Goal: Transaction & Acquisition: Purchase product/service

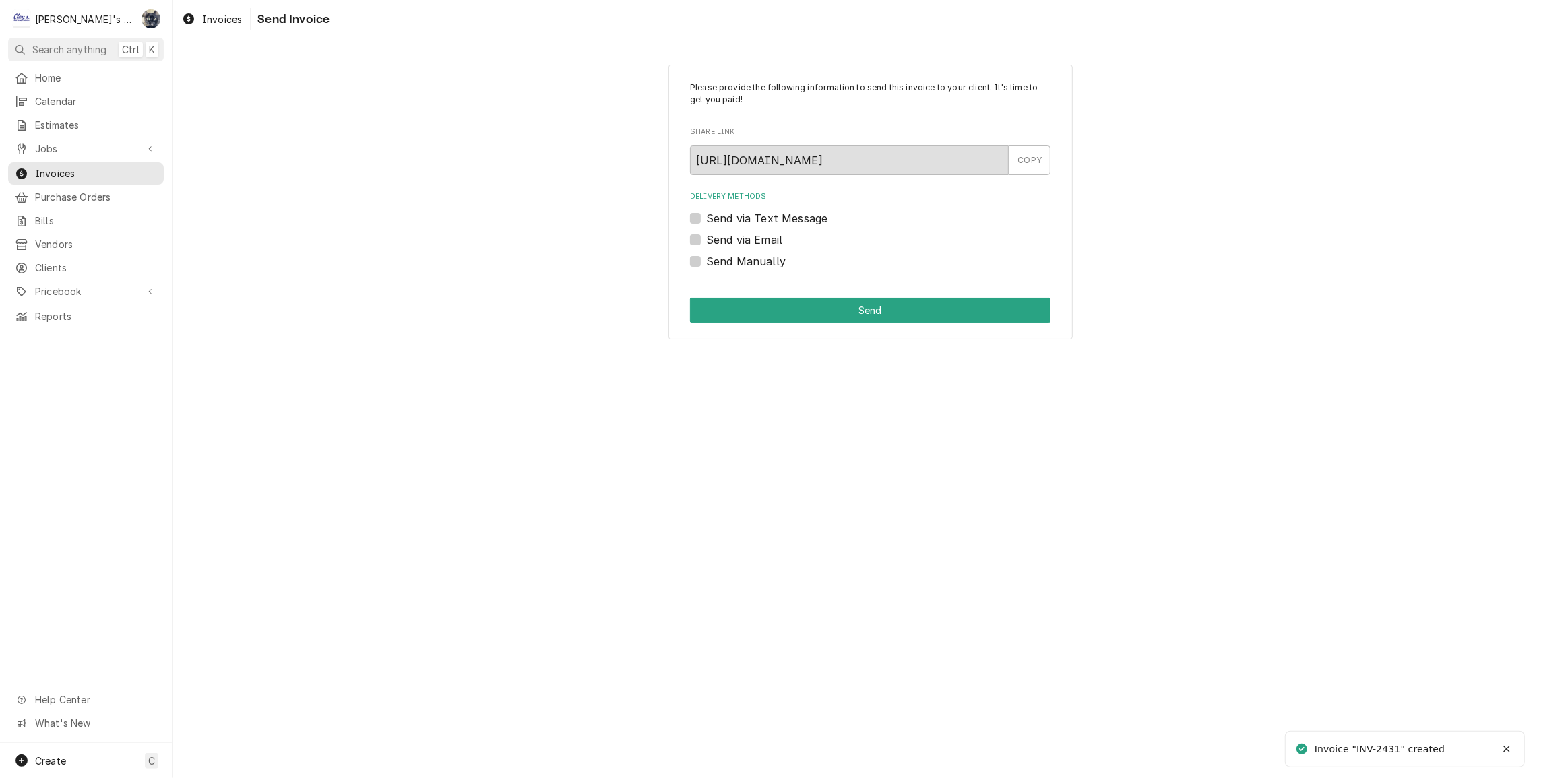
click at [706, 260] on label "Send Manually" at bounding box center [746, 261] width 79 height 16
click at [706, 260] on input "Send Manually" at bounding box center [887, 268] width 361 height 29
checkbox input "true"
click at [734, 319] on button "Send" at bounding box center [871, 310] width 361 height 25
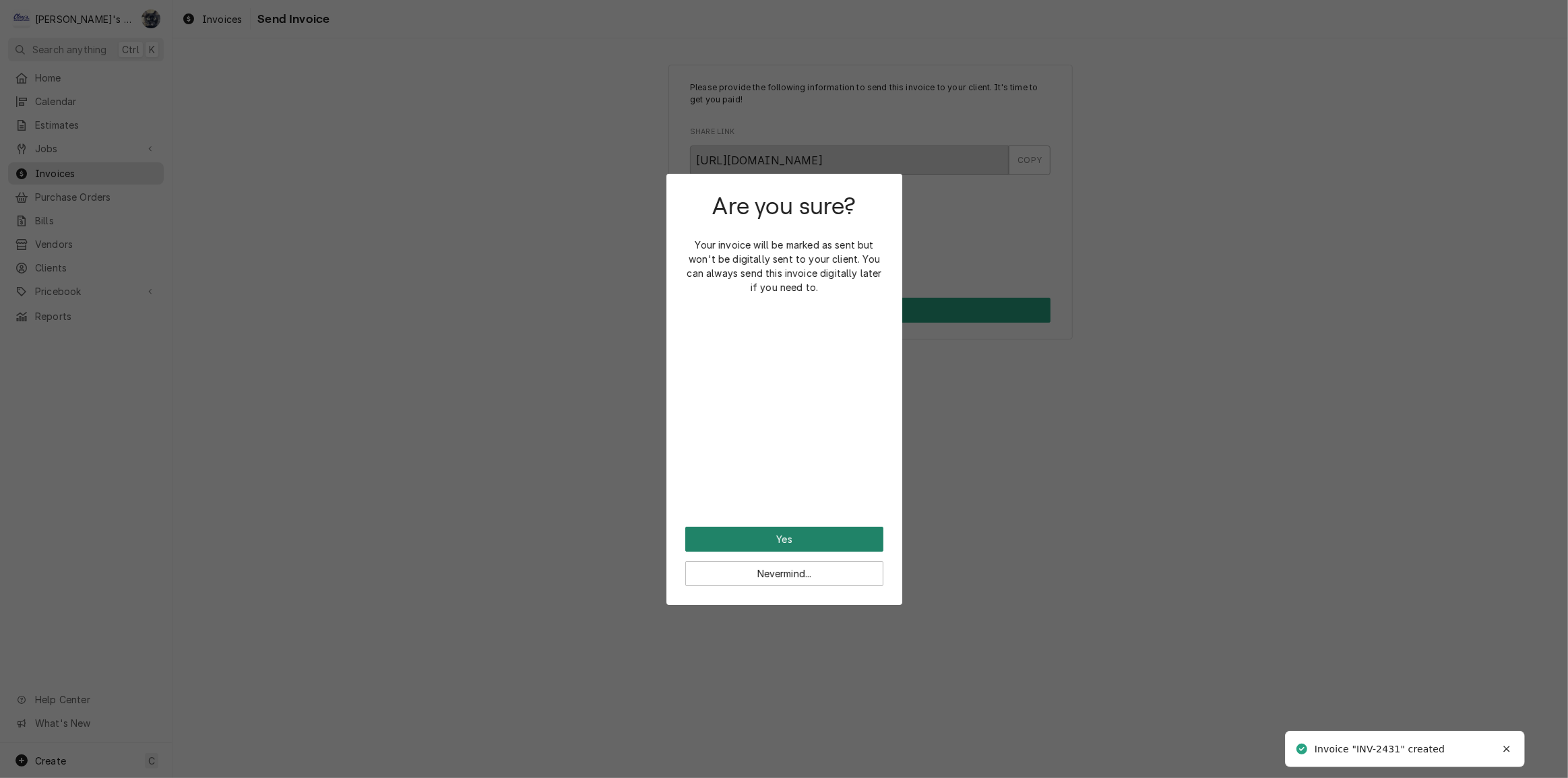
click at [802, 535] on button "Yes" at bounding box center [784, 539] width 198 height 25
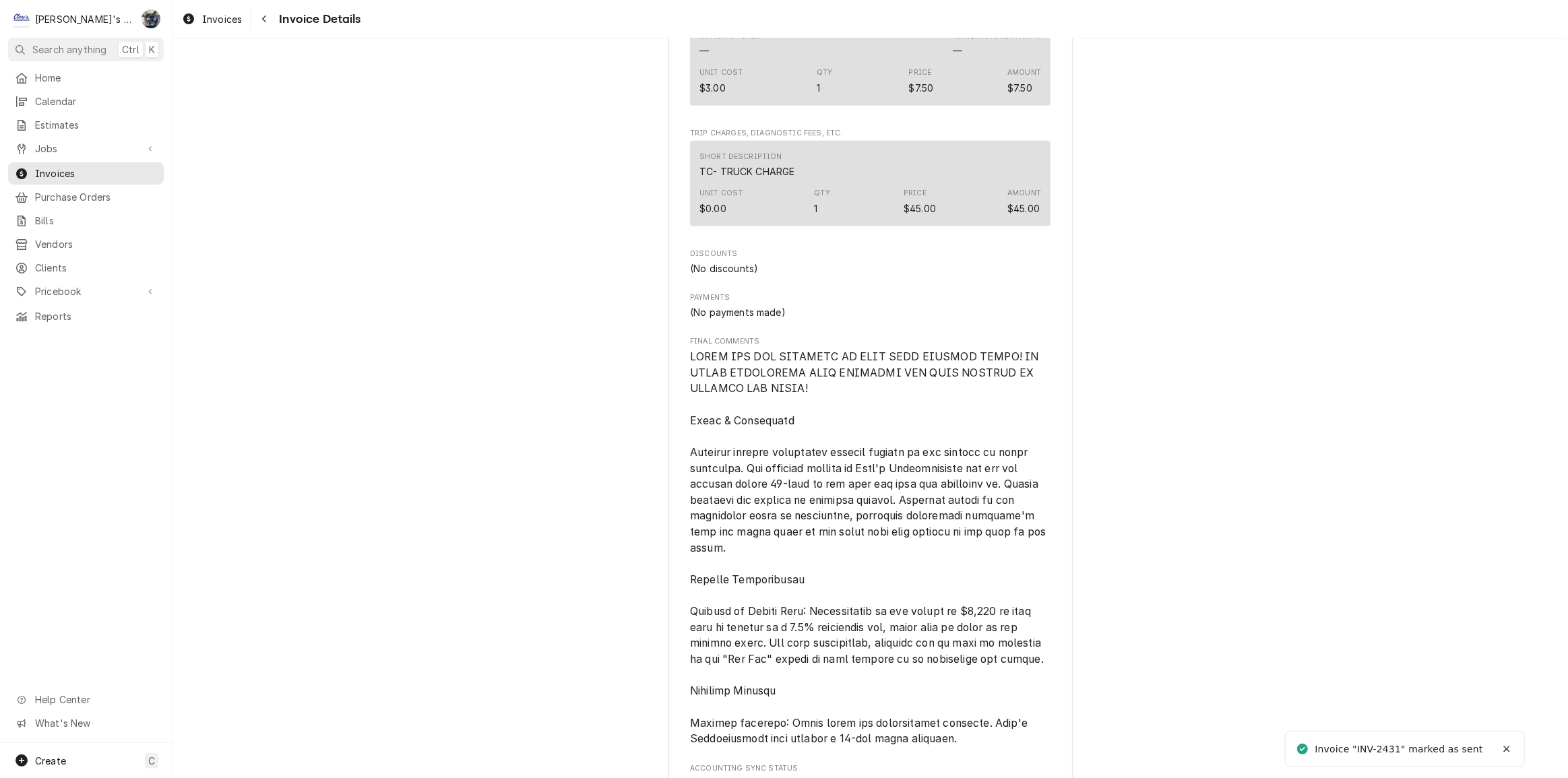
scroll to position [1688, 0]
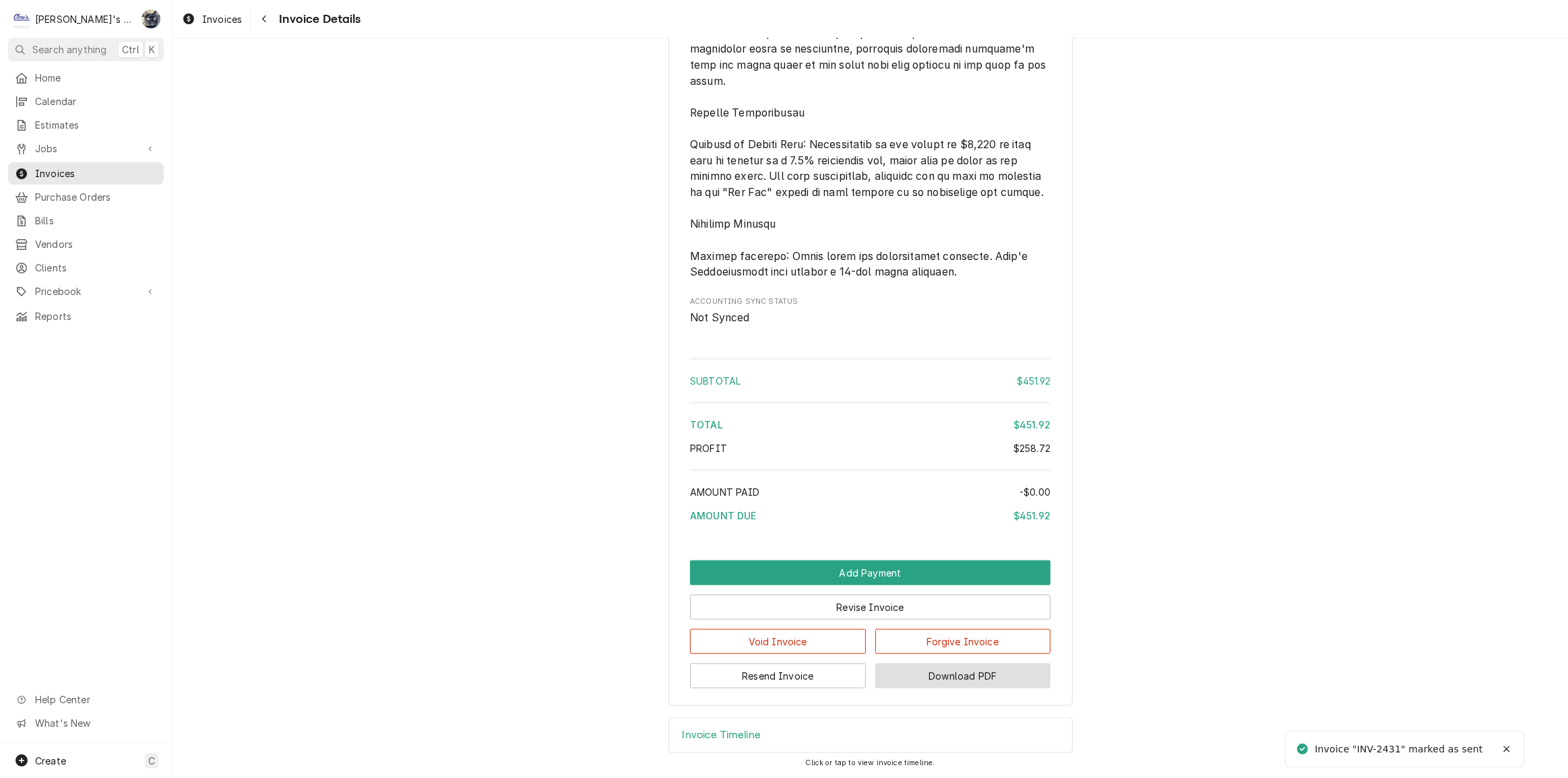
click at [923, 682] on button "Download PDF" at bounding box center [963, 676] width 176 height 25
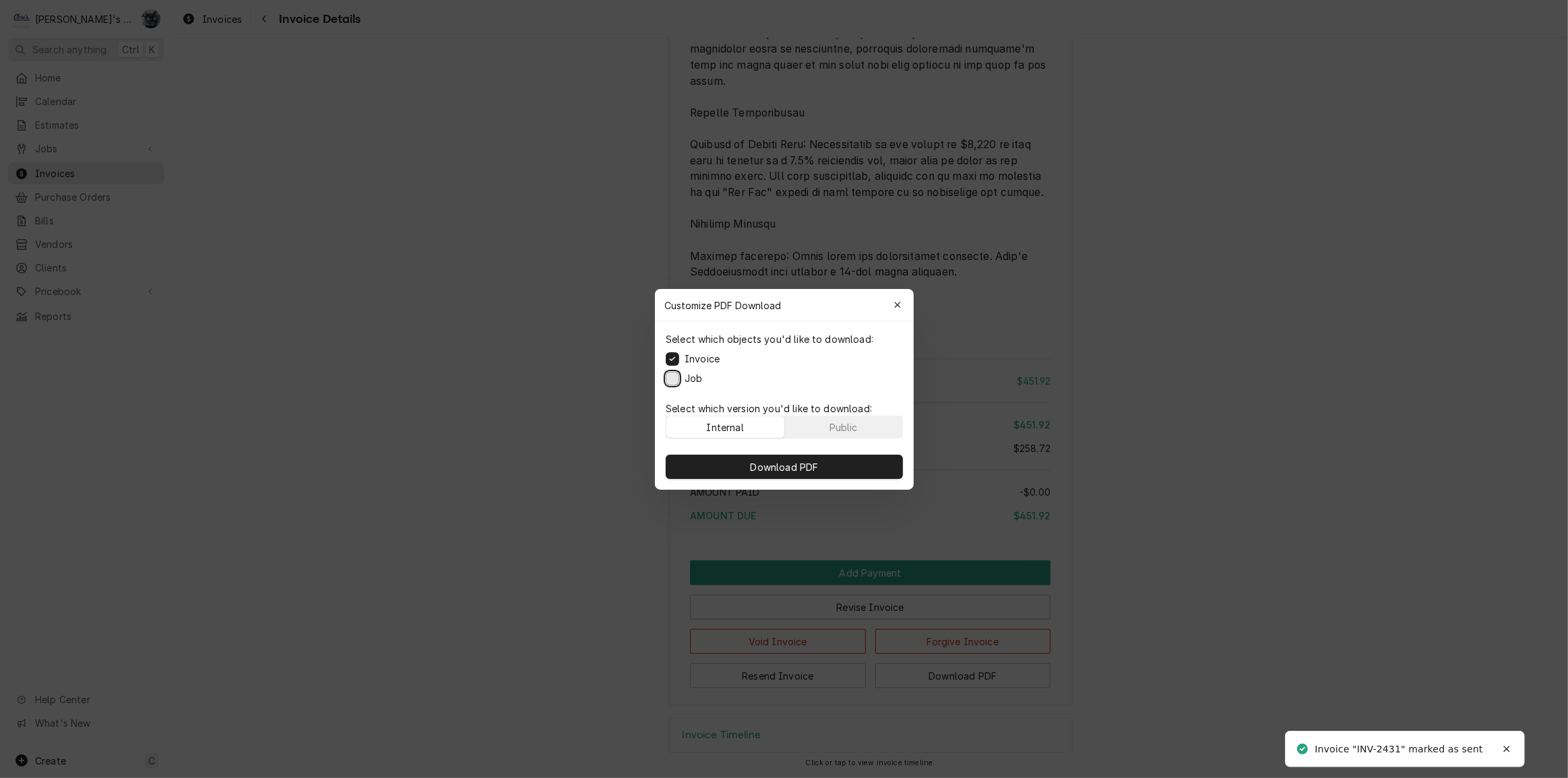
click at [673, 378] on button "Job" at bounding box center [673, 378] width 13 height 13
click at [730, 471] on button "Download PDF" at bounding box center [784, 466] width 237 height 24
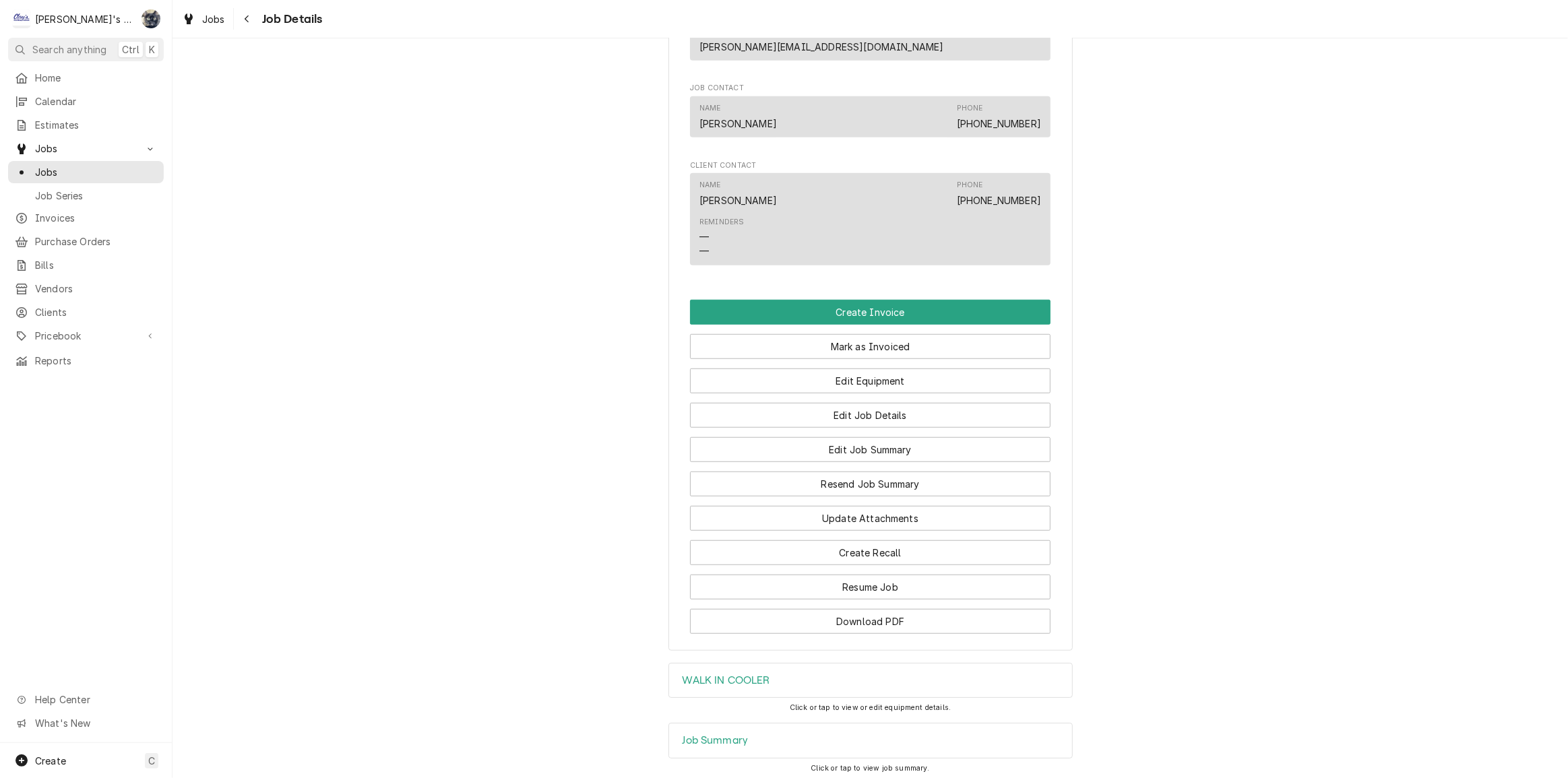
scroll to position [1164, 0]
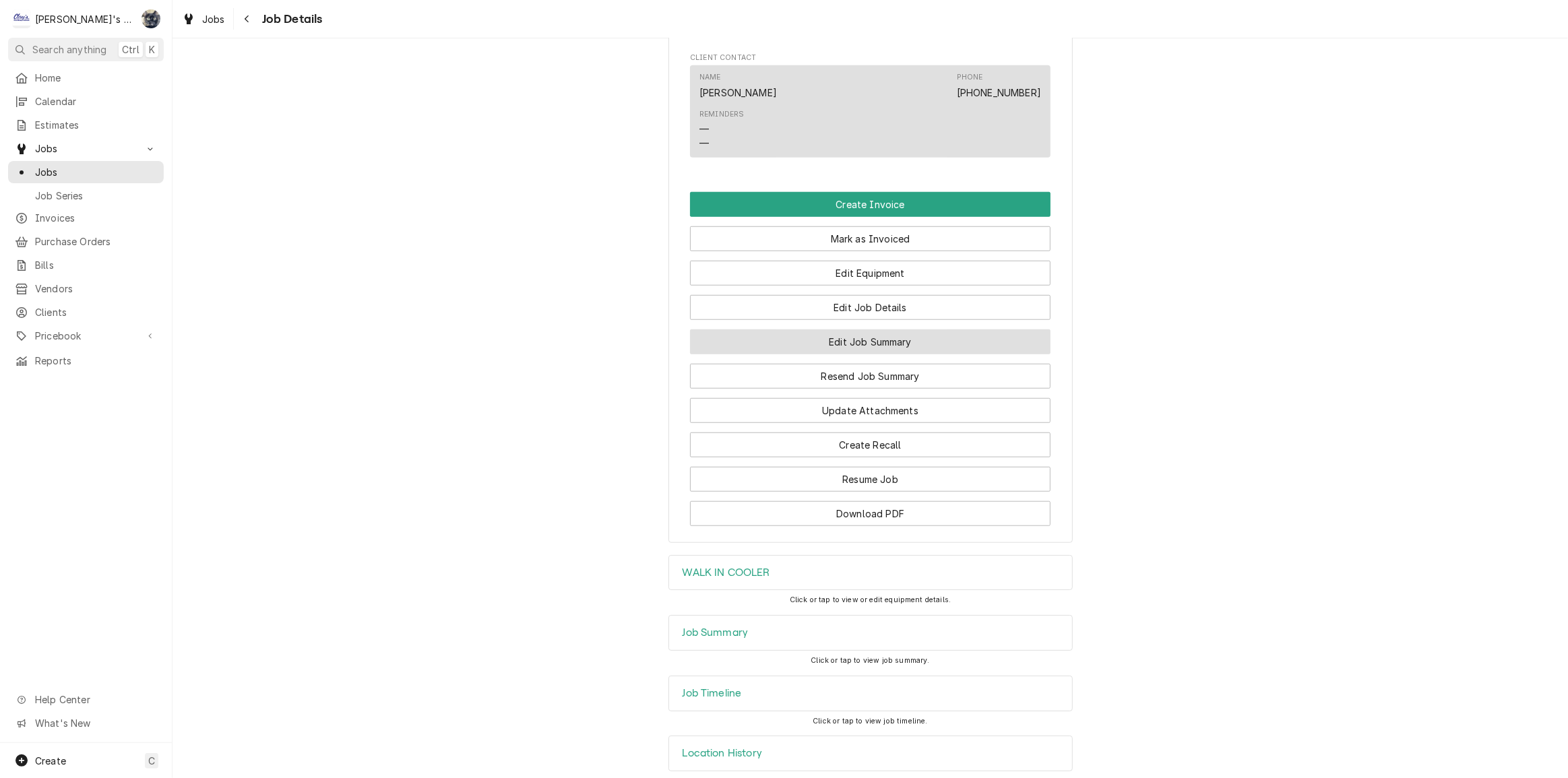
click at [833, 348] on button "Edit Job Summary" at bounding box center [871, 342] width 361 height 25
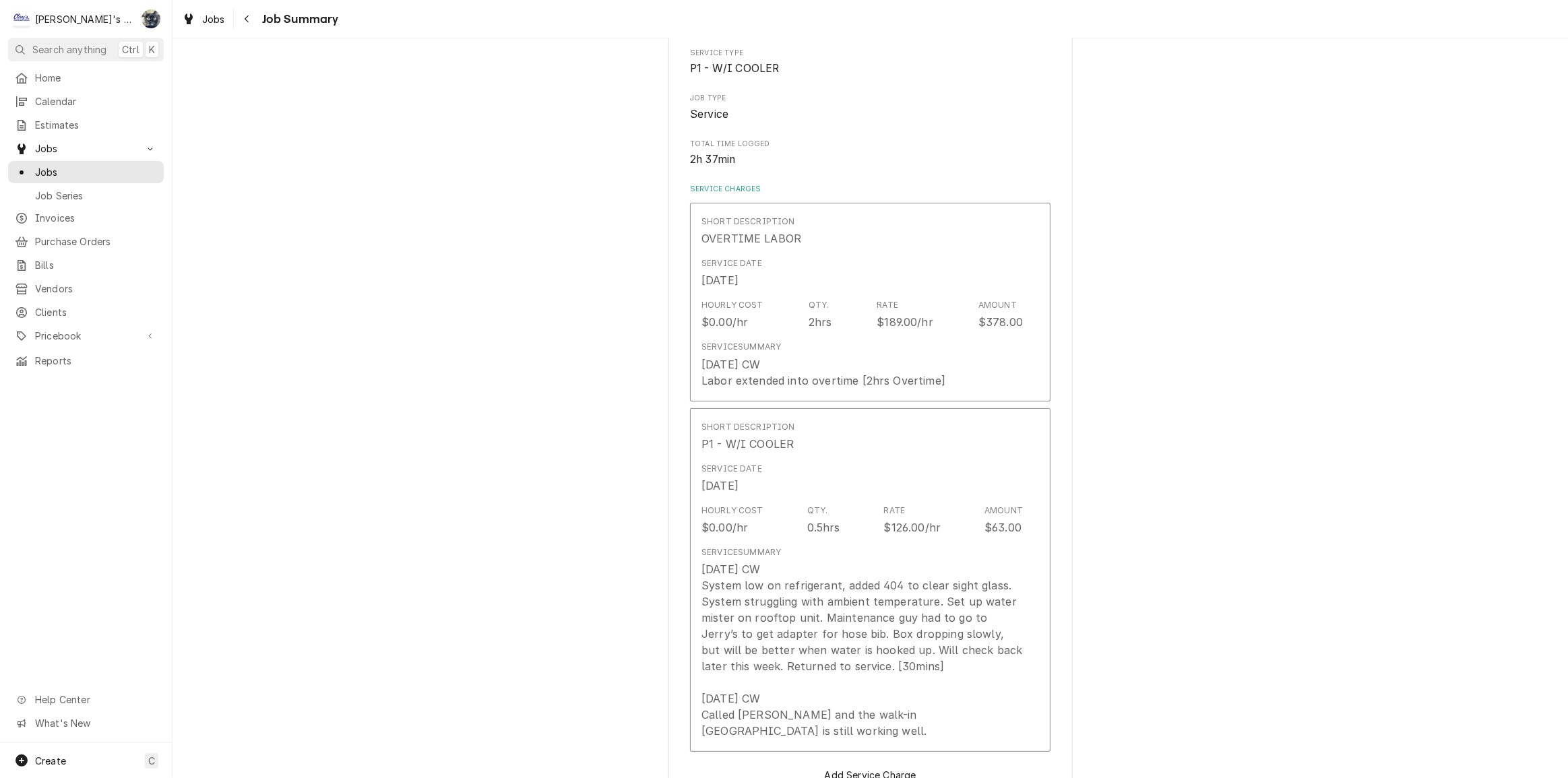
scroll to position [183, 0]
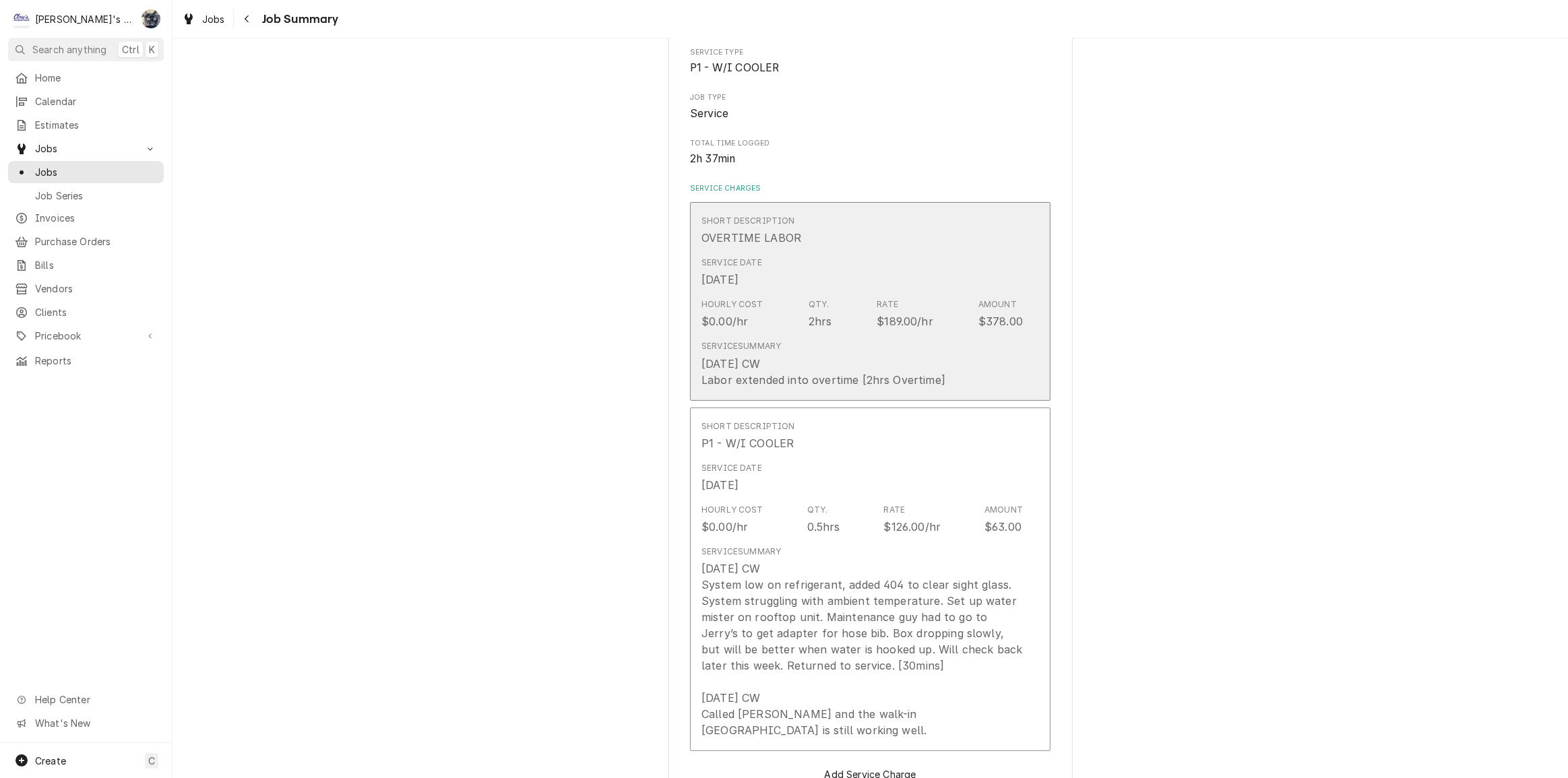
click at [774, 306] on div "Hourly Cost $0.00/hr Qty. 2hrs Rate $189.00/hr Amount $378.00" at bounding box center [862, 314] width 321 height 42
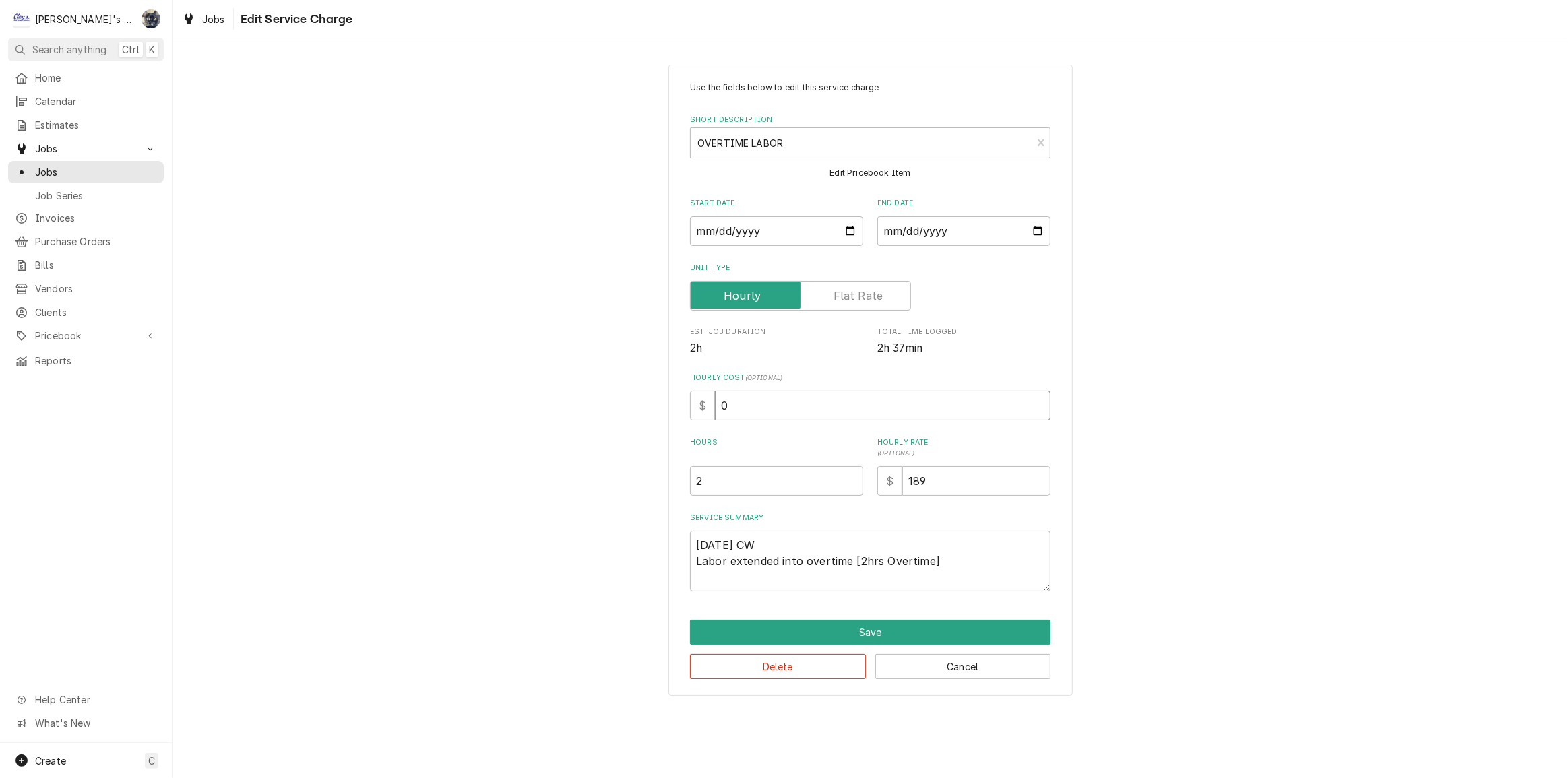
drag, startPoint x: 769, startPoint y: 399, endPoint x: 634, endPoint y: 396, distance: 135.0
click at [634, 396] on div "Use the fields below to edit this service charge Short Description OVERTIME LAB…" at bounding box center [870, 381] width 1396 height 656
type textarea "x"
type input "6"
type textarea "x"
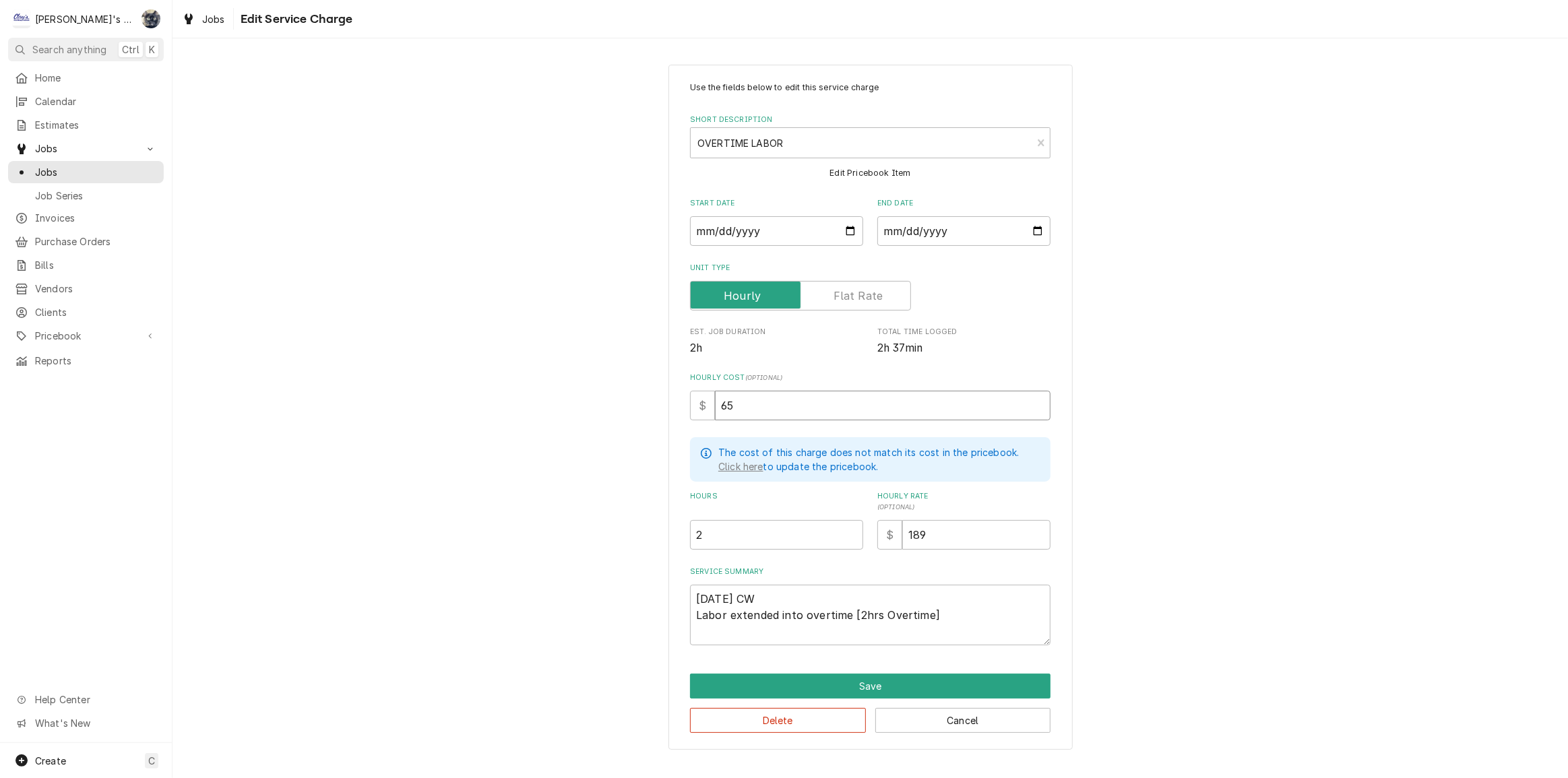
type input "65"
click at [858, 614] on textarea "8/11/2025 CW Labor extended into overtime [2hrs Overtime]" at bounding box center [871, 614] width 361 height 61
type textarea "x"
type textarea "8/11/2025 CW Labor extended into overtime [52hrs Overtime]"
type textarea "x"
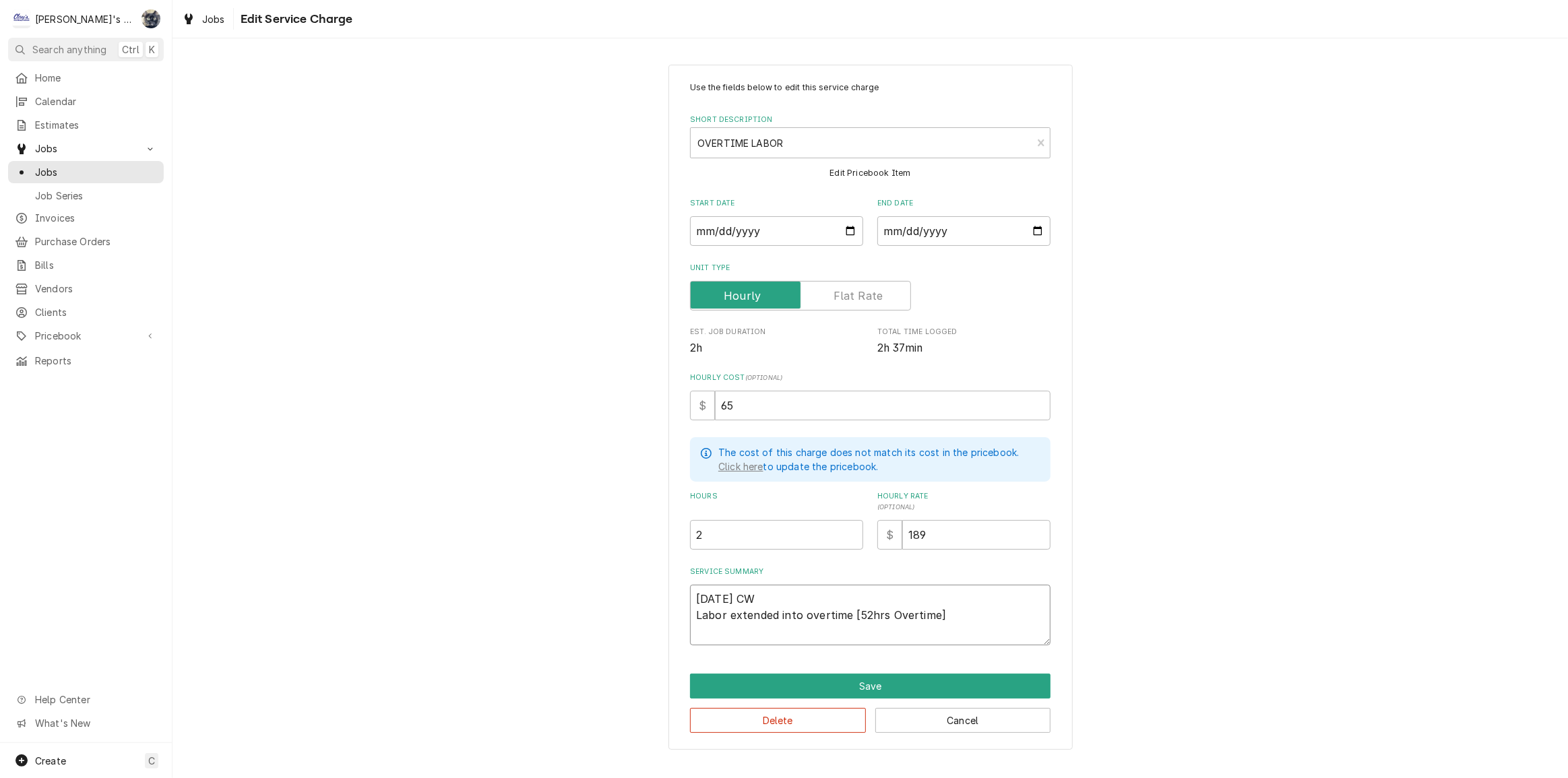
type textarea "8/11/2025 CW Labor extended into overtime [5:2hrs Overtime]"
type textarea "x"
type textarea "8/11/2025 CW Labor extended into overtime [5:02hrs Overtime]"
type textarea "x"
type textarea "8/11/2025 CW Labor extended into overtime [5:002hrs Overtime]"
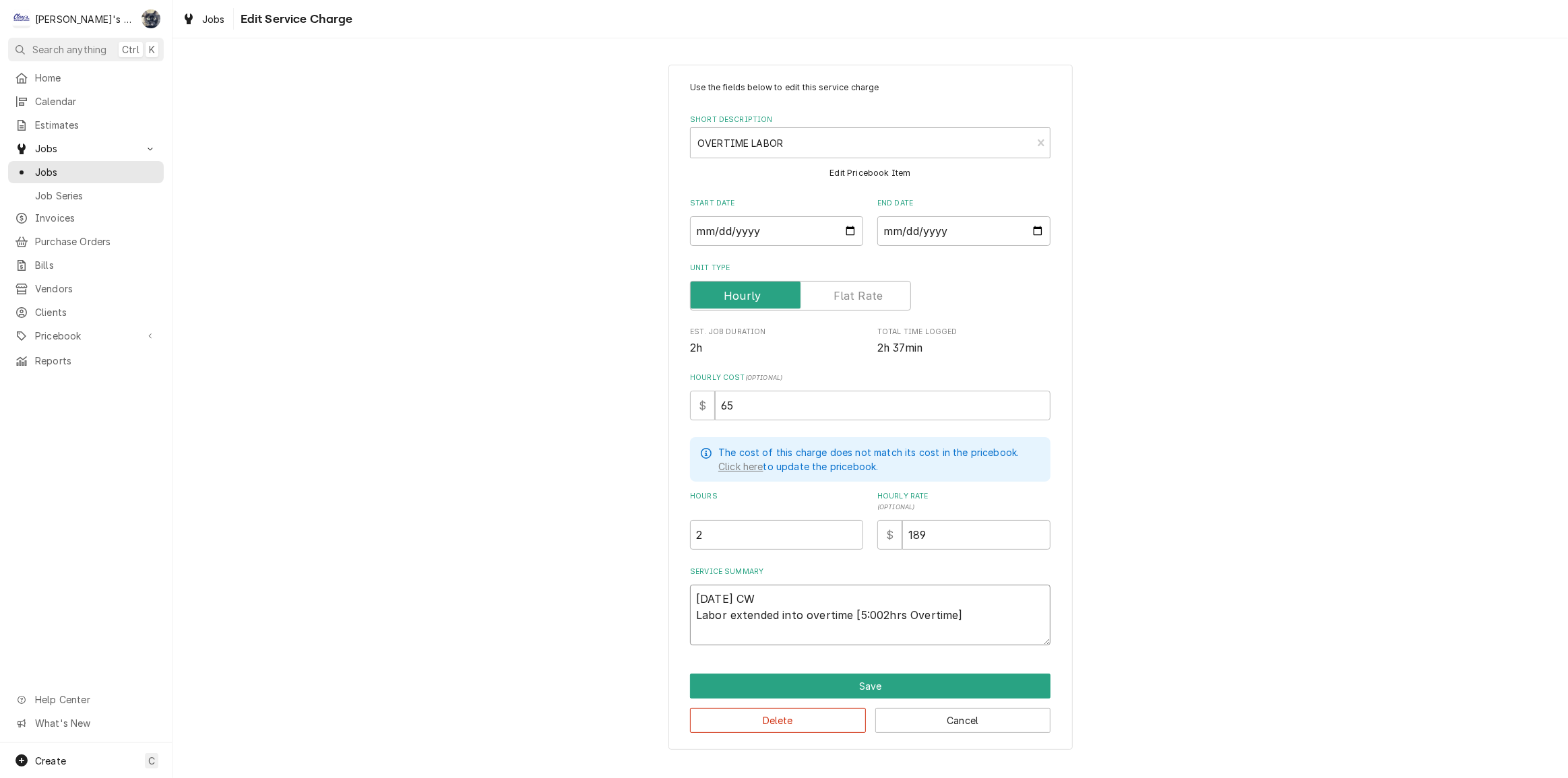
type textarea "x"
type textarea "8/11/2025 CW Labor extended into overtime [5:00-2hrs Overtime]"
type textarea "x"
type textarea "8/11/2025 CW Labor extended into overtime [5:00-72hrs Overtime]"
type textarea "x"
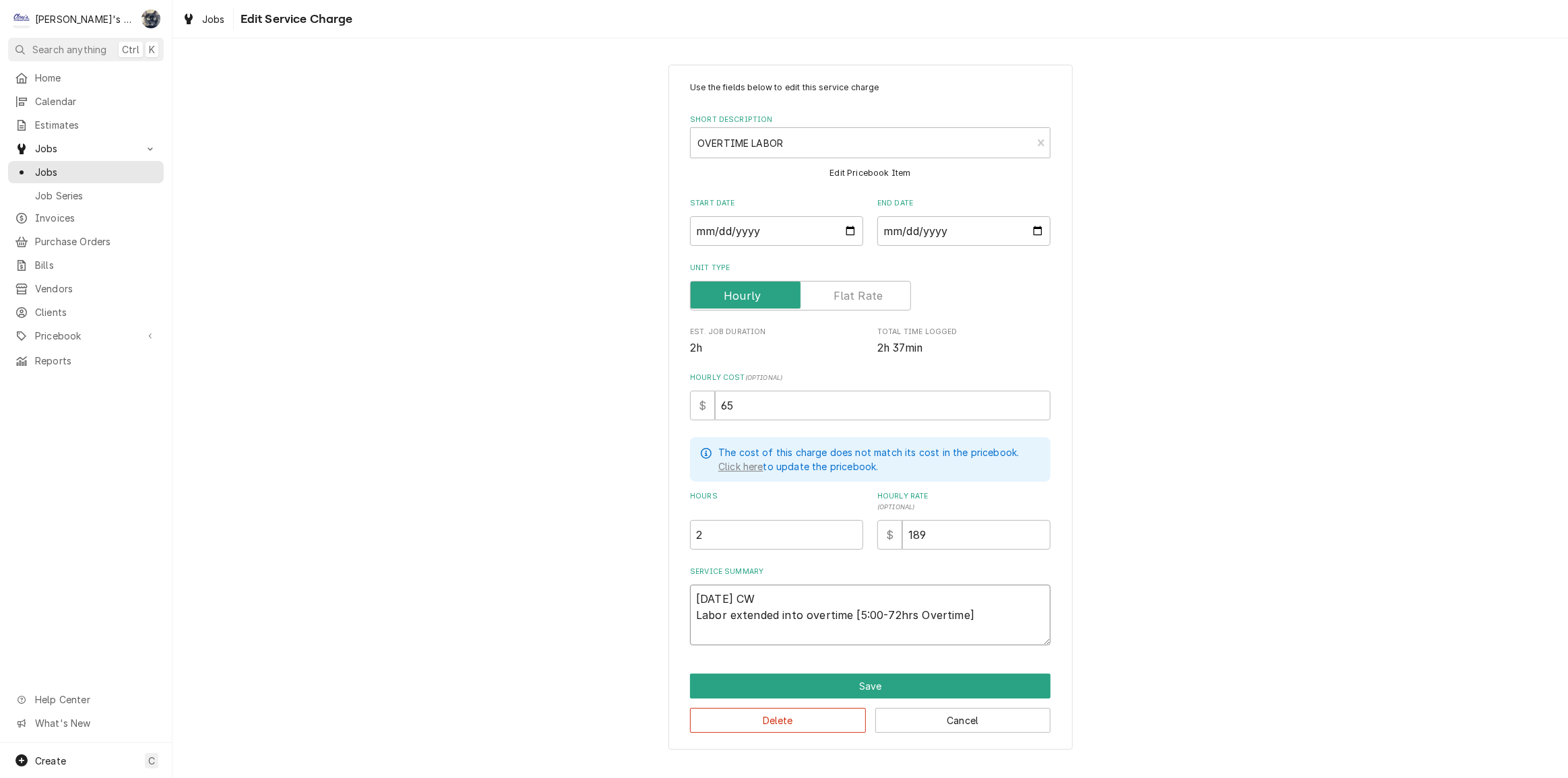
type textarea "8/11/2025 CW Labor extended into overtime [5:00-7:2hrs Overtime]"
type textarea "x"
type textarea "8/11/2025 CW Labor extended into overtime [5:00-7:02hrs Overtime]"
type textarea "x"
type textarea "8/11/2025 CW Labor extended into overtime [5:00-7:002hrs Overtime]"
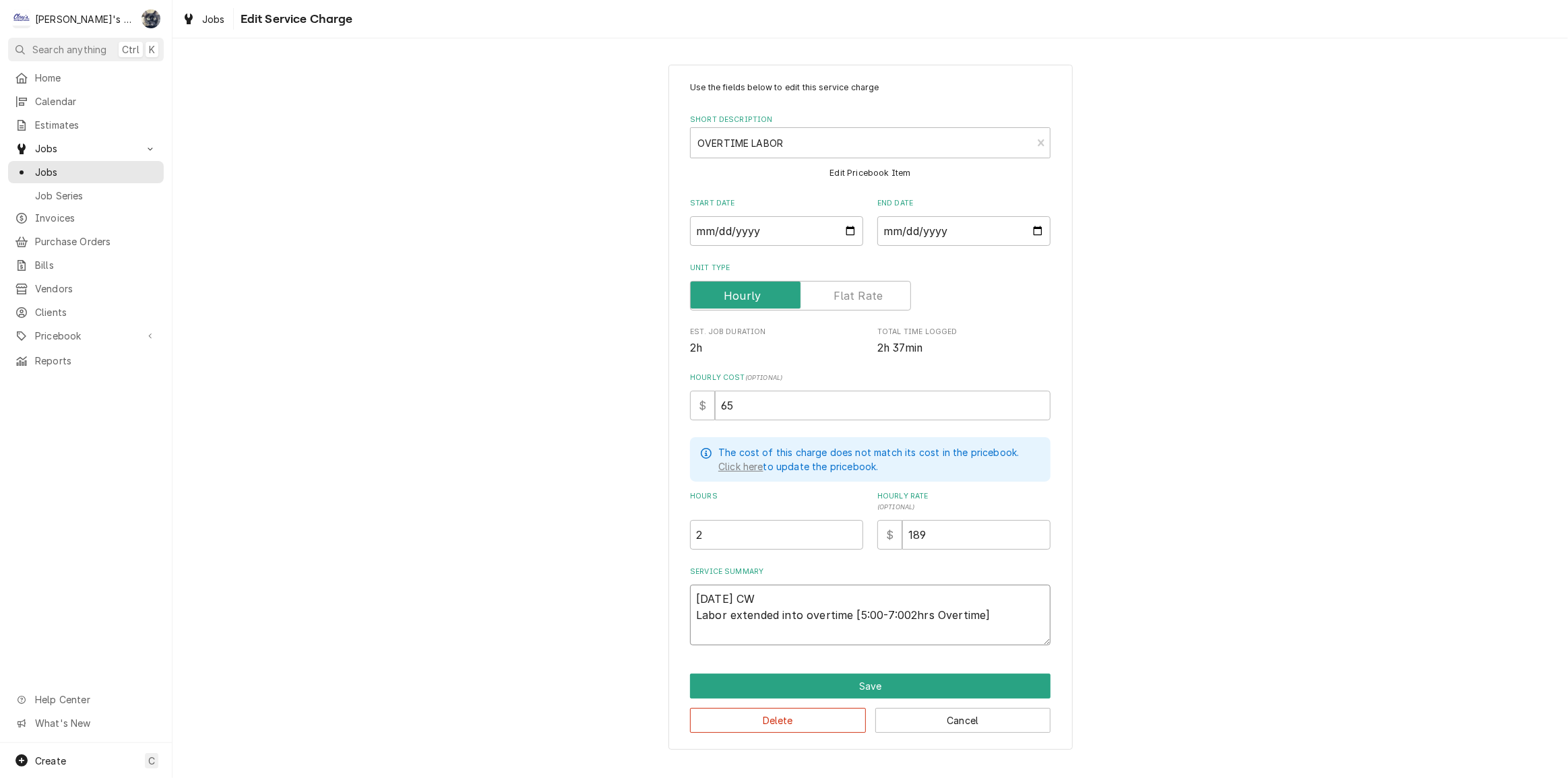
type textarea "x"
type textarea "8/11/2025 CW Labor extended into overtime [5:00-7:00p2hrs Overtime]"
type textarea "x"
type textarea "8/11/2025 CW Labor extended into overtime [5:00-7:00pm2hrs Overtime]"
type textarea "x"
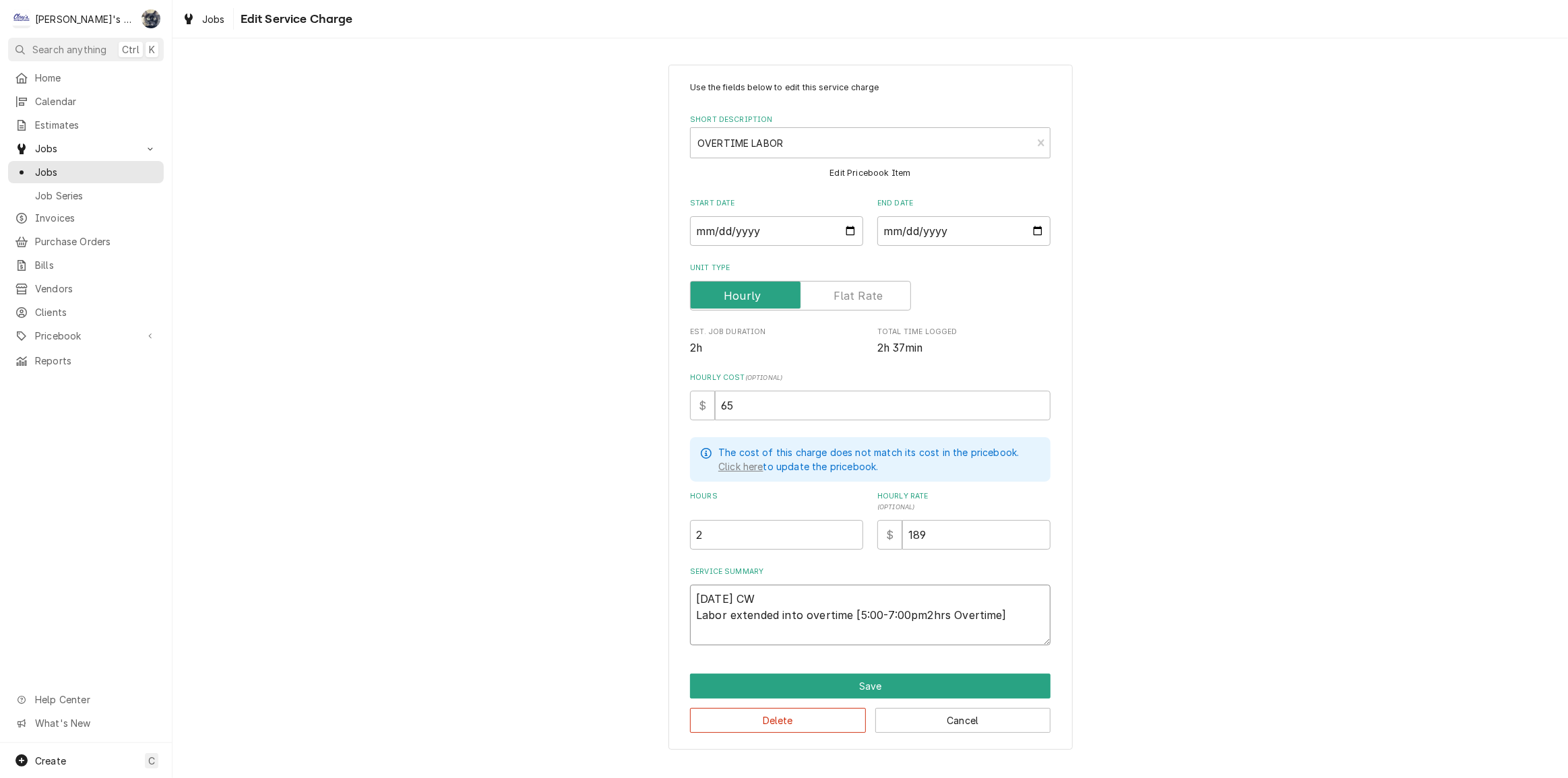
type textarea "8/11/2025 CW Labor extended into overtime [5:00-7:00pm 2hrs Overtime]"
type textarea "x"
type textarea "8/11/2025 CW Labor extended into overtime [5:00-7:00pm2hrs Overtime]"
type textarea "x"
type textarea "8/11/2025 CW Labor extended into overtime [5:00-7:00pm,2hrs Overtime]"
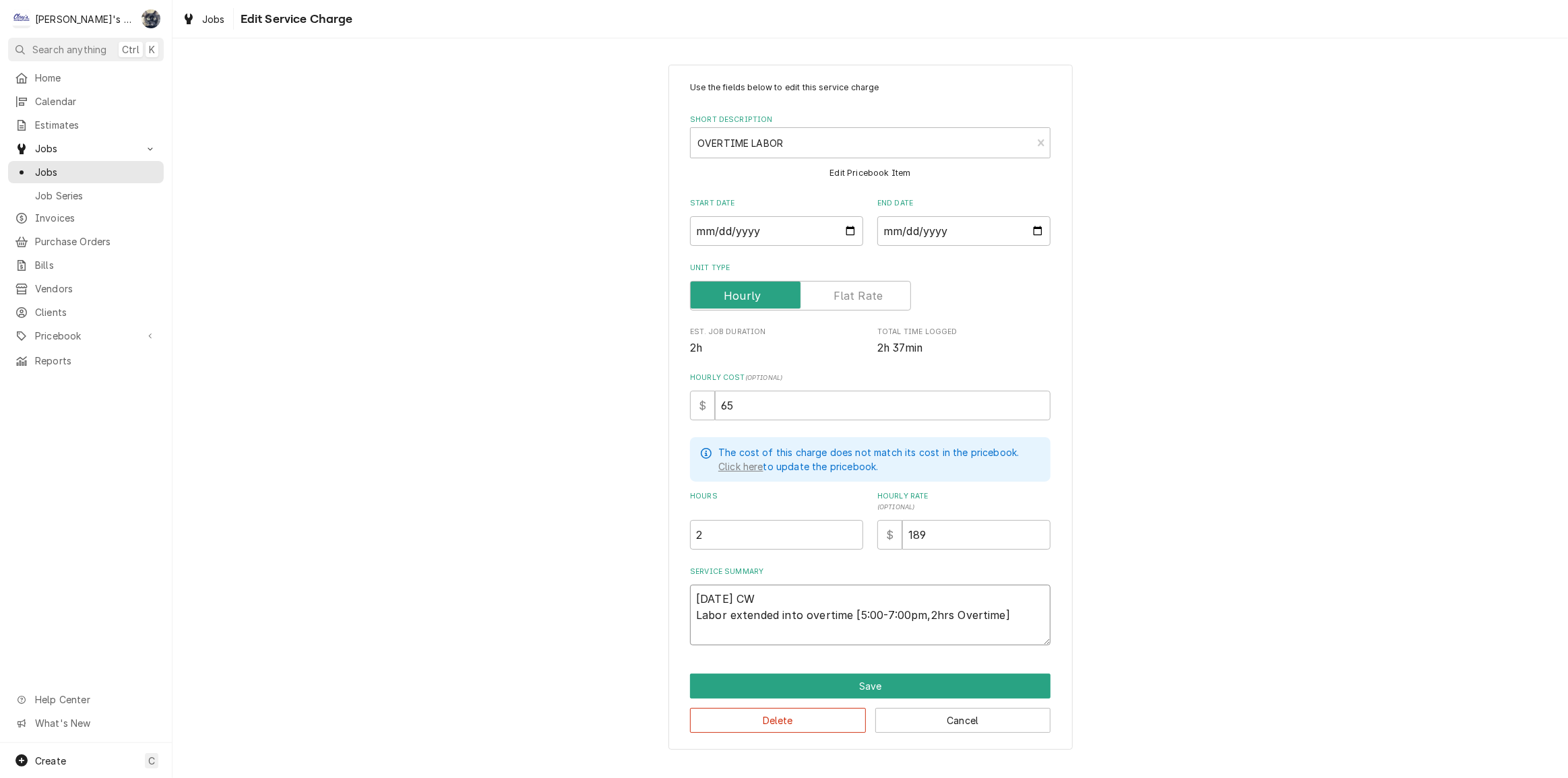
type textarea "x"
type textarea "8/11/2025 CW Labor extended into overtime [5:00-7:00pm, 2hrs Overtime]"
click at [846, 615] on textarea "8/11/2025 CW Labor extended into overtime [5:00-7:00pm, 2hrs Overtime]" at bounding box center [871, 614] width 361 height 61
type textarea "x"
type textarea "8/11/2025 CW Labor extended into overtime [5:00-7:00pm, 2hrs Overtime]"
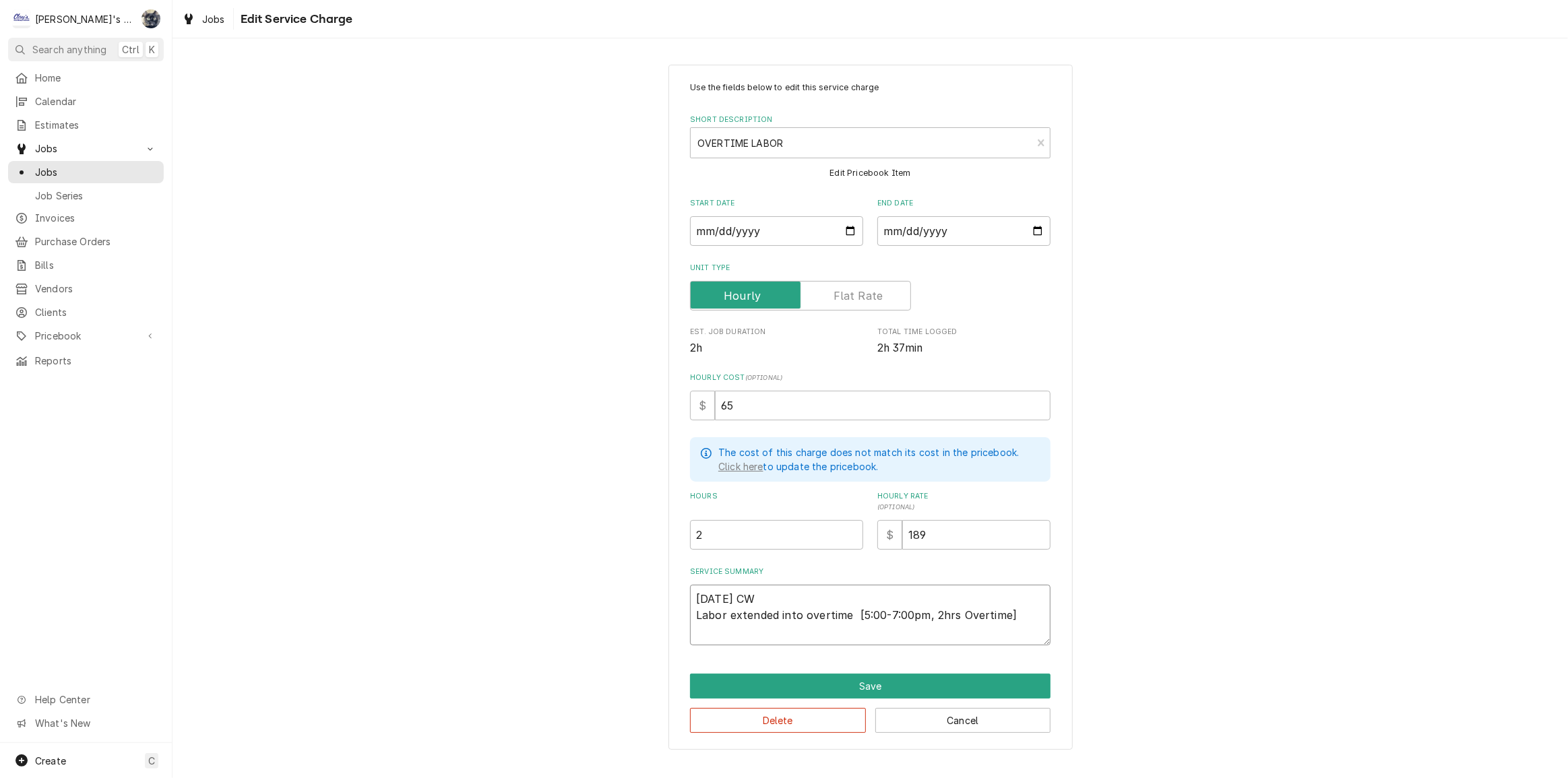
type textarea "x"
type textarea "8/11/2025 CW Labor extended into overtime h [5:00-7:00pm, 2hrs Overtime]"
type textarea "x"
type textarea "8/11/2025 CW Labor extended into overtime ho [5:00-7:00pm, 2hrs Overtime]"
type textarea "x"
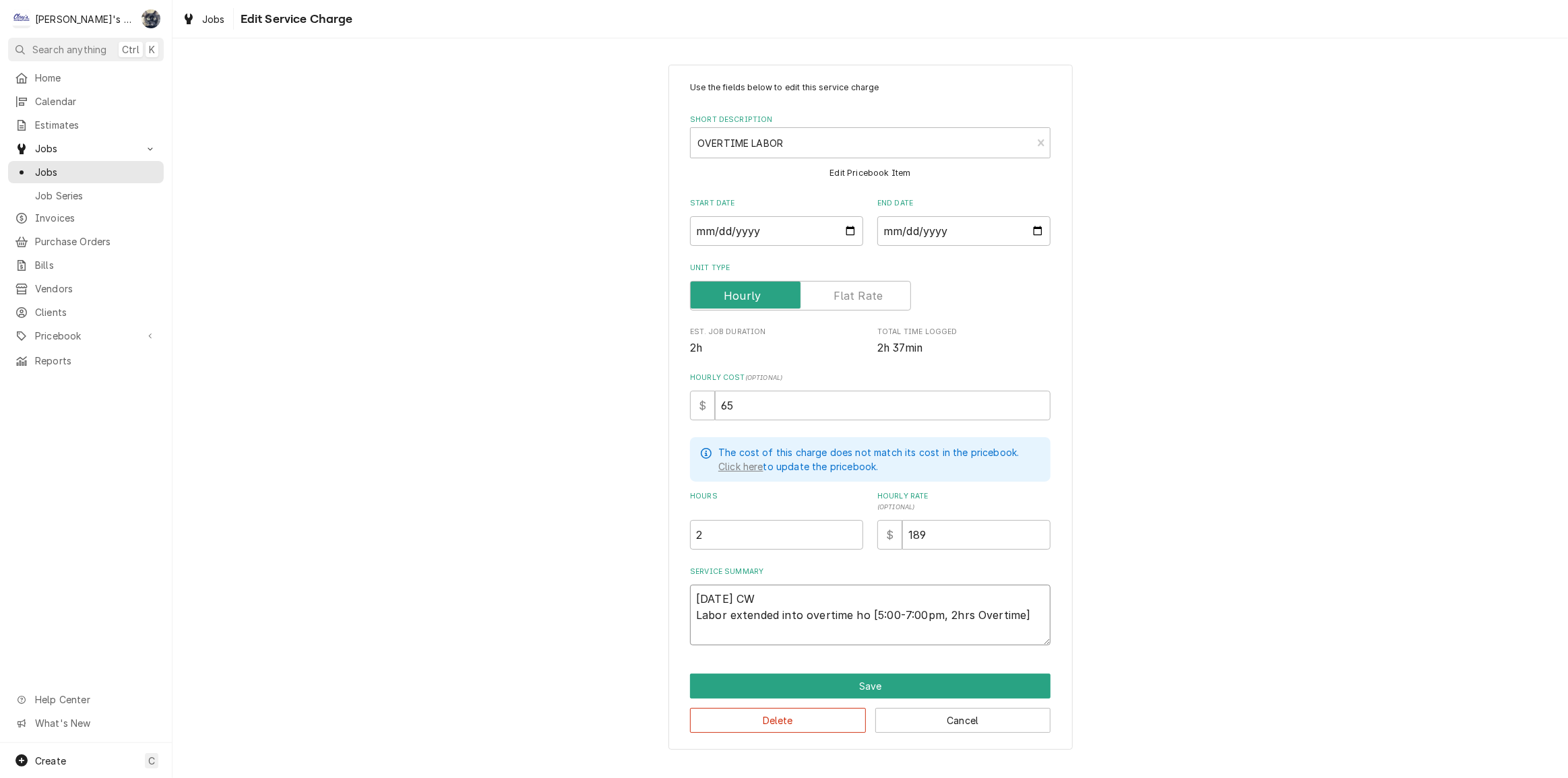
type textarea "8/11/2025 CW Labor extended into overtime hou [5:00-7:00pm, 2hrs Overtime]"
type textarea "x"
type textarea "8/11/2025 CW Labor extended into overtime hour [5:00-7:00pm, 2hrs Overtime]"
type textarea "x"
type textarea "8/11/2025 CW Labor extended into overtime hours [5:00-7:00pm, 2hrs Overtime]"
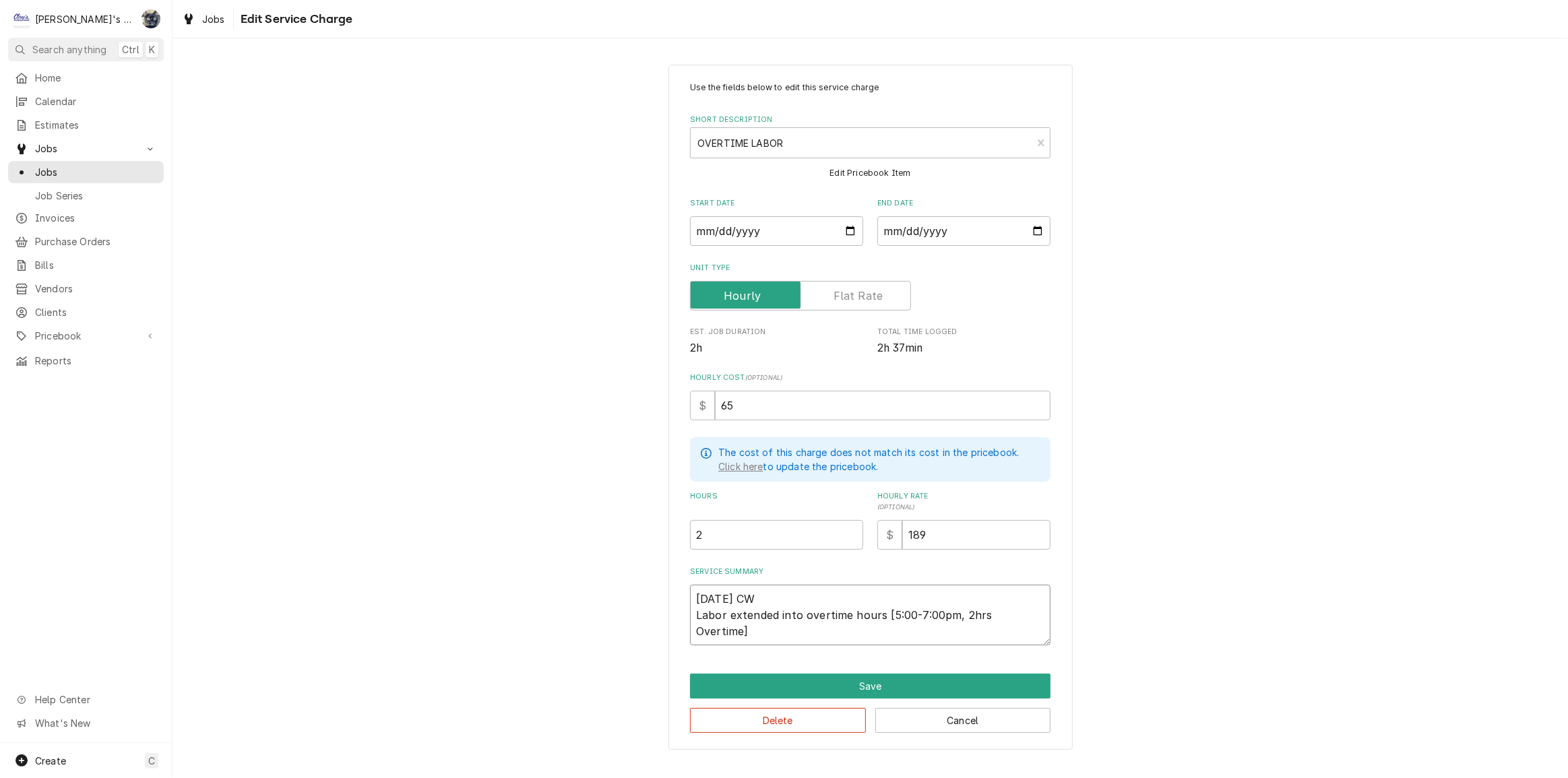
type textarea "x"
type textarea "8/11/2025 CW Labor extended into overtime hours. [5:00-7:00pm, 2hrs Overtime]"
click at [869, 682] on button "Save" at bounding box center [871, 686] width 361 height 25
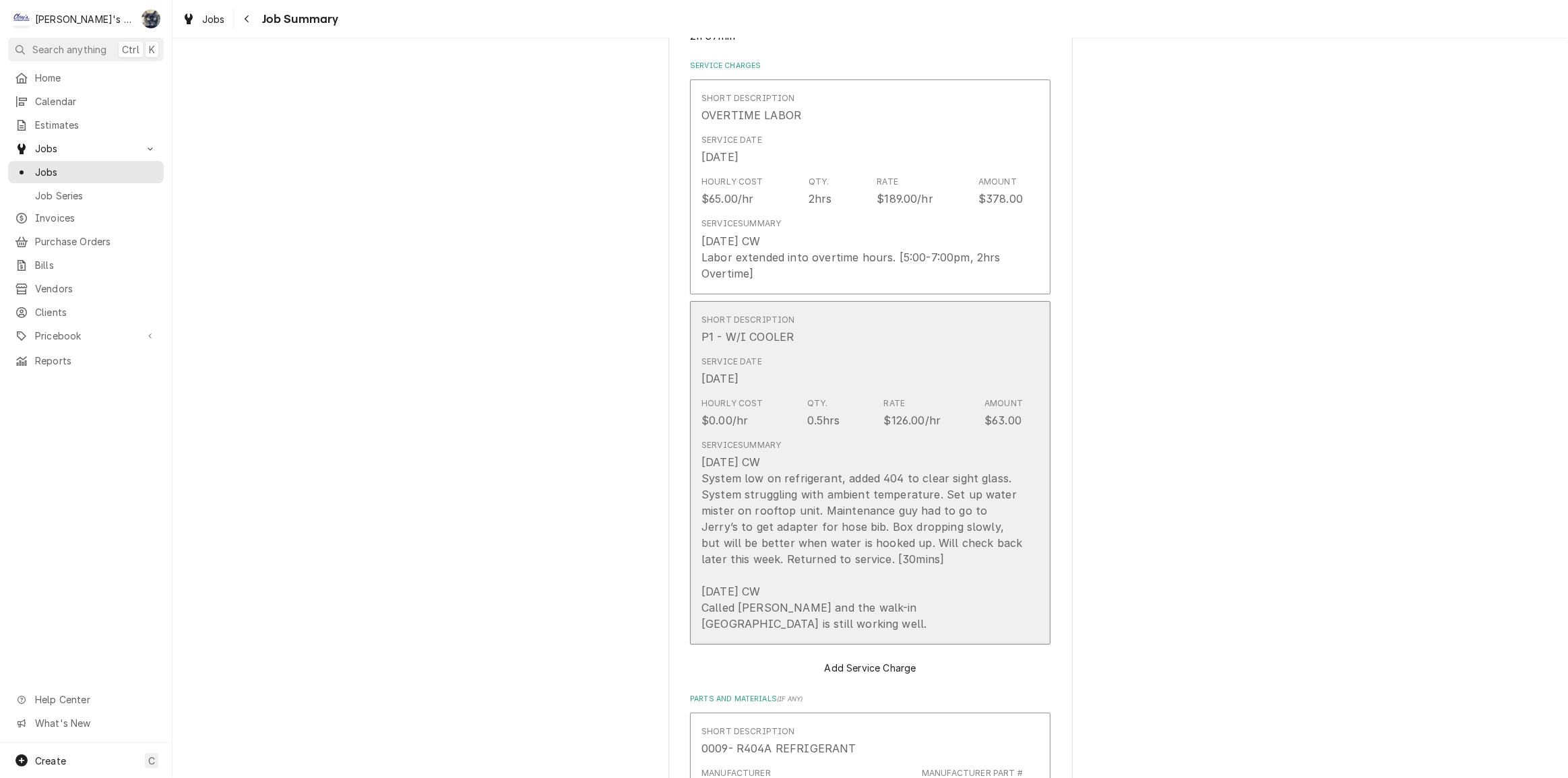
click at [838, 553] on div "8/11/2025 CW System low on refrigerant, added 404 to clear sight glass. System …" at bounding box center [862, 543] width 321 height 178
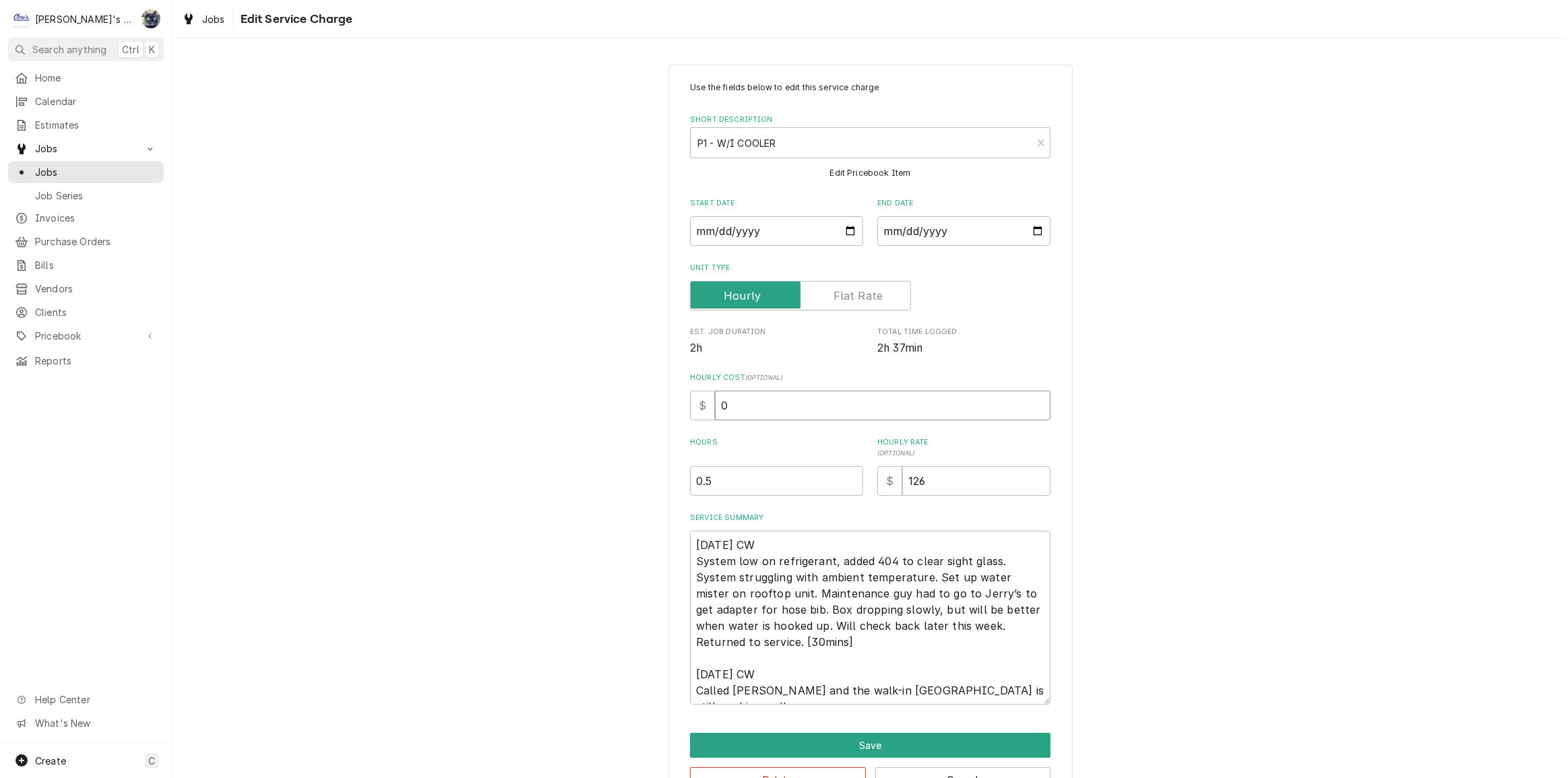
click at [690, 410] on div "$ 0" at bounding box center [871, 405] width 361 height 29
type textarea "x"
type input "4"
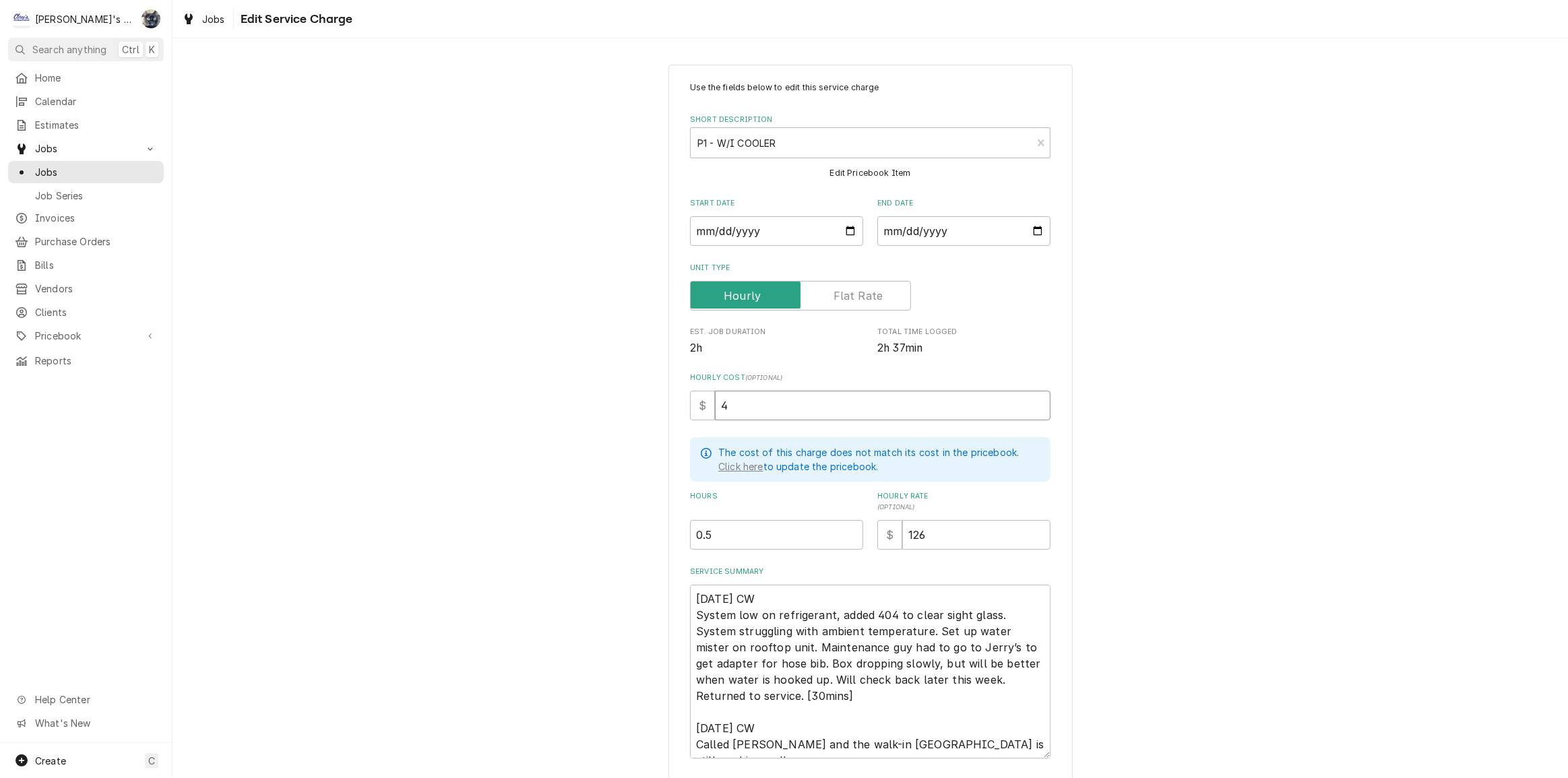
type textarea "x"
type input "48"
click at [869, 613] on textarea "8/11/2025 CW System low on refrigerant, added 404 to clear sight glass. System …" at bounding box center [871, 671] width 361 height 174
type textarea "x"
type textarea "8/11/2025 CW System low on refrigerant, added R404 to clear sight glass. System…"
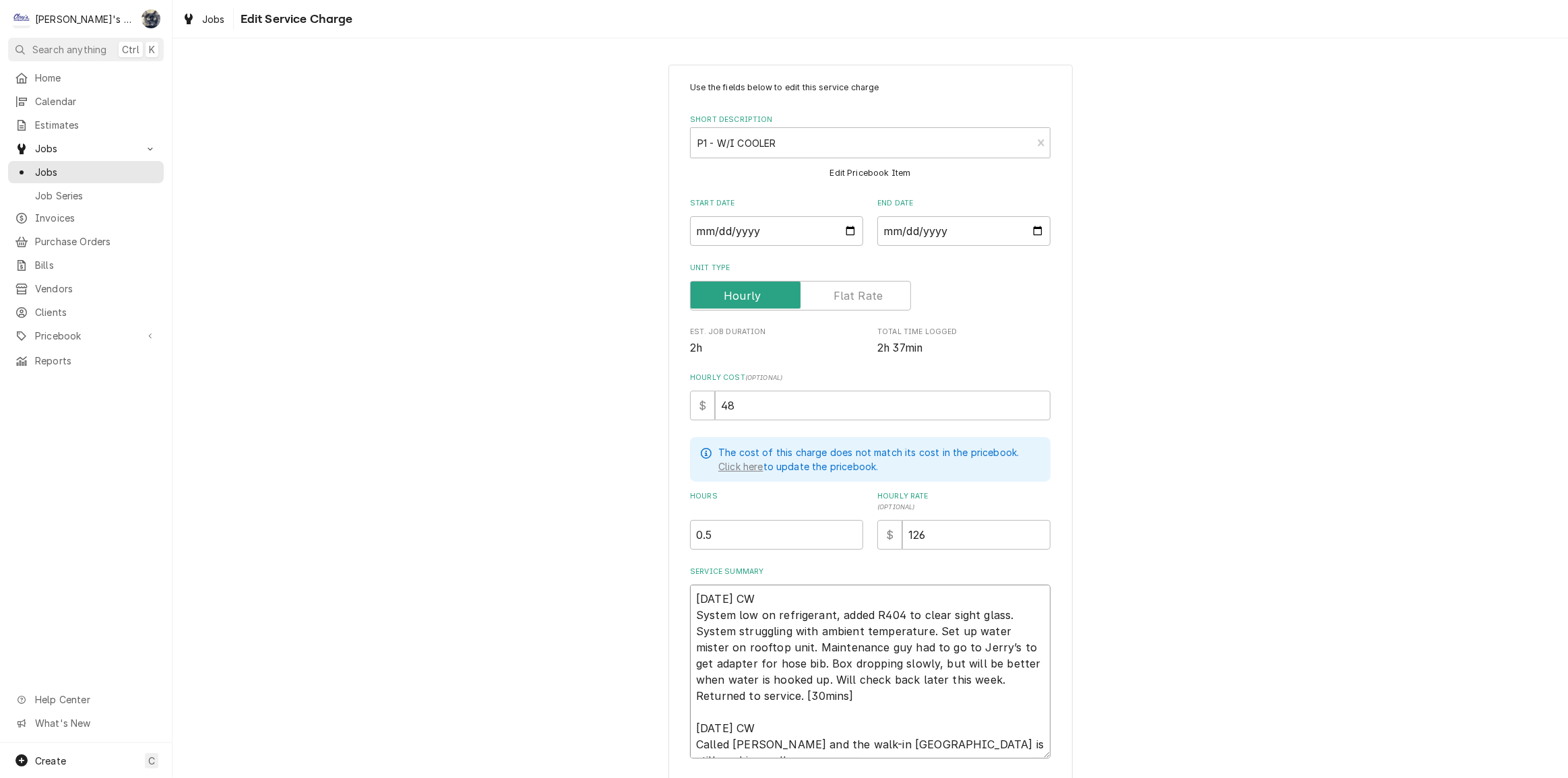
click at [780, 698] on textarea "8/11/2025 CW System low on refrigerant, added R404 to clear sight glass. System…" at bounding box center [871, 671] width 361 height 174
type textarea "x"
type textarea "8/11/2025 CW System low on refrigerant, added R404 to clear sight glass. System…"
type textarea "x"
type textarea "8/11/2025 CW System low on refrigerant, added R404 to clear sight glass. System…"
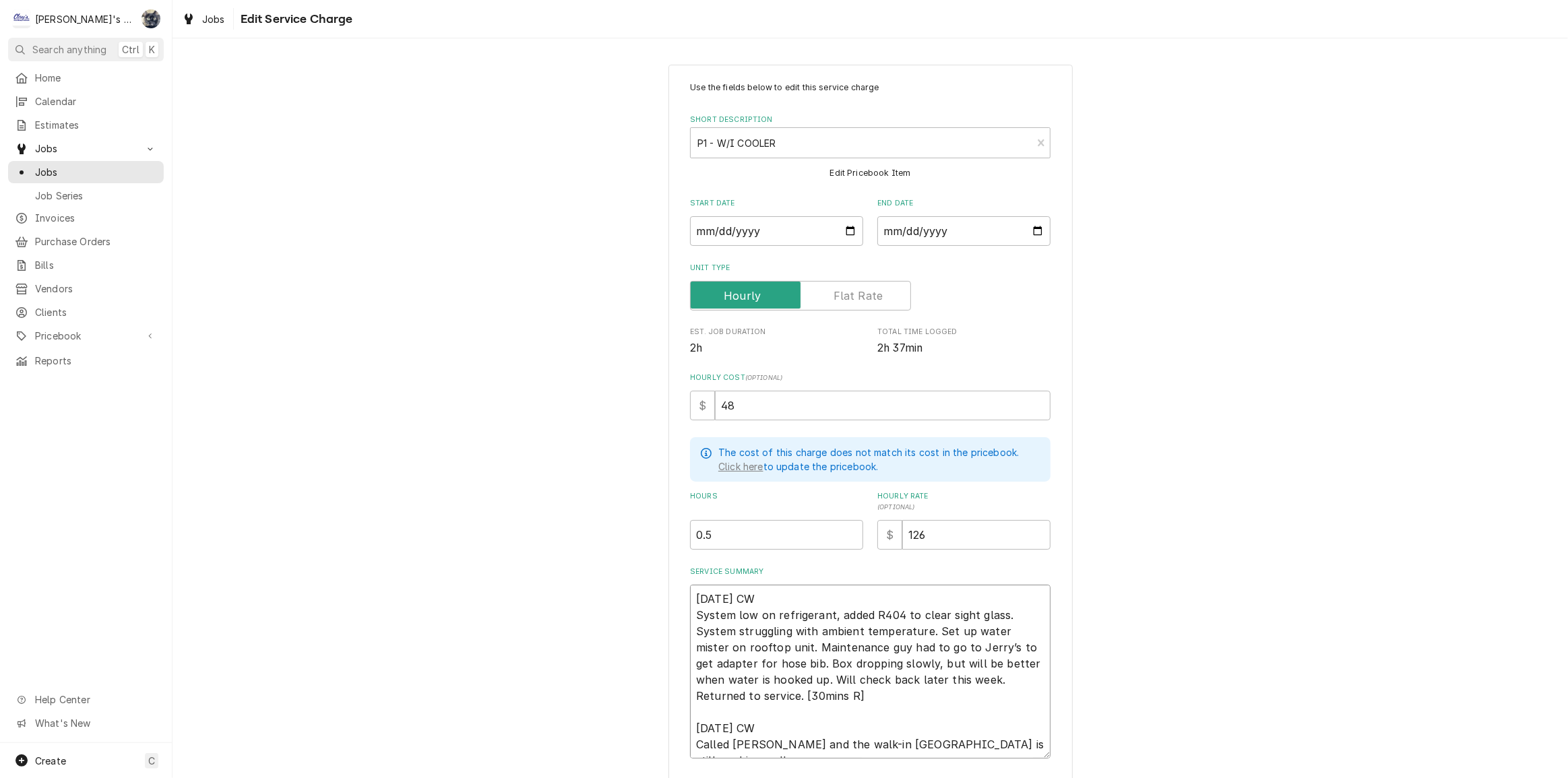
type textarea "x"
type textarea "8/11/2025 CW System low on refrigerant, added R404 to clear sight glass. System…"
type textarea "x"
type textarea "8/11/2025 CW System low on refrigerant, added R404 to clear sight glass. System…"
type textarea "x"
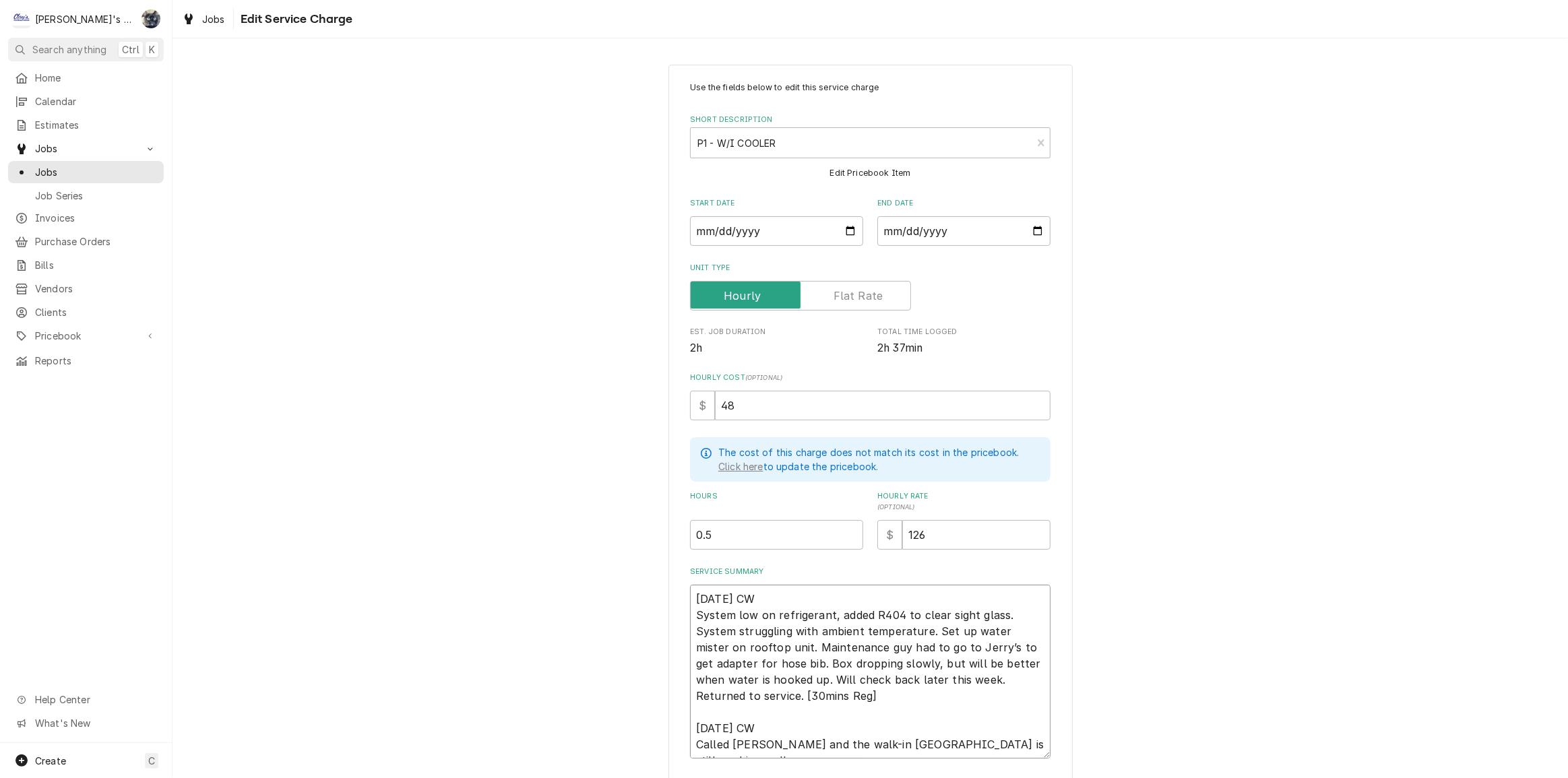
type textarea "8/11/2025 CW System low on refrigerant, added R404 to clear sight glass. System…"
type textarea "x"
type textarea "8/11/2025 CW System low on refrigerant, added R404 to clear sight glass. System…"
type textarea "x"
type textarea "8/11/2025 CW System low on refrigerant, added R404 to clear sight glass. System…"
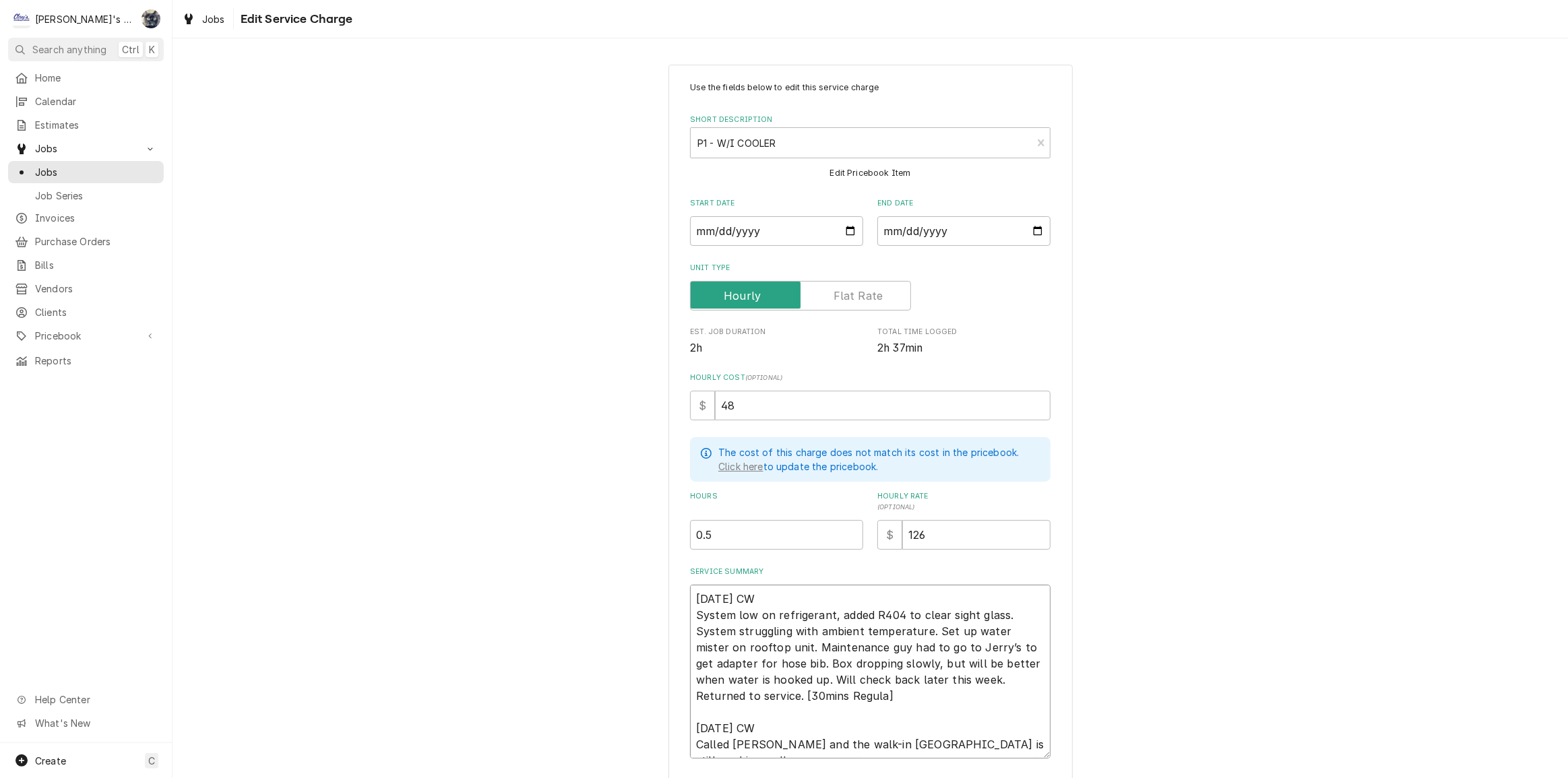
type textarea "x"
type textarea "8/11/2025 CW System low on refrigerant, added R404 to clear sight glass. System…"
click at [864, 644] on textarea "8/11/2025 CW System low on refrigerant, added R404 to clear sight glass. System…" at bounding box center [871, 671] width 361 height 174
type textarea "x"
type textarea "8/11/2025 CW System low on refrigerant, added R404 to clear sight glass. System…"
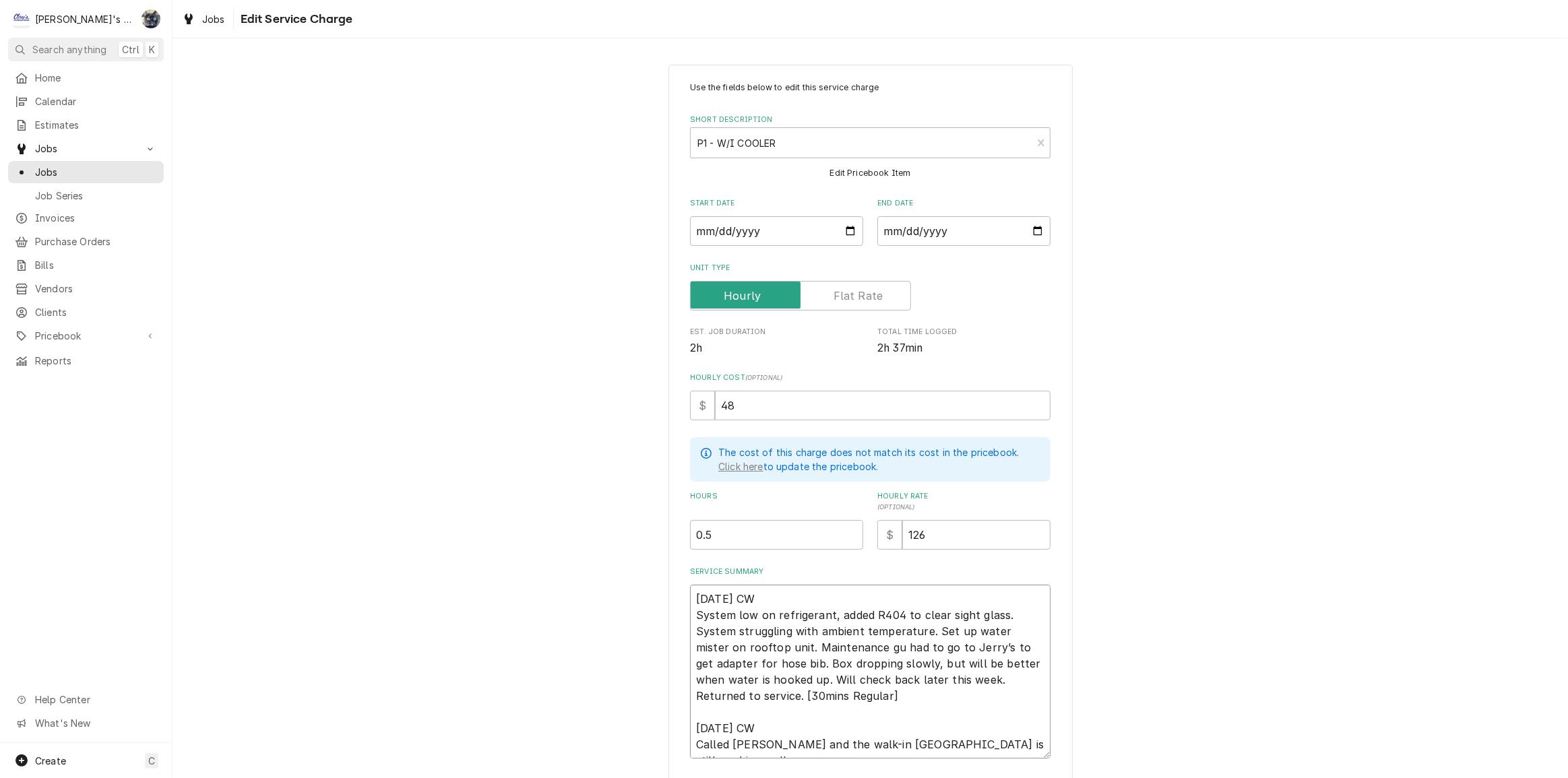
type textarea "x"
type textarea "8/11/2025 CW System low on refrigerant, added R404 to clear sight glass. System…"
type textarea "x"
type textarea "8/11/2025 CW System low on refrigerant, added R404 to clear sight glass. System…"
type textarea "x"
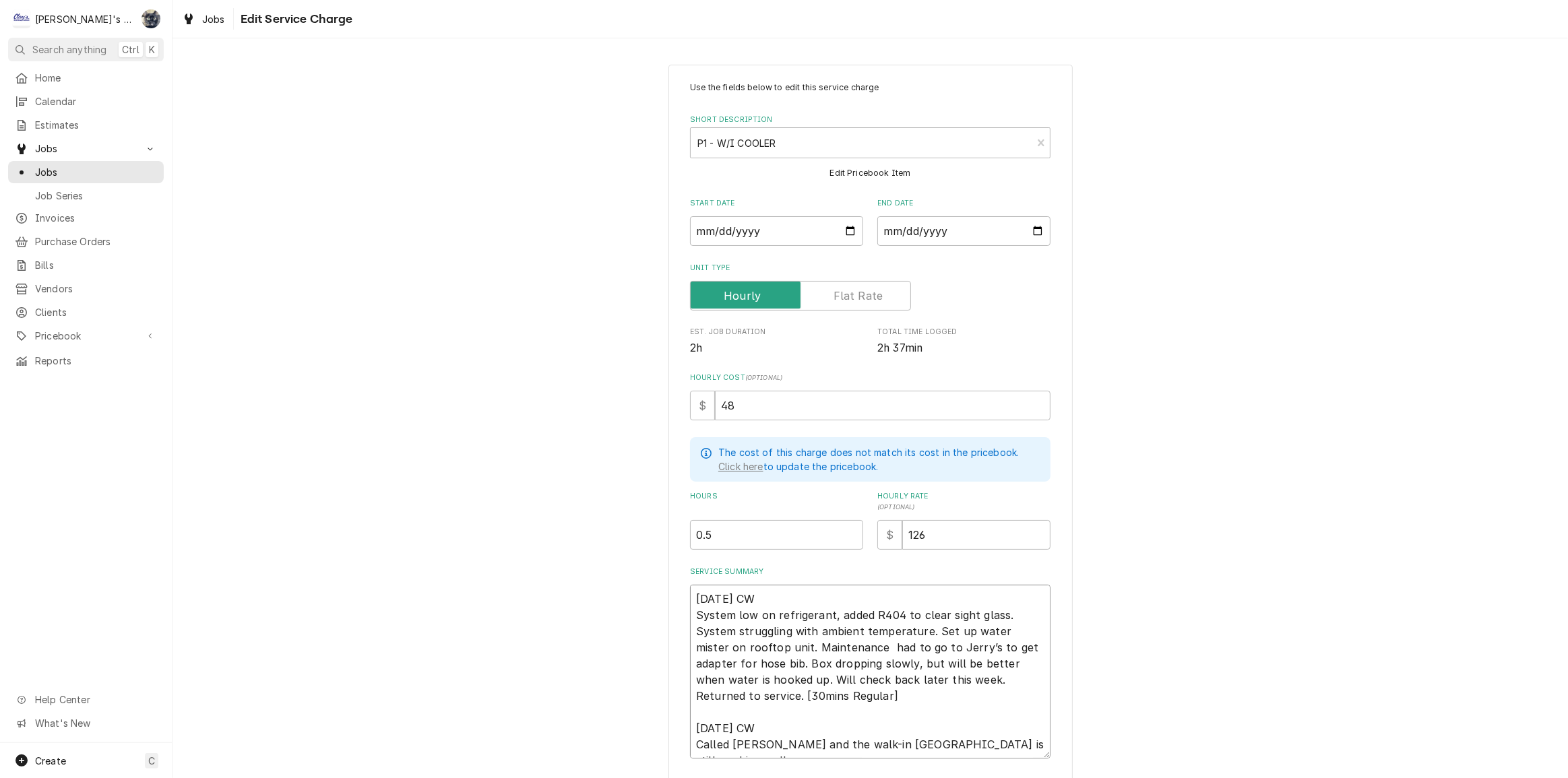
type textarea "8/11/2025 CW System low on refrigerant, added R404 to clear sight glass. System…"
type textarea "x"
type textarea "8/11/2025 CW System low on refrigerant, added R404 to clear sight glass. System…"
type textarea "x"
type textarea "8/11/2025 CW System low on refrigerant, added R404 to clear sight glass. System…"
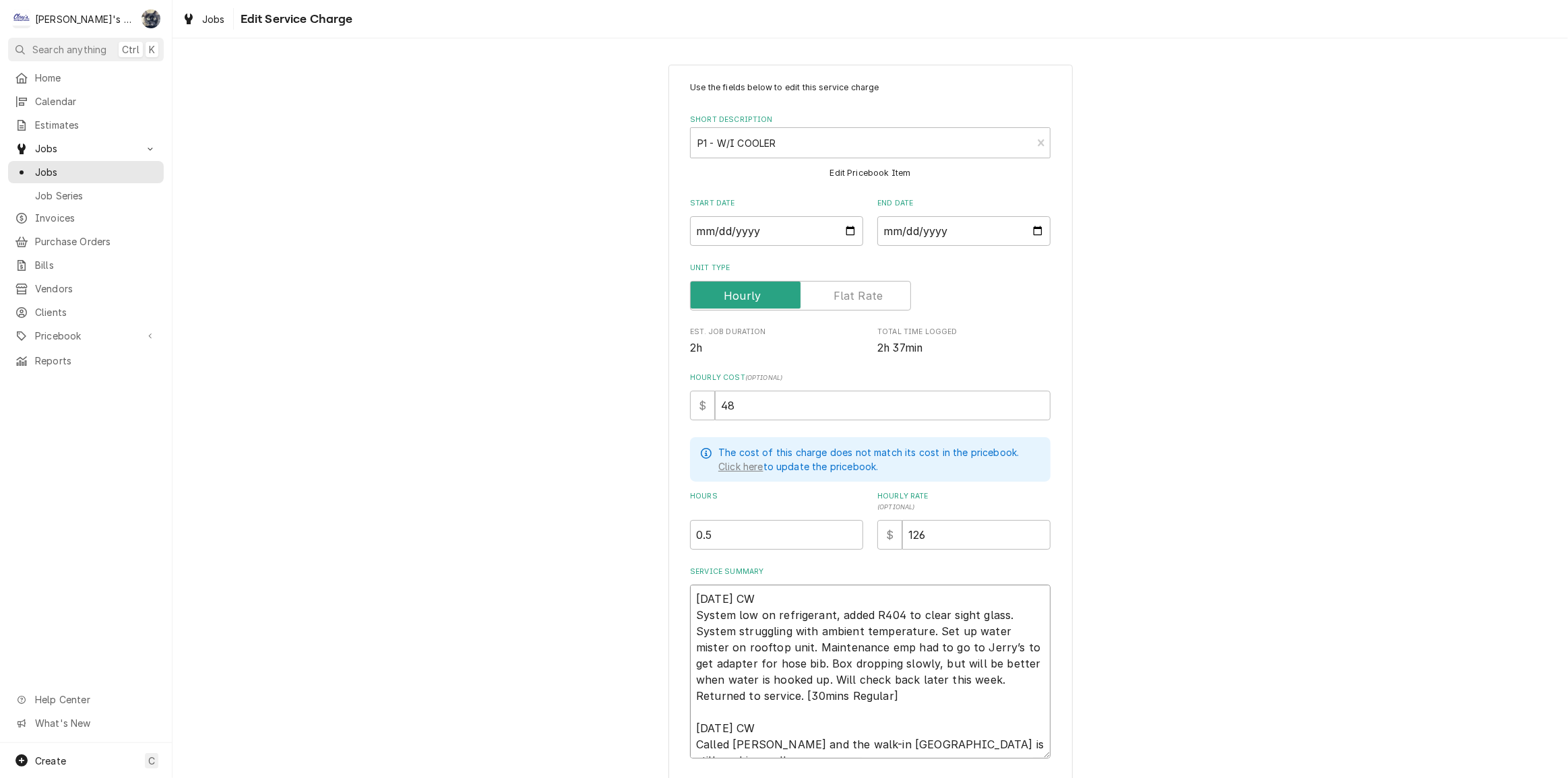
type textarea "x"
type textarea "8/11/2025 CW System low on refrigerant, added R404 to clear sight glass. System…"
type textarea "x"
type textarea "8/11/2025 CW System low on refrigerant, added R404 to clear sight glass. System…"
type textarea "x"
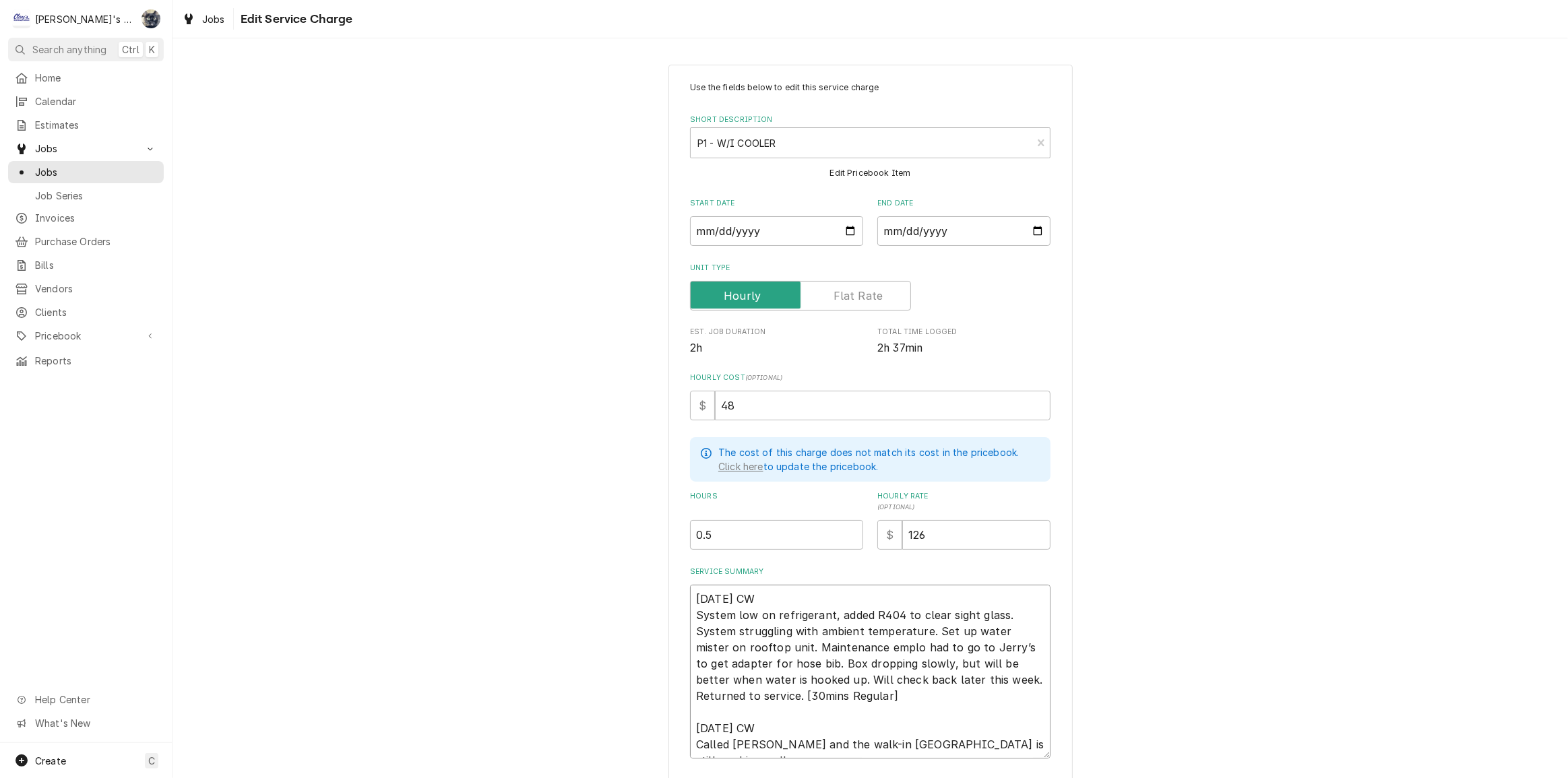
type textarea "8/11/2025 CW System low on refrigerant, added R404 to clear sight glass. System…"
type textarea "x"
type textarea "8/11/2025 CW System low on refrigerant, added R404 to clear sight glass. System…"
type textarea "x"
type textarea "8/11/2025 CW System low on refrigerant, added R404 to clear sight glass. System…"
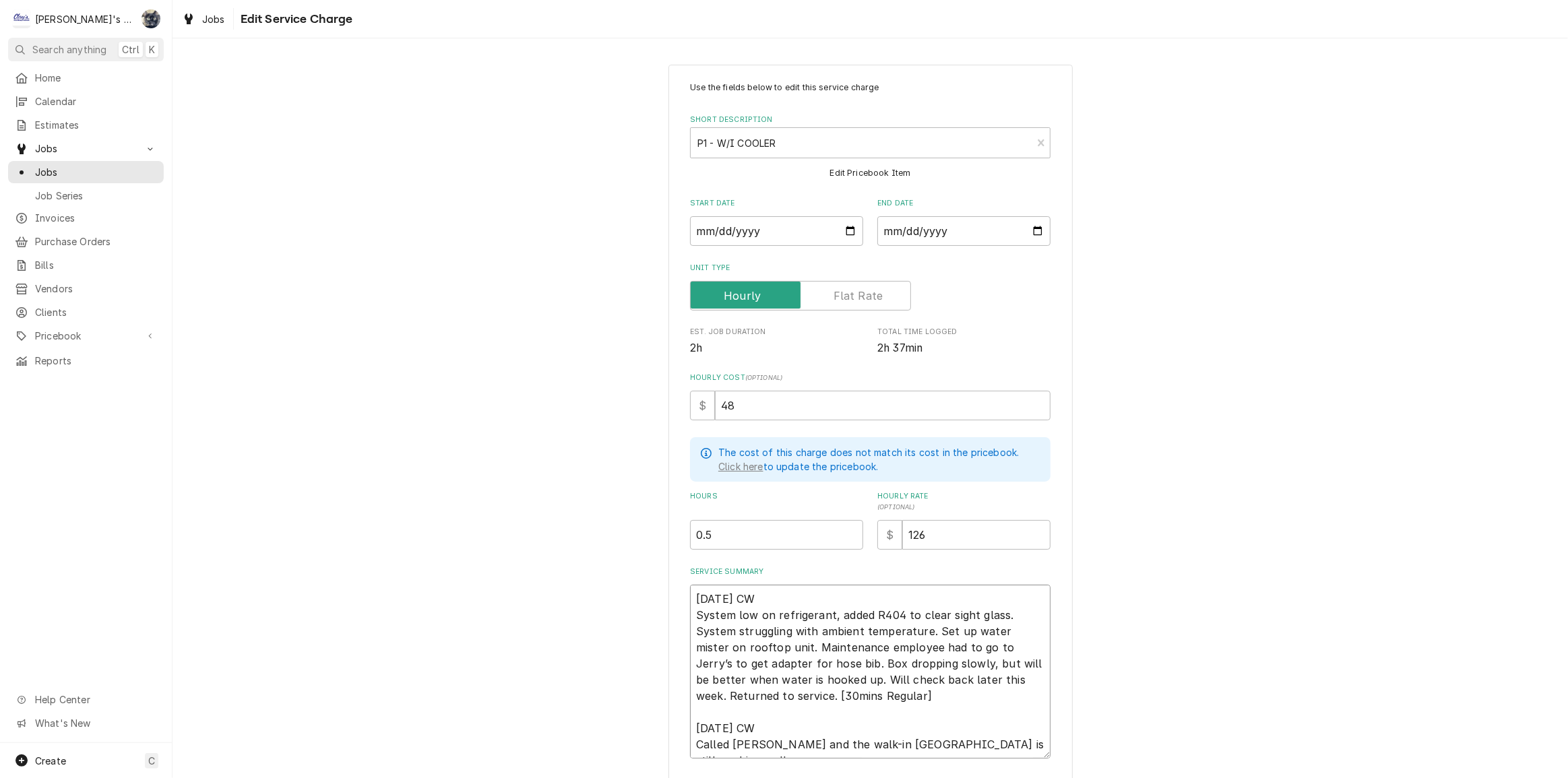
drag, startPoint x: 964, startPoint y: 646, endPoint x: 896, endPoint y: 647, distance: 68.0
click at [896, 647] on textarea "8/11/2025 CW System low on refrigerant, added R404 to clear sight glass. System…" at bounding box center [871, 671] width 361 height 174
type textarea "x"
type textarea "8/11/2025 CW System low on refrigerant, added R404 to clear sight glass. System…"
type textarea "x"
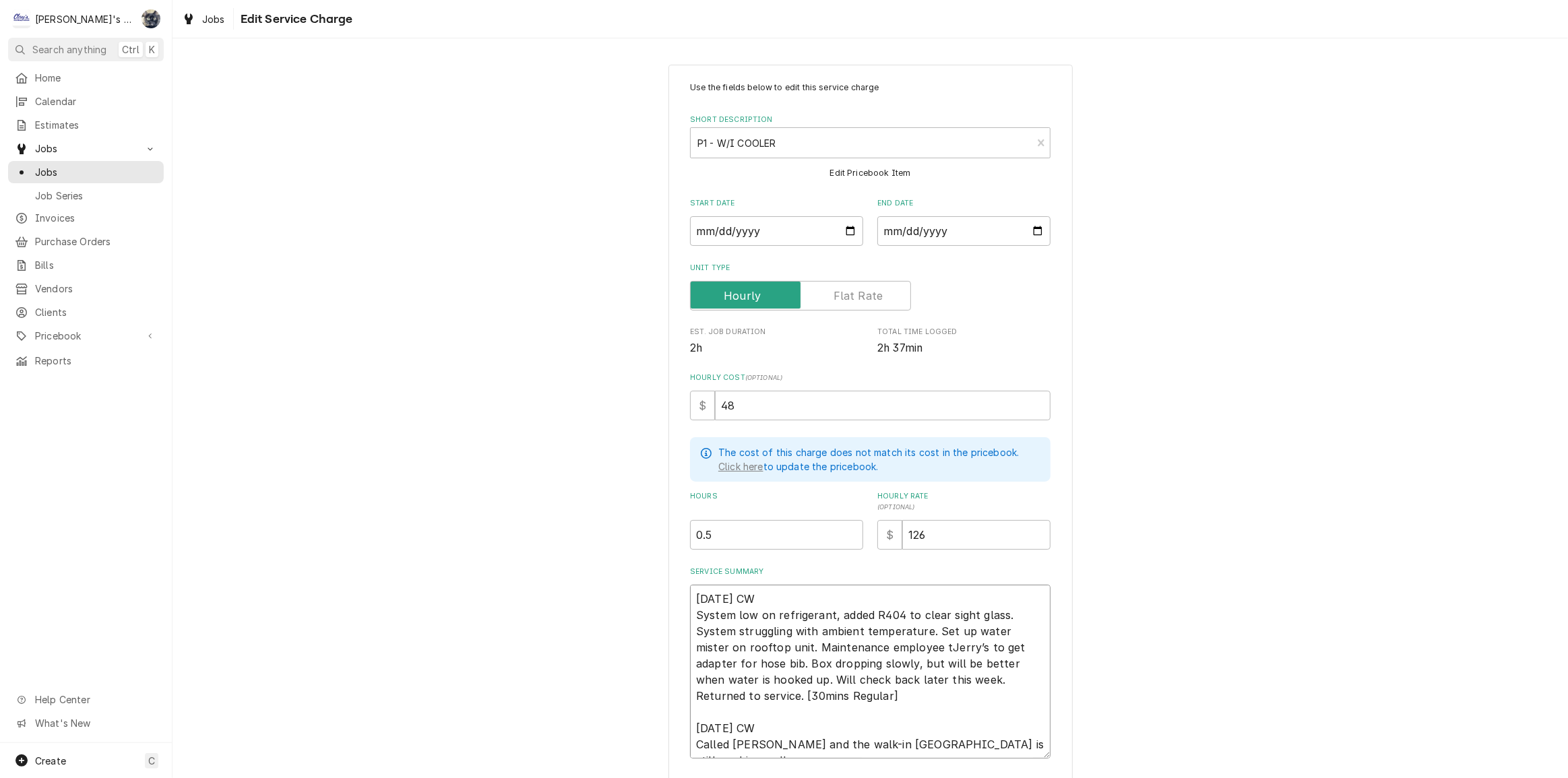
type textarea "8/11/2025 CW System low on refrigerant, added R404 to clear sight glass. System…"
type textarea "x"
type textarea "8/11/2025 CW System low on refrigerant, added R404 to clear sight glass. System…"
type textarea "x"
type textarea "8/11/2025 CW System low on refrigerant, added R404 to clear sight glass. System…"
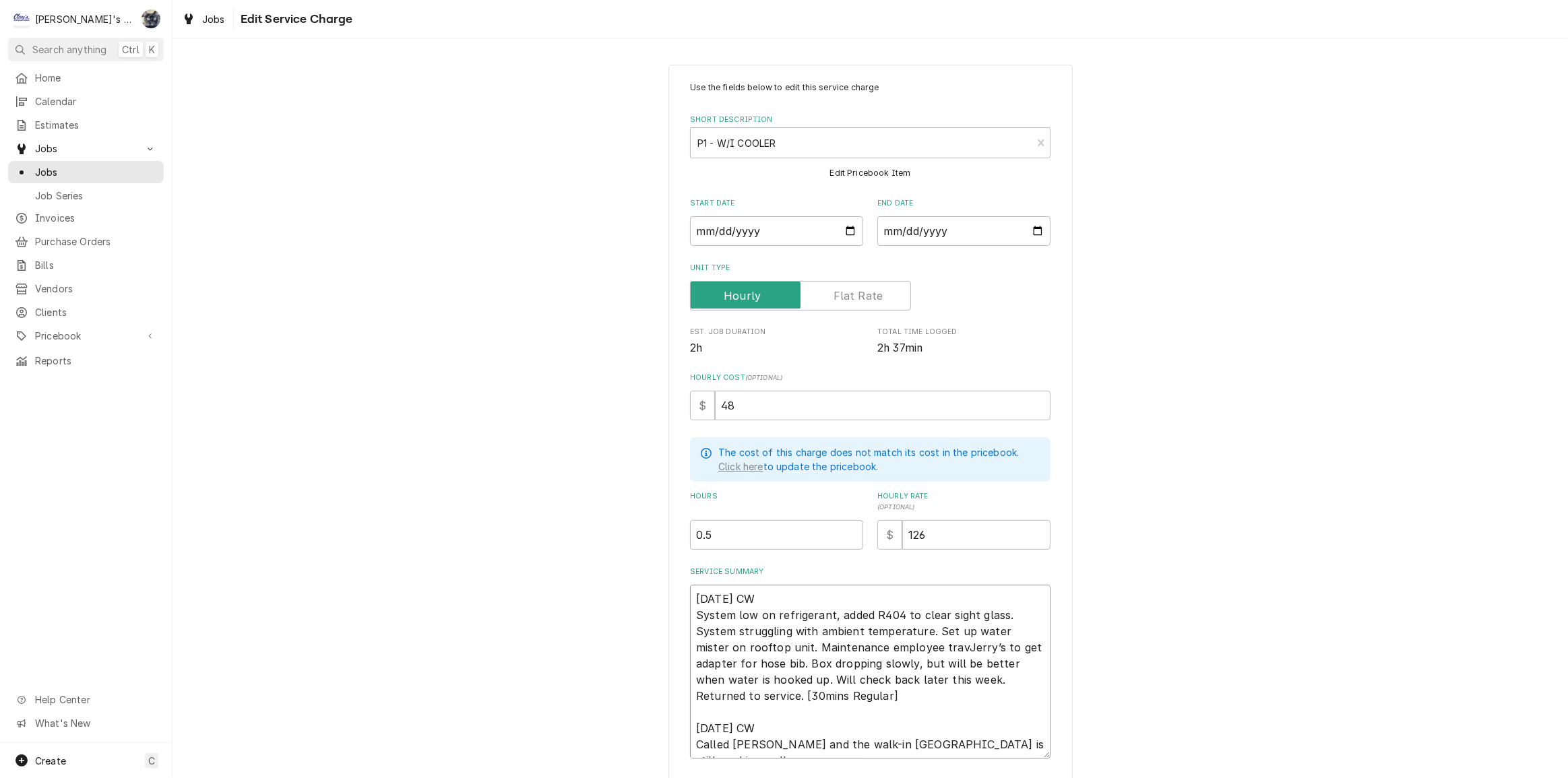
type textarea "x"
type textarea "8/11/2025 CW System low on refrigerant, added R404 to clear sight glass. System…"
type textarea "x"
type textarea "8/11/2025 CW System low on refrigerant, added R404 to clear sight glass. System…"
type textarea "x"
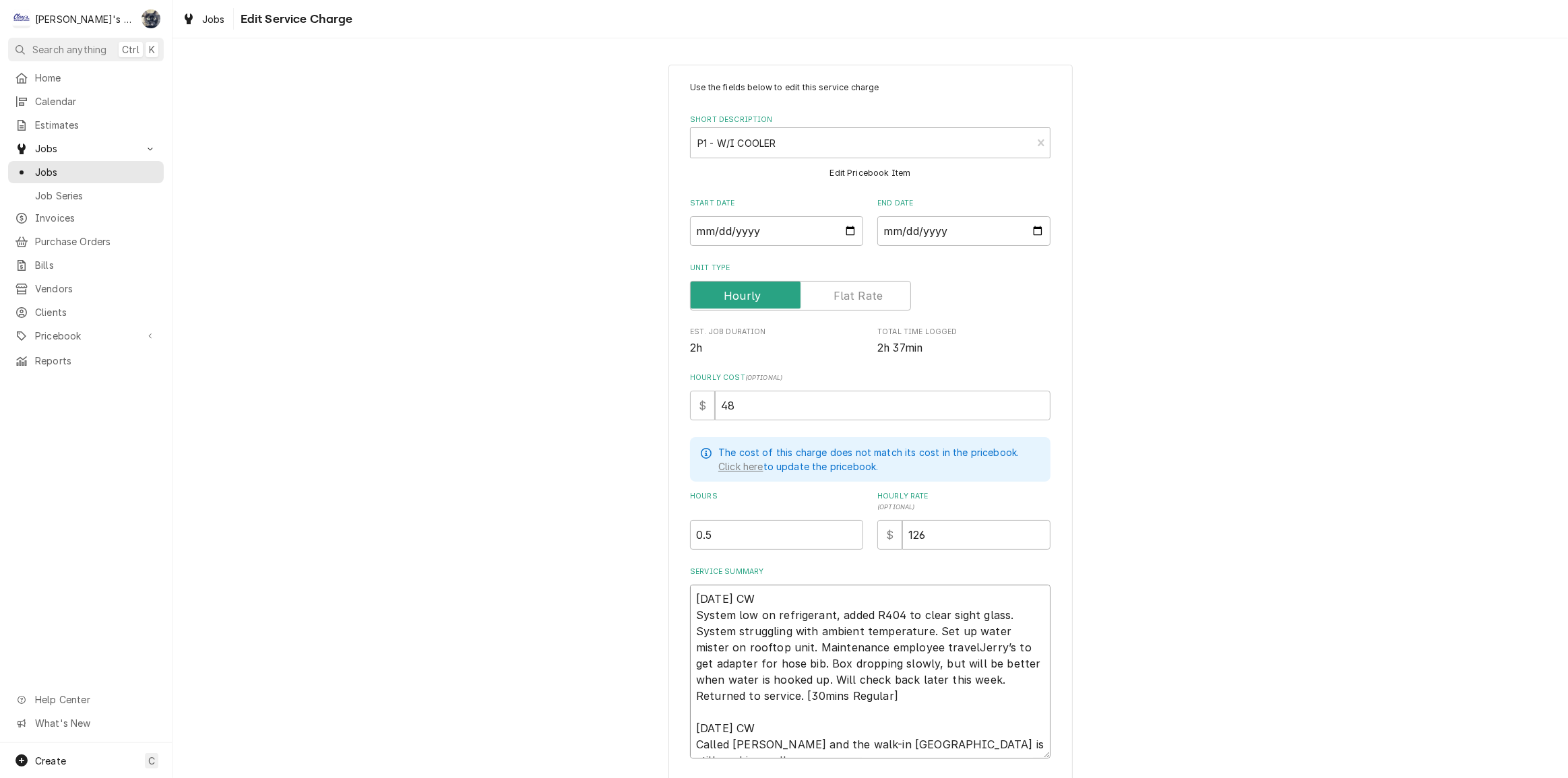
type textarea "8/11/2025 CW System low on refrigerant, added R404 to clear sight glass. System…"
type textarea "x"
type textarea "8/11/2025 CW System low on refrigerant, added R404 to clear sight glass. System…"
type textarea "x"
type textarea "8/11/2025 CW System low on refrigerant, added R404 to clear sight glass. System…"
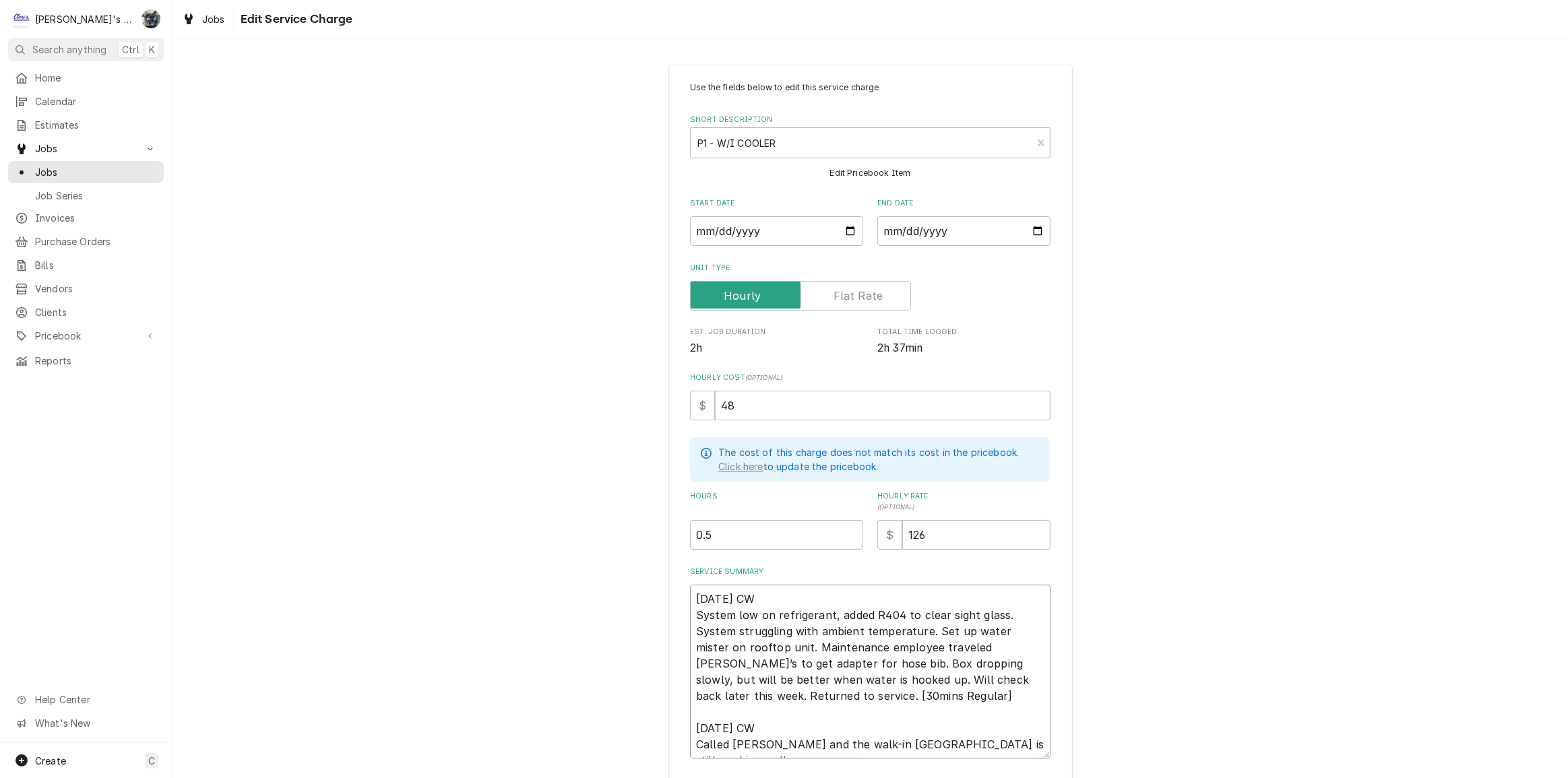
type textarea "x"
type textarea "8/11/2025 CW System low on refrigerant, added R404 to clear sight glass. System…"
type textarea "x"
type textarea "8/11/2025 CW System low on refrigerant, added R404 to clear sight glass. System…"
type textarea "x"
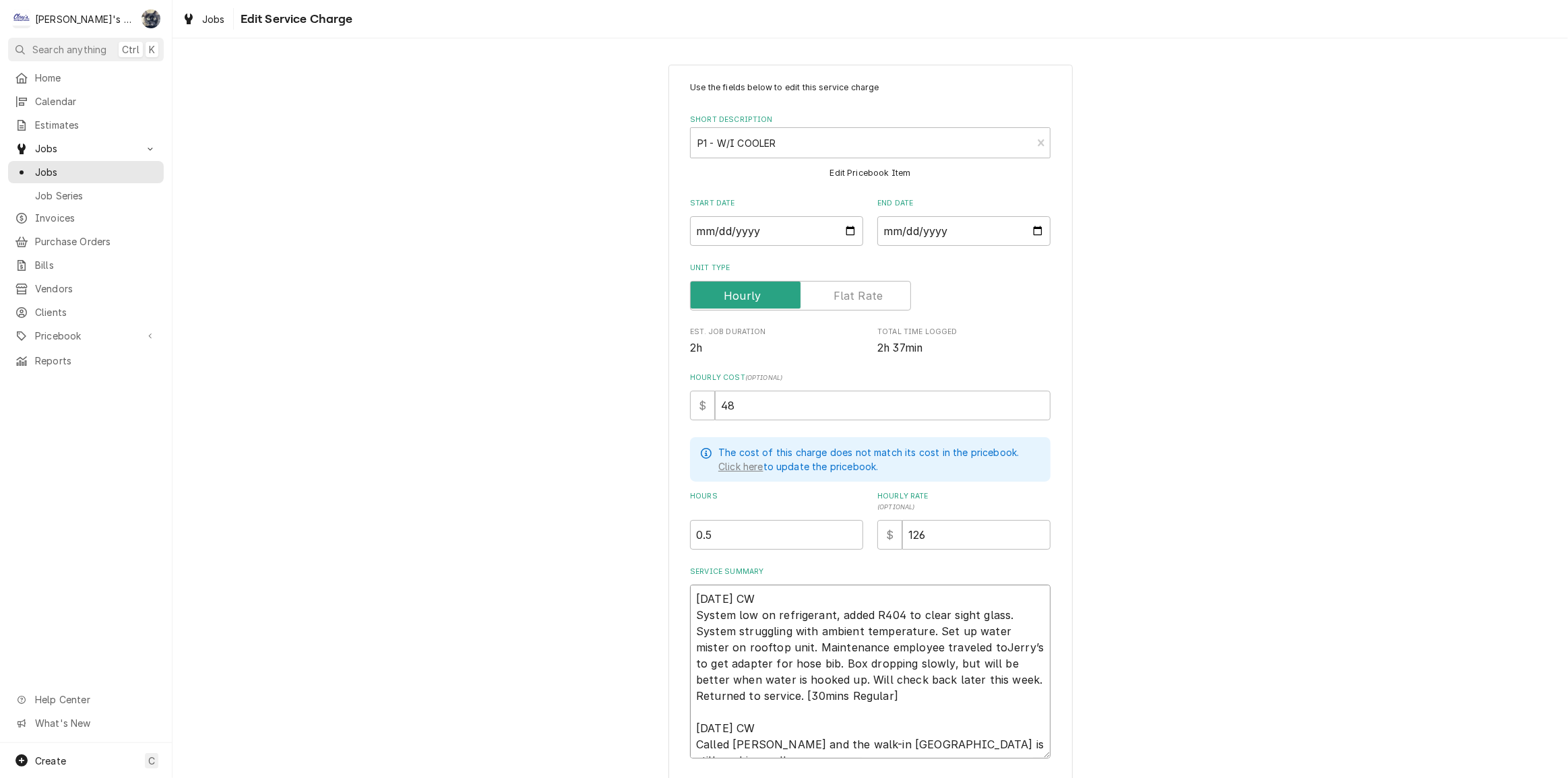
type textarea "8/11/2025 CW System low on refrigerant, added R404 to clear sight glass. System…"
click at [825, 661] on textarea "8/11/2025 CW System low on refrigerant, added R404 to clear sight glass. System…" at bounding box center [871, 671] width 361 height 174
type textarea "x"
type textarea "8/11/2025 CW System low on refrigerant, added R404 to clear sight glass. System…"
type textarea "x"
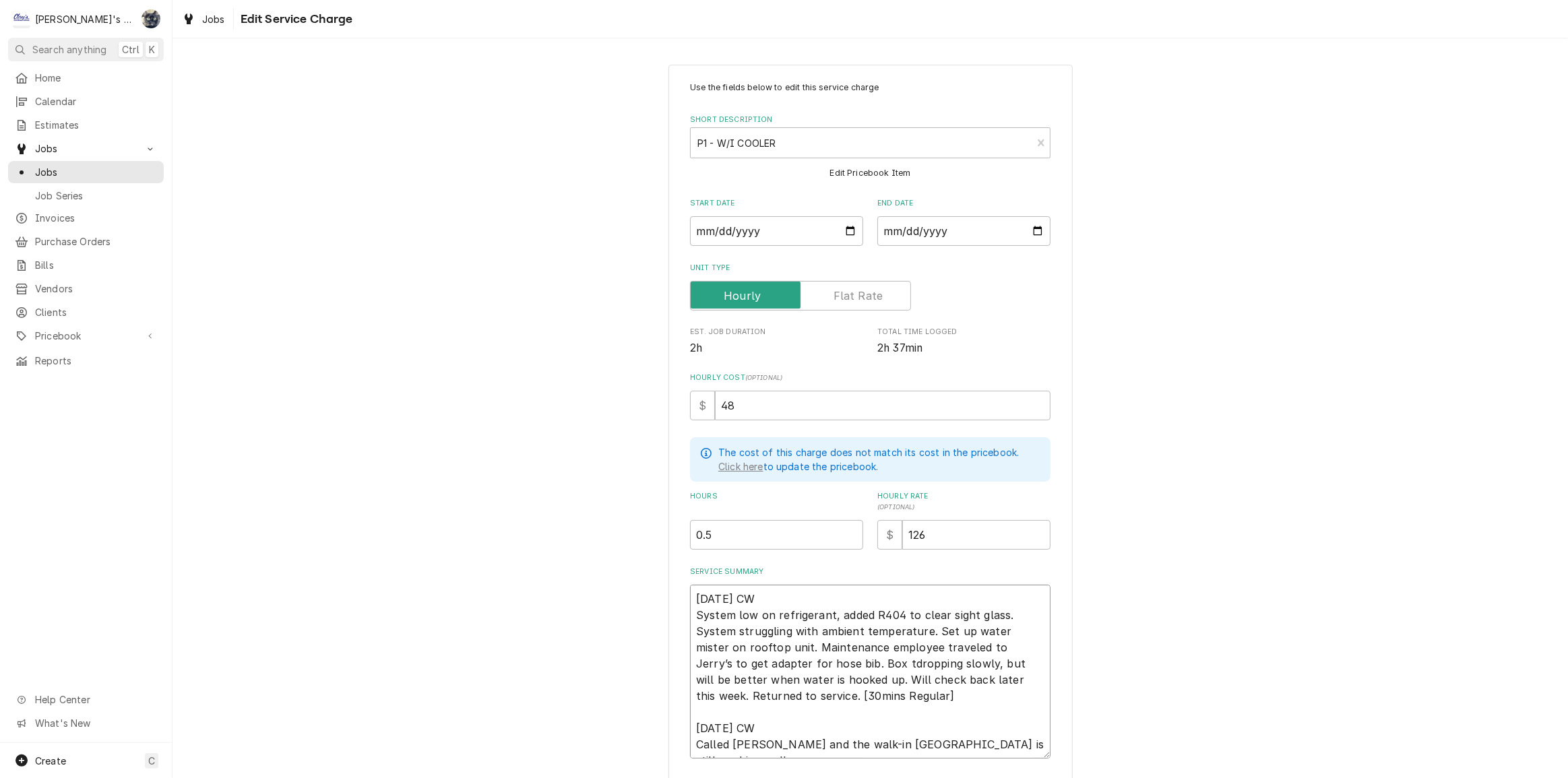
type textarea "8/11/2025 CW System low on refrigerant, added R404 to clear sight glass. System…"
type textarea "x"
type textarea "8/11/2025 CW System low on refrigerant, added R404 to clear sight glass. System…"
type textarea "x"
type textarea "8/11/2025 CW System low on refrigerant, added R404 to clear sight glass. System…"
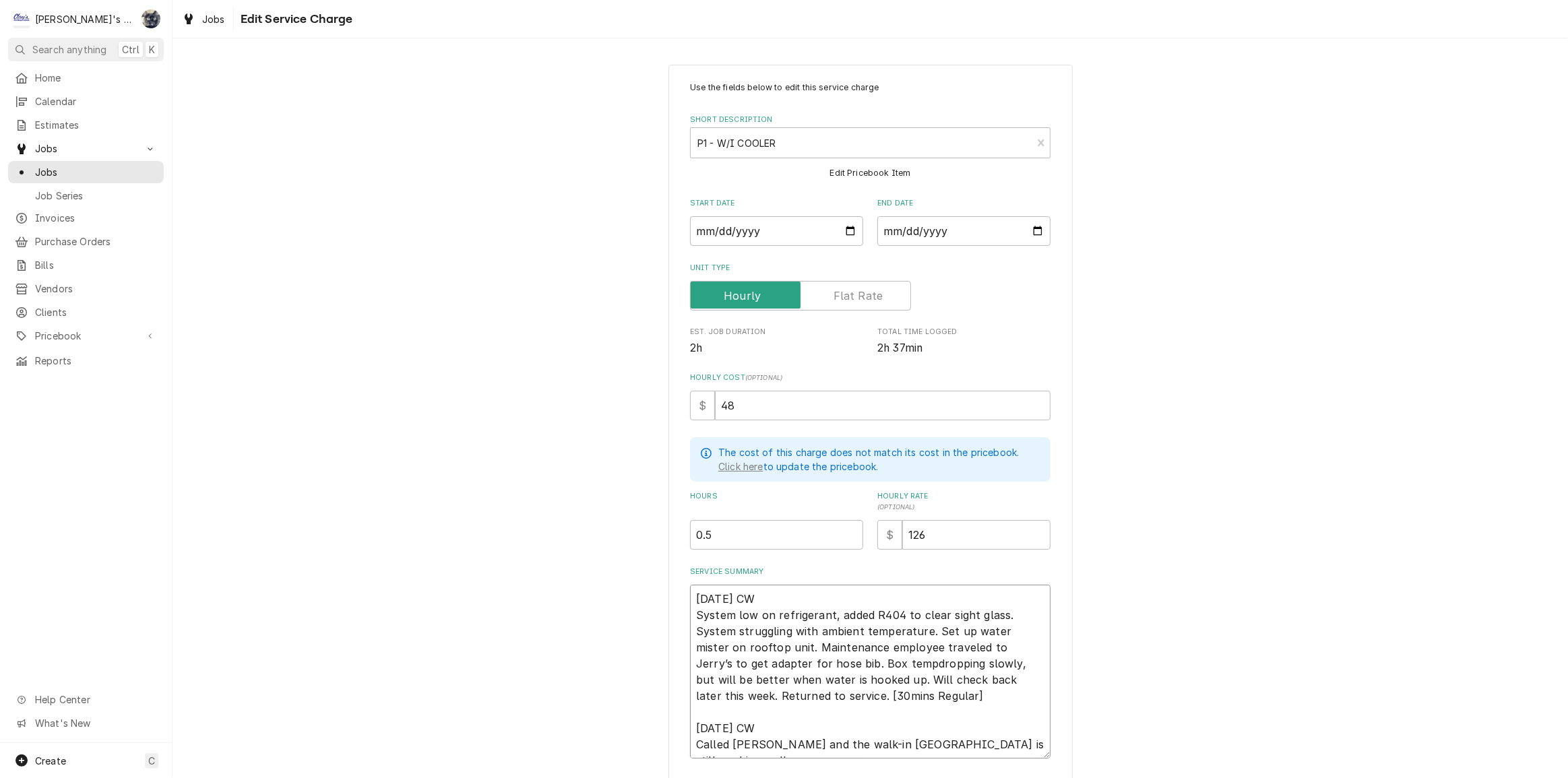
type textarea "x"
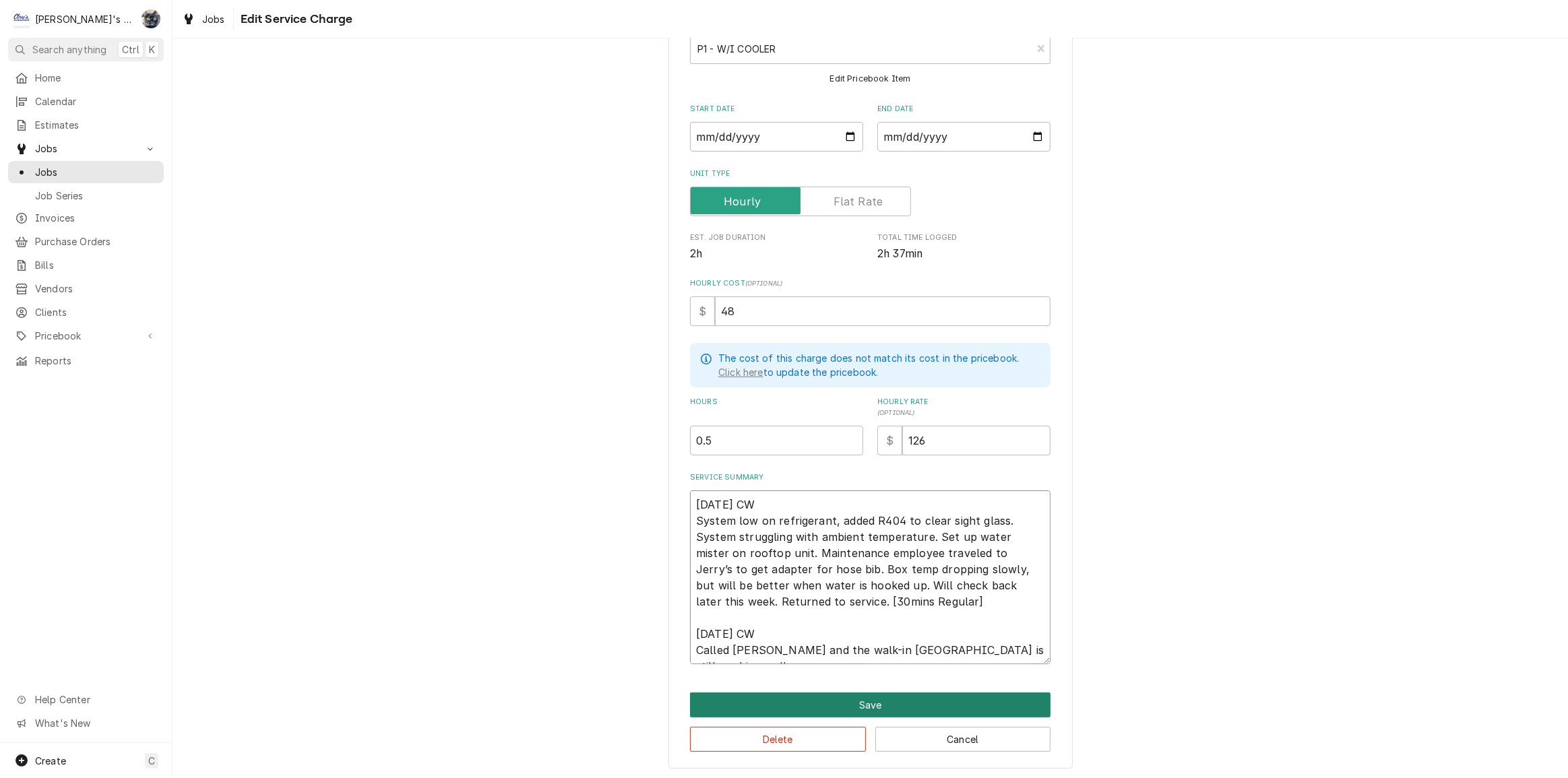
type textarea "8/11/2025 CW System low on refrigerant, added R404 to clear sight glass. System…"
click at [925, 705] on button "Save" at bounding box center [871, 705] width 361 height 25
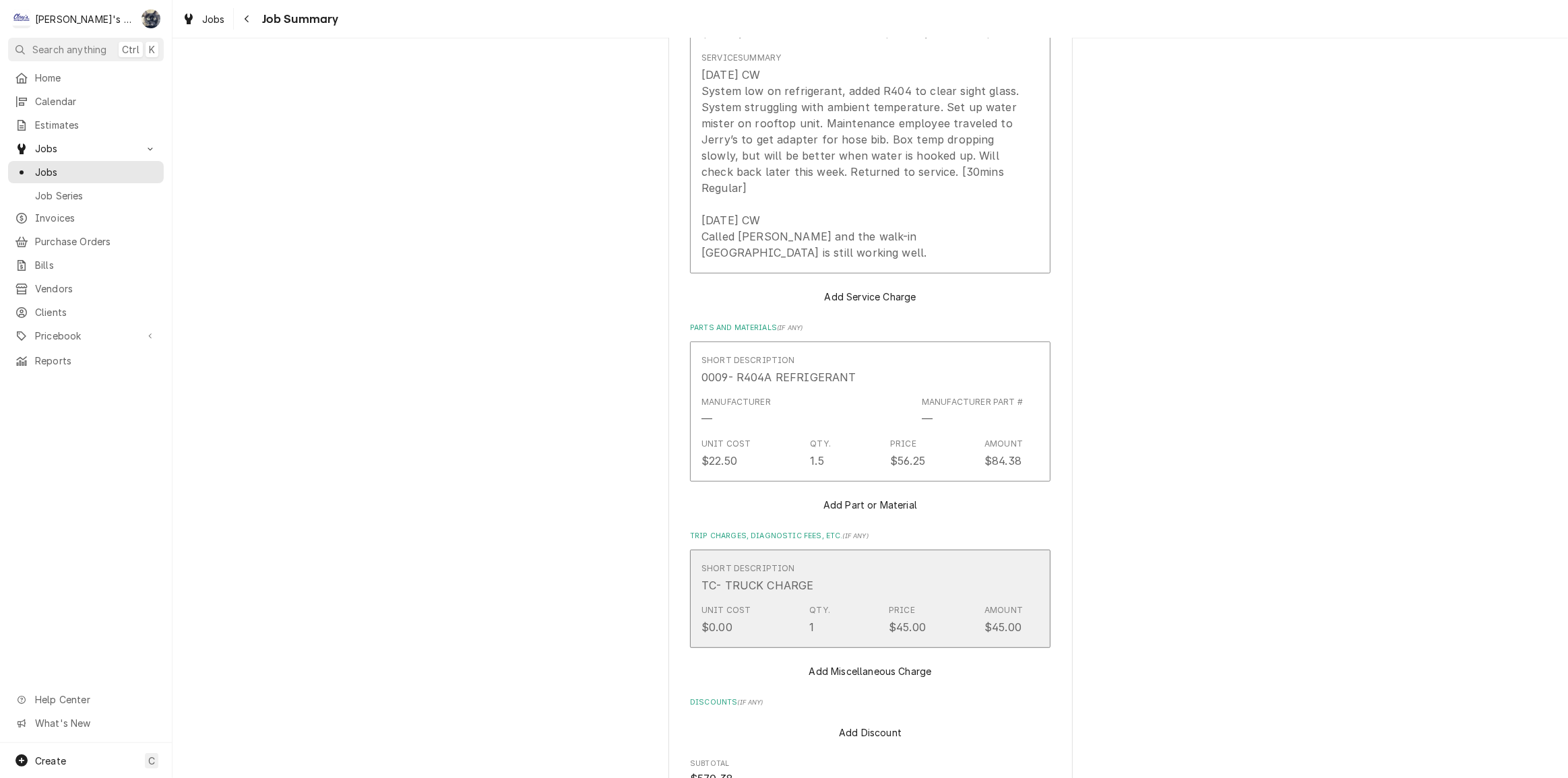
scroll to position [699, 0]
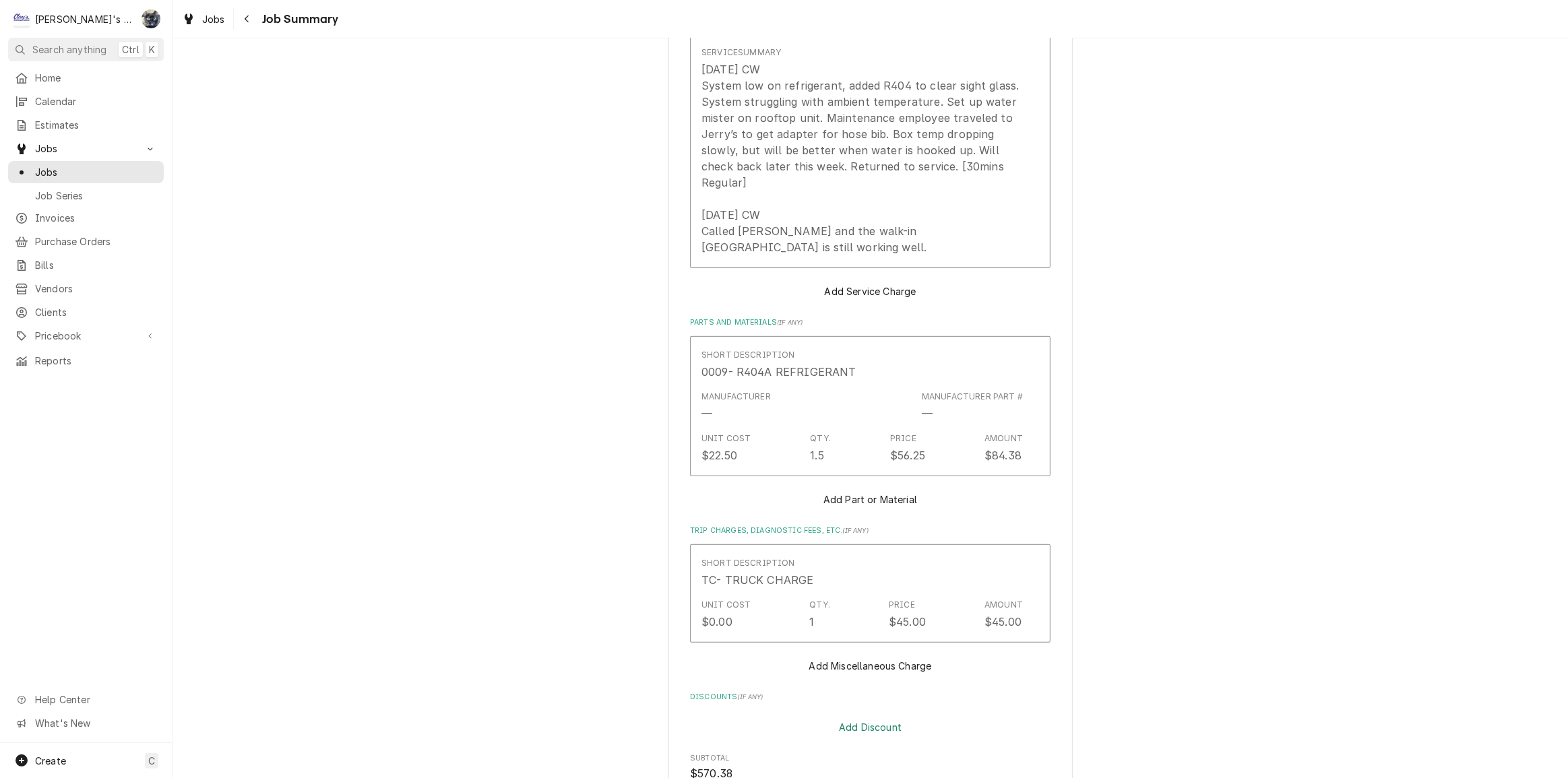
click at [861, 717] on button "Add Discount" at bounding box center [871, 727] width 67 height 19
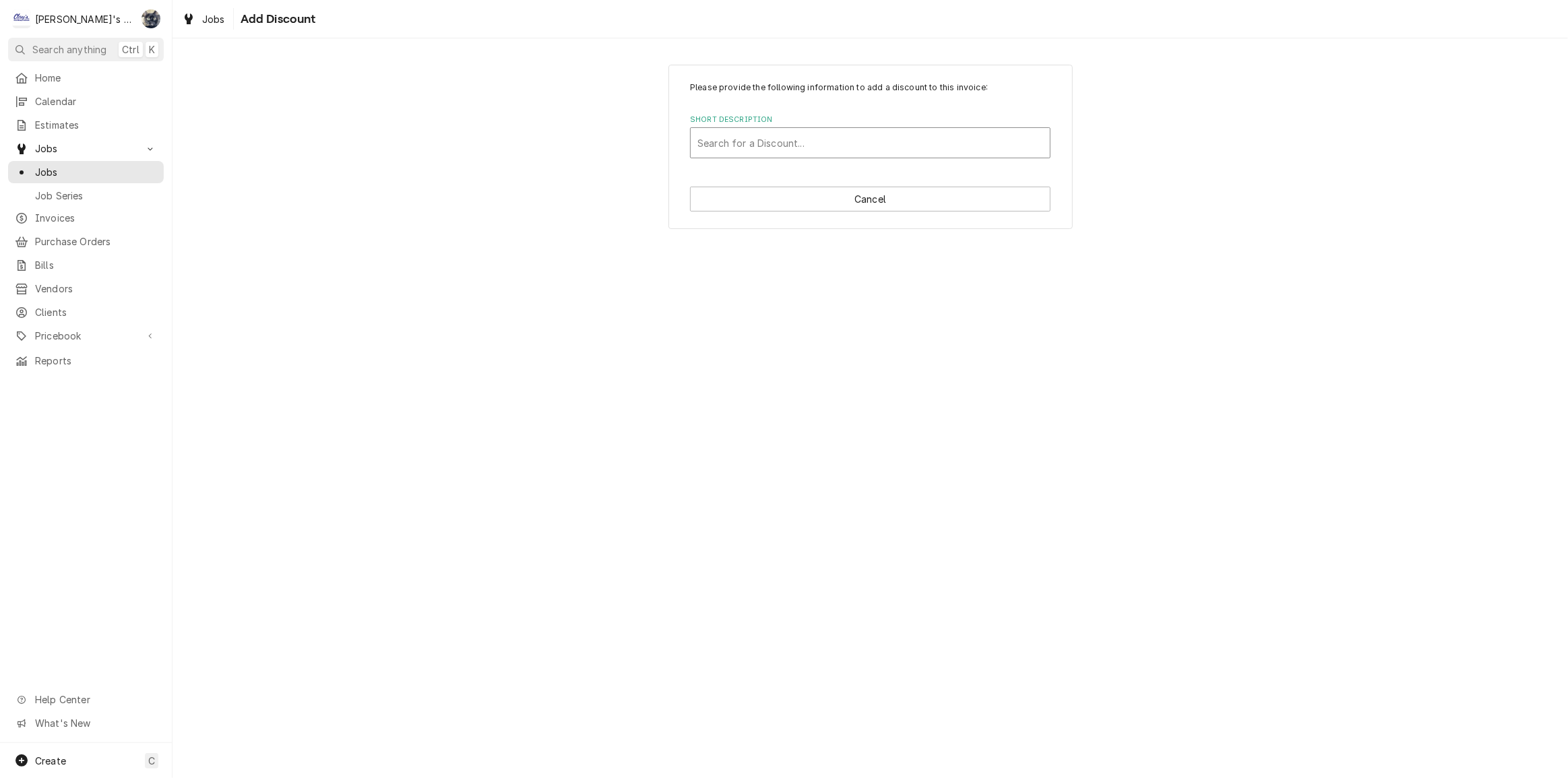
click at [775, 141] on div "Short Description" at bounding box center [870, 142] width 345 height 24
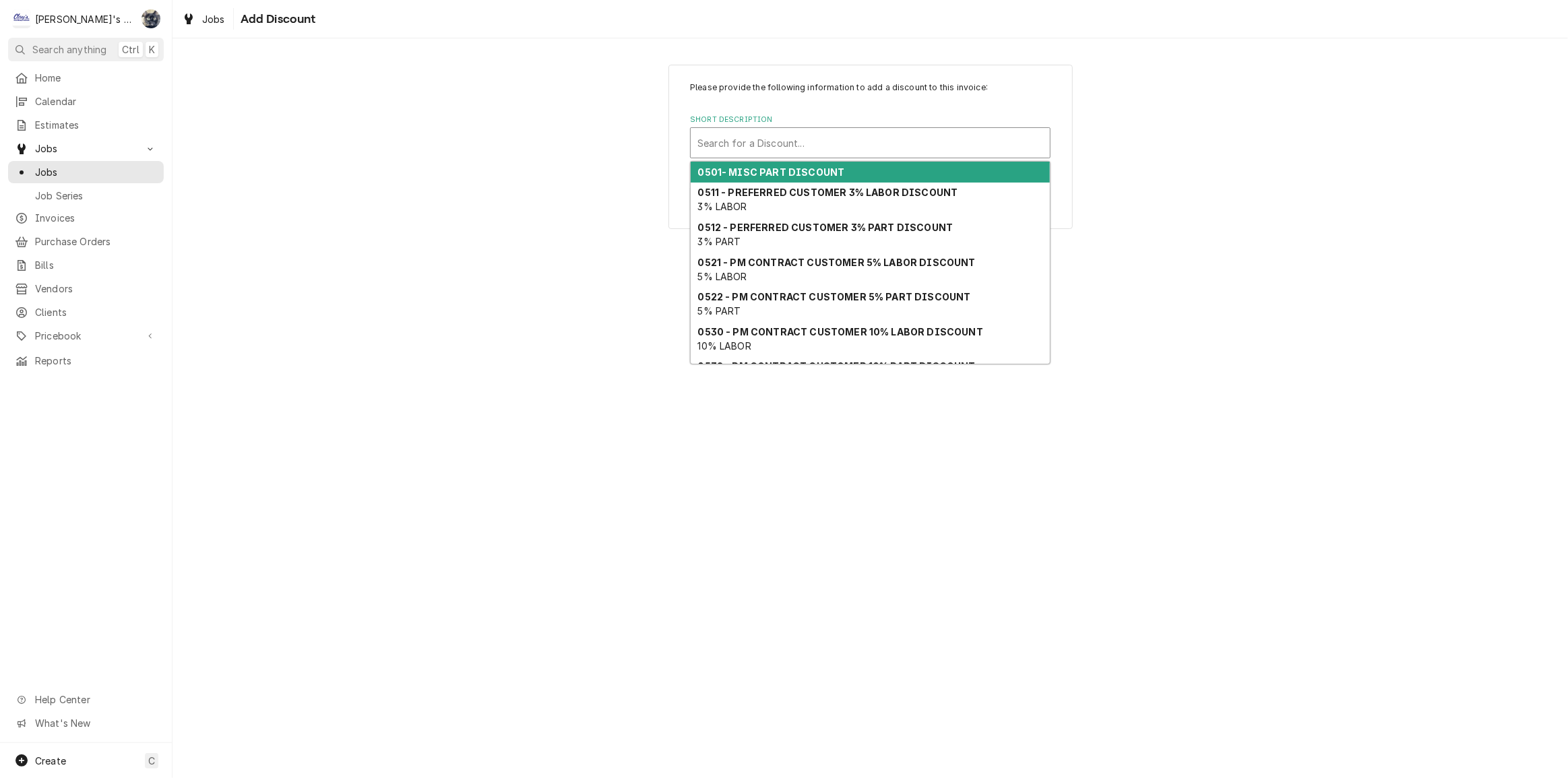
click at [777, 170] on strong "0501- MISC PART DISCOUNT" at bounding box center [772, 172] width 147 height 12
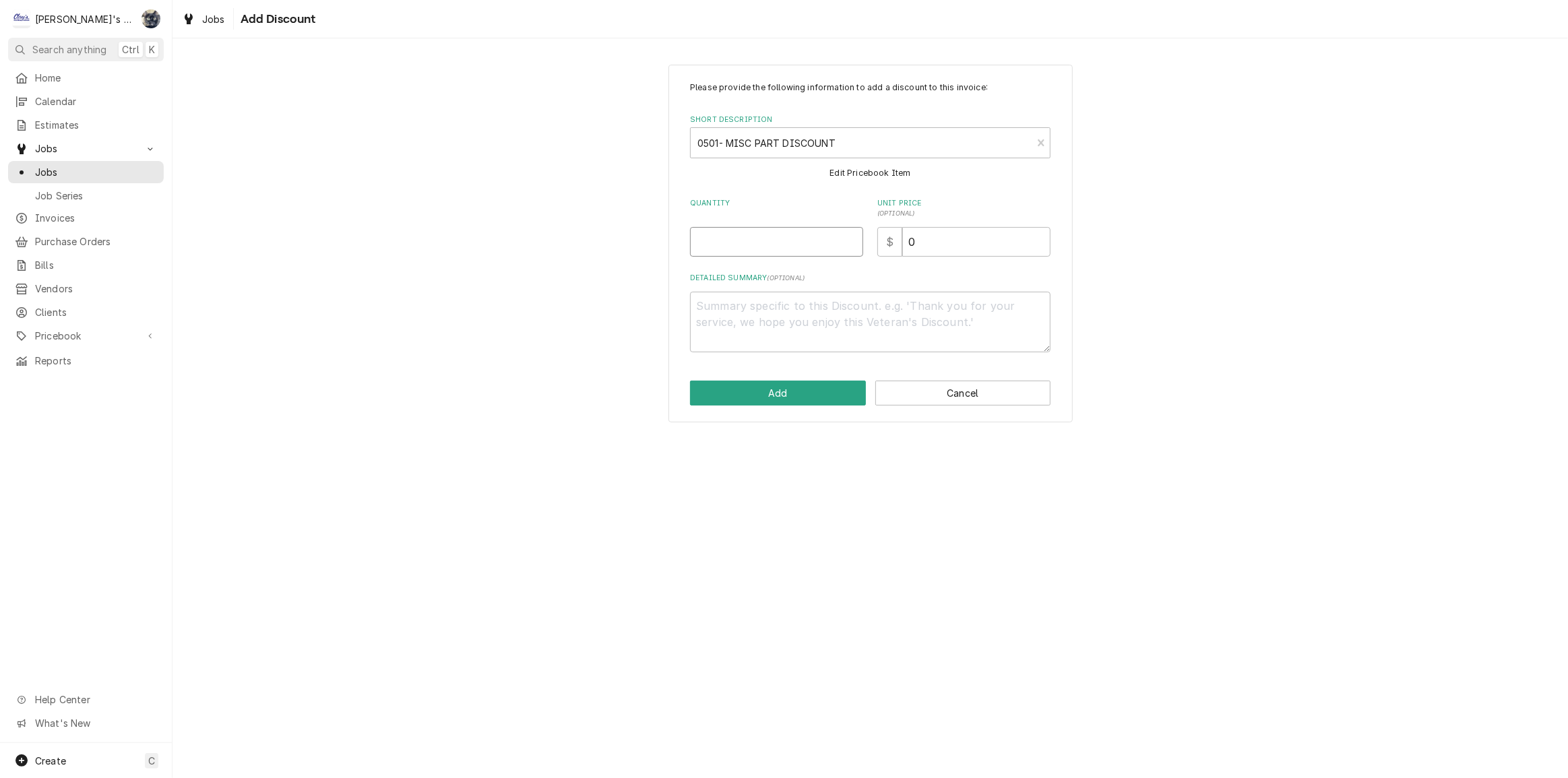
click at [749, 234] on input "Quantity" at bounding box center [777, 242] width 173 height 29
type textarea "x"
type input "1"
click at [774, 402] on button "Add" at bounding box center [778, 393] width 176 height 25
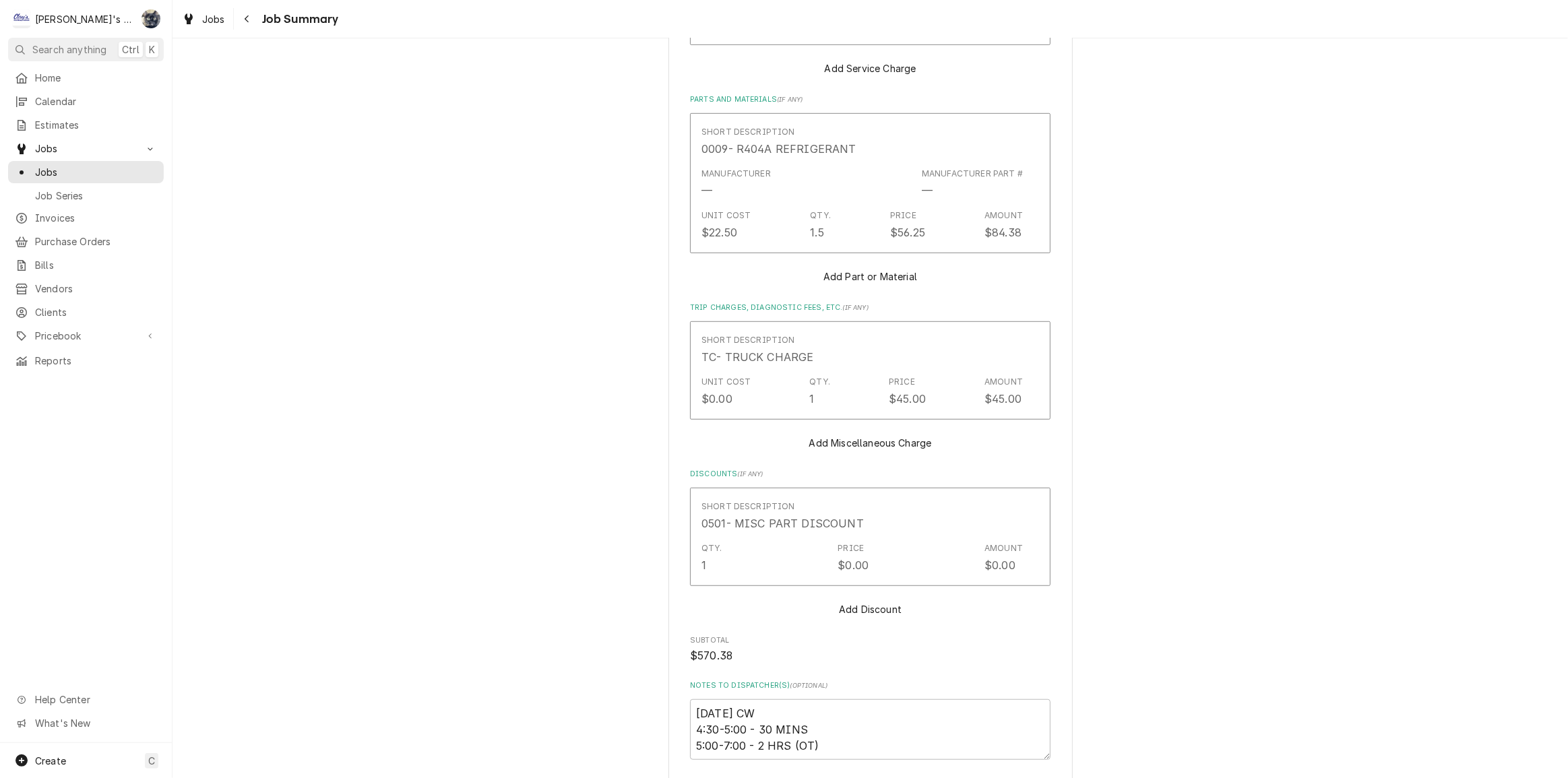
scroll to position [1131, 0]
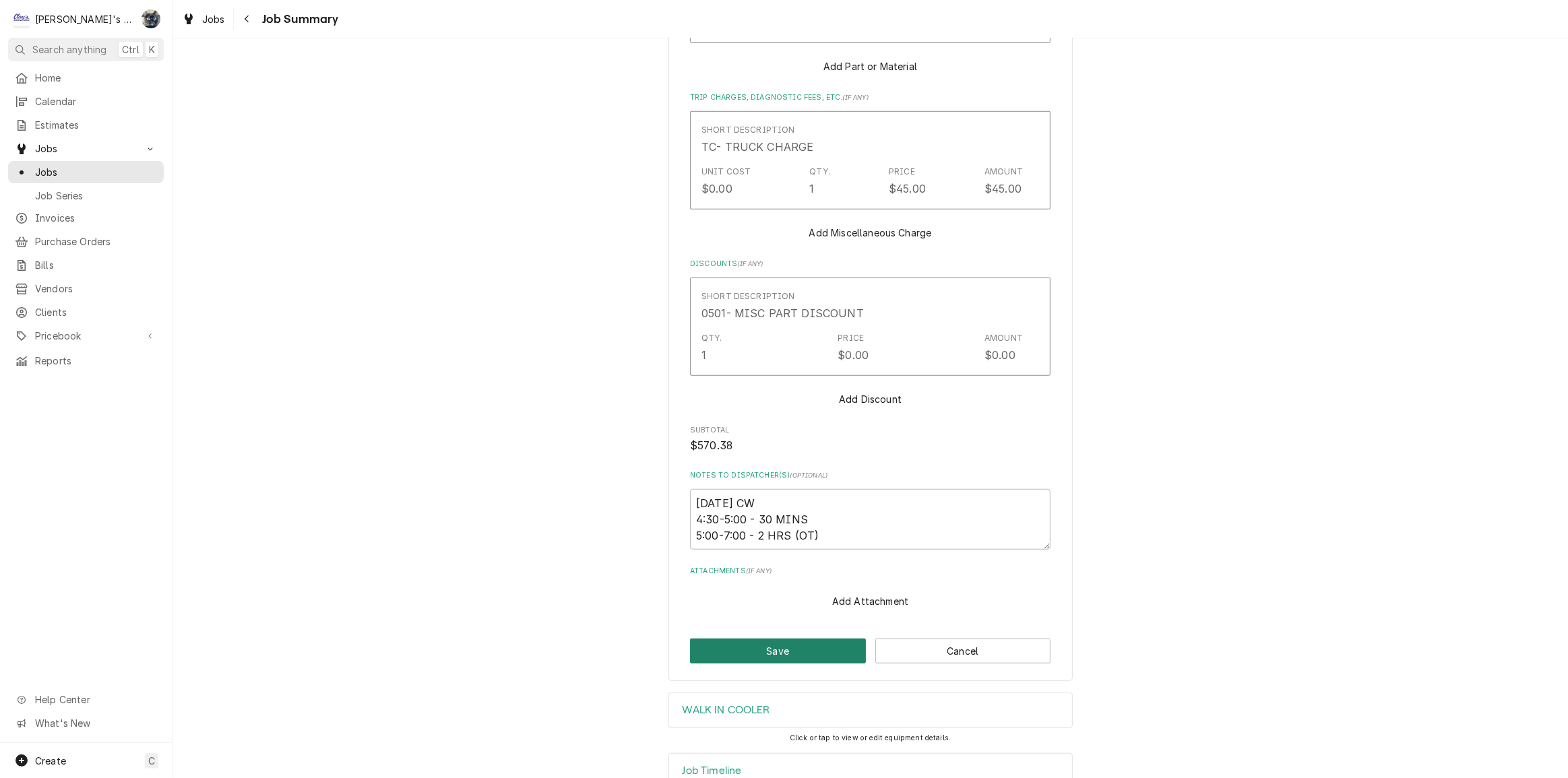
click at [805, 639] on button "Save" at bounding box center [778, 651] width 176 height 25
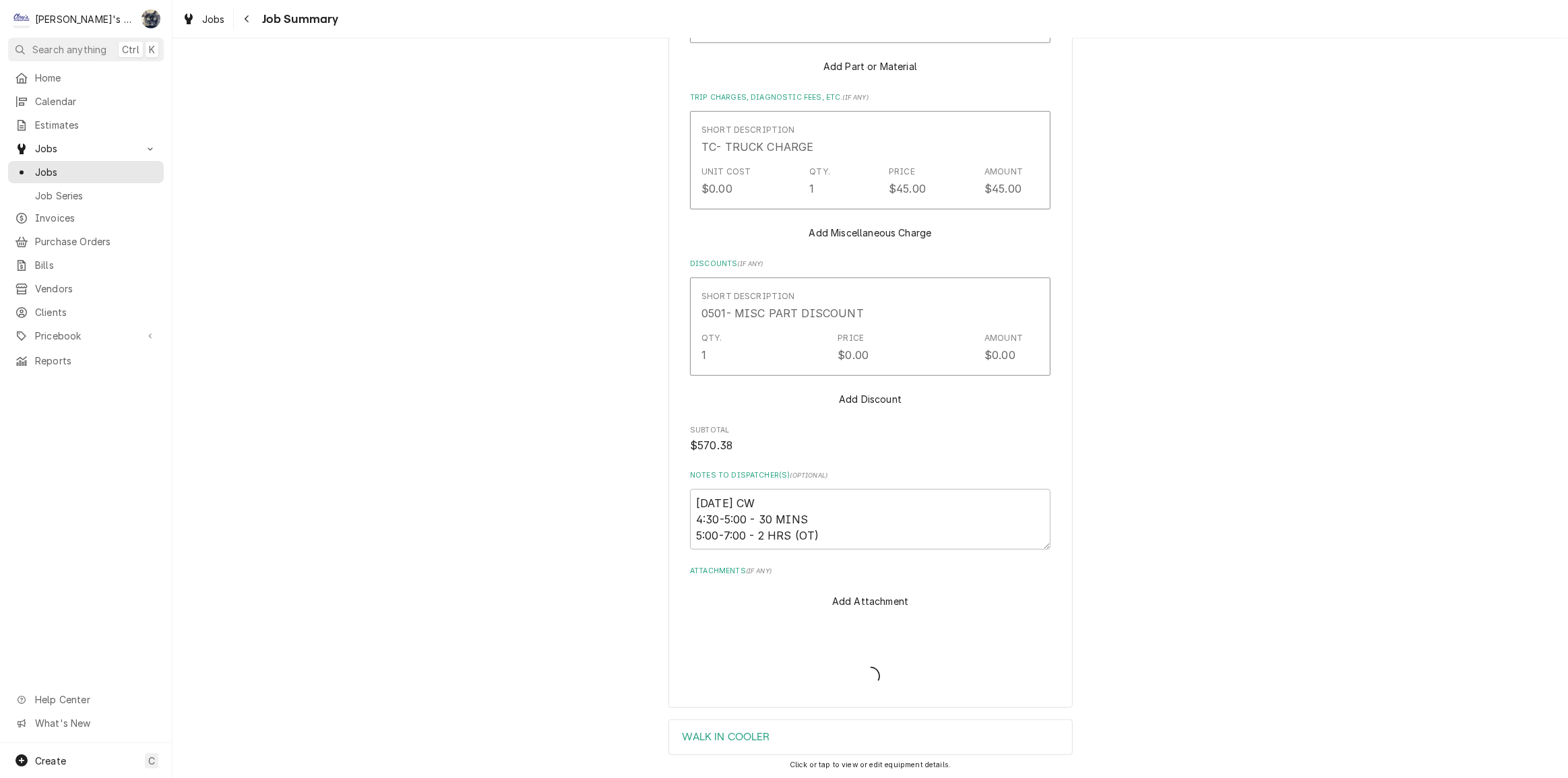
type textarea "x"
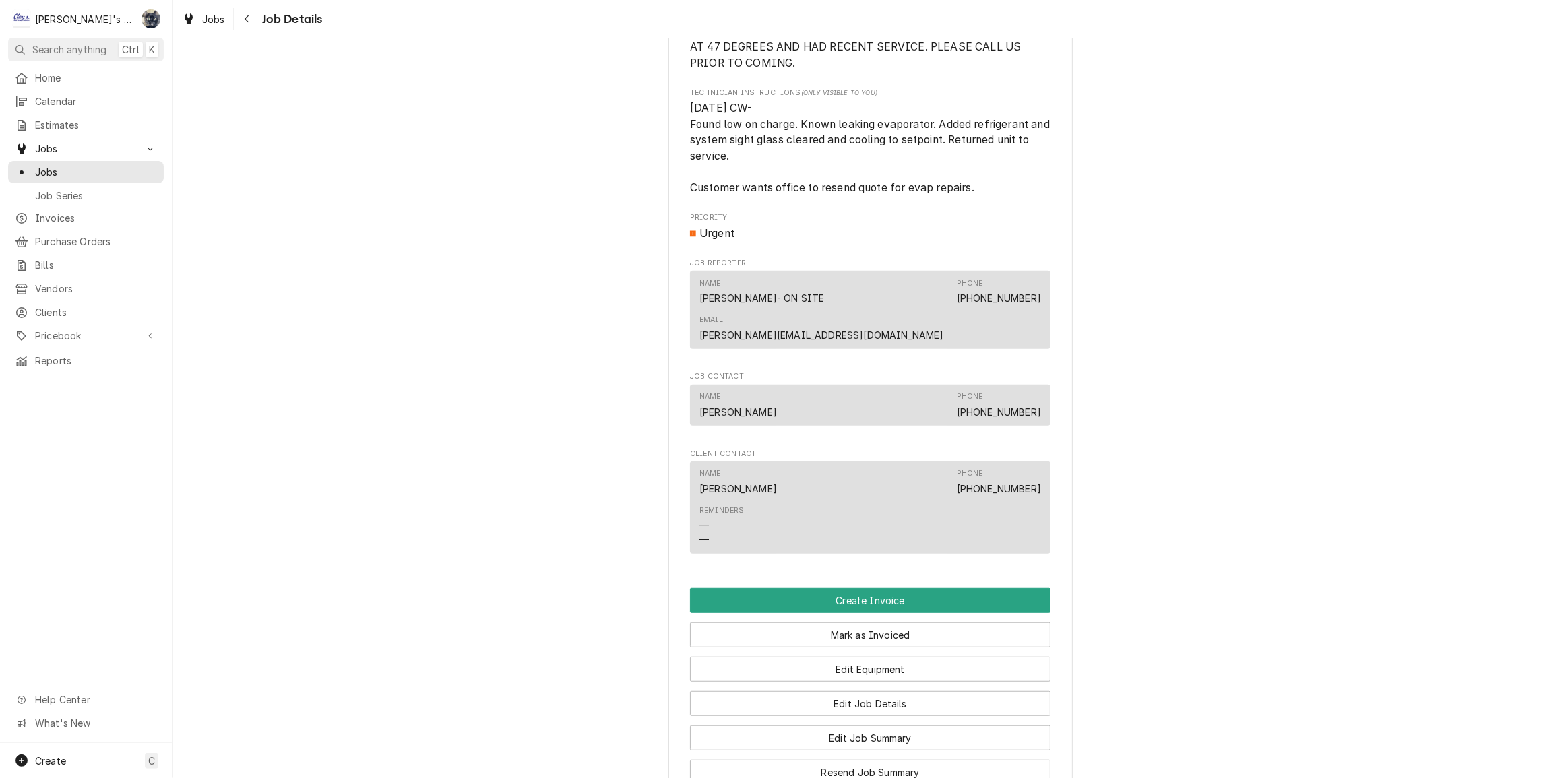
scroll to position [1102, 0]
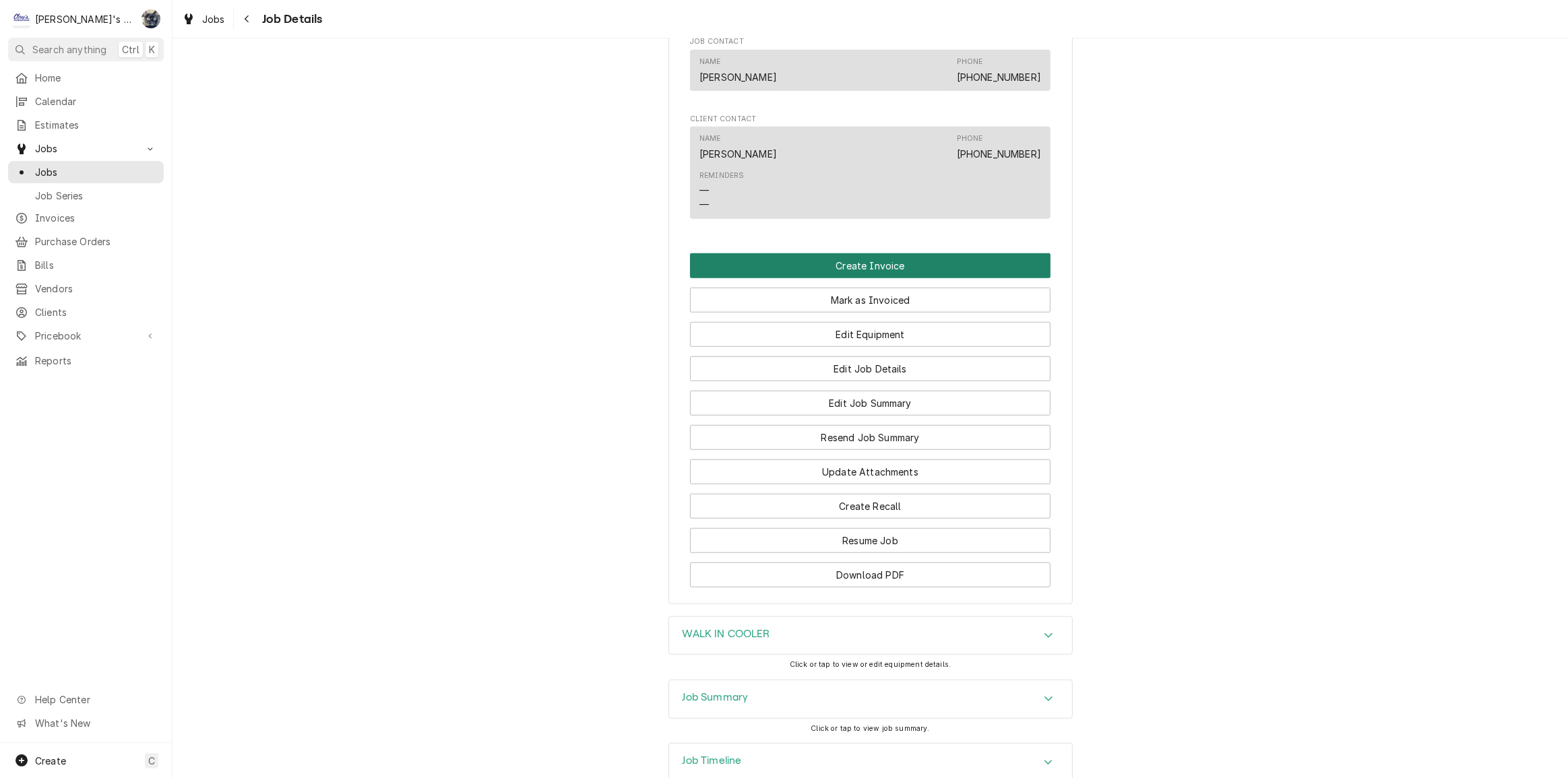
click at [854, 262] on button "Create Invoice" at bounding box center [871, 265] width 361 height 25
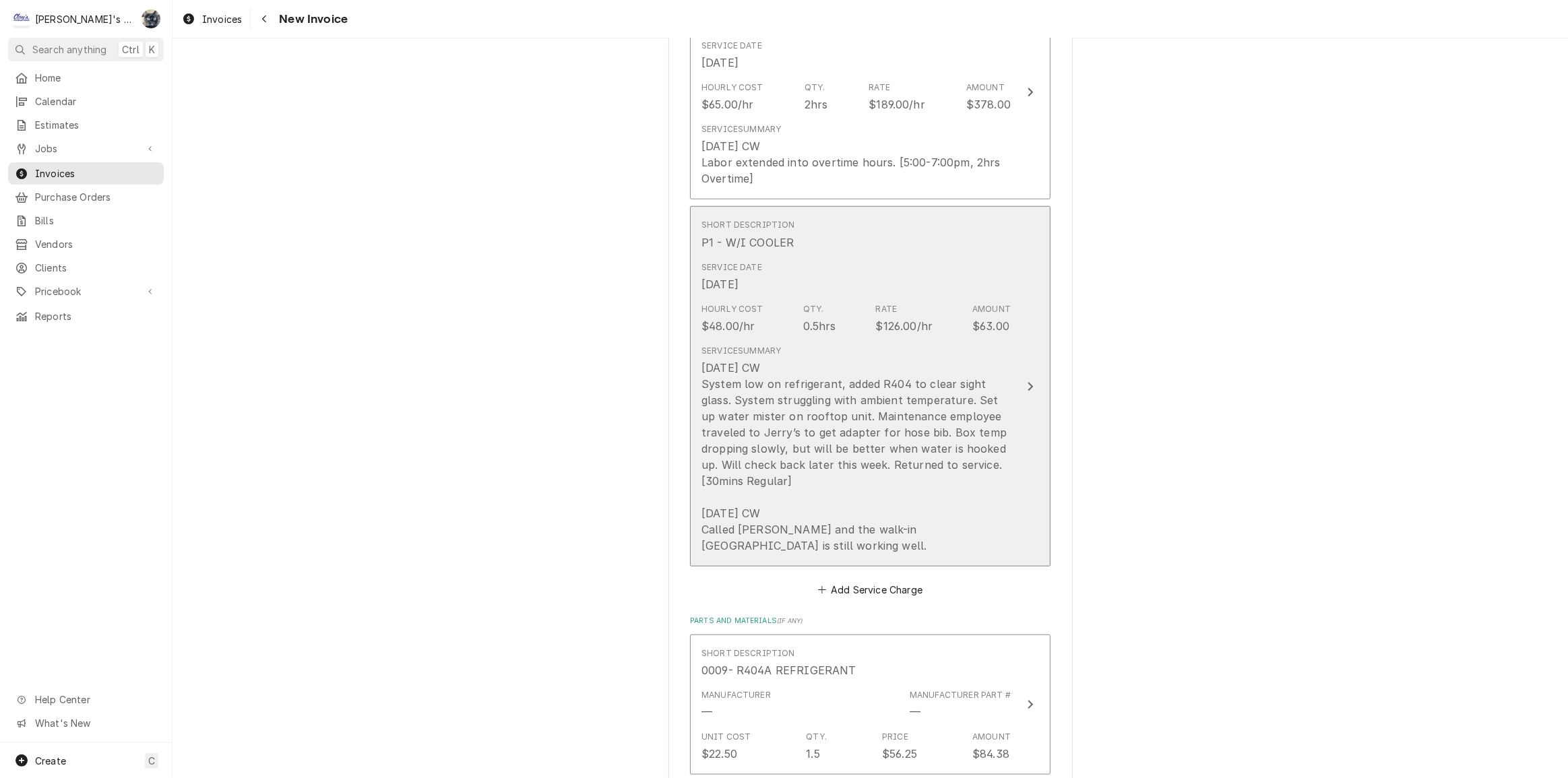
scroll to position [1225, 0]
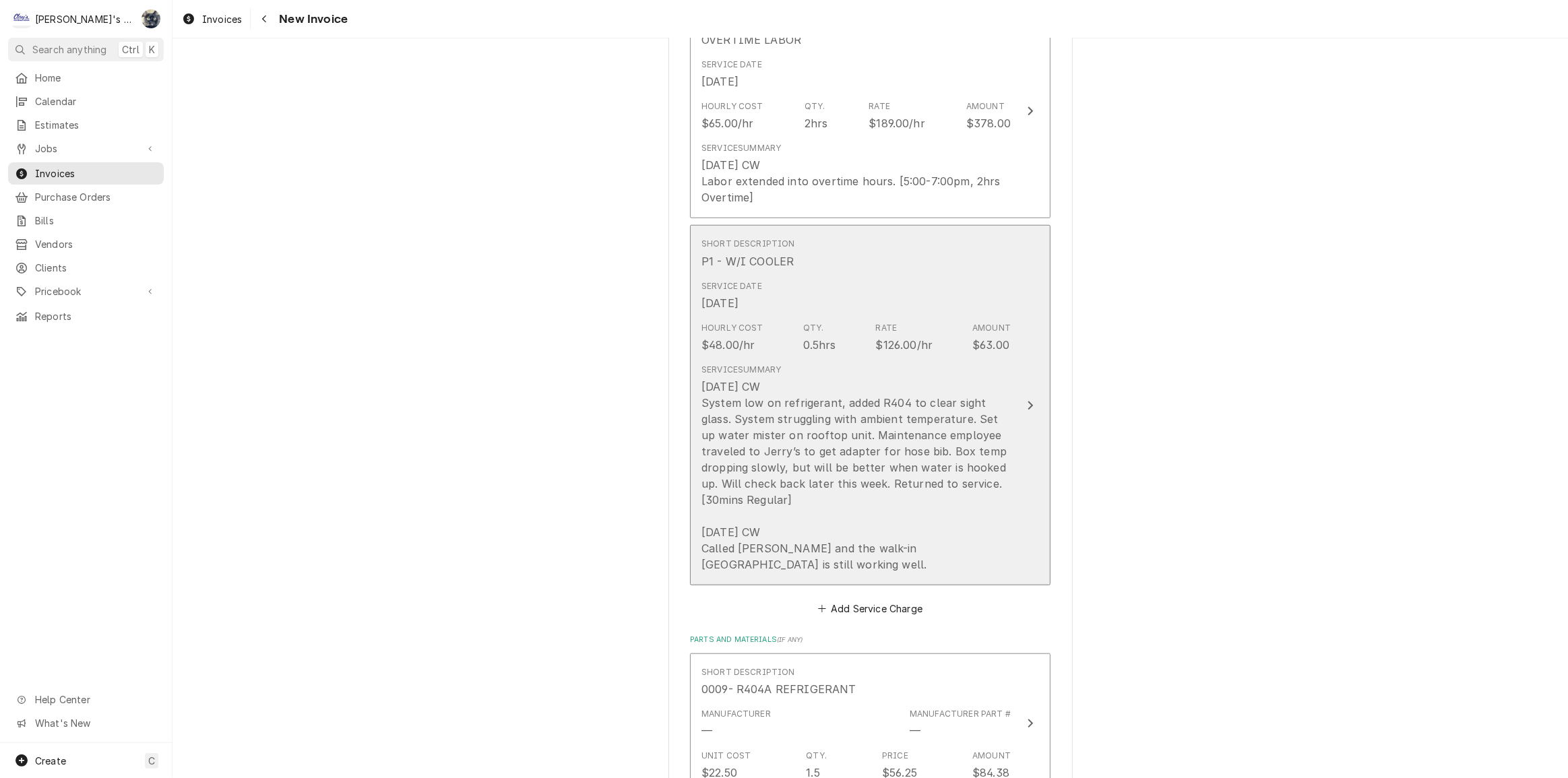
click at [854, 515] on div "8/11/2025 CW System low on refrigerant, added R404 to clear sight glass. System…" at bounding box center [856, 475] width 309 height 194
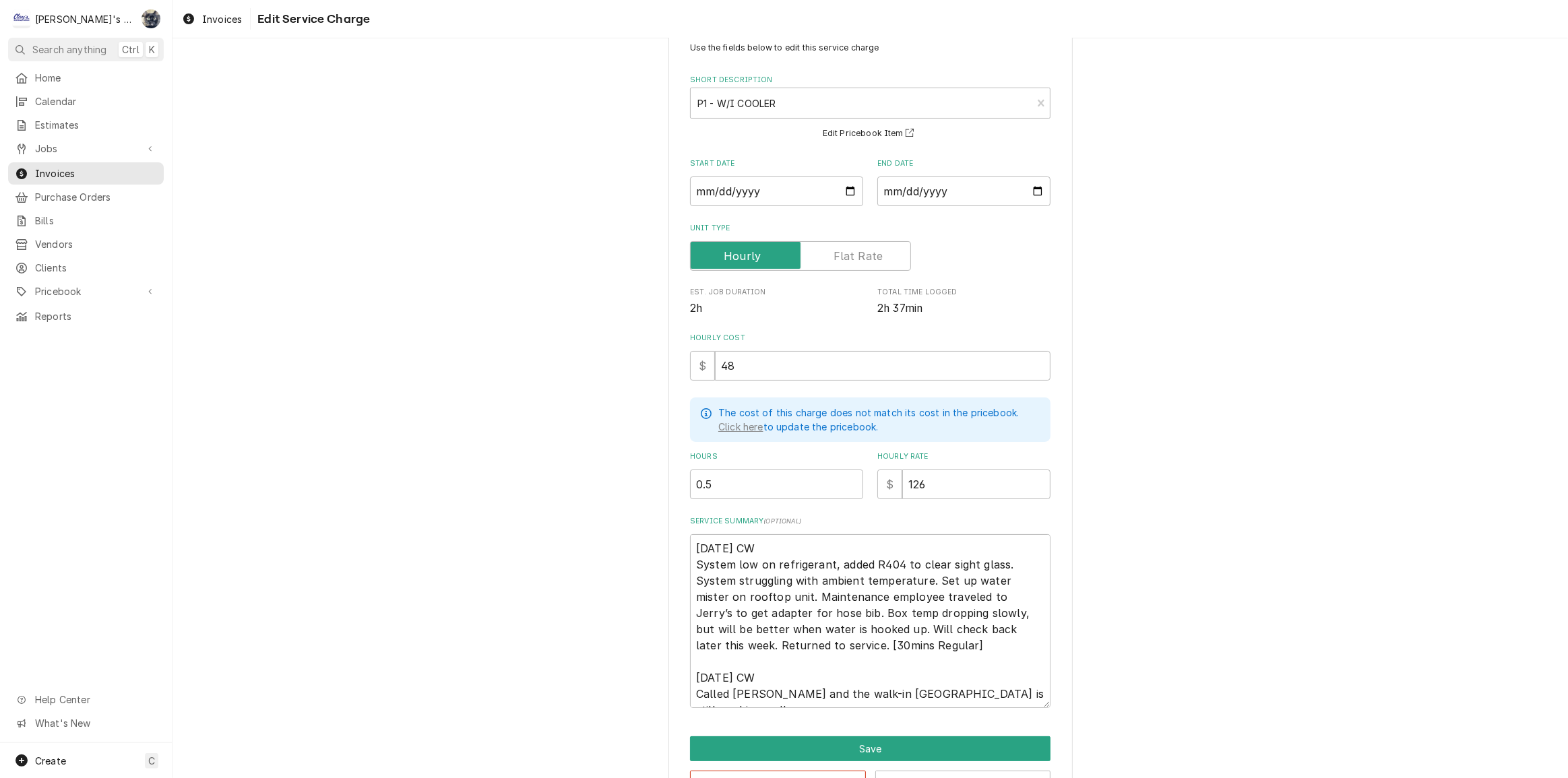
scroll to position [61, 0]
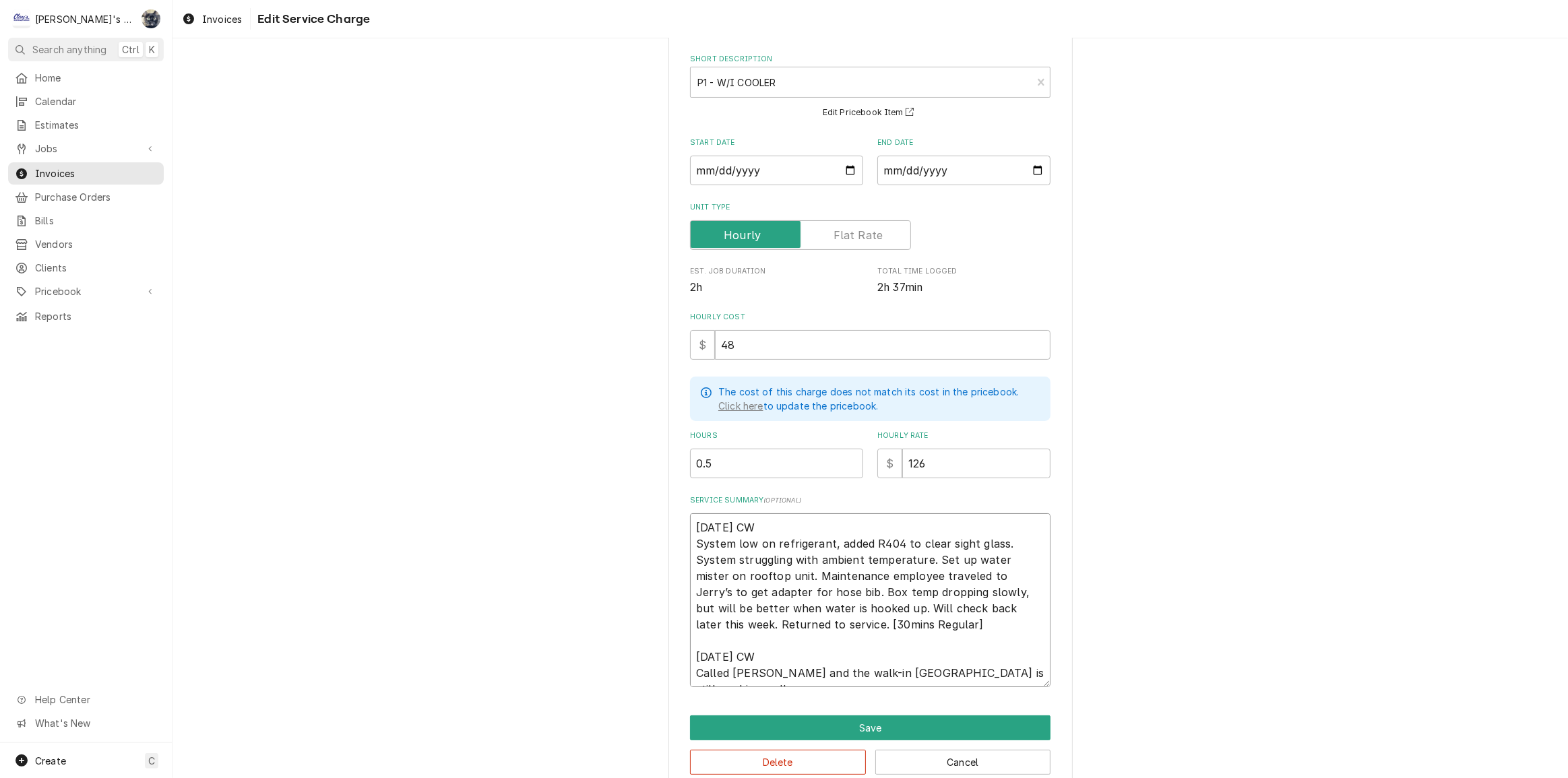
click at [804, 624] on textarea "8/11/2025 CW System low on refrigerant, added R404 to clear sight glass. System…" at bounding box center [871, 600] width 361 height 174
type textarea "x"
type textarea "8/11/2025 CW System low on refrigerant, added R404 to clear sight glass. System…"
type textarea "x"
type textarea "8/11/2025 CW System low on refrigerant, added R404 to clear sight glass. System…"
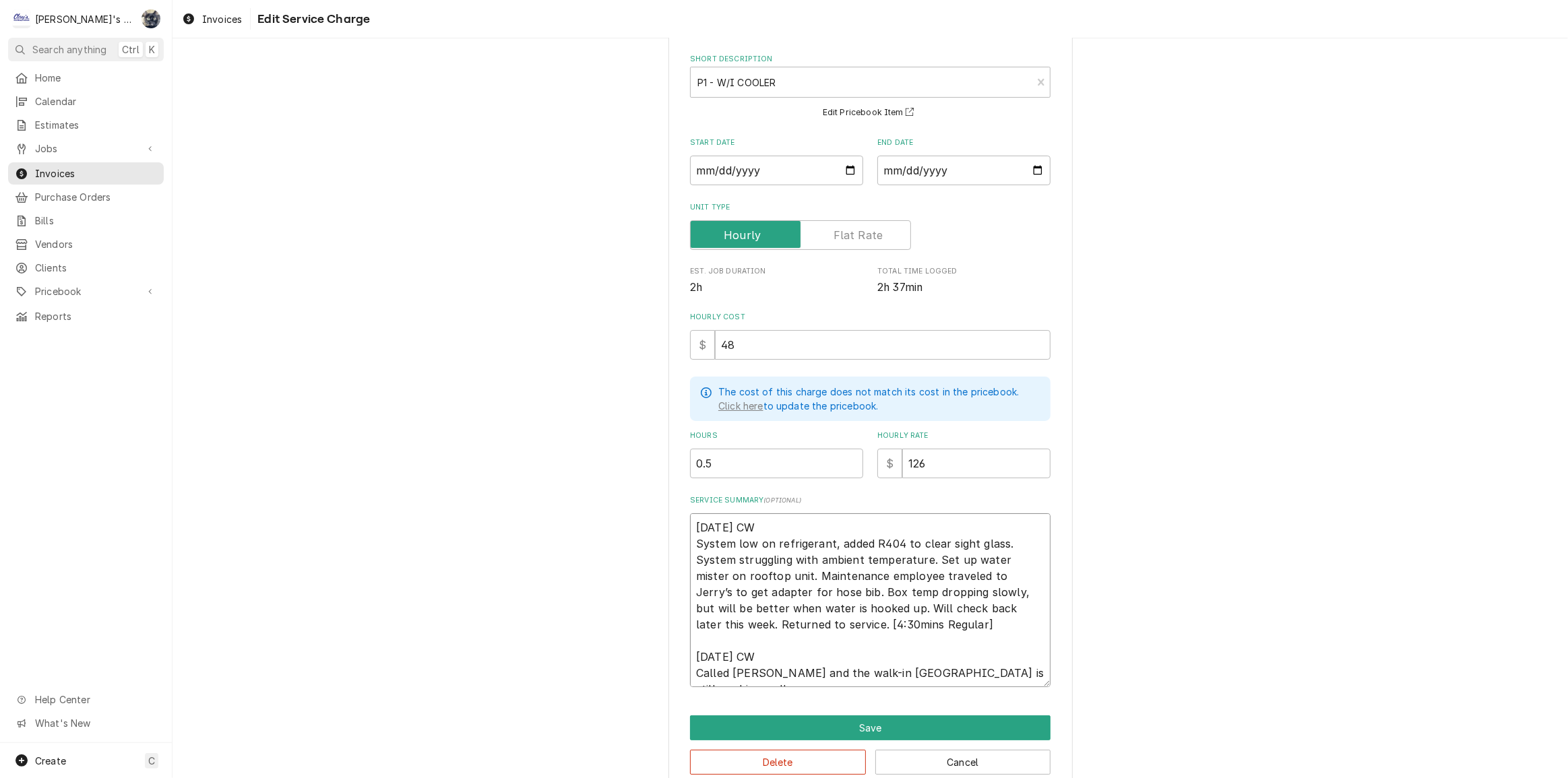
type textarea "x"
type textarea "8/11/2025 CW System low on refrigerant, added R404 to clear sight glass. System…"
type textarea "x"
type textarea "8/11/2025 CW System low on refrigerant, added R404 to clear sight glass. System…"
type textarea "x"
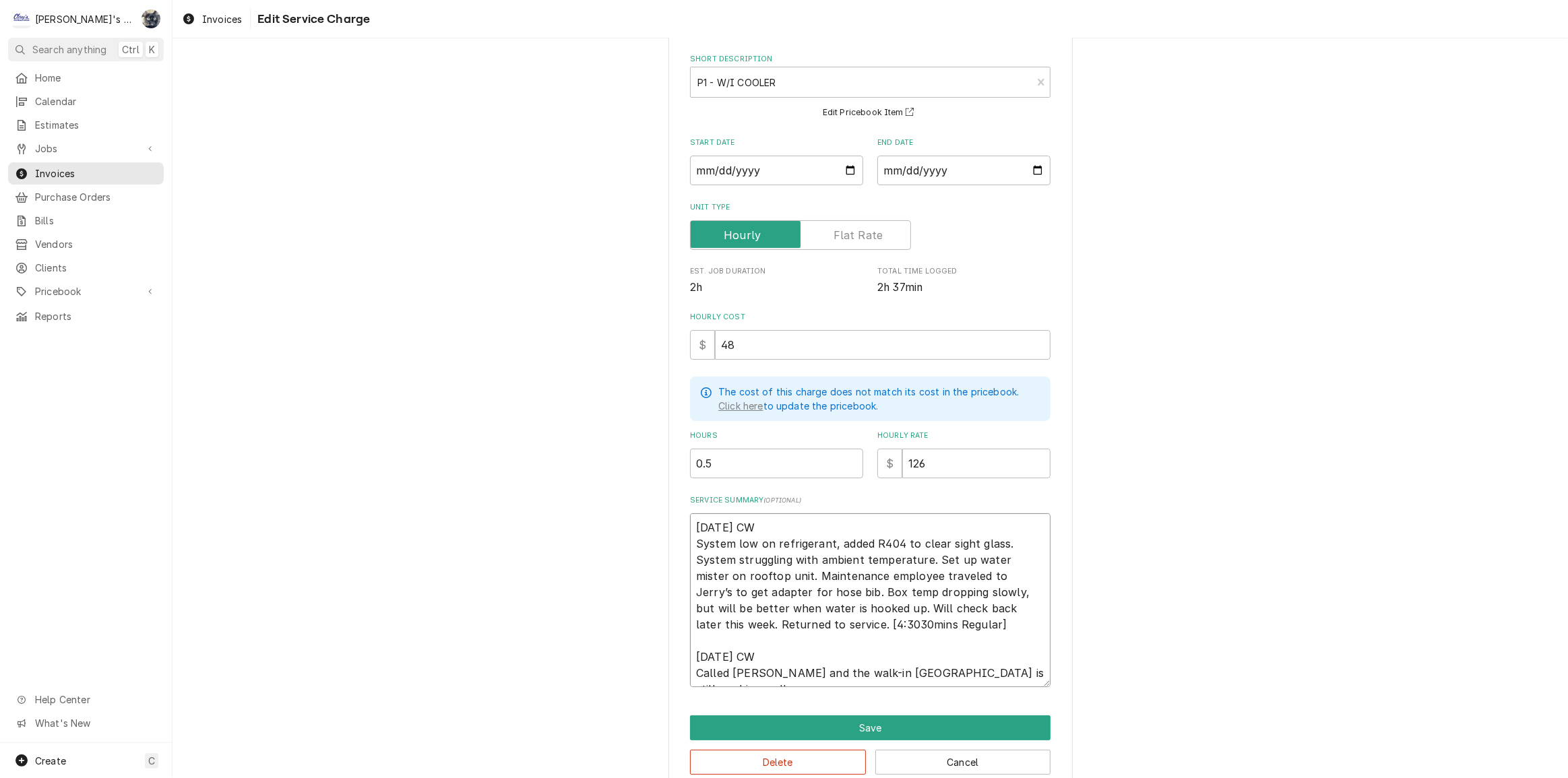
type textarea "8/11/2025 CW System low on refrigerant, added R404 to clear sight glass. System…"
type textarea "x"
type textarea "8/11/2025 CW System low on refrigerant, added R404 to clear sight glass. System…"
type textarea "x"
type textarea "8/11/2025 CW System low on refrigerant, added R404 to clear sight glass. System…"
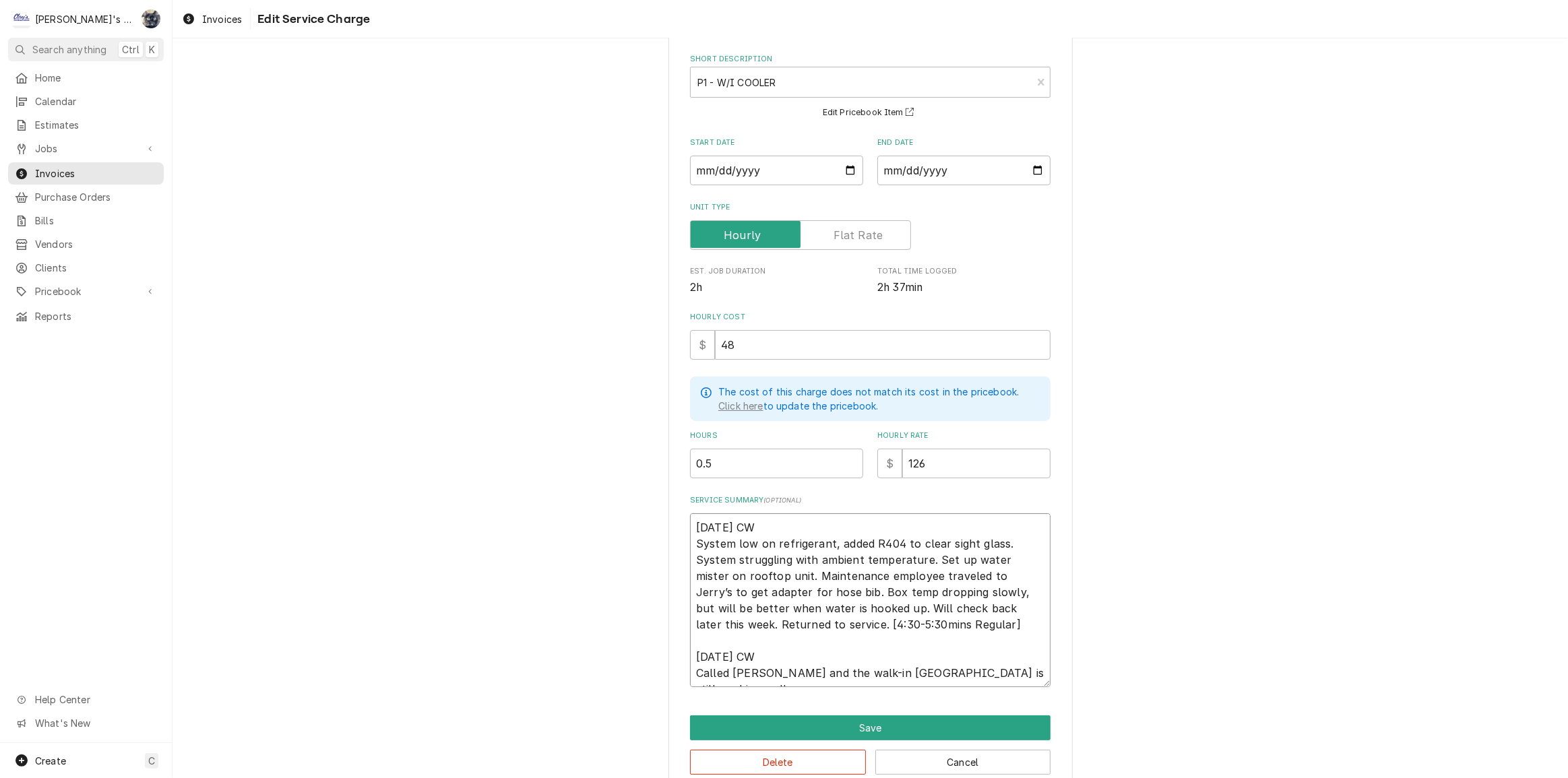
type textarea "x"
type textarea "8/11/2025 CW System low on refrigerant, added R404 to clear sight glass. System…"
type textarea "x"
type textarea "8/11/2025 CW System low on refrigerant, added R404 to clear sight glass. System…"
type textarea "x"
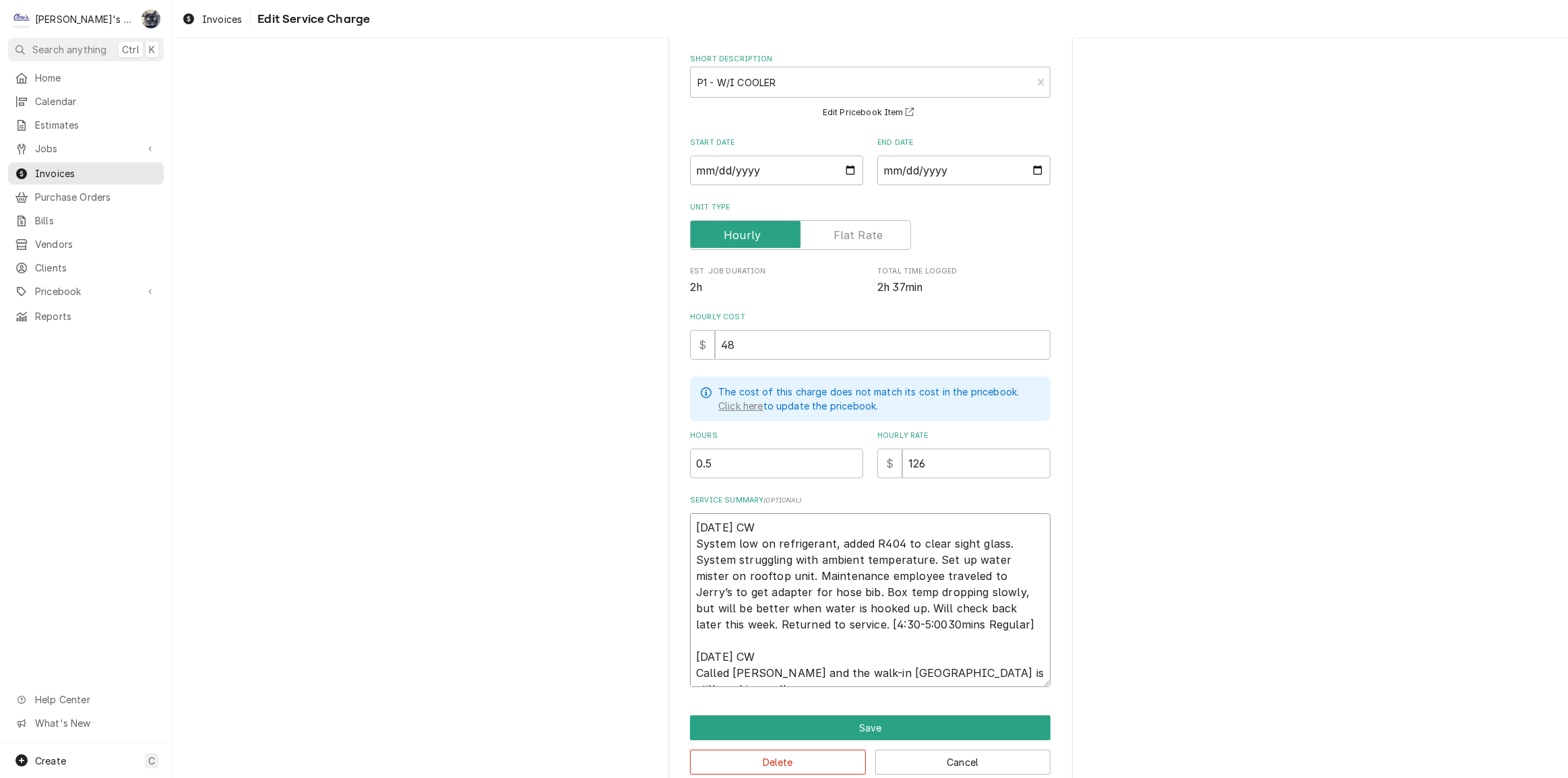
type textarea "8/11/2025 CW System low on refrigerant, added R404 to clear sight glass. System…"
type textarea "x"
type textarea "8/11/2025 CW System low on refrigerant, added R404 to clear sight glass. System…"
type textarea "x"
type textarea "8/11/2025 CW System low on refrigerant, added R404 to clear sight glass. System…"
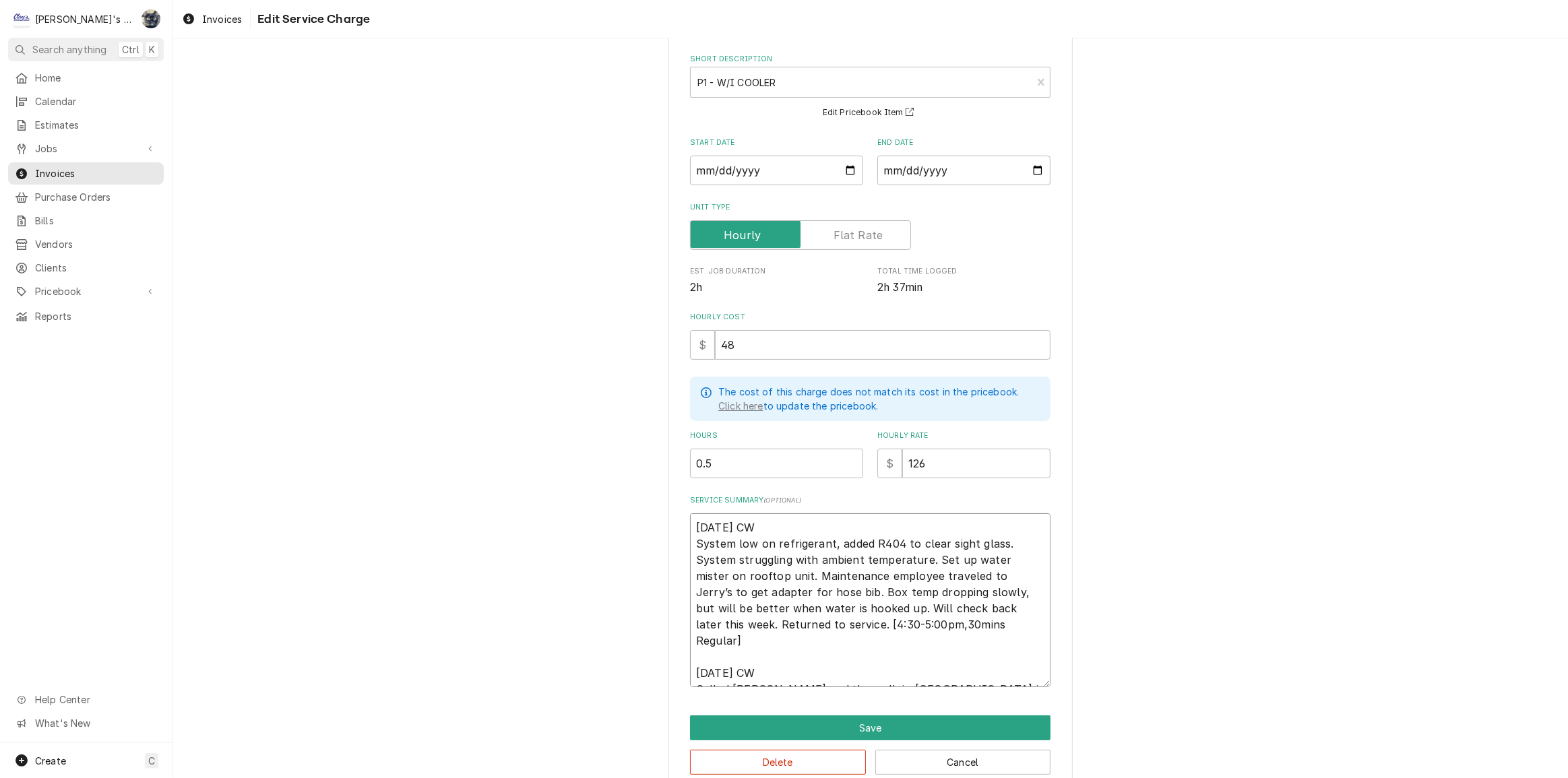
type textarea "x"
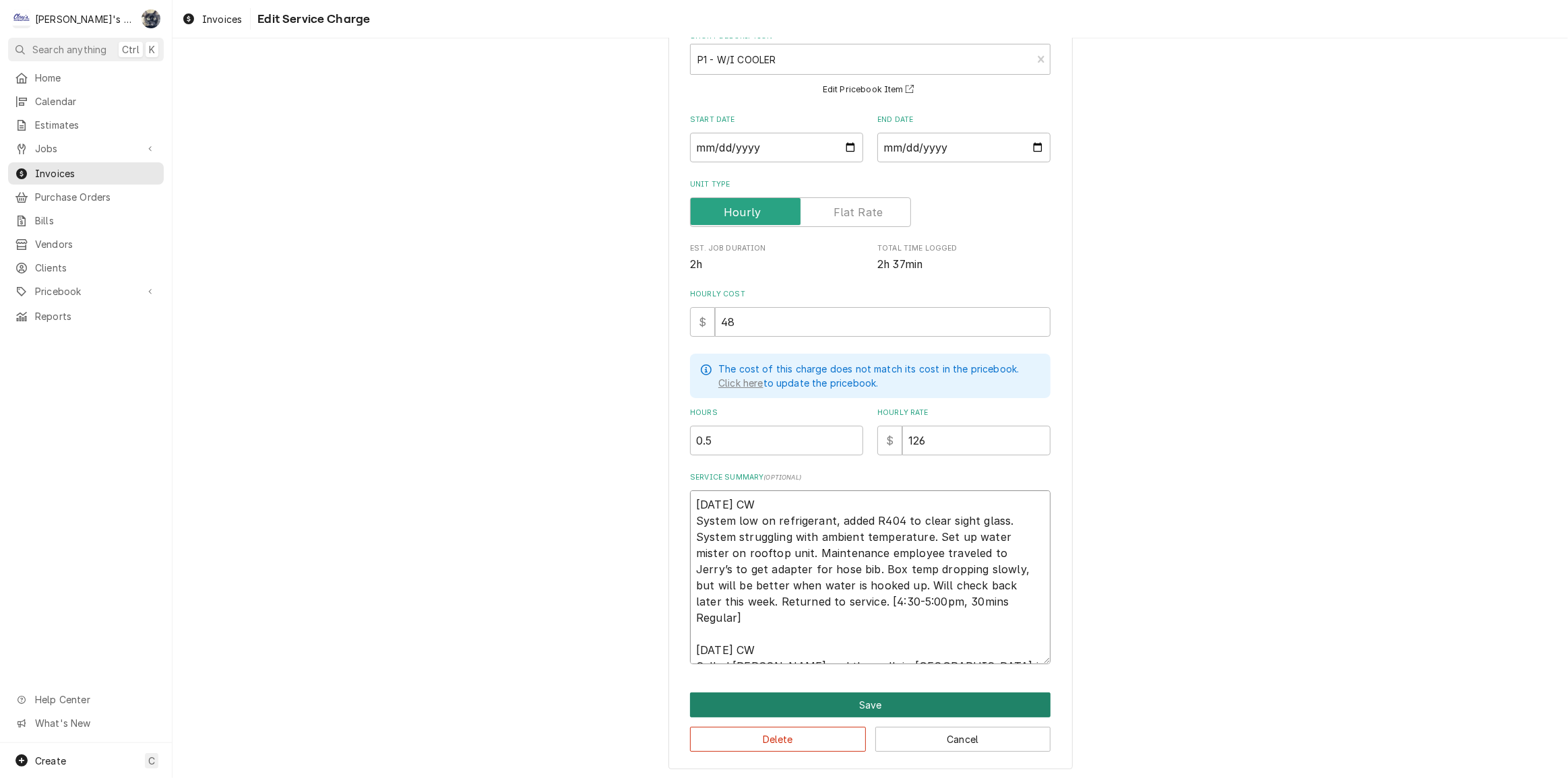
type textarea "8/11/2025 CW System low on refrigerant, added R404 to clear sight glass. System…"
click at [862, 702] on button "Save" at bounding box center [871, 705] width 361 height 25
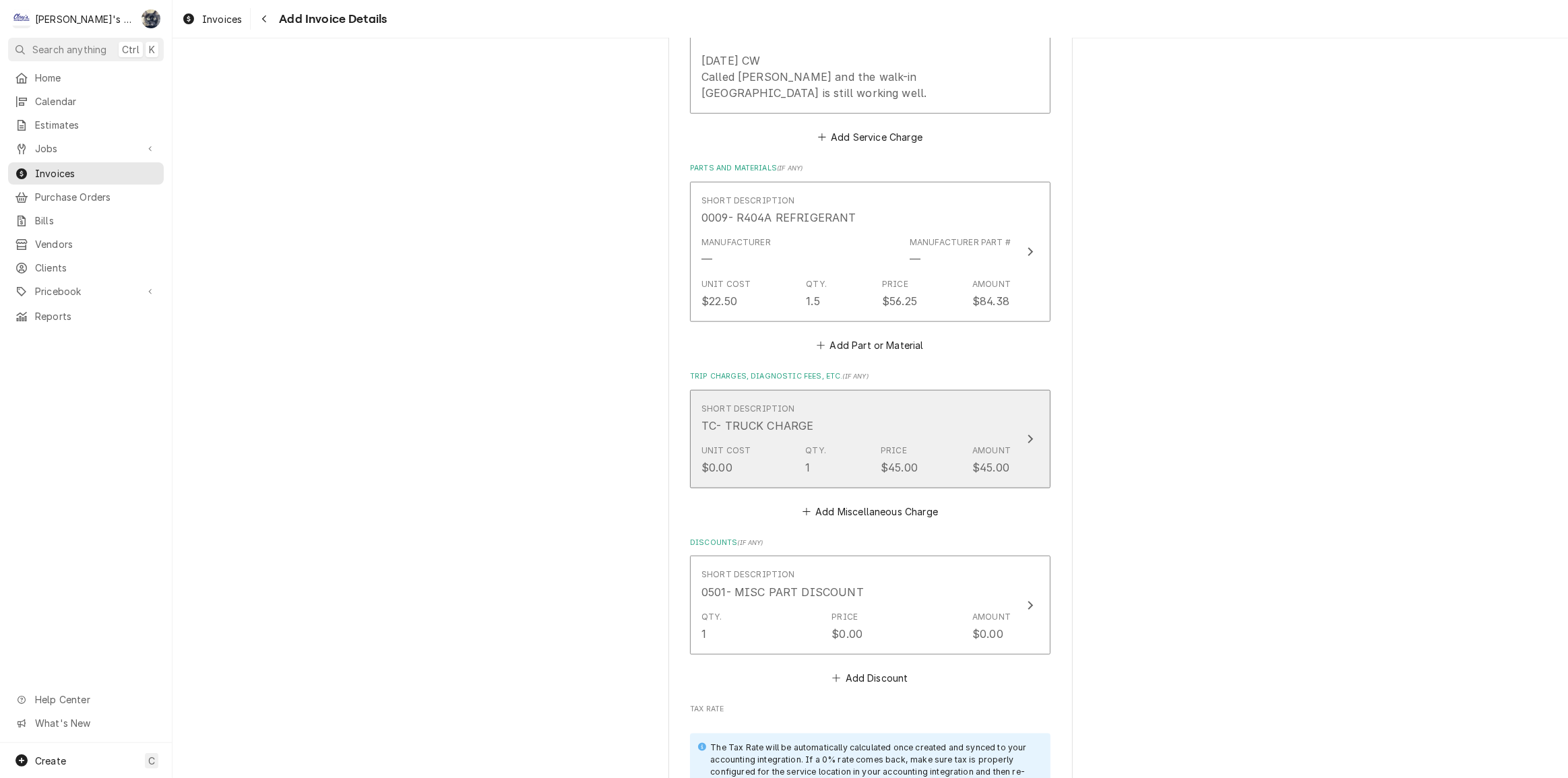
scroll to position [1698, 0]
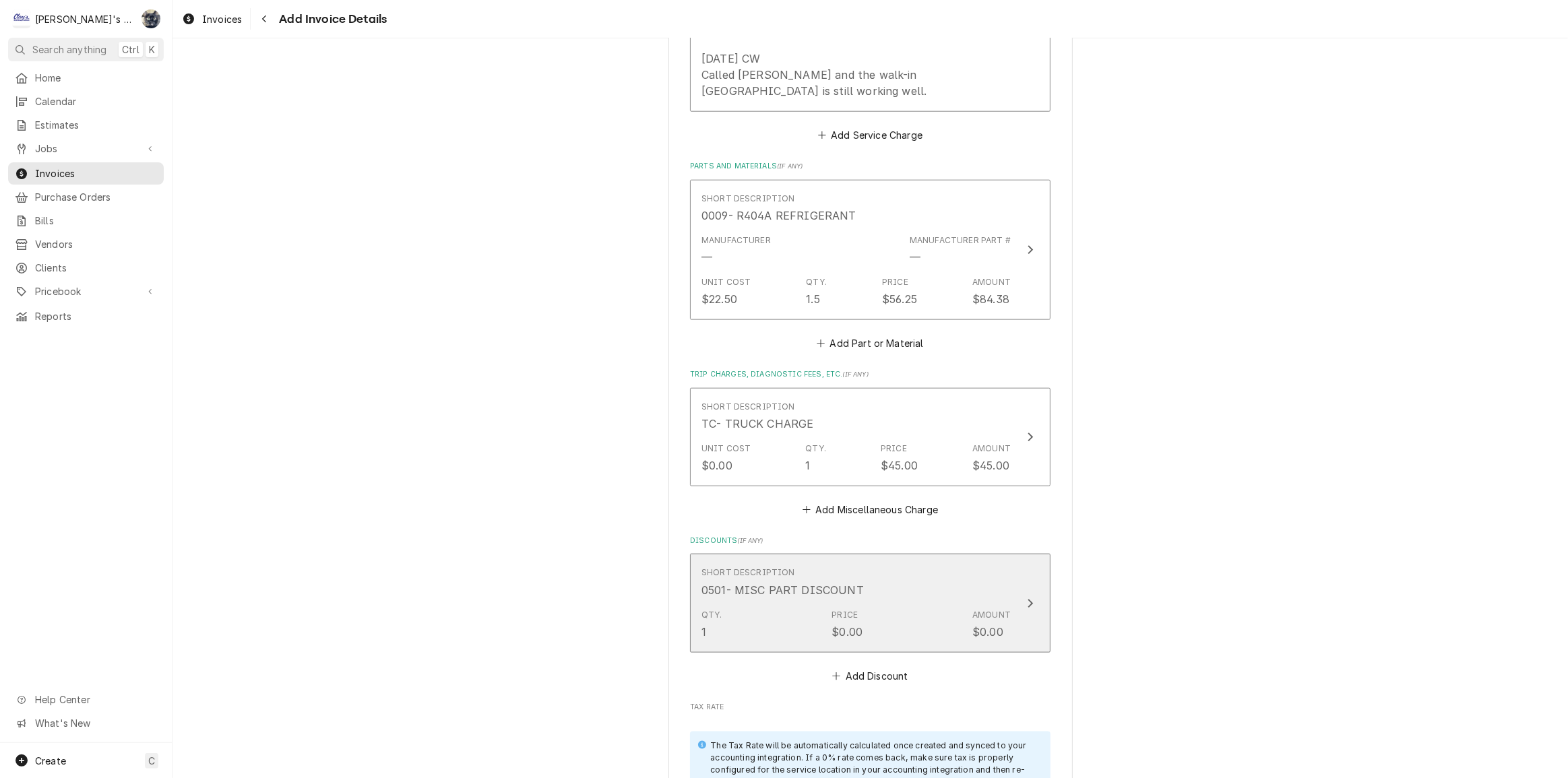
click at [870, 618] on div "Qty. 1 Price $0.00 Amount $0.00" at bounding box center [856, 624] width 309 height 42
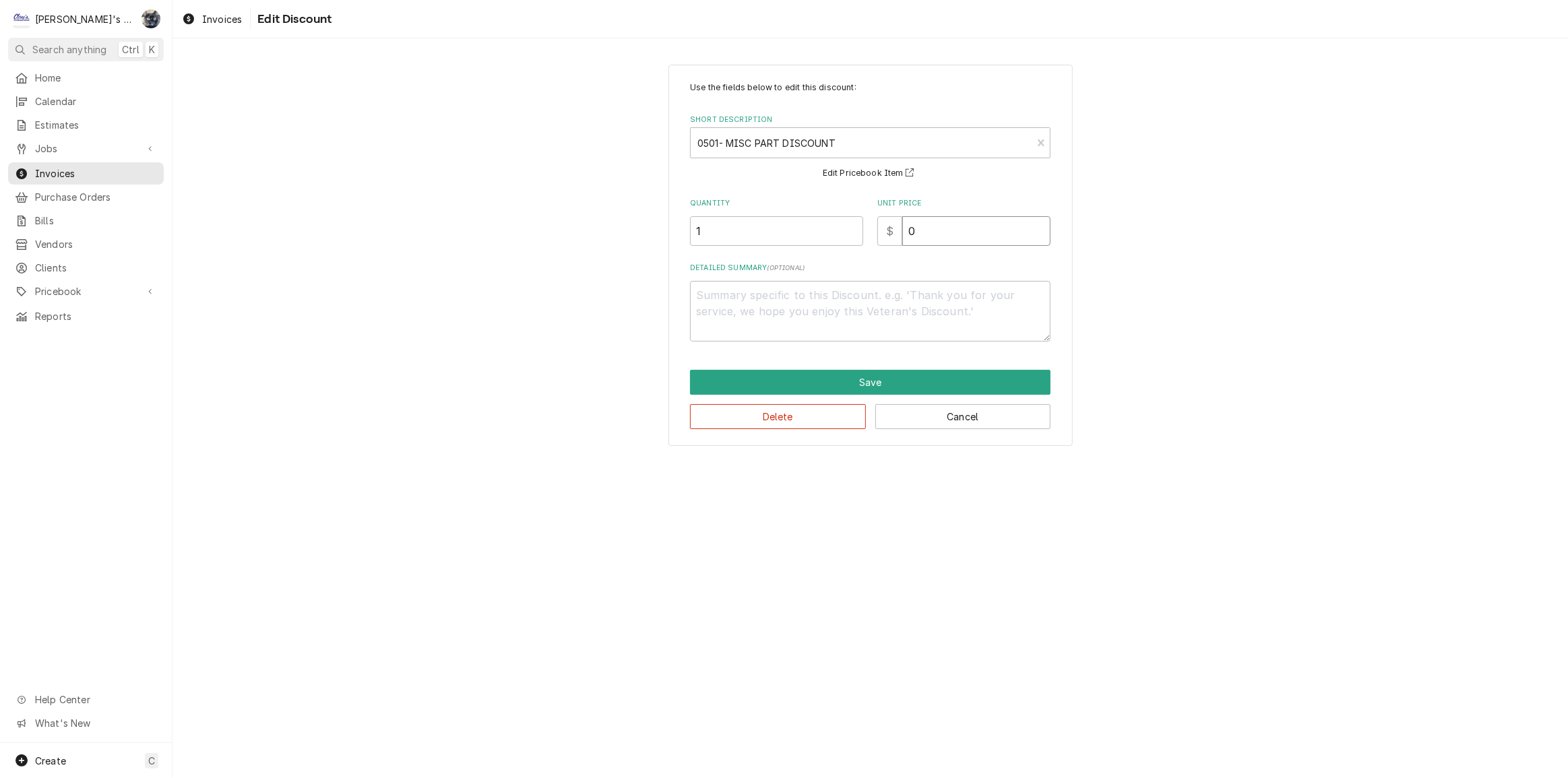
drag, startPoint x: 895, startPoint y: 232, endPoint x: 871, endPoint y: 235, distance: 24.2
click at [871, 235] on div "Quantity 1 Unit Price $ 0" at bounding box center [871, 221] width 361 height 48
type textarea "x"
type input "8"
type textarea "x"
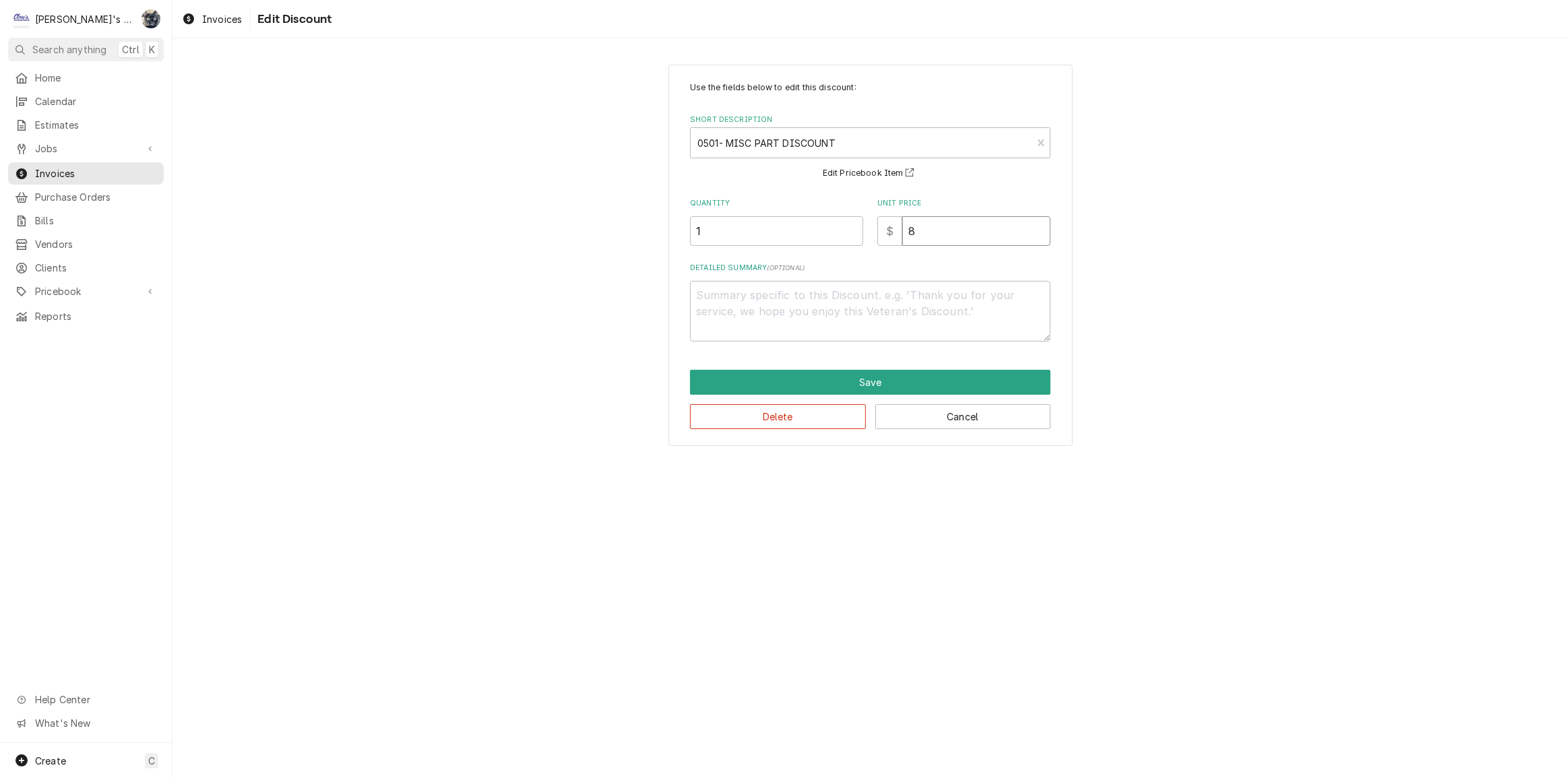
type input "8.4"
type textarea "x"
type input "8.44"
type textarea "x"
type textarea "1"
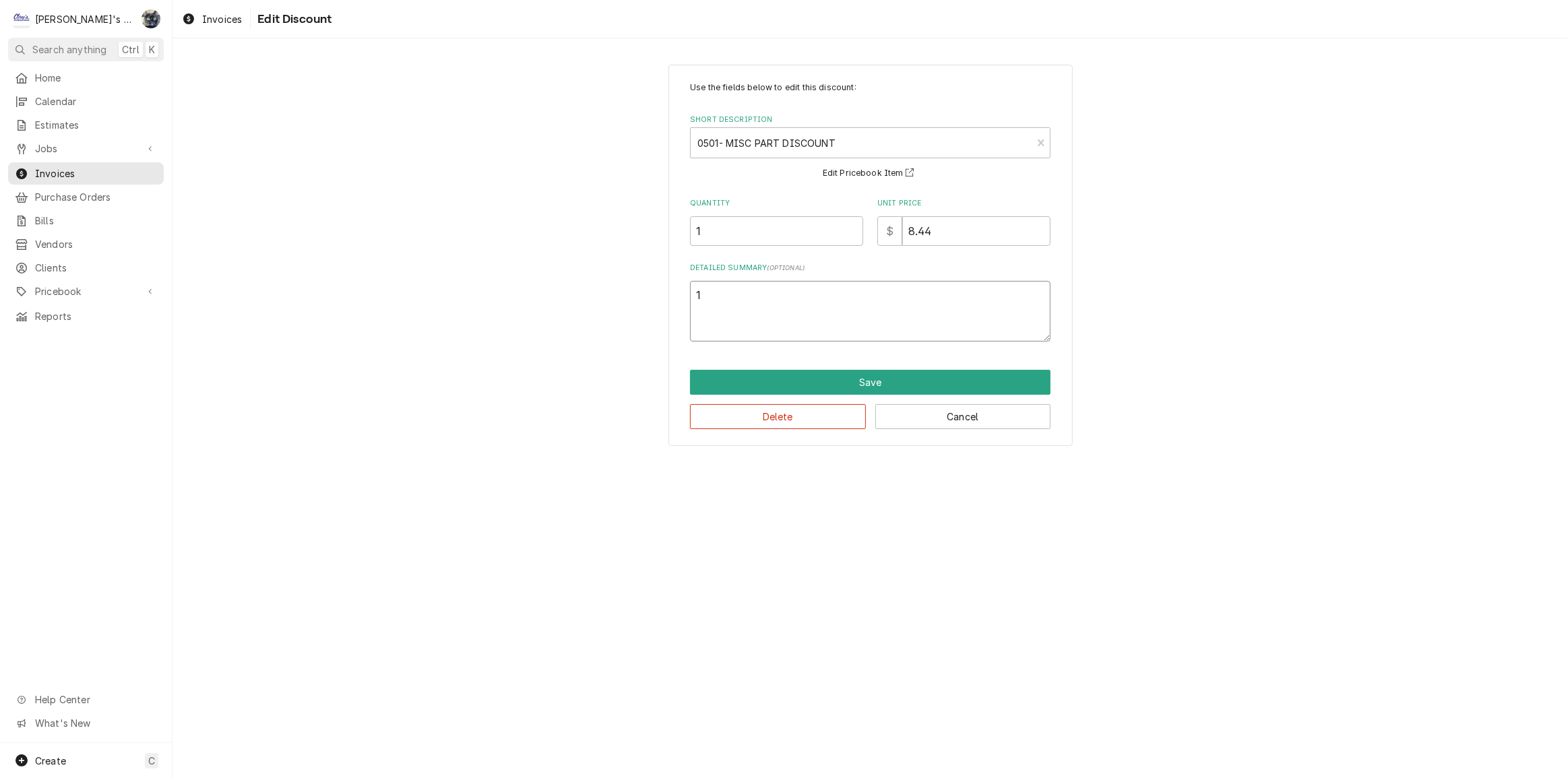
type textarea "x"
type textarea "10"
type textarea "x"
type textarea "10%"
click at [866, 384] on button "Save" at bounding box center [871, 382] width 361 height 25
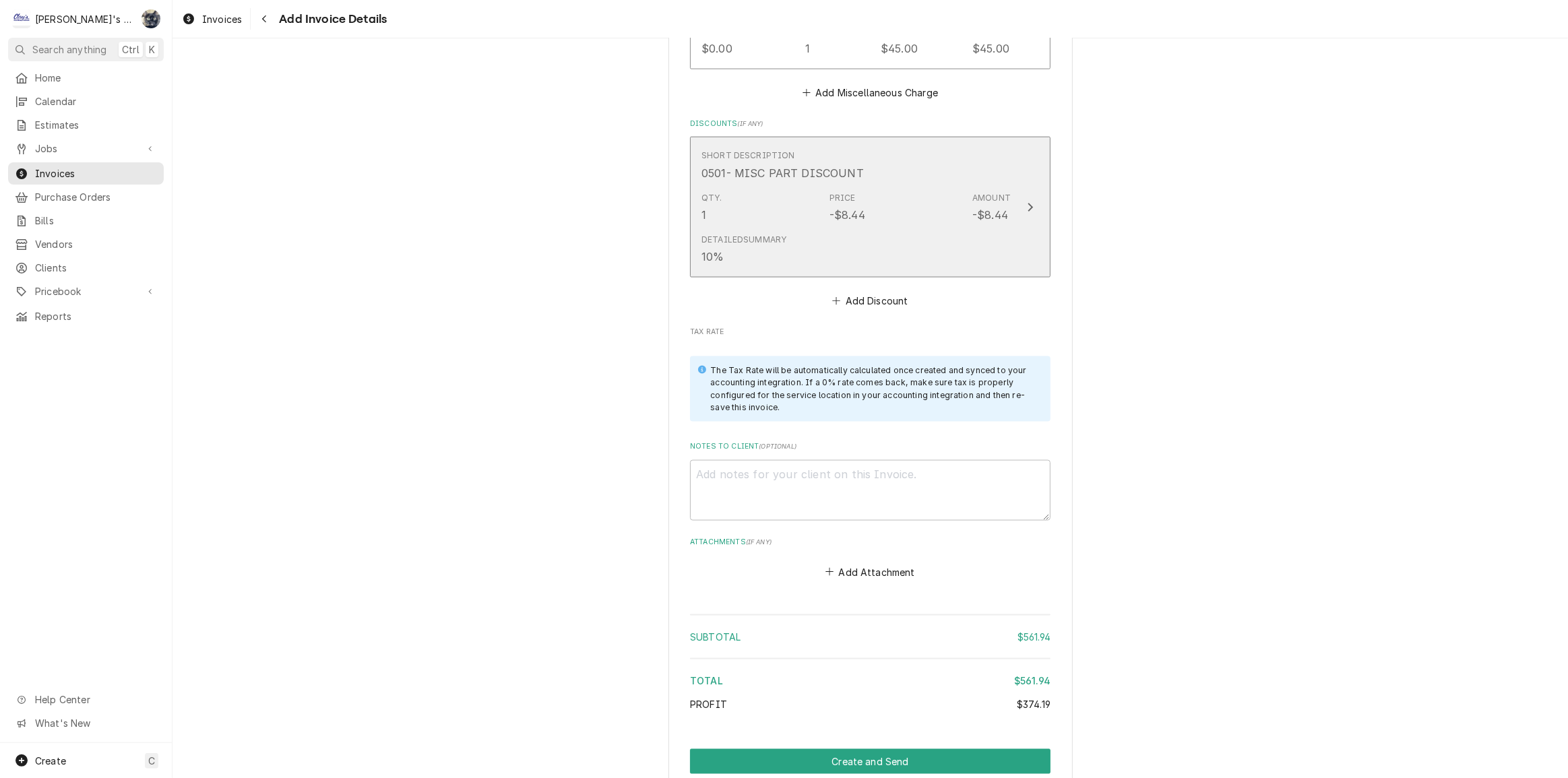
scroll to position [2154, 0]
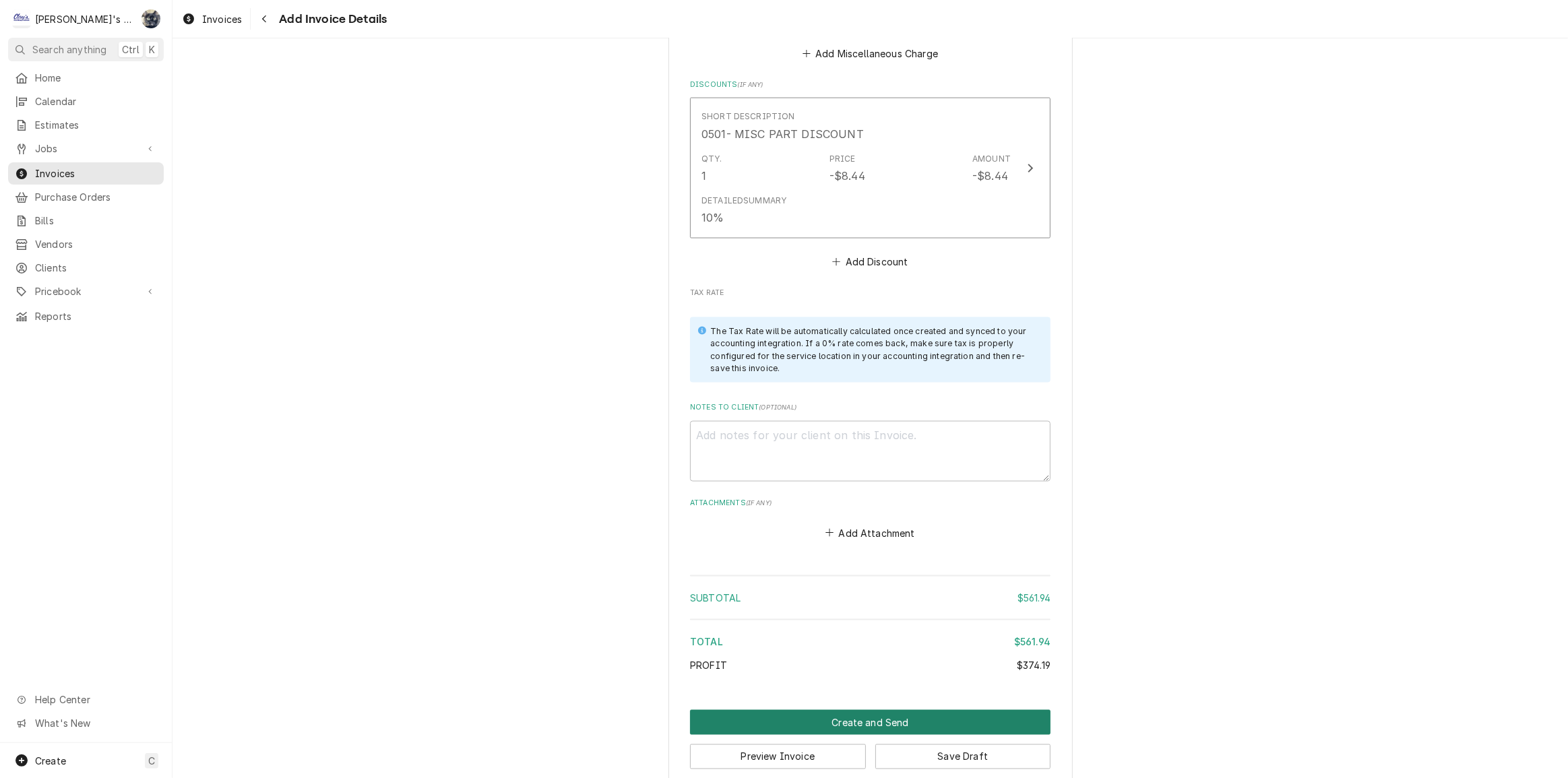
click at [862, 710] on button "Create and Send" at bounding box center [871, 722] width 361 height 25
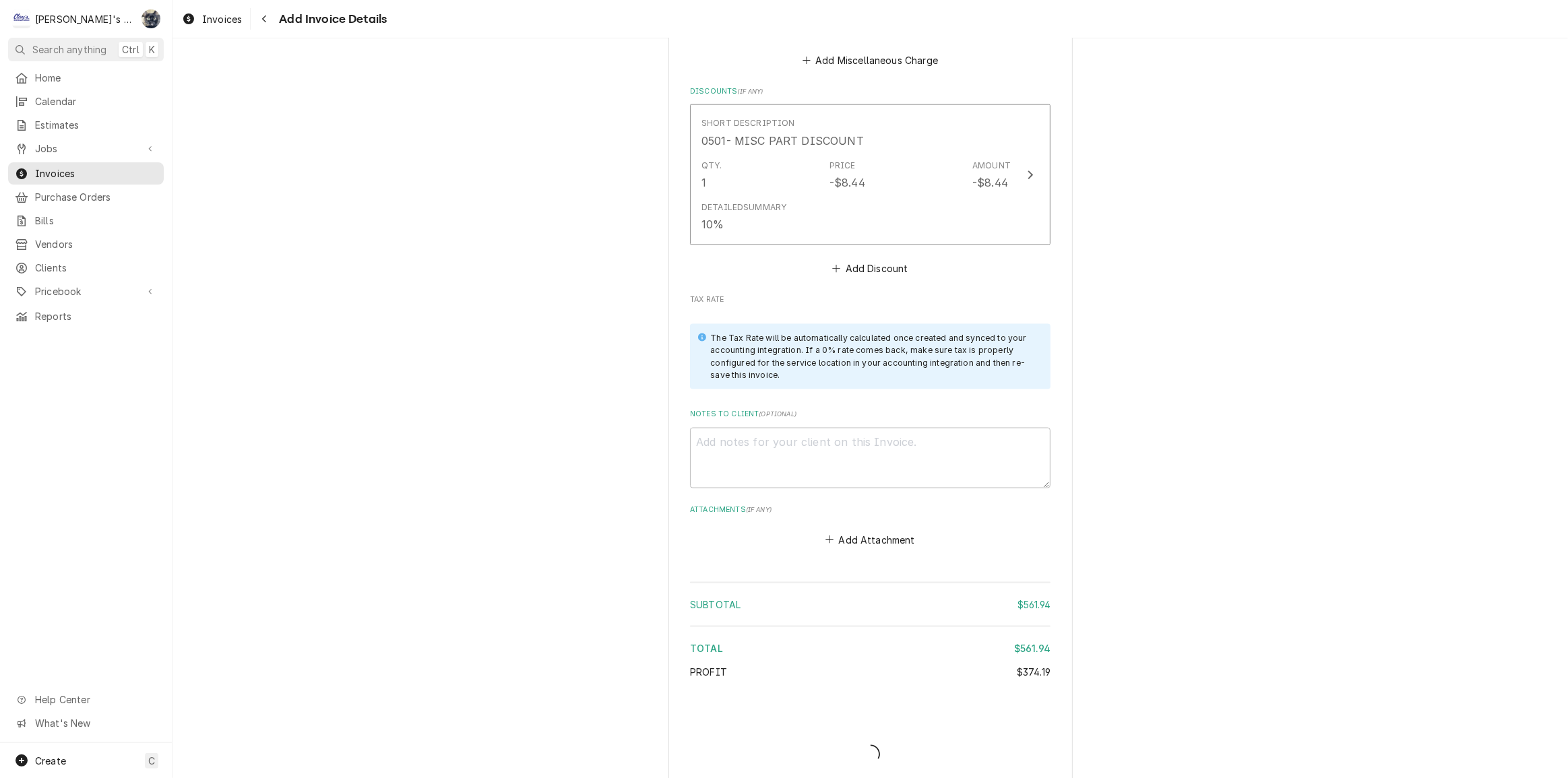
type textarea "x"
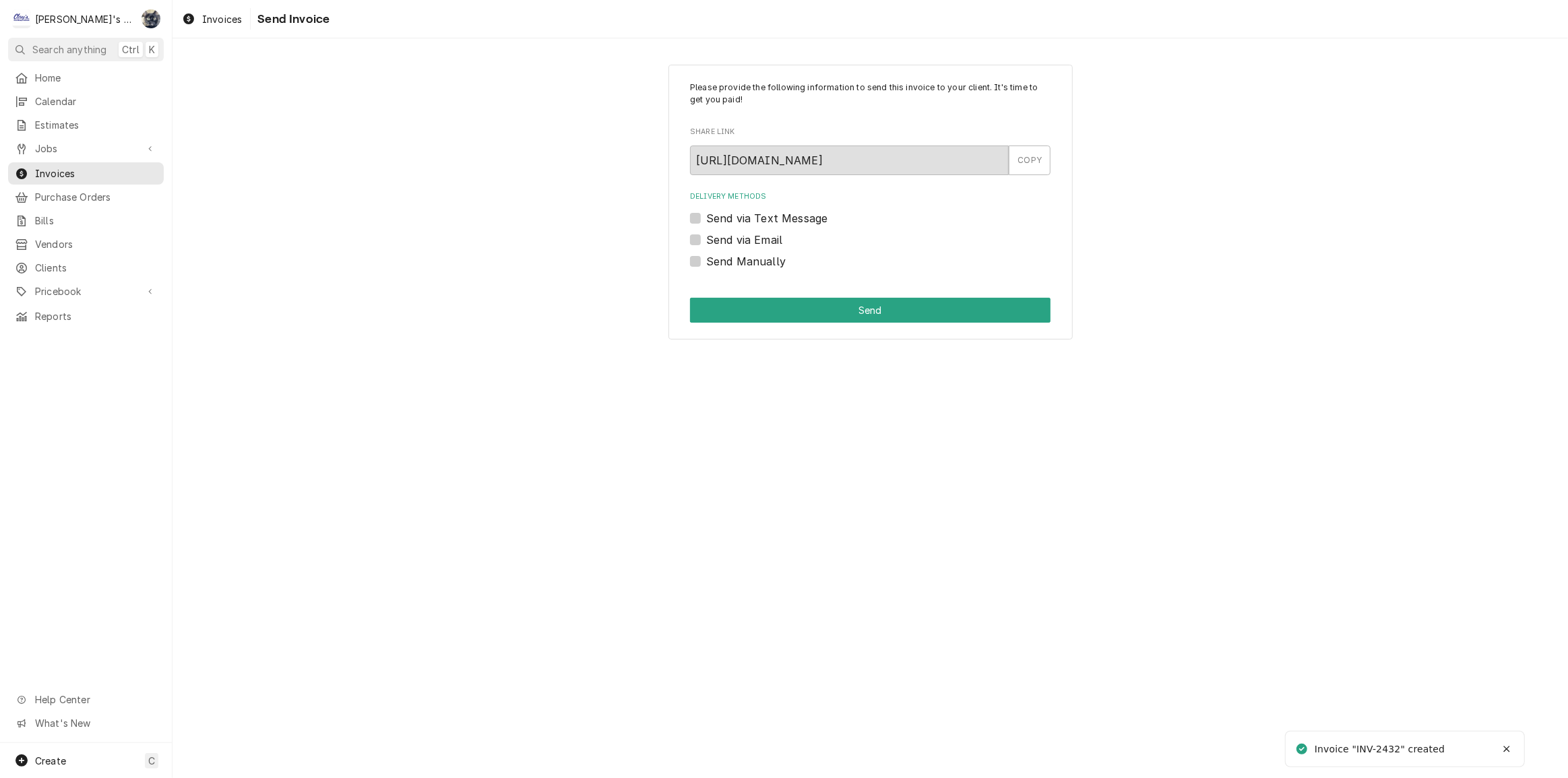
click at [706, 262] on label "Send Manually" at bounding box center [746, 261] width 79 height 16
click at [706, 262] on input "Send Manually" at bounding box center [887, 268] width 361 height 29
checkbox input "true"
click at [709, 309] on button "Send" at bounding box center [871, 310] width 361 height 25
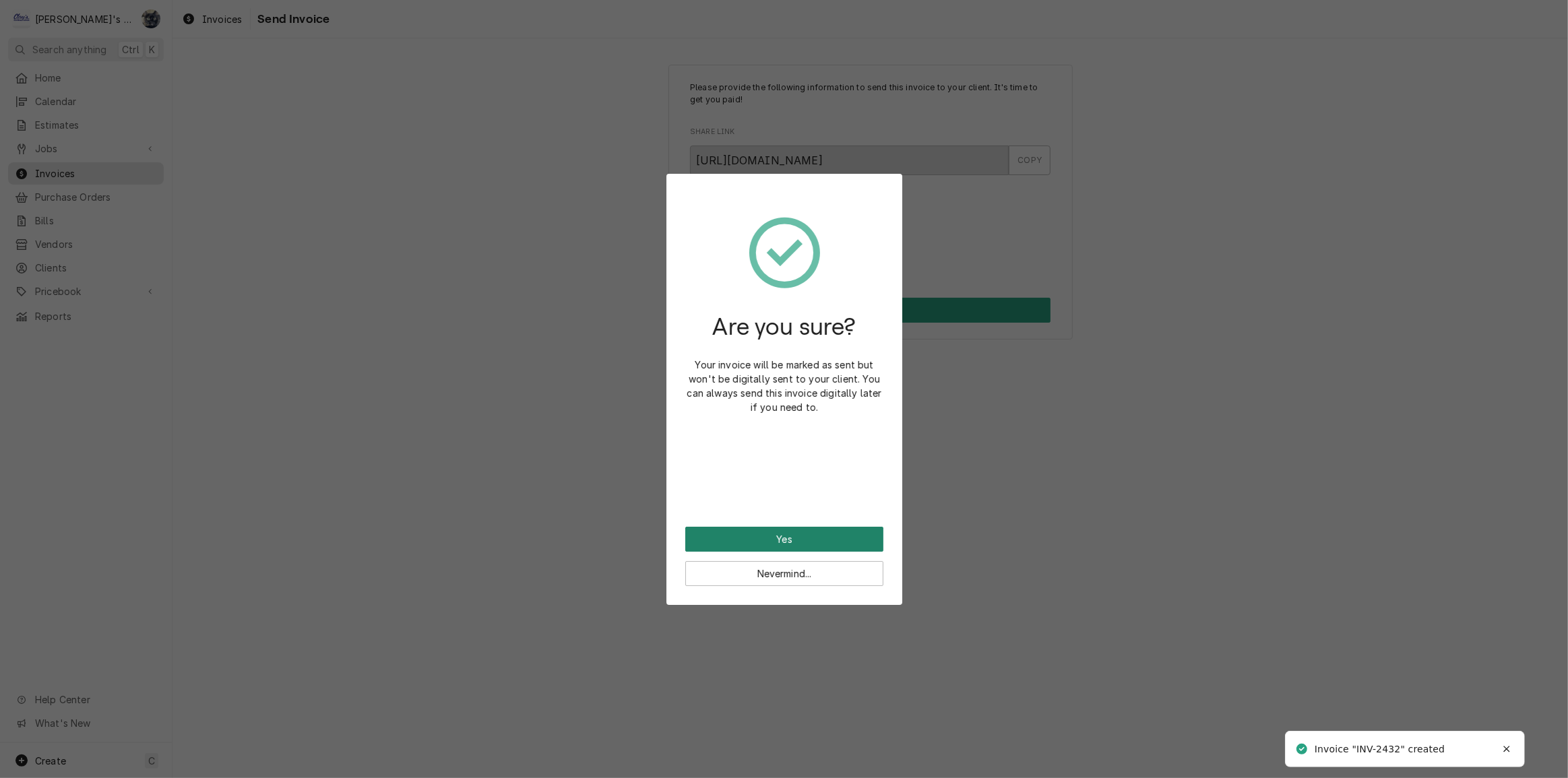
click at [807, 541] on button "Yes" at bounding box center [784, 539] width 198 height 25
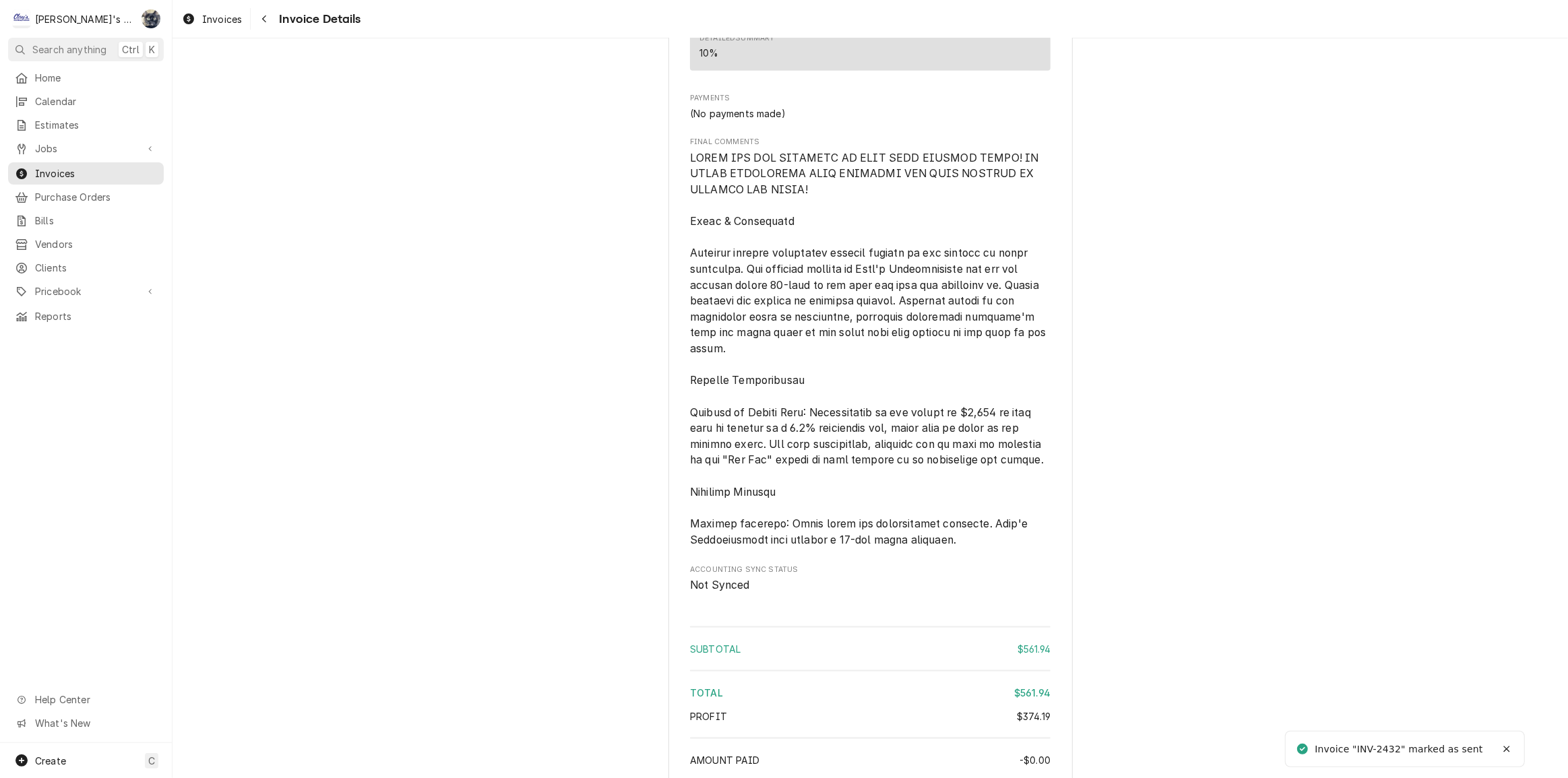
scroll to position [1983, 0]
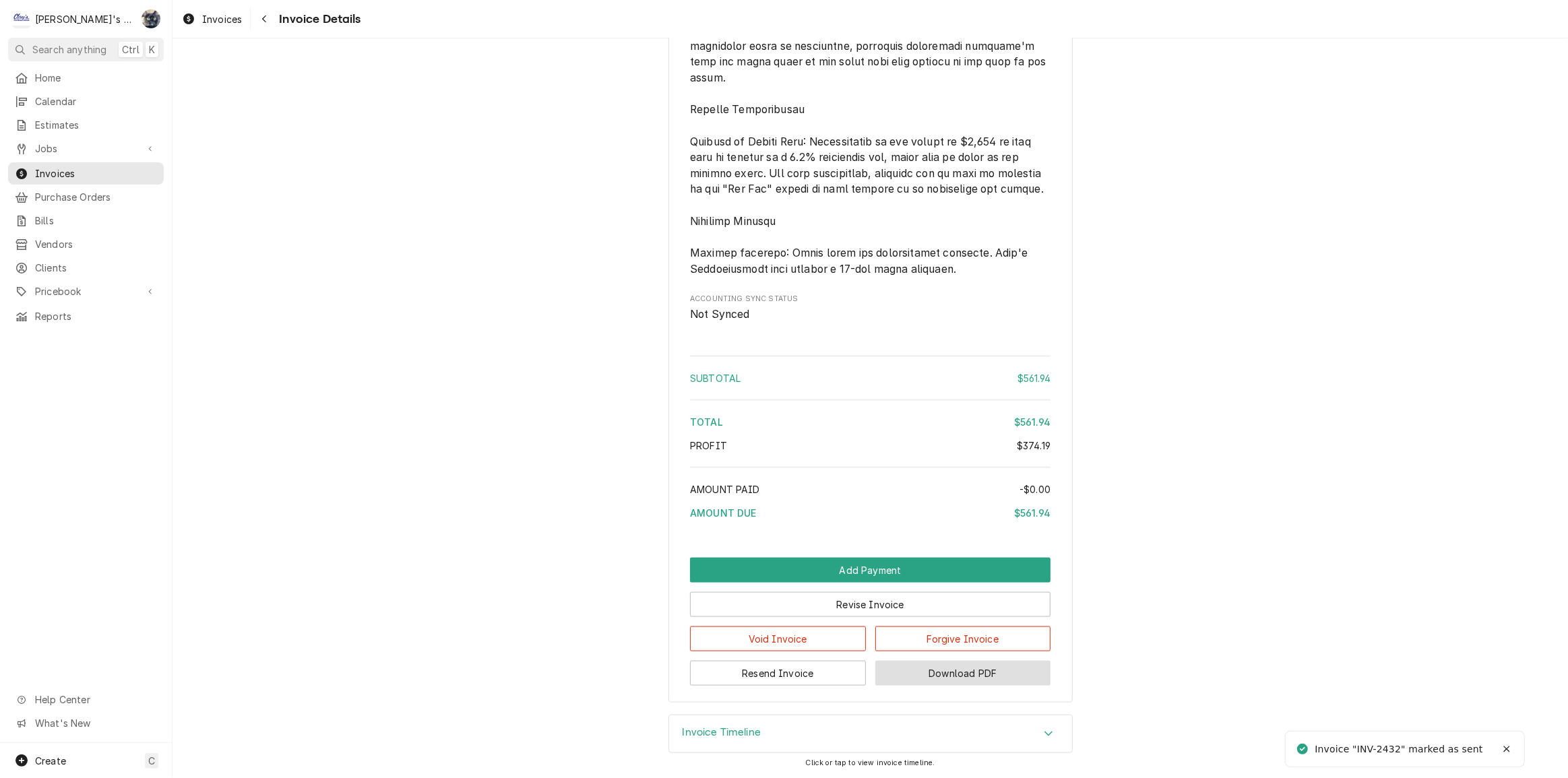
click at [923, 675] on button "Download PDF" at bounding box center [963, 673] width 176 height 25
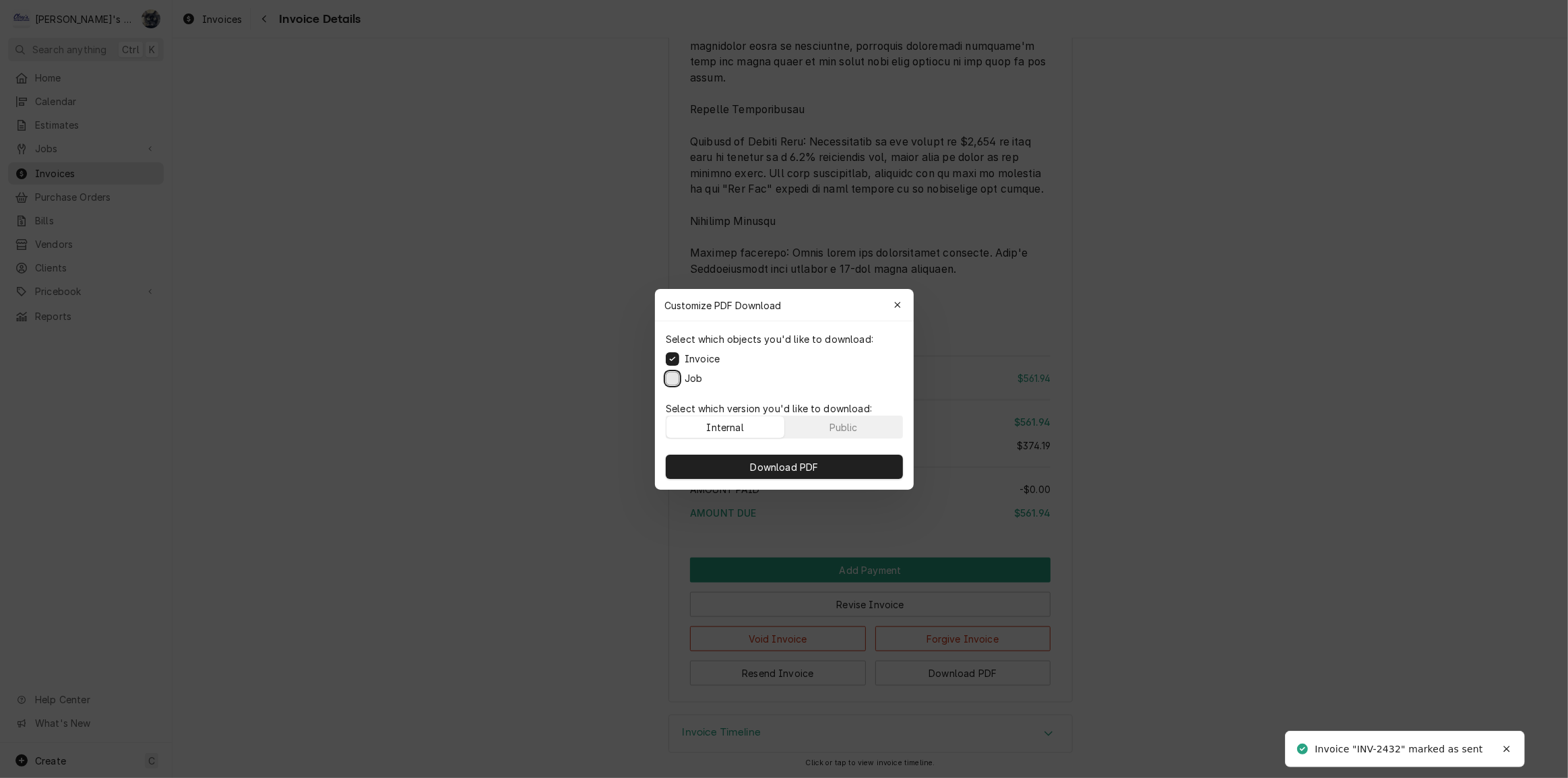
click at [669, 377] on button "Job" at bounding box center [673, 378] width 13 height 13
click at [714, 467] on button "Download PDF" at bounding box center [784, 466] width 237 height 24
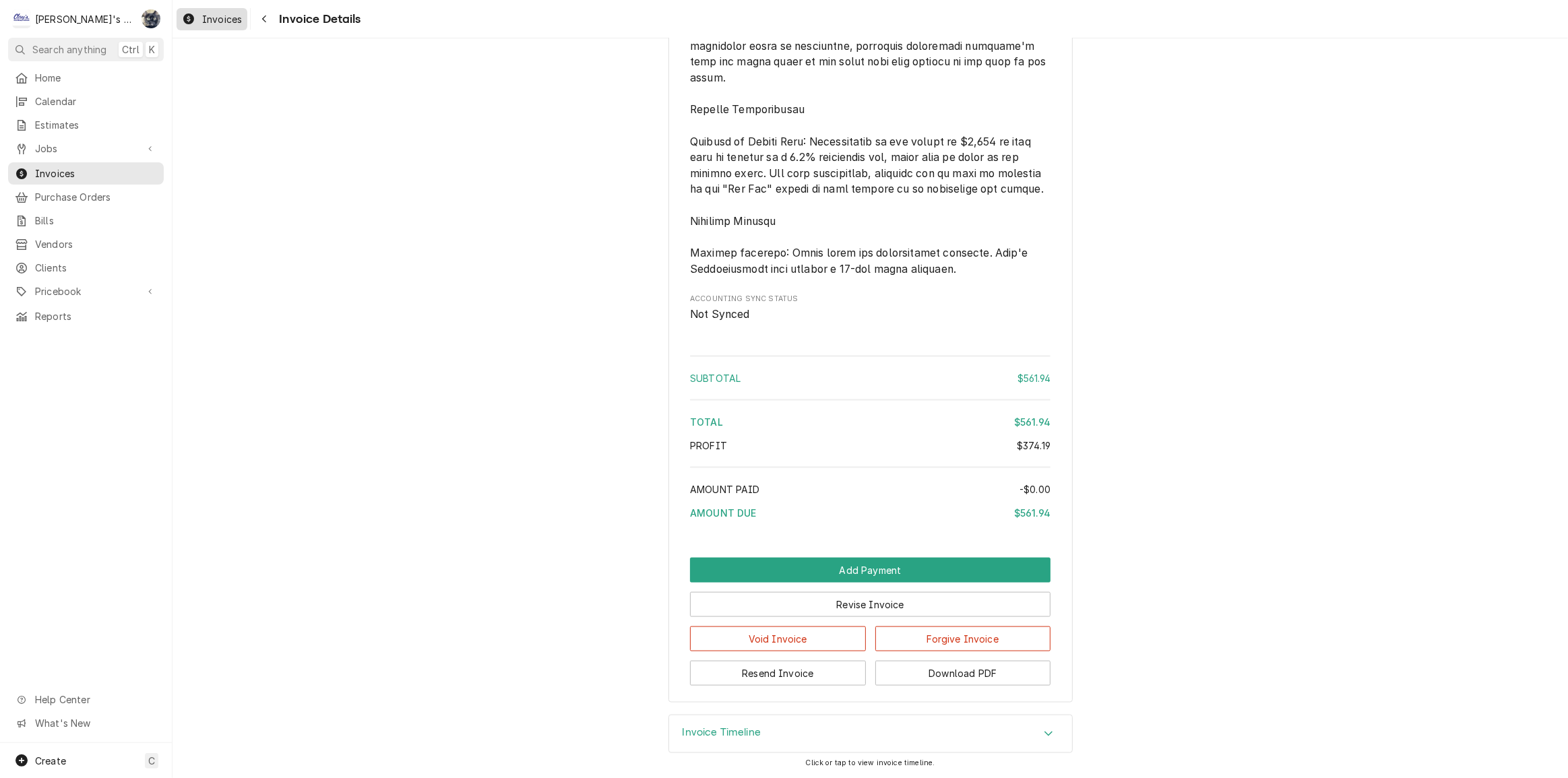
click at [207, 20] on span "Invoices" at bounding box center [222, 19] width 40 height 14
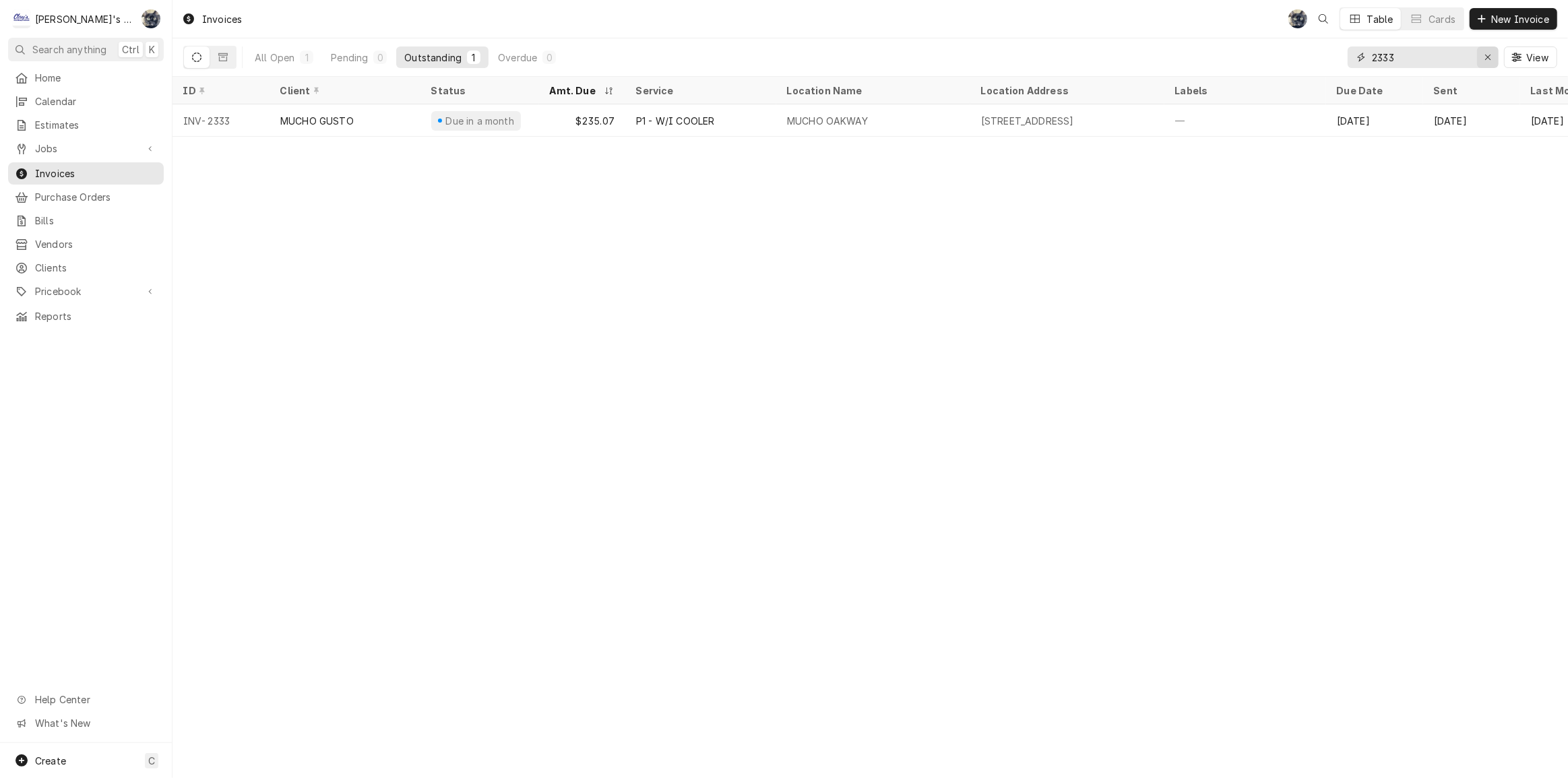
click at [1489, 62] on div "Erase input" at bounding box center [1487, 57] width 13 height 13
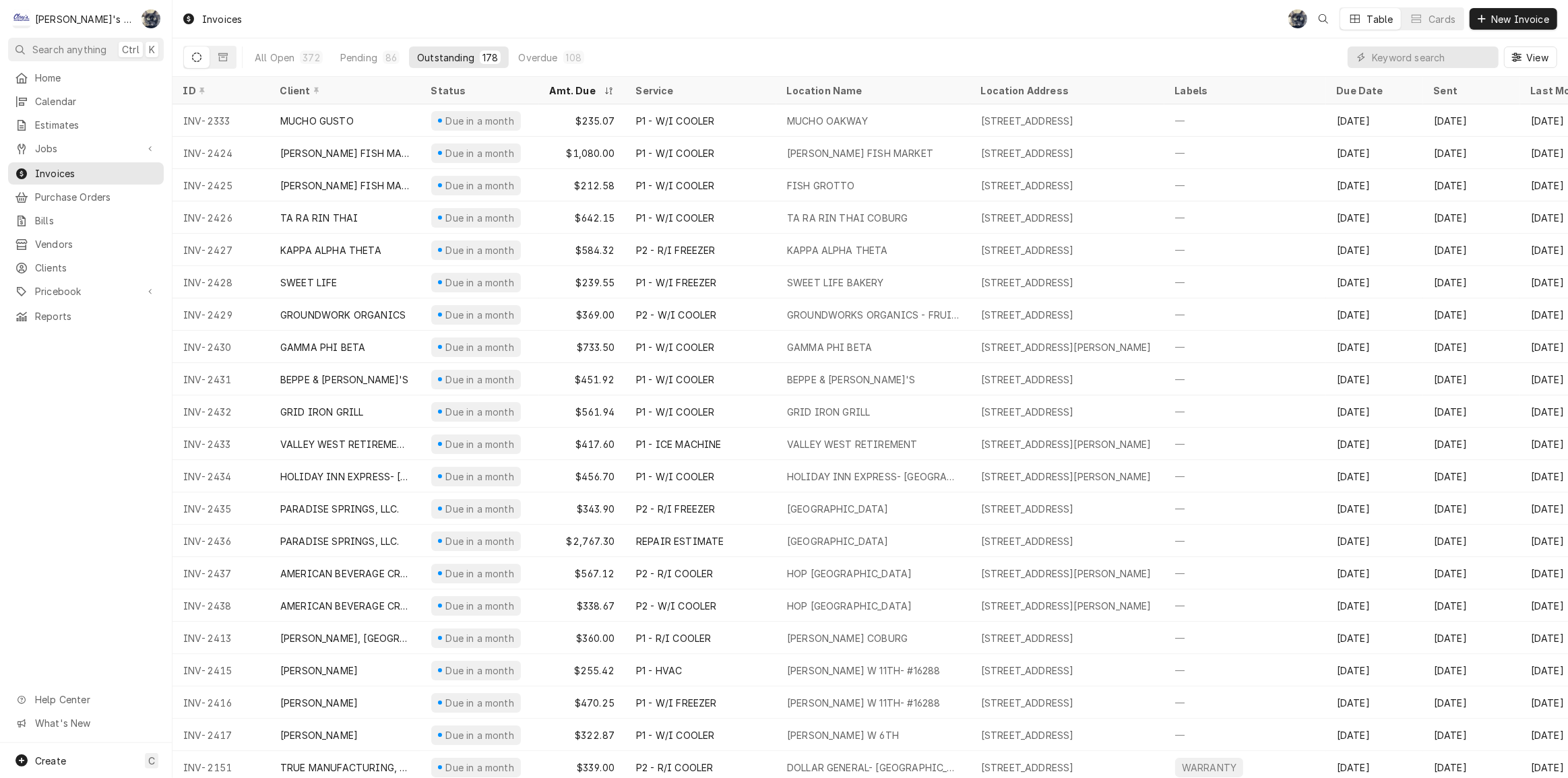
click at [670, 42] on div "All Open 372 Pending 86 Outstanding 178 Overdue 108 View" at bounding box center [870, 56] width 1374 height 37
click at [383, 56] on div "86" at bounding box center [391, 57] width 17 height 13
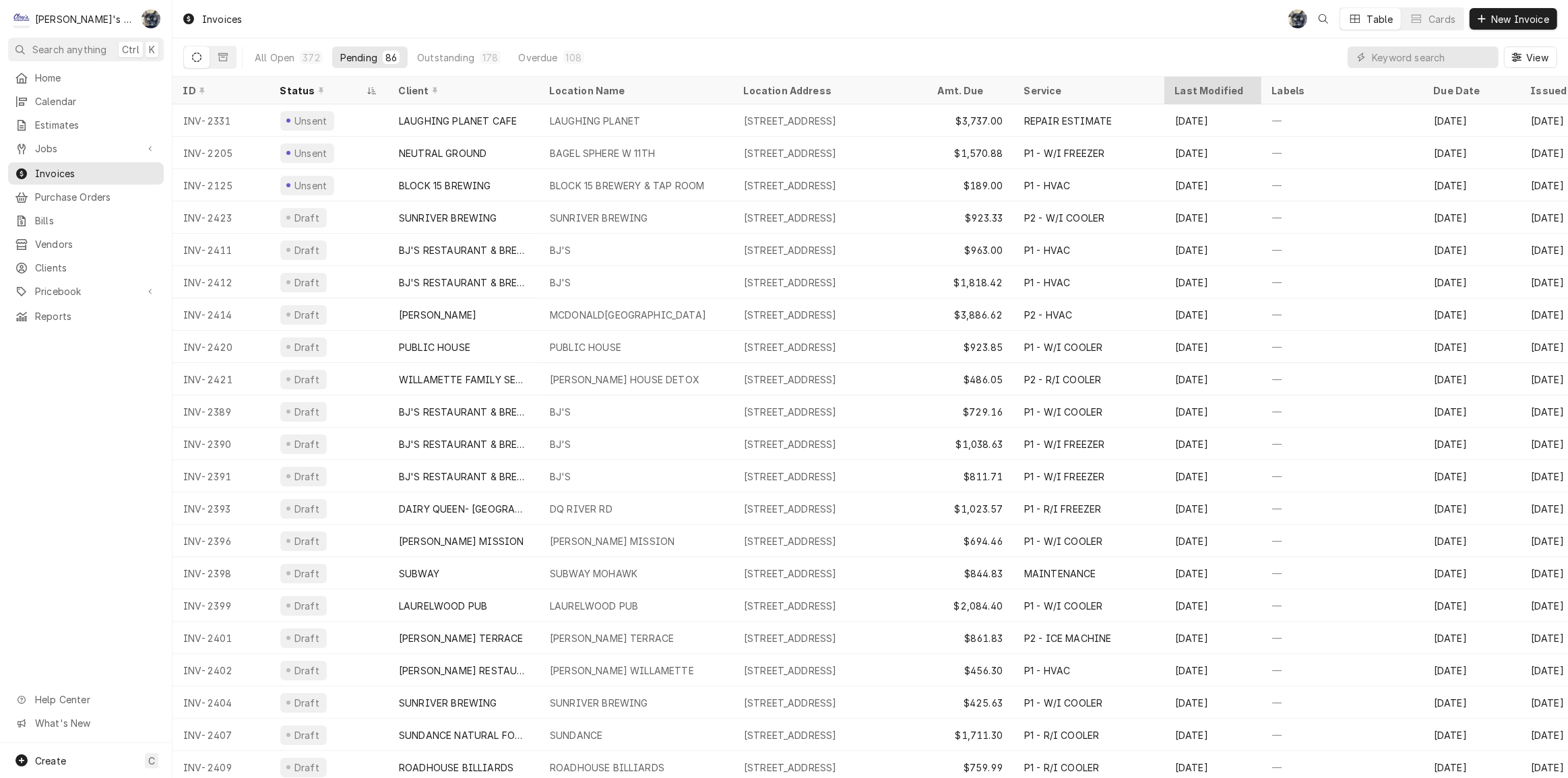
click at [1198, 94] on div "Last Modified" at bounding box center [1211, 90] width 73 height 14
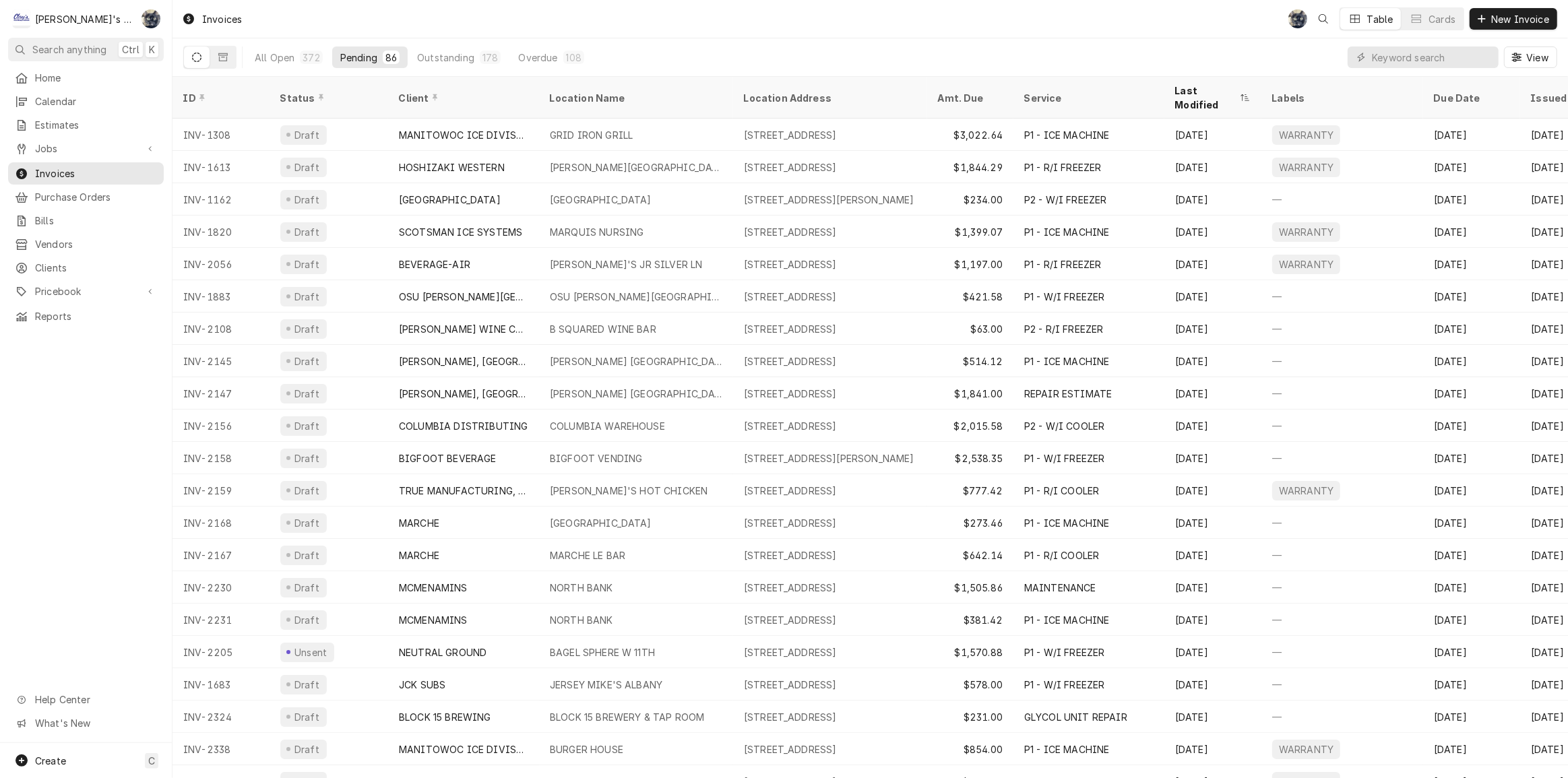
click at [1198, 94] on div "Last Modified" at bounding box center [1206, 98] width 62 height 29
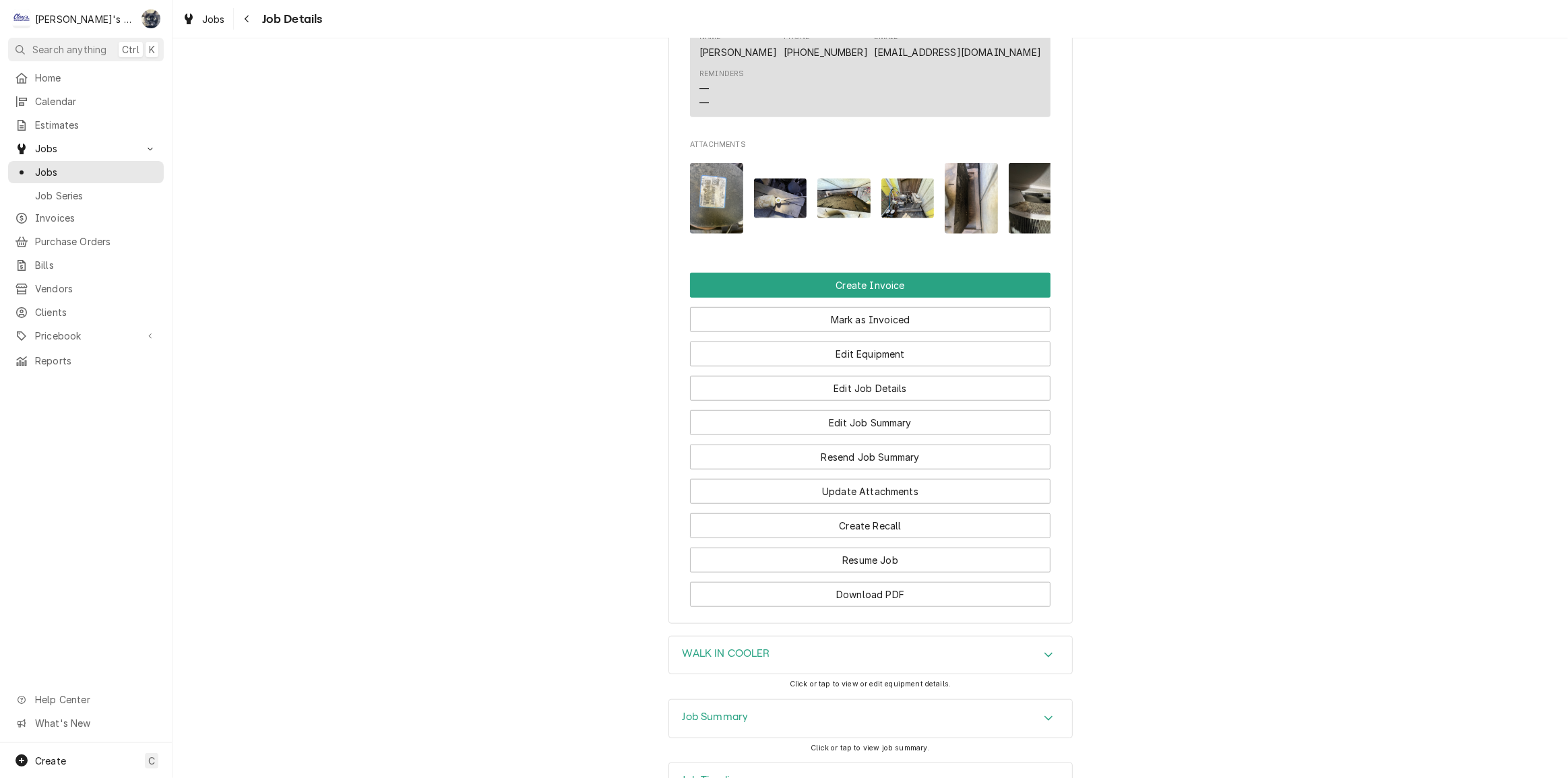
scroll to position [1321, 0]
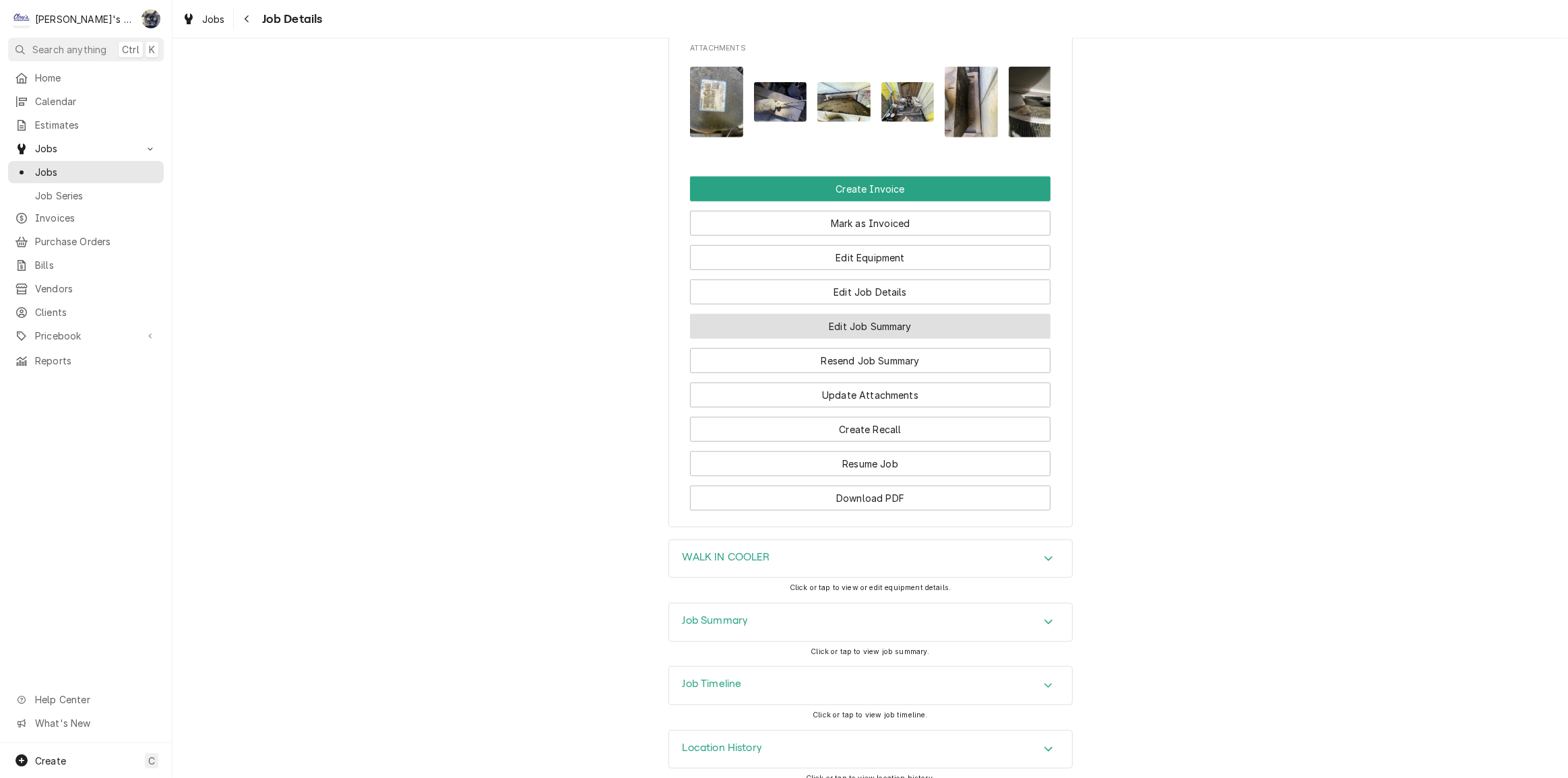
click at [809, 314] on button "Edit Job Summary" at bounding box center [871, 326] width 361 height 25
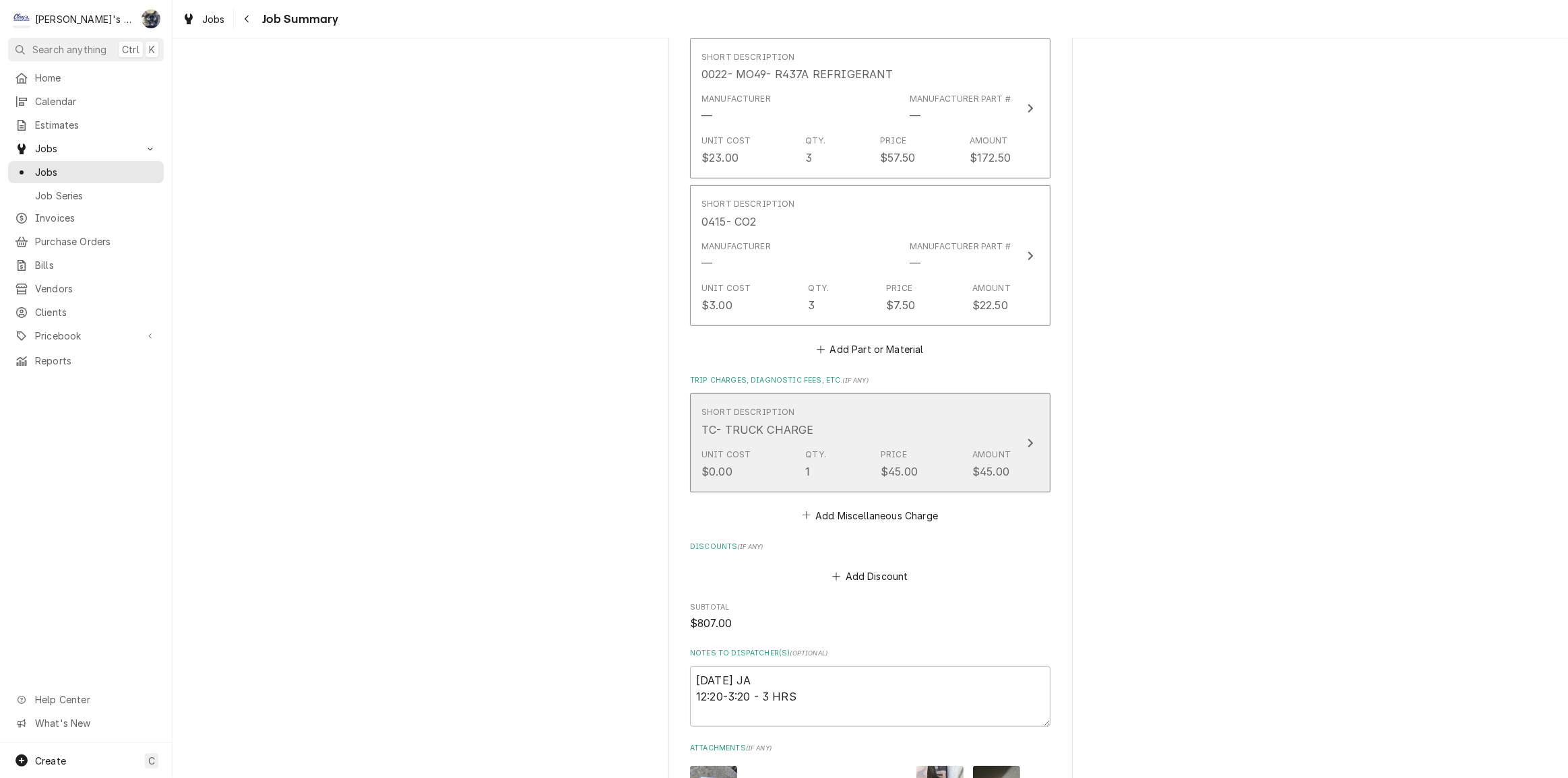
scroll to position [1164, 0]
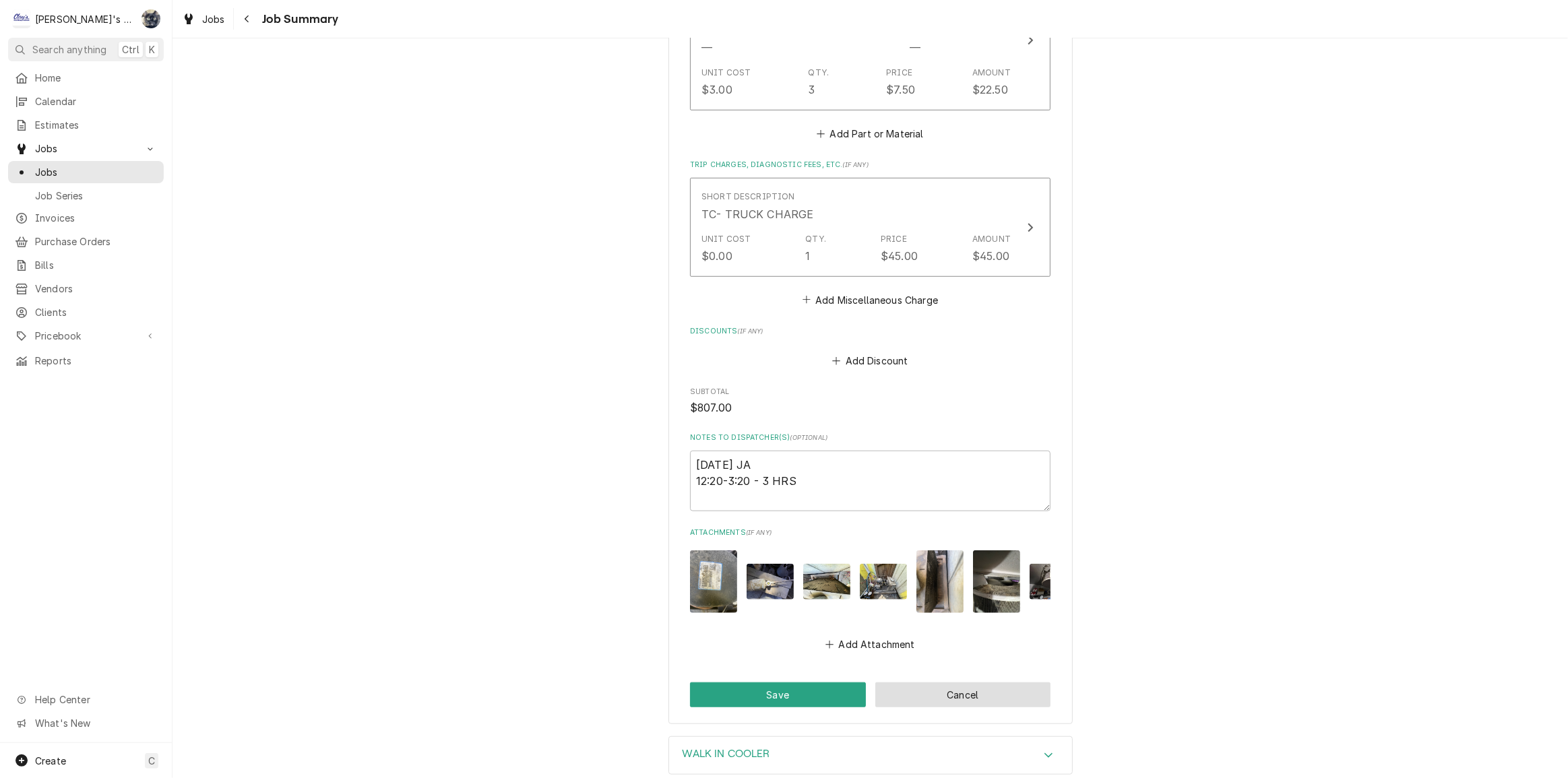
drag, startPoint x: 966, startPoint y: 686, endPoint x: 967, endPoint y: 677, distance: 9.1
click at [965, 686] on button "Cancel" at bounding box center [963, 695] width 176 height 25
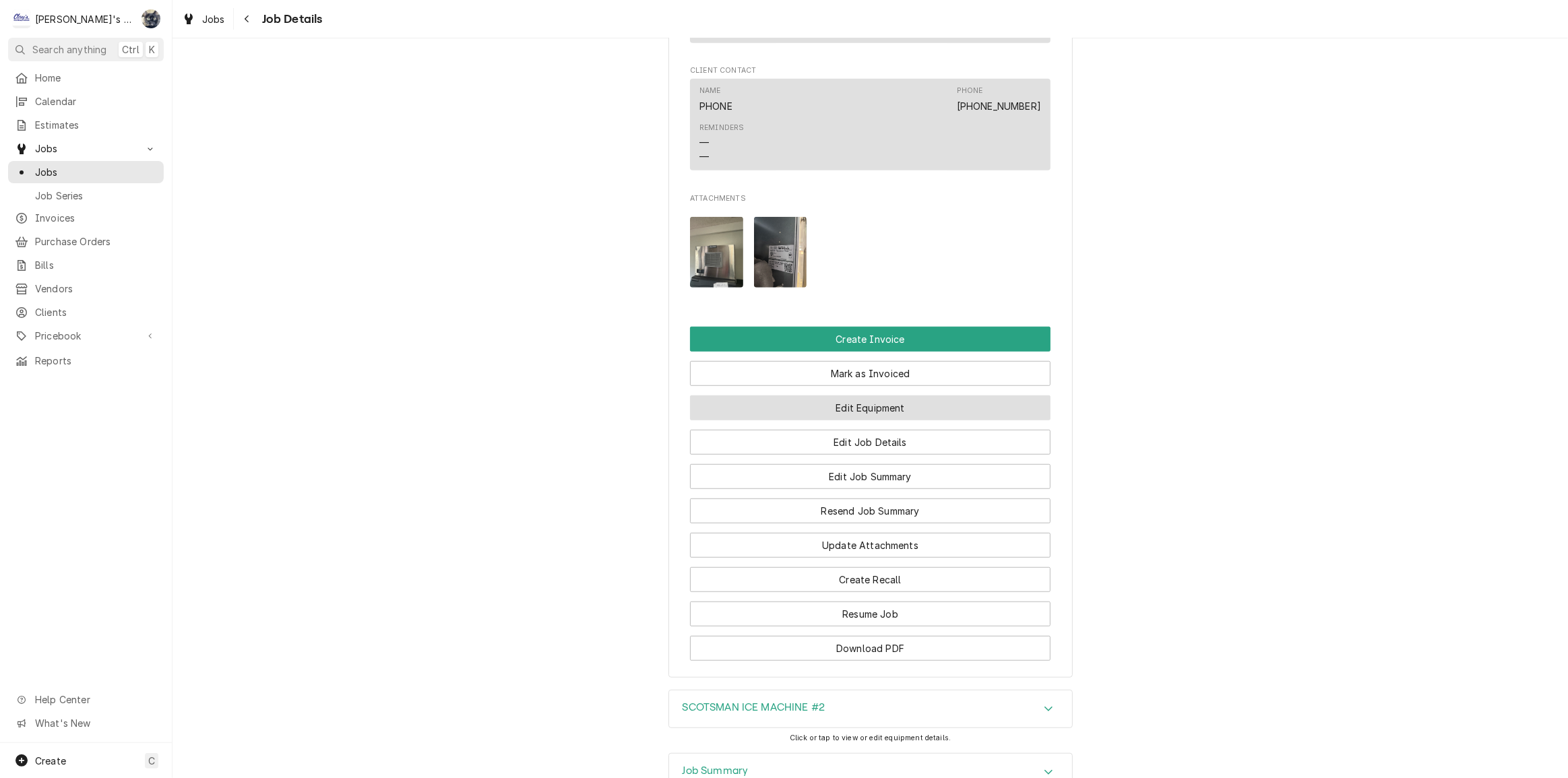
scroll to position [1102, 0]
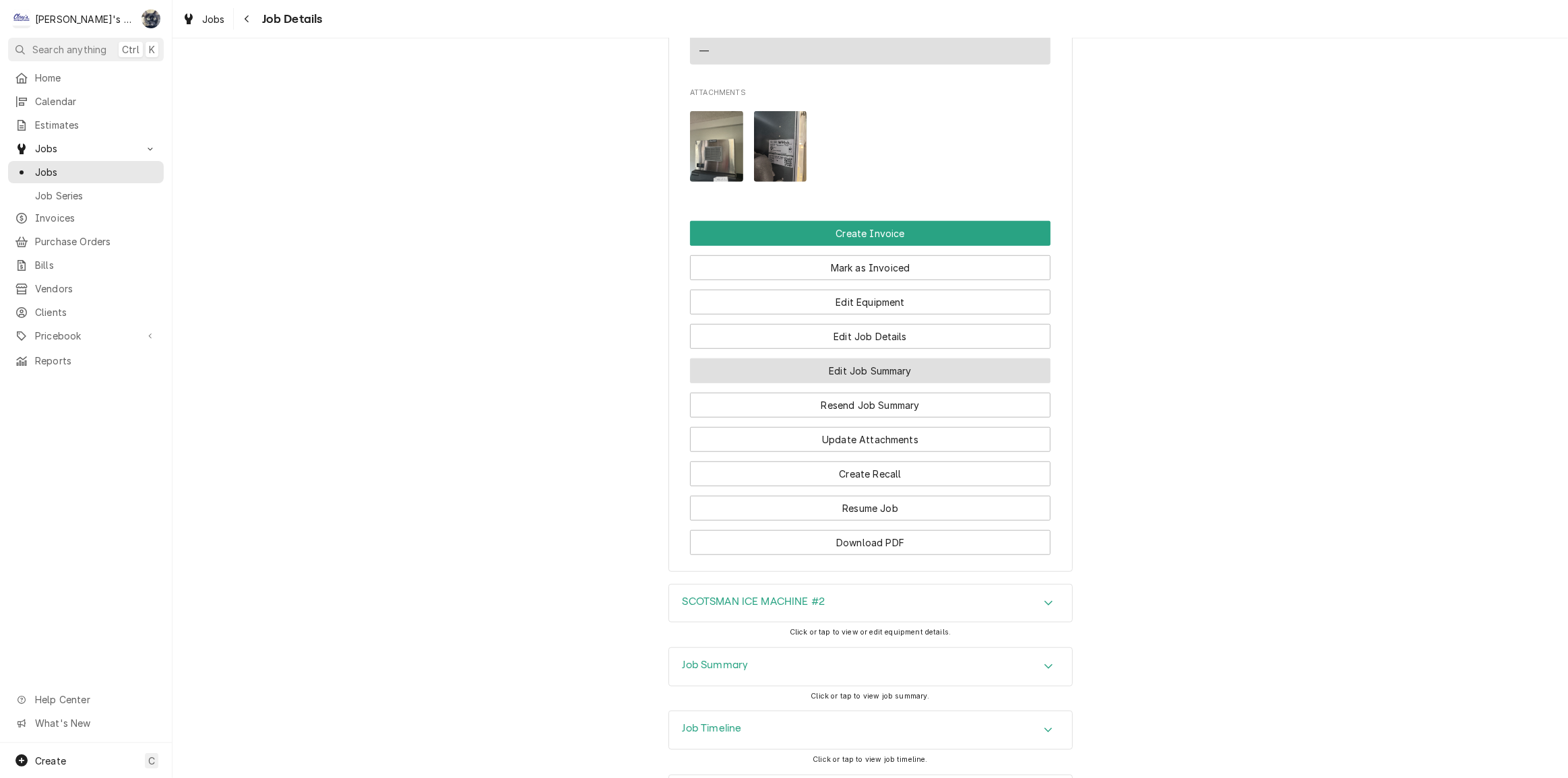
click at [843, 359] on button "Edit Job Summary" at bounding box center [871, 371] width 361 height 25
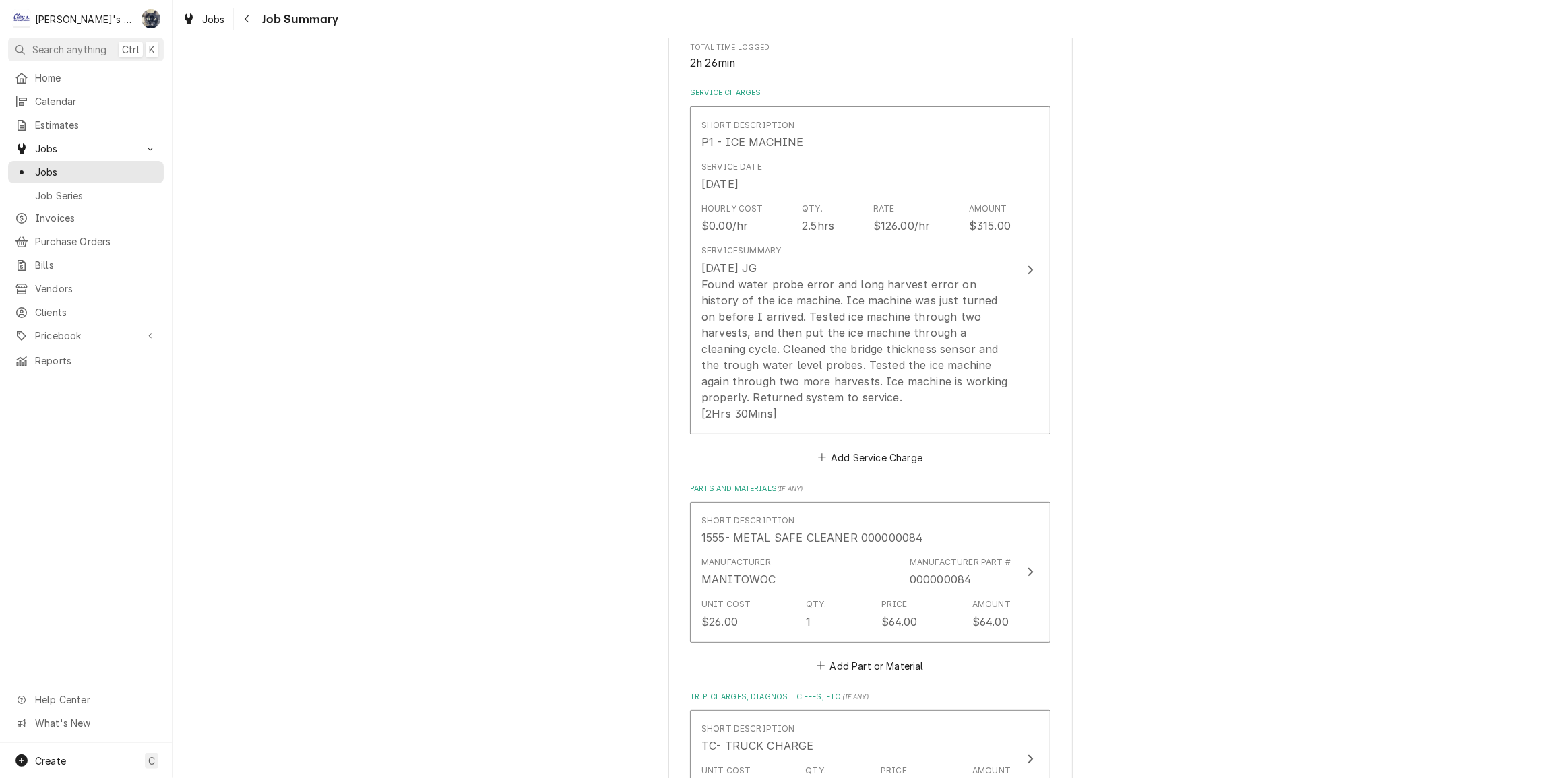
scroll to position [306, 0]
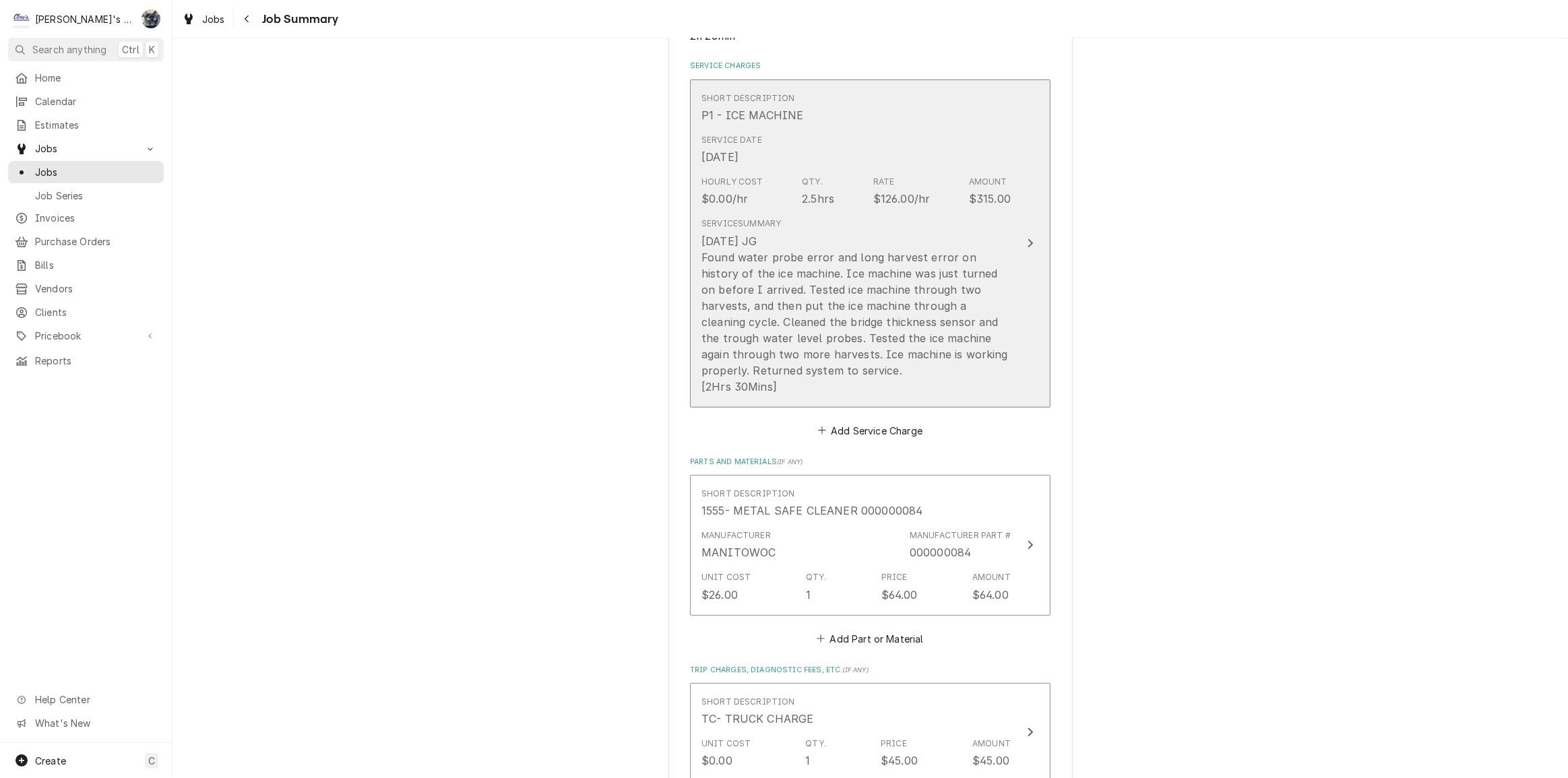
click at [843, 351] on div "9/11/2025 JG Found water probe error and long harvest error on history of the i…" at bounding box center [856, 314] width 309 height 161
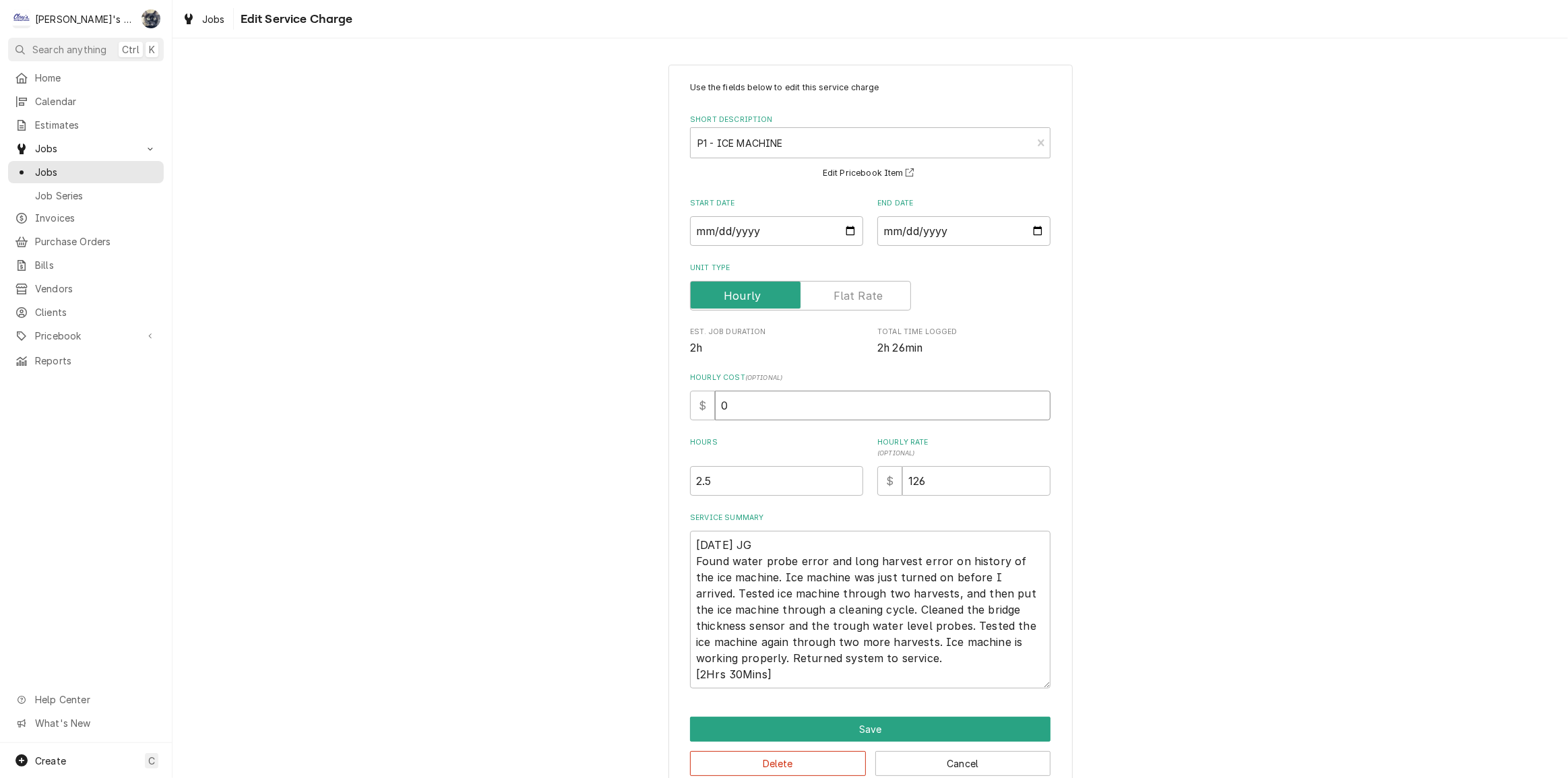
drag, startPoint x: 766, startPoint y: 412, endPoint x: 699, endPoint y: 416, distance: 67.1
click at [699, 416] on div "$ 0" at bounding box center [871, 405] width 361 height 29
type textarea "x"
type input "6"
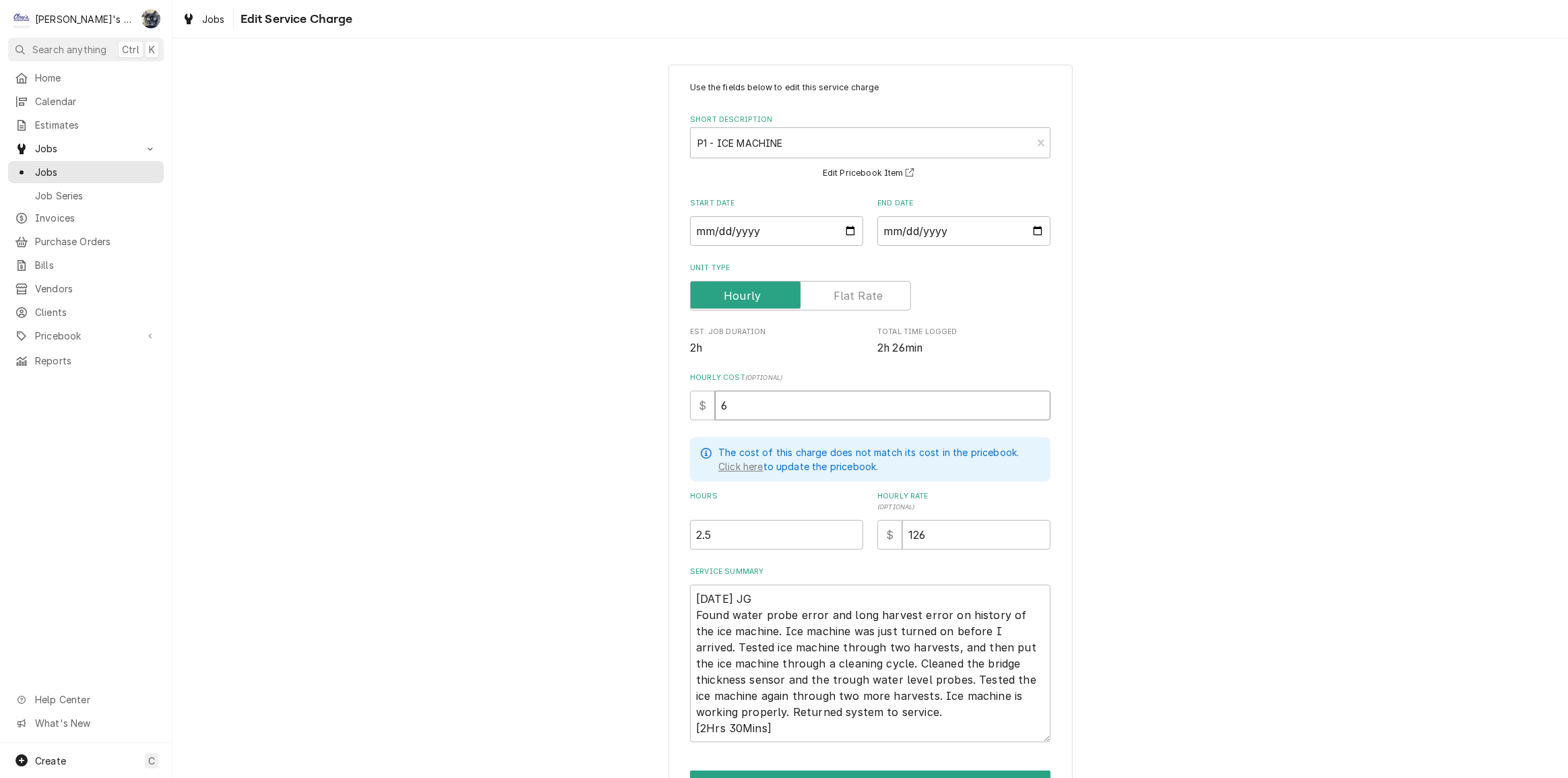
type textarea "x"
type input "60"
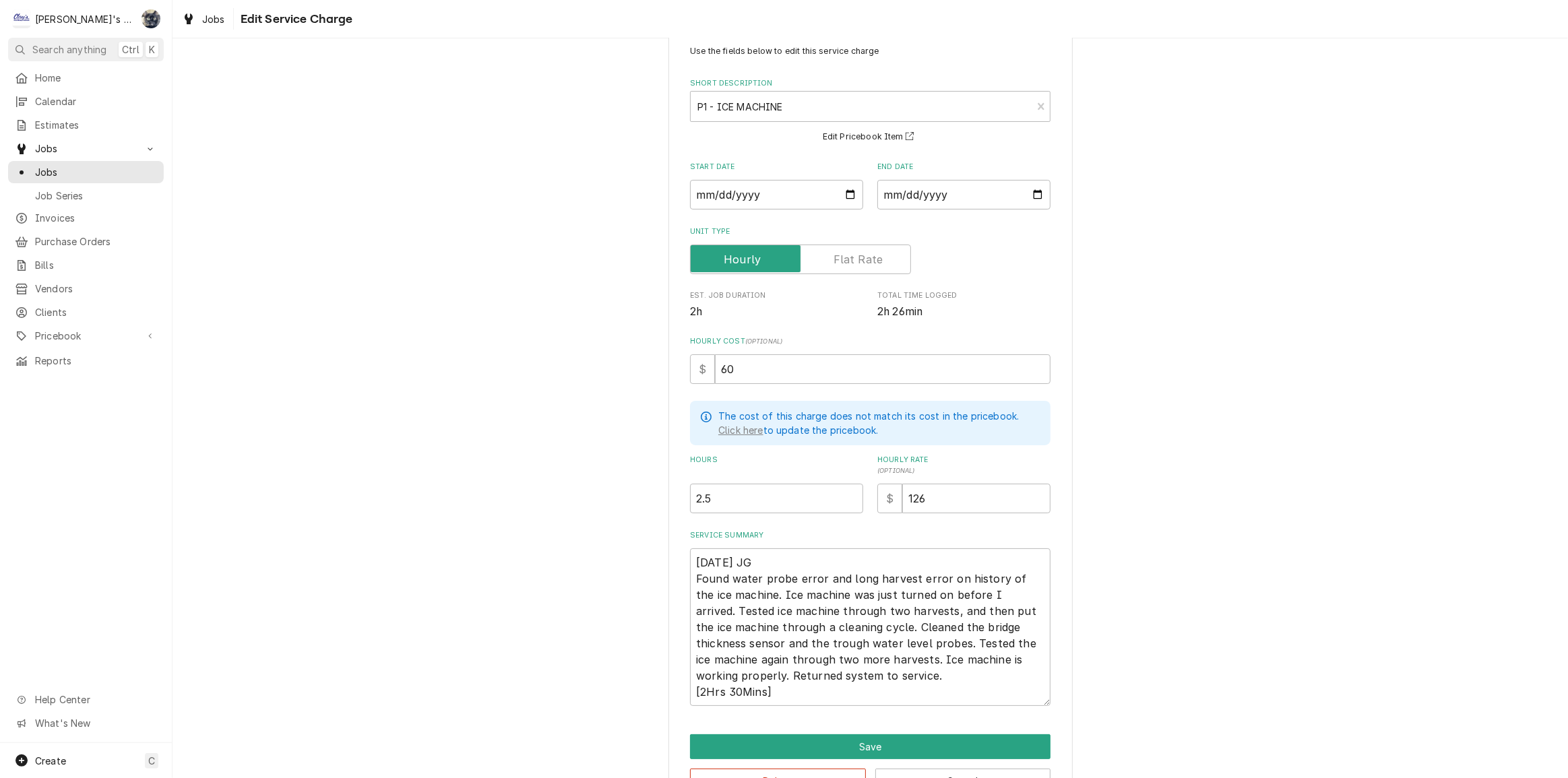
scroll to position [78, 0]
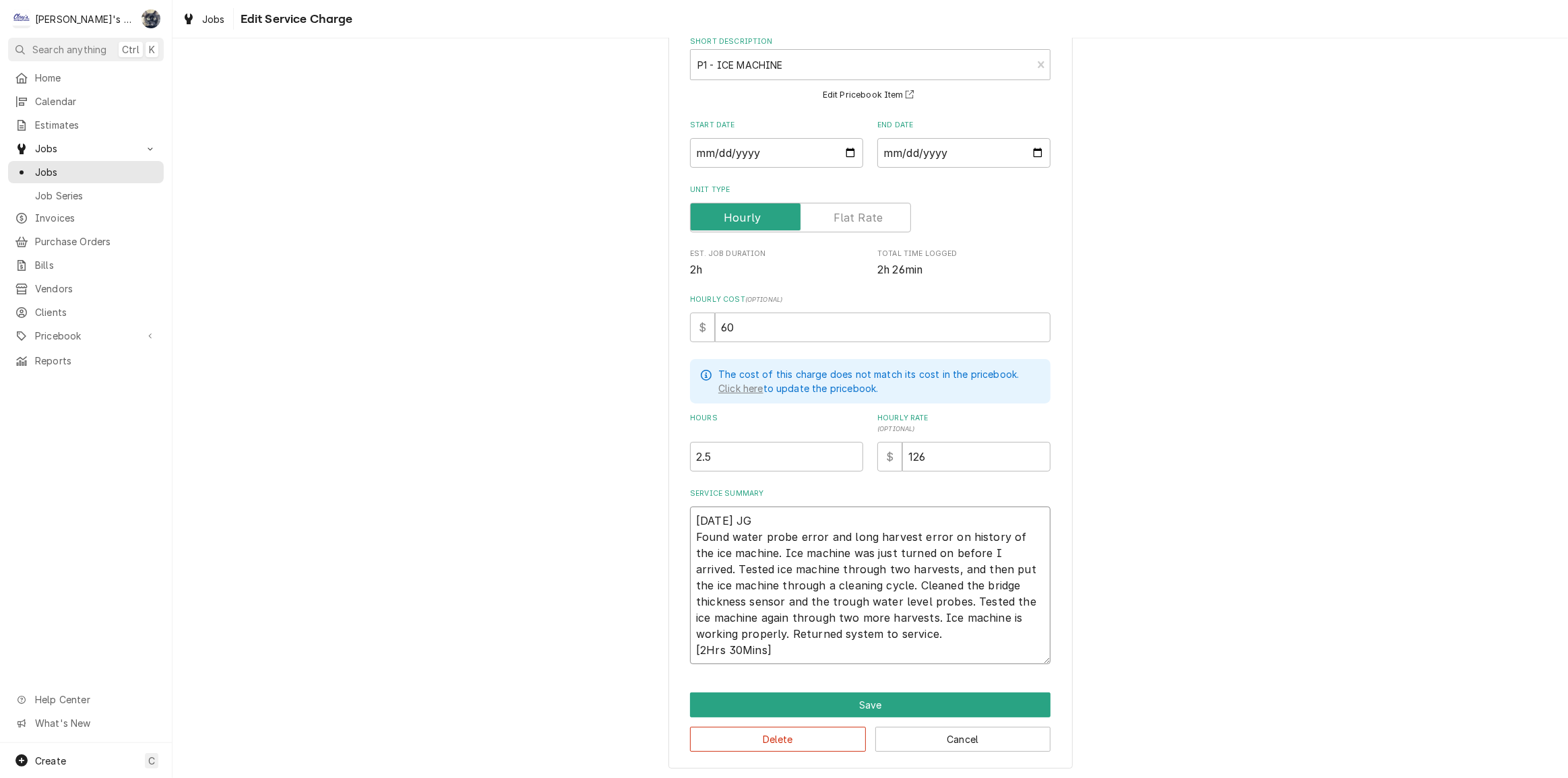
click at [911, 568] on textarea "9/11/2025 JG Found water probe error and long harvest error on history of the i…" at bounding box center [871, 585] width 361 height 158
type textarea "x"
type textarea "9/11/2025 JG Found water probe error and long harvest error on history of the i…"
type textarea "x"
type textarea "9/11/2025 JG Found water probe error and long harvest error on history of the i…"
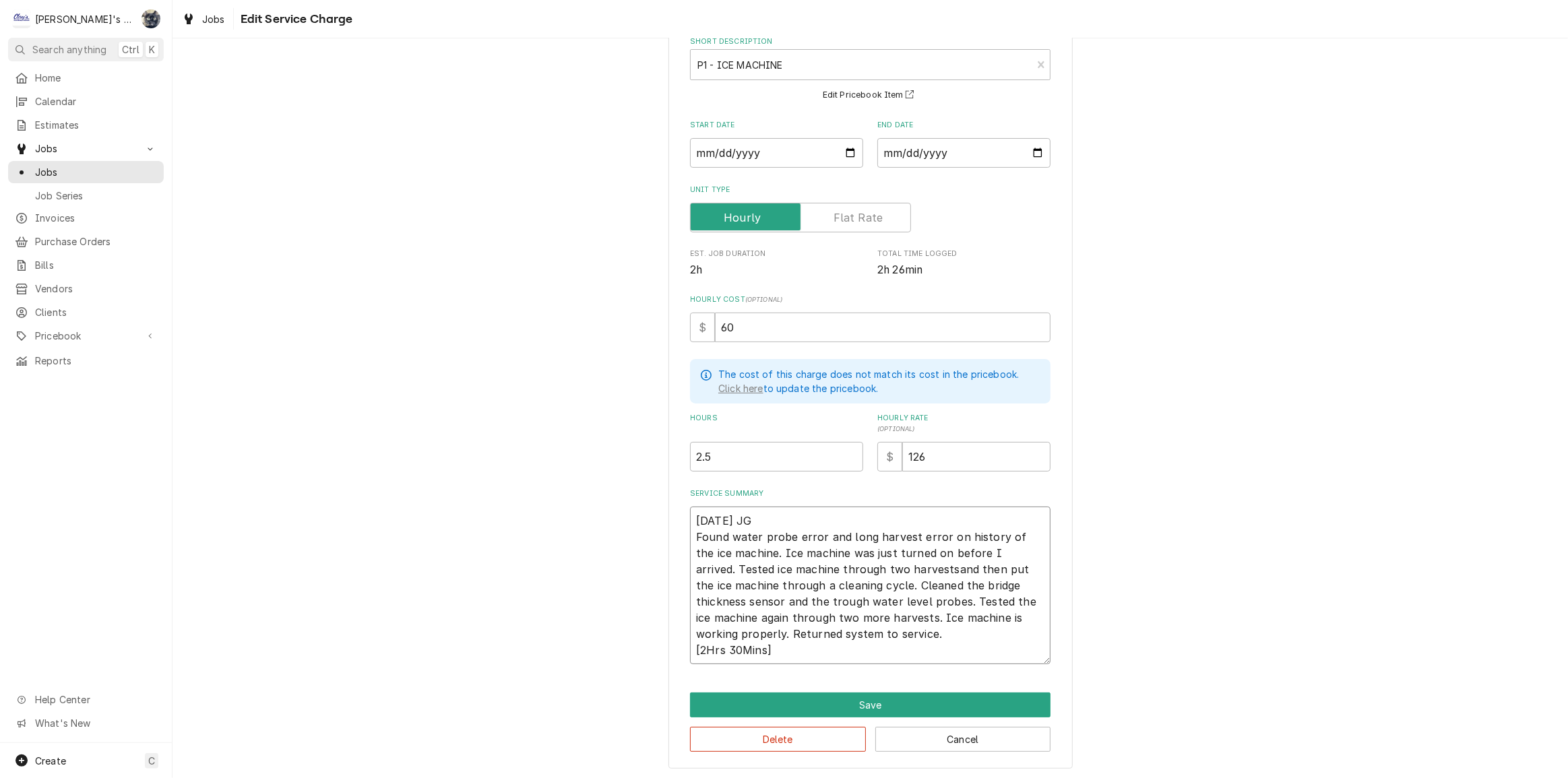
type textarea "x"
type textarea "9/11/2025 JG Found water probe error and long harvest error on history of the i…"
drag, startPoint x: 816, startPoint y: 649, endPoint x: 681, endPoint y: 647, distance: 135.0
click at [681, 647] on div "Use the fields below to edit this service charge Short Description P1 - ICE MAC…" at bounding box center [870, 378] width 404 height 783
type textarea "x"
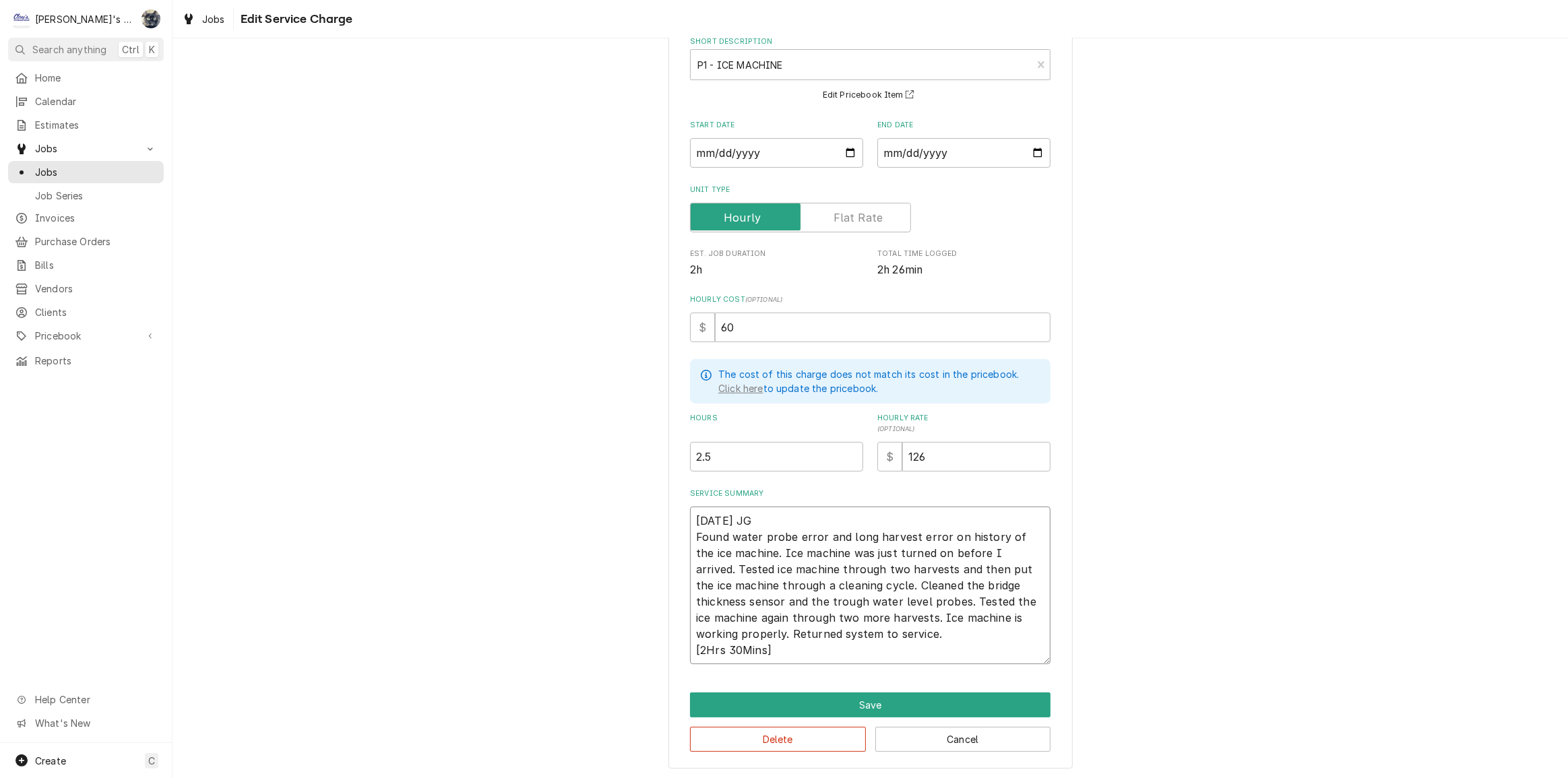
type textarea "9/11/2025 JG Found water probe error and long harvest error on history of the i…"
type textarea "x"
type textarea "9/11/2025 JG Found water probe error and long harvest error on history of the i…"
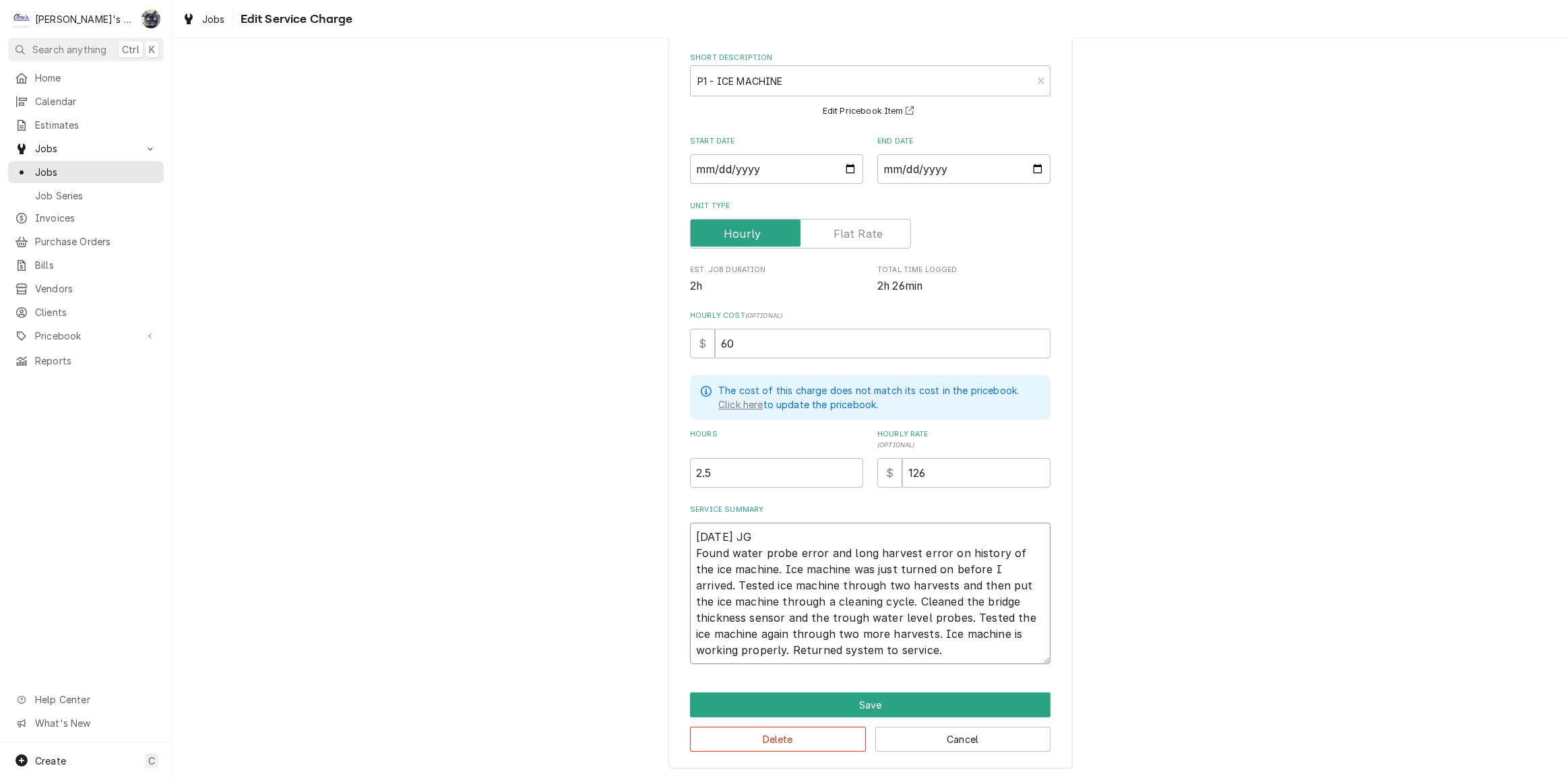
type textarea "x"
type textarea "9/11/2025 JG Found water probe error and long harvest error on history of the i…"
type textarea "x"
type textarea "9/11/2025 JG Found water probe error and long harvest error on history of the i…"
type textarea "x"
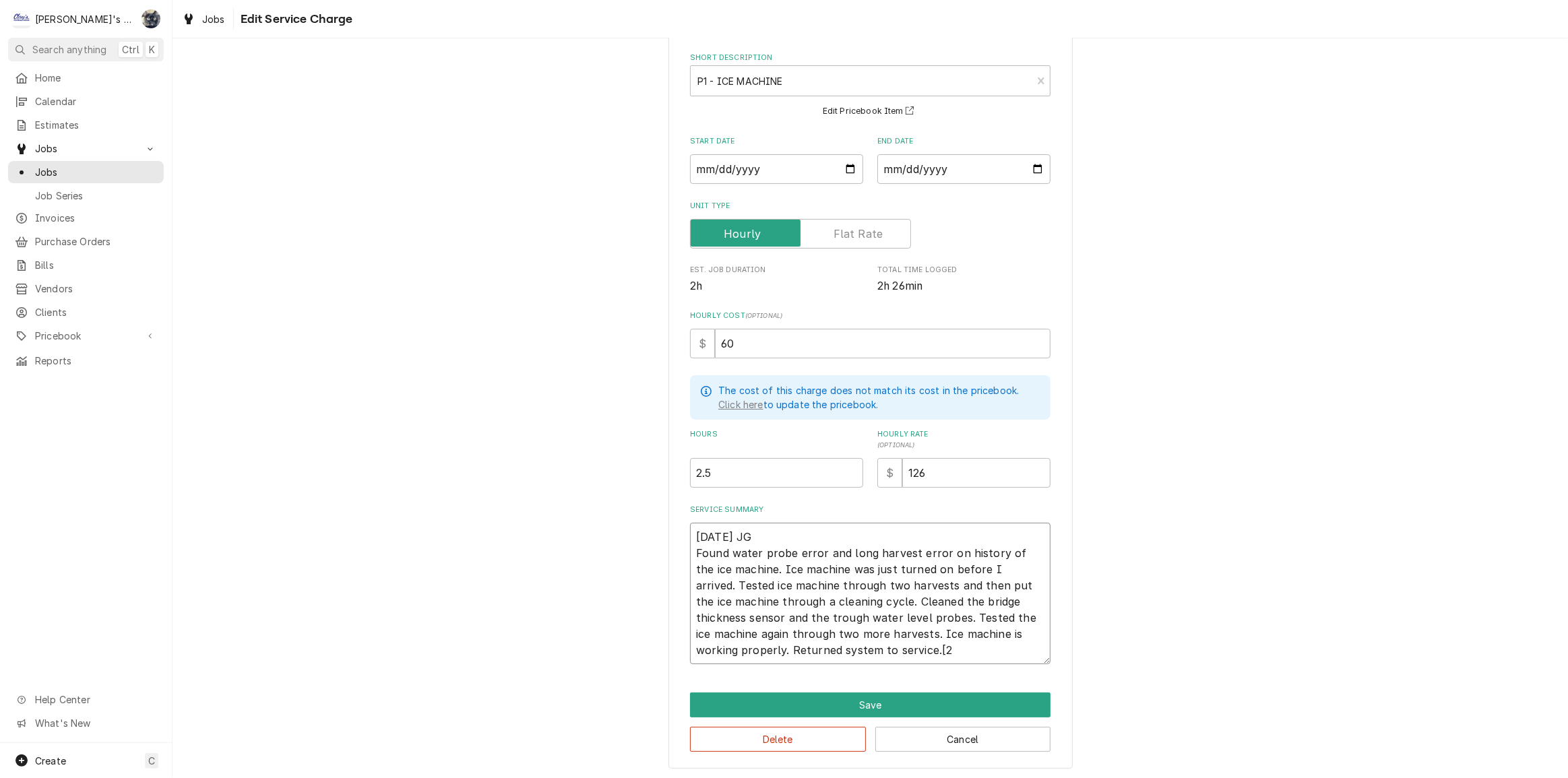
type textarea "9/11/2025 JG Found water probe error and long harvest error on history of the i…"
type textarea "x"
type textarea "9/11/2025 JG Found water probe error and long harvest error on history of the i…"
type textarea "x"
type textarea "9/11/2025 JG Found water probe error and long harvest error on history of the i…"
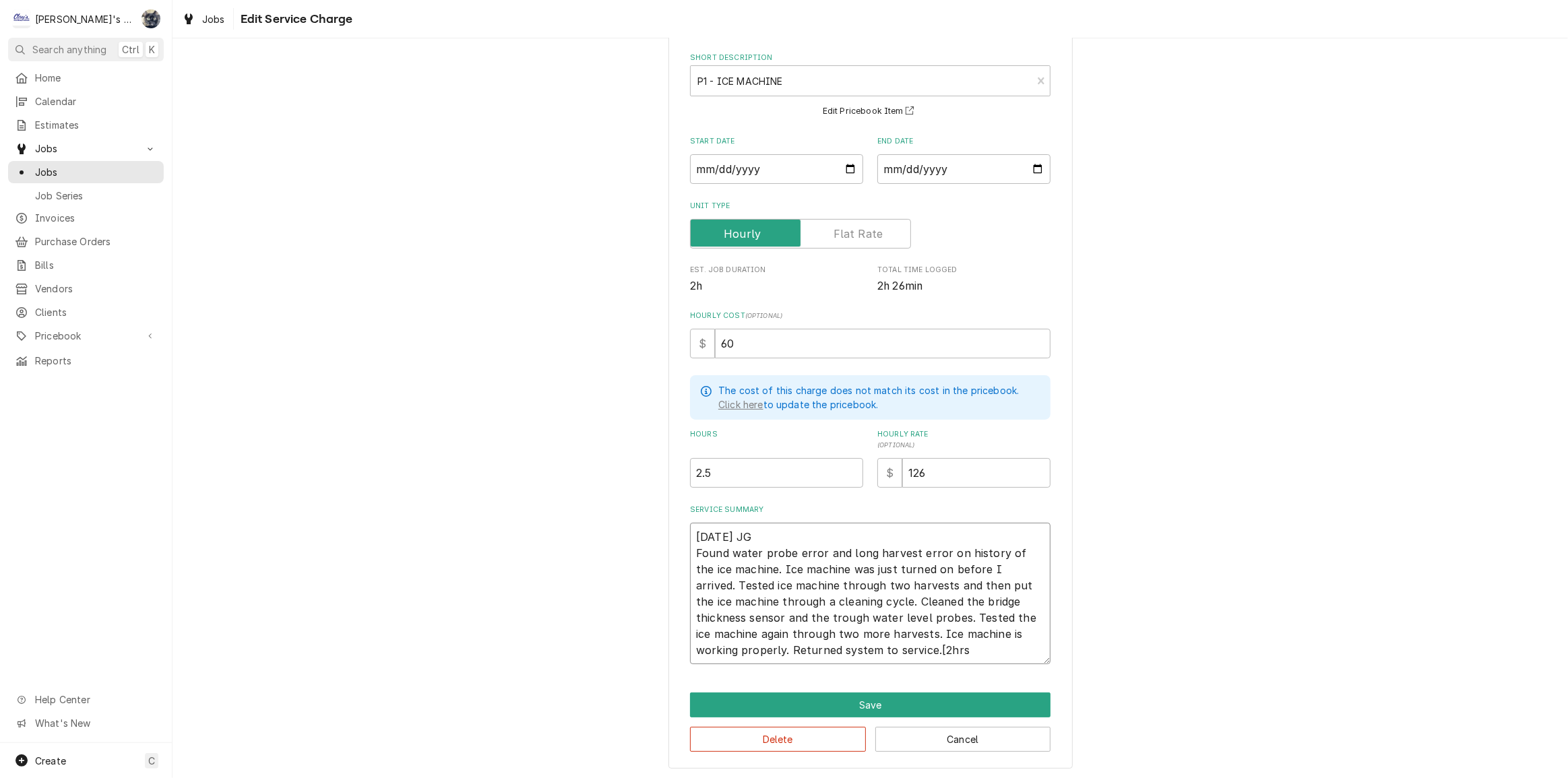
type textarea "x"
type textarea "9/11/2025 JG Found water probe error and long harvest error on history of the i…"
type textarea "x"
type textarea "9/11/2025 JG Found water probe error and long harvest error on history of the i…"
type textarea "x"
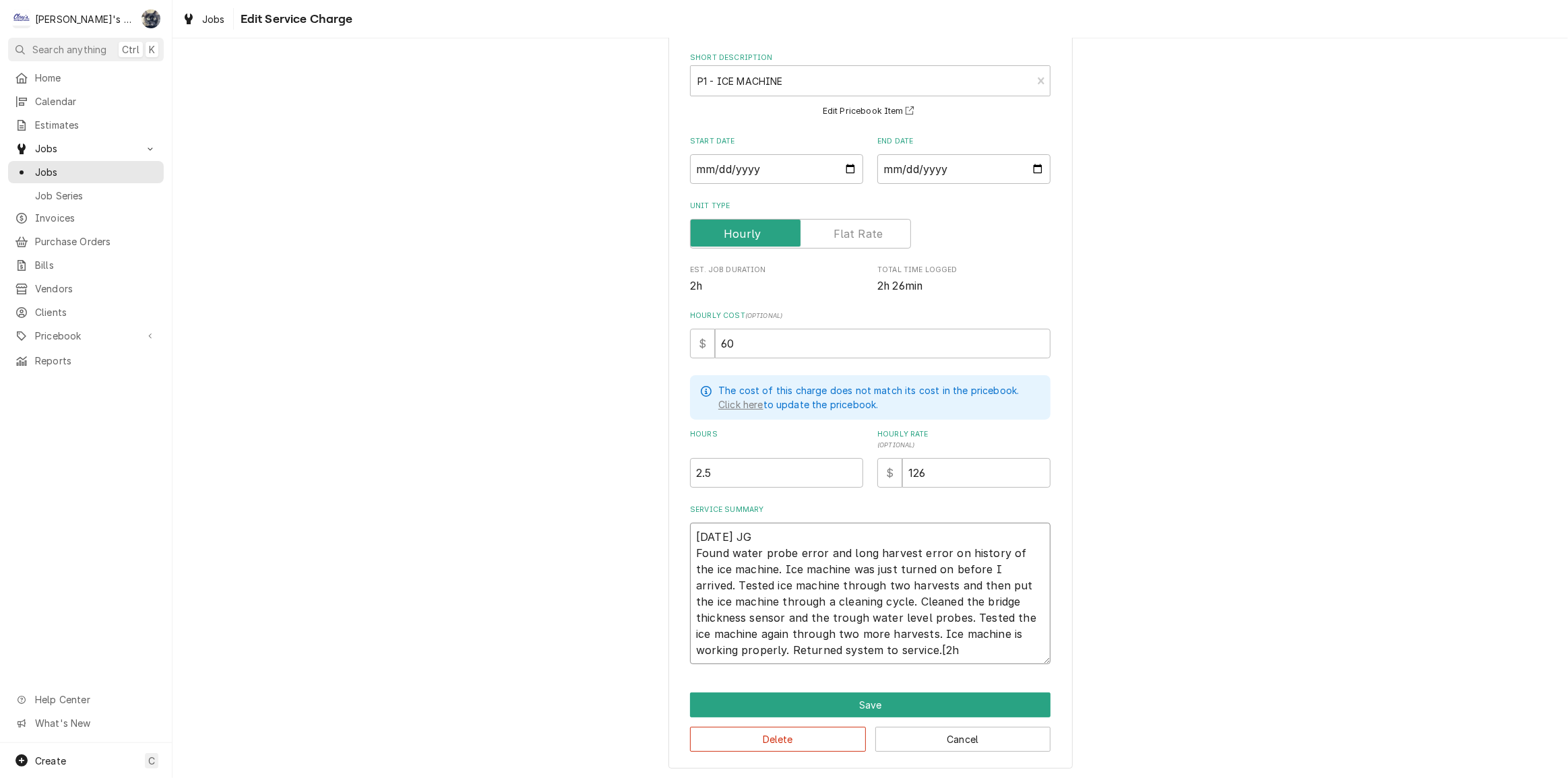
type textarea "9/11/2025 JG Found water probe error and long harvest error on history of the i…"
type textarea "x"
type textarea "9/11/2025 JG Found water probe error and long harvest error on history of the i…"
type textarea "x"
type textarea "9/11/2025 JG Found water probe error and long harvest error on history of the i…"
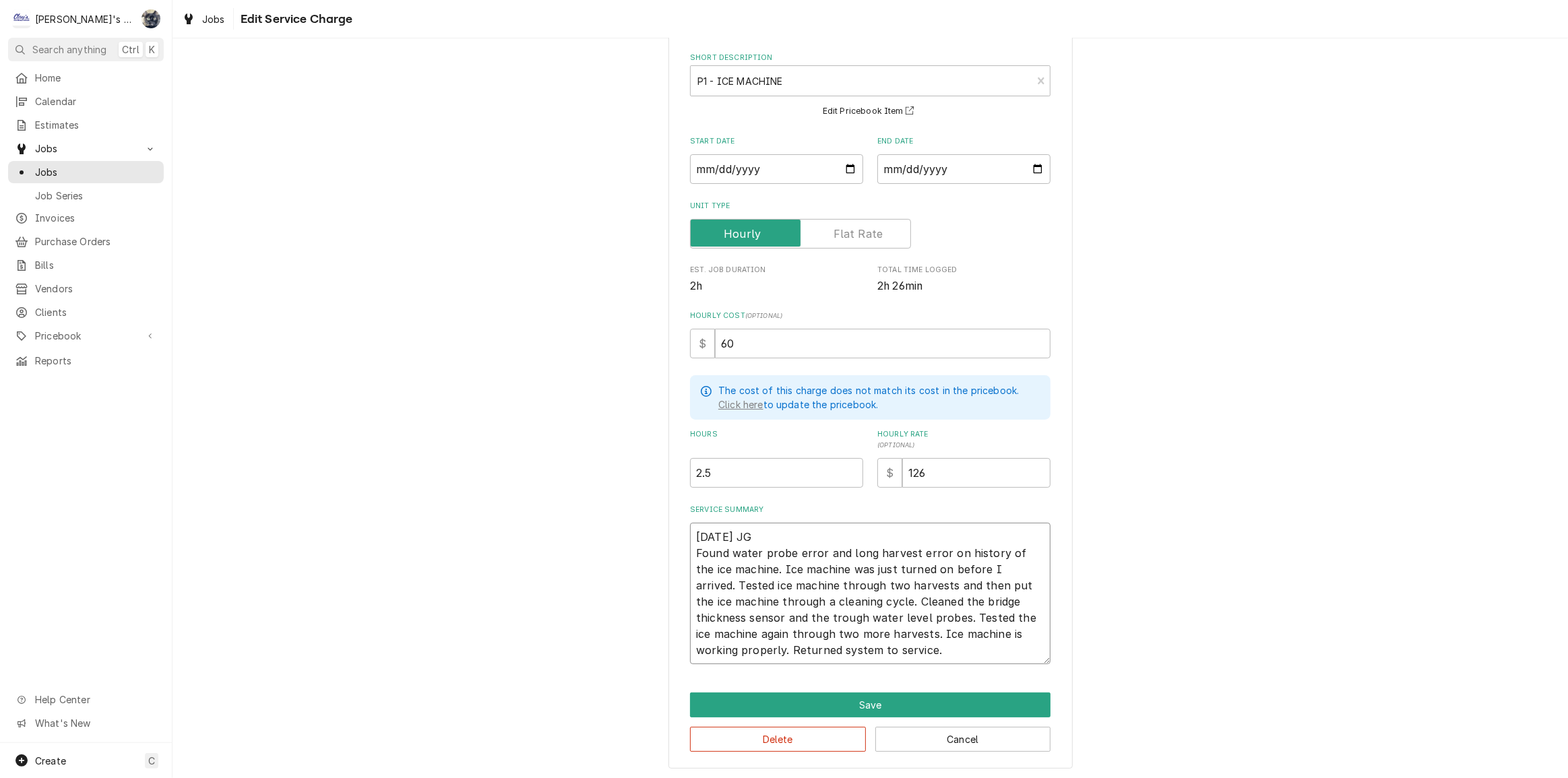
type textarea "x"
type textarea "9/11/2025 JG Found water probe error and long harvest error on history of the i…"
type textarea "x"
type textarea "9/11/2025 JG Found water probe error and long harvest error on history of the i…"
type textarea "x"
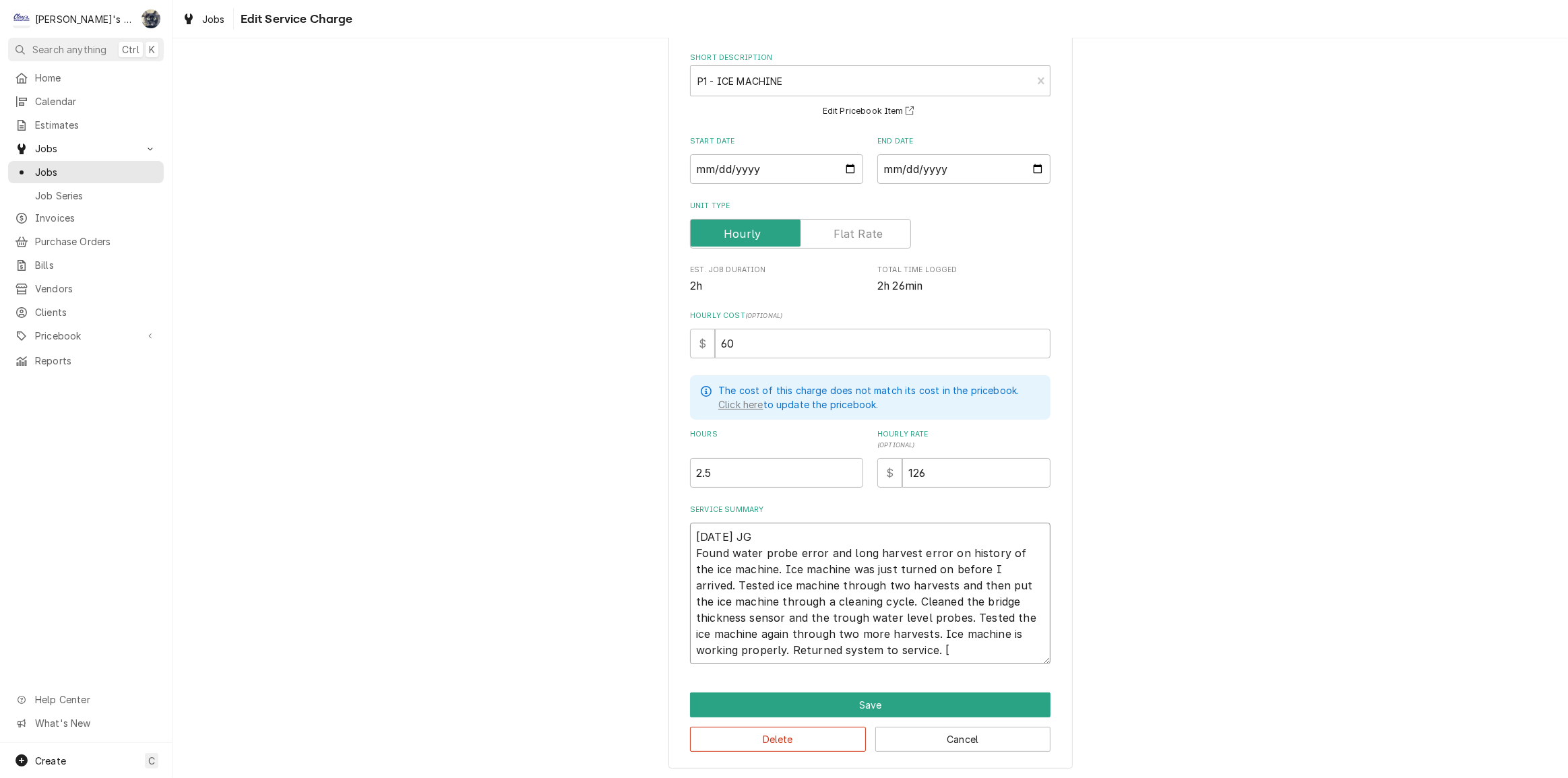
type textarea "9/11/2025 JG Found water probe error and long harvest error on history of the i…"
type textarea "x"
type textarea "9/11/2025 JG Found water probe error and long harvest error on history of the i…"
type textarea "x"
type textarea "9/11/2025 JG Found water probe error and long harvest error on history of the i…"
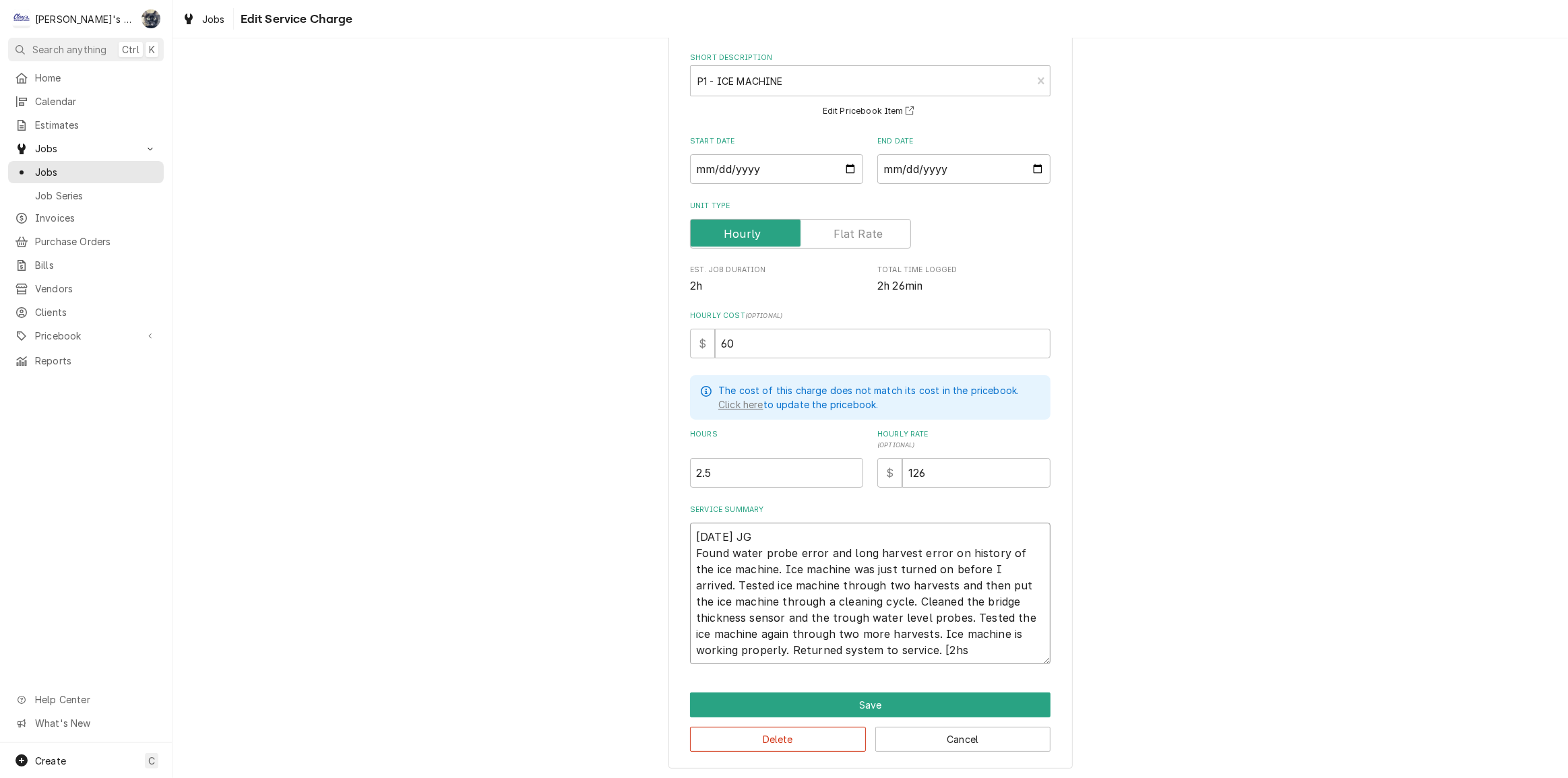
type textarea "x"
type textarea "9/11/2025 JG Found water probe error and long harvest error on history of the i…"
type textarea "x"
type textarea "9/11/2025 JG Found water probe error and long harvest error on history of the i…"
type textarea "x"
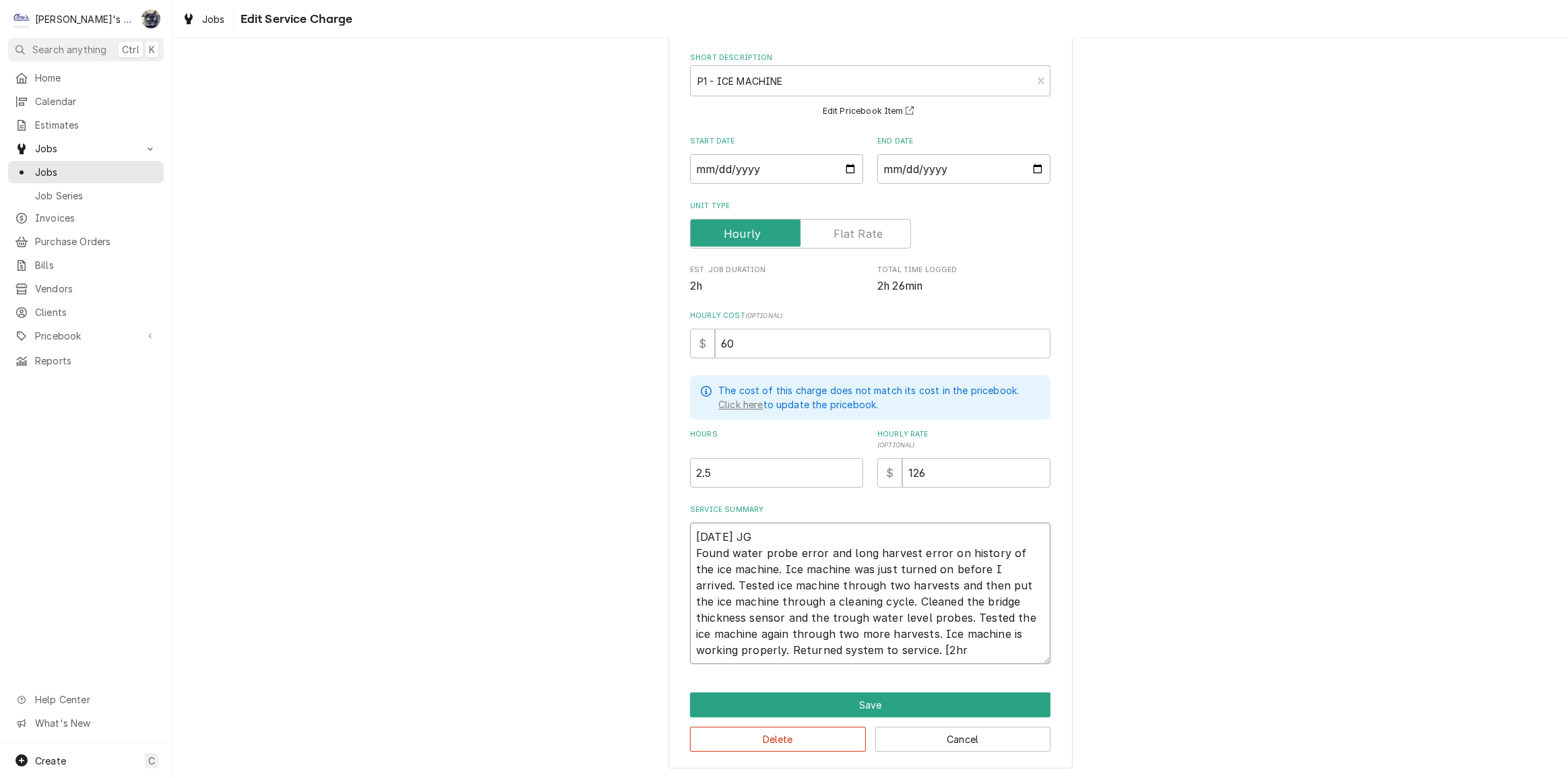
type textarea "9/11/2025 JG Found water probe error and long harvest error on history of the i…"
type textarea "x"
type textarea "9/11/2025 JG Found water probe error and long harvest error on history of the i…"
type textarea "x"
type textarea "9/11/2025 JG Found water probe error and long harvest error on history of the i…"
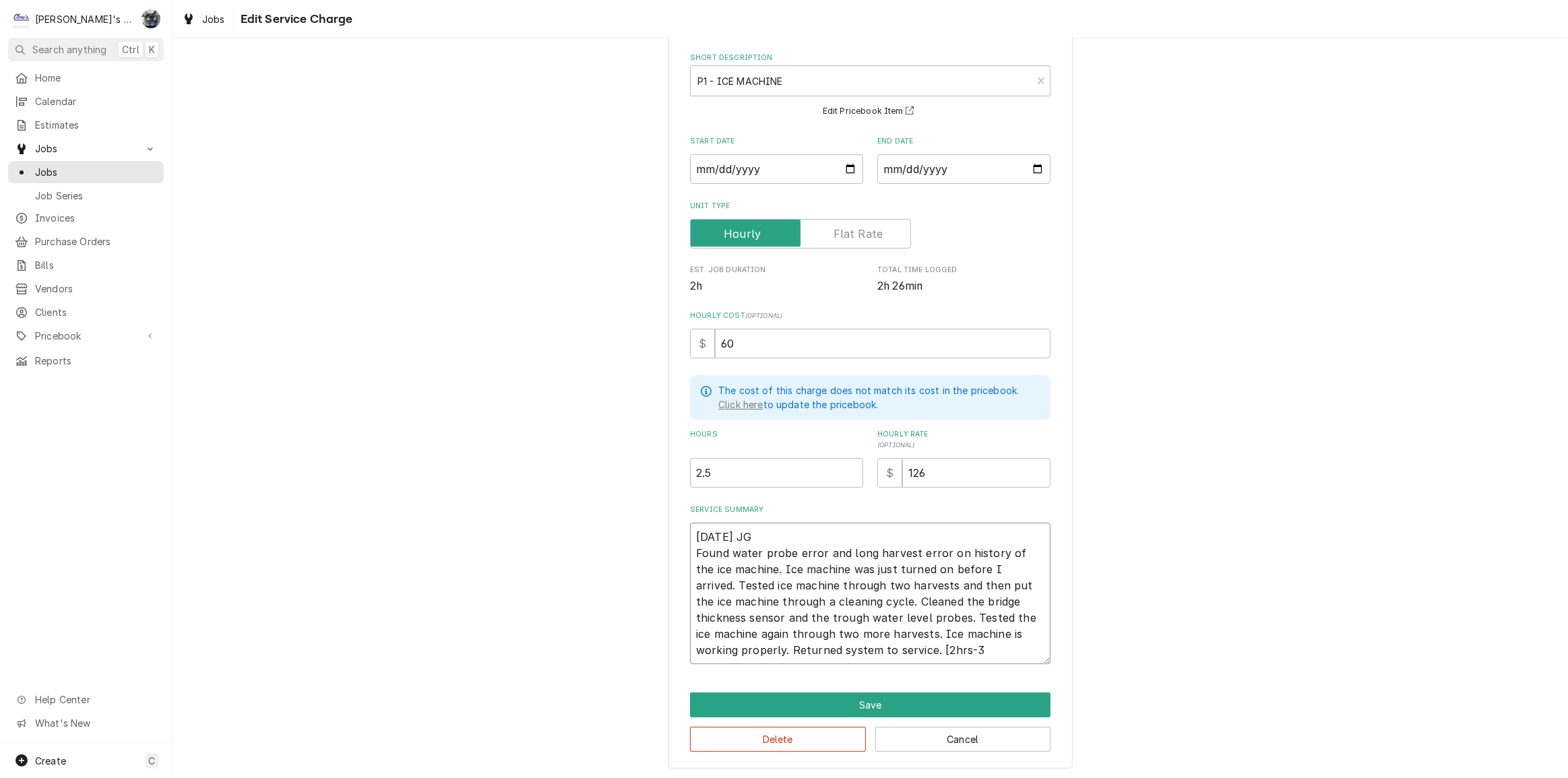
type textarea "x"
type textarea "9/11/2025 JG Found water probe error and long harvest error on history of the i…"
type textarea "x"
type textarea "9/11/2025 JG Found water probe error and long harvest error on history of the i…"
type textarea "x"
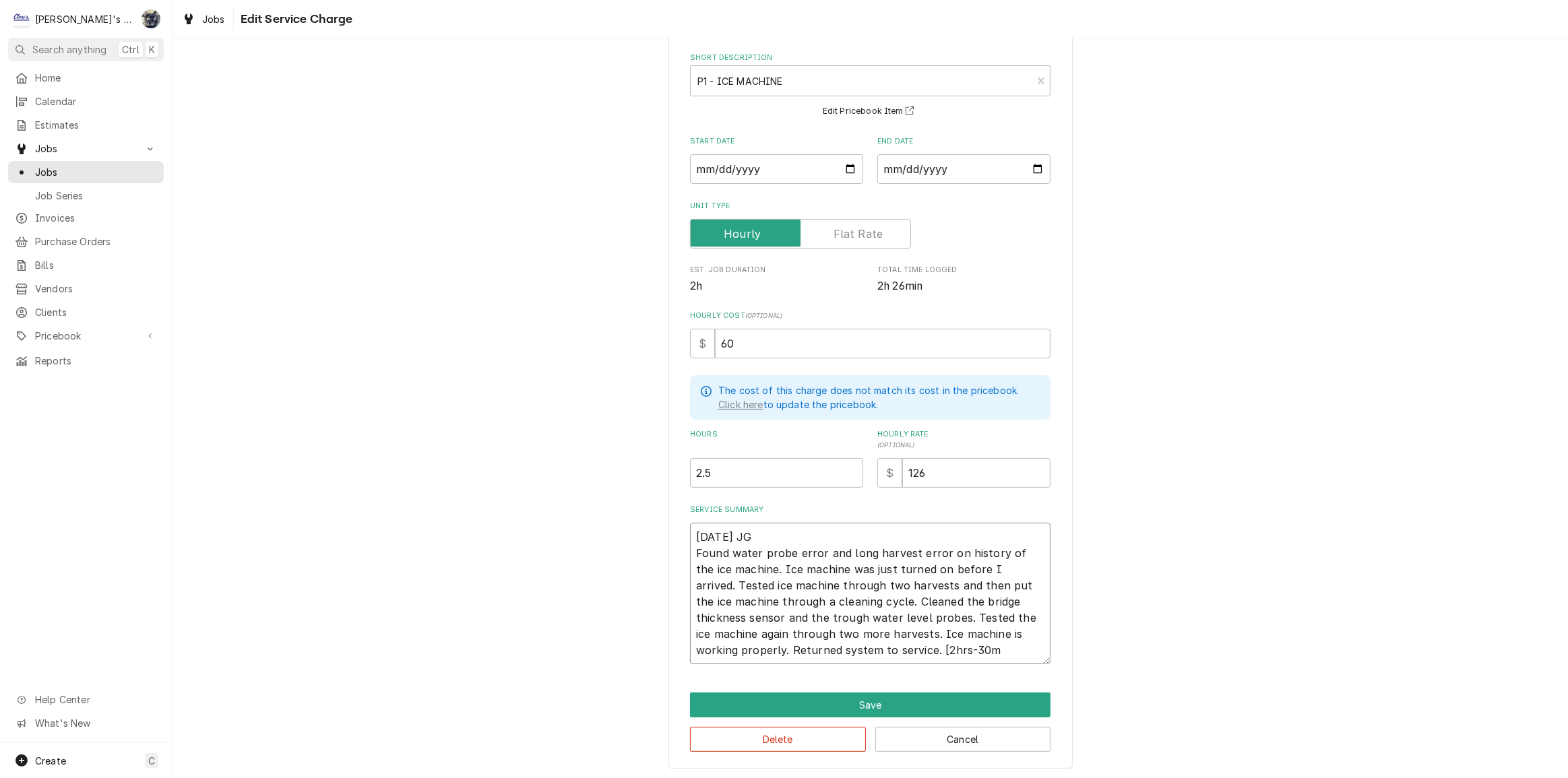
type textarea "9/11/2025 JG Found water probe error and long harvest error on history of the i…"
type textarea "x"
type textarea "9/11/2025 JG Found water probe error and long harvest error on history of the i…"
type textarea "x"
type textarea "9/11/2025 JG Found water probe error and long harvest error on history of the i…"
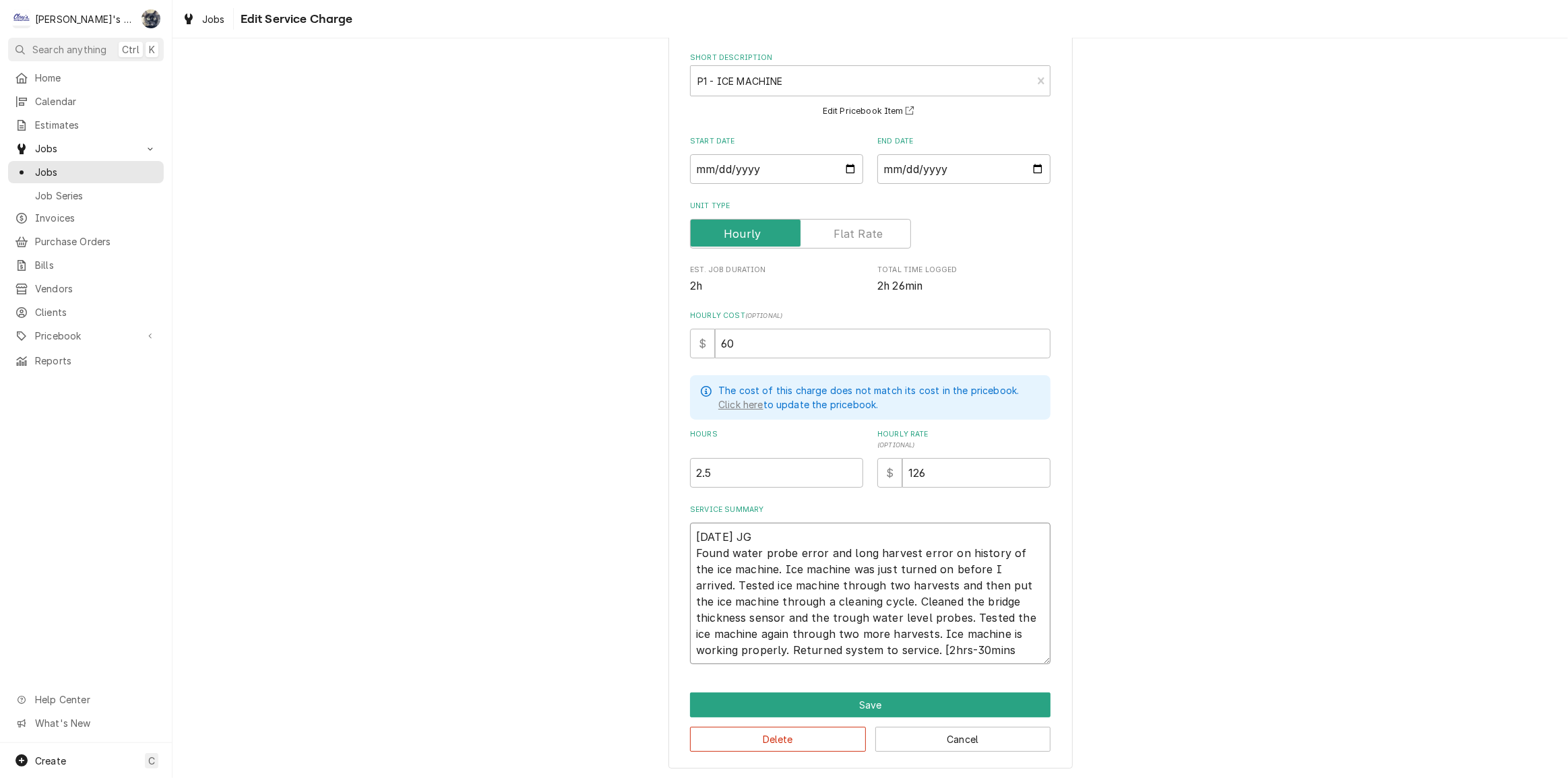
type textarea "x"
type textarea "9/11/2025 JG Found water probe error and long harvest error on history of the i…"
click at [835, 702] on button "Save" at bounding box center [871, 705] width 361 height 25
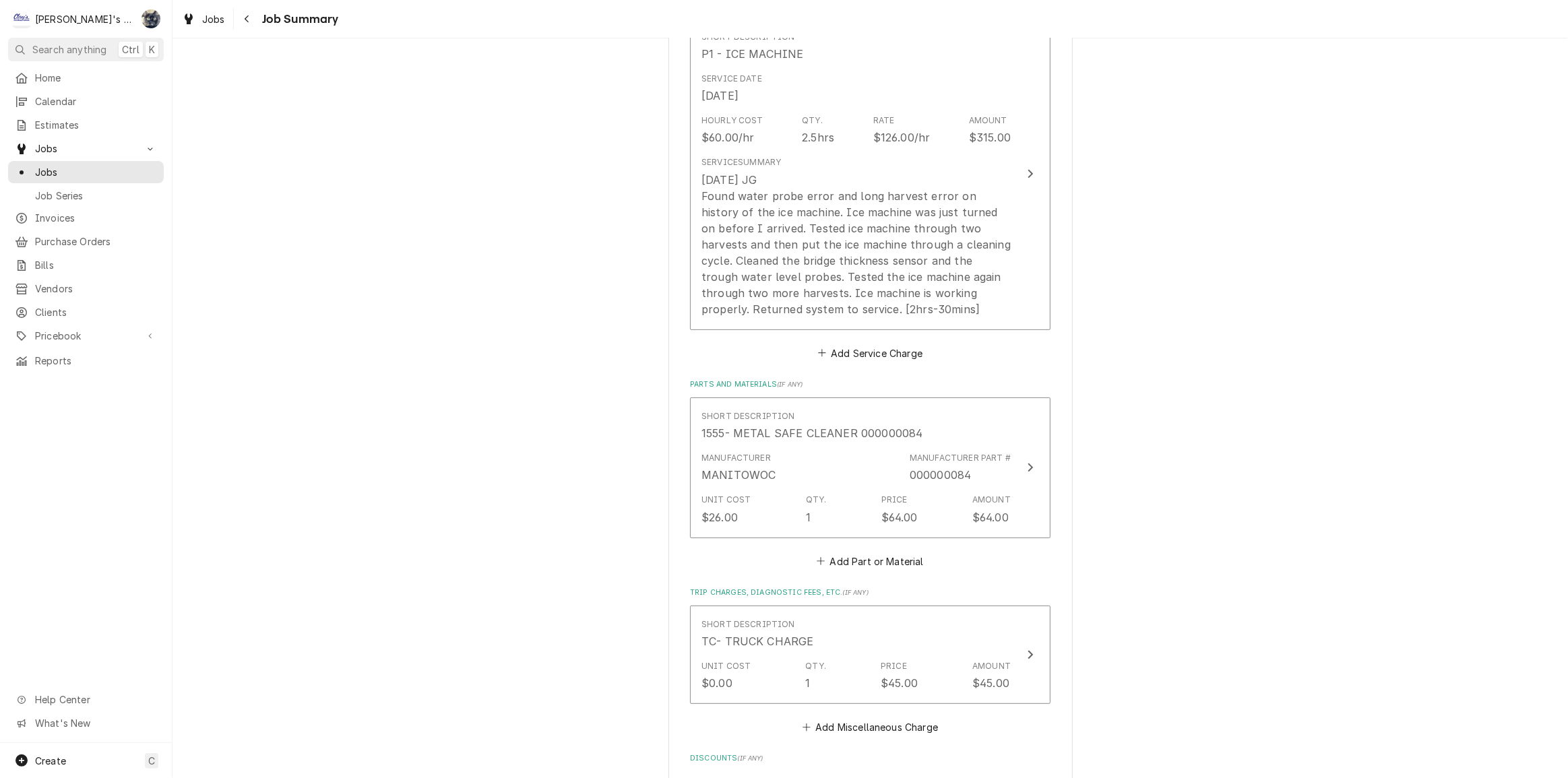
scroll to position [551, 0]
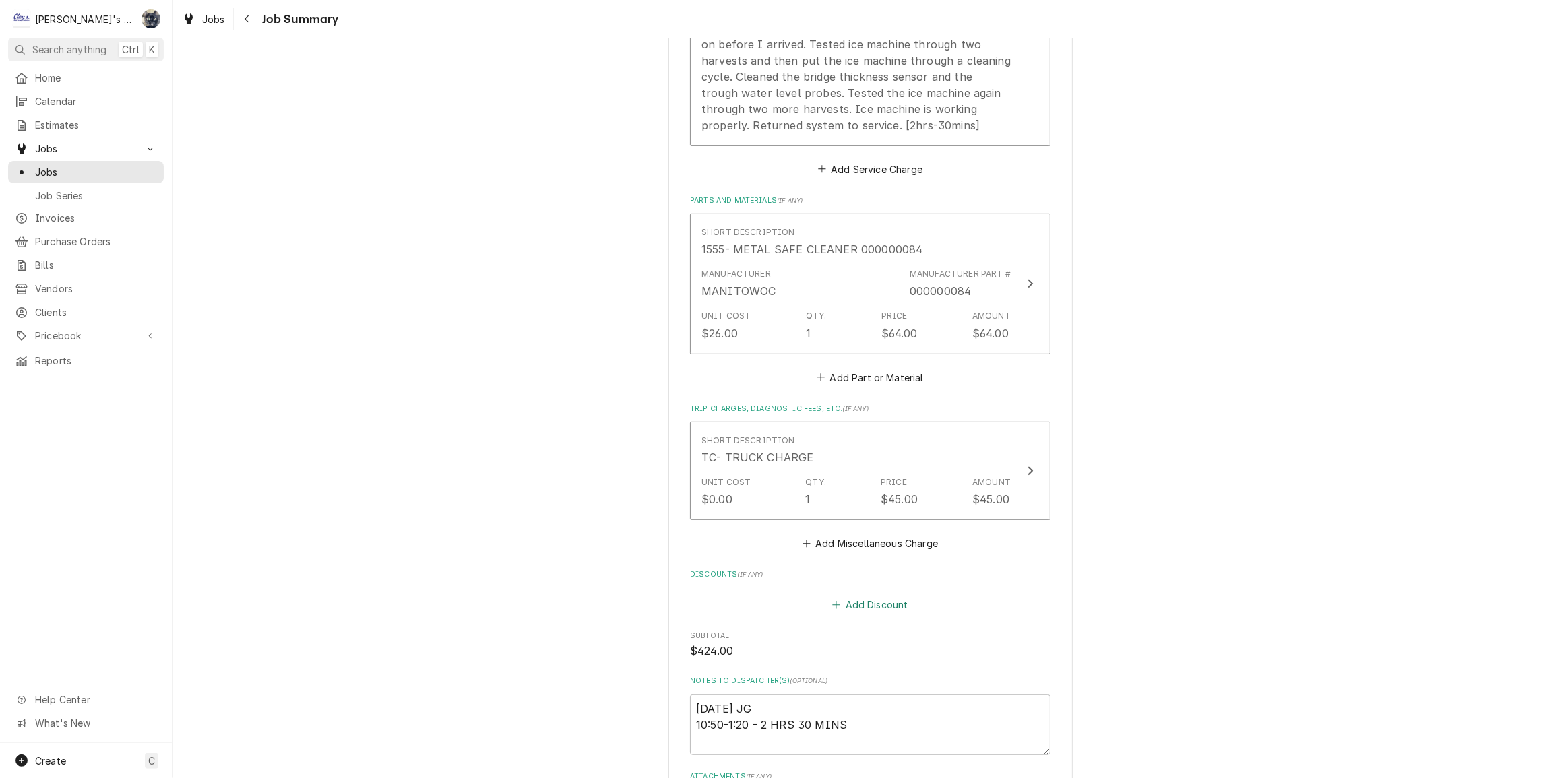
click at [833, 606] on icon "Discounts" at bounding box center [836, 605] width 8 height 10
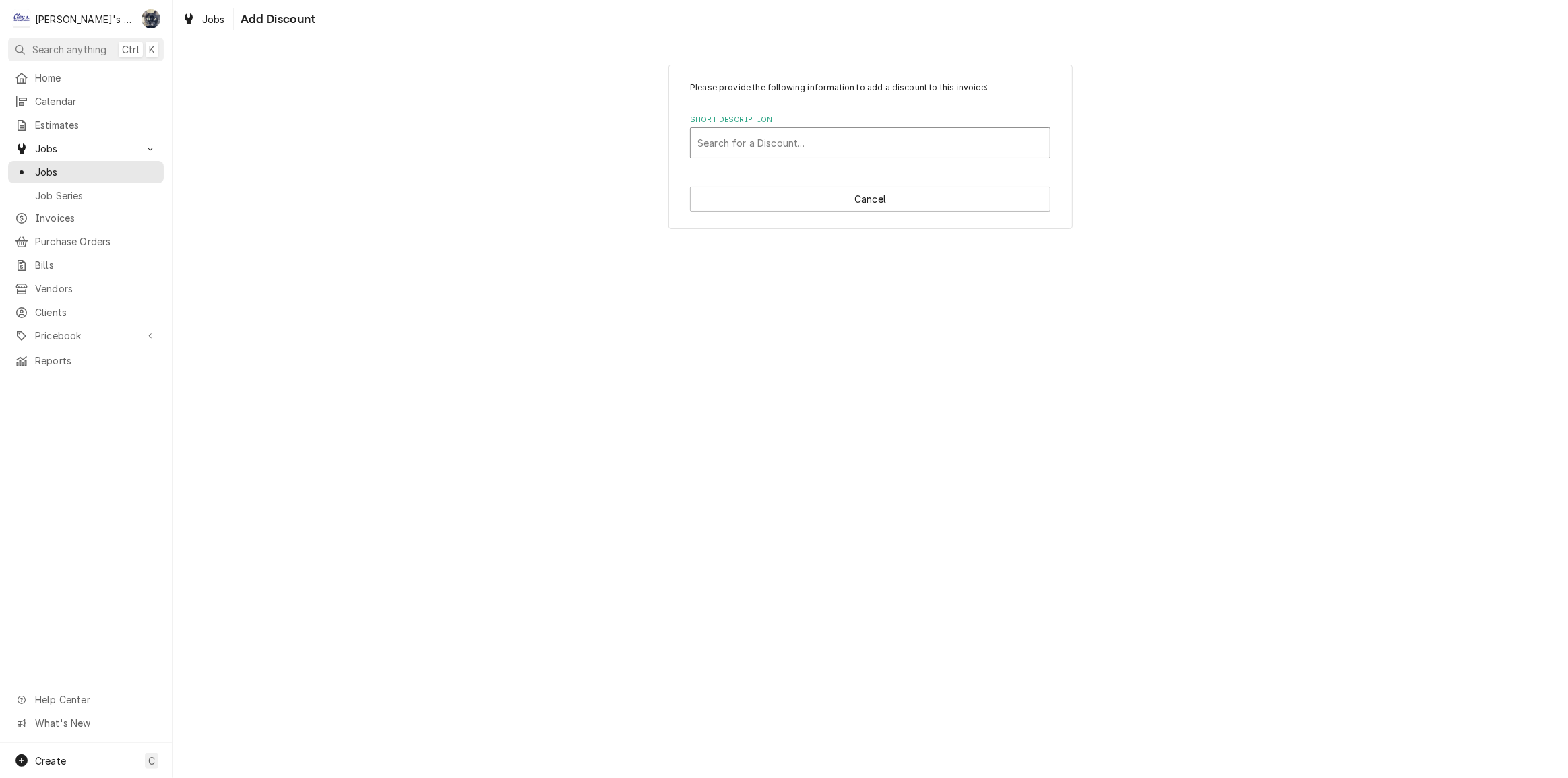
click at [828, 152] on div "Short Description" at bounding box center [870, 142] width 345 height 24
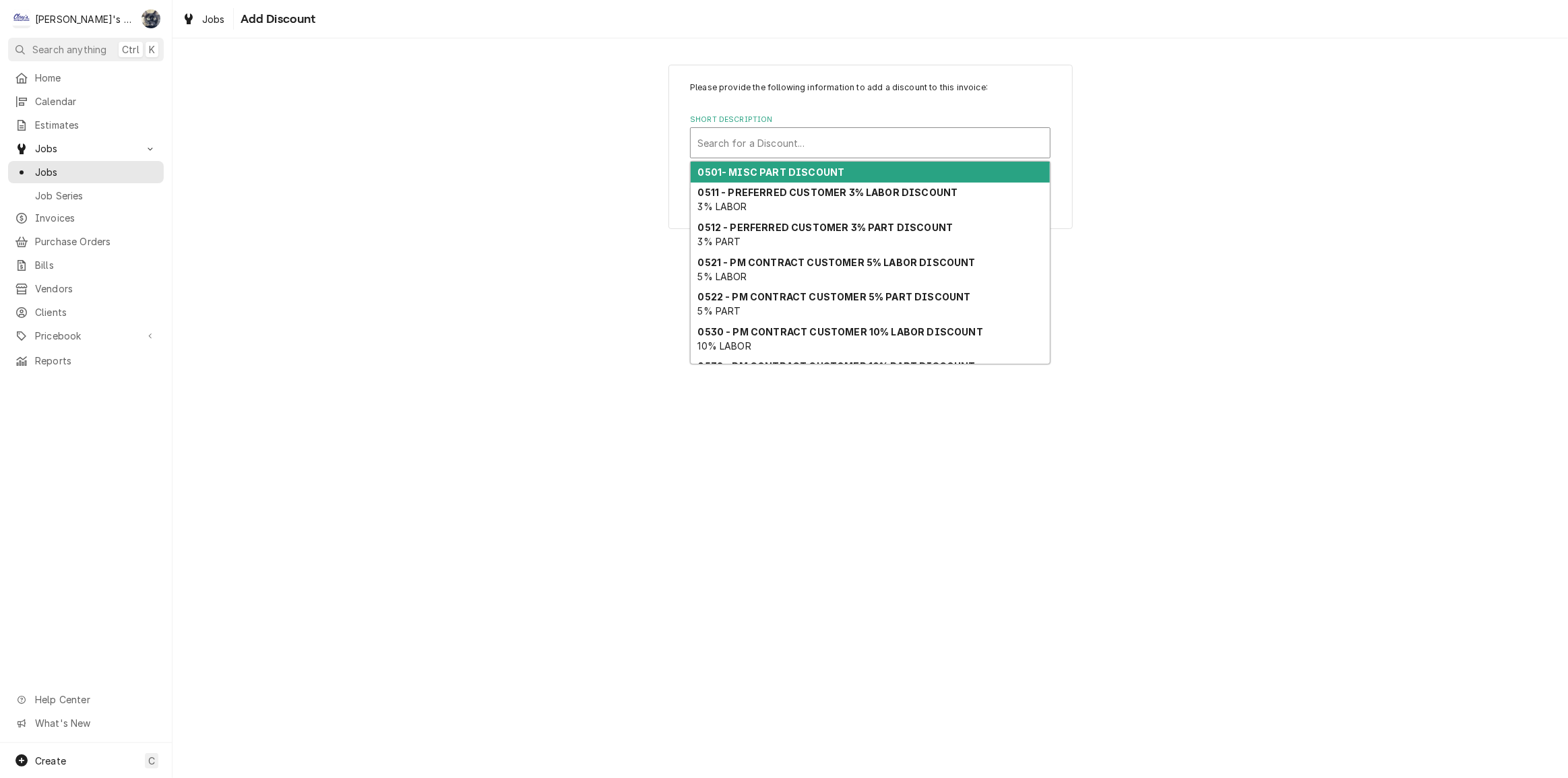
click at [828, 168] on strong "0501- MISC PART DISCOUNT" at bounding box center [772, 172] width 147 height 12
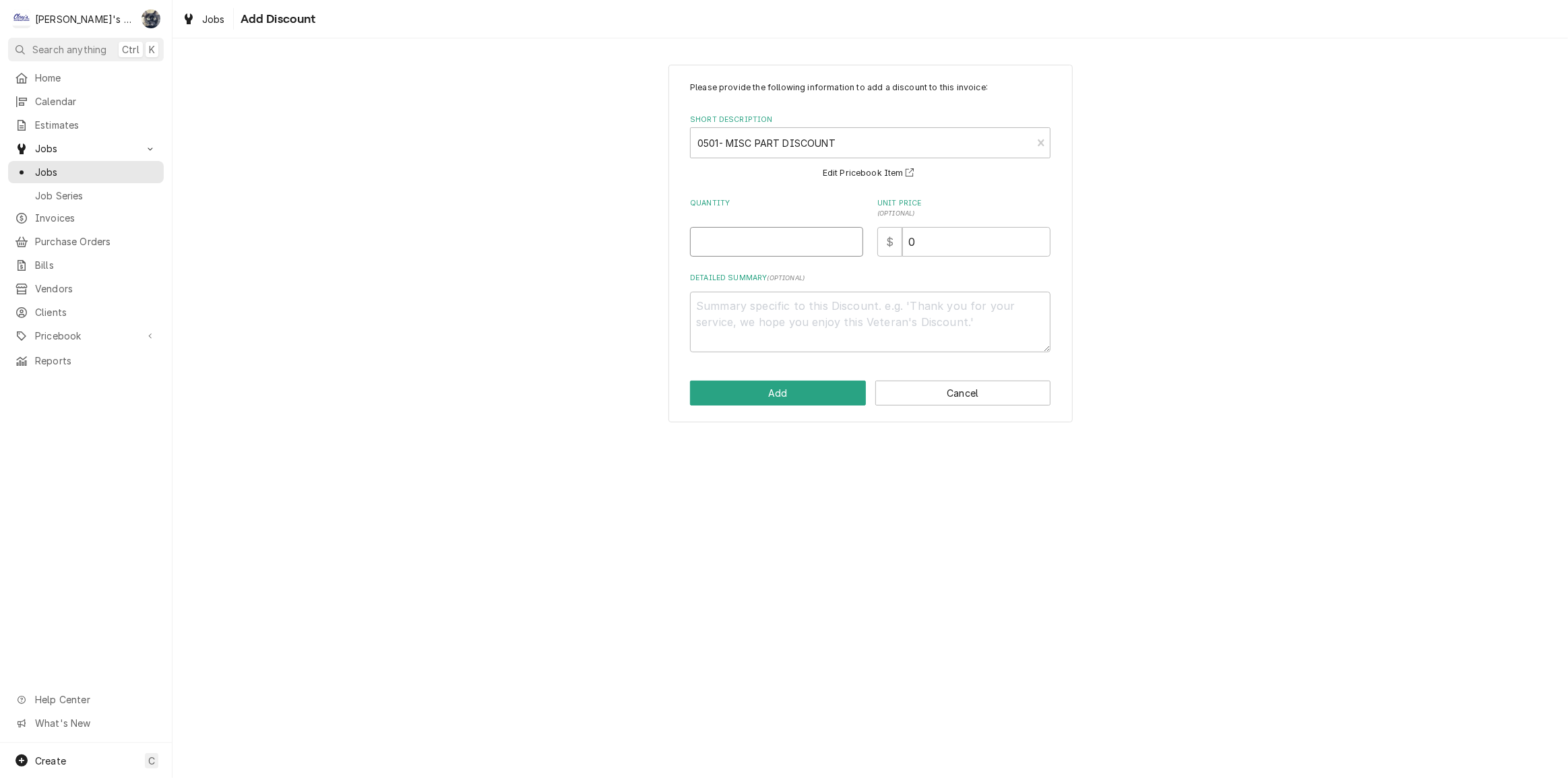
click at [808, 230] on input "Quantity" at bounding box center [777, 242] width 173 height 29
type textarea "x"
type input "1"
click at [801, 395] on button "Add" at bounding box center [778, 393] width 176 height 25
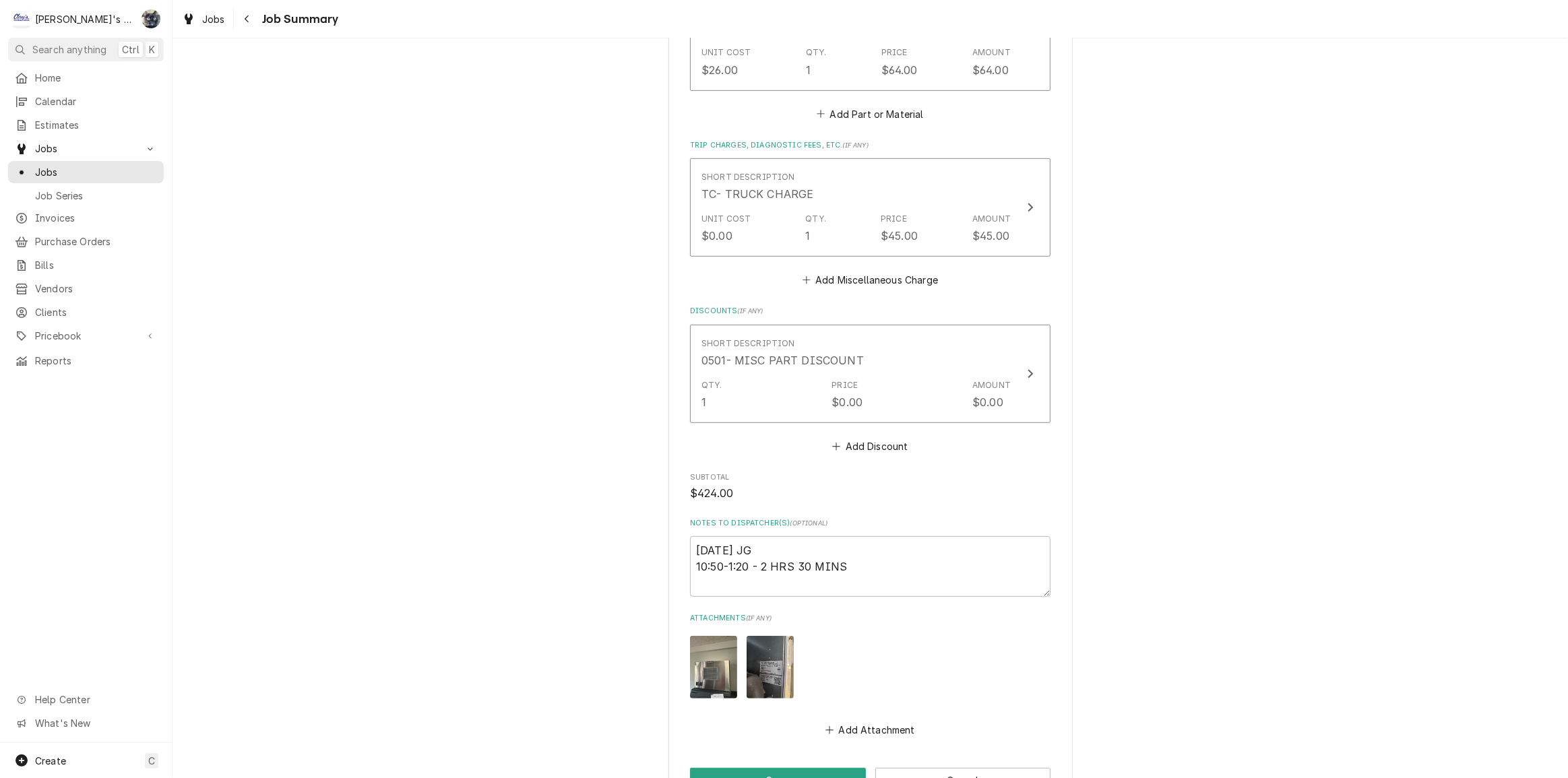
scroll to position [983, 0]
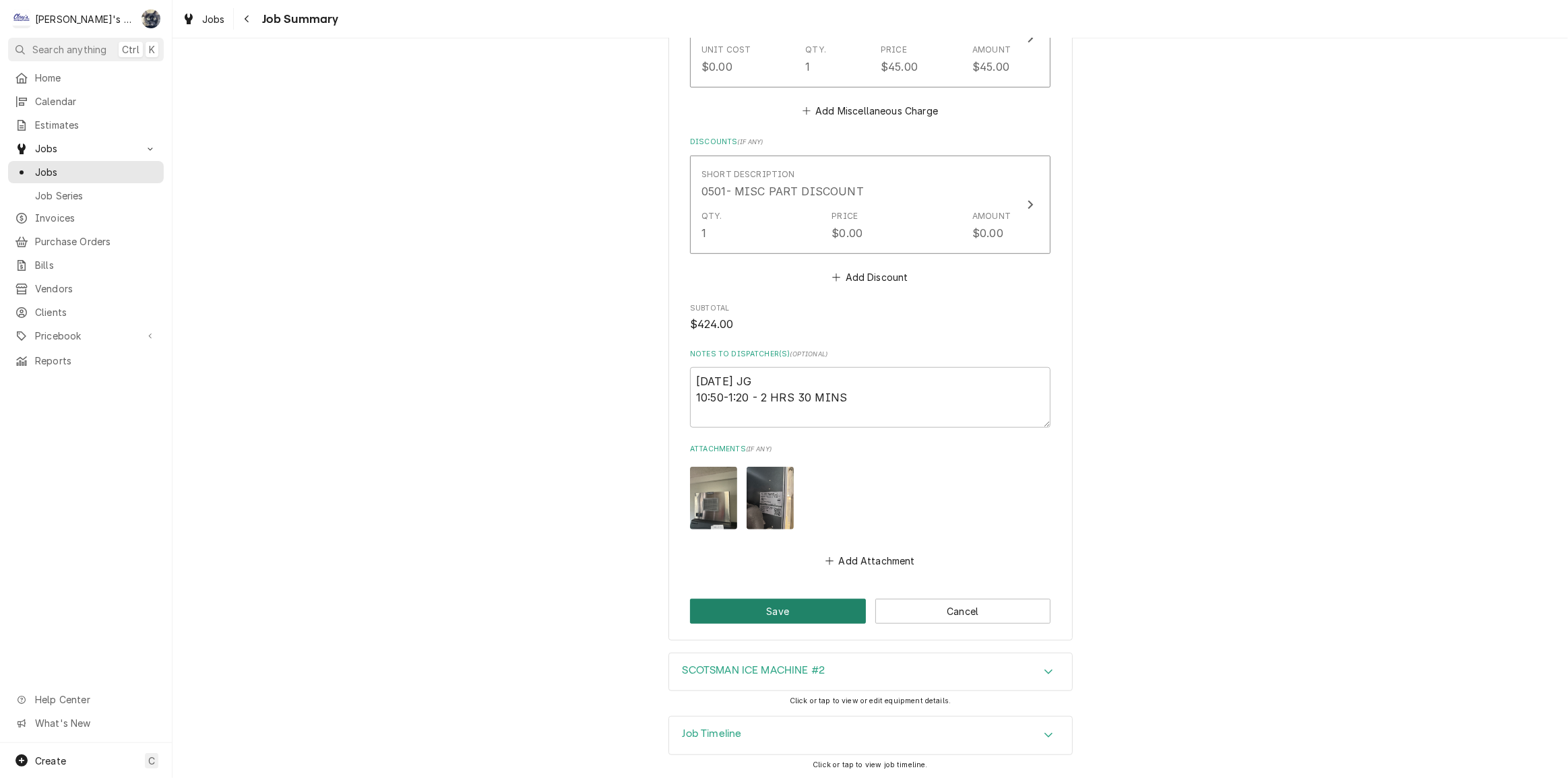
click at [804, 610] on button "Save" at bounding box center [778, 612] width 176 height 25
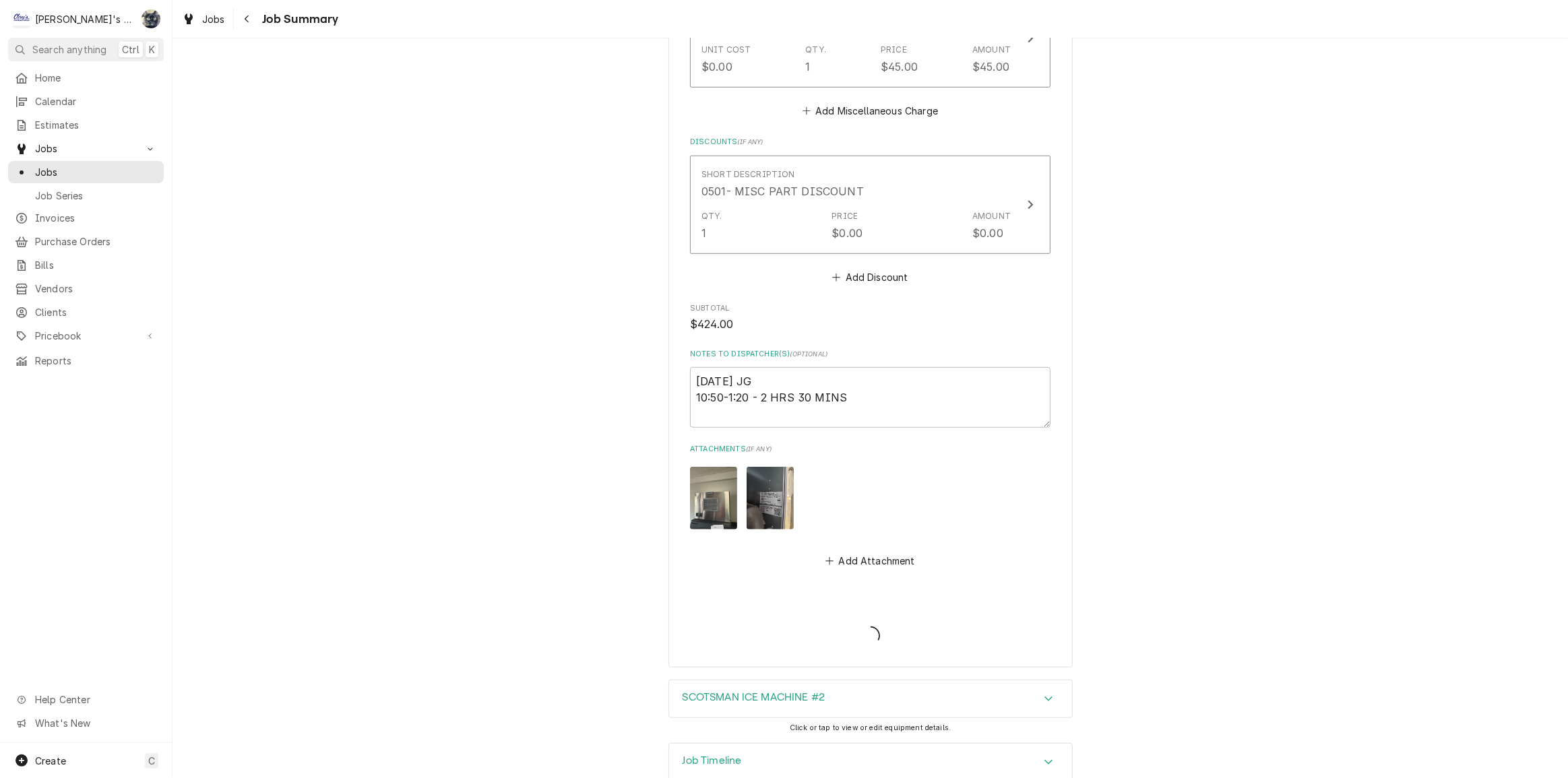
type textarea "x"
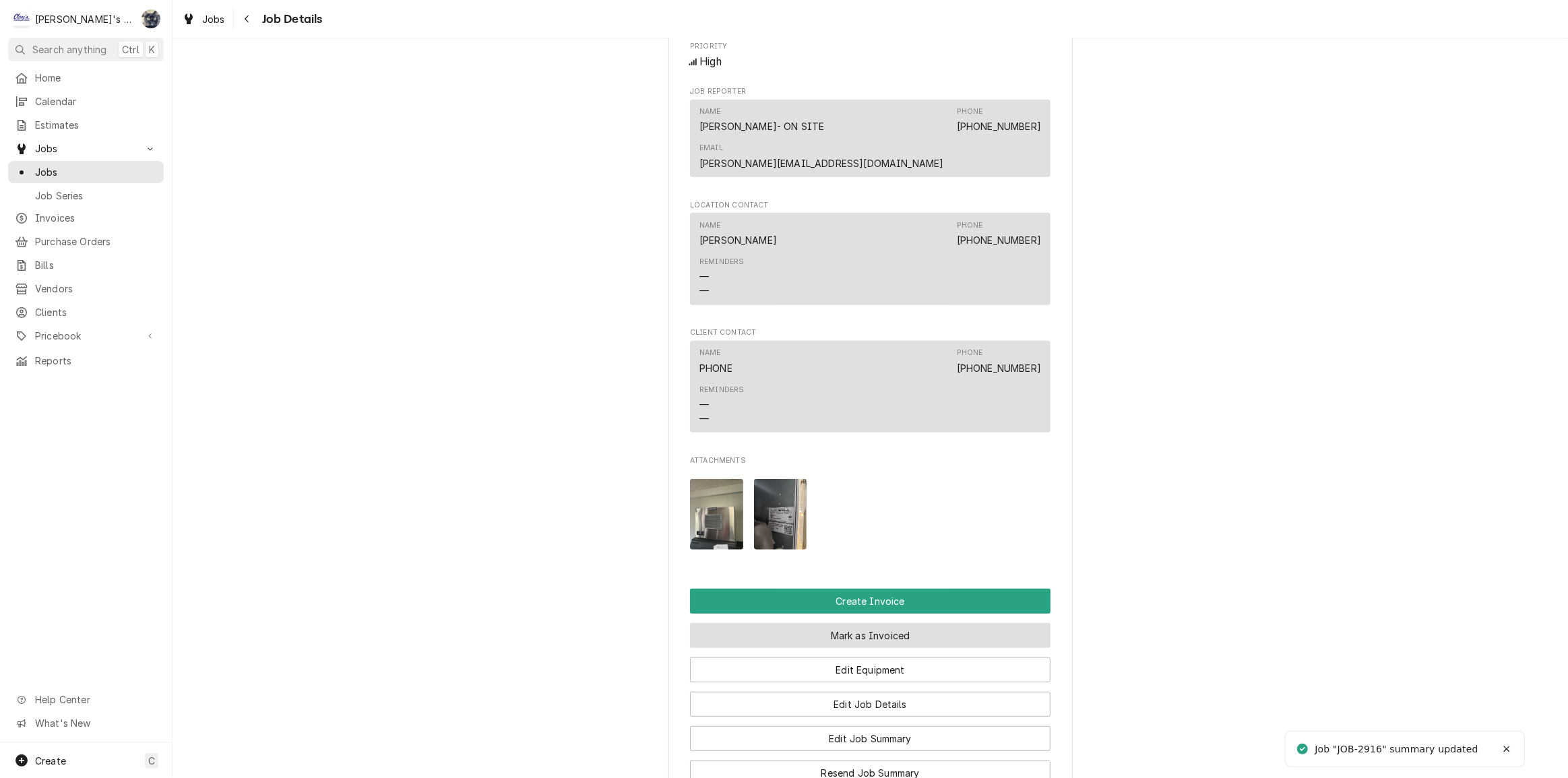
scroll to position [1102, 0]
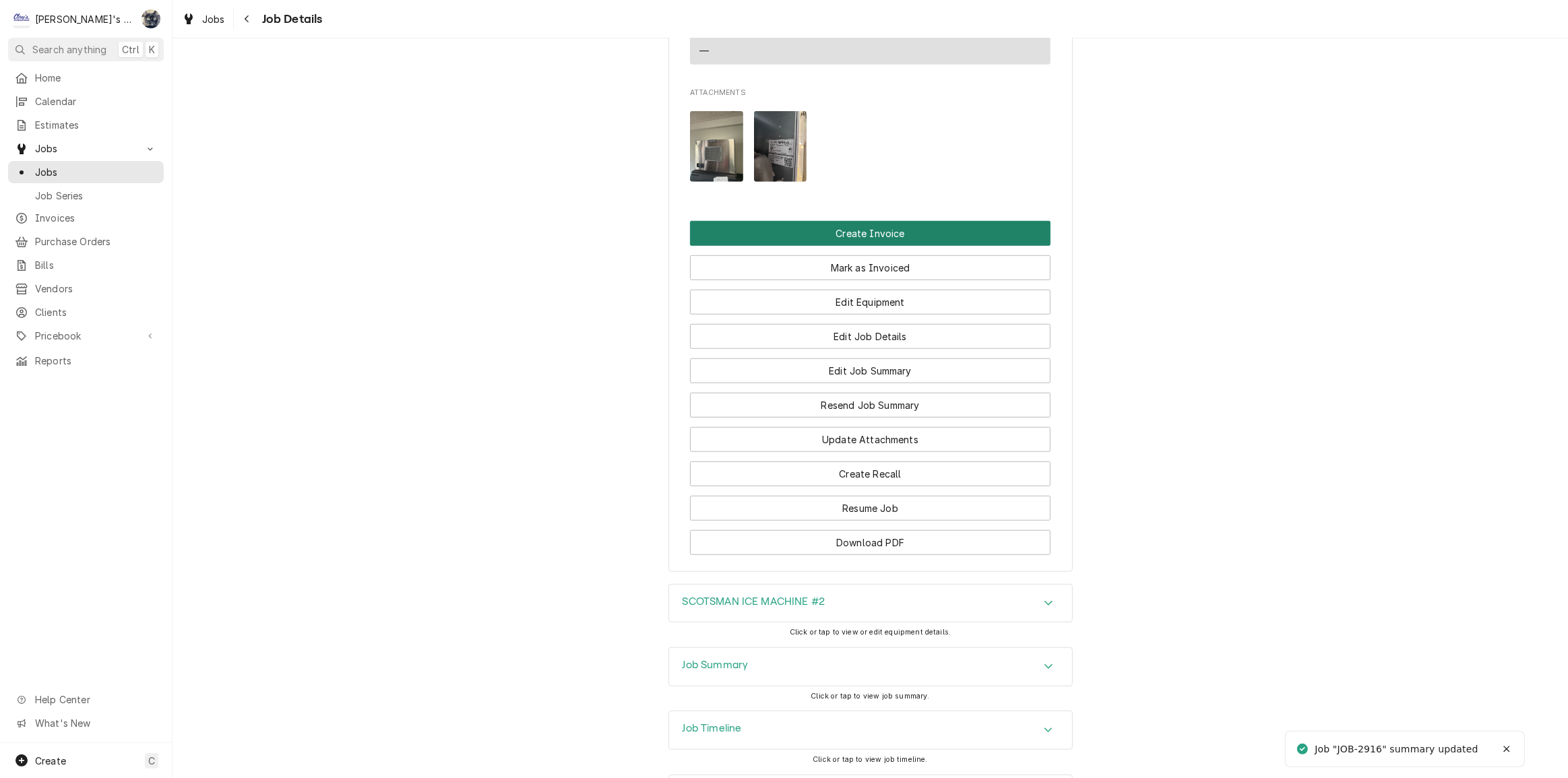
click at [854, 221] on button "Create Invoice" at bounding box center [871, 233] width 361 height 25
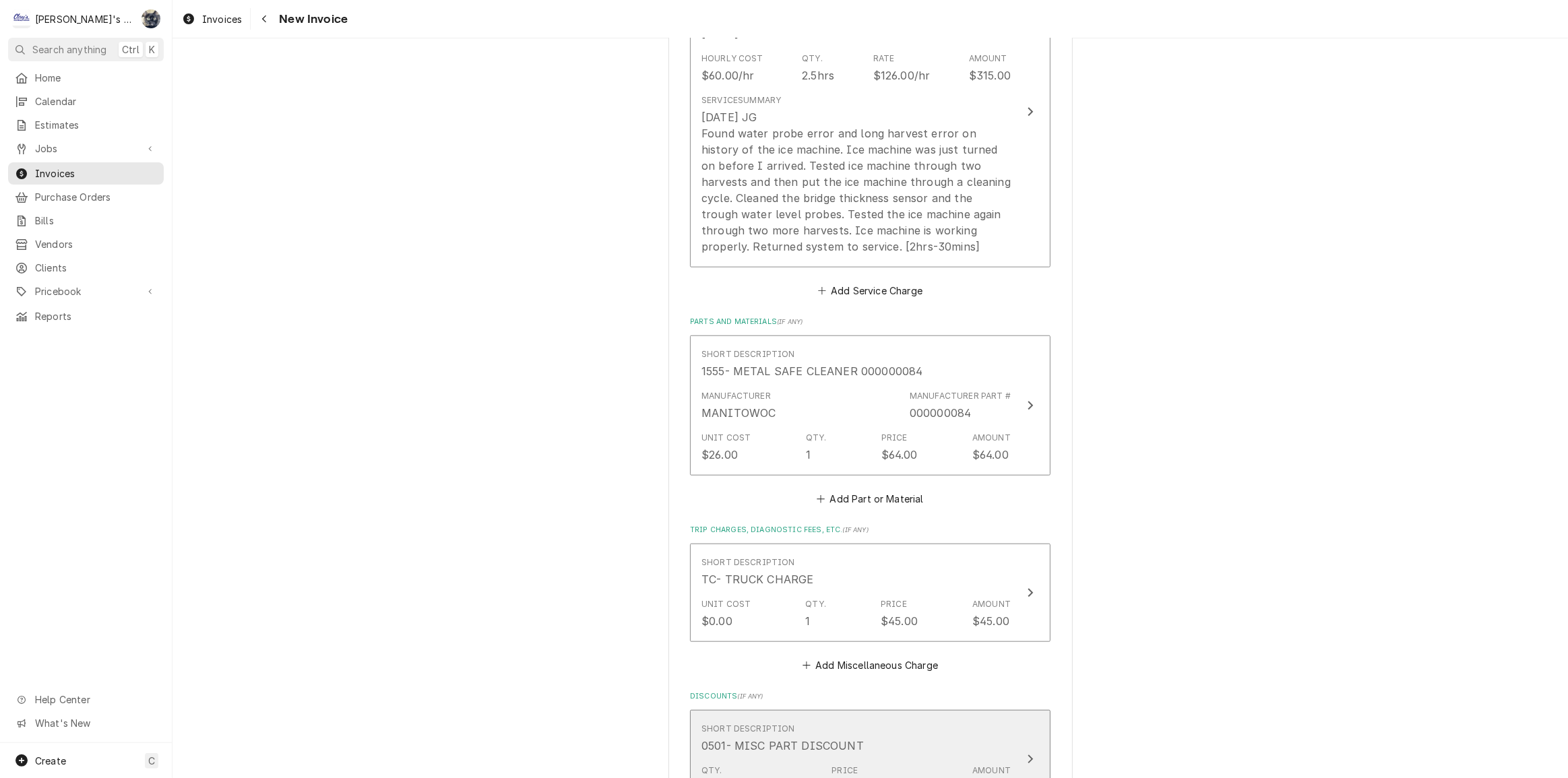
scroll to position [1592, 0]
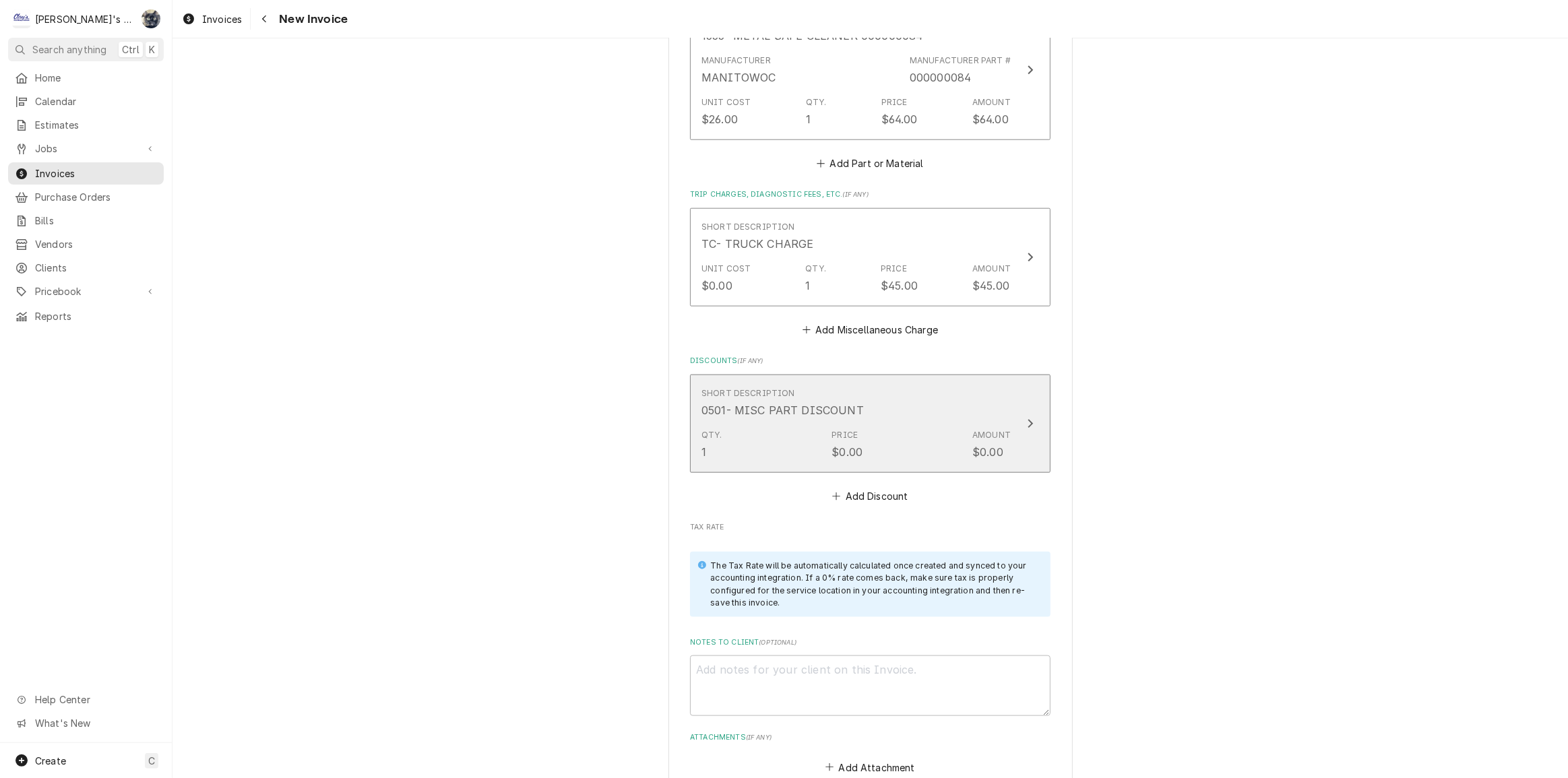
click at [871, 465] on button "Short Description 0501- MISC PART DISCOUNT Qty. 1 Price $0.00 Amount $0.00" at bounding box center [871, 424] width 361 height 98
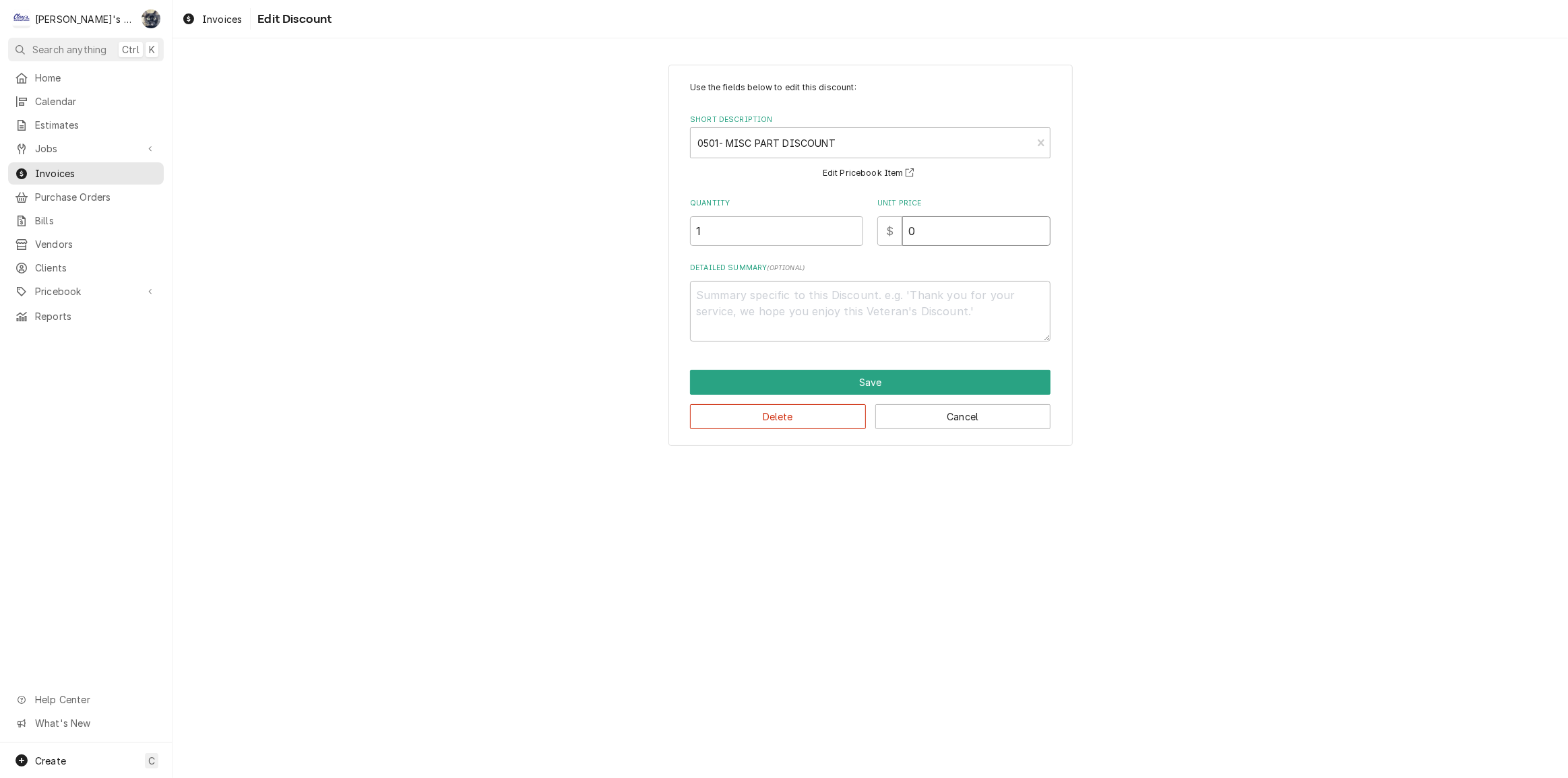
drag, startPoint x: 940, startPoint y: 224, endPoint x: 908, endPoint y: 229, distance: 32.4
click at [909, 230] on input "0" at bounding box center [976, 231] width 148 height 29
type textarea "x"
type input "6"
type textarea "x"
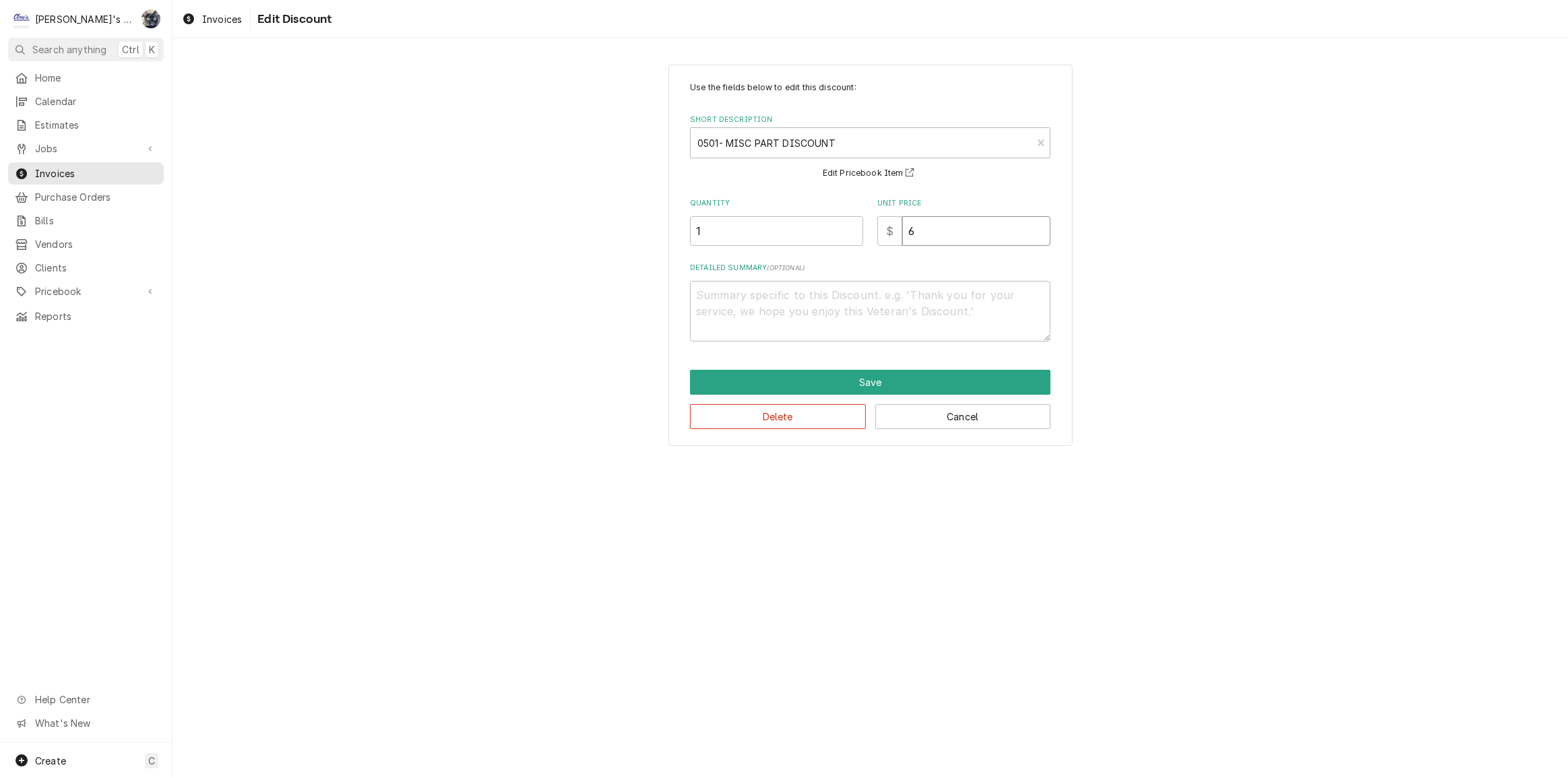
type input "6.4"
type textarea "x"
type input "6.40"
click at [826, 381] on button "Save" at bounding box center [871, 382] width 361 height 25
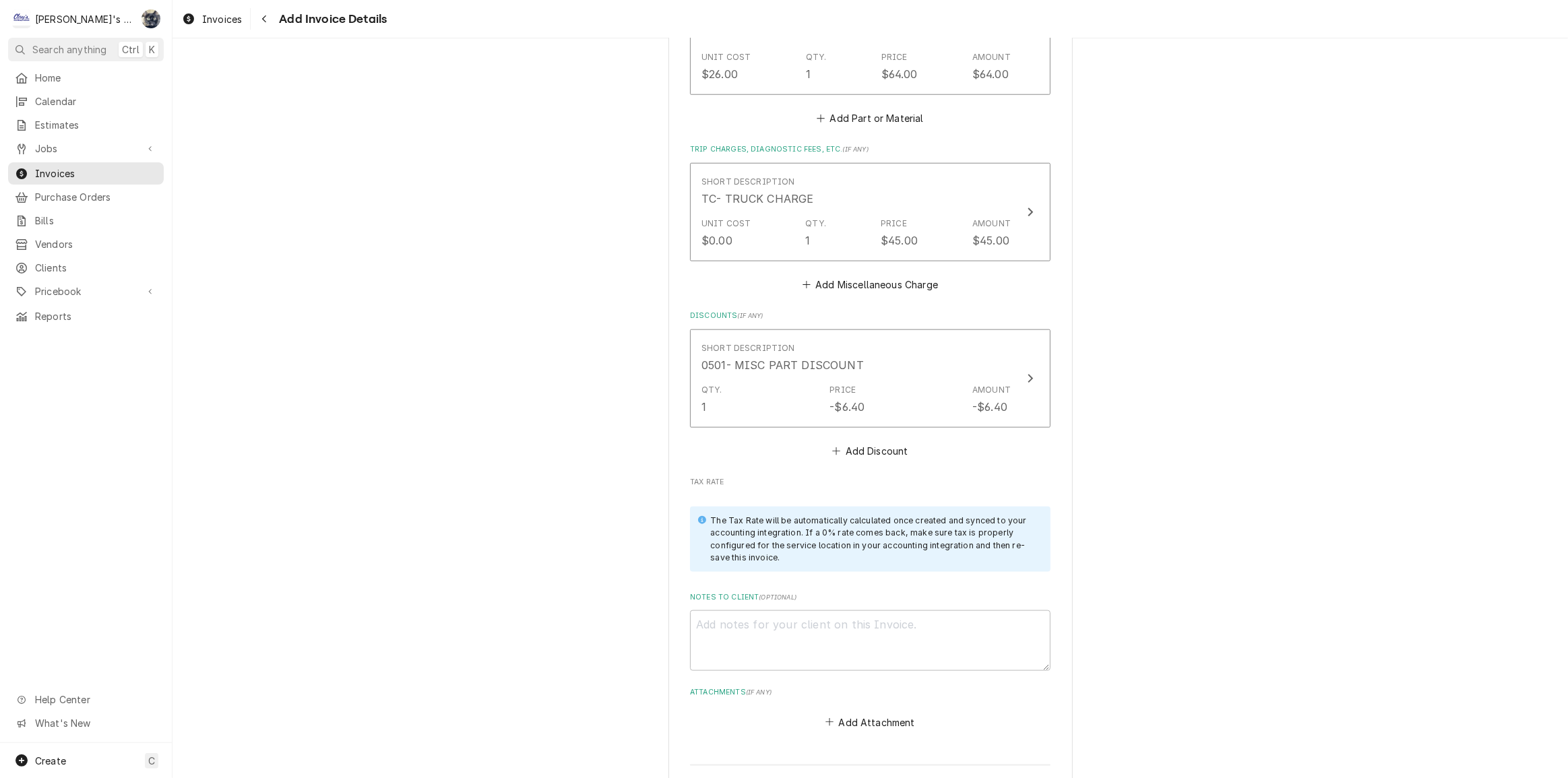
scroll to position [1843, 0]
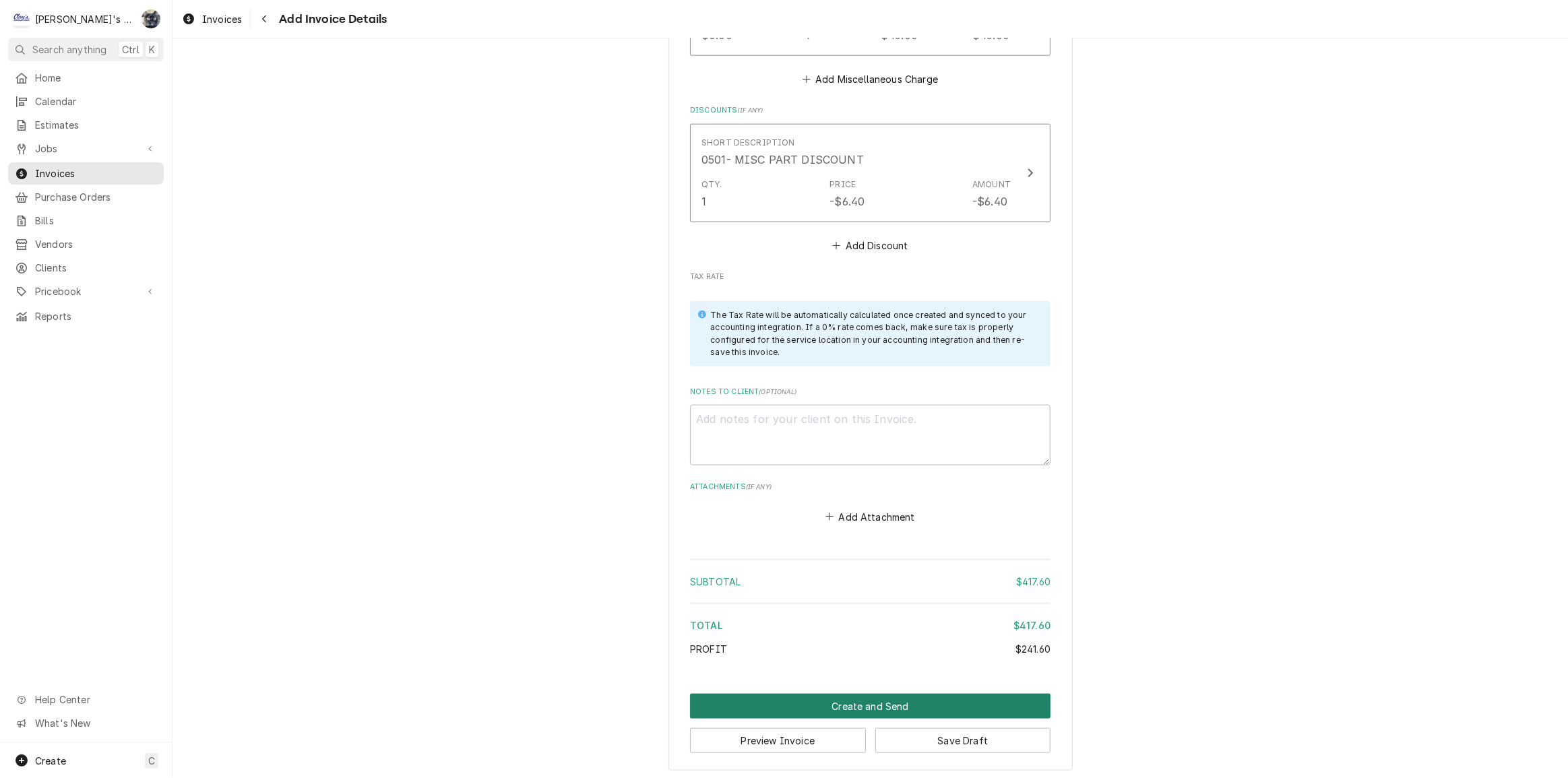
click at [851, 702] on button "Create and Send" at bounding box center [871, 706] width 361 height 25
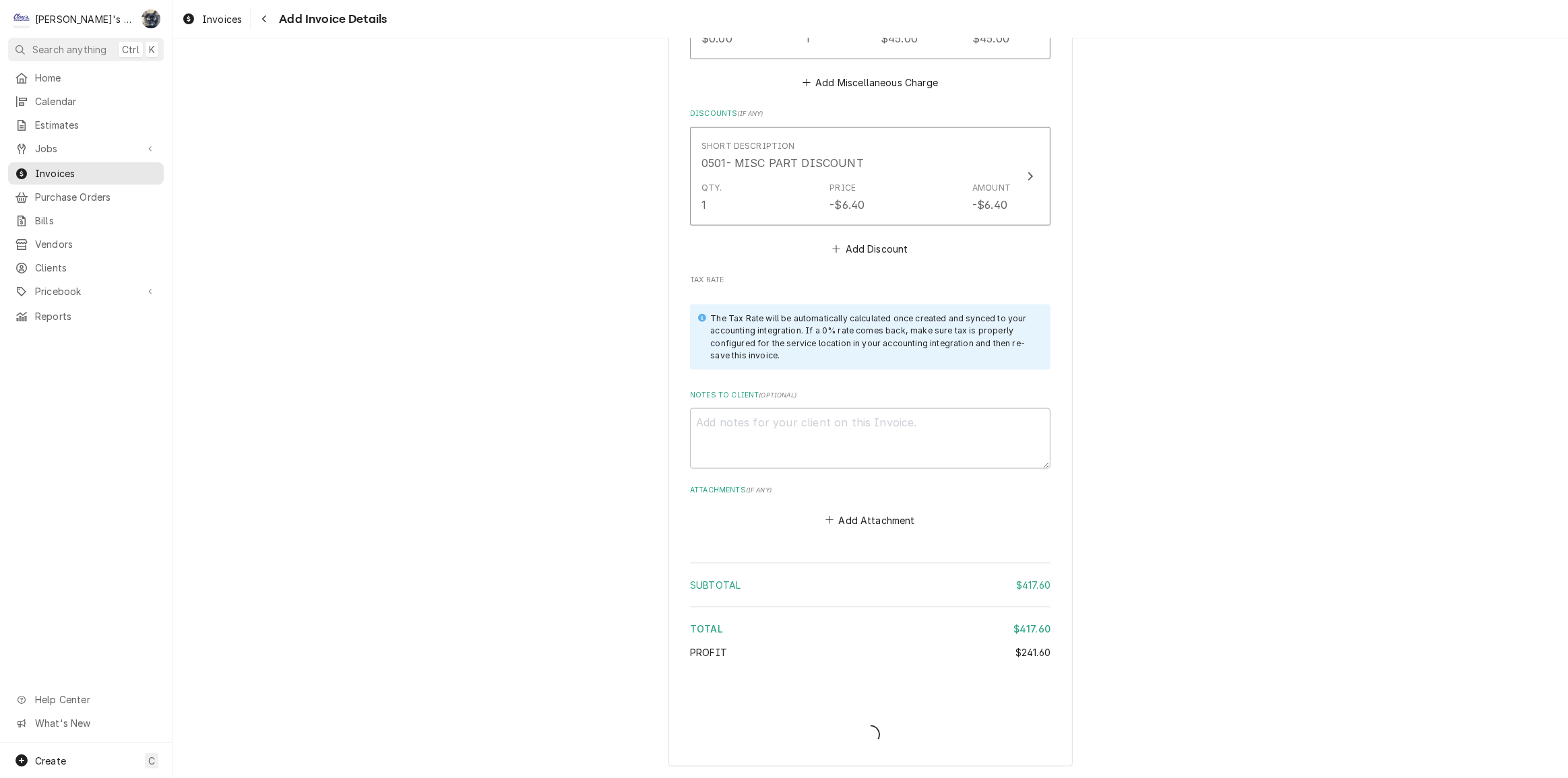
scroll to position [1836, 0]
type textarea "x"
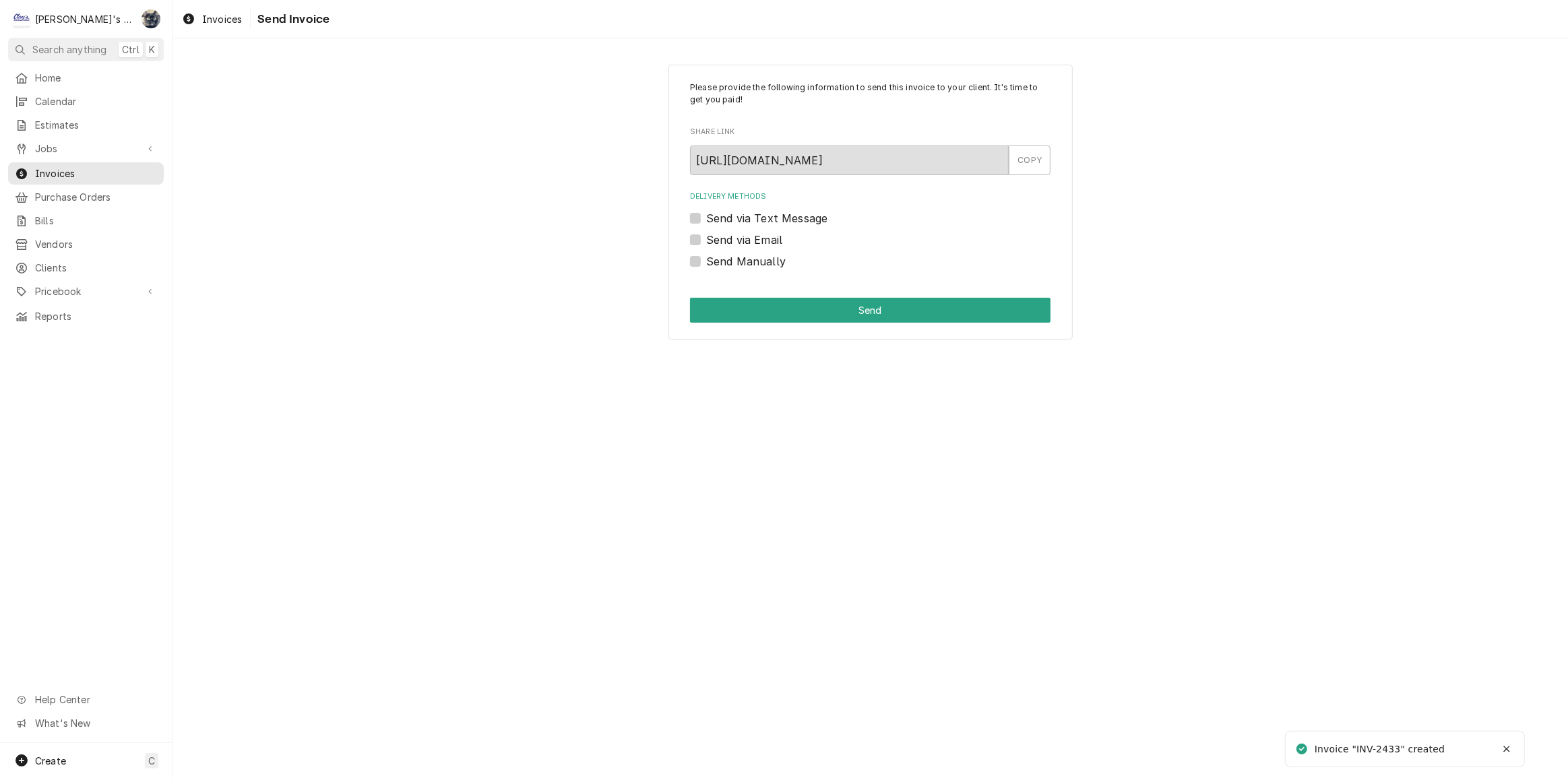
click at [706, 264] on label "Send Manually" at bounding box center [746, 261] width 79 height 16
click at [706, 264] on input "Send Manually" at bounding box center [887, 268] width 361 height 29
checkbox input "true"
click at [708, 303] on button "Send" at bounding box center [871, 310] width 361 height 25
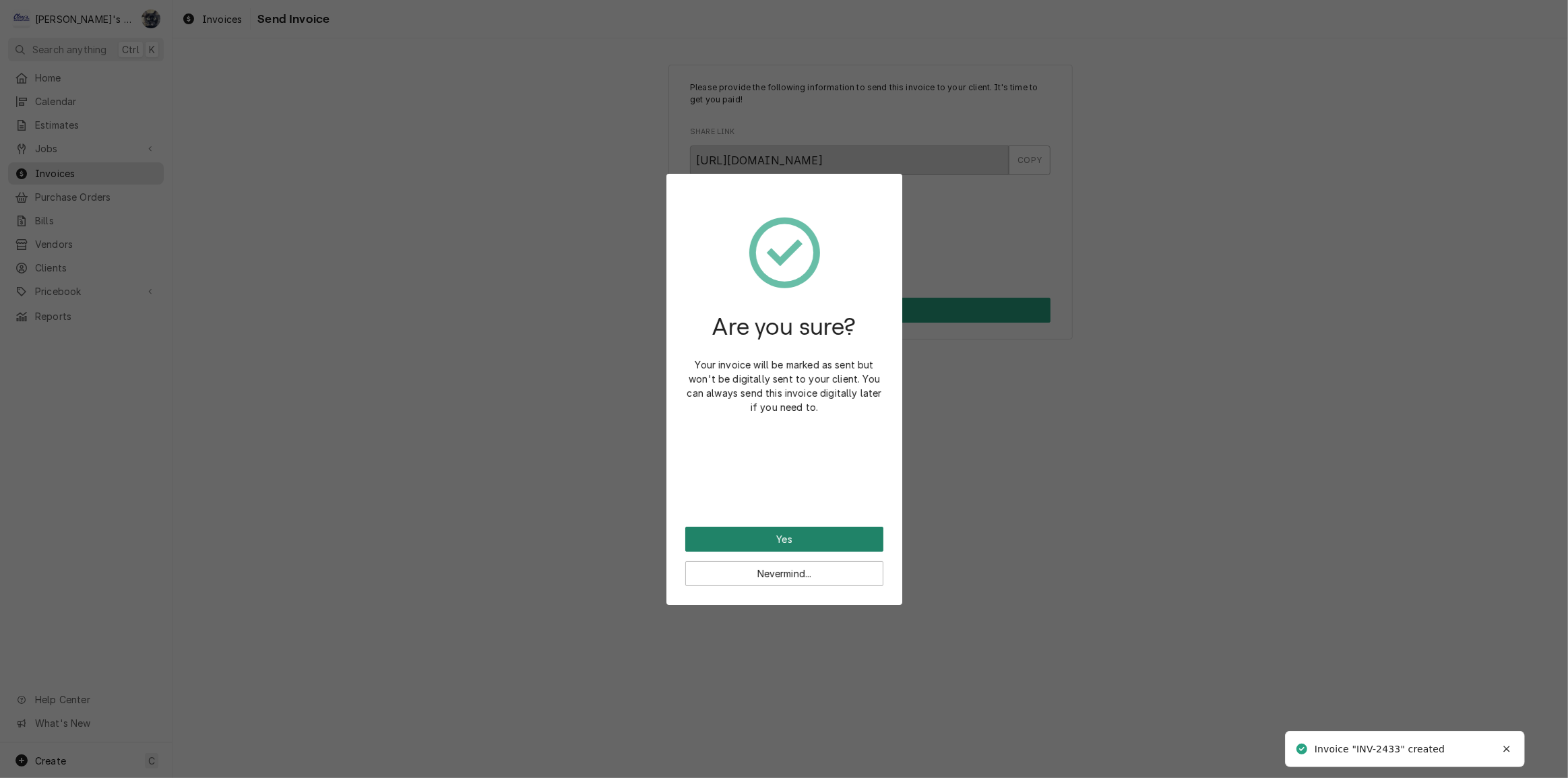
click at [788, 535] on button "Yes" at bounding box center [784, 539] width 198 height 25
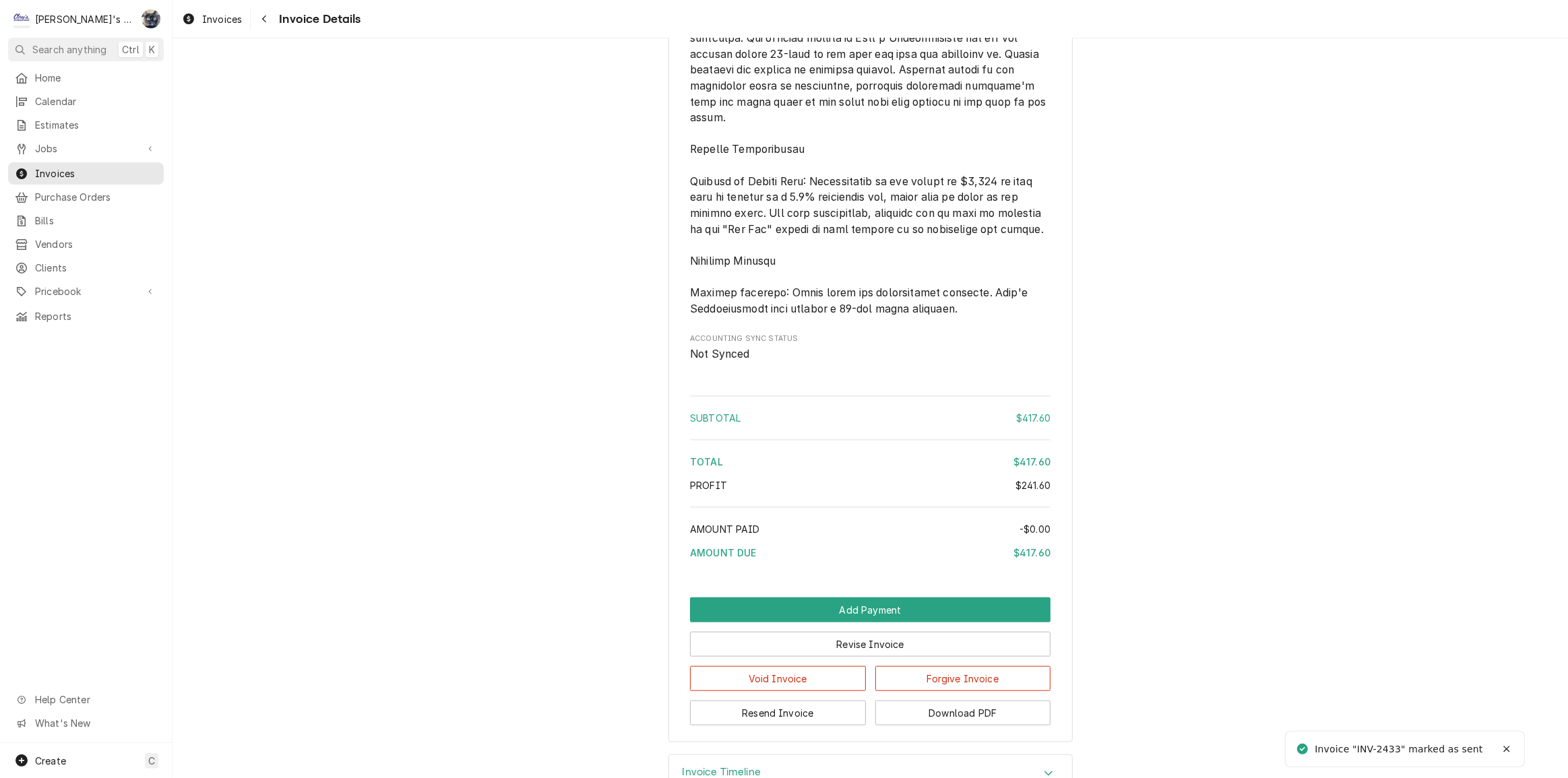
scroll to position [1711, 0]
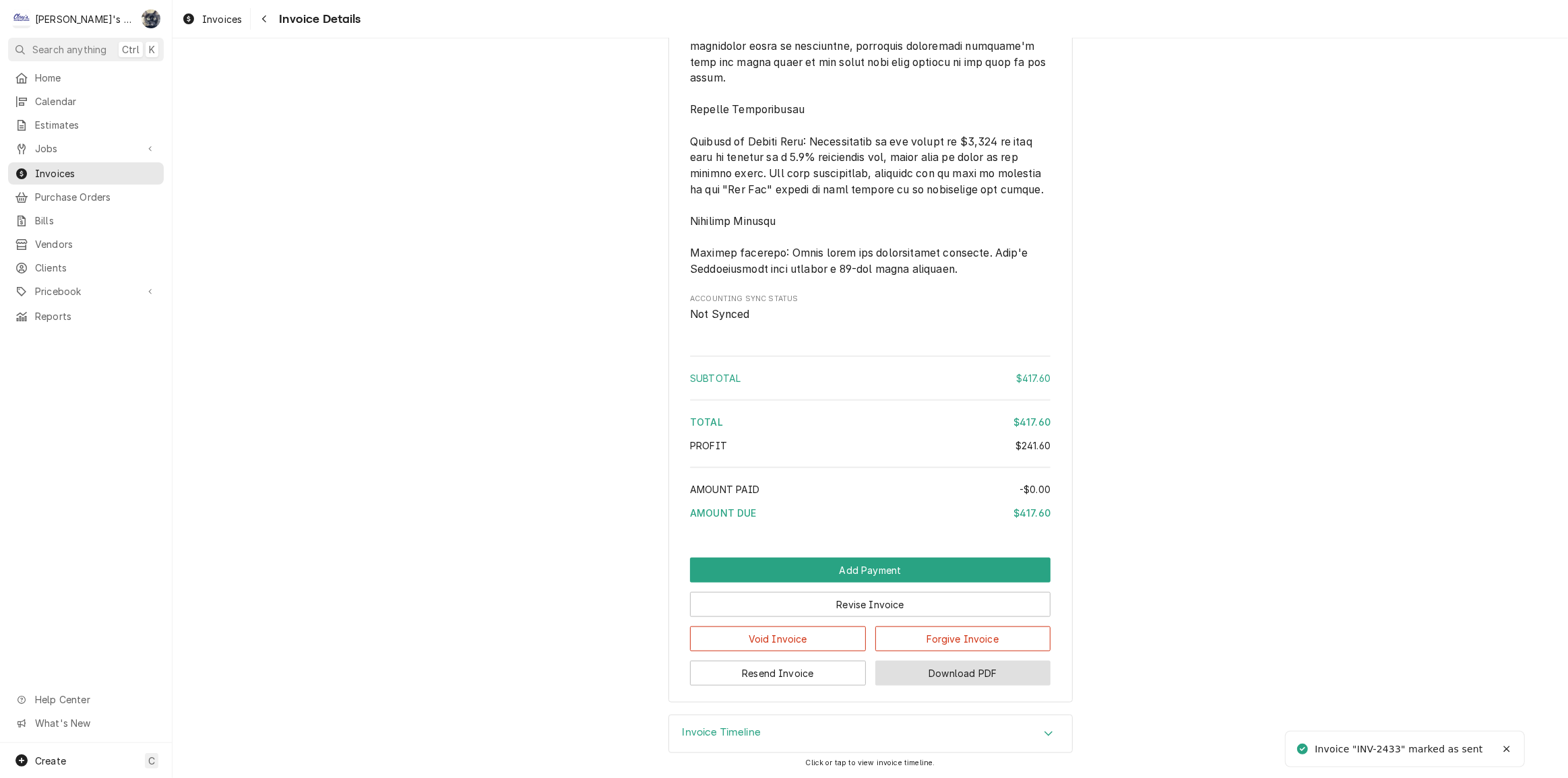
click at [901, 676] on button "Download PDF" at bounding box center [963, 673] width 176 height 25
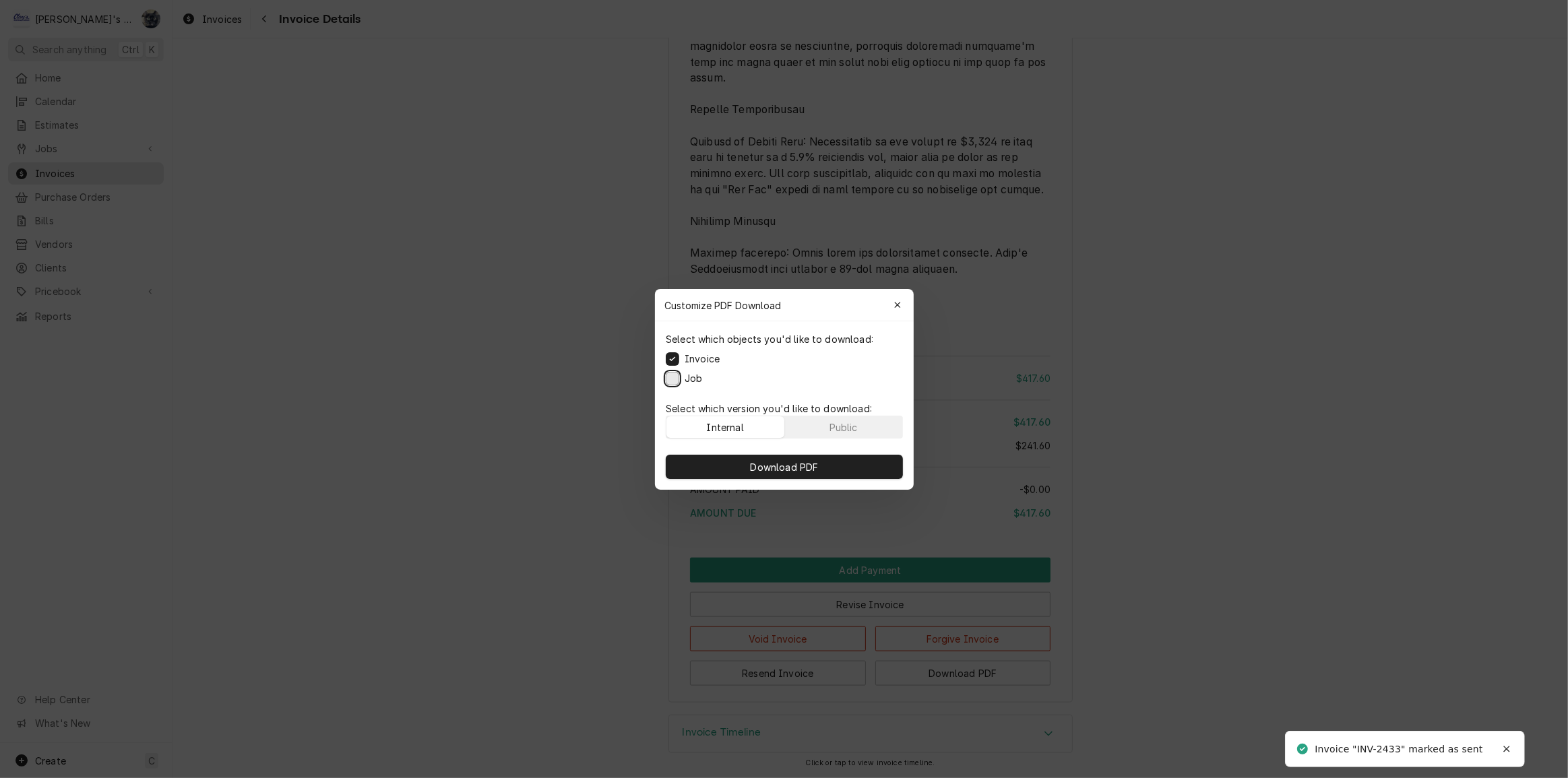
click at [675, 377] on button "Job" at bounding box center [673, 378] width 13 height 13
click at [739, 463] on button "Download PDF" at bounding box center [784, 466] width 237 height 24
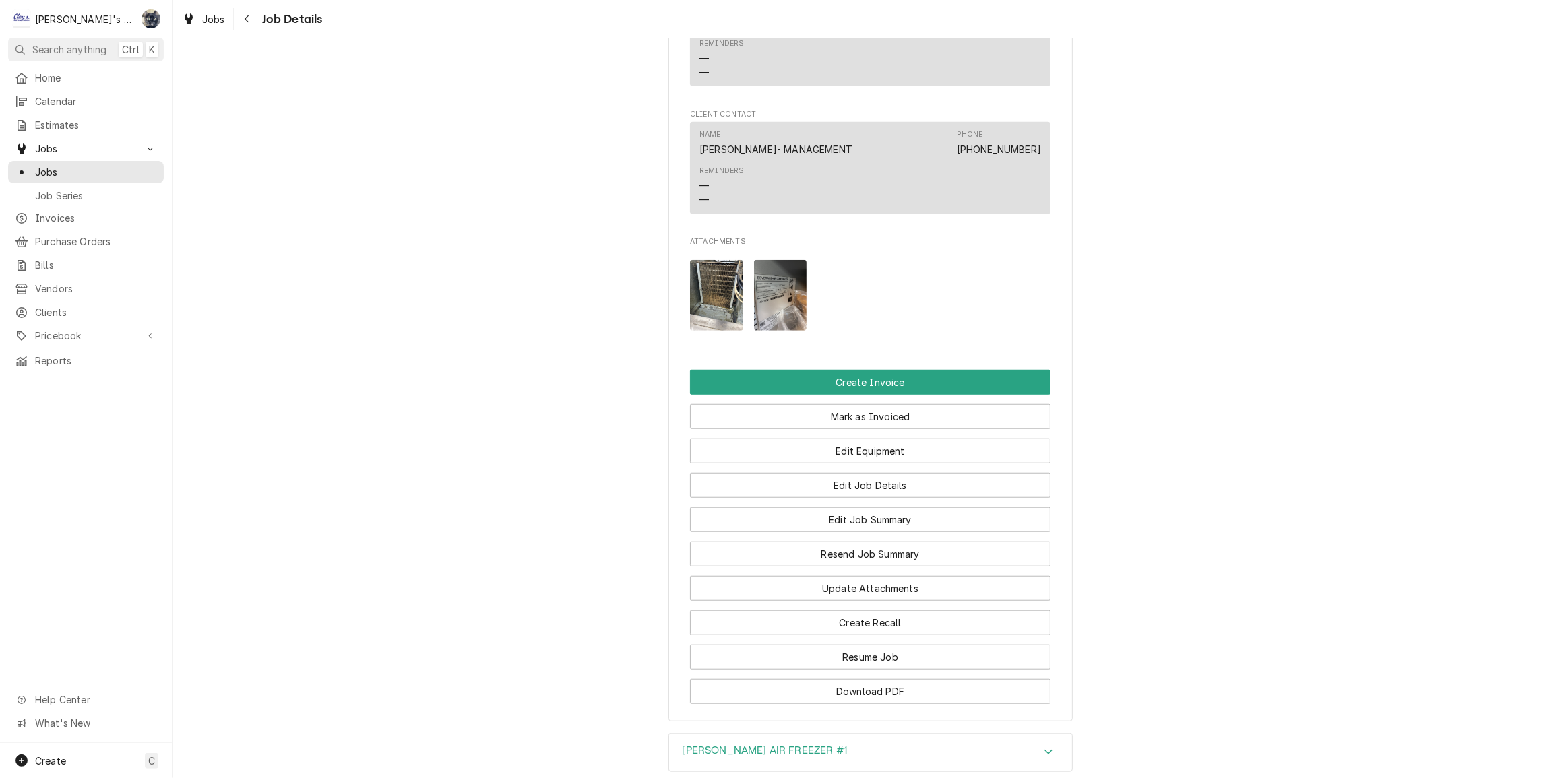
scroll to position [1263, 0]
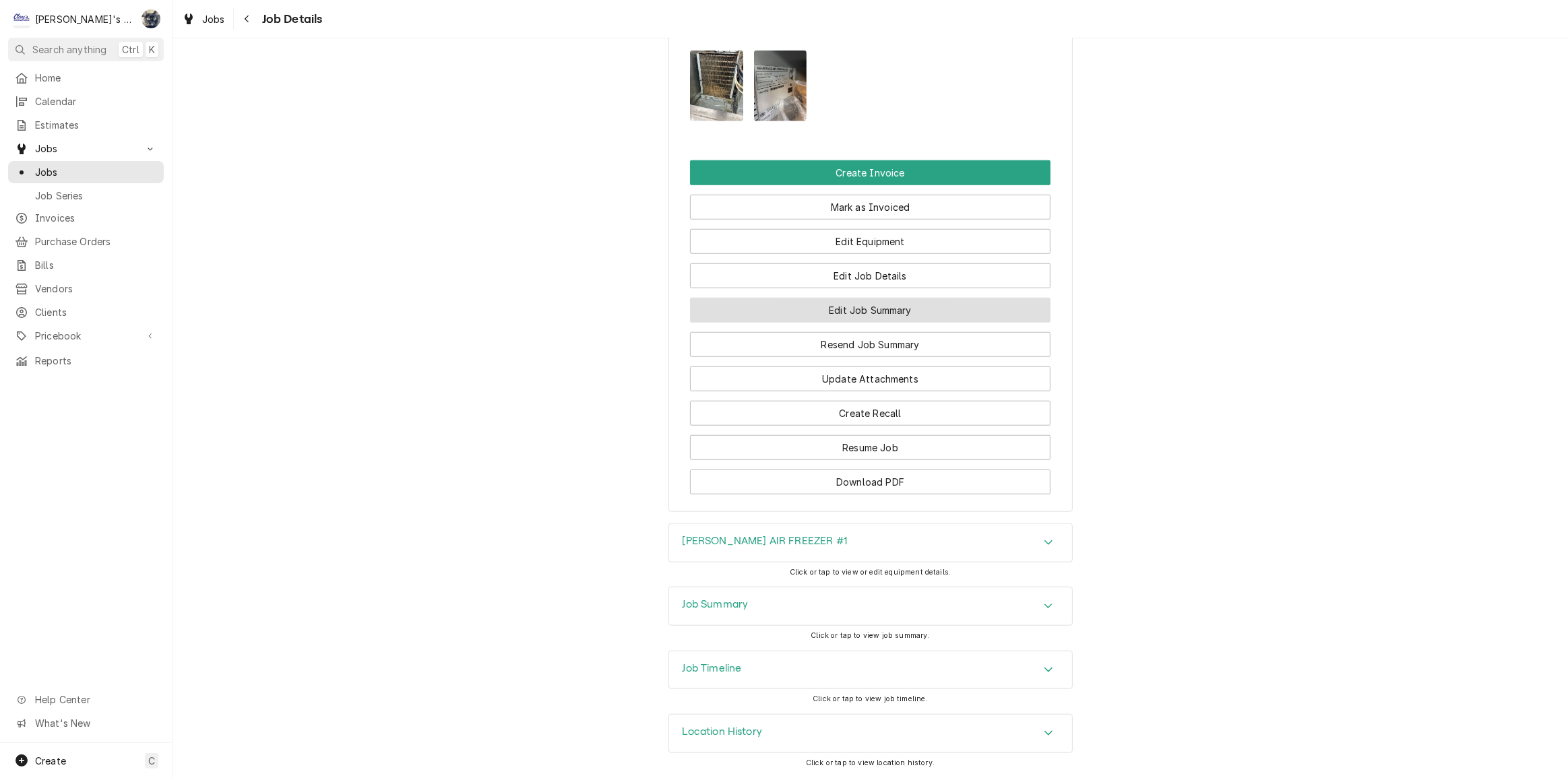
click at [858, 304] on button "Edit Job Summary" at bounding box center [871, 310] width 361 height 25
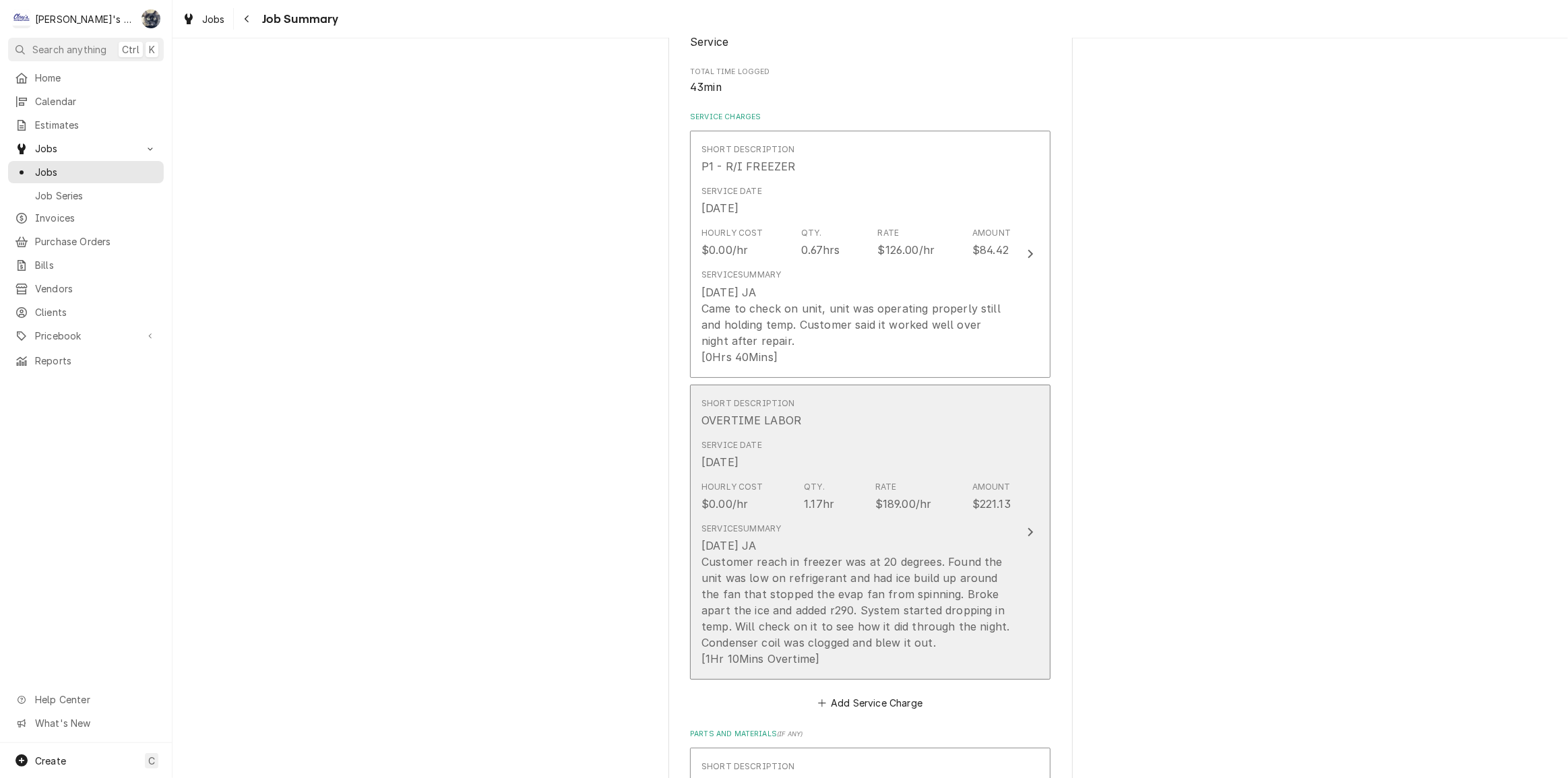
scroll to position [245, 0]
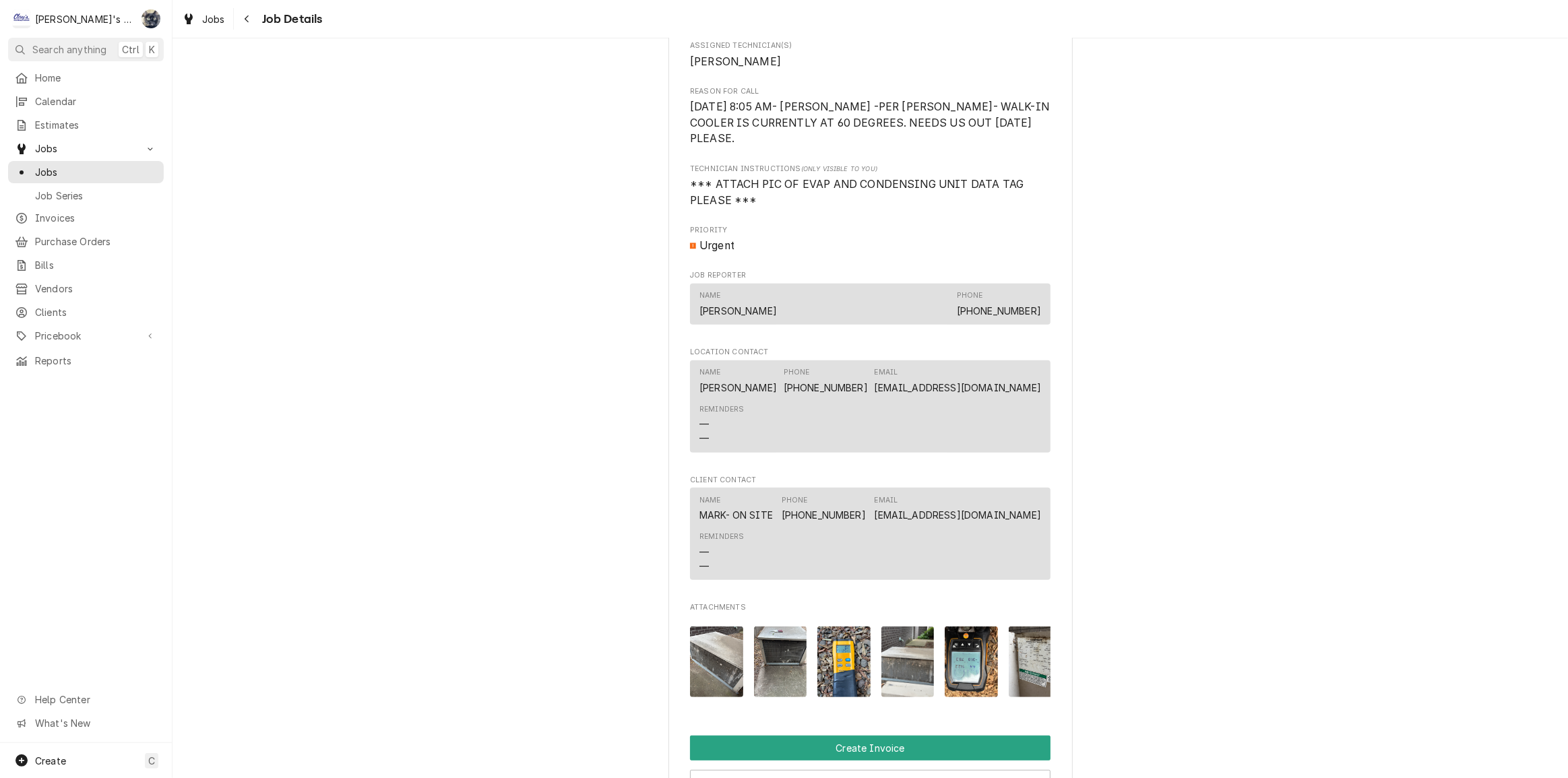
scroll to position [1164, 0]
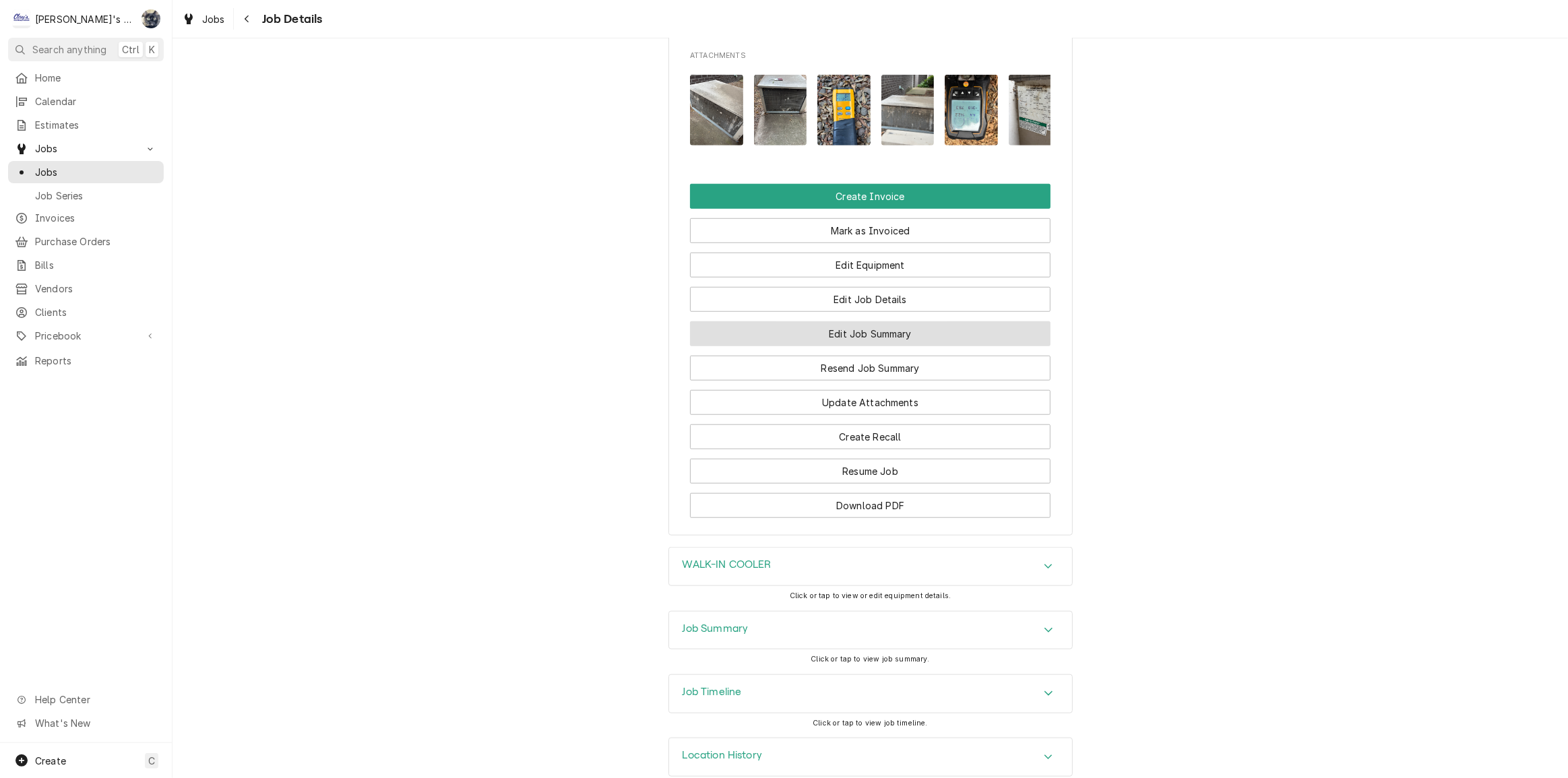
click at [843, 345] on button "Edit Job Summary" at bounding box center [871, 334] width 361 height 25
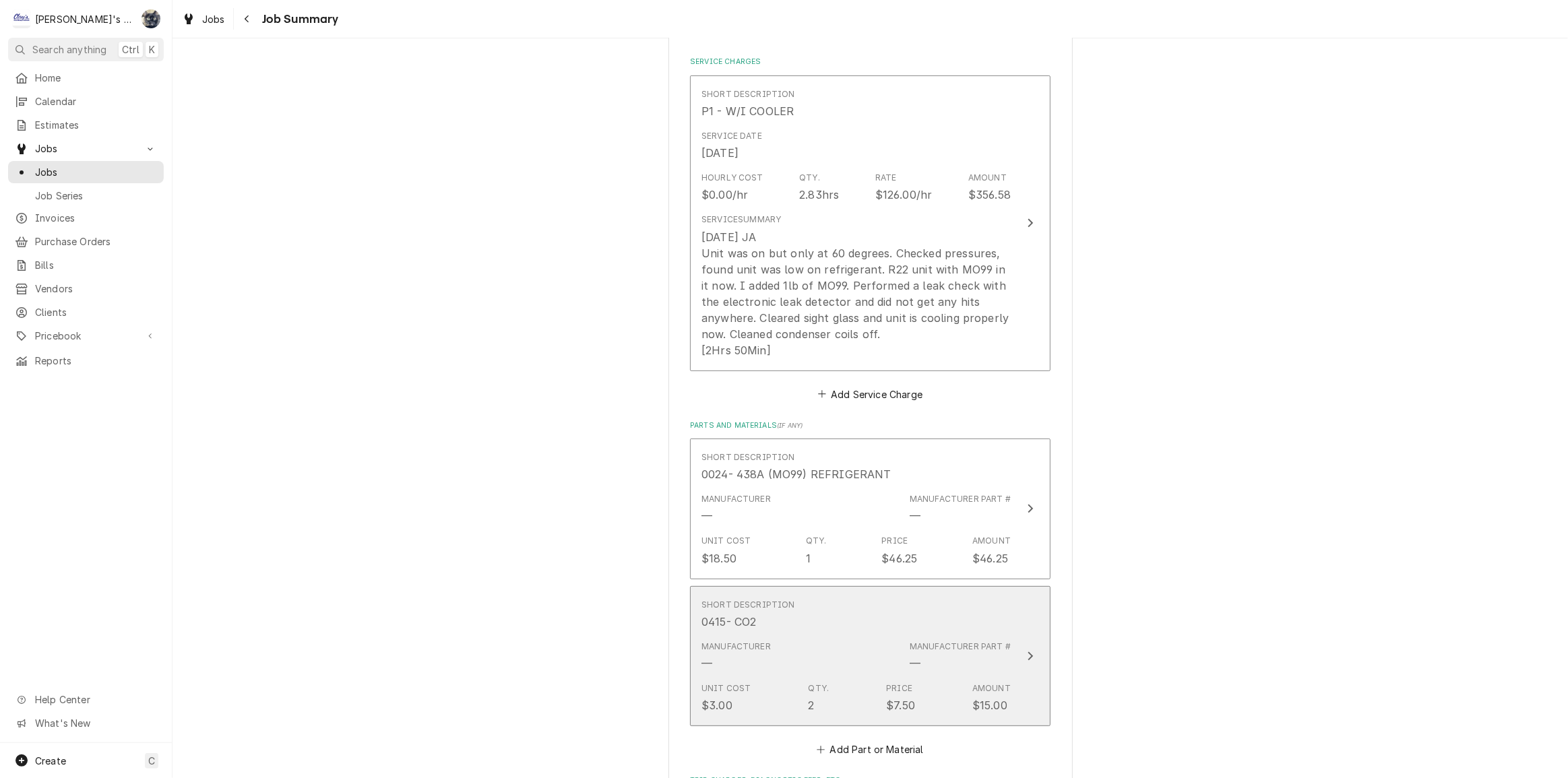
scroll to position [367, 0]
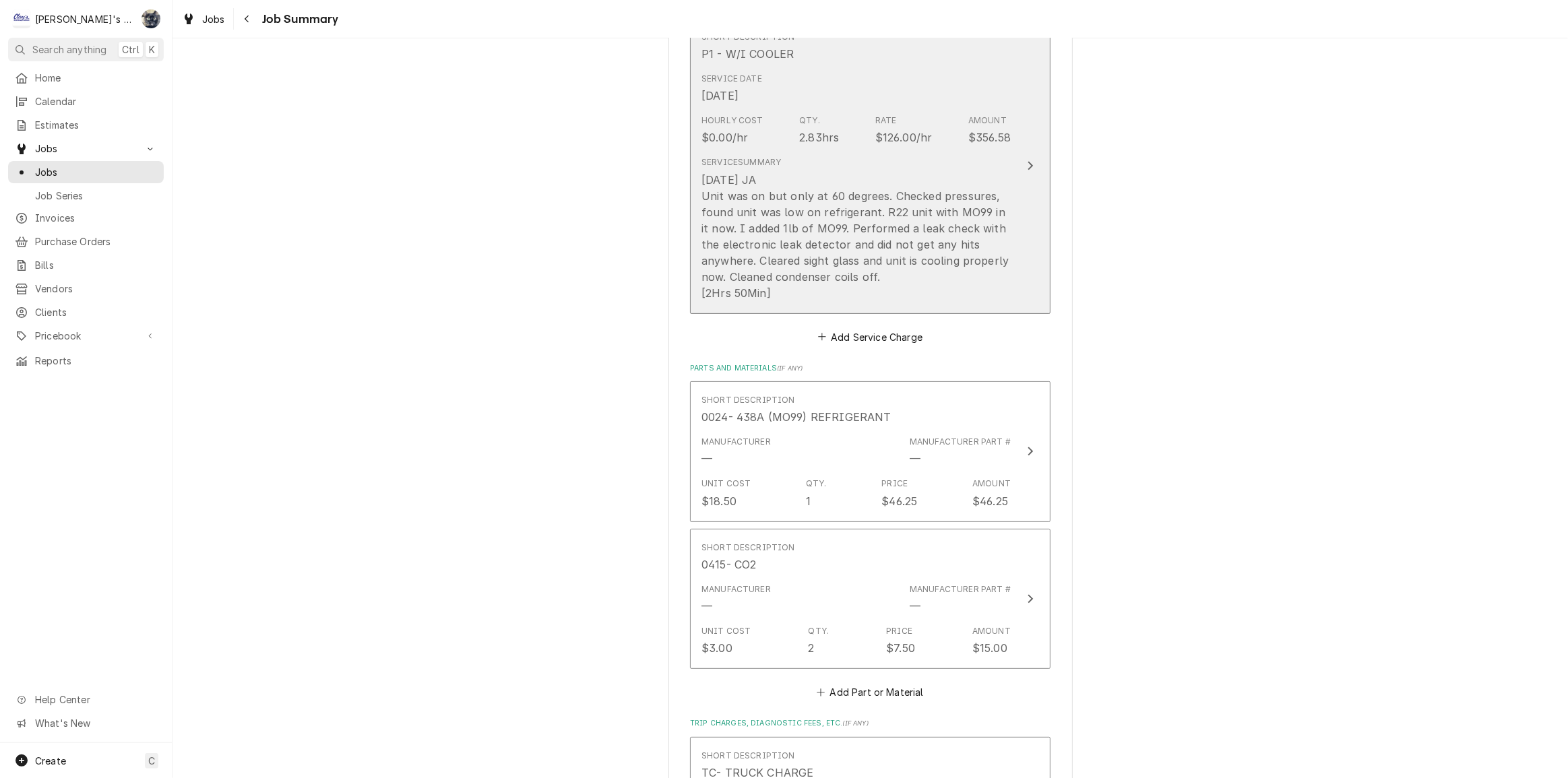
click at [813, 253] on div "9/9/2025 JA Unit was on but only at 60 degrees. Checked pressures, found unit w…" at bounding box center [856, 236] width 309 height 129
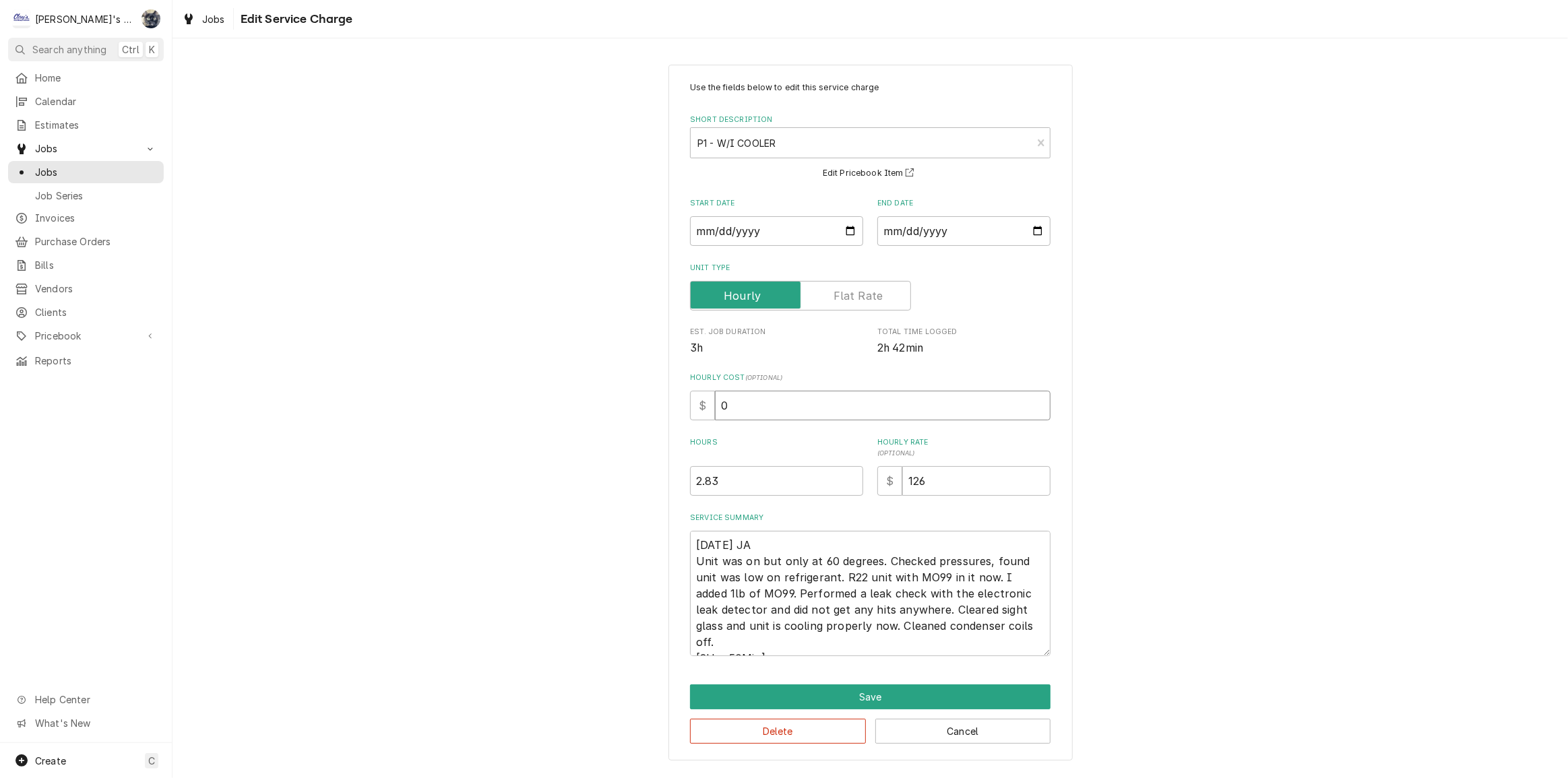
drag, startPoint x: 736, startPoint y: 395, endPoint x: 686, endPoint y: 404, distance: 50.8
click at [688, 404] on div "Use the fields below to edit this service charge Short Description P1 - W/I COO…" at bounding box center [870, 413] width 404 height 697
type textarea "x"
type input "4"
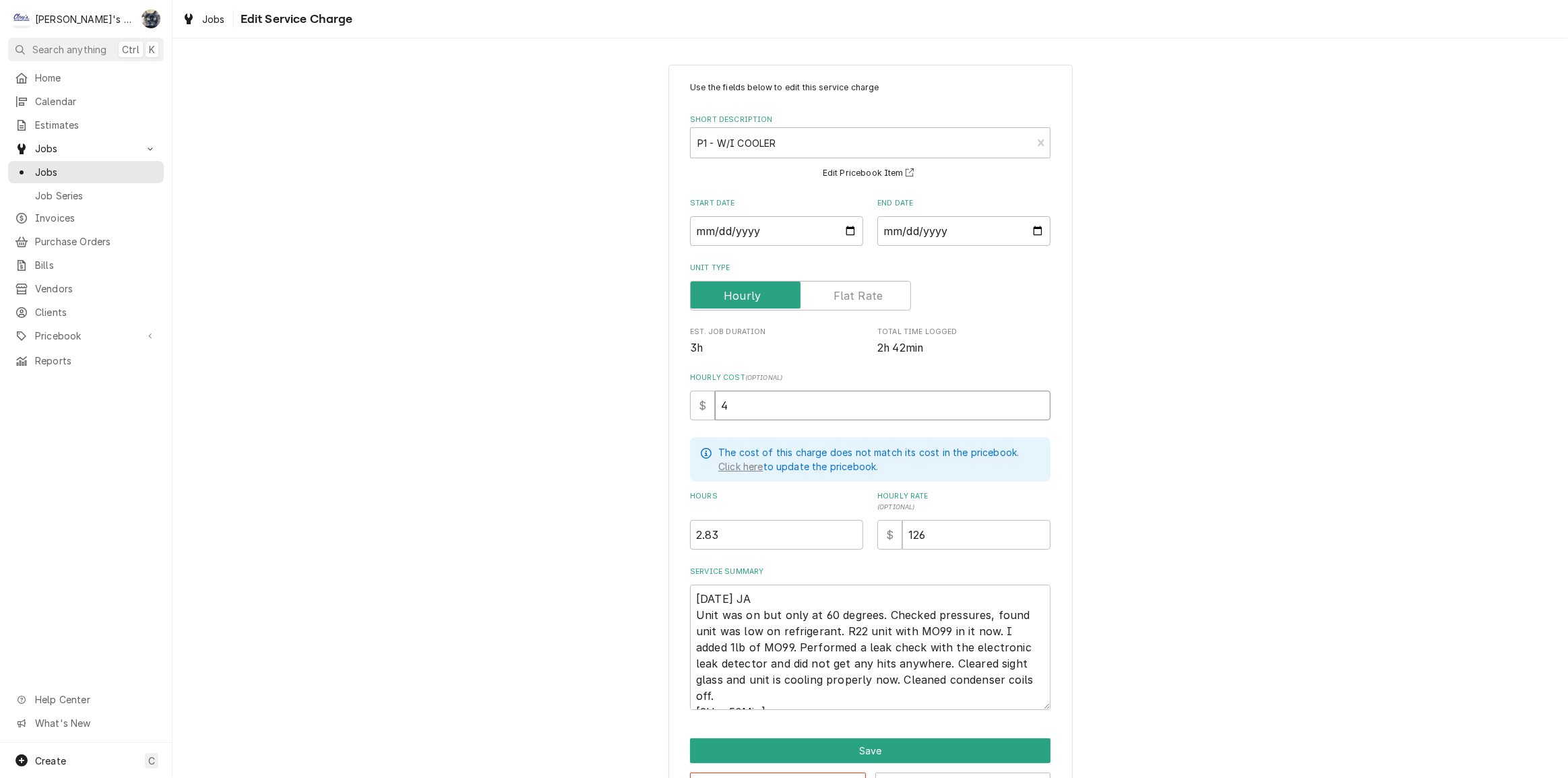
type textarea "x"
type input "48"
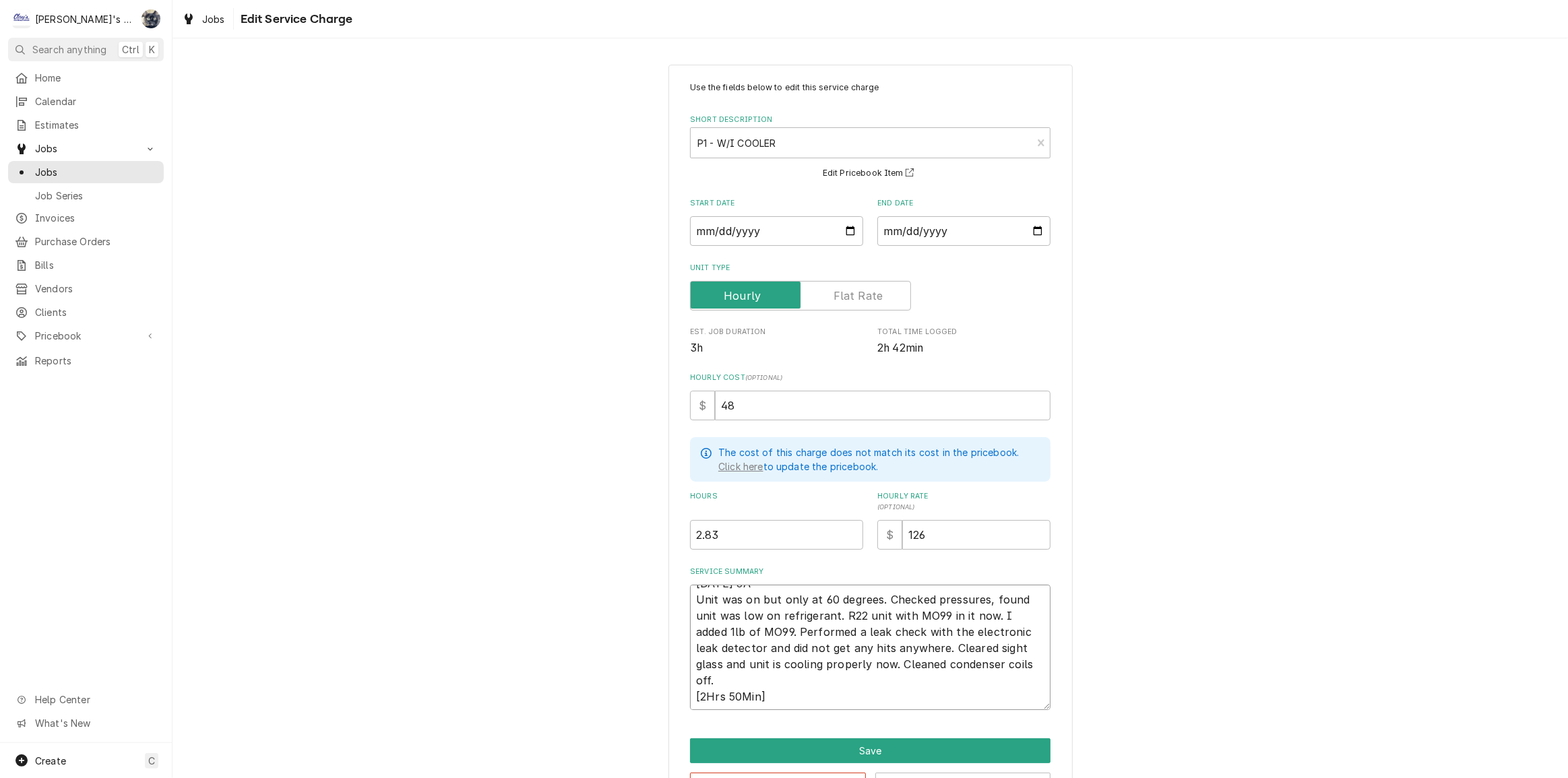
click at [801, 598] on textarea "9/9/2025 JA Unit was on but only at 60 degrees. Checked pressures, found unit w…" at bounding box center [871, 647] width 361 height 125
type textarea "x"
type textarea "9/9/2025 JA Unit was on but onlyat 60 degrees. Checked pressures, found unit wa…"
type textarea "x"
type textarea "9/9/2025 JA Unit was on but onlat 60 degrees. Checked pressures, found unit was…"
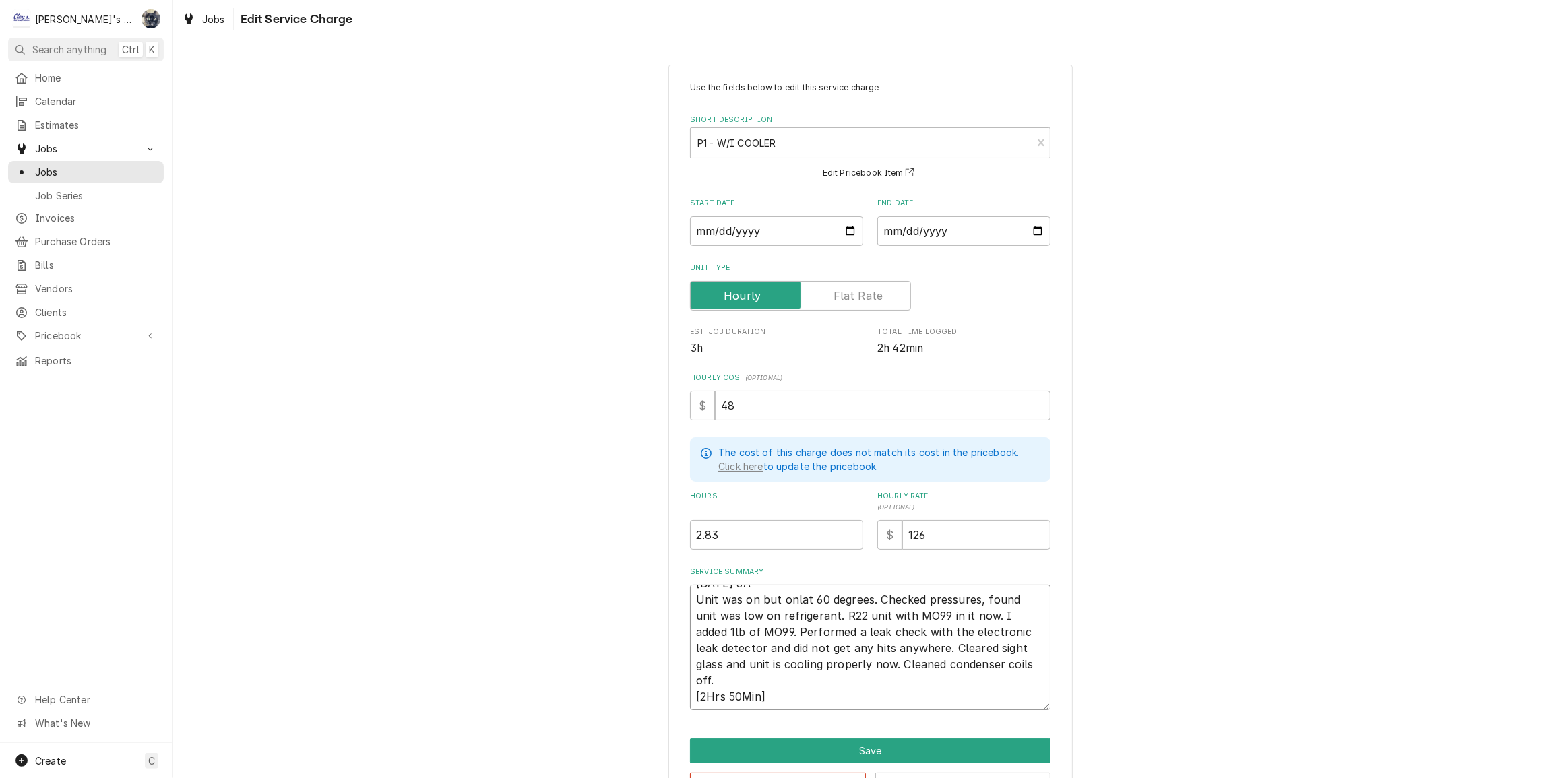
scroll to position [0, 0]
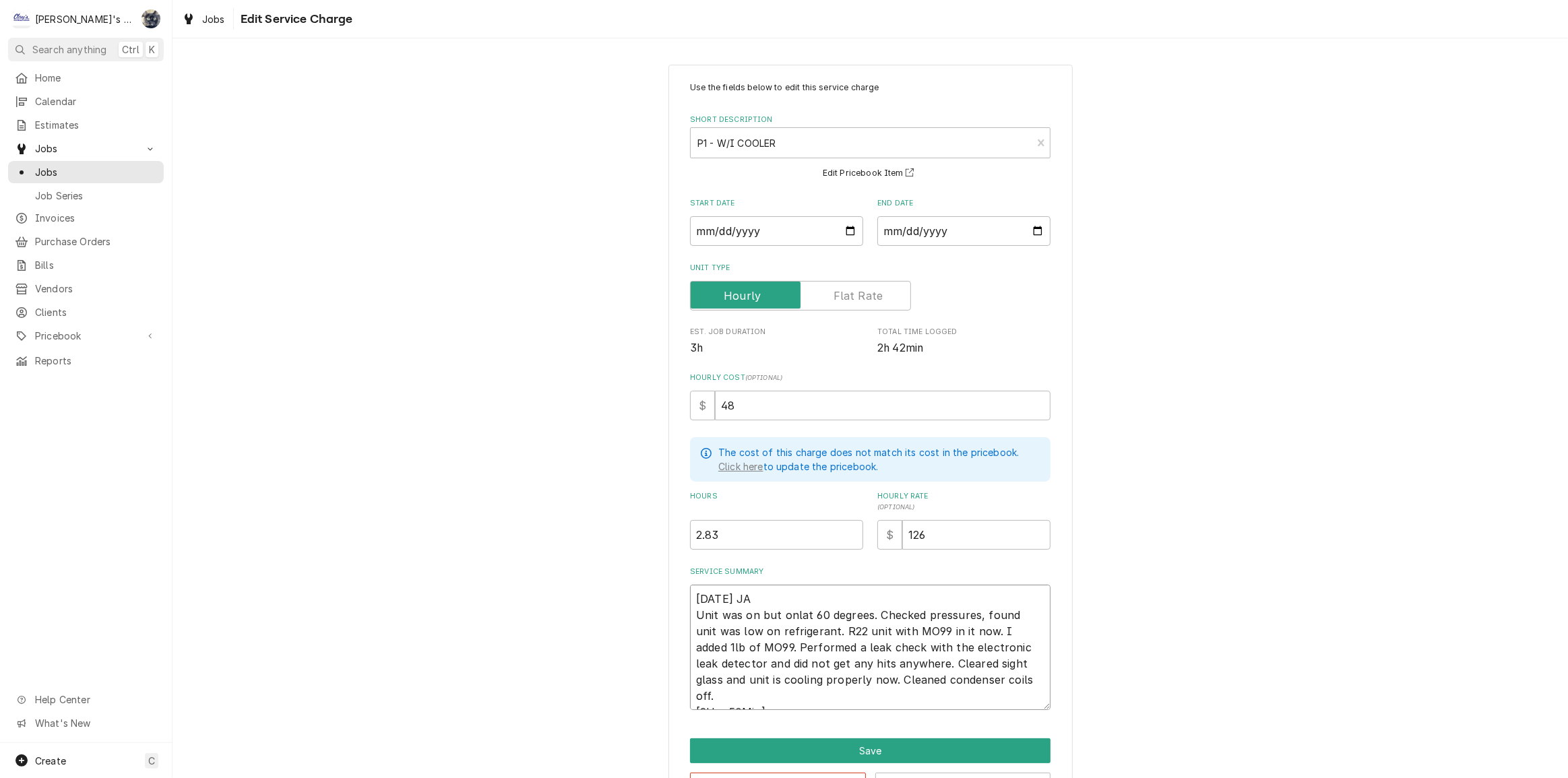
type textarea "x"
type textarea "9/9/2025 JA Unit was on but onat 60 degrees. Checked pressures, found unit was …"
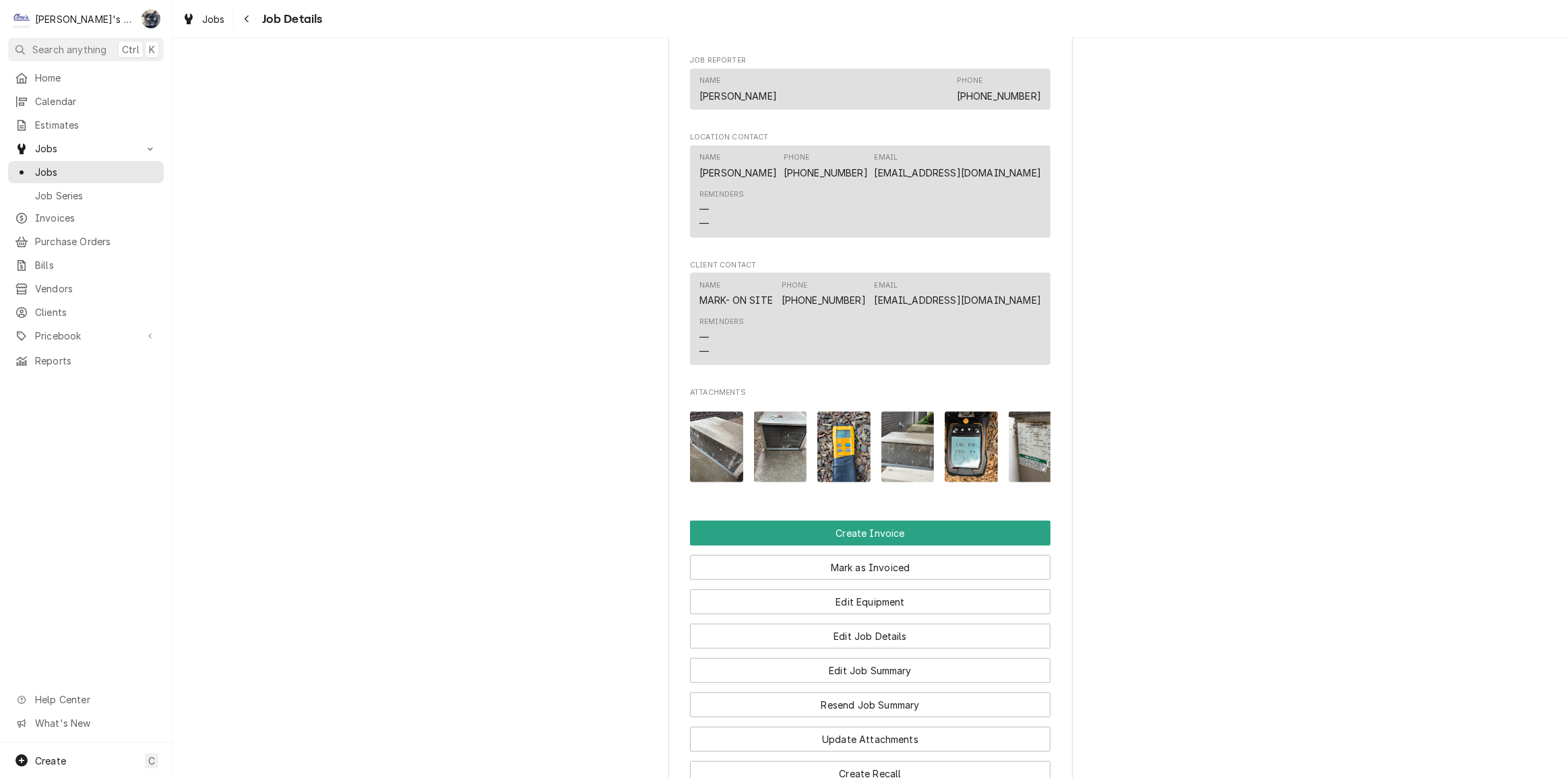
scroll to position [1041, 0]
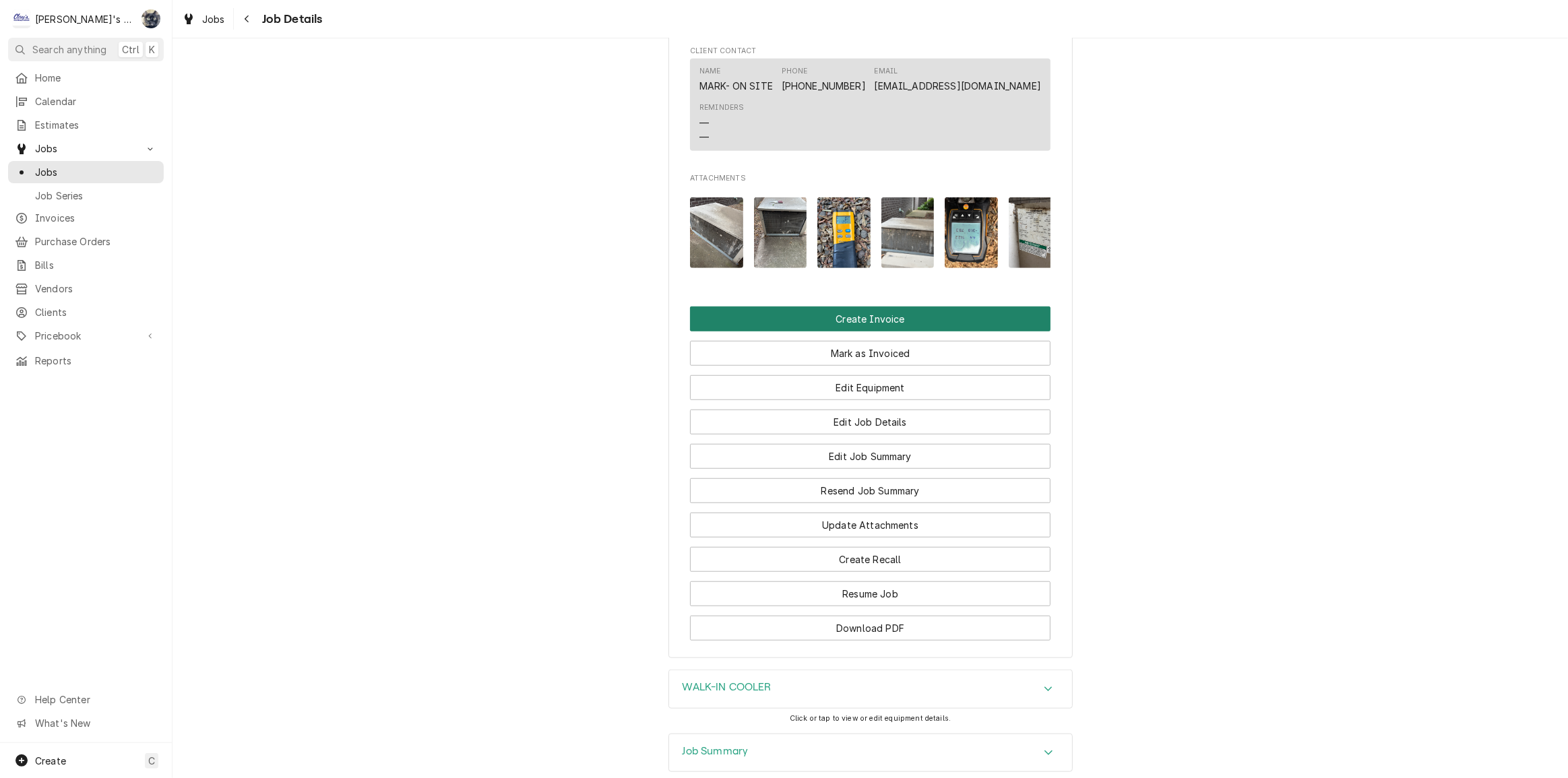
click at [855, 329] on button "Create Invoice" at bounding box center [871, 319] width 361 height 25
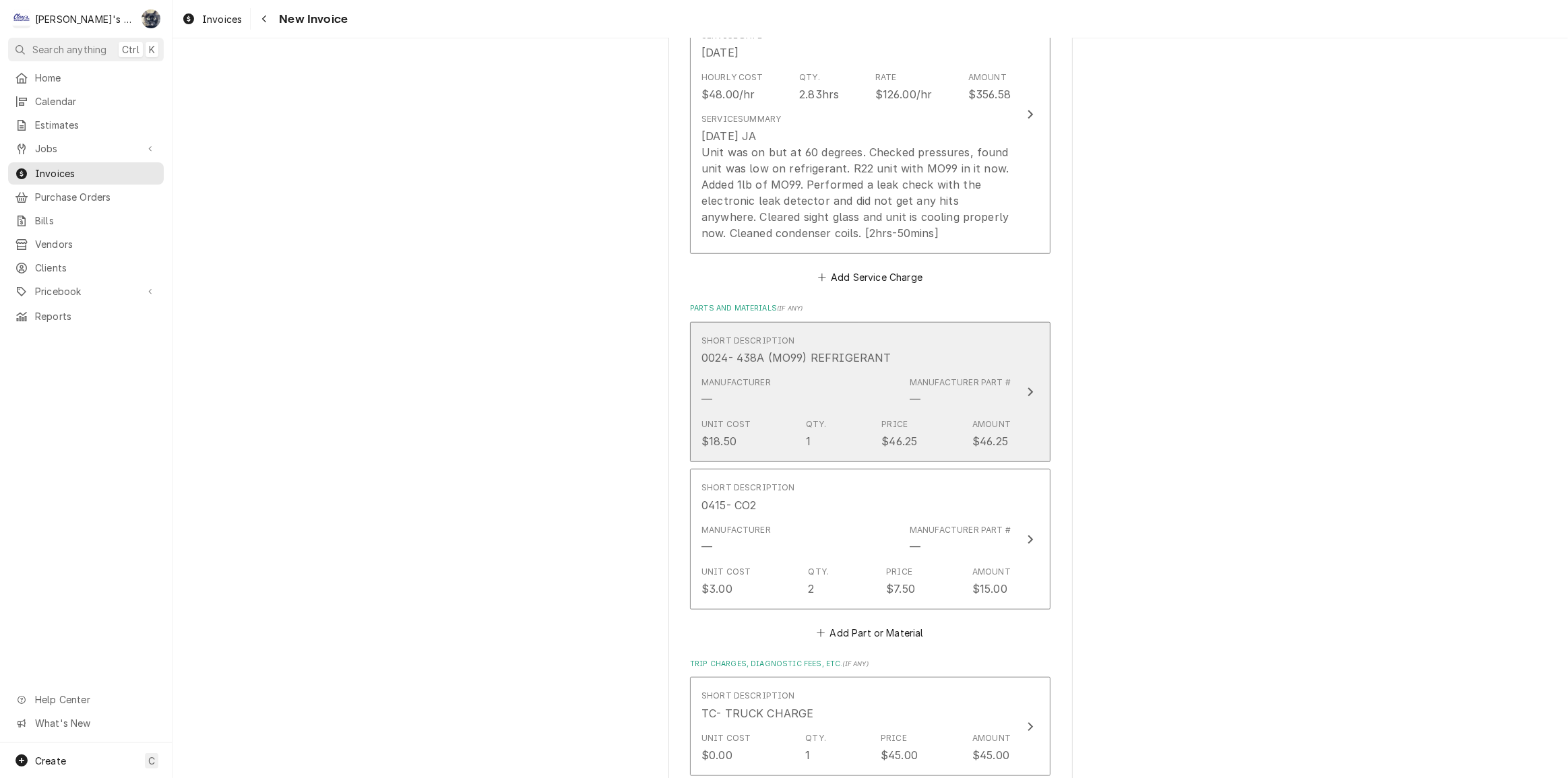
scroll to position [1530, 0]
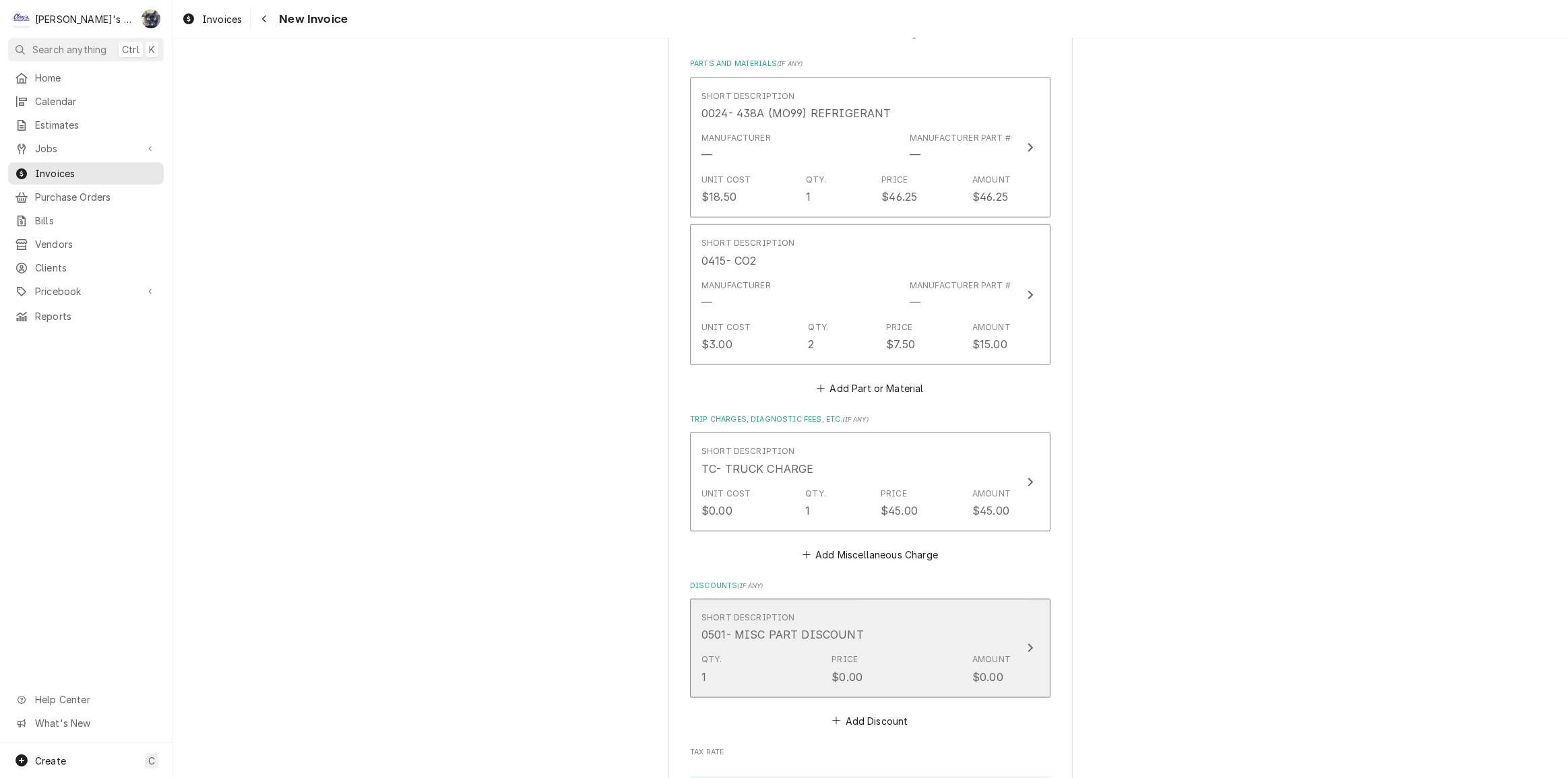
click at [843, 640] on div "Short Description 0501- MISC PART DISCOUNT" at bounding box center [856, 627] width 309 height 42
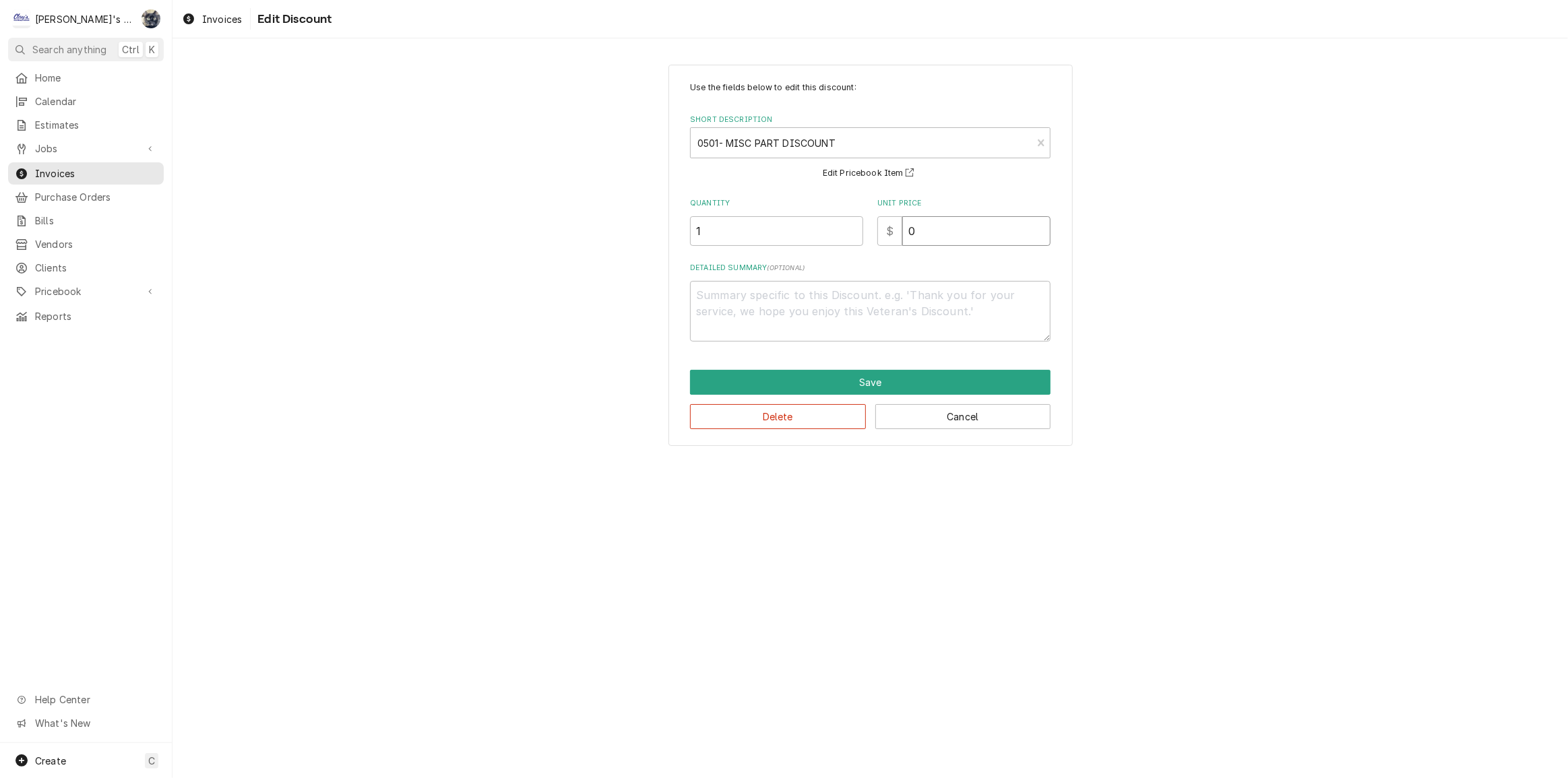
drag, startPoint x: 923, startPoint y: 245, endPoint x: 884, endPoint y: 236, distance: 40.0
click at [884, 236] on div "Use the fields below to edit this discount: Short Description 0501- MISC PART D…" at bounding box center [871, 211] width 361 height 260
type textarea "x"
type input "6"
type textarea "x"
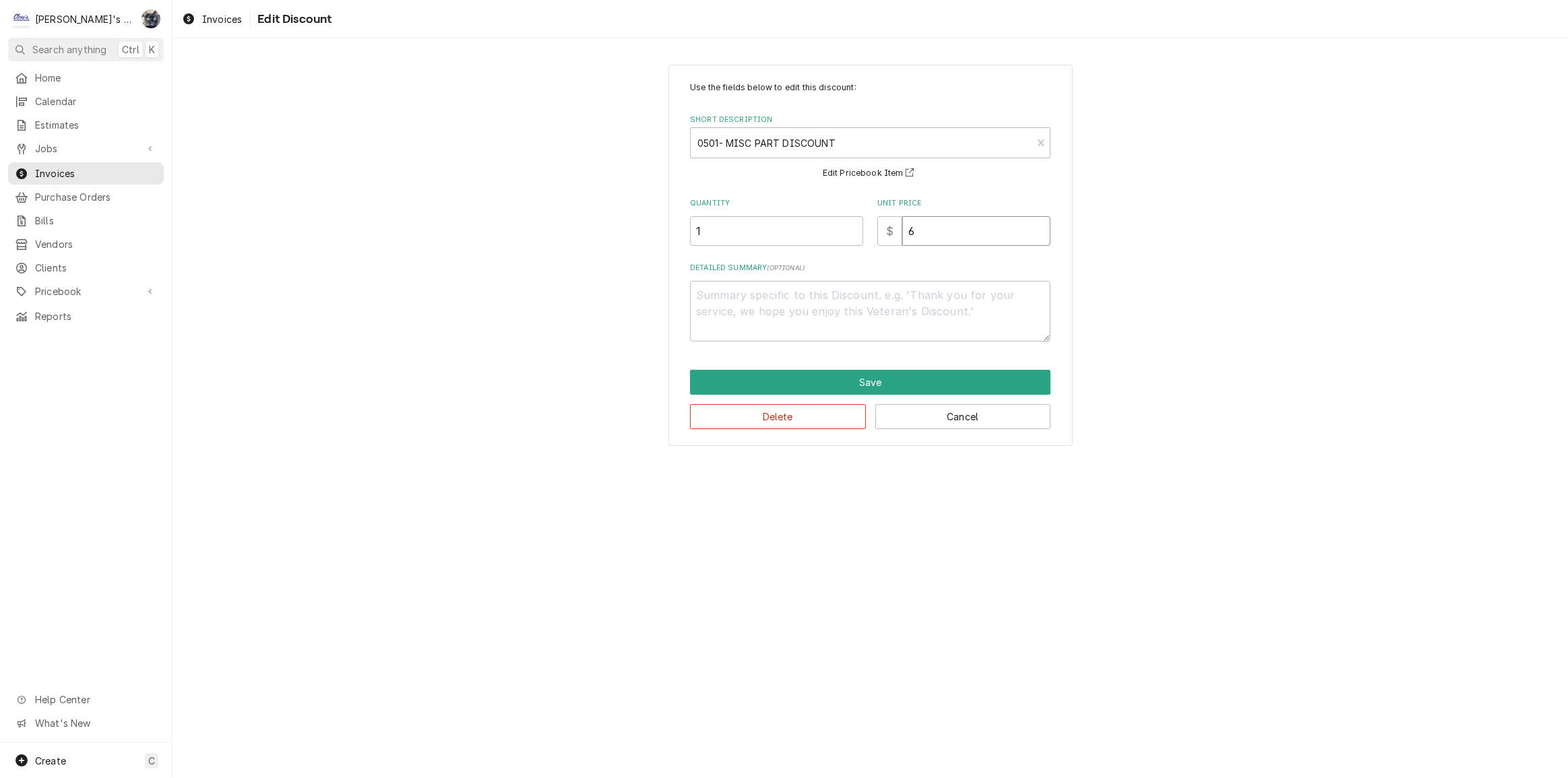
type input "6.1"
type textarea "x"
type input "6.13"
type textarea "x"
type textarea "1"
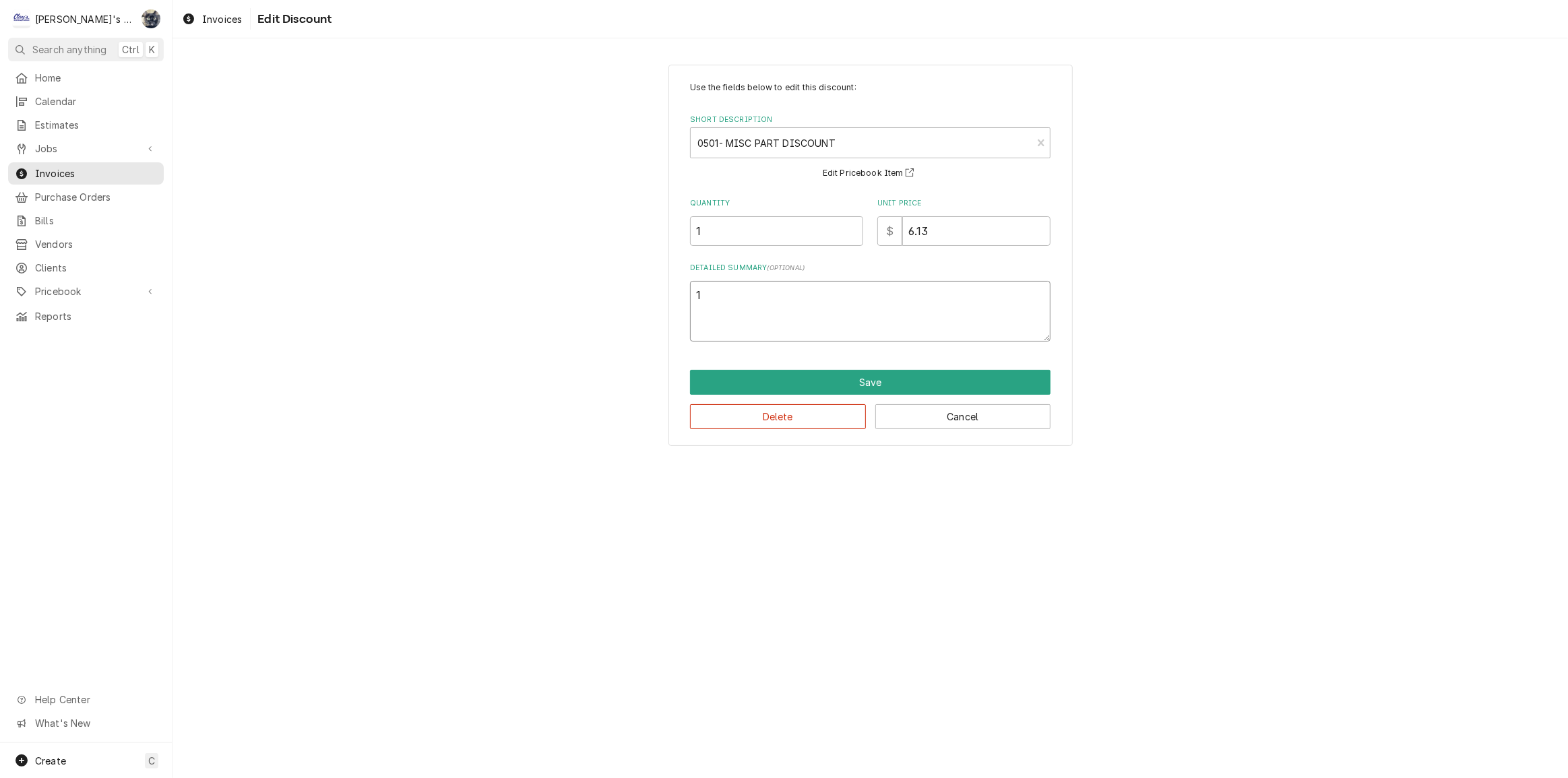
type textarea "x"
type textarea "10"
type textarea "x"
type textarea "10%"
drag, startPoint x: 871, startPoint y: 394, endPoint x: 871, endPoint y: 386, distance: 8.0
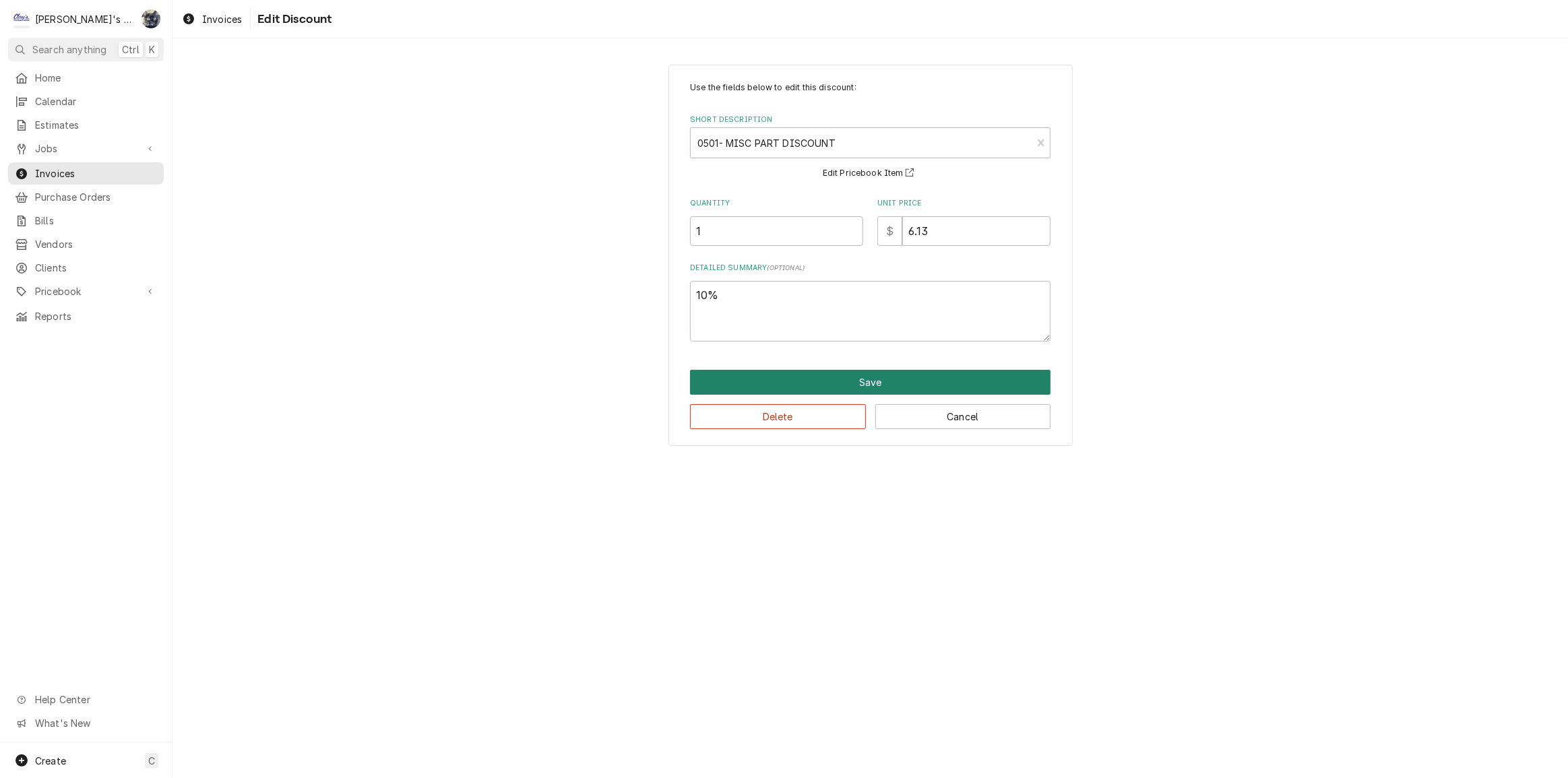
click at [871, 391] on div "Save Delete Cancel" at bounding box center [871, 399] width 361 height 59
click at [870, 381] on button "Save" at bounding box center [871, 382] width 361 height 25
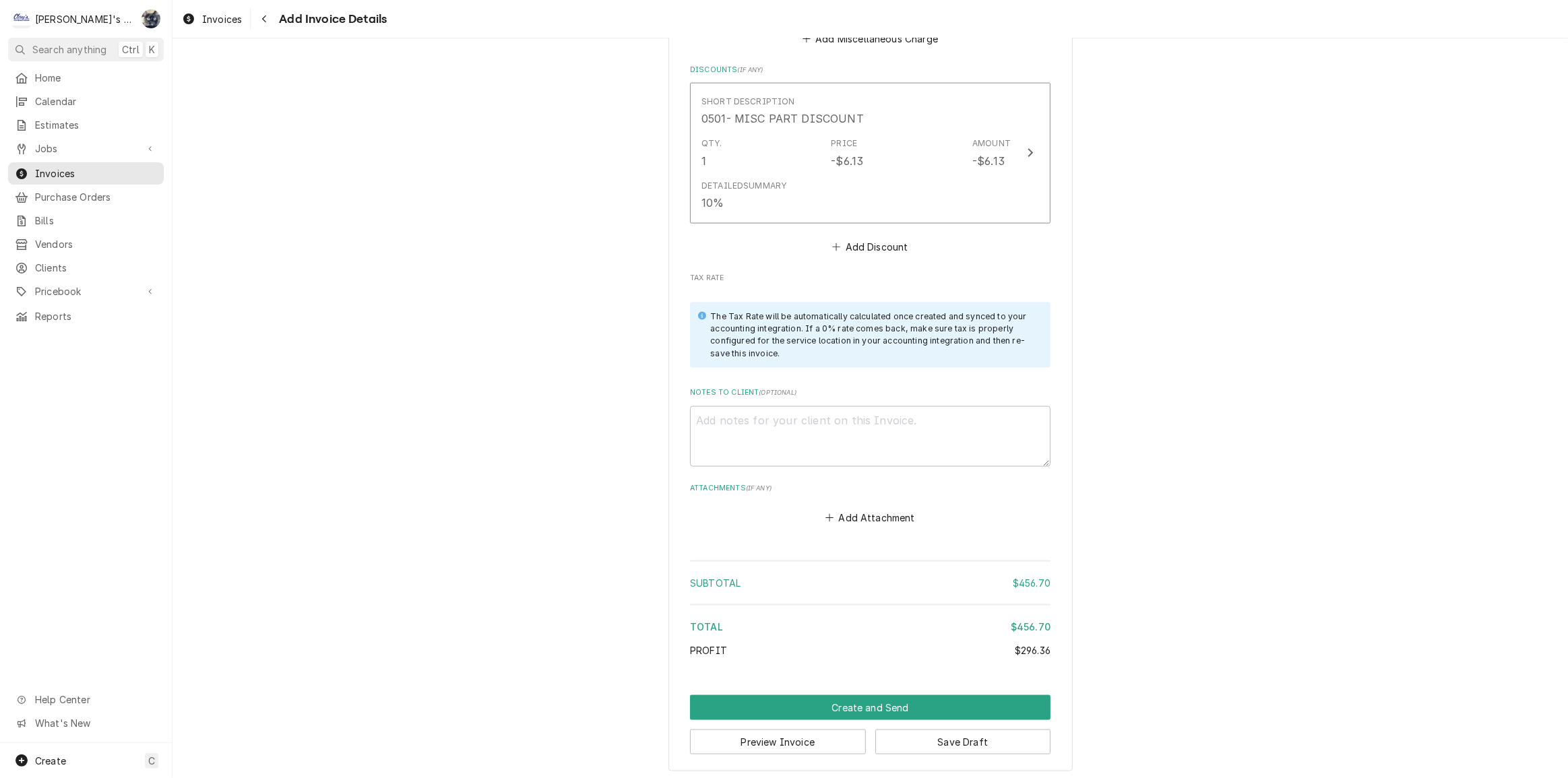
scroll to position [2048, 0]
click at [869, 700] on button "Create and Send" at bounding box center [871, 706] width 361 height 25
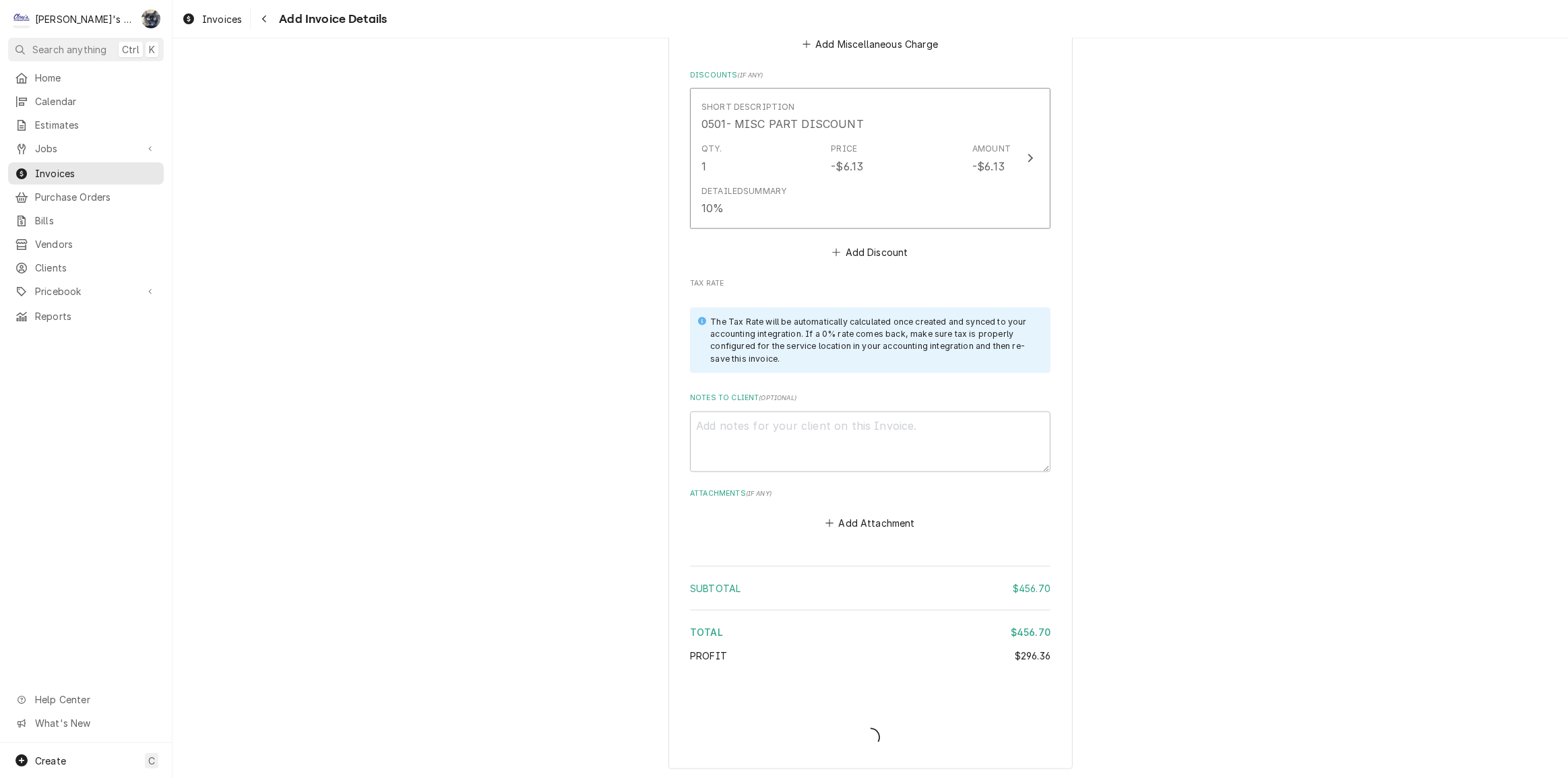
type textarea "x"
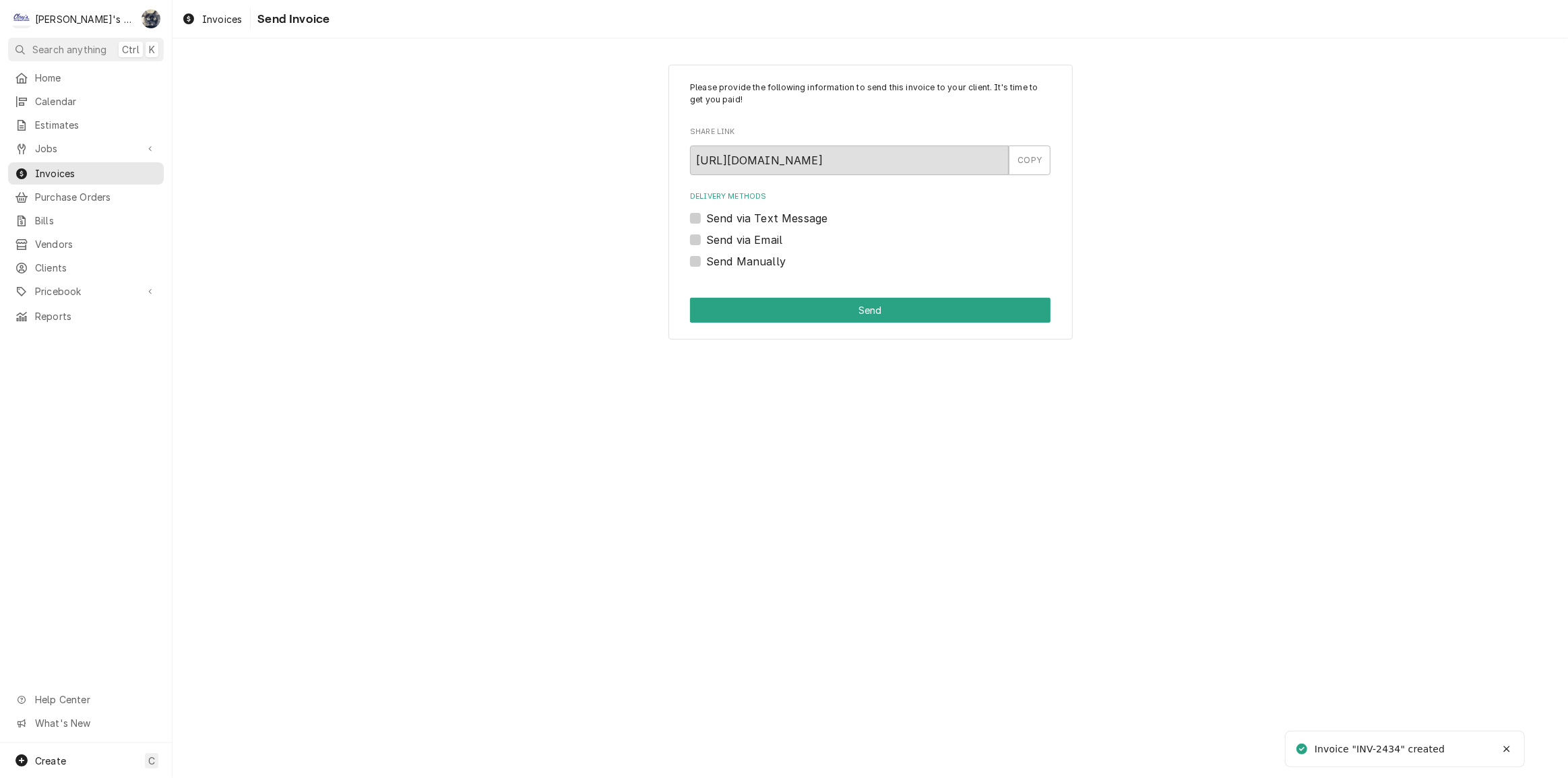
click at [706, 260] on label "Send Manually" at bounding box center [746, 261] width 79 height 16
click at [706, 260] on input "Send Manually" at bounding box center [887, 268] width 361 height 29
checkbox input "true"
click at [725, 305] on button "Send" at bounding box center [871, 310] width 361 height 25
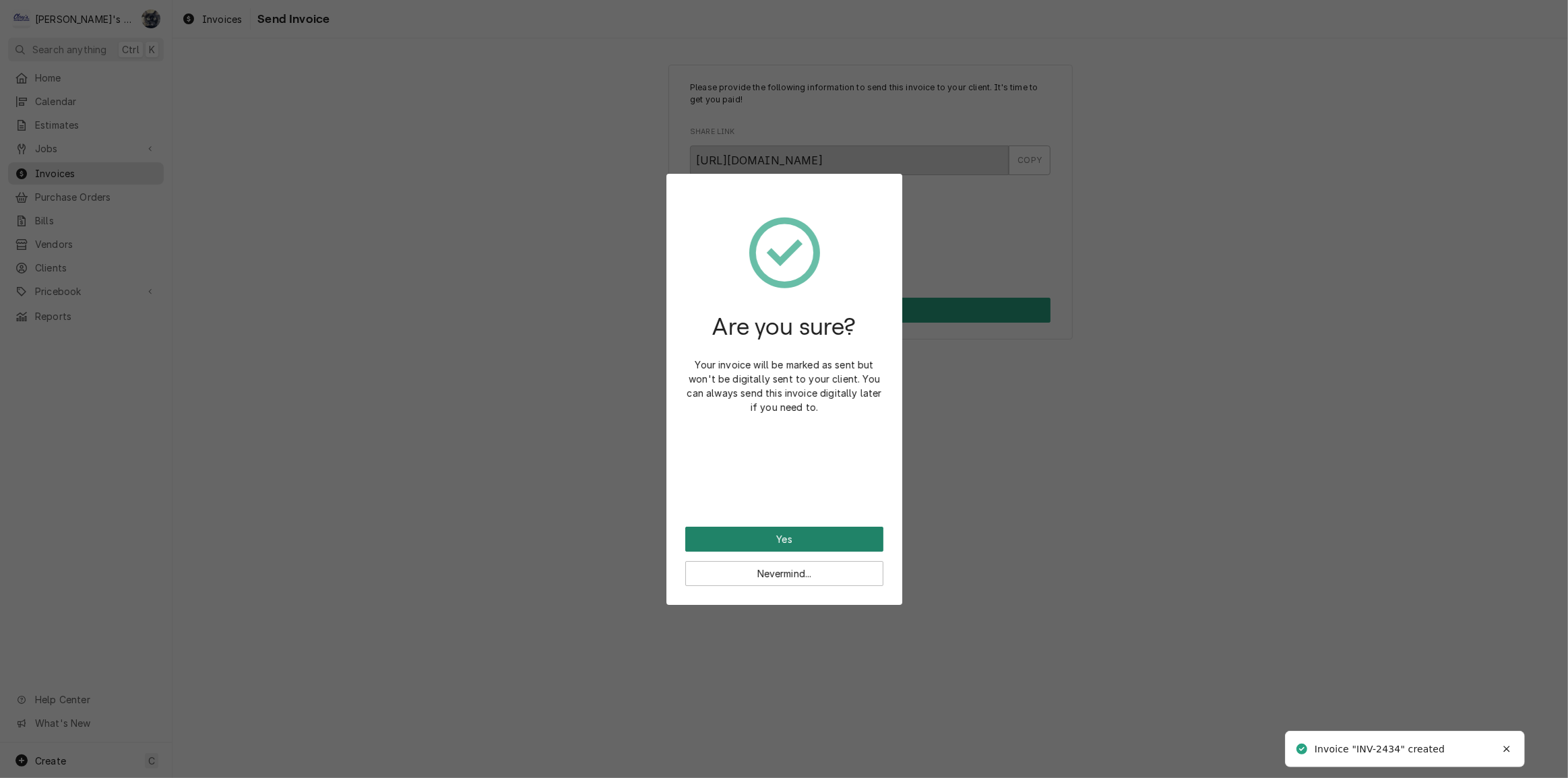
click at [780, 543] on button "Yes" at bounding box center [784, 539] width 198 height 25
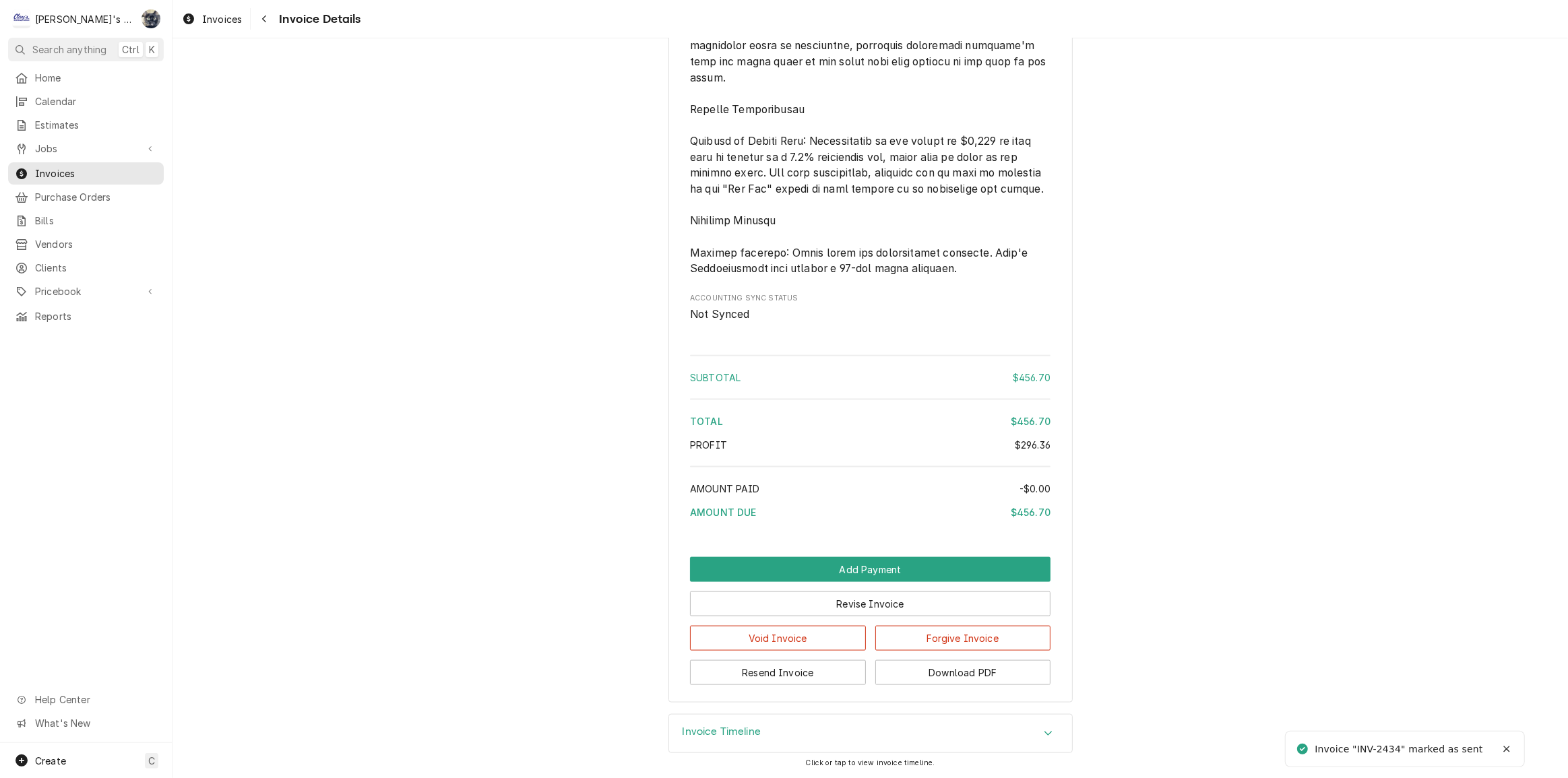
scroll to position [1837, 0]
click at [904, 685] on button "Download PDF" at bounding box center [963, 672] width 176 height 25
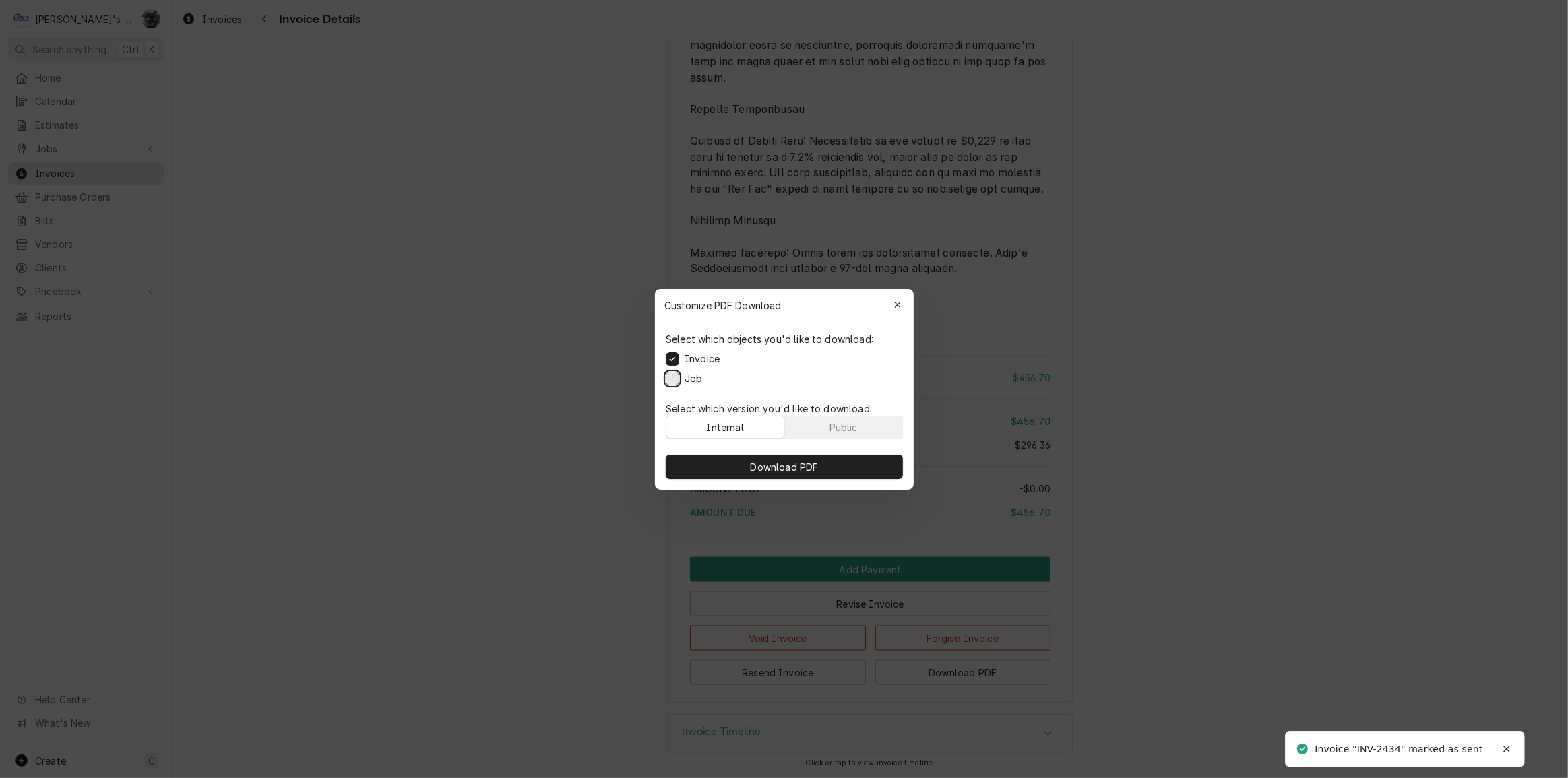
click at [669, 373] on button "Job" at bounding box center [673, 378] width 13 height 13
click at [707, 465] on button "Download PDF" at bounding box center [784, 466] width 237 height 24
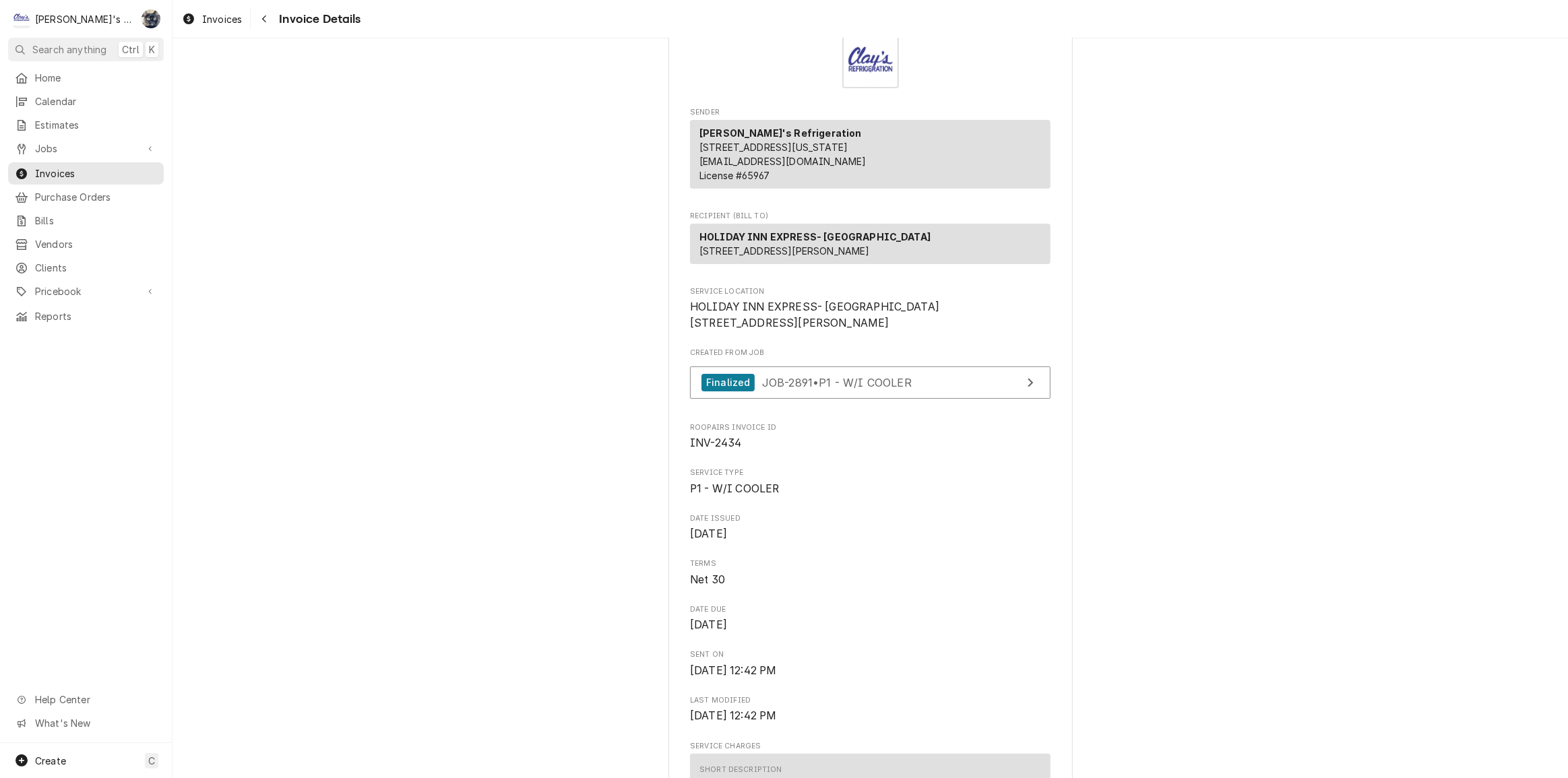
scroll to position [0, 0]
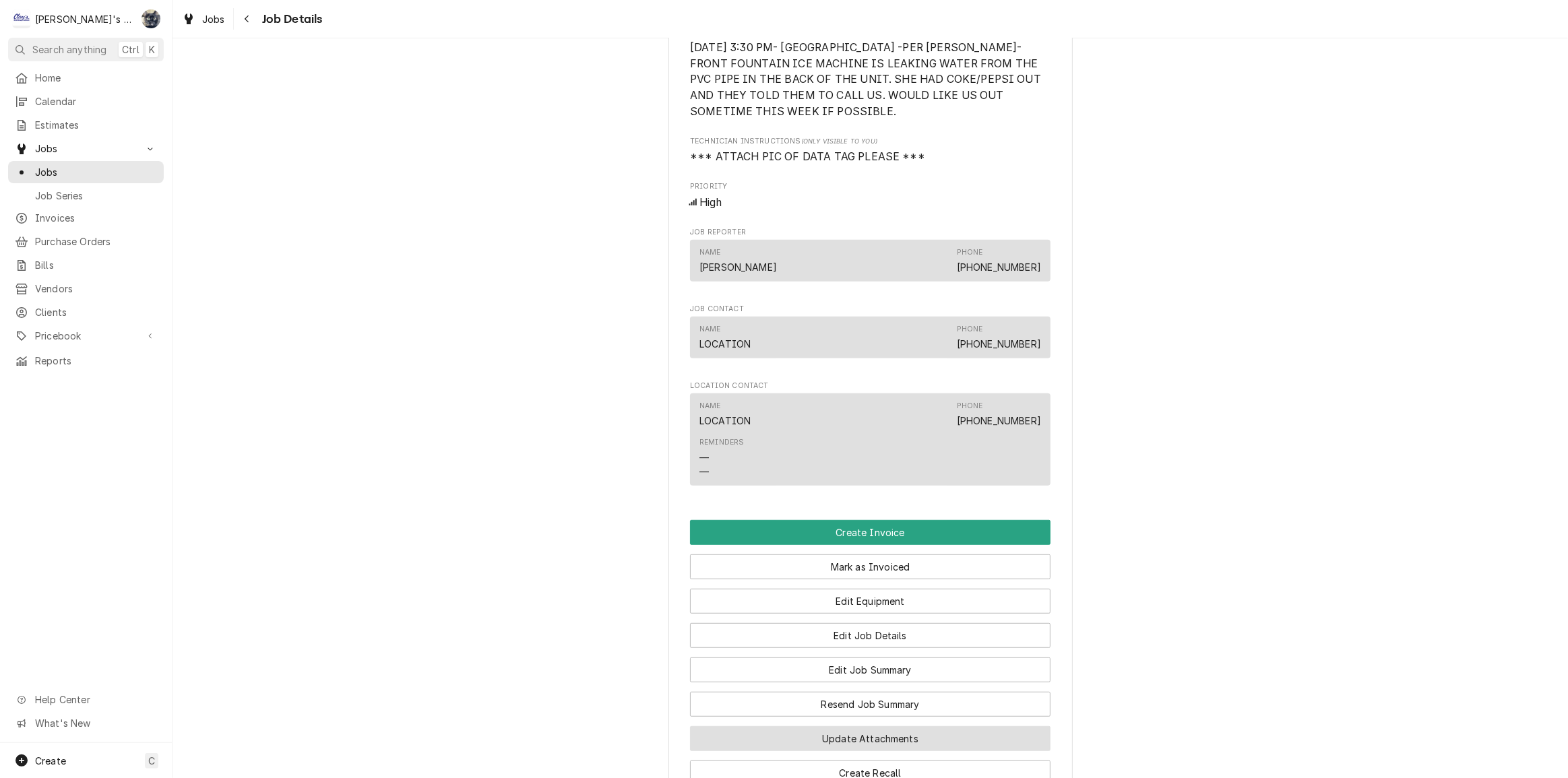
scroll to position [980, 0]
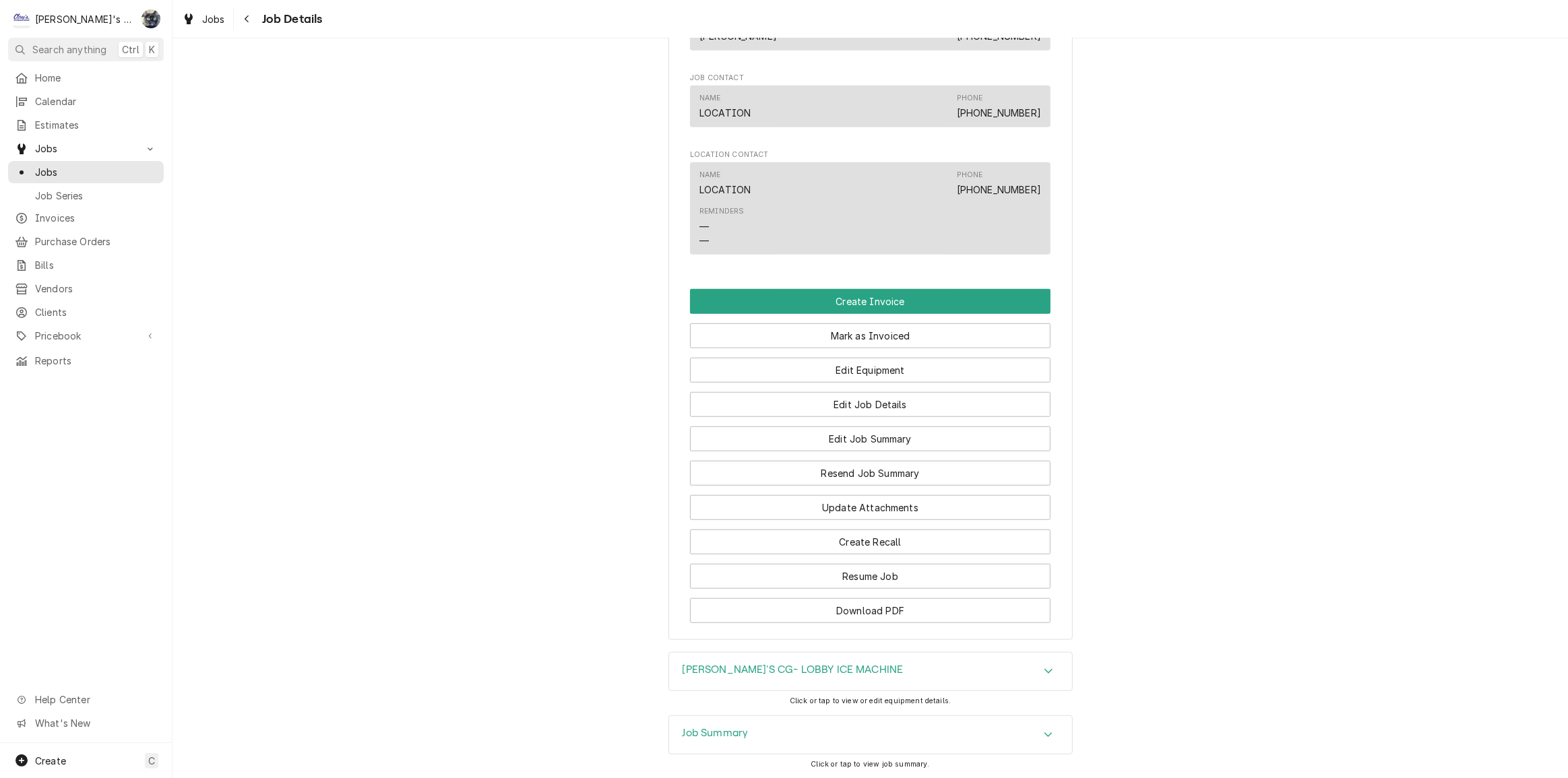
click at [829, 676] on h3 "[PERSON_NAME]'S CG- LOBBY ICE MACHINE" at bounding box center [793, 669] width 221 height 12
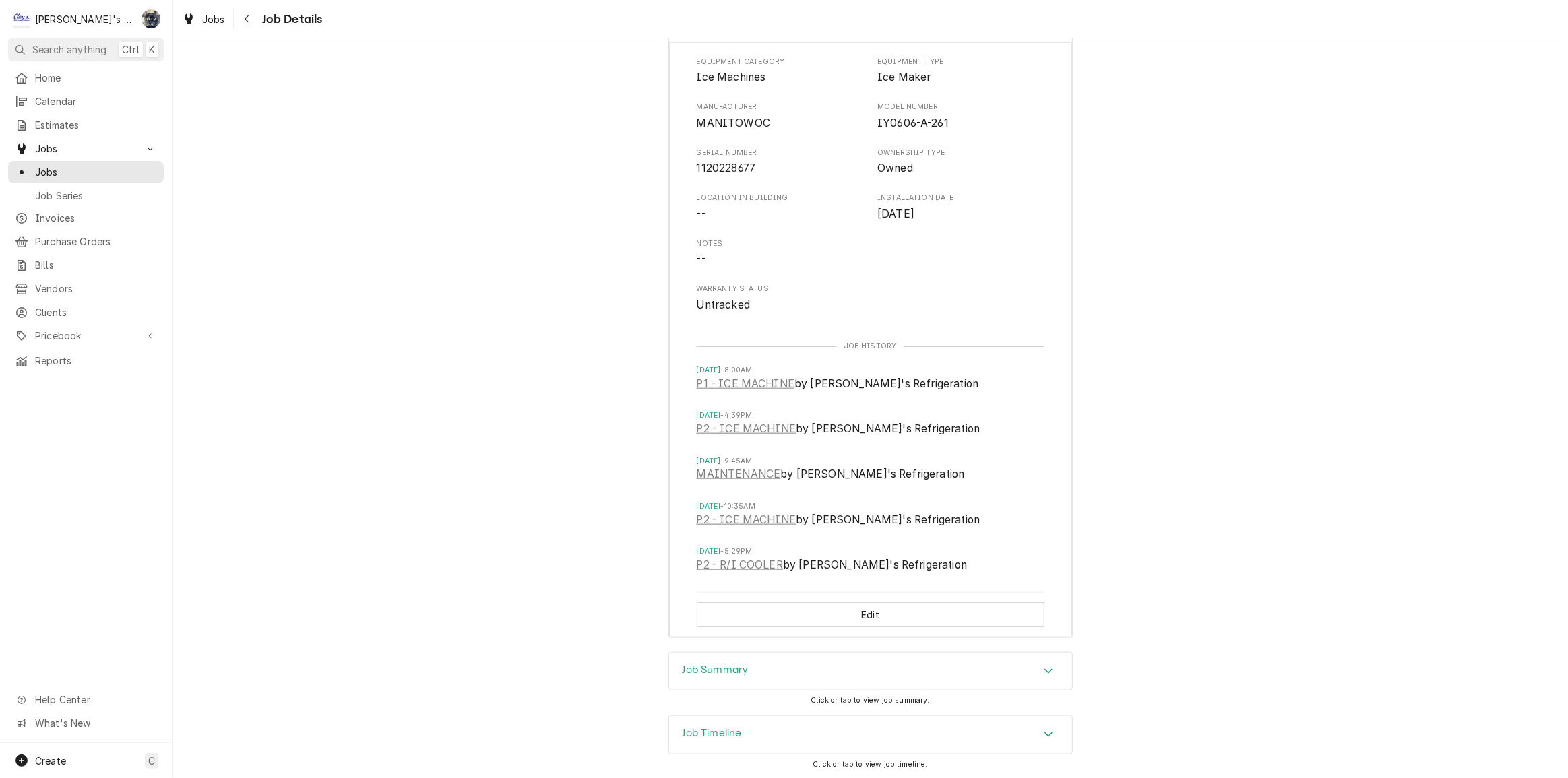
scroll to position [1704, 0]
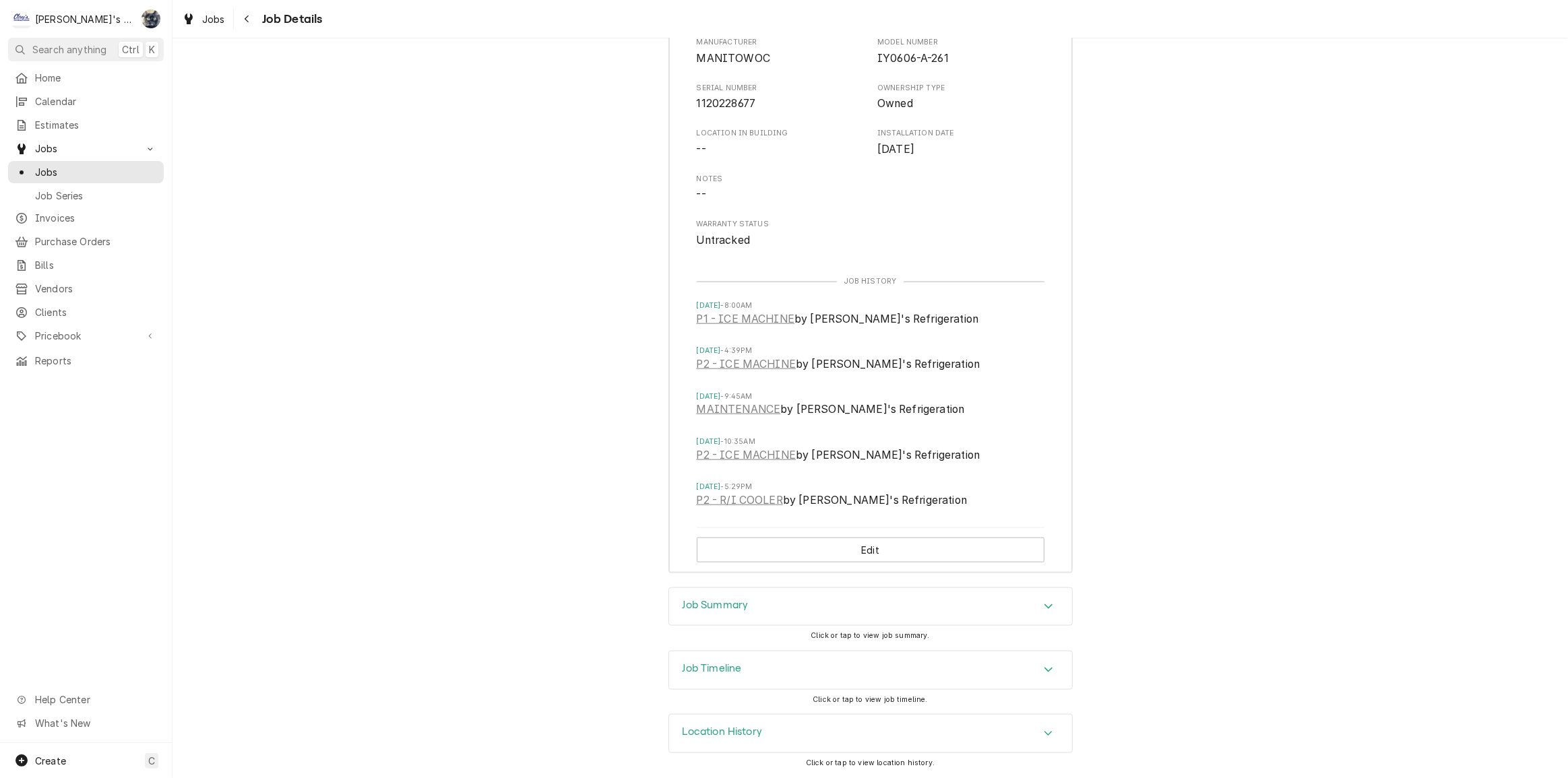
click at [808, 601] on div "Job Summary" at bounding box center [870, 606] width 403 height 37
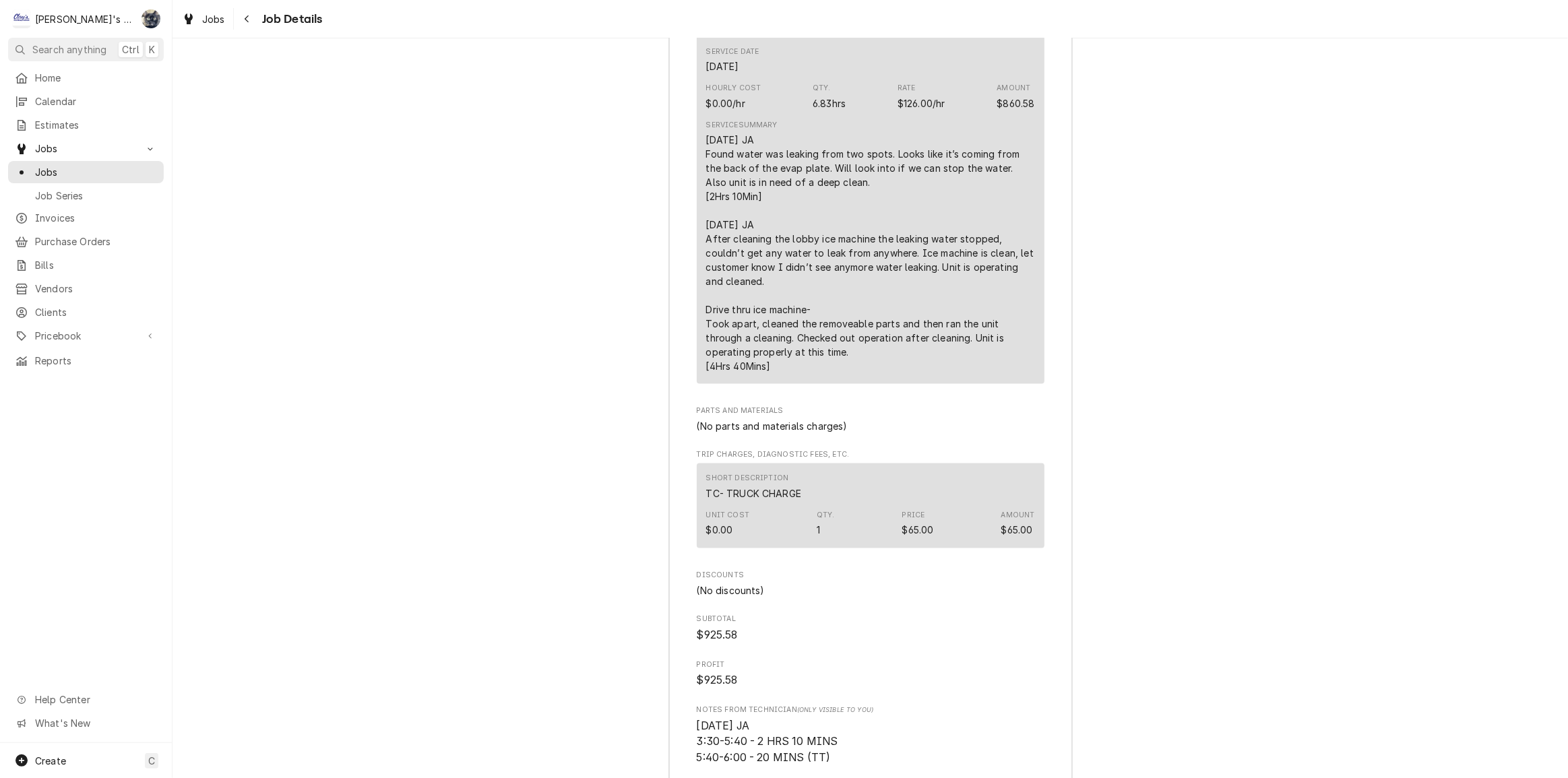
scroll to position [2562, 0]
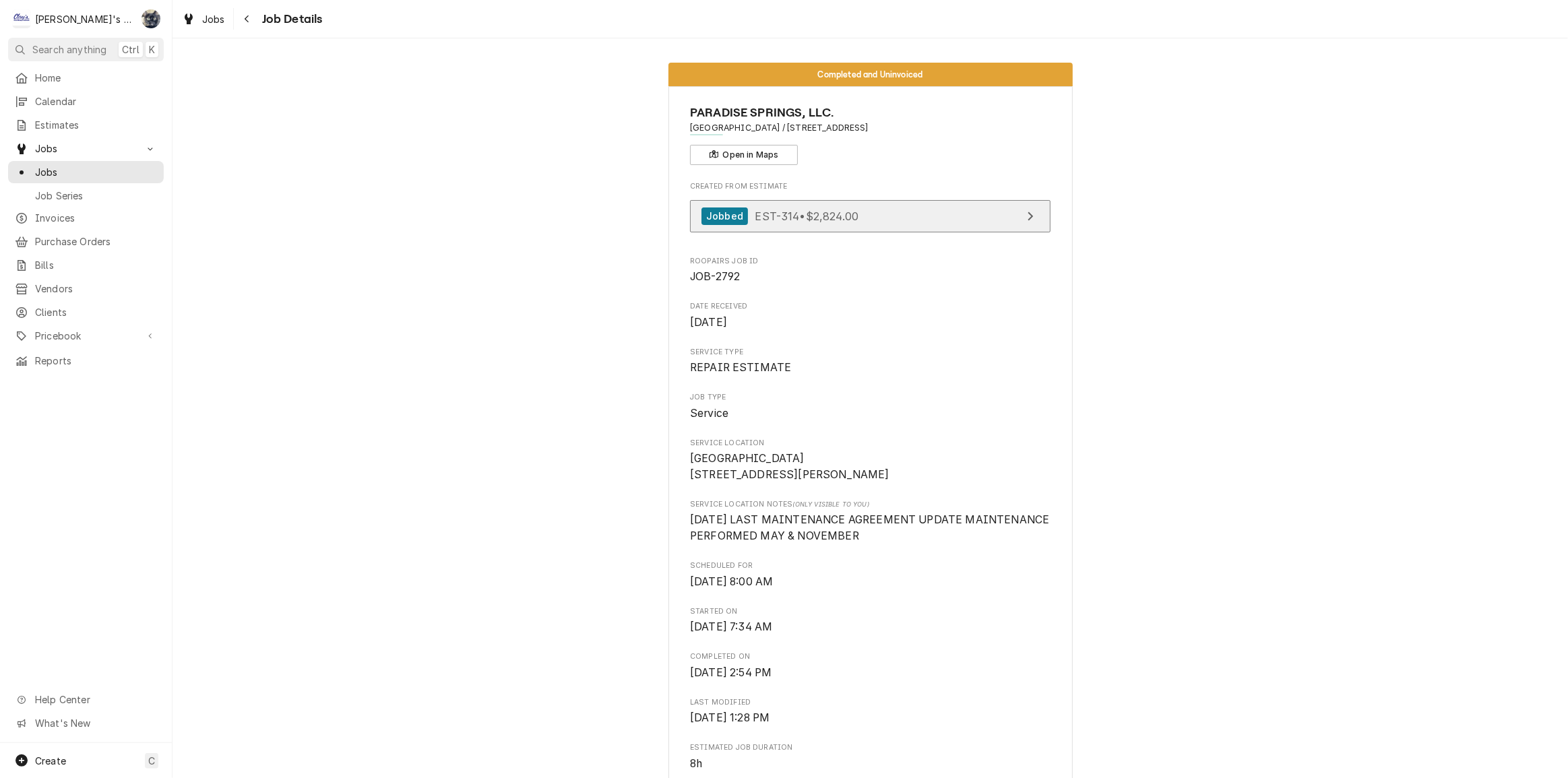
click at [854, 221] on div "Jobbed EST-314 • $2,824.00" at bounding box center [780, 216] width 157 height 18
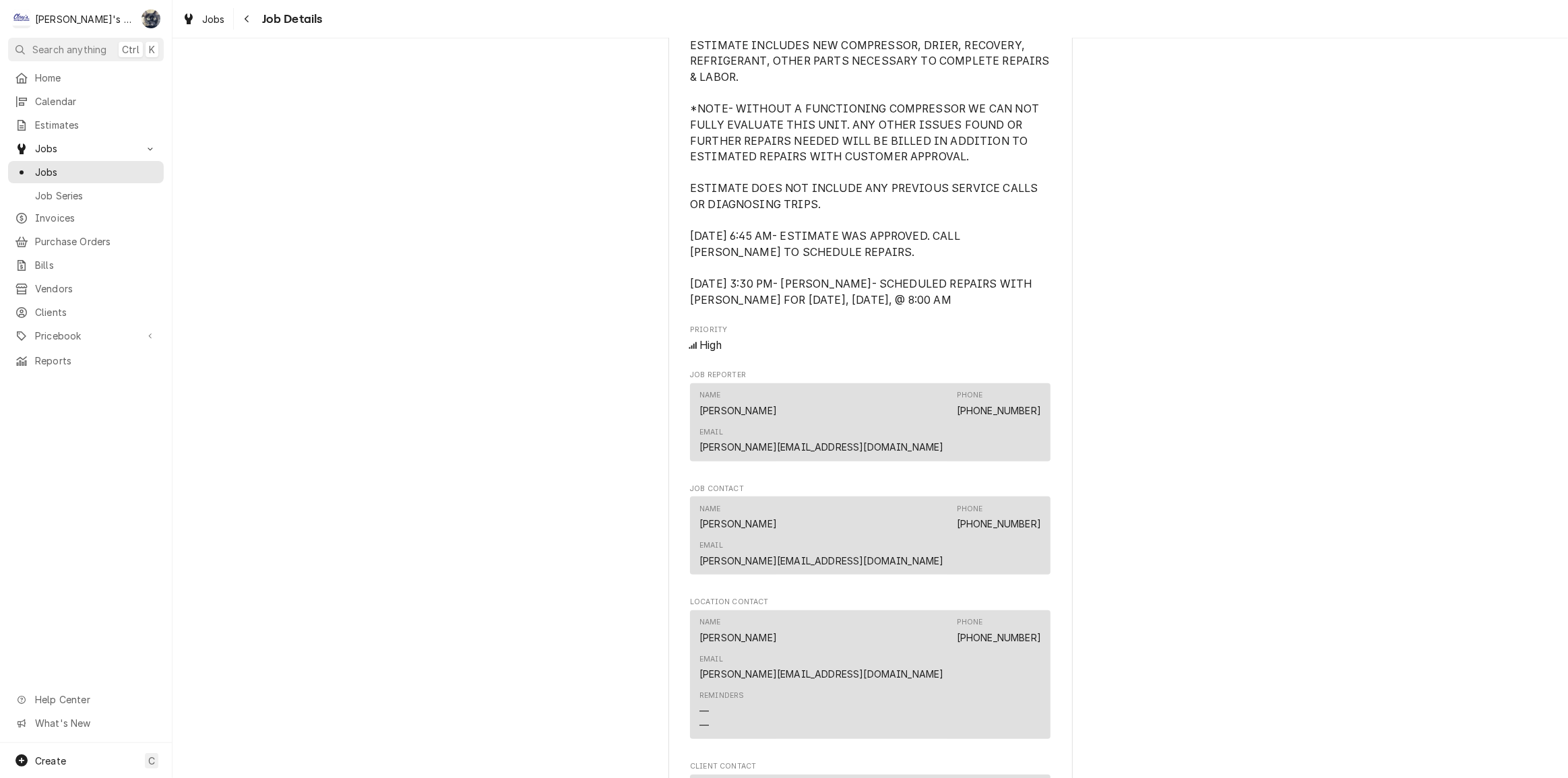
scroll to position [1347, 0]
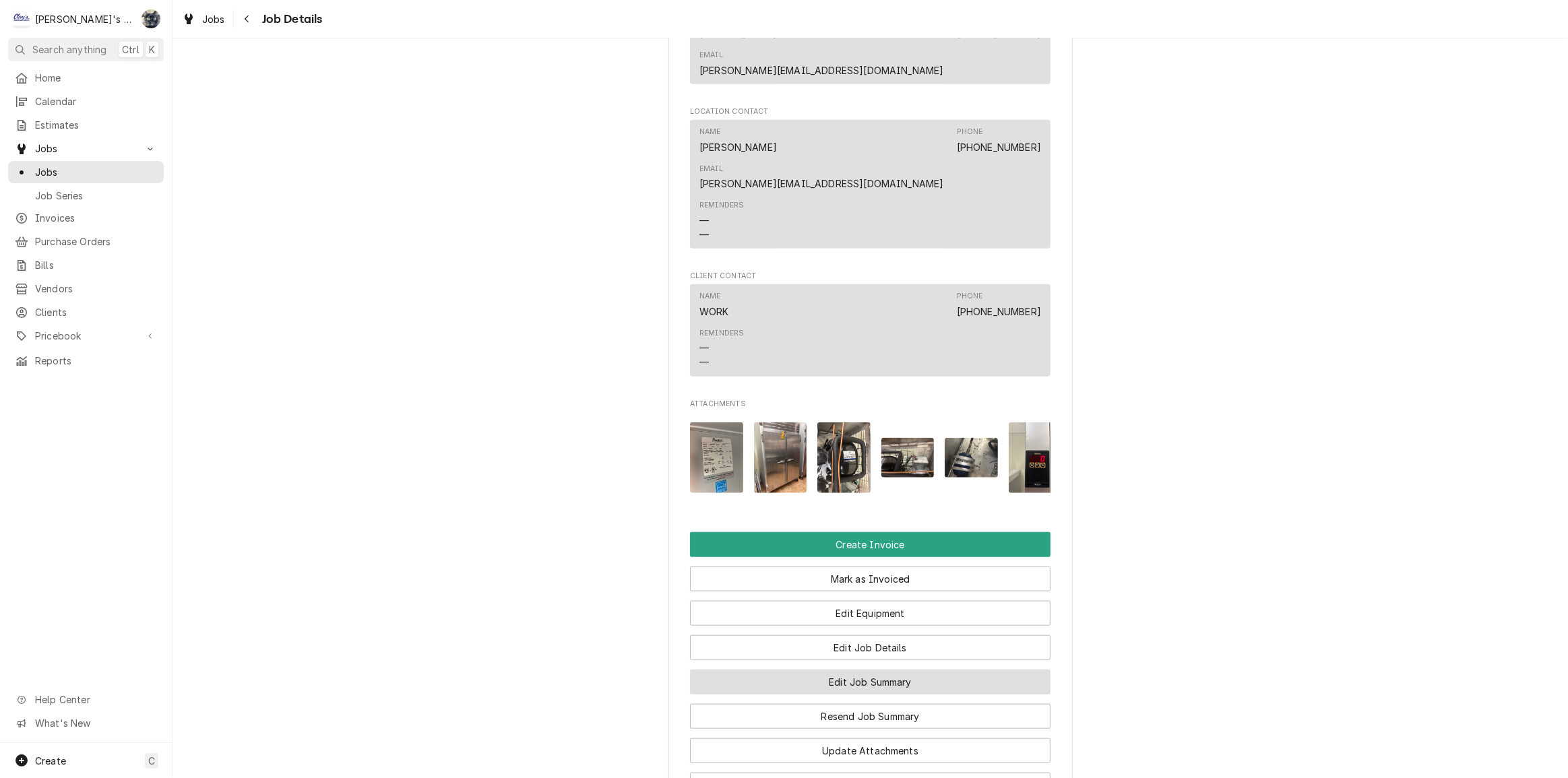
click at [861, 669] on button "Edit Job Summary" at bounding box center [871, 682] width 361 height 25
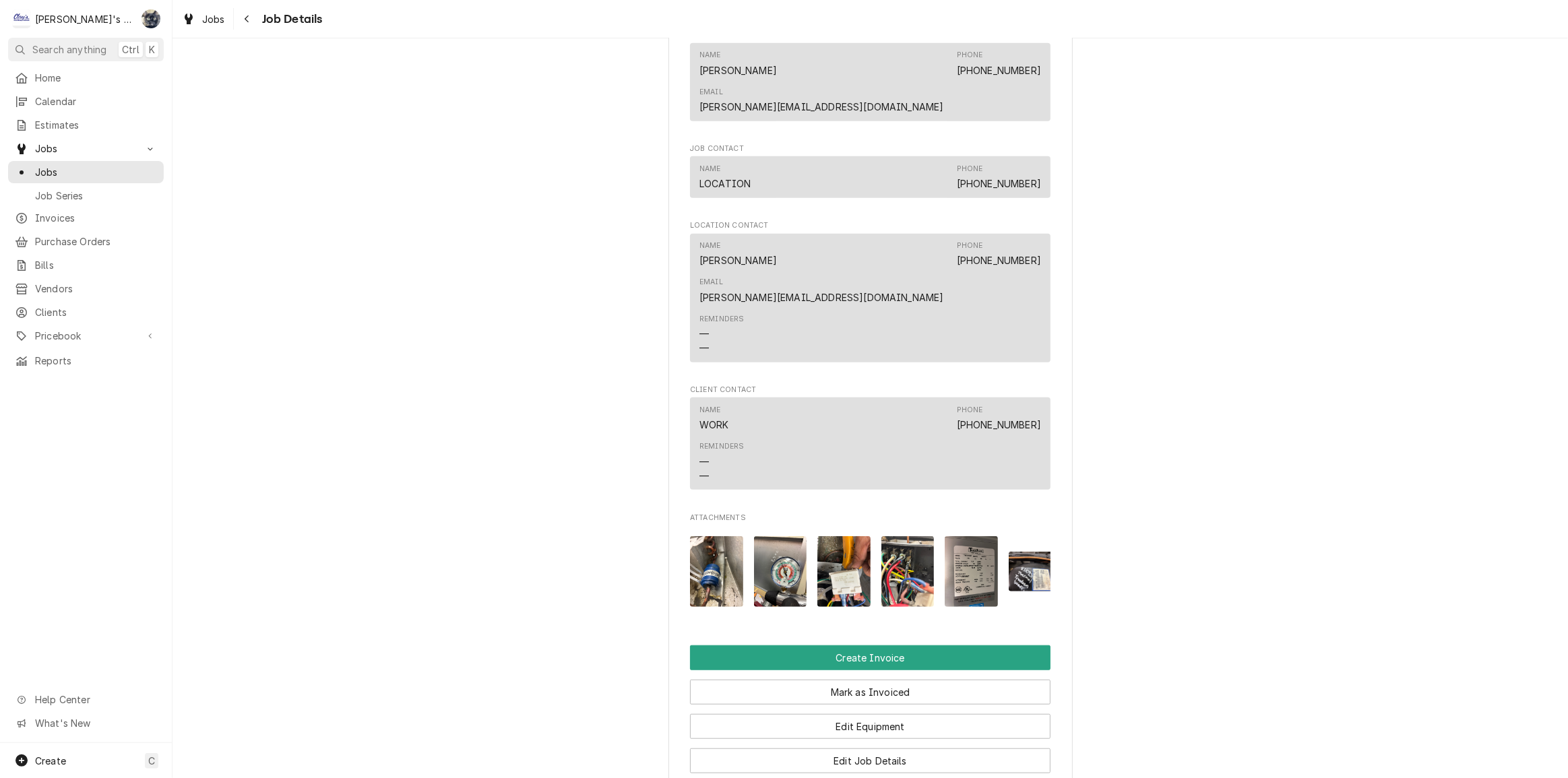
scroll to position [1442, 0]
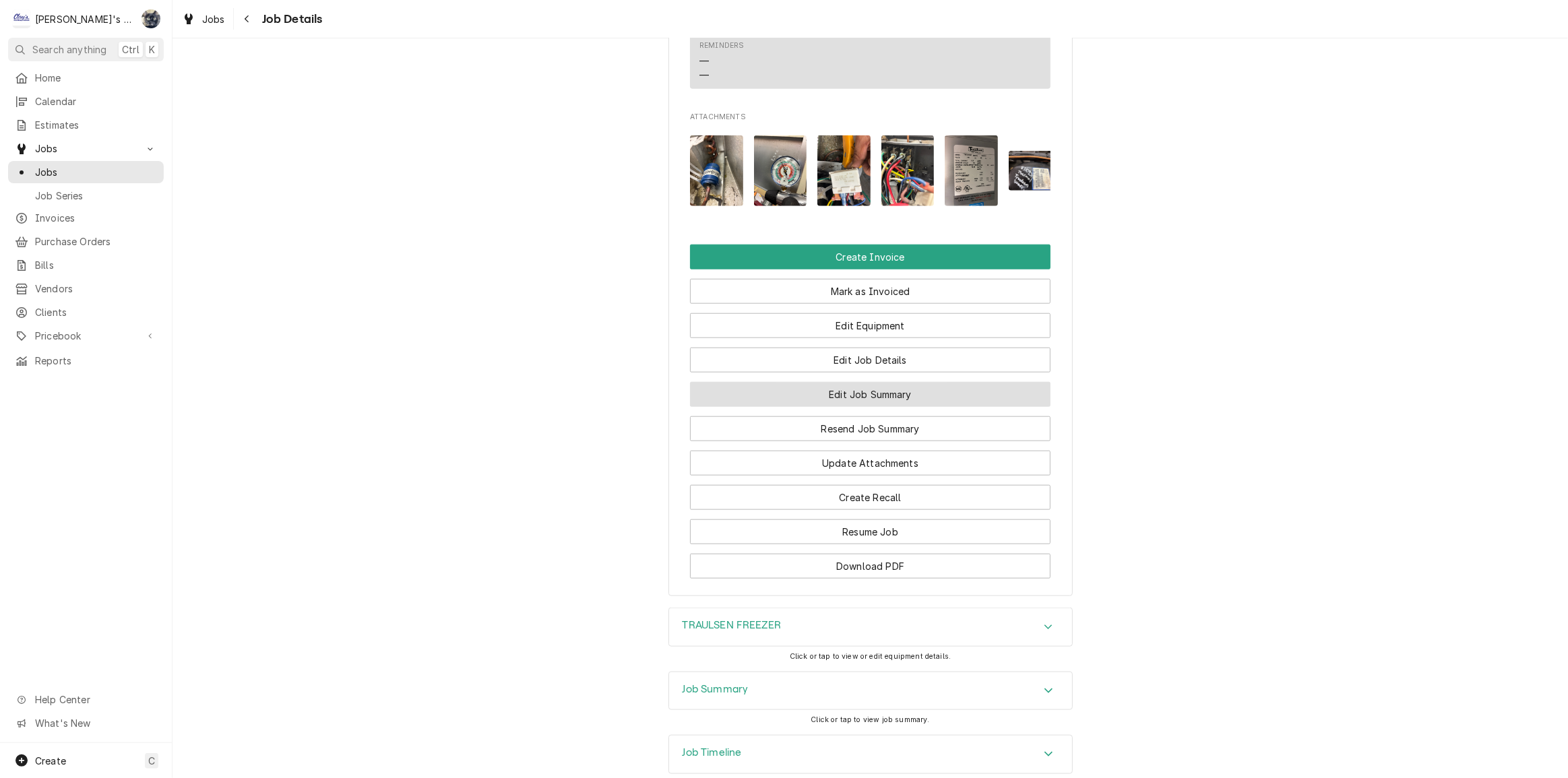
click at [856, 382] on button "Edit Job Summary" at bounding box center [871, 394] width 361 height 25
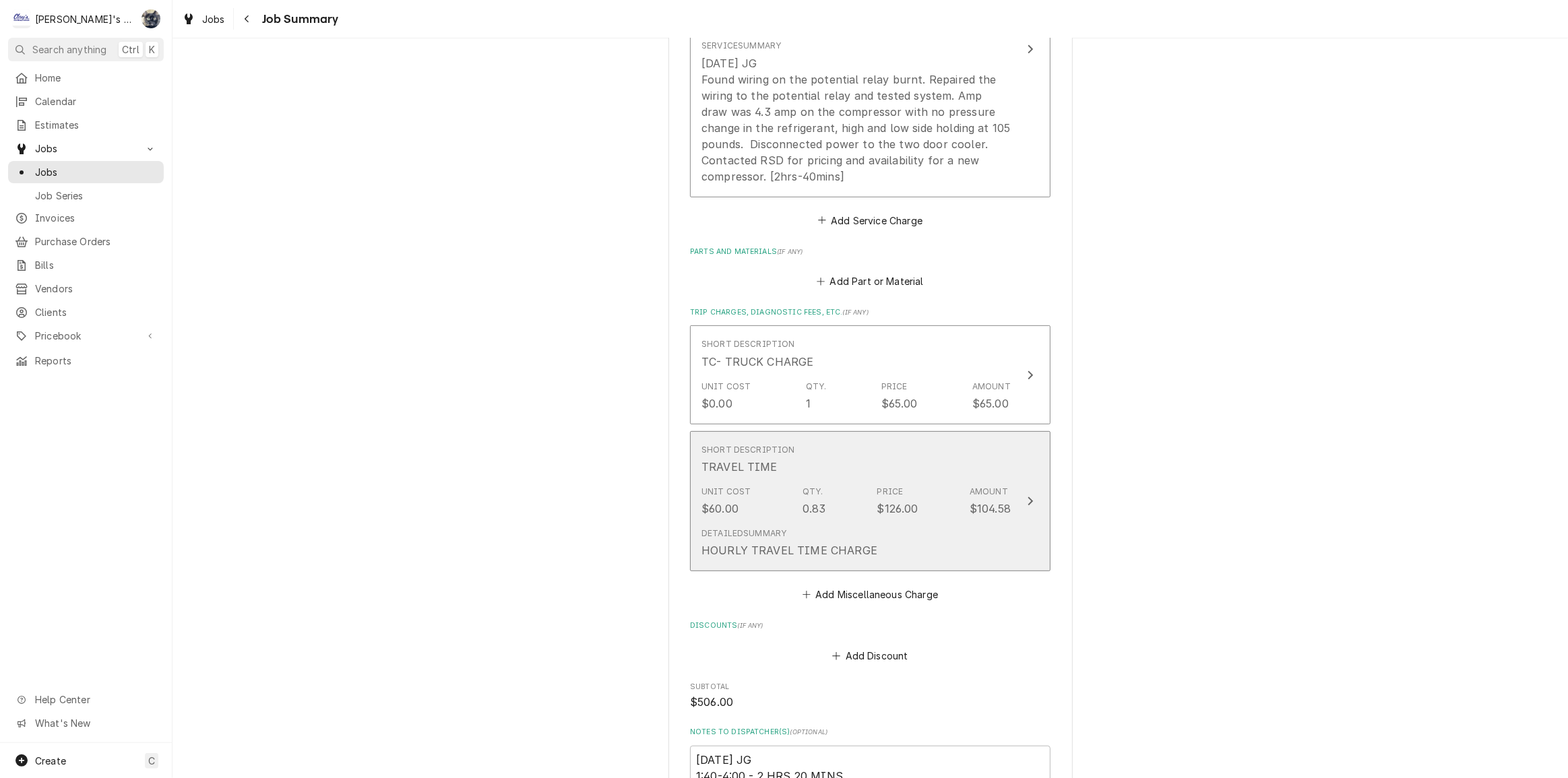
scroll to position [490, 0]
click at [850, 467] on div "Short Description TRAVEL TIME" at bounding box center [856, 453] width 309 height 42
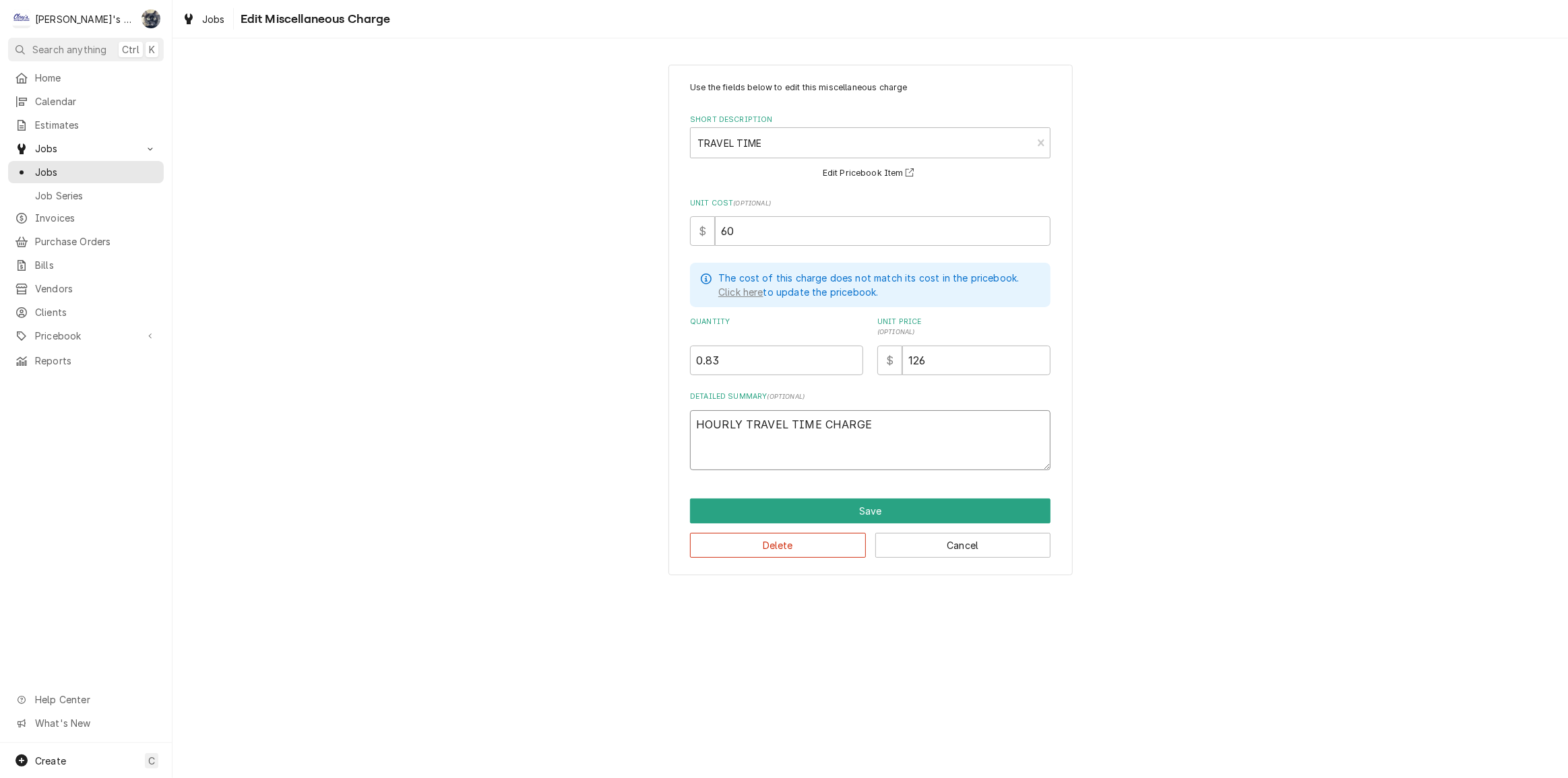
click at [906, 423] on textarea "HOURLY TRAVEL TIME CHARGE" at bounding box center [871, 441] width 361 height 61
type textarea "x"
type textarea "HOURLY TRAVEL TIME CHARGE"
type textarea "x"
type textarea "HOURLY TRAVEL TIME CHARGE -"
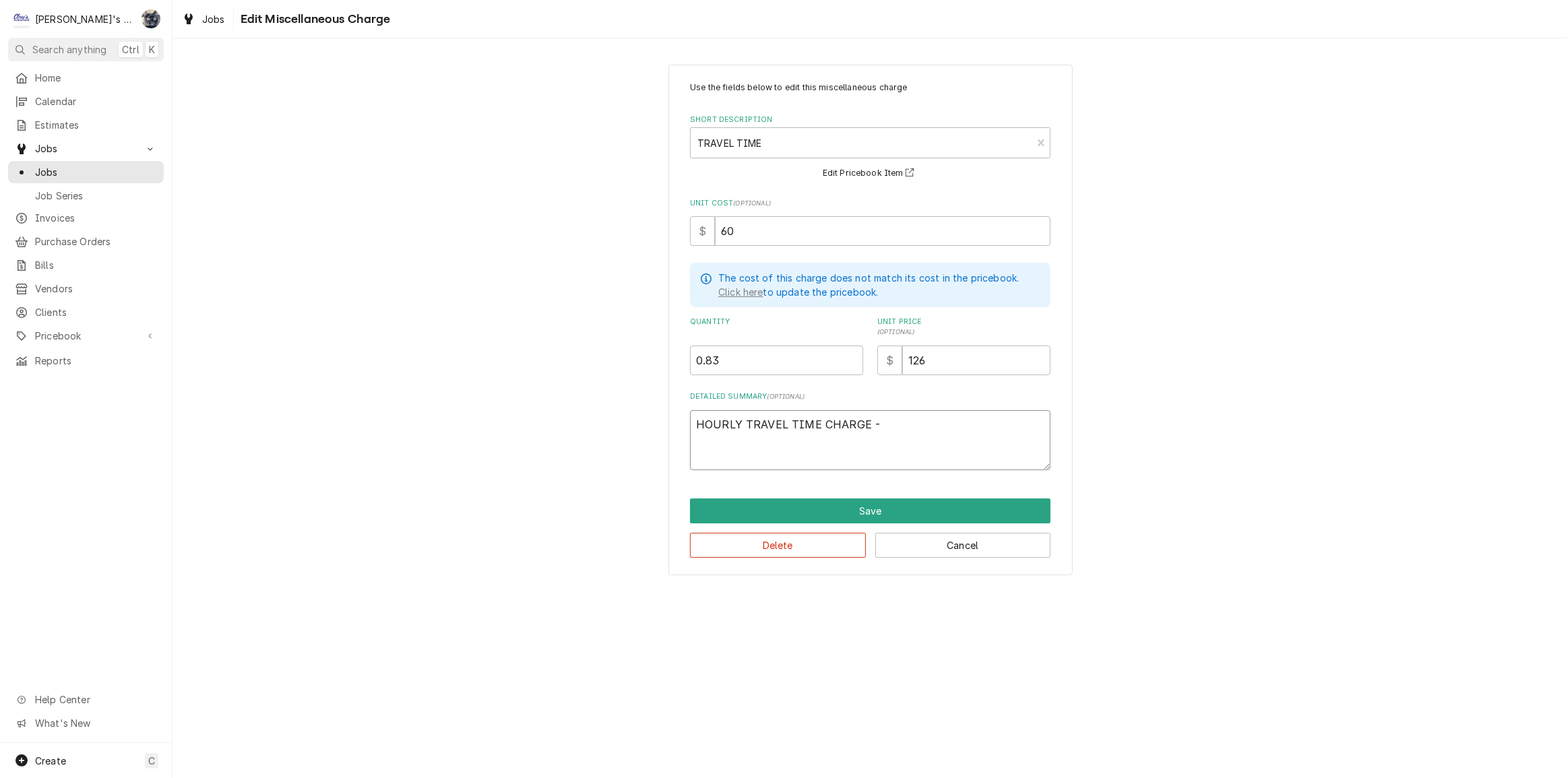
type textarea "x"
type textarea "HOURLY TRAVEL TIME CHARGE -"
type textarea "x"
type textarea "HOURLY TRAVEL TIME CHARGE - 5"
type textarea "x"
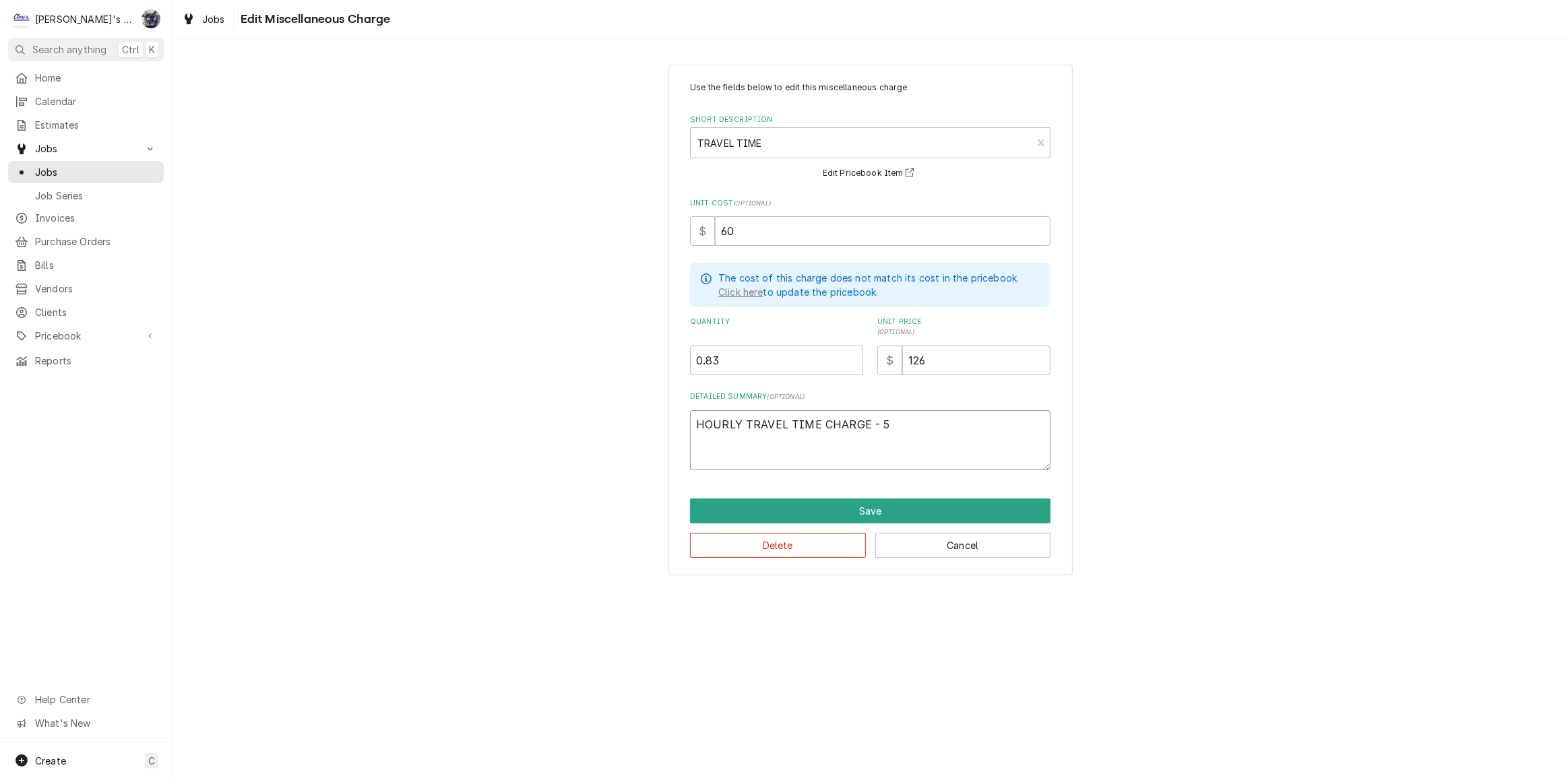
type textarea "HOURLY TRAVEL TIME CHARGE - 50"
type textarea "x"
type textarea "HOURLY TRAVEL TIME CHARGE - 50m"
type textarea "x"
type textarea "HOURLY TRAVEL TIME CHARGE - 50mi"
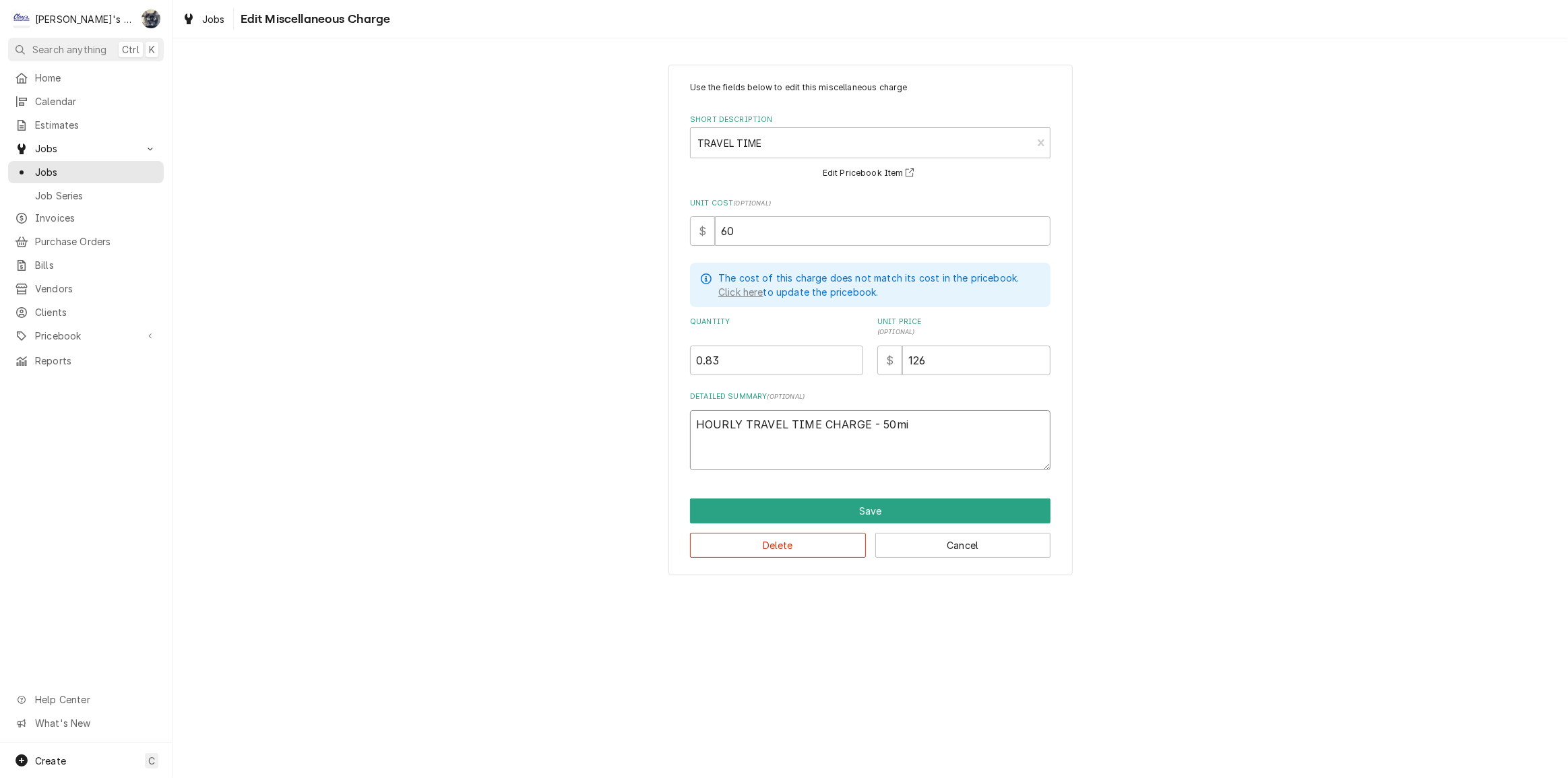
type textarea "x"
type textarea "HOURLY TRAVEL TIME CHARGE - 50min"
type textarea "x"
type textarea "HOURLY TRAVEL TIME CHARGE - 50mins"
click at [891, 506] on button "Save" at bounding box center [871, 511] width 361 height 25
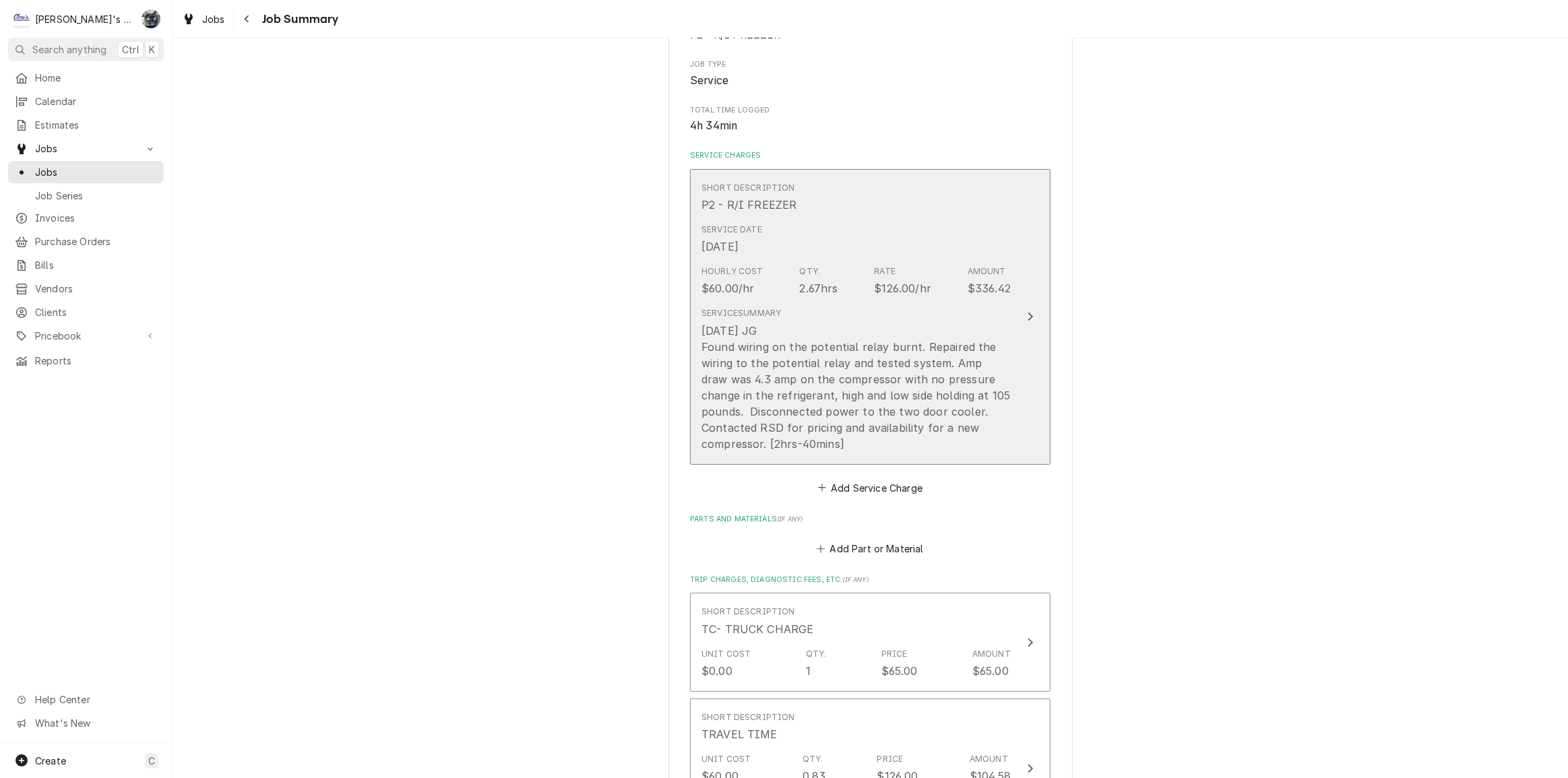
scroll to position [188, 0]
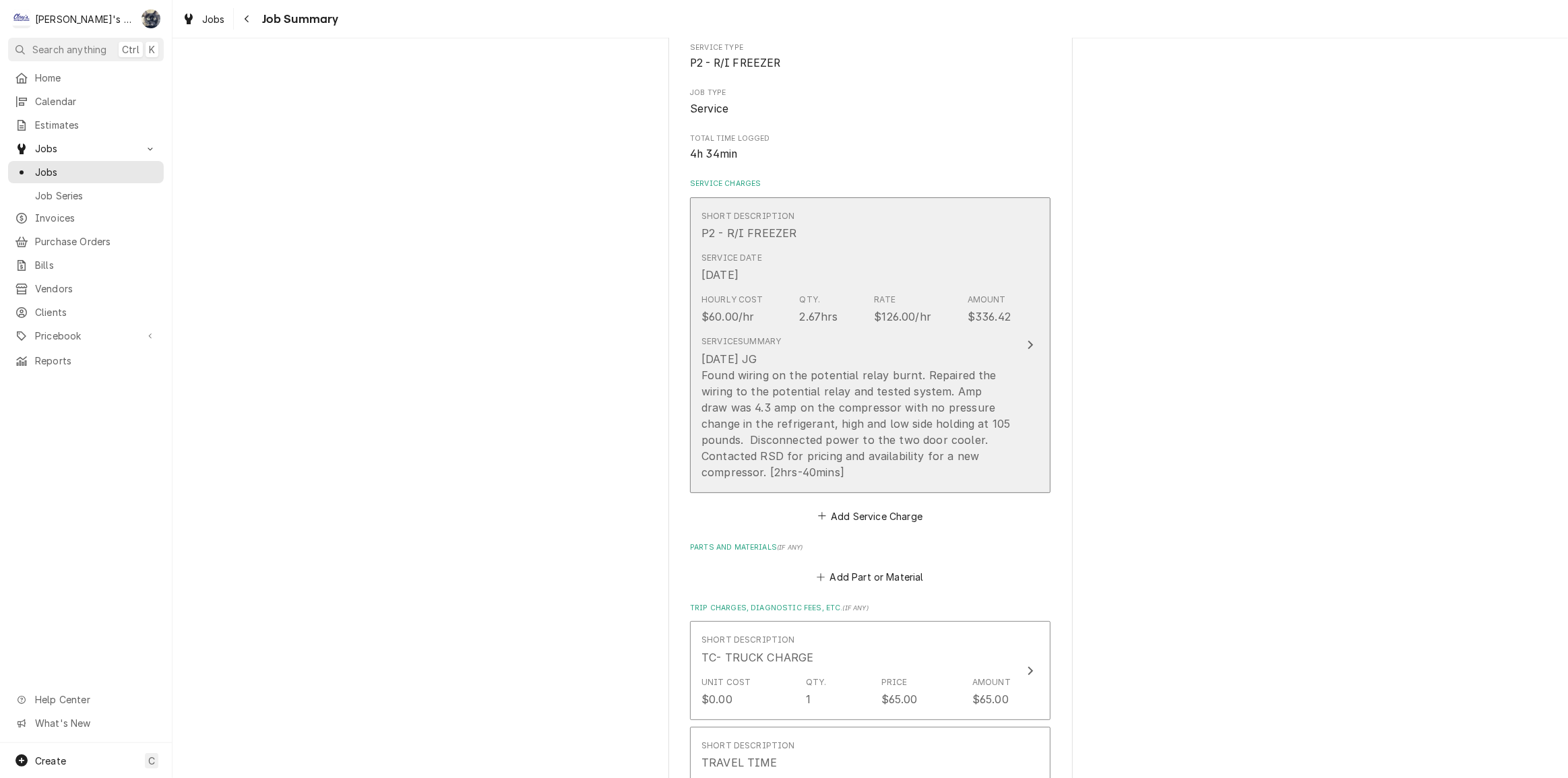
click at [856, 435] on div "8/18/2025 JG Found wiring on the potential relay burnt. Repaired the wiring to …" at bounding box center [856, 416] width 309 height 129
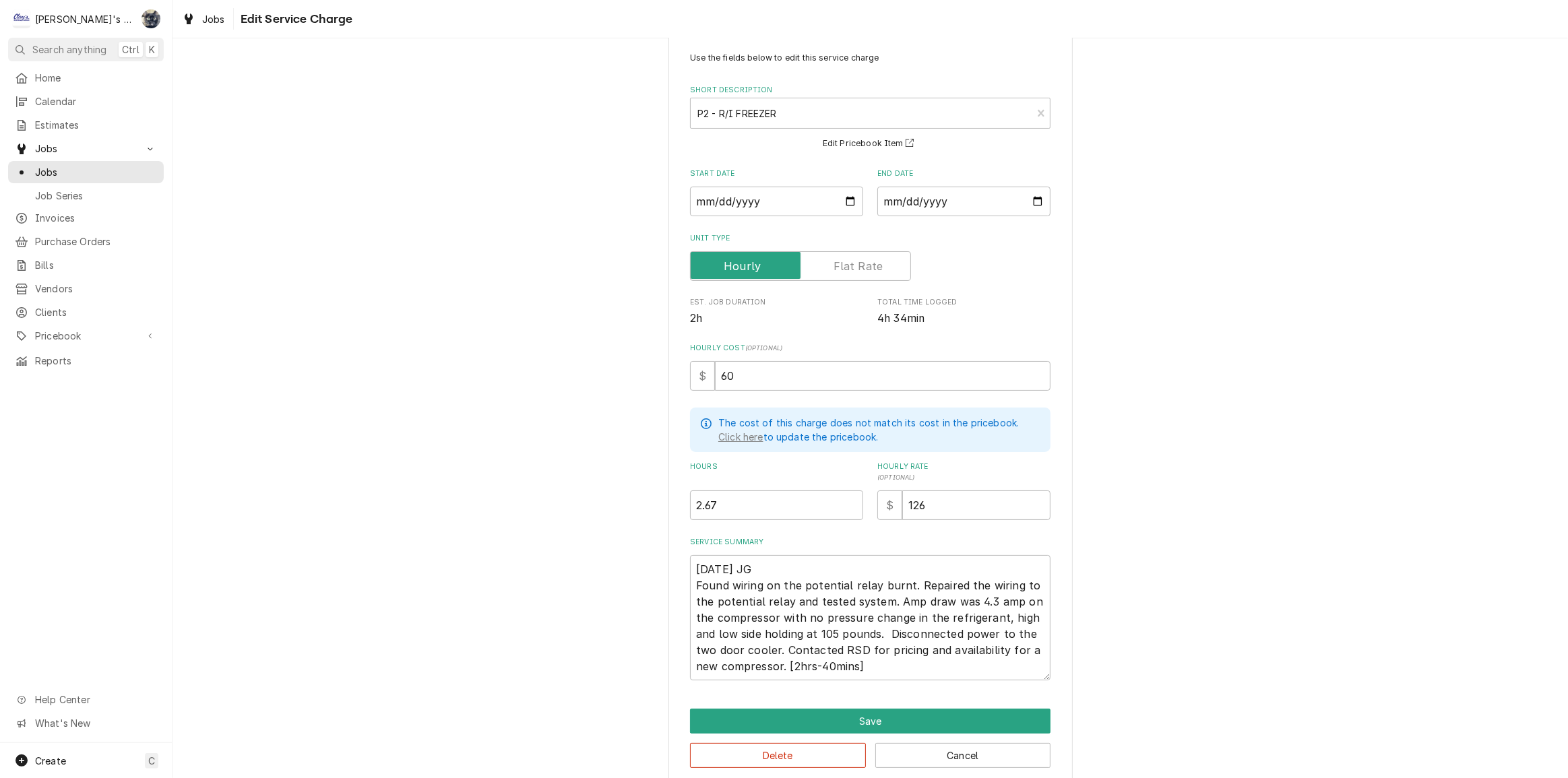
scroll to position [45, 0]
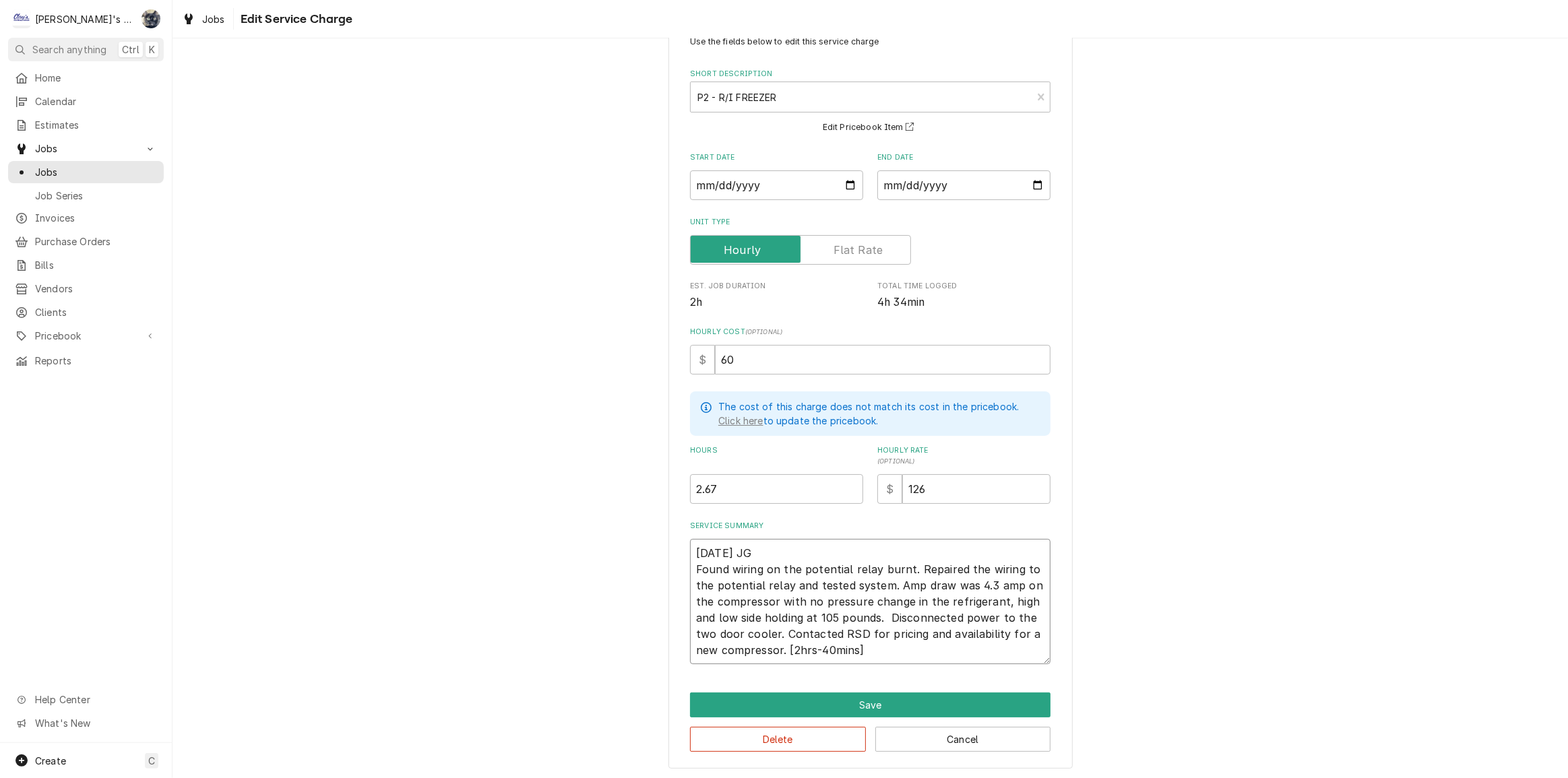
click at [862, 629] on textarea "8/18/2025 JG Found wiring on the potential relay burnt. Repaired the wiring to …" at bounding box center [871, 601] width 361 height 125
type textarea "x"
type textarea "8/18/2025 JG Found wiring on the potential relay burnt. Repaired the wiring to …"
type textarea "x"
type textarea "8/18/2025 JG Found wiring on the potential relay burnt. Repaired the wiring to …"
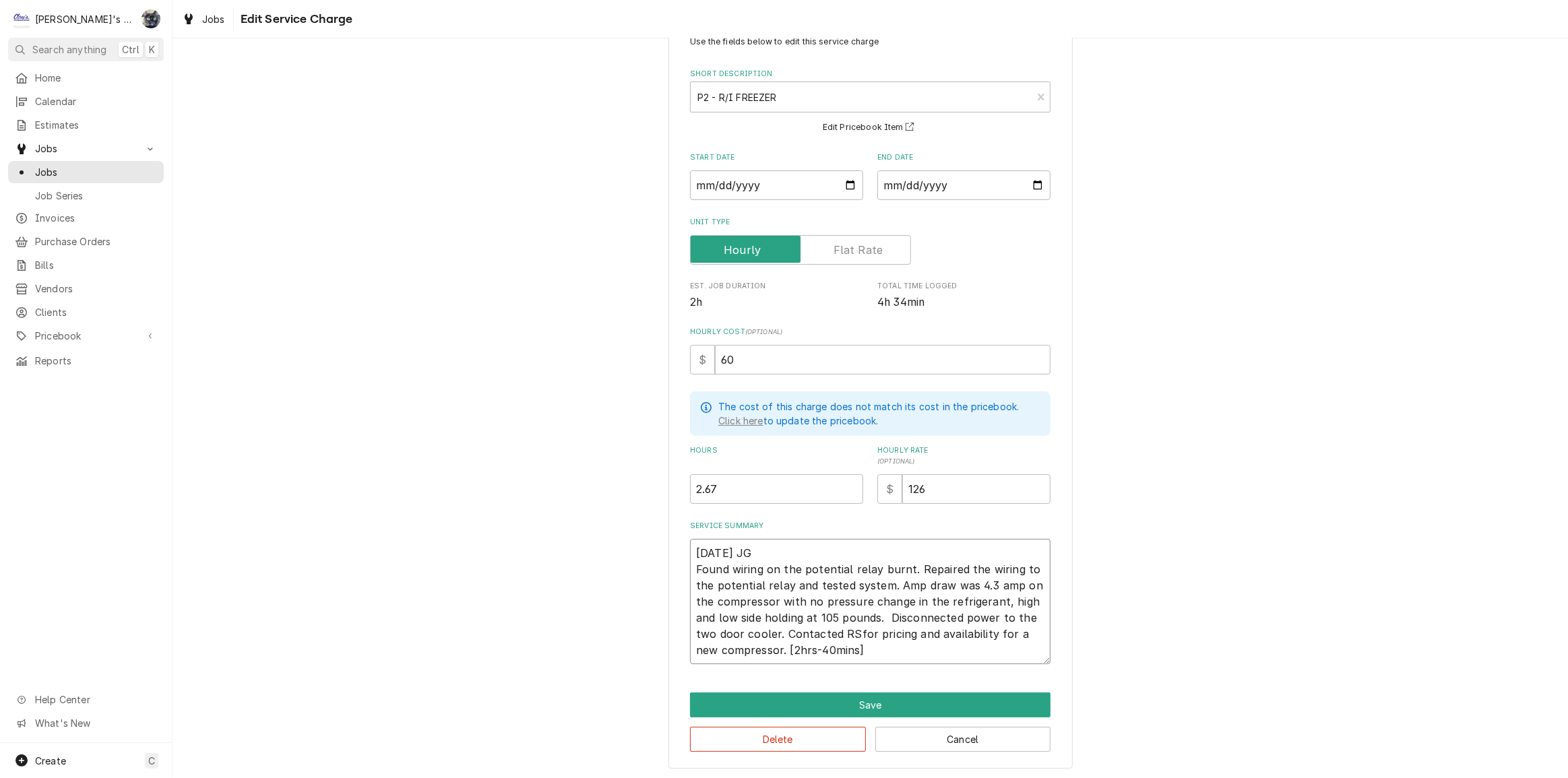
type textarea "x"
type textarea "8/18/2025 JG Found wiring on the potential relay burnt. Repaired the wiring to …"
type textarea "x"
type textarea "8/18/2025 JG Found wiring on the potential relay burnt. Repaired the wiring to …"
type textarea "x"
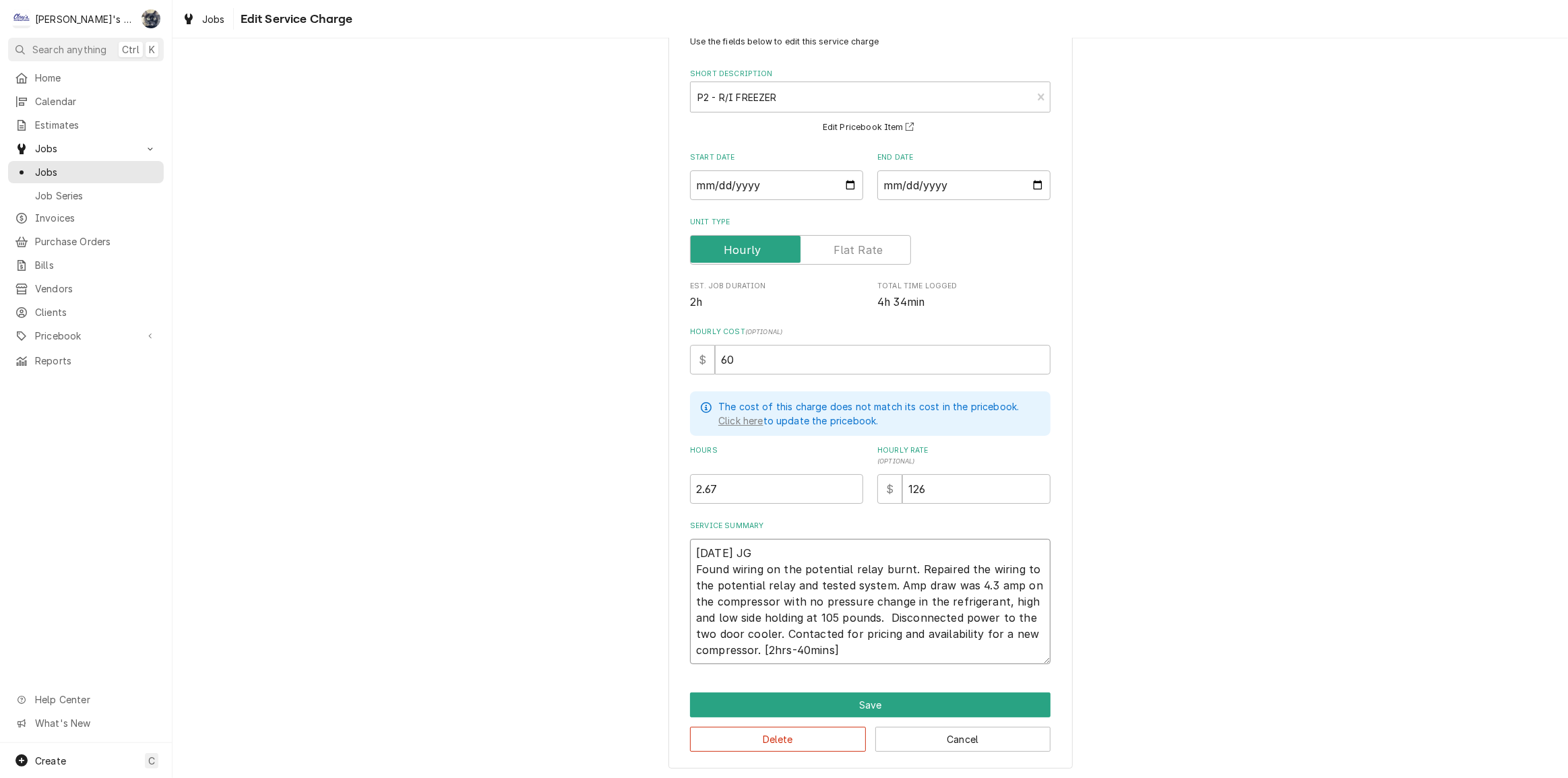
type textarea "8/18/2025 JG Found wiring on the potential relay burnt. Repaired the wiring to …"
type textarea "x"
type textarea "8/18/2025 JG Found wiring on the potential relay burnt. Repaired the wiring to …"
type textarea "x"
type textarea "8/18/2025 JG Found wiring on the potential relay burnt. Repaired the wiring to …"
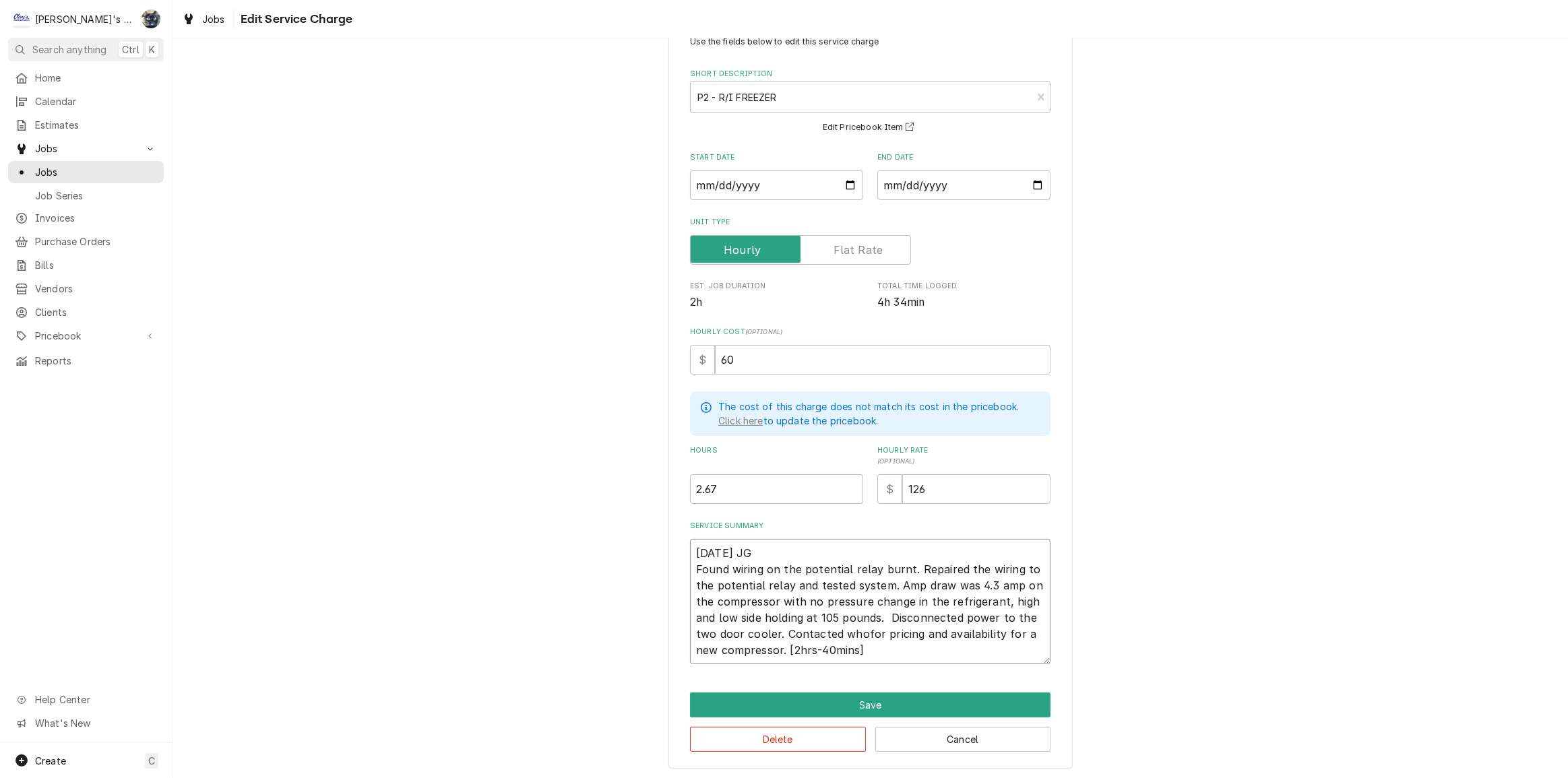
type textarea "x"
type textarea "8/18/2025 JG Found wiring on the potential relay burnt. Repaired the wiring to …"
type textarea "x"
type textarea "8/18/2025 JG Found wiring on the potential relay burnt. Repaired the wiring to …"
type textarea "x"
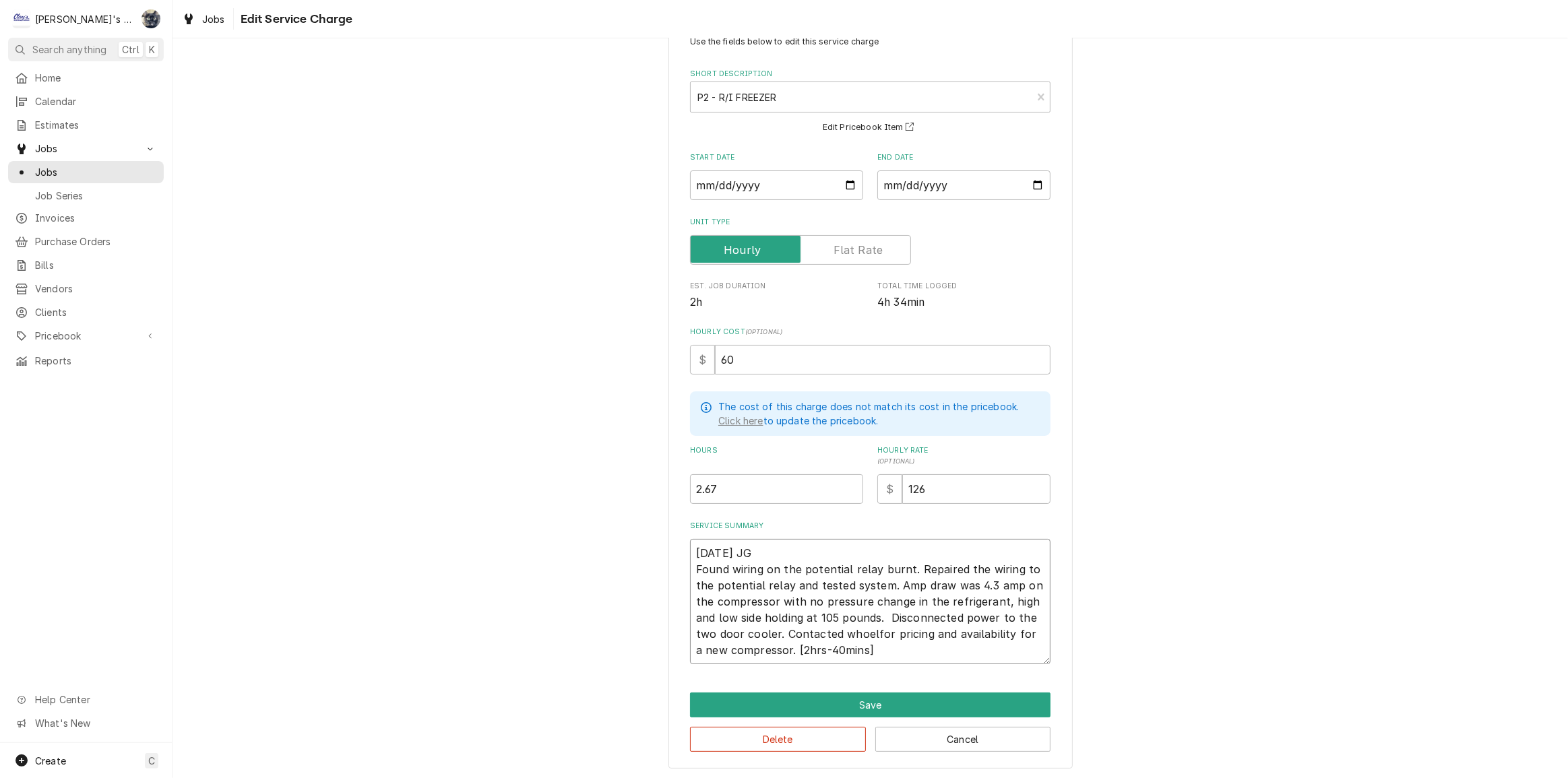
type textarea "8/18/2025 JG Found wiring on the potential relay burnt. Repaired the wiring to …"
type textarea "x"
type textarea "8/18/2025 JG Found wiring on the potential relay burnt. Repaired the wiring to …"
type textarea "x"
type textarea "8/18/2025 JG Found wiring on the potential relay burnt. Repaired the wiring to …"
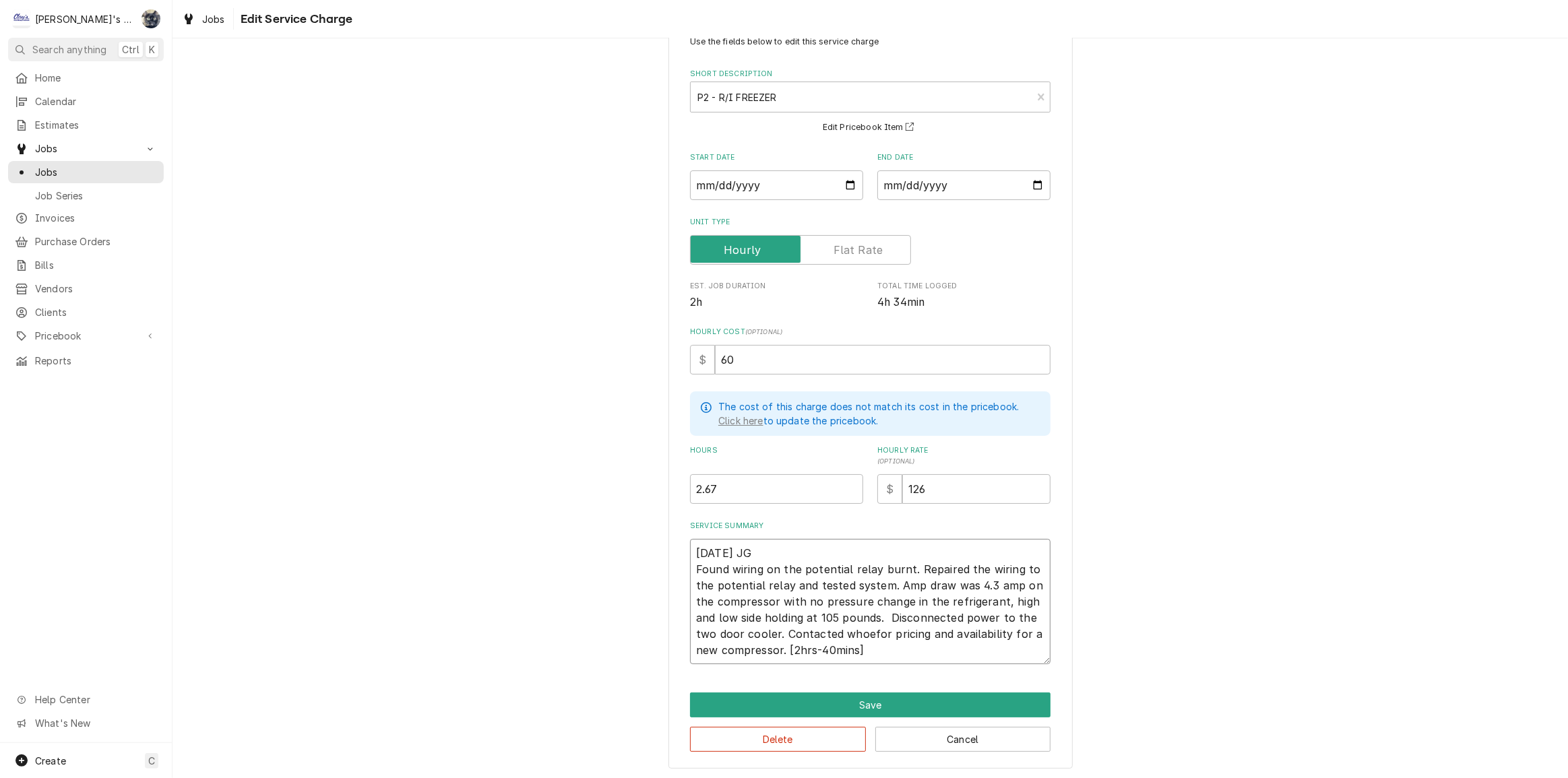
type textarea "x"
type textarea "8/18/2025 JG Found wiring on the potential relay burnt. Repaired the wiring to …"
type textarea "x"
type textarea "8/18/2025 JG Found wiring on the potential relay burnt. Repaired the wiring to …"
type textarea "x"
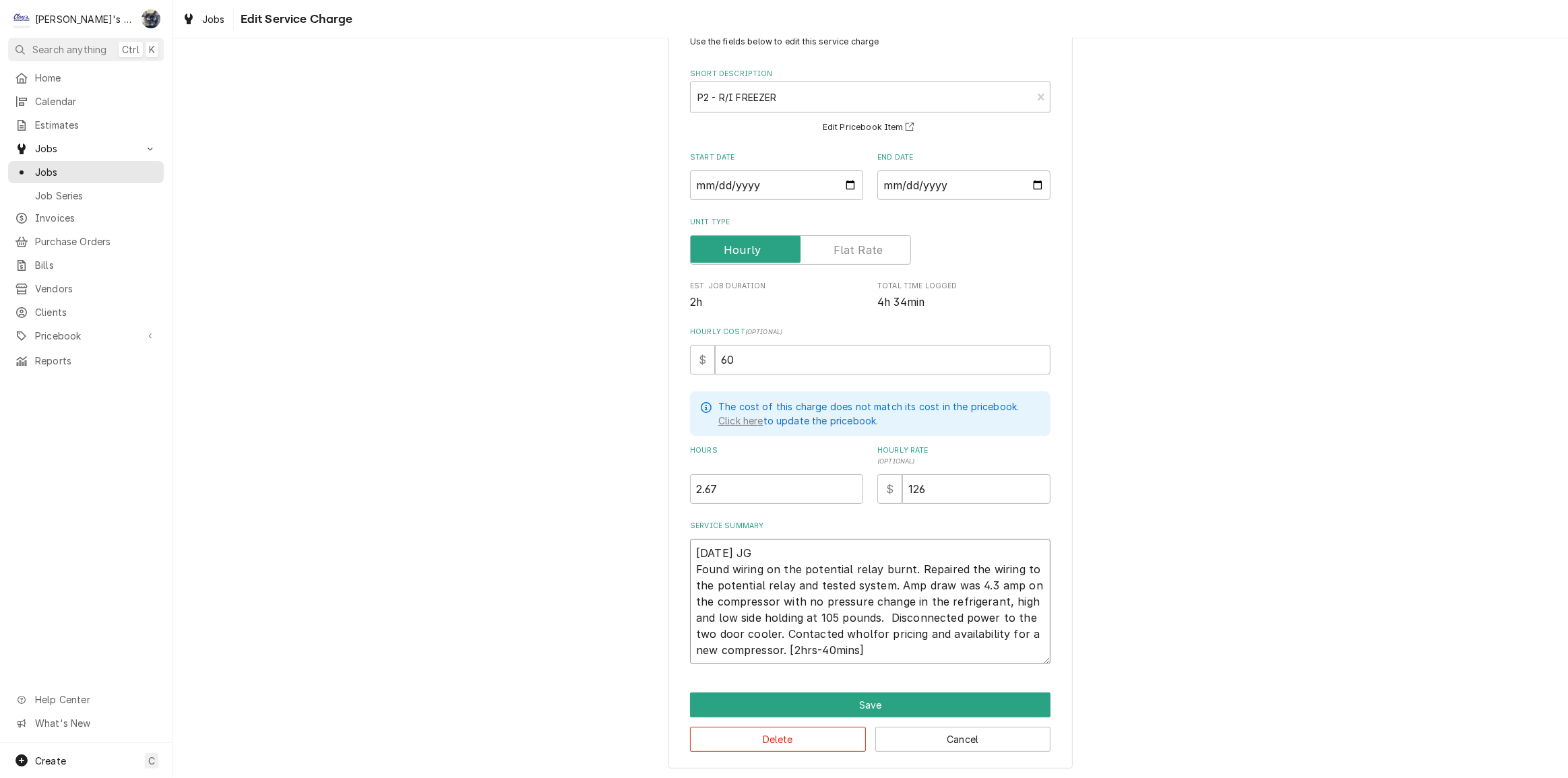
type textarea "8/18/2025 JG Found wiring on the potential relay burnt. Repaired the wiring to …"
type textarea "x"
type textarea "8/18/2025 JG Found wiring on the potential relay burnt. Repaired the wiring to …"
type textarea "x"
type textarea "8/18/2025 JG Found wiring on the potential relay burnt. Repaired the wiring to …"
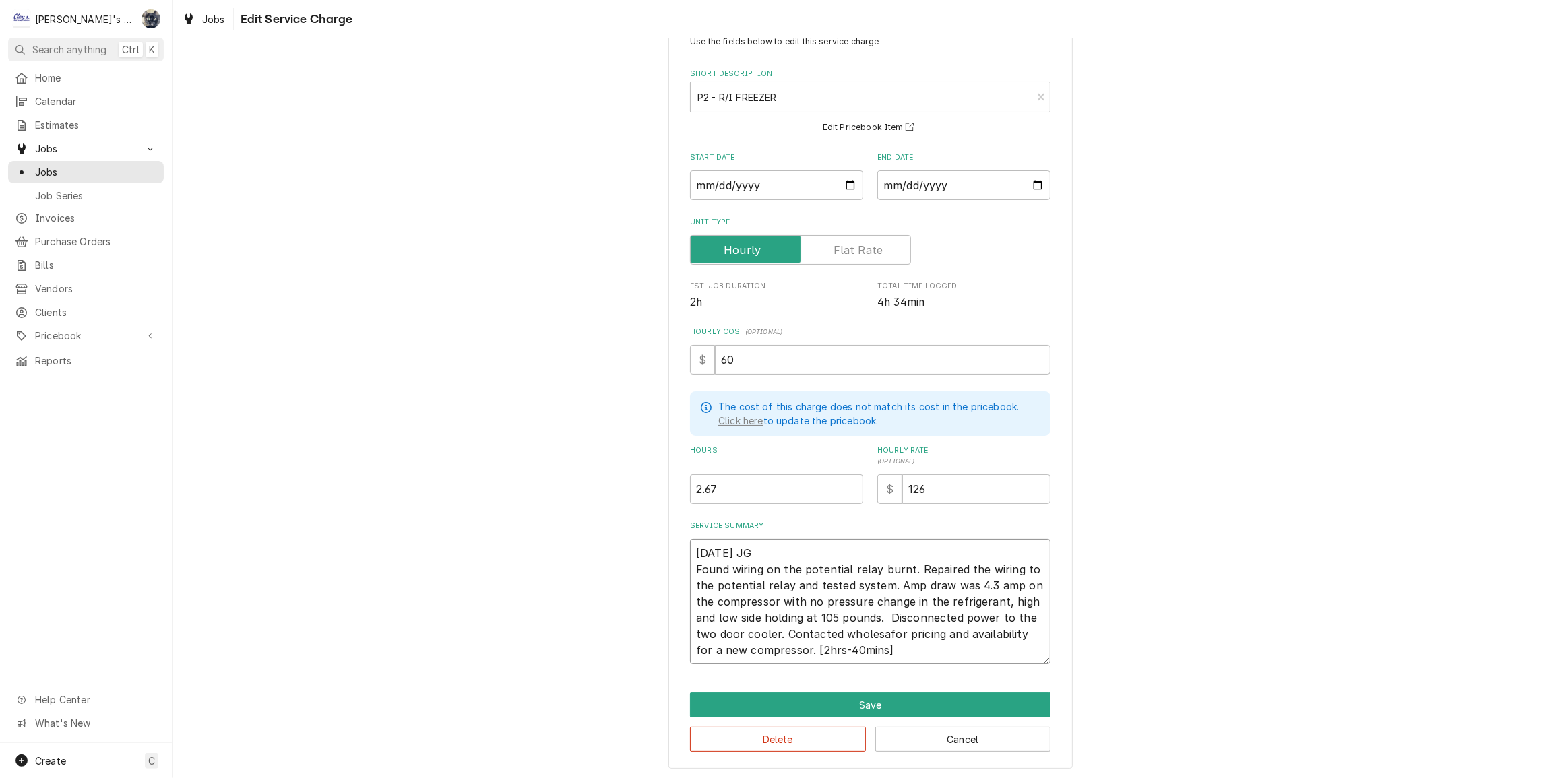
type textarea "x"
type textarea "8/18/2025 JG Found wiring on the potential relay burnt. Repaired the wiring to …"
type textarea "x"
type textarea "8/18/2025 JG Found wiring on the potential relay burnt. Repaired the wiring to …"
type textarea "x"
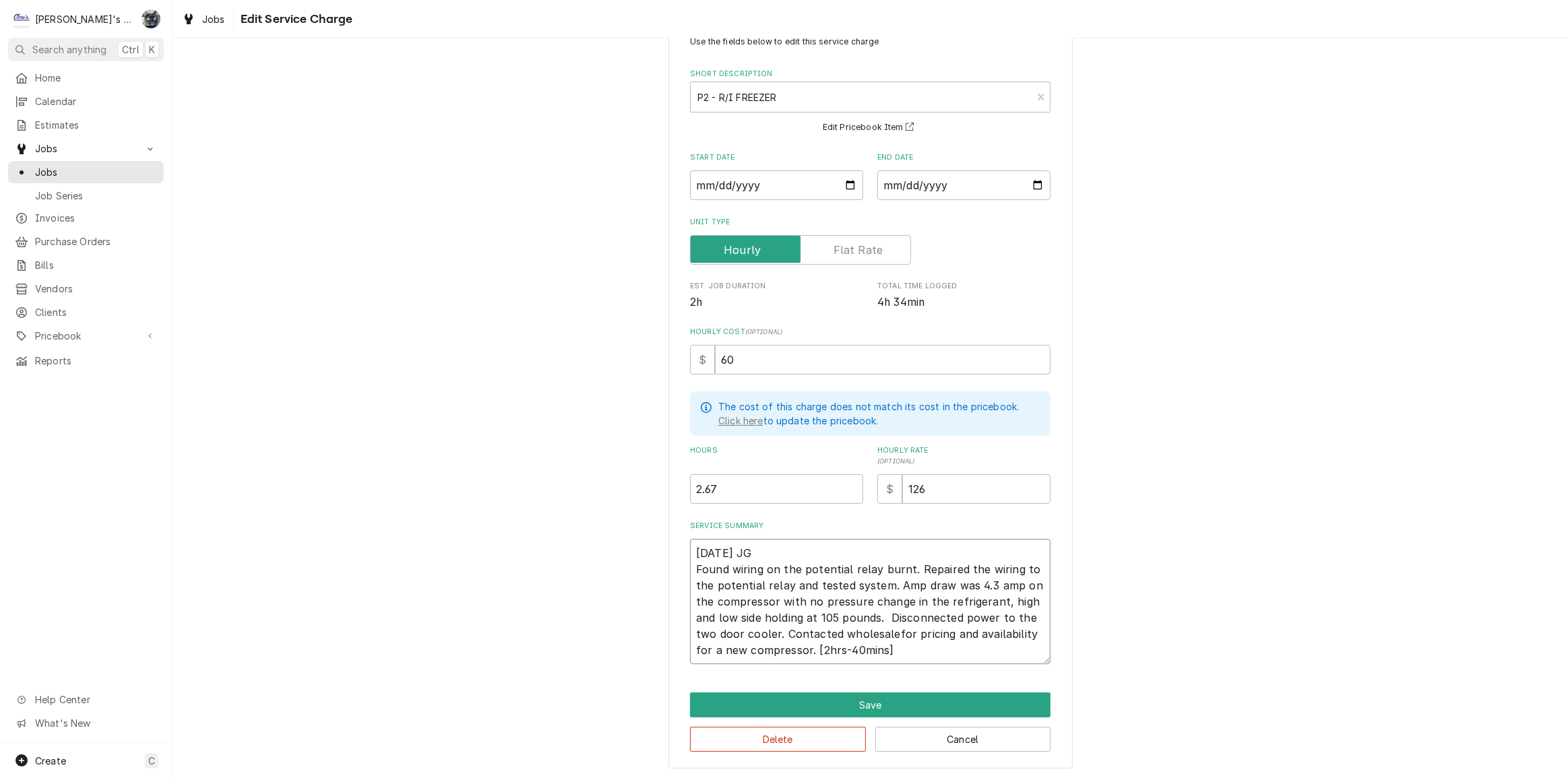
type textarea "8/18/2025 JG Found wiring on the potential relay burnt. Repaired the wiring to …"
type textarea "x"
type textarea "8/18/2025 JG Found wiring on the potential relay burnt. Repaired the wiring to …"
click at [952, 632] on textarea "8/18/2025 JG Found wiring on the potential relay burnt. Repaired the wiring to …" at bounding box center [871, 601] width 361 height 125
type textarea "x"
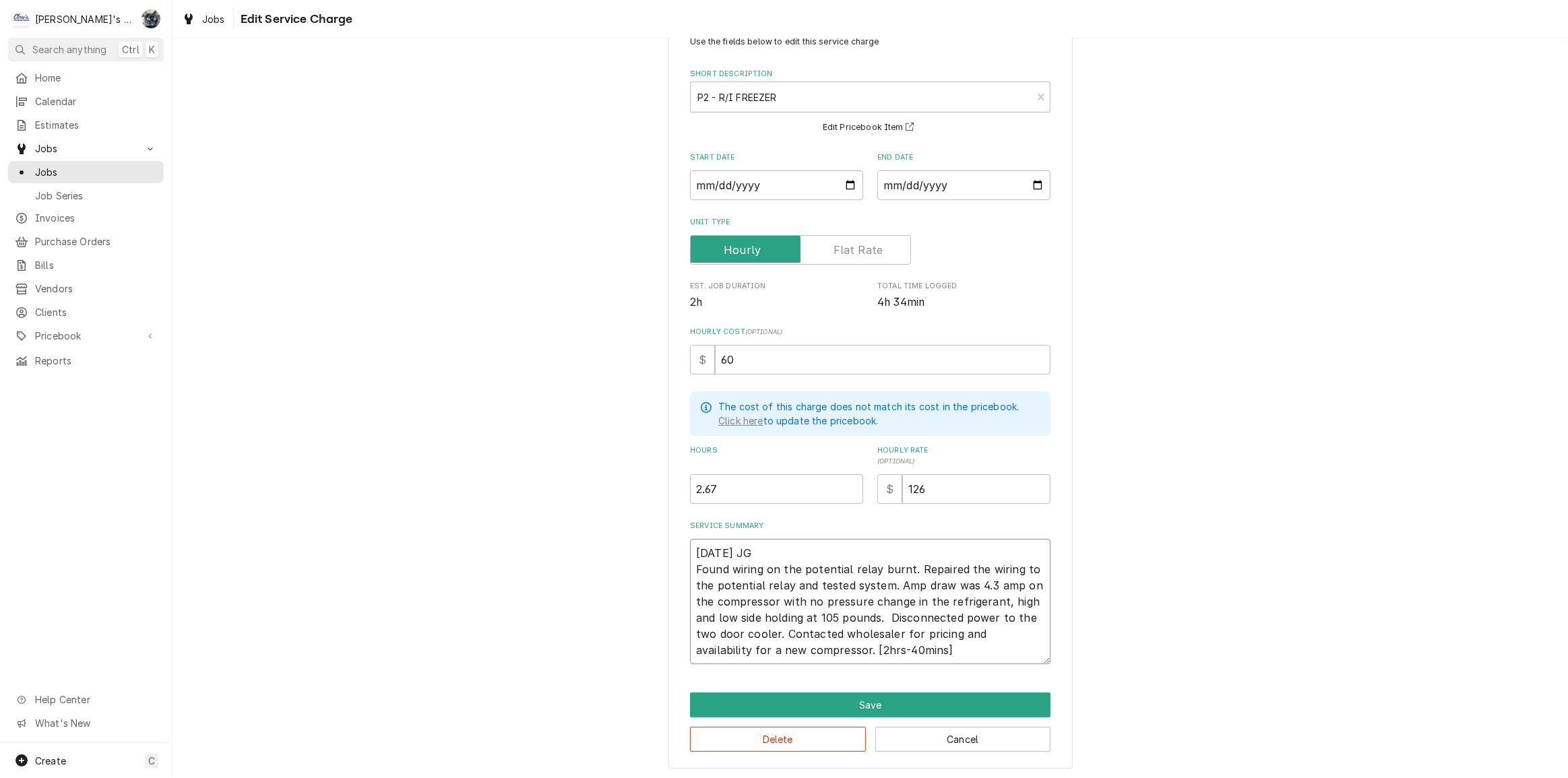
type textarea "8/18/2025 JG Found wiring on the potential relay burnt. Repaired the wiring to …"
type textarea "x"
type textarea "8/18/2025 JG Found wiring on the potential relay burnt. Repaired the wiring to …"
type textarea "x"
type textarea "8/18/2025 JG Found wiring on the potential relay burnt. Repaired the wiring to …"
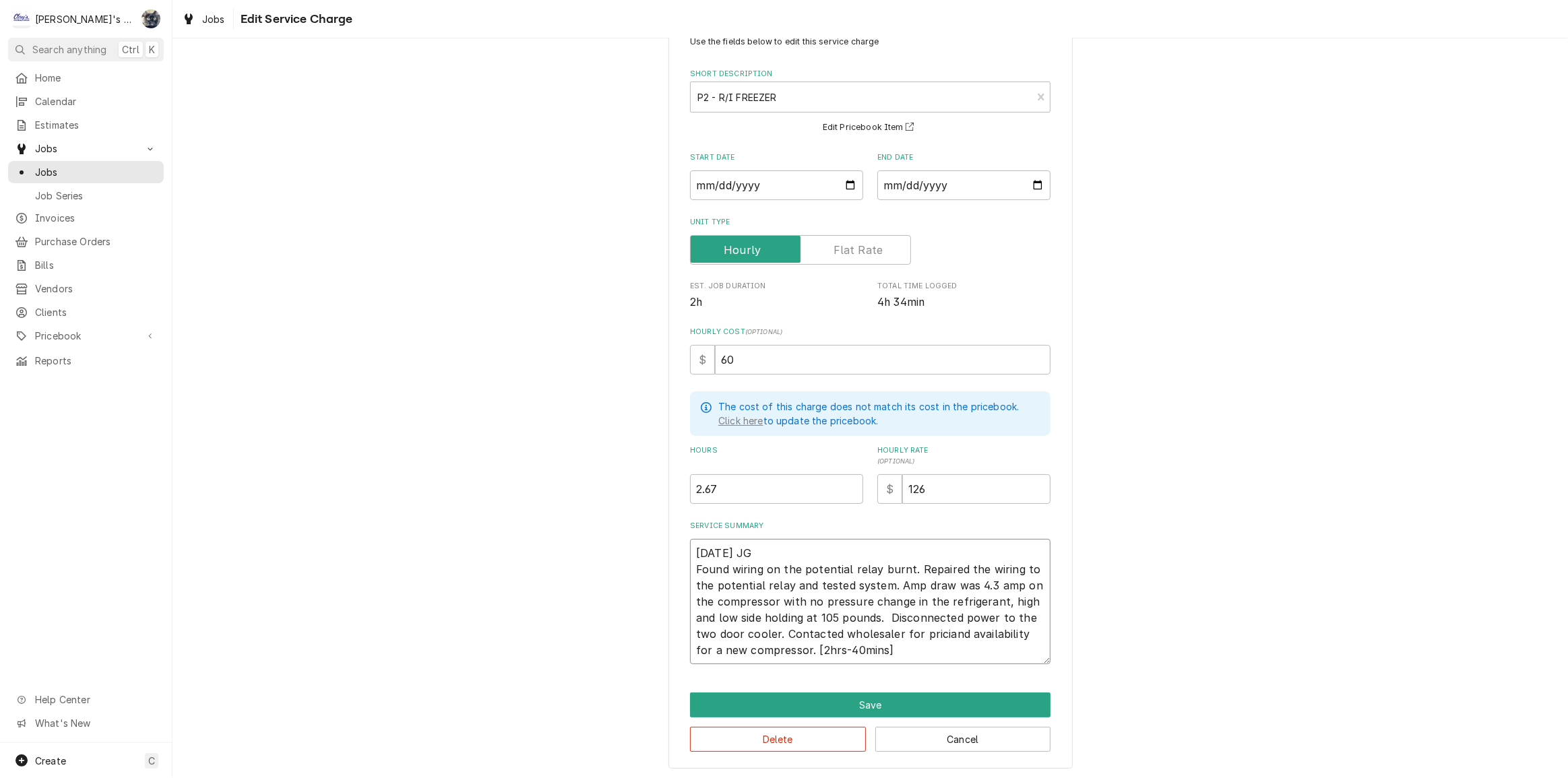
type textarea "x"
type textarea "8/18/2025 JG Found wiring on the potential relay burnt. Repaired the wiring to …"
type textarea "x"
type textarea "8/18/2025 JG Found wiring on the potential relay burnt. Repaired the wiring to …"
type textarea "x"
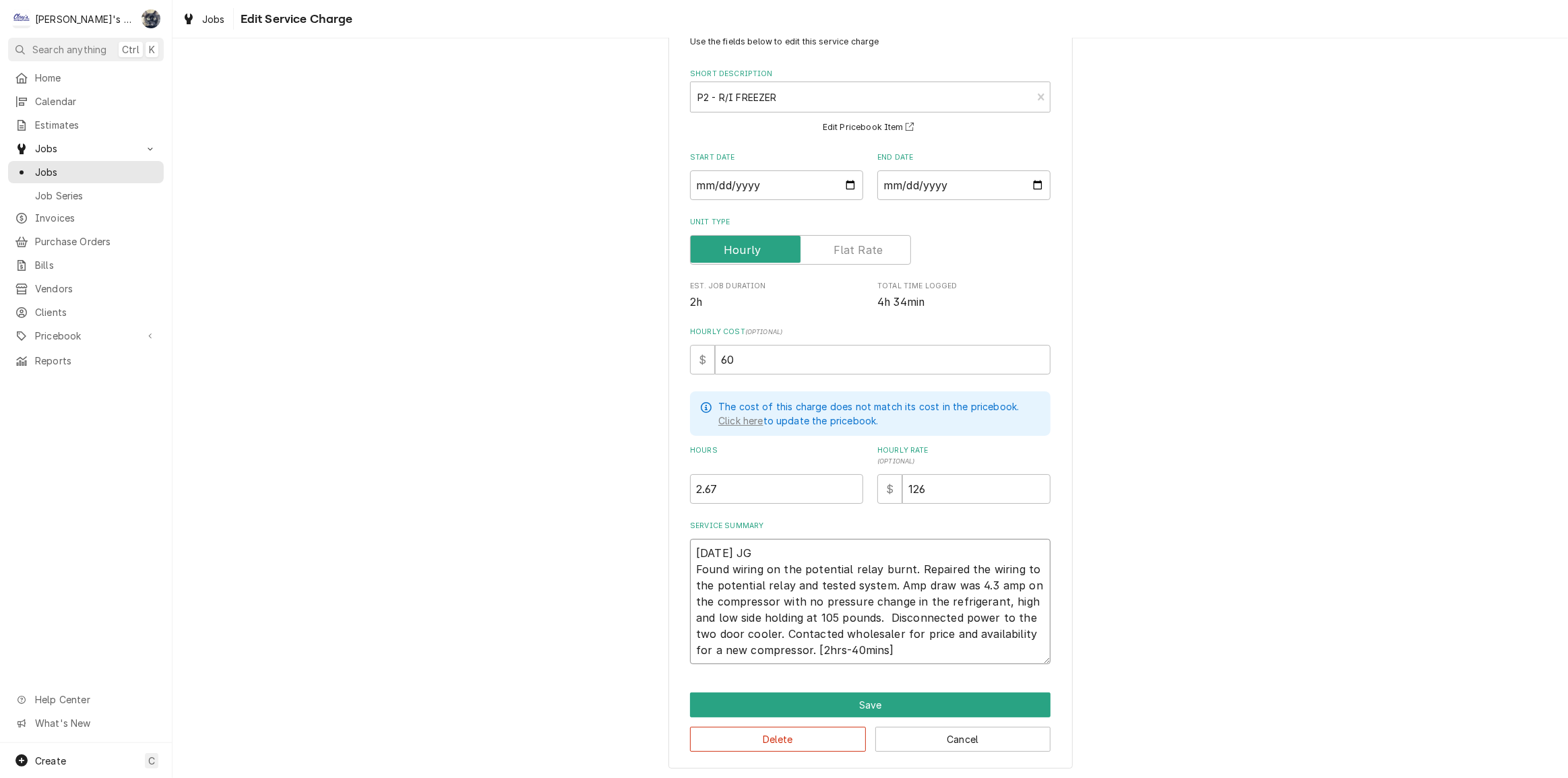
click at [942, 645] on textarea "[DATE] JG Found wiring on the potential relay burnt. Repaired the wiring to the…" at bounding box center [871, 601] width 361 height 125
type textarea "[DATE] JG Found wiring on the potential relay burnt. Repaired the wiring to the…"
click at [873, 706] on button "Save" at bounding box center [871, 705] width 361 height 25
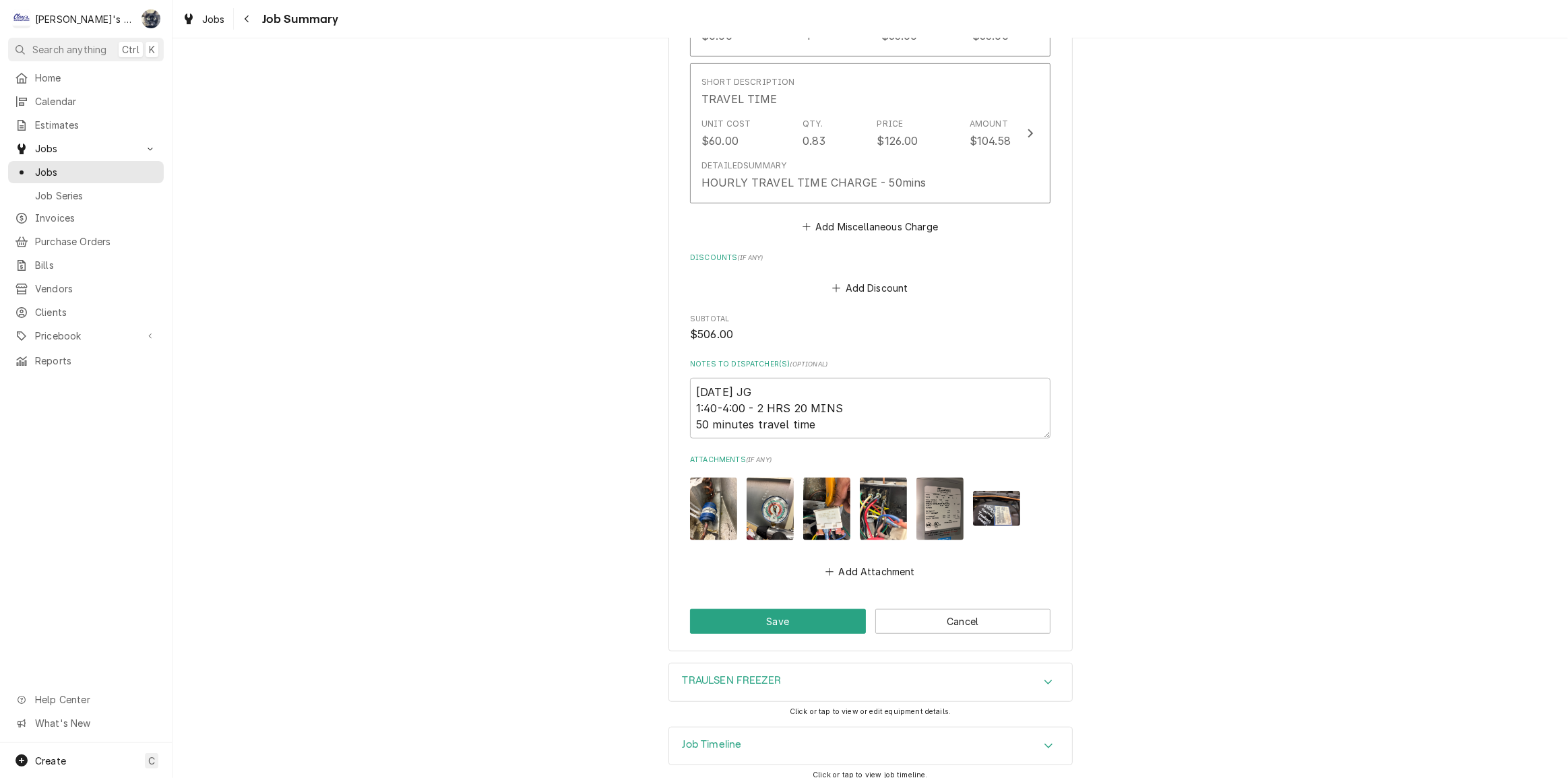
scroll to position [862, 0]
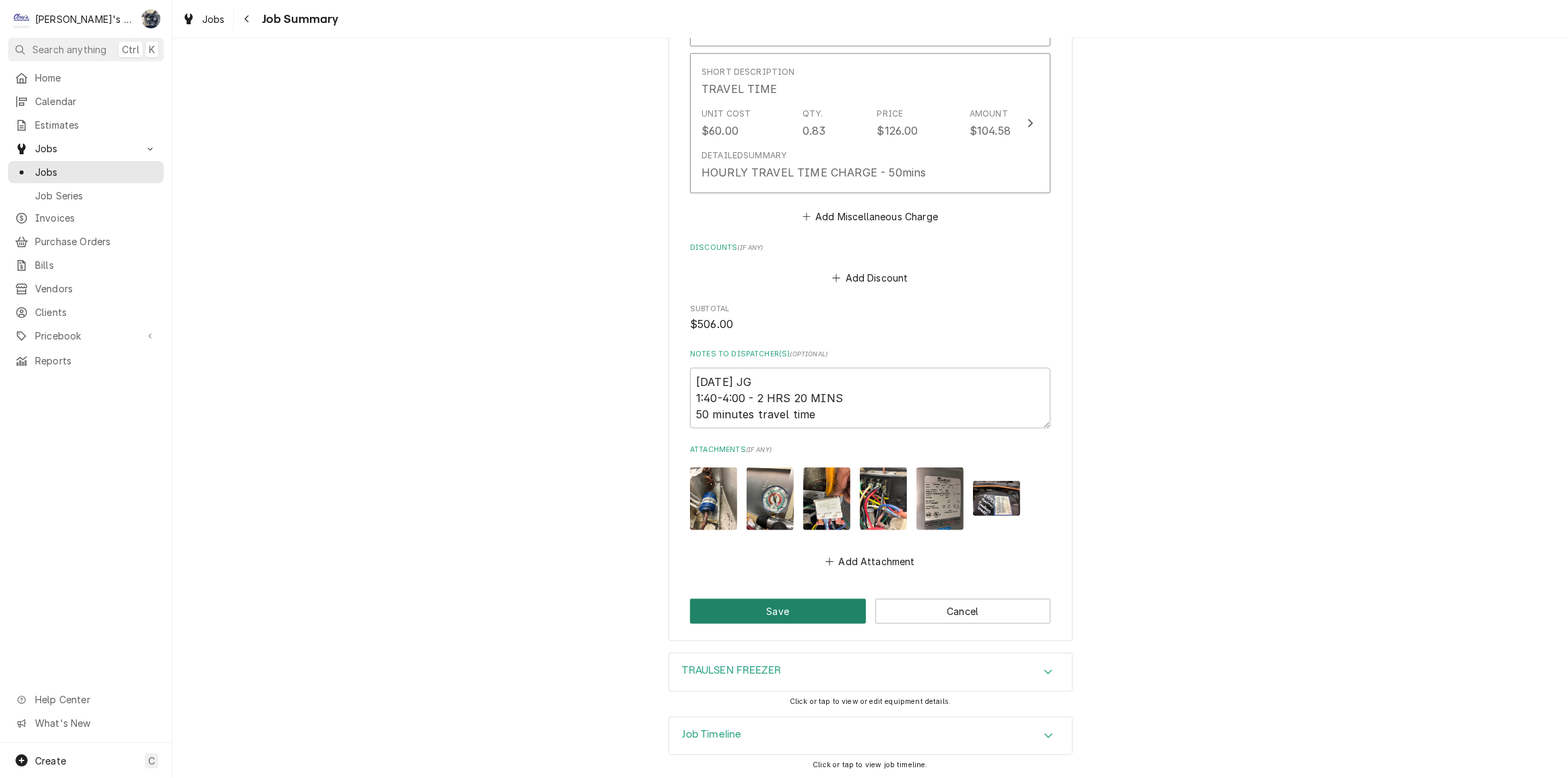
click at [815, 606] on button "Save" at bounding box center [778, 612] width 176 height 25
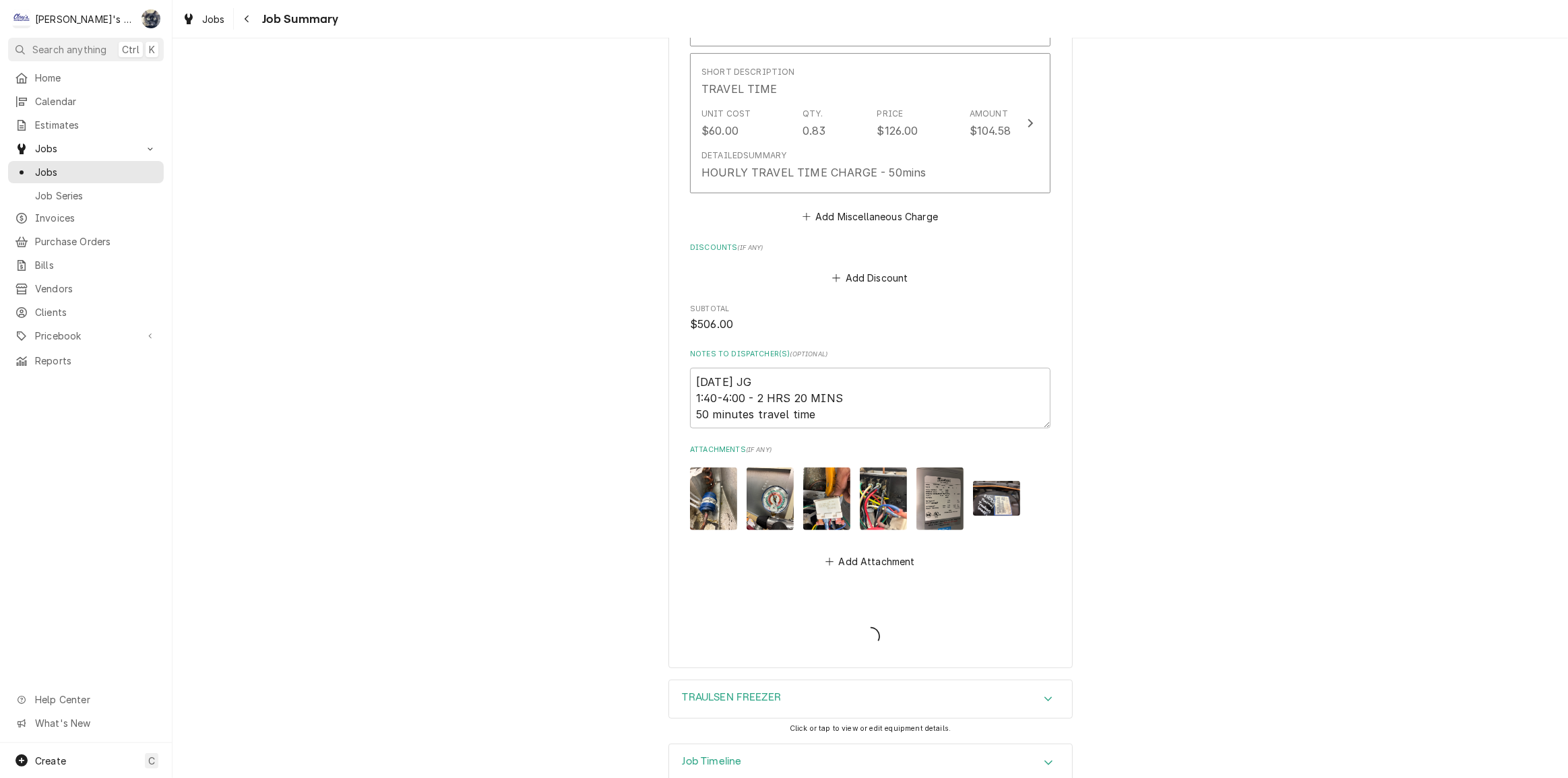
type textarea "x"
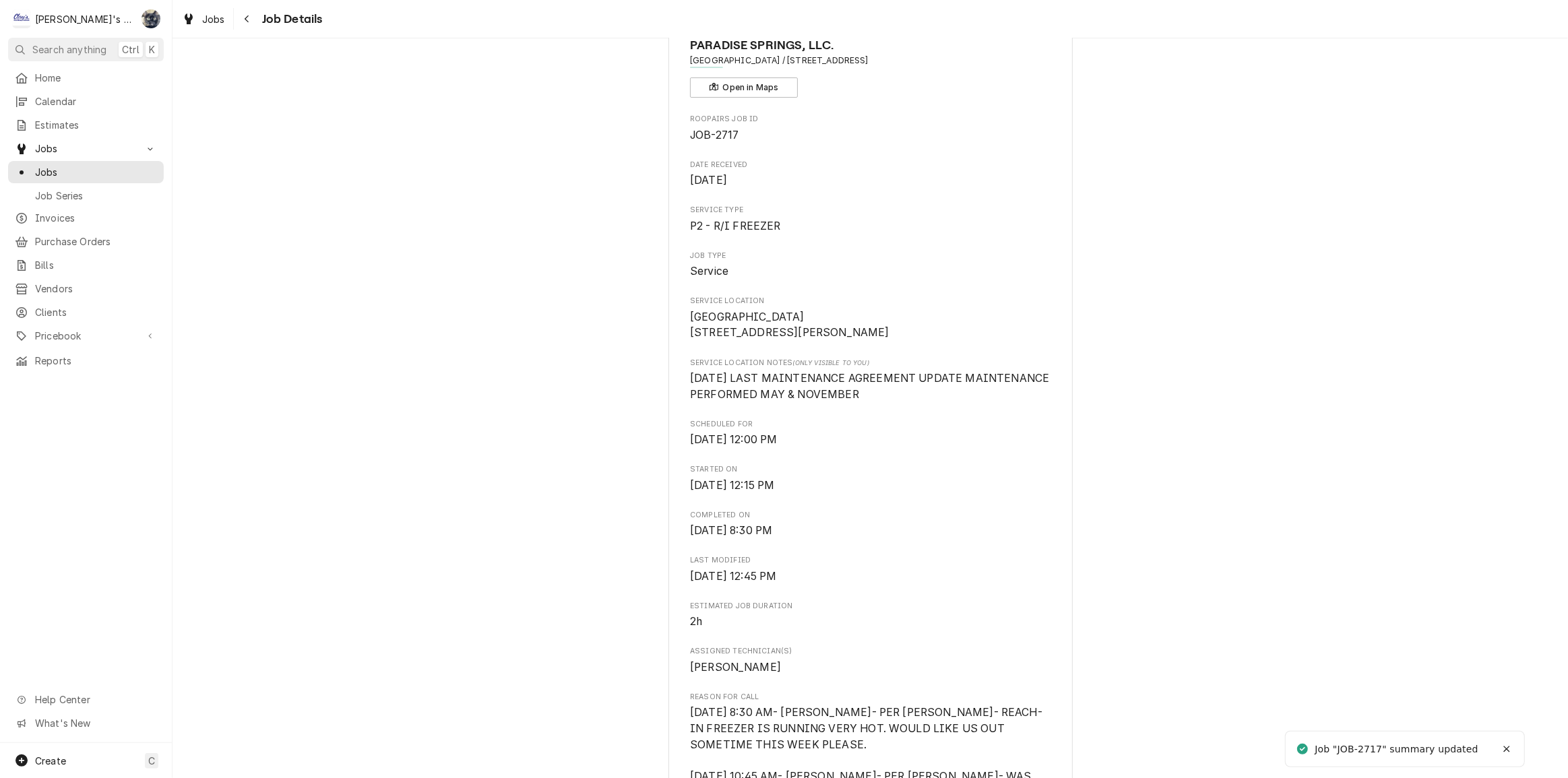
scroll to position [367, 0]
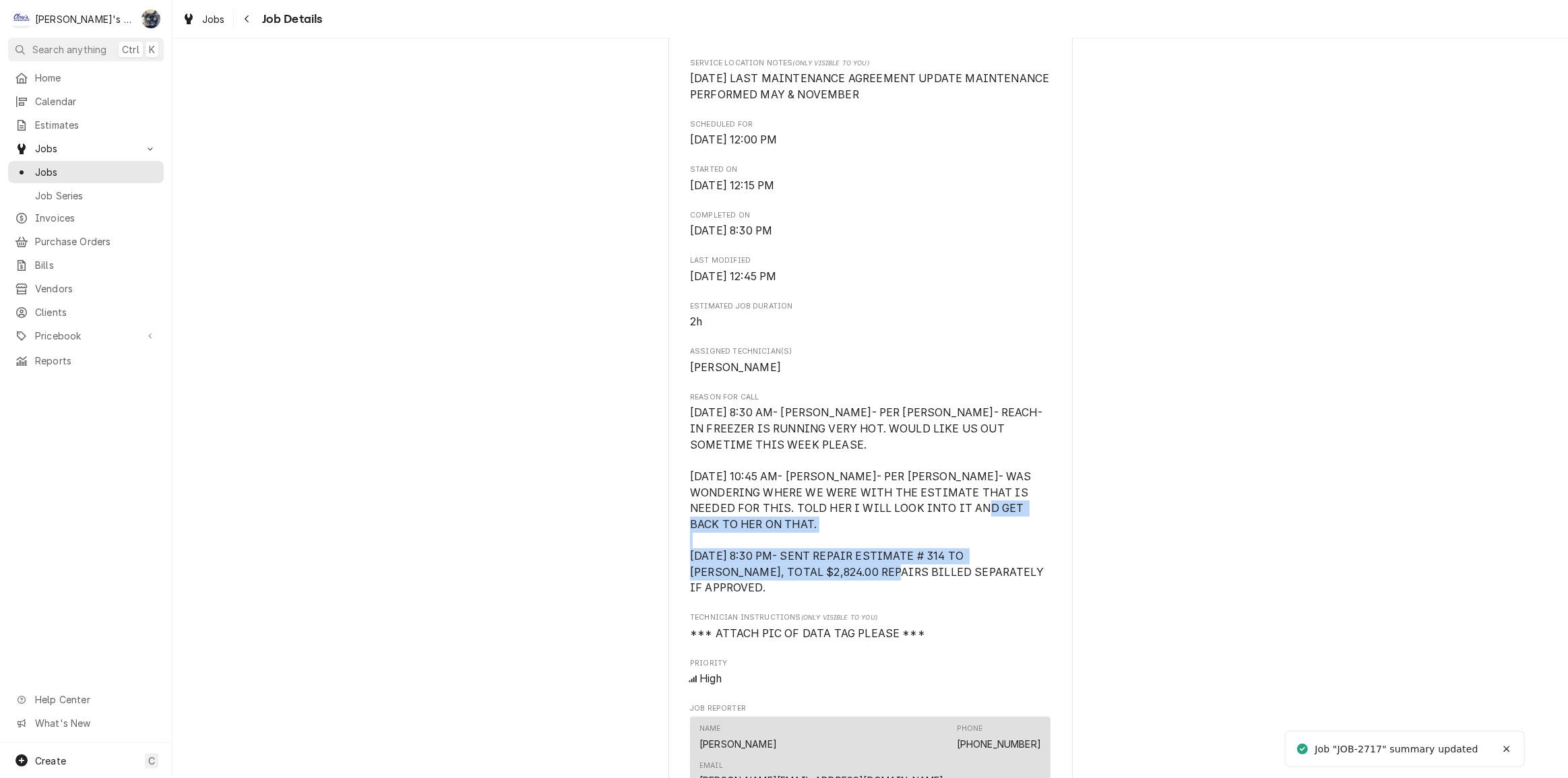
drag, startPoint x: 997, startPoint y: 575, endPoint x: 681, endPoint y: 548, distance: 317.2
click at [681, 548] on div "PARADISE SPRINGS, LLC. [GEOGRAPHIC_DATA] / [STREET_ADDRESS] Open in Maps Roopai…" at bounding box center [870, 695] width 404 height 1952
copy span "[DATE] 8:30 PM- SENT REPAIR ESTIMATE # 314 TO [PERSON_NAME], TOTAL $2,824.00 RE…"
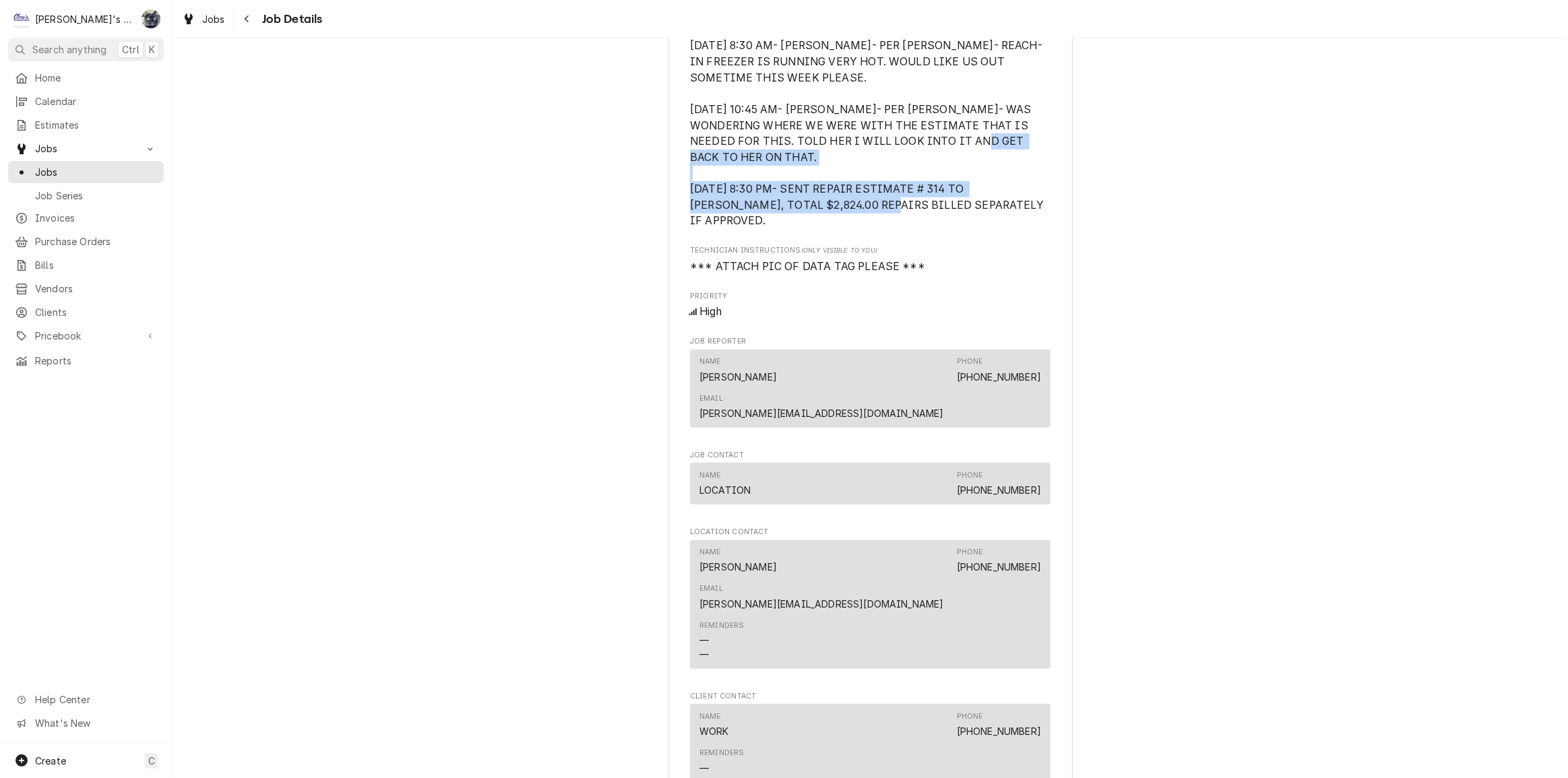
scroll to position [1102, 0]
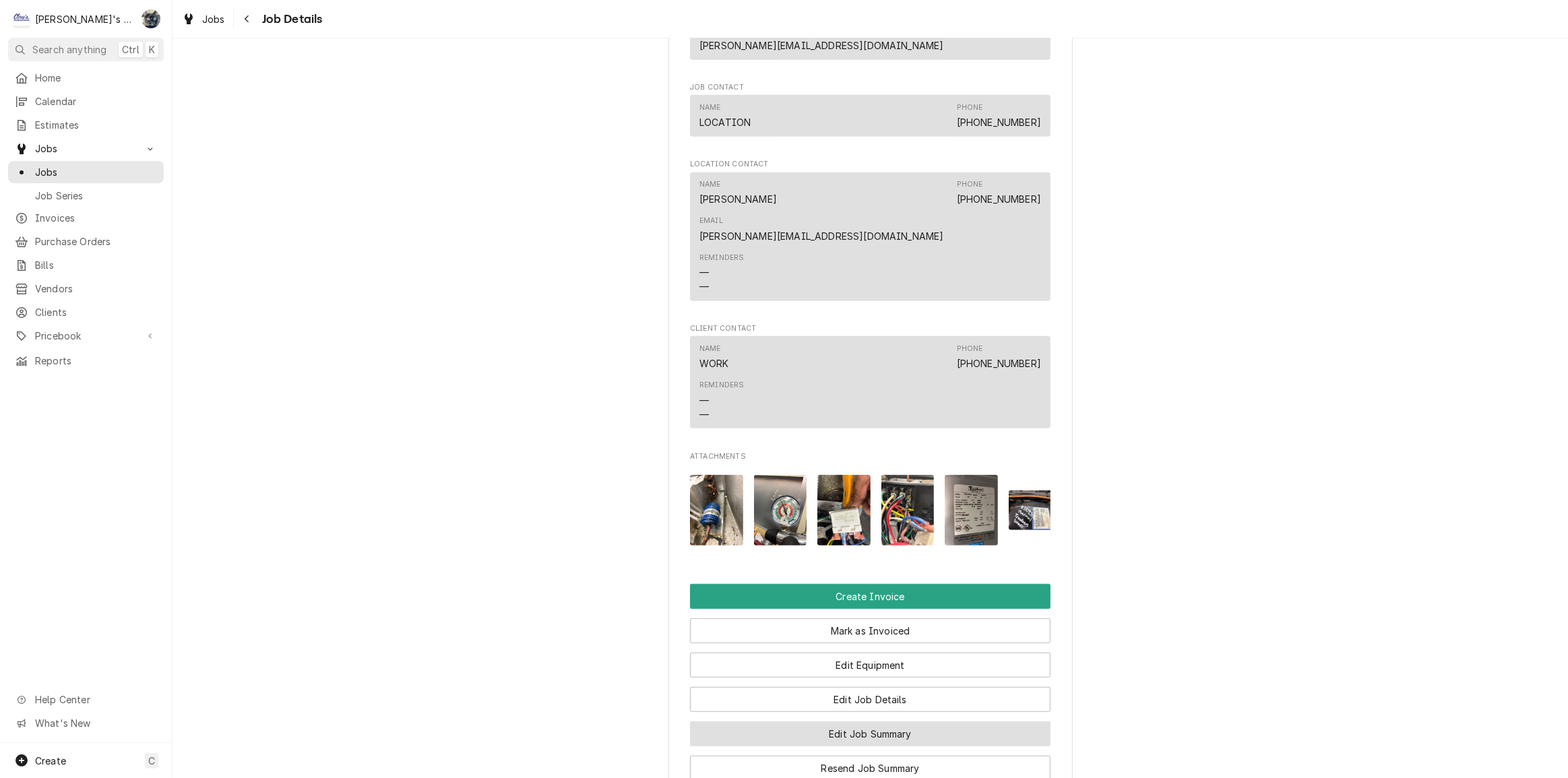
click at [838, 722] on button "Edit Job Summary" at bounding box center [871, 734] width 361 height 25
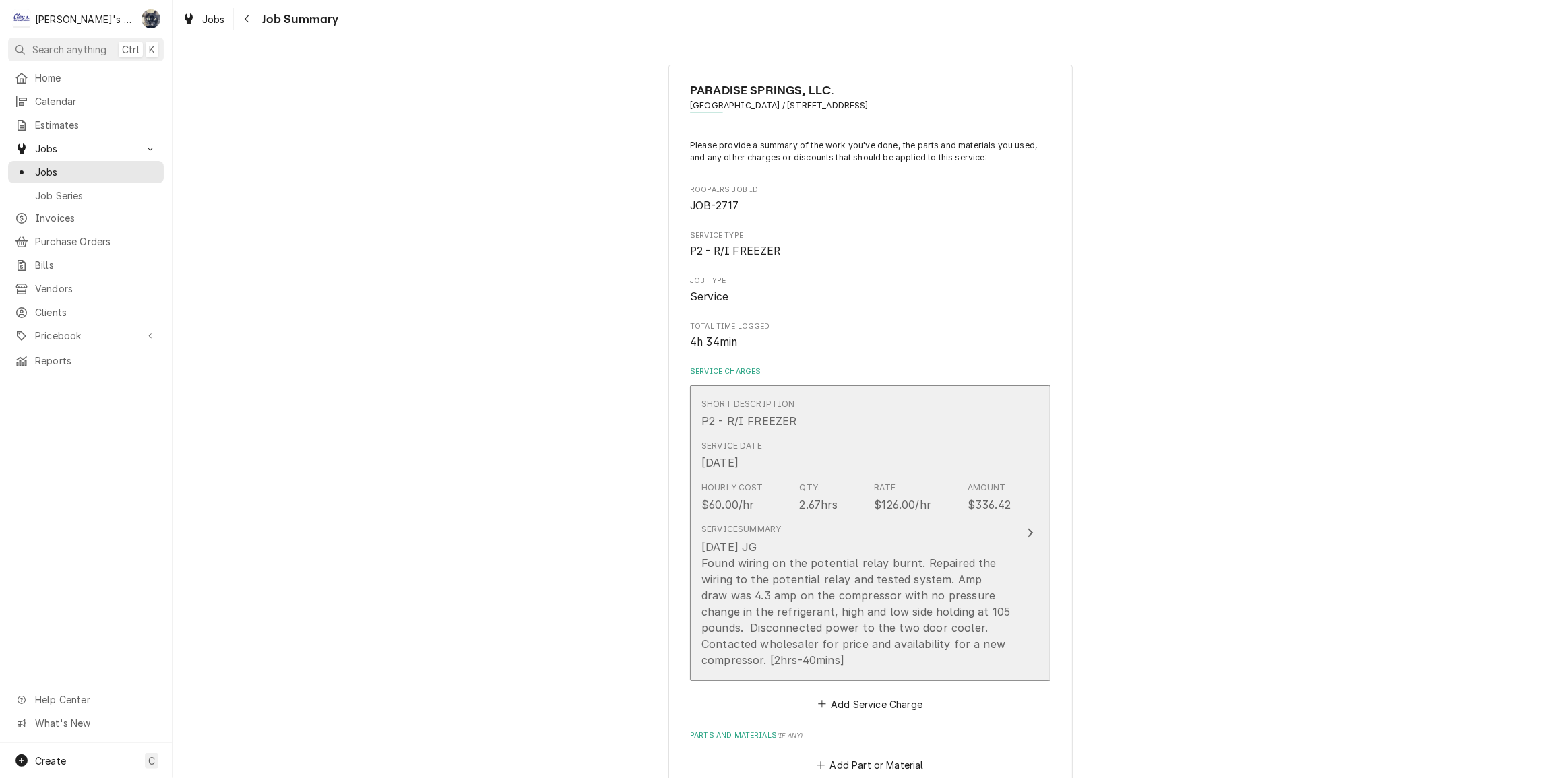
click at [842, 568] on div "[DATE] JG Found wiring on the potential relay burnt. Repaired the wiring to the…" at bounding box center [856, 603] width 309 height 129
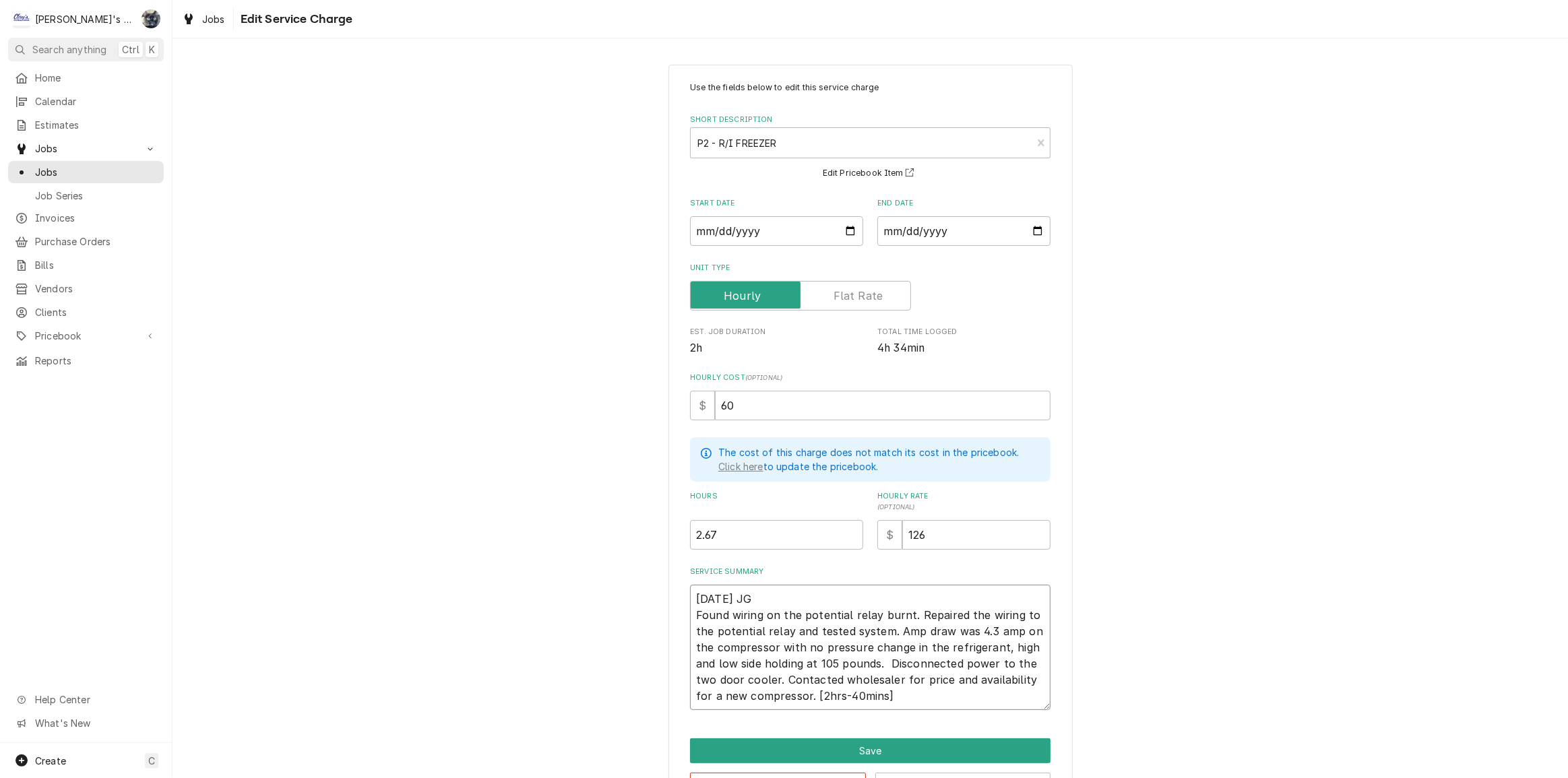
click at [908, 689] on textarea "[DATE] JG Found wiring on the potential relay burnt. Repaired the wiring to the…" at bounding box center [871, 647] width 361 height 125
type textarea "x"
type textarea "[DATE] JG Found wiring on the potential relay burnt. Repaired the wiring to the…"
type textarea "x"
type textarea "[DATE] JG Found wiring on the potential relay burnt. Repaired the wiring to the…"
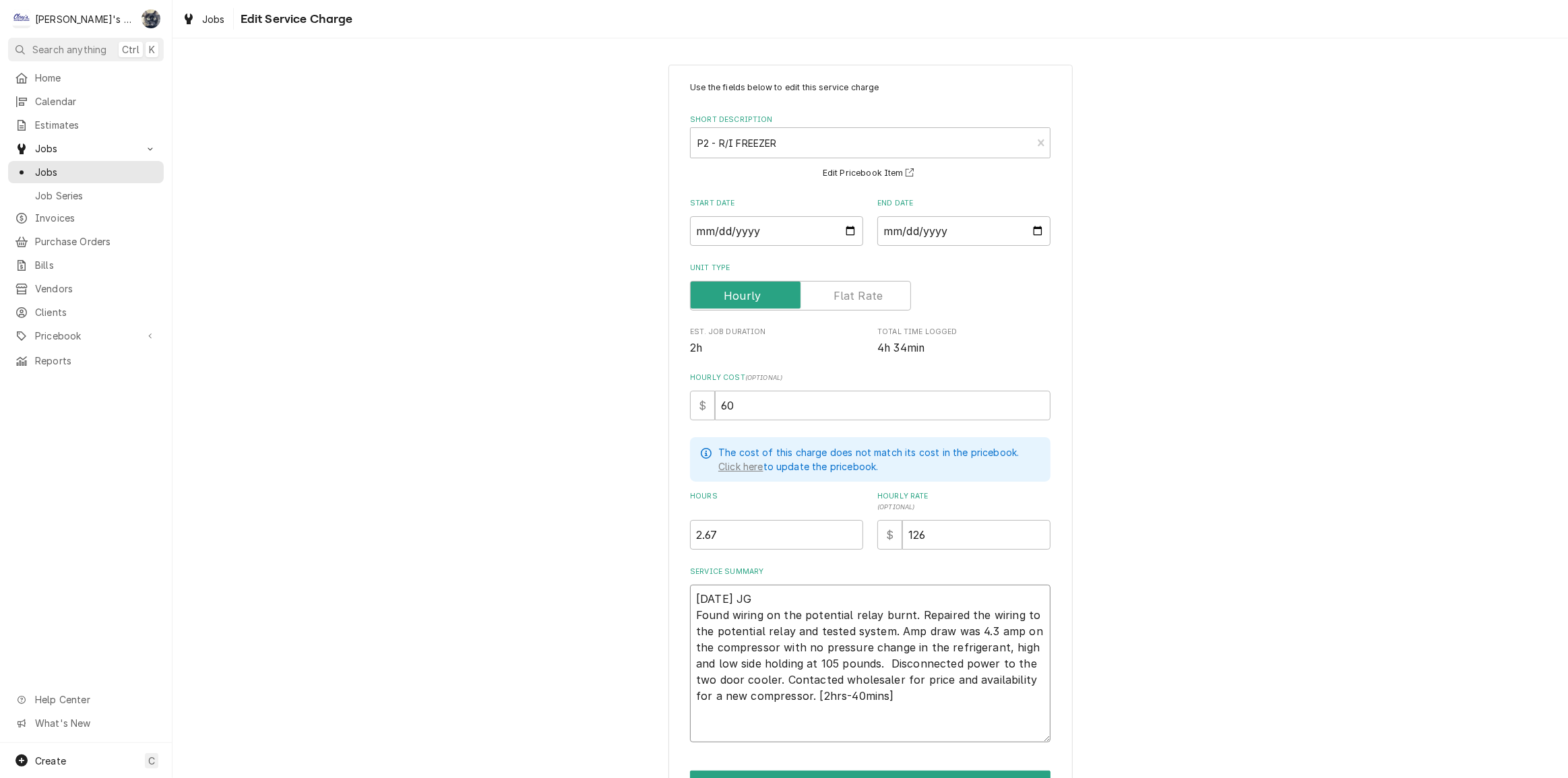
paste textarea "[DATE] 8:30 PM- SENT REPAIR ESTIMATE # 314 TO [PERSON_NAME], TOTAL $2,824.00 RE…"
type textarea "x"
type textarea "[DATE] JG Found wiring on the potential relay burnt. Repaired the wiring to the…"
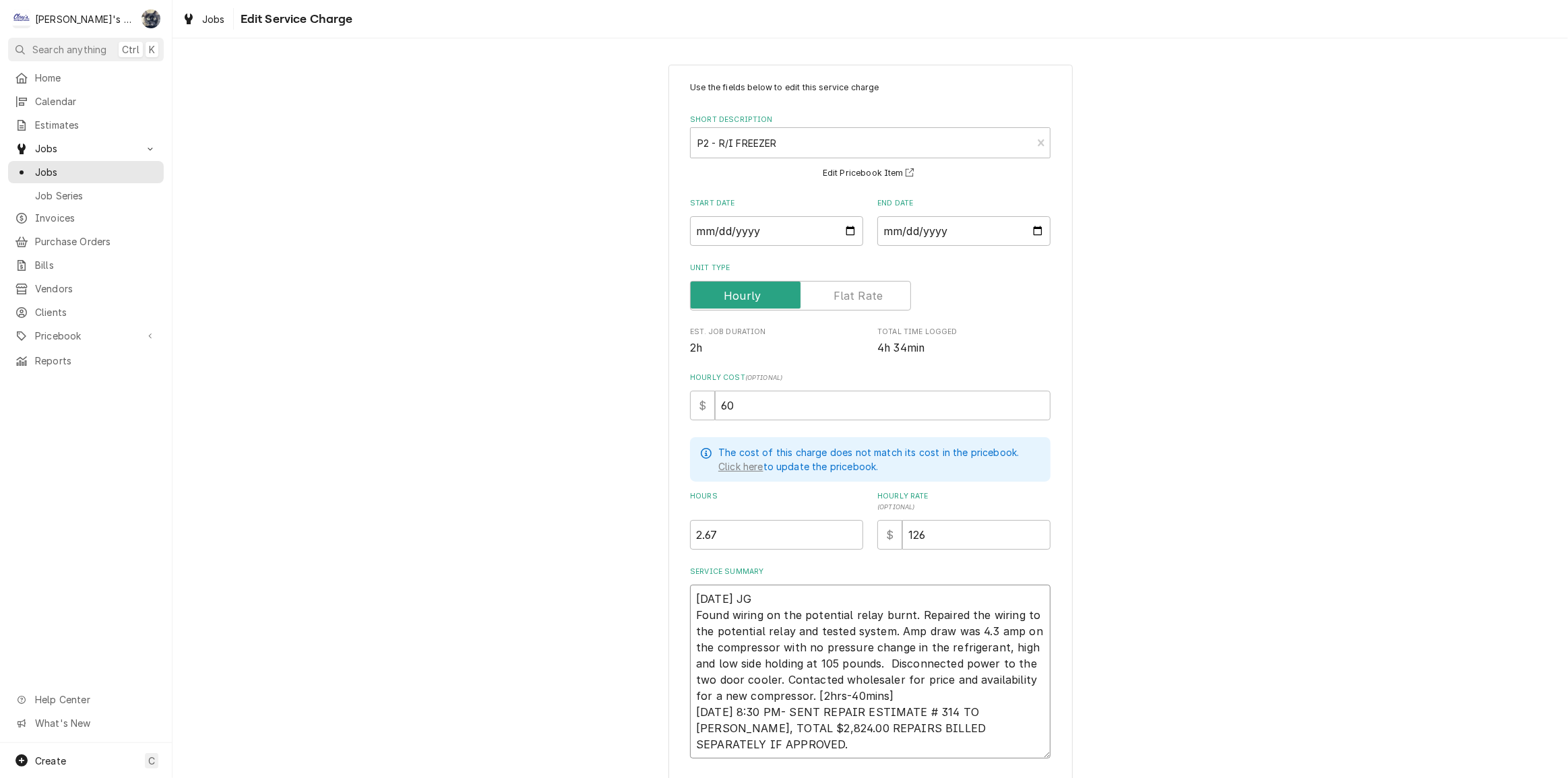
click at [873, 692] on textarea "[DATE] JG Found wiring on the potential relay burnt. Repaired the wiring to the…" at bounding box center [871, 671] width 361 height 174
type textarea "x"
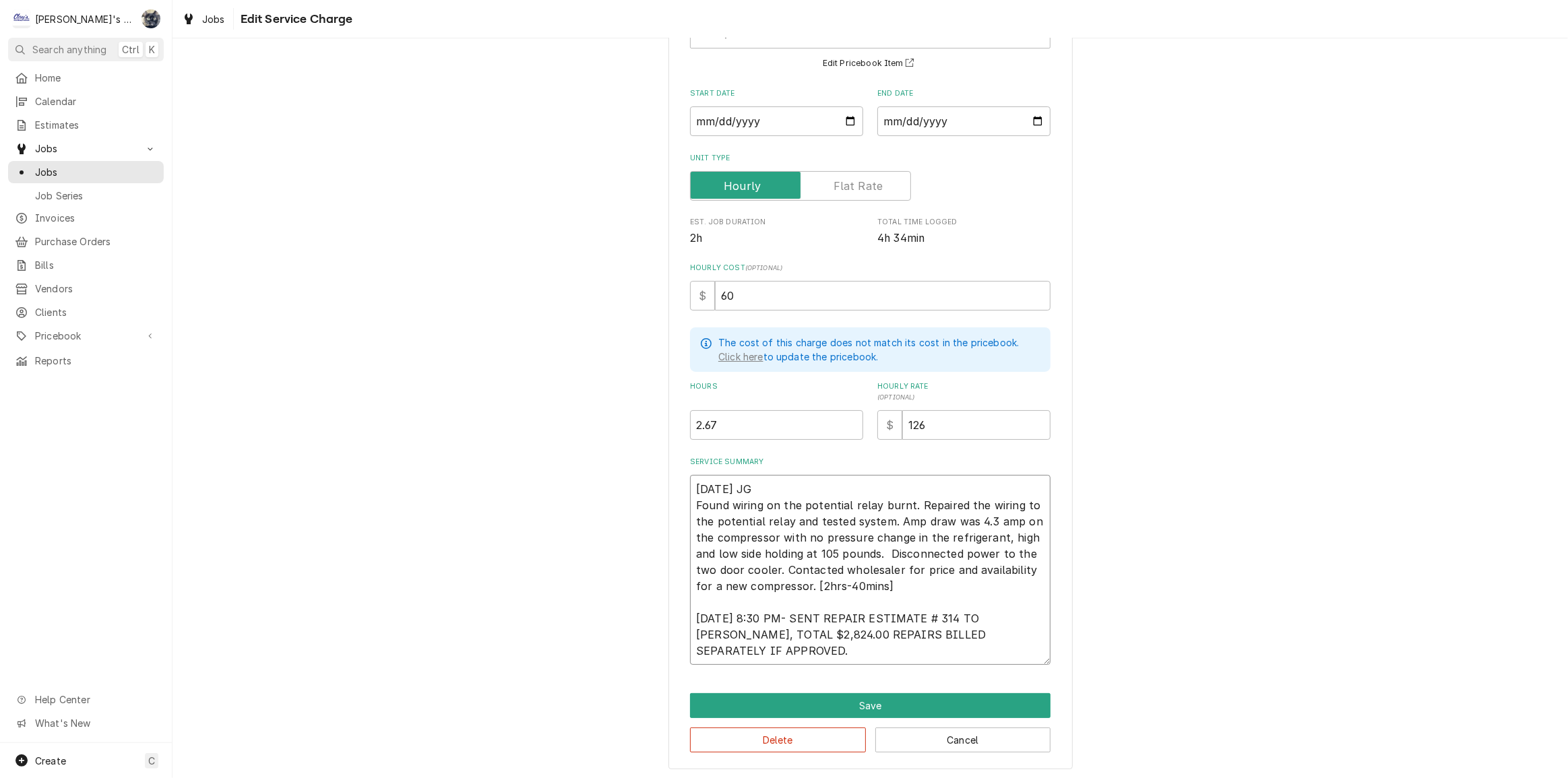
click at [1033, 626] on textarea "[DATE] JG Found wiring on the potential relay burnt. Repaired the wiring to the…" at bounding box center [871, 570] width 361 height 190
type textarea "[DATE] JG Found wiring on the potential relay burnt. Repaired the wiring to the…"
click at [911, 695] on button "Save" at bounding box center [871, 705] width 361 height 25
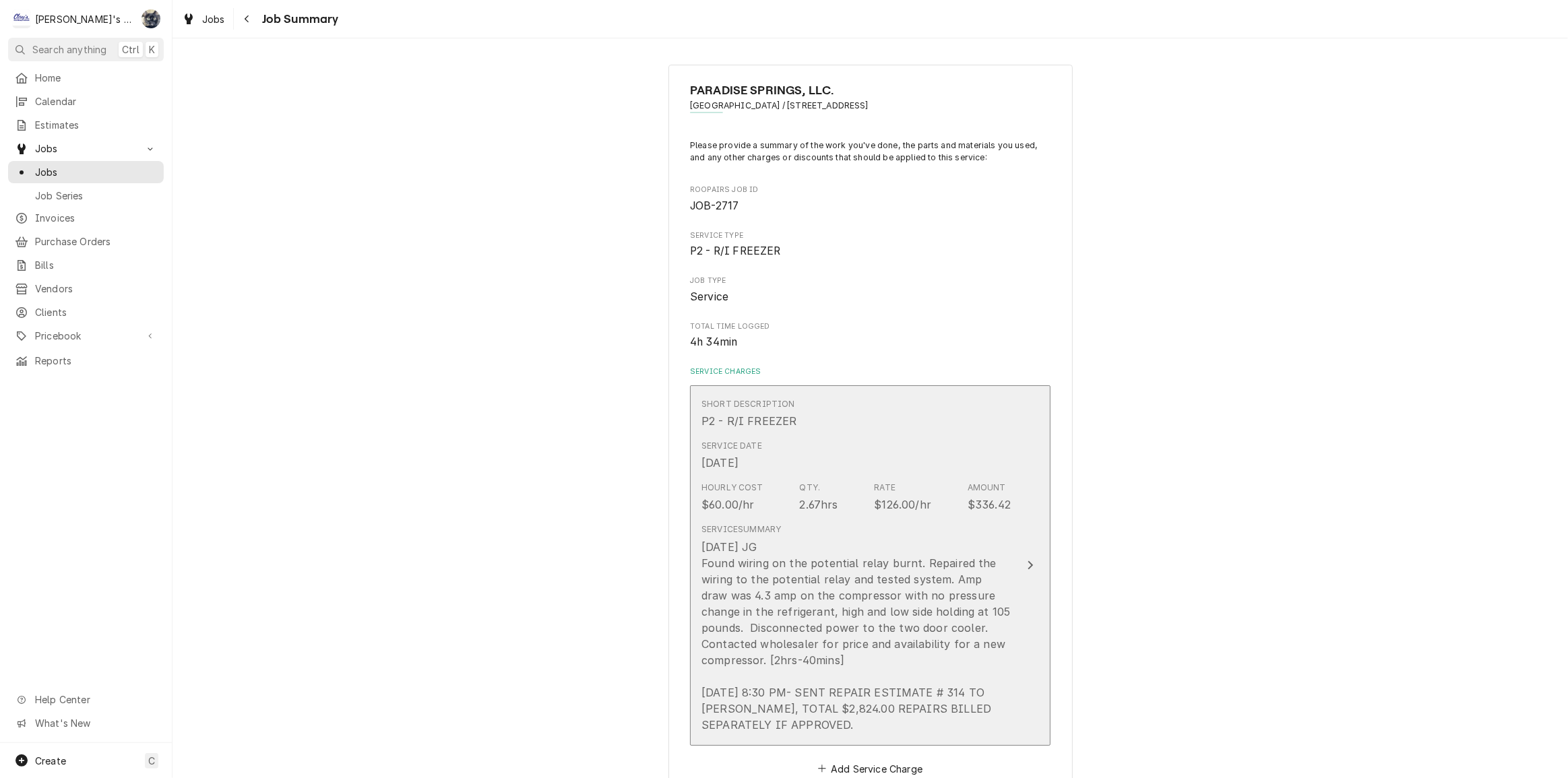
click at [854, 572] on div "8/18/2025 JG Found wiring on the potential relay burnt. Repaired the wiring to …" at bounding box center [856, 636] width 309 height 194
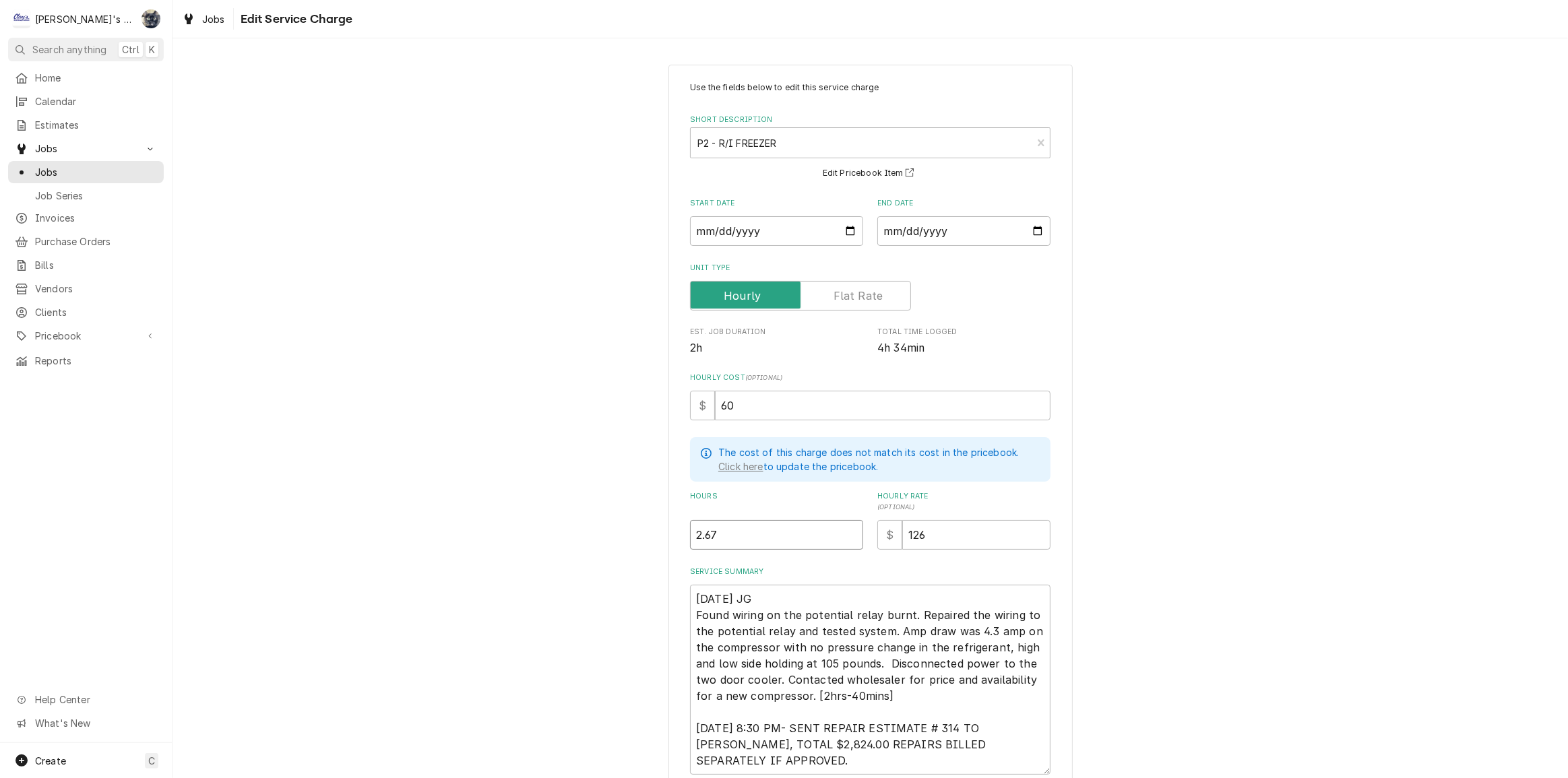
drag, startPoint x: 718, startPoint y: 536, endPoint x: 627, endPoint y: 535, distance: 91.0
click at [627, 535] on div "Use the fields below to edit this service charge Short Description P2 - R/I FRE…" at bounding box center [870, 472] width 1396 height 839
type textarea "x"
type input "1"
type textarea "x"
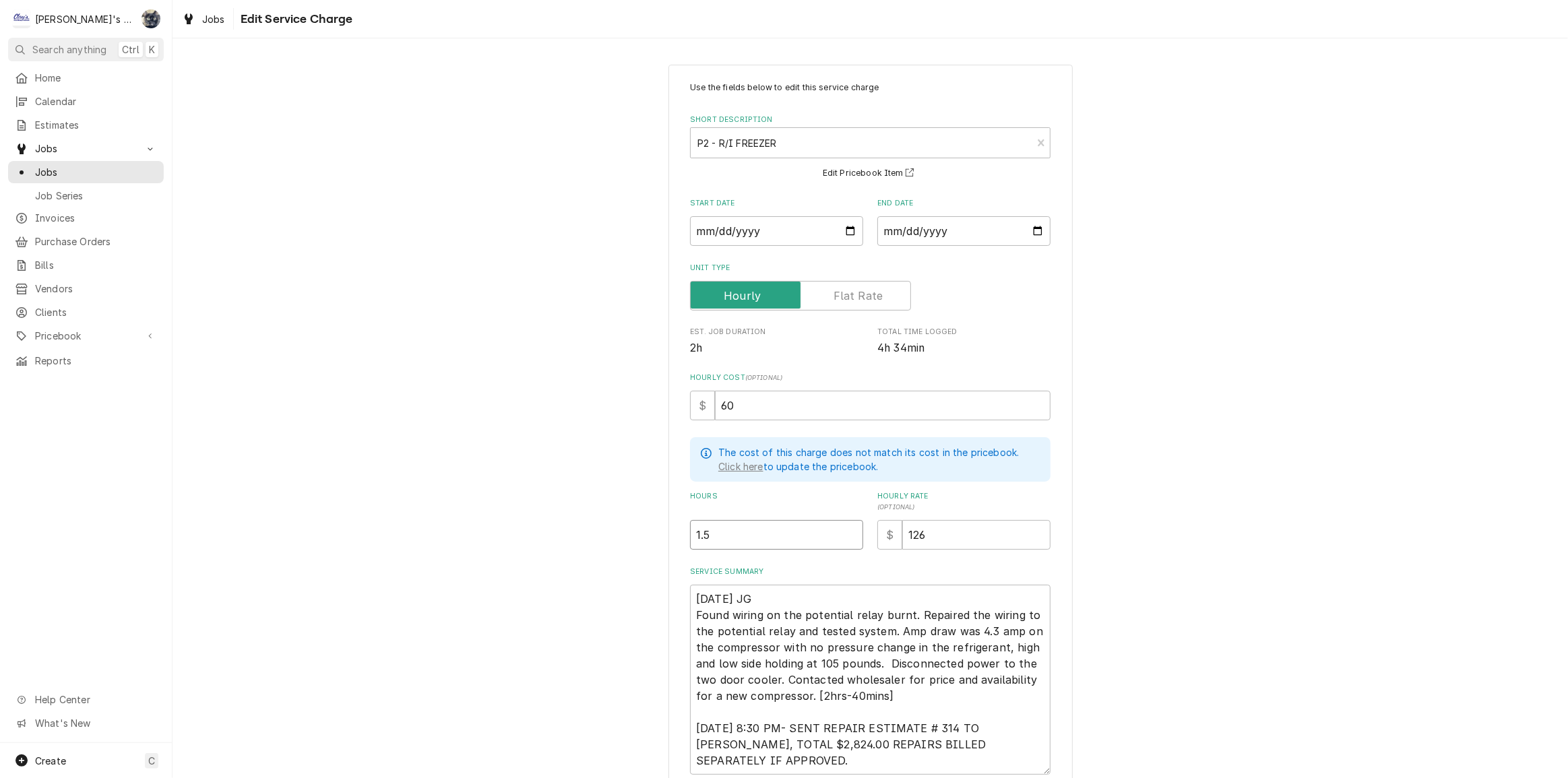
type input "1.5"
click at [802, 691] on textarea "8/18/2025 JG Found wiring on the potential relay burnt. Repaired the wiring to …" at bounding box center [871, 679] width 361 height 190
type textarea "x"
type textarea "8/18/2025 JG Found wiring on the potential relay burnt. Repaired the wiring to …"
type textarea "x"
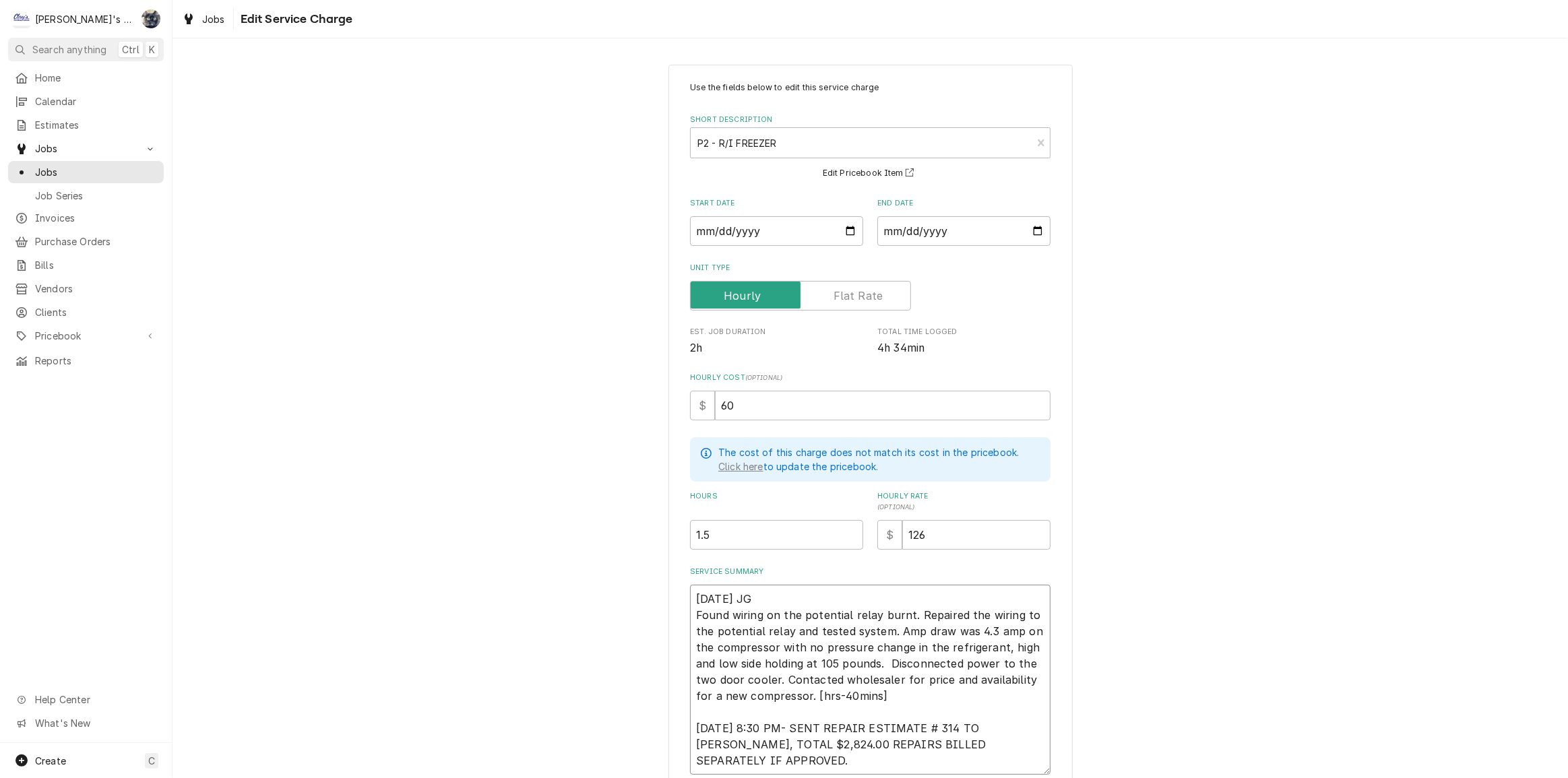
type textarea "8/18/2025 JG Found wiring on the potential relay burnt. Repaired the wiring to …"
click at [819, 693] on textarea "8/18/2025 JG Found wiring on the potential relay burnt. Repaired the wiring to …" at bounding box center [871, 679] width 361 height 190
type textarea "x"
type textarea "8/18/2025 JG Found wiring on the potential relay burnt. Repaired the wiring to …"
click at [829, 694] on textarea "8/18/2025 JG Found wiring on the potential relay burnt. Repaired the wiring to …" at bounding box center [871, 679] width 361 height 190
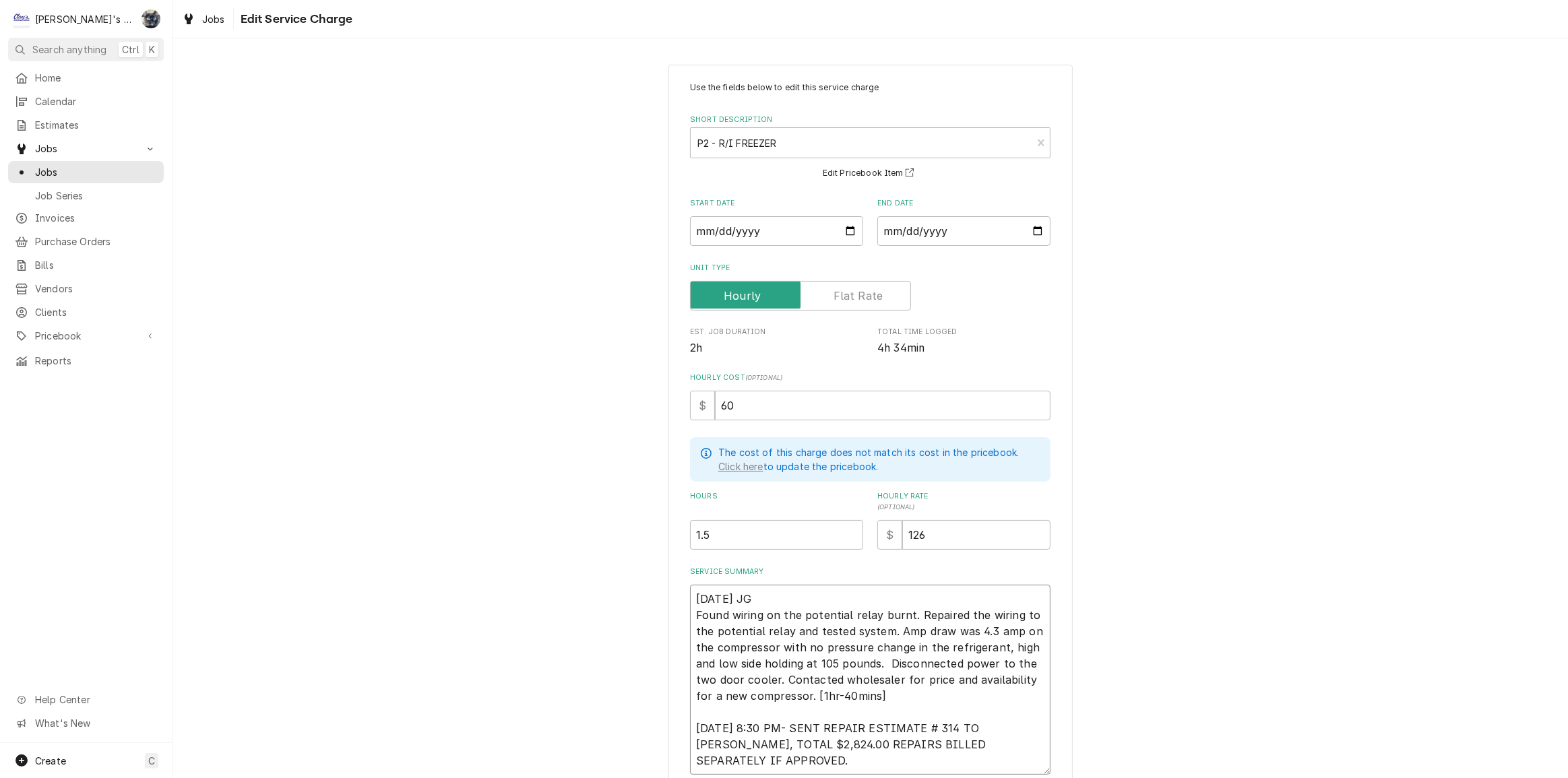
click at [825, 693] on textarea "8/18/2025 JG Found wiring on the potential relay burnt. Repaired the wiring to …" at bounding box center [871, 679] width 361 height 190
type textarea "x"
type textarea "8/18/2025 JG Found wiring on the potential relay burnt. Repaired the wiring to …"
type textarea "x"
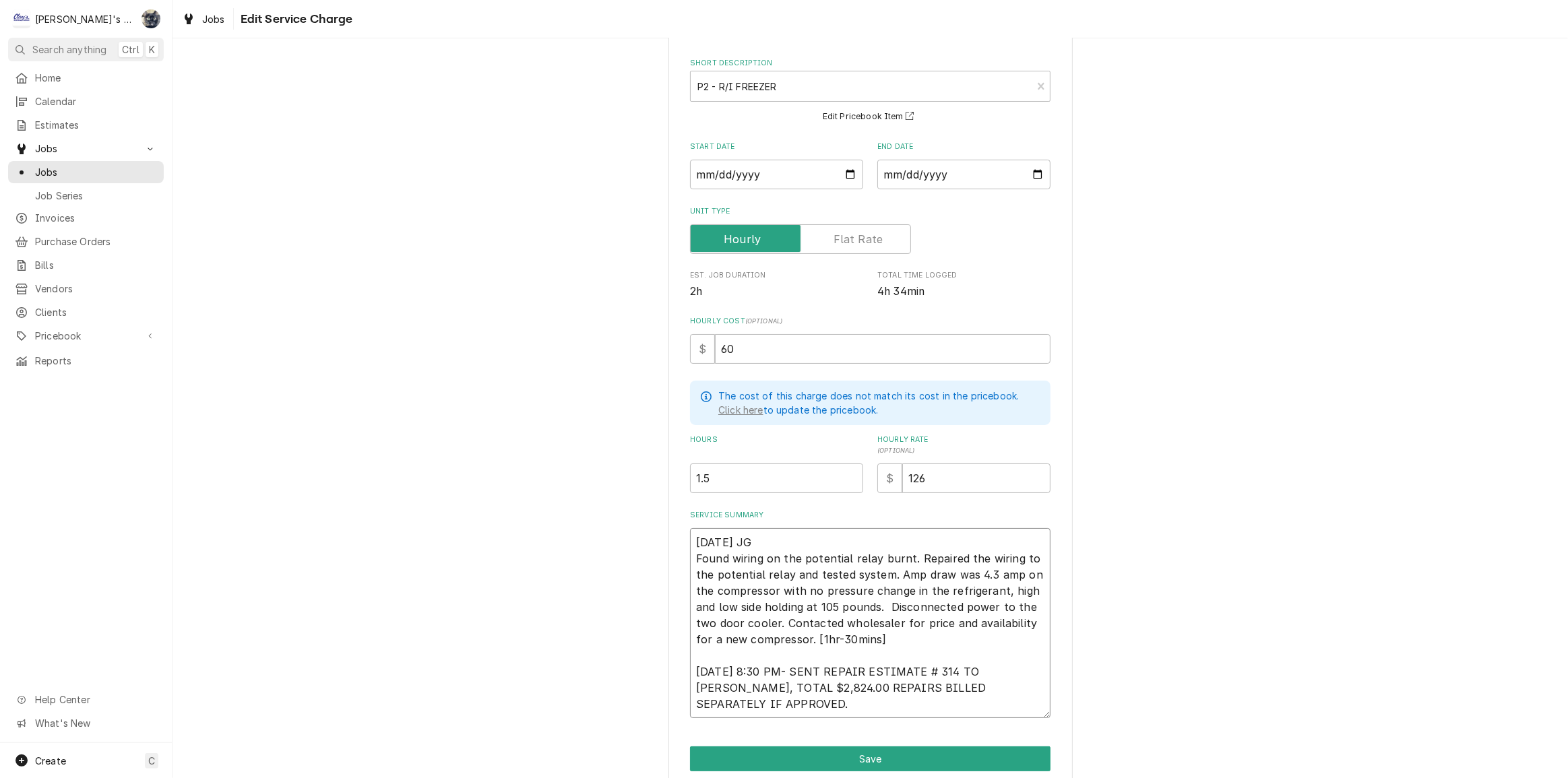
scroll to position [110, 0]
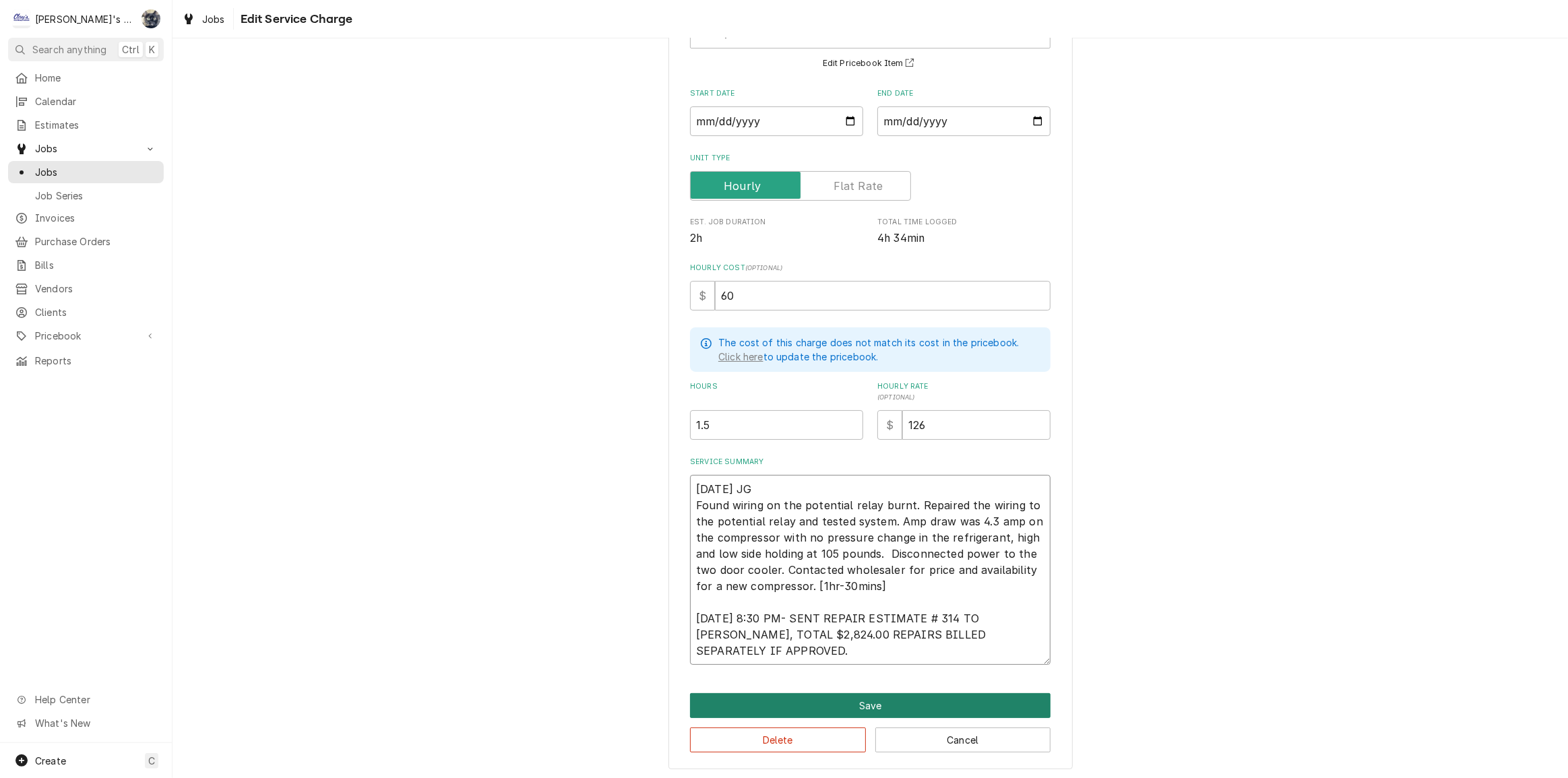
type textarea "[DATE] JG Found wiring on the potential relay burnt. Repaired the wiring to the…"
click at [837, 696] on button "Save" at bounding box center [871, 705] width 361 height 25
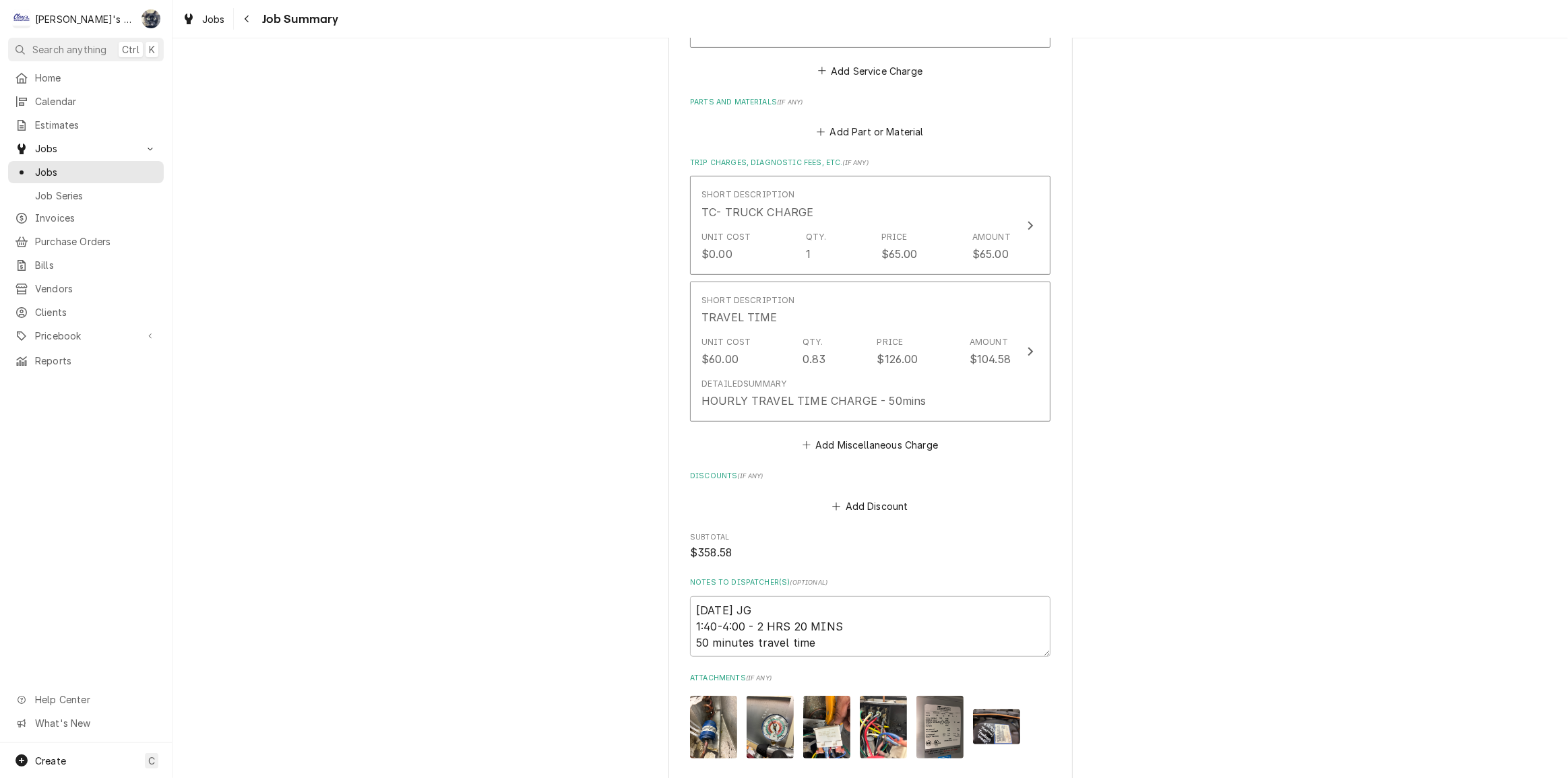
scroll to position [926, 0]
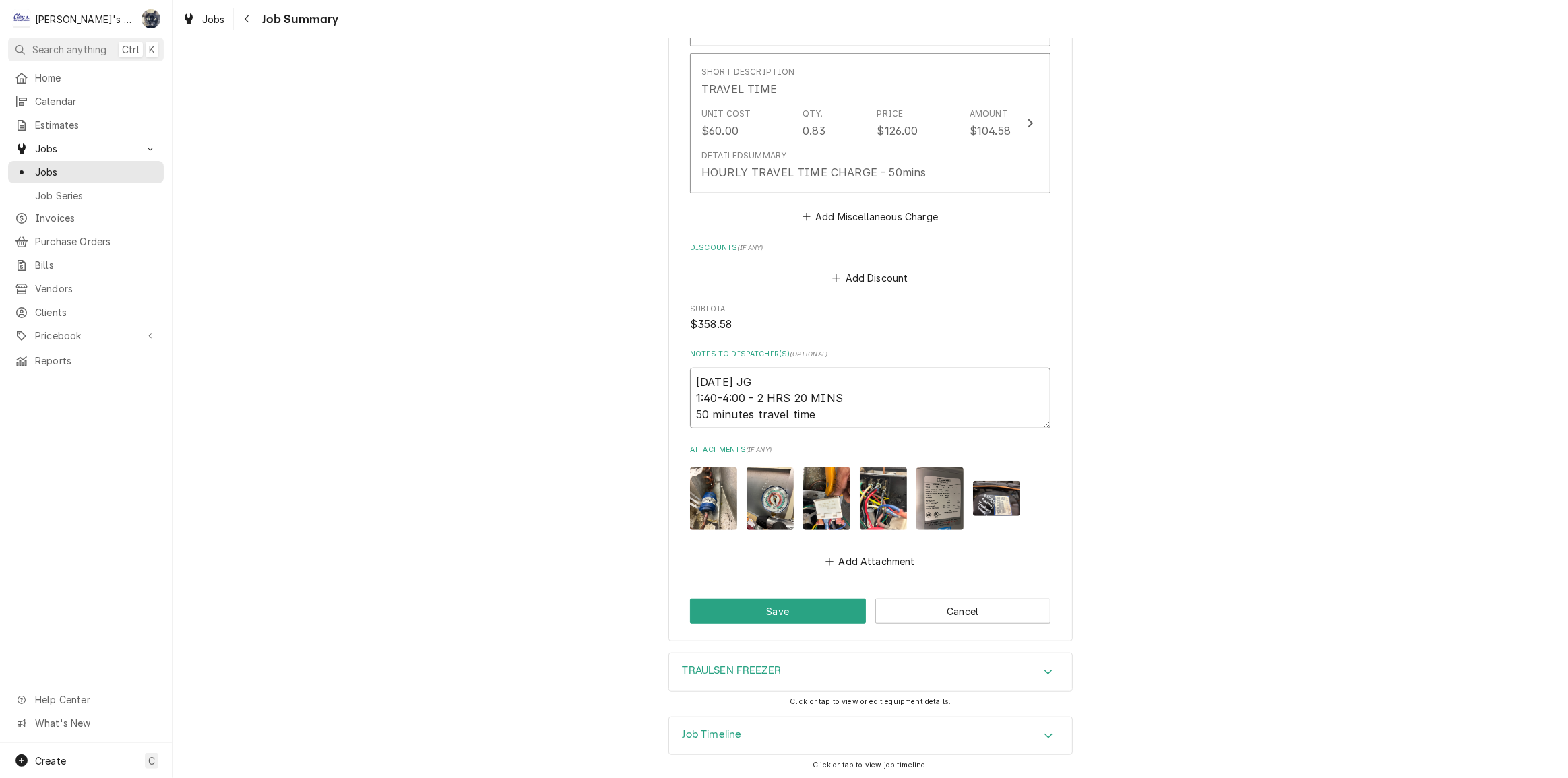
click at [864, 405] on textarea "8/18/2025 JG 1:40-4:00 - 2 HRS 20 MINS 50 minutes travel time" at bounding box center [871, 398] width 361 height 61
click at [690, 413] on textarea "8/18/2025 JG 1:40-4:00 - 2 HRS 20 MINS 50 minutes travel time" at bounding box center [871, 398] width 361 height 61
type textarea "x"
type textarea "8/18/2025 JG 1:40-4:00 - 2 HRS 20 MINS (50 minutes travel time"
click at [751, 411] on textarea "8/18/2025 JG 1:40-4:00 - 2 HRS 20 MINS (50 minutes travel time" at bounding box center [871, 398] width 361 height 61
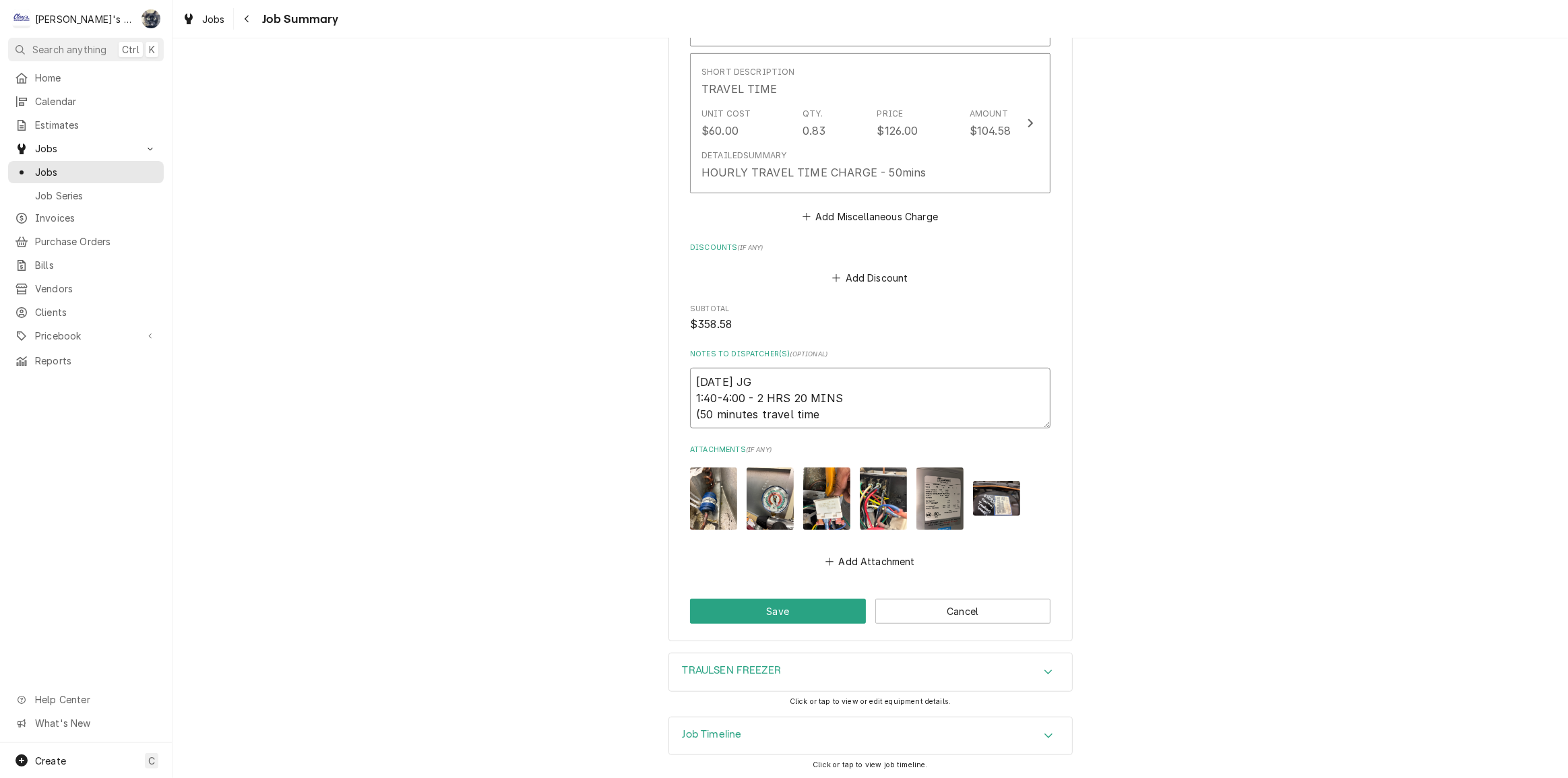
type textarea "x"
type textarea "8/18/2025 JG 1:40-4:00 - 2 HRS 20 MINS (50 minutes travel time"
type textarea "x"
type textarea "8/18/2025 JG 1:40-4:00 - 2 HRS 20 MINS (50 minutes w travel time"
type textarea "x"
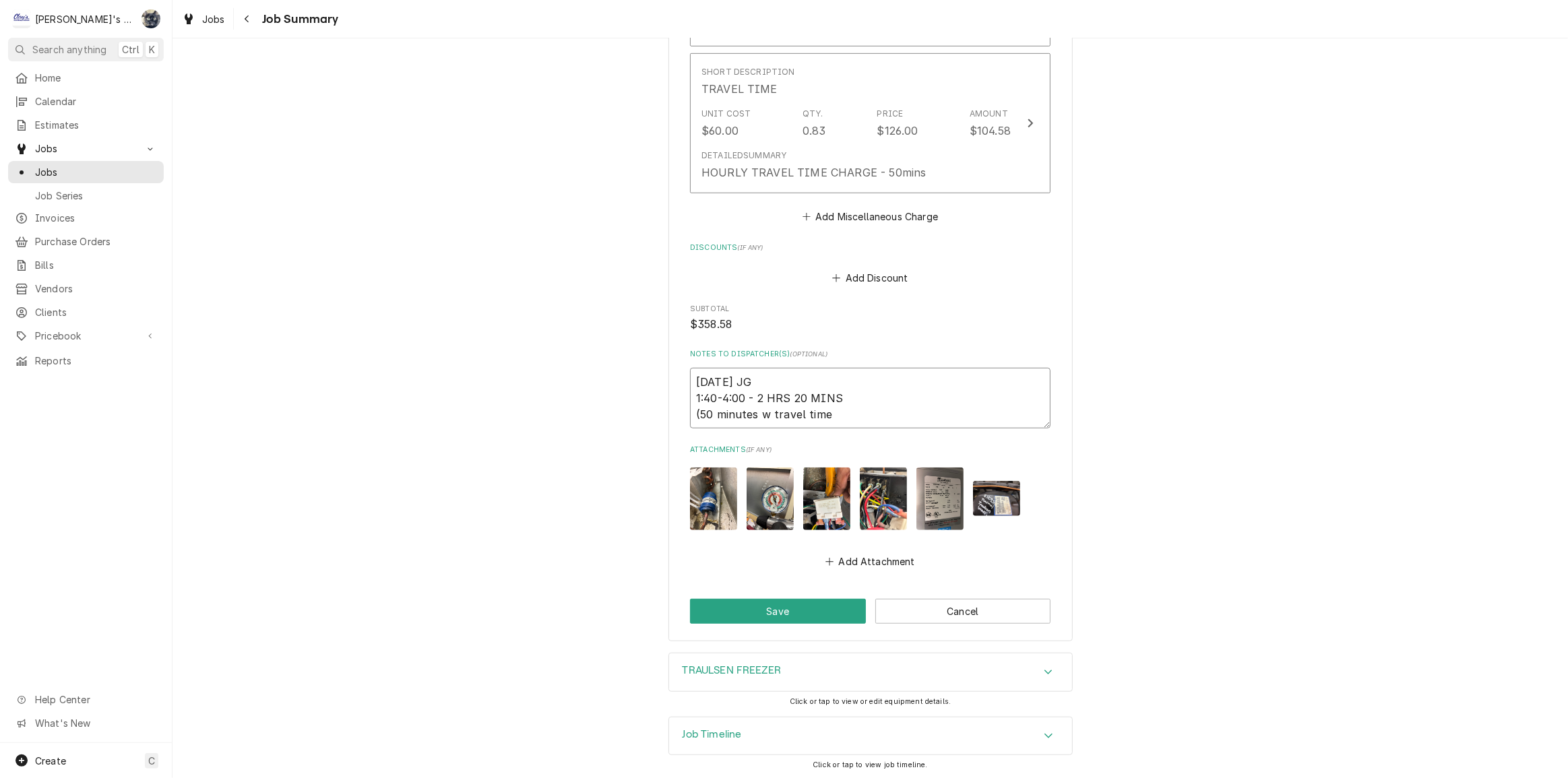
type textarea "8/18/2025 JG 1:40-4:00 - 2 HRS 20 MINS (50 minutes wa travel time"
type textarea "x"
type textarea "8/18/2025 JG 1:40-4:00 - 2 HRS 20 MINS (50 minutes was travel time"
type textarea "x"
type textarea "8/18/2025 JG 1:40-4:00 - 2 HRS 20 MINS (50 minutes was travel time"
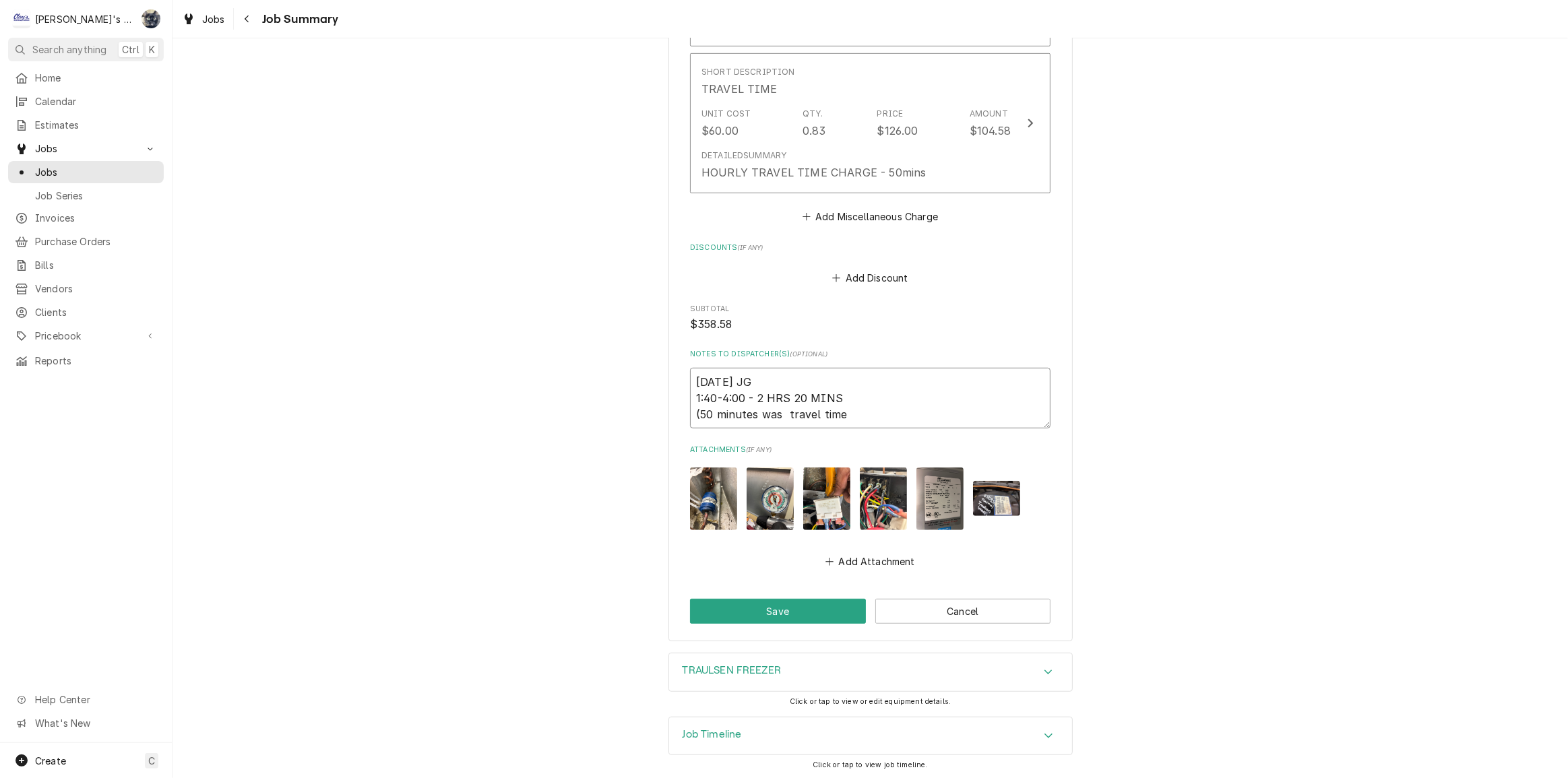
type textarea "x"
type textarea "8/18/2025 JG 1:40-4:00 - 2 HRS 20 MINS (50 minutes was travel time"
type textarea "x"
type textarea "8/18/2025 JG 1:40-4:00 - 2 HRS 20 MINS (50 minutes wa travel time"
type textarea "x"
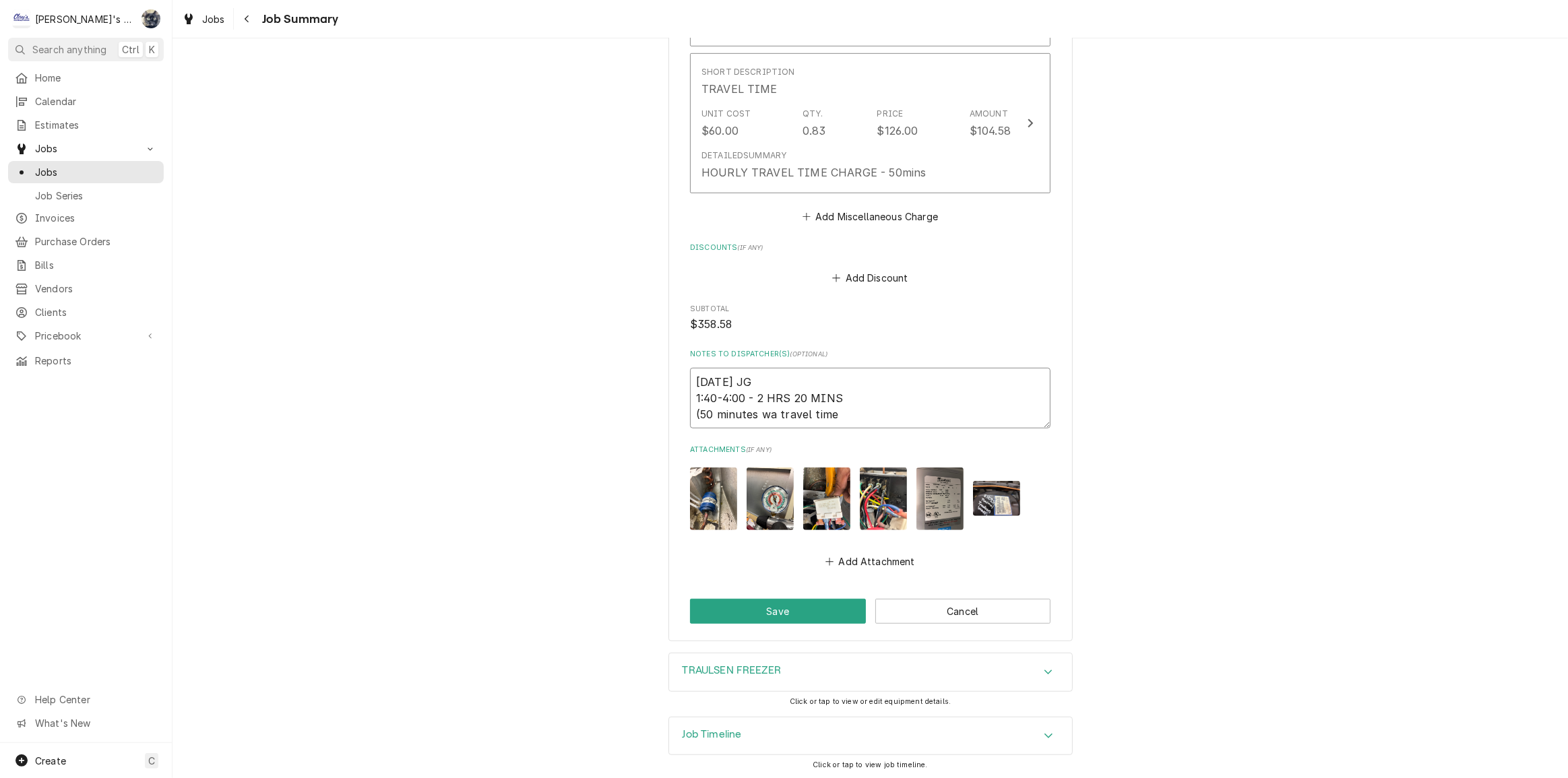
type textarea "8/18/2025 JG 1:40-4:00 - 2 HRS 20 MINS (50 minutes w travel time"
type textarea "x"
type textarea "8/18/2025 JG 1:40-4:00 - 2 HRS 20 MINS (50 minutes travel time"
type textarea "x"
type textarea "8/18/2025 JG 1:40-4:00 - 2 HRS 20 MINS (50 minutes o travel time"
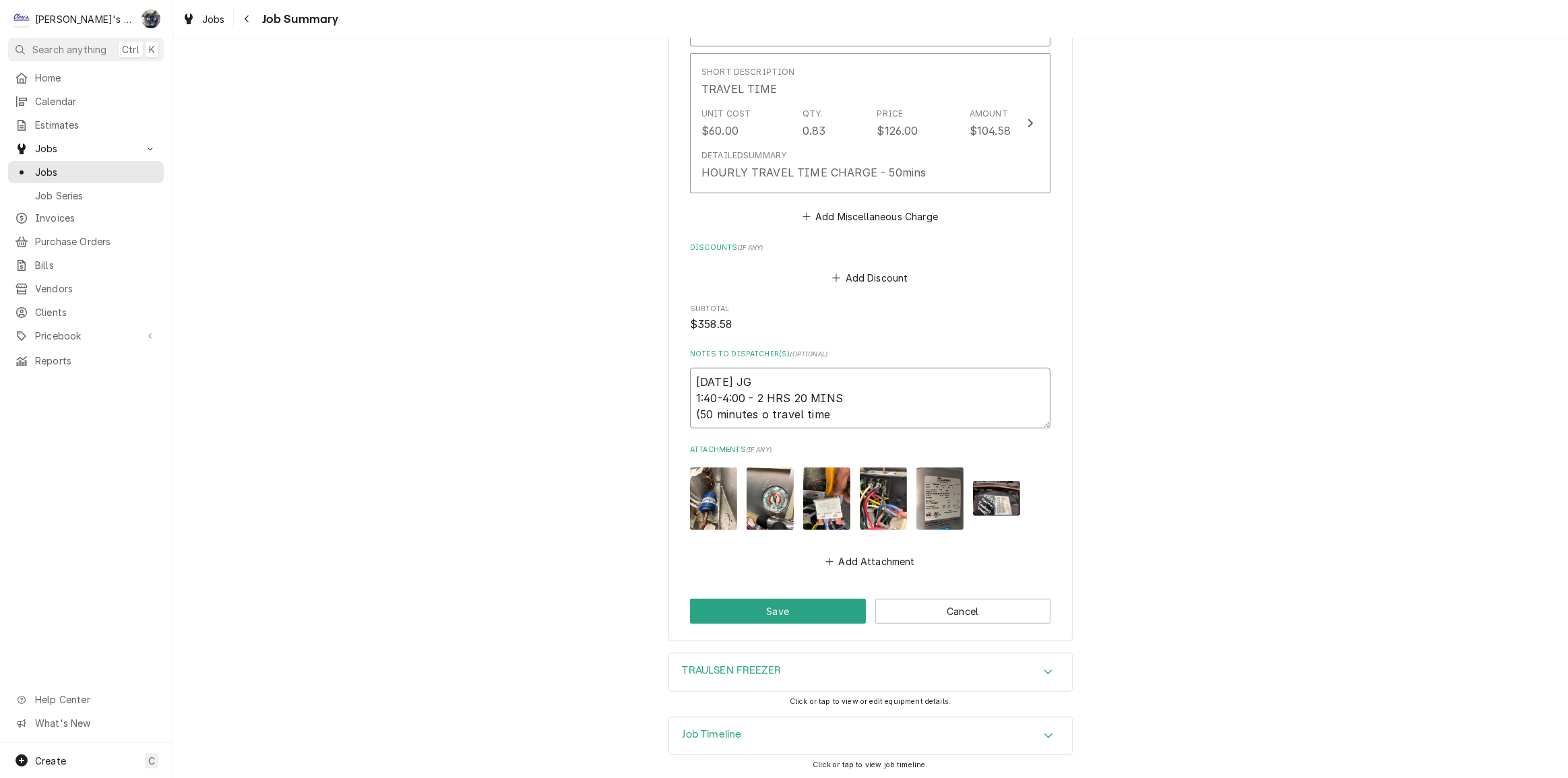
type textarea "x"
type textarea "8/18/2025 JG 1:40-4:00 - 2 HRS 20 MINS (50 minutes os travel time"
type textarea "x"
type textarea "8/18/2025 JG 1:40-4:00 - 2 HRS 20 MINS (50 minutes os travel time"
type textarea "x"
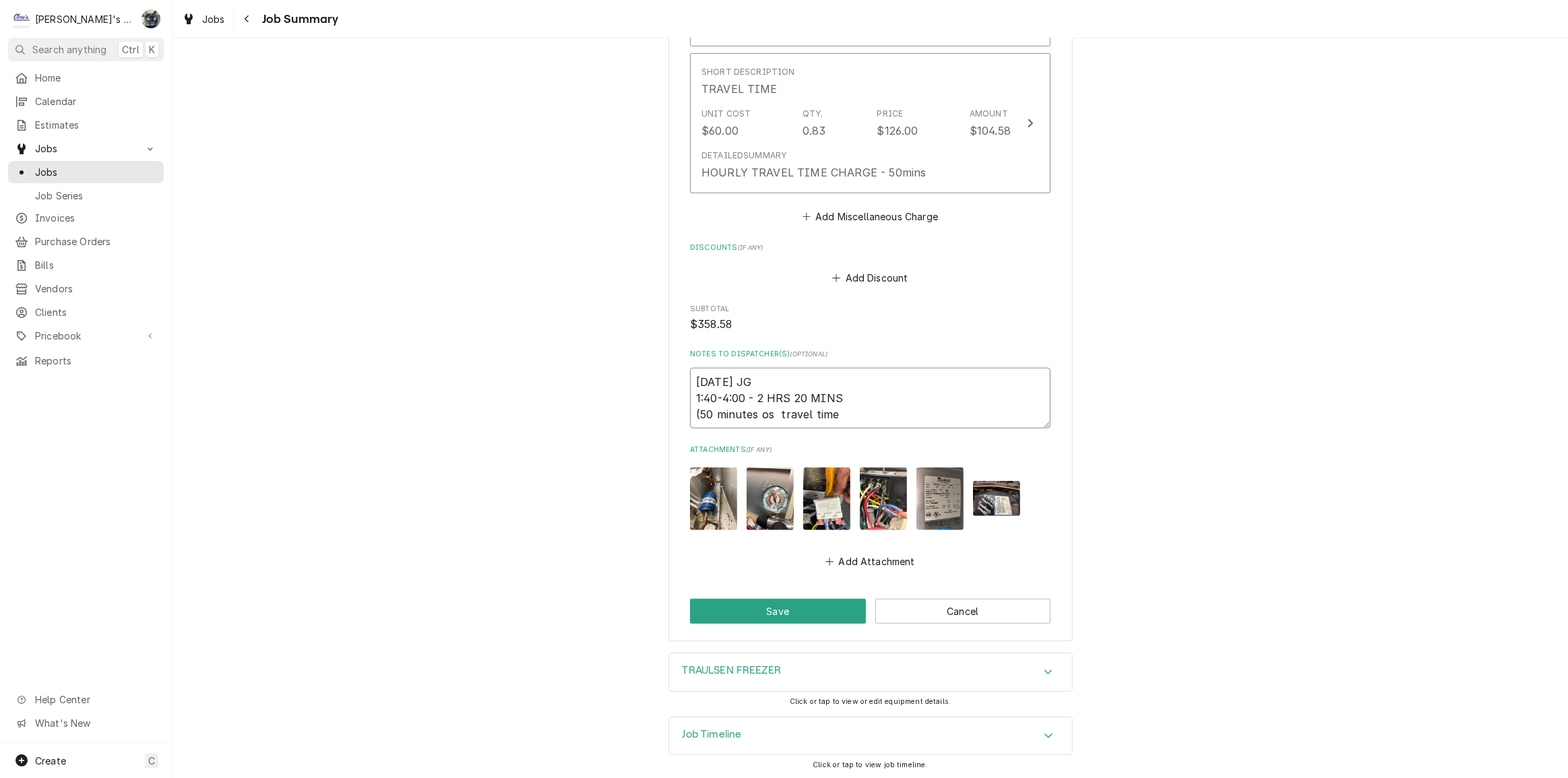
type textarea "8/18/2025 JG 1:40-4:00 - 2 HRS 20 MINS (50 minutes os t travel time"
type textarea "x"
type textarea "8/18/2025 JG 1:40-4:00 - 2 HRS 20 MINS (50 minutes os th travel time"
type textarea "x"
type textarea "8/18/2025 JG 1:40-4:00 - 2 HRS 20 MINS (50 minutes os thi travel time"
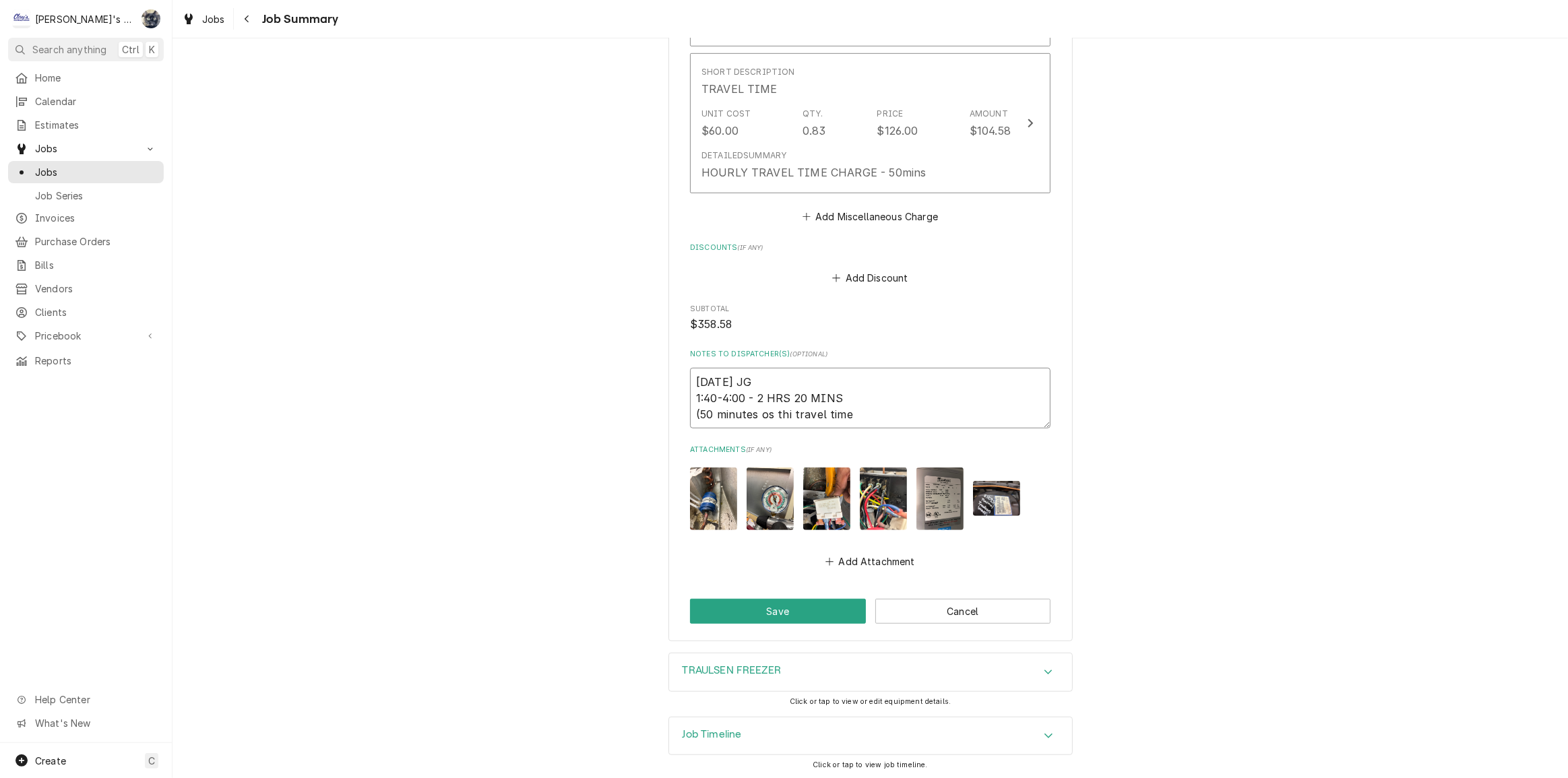
type textarea "x"
type textarea "8/18/2025 JG 1:40-4:00 - 2 HRS 20 MINS (50 minutes os th travel time"
type textarea "x"
type textarea "8/18/2025 JG 1:40-4:00 - 2 HRS 20 MINS (50 minutes os t travel time"
type textarea "x"
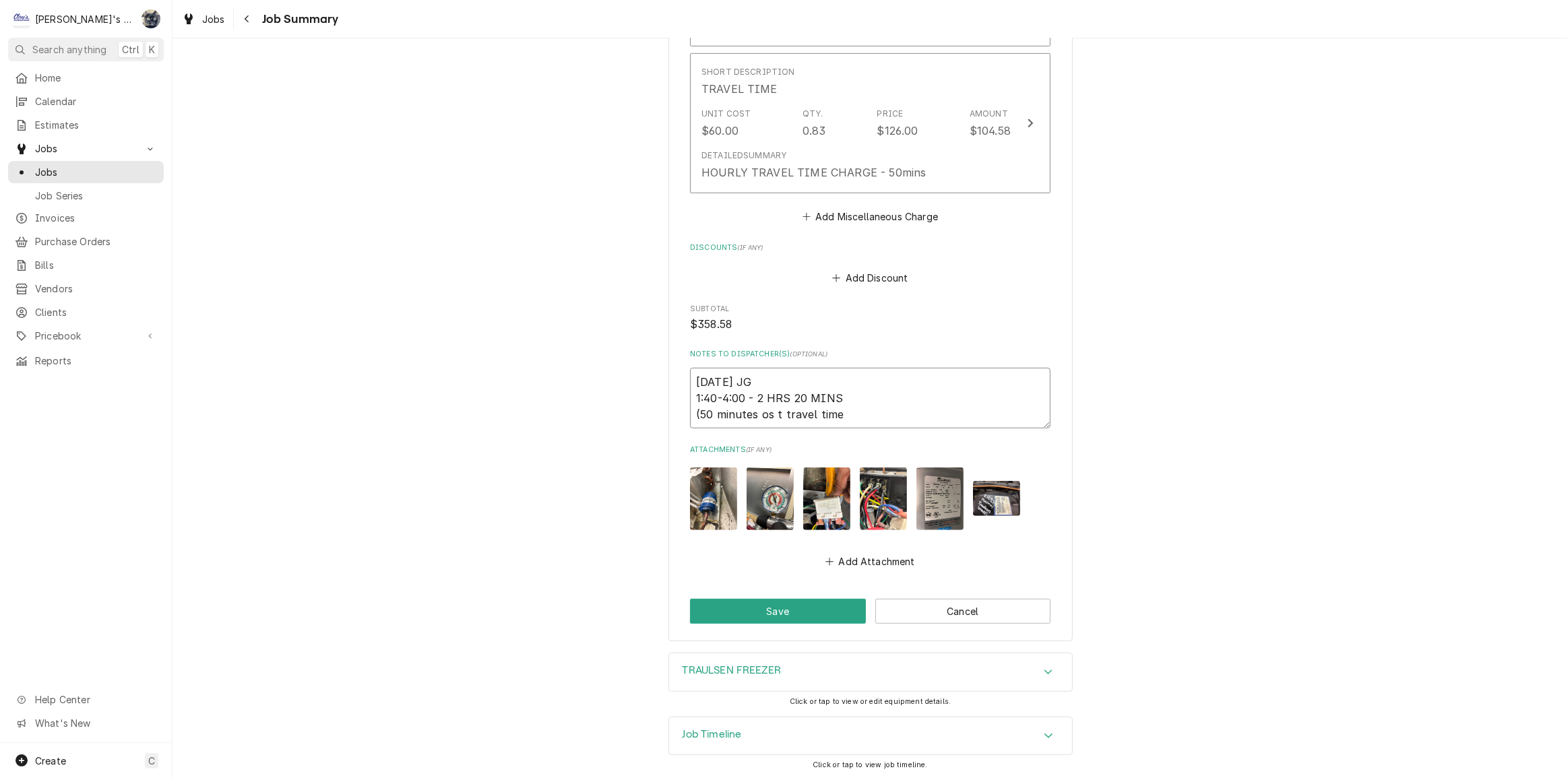
type textarea "8/18/2025 JG 1:40-4:00 - 2 HRS 20 MINS (50 minutes os travel time"
type textarea "x"
type textarea "8/18/2025 JG 1:40-4:00 - 2 HRS 20 MINS (50 minutes os travel time"
type textarea "x"
type textarea "8/18/2025 JG 1:40-4:00 - 2 HRS 20 MINS (50 minutes o travel time"
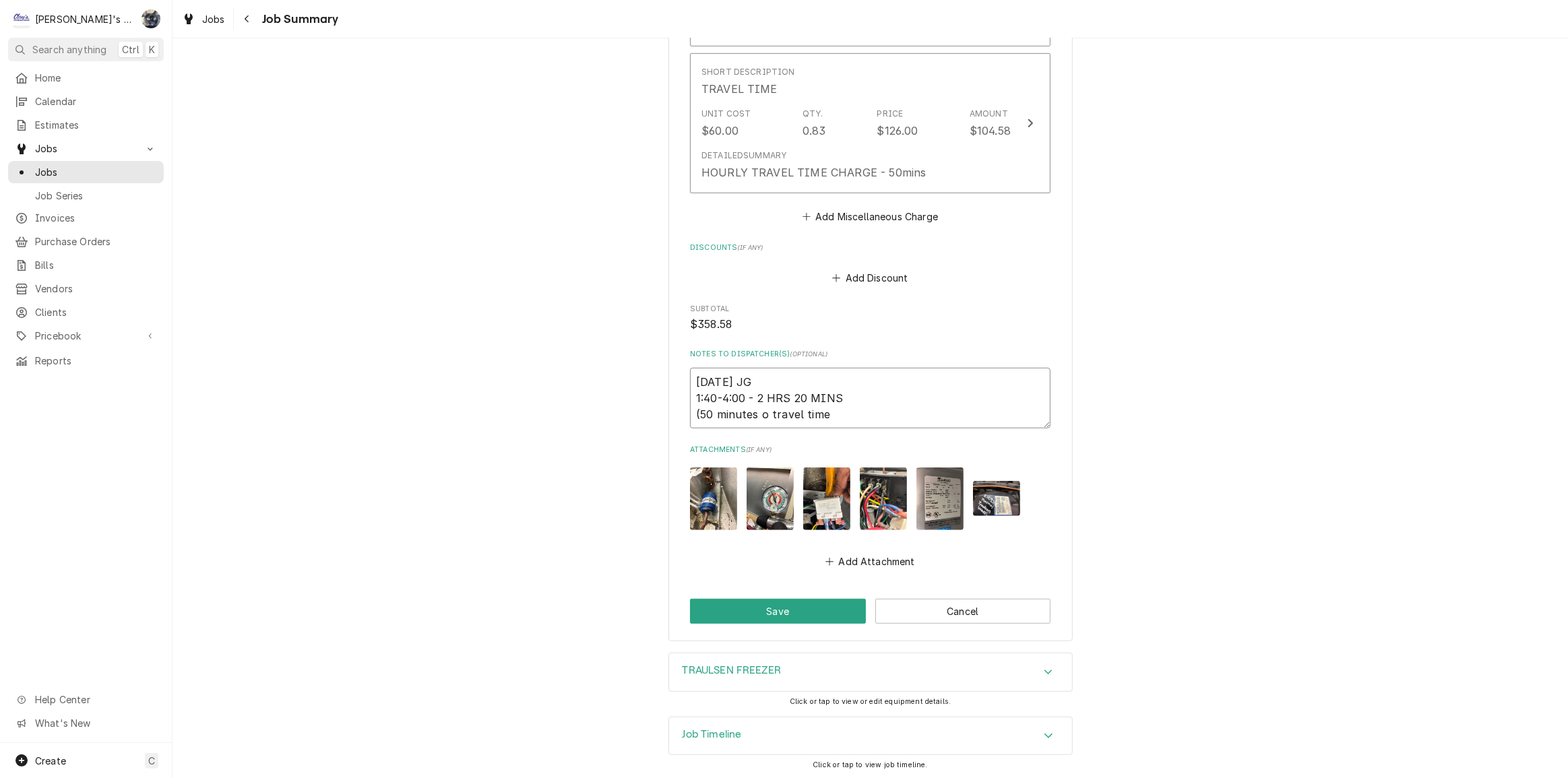
type textarea "x"
type textarea "8/18/2025 JG 1:40-4:00 - 2 HRS 20 MINS (50 minutes travel time"
type textarea "x"
type textarea "8/18/2025 JG 1:40-4:00 - 2 HRS 20 MINS (50 minutes o travel time"
type textarea "x"
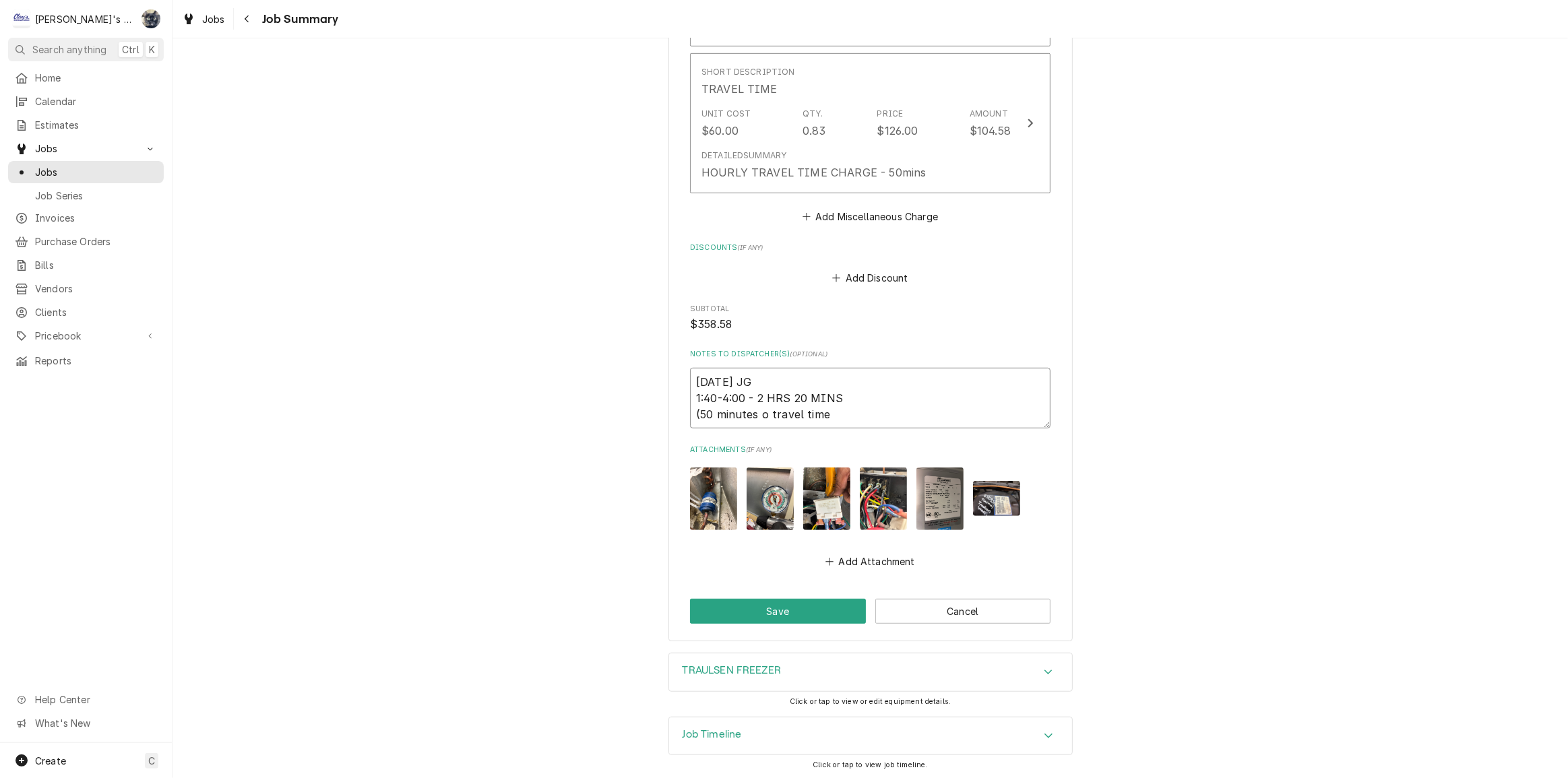
type textarea "8/18/2025 JG 1:40-4:00 - 2 HRS 20 MINS (50 minutes travel time"
type textarea "x"
type textarea "8/18/2025 JG 1:40-4:00 - 2 HRS 20 MINS (50 minutes o travel time"
type textarea "x"
type textarea "8/18/2025 JG 1:40-4:00 - 2 HRS 20 MINS (50 minutes of travel time"
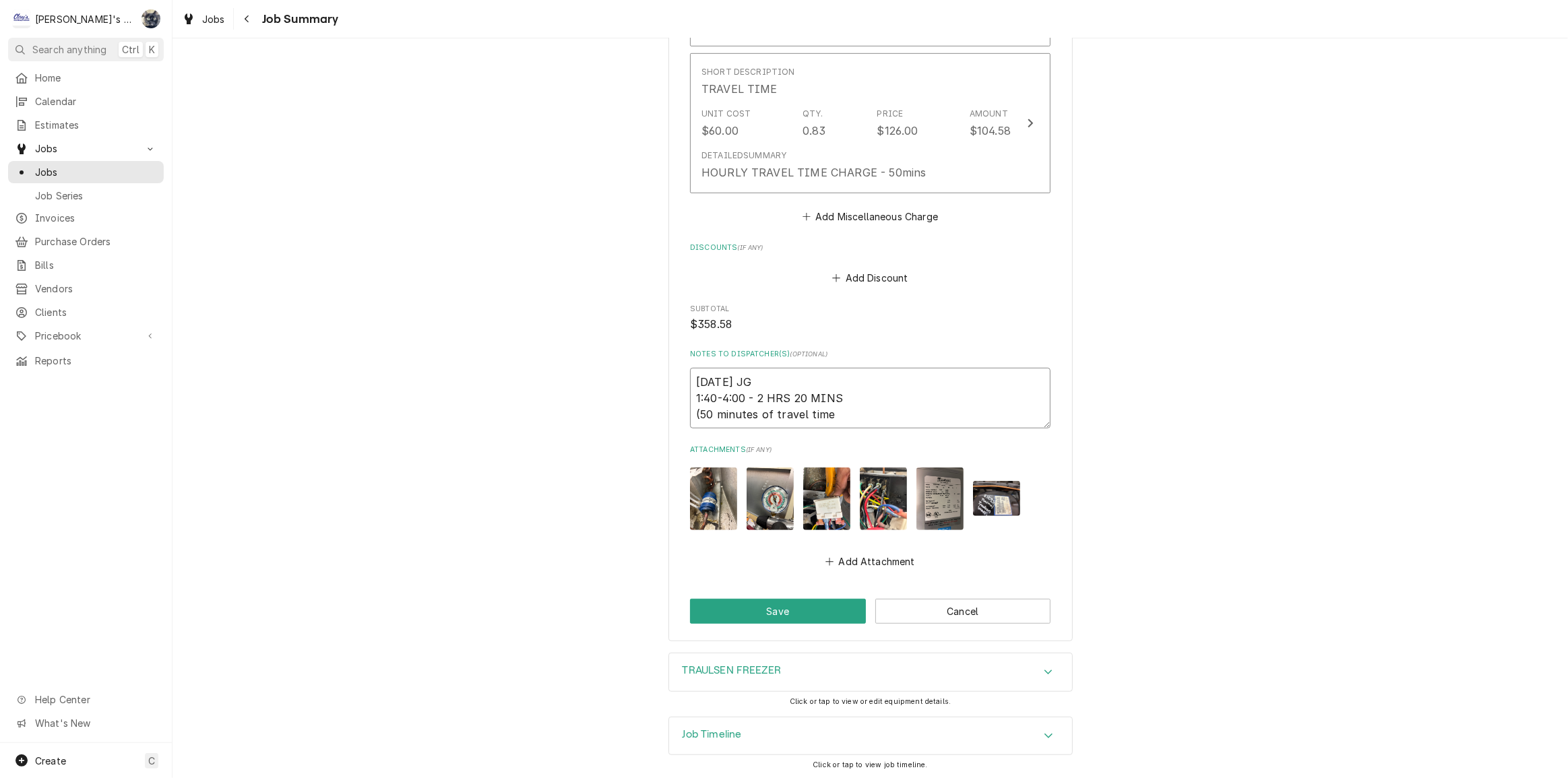
type textarea "x"
type textarea "8/18/2025 JG 1:40-4:00 - 2 HRS 20 MINS (50 minutes of travel time"
type textarea "x"
type textarea "8/18/2025 JG 1:40-4:00 - 2 HRS 20 MINS (50 minutes of t travel time"
type textarea "x"
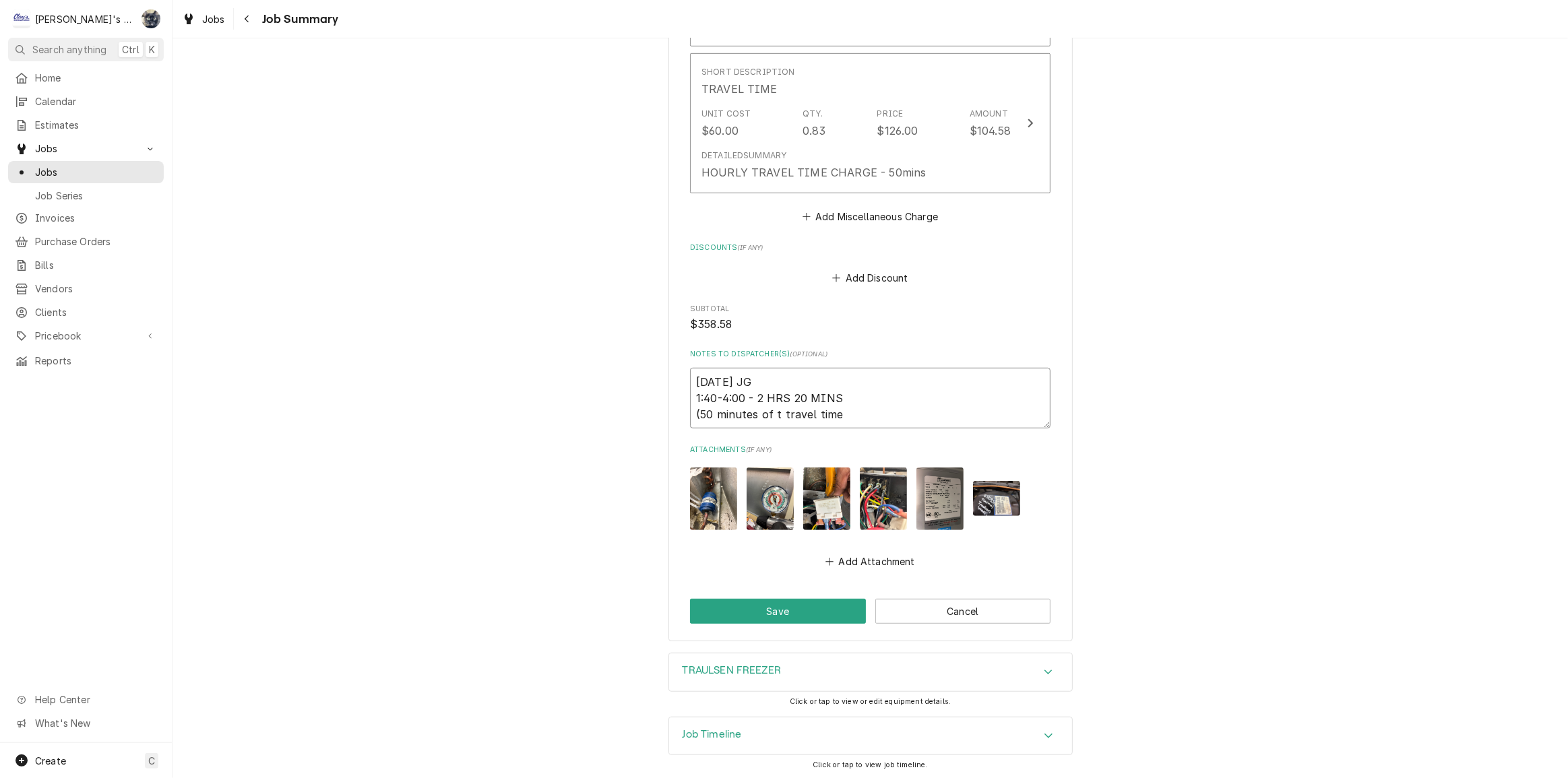
type textarea "8/18/2025 JG 1:40-4:00 - 2 HRS 20 MINS (50 minutes of th travel time"
type textarea "x"
type textarea "8/18/2025 JG 1:40-4:00 - 2 HRS 20 MINS (50 minutes of thi travel time"
type textarea "x"
type textarea "8/18/2025 JG 1:40-4:00 - 2 HRS 20 MINS (50 minutes of this travel time"
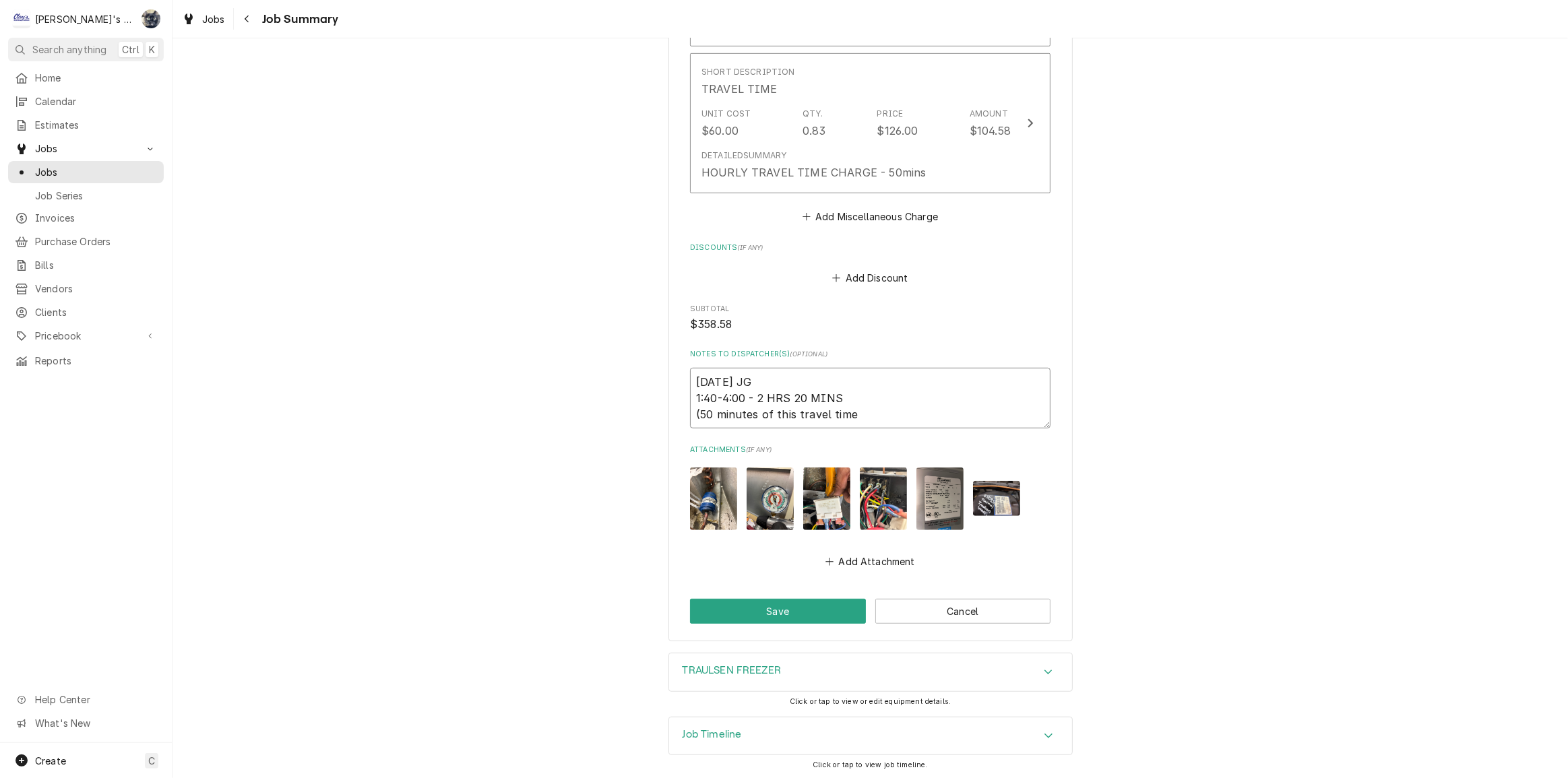
type textarea "x"
type textarea "8/18/2025 JG 1:40-4:00 - 2 HRS 20 MINS (50 minutes of this travel time"
type textarea "x"
type textarea "8/18/2025 JG 1:40-4:00 - 2 HRS 20 MINS (50 minutes of this w travel time"
type textarea "x"
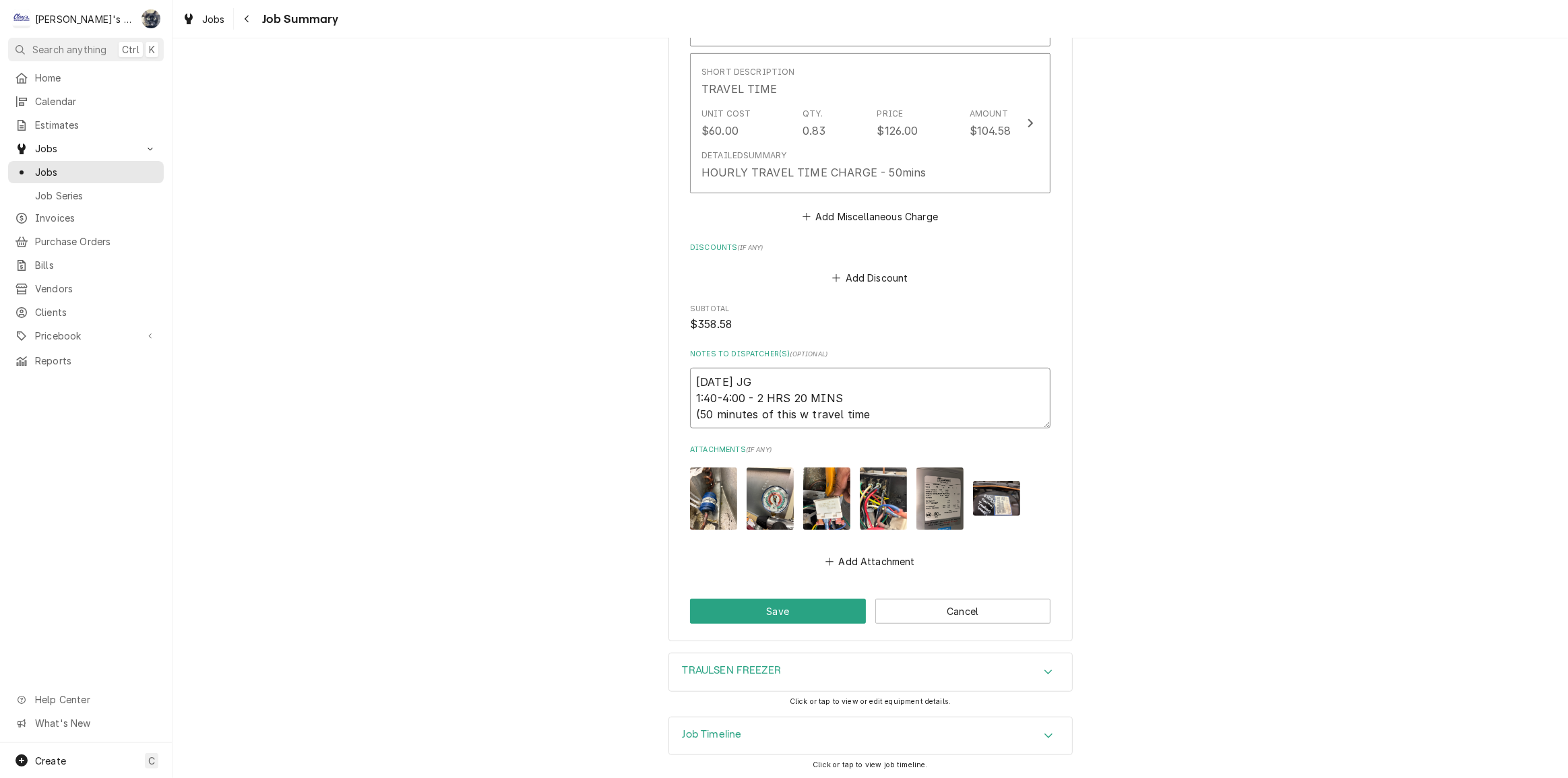
type textarea "8/18/2025 JG 1:40-4:00 - 2 HRS 20 MINS (50 minutes of this wa travel time"
type textarea "x"
type textarea "8/18/2025 JG 1:40-4:00 - 2 HRS 20 MINS (50 minutes of this was travel time"
click at [873, 411] on textarea "8/18/2025 JG 1:40-4:00 - 2 HRS 20 MINS (50 minutes of this was travel time" at bounding box center [871, 398] width 361 height 61
type textarea "x"
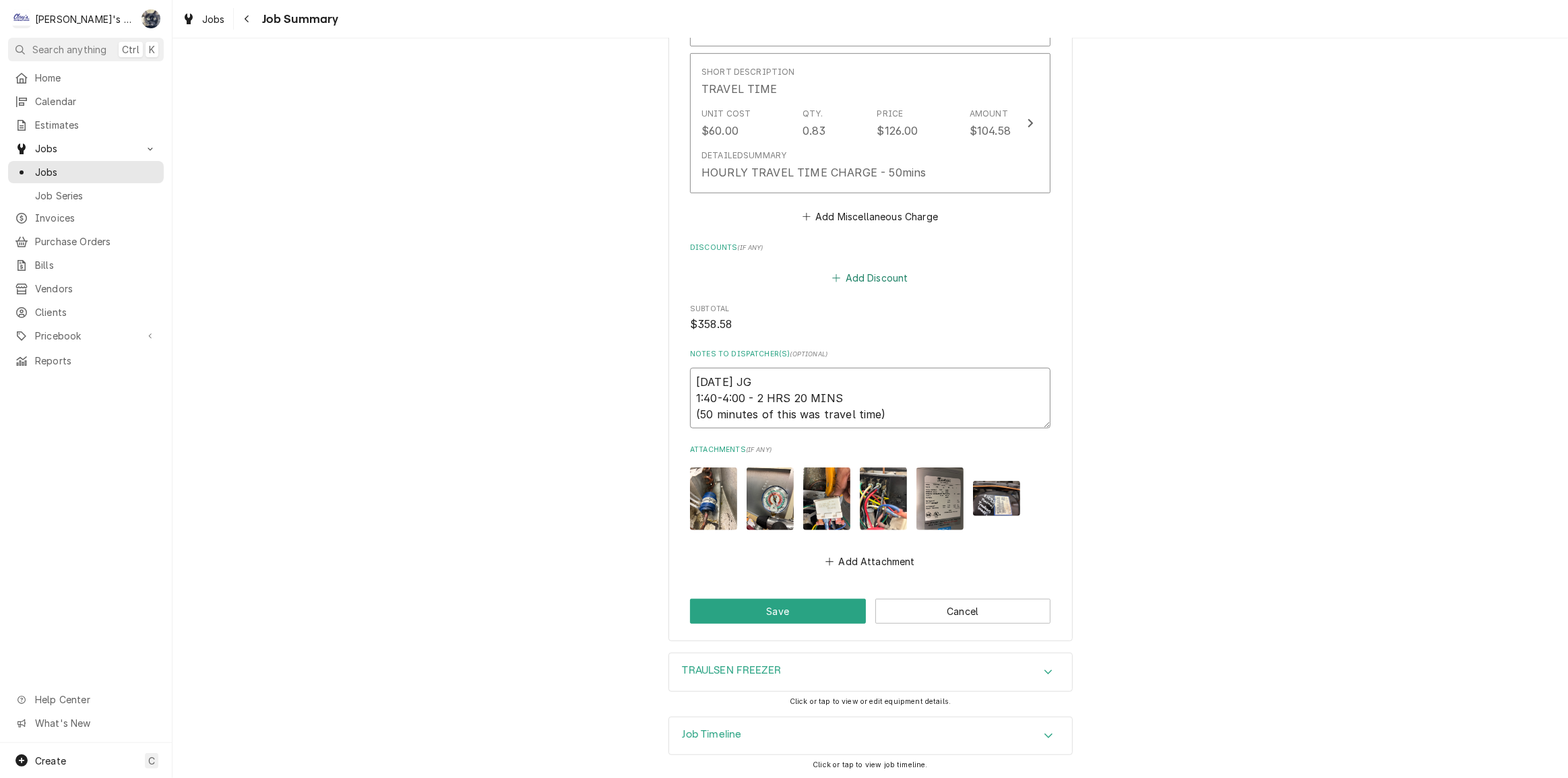
type textarea "8/18/2025 JG 1:40-4:00 - 2 HRS 20 MINS (50 minutes of this was travel time)"
click at [857, 281] on button "Add Discount" at bounding box center [870, 278] width 80 height 19
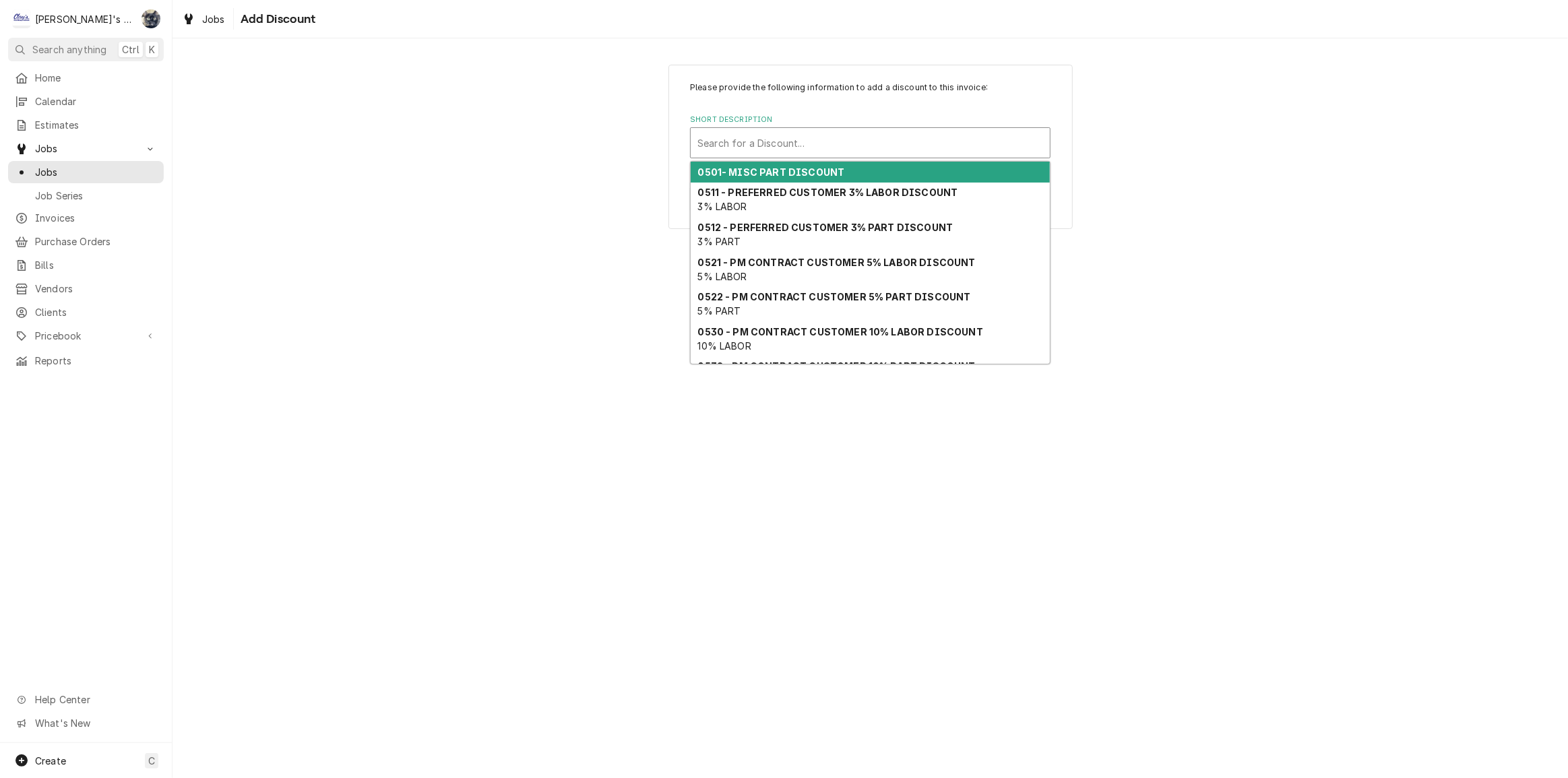
click at [832, 140] on div "Short Description" at bounding box center [870, 142] width 345 height 24
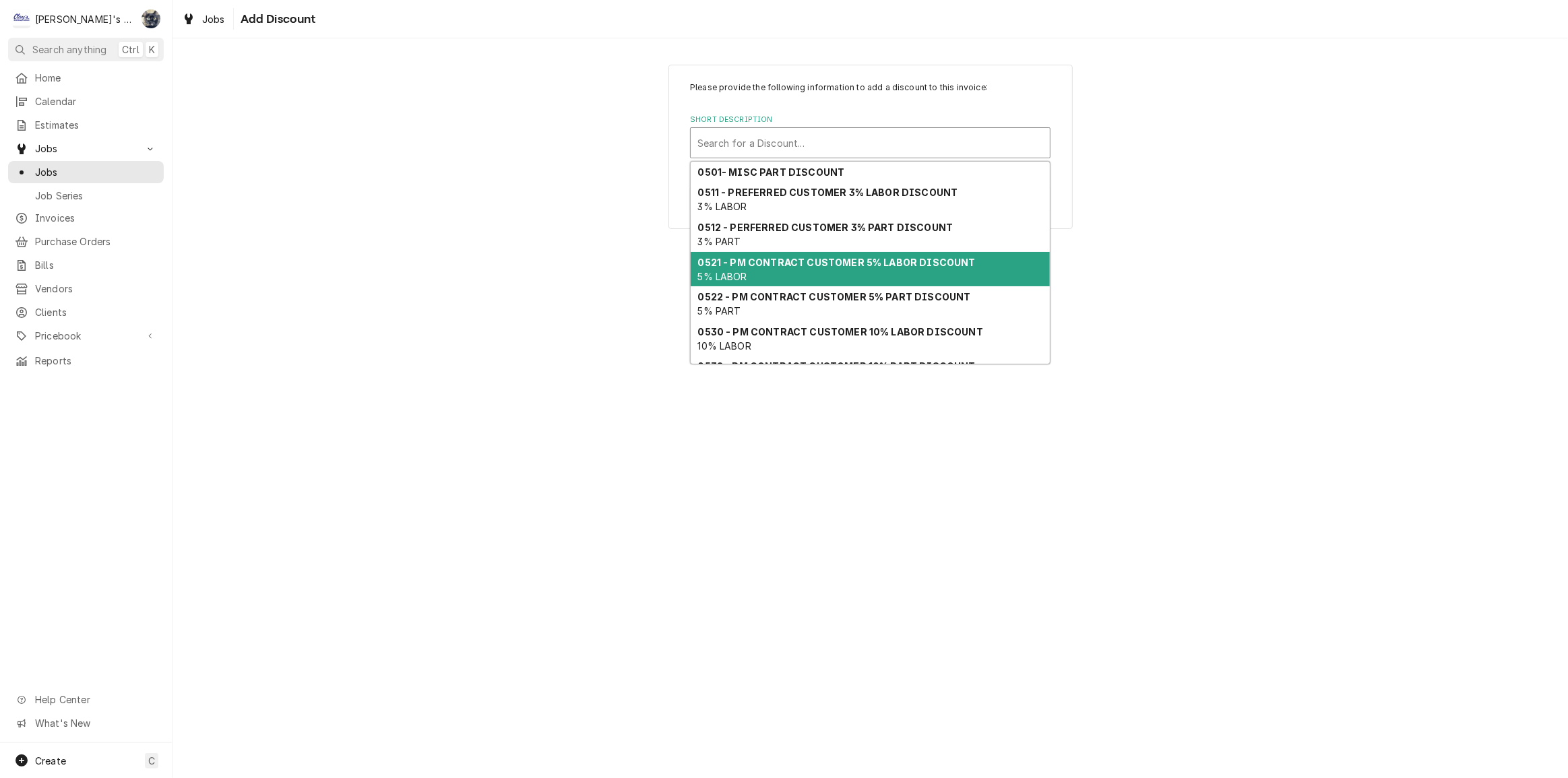
click at [833, 257] on strong "0521 - PM CONTRACT CUSTOMER 5% LABOR DISCOUNT" at bounding box center [837, 263] width 278 height 12
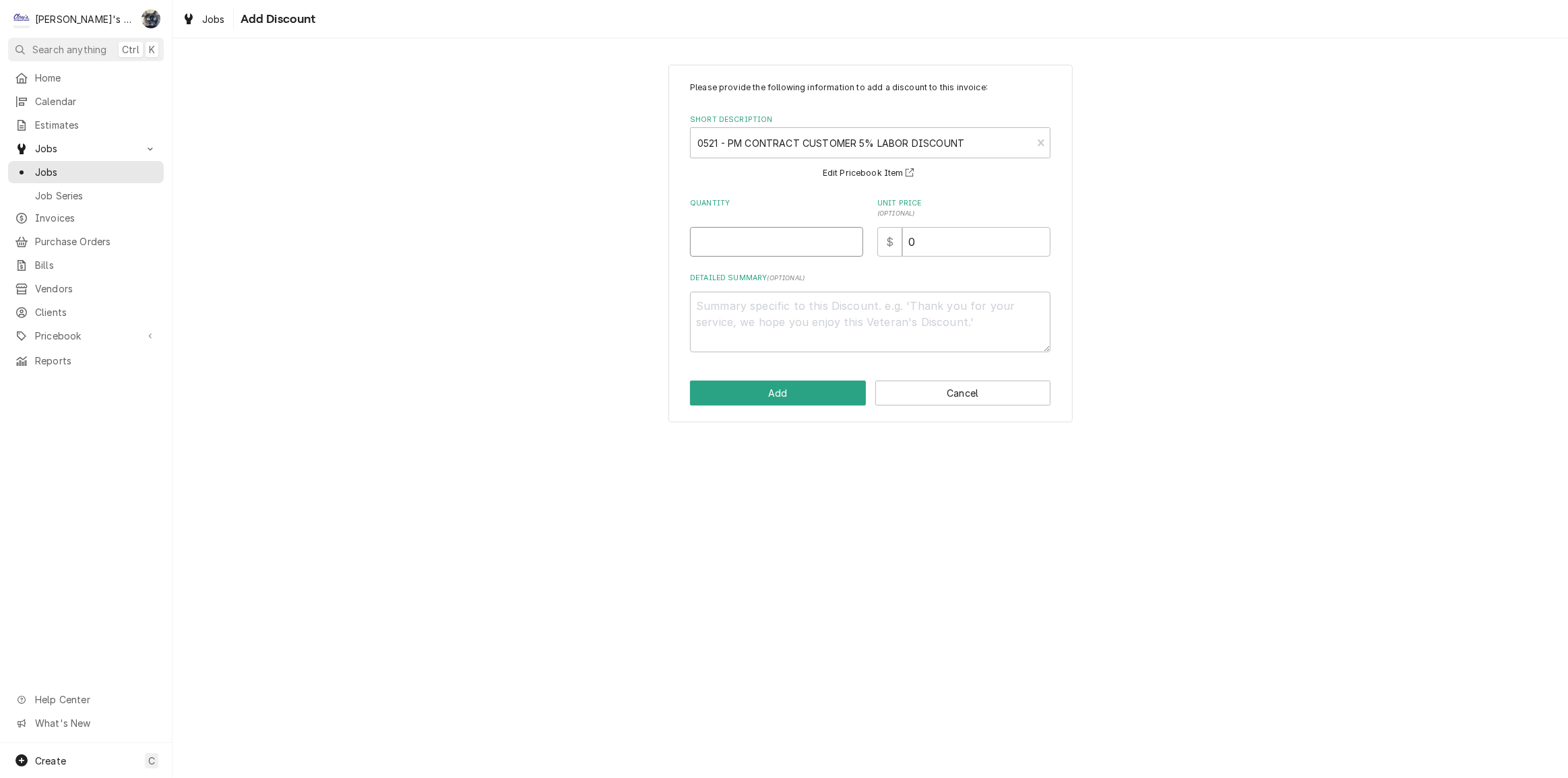
click at [737, 235] on input "Quantity" at bounding box center [777, 242] width 173 height 29
type textarea "x"
type input "1"
click at [775, 387] on button "Add" at bounding box center [778, 393] width 176 height 25
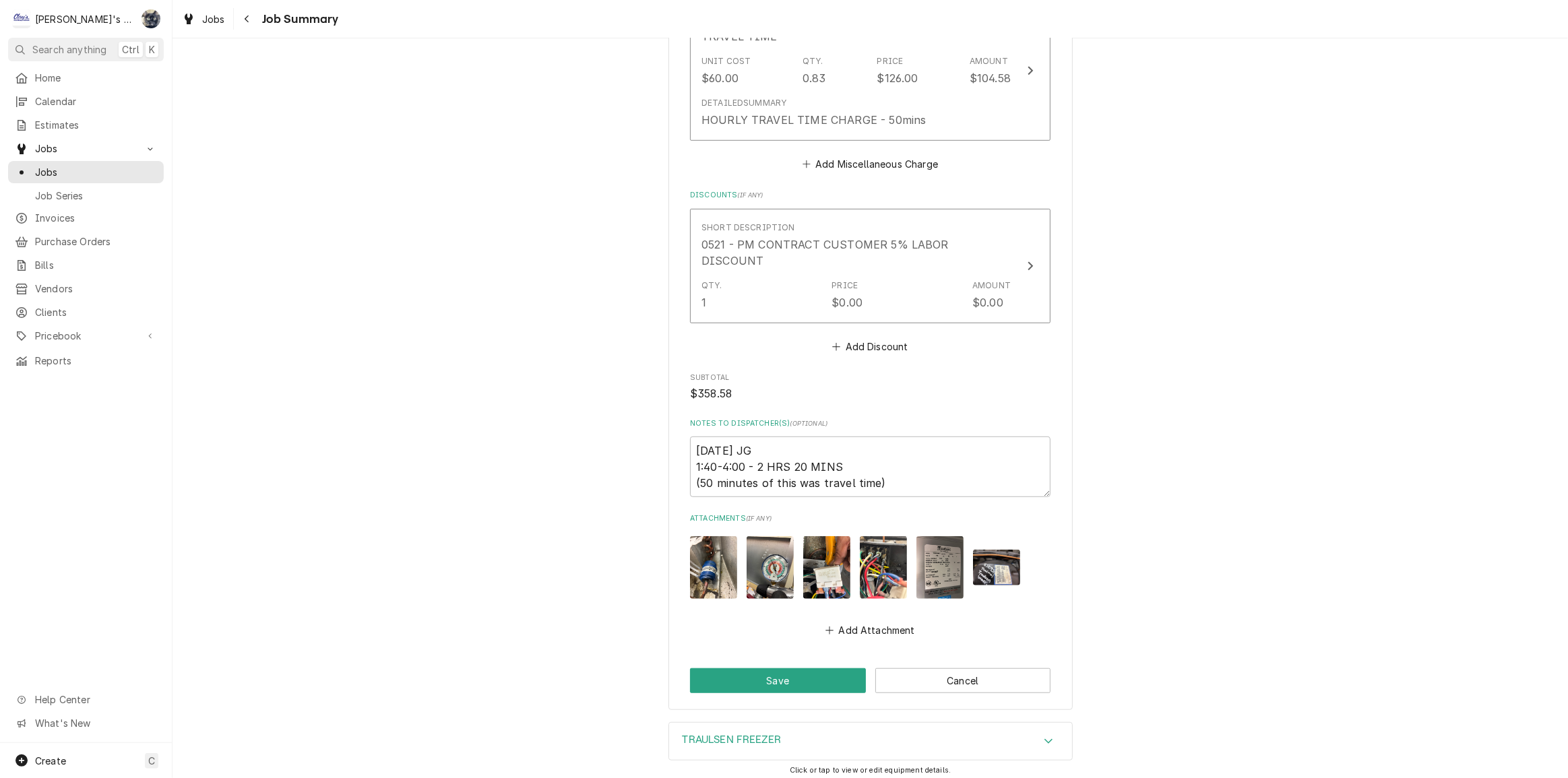
scroll to position [1032, 0]
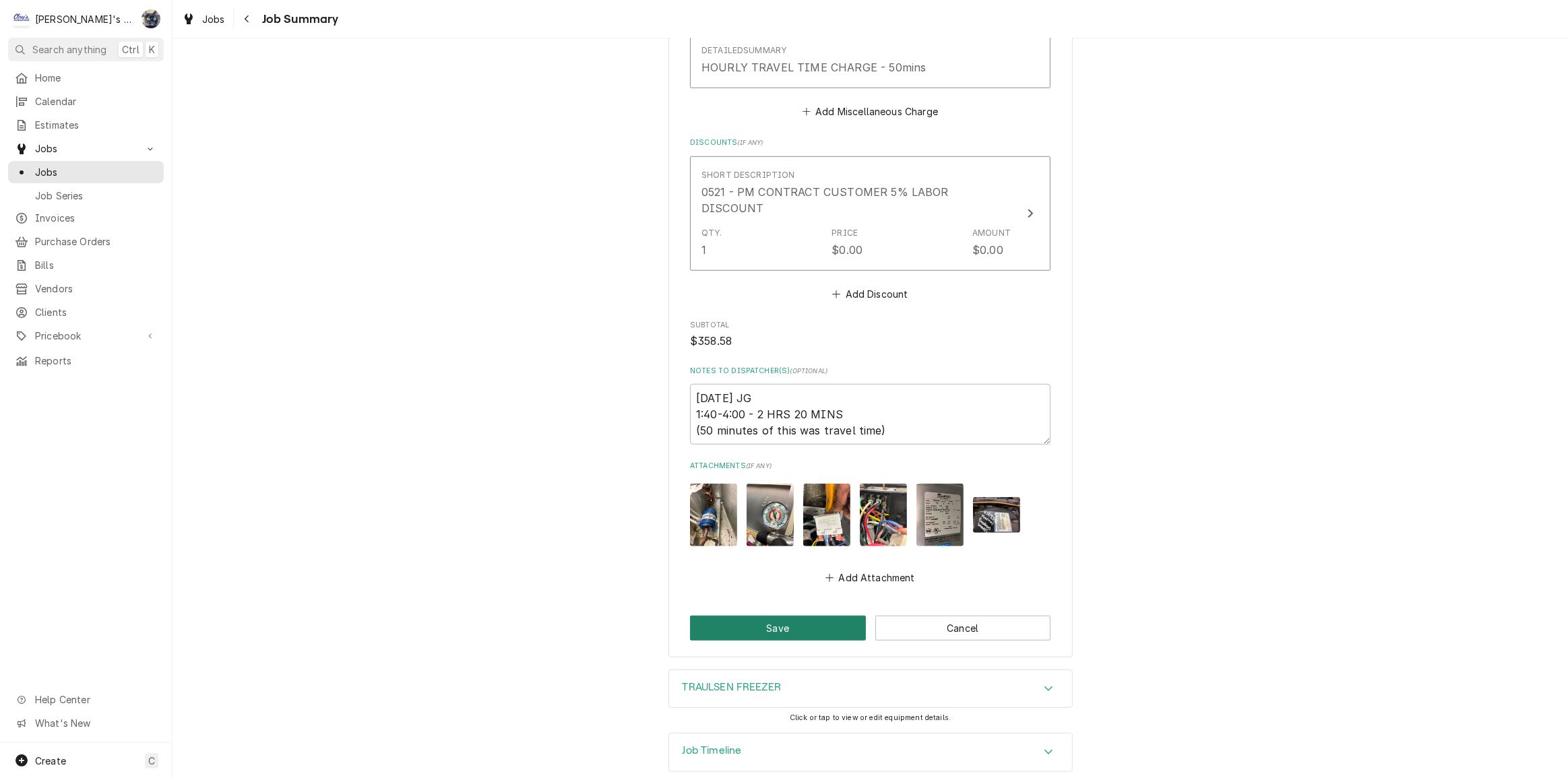
click at [807, 616] on button "Save" at bounding box center [778, 628] width 176 height 25
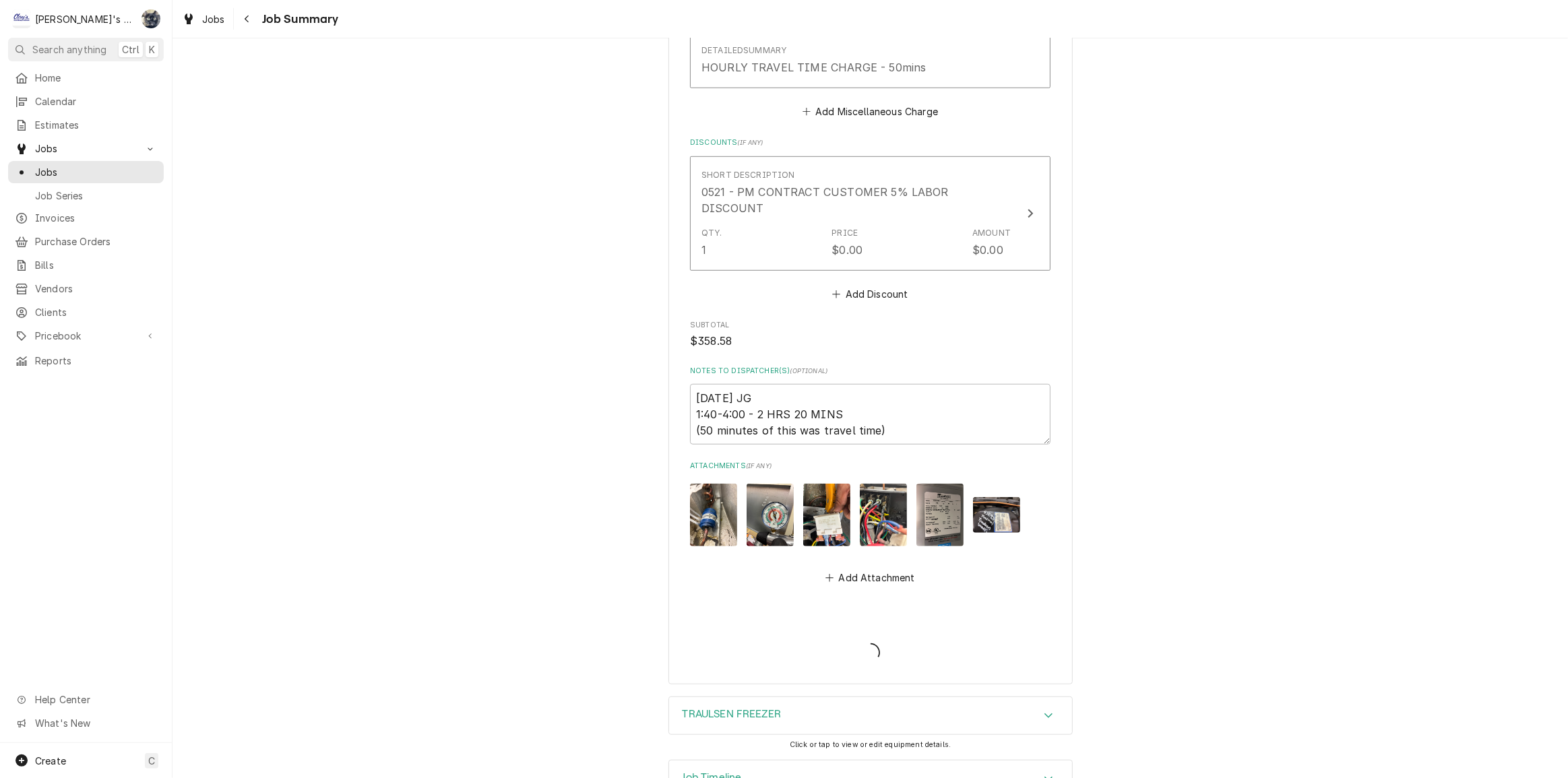
type textarea "x"
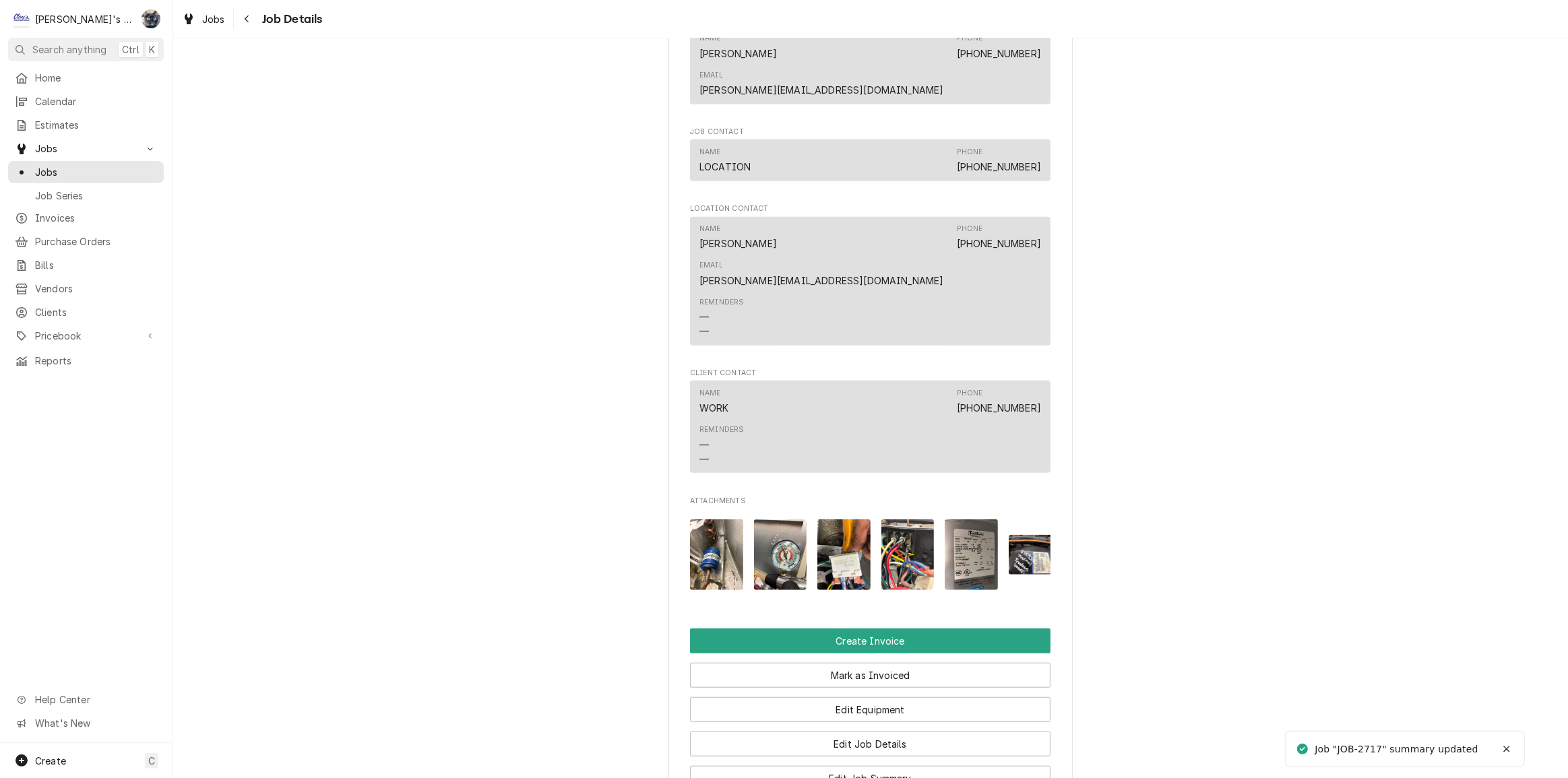
scroll to position [1286, 0]
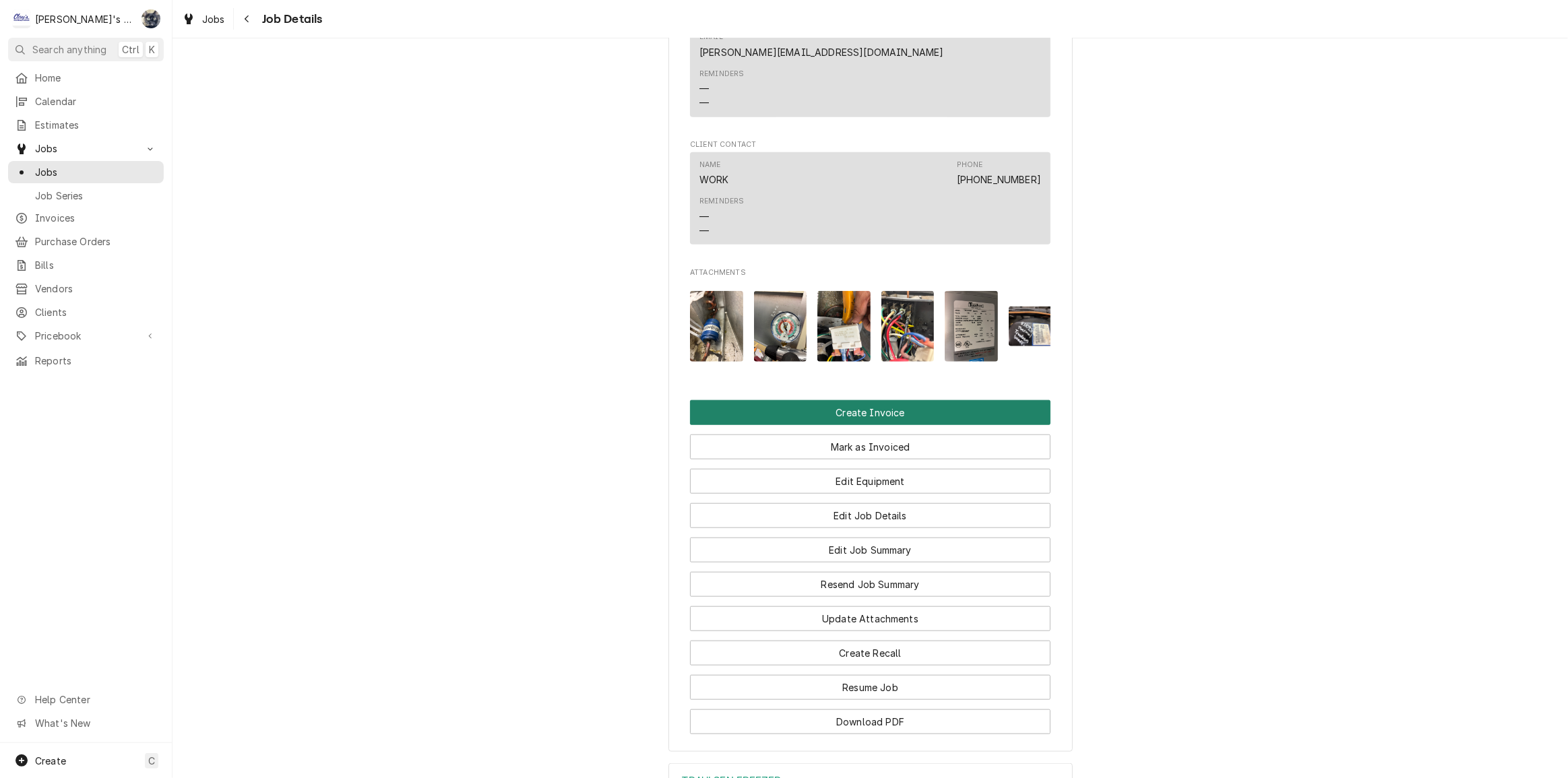
click at [856, 400] on button "Create Invoice" at bounding box center [871, 413] width 361 height 25
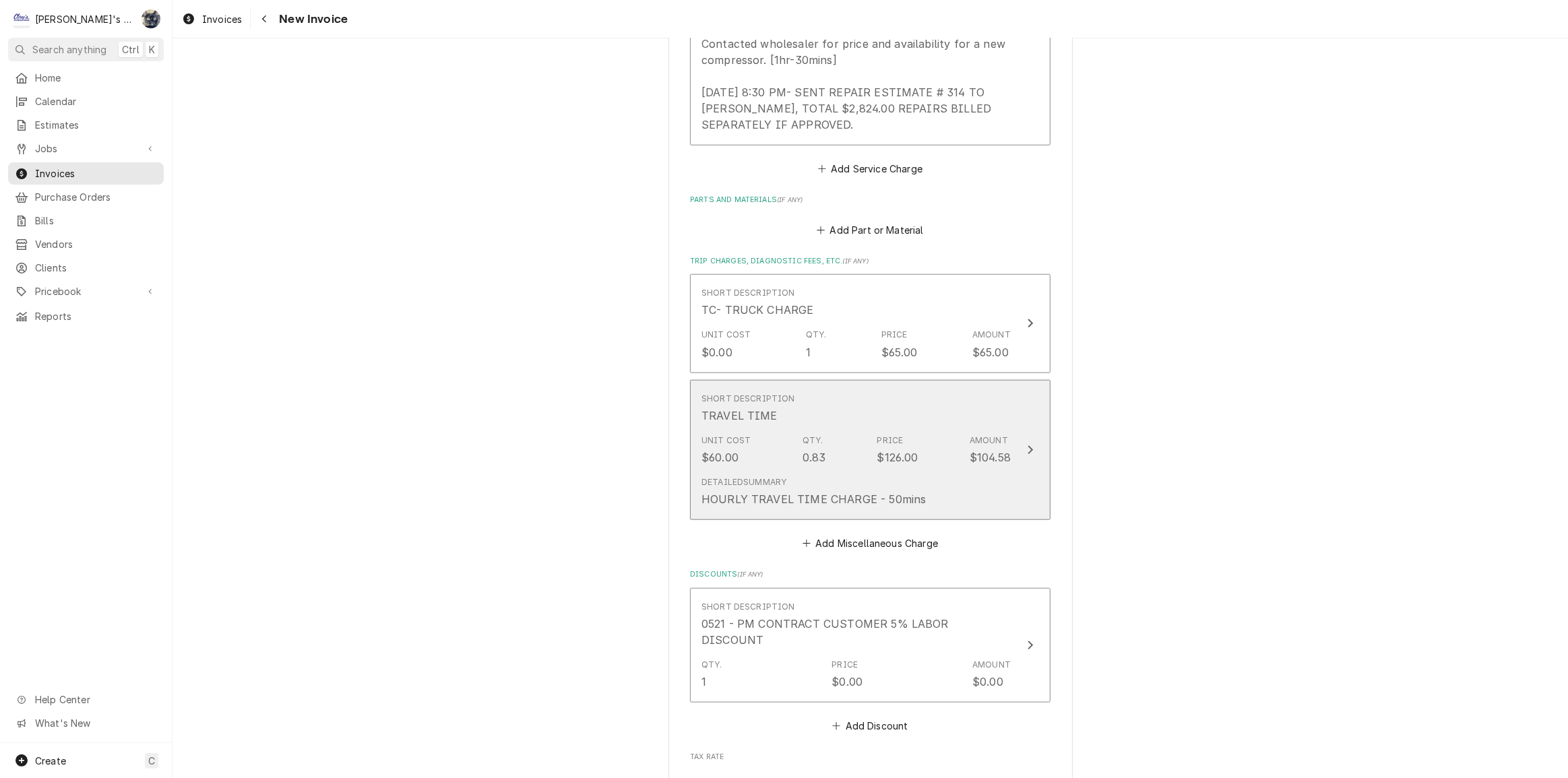
scroll to position [1530, 0]
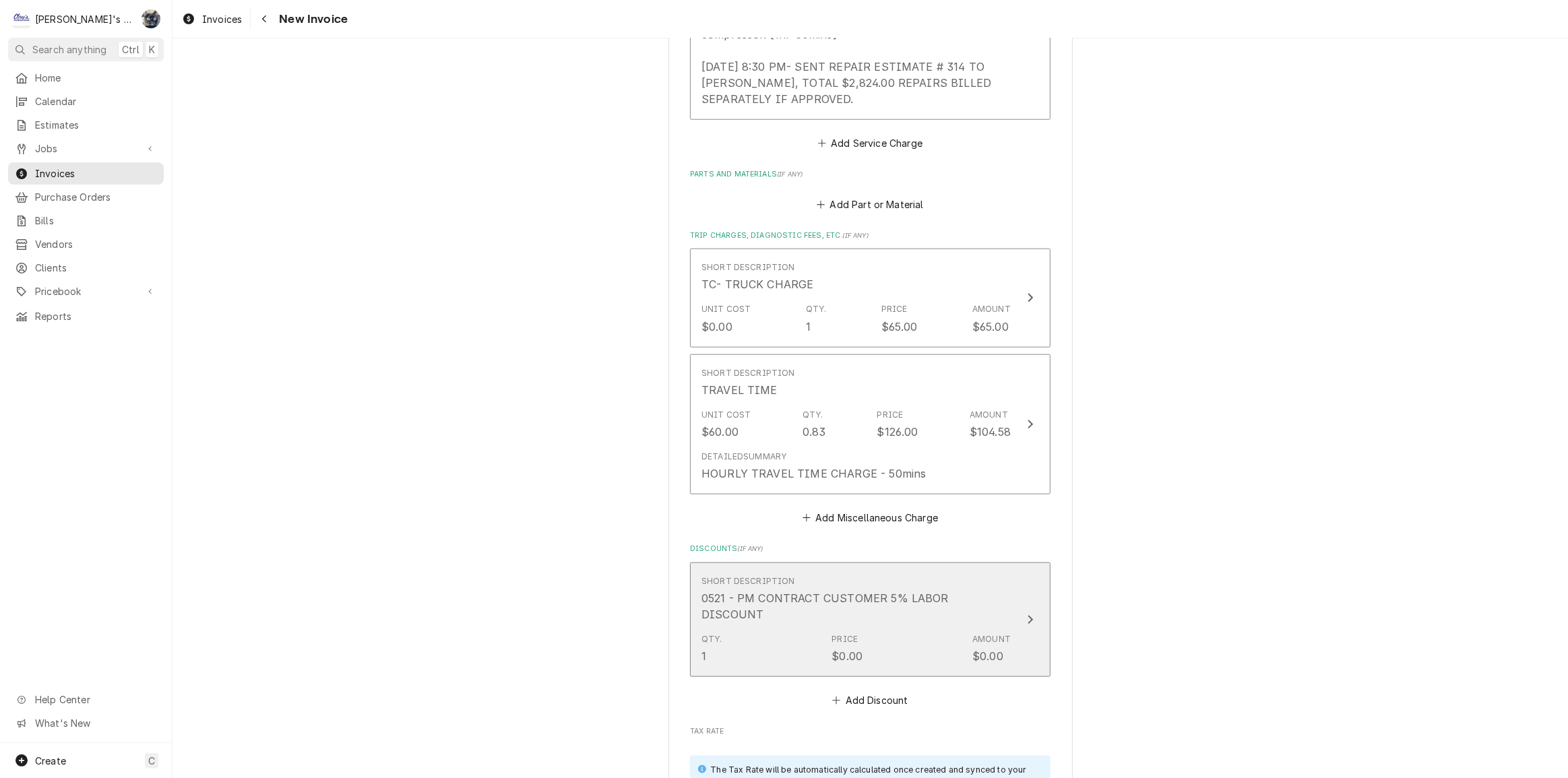
click at [867, 576] on div "Short Description 0521 - PM CONTRACT CUSTOMER 5% LABOR DISCOUNT" at bounding box center [856, 599] width 309 height 47
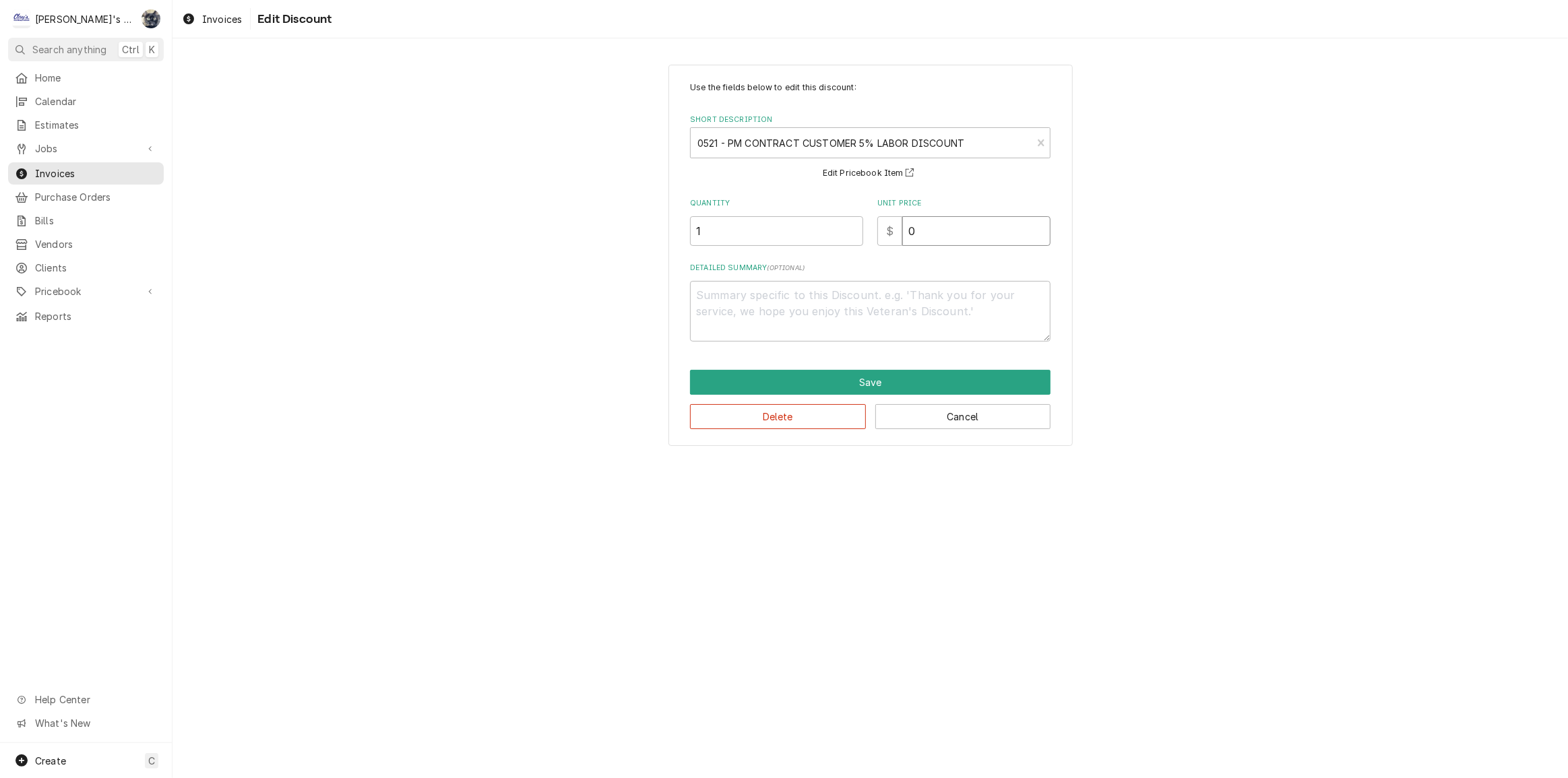
click at [808, 237] on div "Quantity 1 Unit Price $ 0" at bounding box center [871, 221] width 361 height 48
type textarea "x"
type input "1"
type textarea "x"
type input "14"
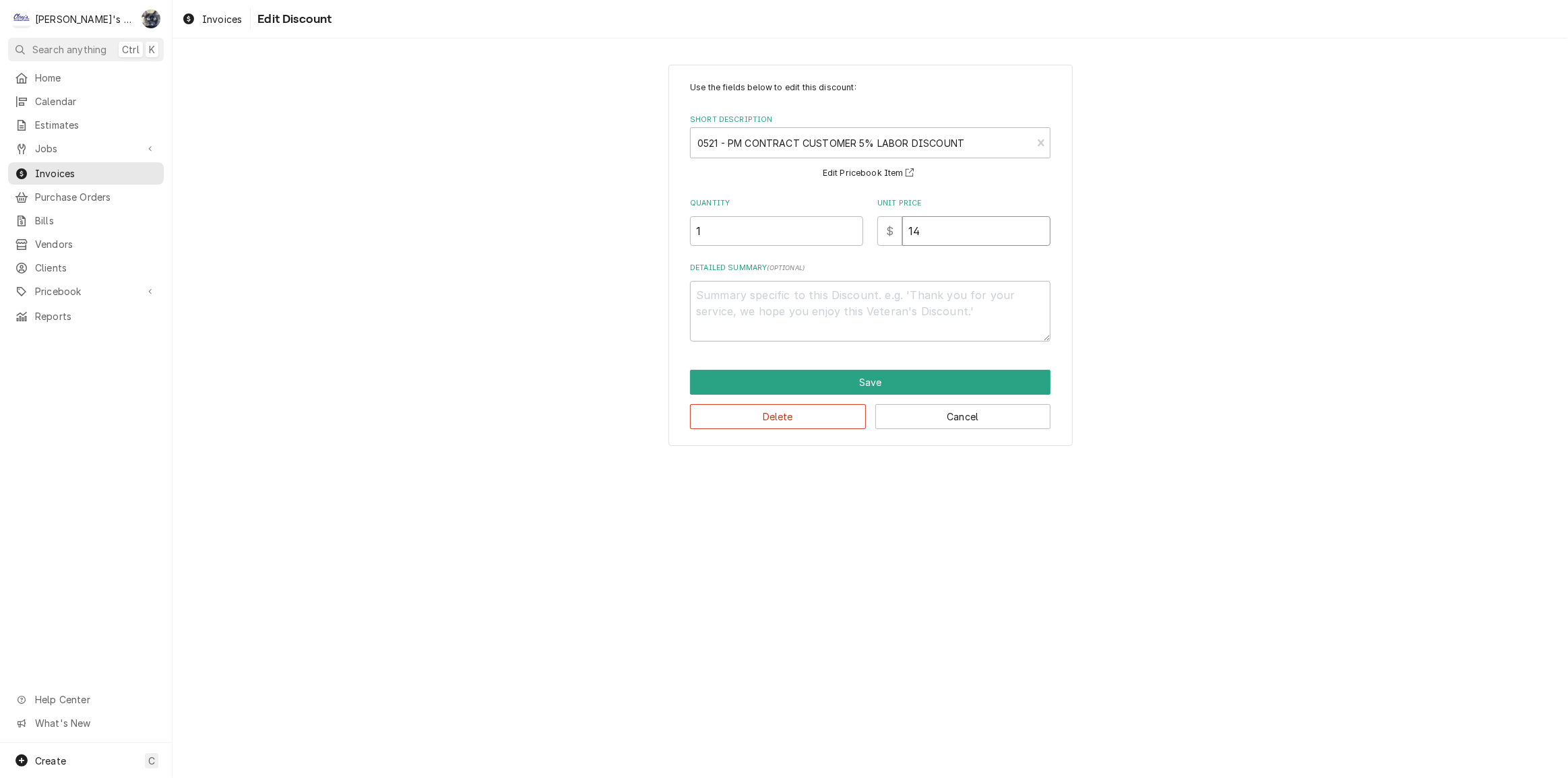
type textarea "x"
type input "14.6"
type textarea "x"
type input "14.68"
click at [816, 371] on button "Save" at bounding box center [871, 382] width 361 height 25
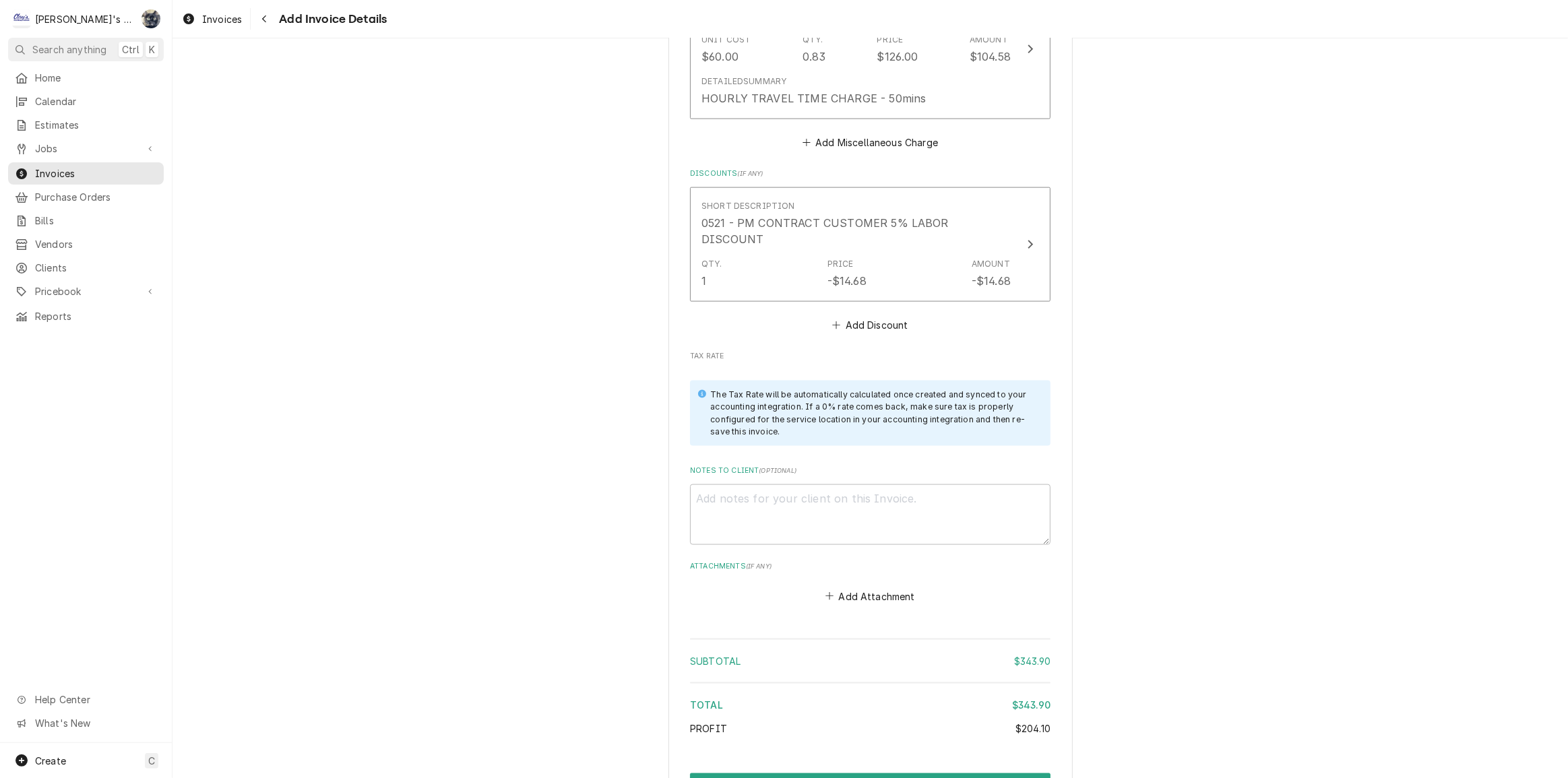
scroll to position [1969, 0]
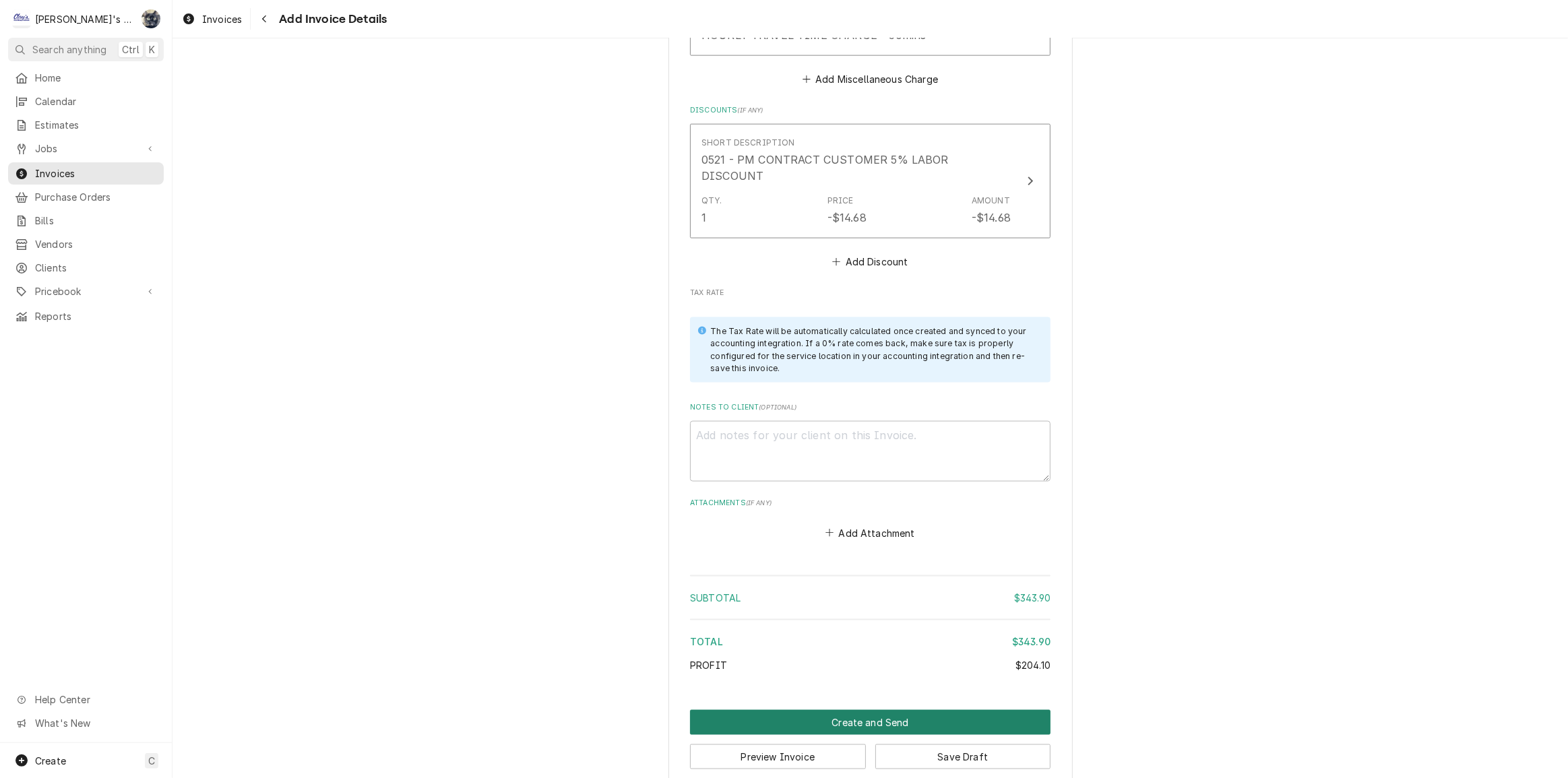
click at [858, 710] on button "Create and Send" at bounding box center [871, 722] width 361 height 25
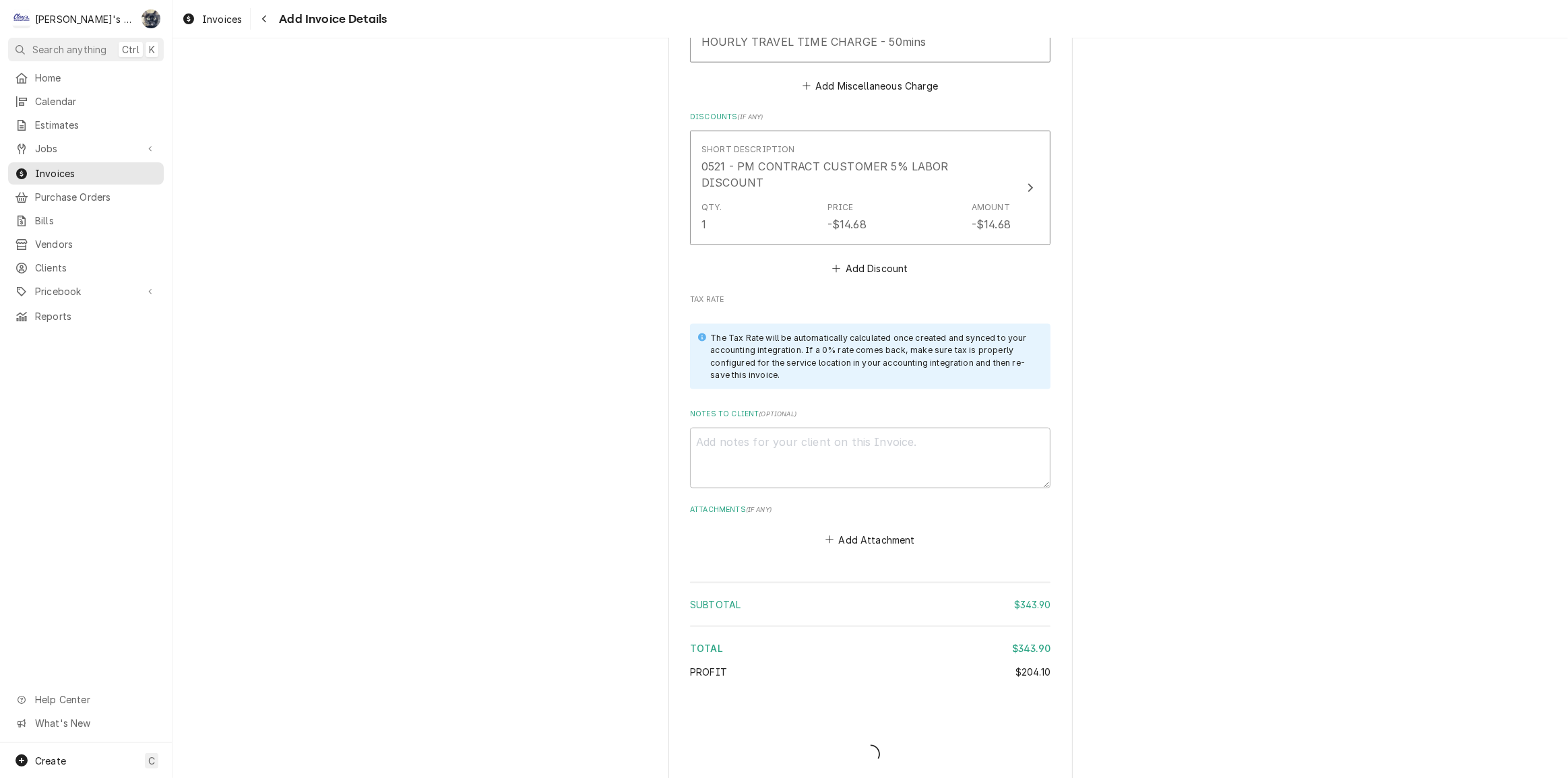
type textarea "x"
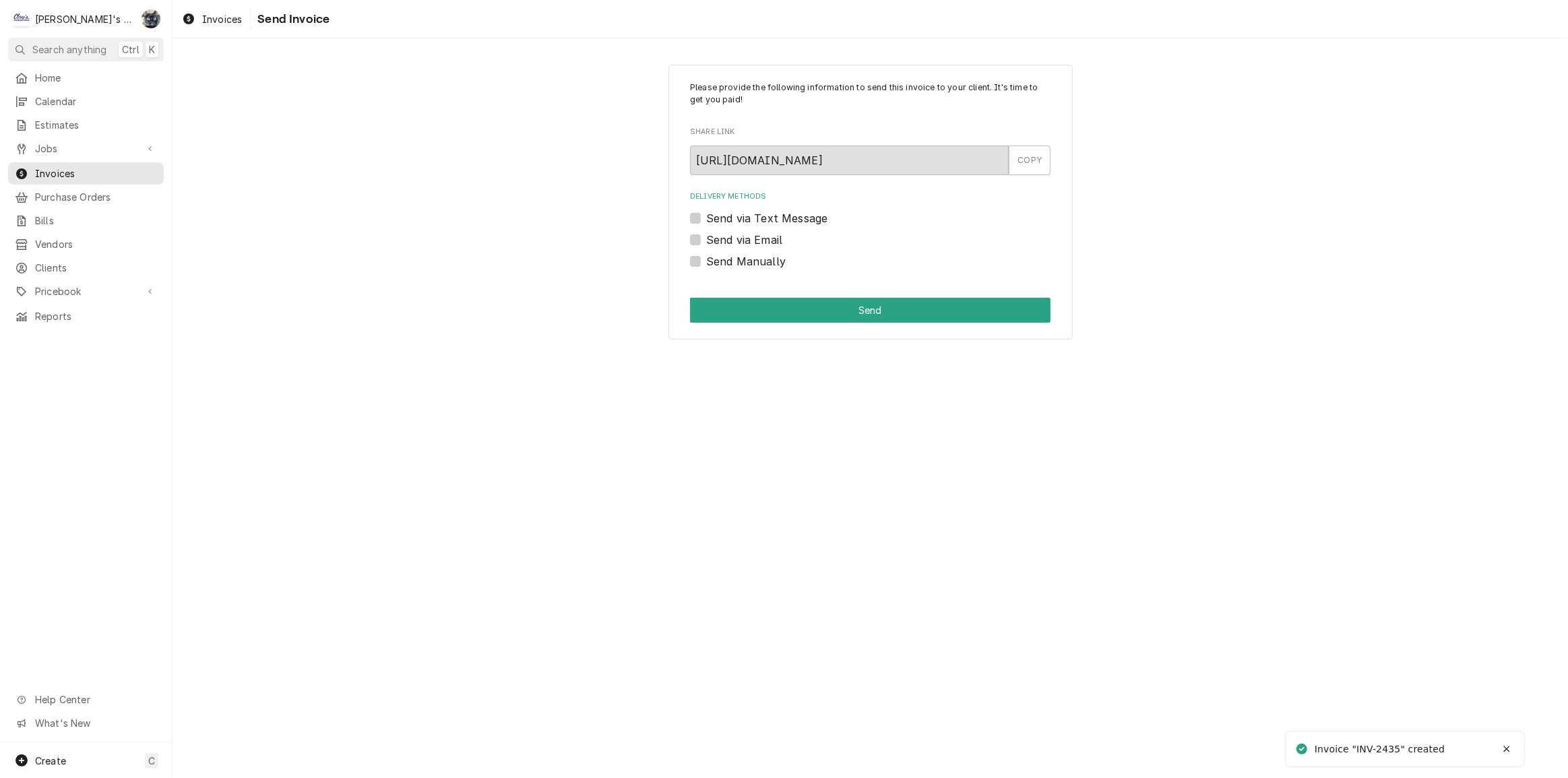
click at [706, 260] on label "Send Manually" at bounding box center [746, 261] width 79 height 16
click at [706, 260] on input "Send Manually" at bounding box center [887, 268] width 361 height 29
checkbox input "true"
click at [710, 300] on button "Send" at bounding box center [871, 310] width 361 height 25
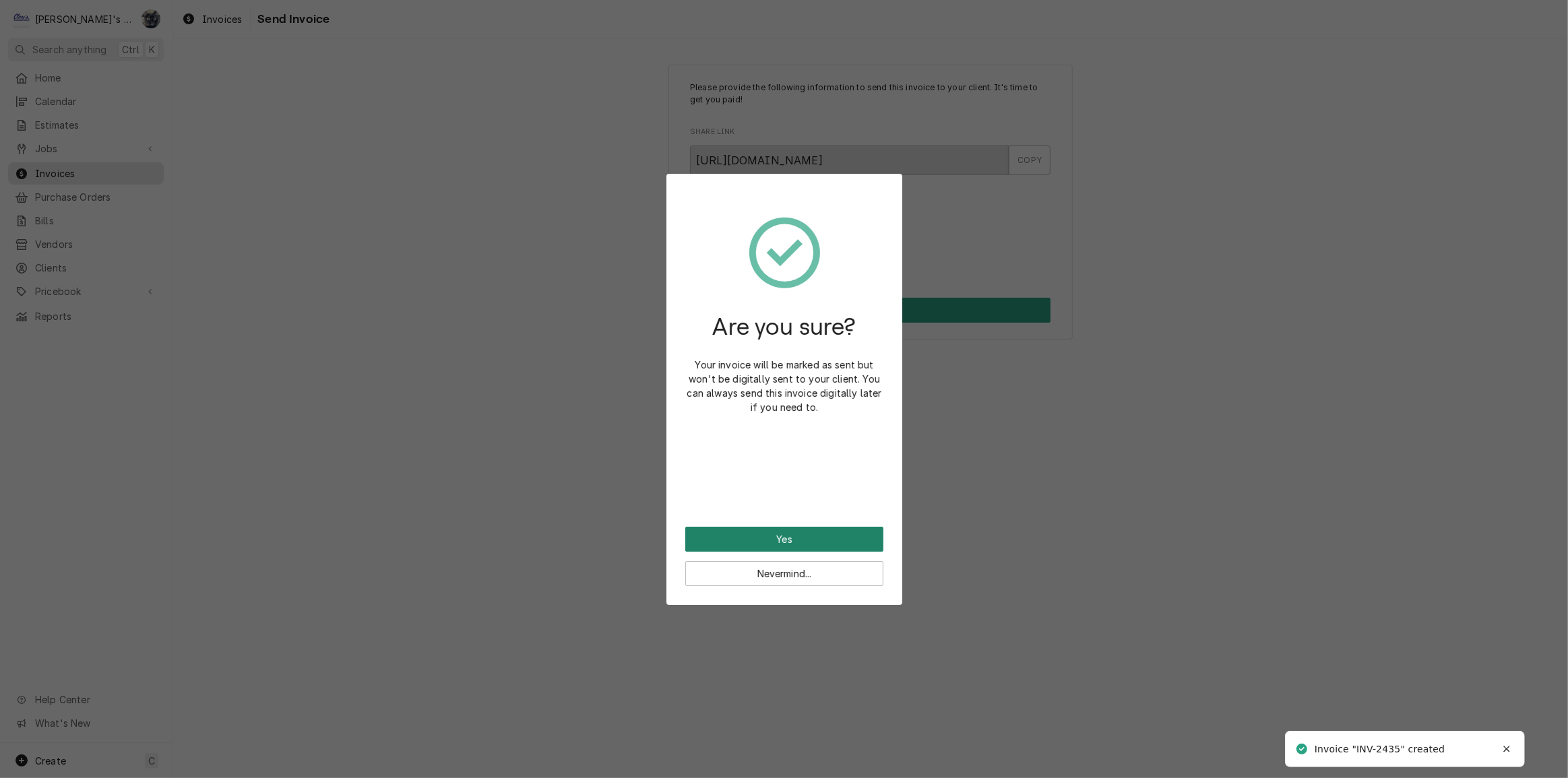
click at [795, 537] on button "Yes" at bounding box center [784, 539] width 198 height 25
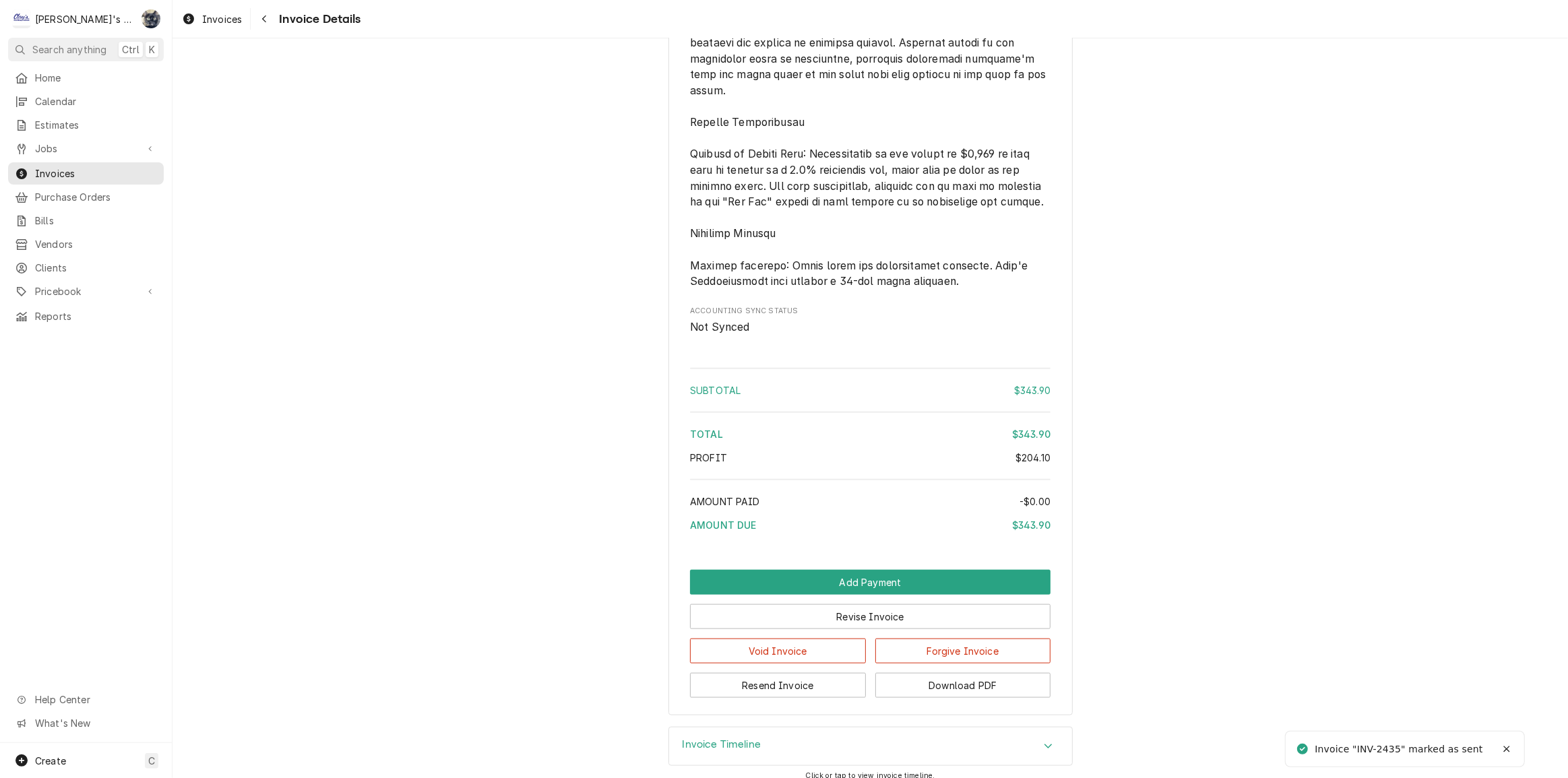
scroll to position [1714, 0]
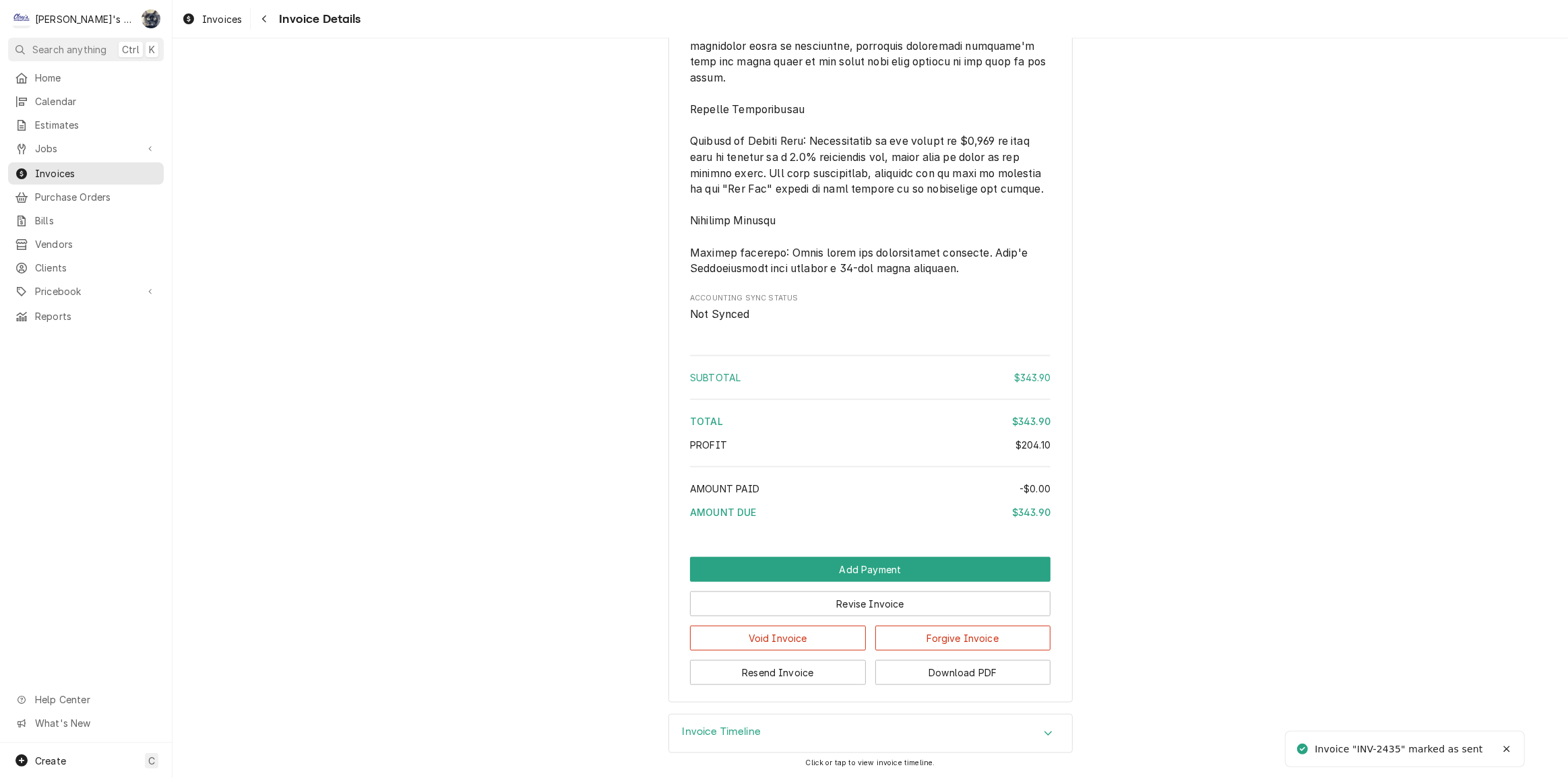
click at [894, 685] on button "Download PDF" at bounding box center [963, 672] width 176 height 25
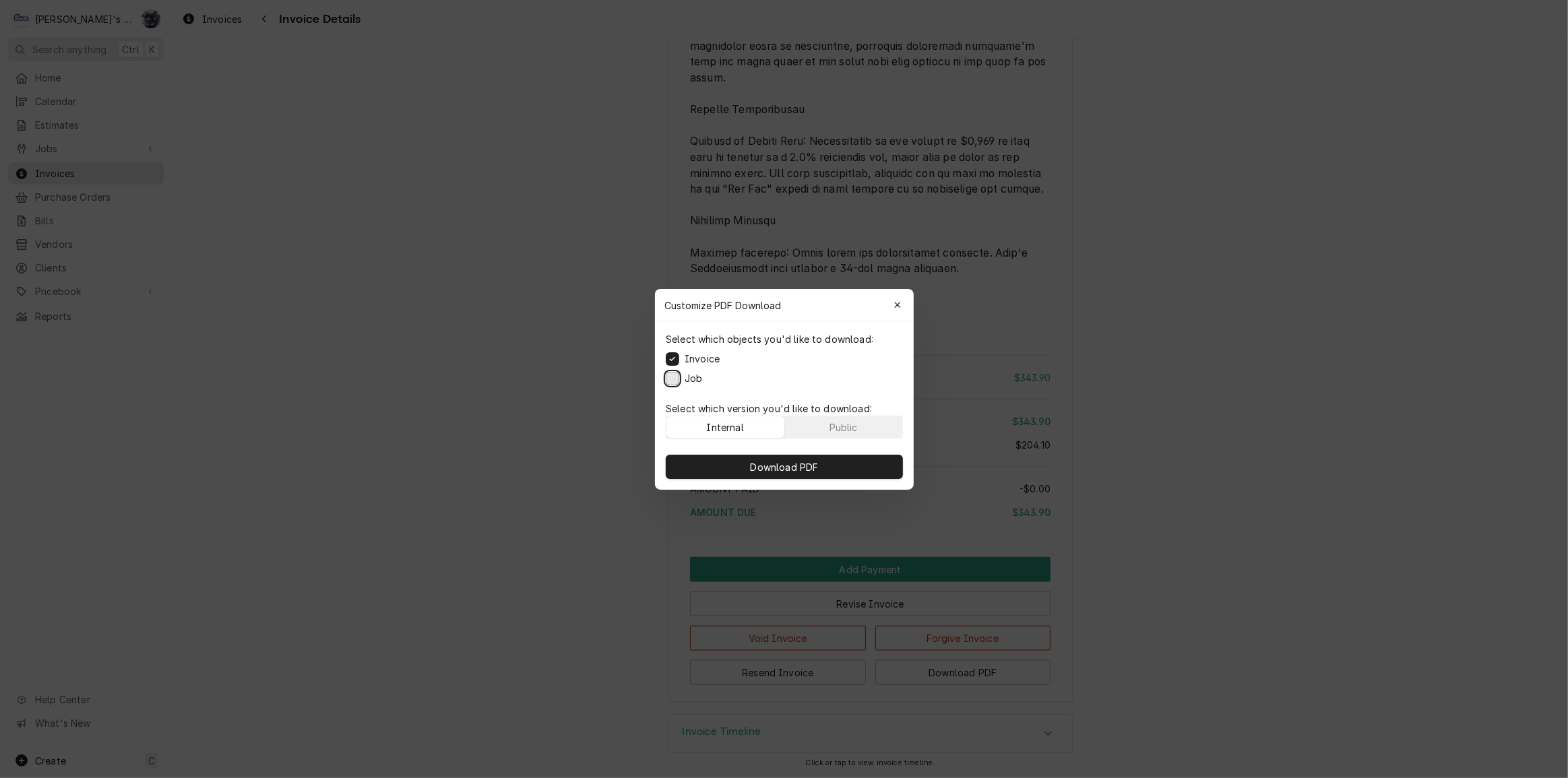
click at [673, 380] on button "Job" at bounding box center [673, 378] width 13 height 13
click at [730, 455] on button "Download PDF" at bounding box center [784, 466] width 237 height 24
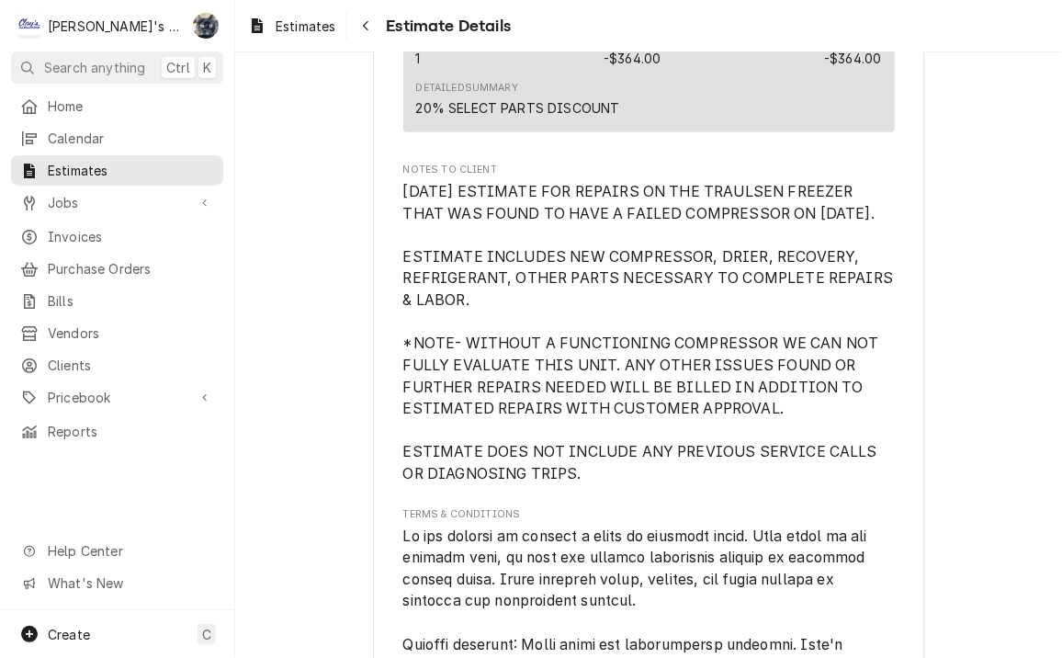
scroll to position [3341, 0]
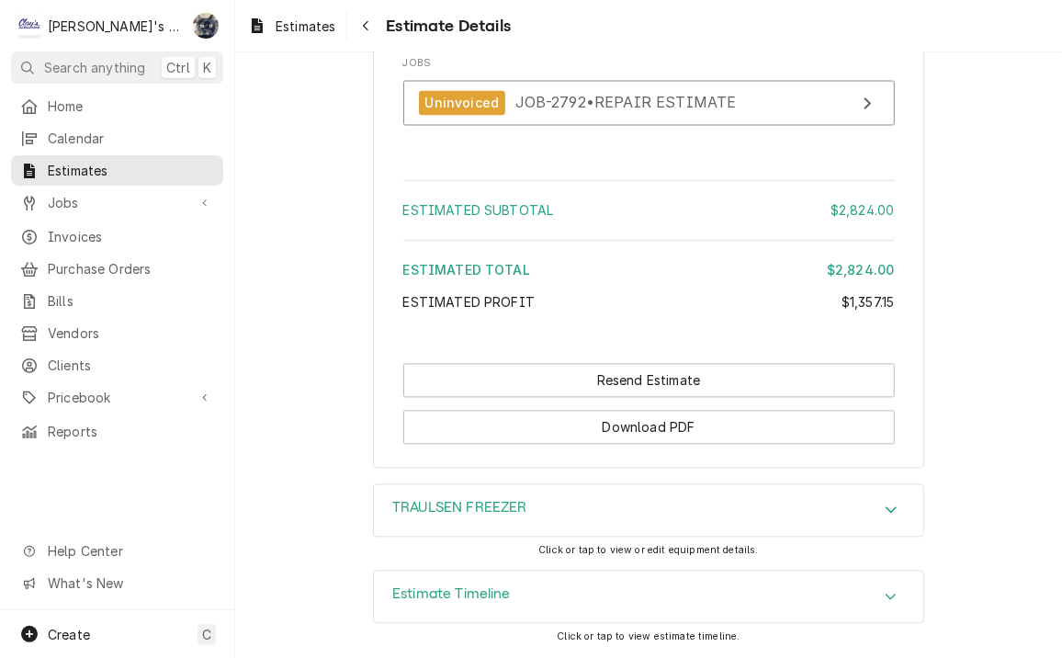
click at [514, 594] on div "Estimate Timeline" at bounding box center [648, 596] width 549 height 51
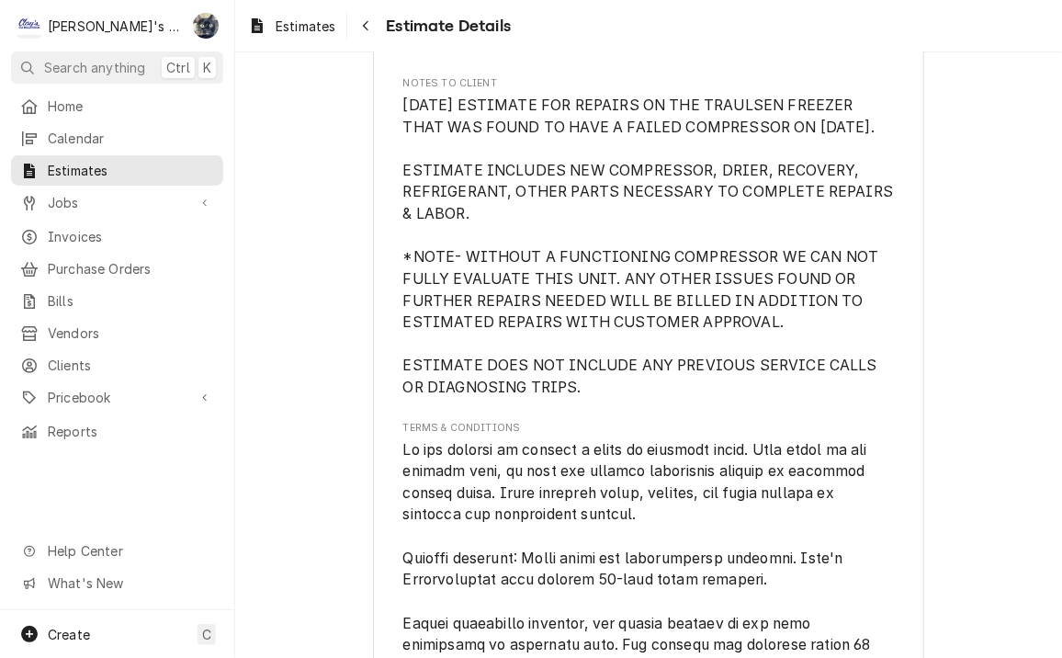
scroll to position [4007, 0]
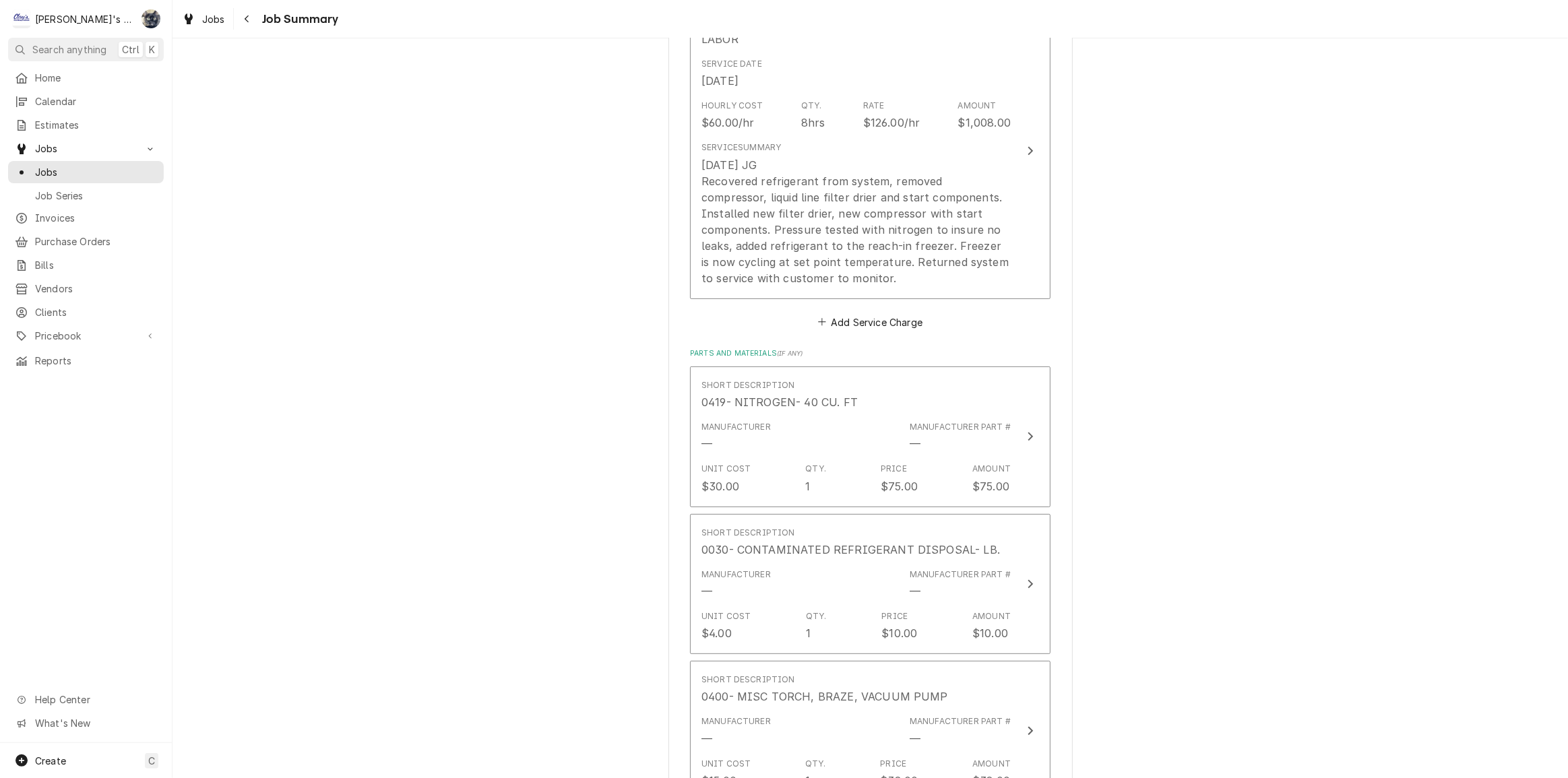
scroll to position [428, 0]
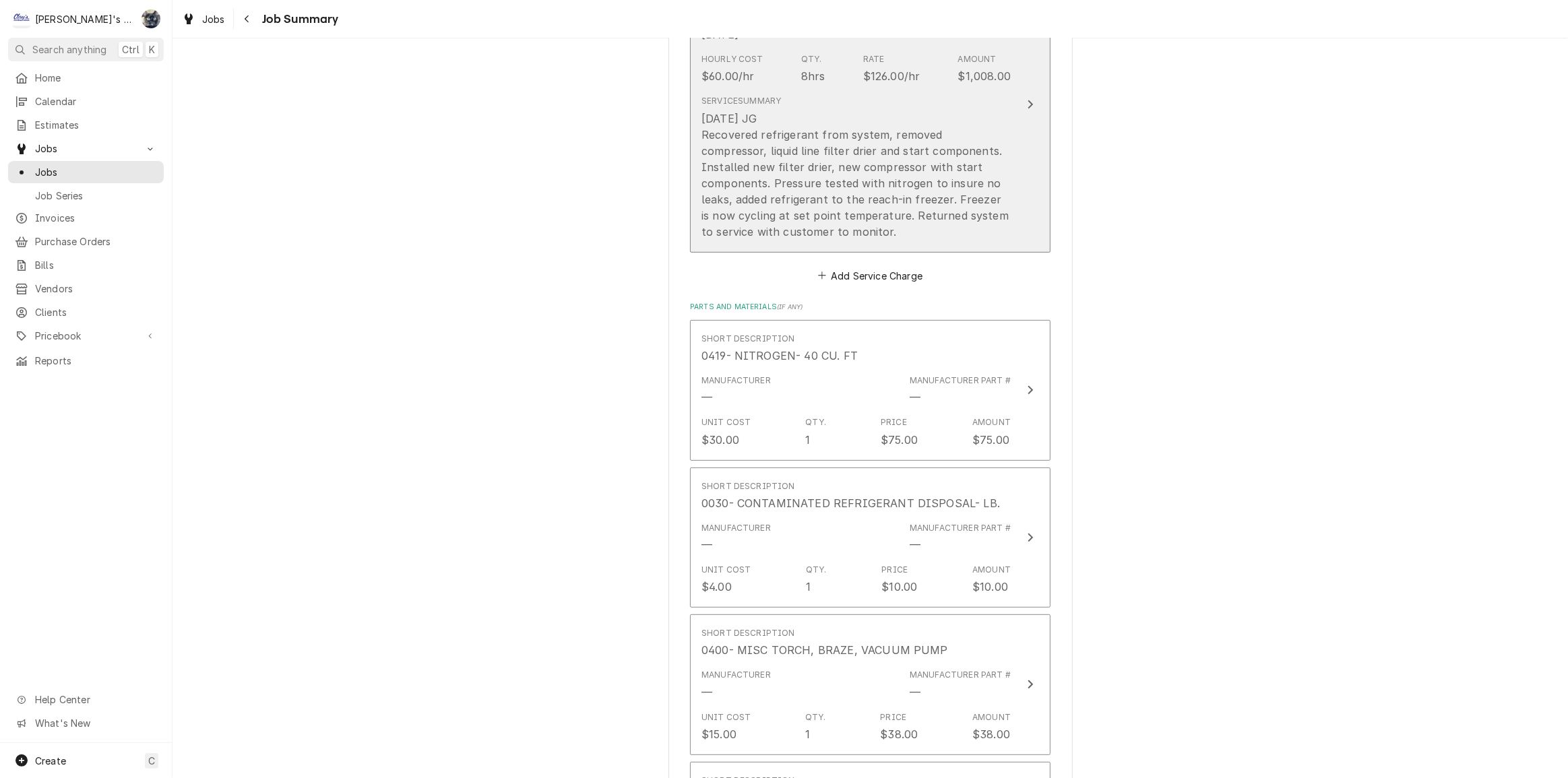
click at [822, 213] on div "[DATE] JG Recovered refrigerant from system, removed compressor, liquid line fi…" at bounding box center [856, 175] width 309 height 129
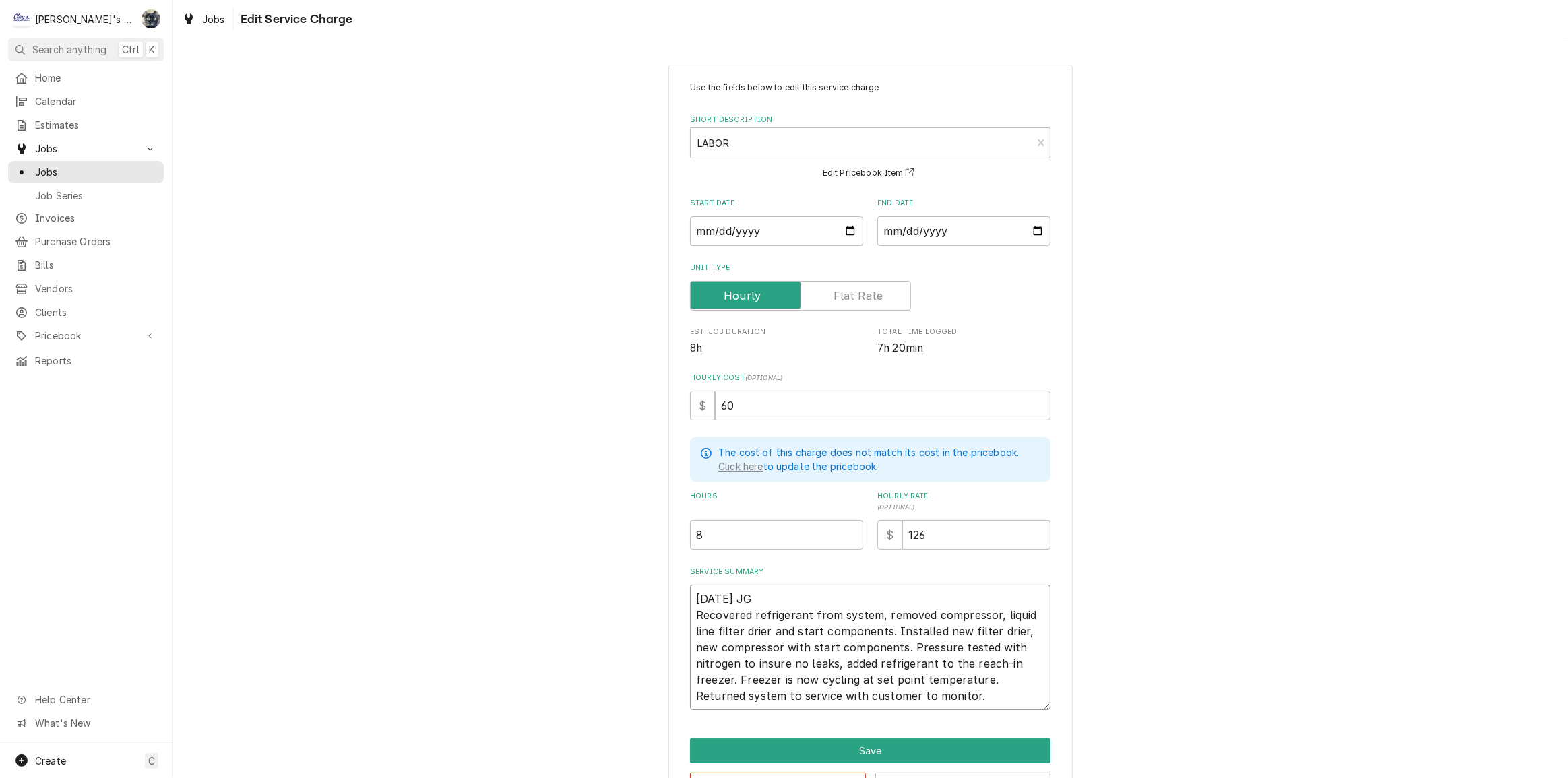
click at [690, 594] on textarea "8/28/2025 JG Recovered refrigerant from system, removed compressor, liquid line…" at bounding box center [871, 647] width 361 height 125
type textarea "x"
type textarea "8/28/2025 JG Recovered refrigerant from system, removed compressor, liquid line…"
type textarea "x"
type textarea "8/28/2025 JG Recovered refrigerant from system, removed compressor, liquid line…"
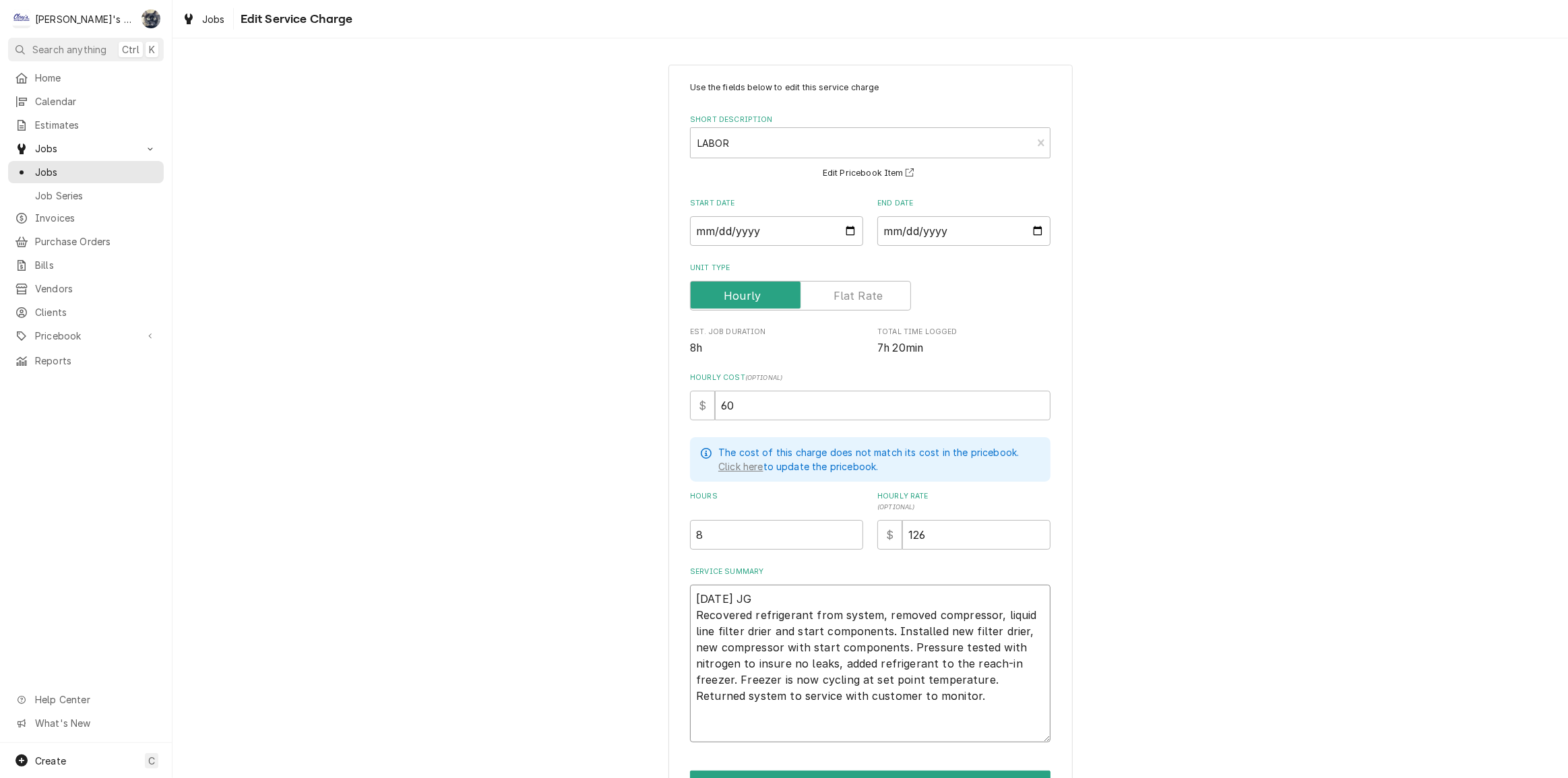
click at [690, 592] on textarea "8/28/2025 JG Recovered refrigerant from system, removed compressor, liquid line…" at bounding box center [871, 663] width 361 height 158
type textarea "x"
type textarea "r 8/28/2025 JG Recovered refrigerant from system, removed compressor, liquid li…"
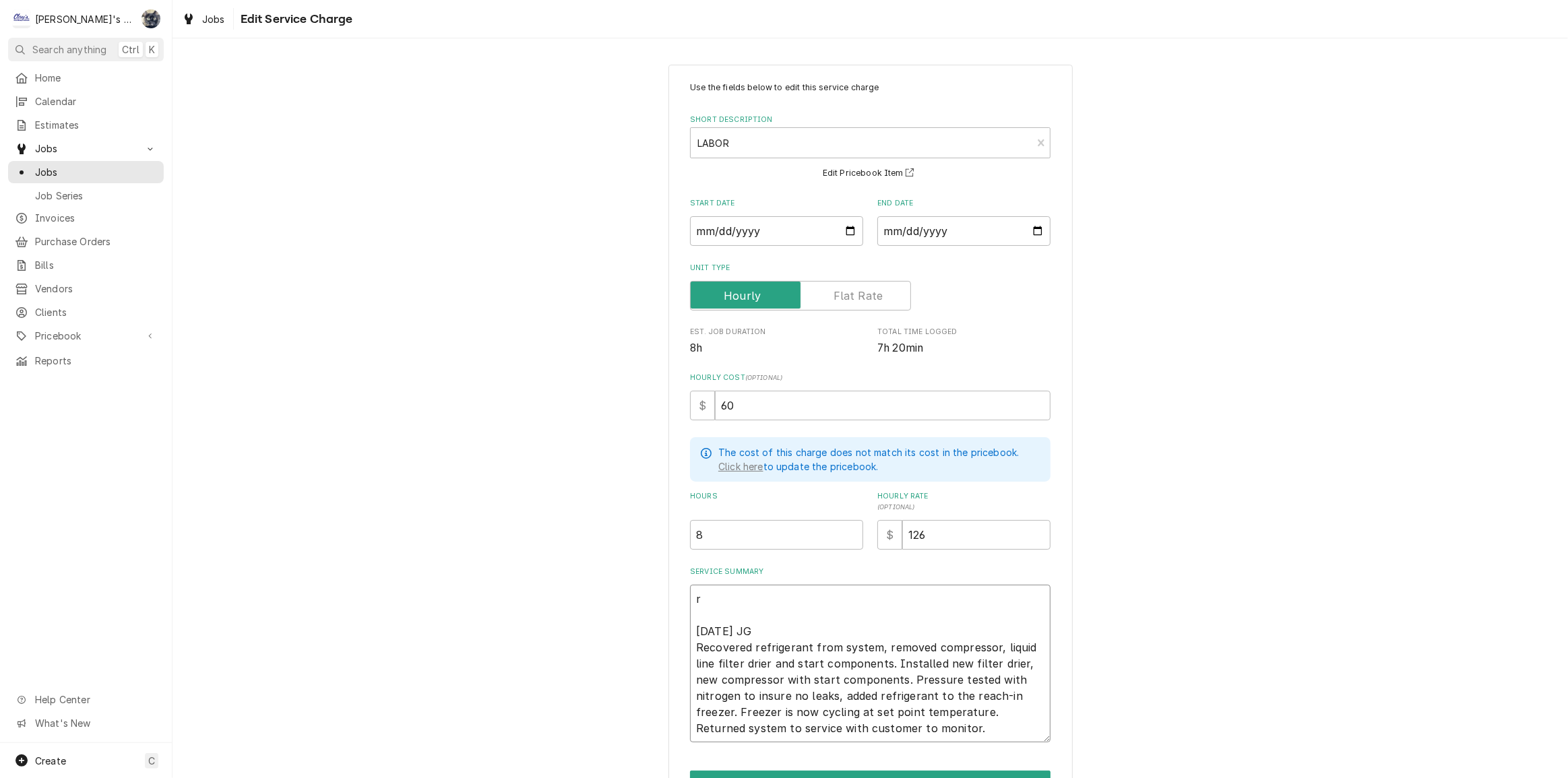
type textarea "x"
type textarea "re 8/28/2025 JG Recovered refrigerant from system, removed compressor, liquid l…"
type textarea "x"
type textarea "r 8/28/2025 JG Recovered refrigerant from system, removed compressor, liquid li…"
type textarea "x"
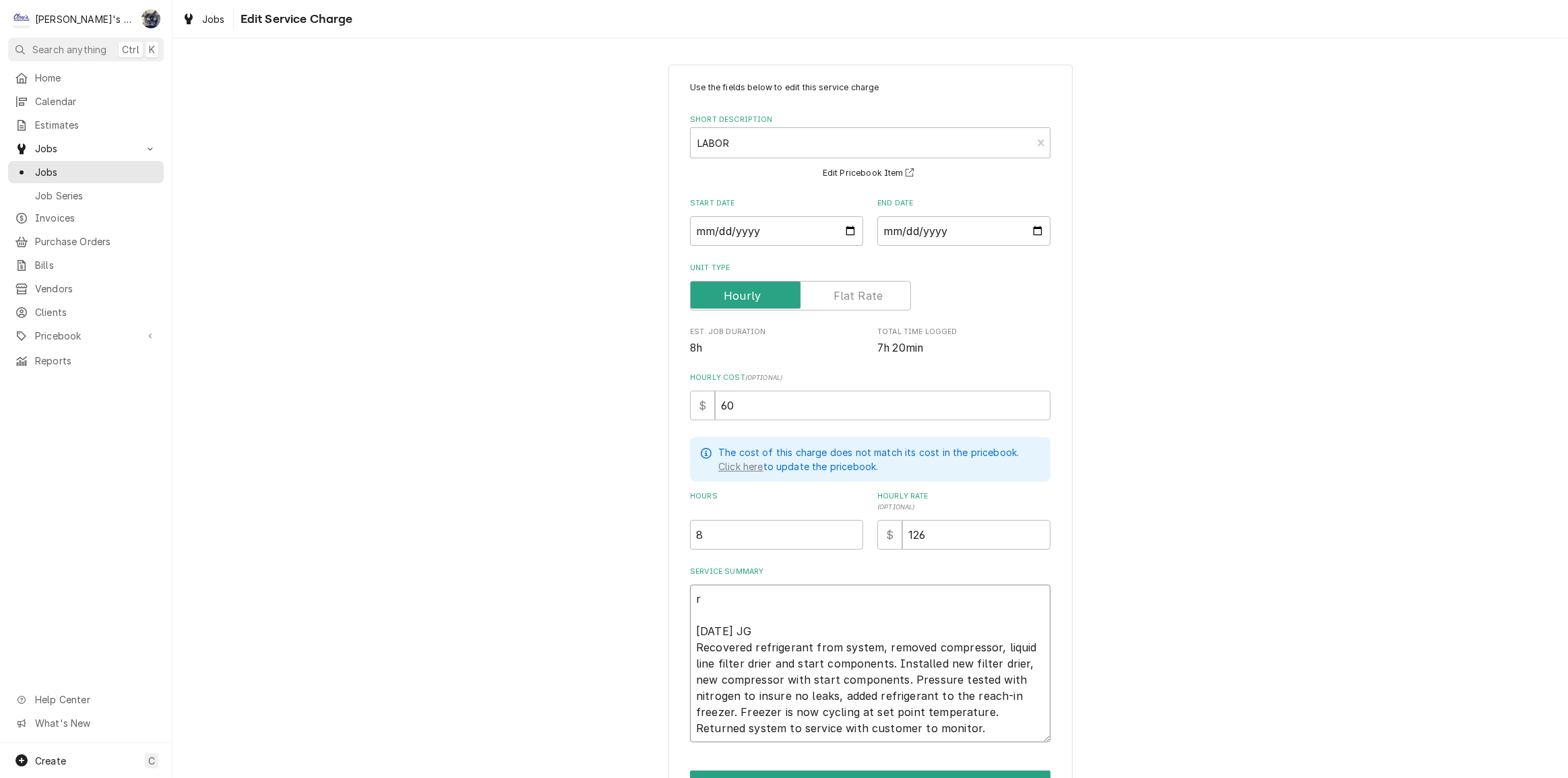
type textarea "rR 8/28/2025 JG Recovered refrigerant from system, removed compressor, liquid l…"
type textarea "x"
type textarea "r 8/28/2025 JG Recovered refrigerant from system, removed compressor, liquid li…"
type textarea "x"
type textarea "8/28/2025 JG Recovered refrigerant from system, removed compressor, liquid line…"
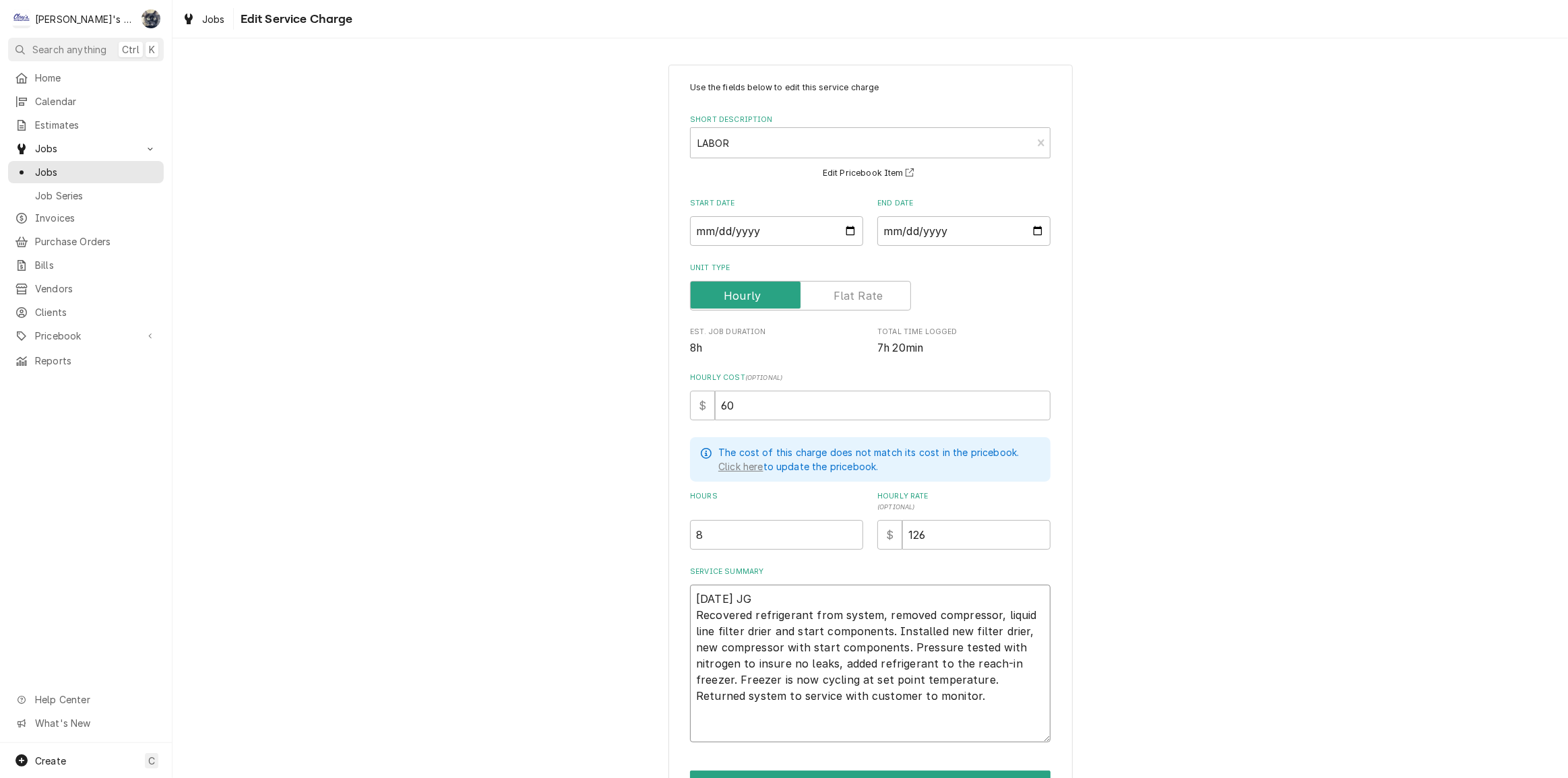
type textarea "x"
type textarea "R 8/28/2025 JG Recovered refrigerant from system, removed compressor, liquid li…"
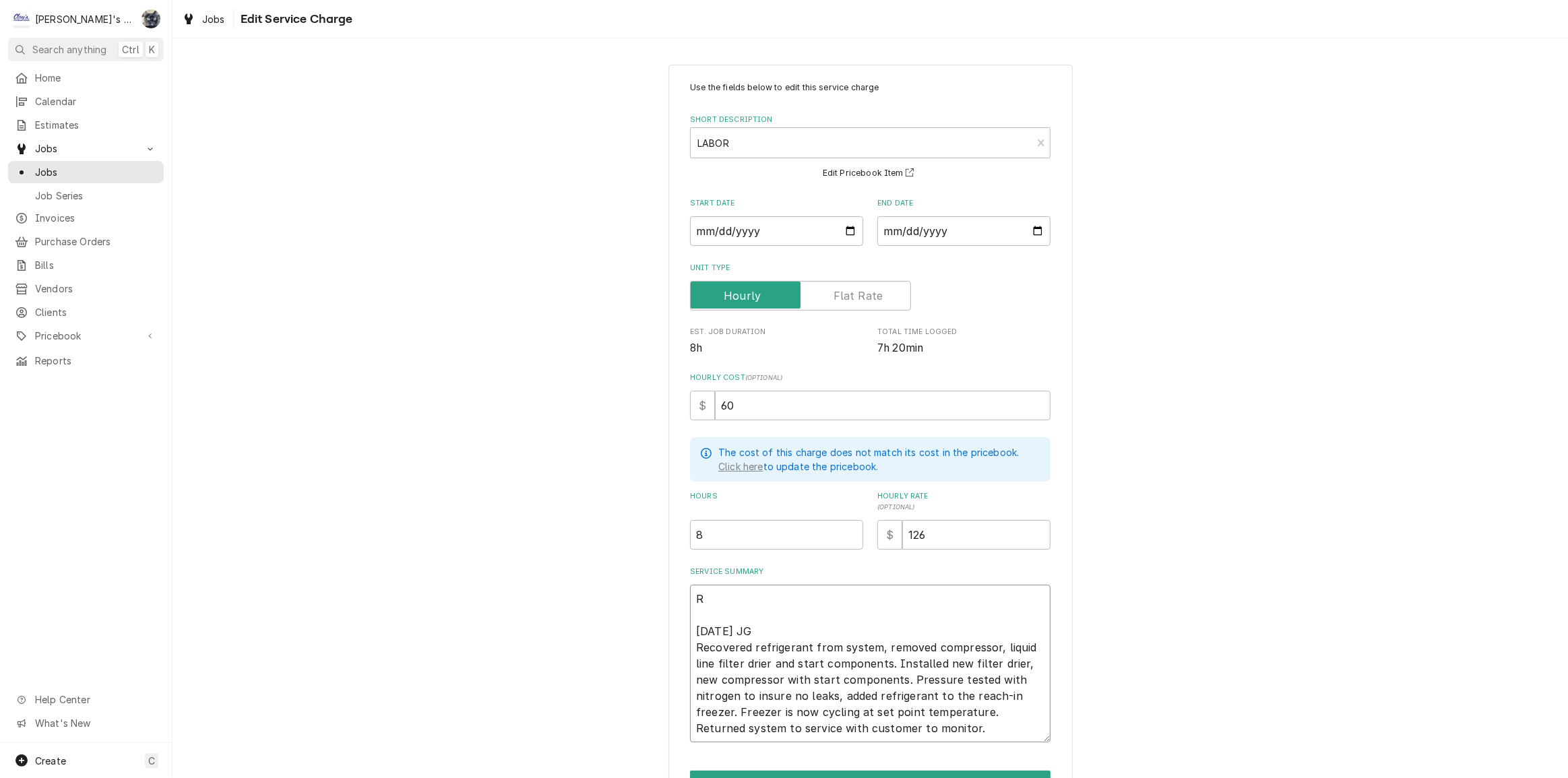
type textarea "x"
type textarea "RE 8/28/2025 JG Recovered refrigerant from system, removed compressor, liquid l…"
type textarea "x"
type textarea "R 8/28/2025 JG Recovered refrigerant from system, removed compressor, liquid li…"
type textarea "x"
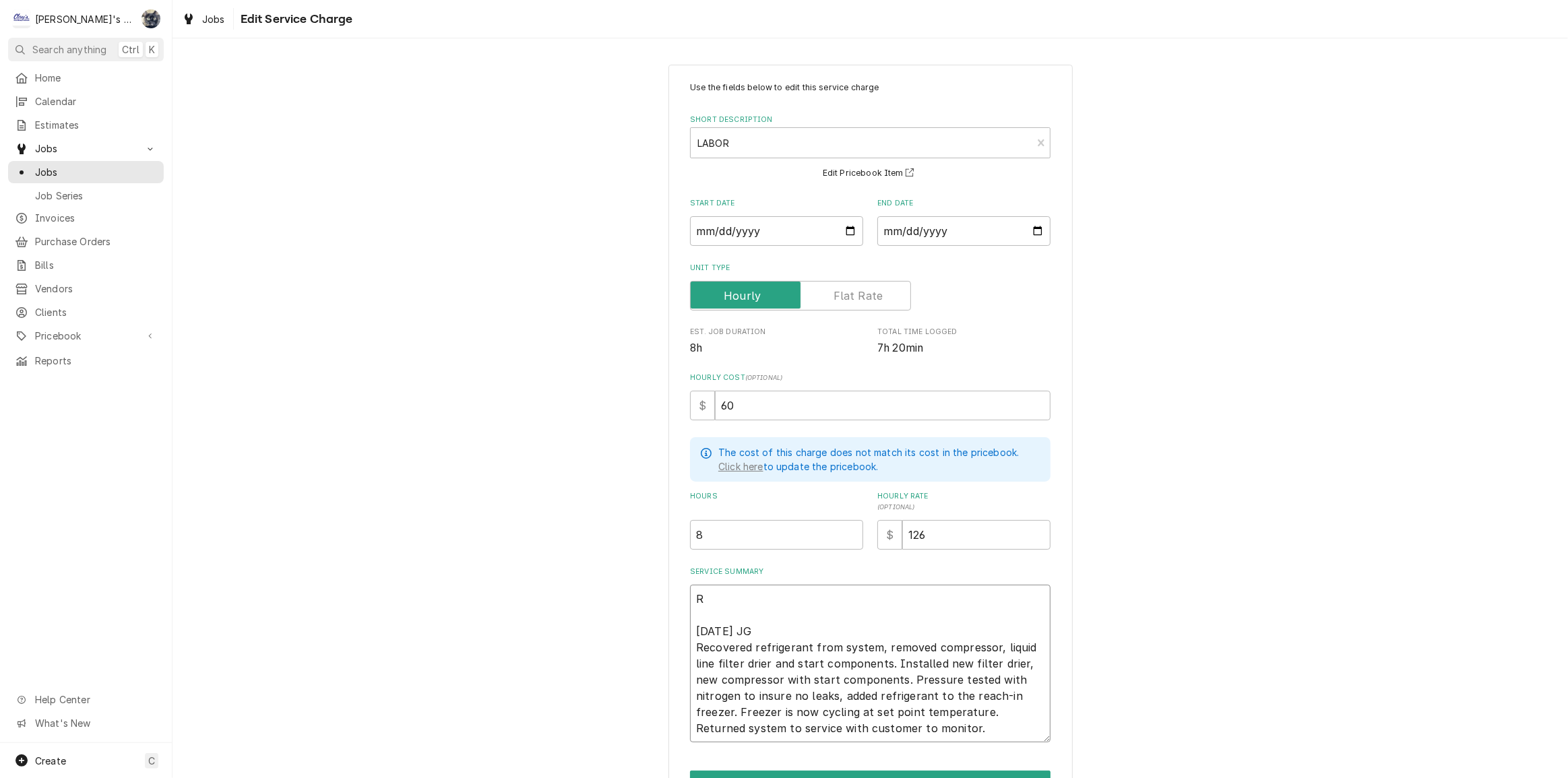
type textarea "8/28/2025 JG Recovered refrigerant from system, removed compressor, liquid line…"
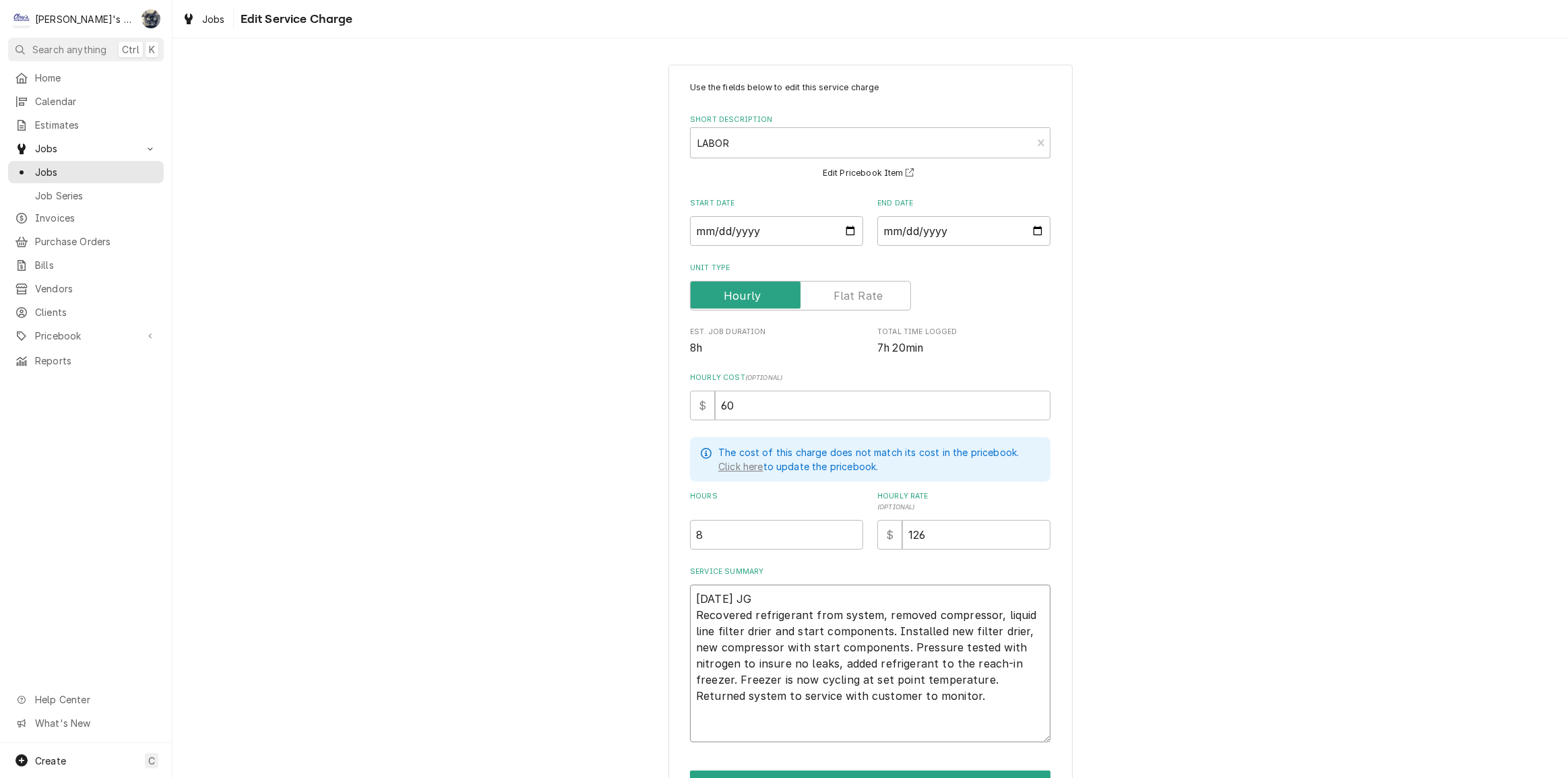
type textarea "x"
type textarea "T 8/28/2025 JG Recovered refrigerant from system, removed compressor, liquid li…"
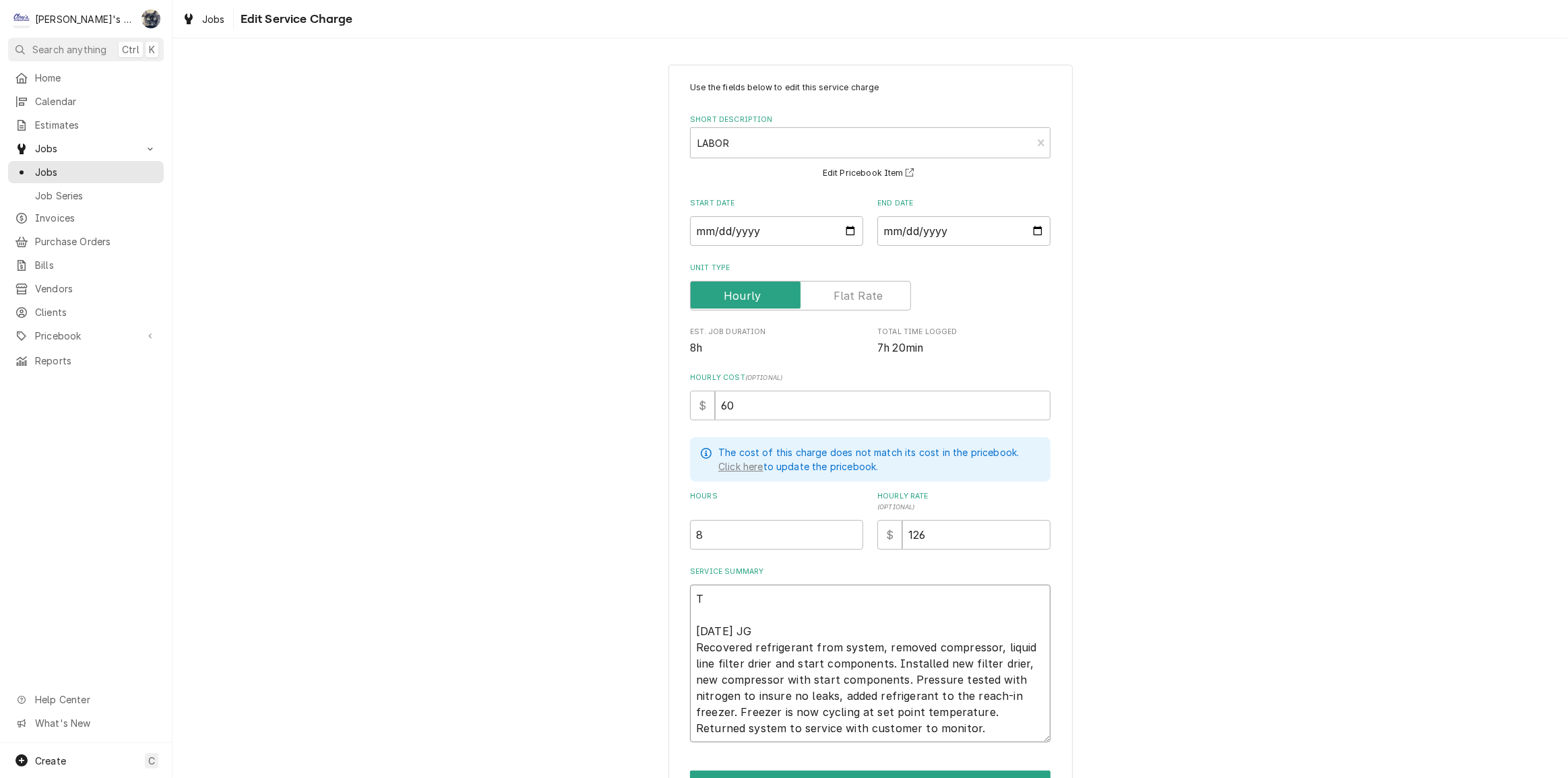
type textarea "x"
type textarea "TR 8/28/2025 JG Recovered refrigerant from system, removed compressor, liquid l…"
type textarea "x"
type textarea "TRA 8/28/2025 JG Recovered refrigerant from system, removed compressor, liquid …"
type textarea "x"
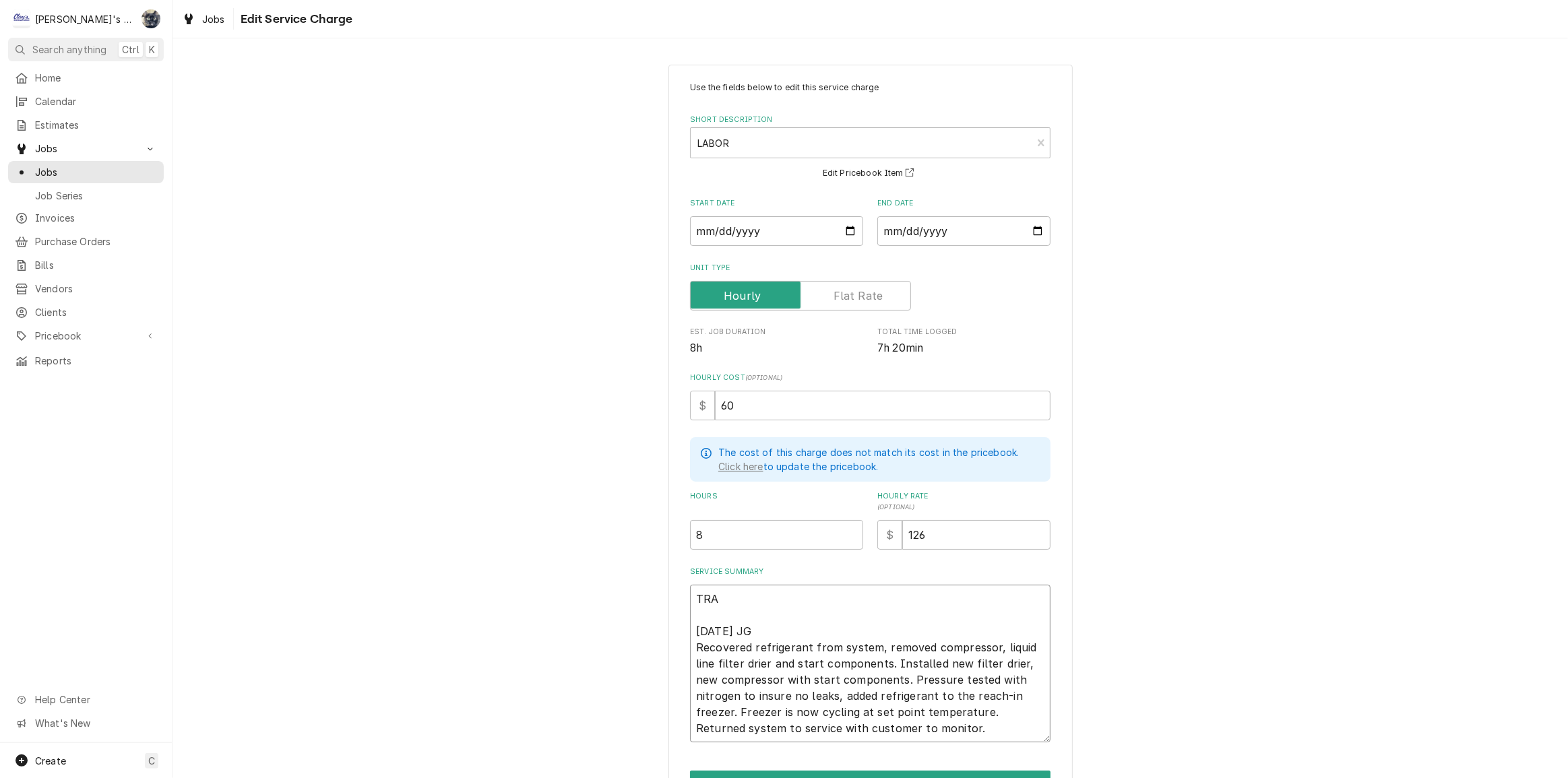
type textarea "TRAU 8/28/2025 JG Recovered refrigerant from system, removed compressor, liquid…"
type textarea "x"
type textarea "TRAUL 8/28/2025 JG Recovered refrigerant from system, removed compressor, liqui…"
type textarea "x"
type textarea "TRAULS 8/28/2025 JG Recovered refrigerant from system, removed compressor, liqu…"
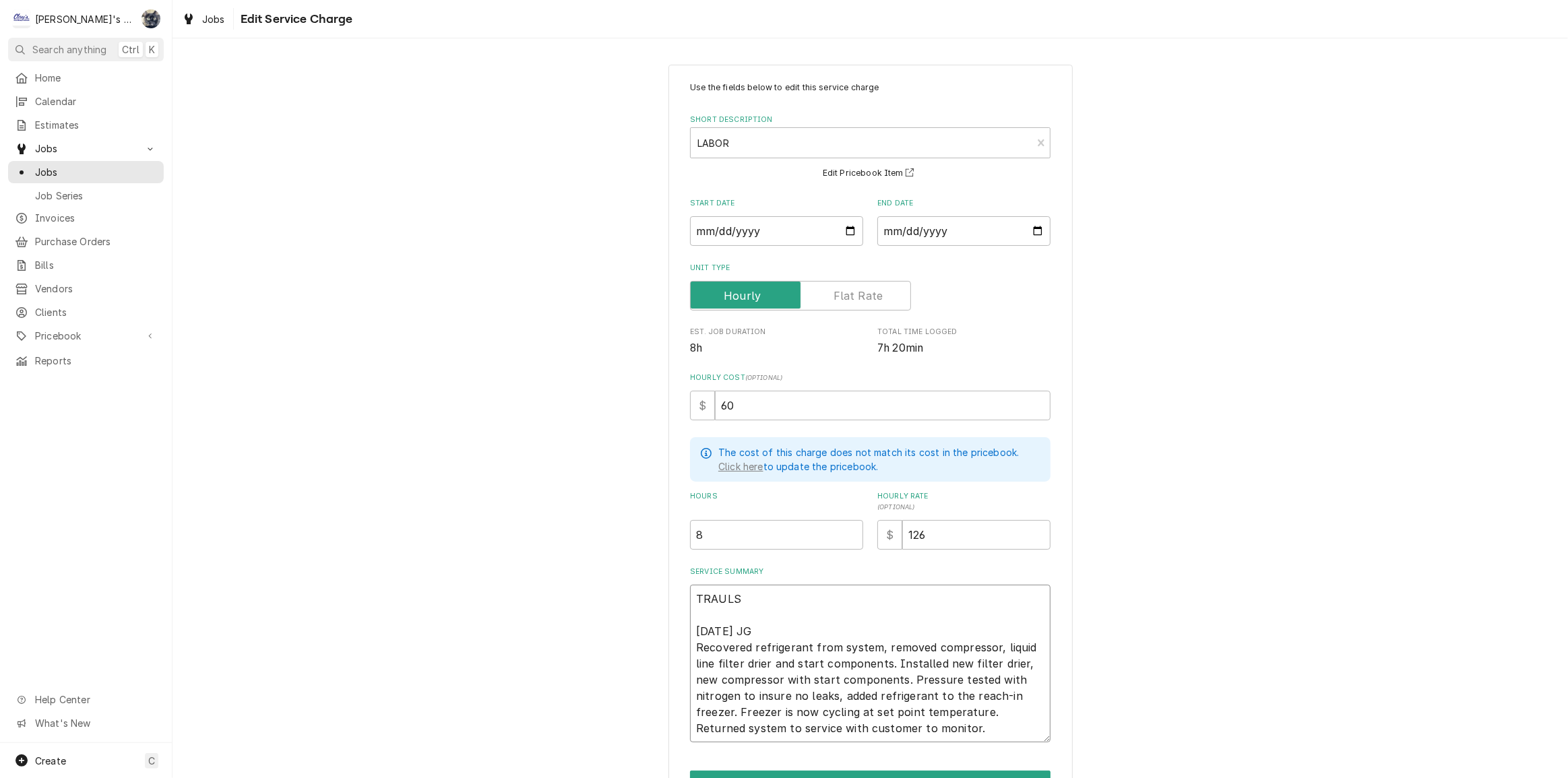
type textarea "x"
type textarea "TRAULSE 8/28/2025 JG Recovered refrigerant from system, removed compressor, liq…"
type textarea "x"
type textarea "TRAULSEN 8/28/2025 JG Recovered refrigerant from system, removed compressor, li…"
type textarea "x"
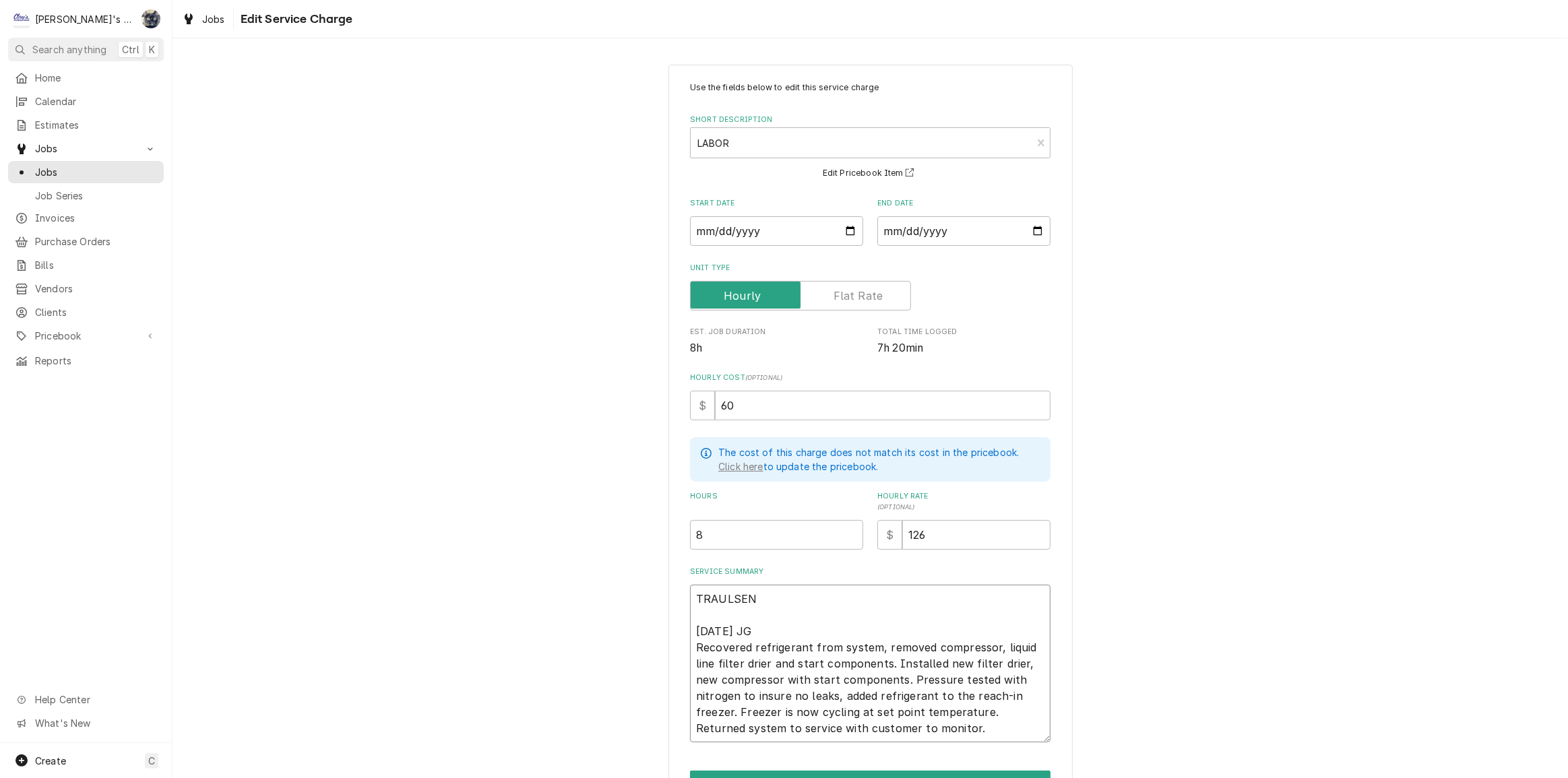
type textarea "TRAULSEN 8/28/2025 JG Recovered refrigerant from system, removed compressor, li…"
type textarea "x"
type textarea "TRAULSEN R 8/28/2025 JG Recovered refrigerant from system, removed compressor, …"
type textarea "x"
type textarea "TRAULSEN 8/28/2025 JG Recovered refrigerant from system, removed compressor, li…"
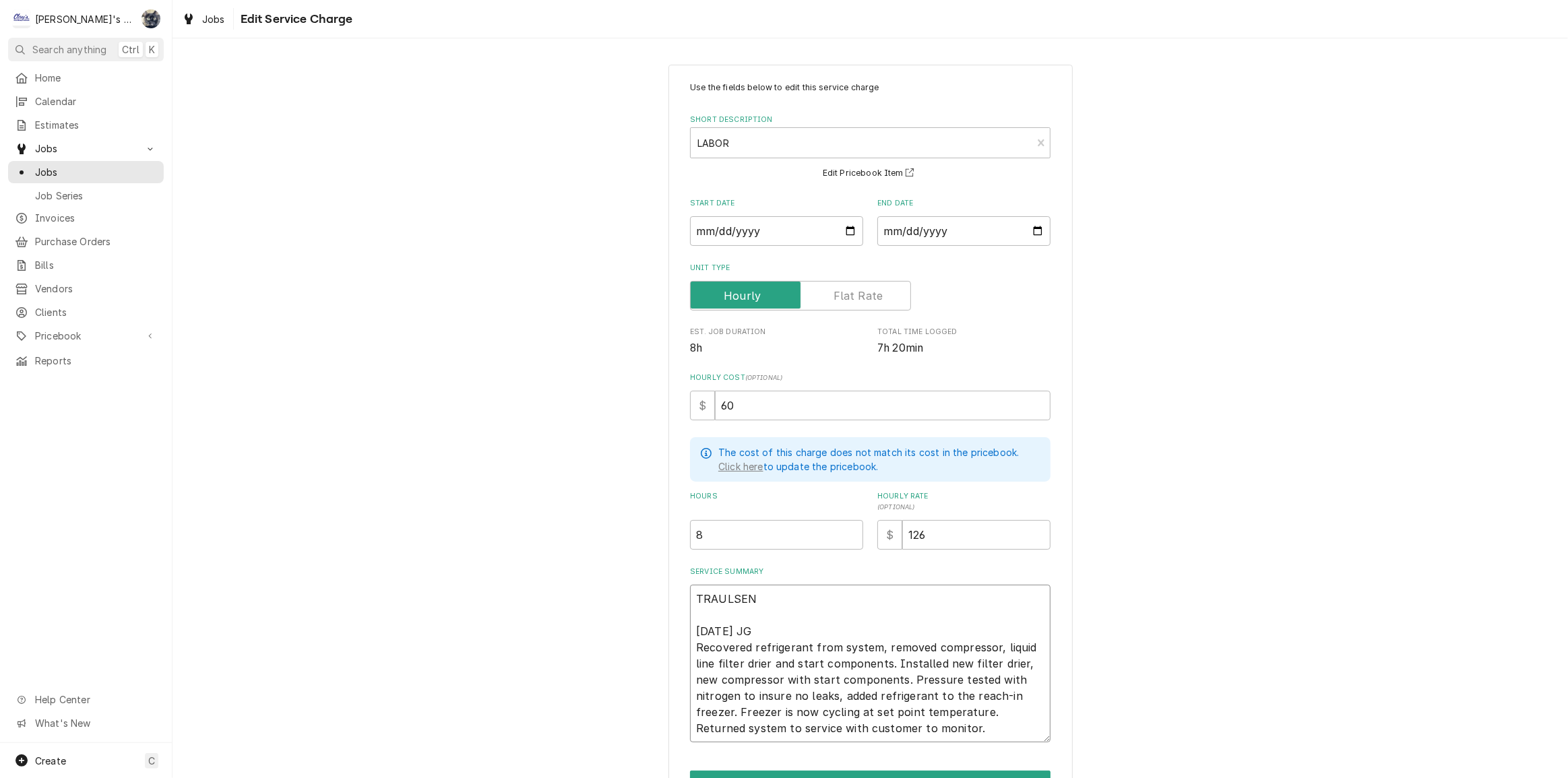
type textarea "x"
type textarea "TRAULSEN F 8/28/2025 JG Recovered refrigerant from system, removed compressor, …"
type textarea "x"
type textarea "TRAULSEN FE 8/28/2025 JG Recovered refrigerant from system, removed compressor,…"
type textarea "x"
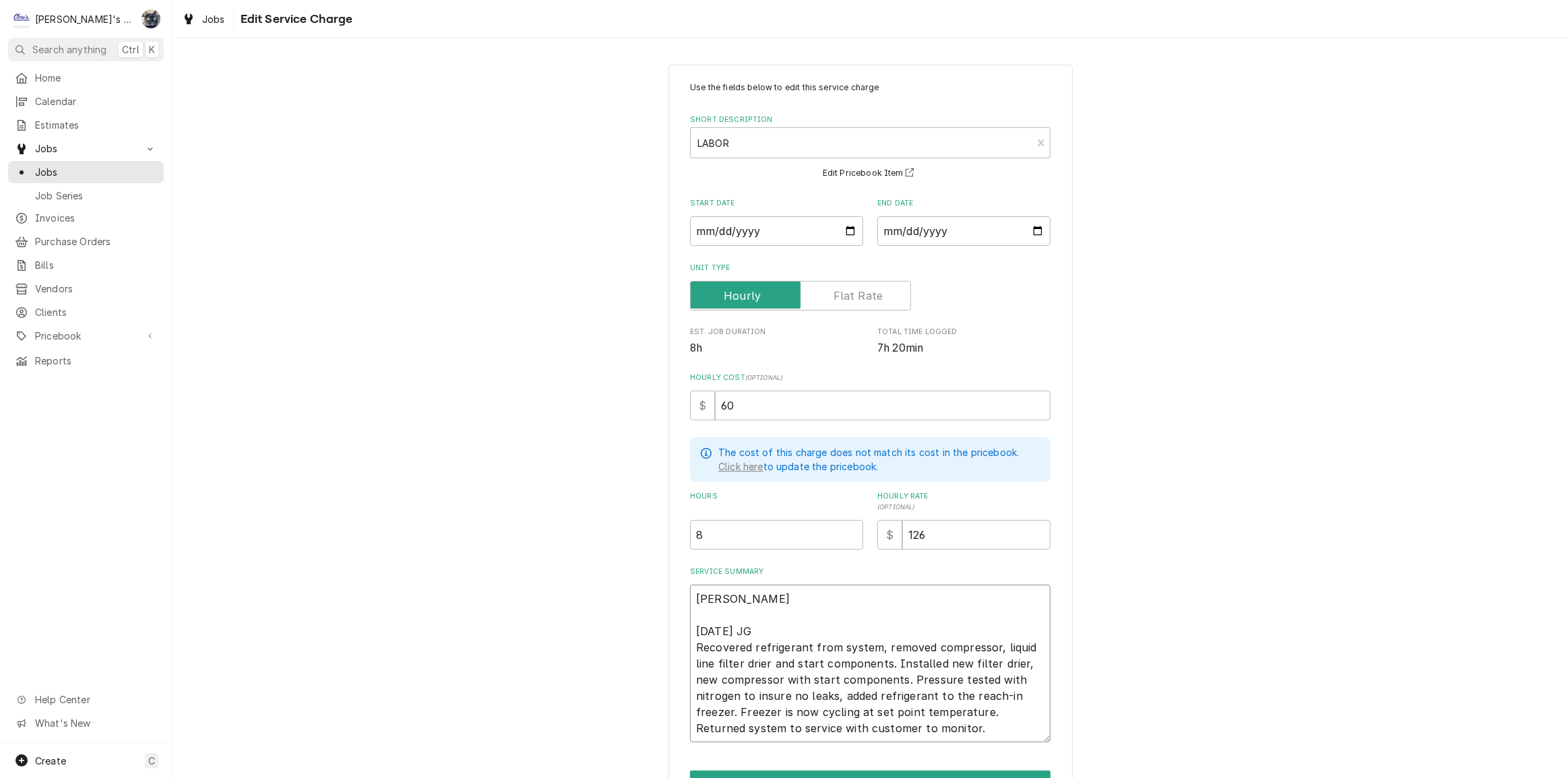
type textarea "TRAULSEN FER 8/28/2025 JG Recovered refrigerant from system, removed compressor…"
type textarea "x"
type textarea "TRAULSEN FE 8/28/2025 JG Recovered refrigerant from system, removed compressor,…"
type textarea "x"
type textarea "TRAULSEN F 8/28/2025 JG Recovered refrigerant from system, removed compressor, …"
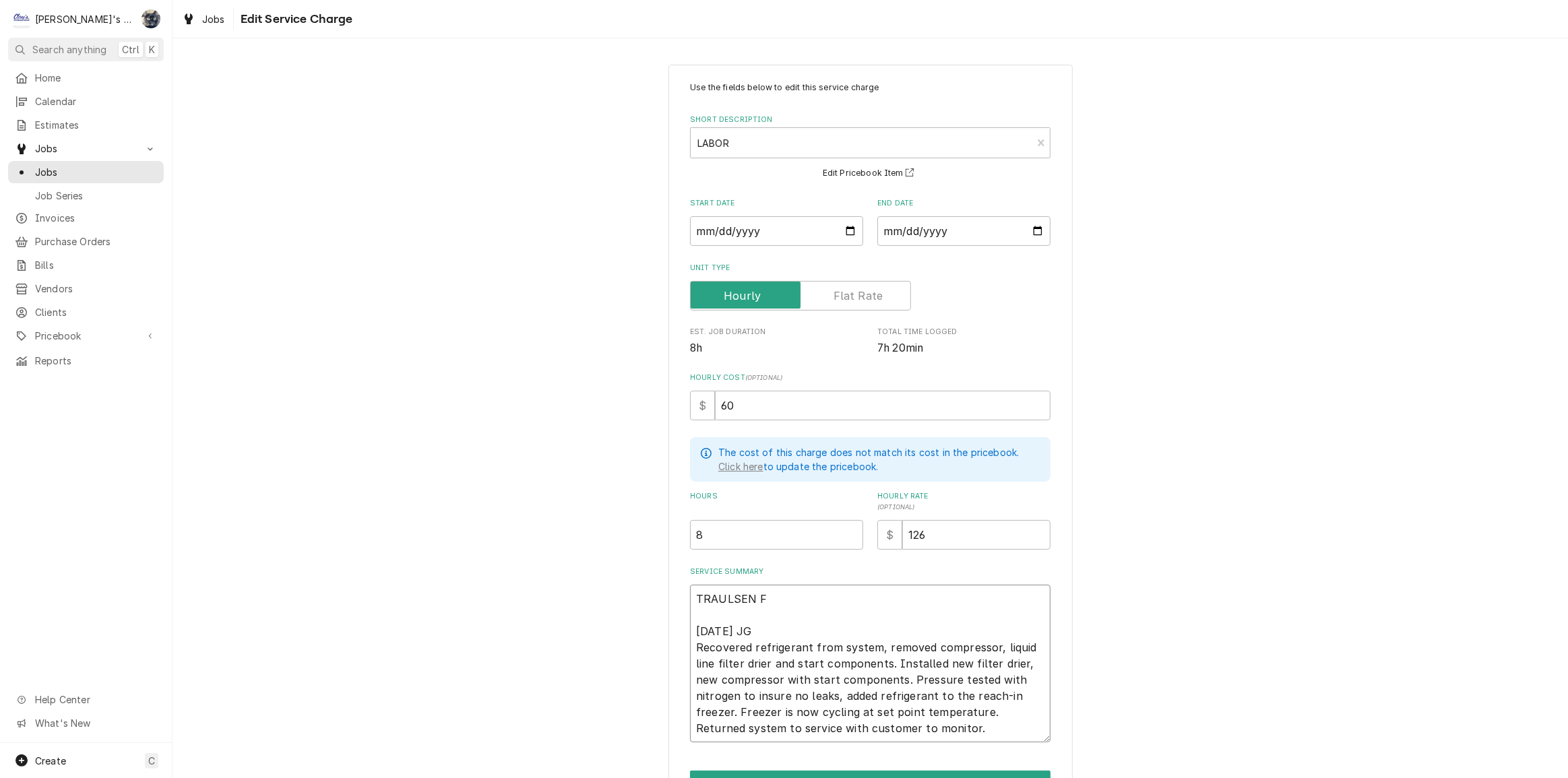
type textarea "x"
type textarea "TRAULSEN 8/28/2025 JG Recovered refrigerant from system, removed compressor, li…"
type textarea "x"
type textarea "TRAULSEN R 8/28/2025 JG Recovered refrigerant from system, removed compressor, …"
type textarea "x"
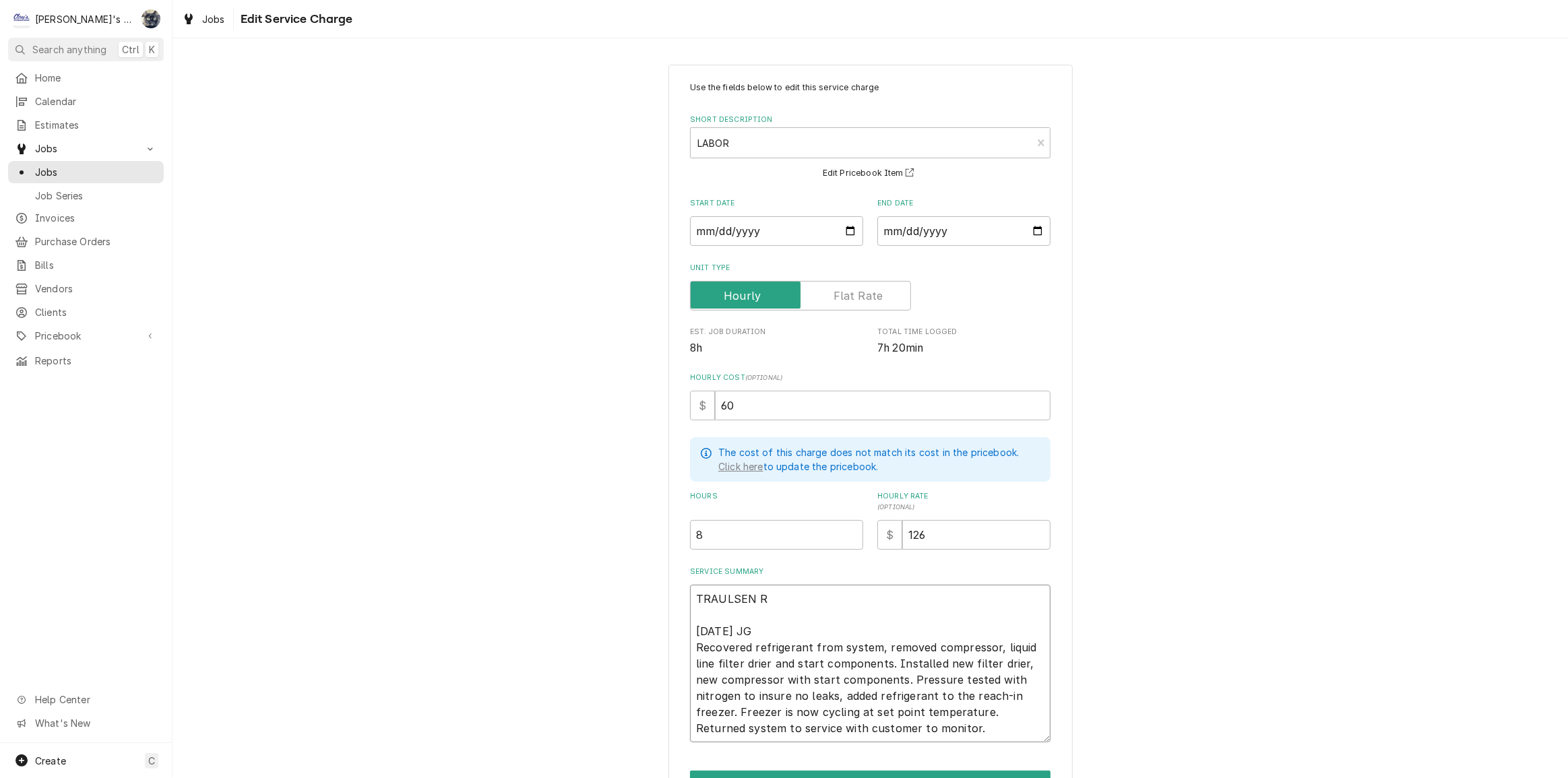
type textarea "TRAULSEN RE 8/28/2025 JG Recovered refrigerant from system, removed compressor,…"
type textarea "x"
type textarea "TRAULSEN R 8/28/2025 JG Recovered refrigerant from system, removed compressor, …"
type textarea "x"
type textarea "TRAULSEN 8/28/2025 JG Recovered refrigerant from system, removed compressor, li…"
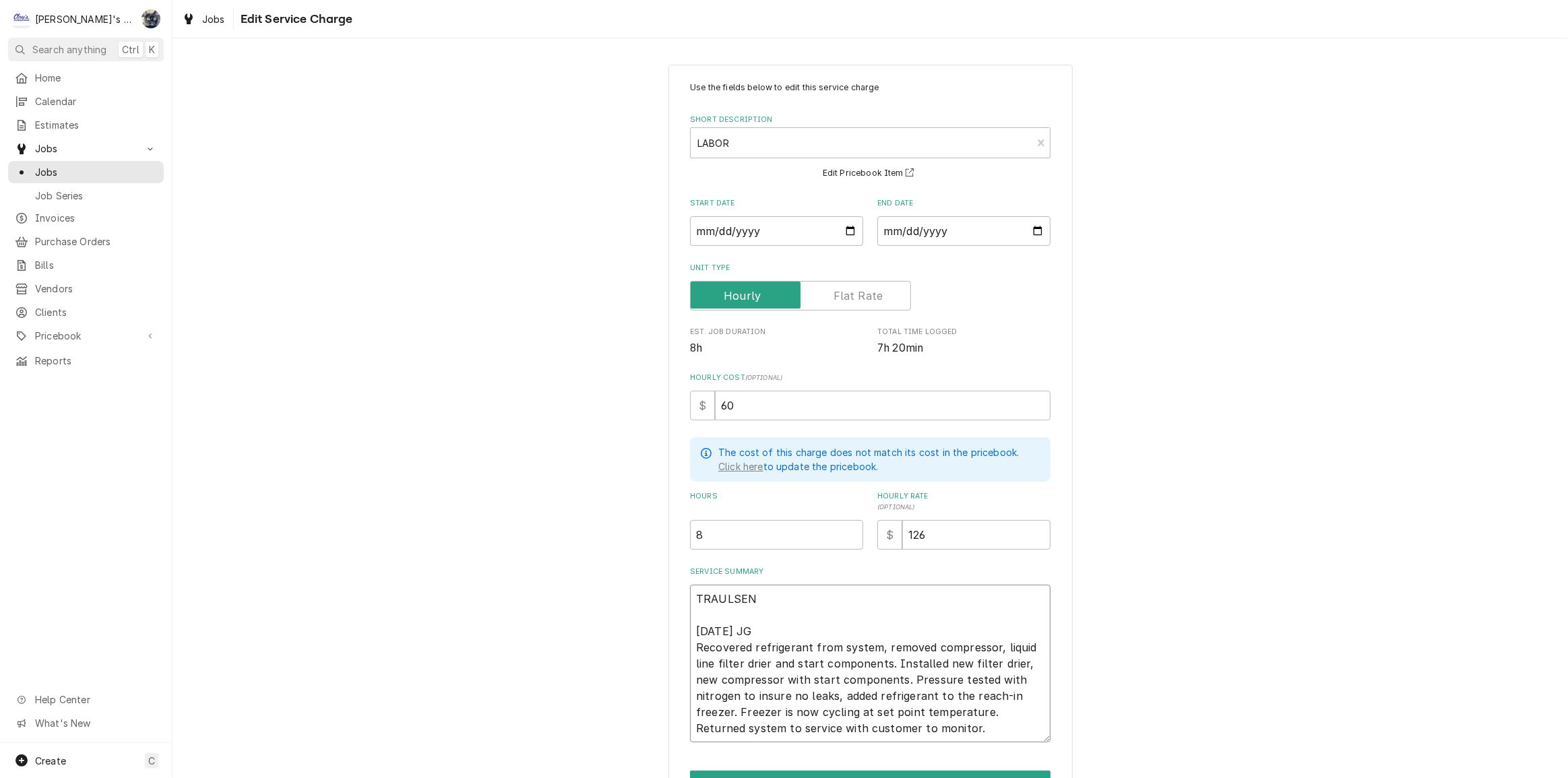
type textarea "x"
type textarea "TRAULSEN F 8/28/2025 JG Recovered refrigerant from system, removed compressor, …"
type textarea "x"
type textarea "TRAULSEN FR 8/28/2025 JG Recovered refrigerant from system, removed compressor,…"
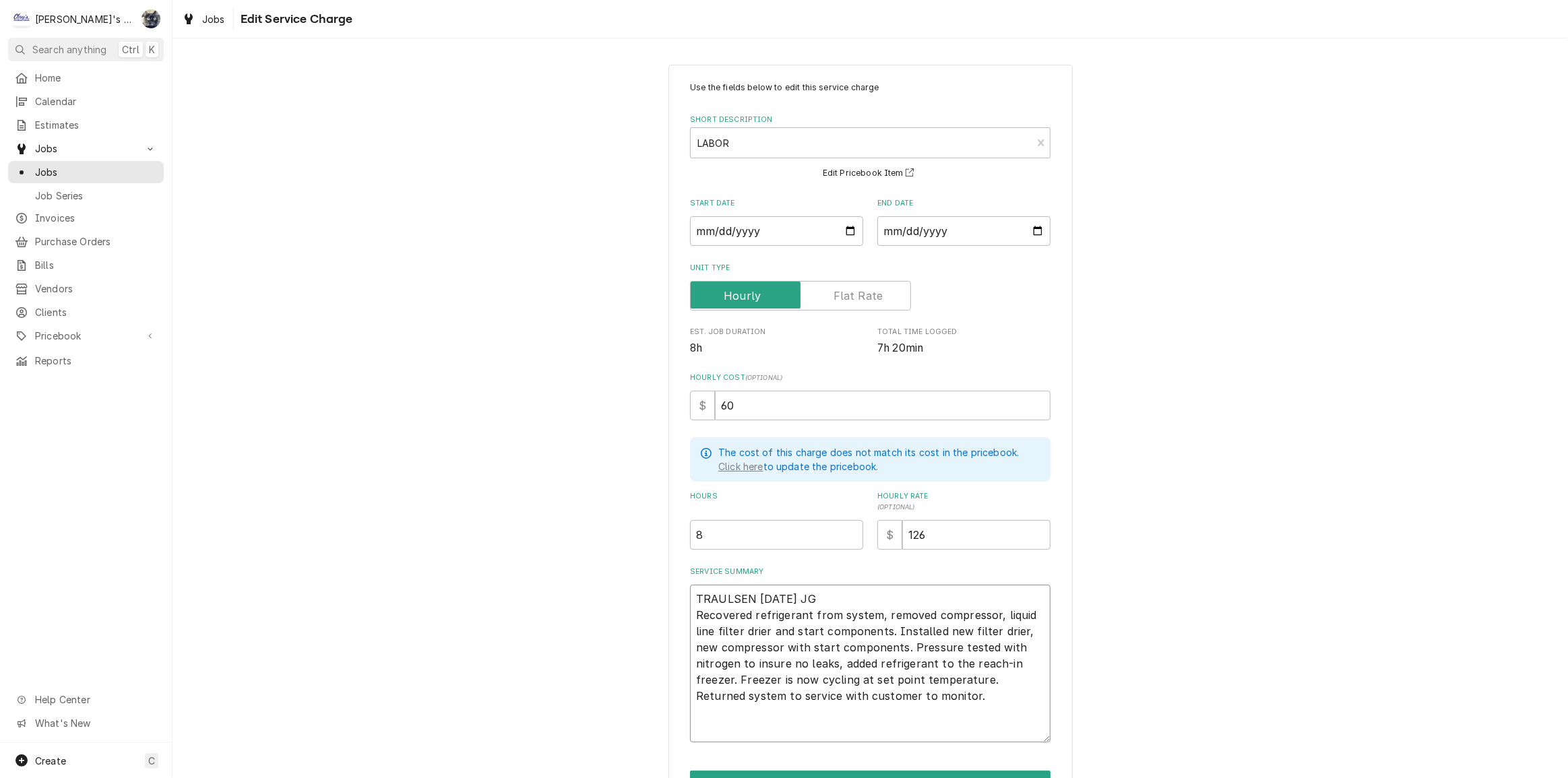
type textarea "x"
type textarea "TRAULSEN FRE 8/28/2025 JG Recovered refrigerant from system, removed compressor…"
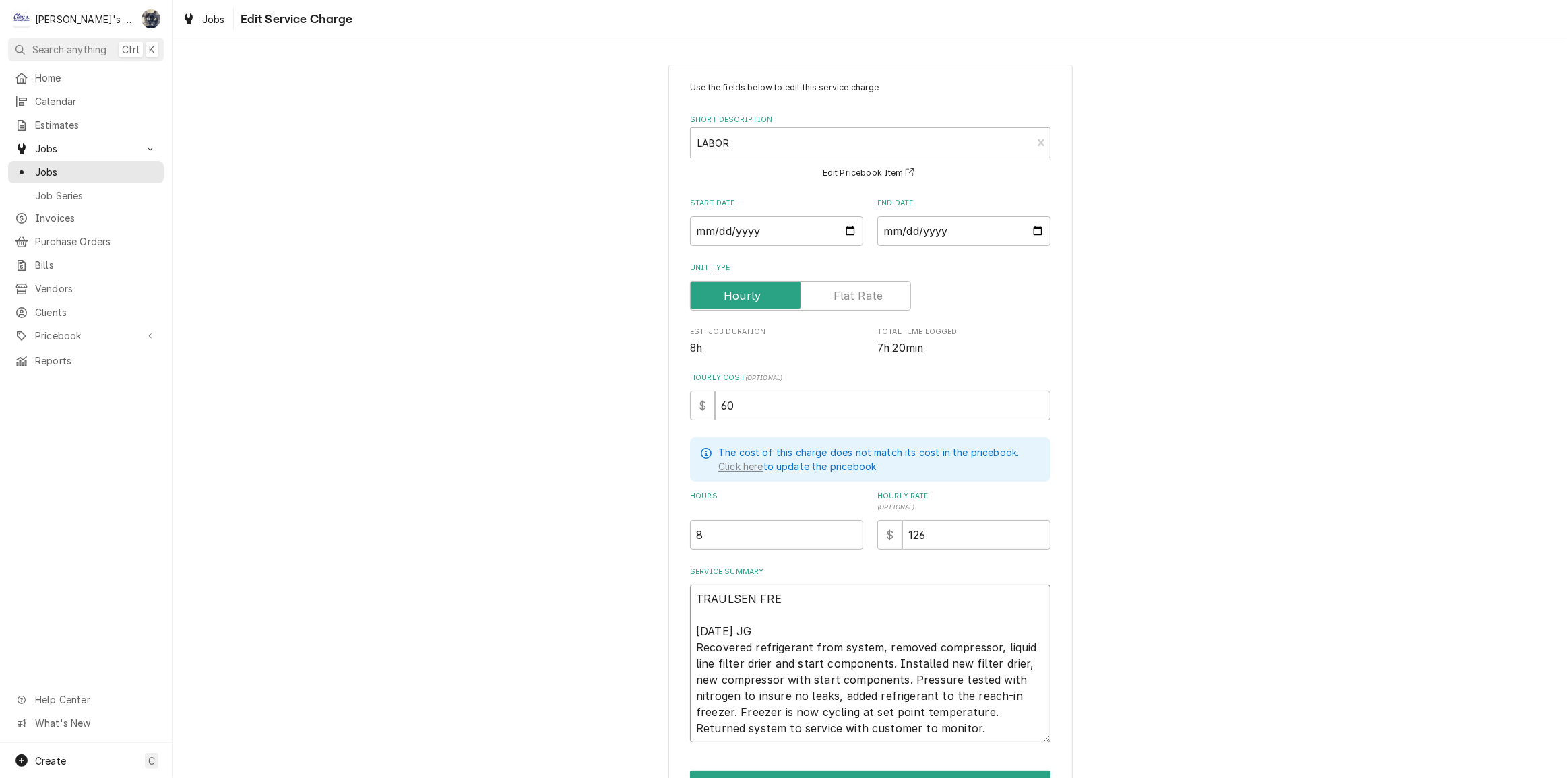
type textarea "x"
type textarea "TRAULSEN FREE 8/28/2025 JG Recovered refrigerant from system, removed compresso…"
type textarea "x"
type textarea "TRAULSEN FREEZ 8/28/2025 JG Recovered refrigerant from system, removed compress…"
type textarea "x"
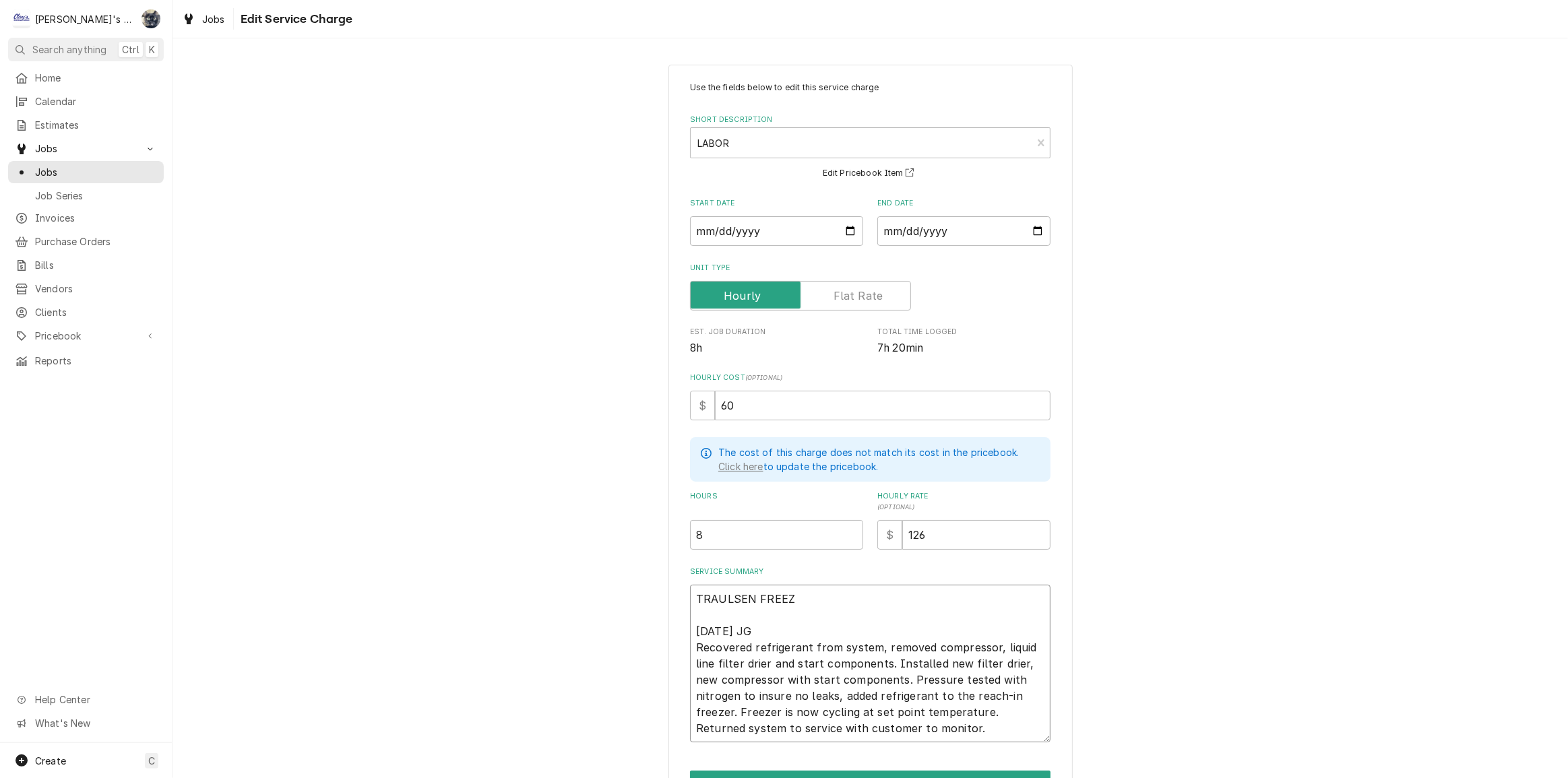
type textarea "TRAULSEN FREEZE 8/28/2025 JG Recovered refrigerant from system, removed compres…"
type textarea "x"
type textarea "TRAULSEN FREEZER 8/28/2025 JG Recovered refrigerant from system, removed compre…"
type textarea "x"
type textarea "TRAULSEN FREEZER 8/28/2025 JG Recovered refrigerant from system, removed compre…"
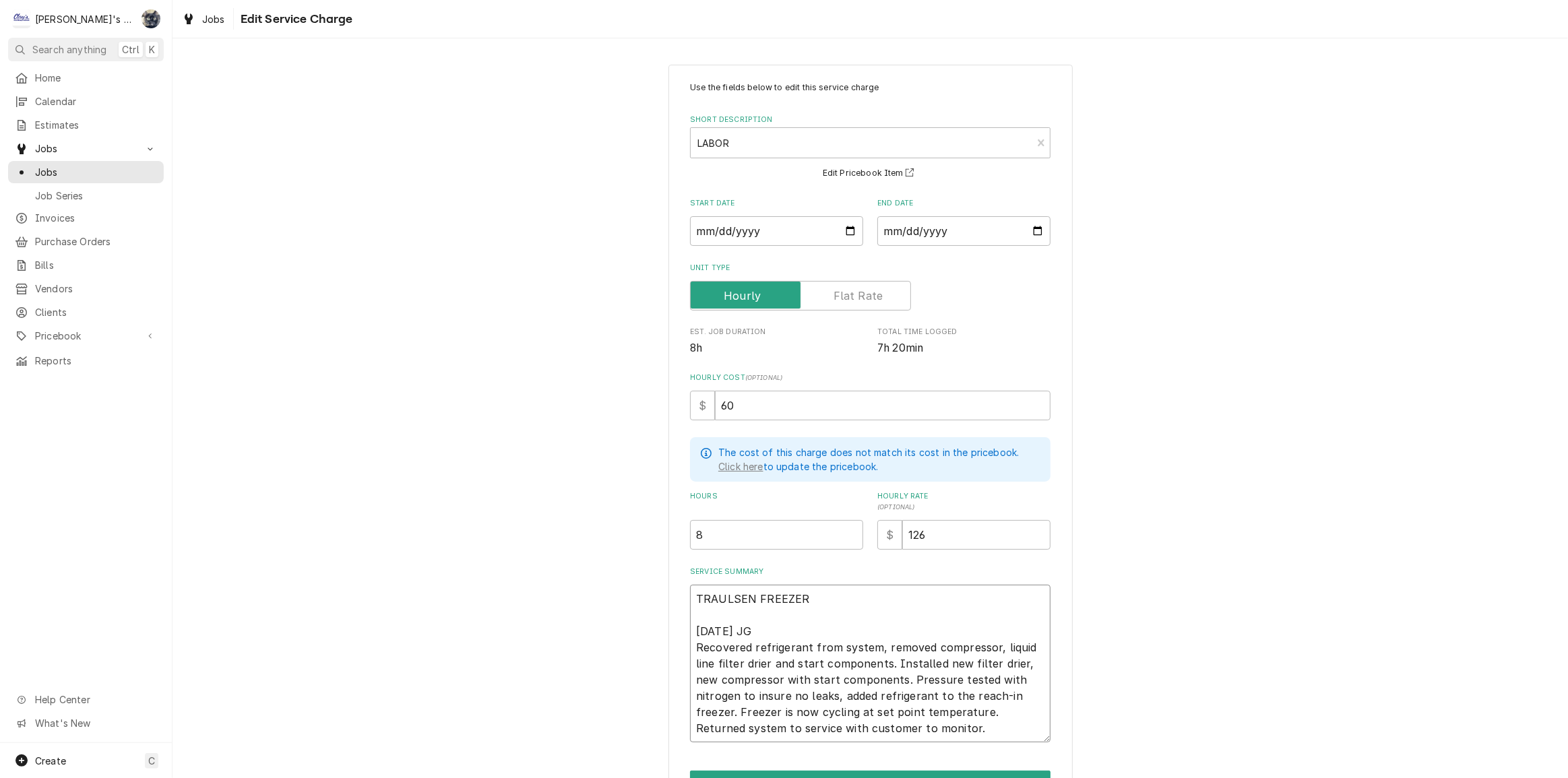
type textarea "x"
type textarea "TRAULSEN FREEZER C 8/28/2025 JG Recovered refrigerant from system, removed comp…"
type textarea "x"
type textarea "TRAULSEN FREEZER CO 8/28/2025 JG Recovered refrigerant from system, removed com…"
type textarea "x"
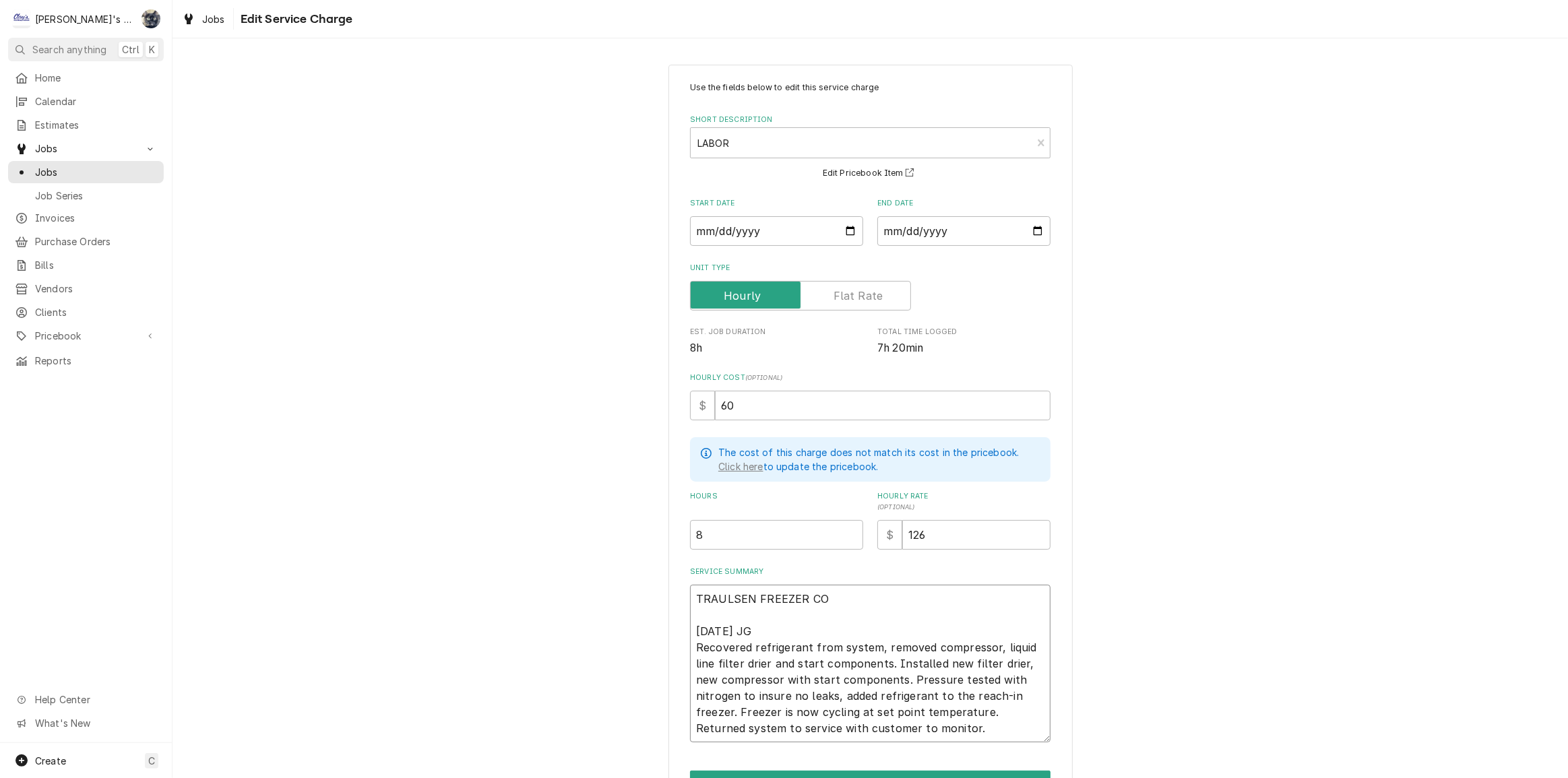
type textarea "TRAULSEN FREEZER COM 8/28/2025 JG Recovered refrigerant from system, removed co…"
type textarea "x"
type textarea "TRAULSEN FREEZER COMP 8/28/2025 JG Recovered refrigerant from system, removed c…"
type textarea "x"
type textarea "TRAULSEN FREEZER COMPL 8/28/2025 JG Recovered refrigerant from system, removed …"
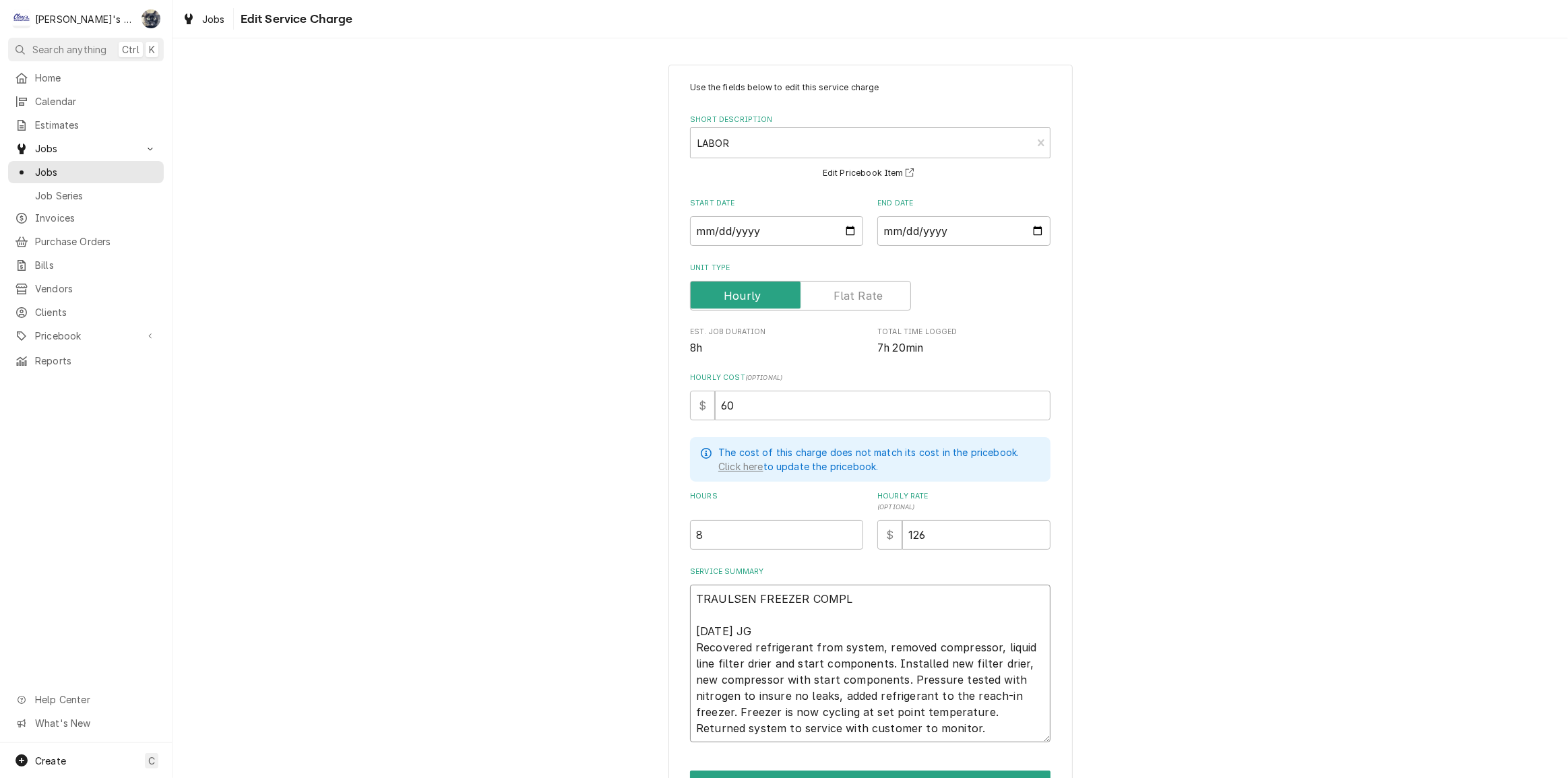
type textarea "x"
type textarea "TRAULSEN FREEZER COMPLE 8/28/2025 JG Recovered refrigerant from system, removed…"
type textarea "x"
type textarea "TRAULSEN FREEZER COMPLET 8/28/2025 JG Recovered refrigerant from system, remove…"
type textarea "x"
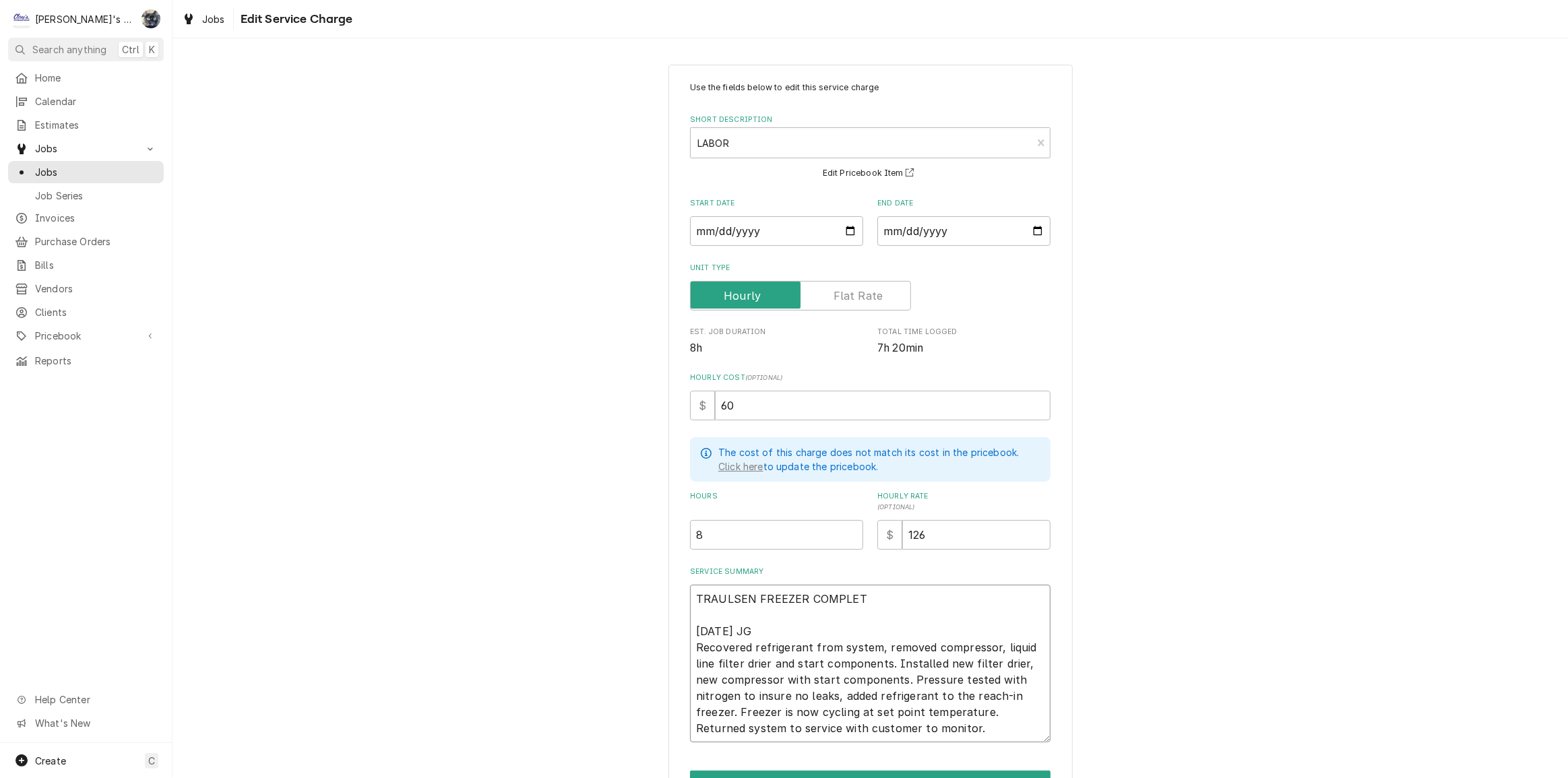
type textarea "TRAULSEN FREEZER COMPLETE 8/28/2025 JG Recovered refrigerant from system, remov…"
type textarea "x"
type textarea "TRAULSEN FREEZER COMPLET 8/28/2025 JG Recovered refrigerant from system, remove…"
type textarea "x"
type textarea "TRAULSEN FREEZER COMPLE 8/28/2025 JG Recovered refrigerant from system, removed…"
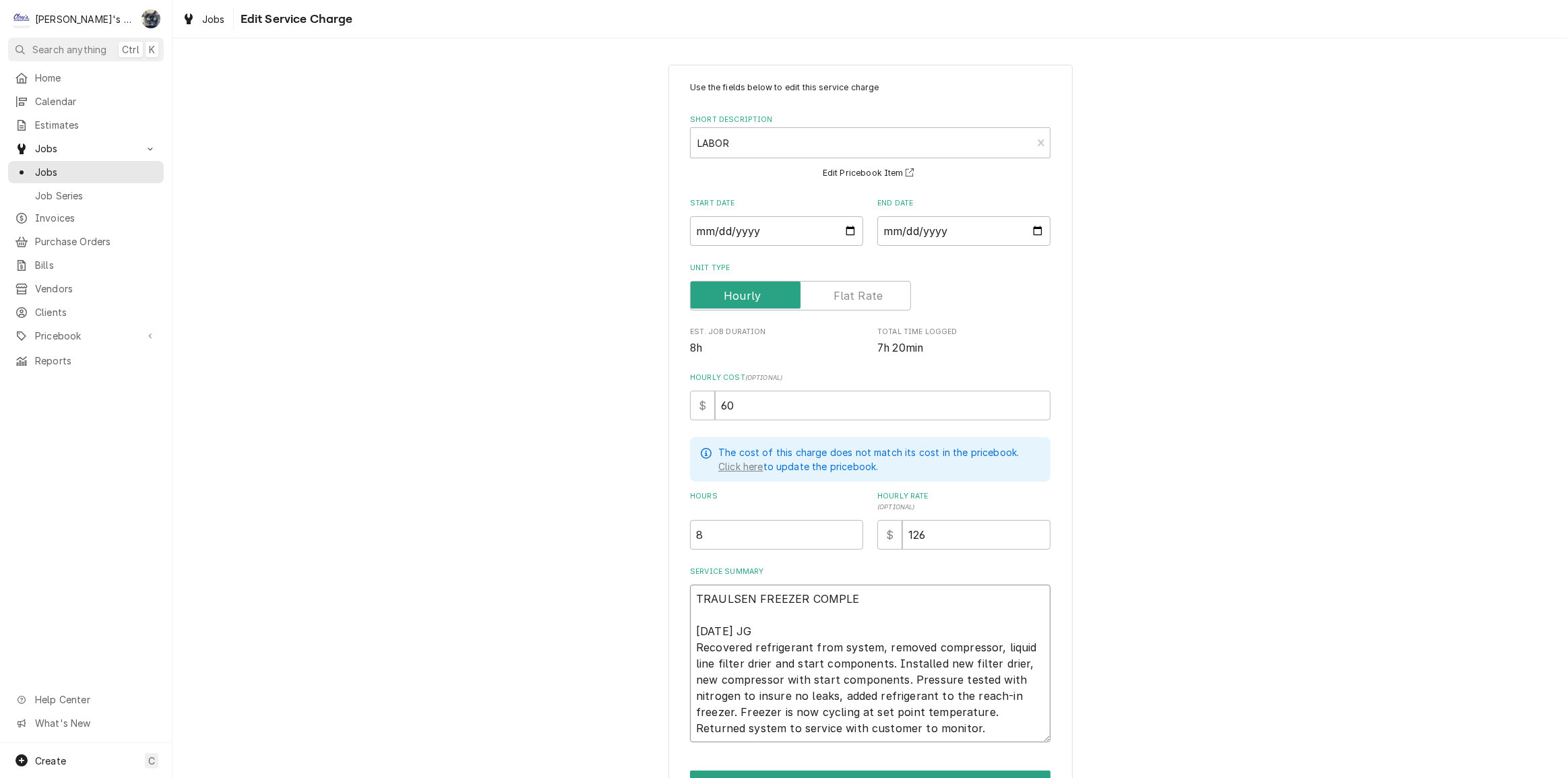
type textarea "x"
type textarea "TRAULSEN FREEZER COMPL 8/28/2025 JG Recovered refrigerant from system, removed …"
type textarea "x"
type textarea "TRAULSEN FREEZER COMP 8/28/2025 JG Recovered refrigerant from system, removed c…"
type textarea "x"
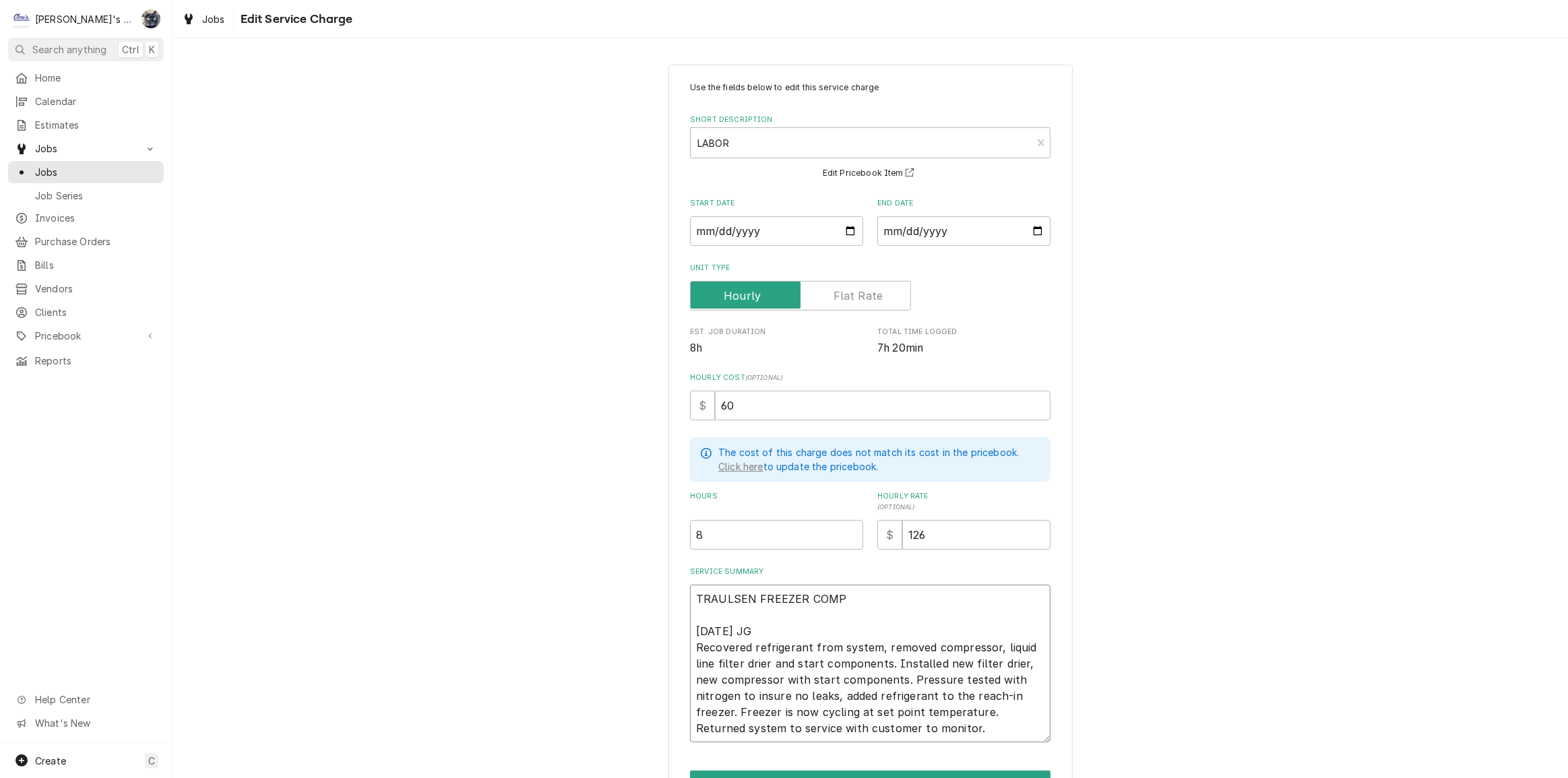
type textarea "TRAULSEN FREEZER COMPR 8/28/2025 JG Recovered refrigerant from system, removed …"
type textarea "x"
type textarea "TRAULSEN FREEZER COMPRO 8/28/2025 JG Recovered refrigerant from system, removed…"
type textarea "x"
type textarea "TRAULSEN FREEZER COMPR 8/28/2025 JG Recovered refrigerant from system, removed …"
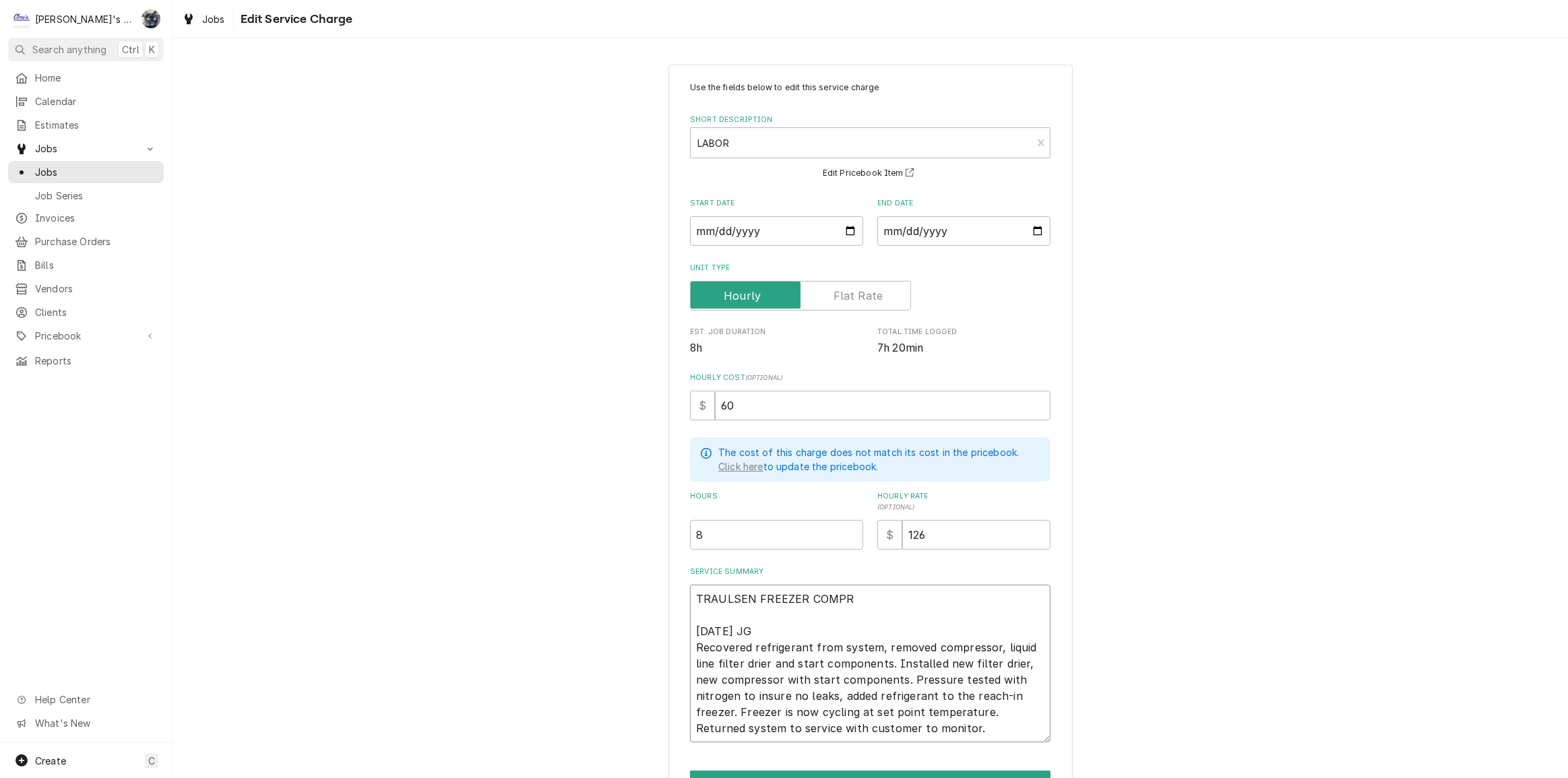
type textarea "x"
type textarea "TRAULSEN FREEZER COMPRE 8/28/2025 JG Recovered refrigerant from system, removed…"
type textarea "x"
type textarea "TRAULSEN FREEZER COMPRESS 8/28/2025 JG Recovered refrigerant from system, remov…"
type textarea "x"
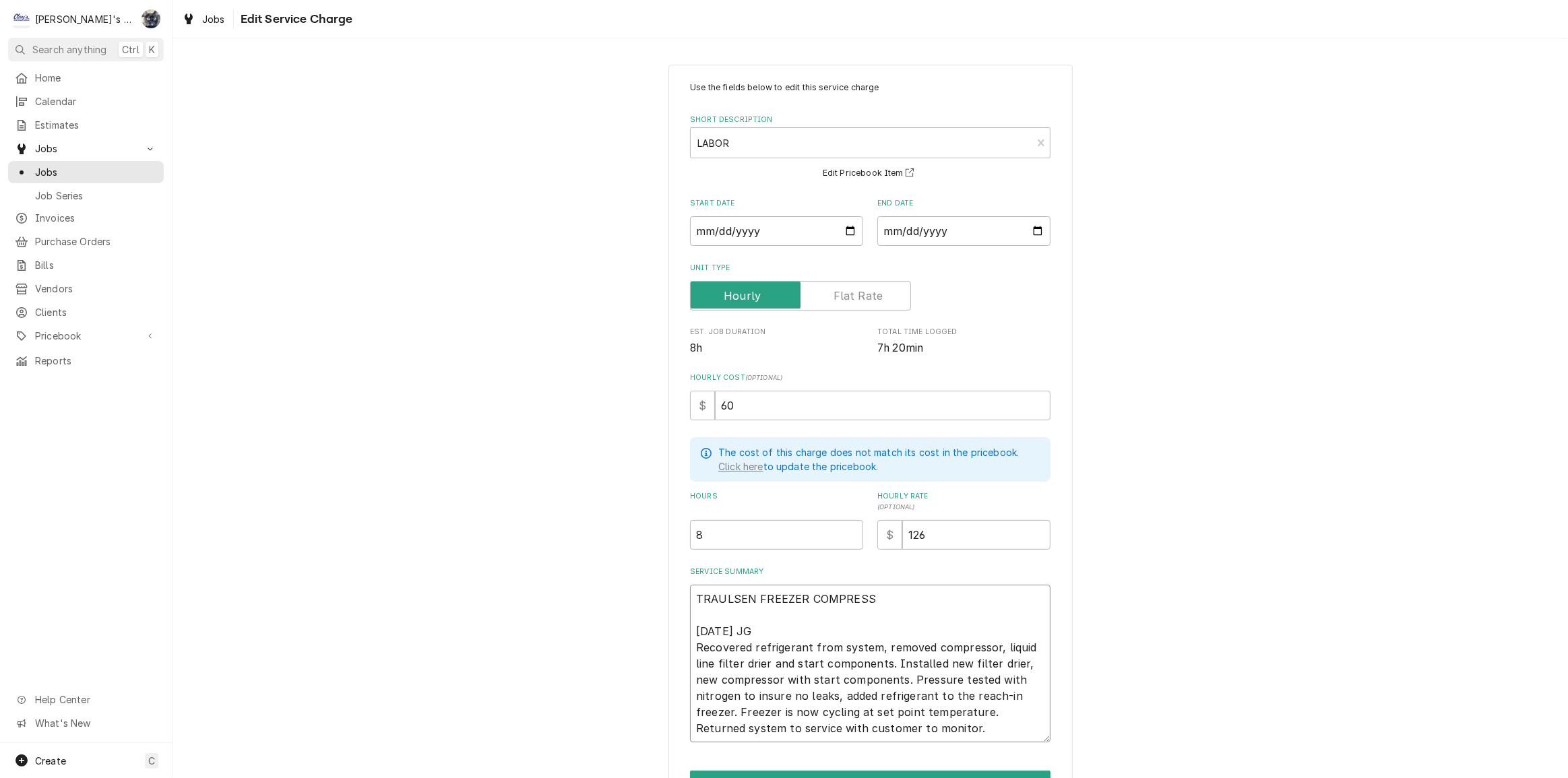
type textarea "TRAULSEN FREEZER COMPRESSO 8/28/2025 JG Recovered refrigerant from system, remo…"
type textarea "x"
type textarea "TRAULSEN FREEZER COMPRESSOR 8/28/2025 JG Recovered refrigerant from system, rem…"
type textarea "x"
type textarea "TRAULSEN FREEZER COMPRESSOR 8/28/2025 JG Recovered refrigerant from system, rem…"
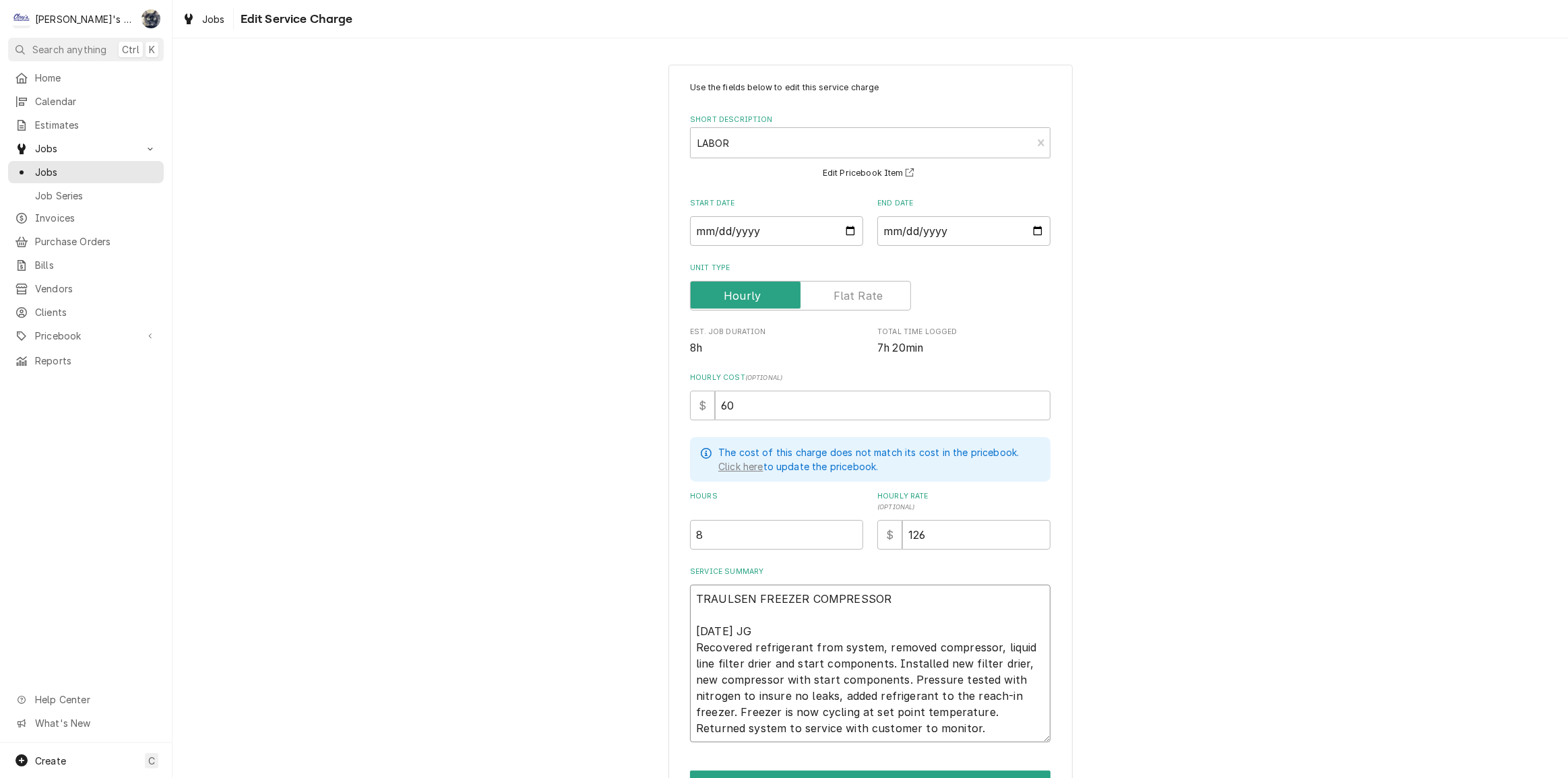
type textarea "x"
type textarea "TRAULSEN FREEZER COMPRESSOR R 8/28/2025 JG Recovered refrigerant from system, r…"
type textarea "x"
type textarea "TRAULSEN FREEZER COMPRESSOR RE 8/28/2025 JG Recovered refrigerant from system, …"
type textarea "x"
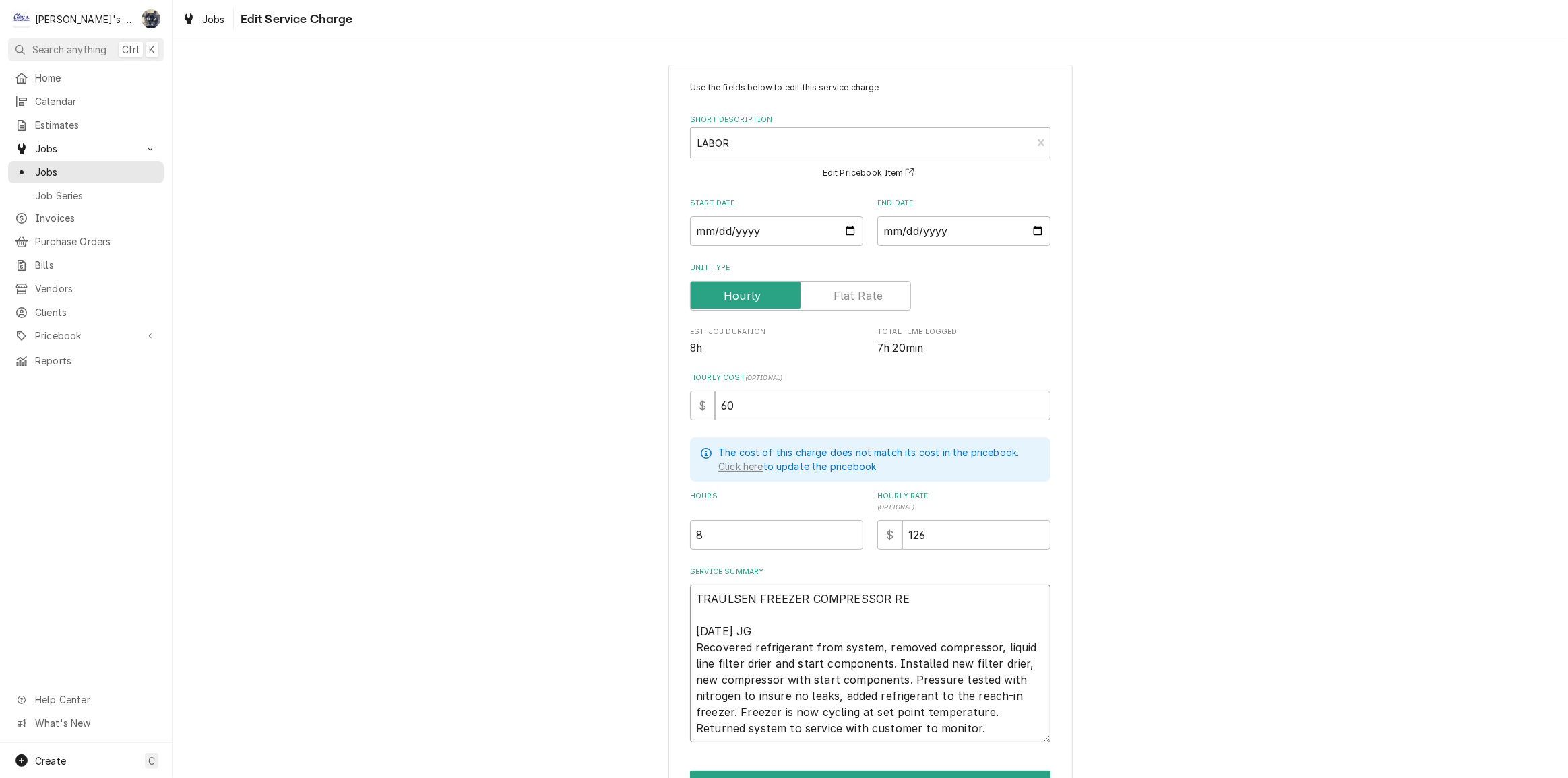
type textarea "TRAULSEN FREEZER COMPRESSOR REP 8/28/2025 JG Recovered refrigerant from system,…"
type textarea "x"
type textarea "TRAULSEN FREEZER COMPRESSOR REPL 8/28/2025 JG Recovered refrigerant from system…"
type textarea "x"
type textarea "TRAULSEN FREEZER COMPRESSOR REPLA 8/28/2025 JG Recovered refrigerant from syste…"
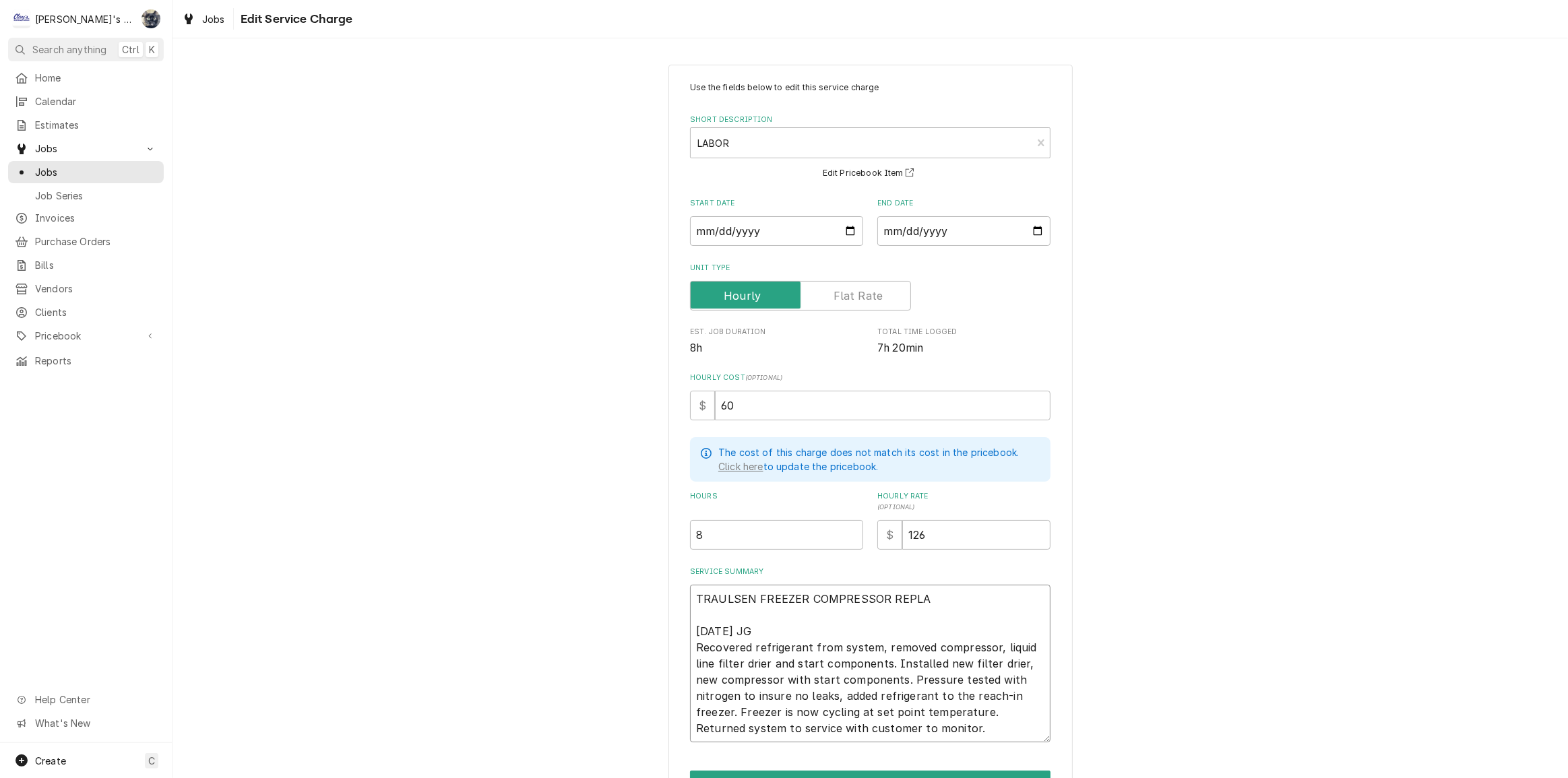
type textarea "x"
type textarea "TRAULSEN FREEZER COMPRESSOR REPLAC 8/28/2025 JG Recovered refrigerant from syst…"
type textarea "x"
type textarea "TRAULSEN FREEZER COMPRESSOR REPLACE 8/28/2025 JG Recovered refrigerant from sys…"
type textarea "x"
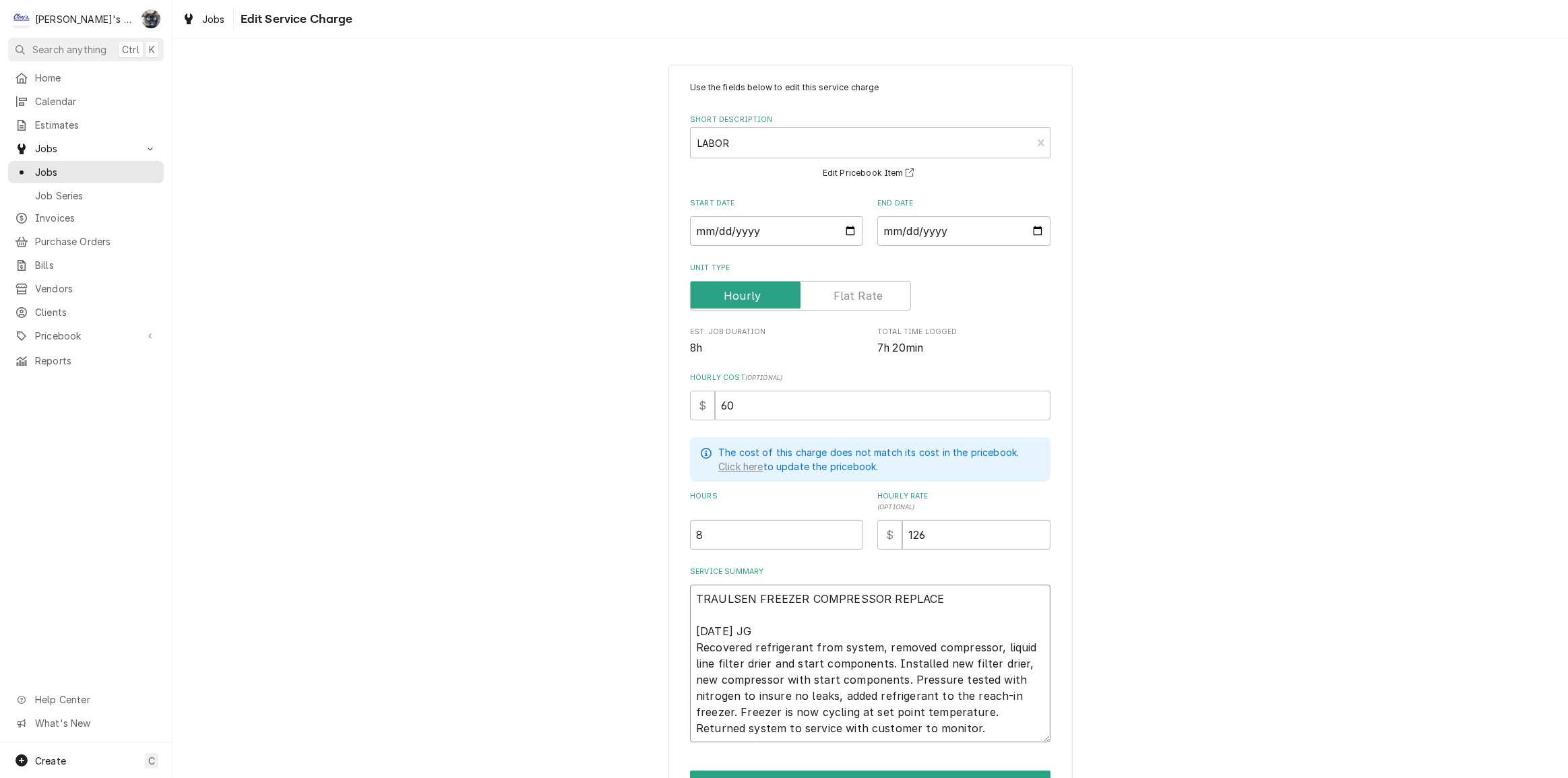
type textarea "TRAULSEN FREEZER COMPRESSOR REPLACEM 8/28/2025 JG Recovered refrigerant from sy…"
type textarea "x"
type textarea "TRAULSEN FREEZER COMPRESSOR REPLACEME 8/28/2025 JG Recovered refrigerant from s…"
type textarea "x"
type textarea "TRAULSEN FREEZER COMPRESSOR REPLACEMEN 8/28/2025 JG Recovered refrigerant from …"
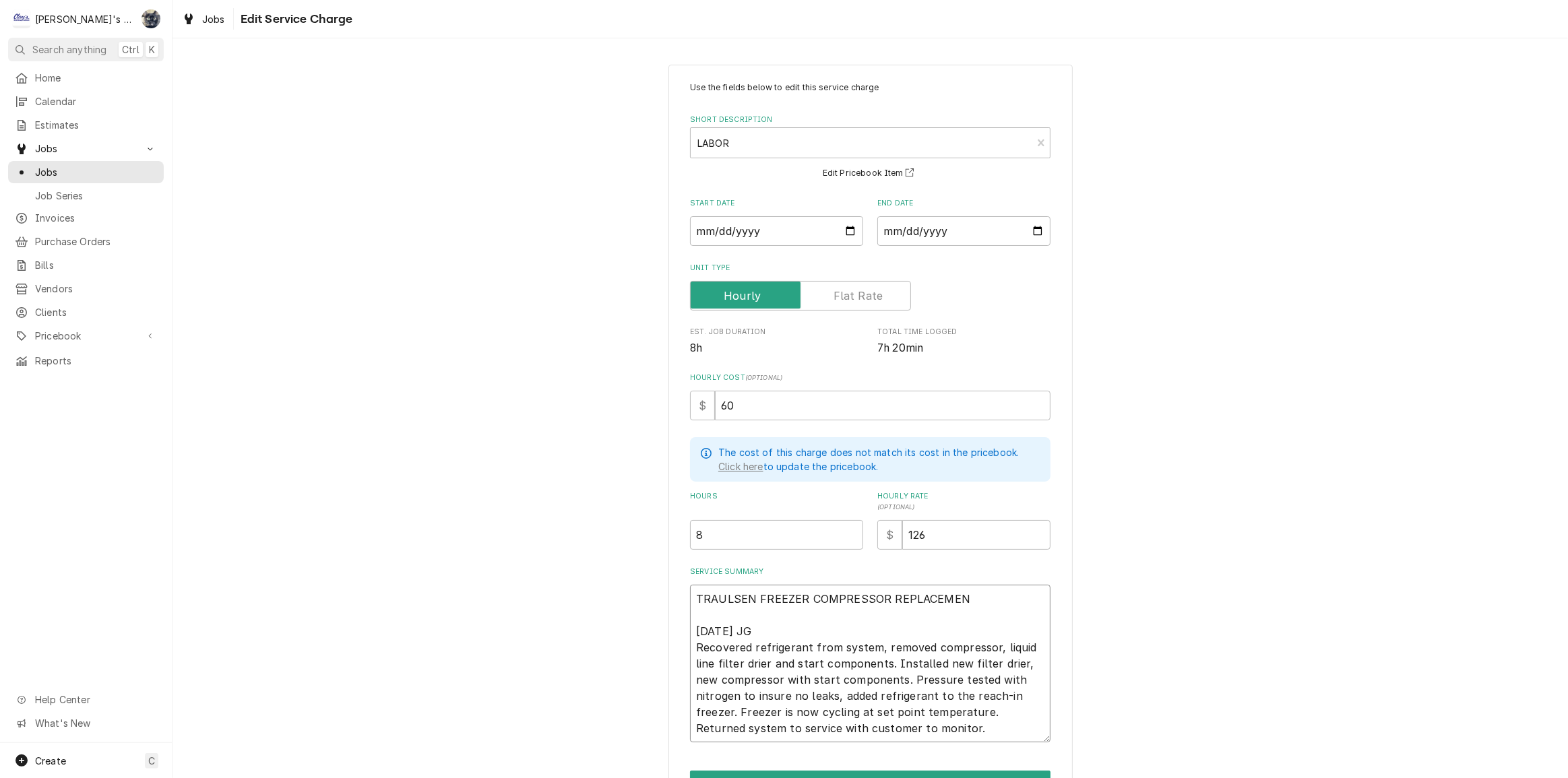
type textarea "x"
type textarea "TRAULSEN FREEZER COMPRESSOR REPLACEMENT 8/28/2025 JG Recovered refrigerant from…"
type textarea "x"
type textarea "TRAULSEN FREEZER COMPRESSOR REPLACEMENT 8/28/2025 JG Recovered refrigerant from…"
type textarea "x"
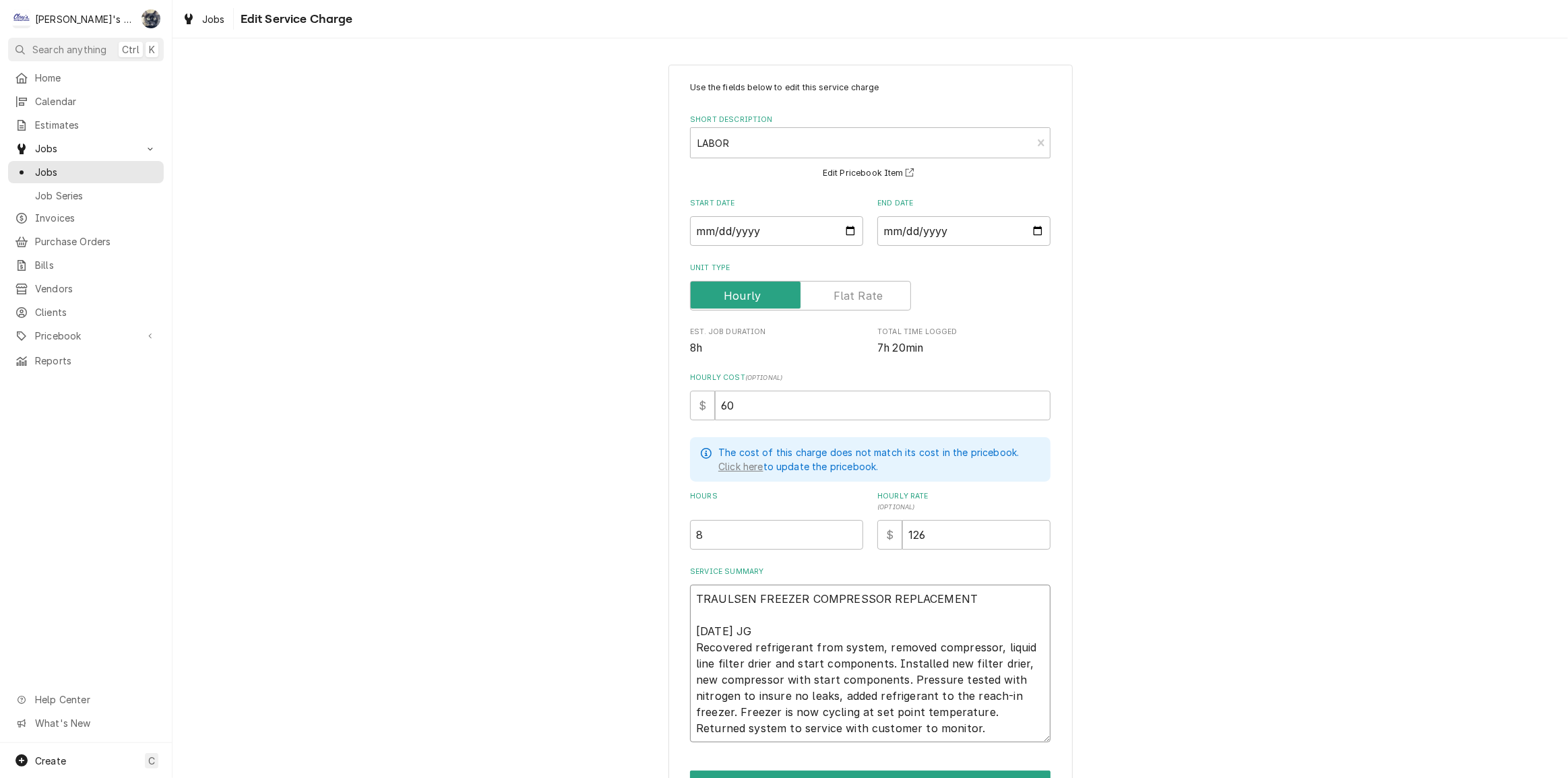
type textarea "TRAULSEN FREEZER COMPRESSOR REPLACEMENT P 8/28/2025 JG Recovered refrigerant fr…"
type textarea "x"
type textarea "TRAULSEN FREEZER COMPRESSOR REPLACEMENT PE 8/28/2025 JG Recovered refrigerant f…"
type textarea "x"
type textarea "TRAULSEN FREEZER COMPRESSOR REPLACEMENT PER 8/28/2025 JG Recovered refrigerant …"
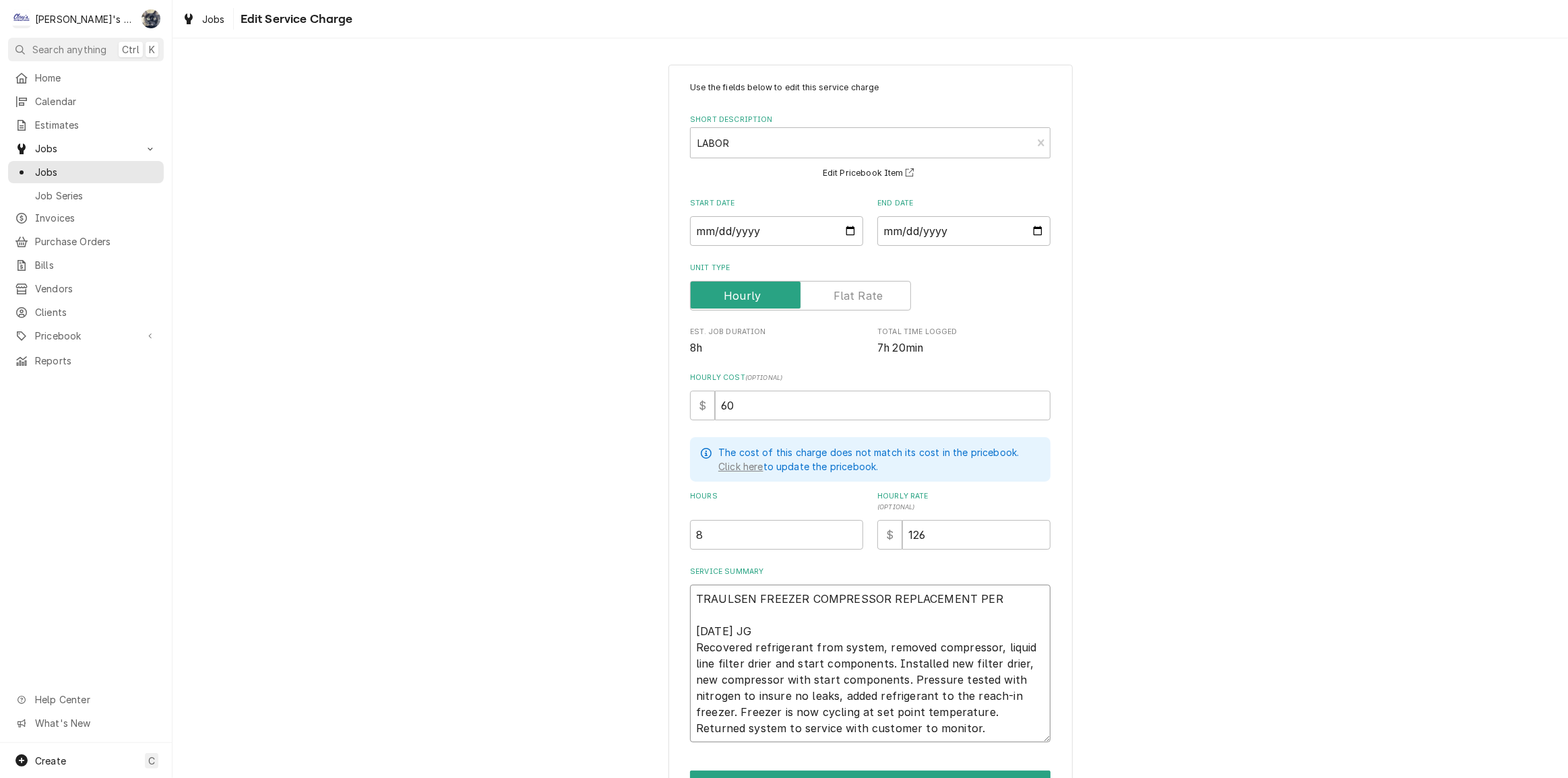
type textarea "x"
type textarea "TRAULSEN FREEZER COMPRESSOR REPLACEMENT PER 8/28/2025 JG Recovered refrigerant …"
type textarea "x"
type textarea "TRAULSEN FREEZER COMPRESSOR REPLACEMENT PER E 8/28/2025 JG Recovered refrigeran…"
type textarea "x"
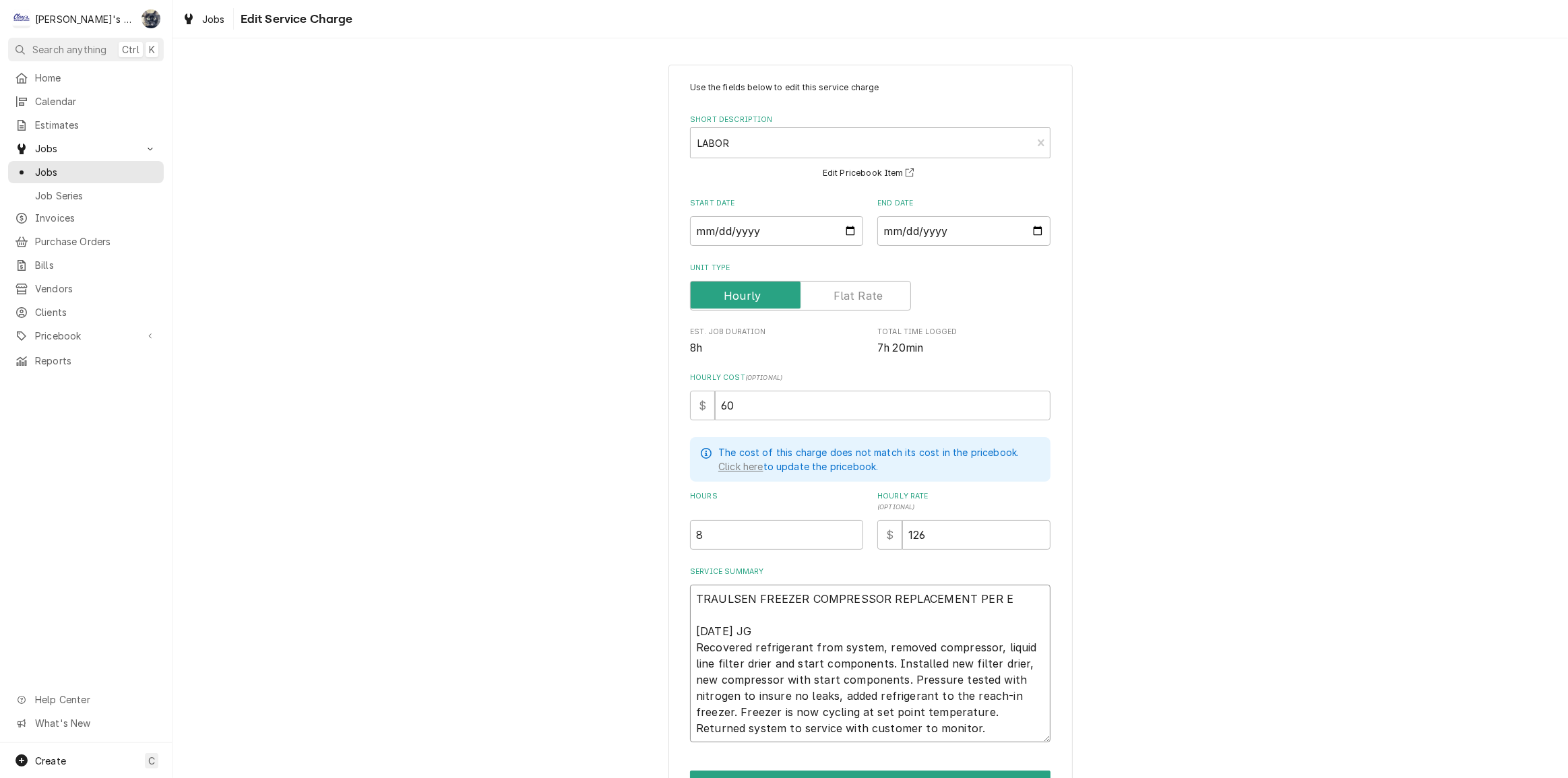
type textarea "TRAULSEN FREEZER COMPRESSOR REPLACEMENT PER ES 8/28/2025 JG Recovered refrigera…"
type textarea "x"
type textarea "TRAULSEN FREEZER COMPRESSOR REPLACEMENT PER EST 8/28/2025 JG Recovered refriger…"
type textarea "x"
type textarea "TRAULSEN FREEZER COMPRESSOR REPLACEMENT PER ESTI 8/28/2025 JG Recovered refrige…"
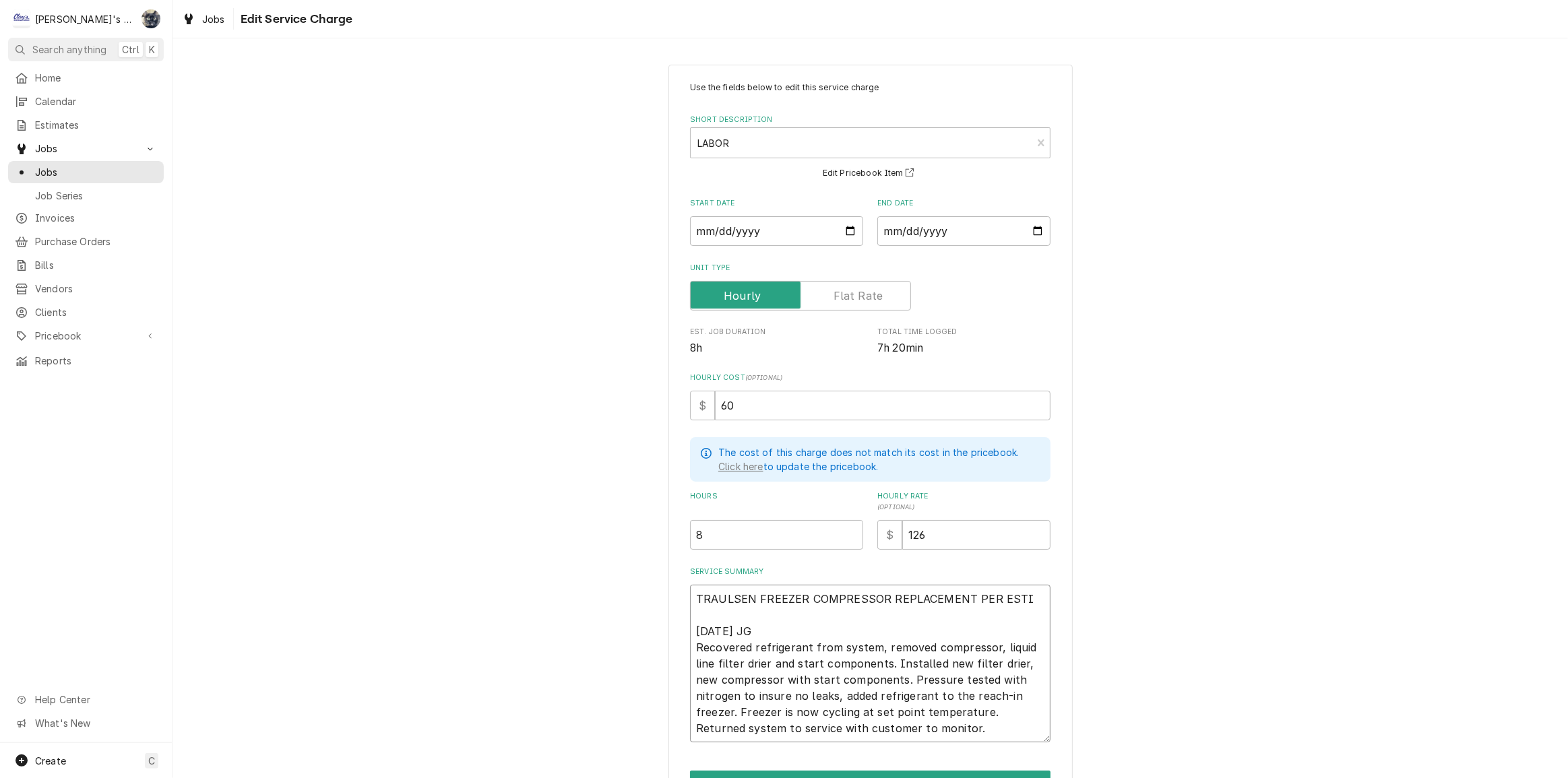
type textarea "x"
type textarea "TRAULSEN FREEZER COMPRESSOR REPLACEMENT PER ESTIM 8/28/2025 JG Recovered refrig…"
type textarea "x"
type textarea "TRAULSEN FREEZER COMPRESSOR REPLACEMENT PER ESTIMA 8/28/2025 JG Recovered refri…"
type textarea "x"
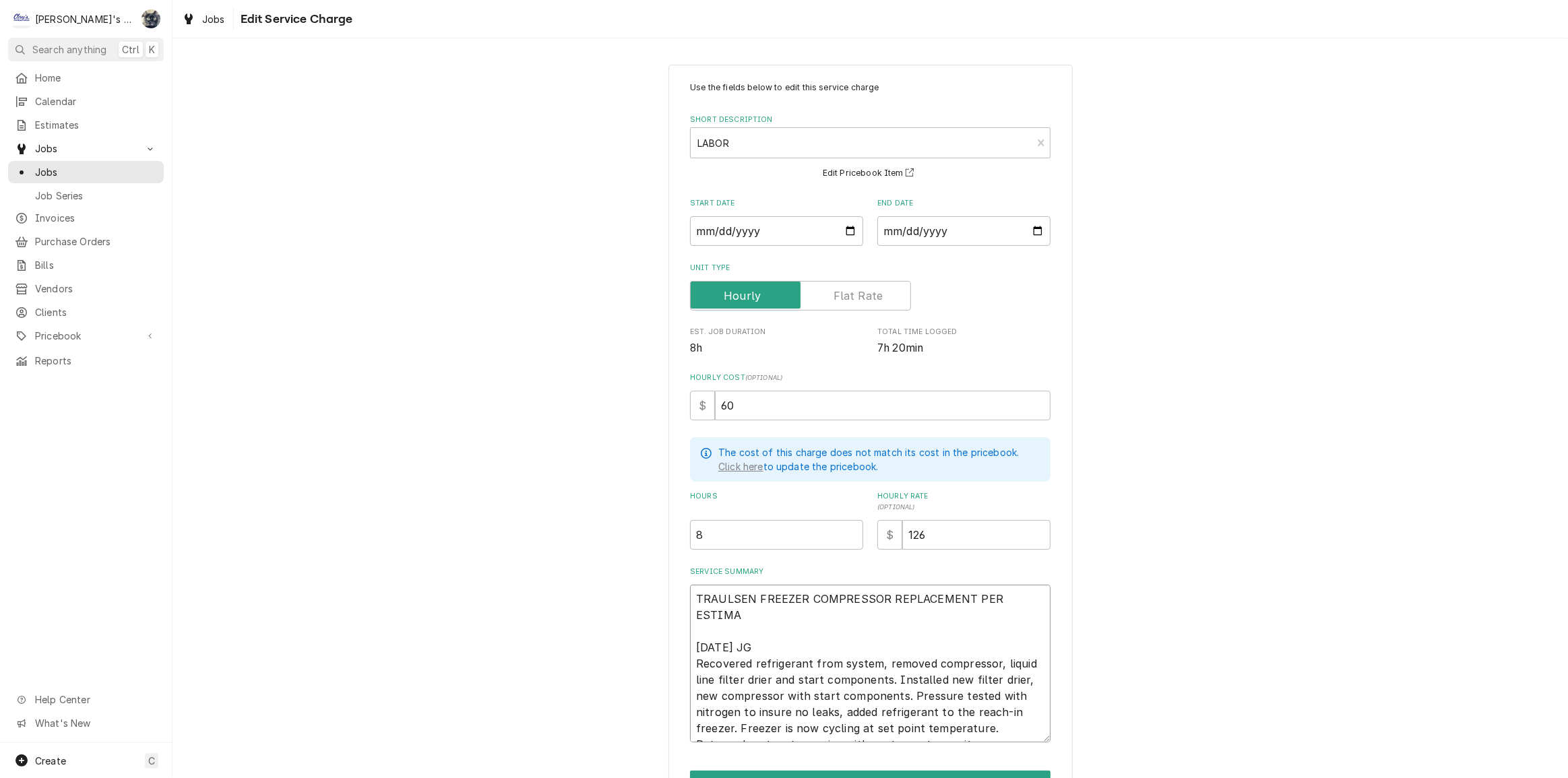
type textarea "TRAULSEN FREEZER COMPRESSOR REPLACEMENT PER ESTIMAT 8/28/2025 JG Recovered refr…"
type textarea "x"
type textarea "TRAULSEN FREEZER COMPRESSOR REPLACEMENT PER ESTIMATT 8/28/2025 JG Recovered ref…"
type textarea "x"
type textarea "TRAULSEN FREEZER COMPRESSOR REPLACEMENT PER ESTIMAT 8/28/2025 JG Recovered refr…"
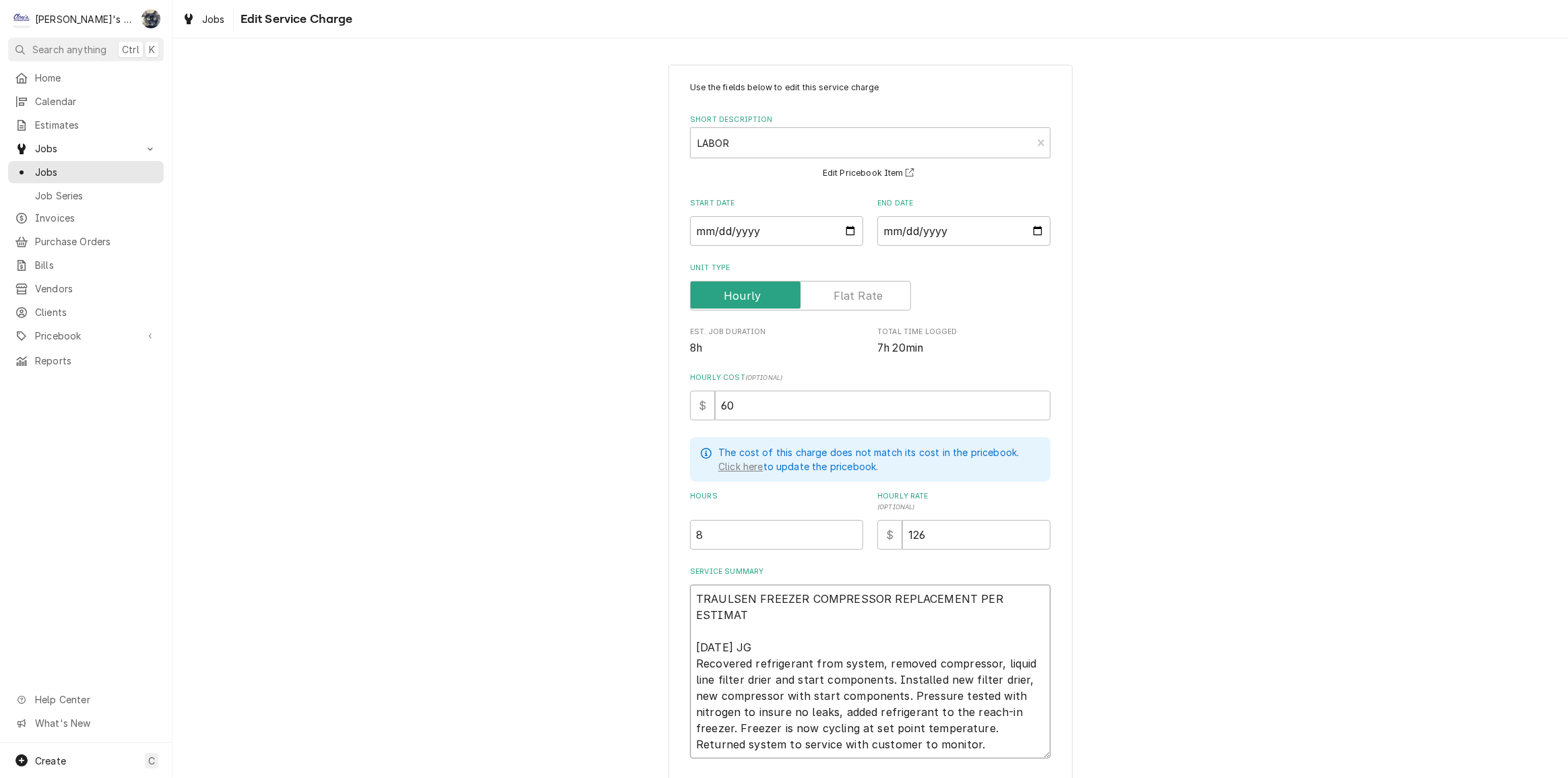
type textarea "x"
type textarea "TRAULSEN FREEZER COMPRESSOR REPLACEMENT PER ESTIMATE 8/28/2025 JG Recovered ref…"
type textarea "x"
type textarea "TRAULSEN FREEZER COMPRESSOR REPLACEMENT PER ESTIMATE 8/28/2025 JG Recovered ref…"
type textarea "x"
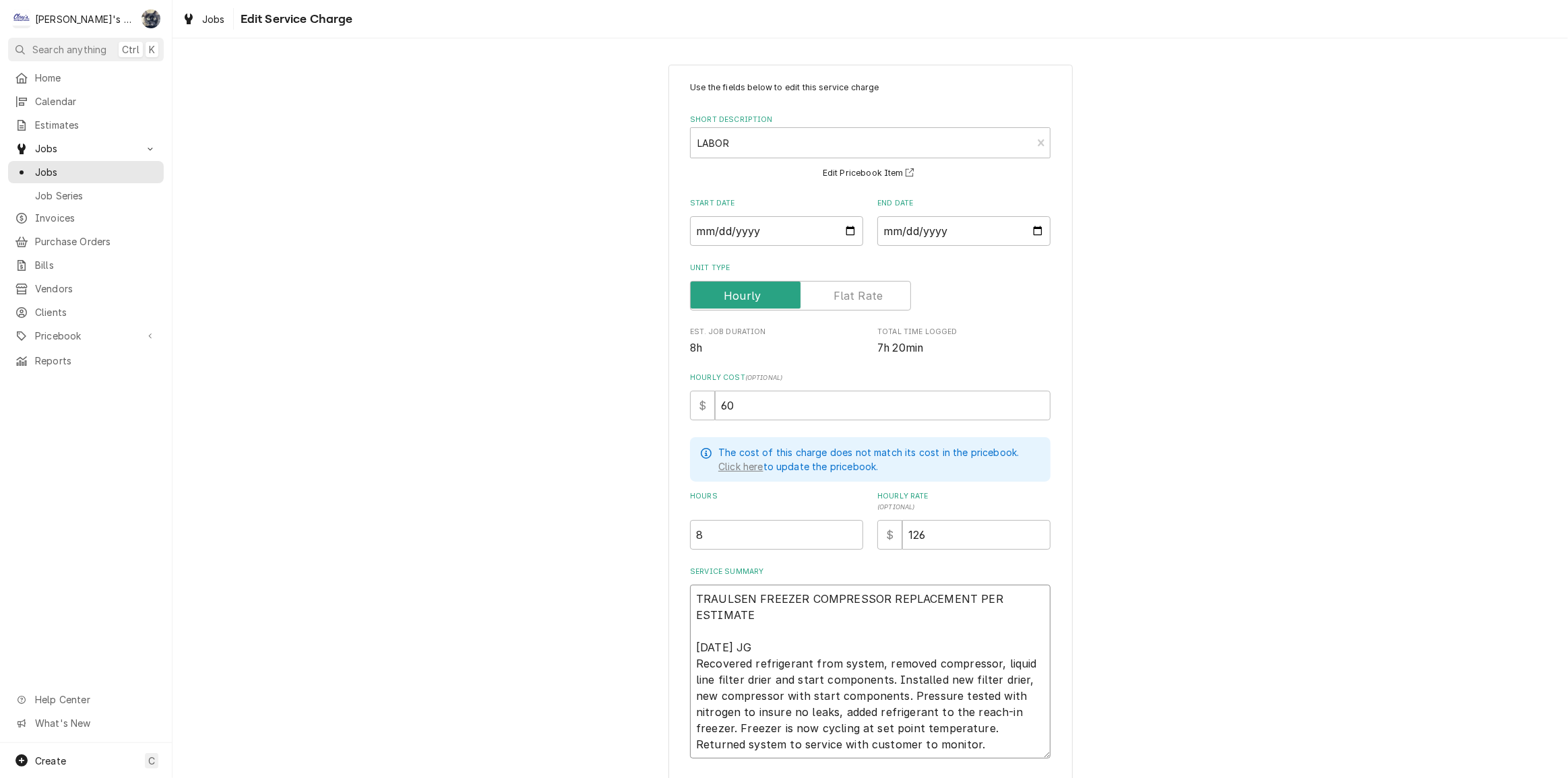
type textarea "TRAULSEN FREEZER COMPRESSOR REPLACEMENT PER ESTIMATE T 8/28/2025 JG Recovered r…"
type textarea "x"
type textarea "TRAULSEN FREEZER COMPRESSOR REPLACEMENT PER ESTIMATE Tt 8/28/2025 JG Recovered …"
type textarea "x"
type textarea "TRAULSEN FREEZER COMPRESSOR REPLACEMENT PER ESTIMATE T 8/28/2025 JG Recovered r…"
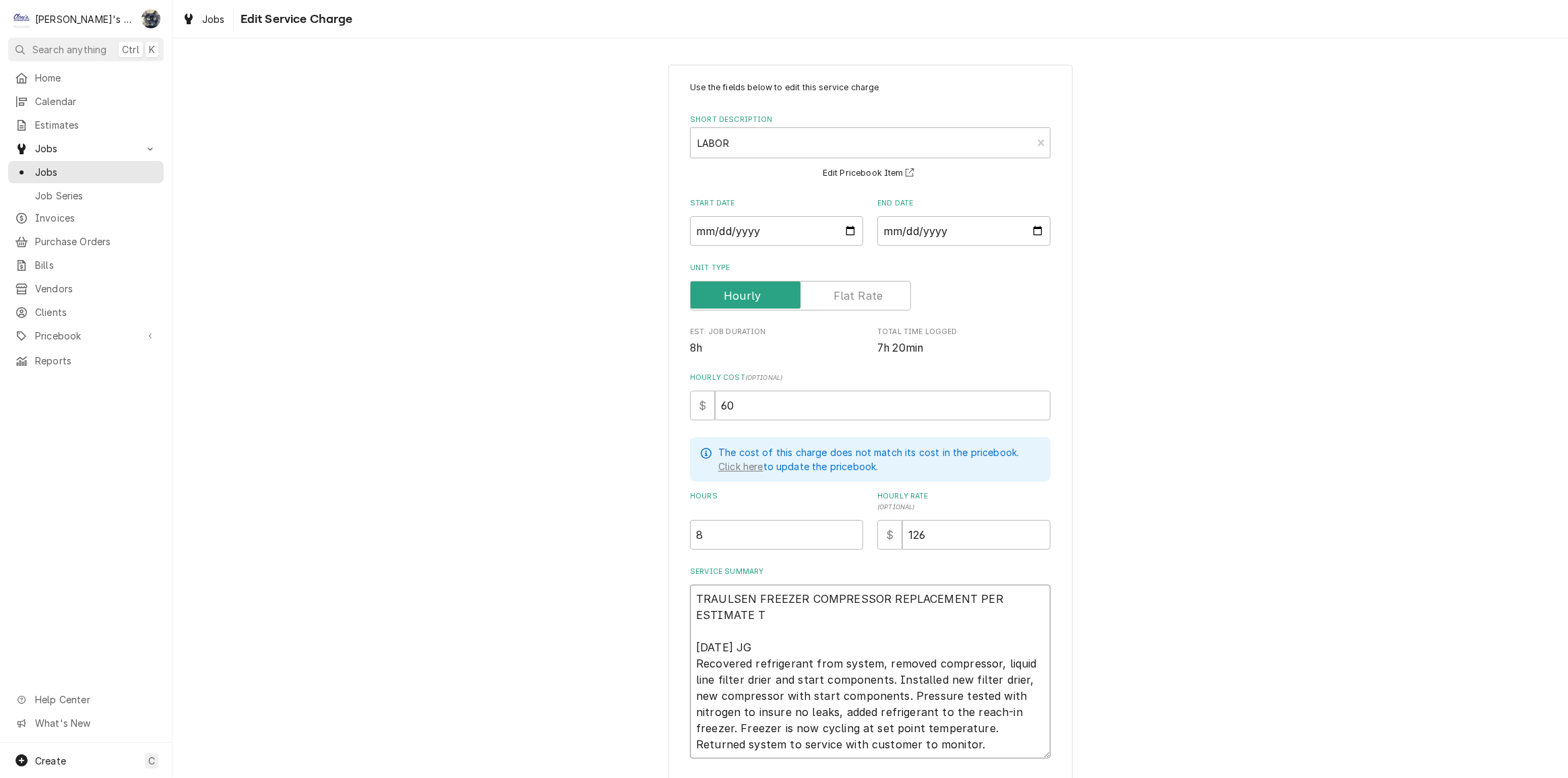
type textarea "x"
type textarea "TRAULSEN FREEZER COMPRESSOR REPLACEMENT PER ESTIMATE TT 8/28/2025 JG Recovered …"
type textarea "x"
type textarea "TRAULSEN FREEZER COMPRESSOR REPLACEMENT PER ESTIMATE TTO 8/28/2025 JG Recovered…"
type textarea "x"
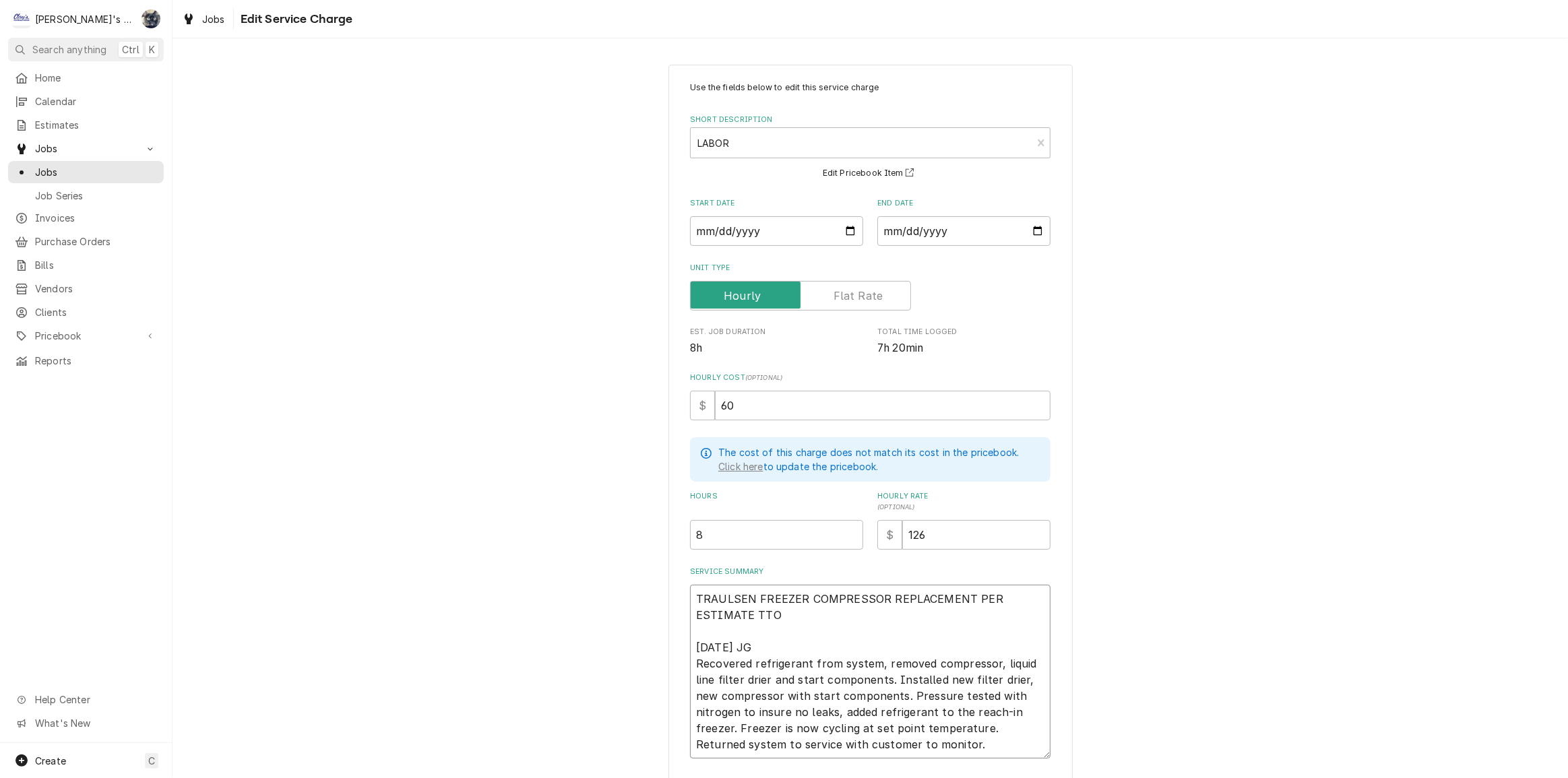
type textarea "TRAULSEN FREEZER COMPRESSOR REPLACEMENT PER ESTIMATE TTOT 8/28/2025 JG Recovere…"
type textarea "x"
type textarea "TRAULSEN FREEZER COMPRESSOR REPLACEMENT PER ESTIMATE TTOTA 8/28/2025 JG Recover…"
type textarea "x"
type textarea "TRAULSEN FREEZER COMPRESSOR REPLACEMENT PER ESTIMATE TTOT 8/28/2025 JG Recovere…"
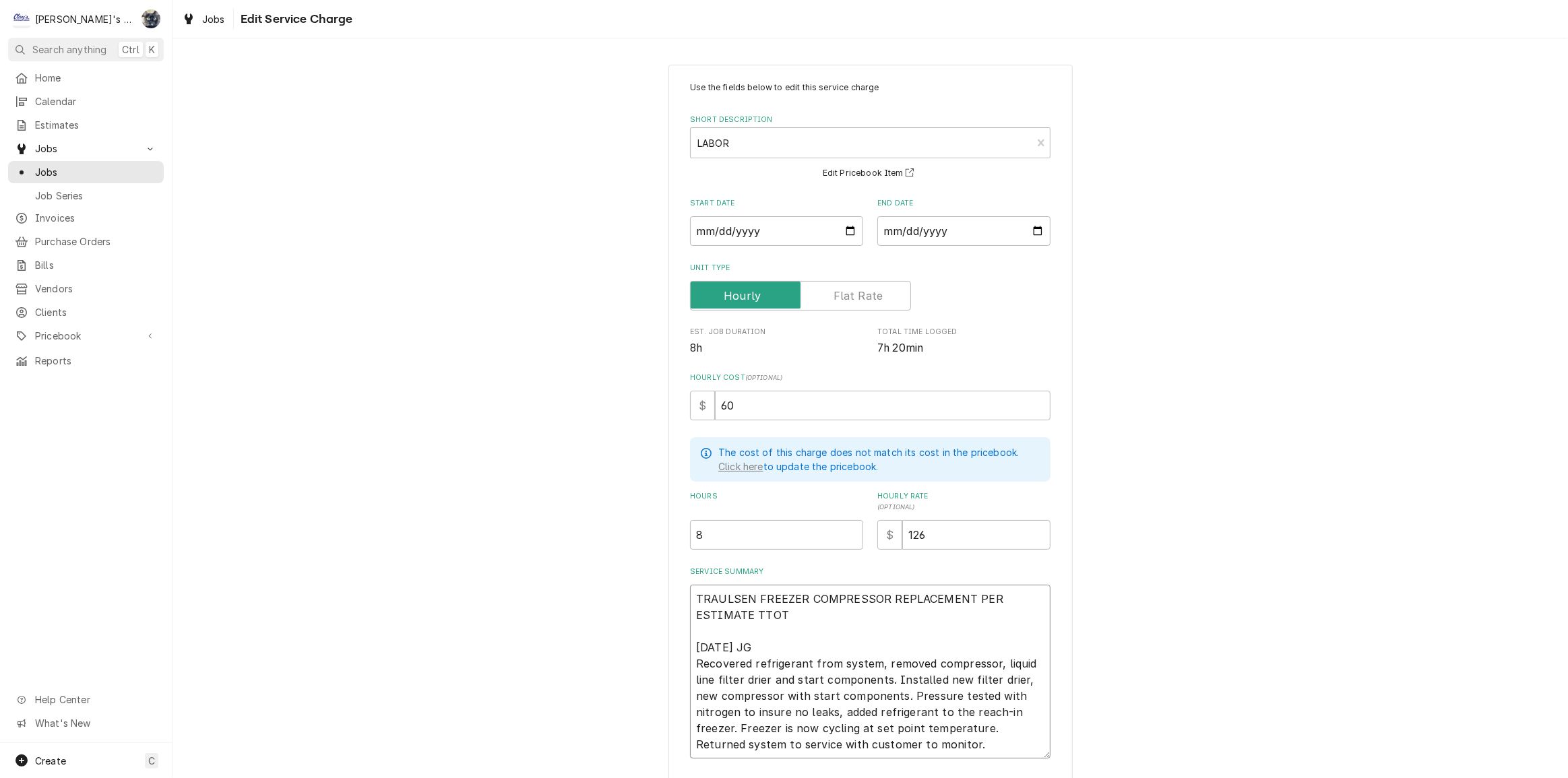
type textarea "x"
type textarea "TRAULSEN FREEZER COMPRESSOR REPLACEMENT PER ESTIMATE TTO 8/28/2025 JG Recovered…"
type textarea "x"
type textarea "TRAULSEN FREEZER COMPRESSOR REPLACEMENT PER ESTIMATE TT 8/28/2025 JG Recovered …"
type textarea "x"
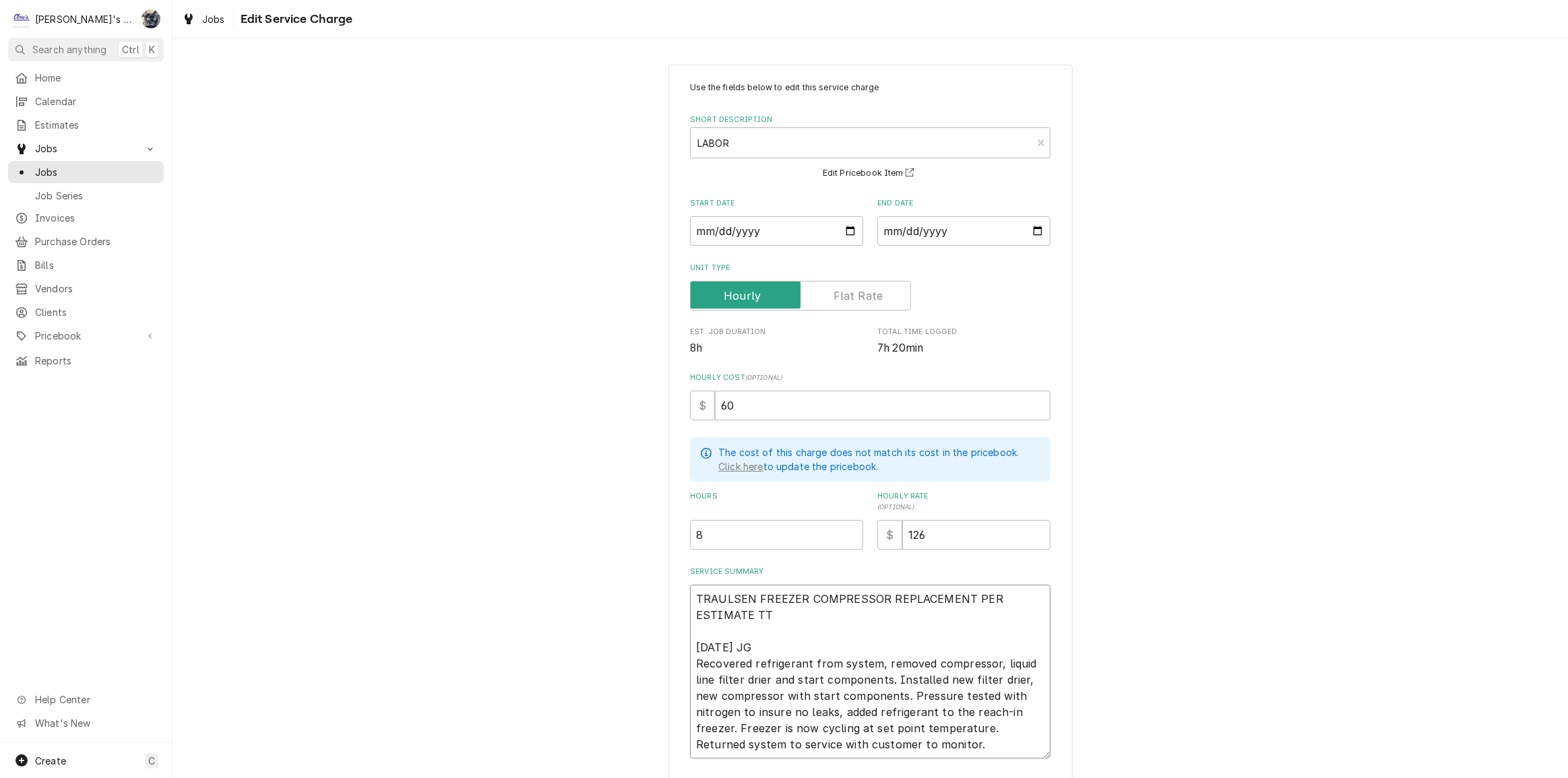
type textarea "TRAULSEN FREEZER COMPRESSOR REPLACEMENT PER ESTIMATE T 8/28/2025 JG Recovered r…"
type textarea "x"
type textarea "TRAULSEN FREEZER COMPRESSOR REPLACEMENT PER ESTIMATE TO 8/28/2025 JG Recovered …"
click at [800, 616] on textarea "TRAULSEN FREEZER COMPRESSOR REPLACEMENT PER ESTIMATE TOTAL $2824.00 8/28/2025 J…" at bounding box center [871, 671] width 361 height 174
click at [708, 711] on textarea "TRAULSEN FREEZER COMPRESSOR REPLACEMENT PER ESTIMATE TOTAL $2,824.00 8/28/2025 …" at bounding box center [871, 671] width 361 height 174
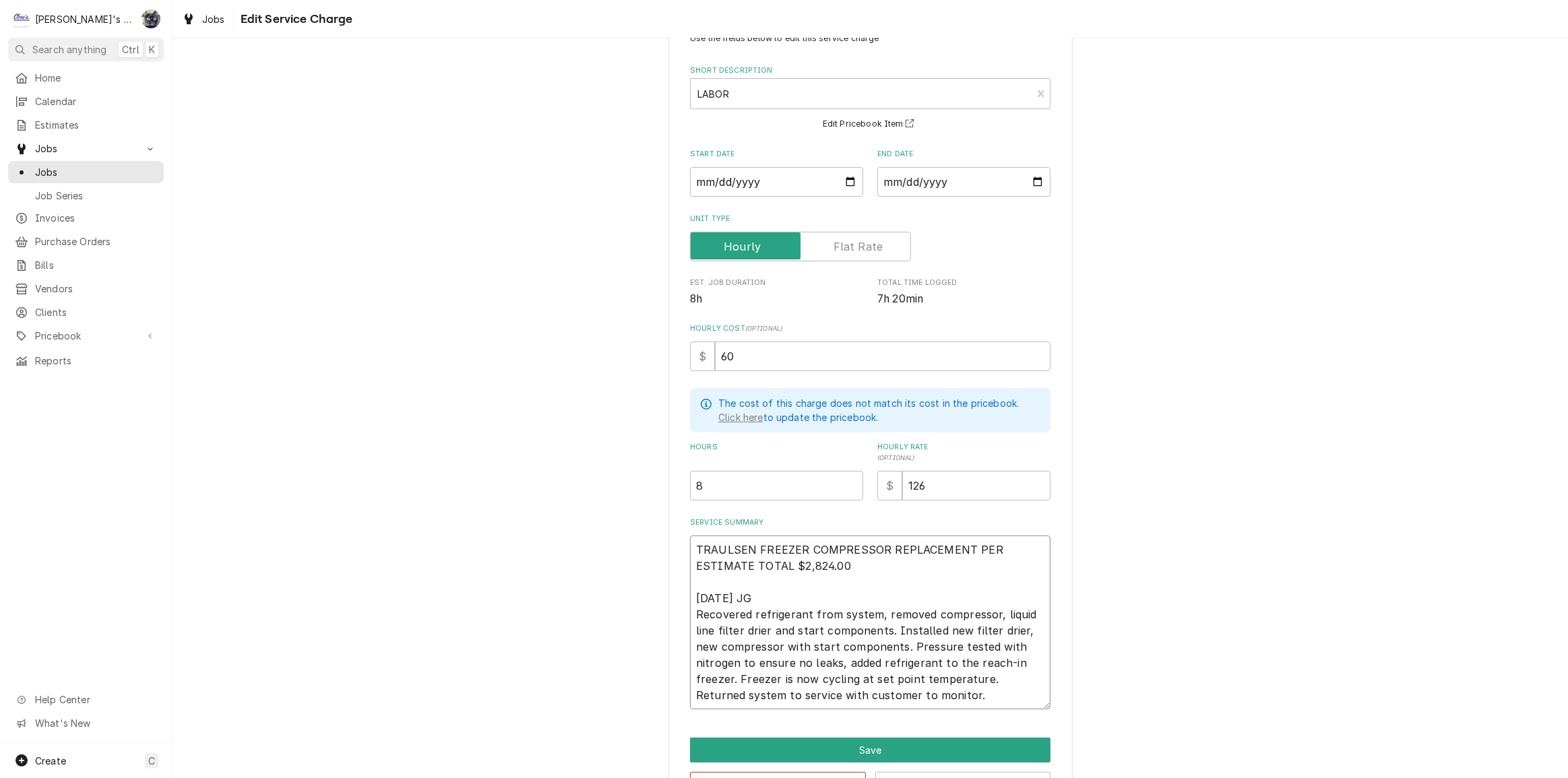
scroll to position [95, 0]
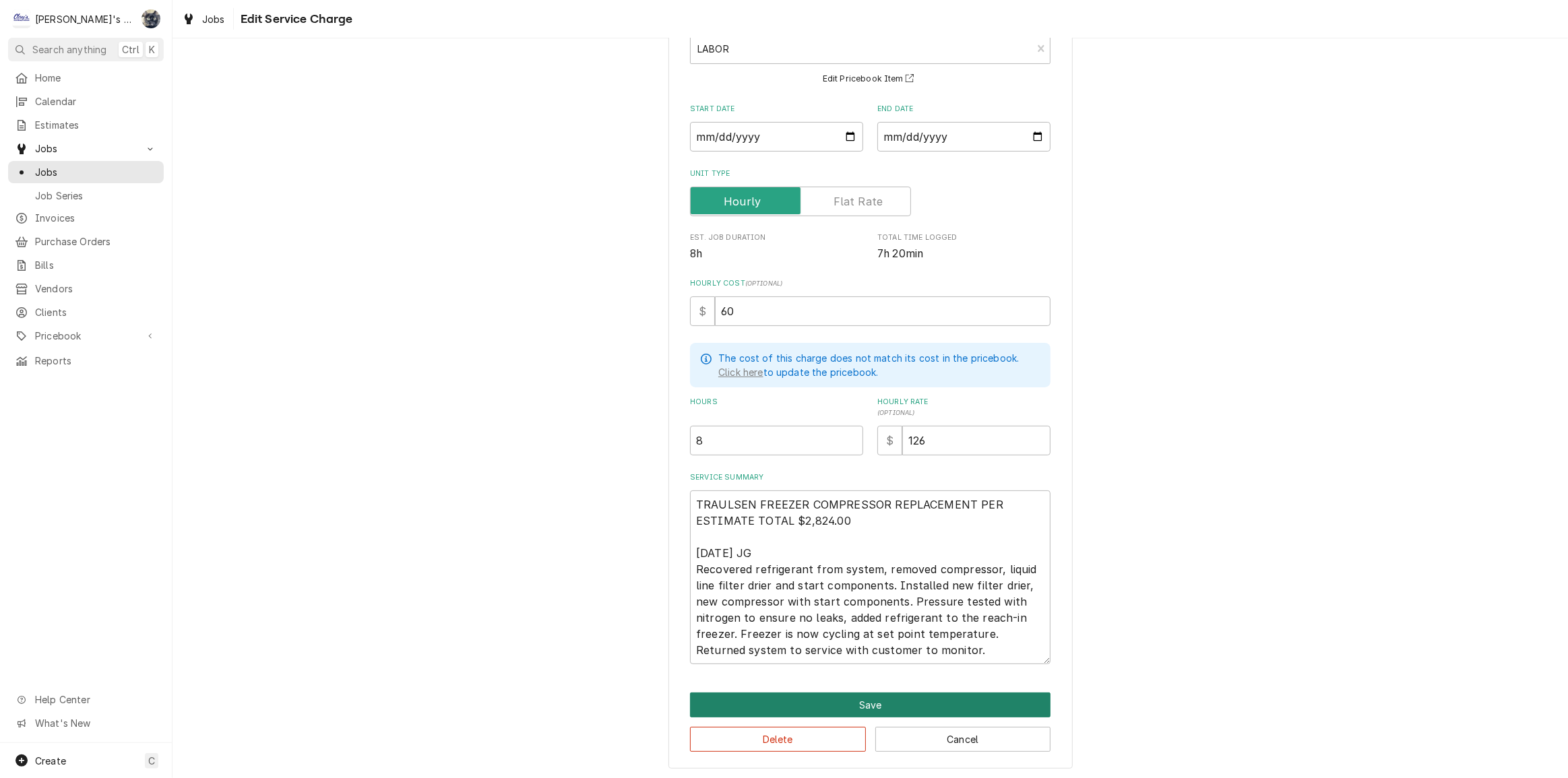
click at [878, 705] on button "Save" at bounding box center [871, 705] width 361 height 25
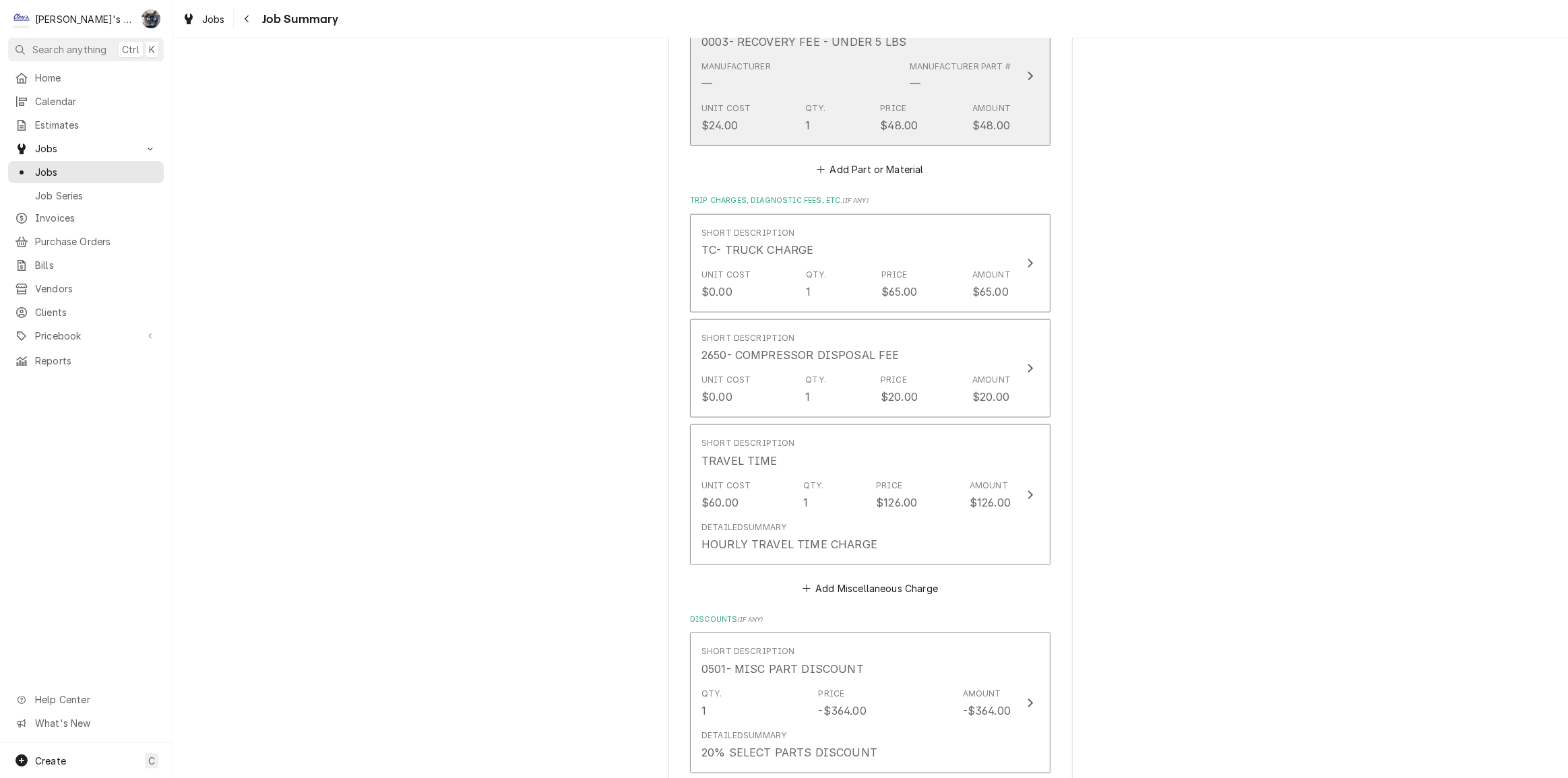
scroll to position [1837, 0]
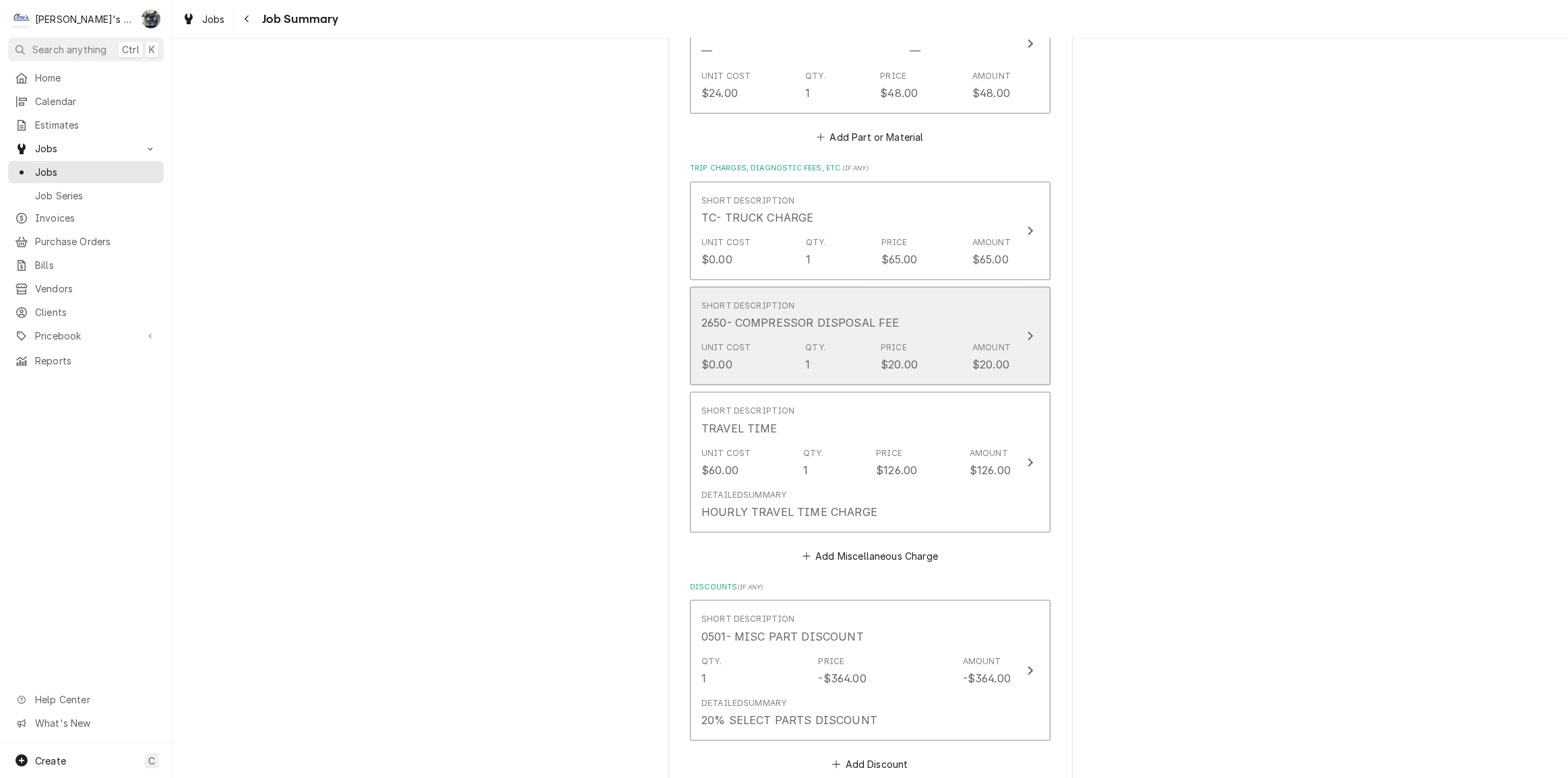
click at [850, 338] on div "Unit Cost $0.00 Qty. 1 Price $20.00 Amount $20.00" at bounding box center [856, 356] width 309 height 42
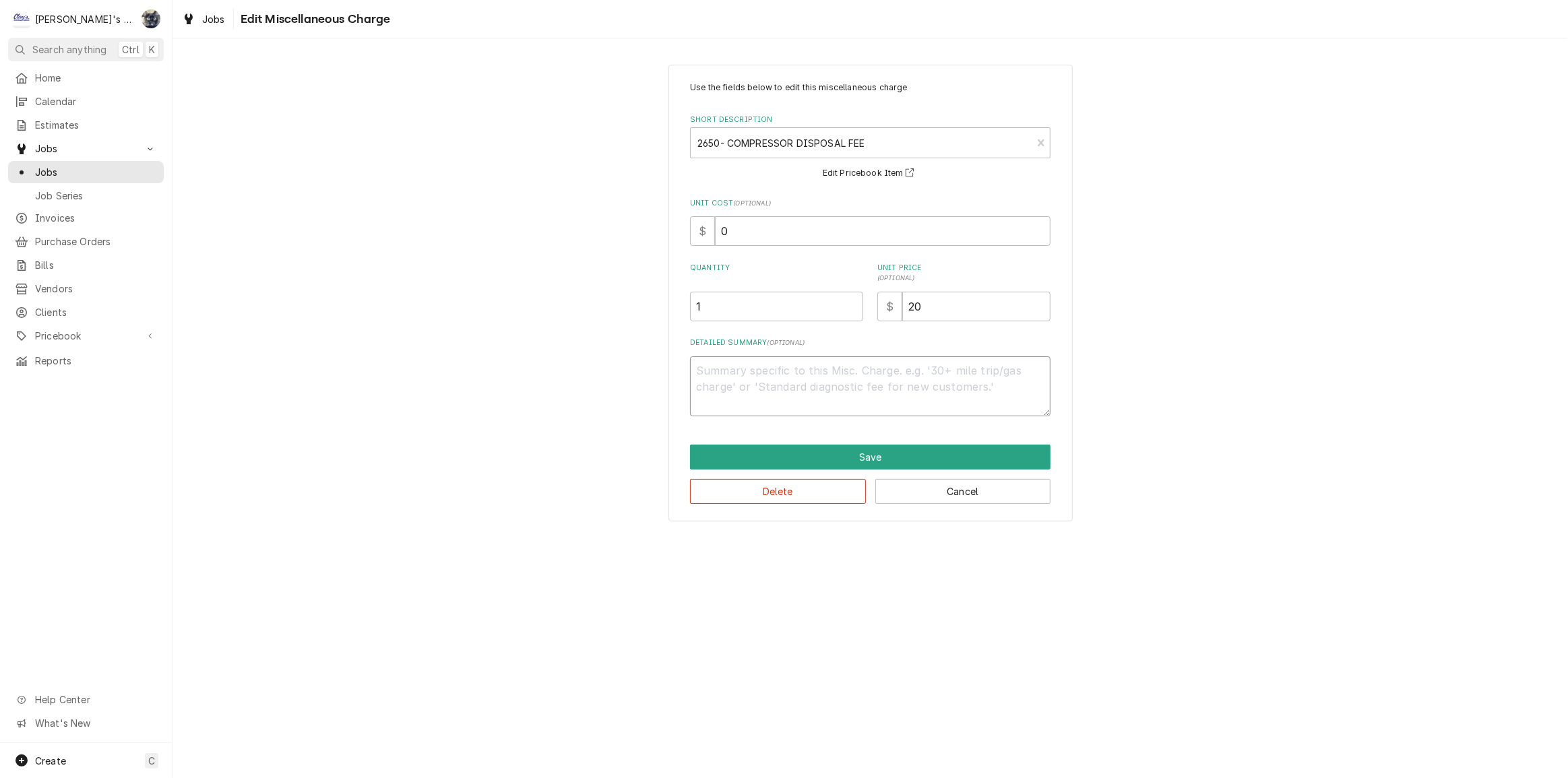
click at [849, 386] on textarea "Detailed Summary ( optional )" at bounding box center [871, 386] width 361 height 61
drag, startPoint x: 924, startPoint y: 309, endPoint x: 865, endPoint y: 309, distance: 59.0
click at [871, 312] on div "Quantity 1 Unit Price ( optional ) $ 20" at bounding box center [871, 292] width 361 height 59
click at [860, 458] on button "Save" at bounding box center [871, 457] width 361 height 25
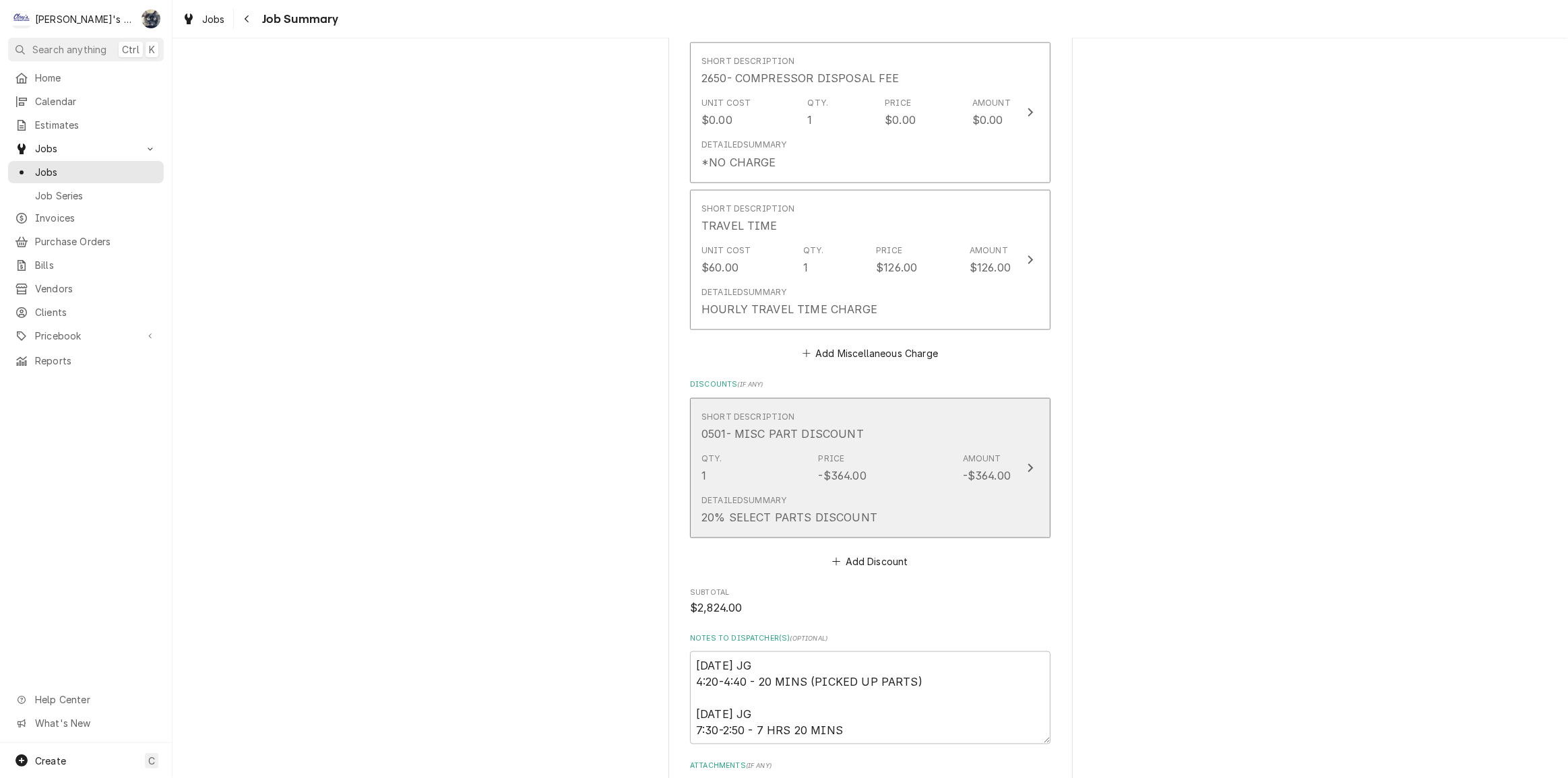
scroll to position [2143, 0]
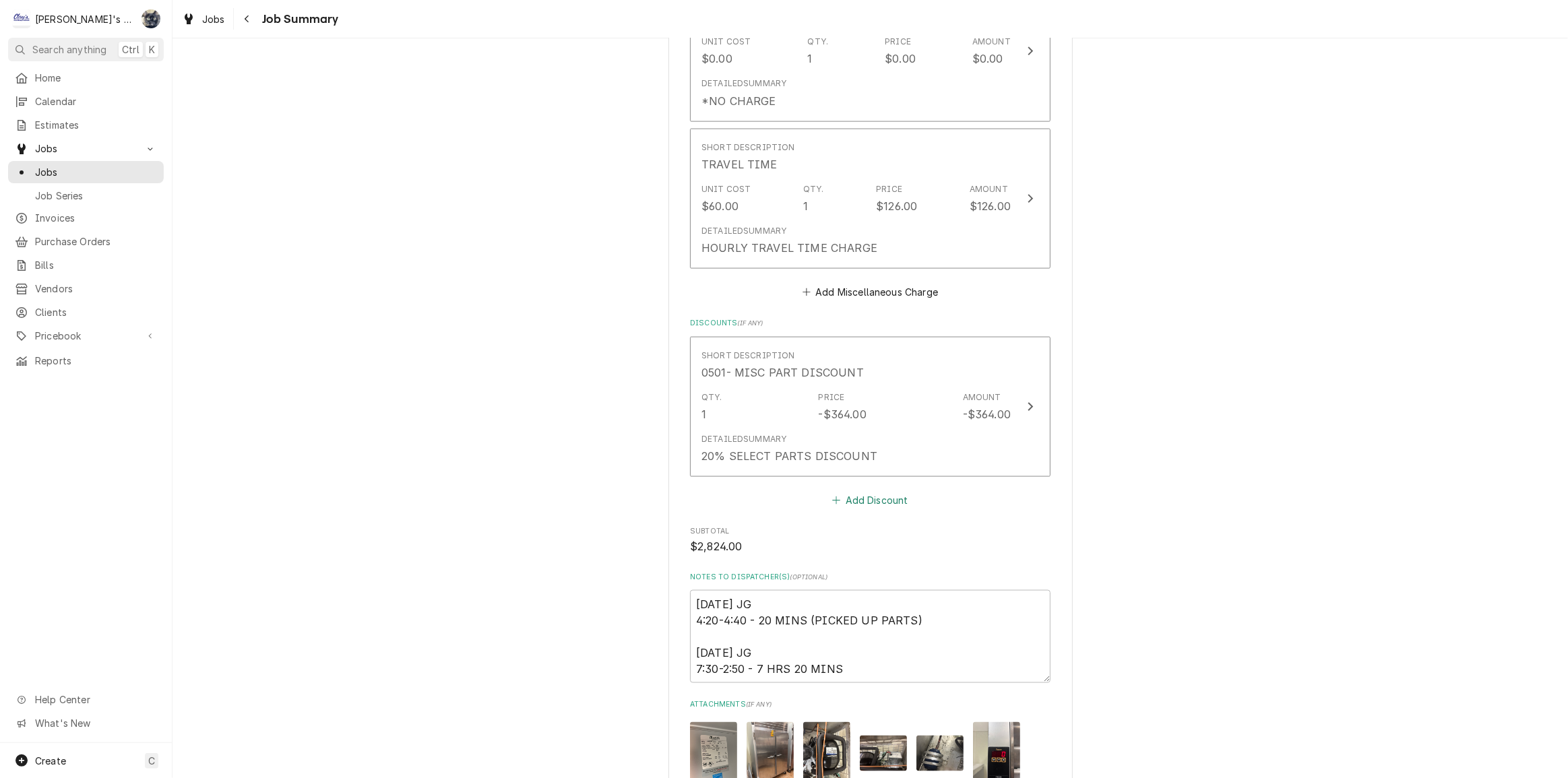
click at [840, 499] on button "Add Discount" at bounding box center [870, 501] width 80 height 19
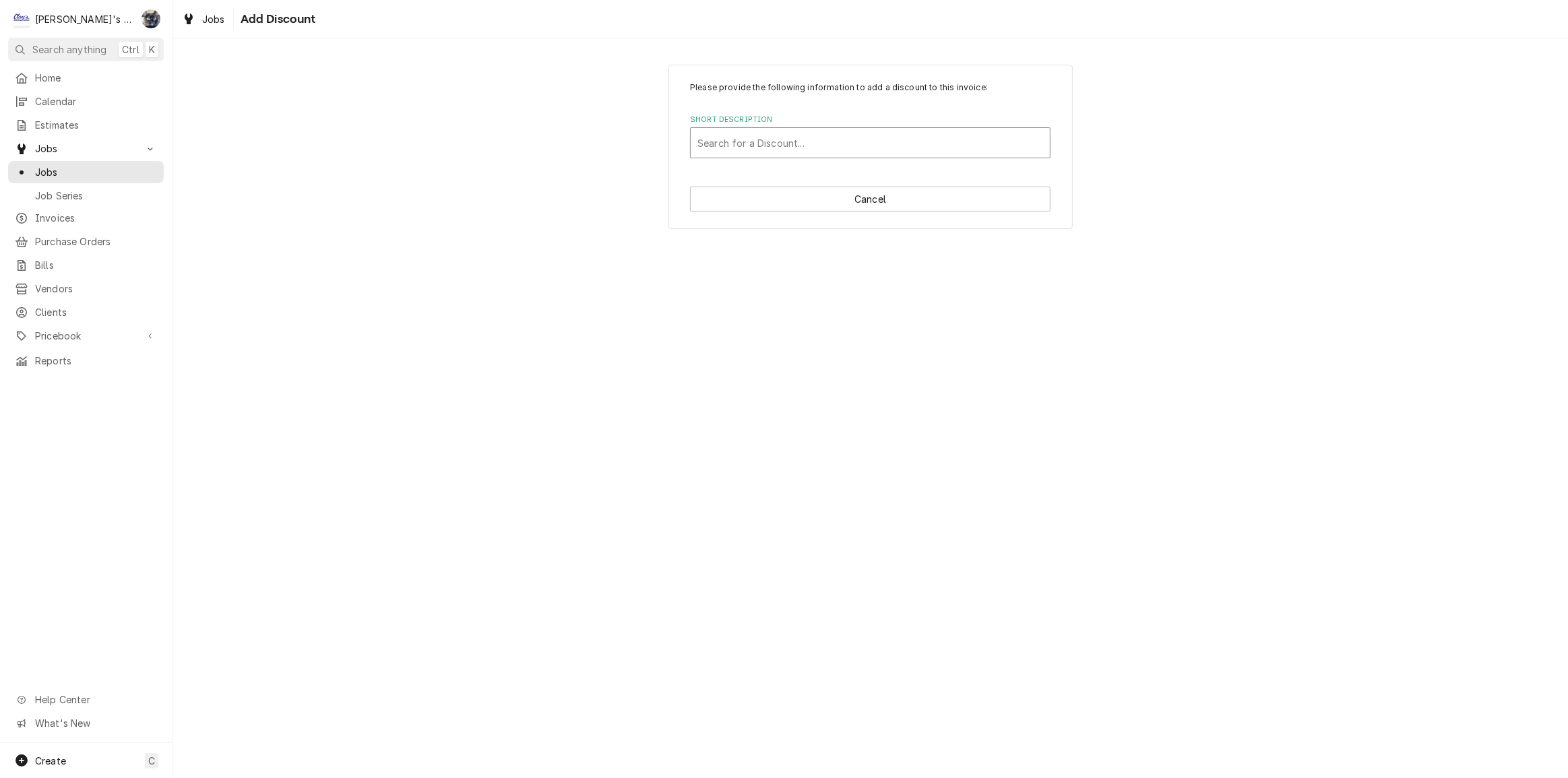
click at [808, 144] on div "Short Description" at bounding box center [870, 142] width 345 height 24
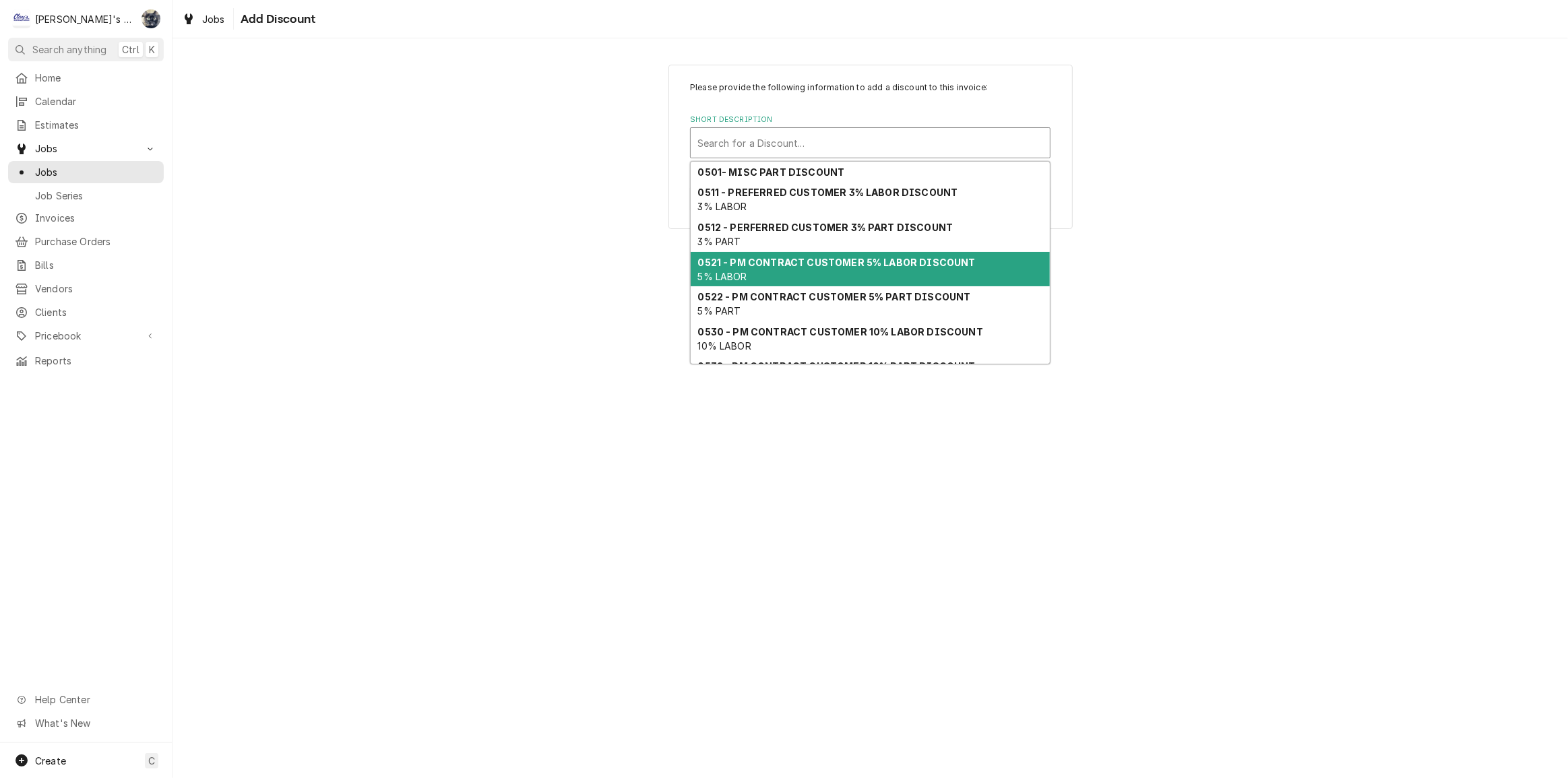
click at [809, 265] on strong "0521 - PM CONTRACT CUSTOMER 5% LABOR DISCOUNT" at bounding box center [837, 263] width 278 height 12
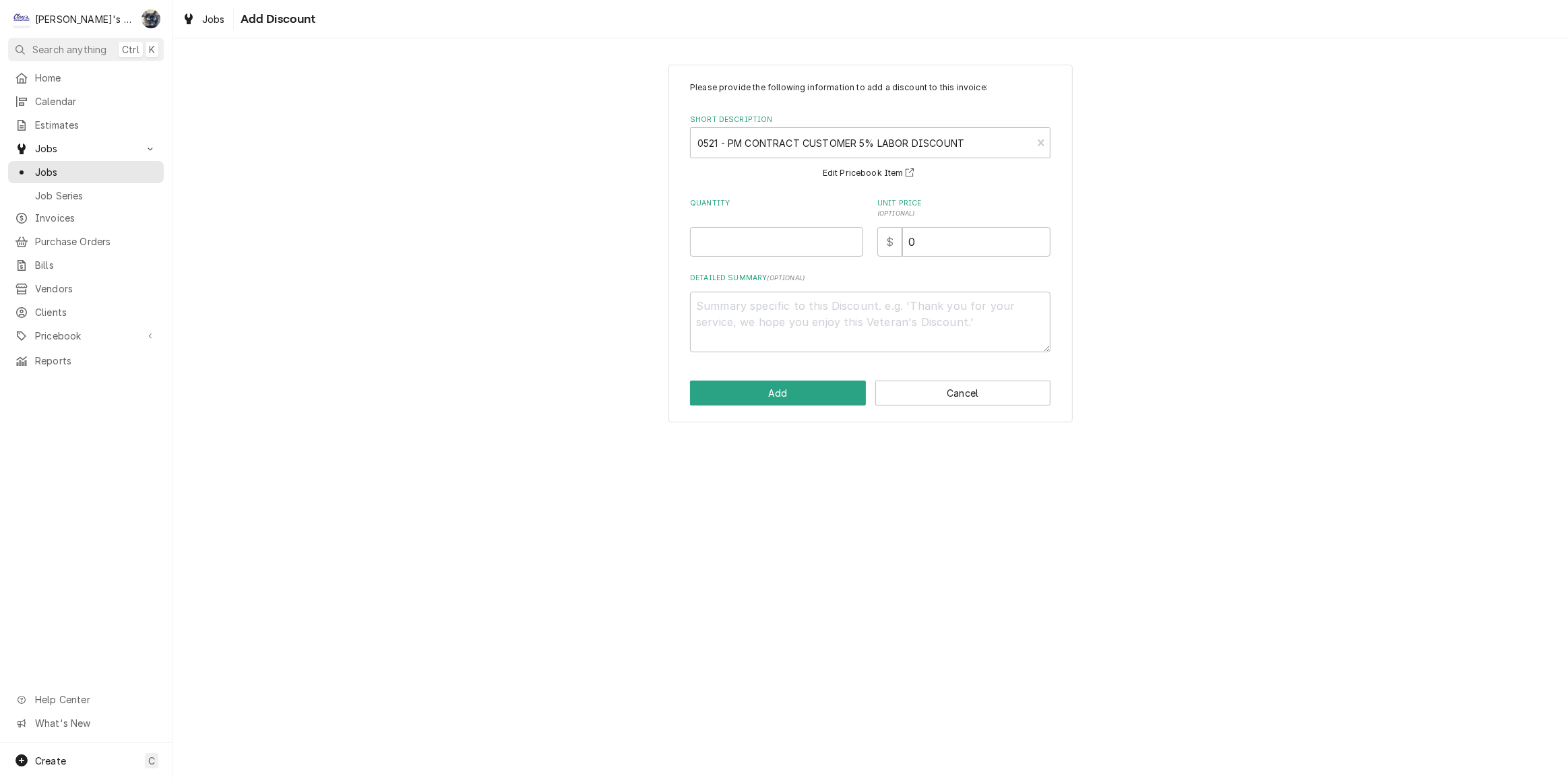
click at [753, 225] on div "Quantity" at bounding box center [777, 227] width 173 height 59
click at [750, 238] on input "Quantity" at bounding box center [777, 242] width 173 height 29
click at [781, 389] on button "Add" at bounding box center [778, 393] width 176 height 25
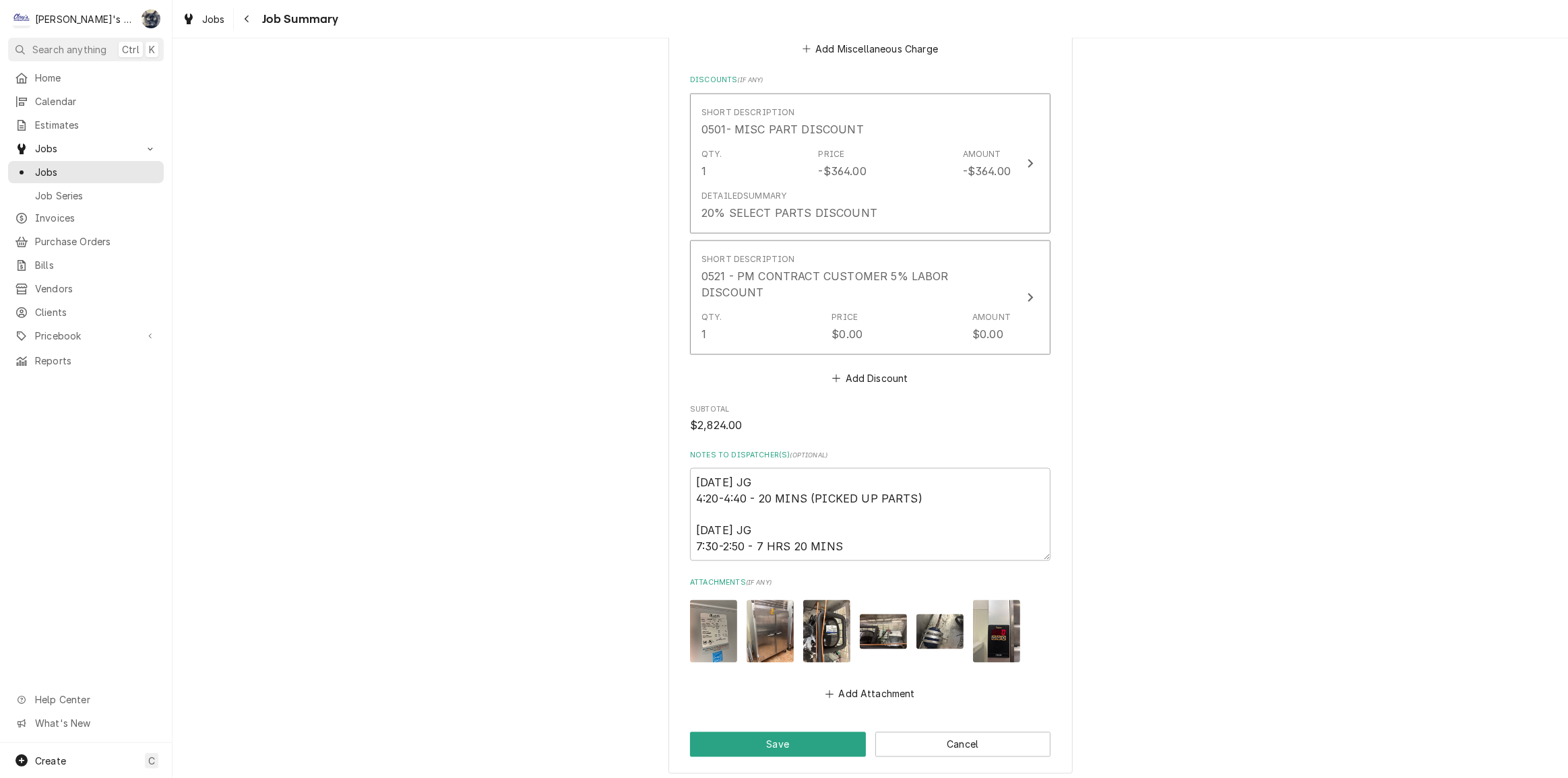
scroll to position [2501, 0]
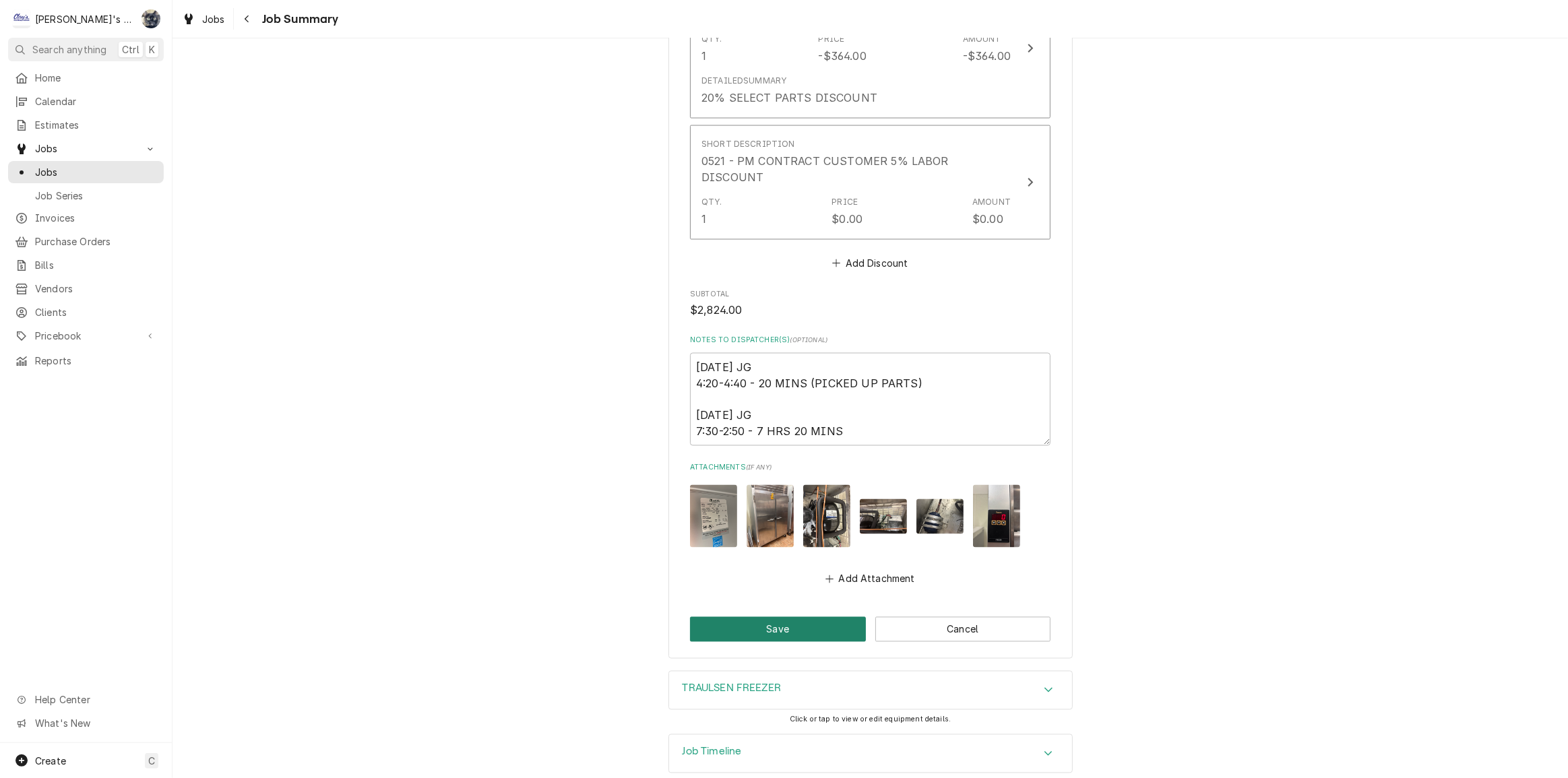
click at [772, 617] on button "Save" at bounding box center [778, 630] width 176 height 25
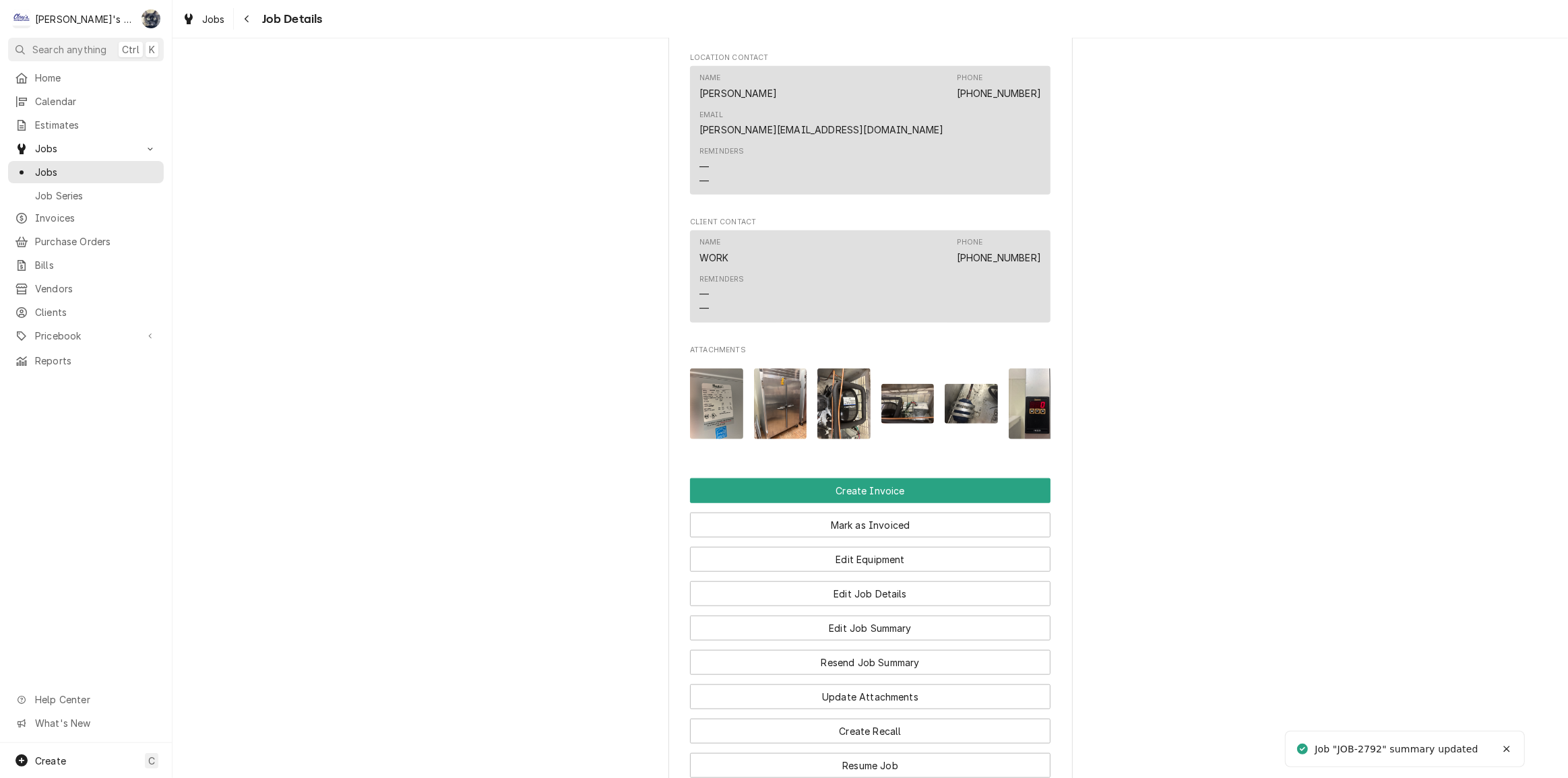
scroll to position [1630, 0]
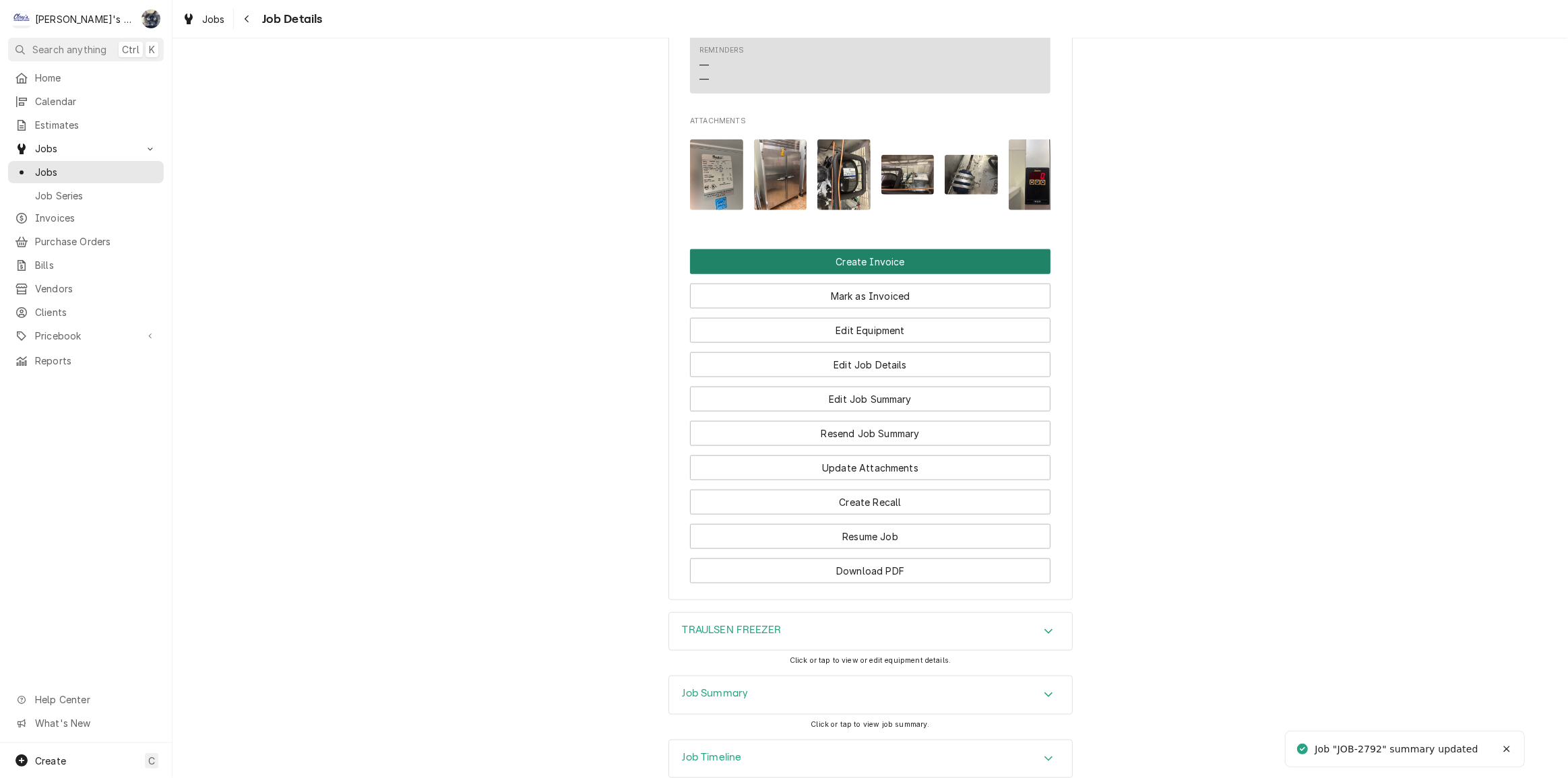
click at [840, 249] on button "Create Invoice" at bounding box center [871, 262] width 361 height 25
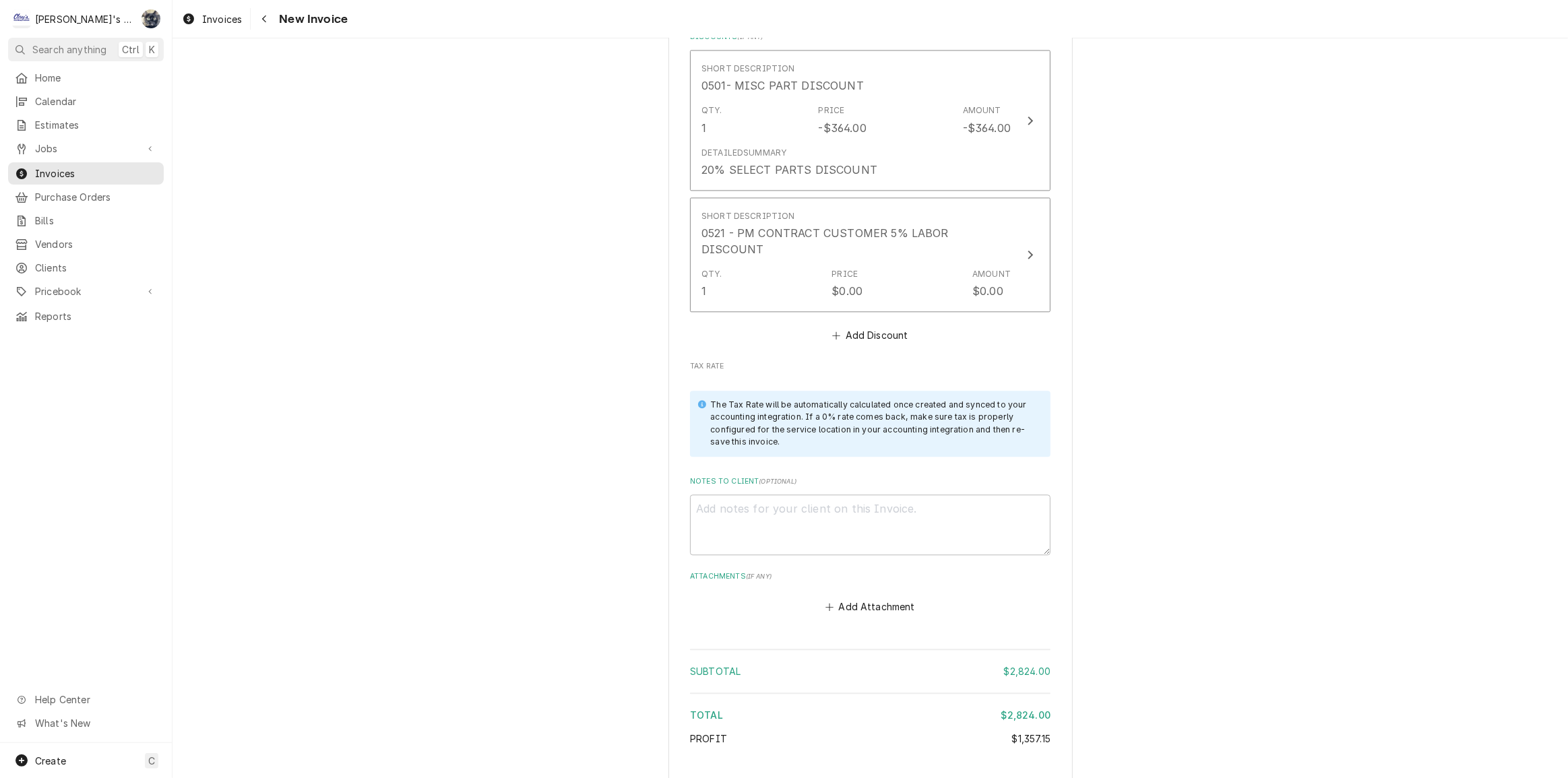
scroll to position [3439, 0]
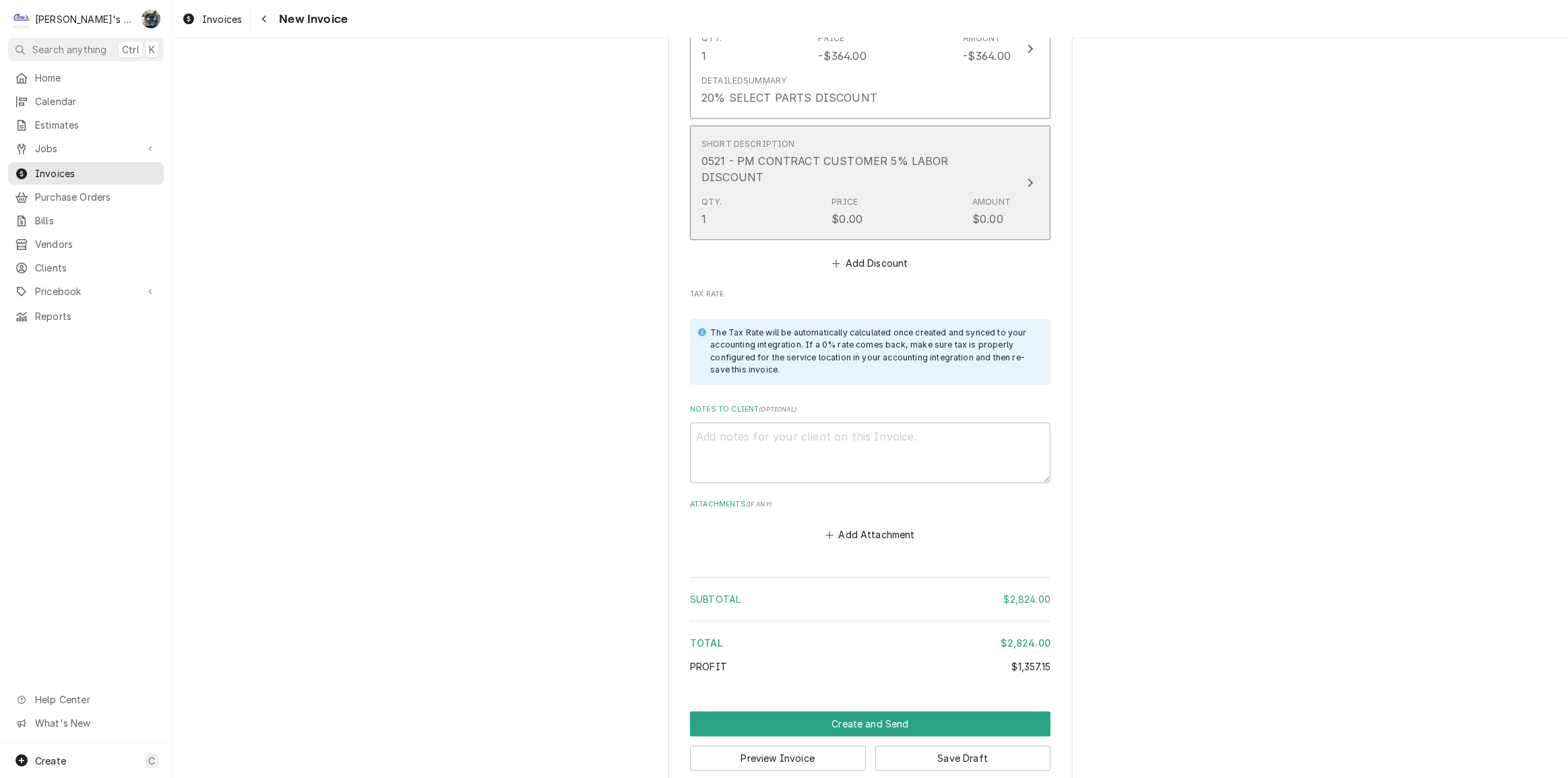
click at [850, 211] on div "$0.00" at bounding box center [847, 219] width 31 height 16
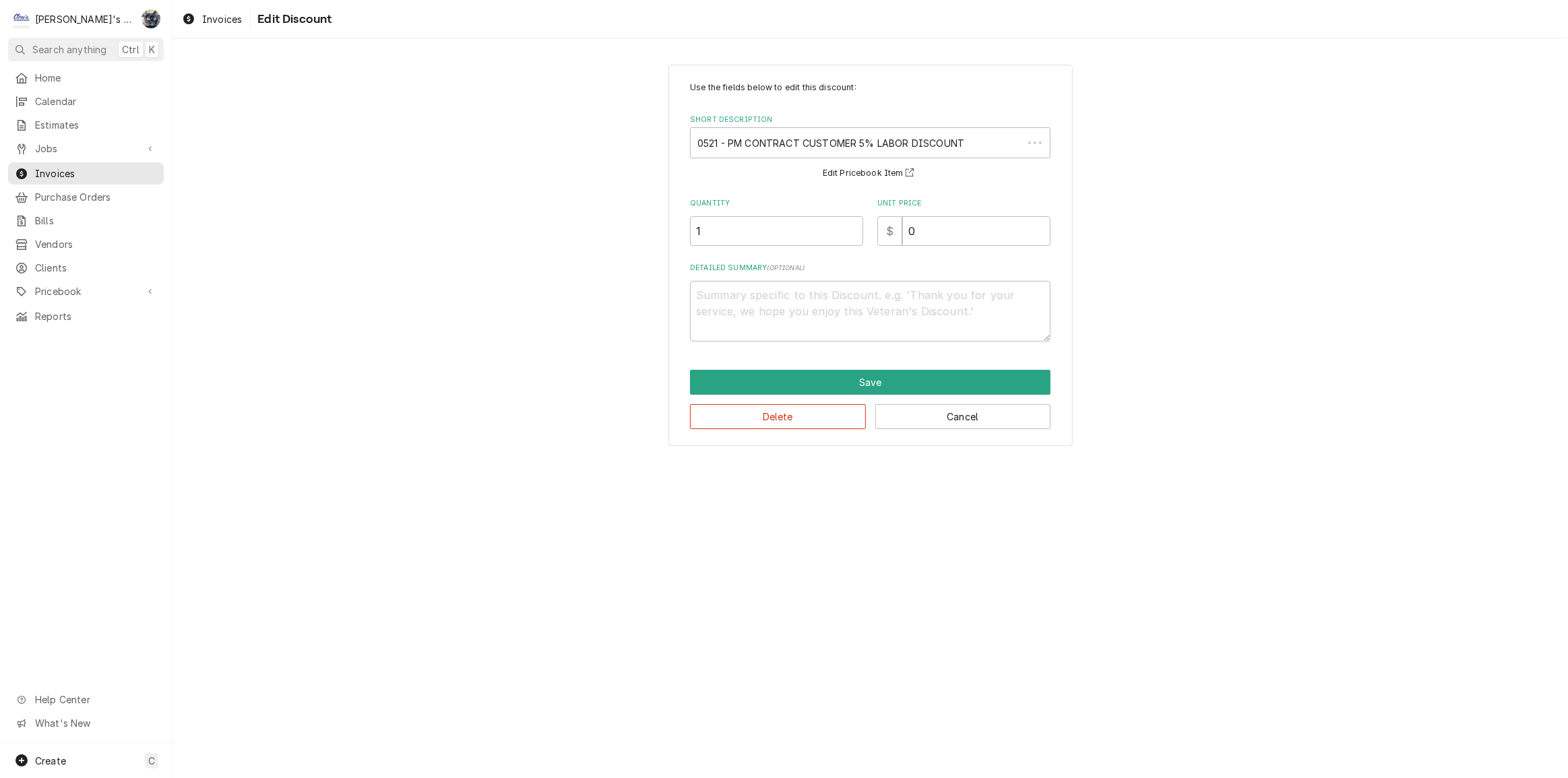
click at [856, 228] on div "Quantity 1 Unit Price $ 0" at bounding box center [871, 221] width 361 height 48
drag, startPoint x: 915, startPoint y: 231, endPoint x: 858, endPoint y: 231, distance: 57.0
click at [874, 232] on div "Quantity 1 Unit Price $ 0" at bounding box center [871, 221] width 361 height 48
type textarea "x"
type input "5"
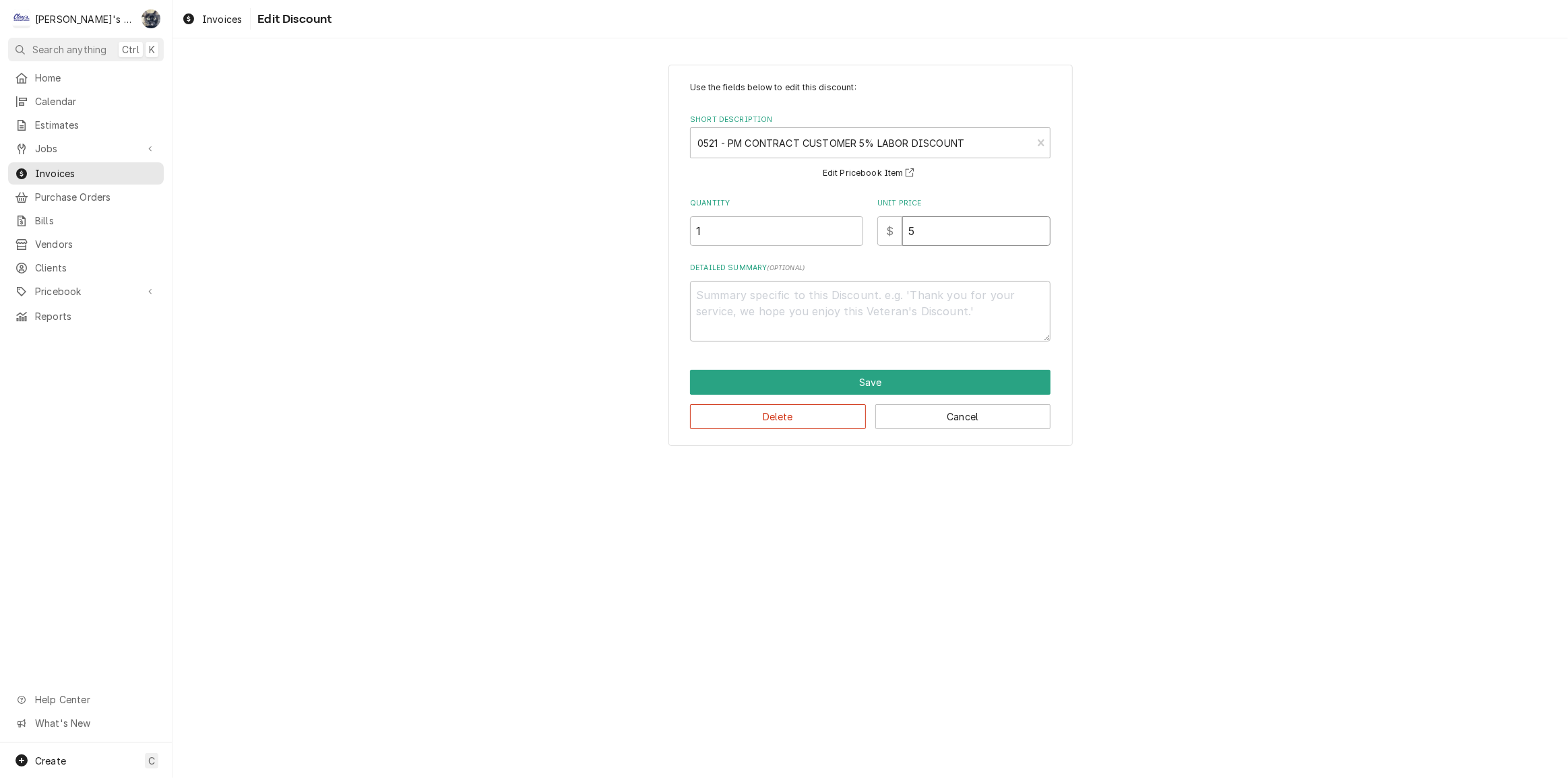
type textarea "x"
type input "56"
type textarea "x"
type input "56.7"
type textarea "x"
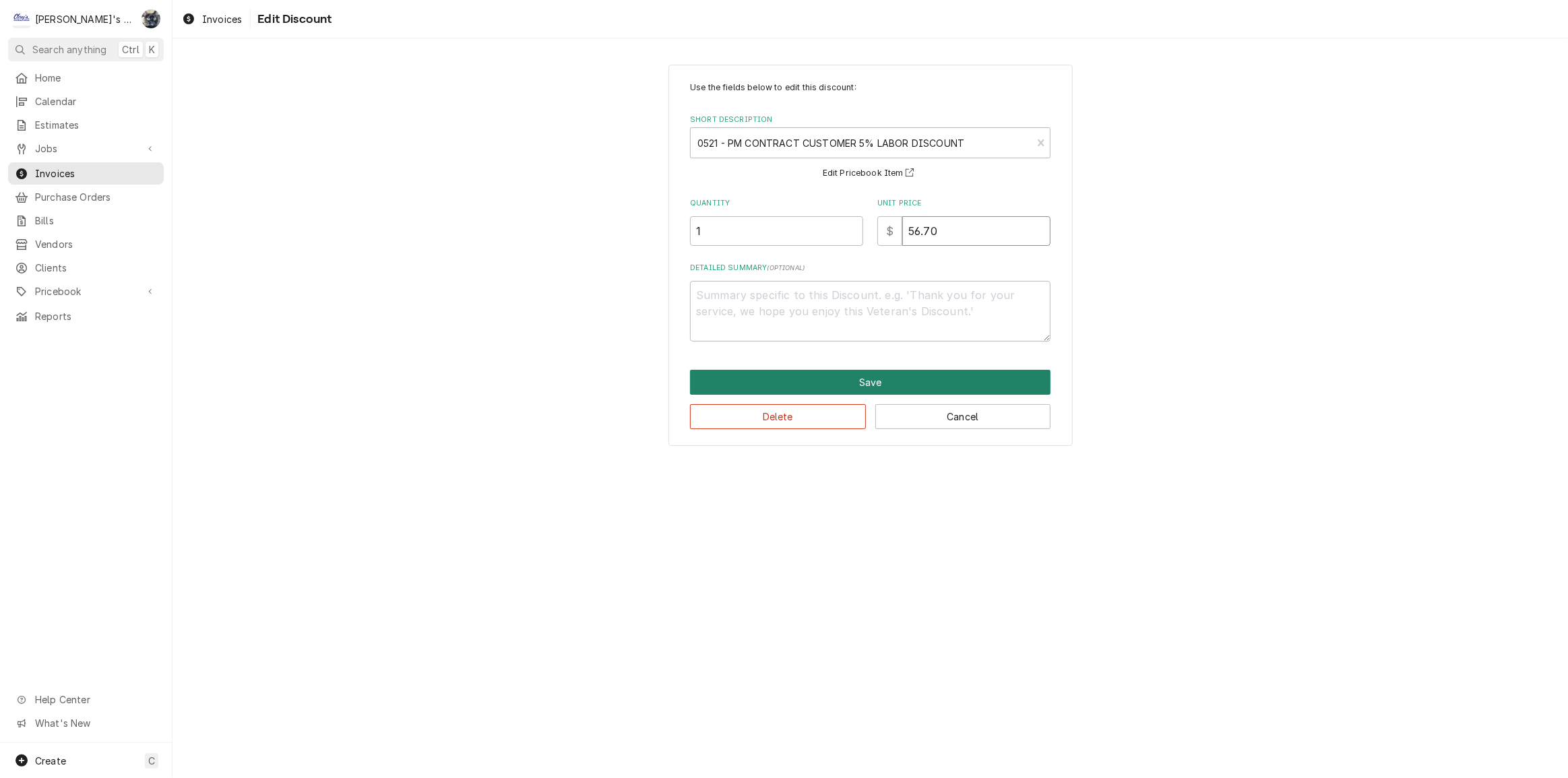
type input "56.70"
click at [890, 375] on button "Save" at bounding box center [871, 382] width 361 height 25
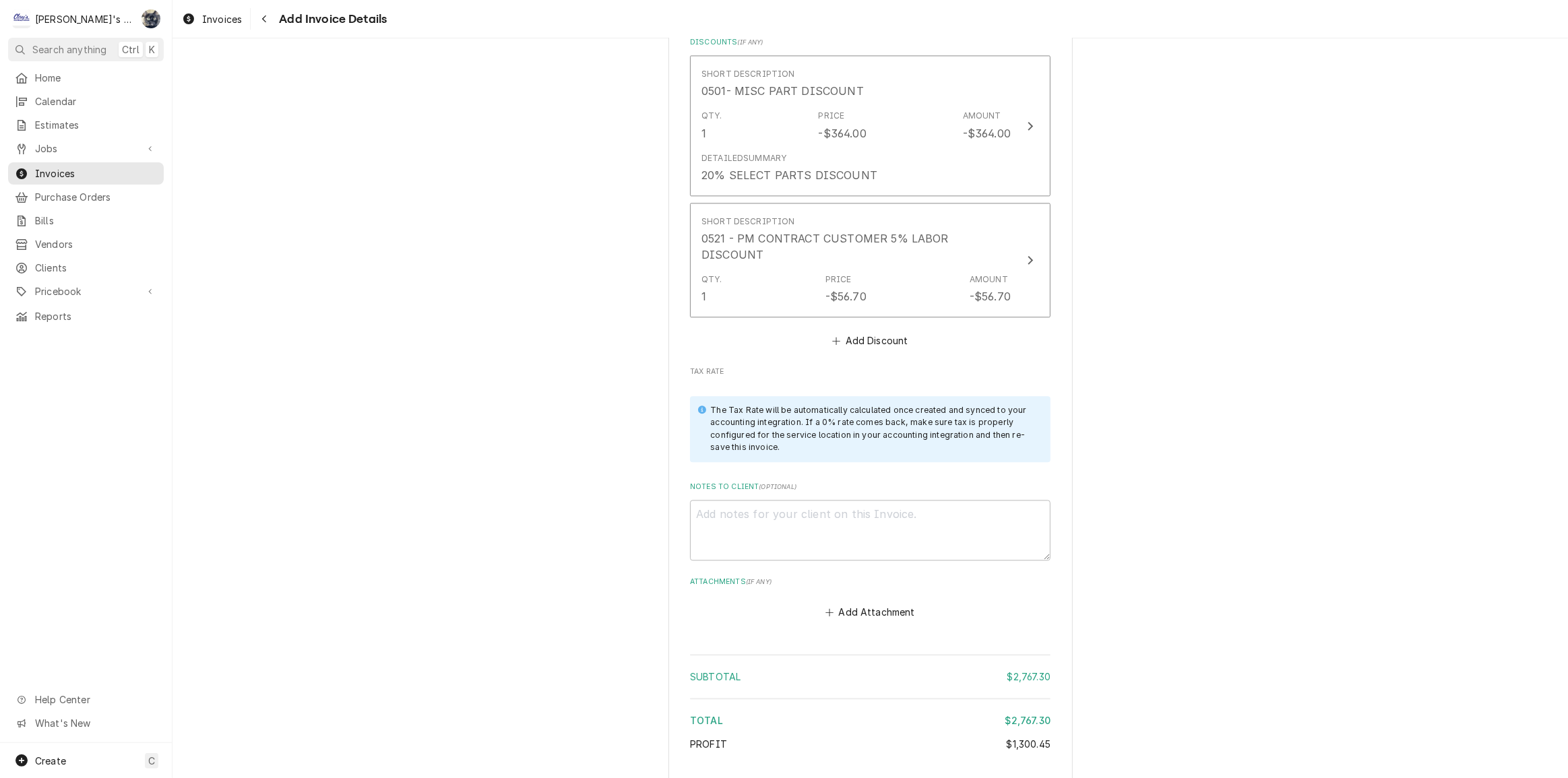
scroll to position [3361, 0]
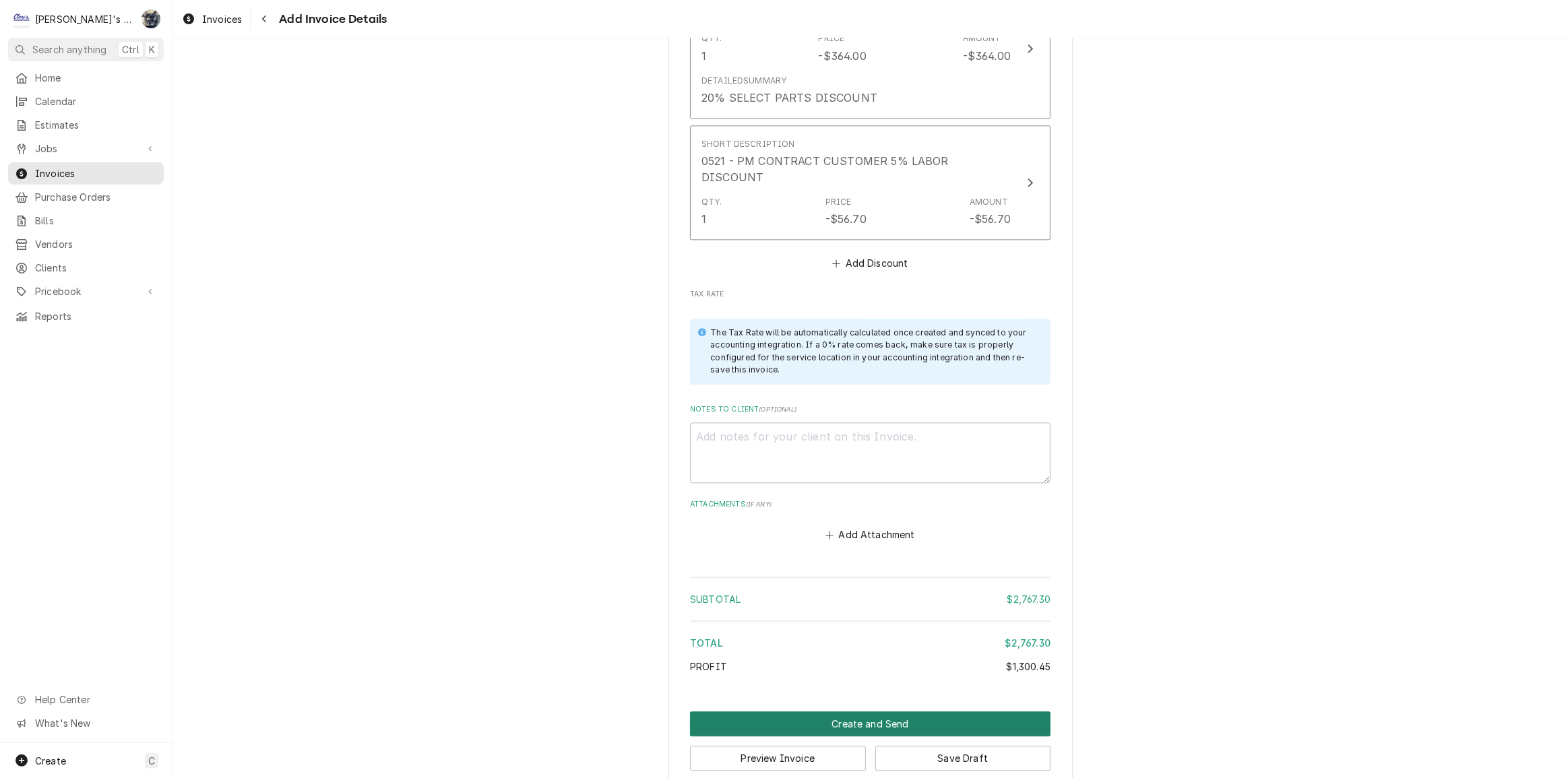
click at [838, 711] on button "Create and Send" at bounding box center [871, 724] width 361 height 25
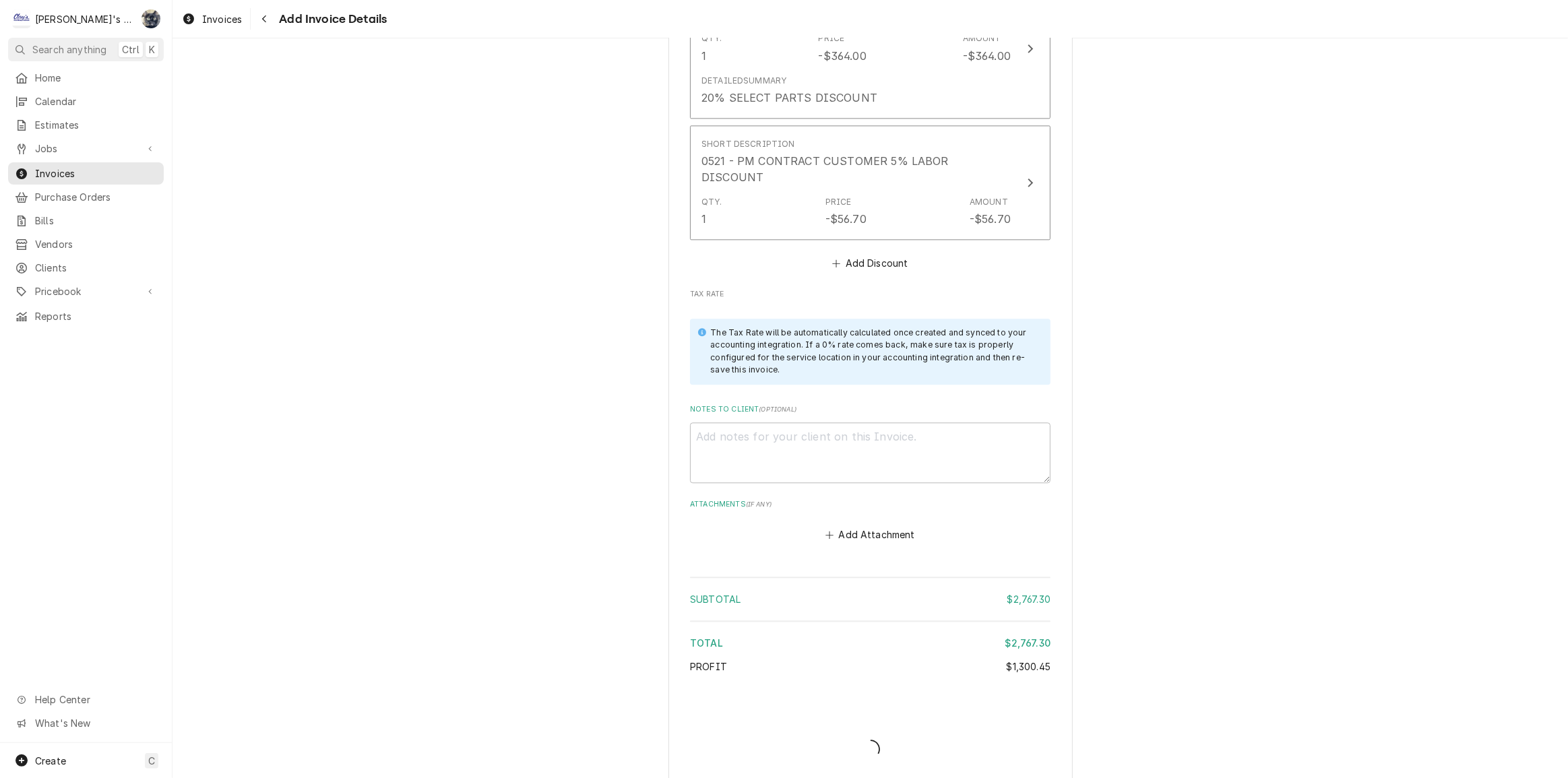
scroll to position [3432, 0]
type textarea "x"
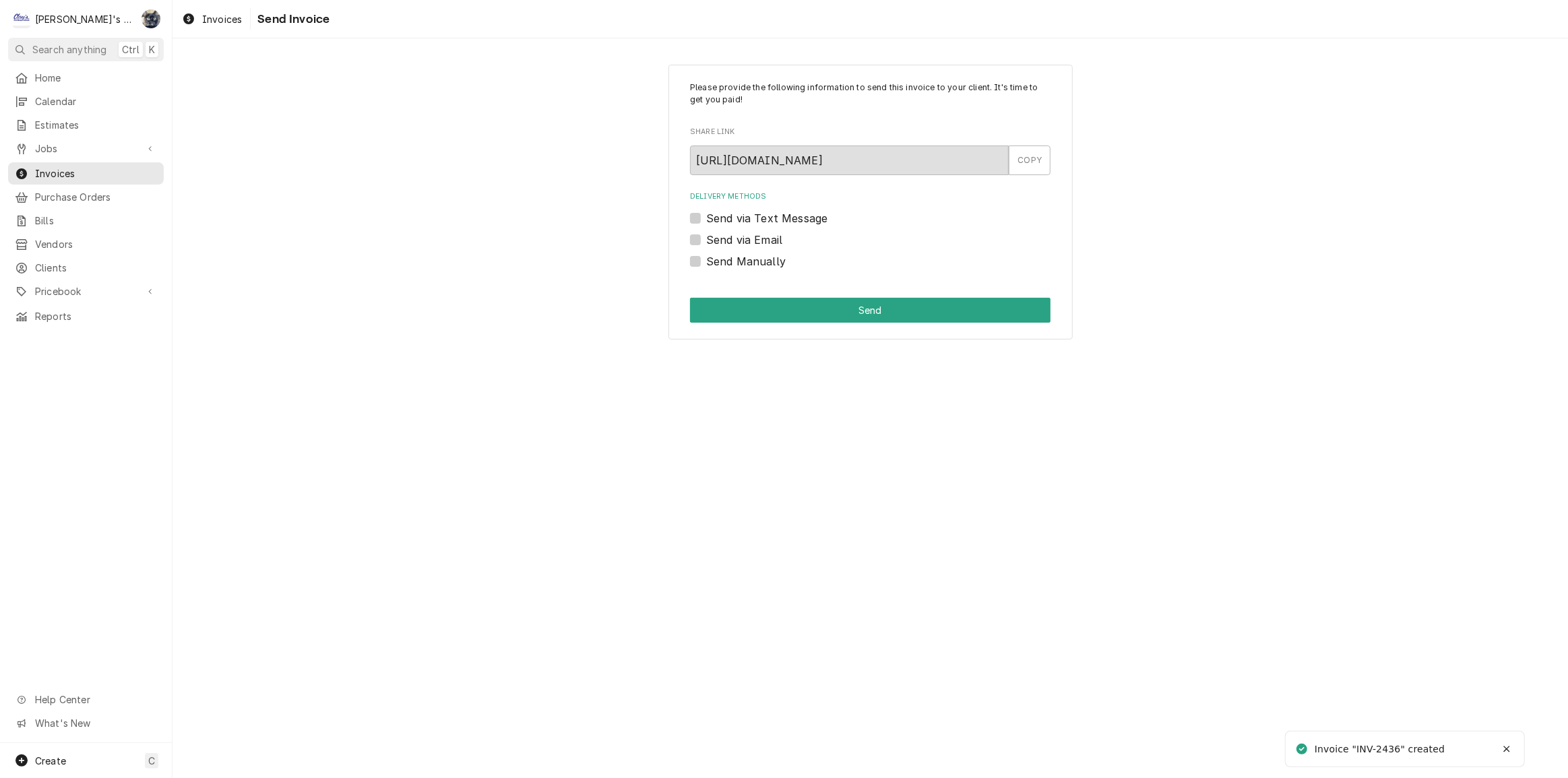
click at [706, 261] on label "Send Manually" at bounding box center [746, 261] width 79 height 16
click at [706, 261] on input "Send Manually" at bounding box center [887, 268] width 361 height 29
checkbox input "true"
click at [718, 309] on button "Send" at bounding box center [871, 310] width 361 height 25
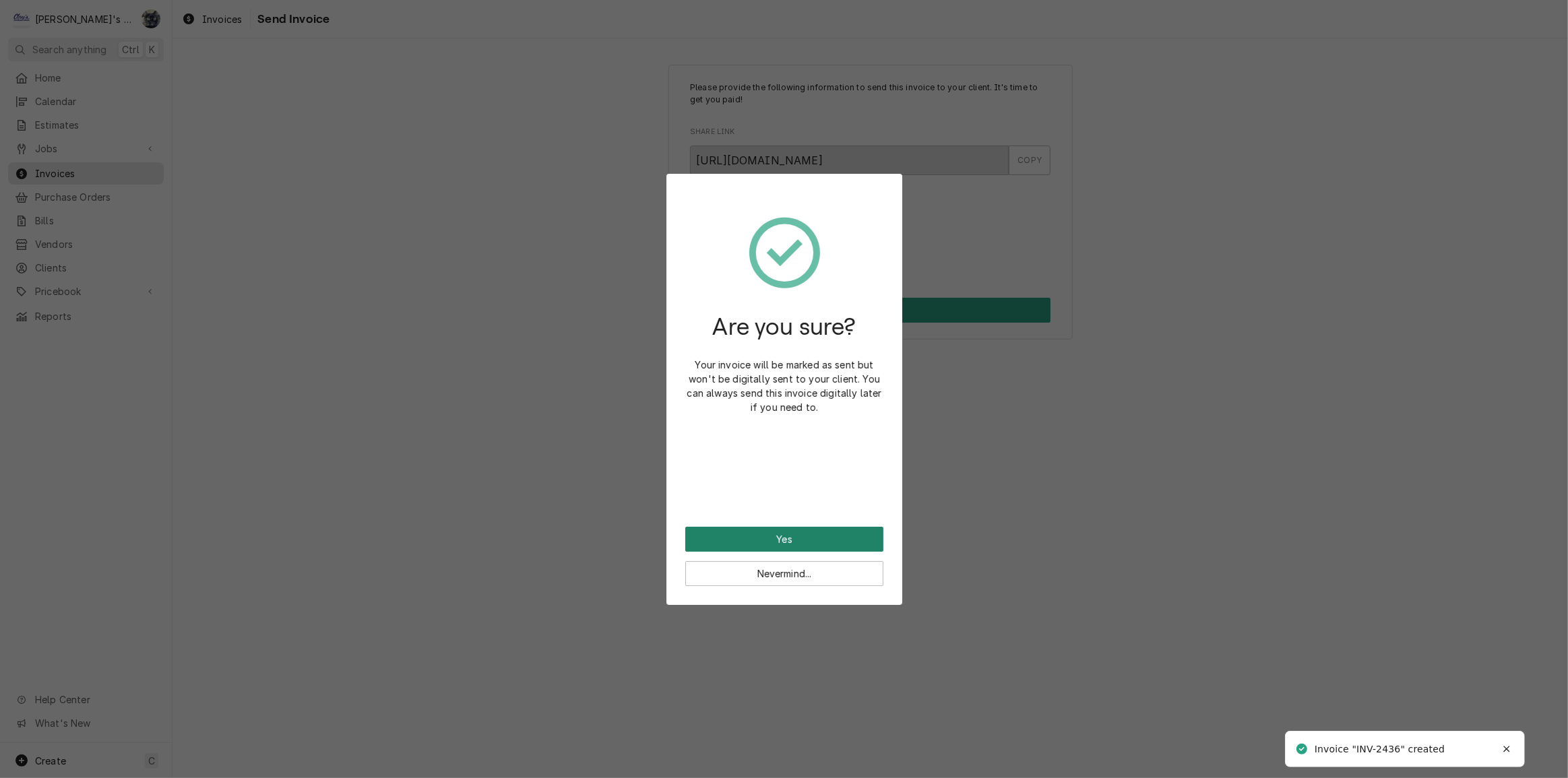
click at [795, 532] on button "Yes" at bounding box center [784, 539] width 198 height 25
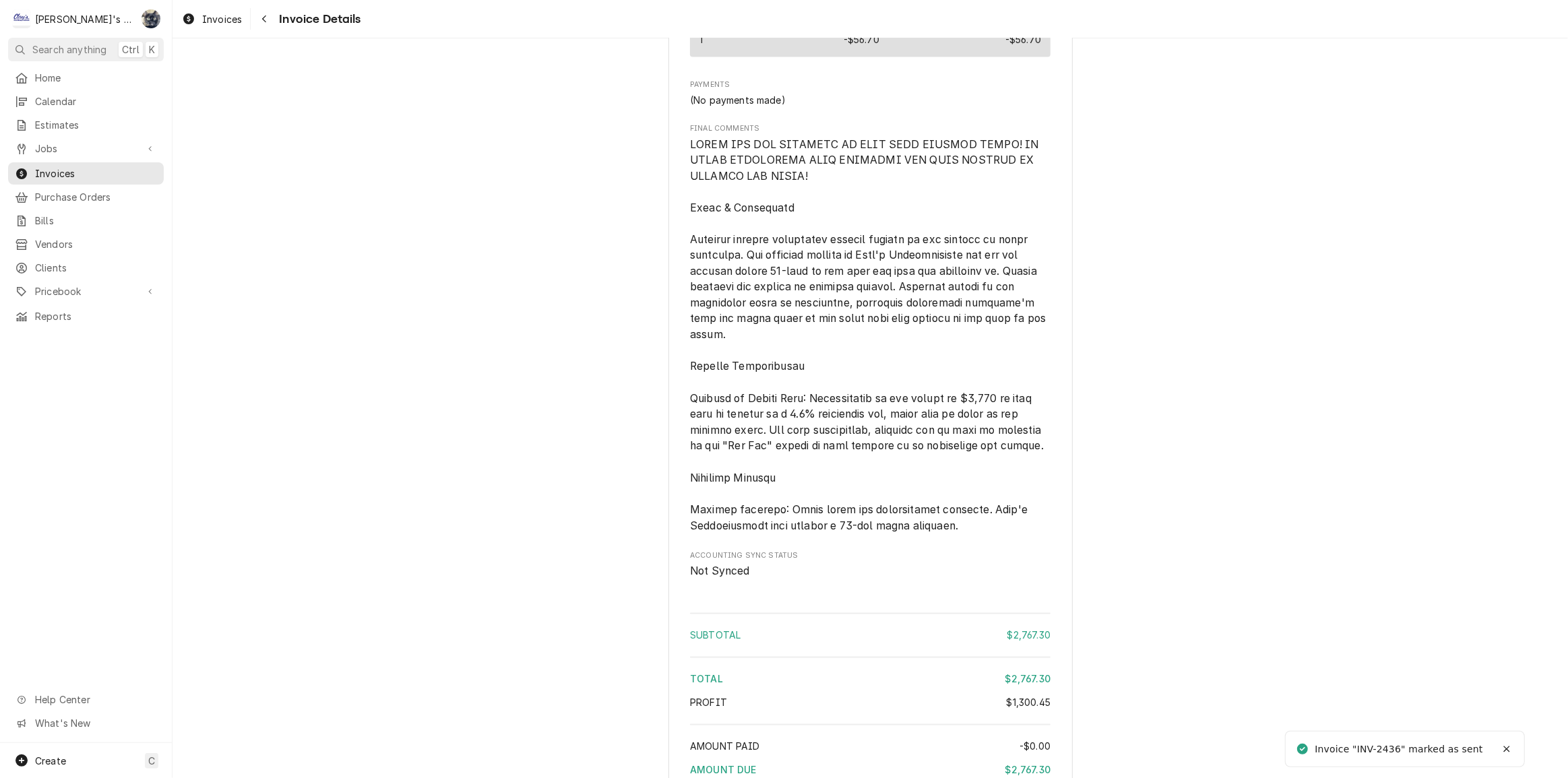
scroll to position [2982, 0]
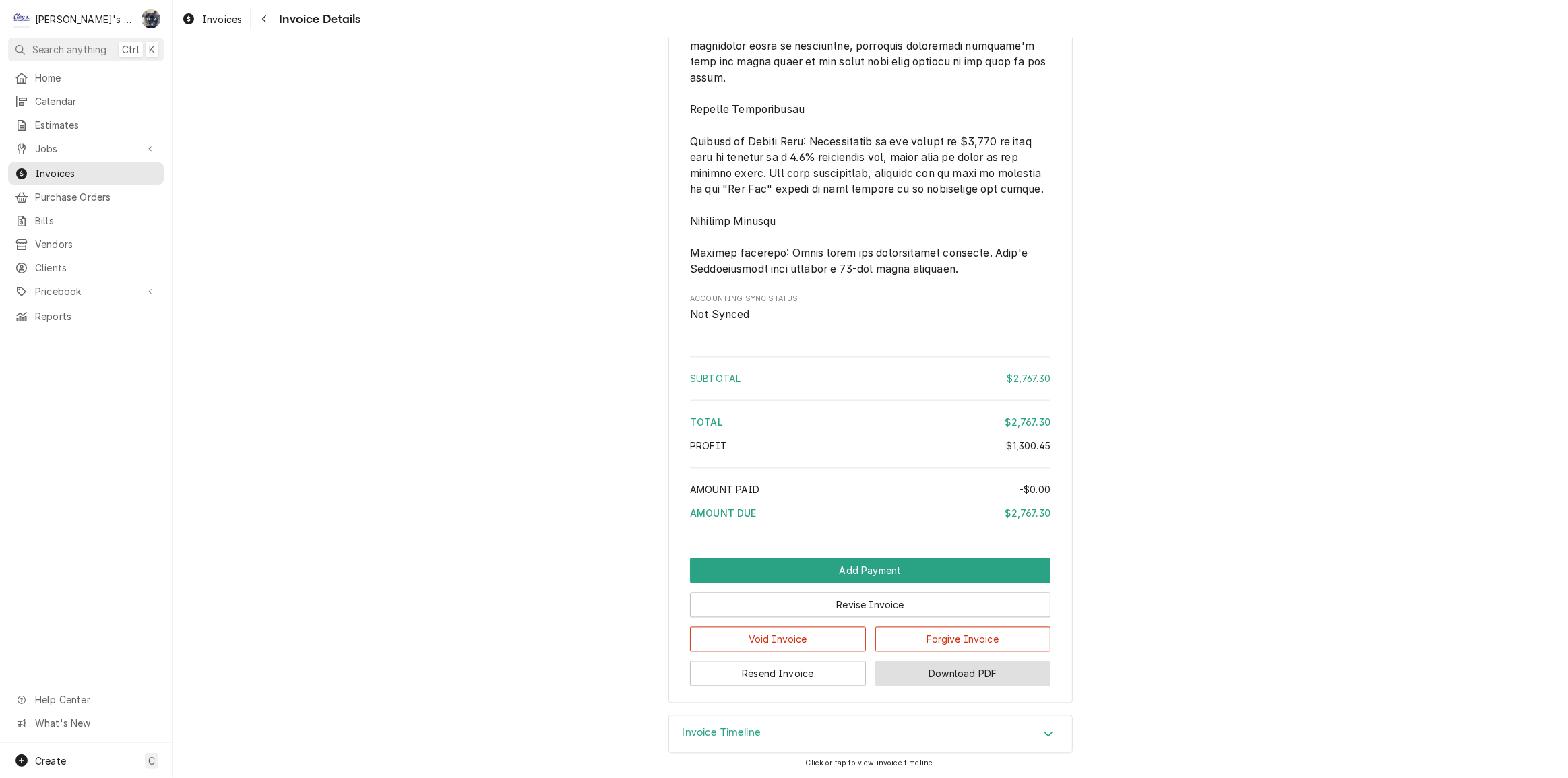
click at [898, 678] on button "Download PDF" at bounding box center [963, 673] width 176 height 25
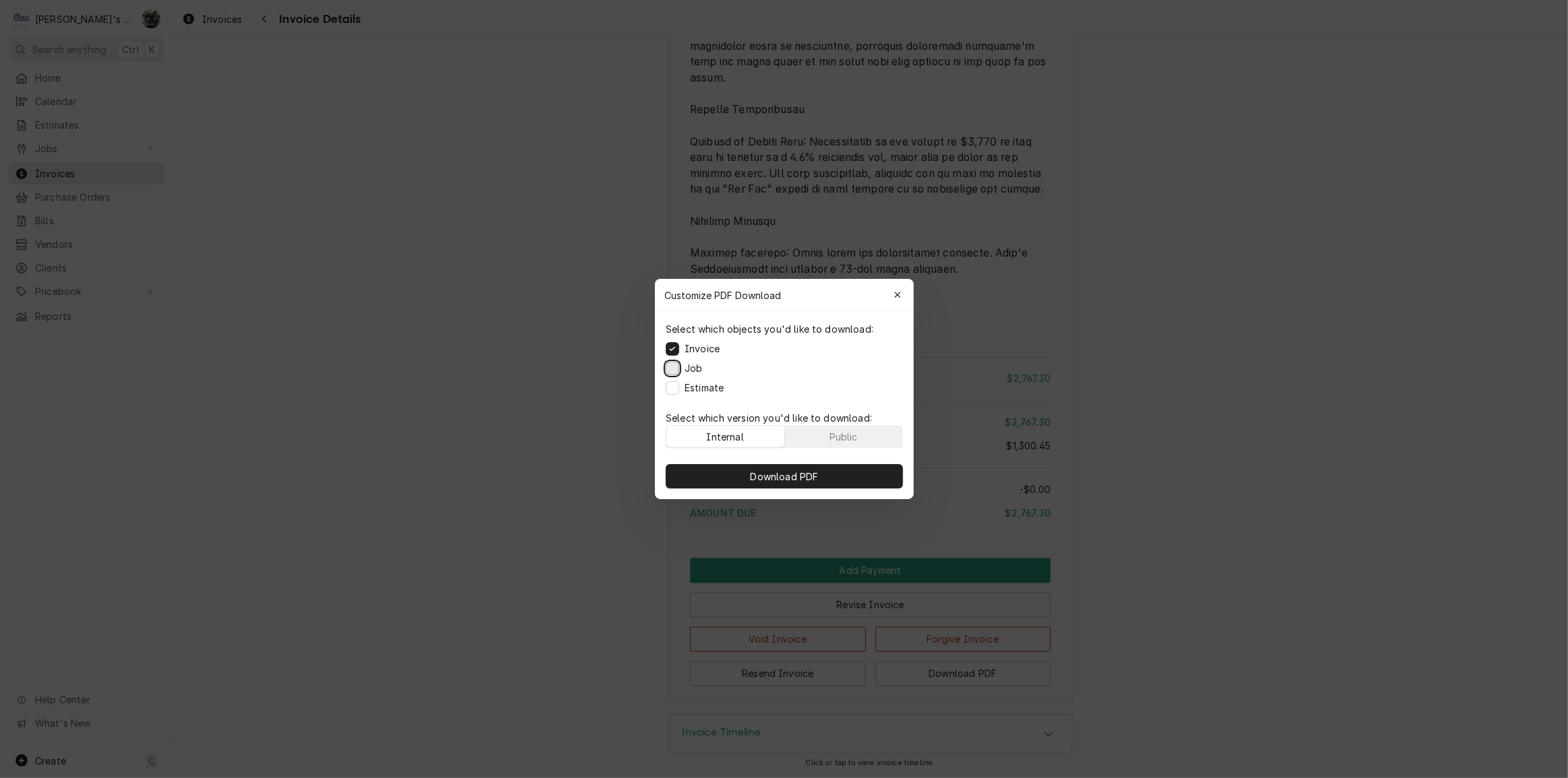
click at [674, 365] on button "Job" at bounding box center [673, 368] width 13 height 13
click at [680, 389] on div "Estimate" at bounding box center [695, 387] width 58 height 14
click at [675, 388] on button "Estimate" at bounding box center [673, 388] width 13 height 13
click at [730, 473] on button "Download PDF" at bounding box center [784, 476] width 237 height 24
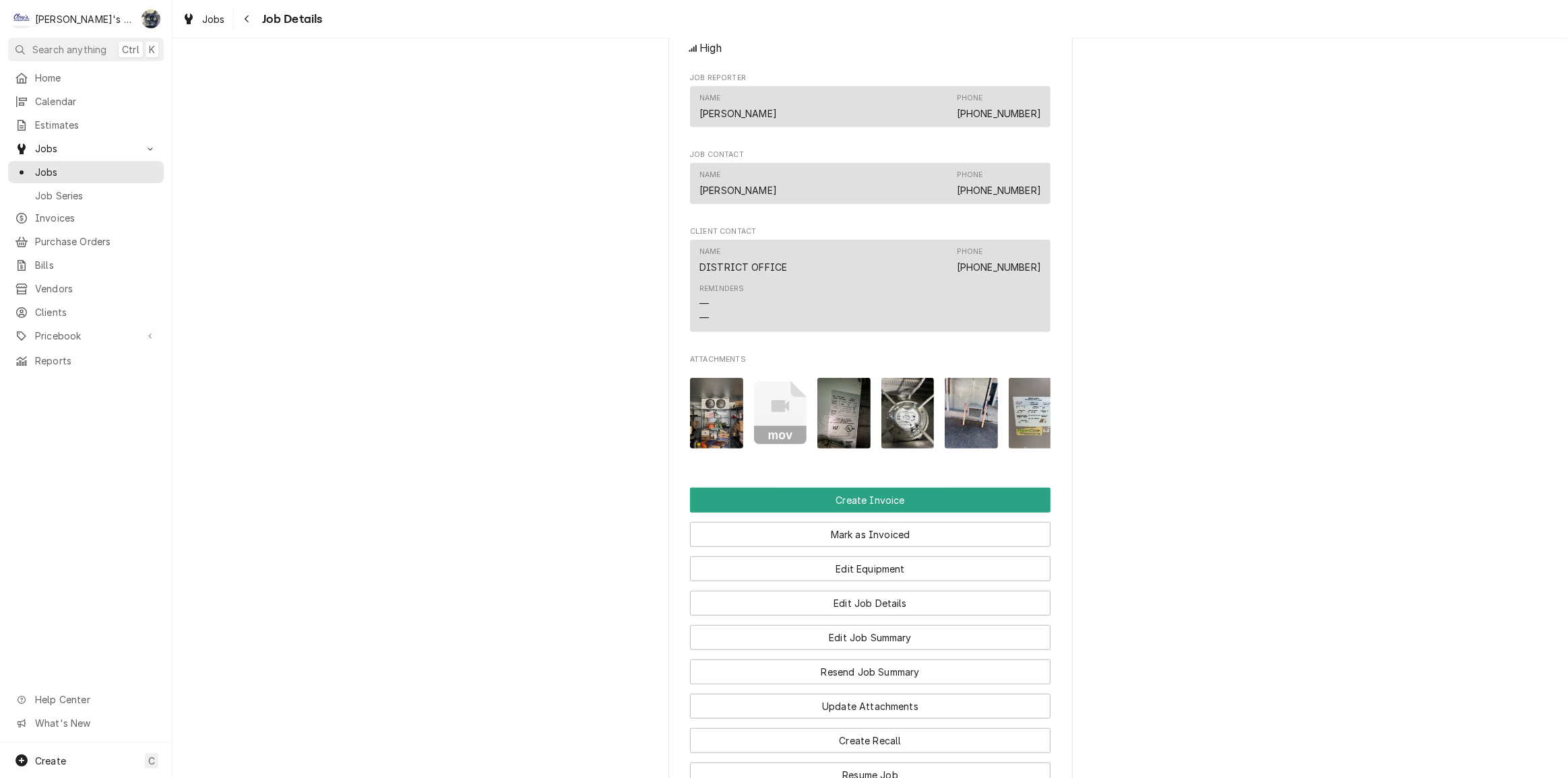
scroll to position [1189, 0]
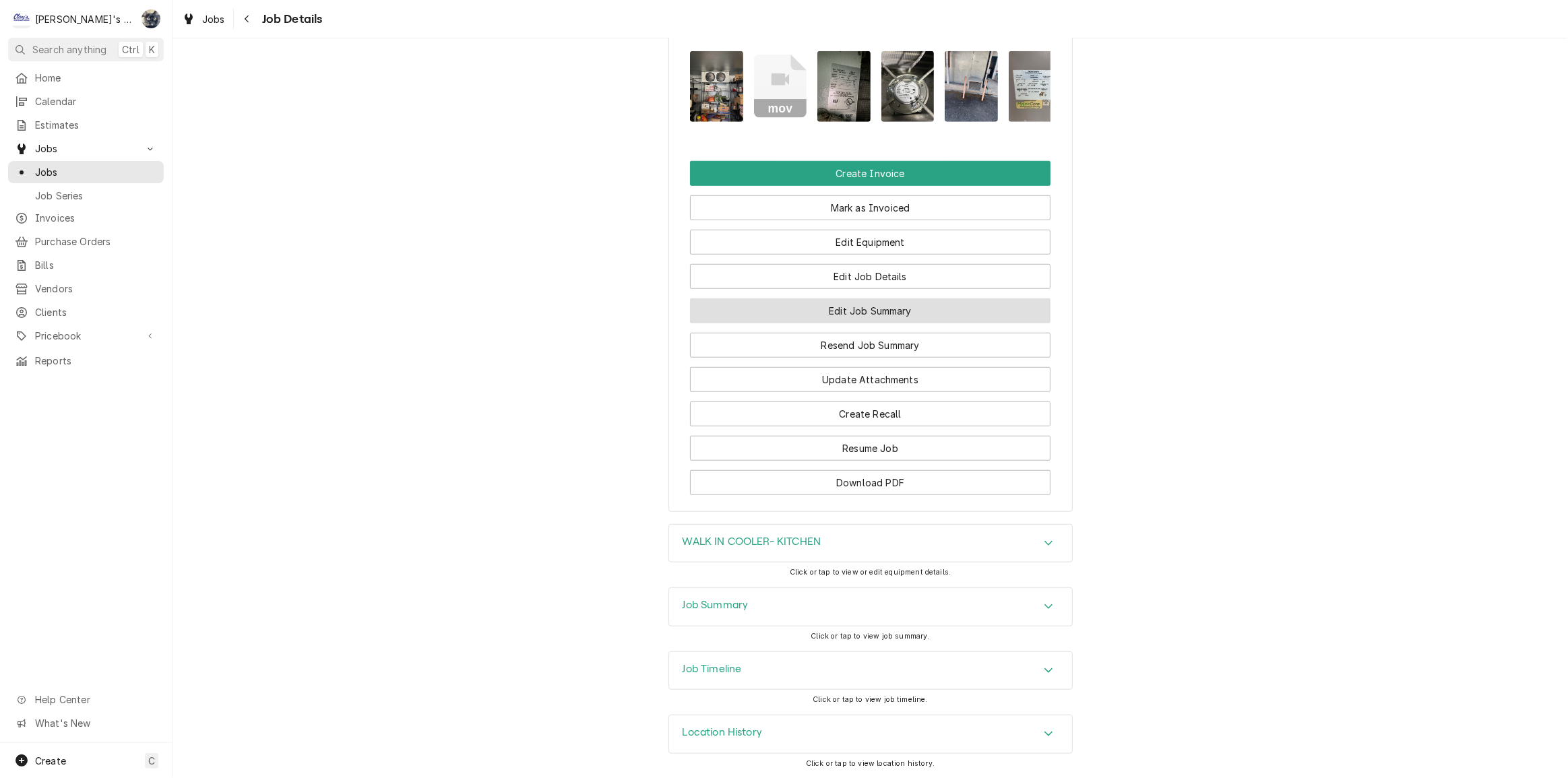
click at [844, 312] on button "Edit Job Summary" at bounding box center [871, 311] width 361 height 25
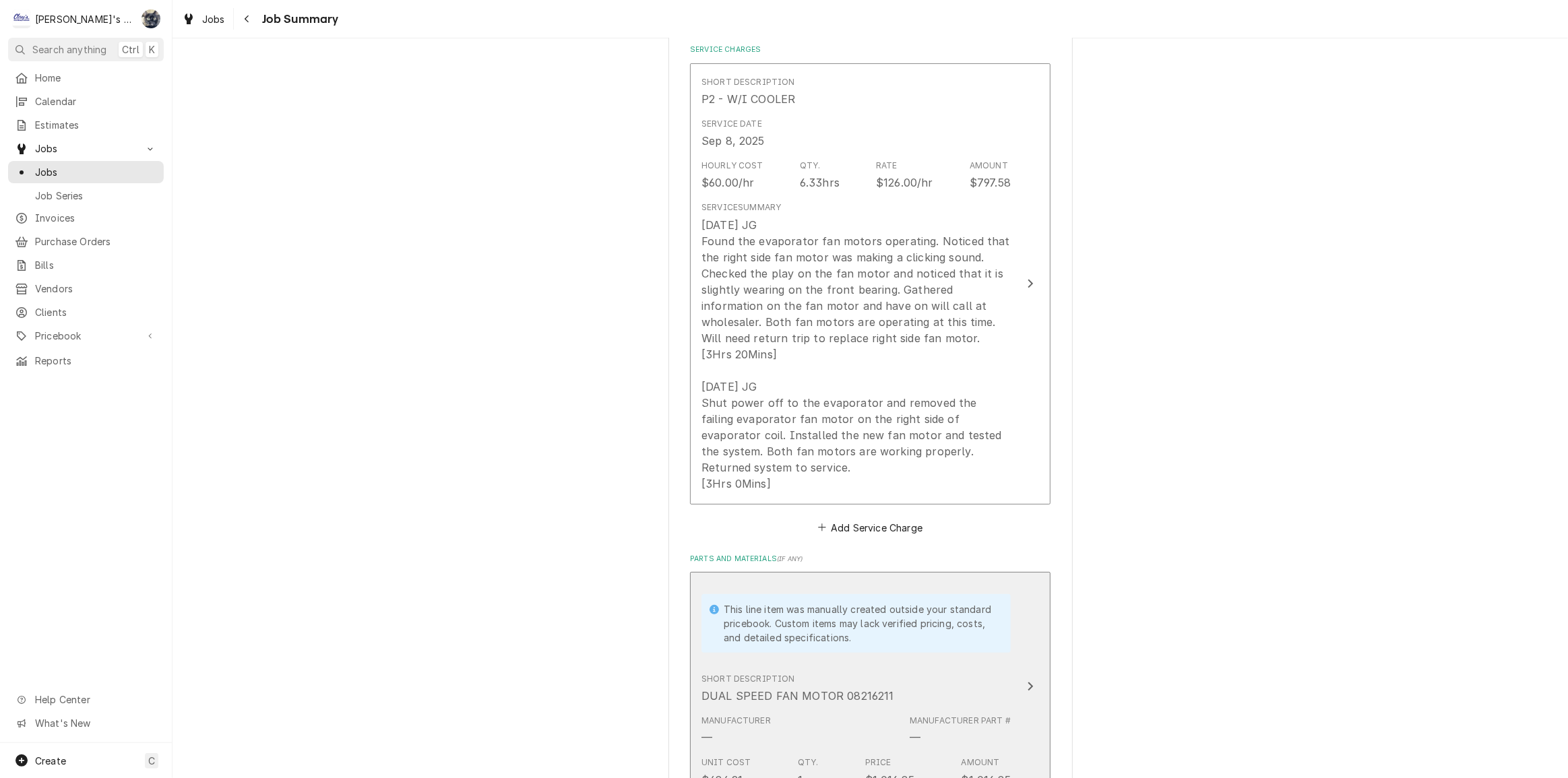
scroll to position [122, 0]
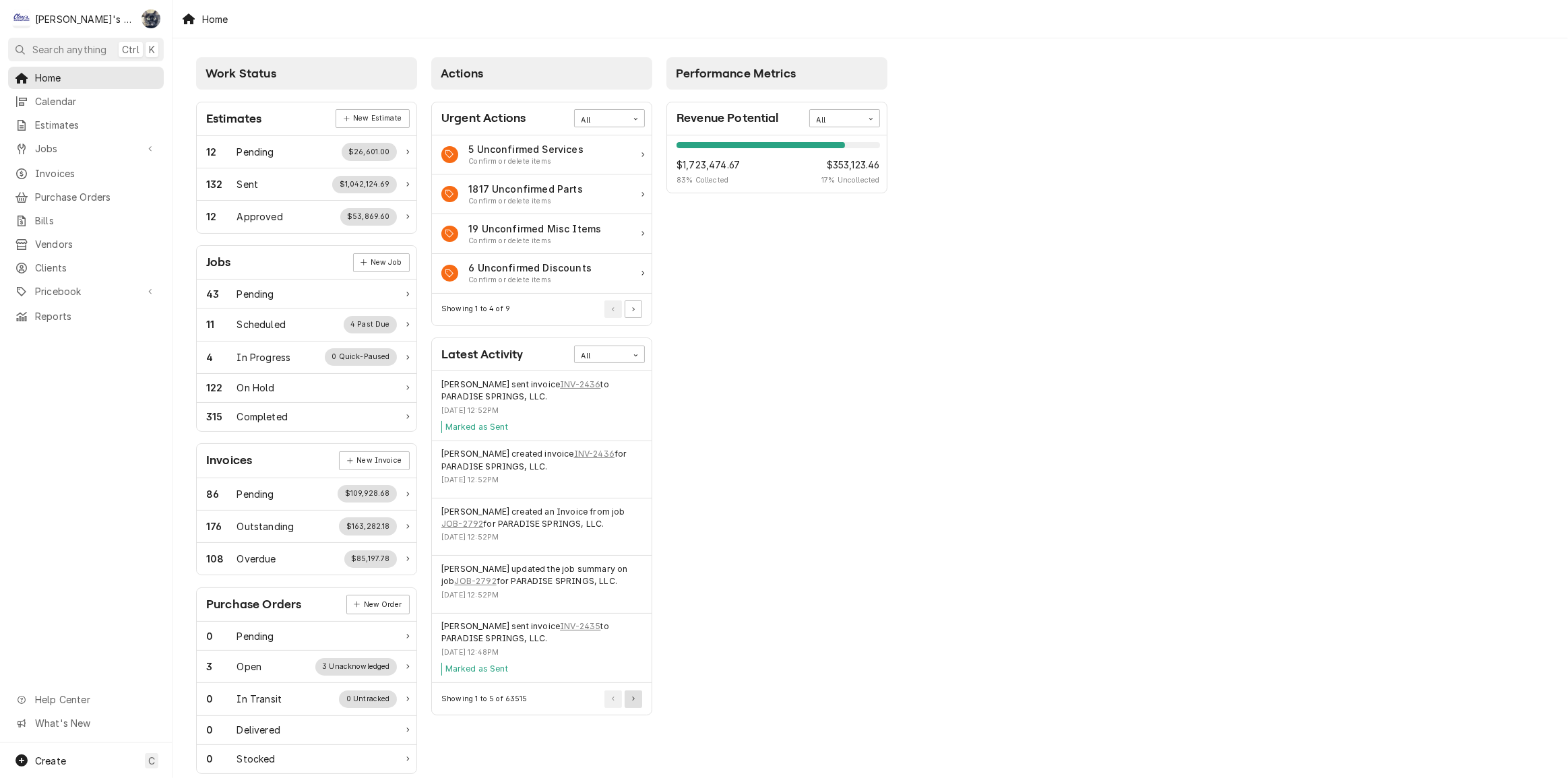
click at [628, 700] on button "Pagination Controls" at bounding box center [634, 700] width 18 height 18
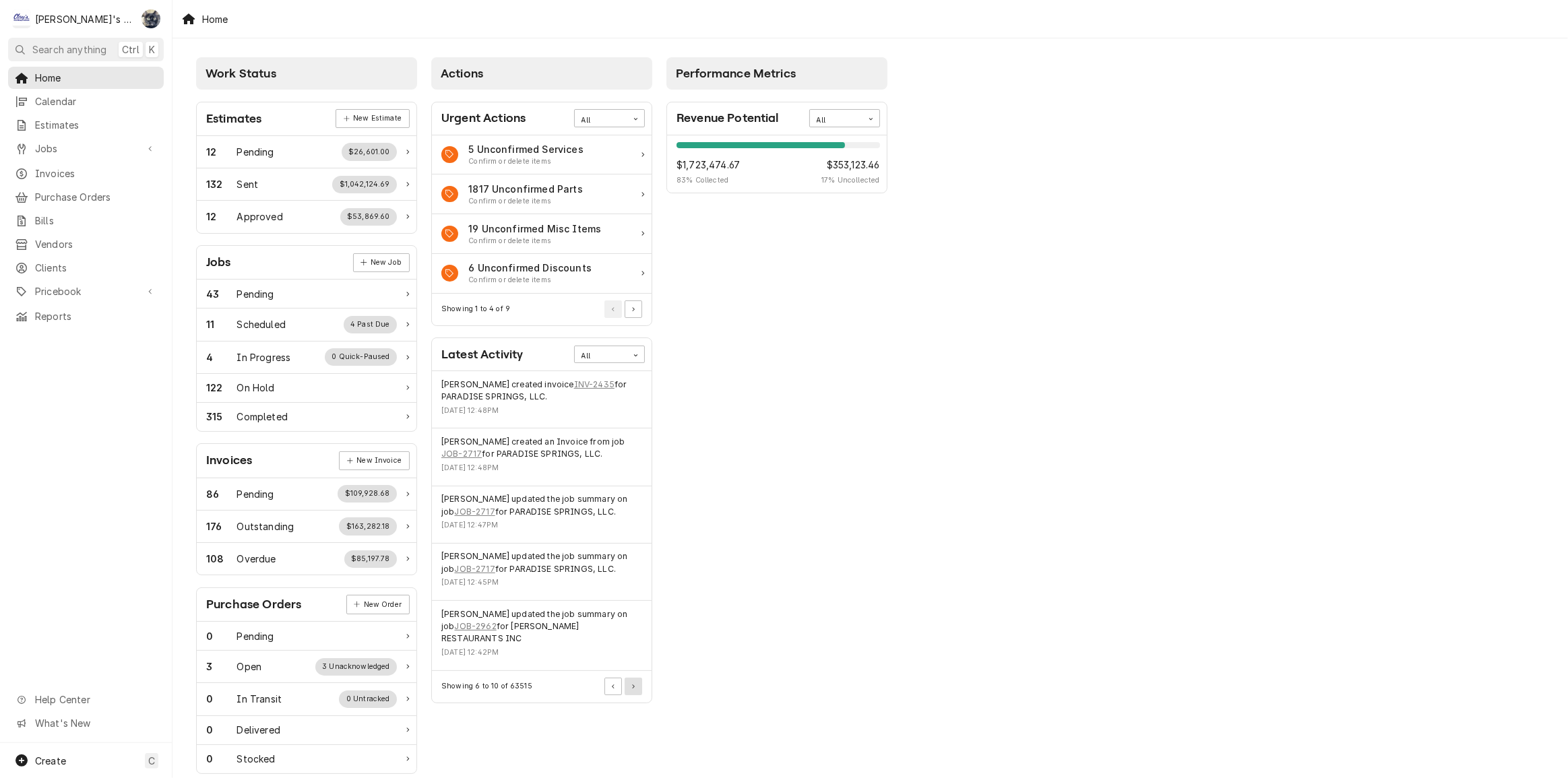
click at [634, 679] on button "Pagination Controls" at bounding box center [634, 686] width 18 height 18
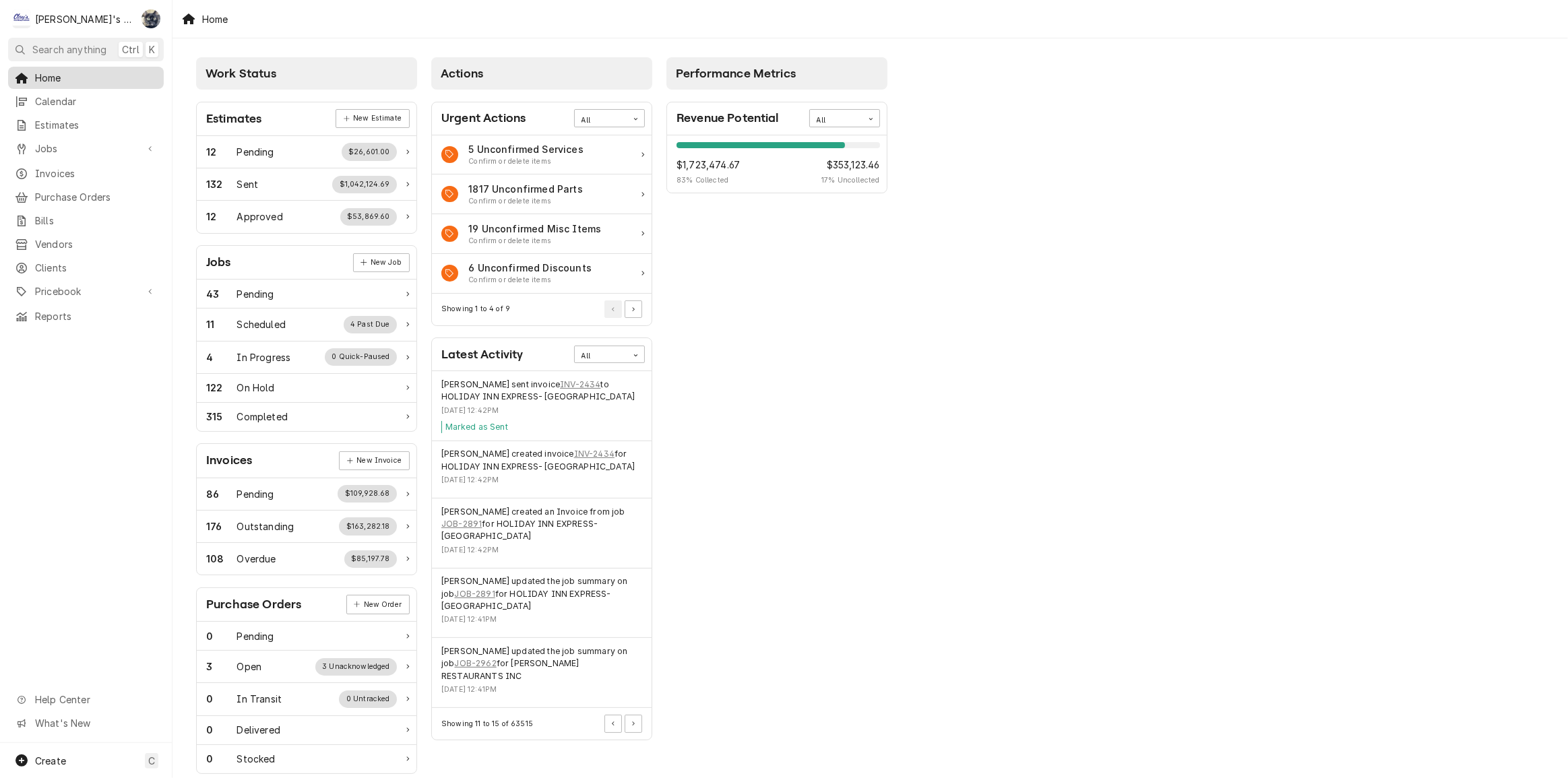
click at [81, 73] on span "Home" at bounding box center [96, 77] width 122 height 14
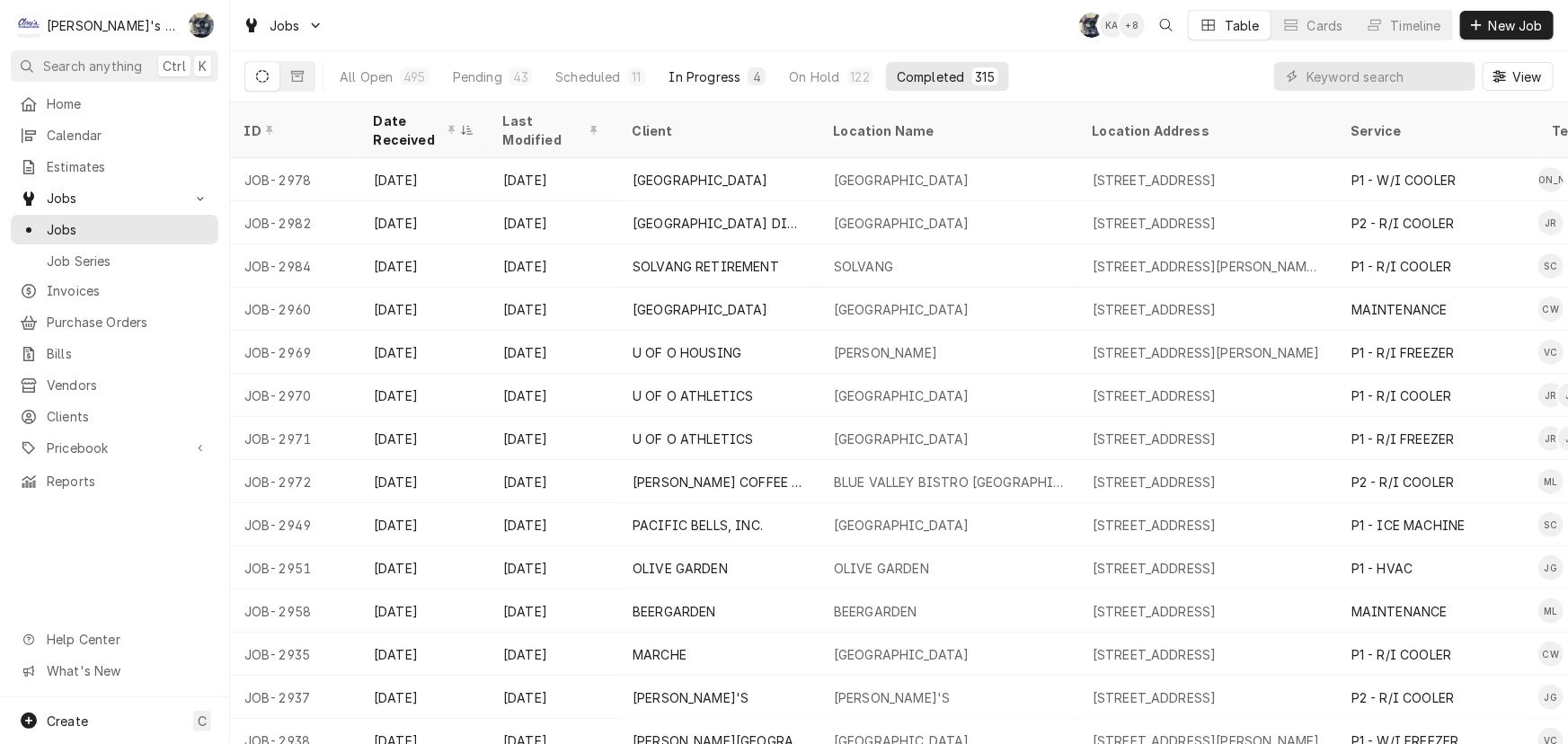
click at [701, 62] on button "In Progress 4" at bounding box center [717, 75] width 118 height 28
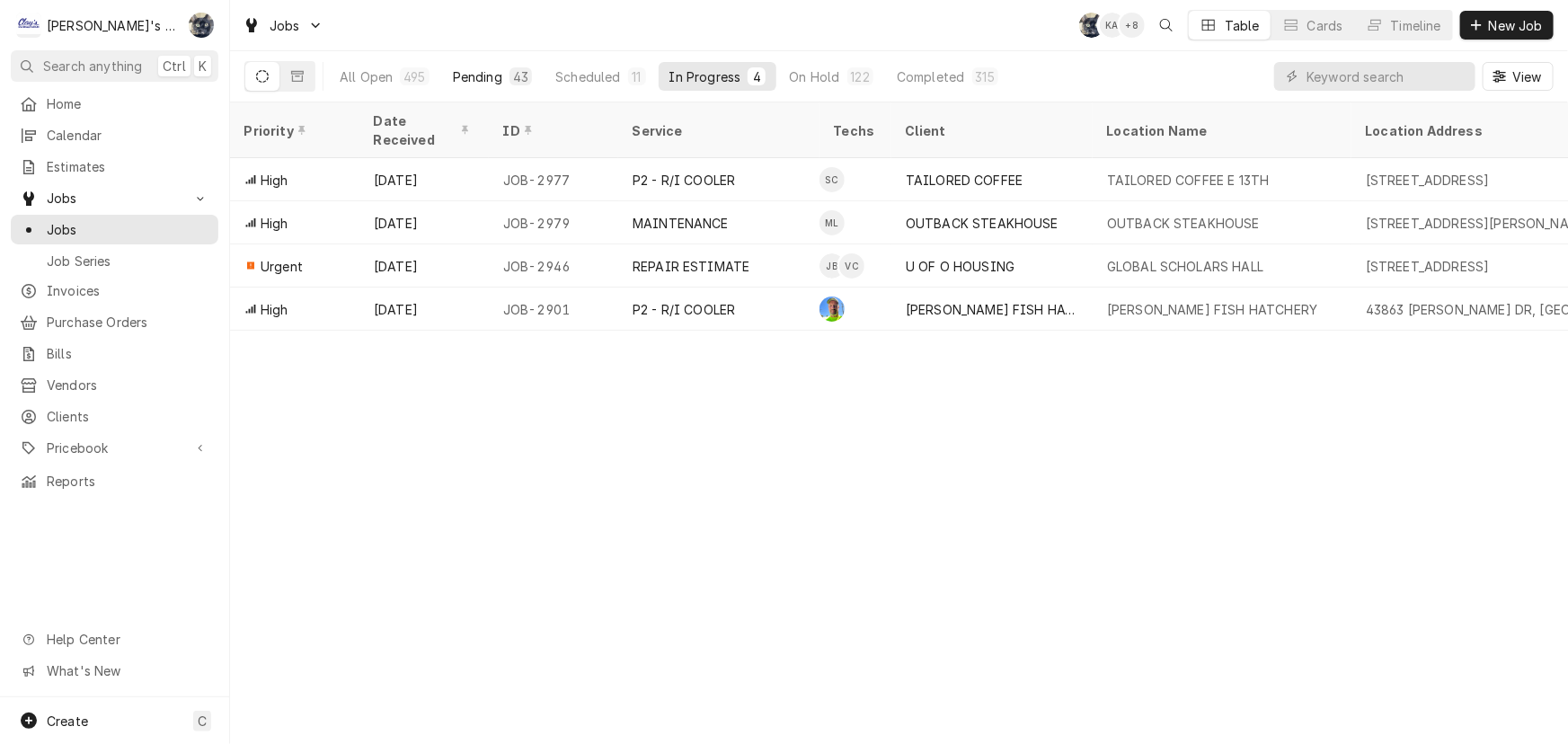
click at [505, 79] on button "Pending 43" at bounding box center [492, 75] width 101 height 28
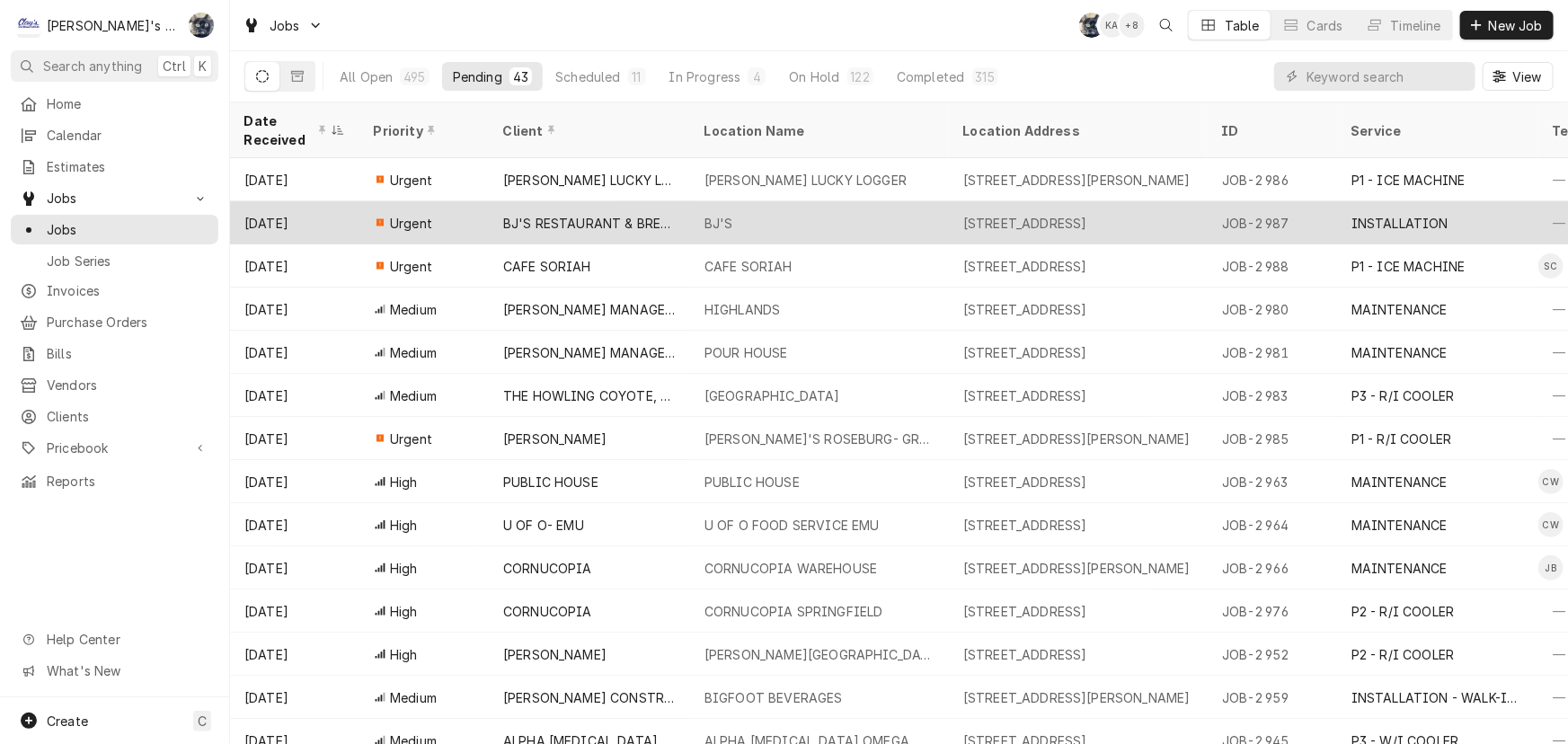
click at [548, 214] on div "BJ'S RESTAURANT & BREWHOUSE" at bounding box center [589, 223] width 172 height 19
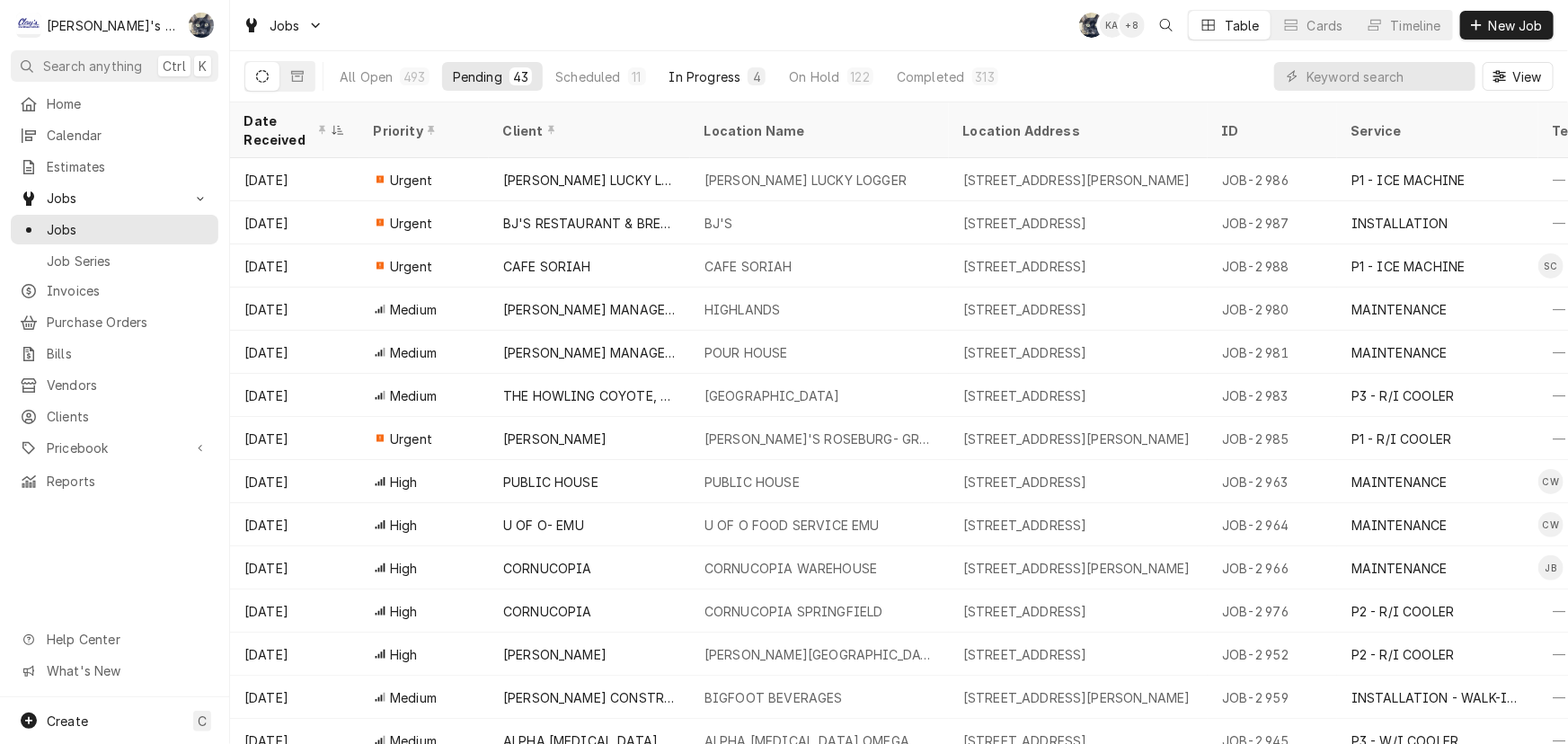
click at [682, 72] on div "In Progress" at bounding box center [704, 76] width 71 height 19
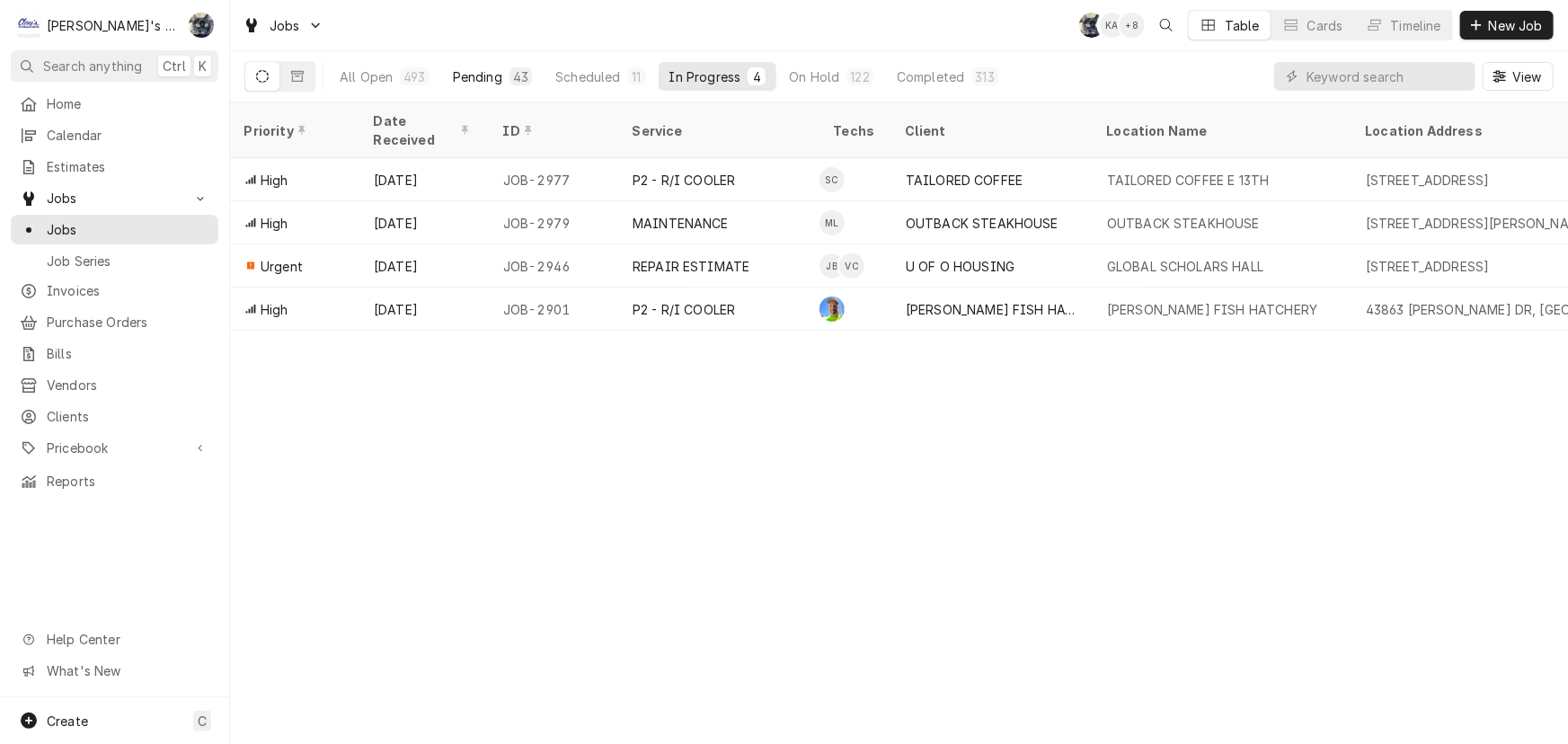
click at [510, 70] on div "43" at bounding box center [520, 76] width 22 height 18
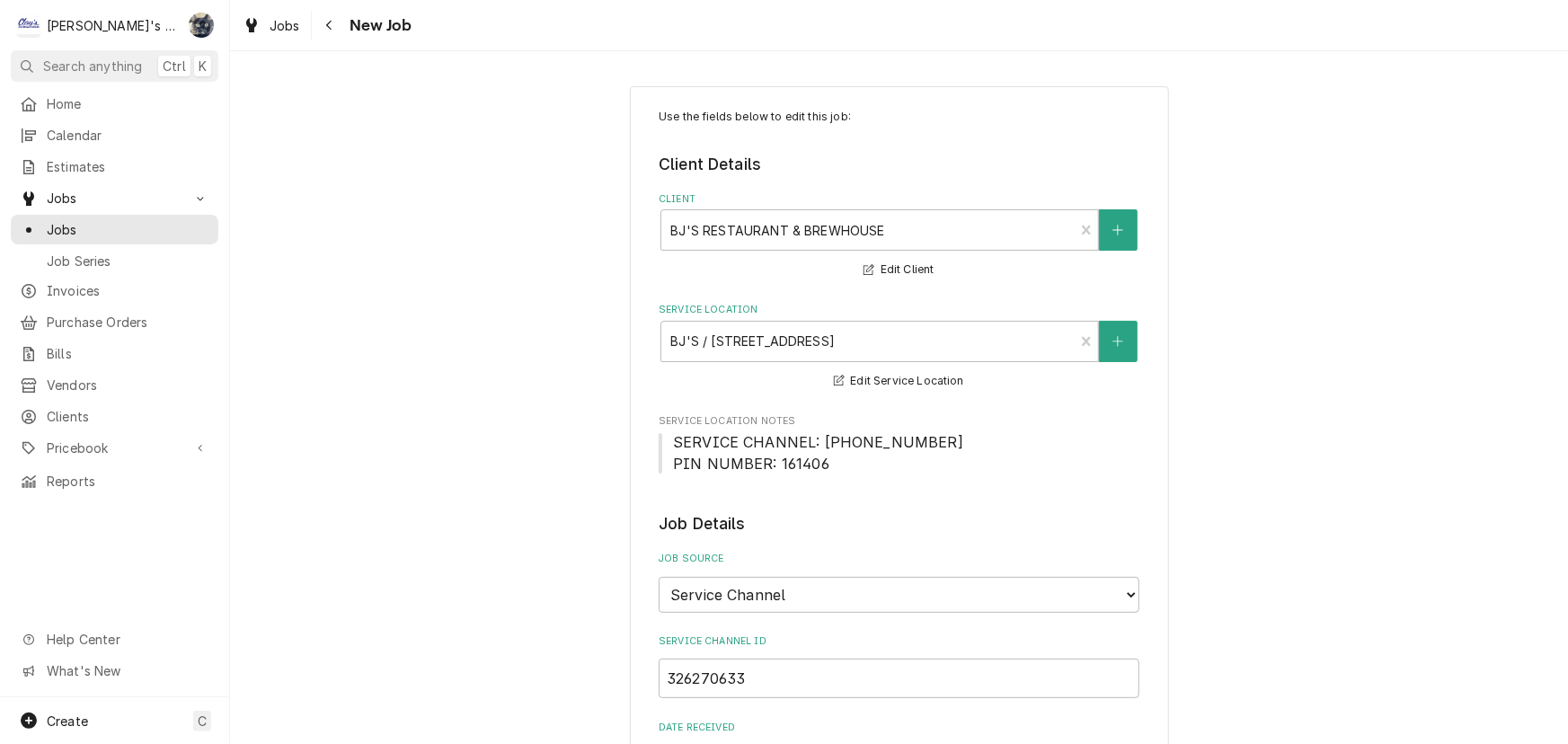
type textarea "x"
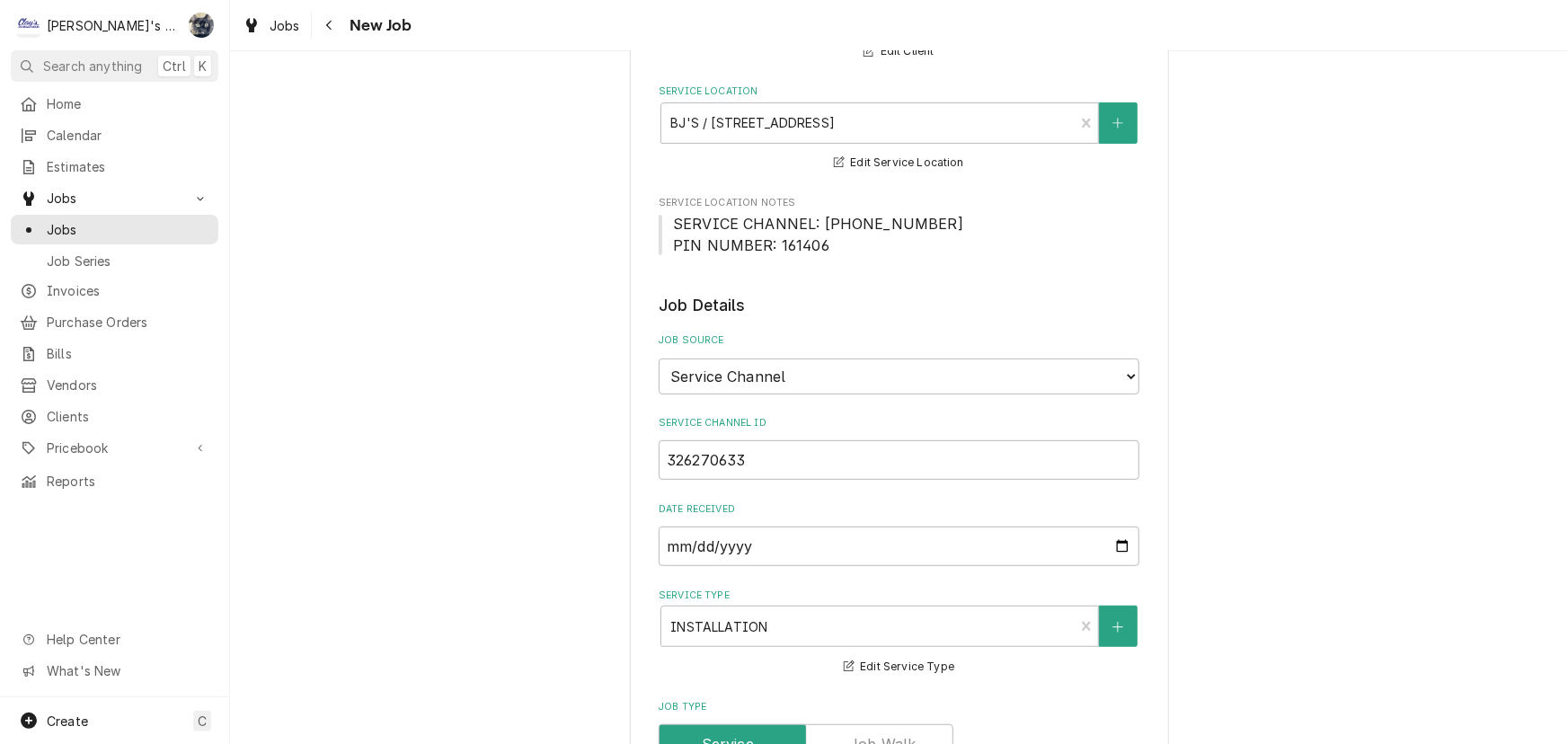
scroll to position [153, 0]
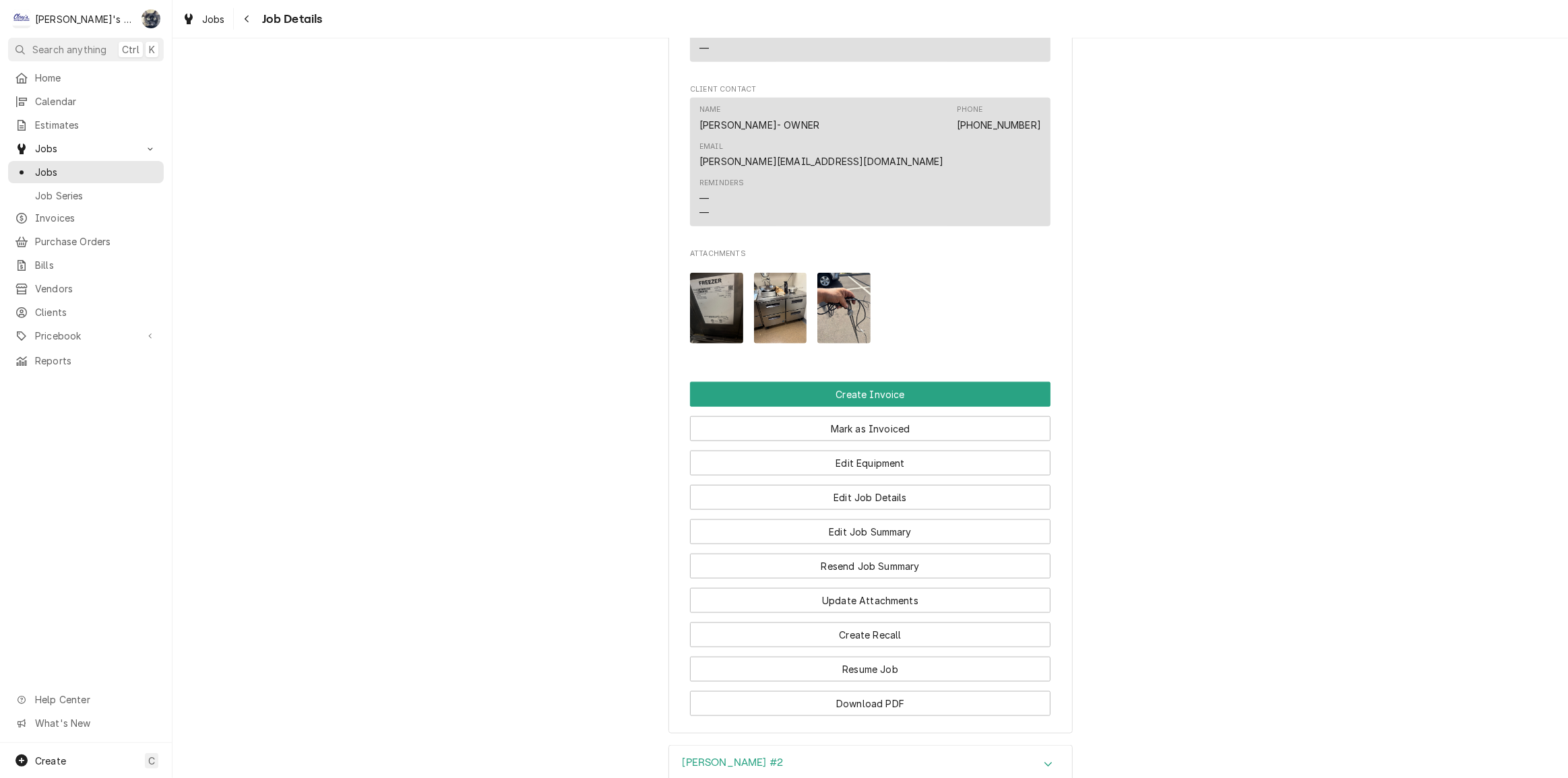
scroll to position [1714, 0]
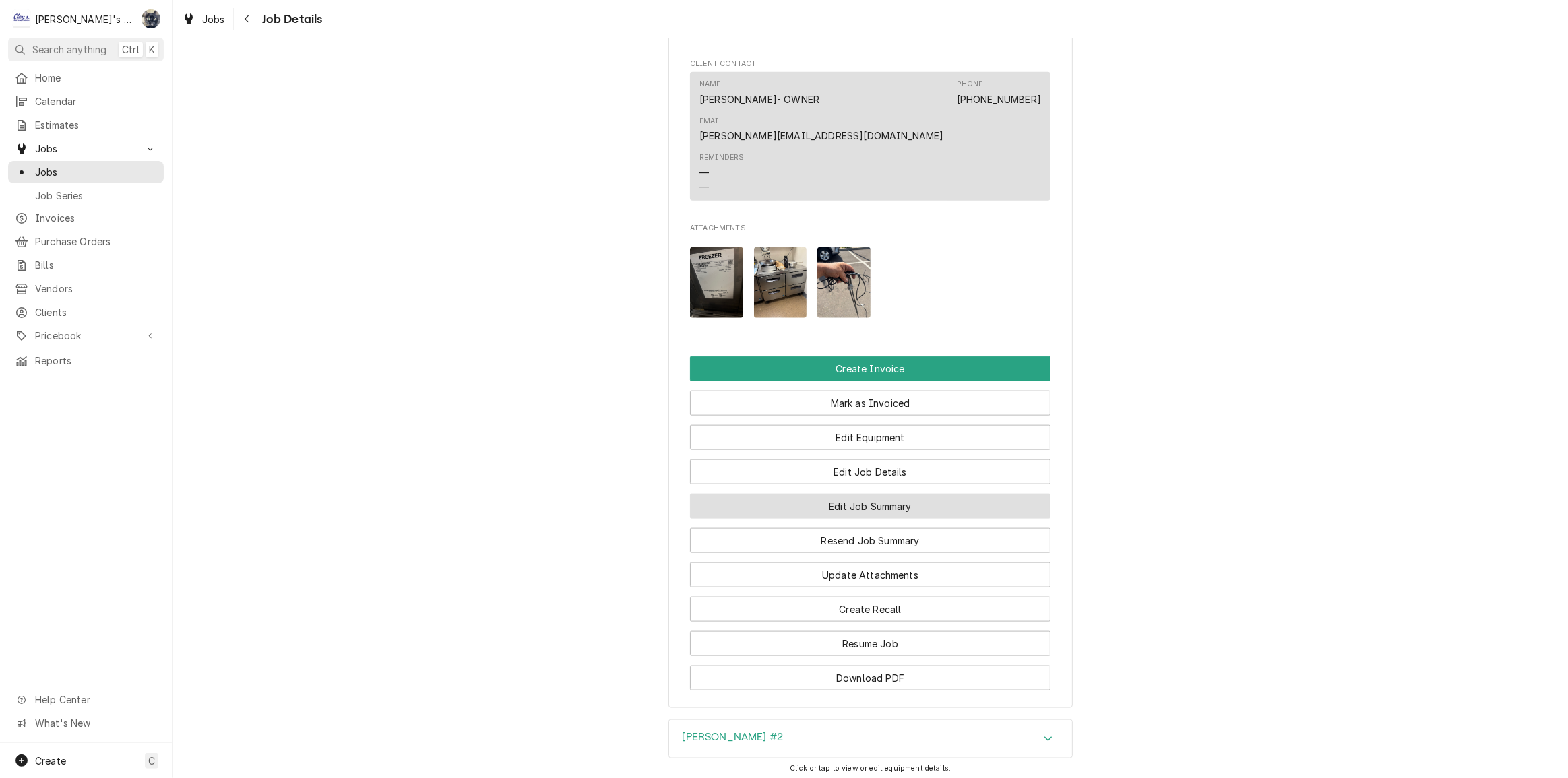
click at [799, 493] on button "Edit Job Summary" at bounding box center [871, 506] width 361 height 25
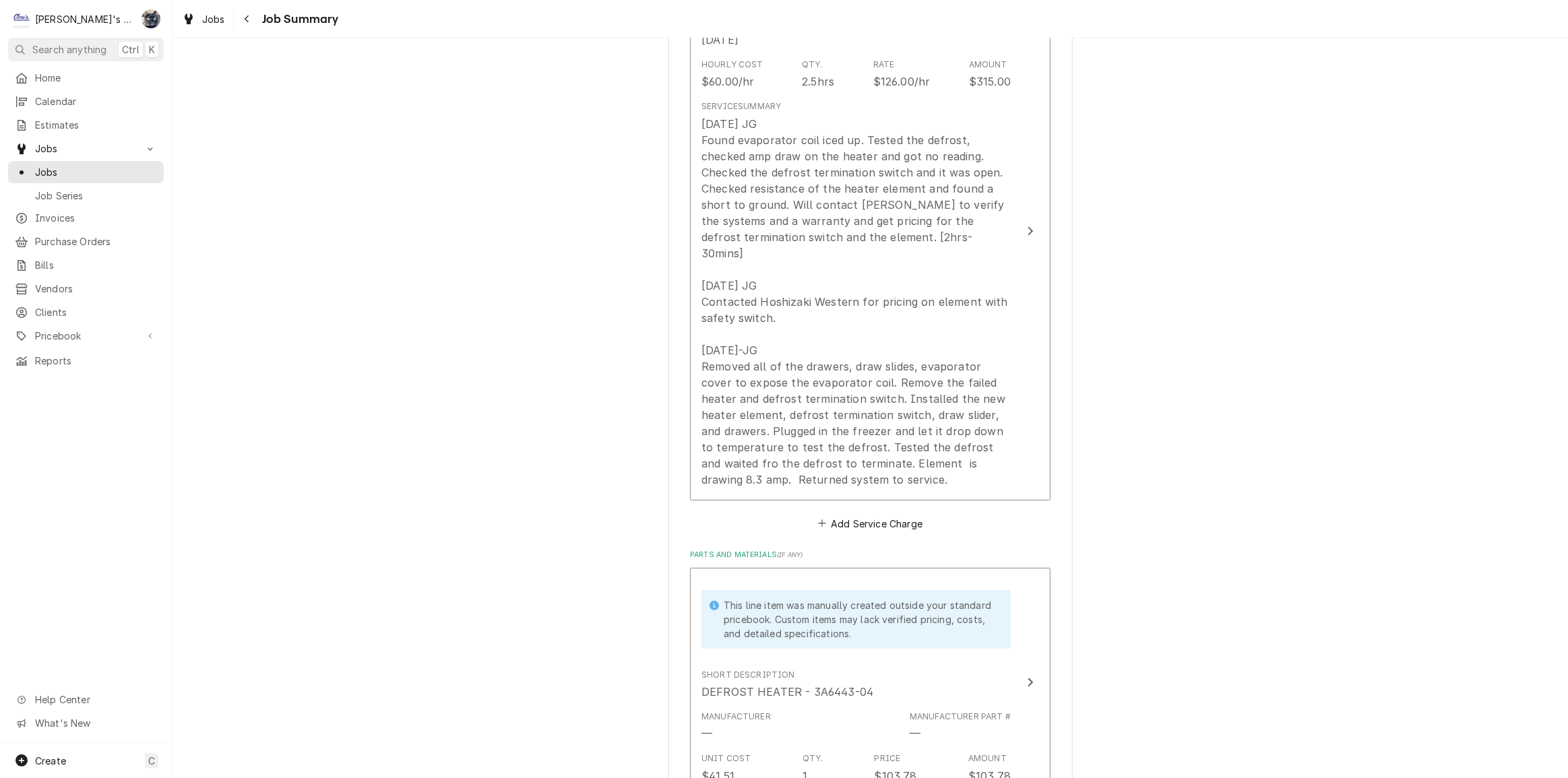
scroll to position [490, 0]
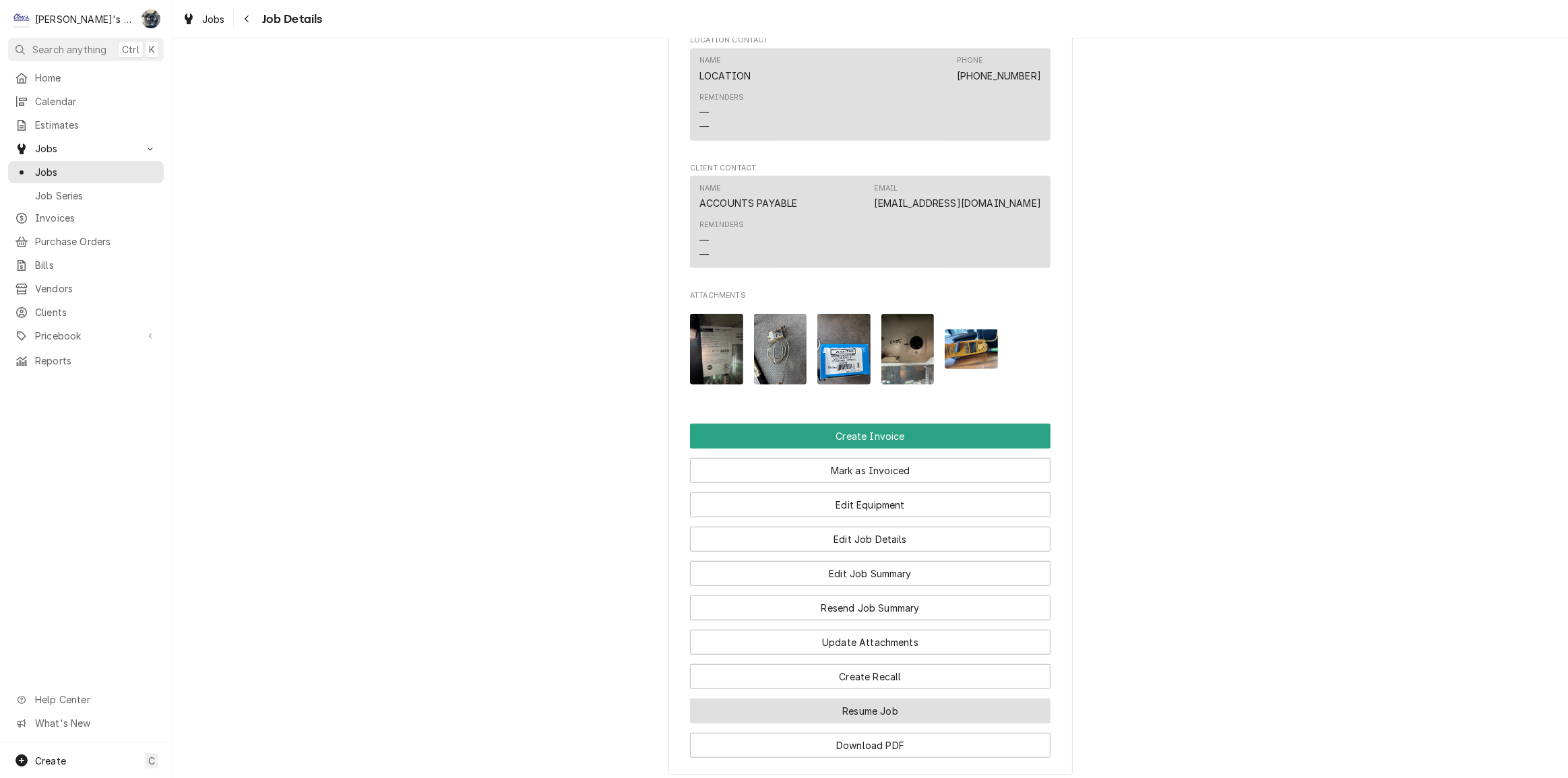
scroll to position [1408, 0]
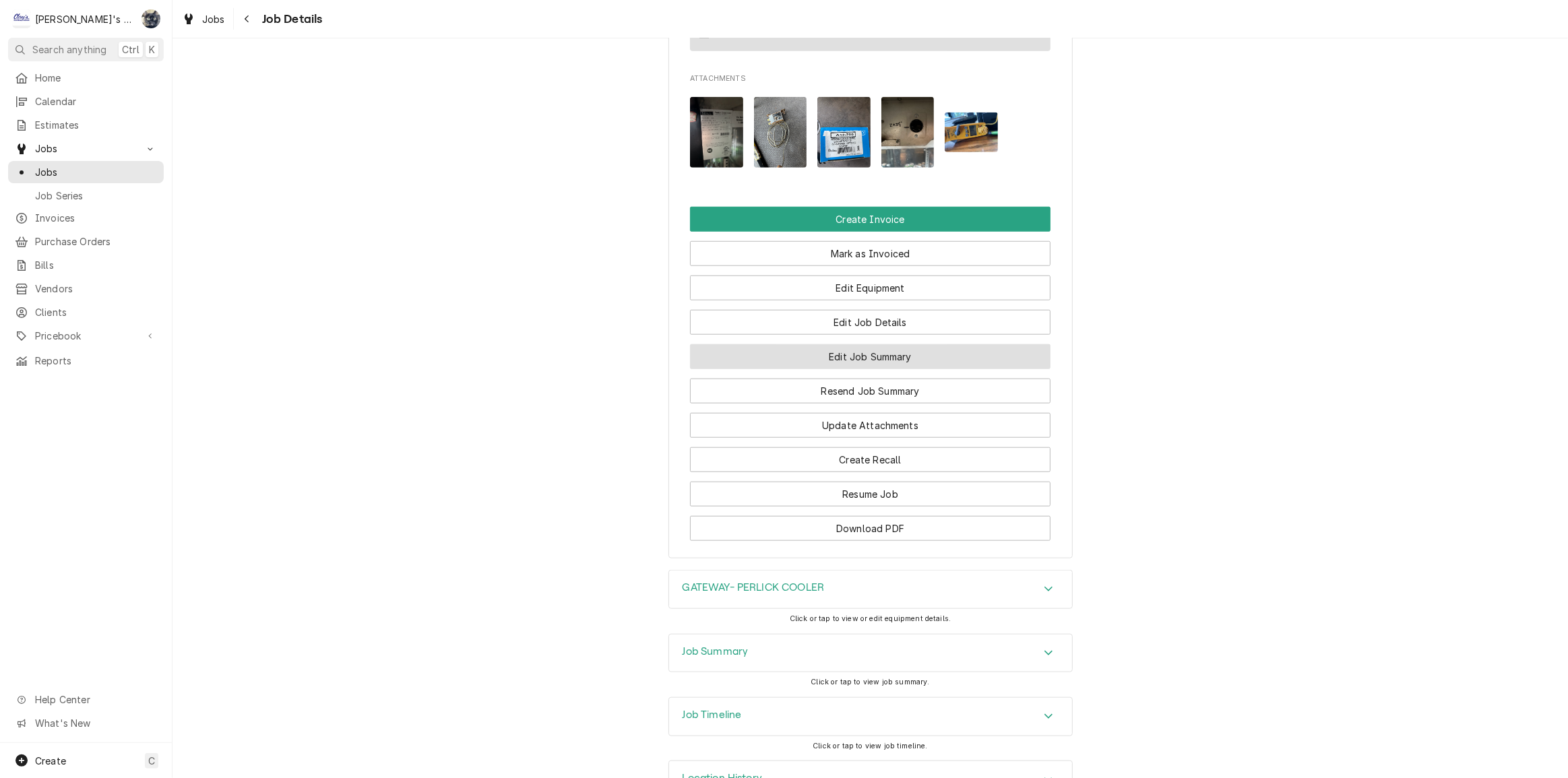
click at [842, 369] on button "Edit Job Summary" at bounding box center [871, 356] width 361 height 25
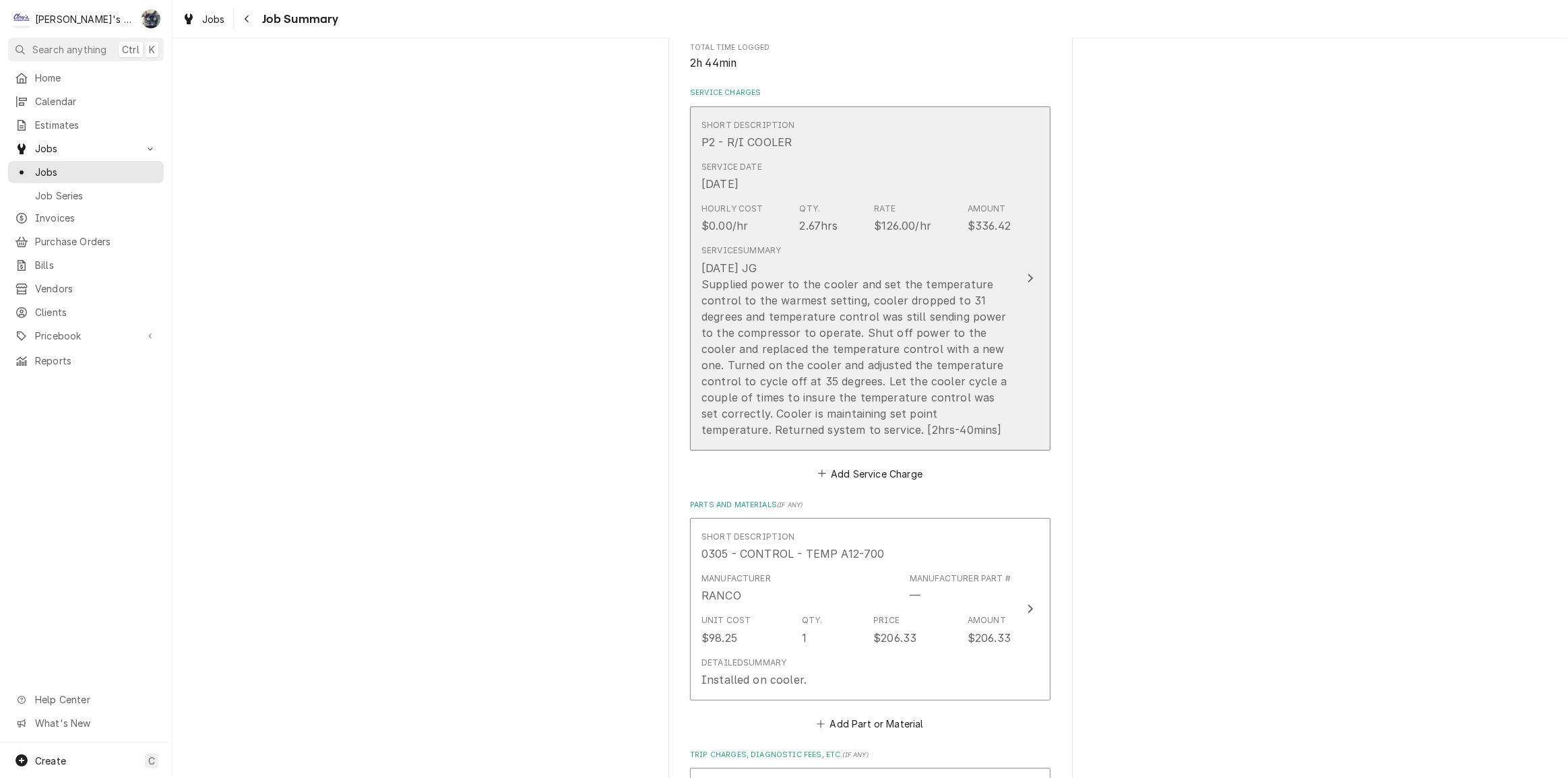
scroll to position [245, 0]
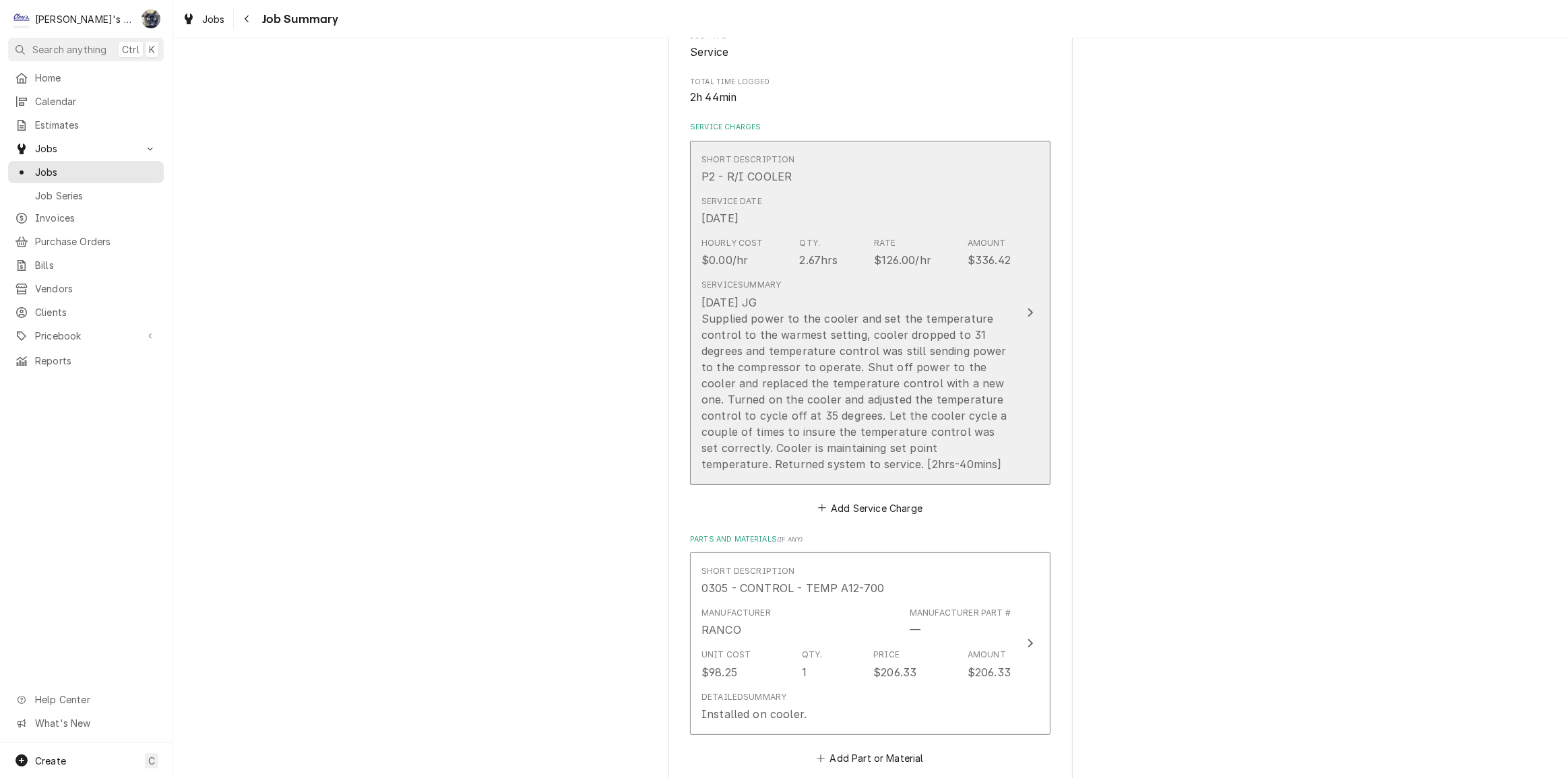
click at [841, 442] on div "8/26/2025 JG Supplied power to the cooler and set the temperature control to th…" at bounding box center [856, 383] width 309 height 178
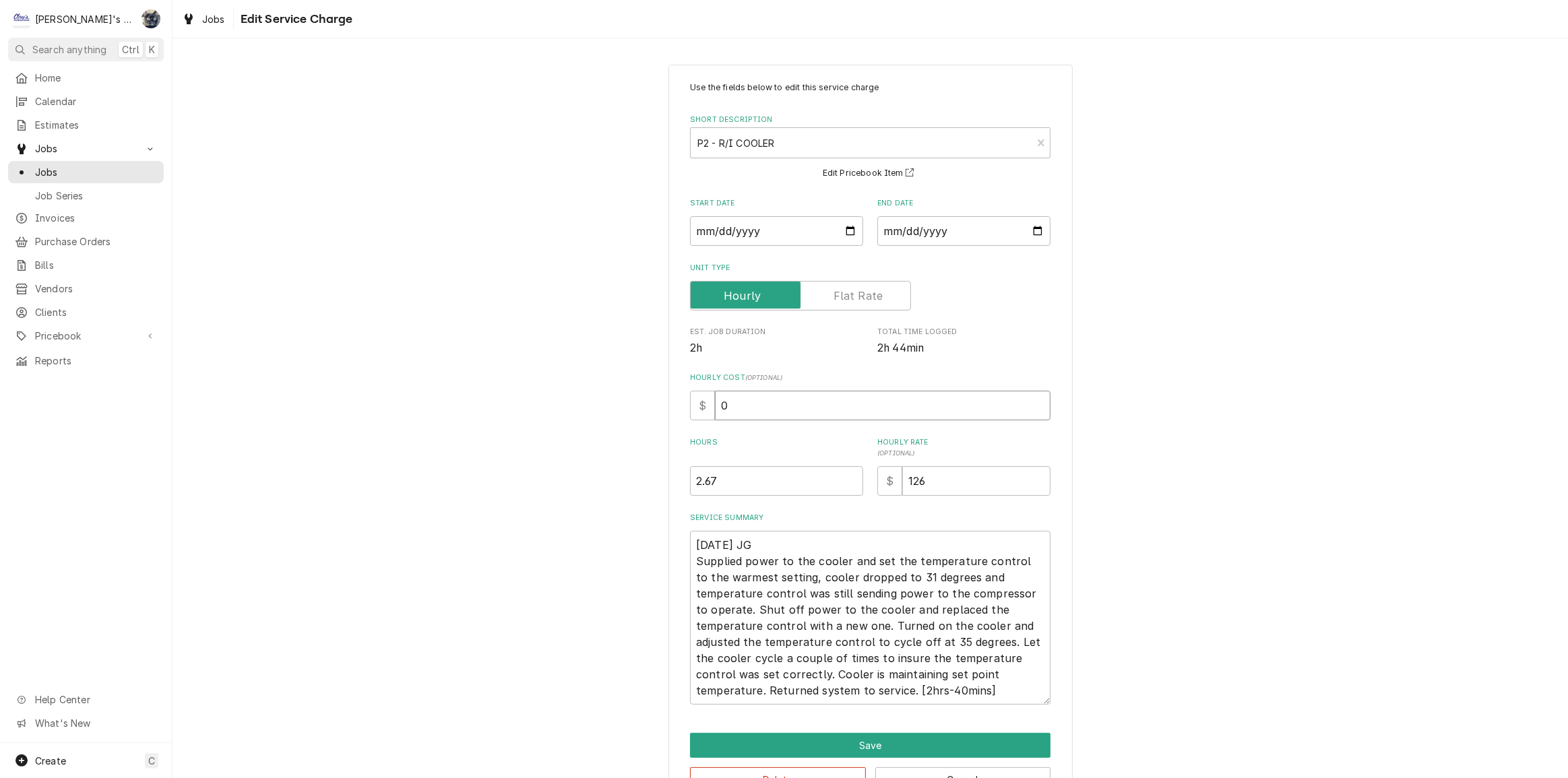
drag, startPoint x: 741, startPoint y: 411, endPoint x: 689, endPoint y: 404, distance: 52.5
click at [690, 404] on div "$ 0" at bounding box center [871, 405] width 361 height 29
type textarea "x"
type input "6"
type textarea "x"
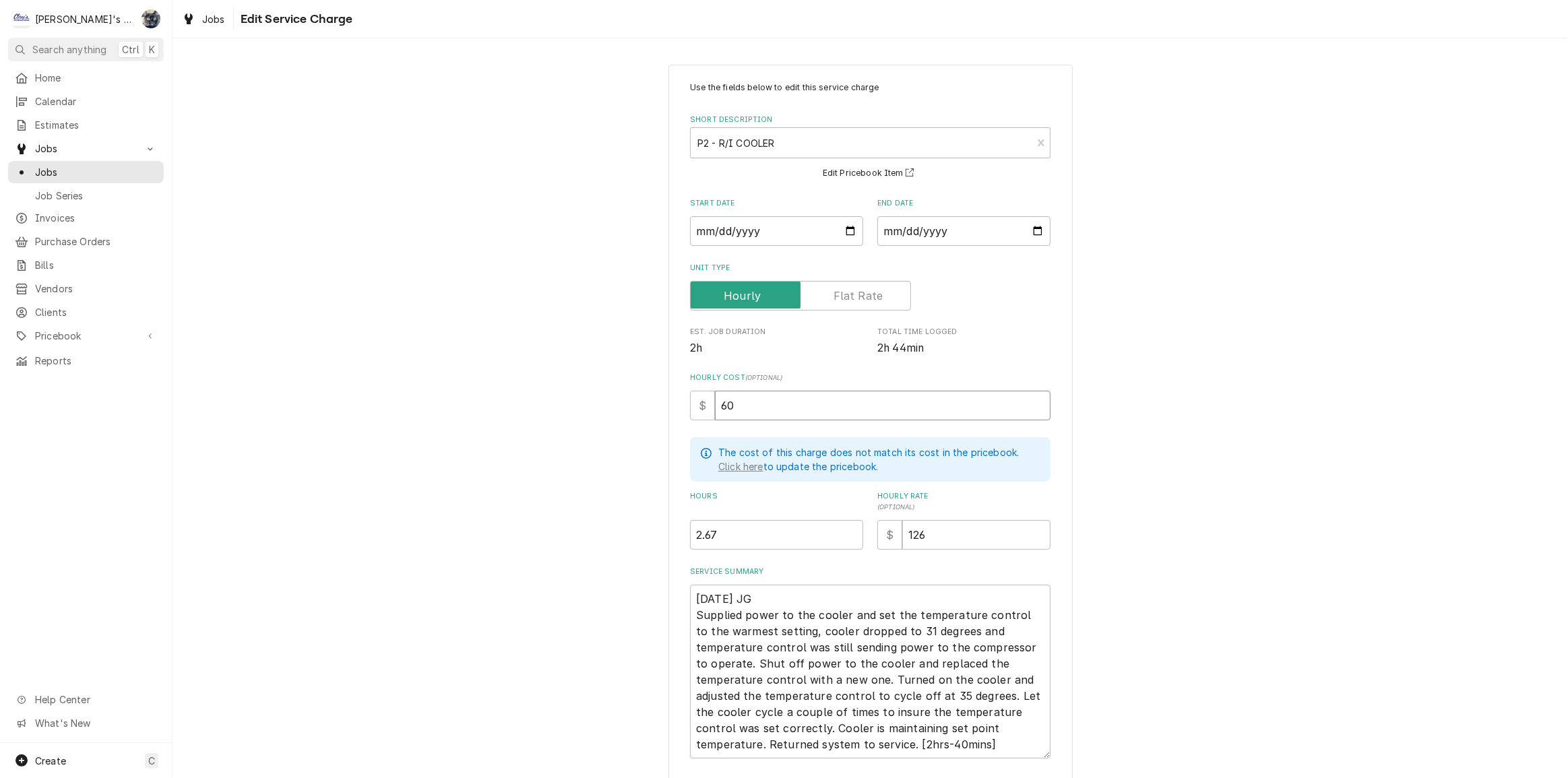
type input "60"
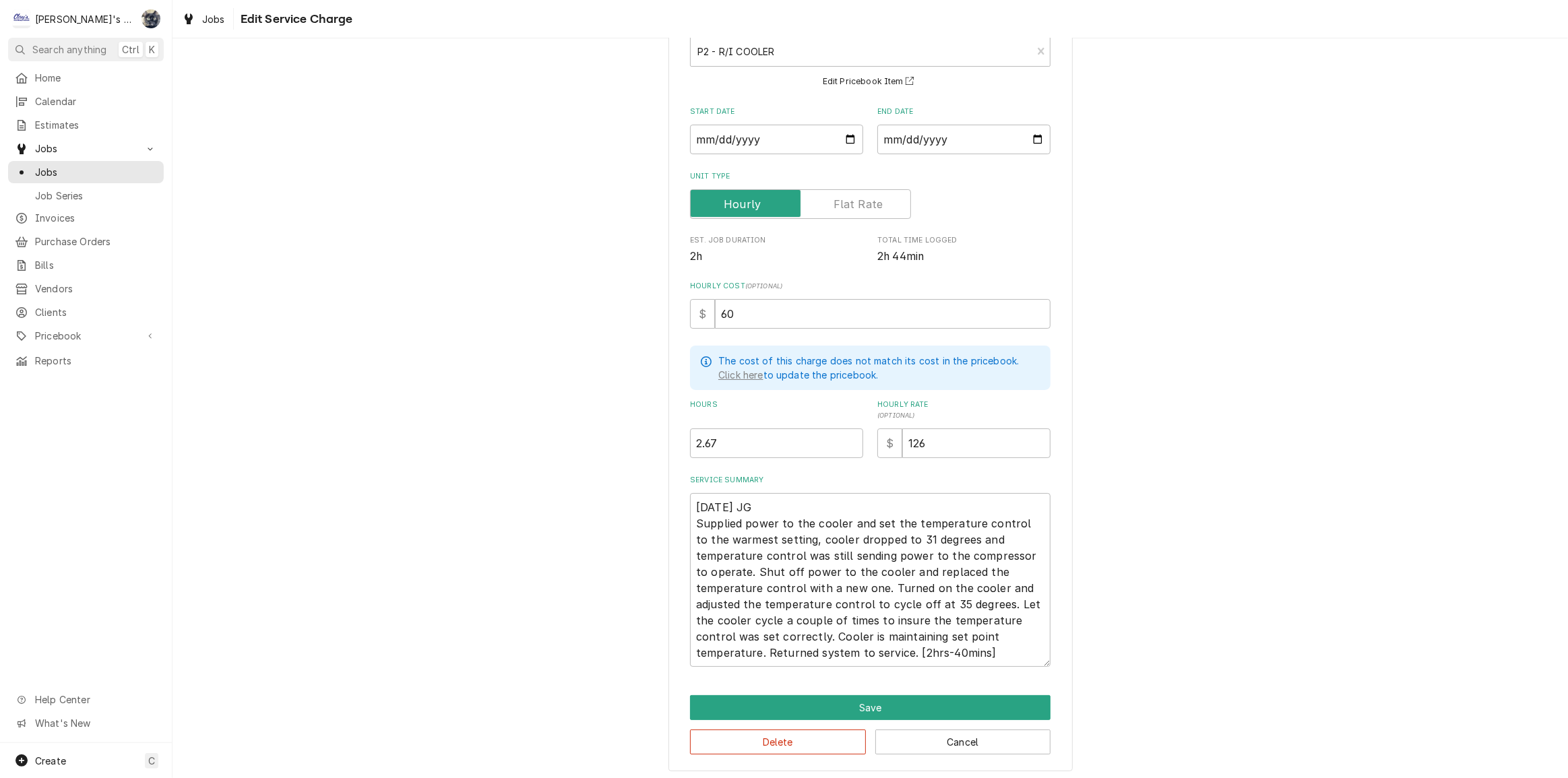
scroll to position [95, 0]
click at [734, 568] on textarea "8/26/2025 JG Supplied power to the cooler and set the temperature control to th…" at bounding box center [871, 577] width 361 height 174
type textarea "x"
type textarea "8/26/2025 JG Supplied power to the cooler and set the temperature control to th…"
type textarea "x"
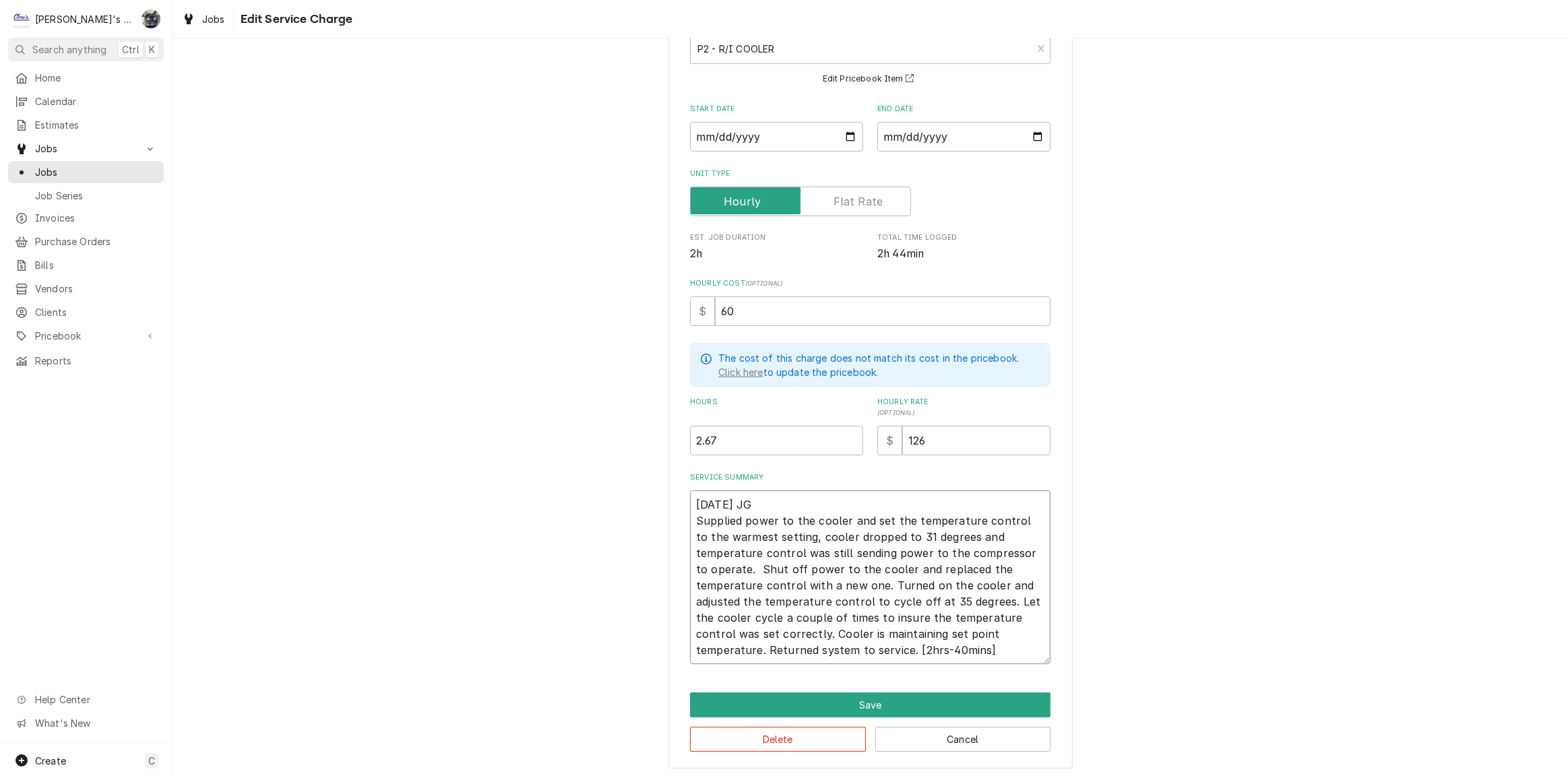
type textarea "8/26/2025 JG Supplied power to the cooler and set the temperature control to th…"
type textarea "x"
type textarea "8/26/2025 JG Supplied power to the cooler and set the temperature control to th…"
type textarea "x"
type textarea "8/26/2025 JG Supplied power to the cooler and set the temperature control to th…"
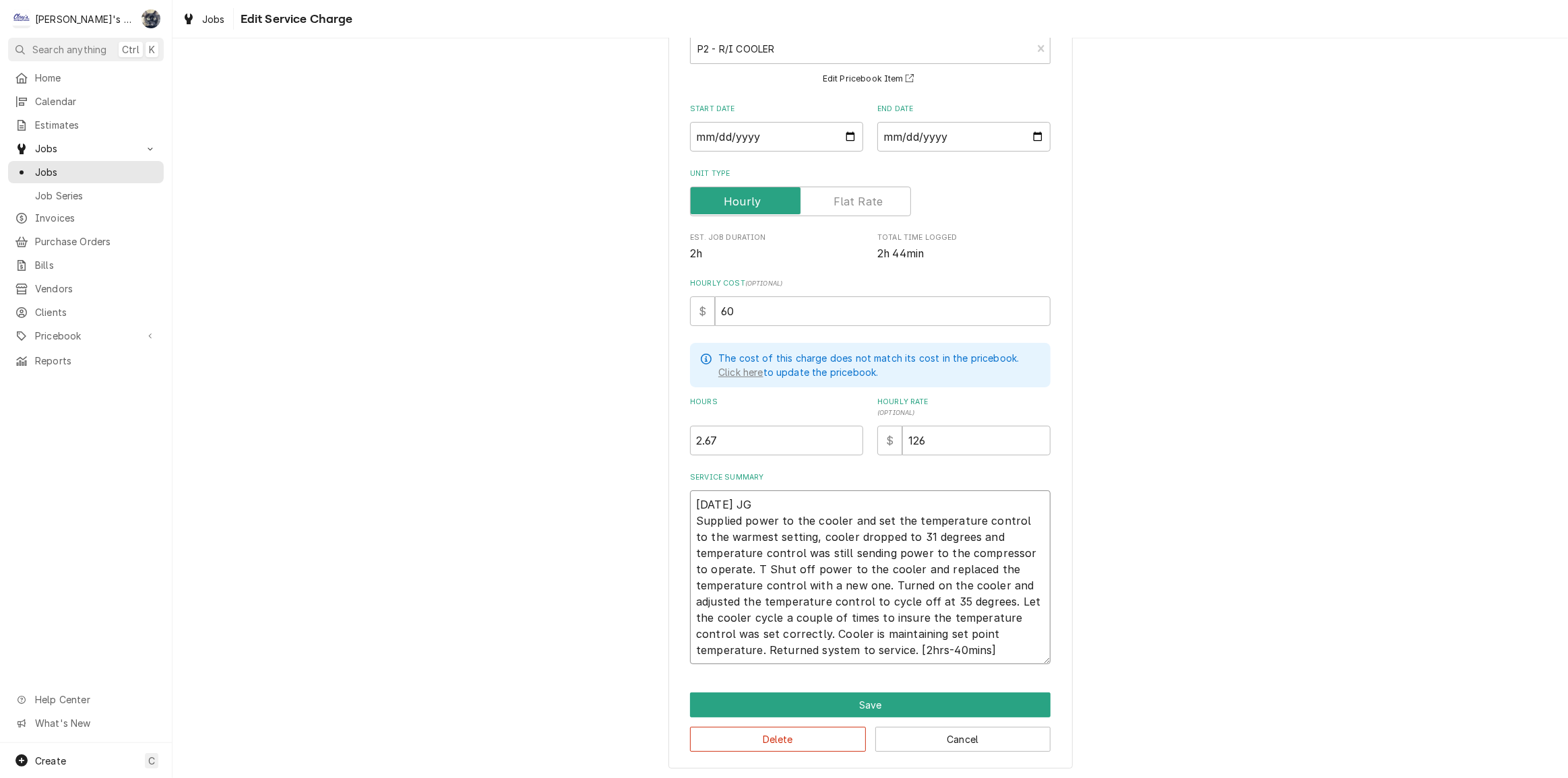
type textarea "x"
type textarea "8/26/2025 JG Supplied power to the cooler and set the temperature control to th…"
type textarea "x"
type textarea "8/26/2025 JG Supplied power to the cooler and set the temperature control to th…"
type textarea "x"
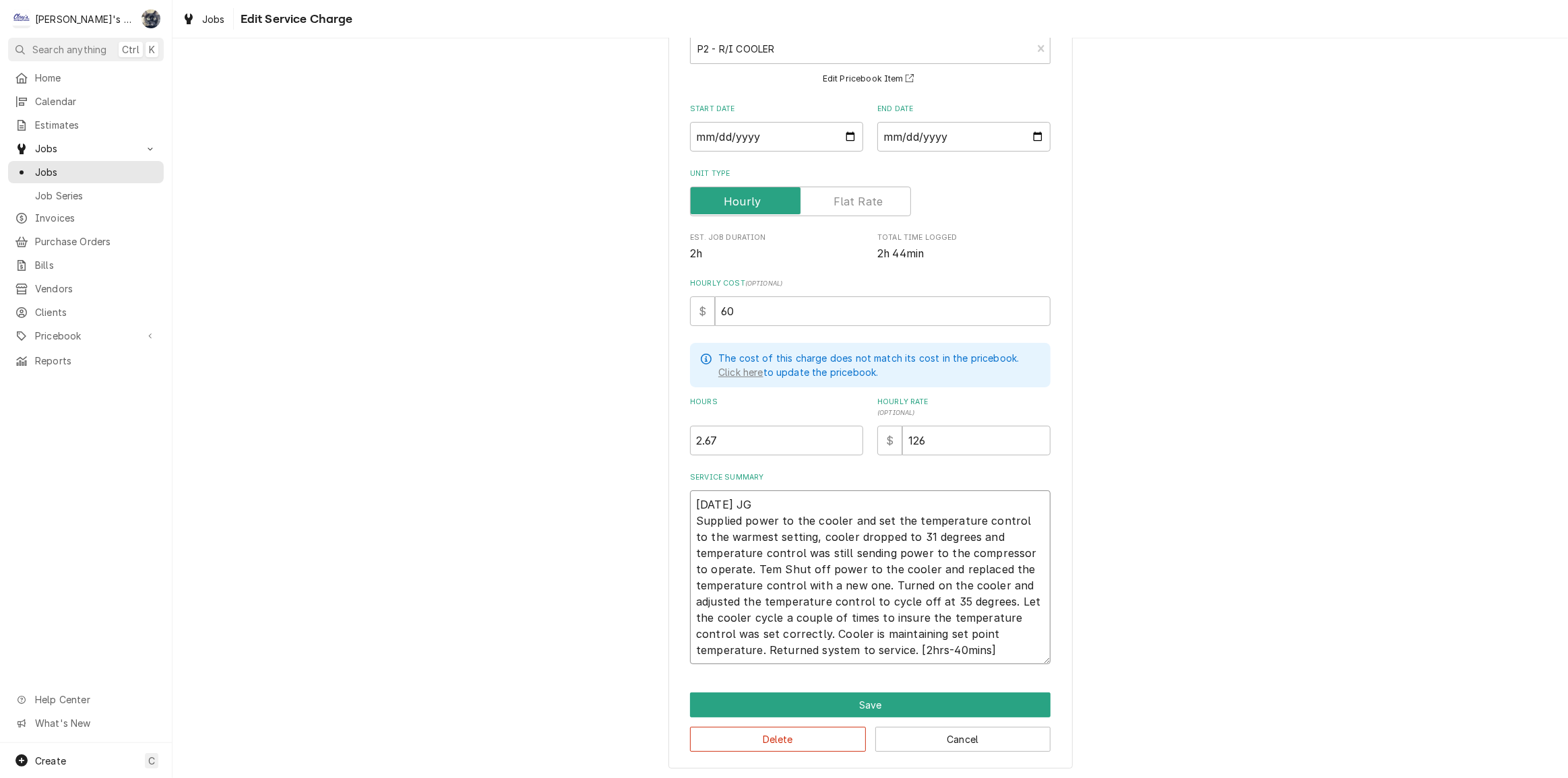
type textarea "8/26/2025 JG Supplied power to the cooler and set the temperature control to th…"
type textarea "x"
type textarea "8/26/2025 JG Supplied power to the cooler and set the temperature control to th…"
type textarea "x"
type textarea "8/26/2025 JG Supplied power to the cooler and set the temperature control to th…"
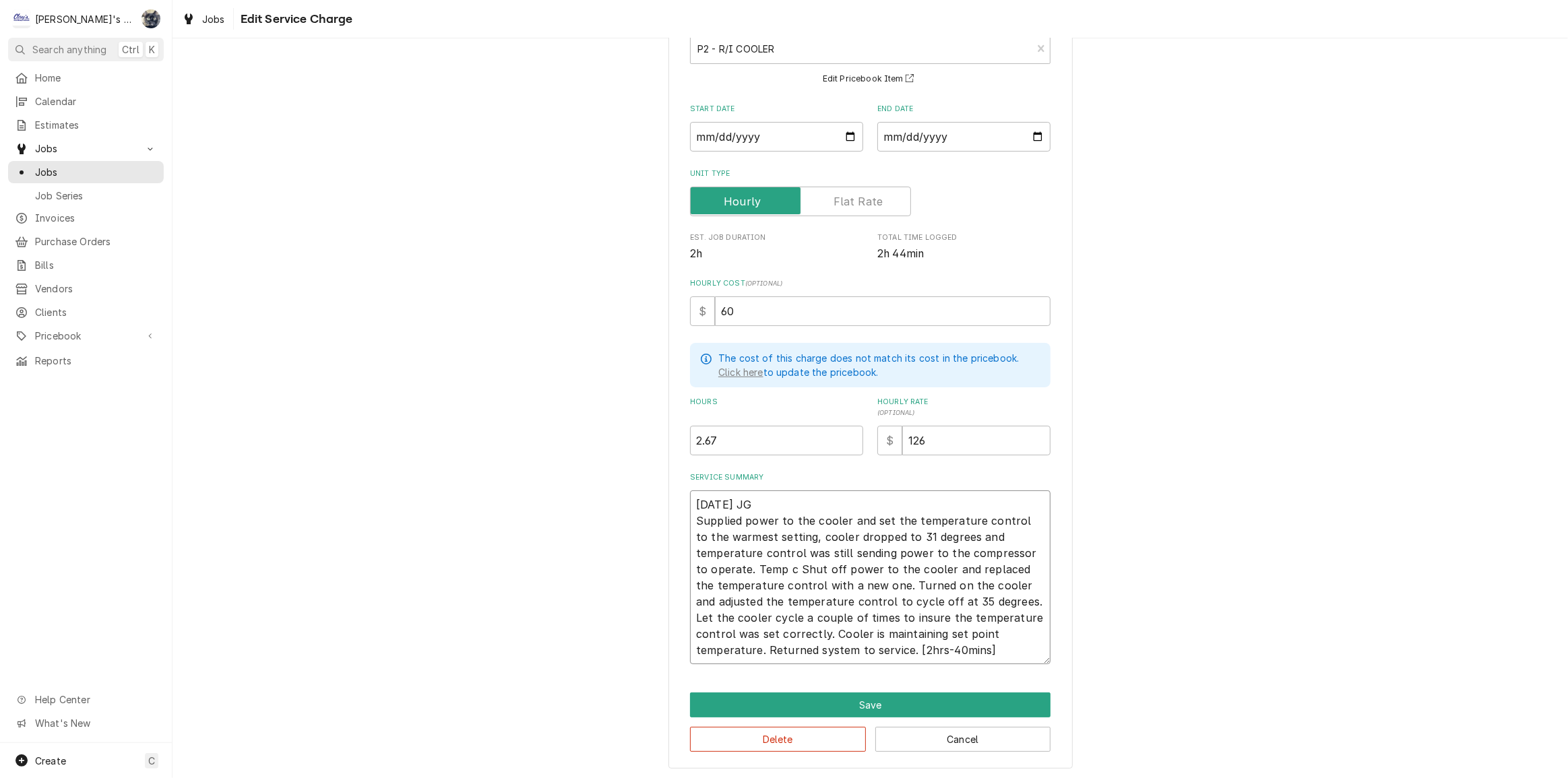
type textarea "x"
type textarea "8/26/2025 JG Supplied power to the cooler and set the temperature control to th…"
type textarea "x"
type textarea "8/26/2025 JG Supplied power to the cooler and set the temperature control to th…"
type textarea "x"
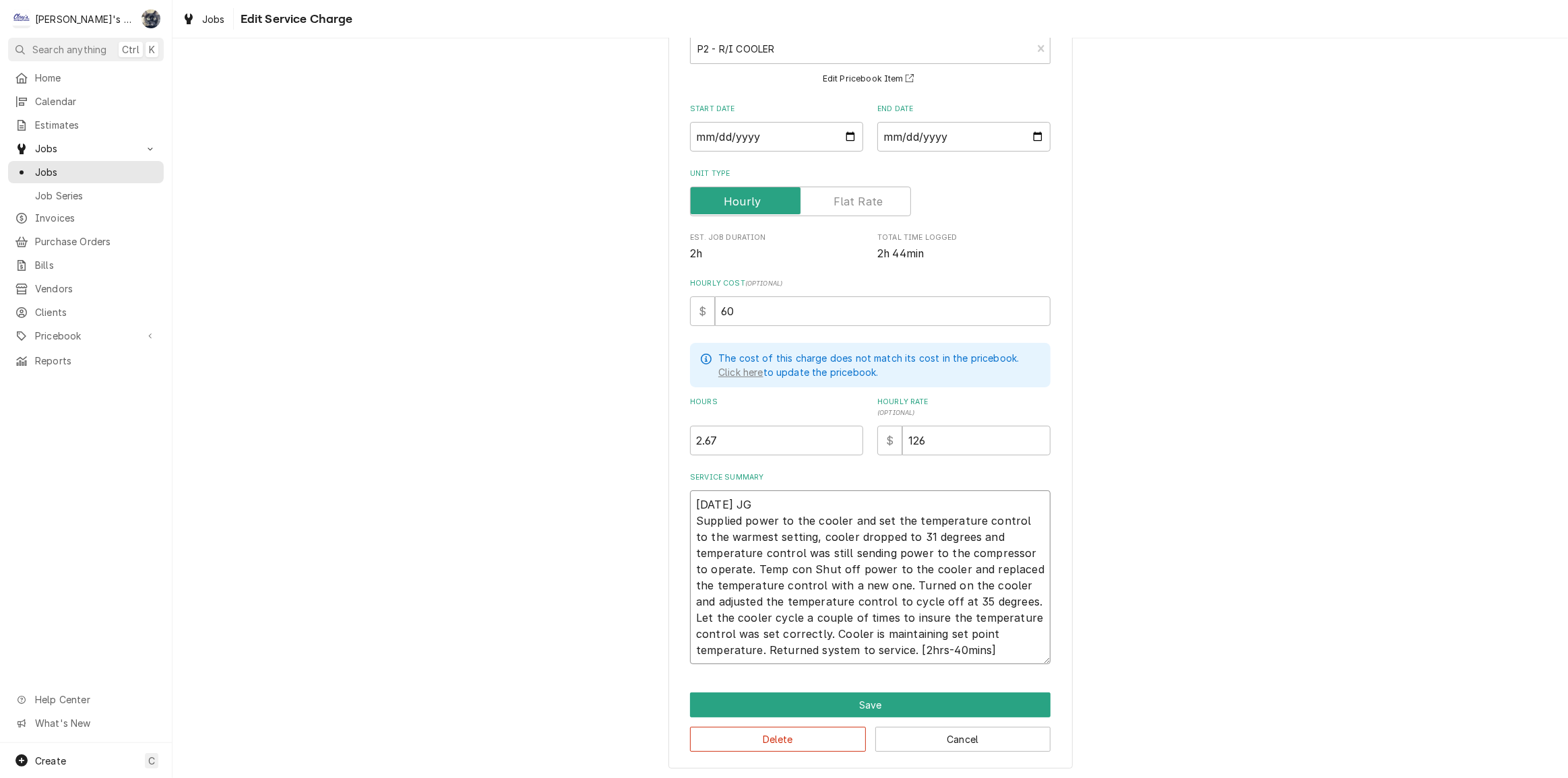
type textarea "8/26/2025 JG Supplied power to the cooler and set the temperature control to th…"
type textarea "x"
type textarea "8/26/2025 JG Supplied power to the cooler and set the temperature control to th…"
type textarea "x"
type textarea "8/26/2025 JG Supplied power to the cooler and set the temperature control to th…"
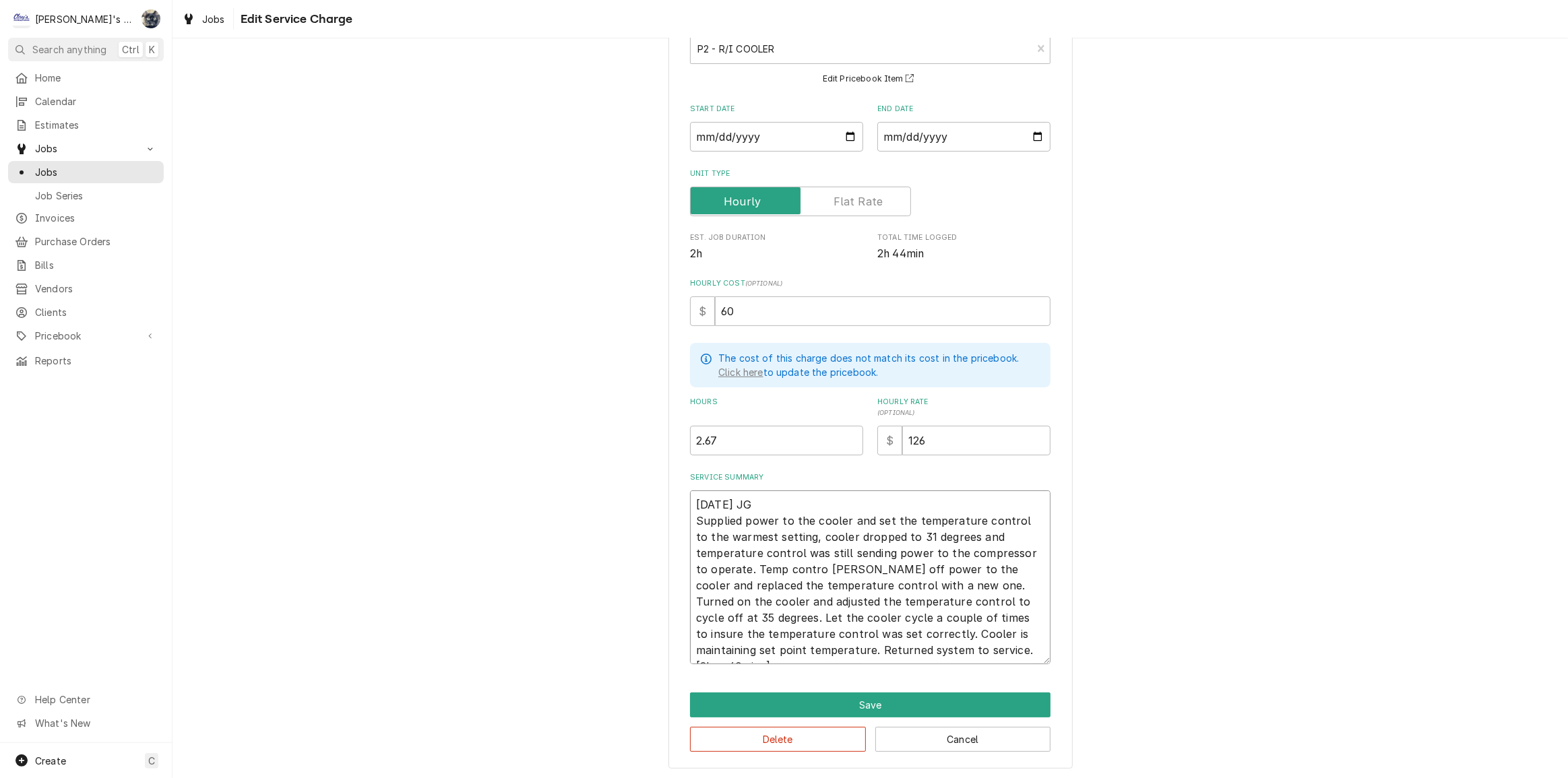
type textarea "x"
type textarea "8/26/2025 JG Supplied power to the cooler and set the temperature control to th…"
type textarea "x"
type textarea "8/26/2025 JG Supplied power to the cooler and set the temperature control to th…"
type textarea "x"
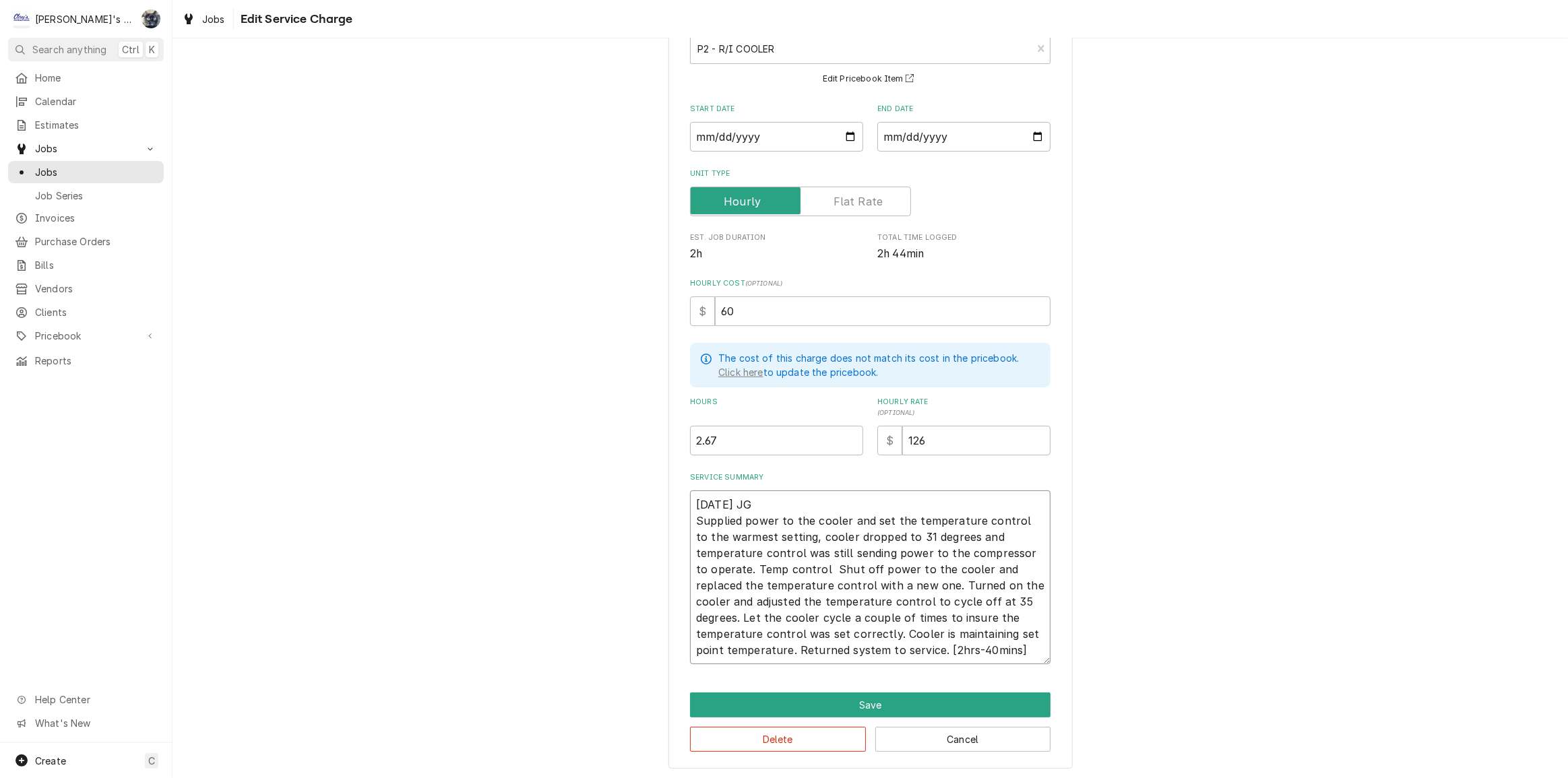
type textarea "8/26/2025 JG Supplied power to the cooler and set the temperature control to th…"
type textarea "x"
type textarea "8/26/2025 JG Supplied power to the cooler and set the temperature control to th…"
type textarea "x"
type textarea "8/26/2025 JG Supplied power to the cooler and set the temperature control to th…"
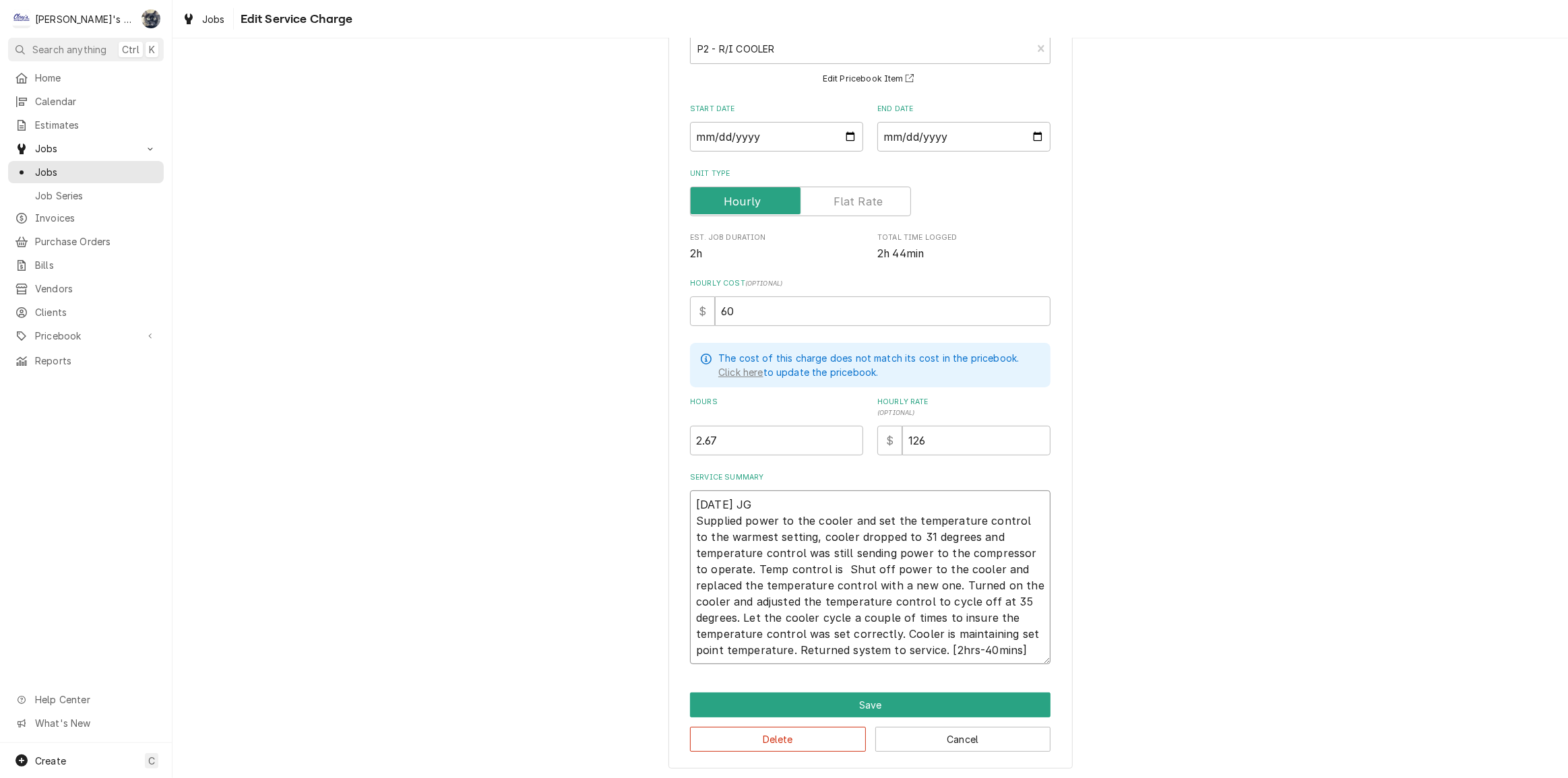
type textarea "x"
type textarea "8/26/2025 JG Supplied power to the cooler and set the temperature control to th…"
type textarea "x"
type textarea "8/26/2025 JG Supplied power to the cooler and set the temperature control to th…"
type textarea "x"
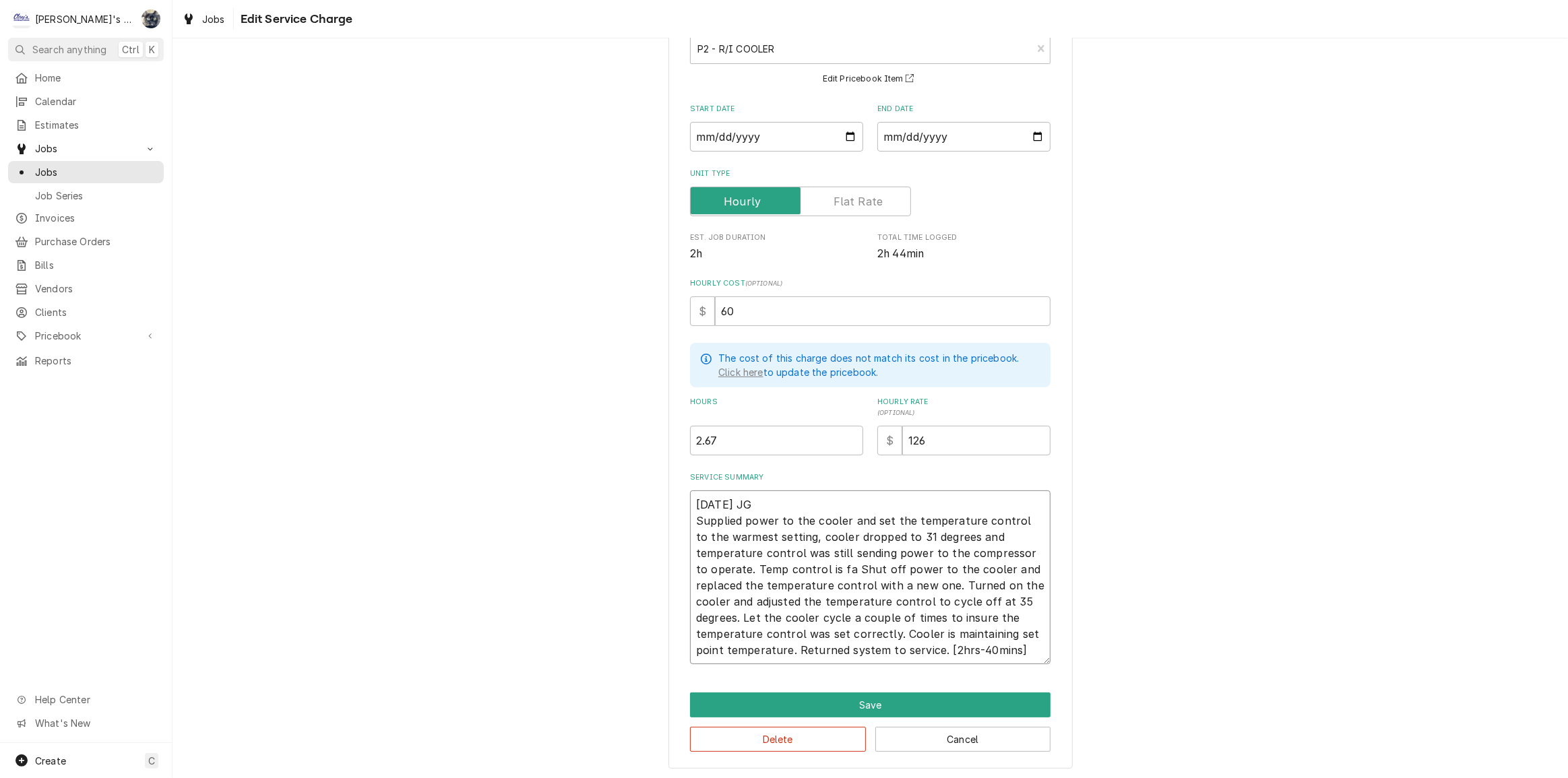
type textarea "8/26/2025 JG Supplied power to the cooler and set the temperature control to th…"
type textarea "x"
type textarea "8/26/2025 JG Supplied power to the cooler and set the temperature control to th…"
type textarea "x"
type textarea "8/26/2025 JG Supplied power to the cooler and set the temperature control to th…"
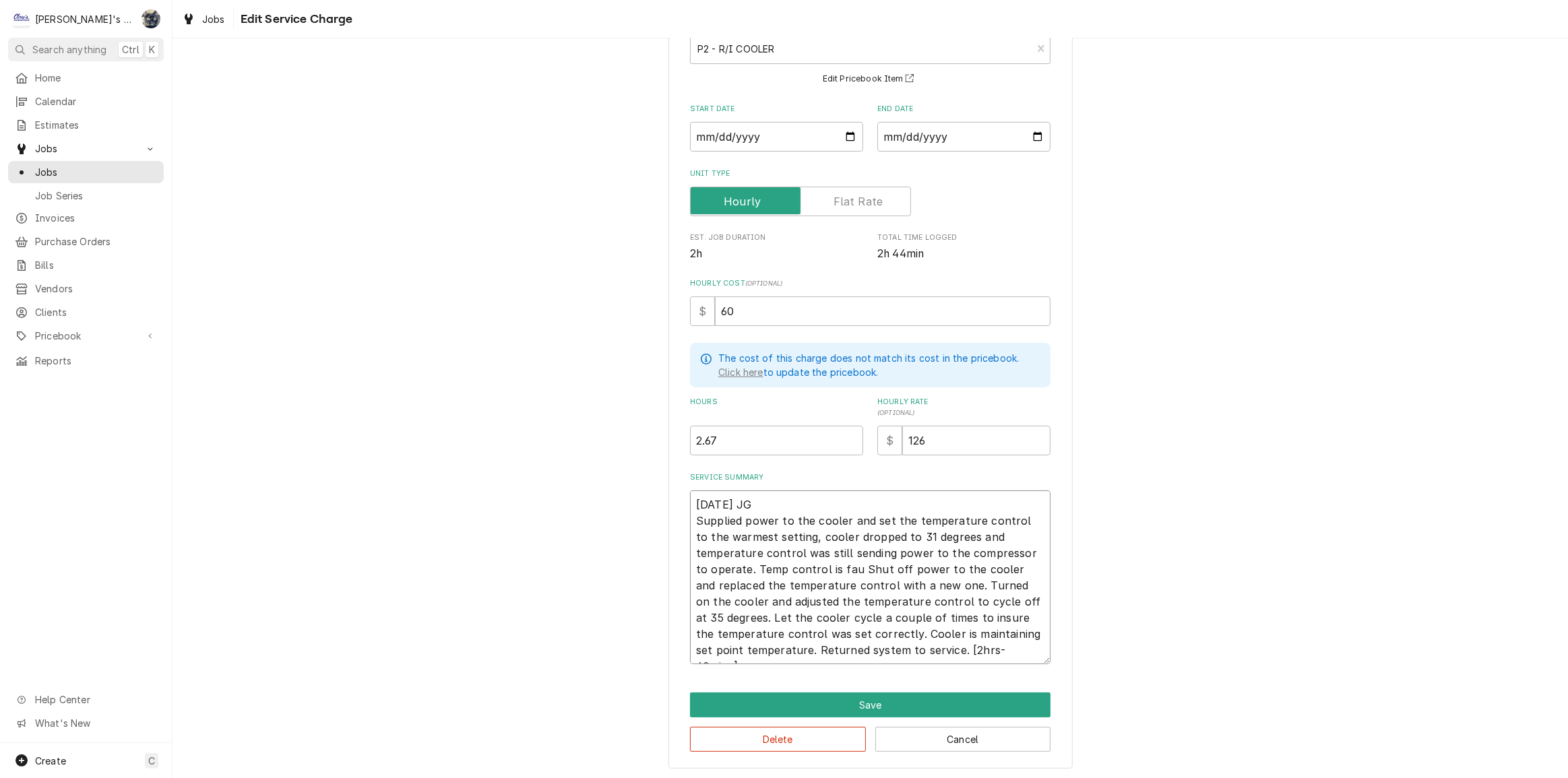
type textarea "x"
type textarea "8/26/2025 JG Supplied power to the cooler and set the temperature control to th…"
type textarea "x"
type textarea "8/26/2025 JG Supplied power to the cooler and set the temperature control to th…"
type textarea "x"
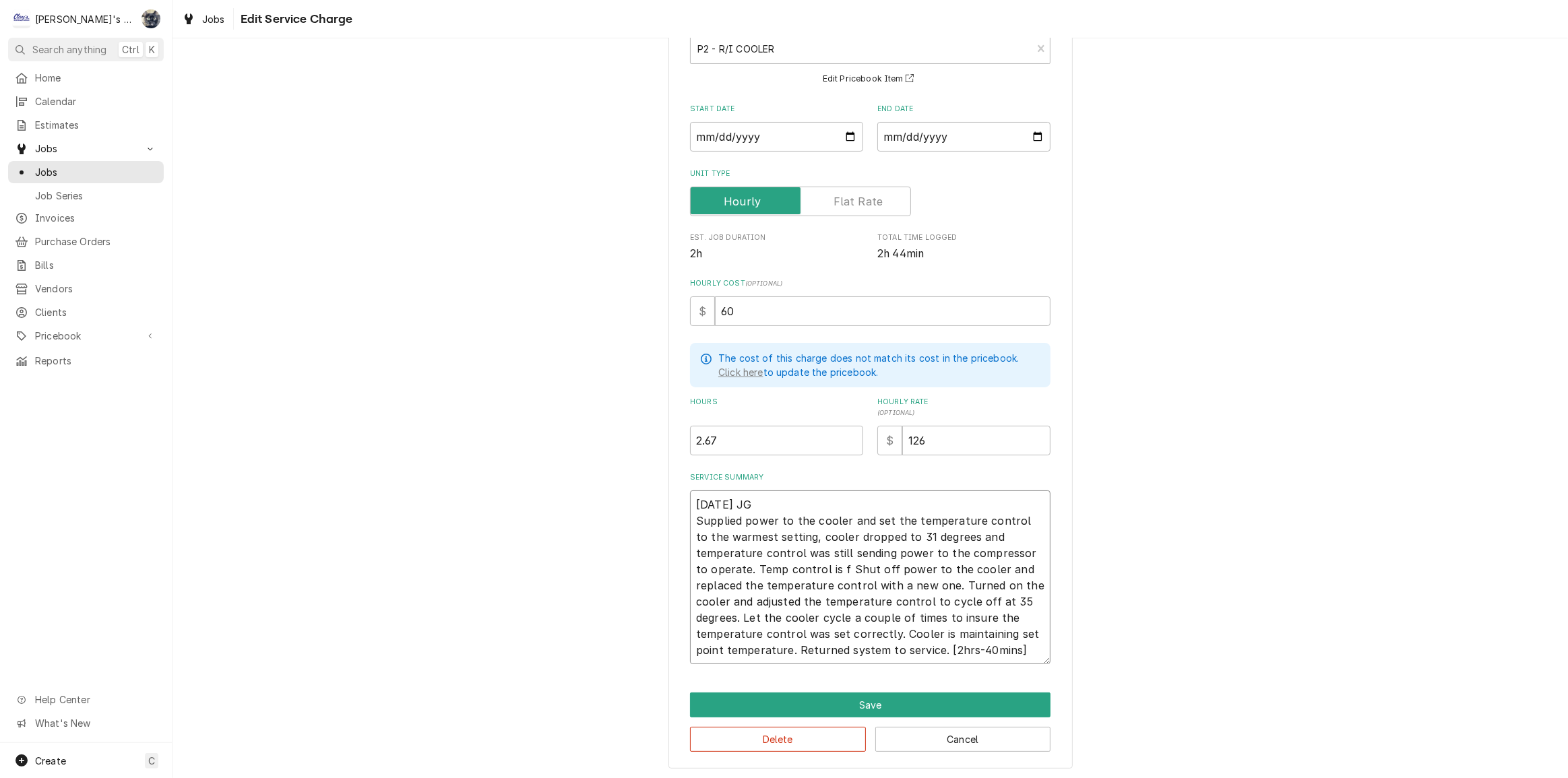
type textarea "8/26/2025 JG Supplied power to the cooler and set the temperature control to th…"
type textarea "x"
type textarea "8/26/2025 JG Supplied power to the cooler and set the temperature control to th…"
type textarea "x"
type textarea "8/26/2025 JG Supplied power to the cooler and set the temperature control to th…"
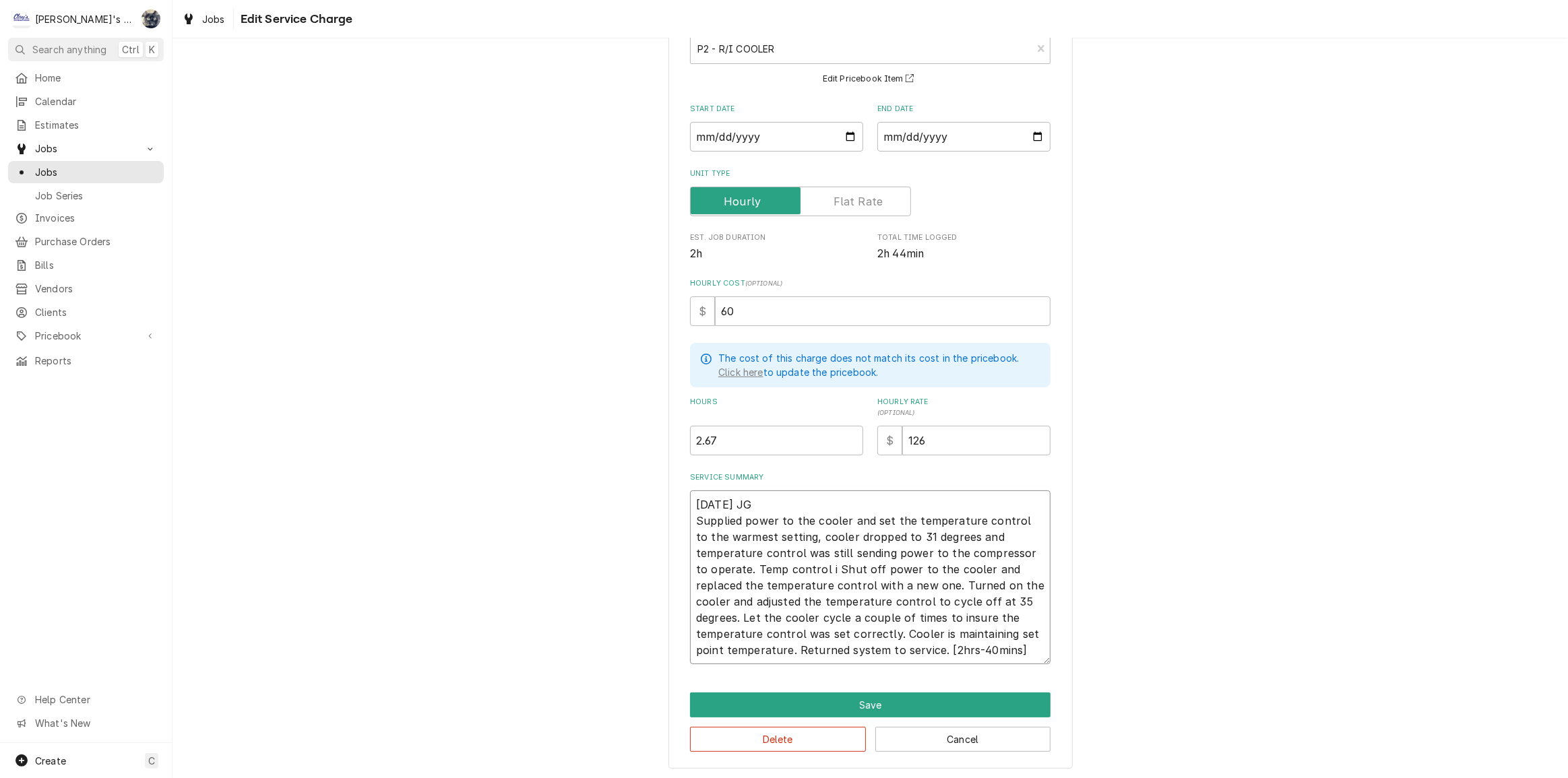
type textarea "x"
type textarea "8/26/2025 JG Supplied power to the cooler and set the temperature control to th…"
type textarea "x"
type textarea "8/26/2025 JG Supplied power to the cooler and set the temperature control to th…"
type textarea "x"
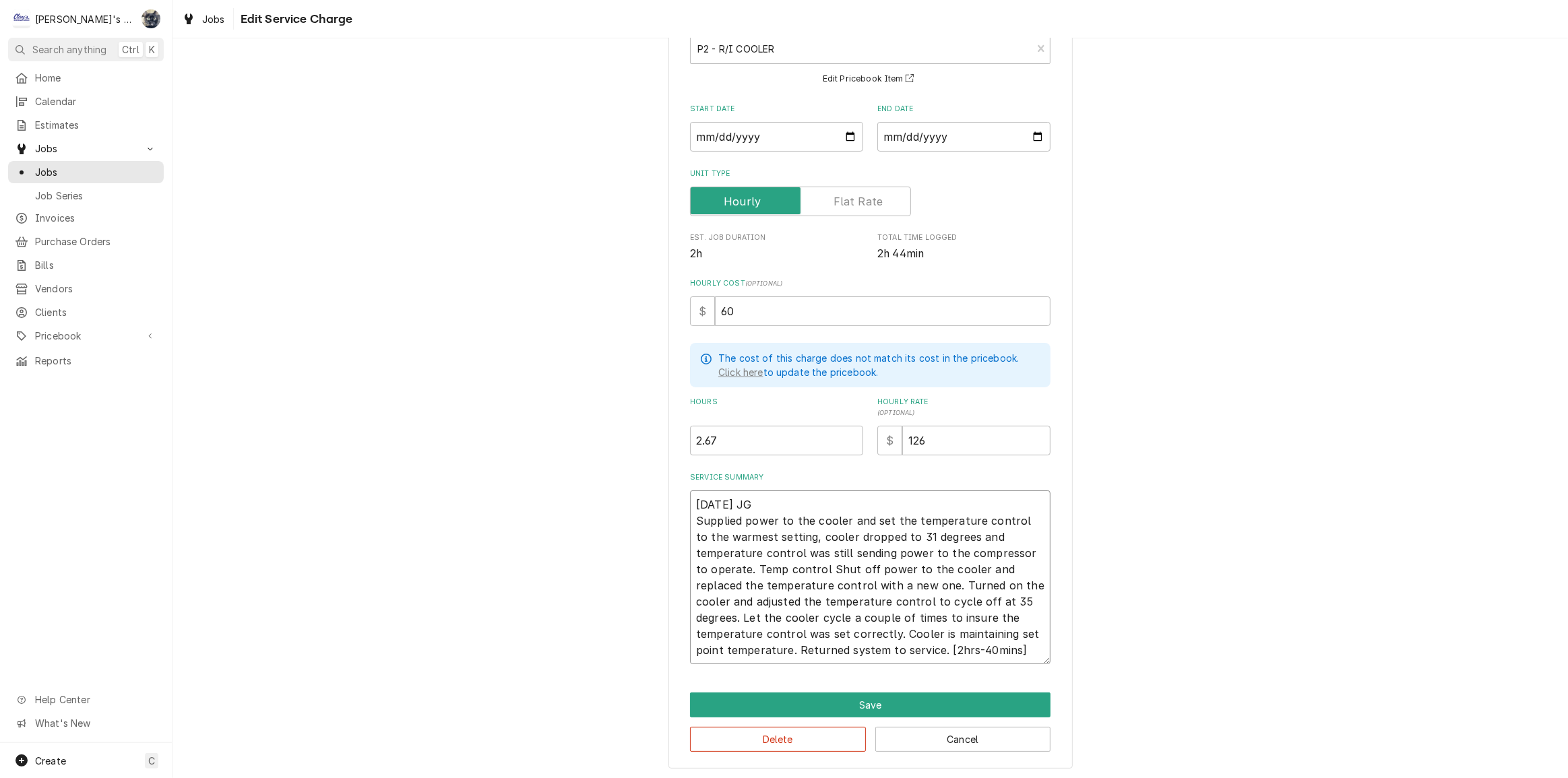
type textarea "8/26/2025 JG Supplied power to the cooler and set the temperature control to th…"
type textarea "x"
type textarea "8/26/2025 JG Supplied power to the cooler and set the temperature control to th…"
type textarea "x"
type textarea "8/26/2025 JG Supplied power to the cooler and set the temperature control to th…"
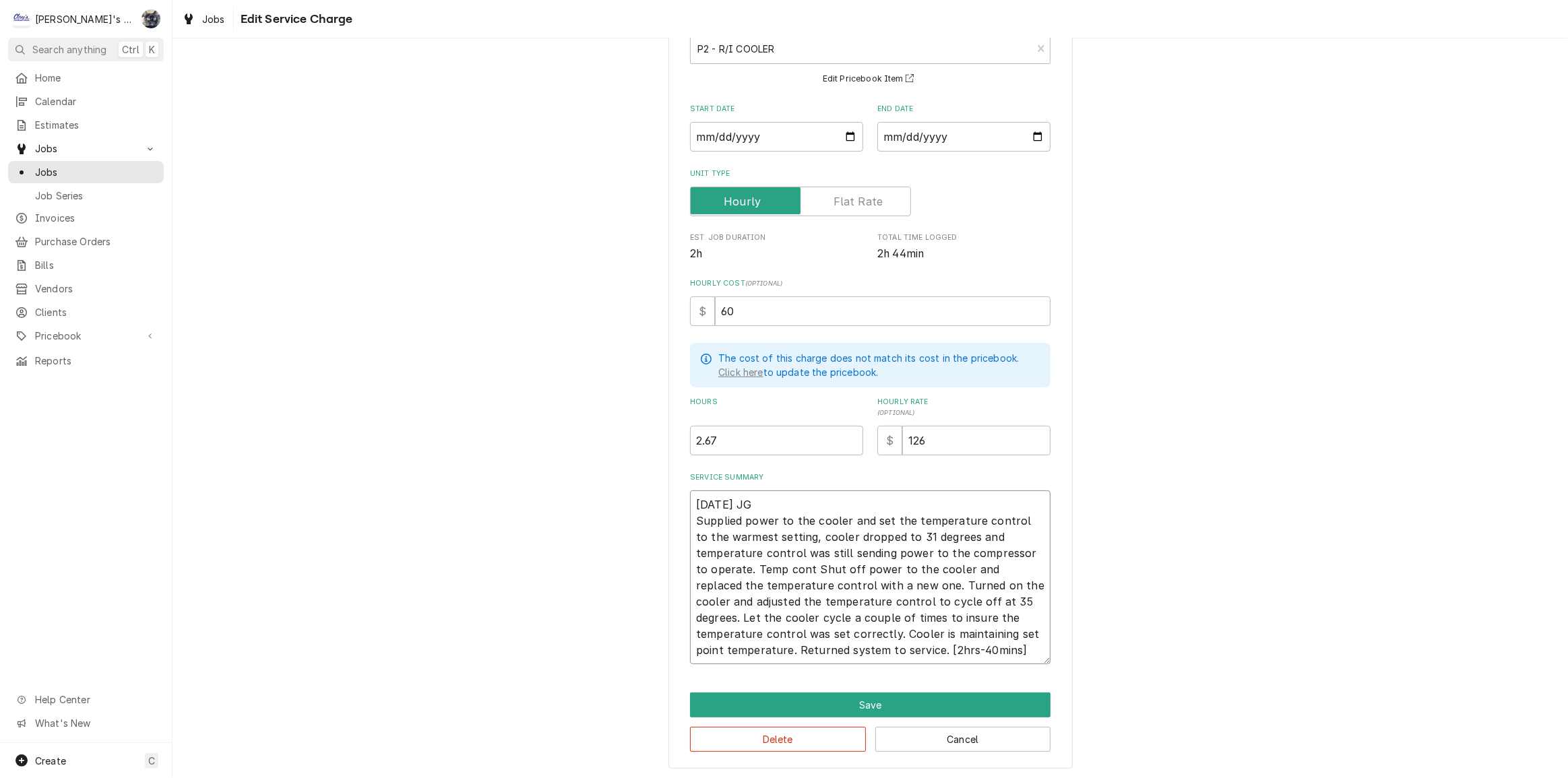
type textarea "x"
type textarea "8/26/2025 JG Supplied power to the cooler and set the temperature control to th…"
type textarea "x"
type textarea "8/26/2025 JG Supplied power to the cooler and set the temperature control to th…"
type textarea "x"
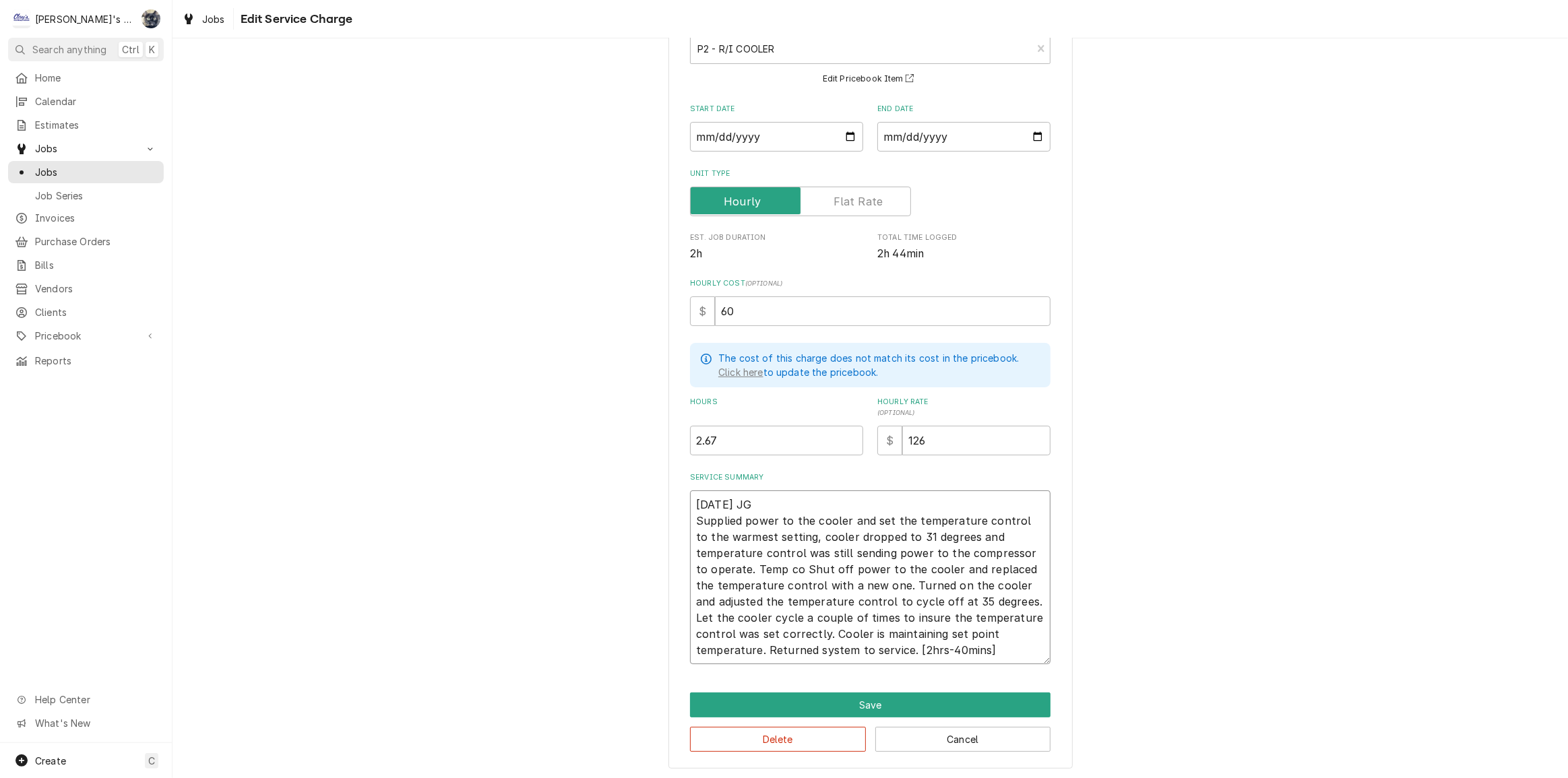
type textarea "8/26/2025 JG Supplied power to the cooler and set the temperature control to th…"
type textarea "x"
type textarea "8/26/2025 JG Supplied power to the cooler and set the temperature control to th…"
type textarea "x"
type textarea "8/26/2025 JG Supplied power to the cooler and set the temperature control to th…"
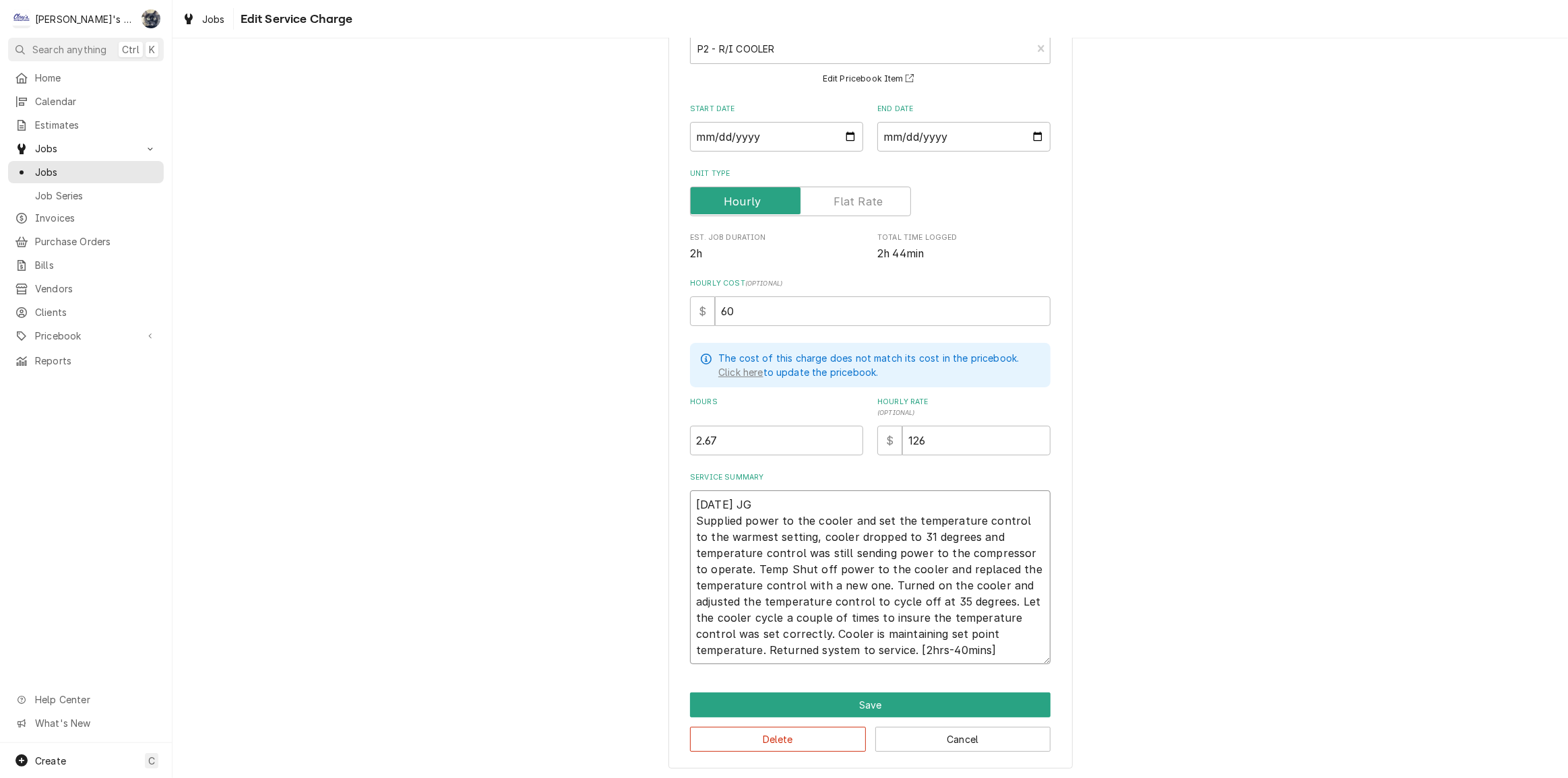
type textarea "x"
type textarea "8/26/2025 JG Supplied power to the cooler and set the temperature control to th…"
type textarea "x"
type textarea "8/26/2025 JG Supplied power to the cooler and set the temperature control to th…"
type textarea "x"
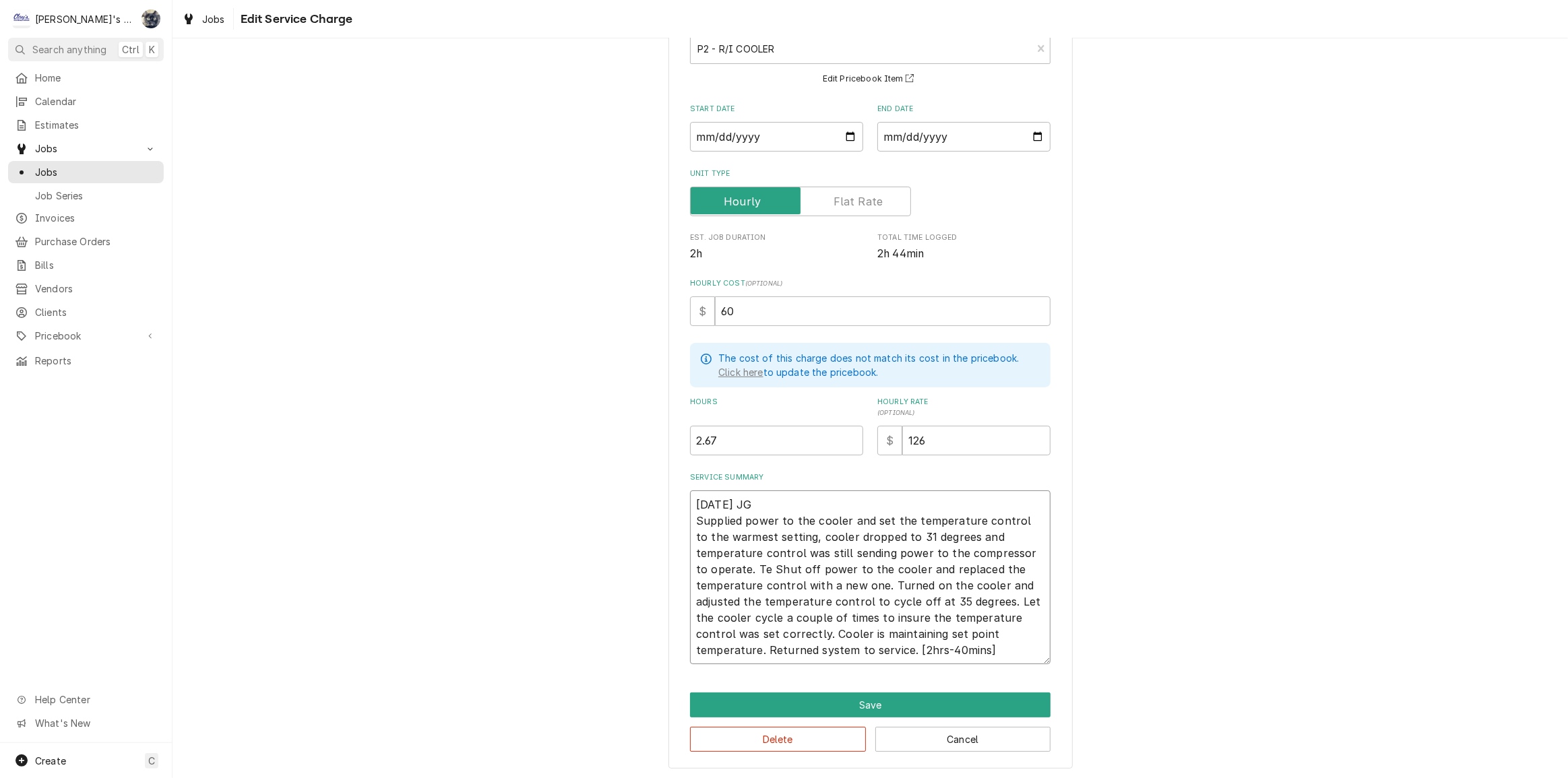
type textarea "8/26/2025 JG Supplied power to the cooler and set the temperature control to th…"
type textarea "x"
type textarea "8/26/2025 JG Supplied power to the cooler and set the temperature control to th…"
type textarea "x"
type textarea "8/26/2025 JG Supplied power to the cooler and set the temperature control to th…"
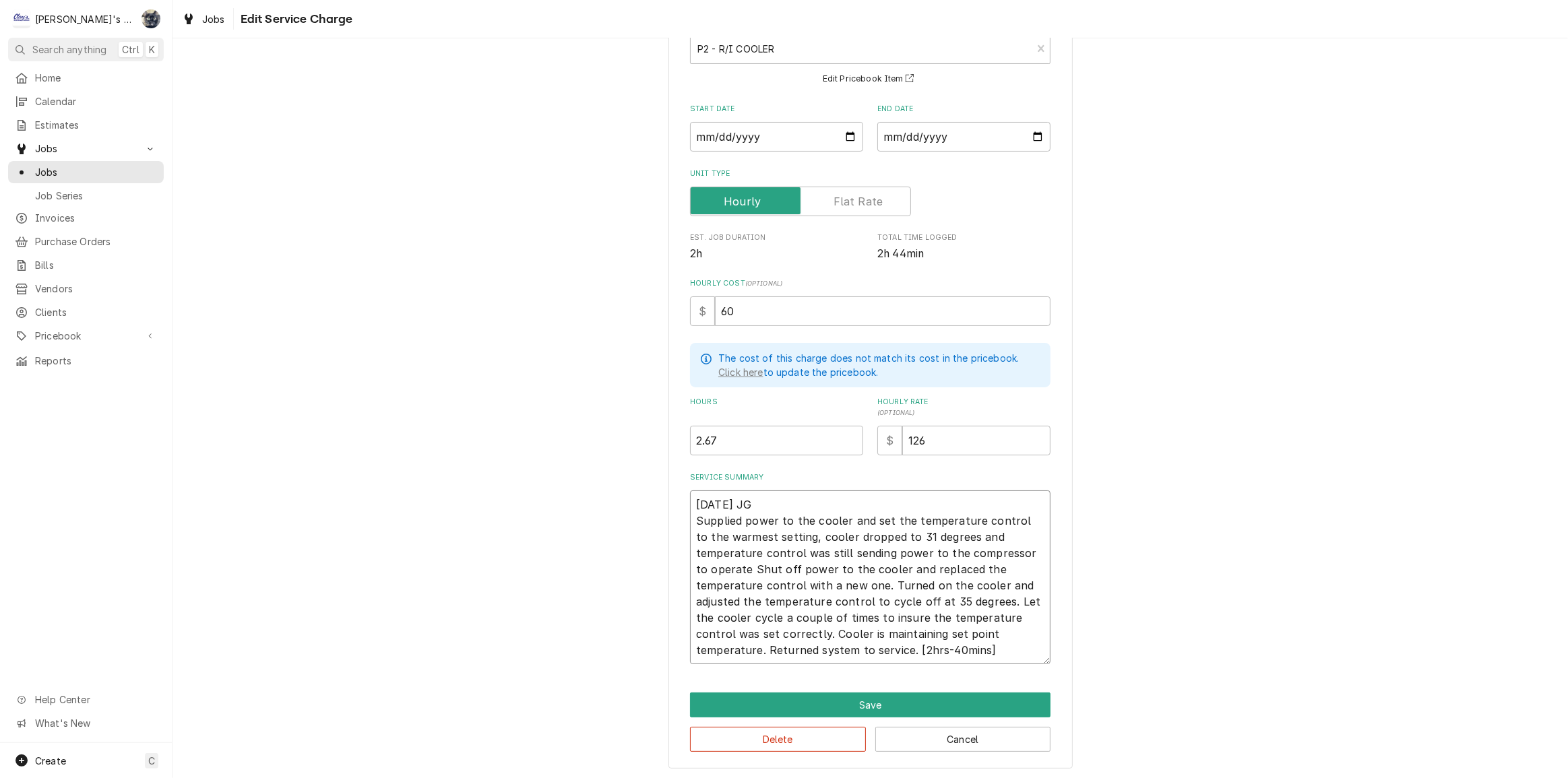
type textarea "x"
type textarea "8/26/2025 JG Supplied power to the cooler and set the temperature control to th…"
click at [884, 617] on textarea "8/26/2025 JG Supplied power to the cooler and set the temperature control to th…" at bounding box center [871, 577] width 361 height 174
type textarea "x"
type textarea "8/26/2025 JG Supplied power to the cooler and set the temperature control to th…"
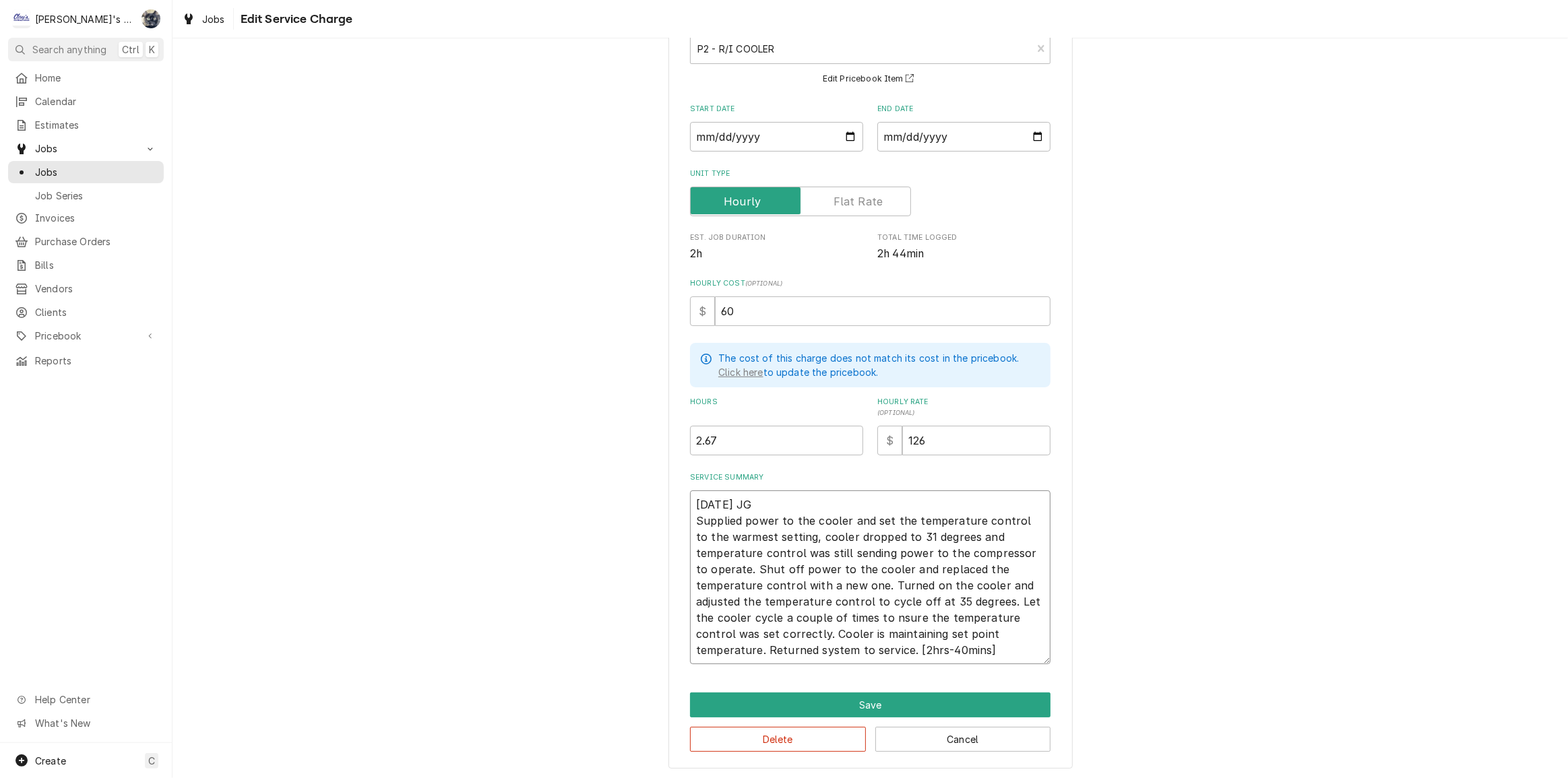
type textarea "x"
type textarea "8/26/2025 JG Supplied power to the cooler and set the temperature control to th…"
click at [896, 697] on button "Save" at bounding box center [871, 705] width 361 height 25
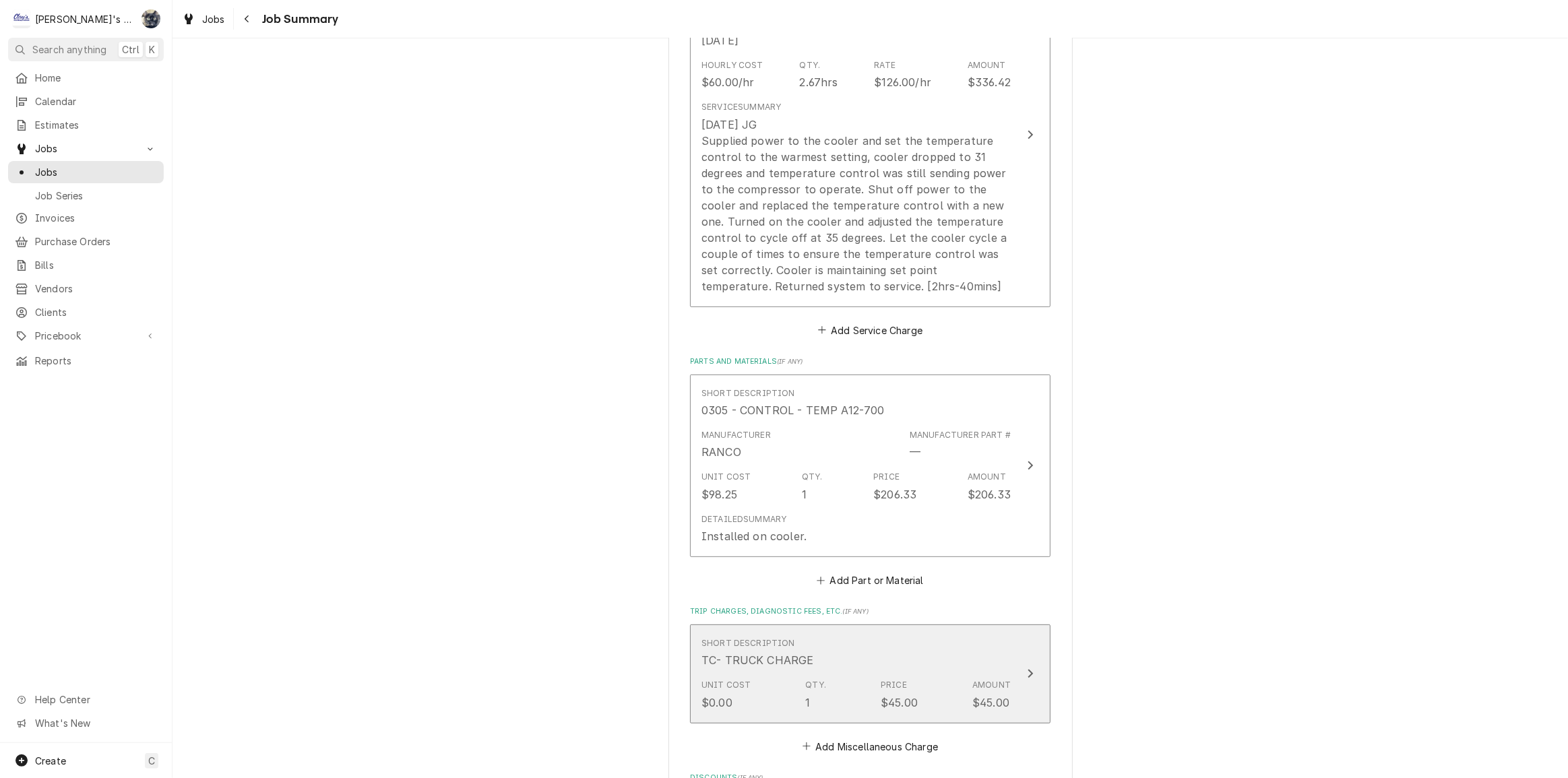
scroll to position [428, 0]
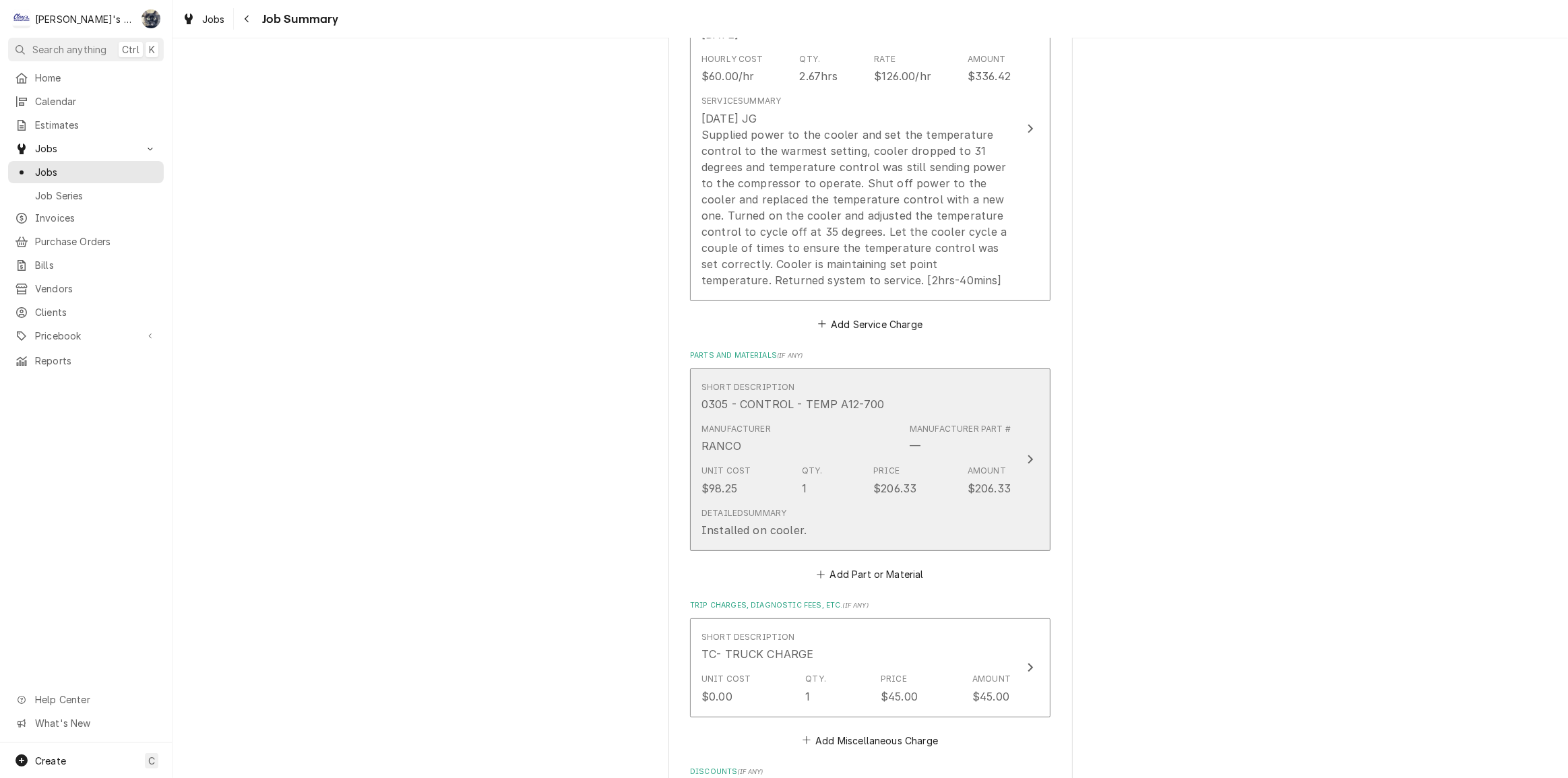
click at [849, 536] on div "Detailed Summary Installed on cooler." at bounding box center [856, 522] width 309 height 42
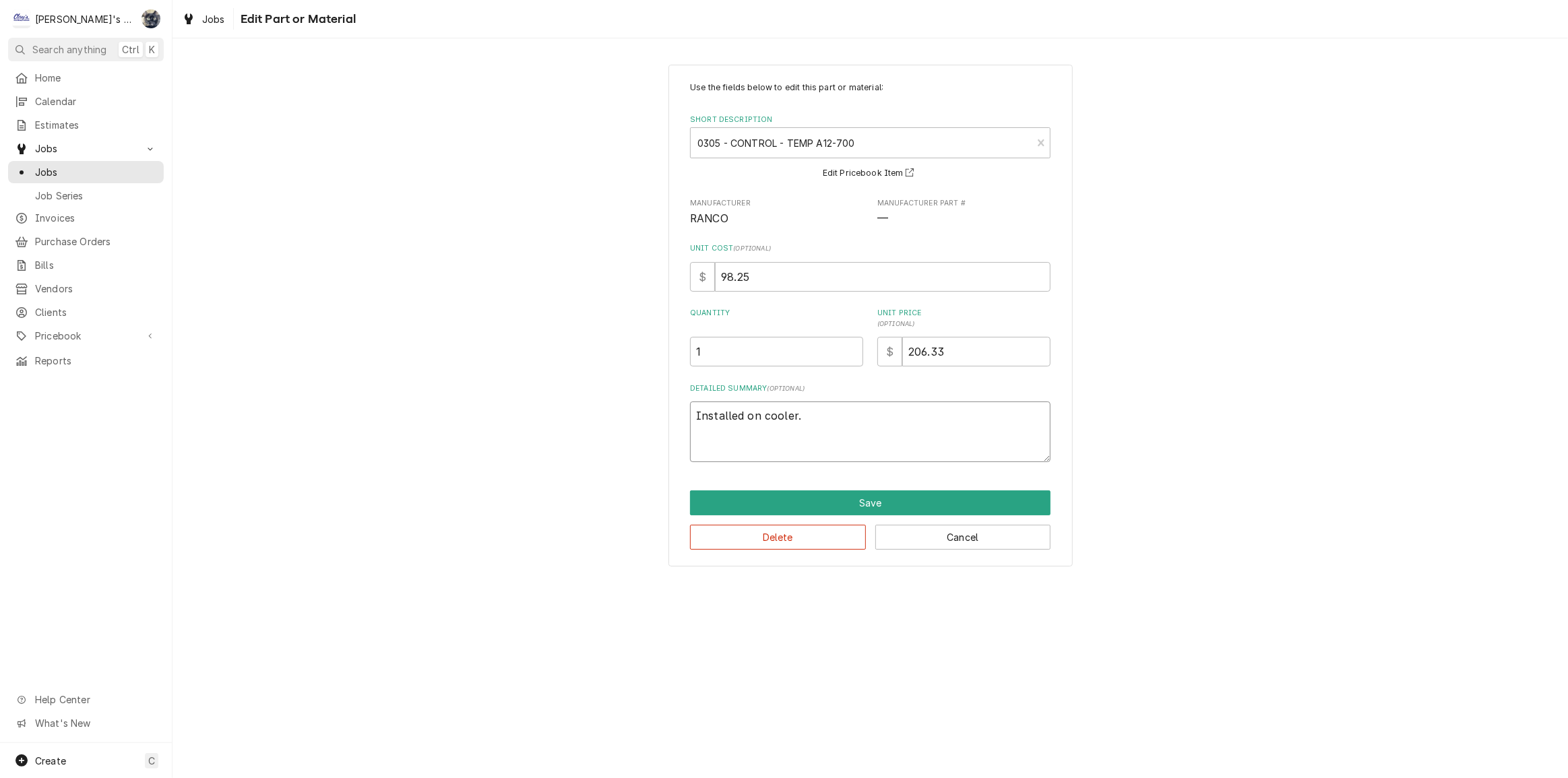
drag, startPoint x: 679, startPoint y: 438, endPoint x: 639, endPoint y: 447, distance: 41.0
click at [639, 447] on div "Use the fields below to edit this part or material: Short Description 0305 - CO…" at bounding box center [870, 316] width 1396 height 526
type textarea "x"
click at [730, 497] on button "Save" at bounding box center [871, 503] width 361 height 25
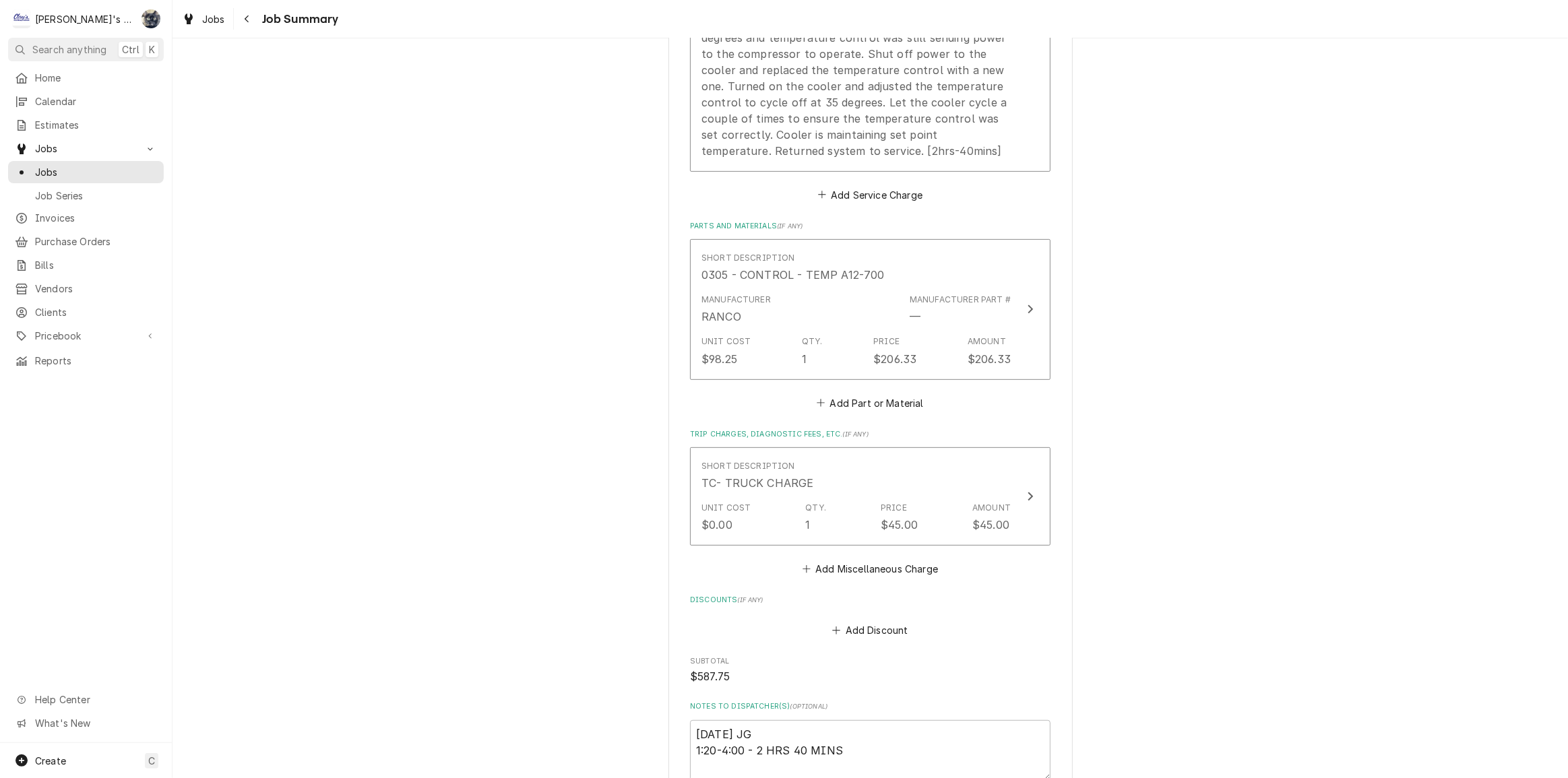
scroll to position [612, 0]
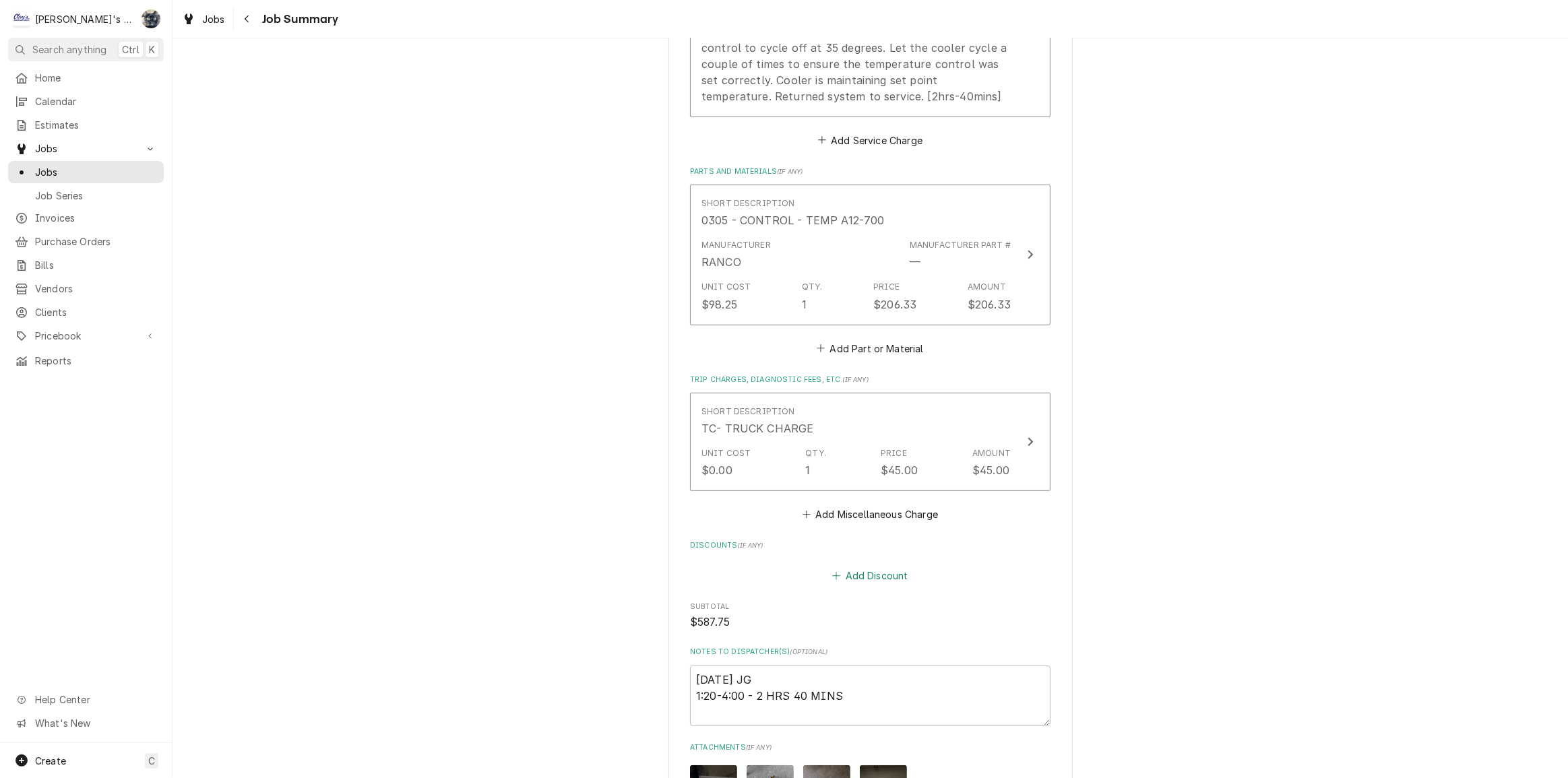
click at [830, 573] on button "Add Discount" at bounding box center [870, 576] width 80 height 19
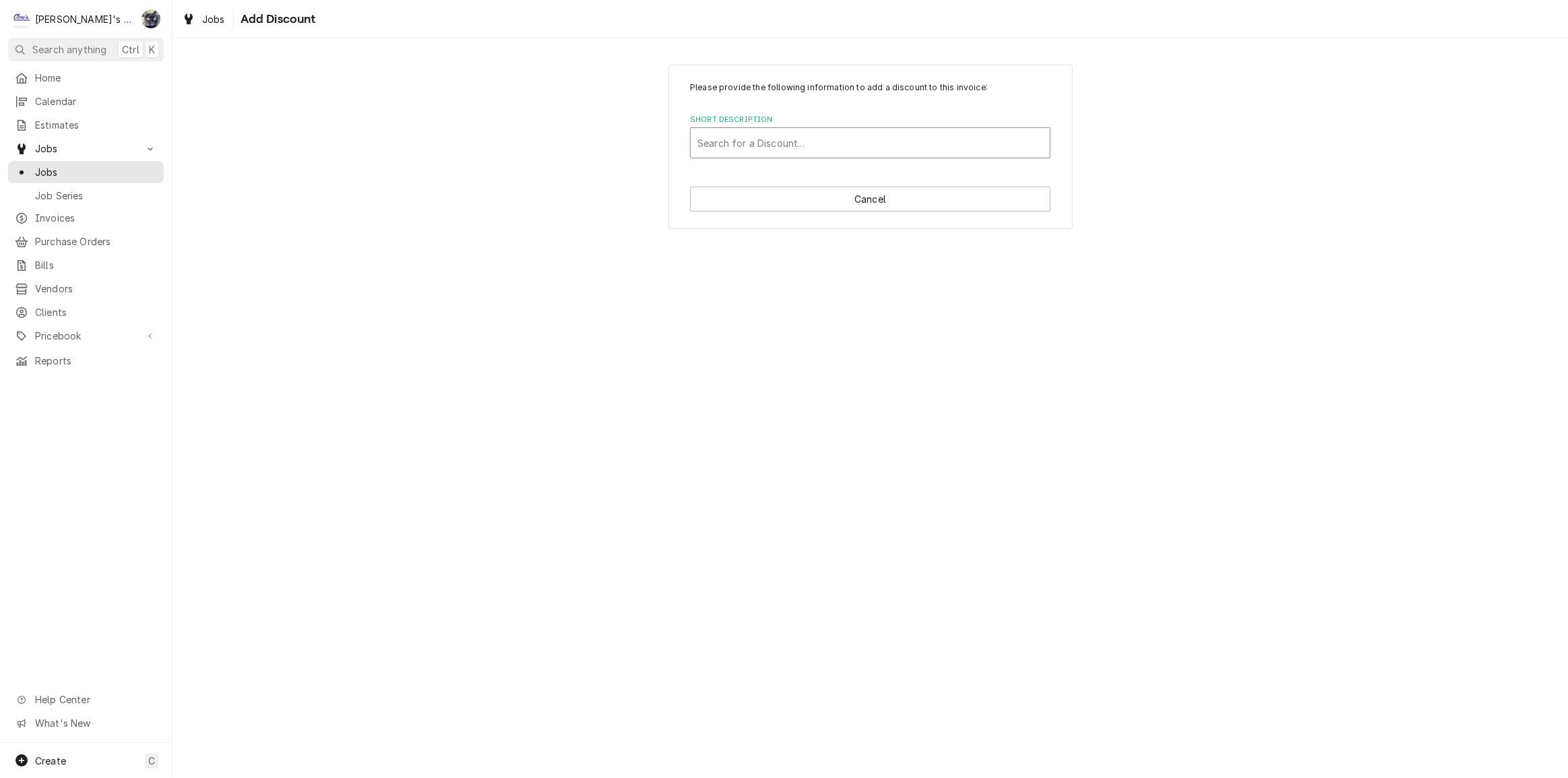
click at [775, 147] on div "Short Description" at bounding box center [870, 142] width 345 height 24
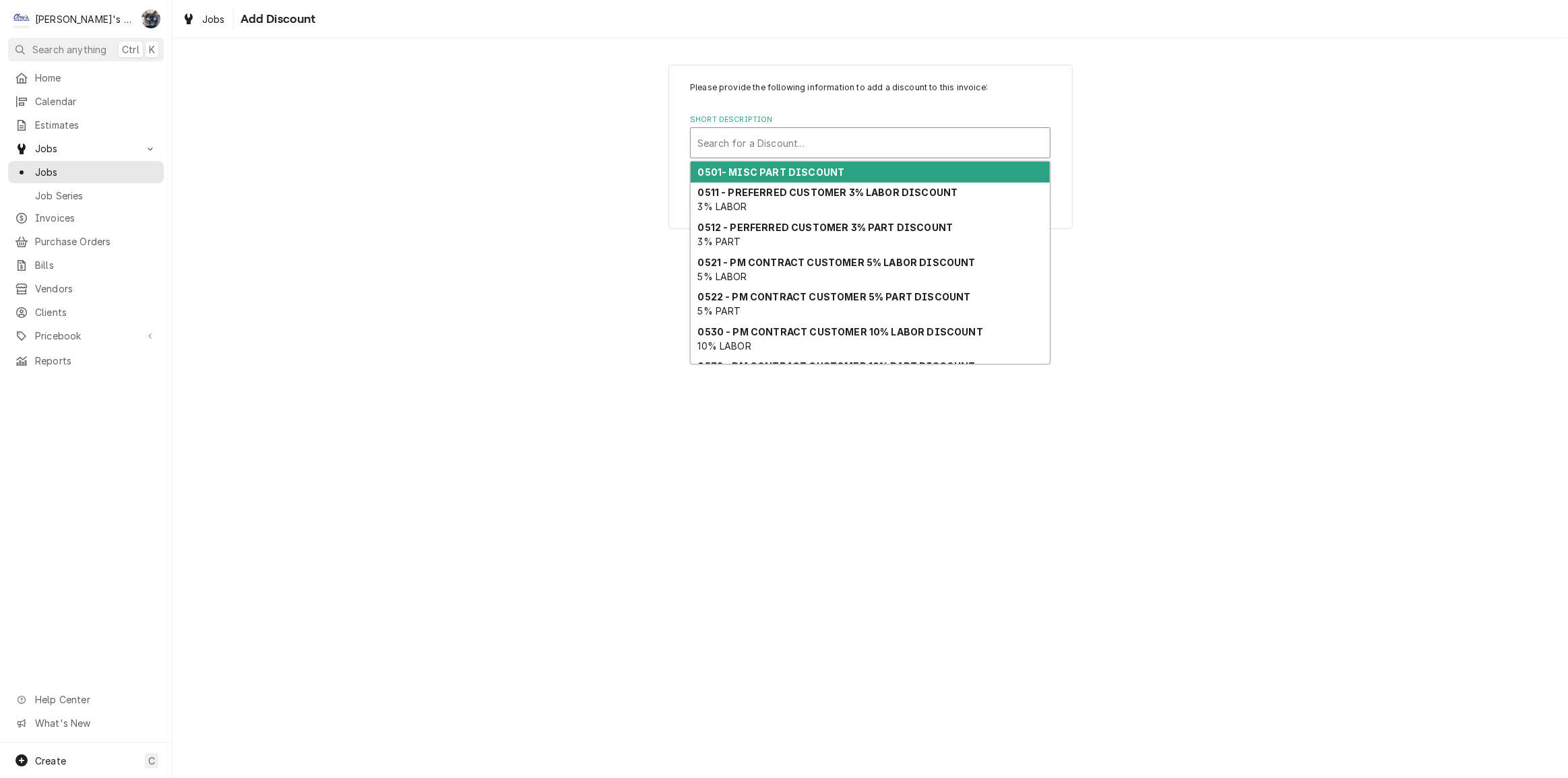
click at [769, 166] on strong "0501- MISC PART DISCOUNT" at bounding box center [772, 172] width 147 height 12
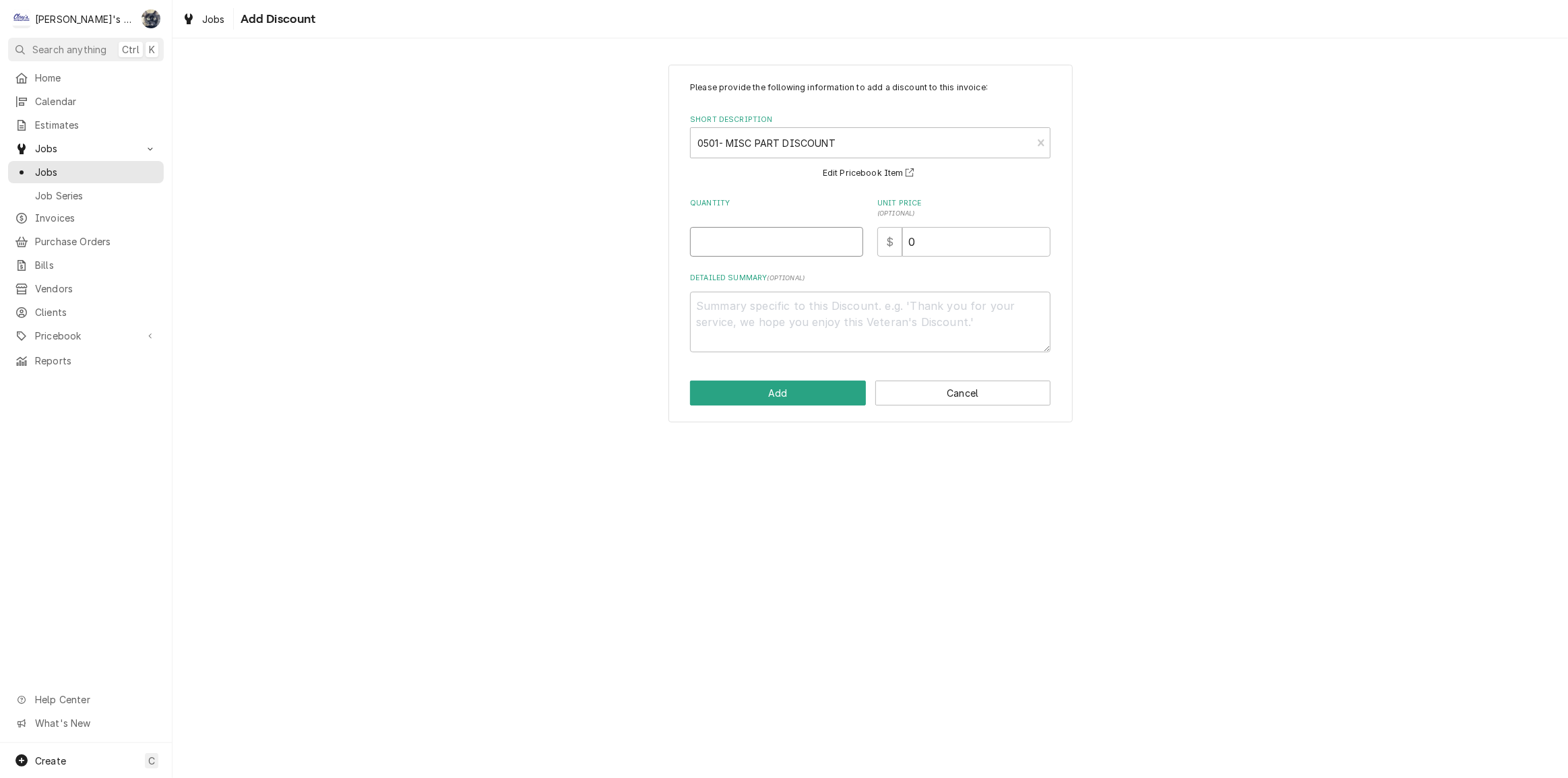
drag, startPoint x: 741, startPoint y: 236, endPoint x: 754, endPoint y: 282, distance: 47.8
click at [741, 236] on input "Quantity" at bounding box center [777, 242] width 173 height 29
type textarea "x"
type input "1"
click at [786, 386] on button "Add" at bounding box center [778, 393] width 176 height 25
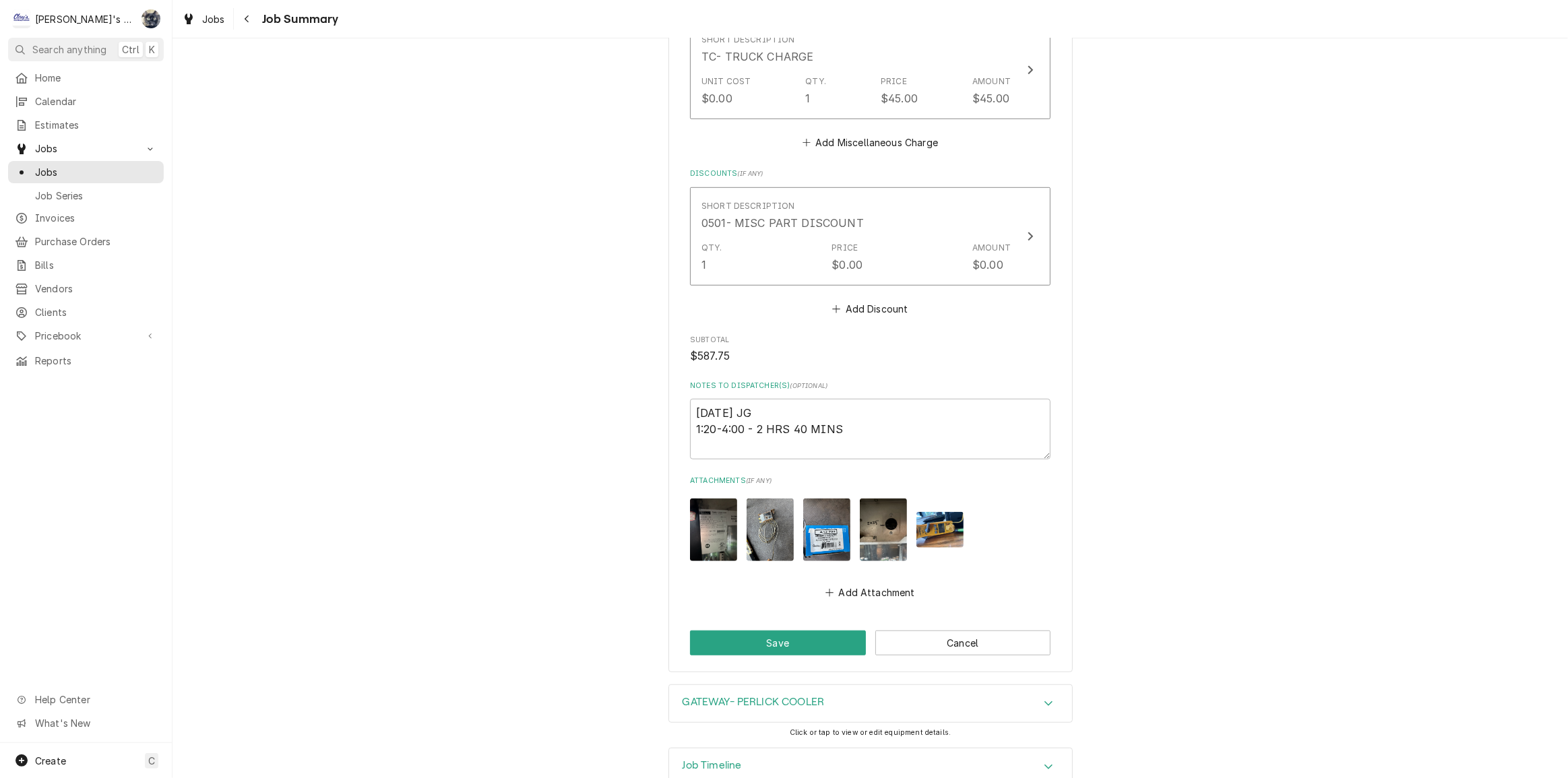
scroll to position [1016, 0]
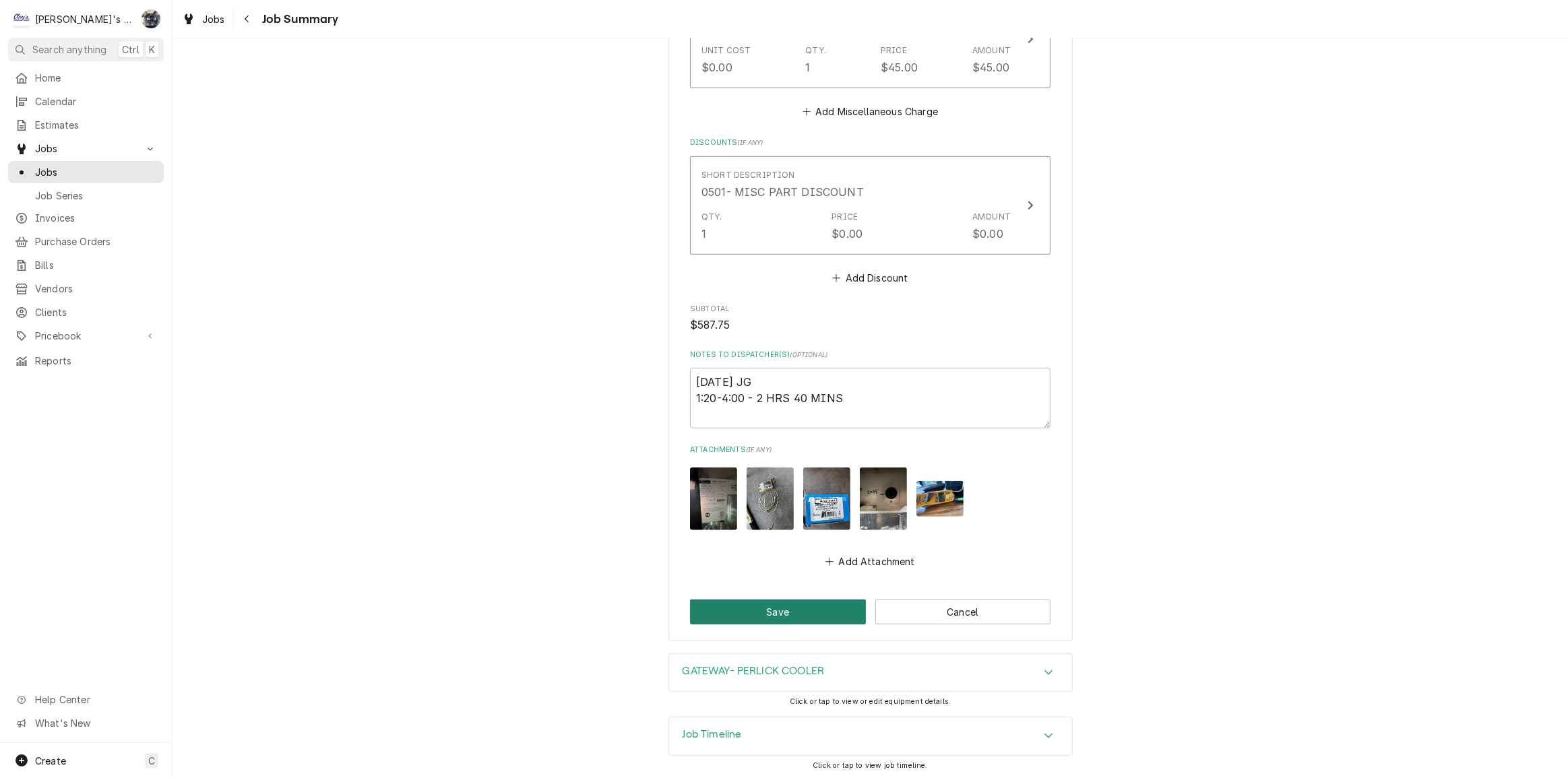
click at [839, 619] on button "Save" at bounding box center [778, 612] width 176 height 25
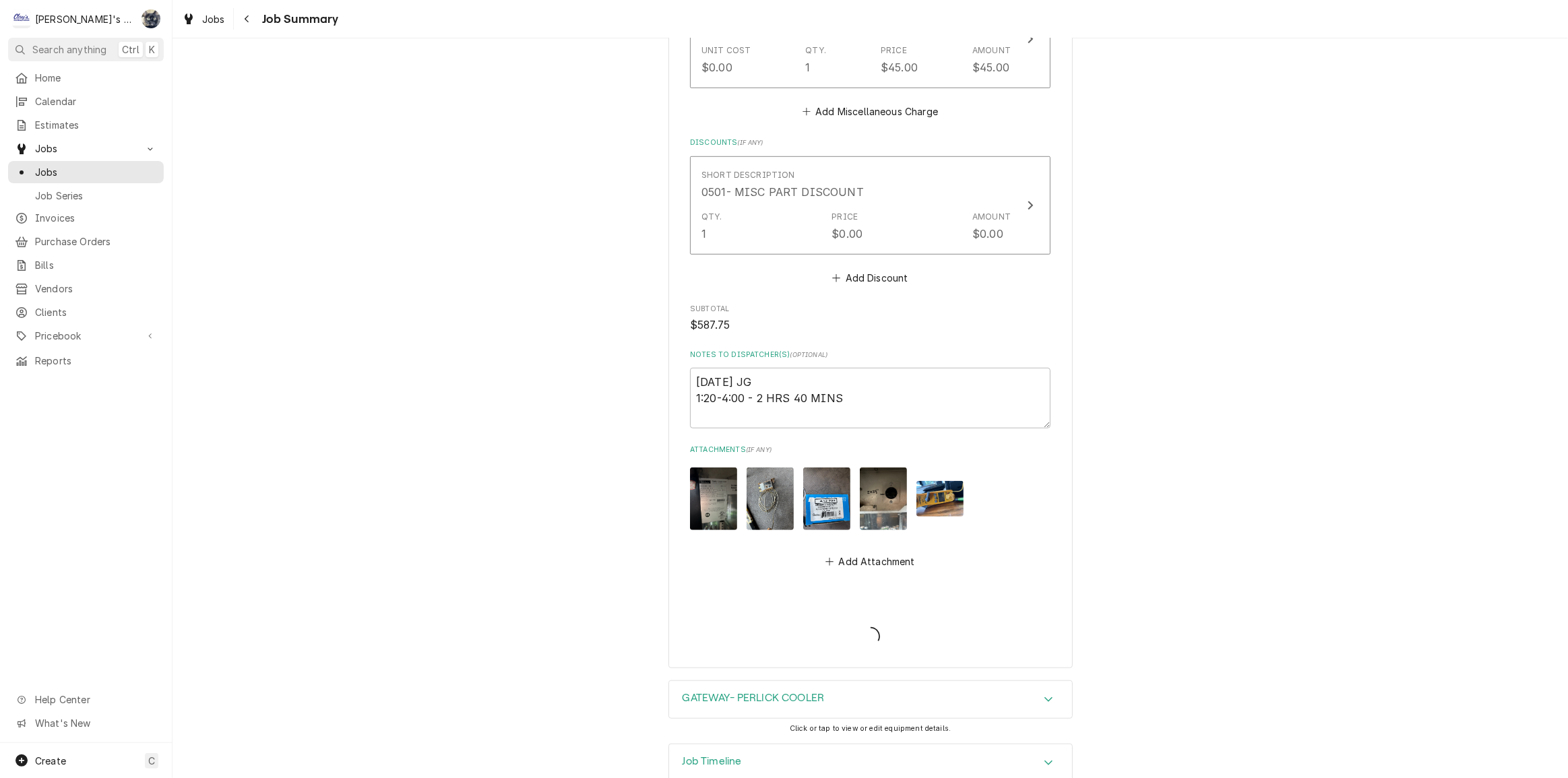
type textarea "x"
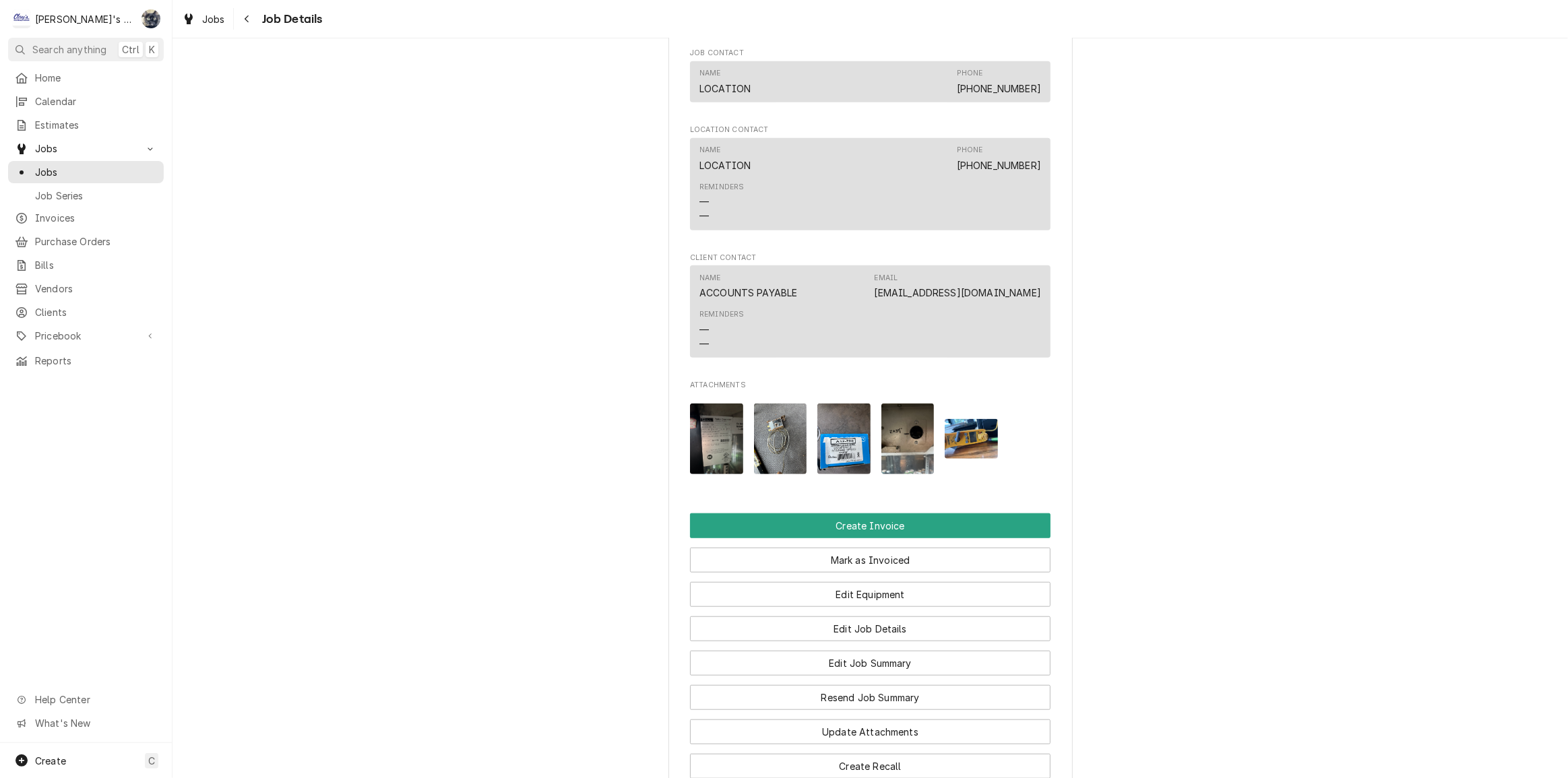
scroll to position [1102, 0]
click at [846, 537] on button "Create Invoice" at bounding box center [871, 525] width 361 height 25
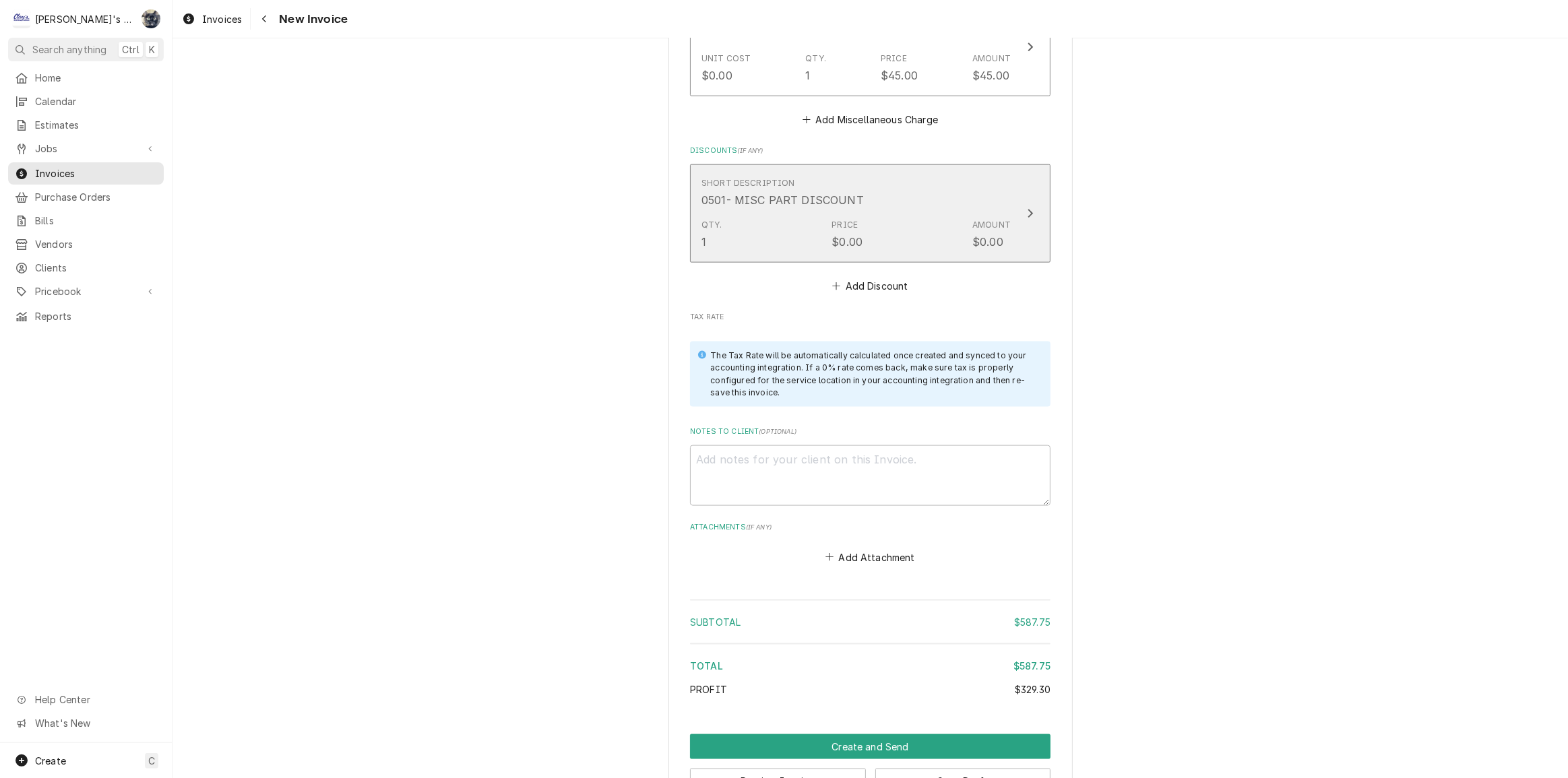
scroll to position [1898, 0]
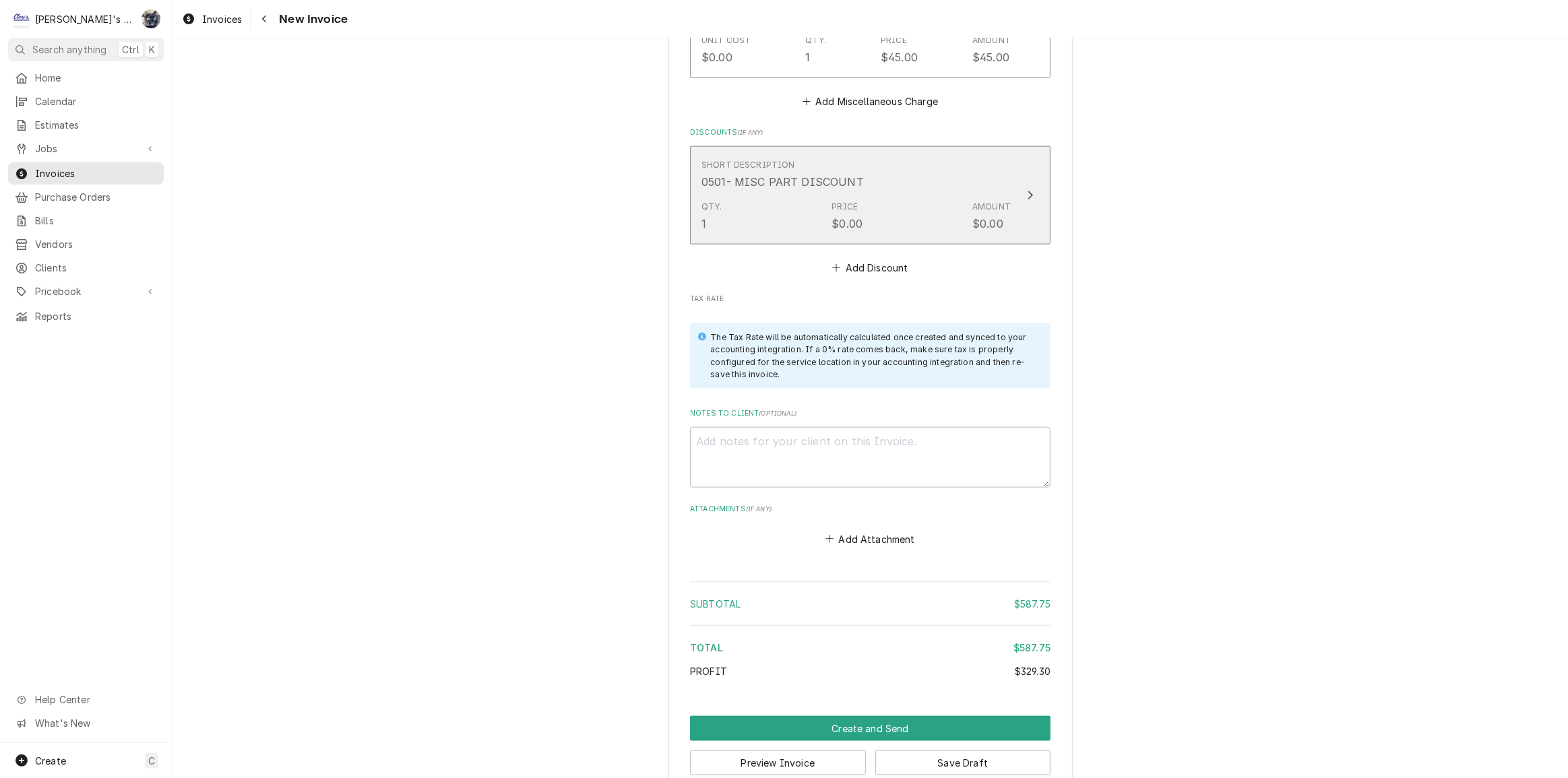
click at [845, 224] on div "$0.00" at bounding box center [847, 224] width 31 height 16
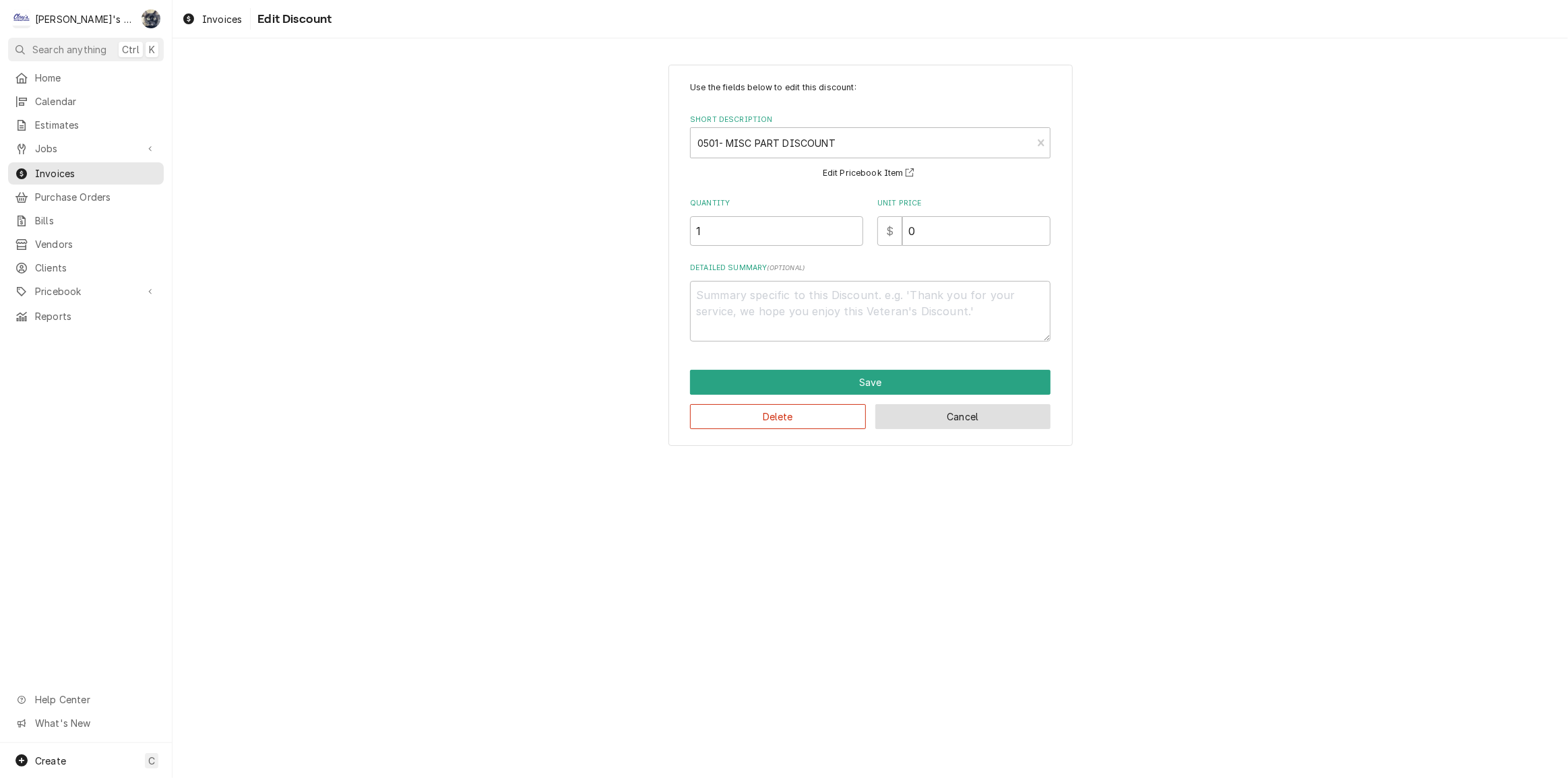
click at [926, 419] on button "Cancel" at bounding box center [963, 416] width 176 height 25
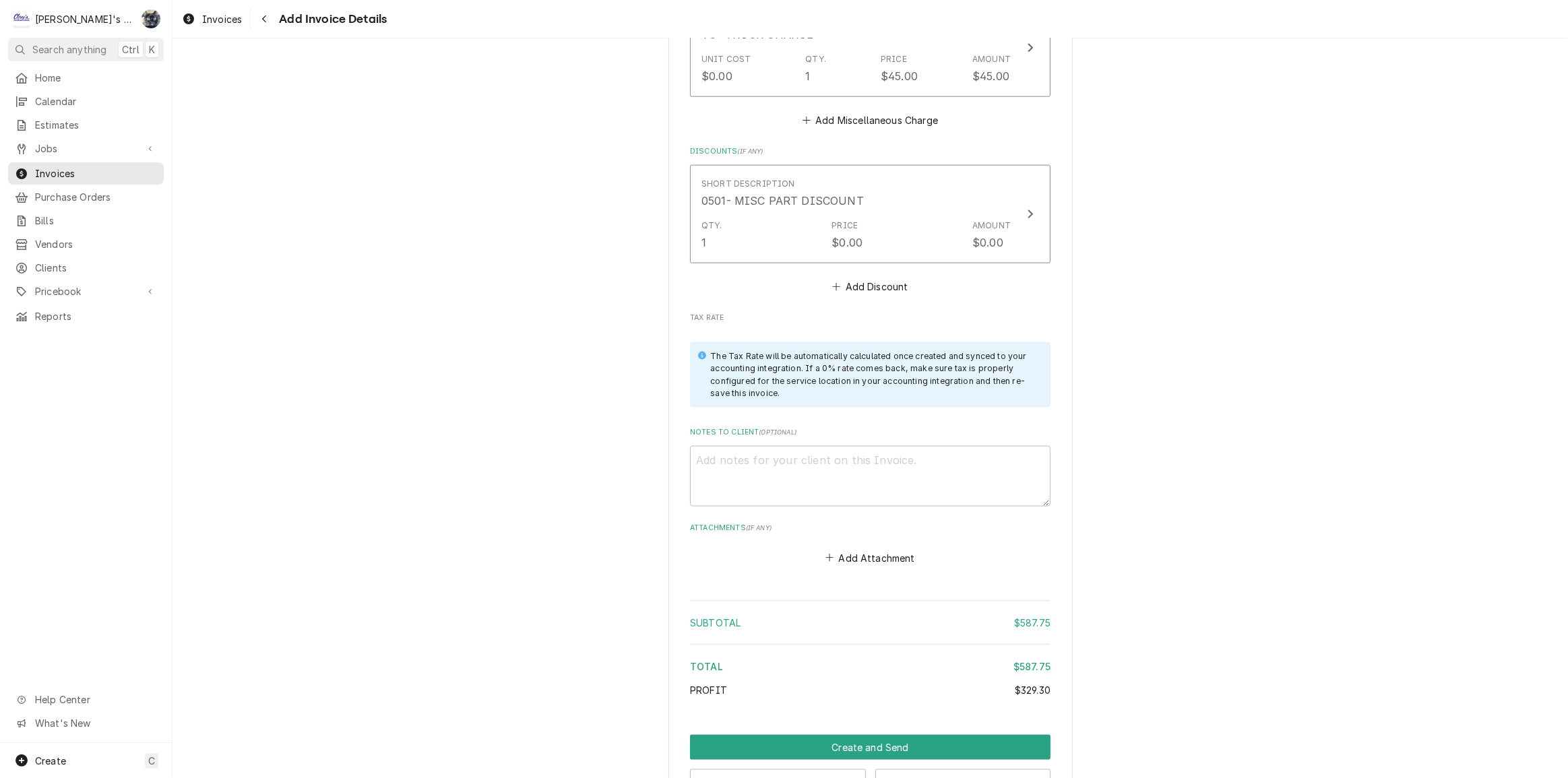
scroll to position [1882, 0]
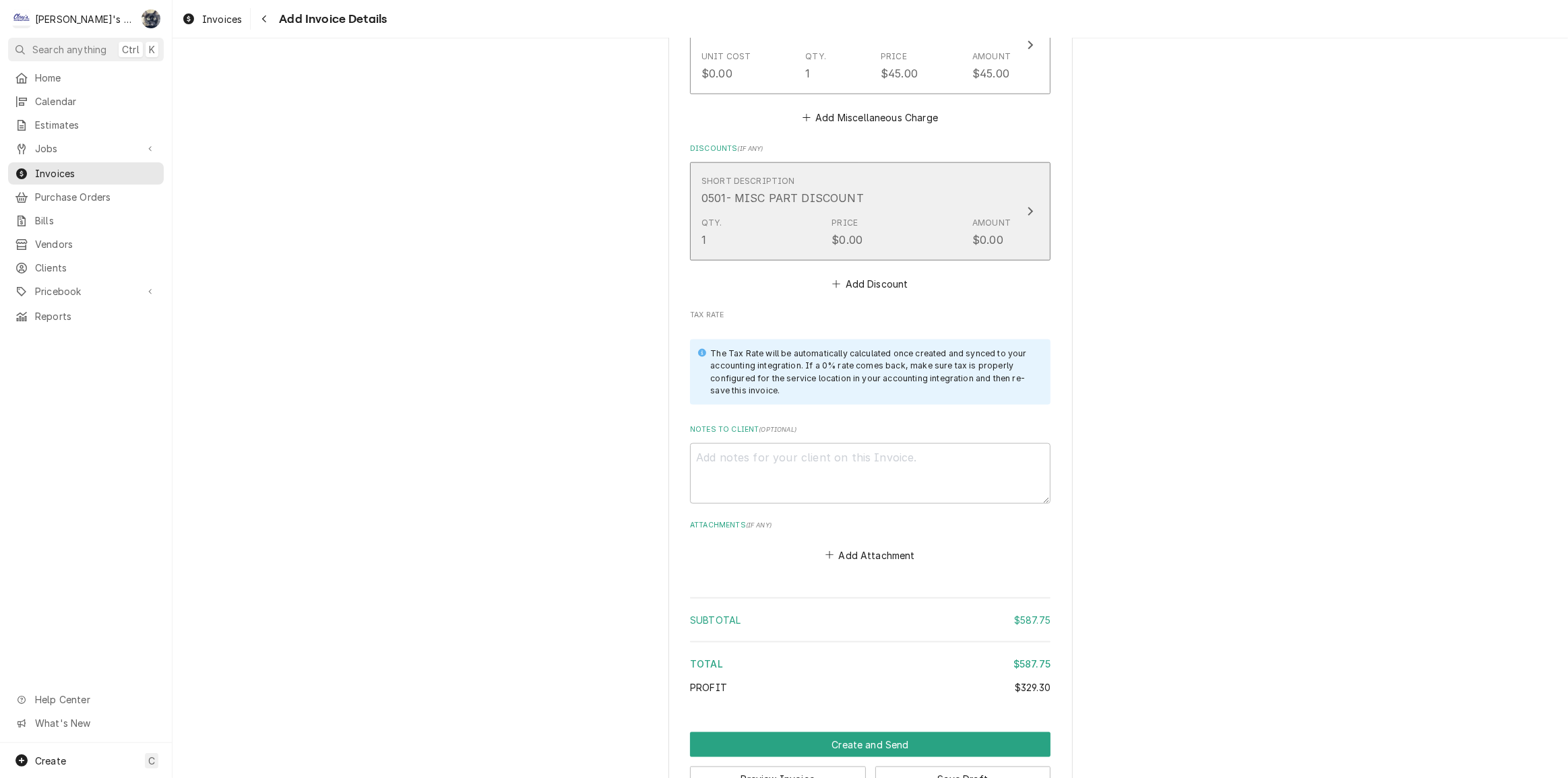
click at [858, 224] on div "Qty. 1 Price $0.00 Amount $0.00" at bounding box center [856, 232] width 309 height 42
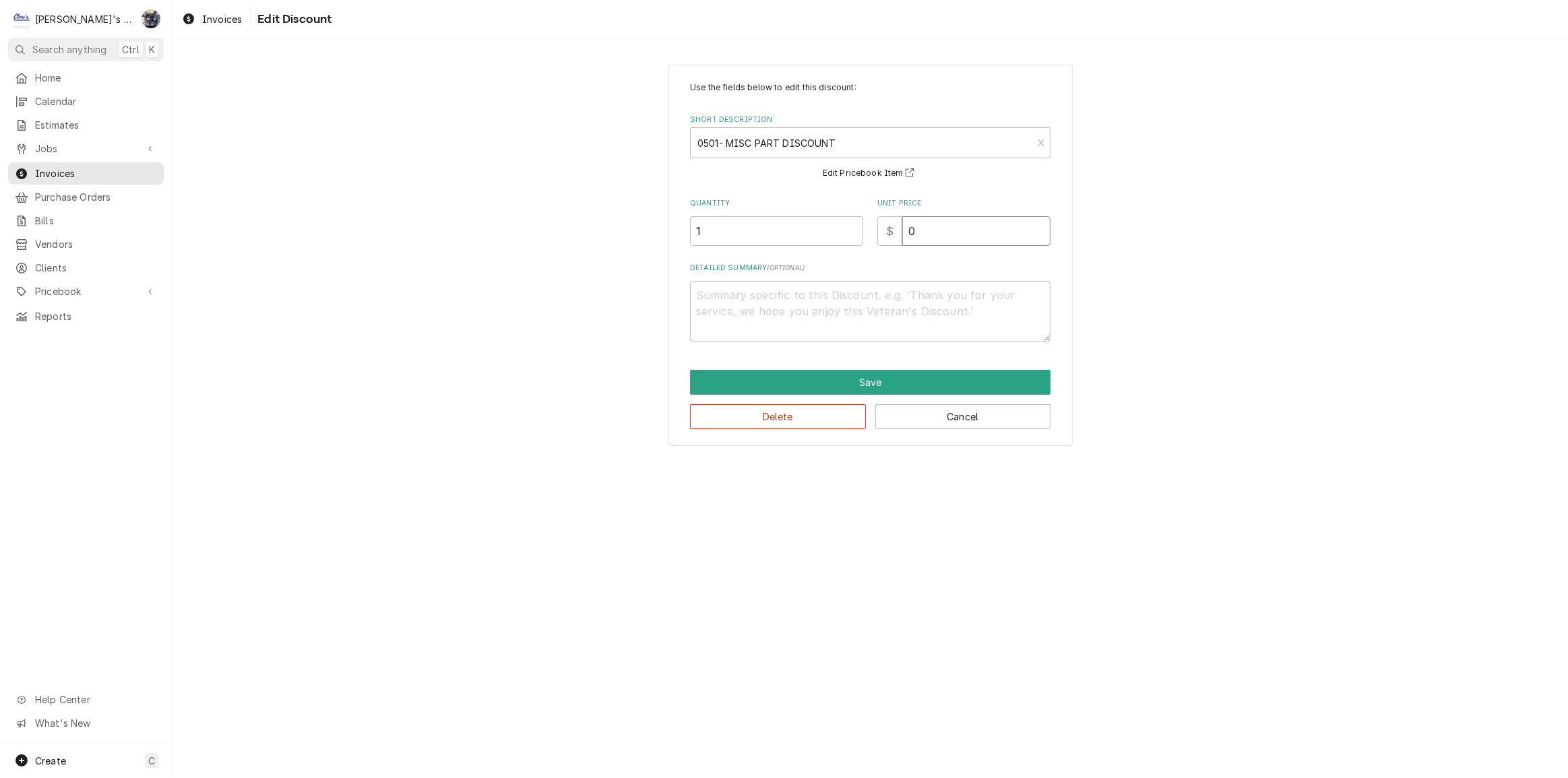
click at [872, 243] on div "Quantity 1 Unit Price $ 0" at bounding box center [871, 221] width 361 height 48
type textarea "x"
type input "2"
type textarea "x"
type input "20"
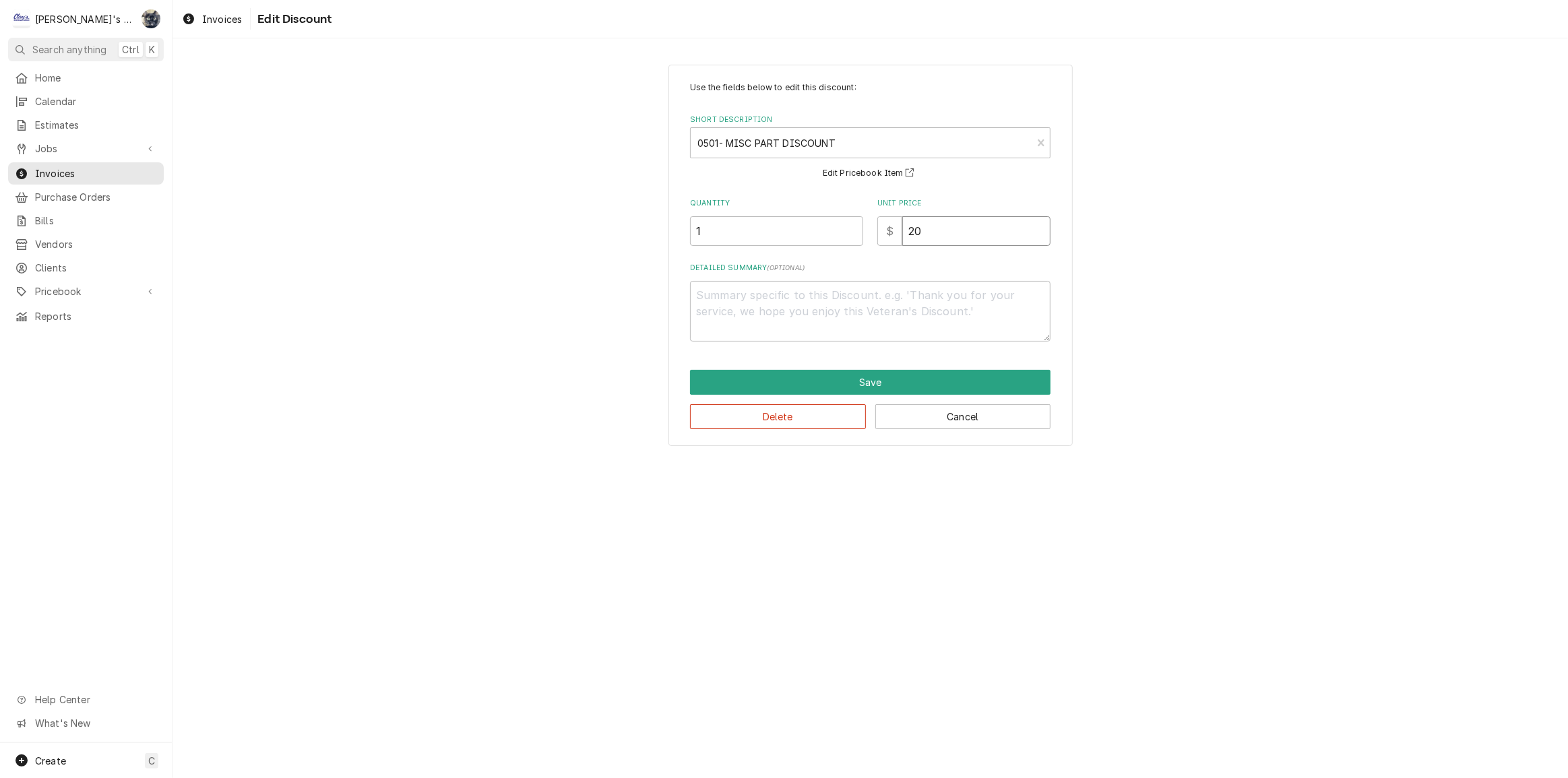
type textarea "x"
type input "20.6"
type textarea "x"
type input "20.63"
click at [842, 336] on textarea "Detailed Summary ( optional )" at bounding box center [871, 311] width 361 height 61
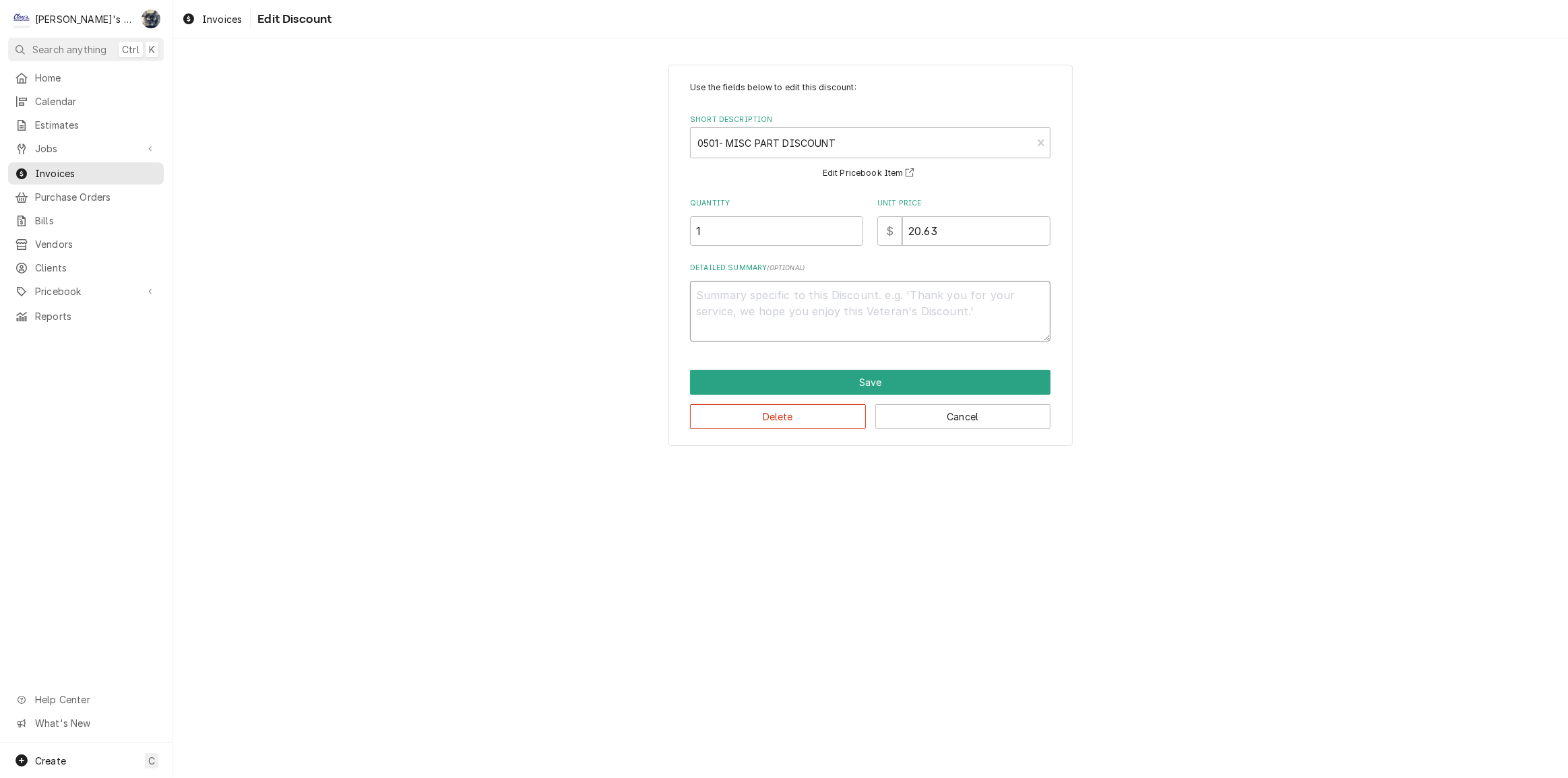
type textarea "x"
type textarea "1"
type textarea "x"
type textarea "10"
type textarea "x"
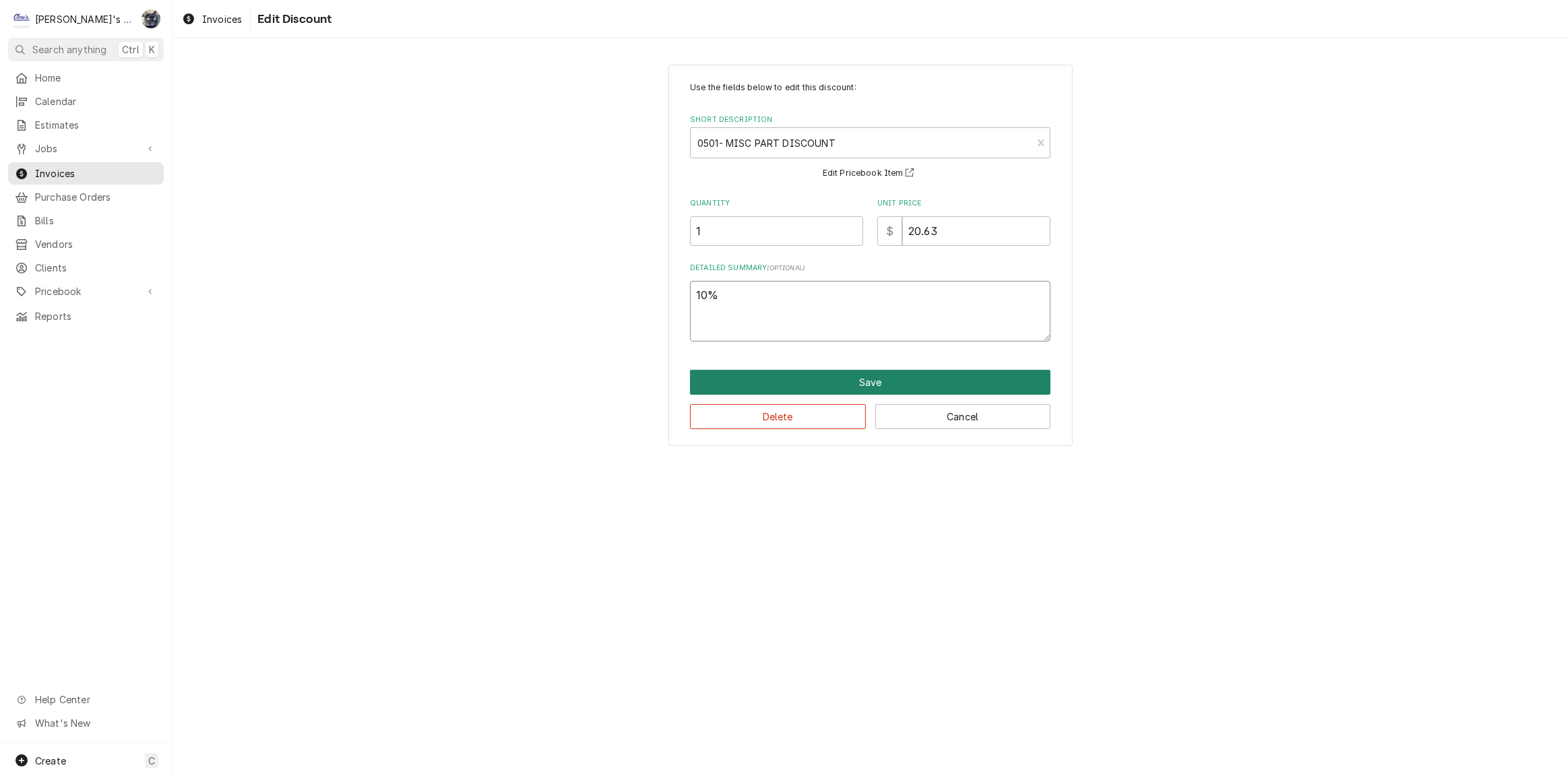
type textarea "10%"
click at [848, 382] on button "Save" at bounding box center [871, 382] width 361 height 25
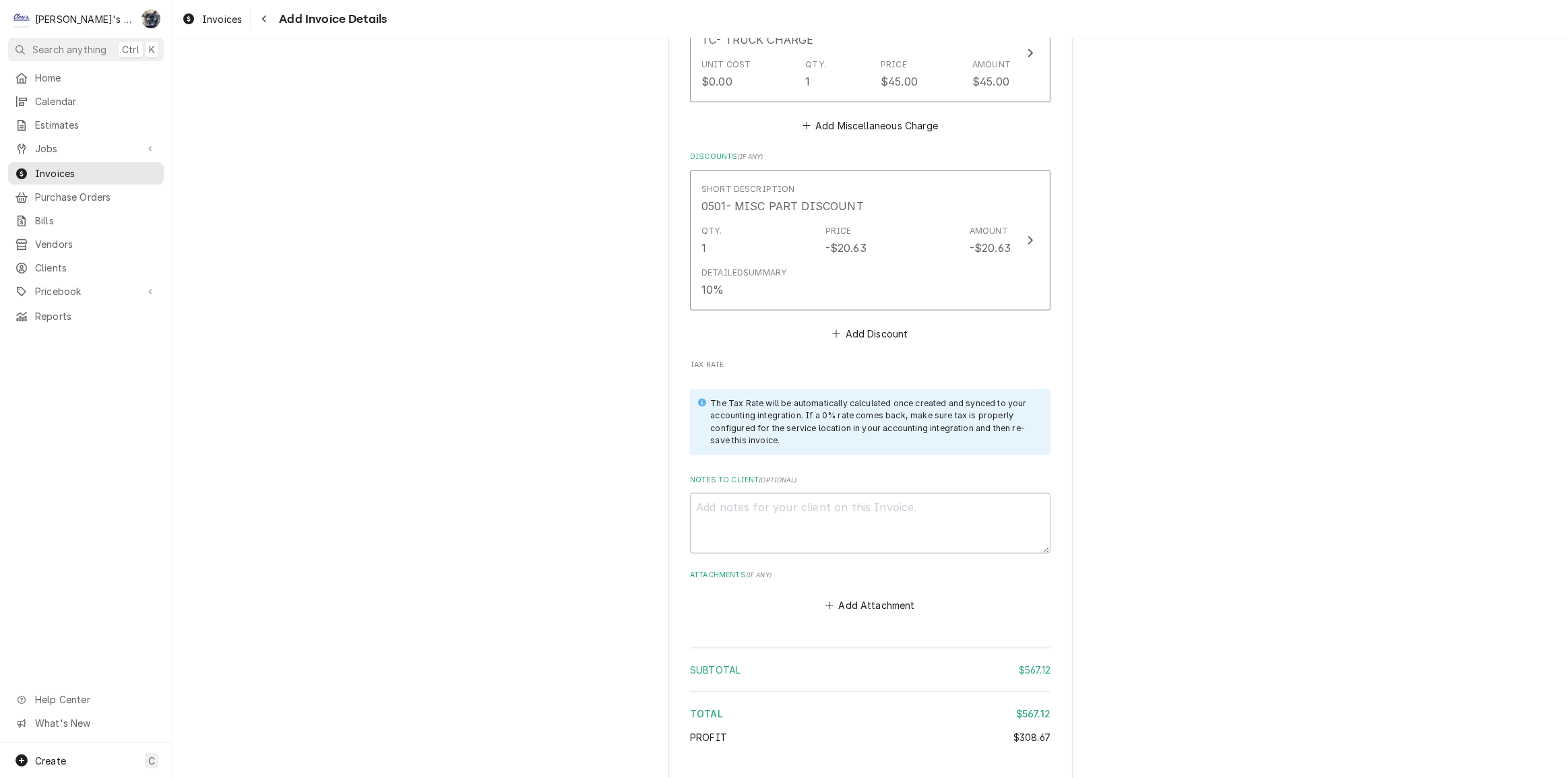
scroll to position [1962, 0]
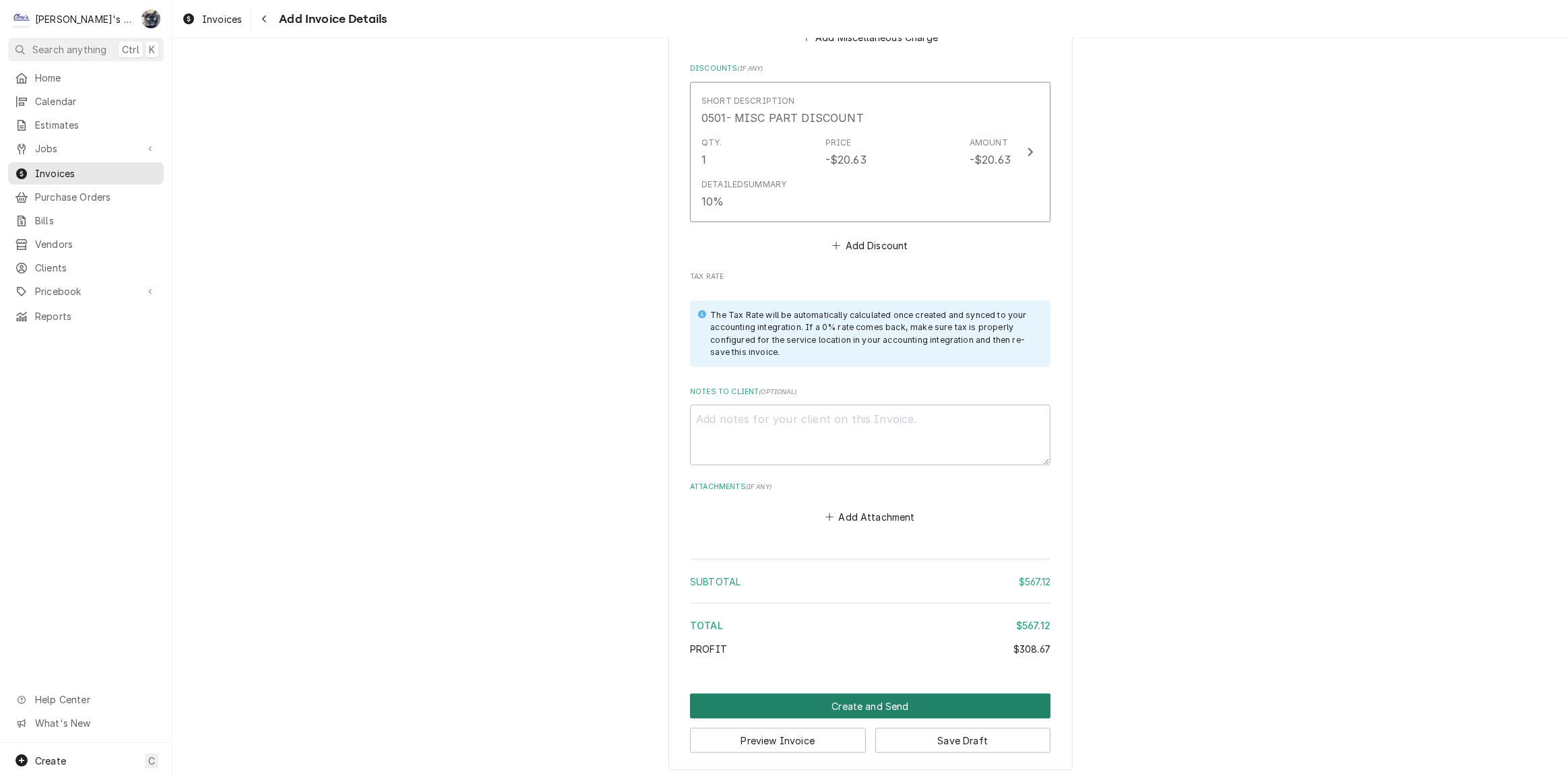
click at [856, 701] on button "Create and Send" at bounding box center [871, 706] width 361 height 25
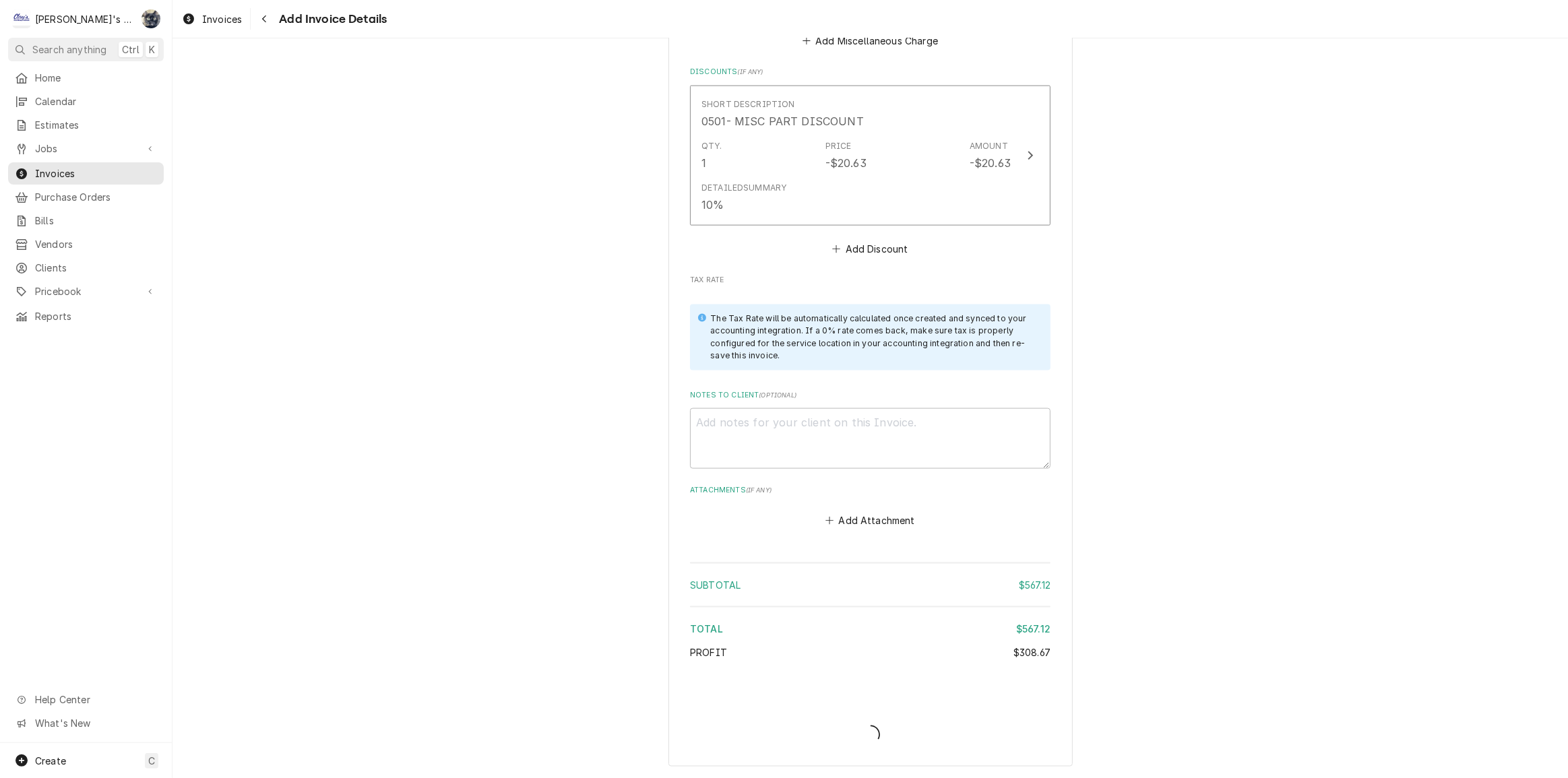
scroll to position [1956, 0]
type textarea "x"
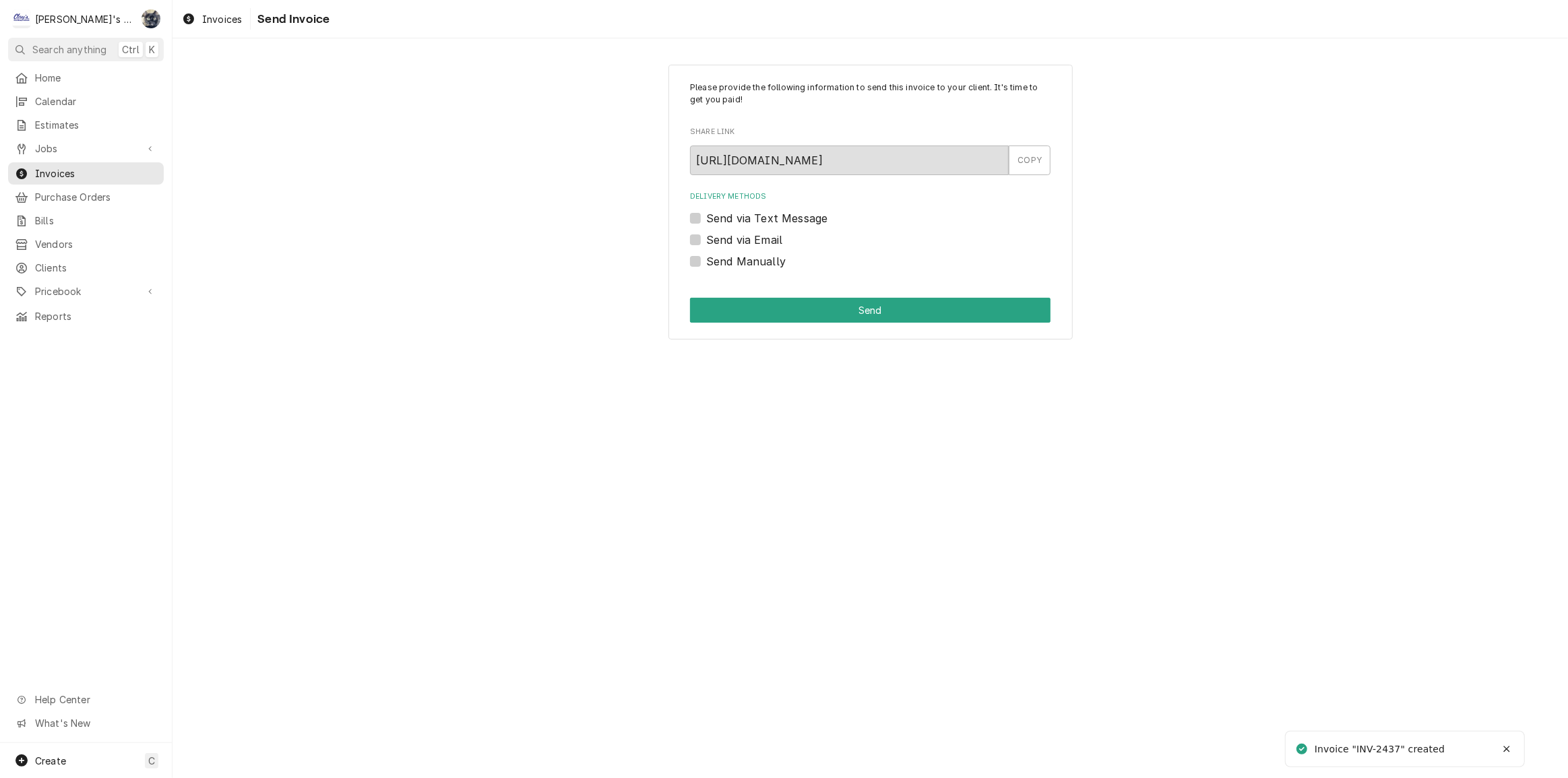
click at [706, 260] on label "Send Manually" at bounding box center [746, 261] width 79 height 16
click at [706, 260] on input "Send Manually" at bounding box center [887, 268] width 361 height 29
checkbox input "true"
click at [721, 303] on button "Send" at bounding box center [871, 310] width 361 height 25
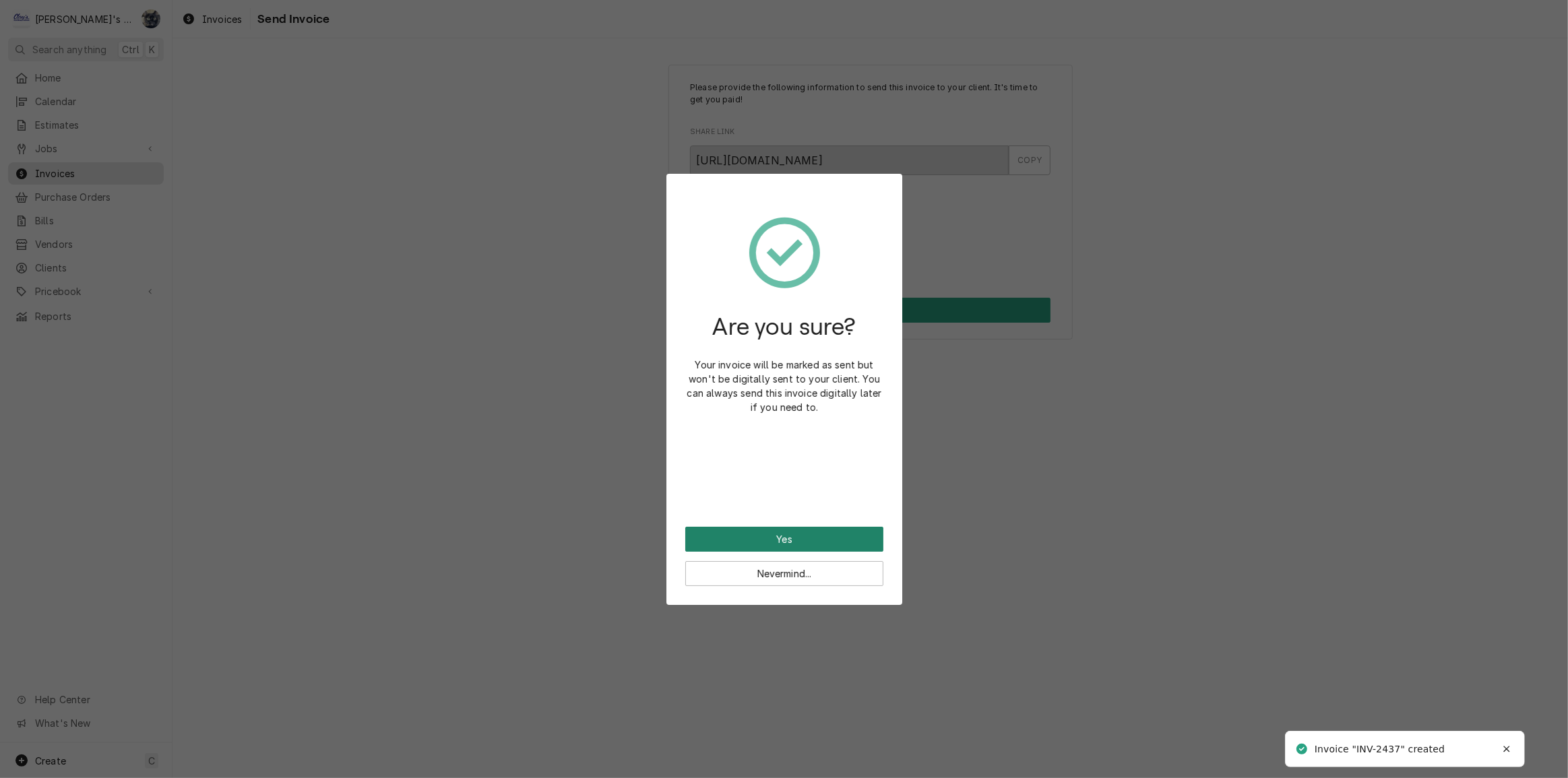
click at [783, 540] on button "Yes" at bounding box center [784, 539] width 198 height 25
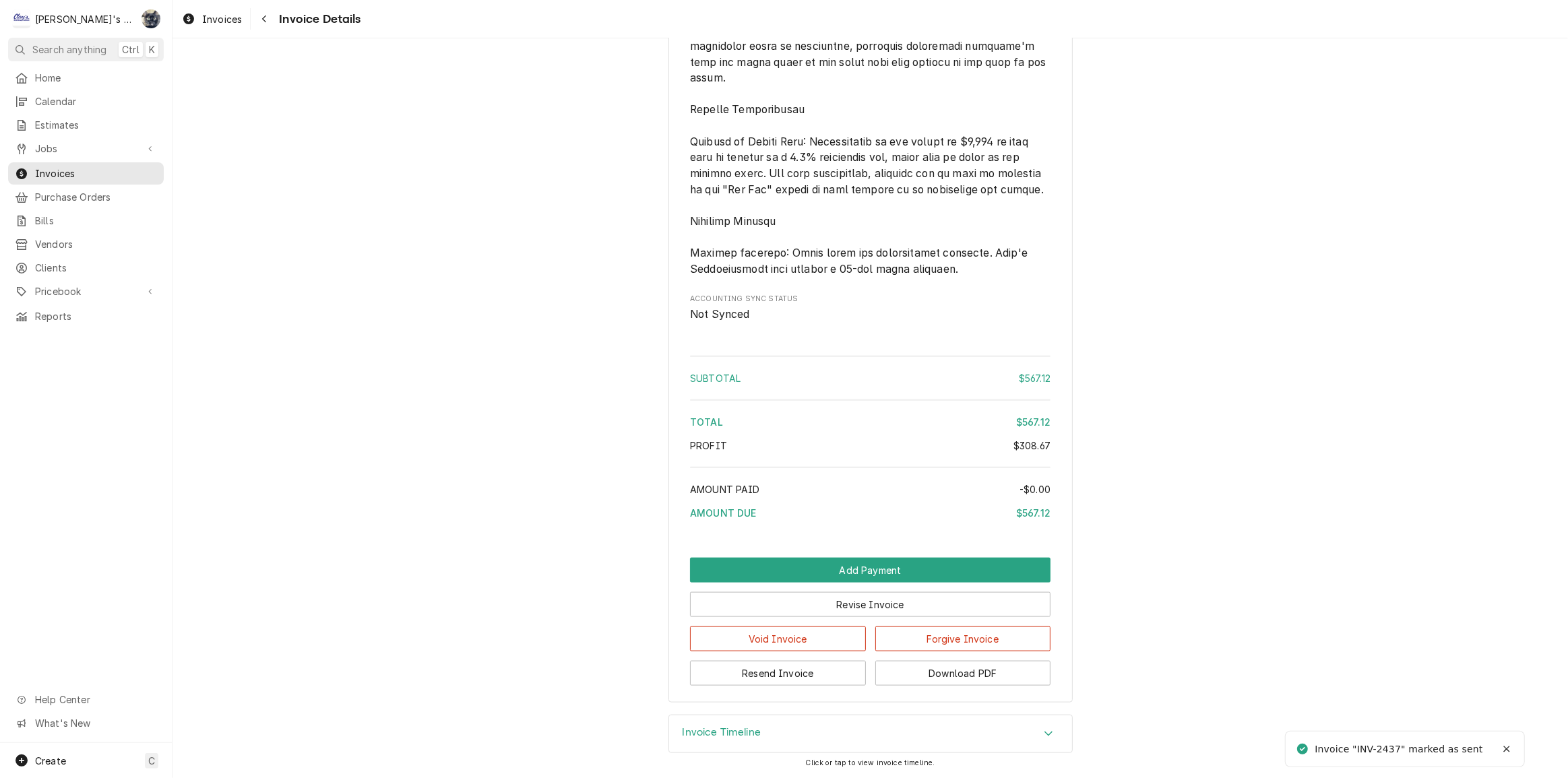
scroll to position [1777, 0]
click at [882, 673] on button "Download PDF" at bounding box center [963, 673] width 176 height 25
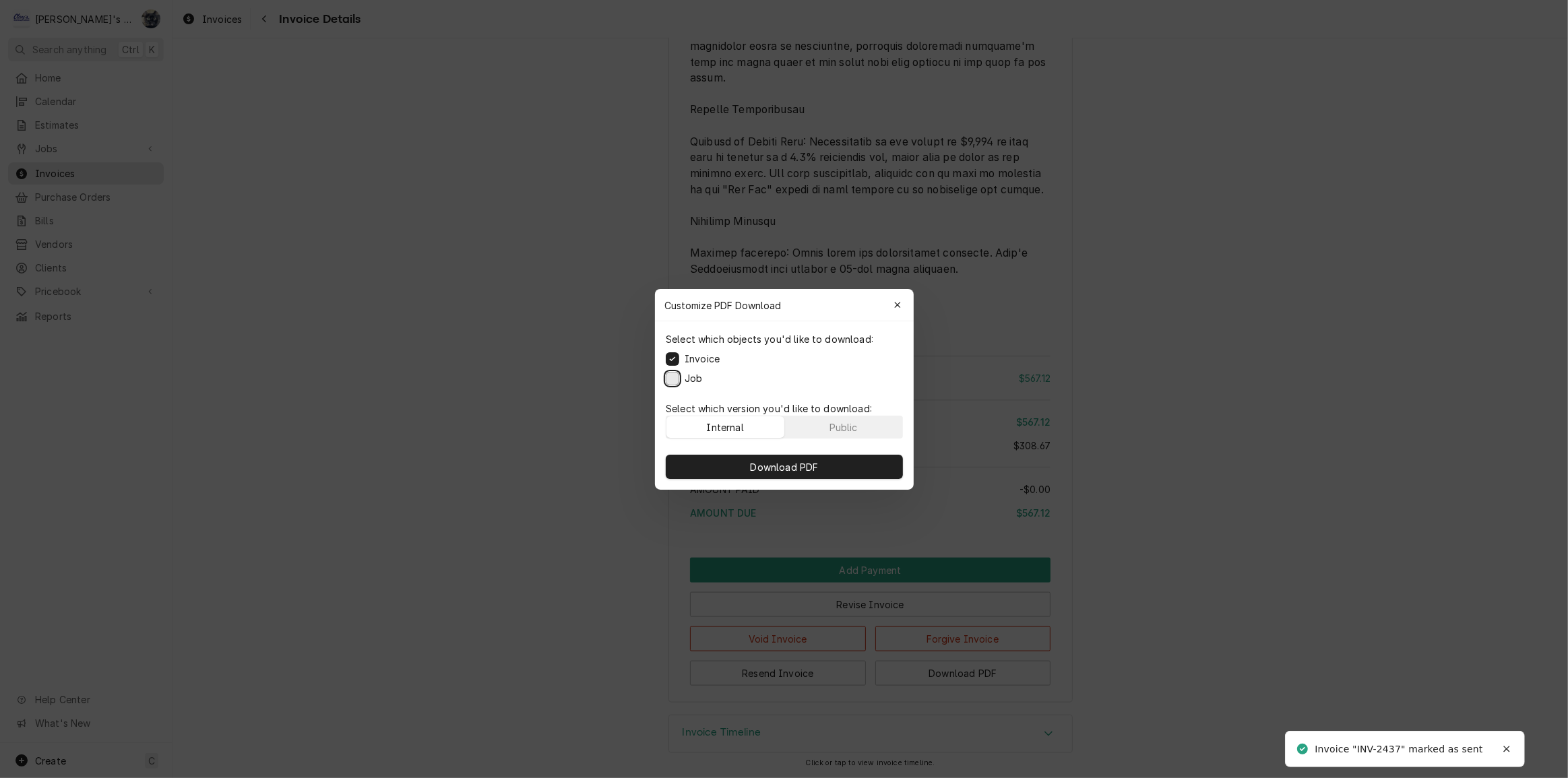
click at [671, 377] on button "Job" at bounding box center [673, 378] width 13 height 13
click at [689, 455] on button "Download PDF" at bounding box center [784, 466] width 237 height 24
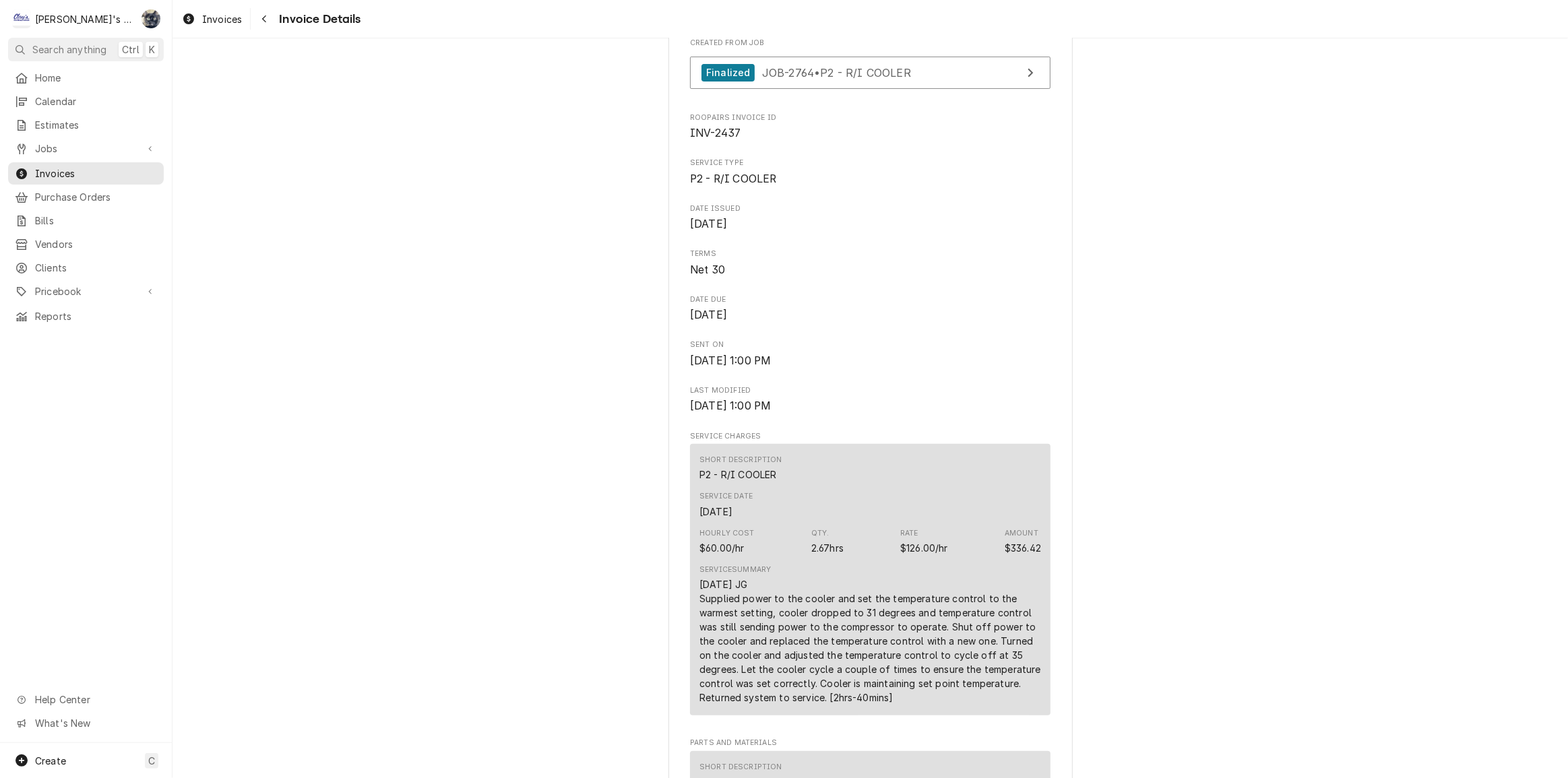
scroll to position [0, 0]
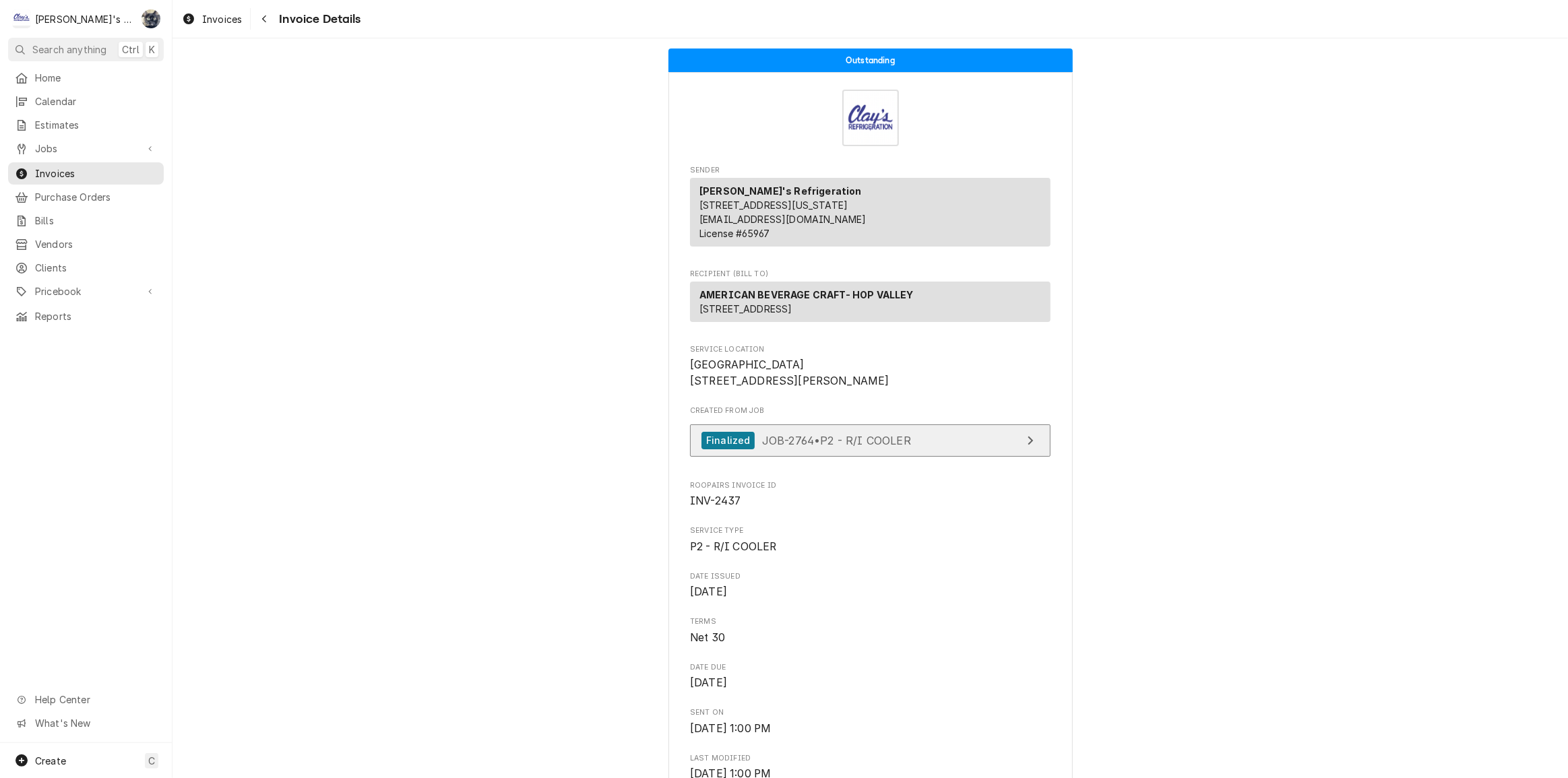
drag, startPoint x: 876, startPoint y: 493, endPoint x: 866, endPoint y: 482, distance: 14.9
click at [876, 458] on link "Finalized JOB-2764 • P2 - R/I COOLER" at bounding box center [871, 441] width 361 height 33
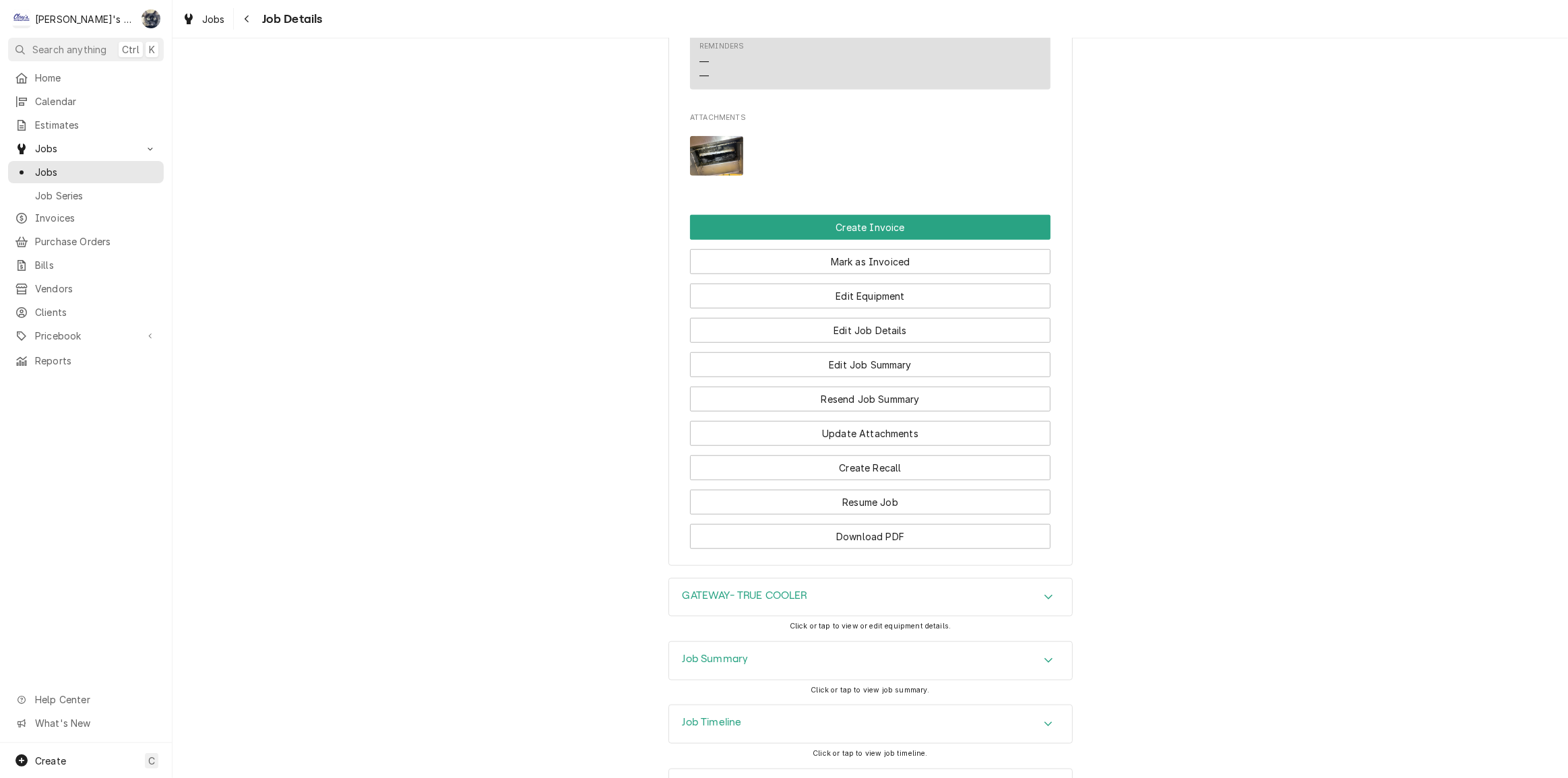
scroll to position [1266, 0]
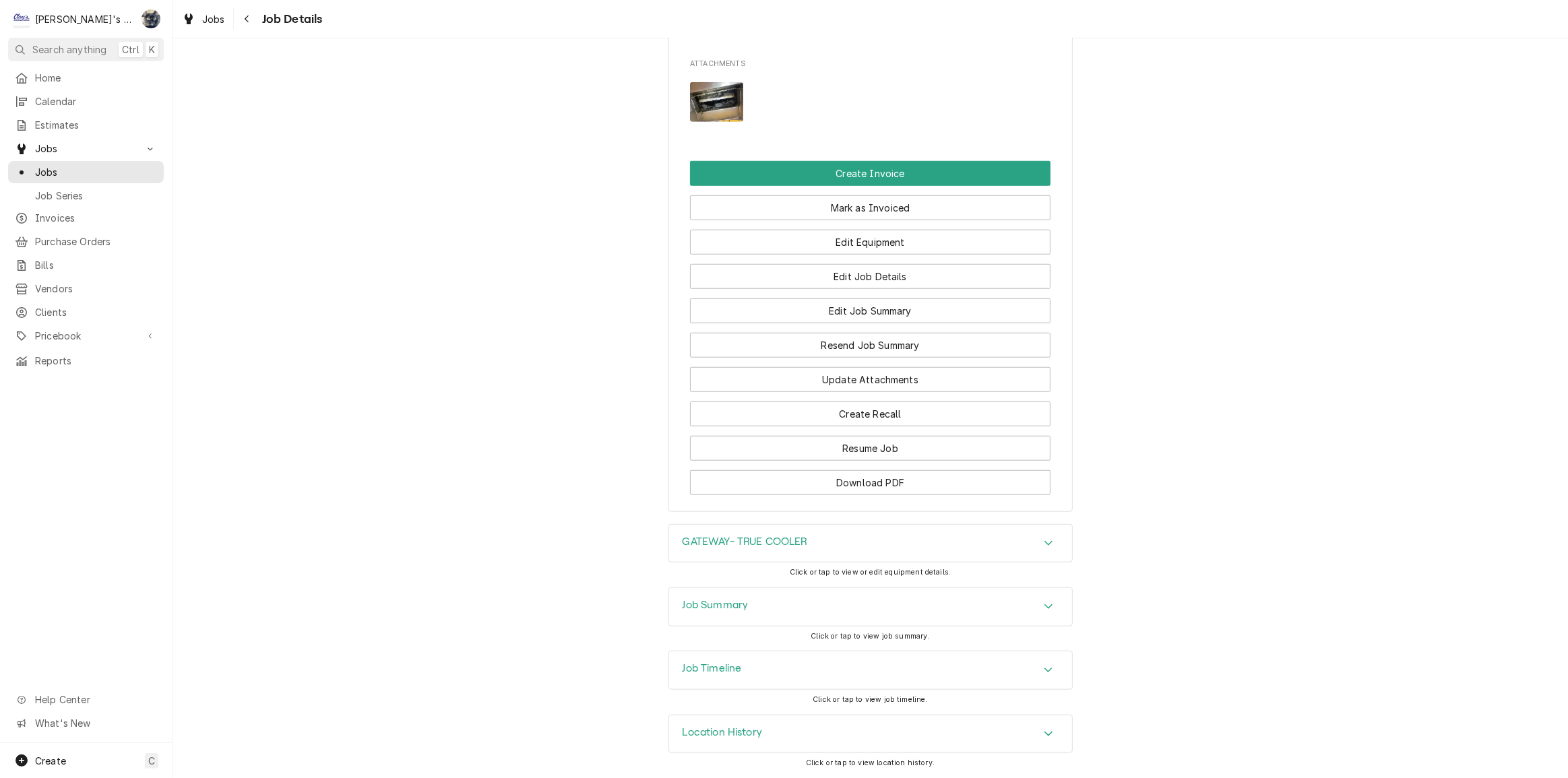
click at [780, 605] on div "Job Summary" at bounding box center [870, 606] width 403 height 37
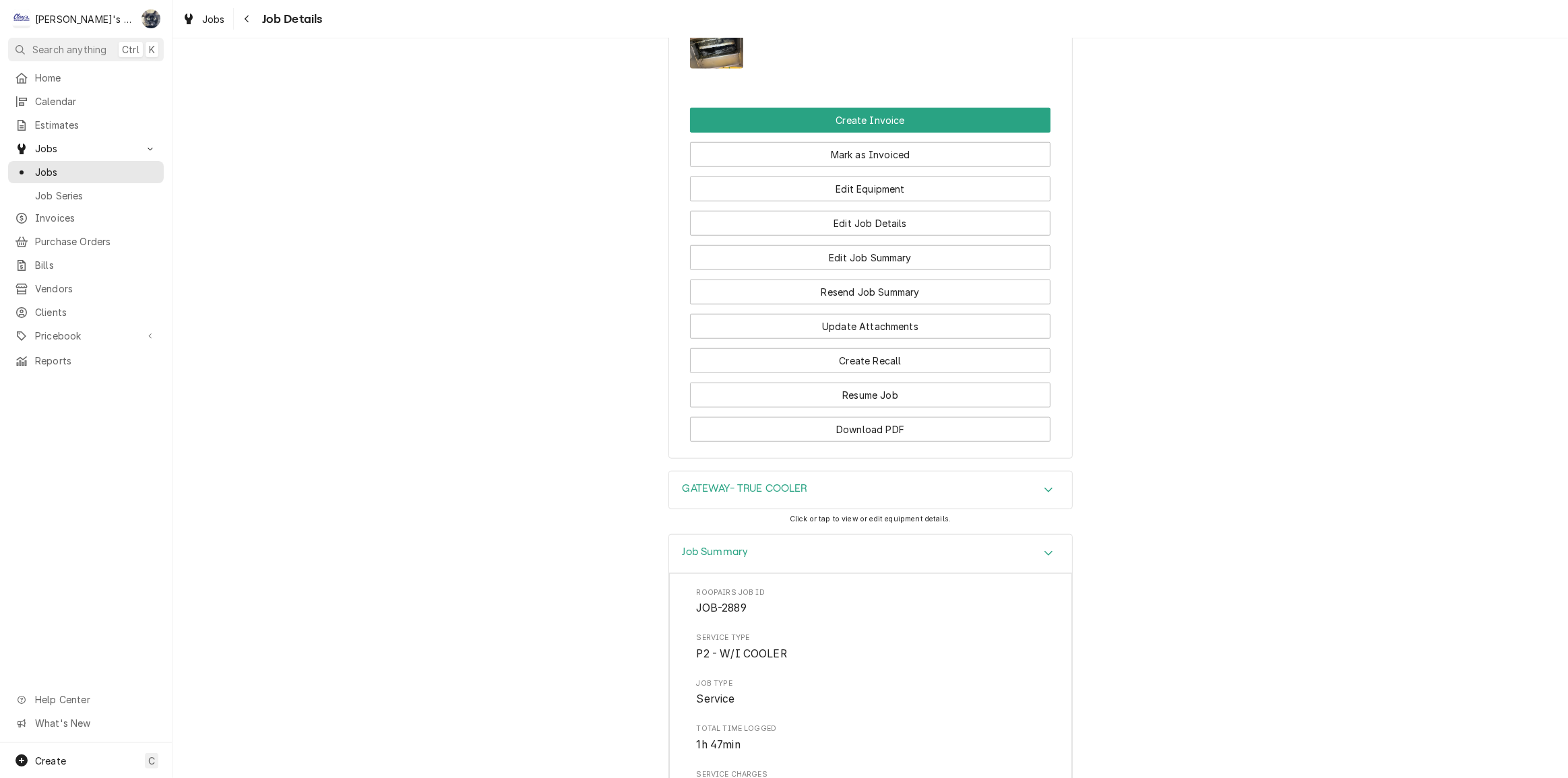
scroll to position [1205, 0]
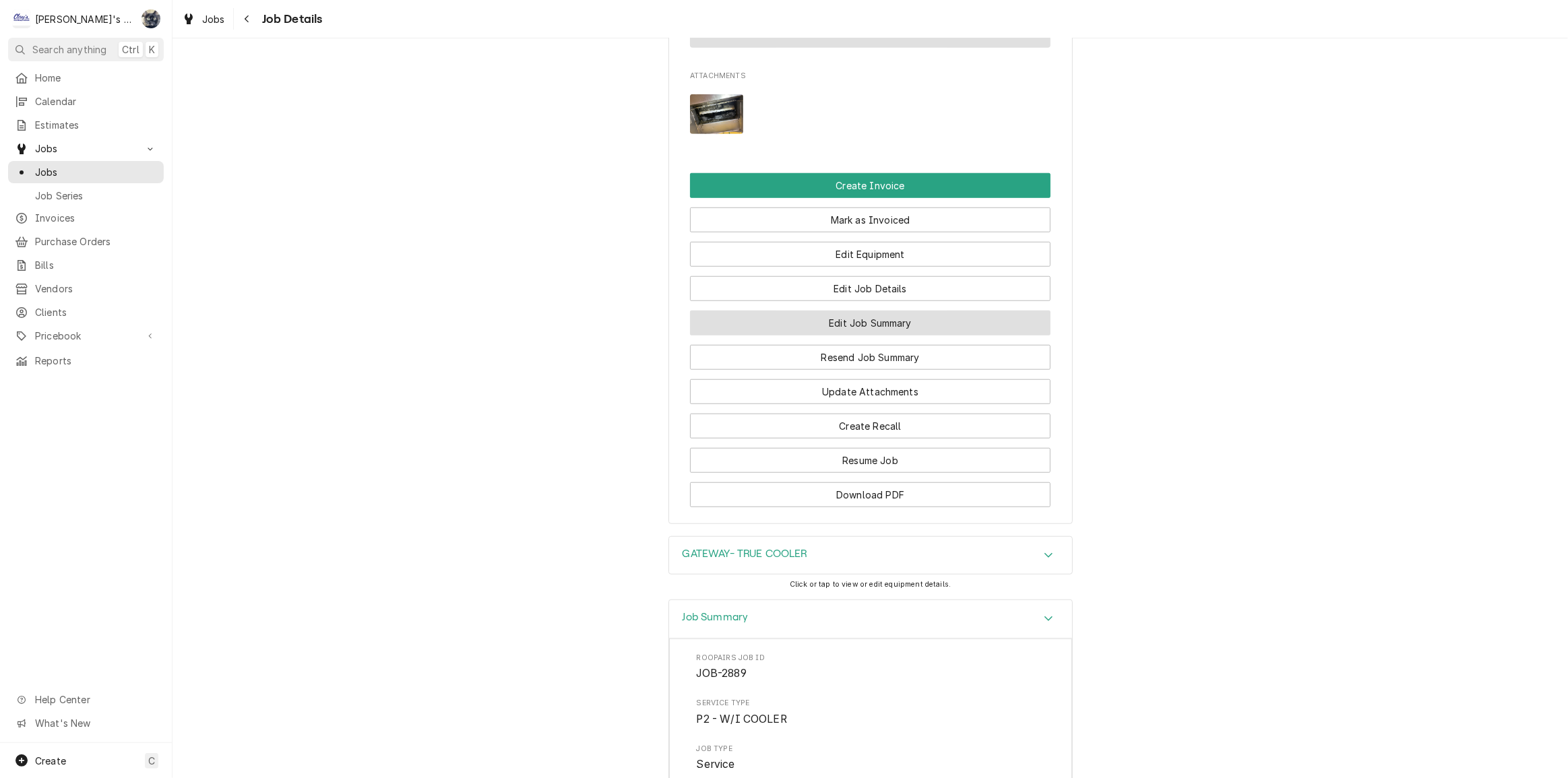
click at [862, 336] on button "Edit Job Summary" at bounding box center [871, 323] width 361 height 25
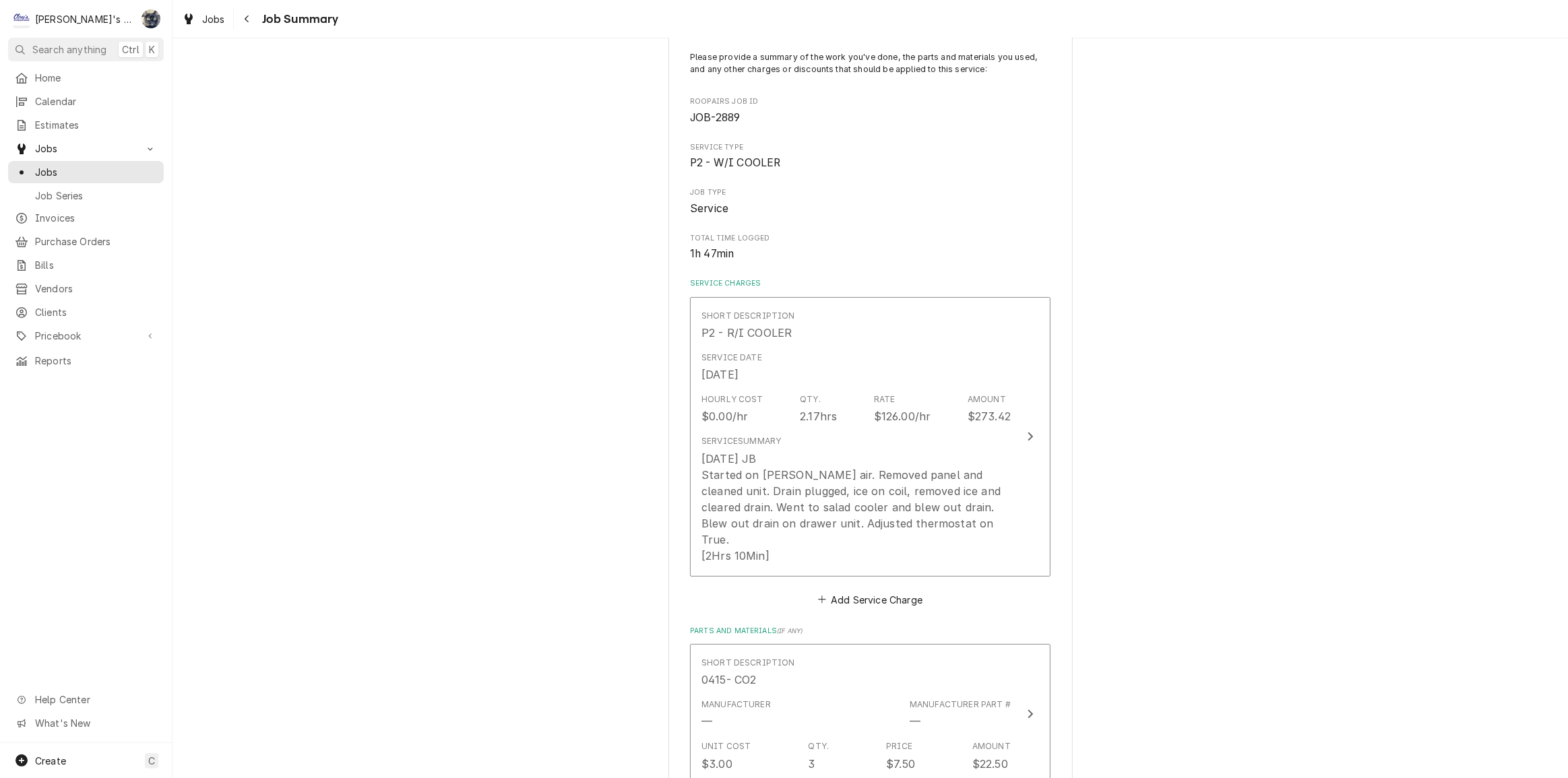
scroll to position [306, 0]
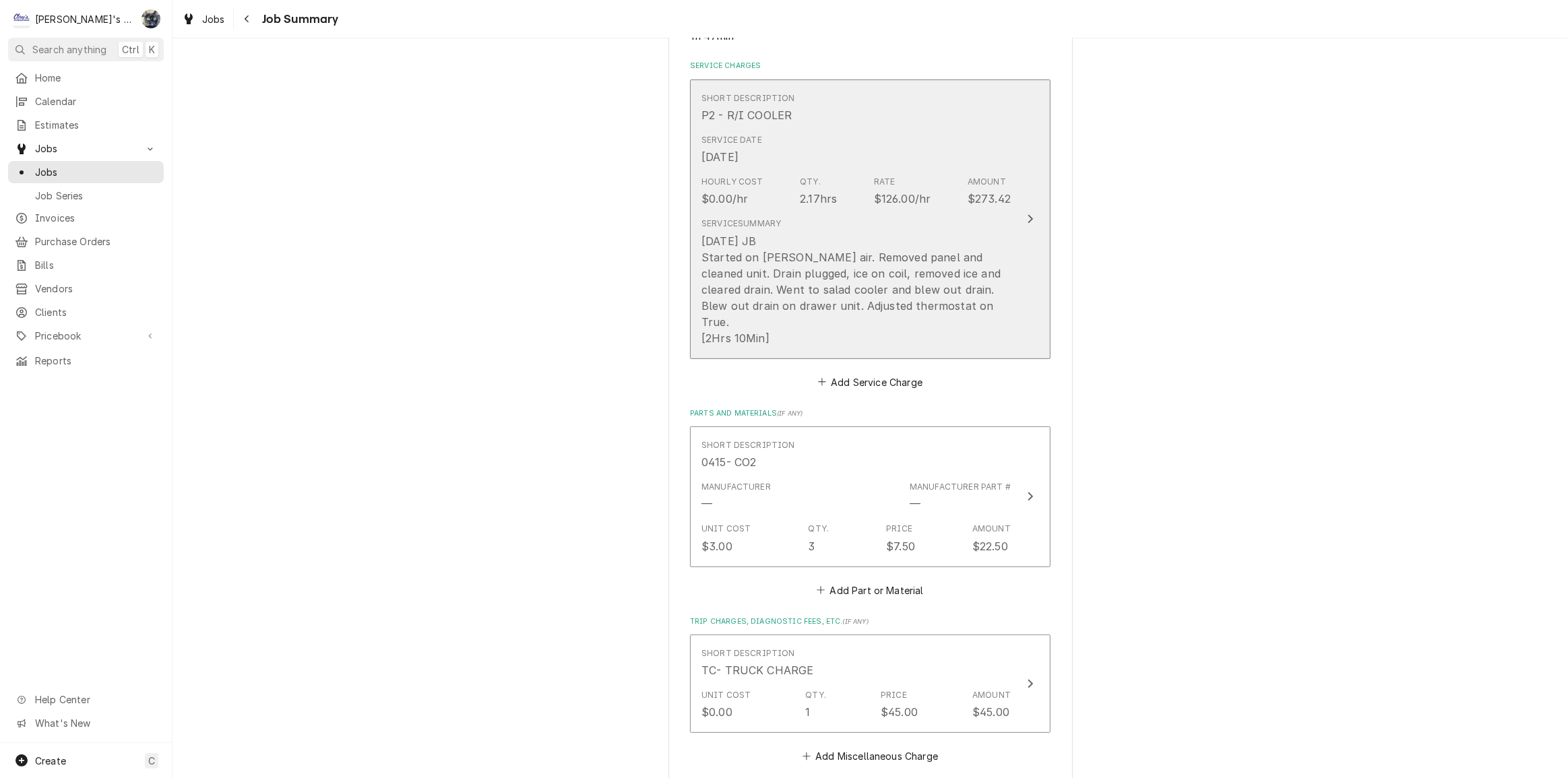
click at [822, 294] on div "[DATE] JB Started on [PERSON_NAME] air. Removed panel and cleaned unit. Drain p…" at bounding box center [856, 290] width 309 height 113
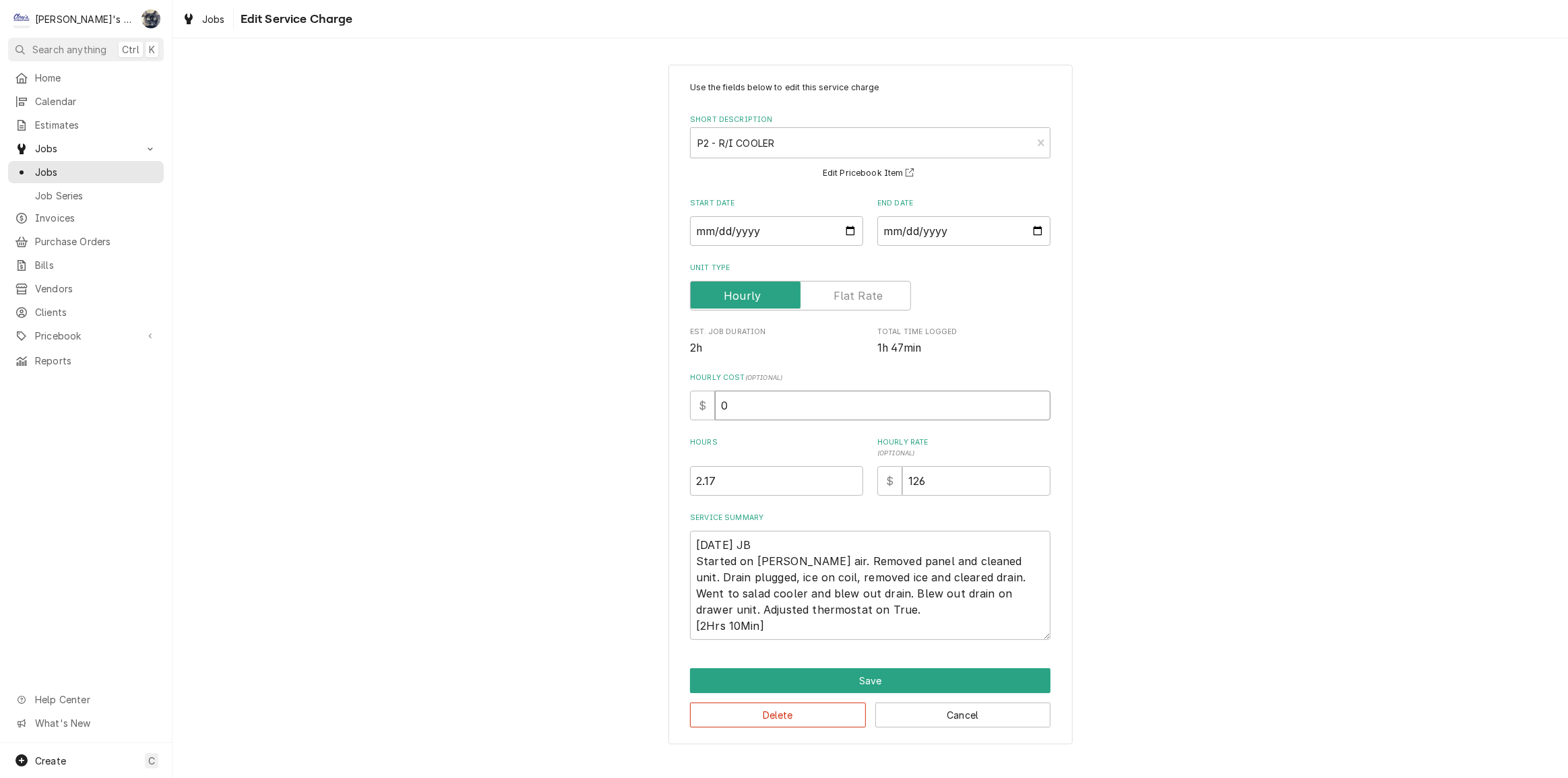
click at [703, 400] on div "$ 0" at bounding box center [871, 405] width 361 height 29
type textarea "x"
type input "3"
type textarea "x"
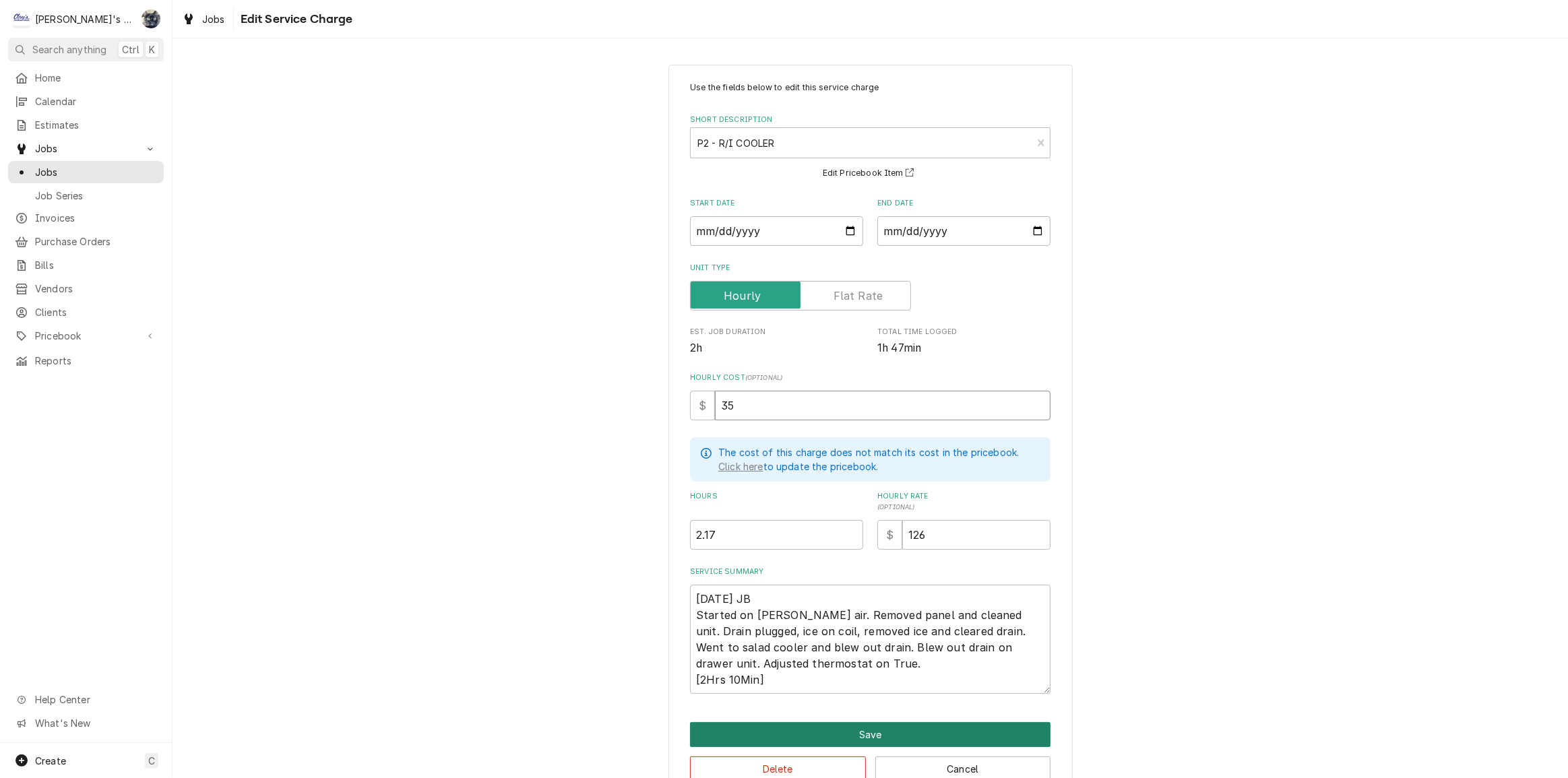
type input "35"
click at [802, 733] on button "Save" at bounding box center [871, 735] width 361 height 25
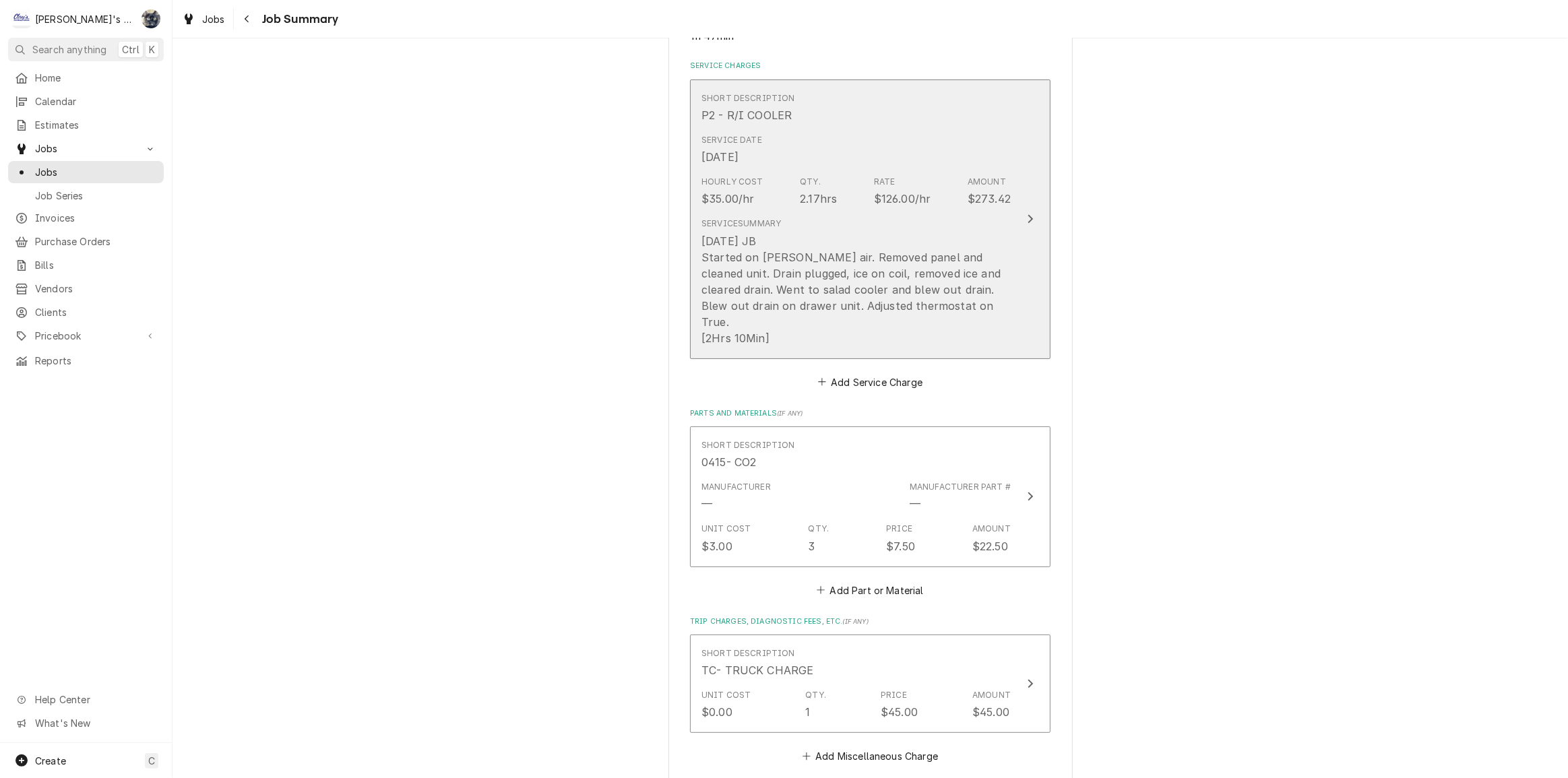
click at [753, 292] on div "[DATE] JB Started on [PERSON_NAME] air. Removed panel and cleaned unit. Drain p…" at bounding box center [856, 290] width 309 height 113
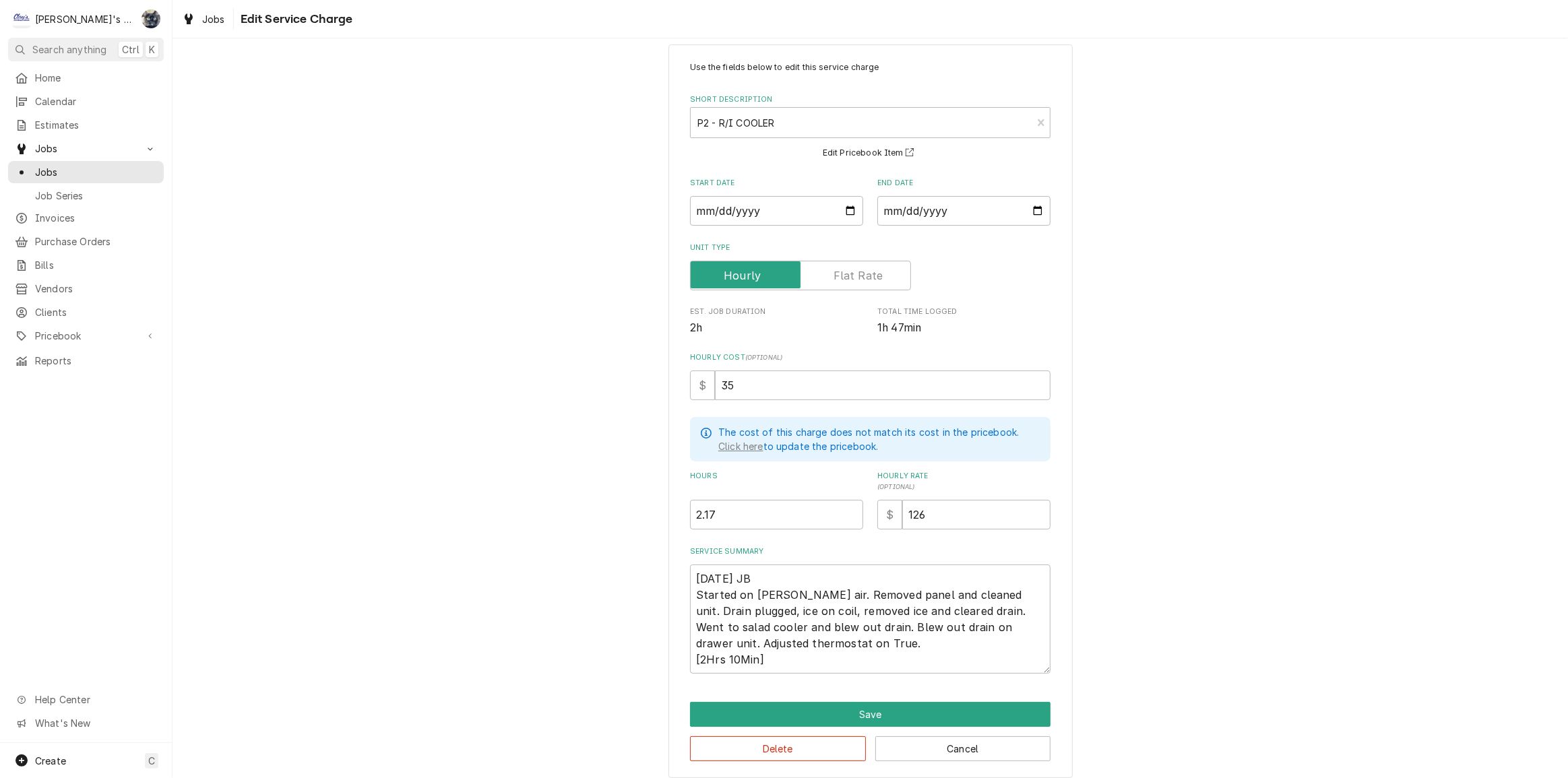
scroll to position [29, 0]
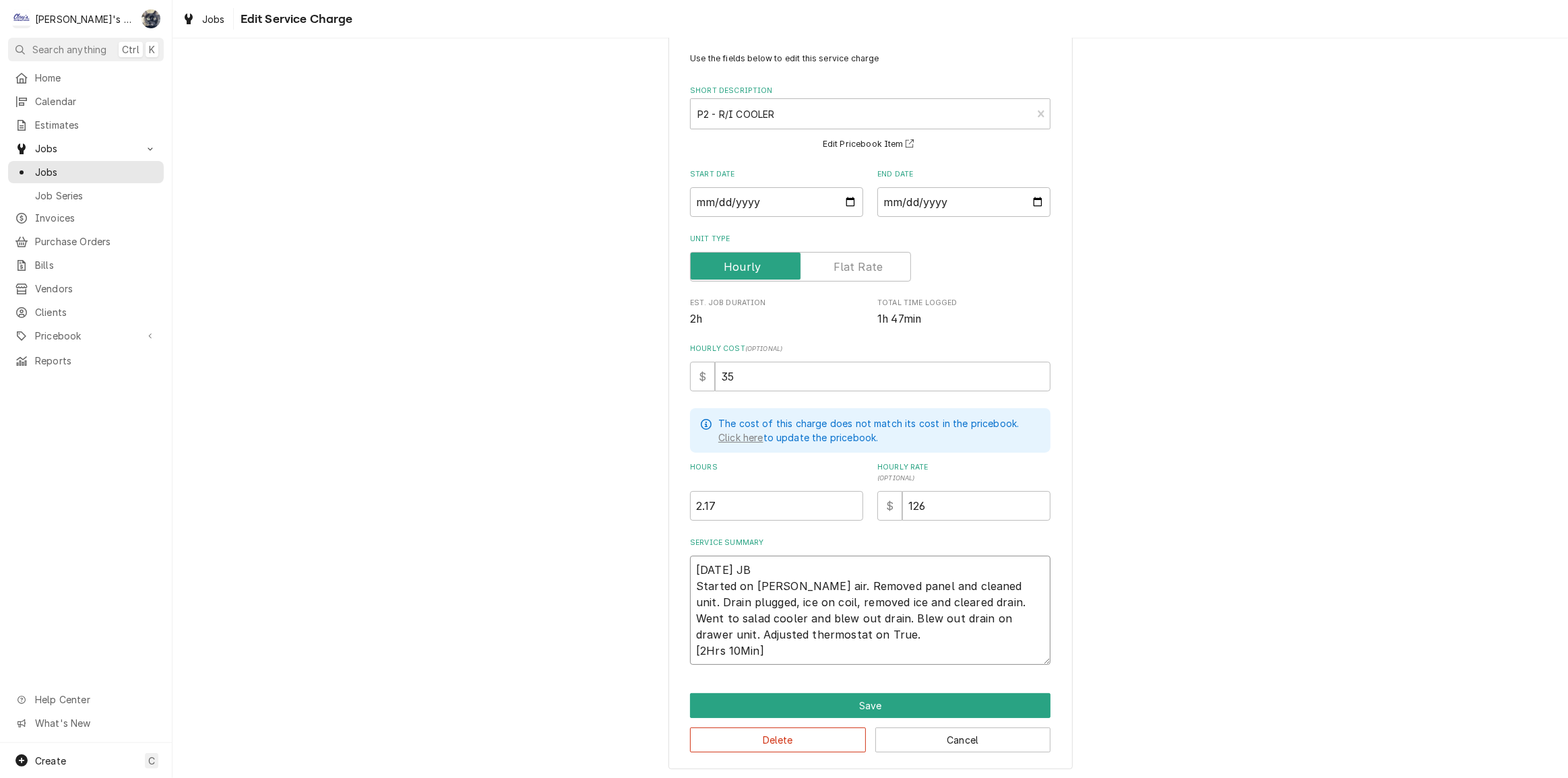
click at [775, 583] on textarea "9/11/2025 JB Started on Bev air. Removed panel and cleaned unit. Drain plugged,…" at bounding box center [871, 610] width 361 height 109
type textarea "x"
type textarea "9/11/2025 JB Started on Bev ir. Removed panel and cleaned unit. Drain plugged, …"
type textarea "x"
type textarea "9/11/2025 JB Started on Bev Air. Removed panel and cleaned unit. Drain plugged,…"
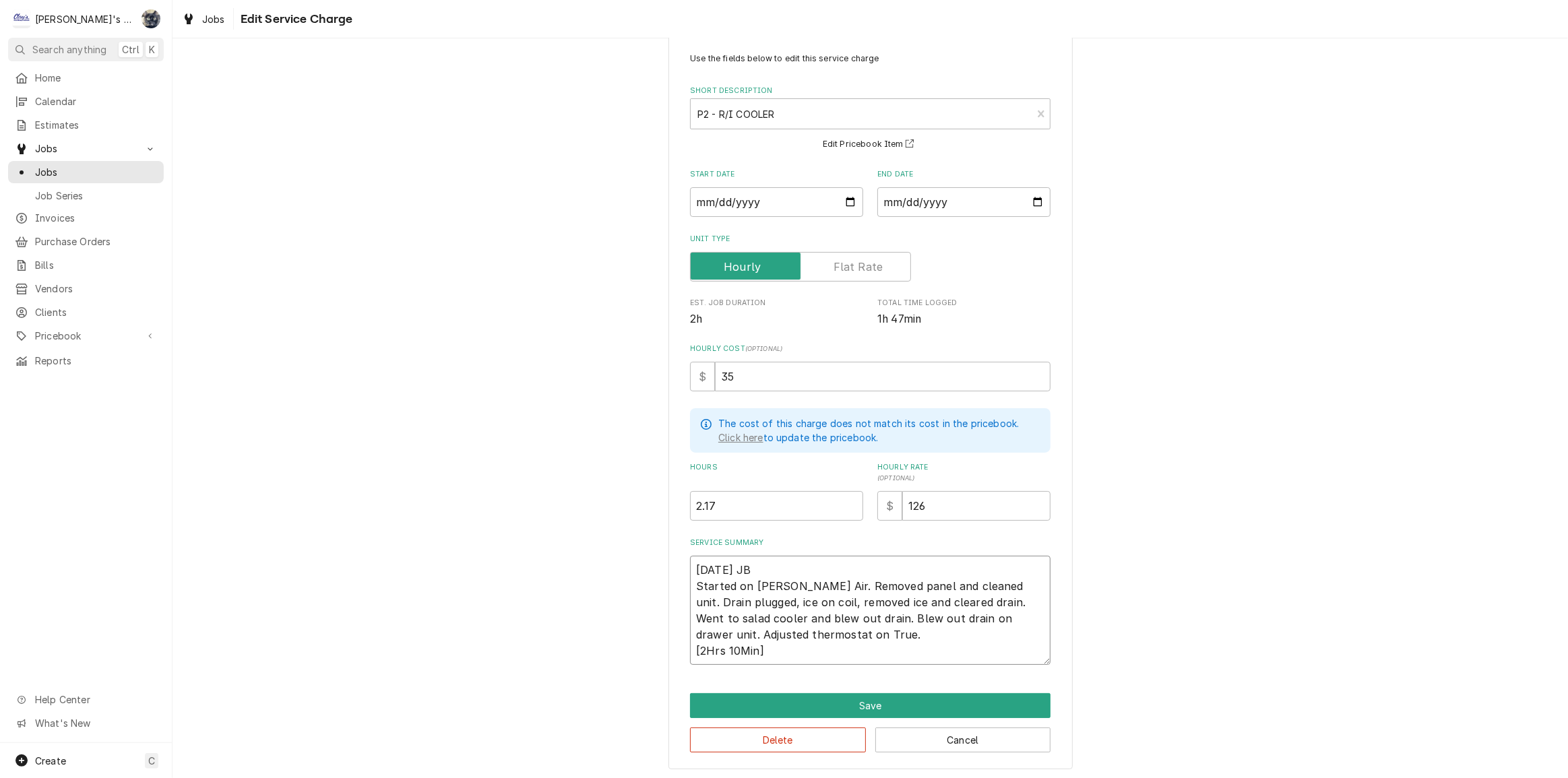
click at [784, 584] on textarea "9/11/2025 JB Started on Bev Air. Removed panel and cleaned unit. Drain plugged,…" at bounding box center [871, 610] width 361 height 109
click at [823, 619] on textarea "9/11/2025 JB Started on Bev Air. Removed panel and cleaned unit. Drain plugged,…" at bounding box center [871, 610] width 361 height 109
type textarea "x"
type textarea "9/11/2025 JB Started on Bev Air. Removed panel and cleaned unit. Drain plugged,…"
type textarea "x"
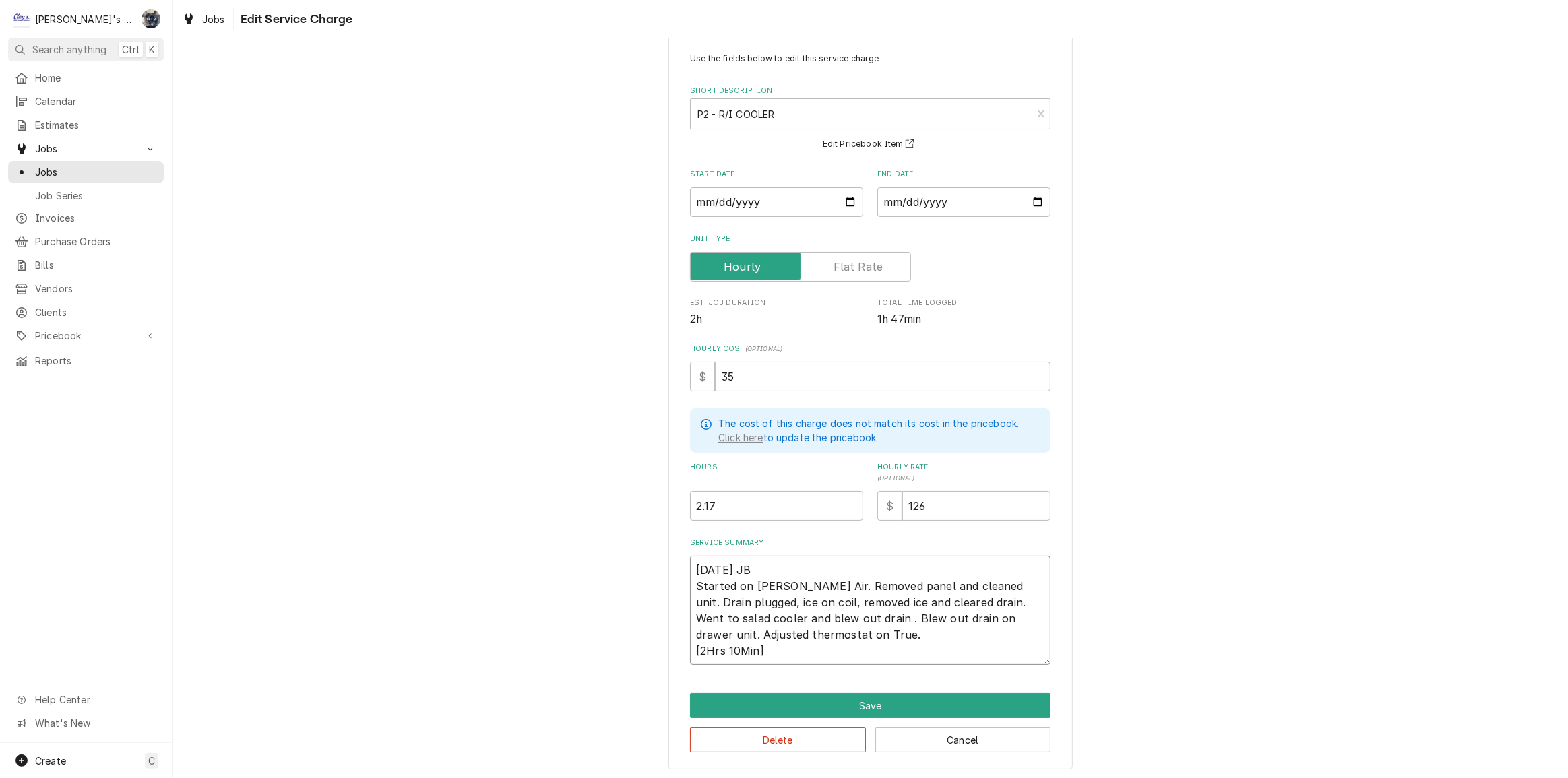
type textarea "9/11/2025 JB Started on Bev Air. Removed panel and cleaned unit. Drain plugged,…"
type textarea "x"
type textarea "9/11/2025 JB Started on Bev Air. Removed panel and cleaned unit. Drain plugged,…"
type textarea "x"
type textarea "9/11/2025 JB Started on Bev Air. Removed panel and cleaned unit. Drain plugged,…"
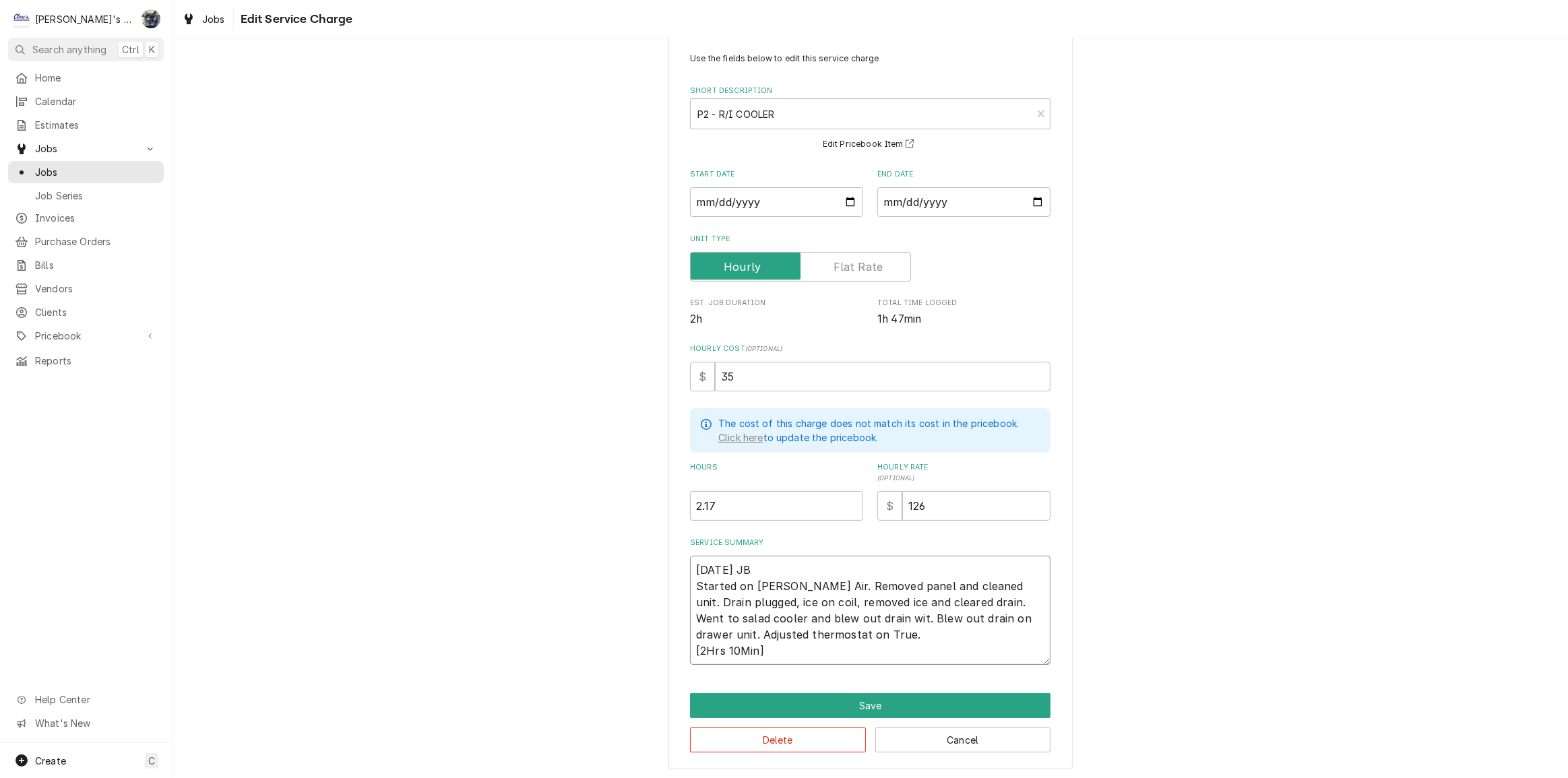
type textarea "x"
type textarea "9/11/2025 JB Started on Bev Air. Removed panel and cleaned unit. Drain plugged,…"
type textarea "x"
type textarea "9/11/2025 JB Started on Bev Air. Removed panel and cleaned unit. Drain plugged,…"
type textarea "x"
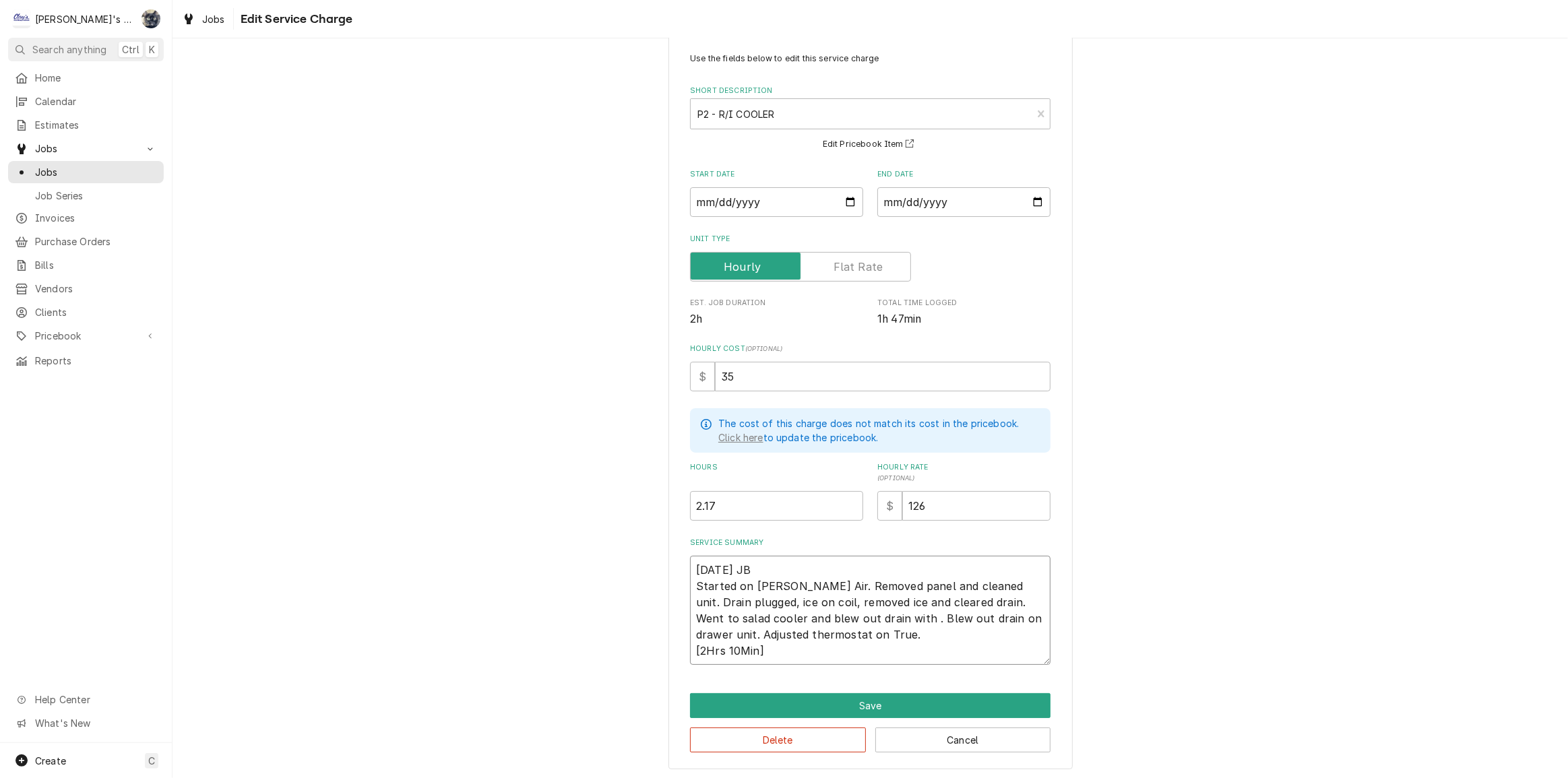
type textarea "9/11/2025 JB Started on Bev Air. Removed panel and cleaned unit. Drain plugged,…"
type textarea "x"
type textarea "9/11/2025 JB Started on Bev Air. Removed panel and cleaned unit. Drain plugged,…"
type textarea "x"
type textarea "9/11/2025 JB Started on Bev Air. Removed panel and cleaned unit. Drain plugged,…"
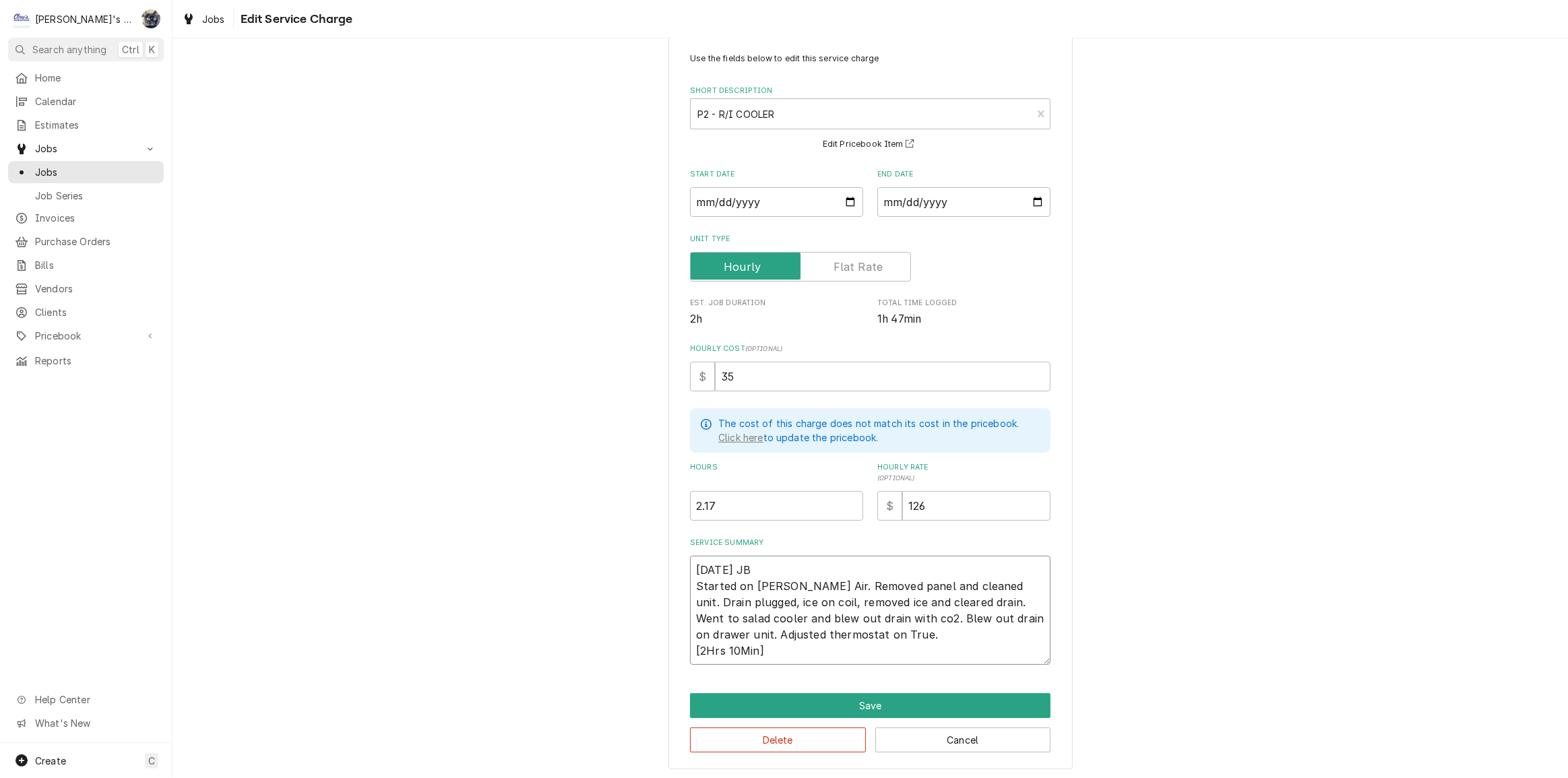
click at [878, 636] on textarea "9/11/2025 JB Started on Bev Air. Removed panel and cleaned unit. Drain plugged,…" at bounding box center [871, 610] width 361 height 109
type textarea "x"
type textarea "9/11/2025 JB Started on Bev Air. Removed panel and cleaned unit. Drain plugged,…"
type textarea "x"
type textarea "9/11/2025 JB Started on Bev Air. Removed panel and cleaned unit. Drain plugged,…"
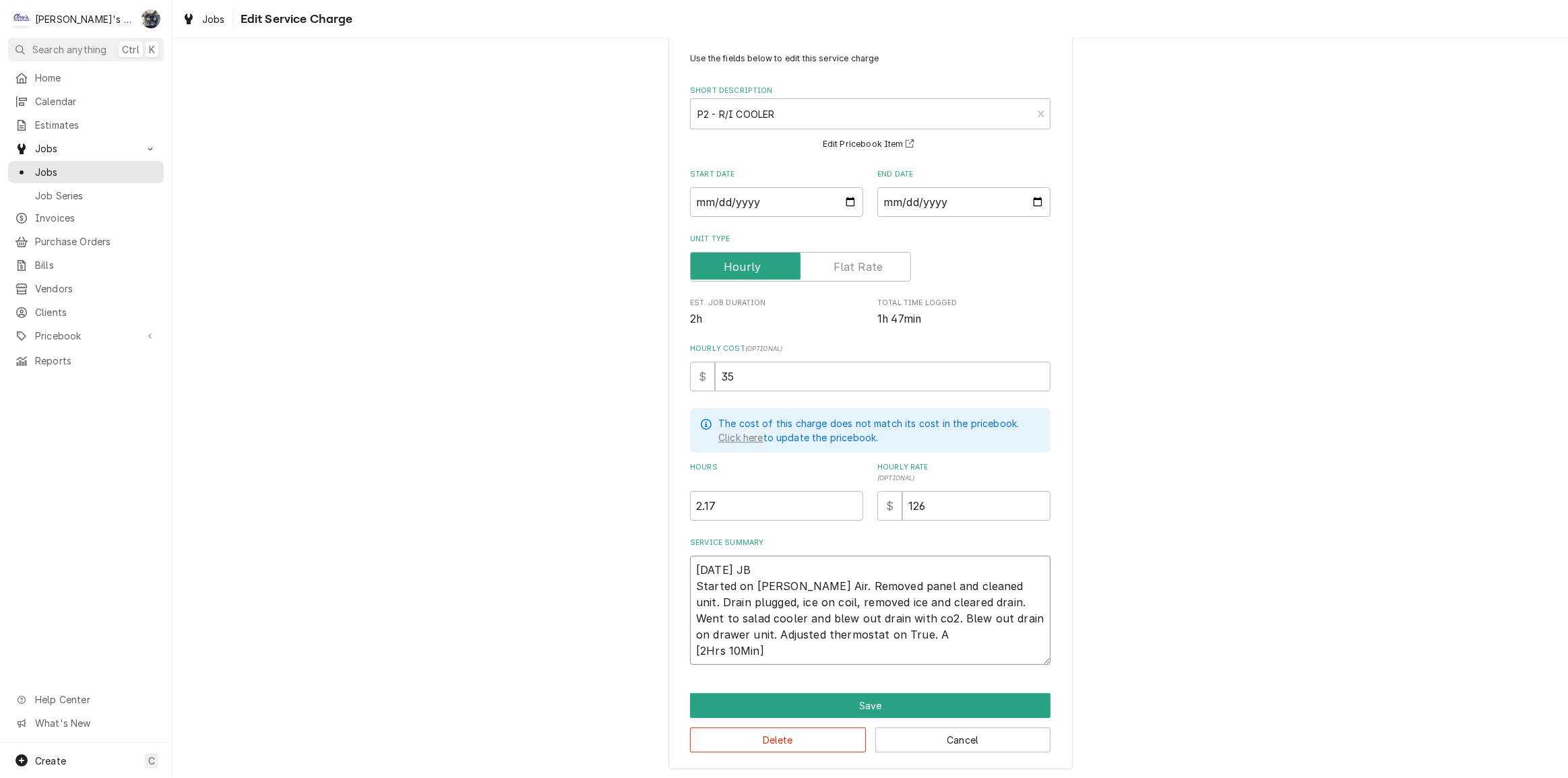
type textarea "x"
type textarea "9/11/2025 JB Started on Bev Air. Removed panel and cleaned unit. Drain plugged,…"
type textarea "x"
type textarea "9/11/2025 JB Started on Bev Air. Removed panel and cleaned unit. Drain plugged,…"
type textarea "x"
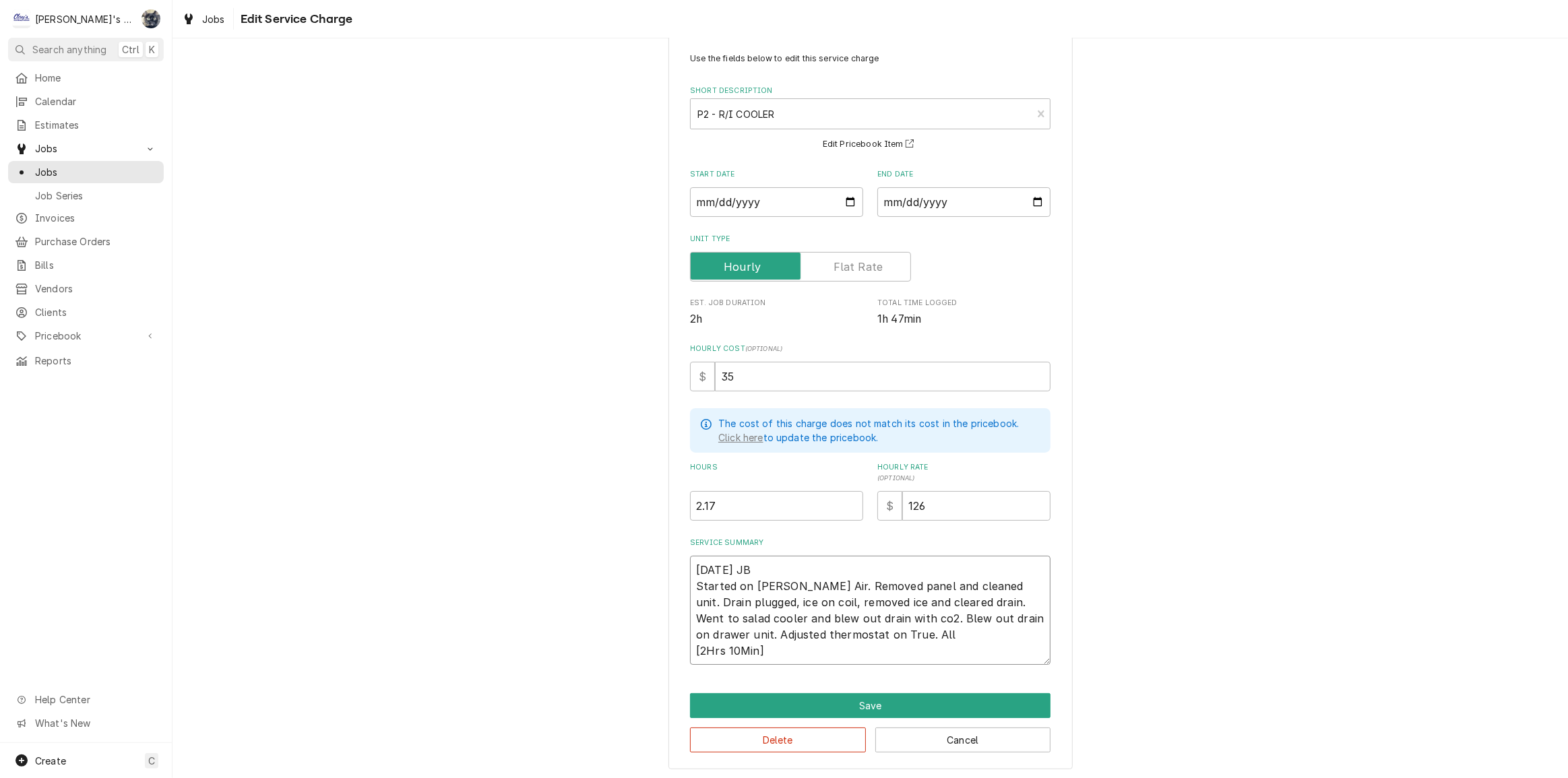
type textarea "9/11/2025 JB Started on Bev Air. Removed panel and cleaned unit. Drain plugged,…"
type textarea "x"
type textarea "9/11/2025 JB Started on Bev Air. Removed panel and cleaned unit. Drain plugged,…"
type textarea "x"
type textarea "9/11/2025 JB Started on Bev Air. Removed panel and cleaned unit. Drain plugged,…"
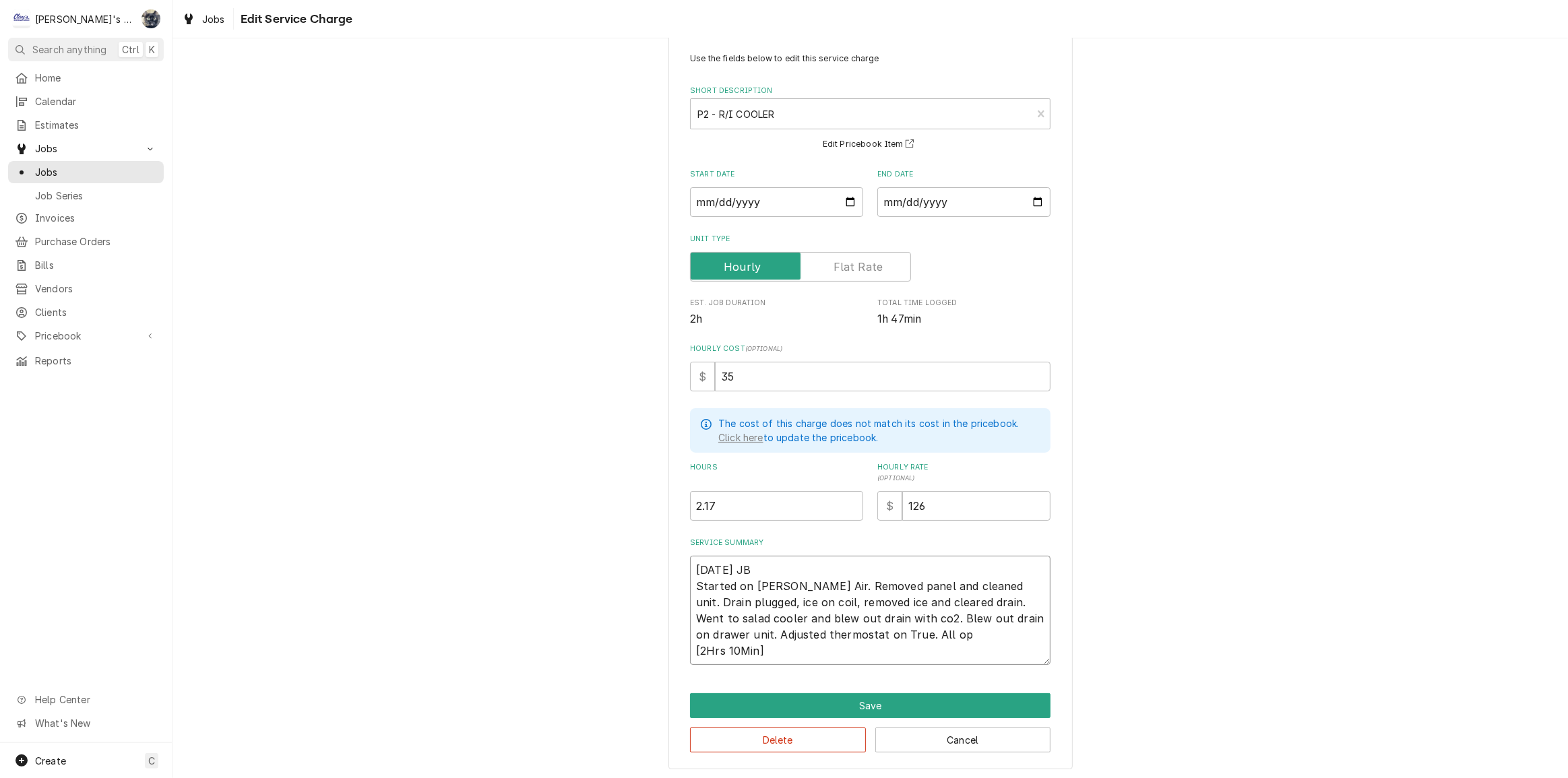
type textarea "x"
type textarea "9/11/2025 JB Started on Bev Air. Removed panel and cleaned unit. Drain plugged,…"
type textarea "x"
type textarea "9/11/2025 JB Started on Bev Air. Removed panel and cleaned unit. Drain plugged,…"
type textarea "x"
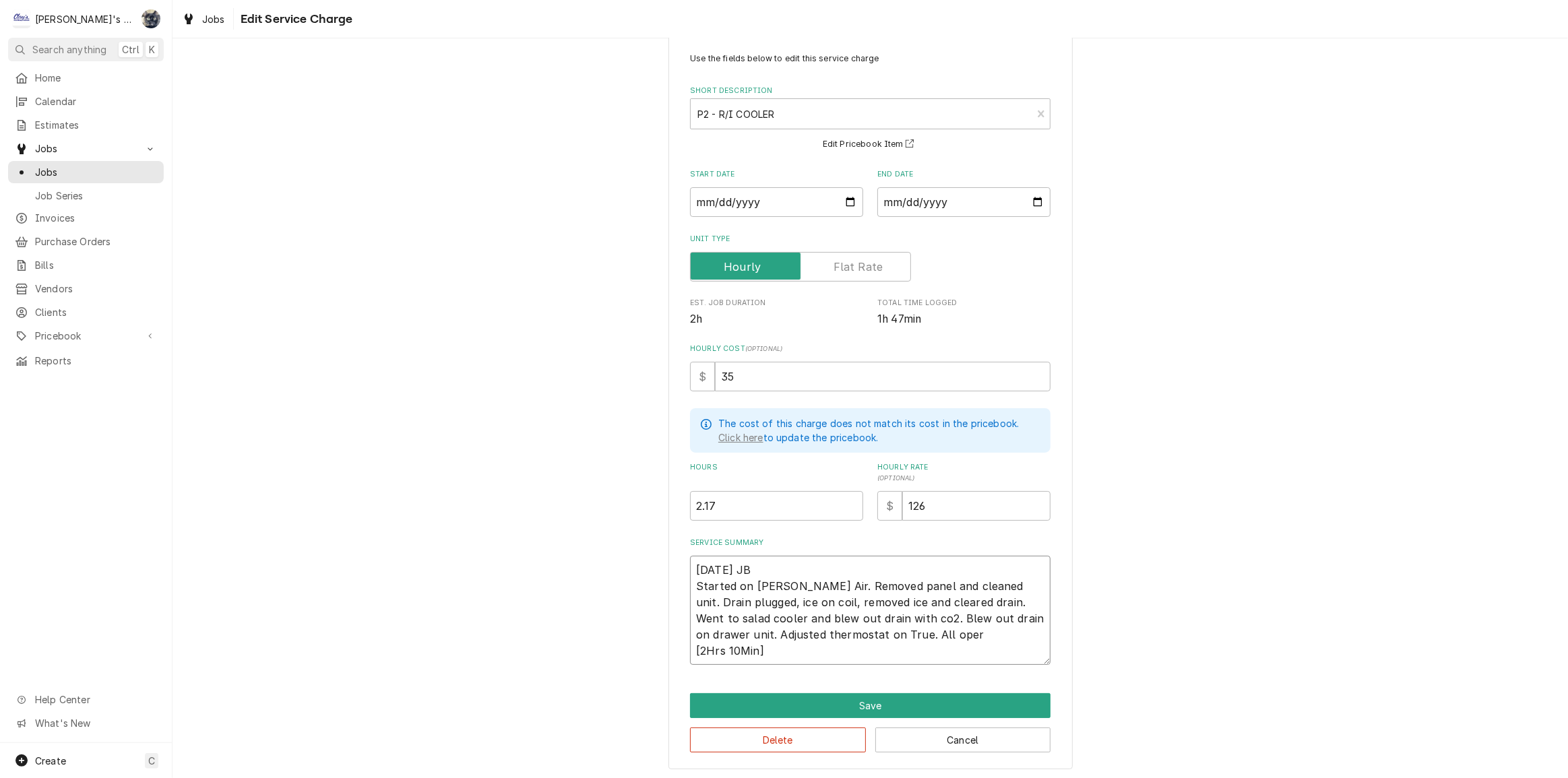
type textarea "9/11/2025 JB Started on Bev Air. Removed panel and cleaned unit. Drain plugged,…"
type textarea "x"
type textarea "9/11/2025 JB Started on Bev Air. Removed panel and cleaned unit. Drain plugged,…"
type textarea "x"
type textarea "9/11/2025 JB Started on Bev Air. Removed panel and cleaned unit. Drain plugged,…"
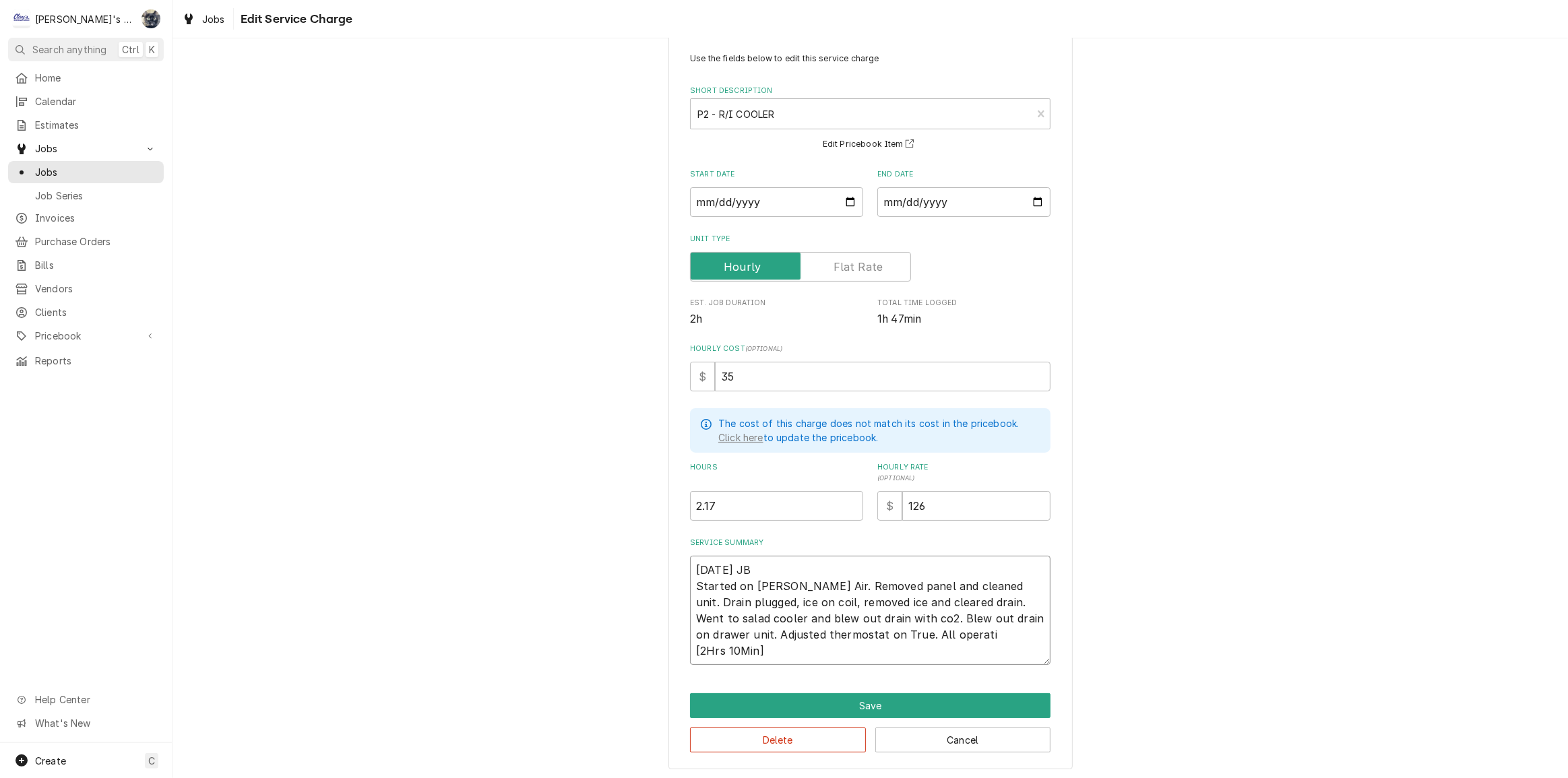
type textarea "x"
type textarea "9/11/2025 JB Started on Bev Air. Removed panel and cleaned unit. Drain plugged,…"
type textarea "x"
type textarea "9/11/2025 JB Started on Bev Air. Removed panel and cleaned unit. Drain plugged,…"
type textarea "x"
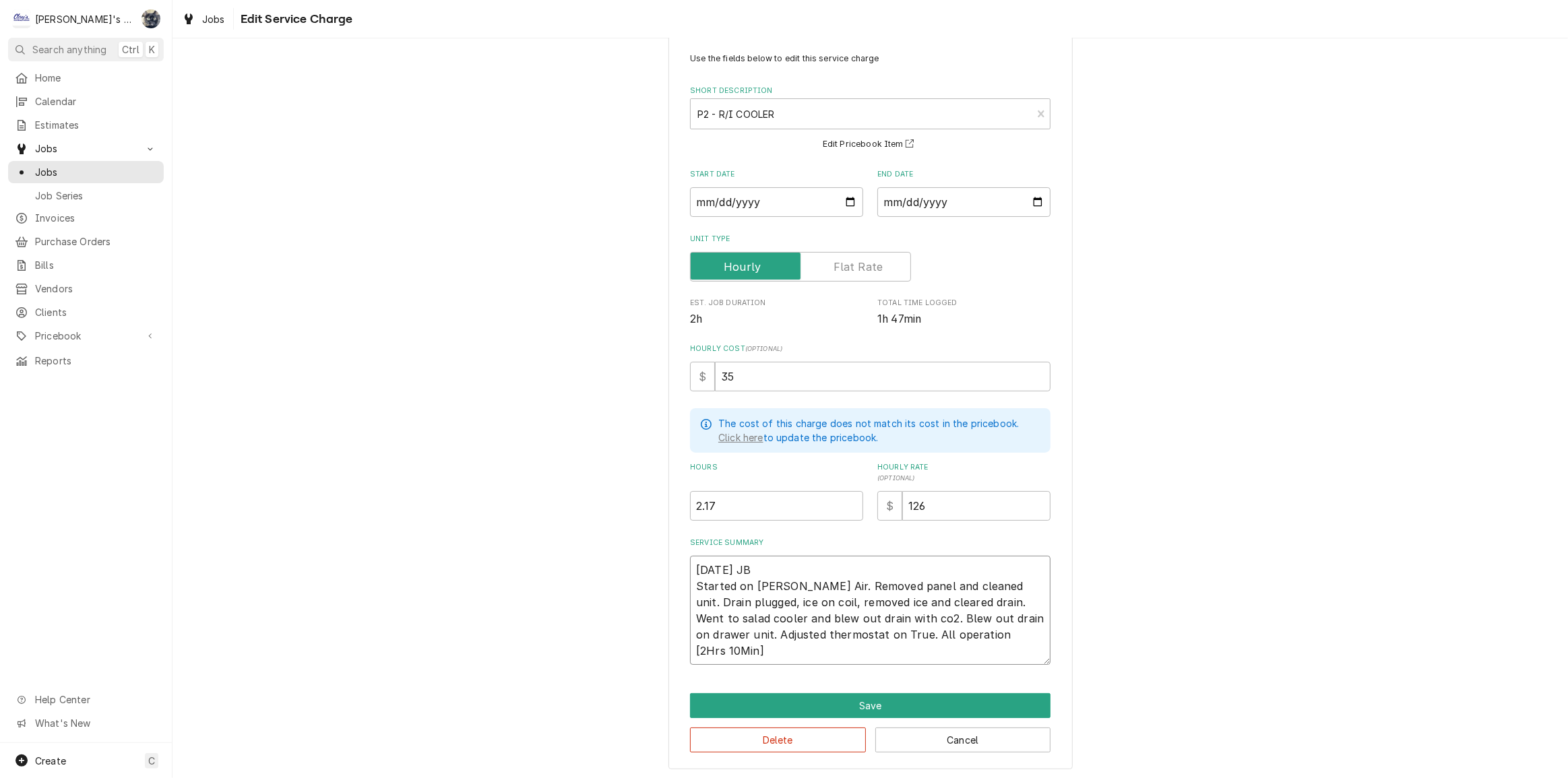
type textarea "9/11/2025 JB Started on Bev Air. Removed panel and cleaned unit. Drain plugged,…"
type textarea "x"
type textarea "9/11/2025 JB Started on Bev Air. Removed panel and cleaned unit. Drain plugged,…"
type textarea "x"
type textarea "9/11/2025 JB Started on Bev Air. Removed panel and cleaned unit. Drain plugged,…"
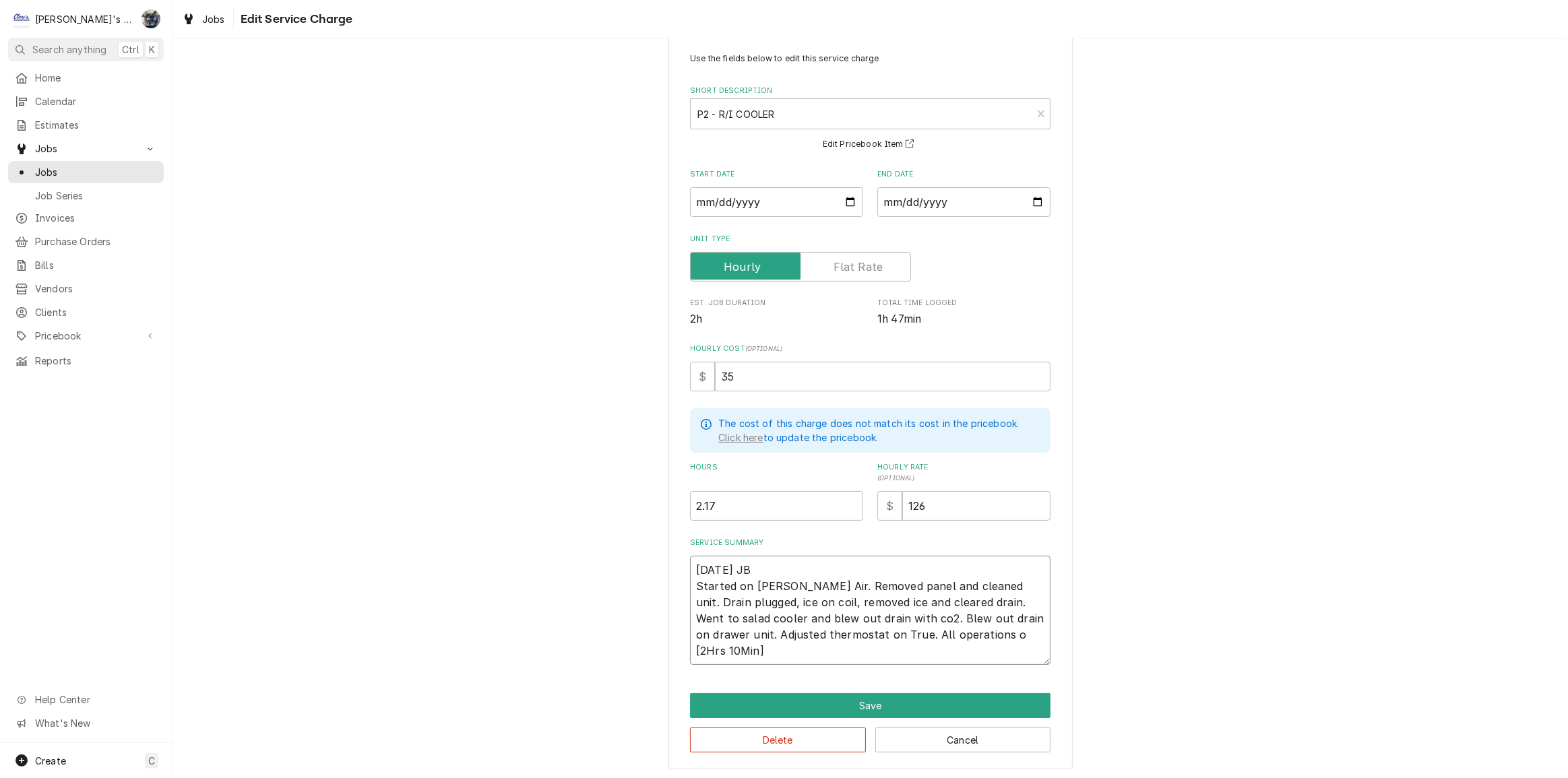
type textarea "x"
type textarea "9/11/2025 JB Started on Bev Air. Removed panel and cleaned unit. Drain plugged,…"
type textarea "x"
type textarea "9/11/2025 JB Started on Bev Air. Removed panel and cleaned unit. Drain plugged,…"
drag, startPoint x: 775, startPoint y: 652, endPoint x: 671, endPoint y: 652, distance: 104.0
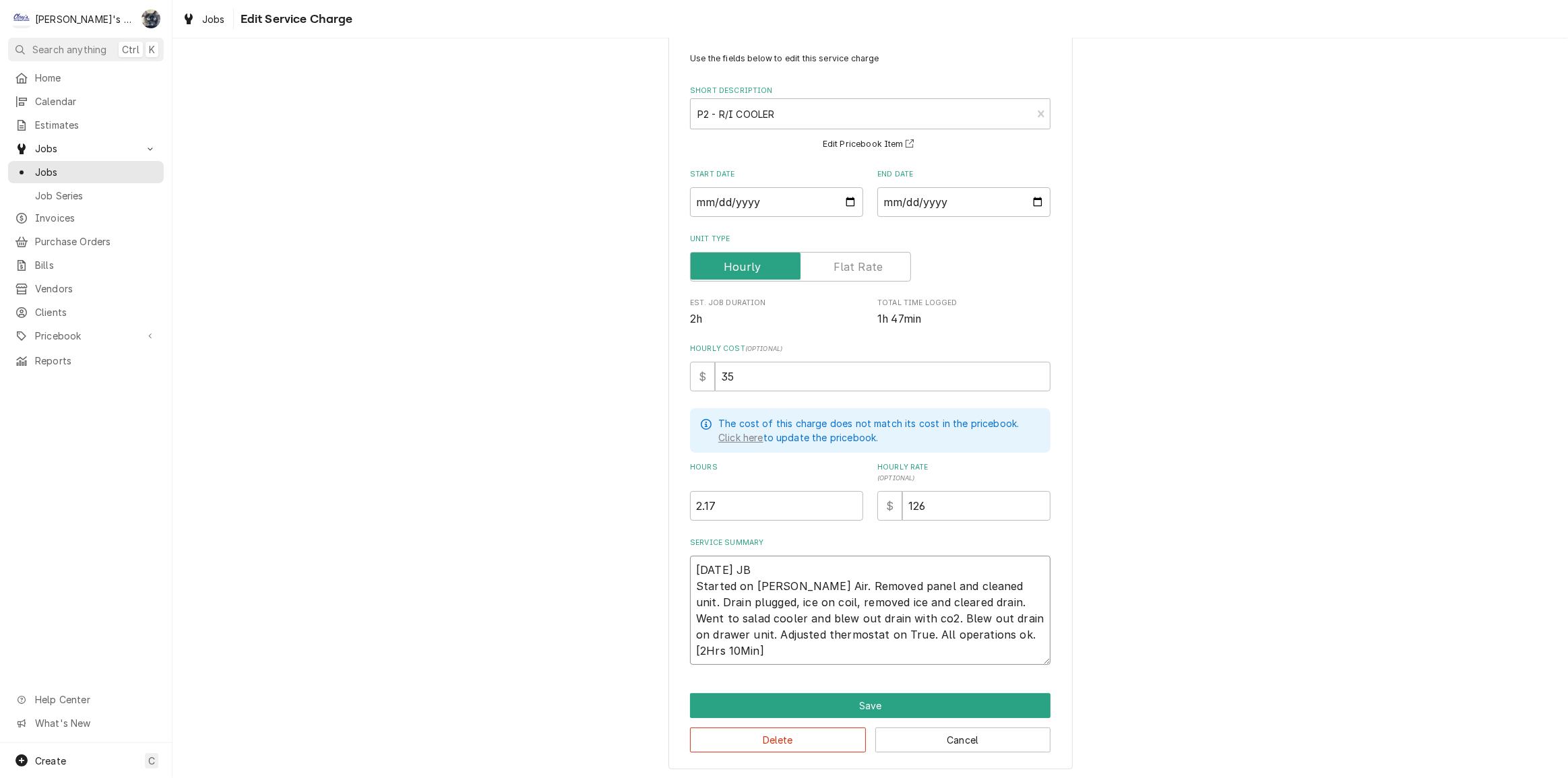
click at [671, 652] on div "Use the fields below to edit this service charge Short Description P2 - R/I COO…" at bounding box center [870, 403] width 404 height 734
type textarea "x"
type textarea "9/11/2025 JB Started on Bev Air. Removed panel and cleaned unit. Drain plugged,…"
type textarea "x"
type textarea "9/11/2025 JB Started on Bev Air. Removed panel and cleaned unit. Drain plugged,…"
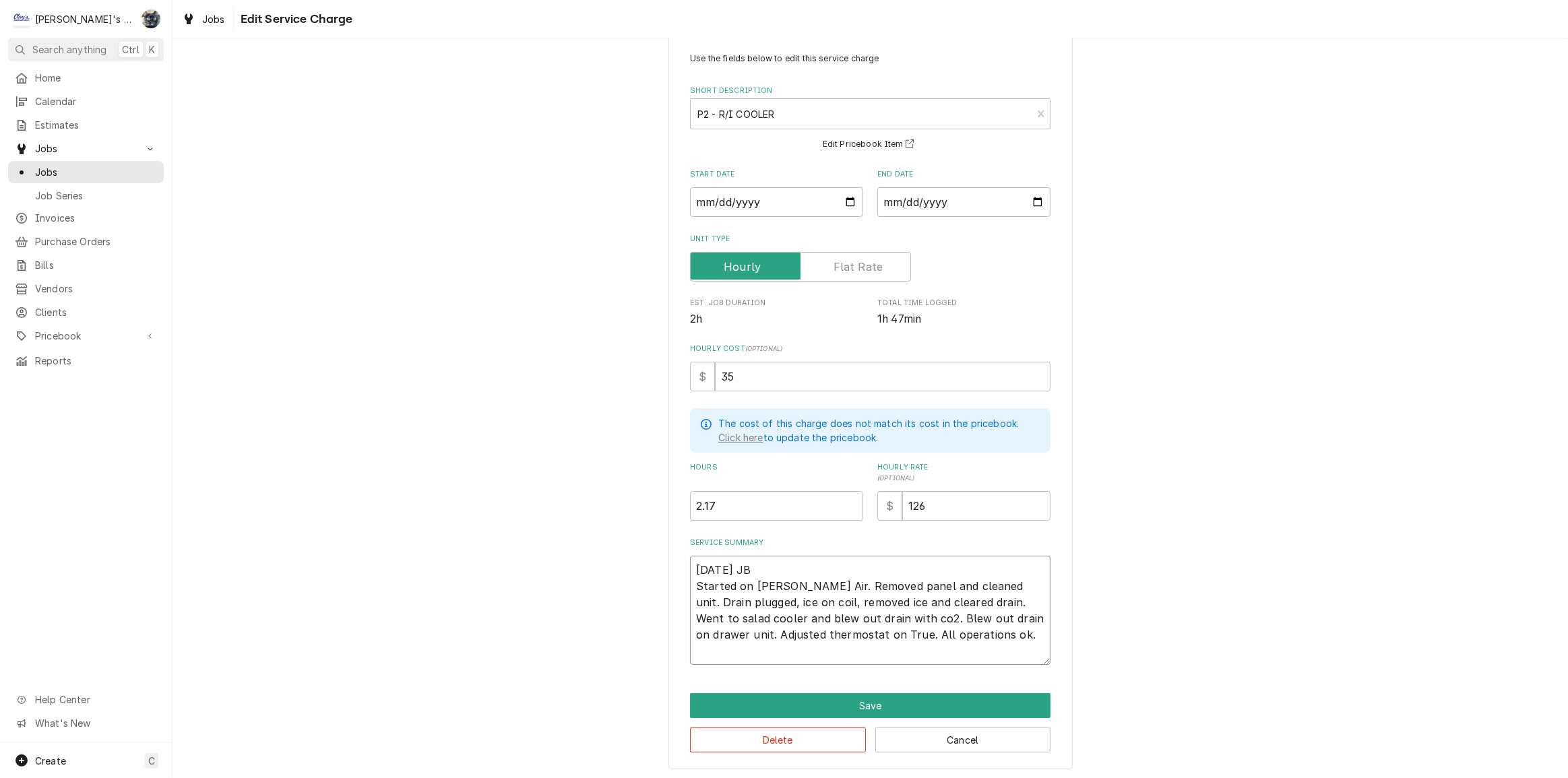
scroll to position [13, 0]
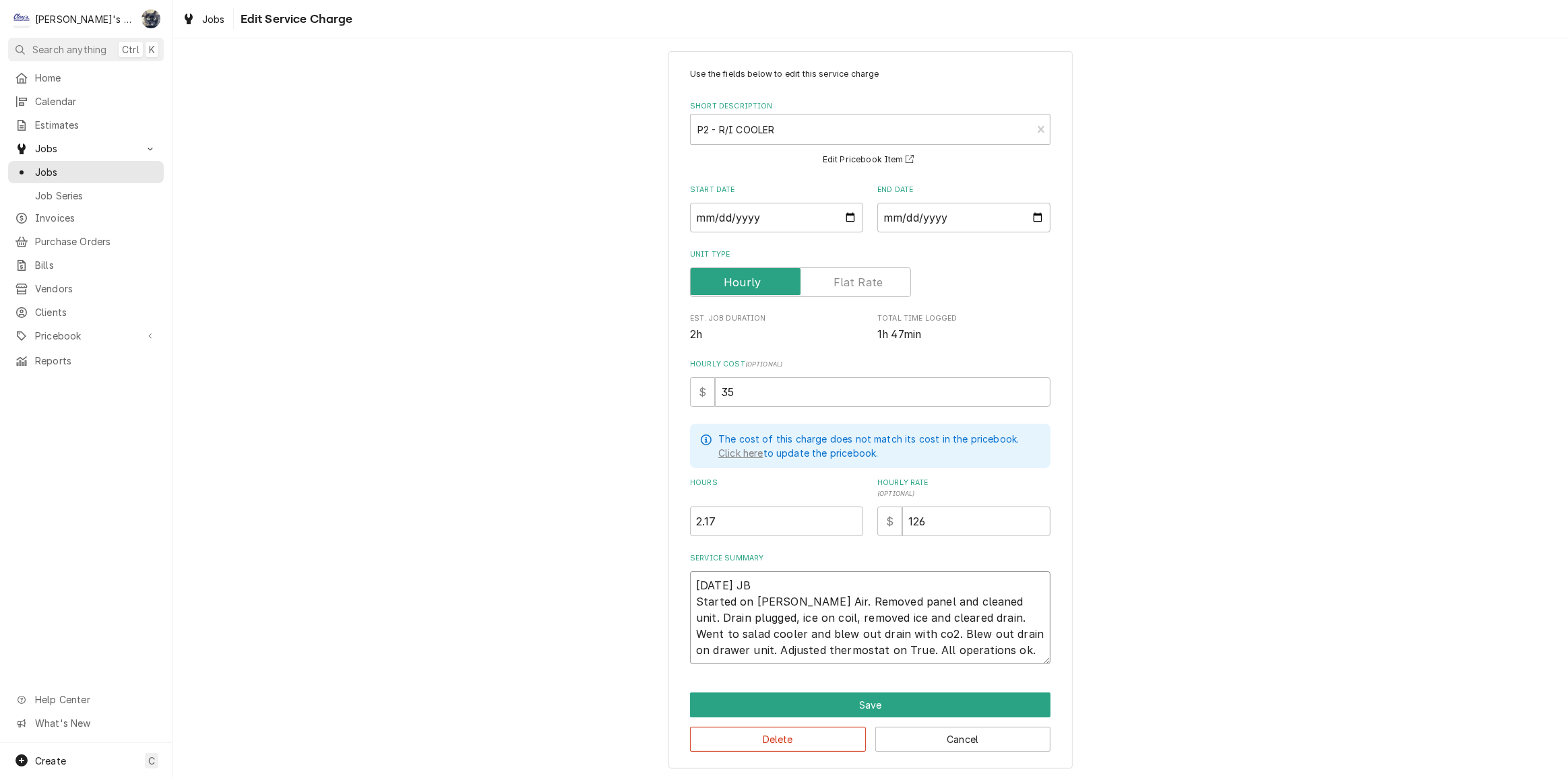
type textarea "x"
type textarea "9/11/2025 JB Started on Bev Air. Removed panel and cleaned unit. Drain plugged,…"
type textarea "x"
type textarea "9/11/2025 JB Started on Bev Air. Removed panel and cleaned unit. Drain plugged,…"
type textarea "x"
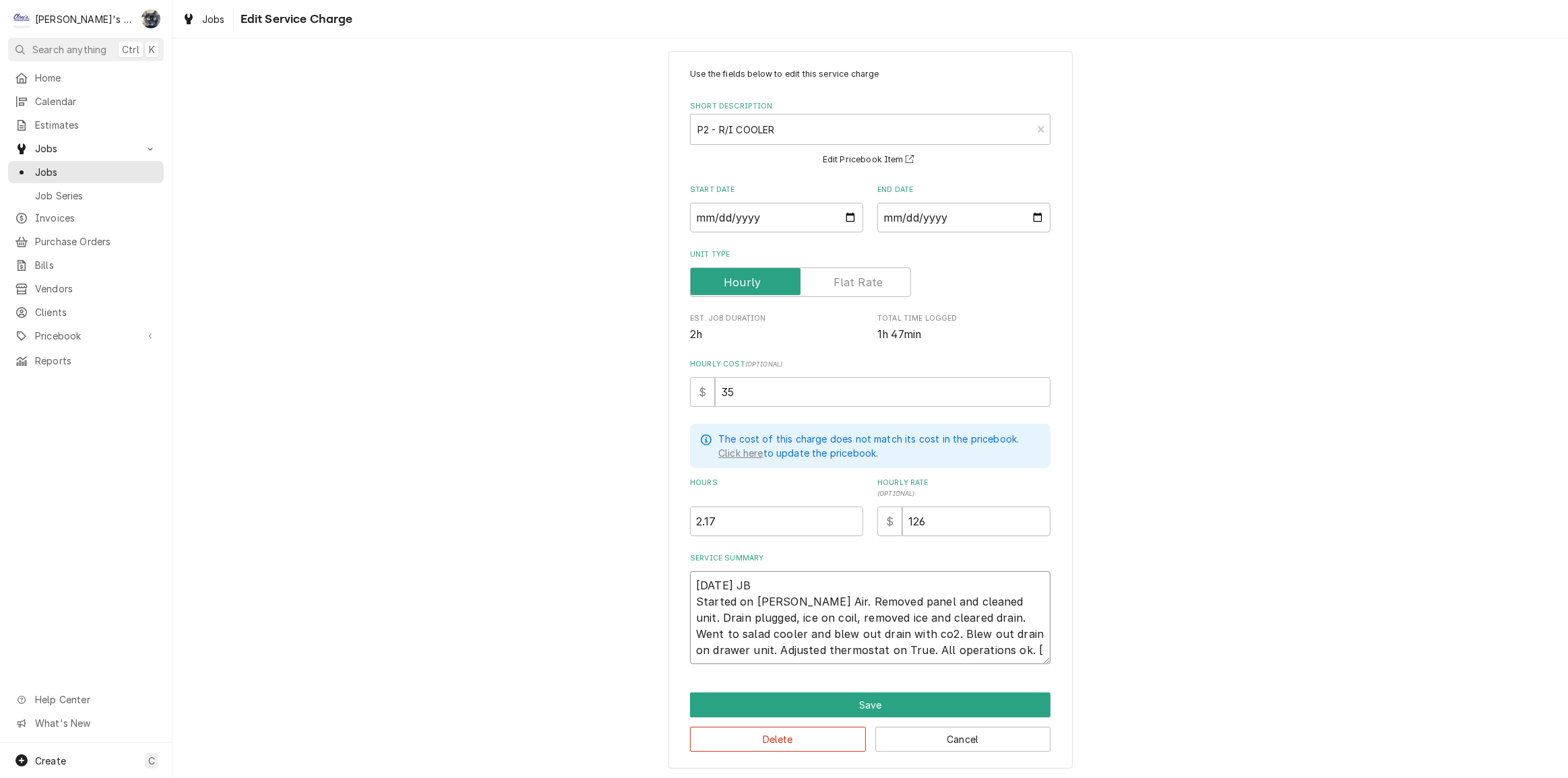
type textarea "9/11/2025 JB Started on Bev Air. Removed panel and cleaned unit. Drain plugged,…"
type textarea "x"
type textarea "9/11/2025 JB Started on Bev Air. Removed panel and cleaned unit. Drain plugged,…"
type textarea "x"
type textarea "9/11/2025 JB Started on Bev Air. Removed panel and cleaned unit. Drain plugged,…"
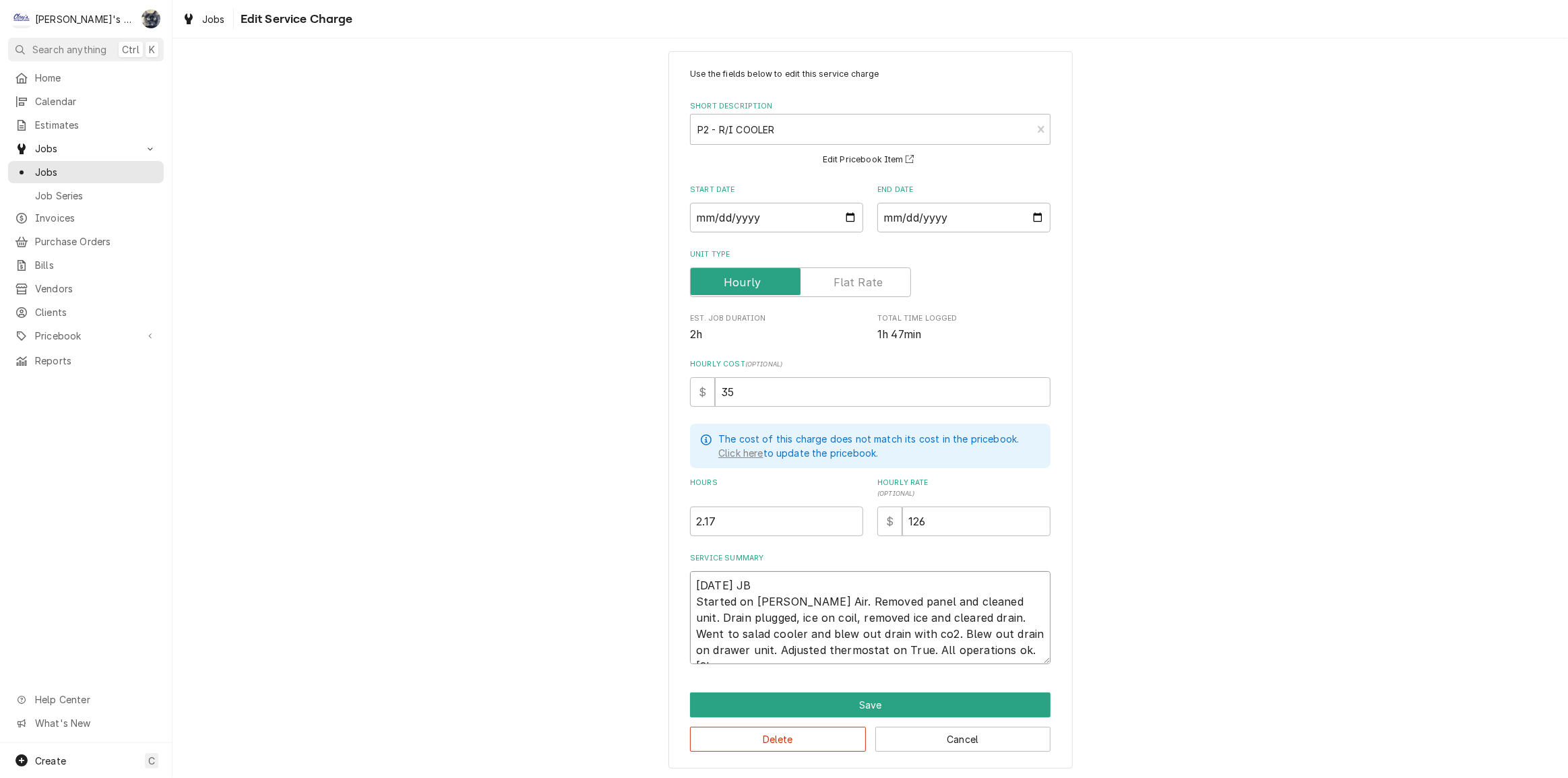
type textarea "x"
type textarea "9/11/2025 JB Started on Bev Air. Removed panel and cleaned unit. Drain plugged,…"
type textarea "x"
type textarea "9/11/2025 JB Started on Bev Air. Removed panel and cleaned unit. Drain plugged,…"
type textarea "x"
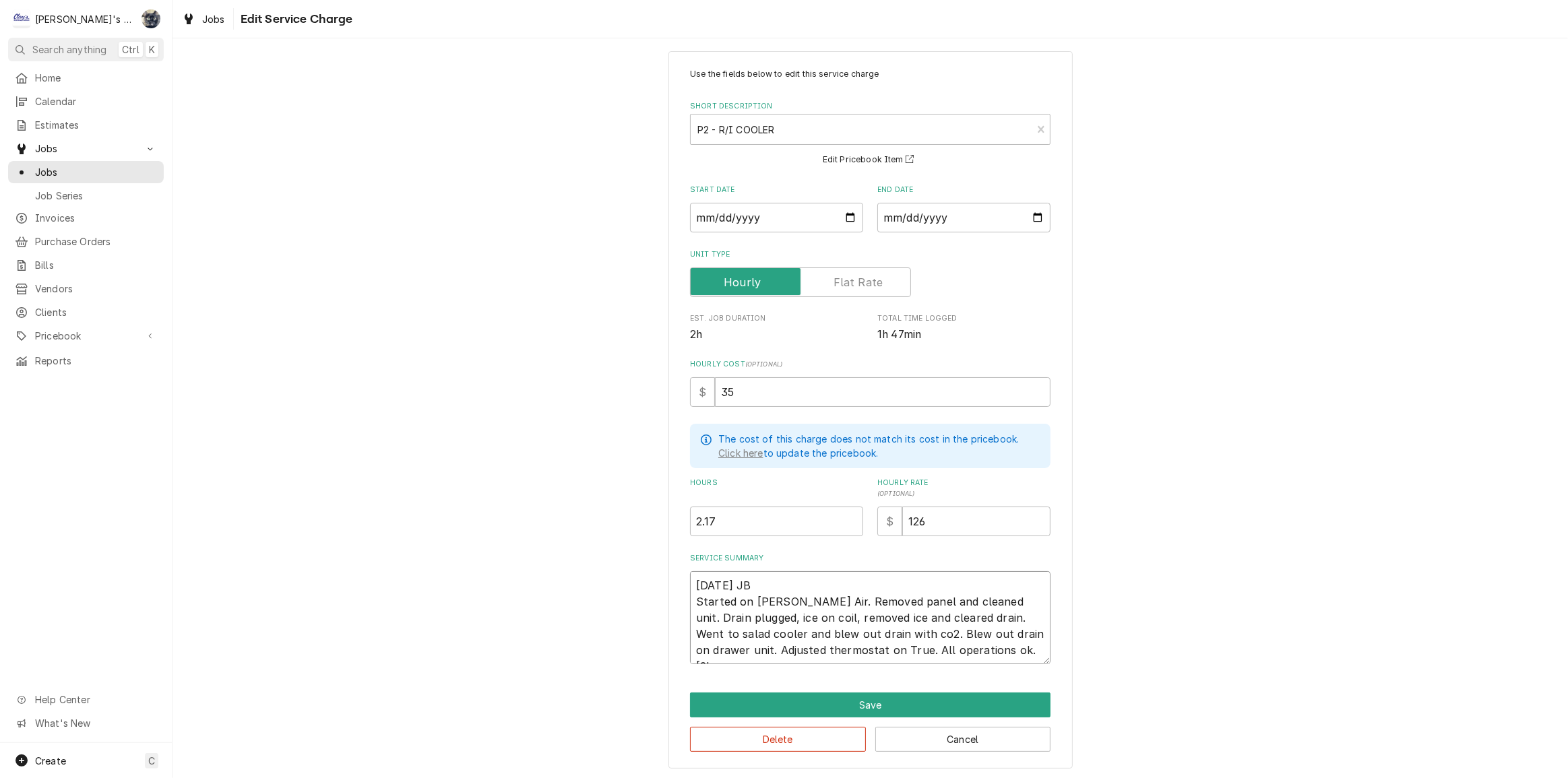
type textarea "9/11/2025 JB Started on Bev Air. Removed panel and cleaned unit. Drain plugged,…"
type textarea "x"
type textarea "9/11/2025 JB Started on Bev Air. Removed panel and cleaned unit. Drain plugged,…"
type textarea "x"
type textarea "9/11/2025 JB Started on Bev Air. Removed panel and cleaned unit. Drain plugged,…"
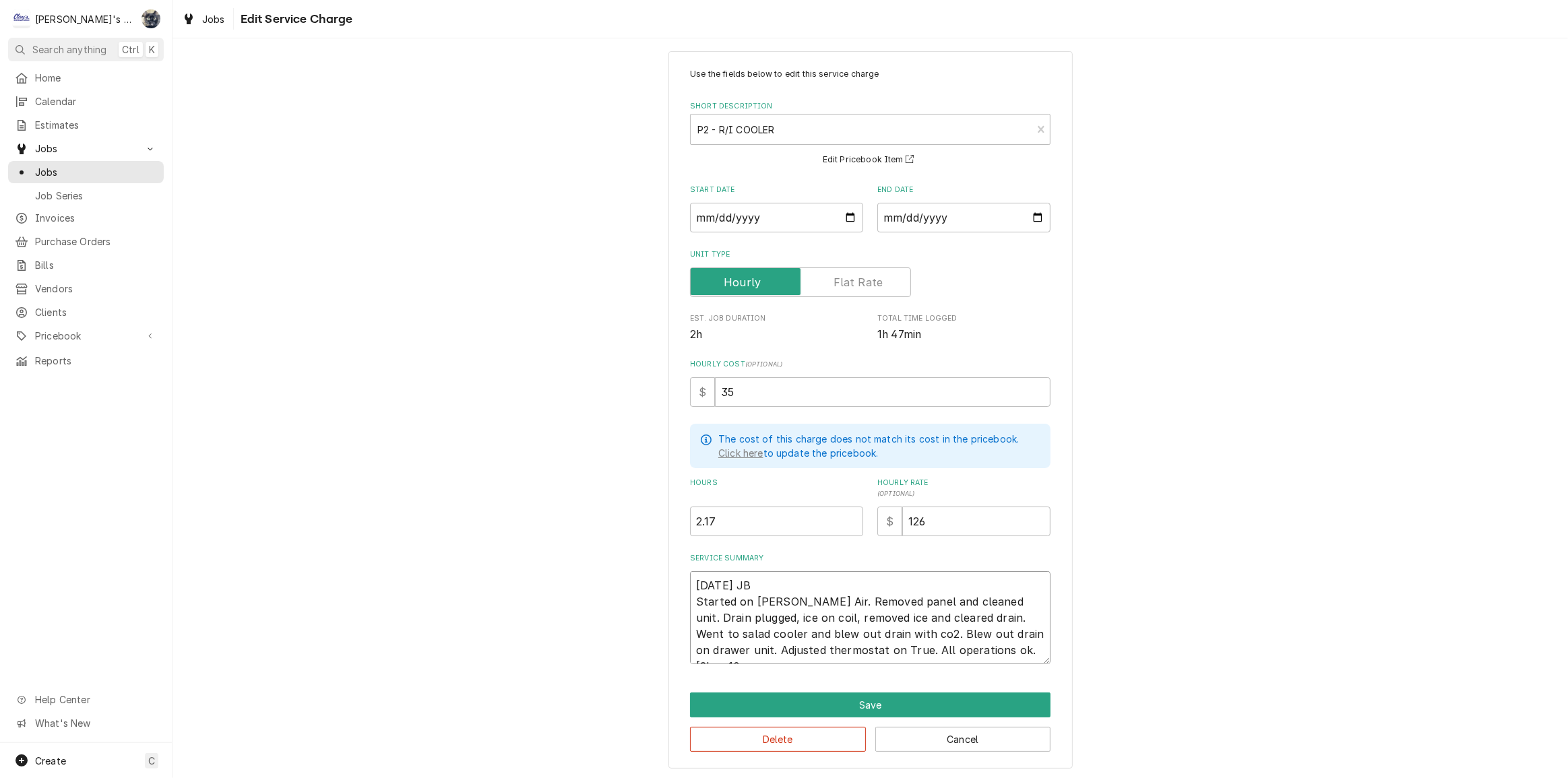
type textarea "x"
type textarea "9/11/2025 JB Started on Bev Air. Removed panel and cleaned unit. Drain plugged,…"
type textarea "x"
type textarea "9/11/2025 JB Started on Bev Air. Removed panel and cleaned unit. Drain plugged,…"
type textarea "x"
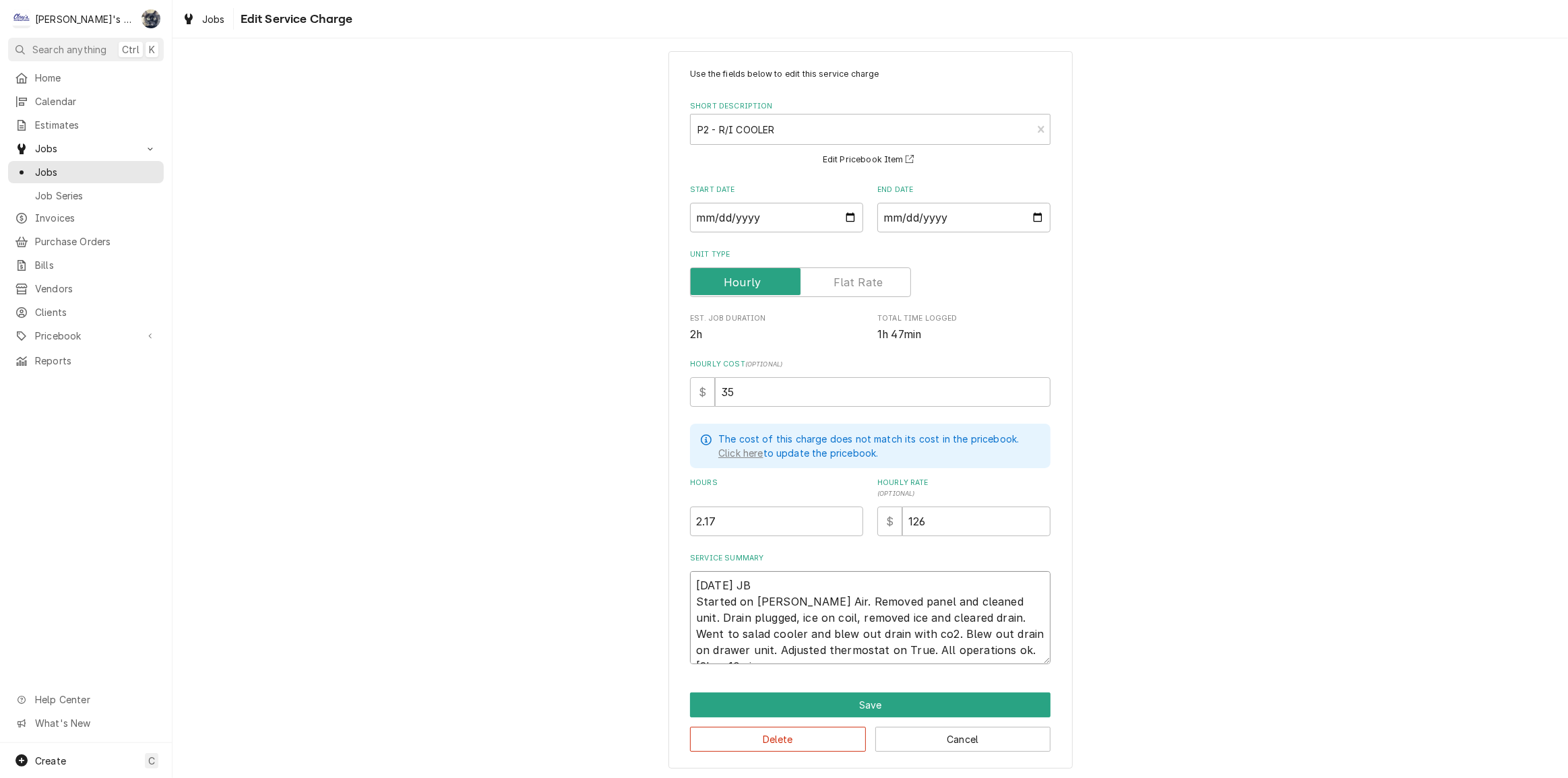
type textarea "9/11/2025 JB Started on Bev Air. Removed panel and cleaned unit. Drain plugged,…"
type textarea "x"
type textarea "[DATE] JB Started on [PERSON_NAME] Air. Removed panel and cleaned unit. Drain p…"
click at [789, 696] on button "Save" at bounding box center [871, 705] width 361 height 25
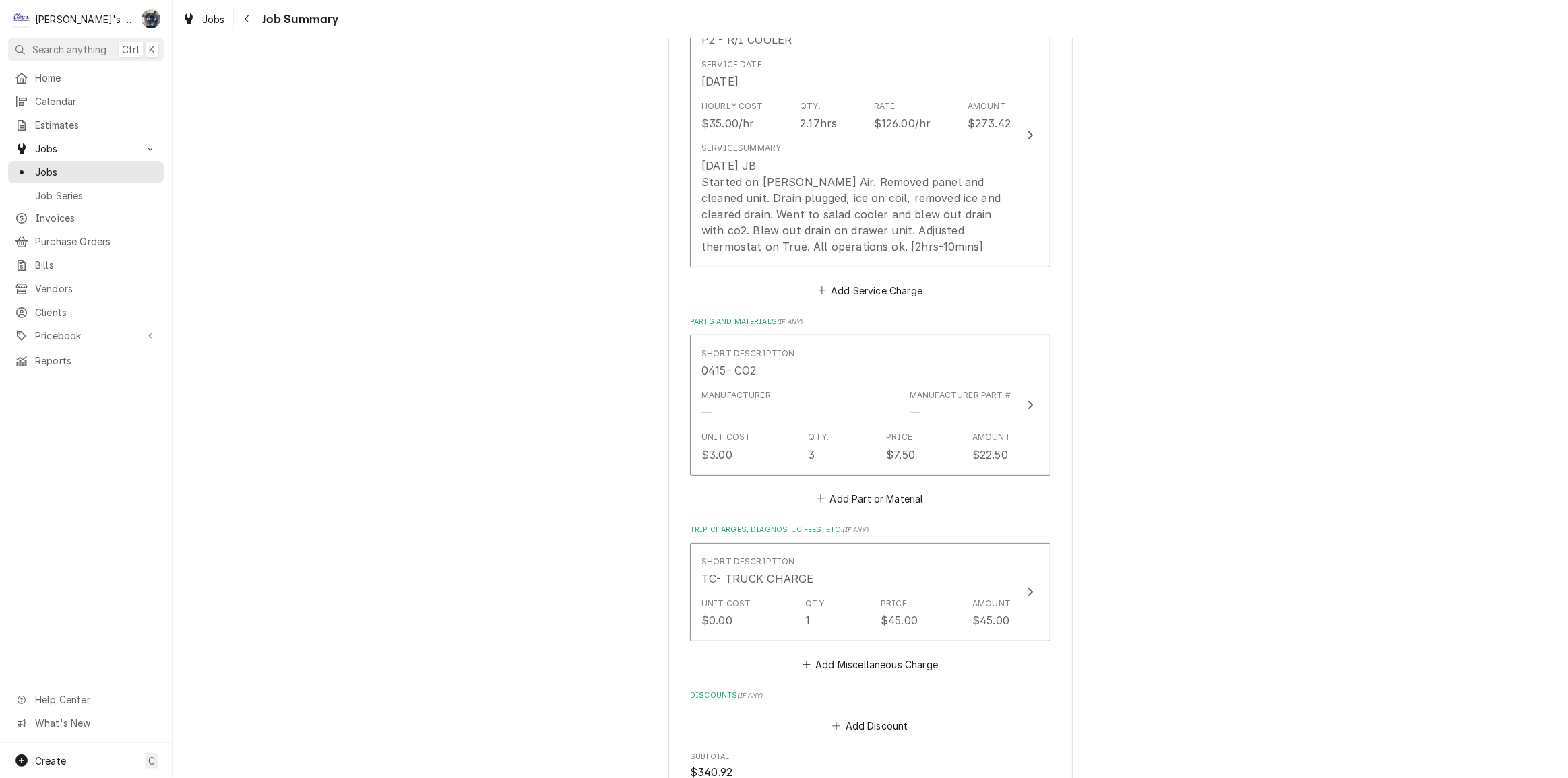
scroll to position [490, 0]
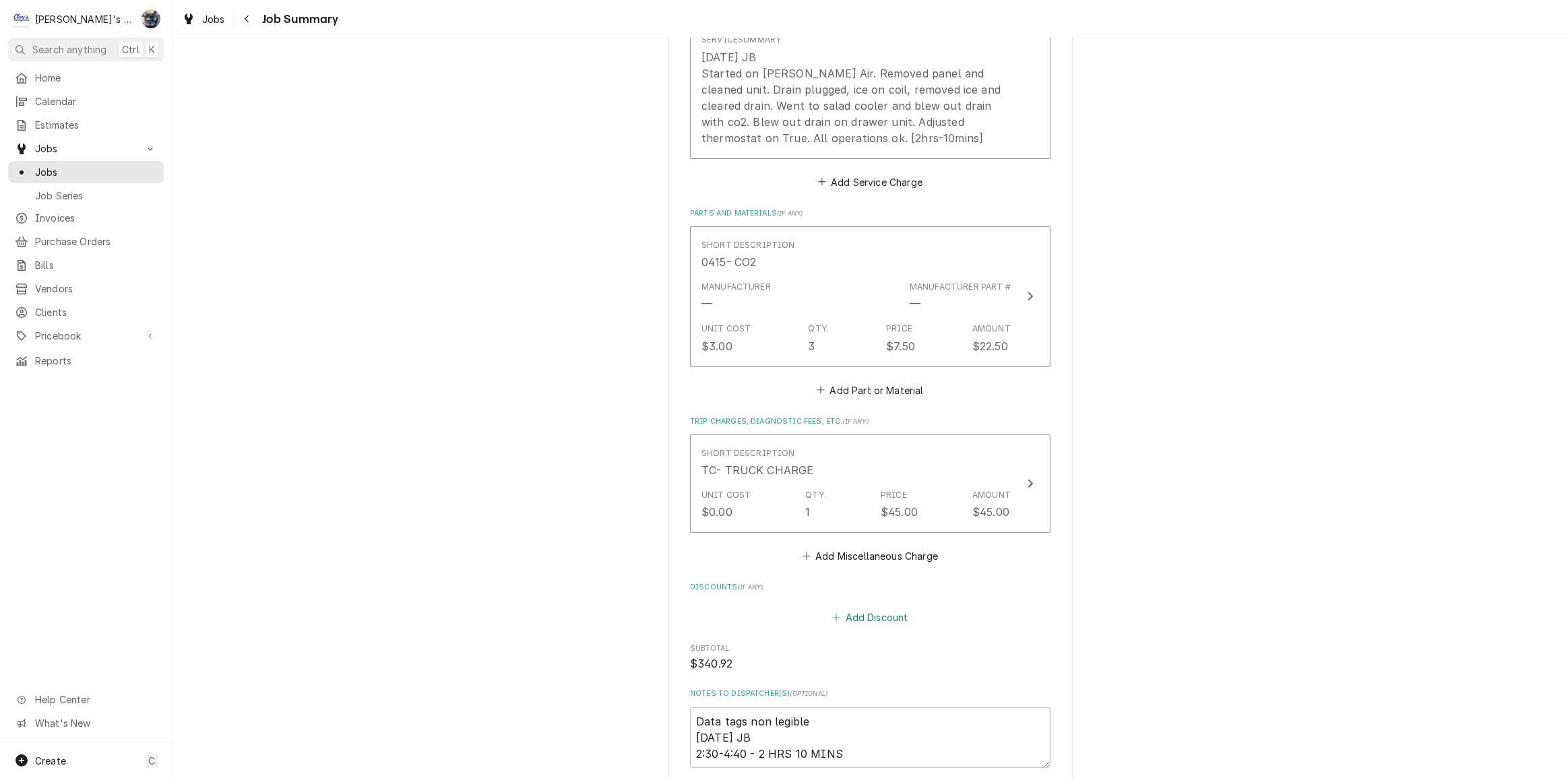
click at [854, 620] on button "Add Discount" at bounding box center [870, 617] width 80 height 19
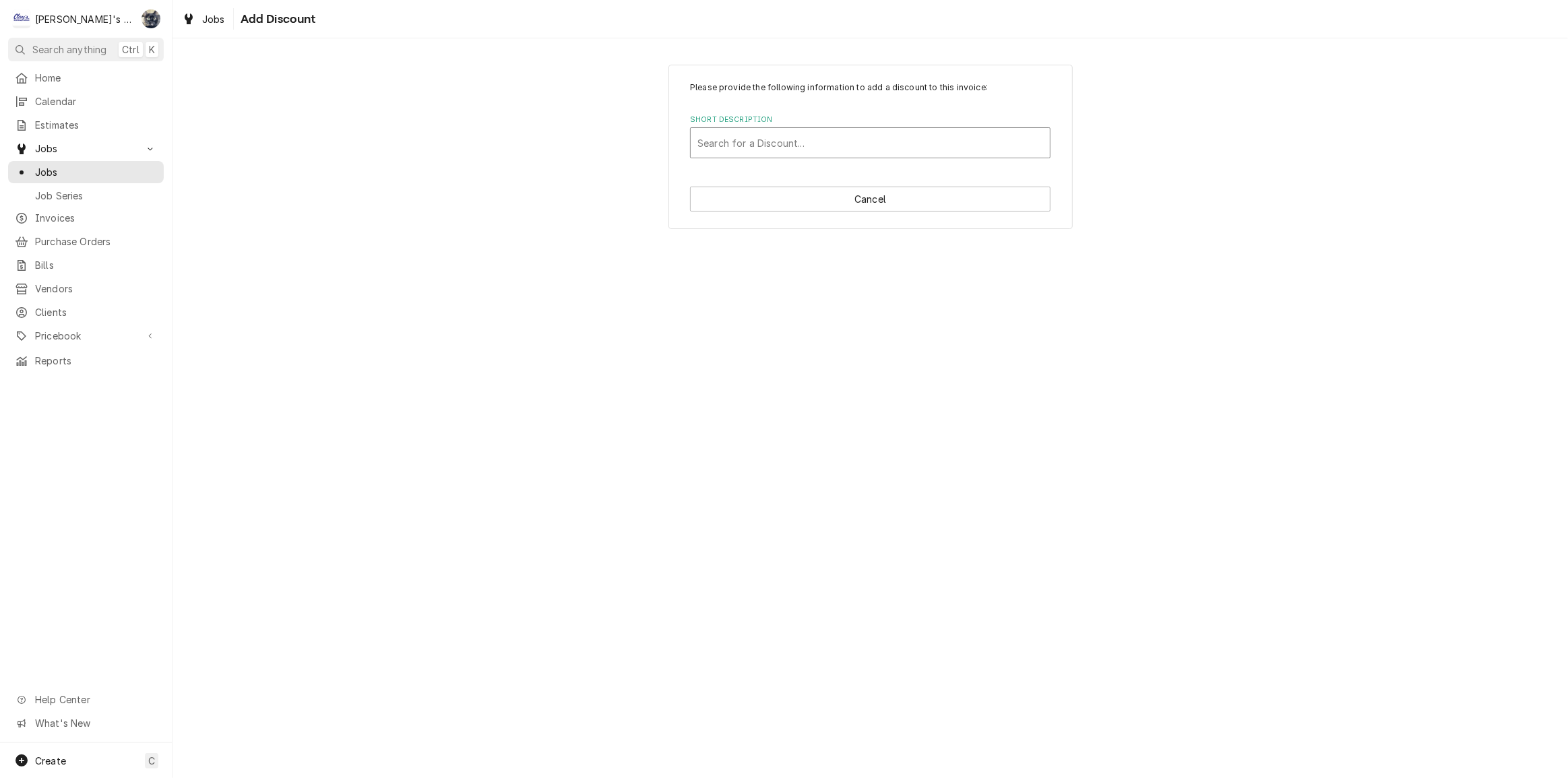
click at [846, 136] on div "Short Description" at bounding box center [870, 142] width 345 height 24
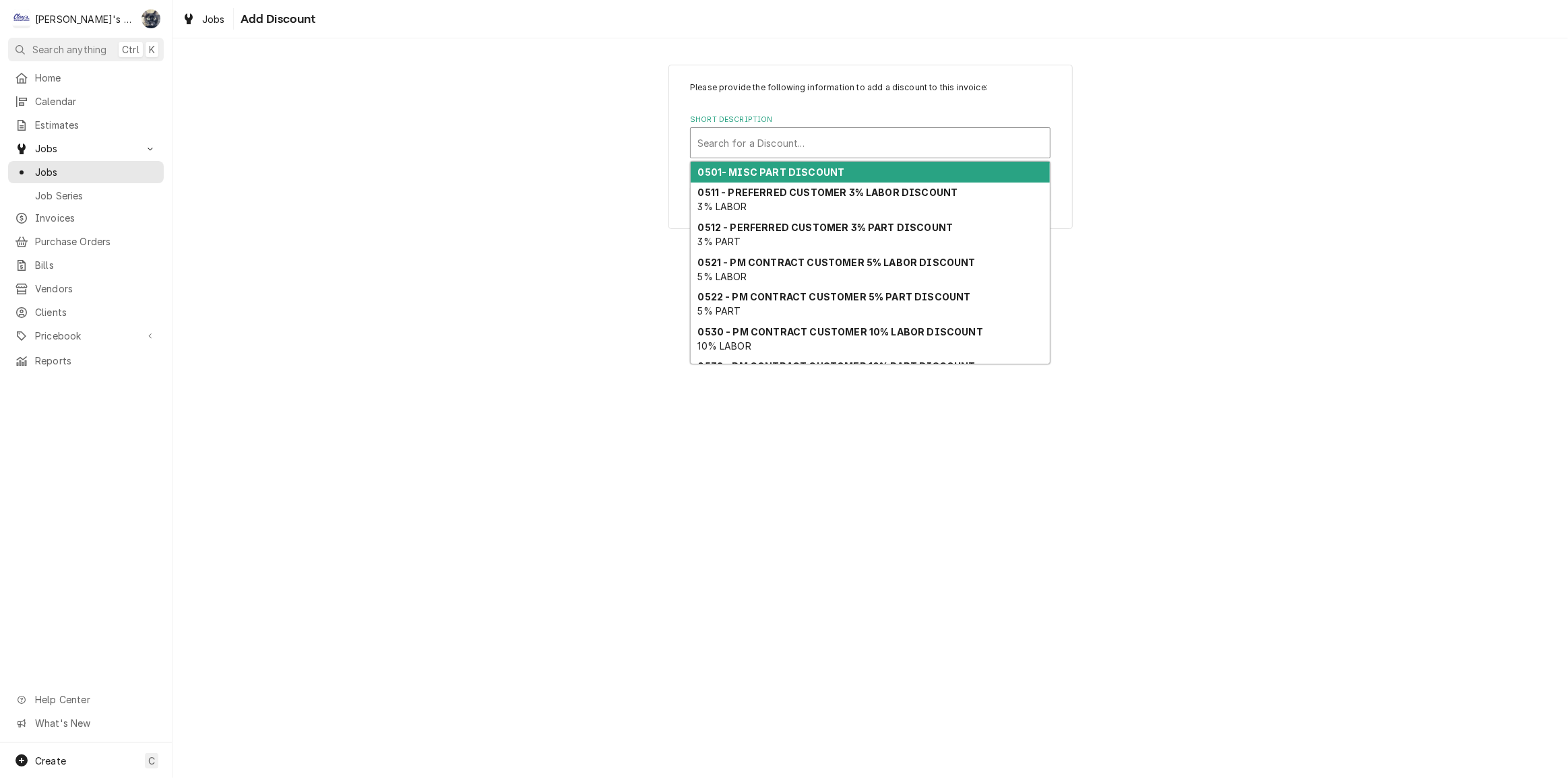
click at [839, 171] on div "0501- MISC PART DISCOUNT" at bounding box center [871, 172] width 359 height 21
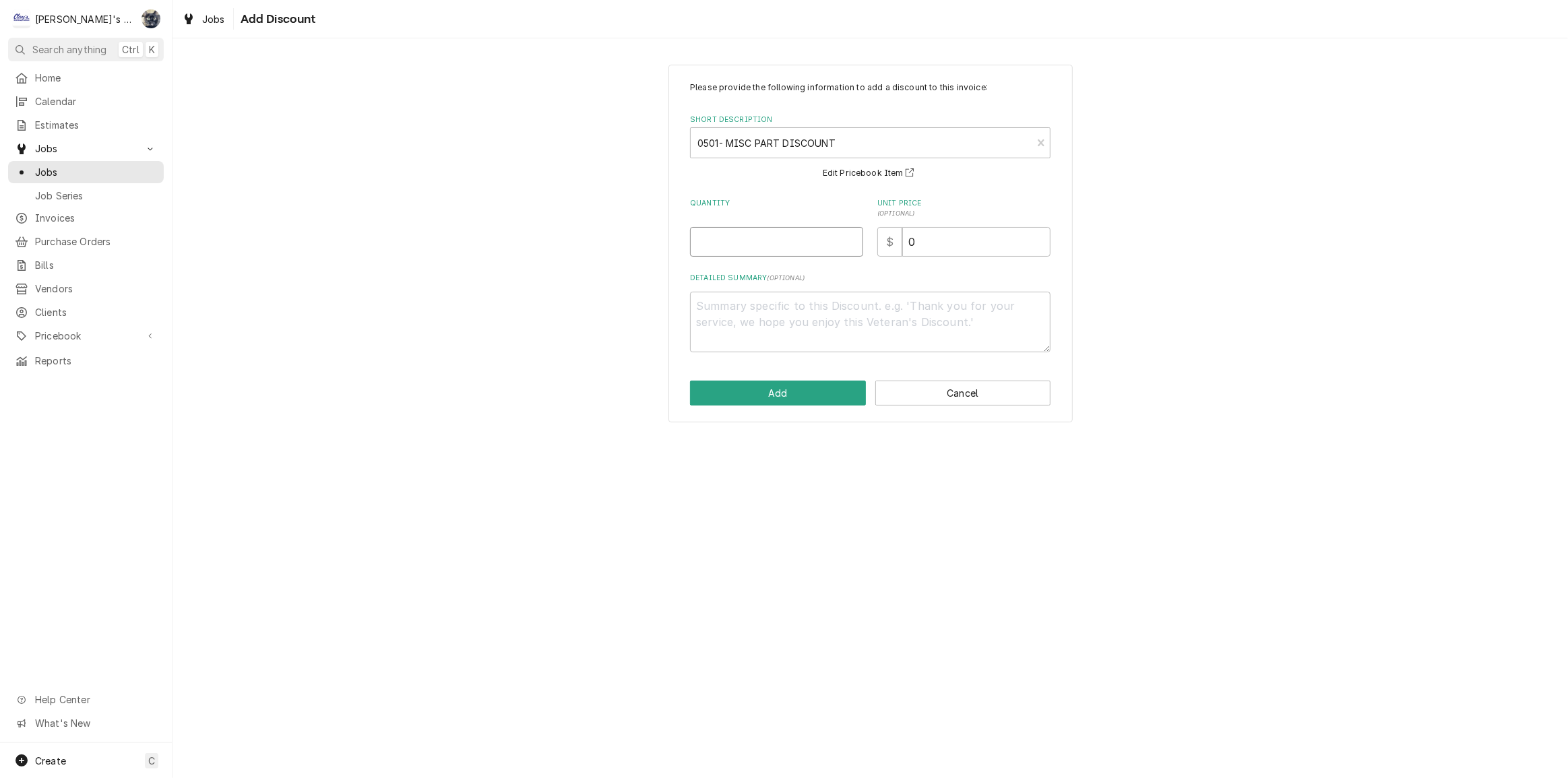
click at [791, 243] on input "Quantity" at bounding box center [777, 242] width 173 height 29
type textarea "x"
type input "1"
click at [806, 410] on div "Please provide the following information to add a discount to this invoice: Sho…" at bounding box center [870, 243] width 404 height 359
click at [802, 398] on button "Add" at bounding box center [778, 393] width 176 height 25
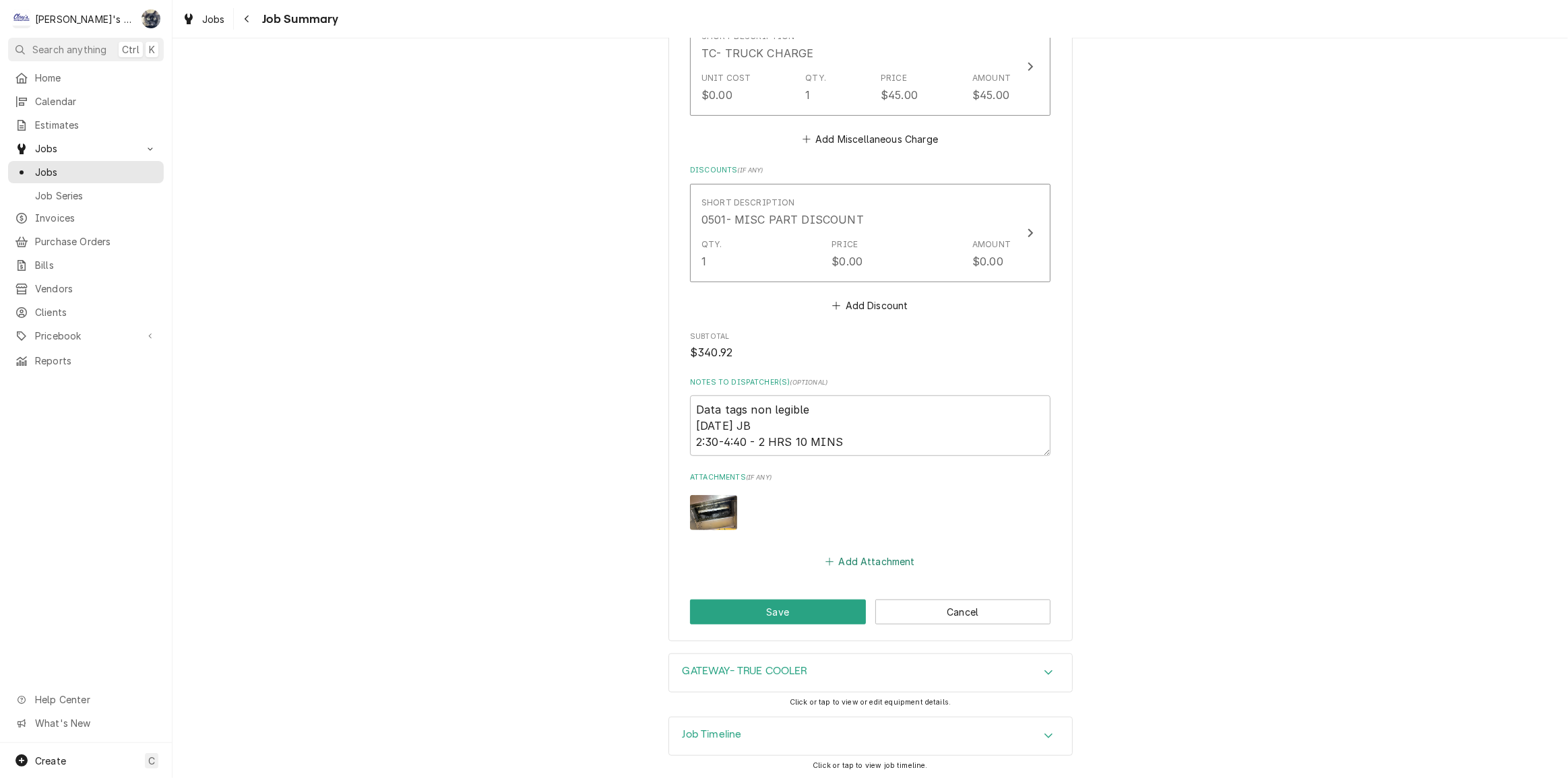
scroll to position [908, 0]
click at [834, 612] on button "Save" at bounding box center [778, 612] width 176 height 25
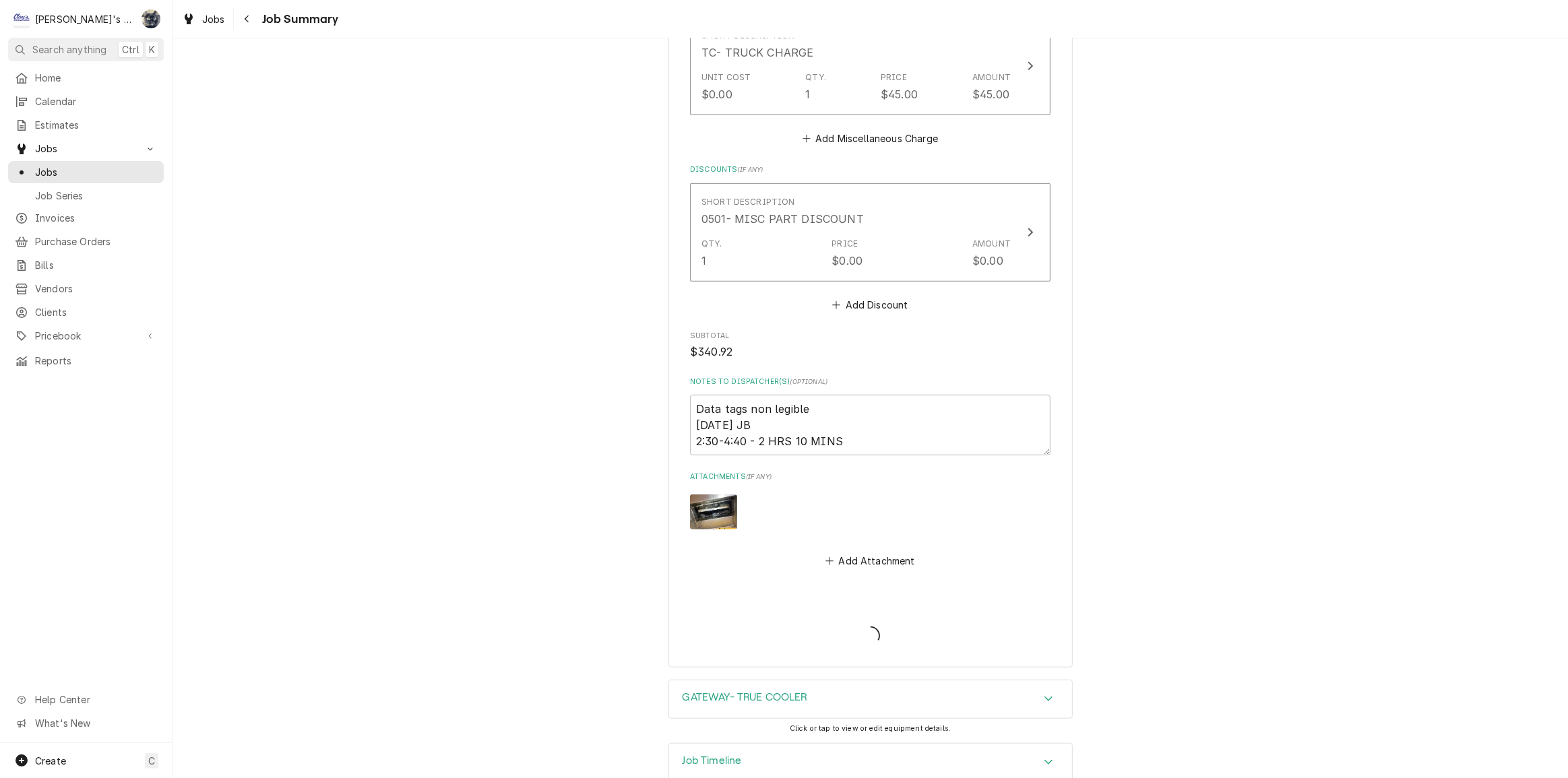
type textarea "x"
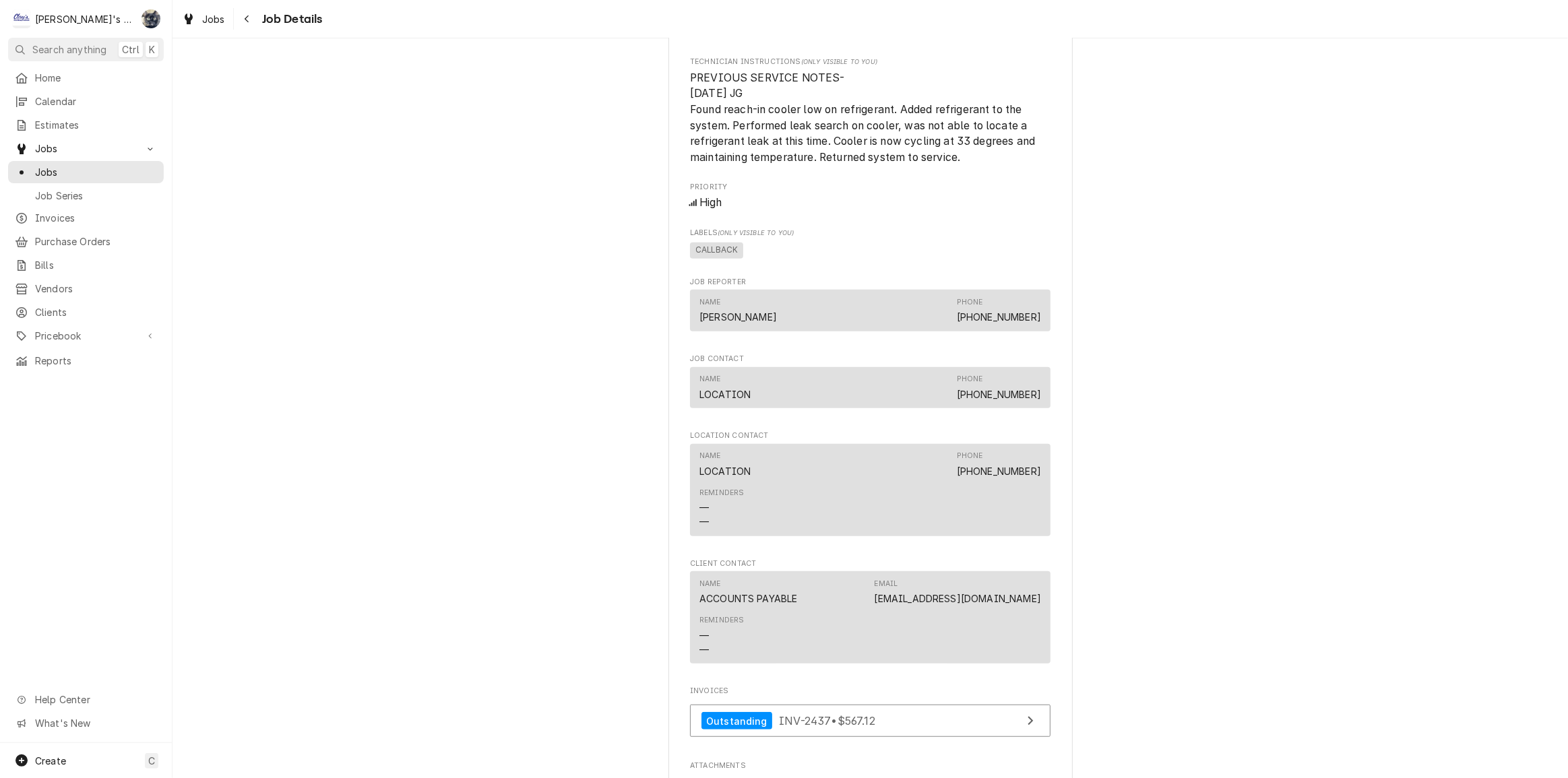
scroll to position [734, 0]
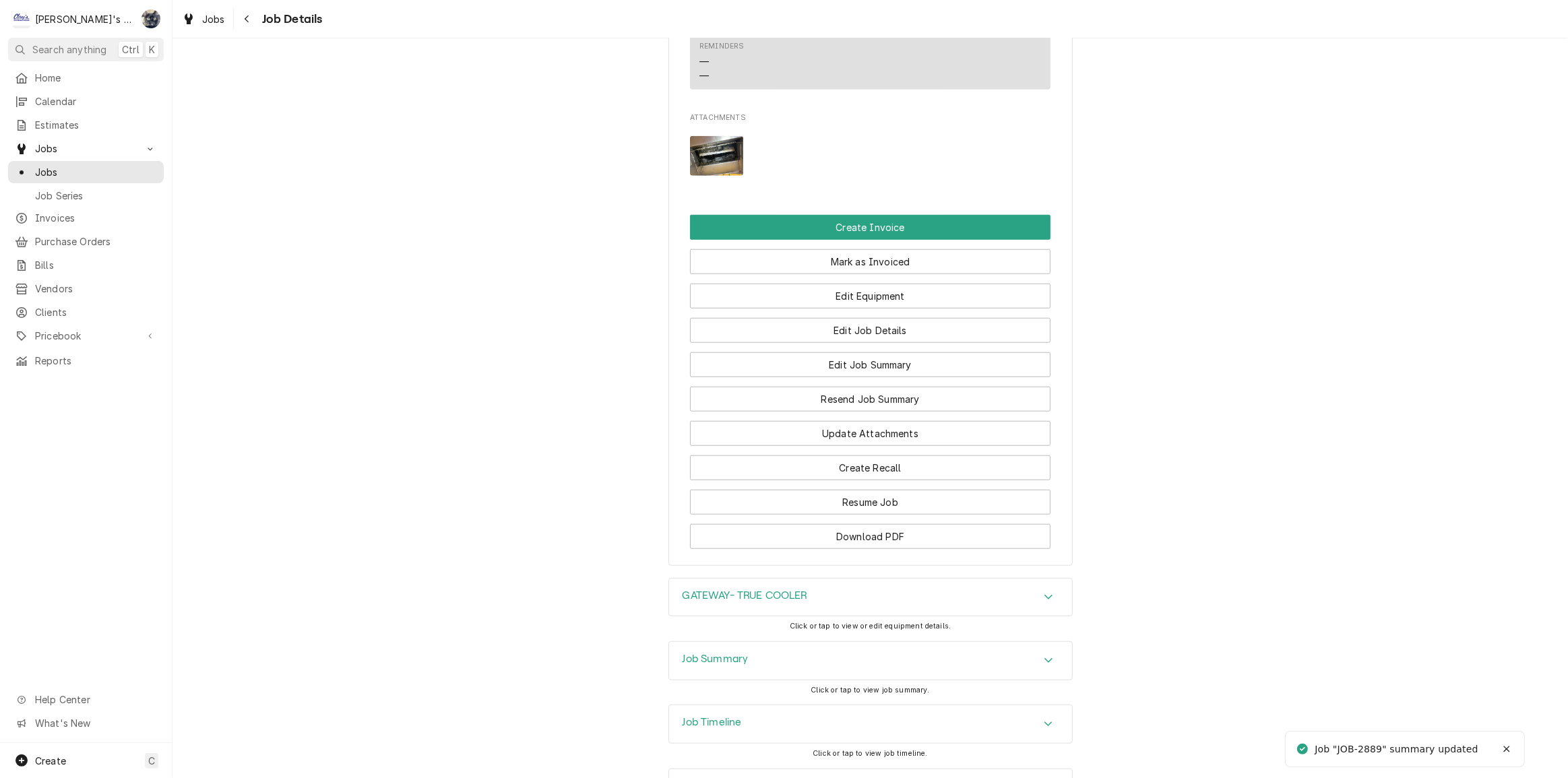
scroll to position [1266, 0]
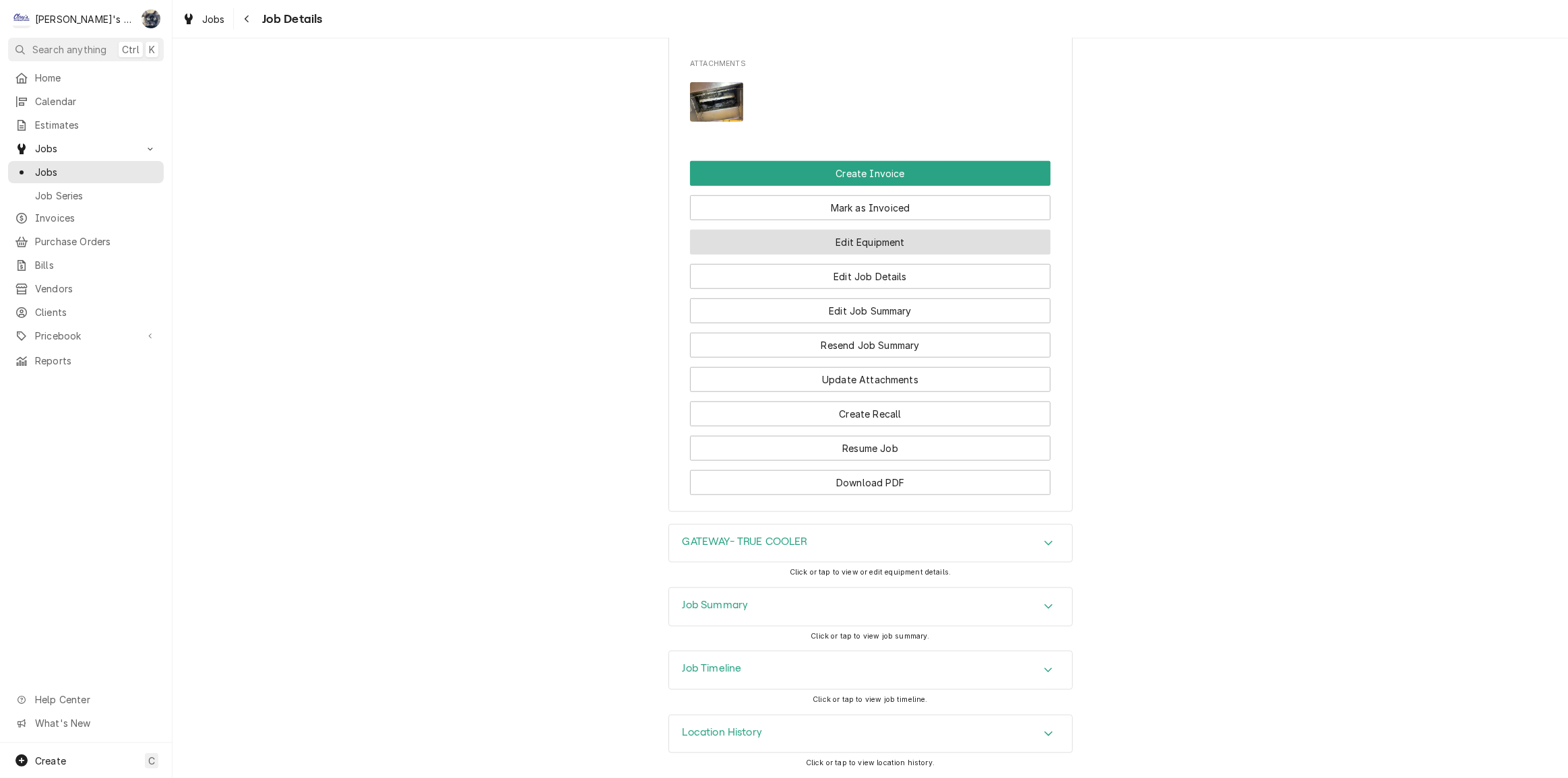
click at [850, 249] on button "Edit Equipment" at bounding box center [871, 242] width 361 height 25
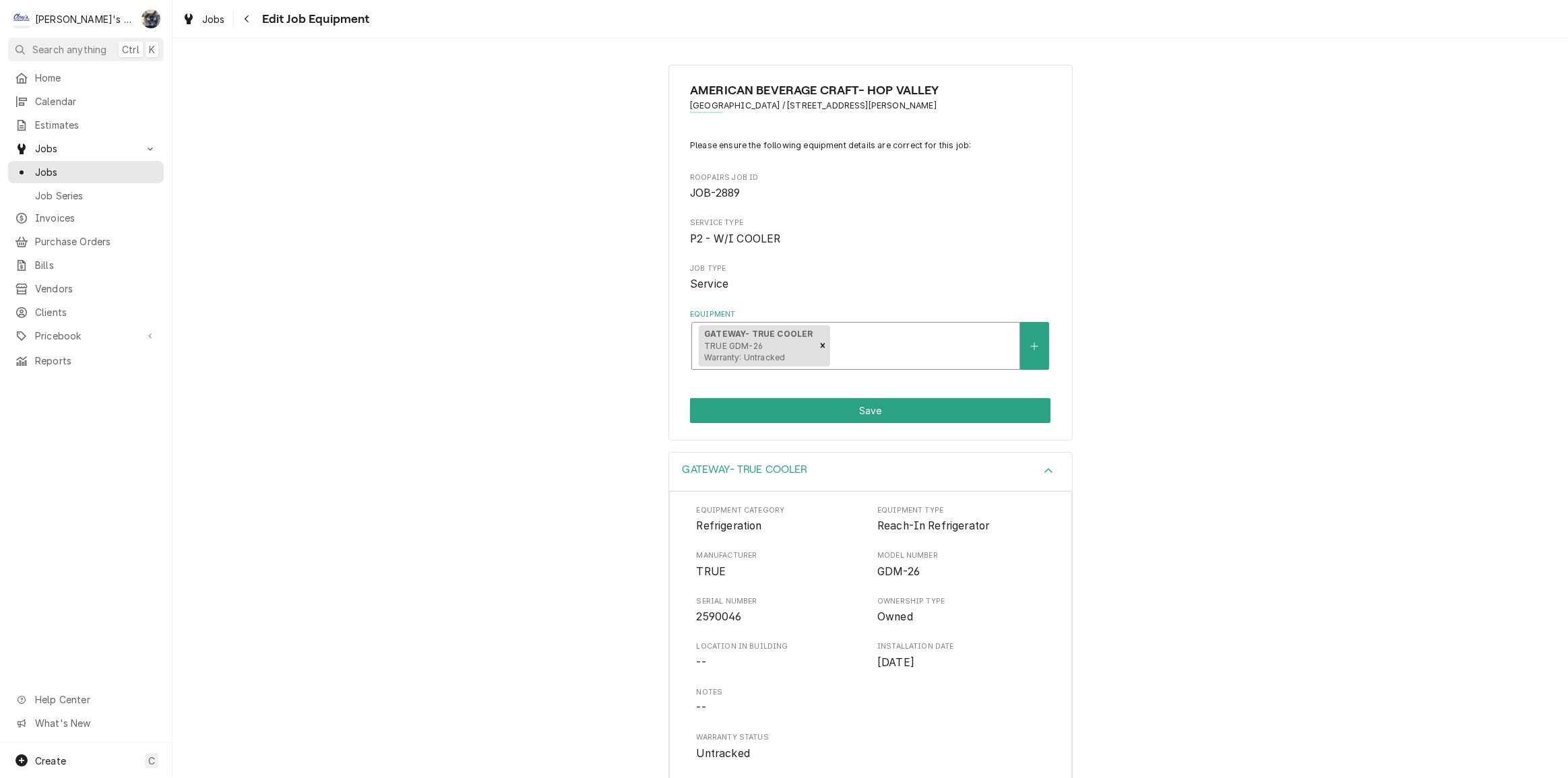
click at [943, 344] on div "Equipment" at bounding box center [923, 345] width 180 height 24
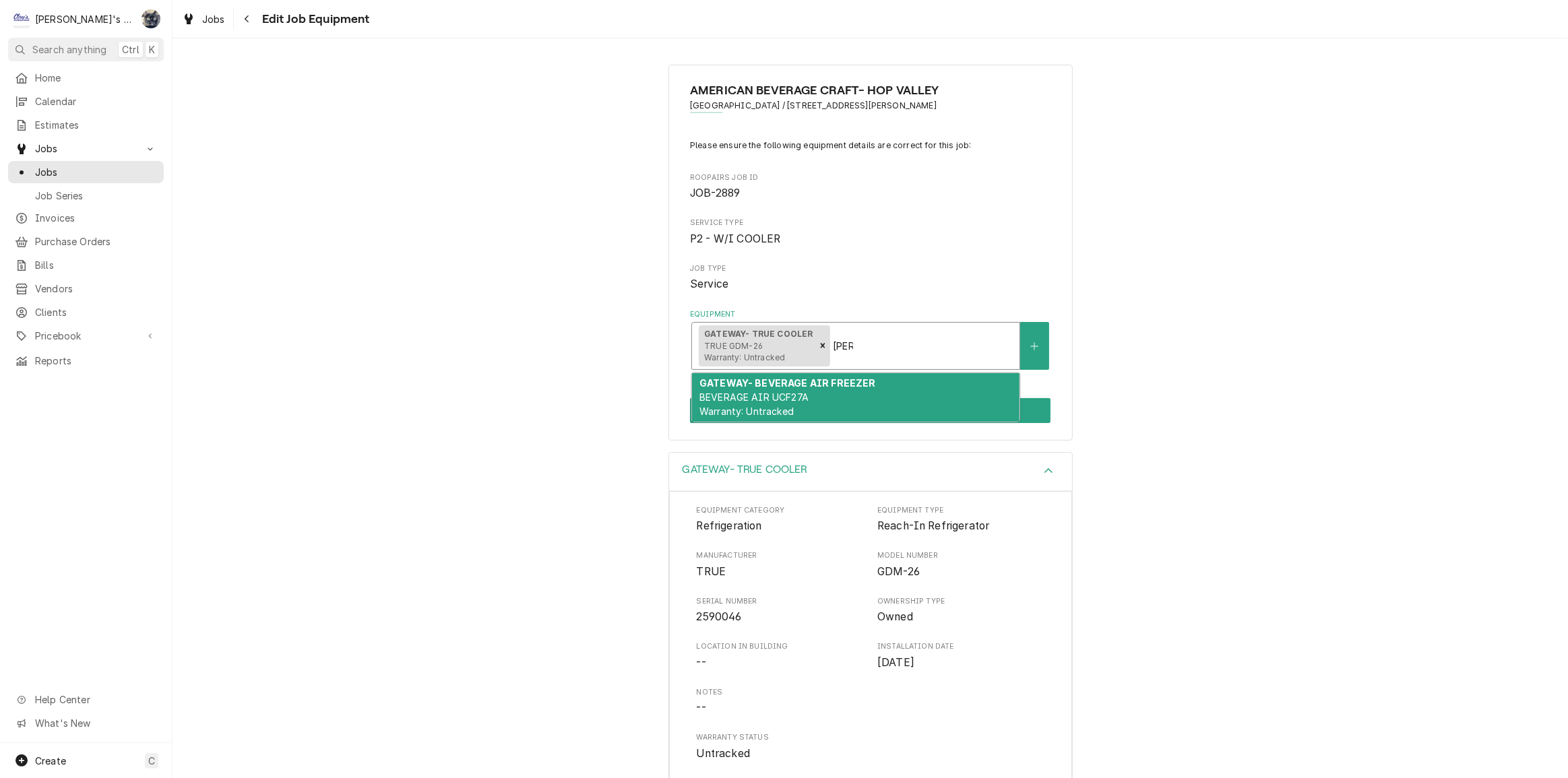
type input "bev"
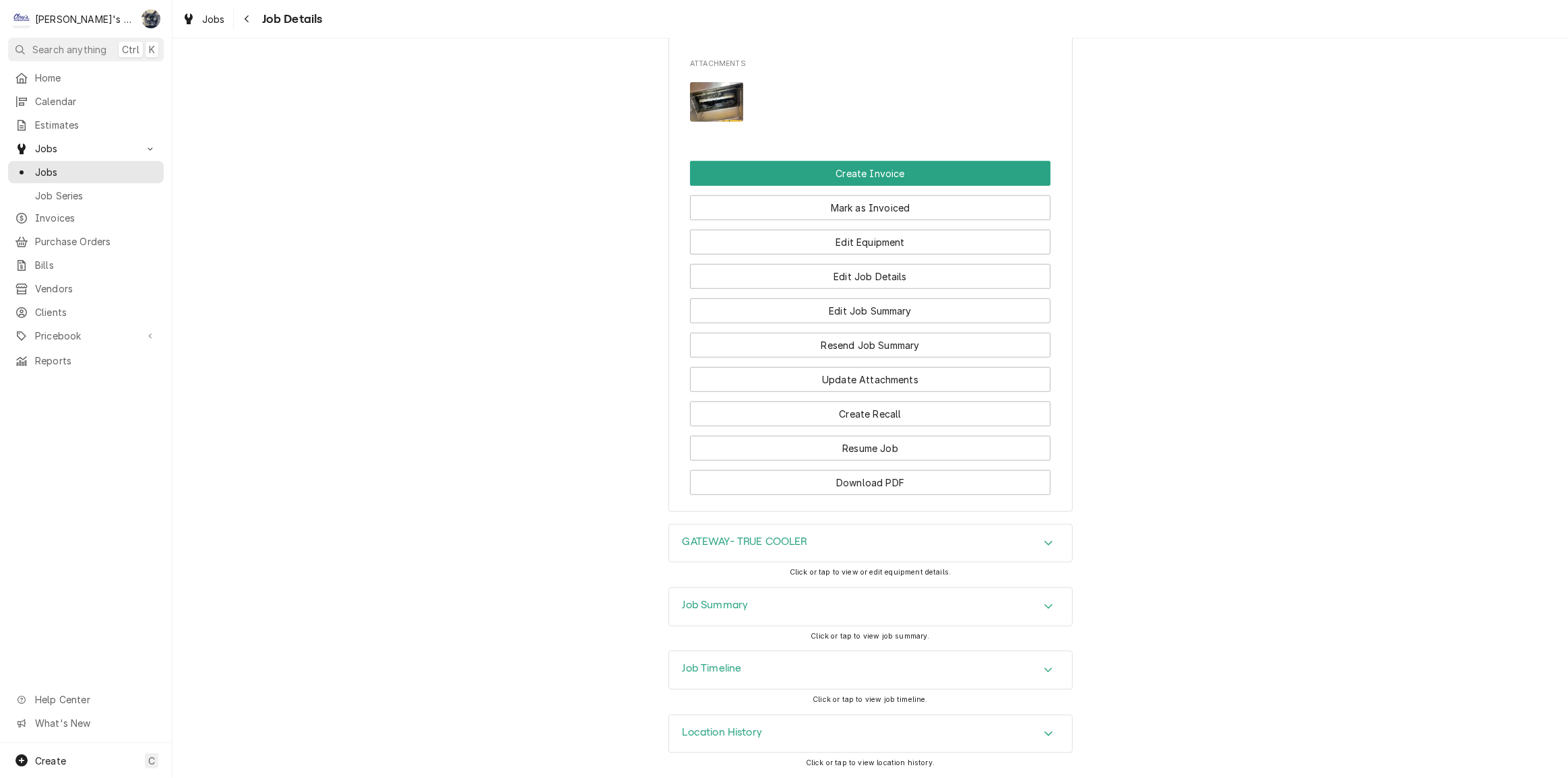
scroll to position [1266, 0]
click at [844, 615] on div "Job Summary" at bounding box center [870, 606] width 403 height 37
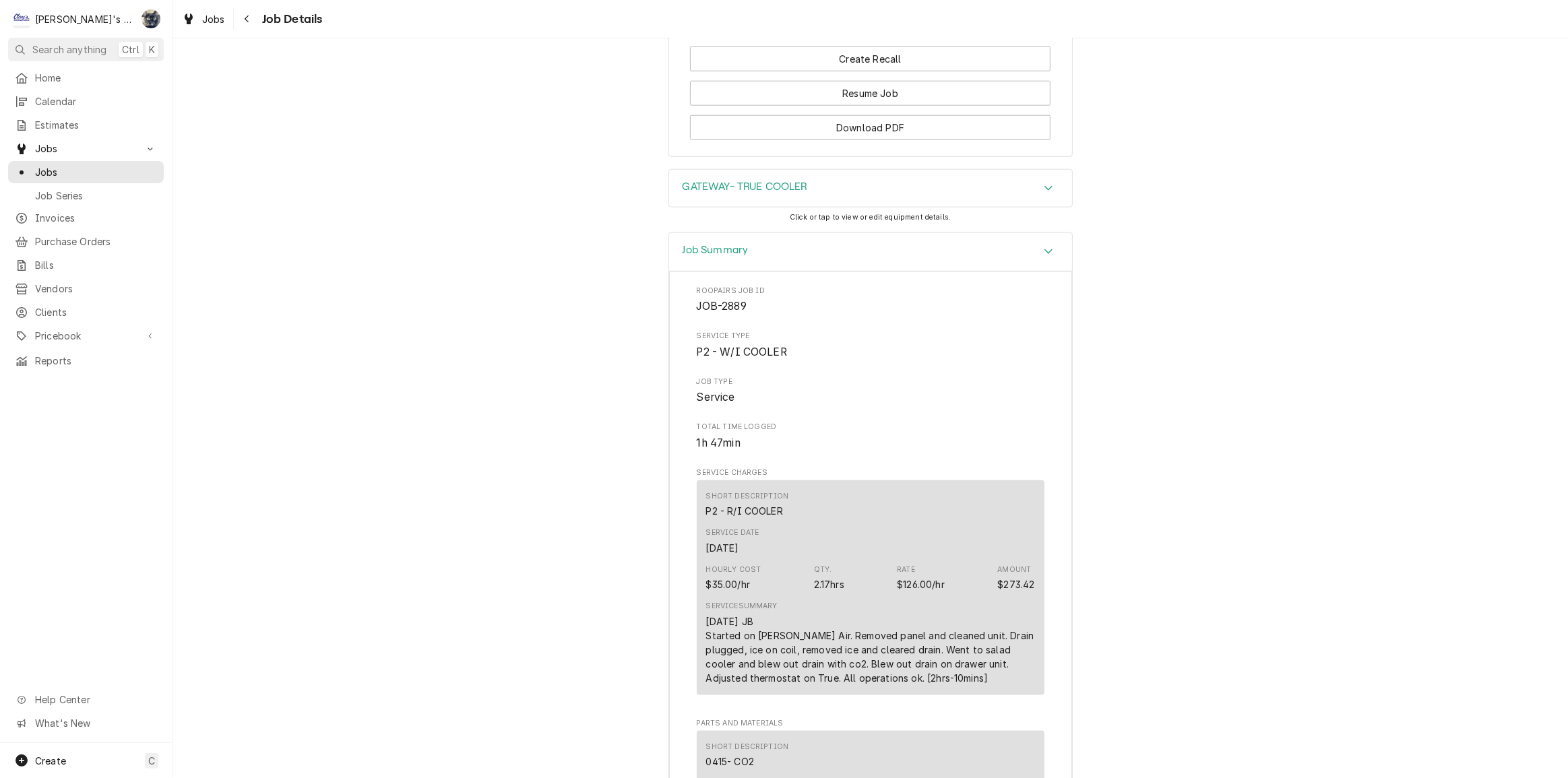
scroll to position [1205, 0]
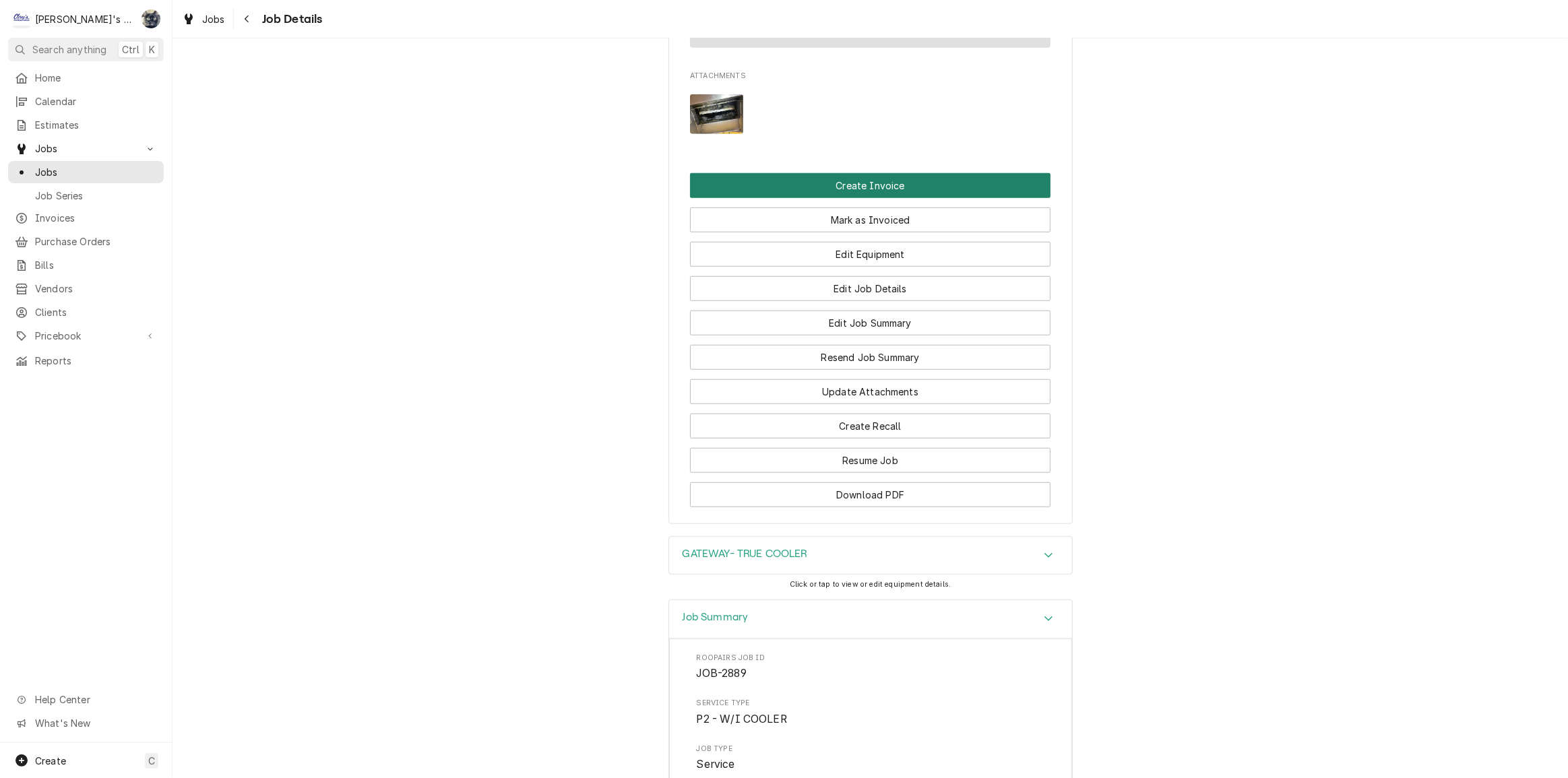
click at [871, 198] on button "Create Invoice" at bounding box center [871, 186] width 361 height 25
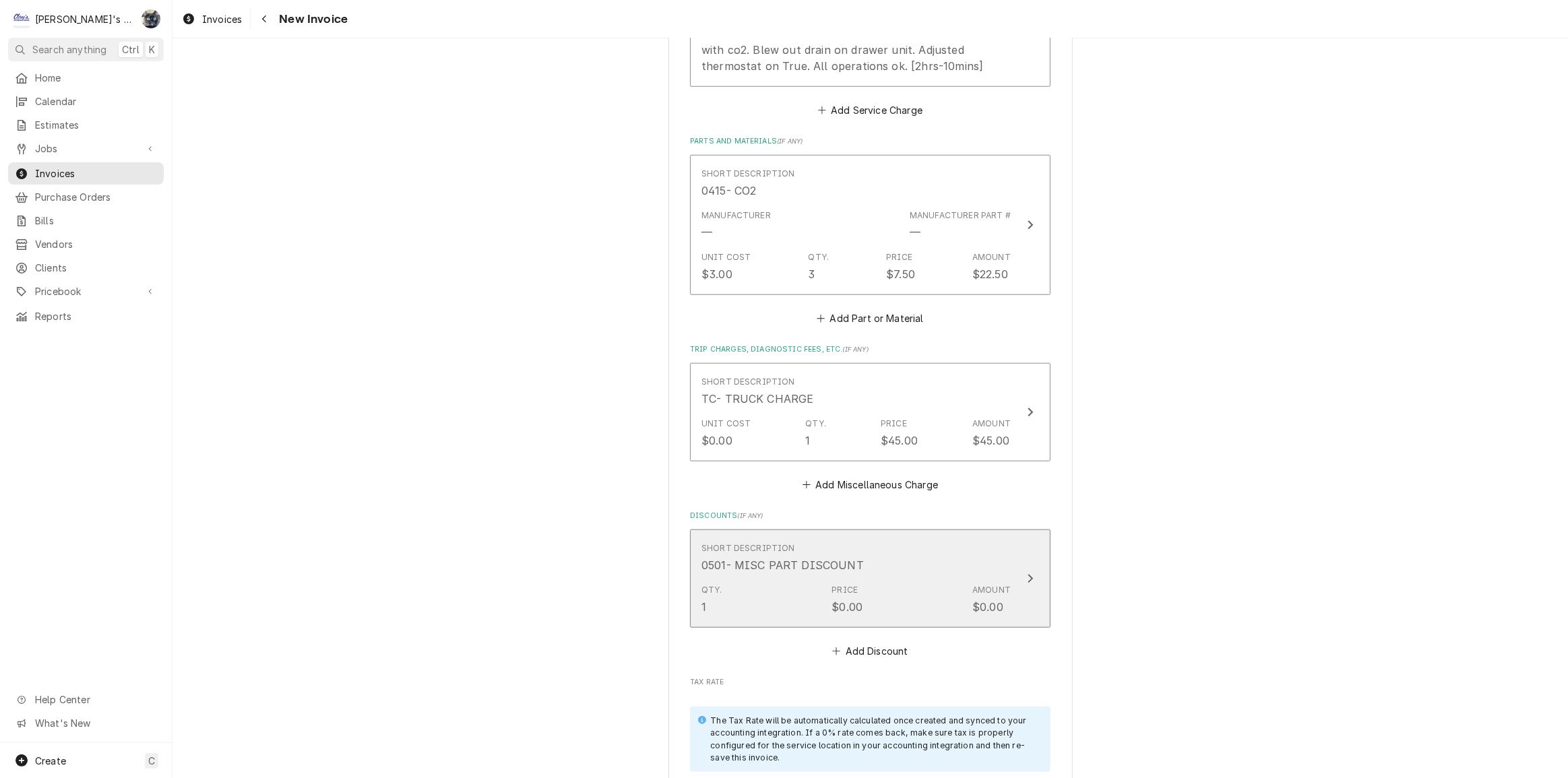
scroll to position [1469, 0]
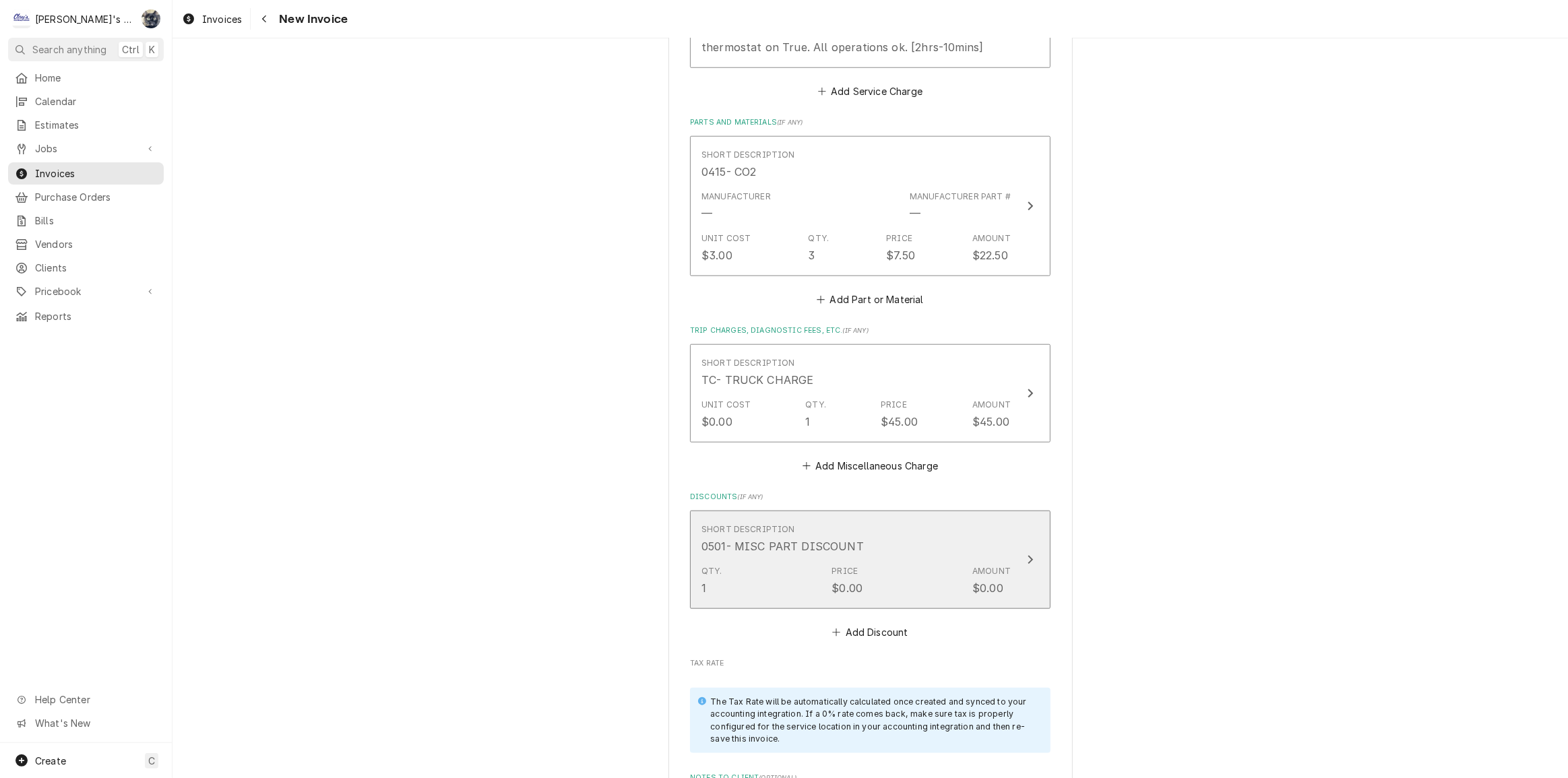
click at [865, 559] on div "Qty. 1 Price $0.00 Amount $0.00" at bounding box center [856, 580] width 309 height 42
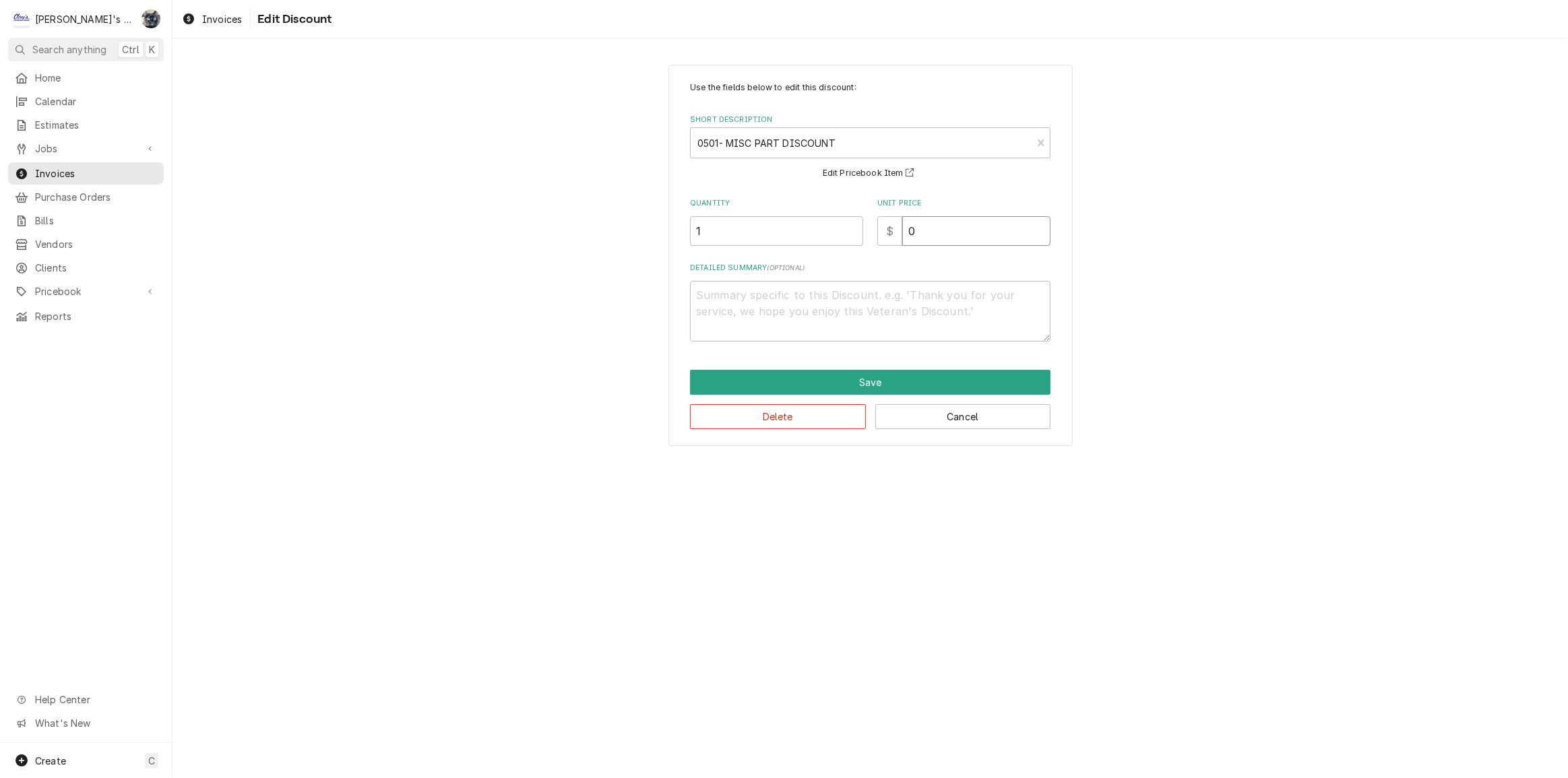
drag, startPoint x: 909, startPoint y: 237, endPoint x: 897, endPoint y: 239, distance: 12.2
click at [902, 237] on input "0" at bounding box center [976, 231] width 148 height 29
type textarea "x"
type input "2"
type textarea "x"
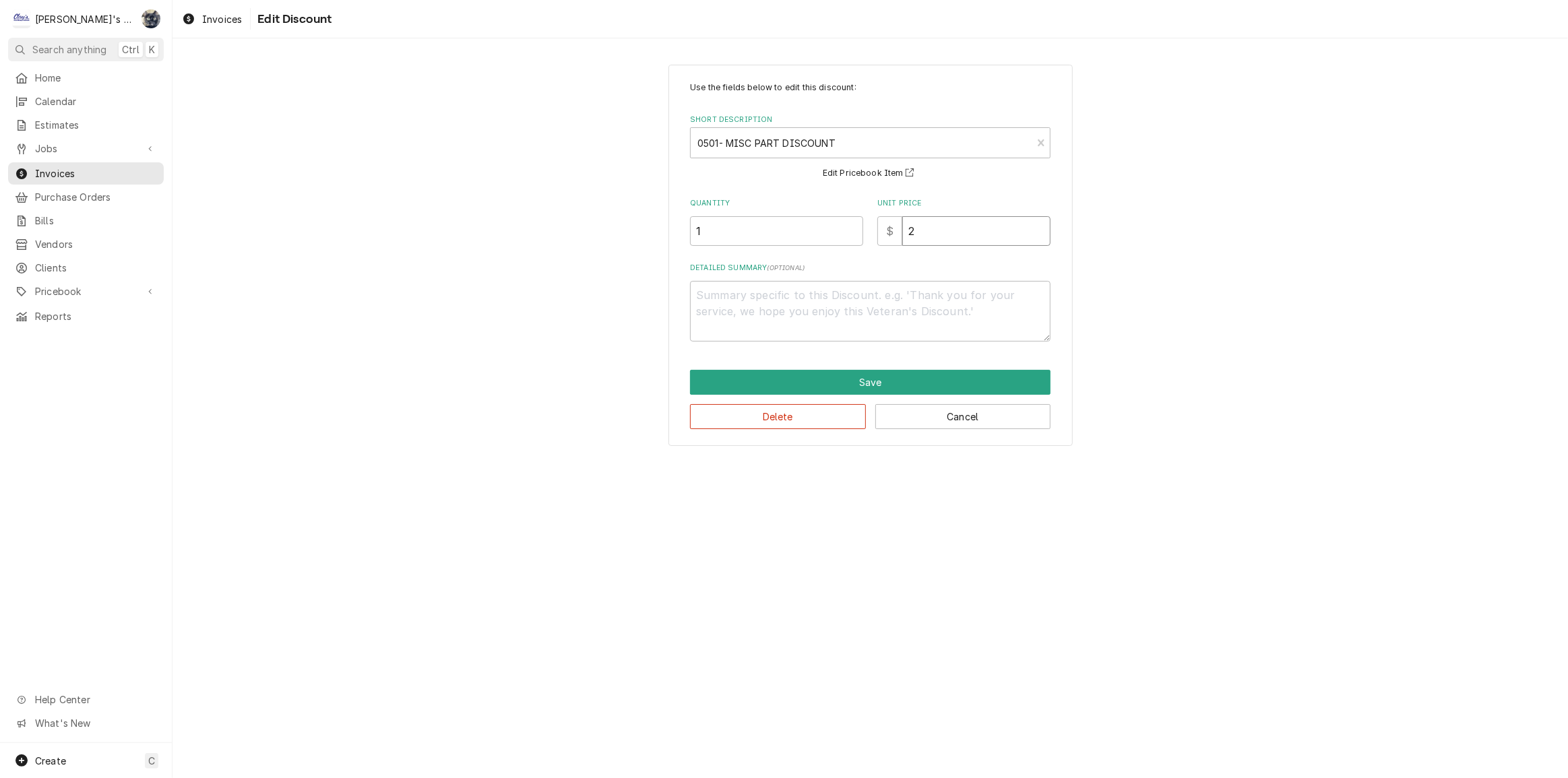
type input "2.2"
type textarea "x"
type input "2.25"
click at [890, 304] on textarea "Detailed Summary ( optional )" at bounding box center [871, 311] width 361 height 61
type textarea "x"
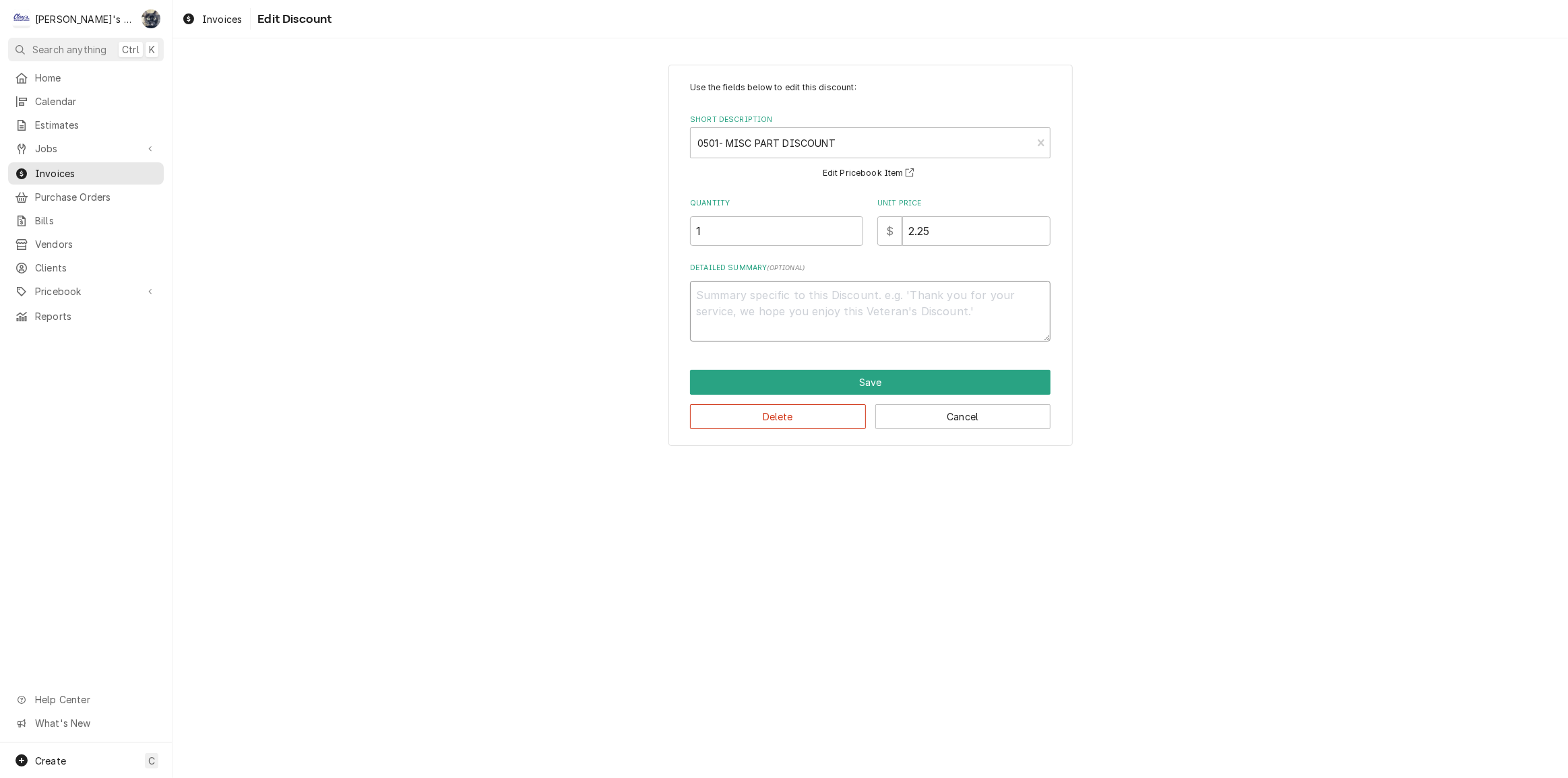
type textarea "1"
type textarea "x"
type textarea "10"
type textarea "x"
type textarea "10%"
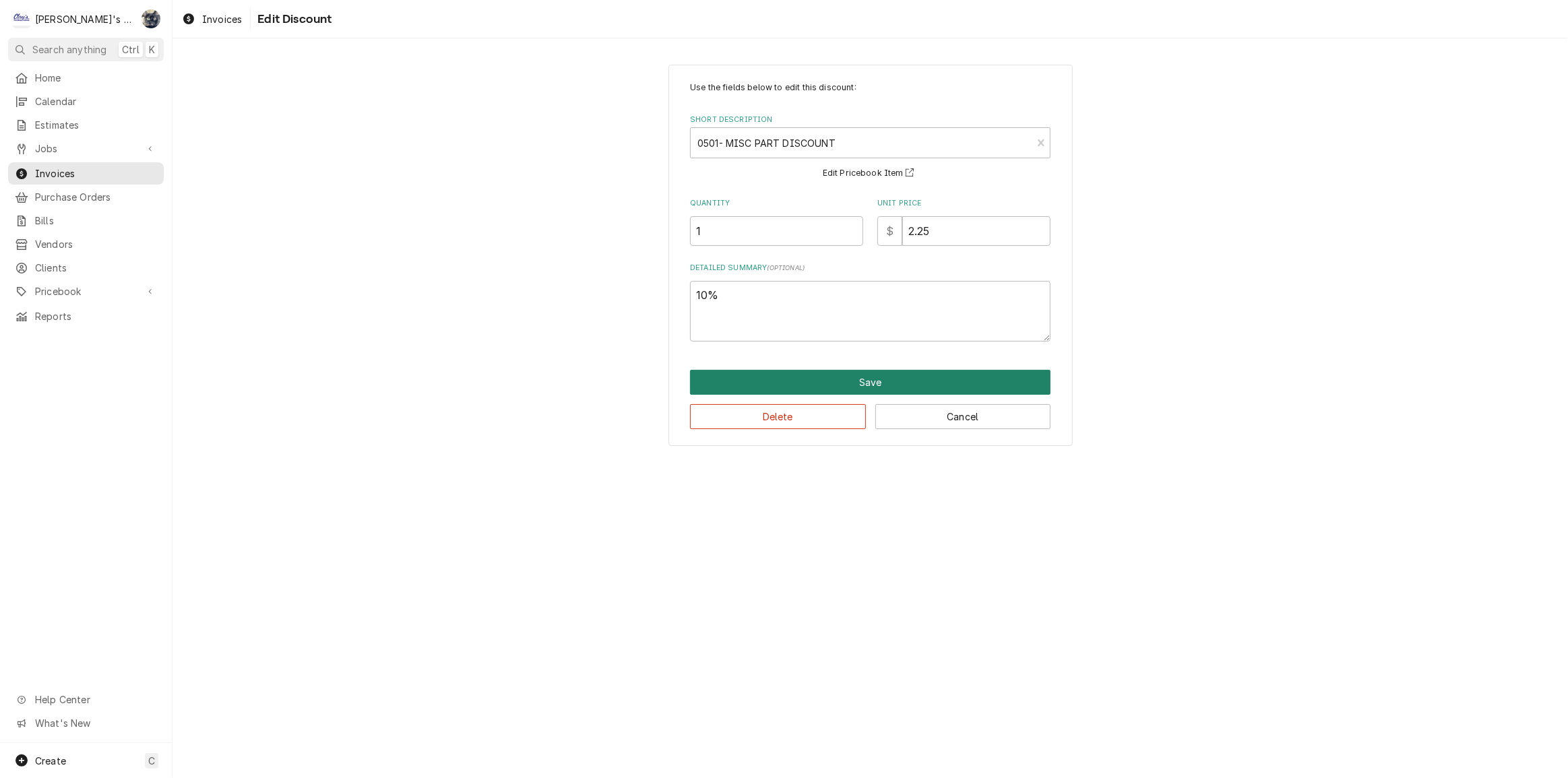
click at [903, 377] on button "Save" at bounding box center [871, 382] width 361 height 25
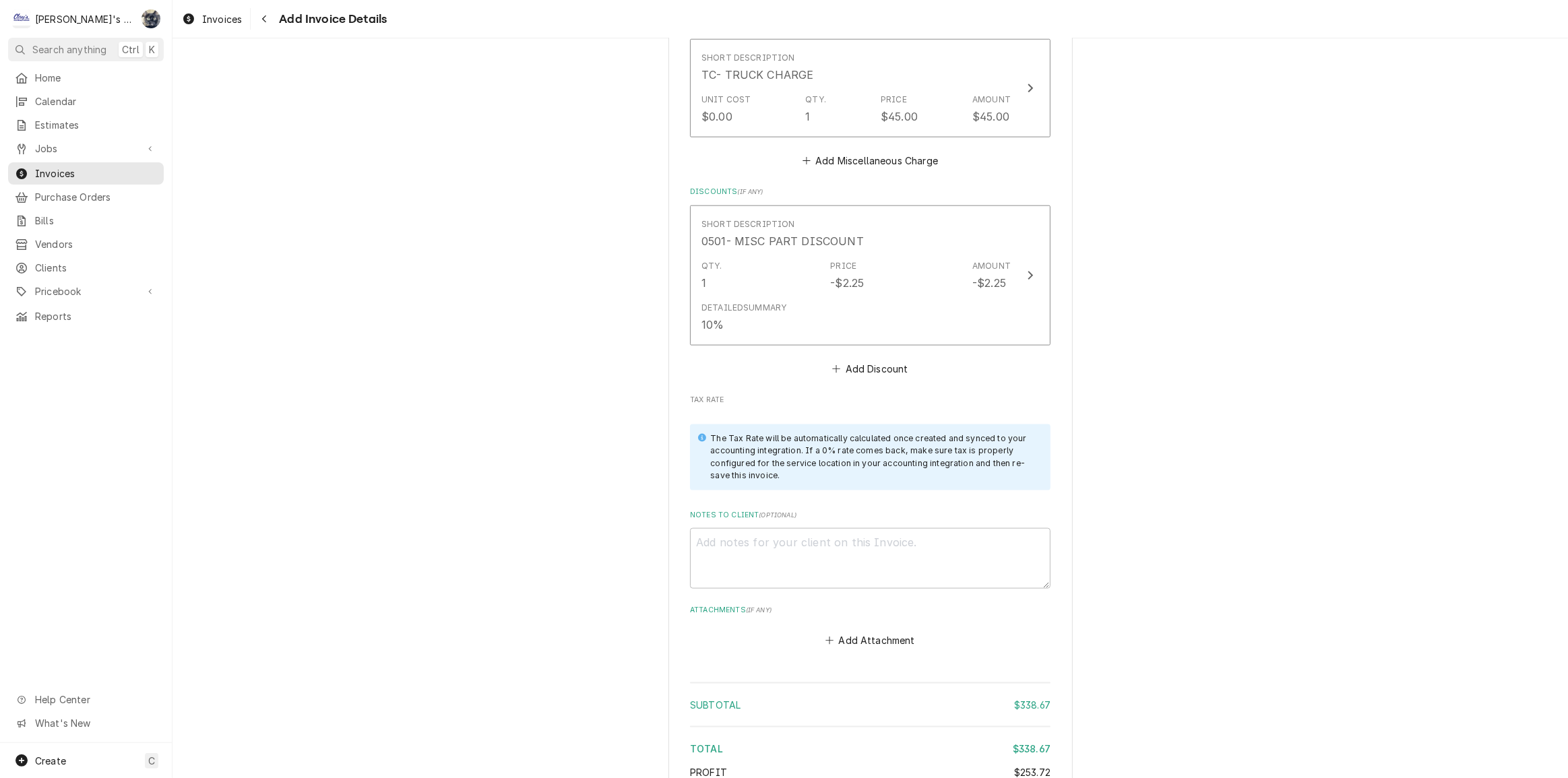
scroll to position [1898, 0]
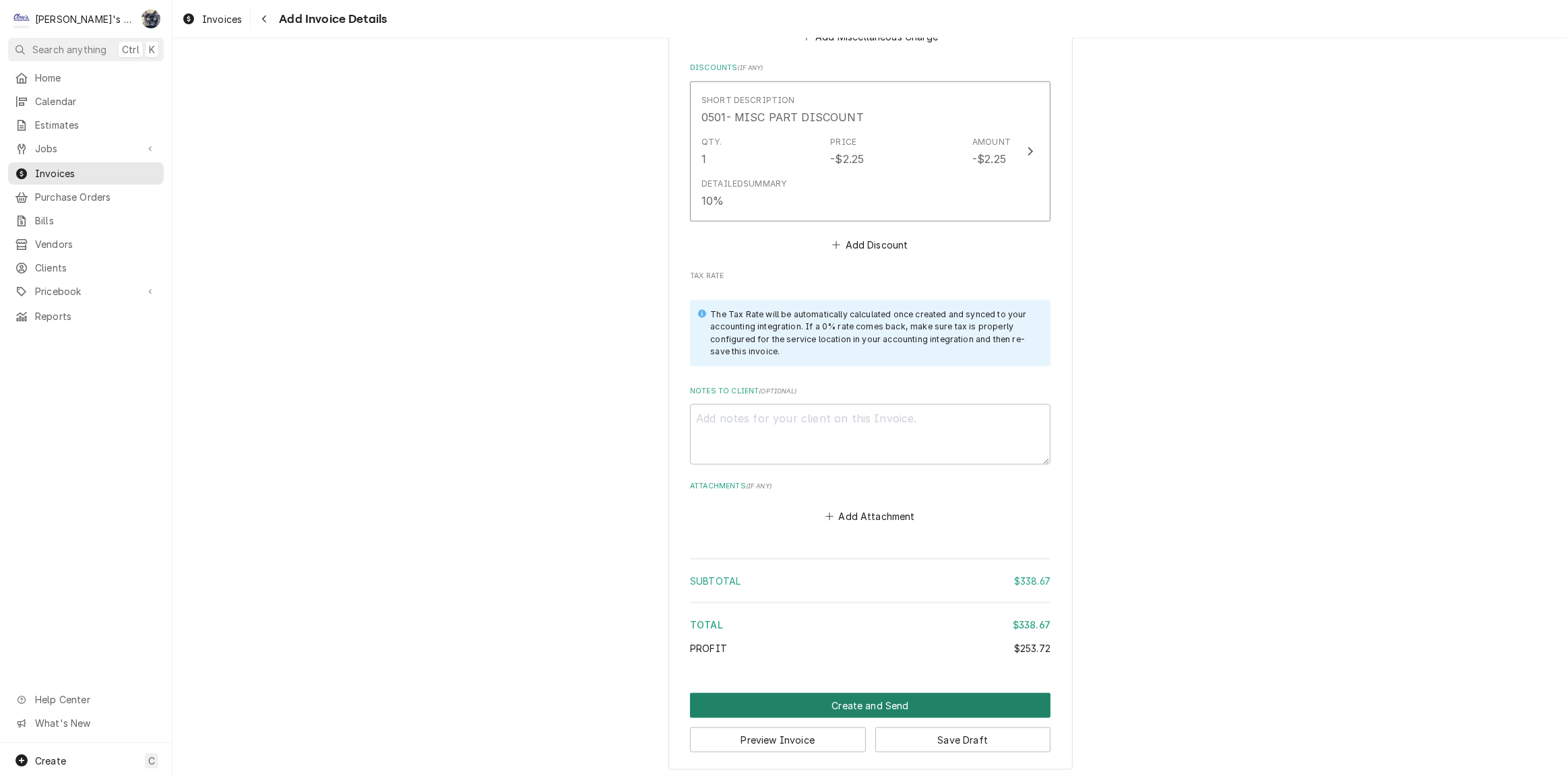
click at [857, 705] on button "Create and Send" at bounding box center [871, 705] width 361 height 25
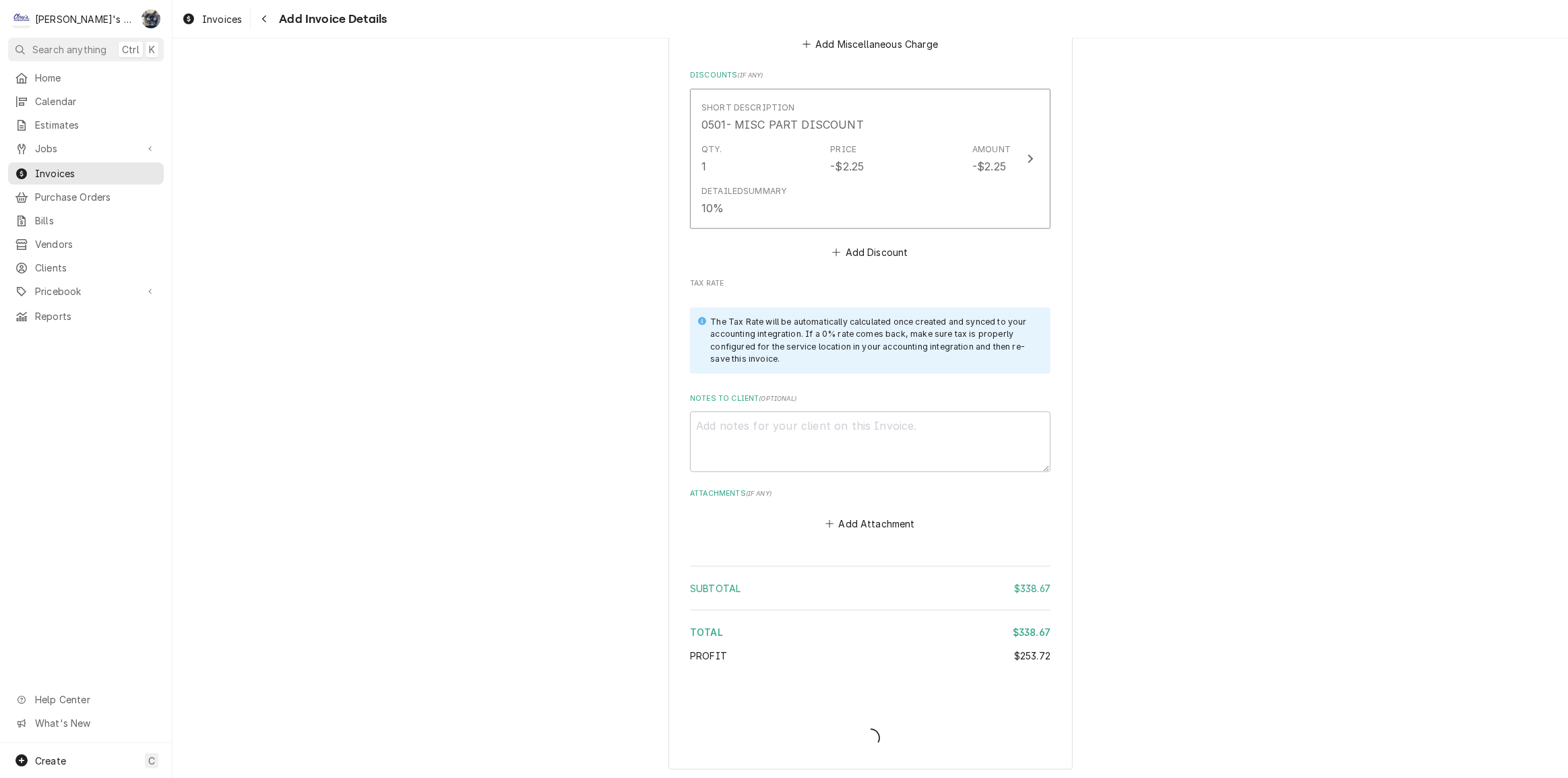
type textarea "x"
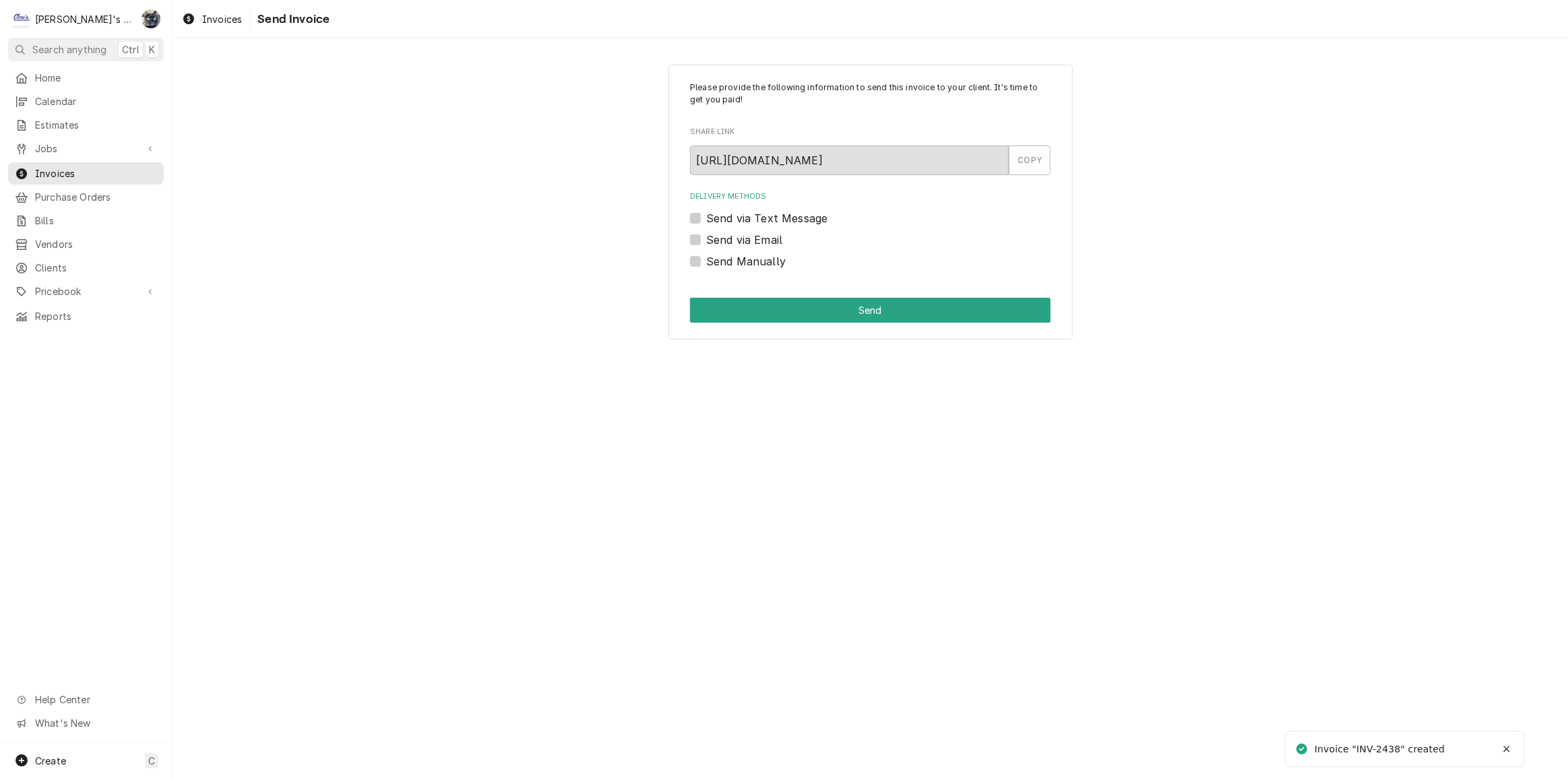
click at [706, 265] on label "Send Manually" at bounding box center [746, 261] width 79 height 16
click at [706, 265] on input "Send Manually" at bounding box center [887, 268] width 361 height 29
checkbox input "true"
click at [708, 303] on button "Send" at bounding box center [871, 310] width 361 height 25
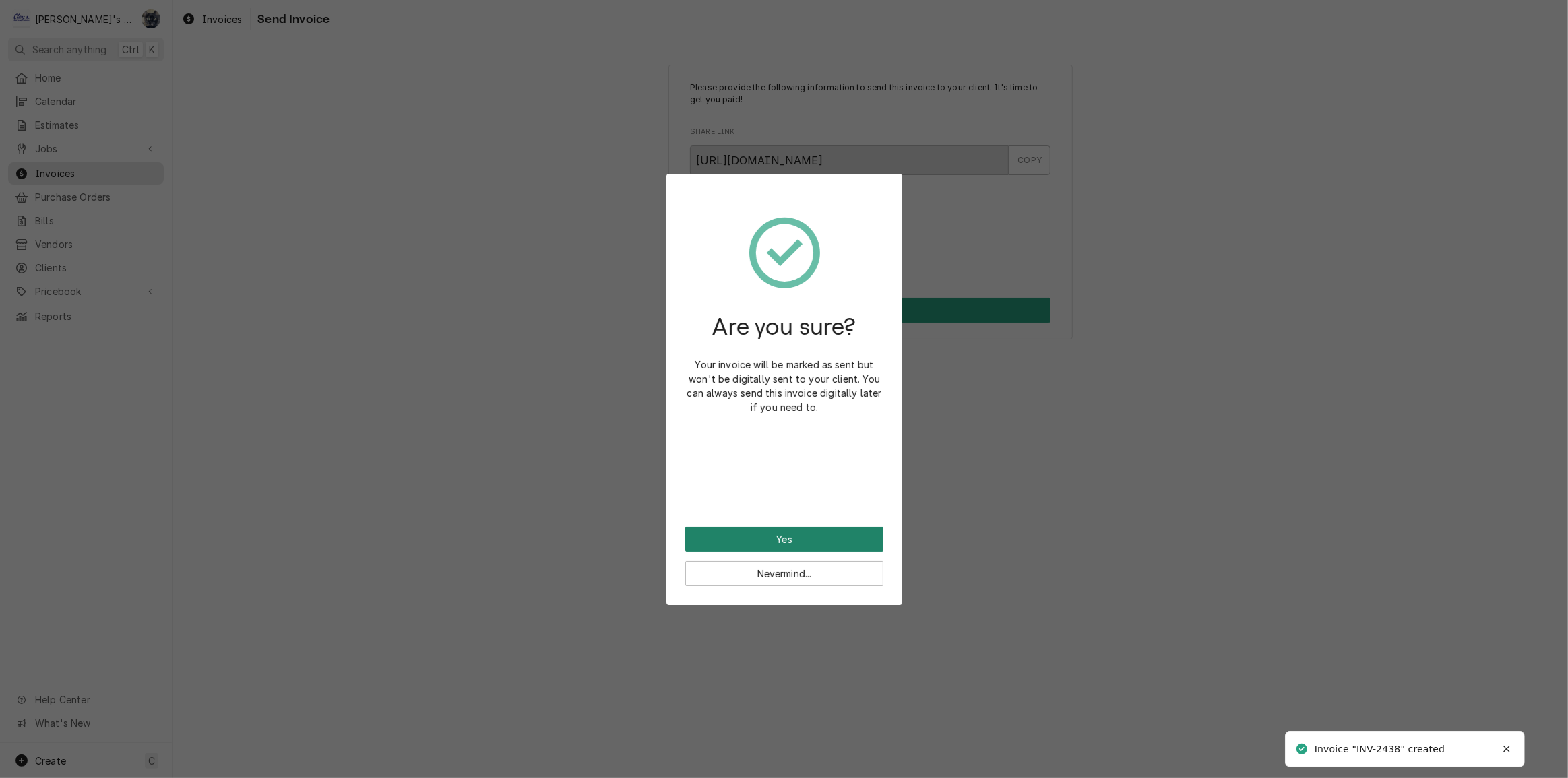
click at [809, 534] on button "Yes" at bounding box center [784, 539] width 198 height 25
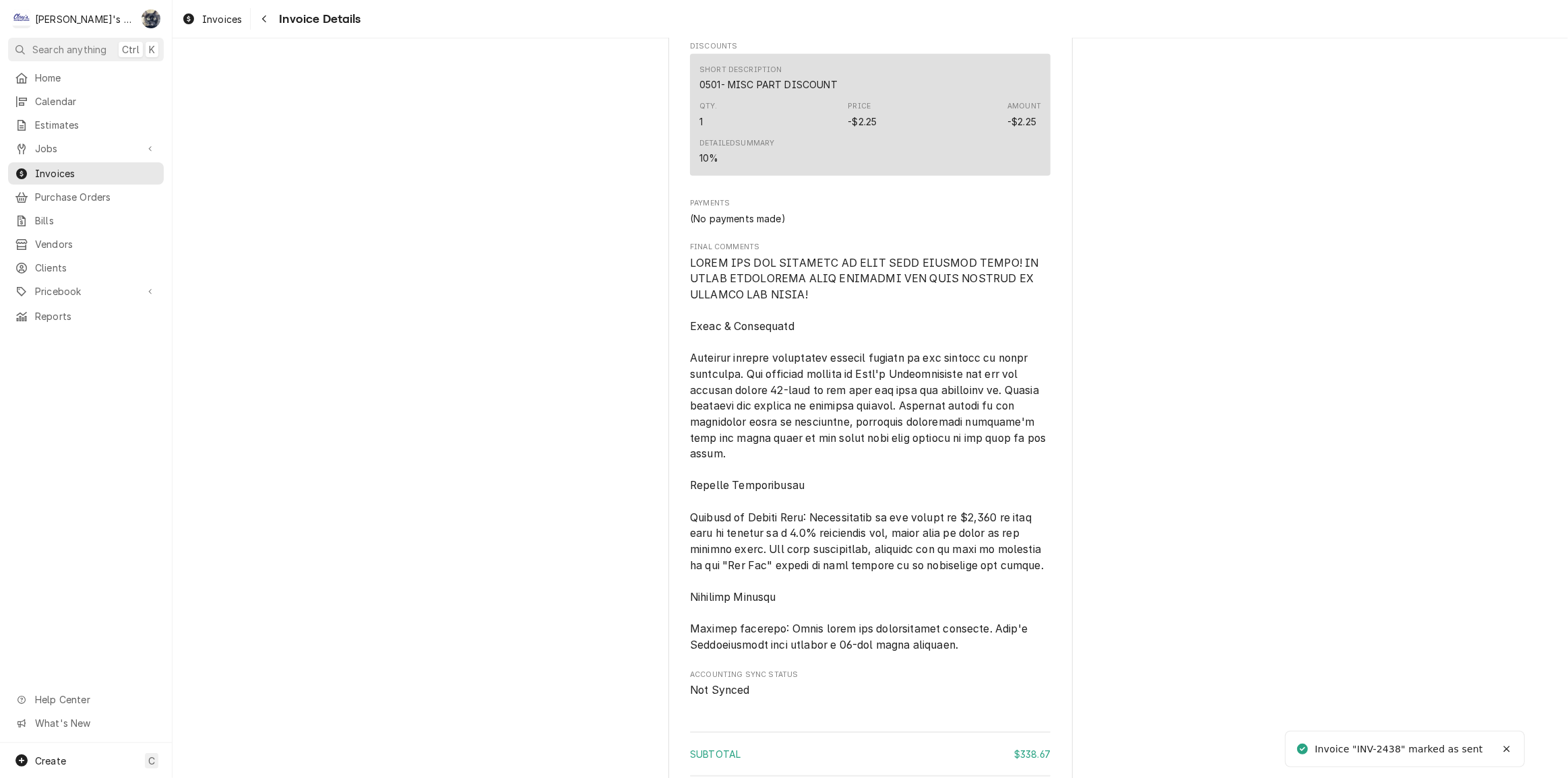
scroll to position [1720, 0]
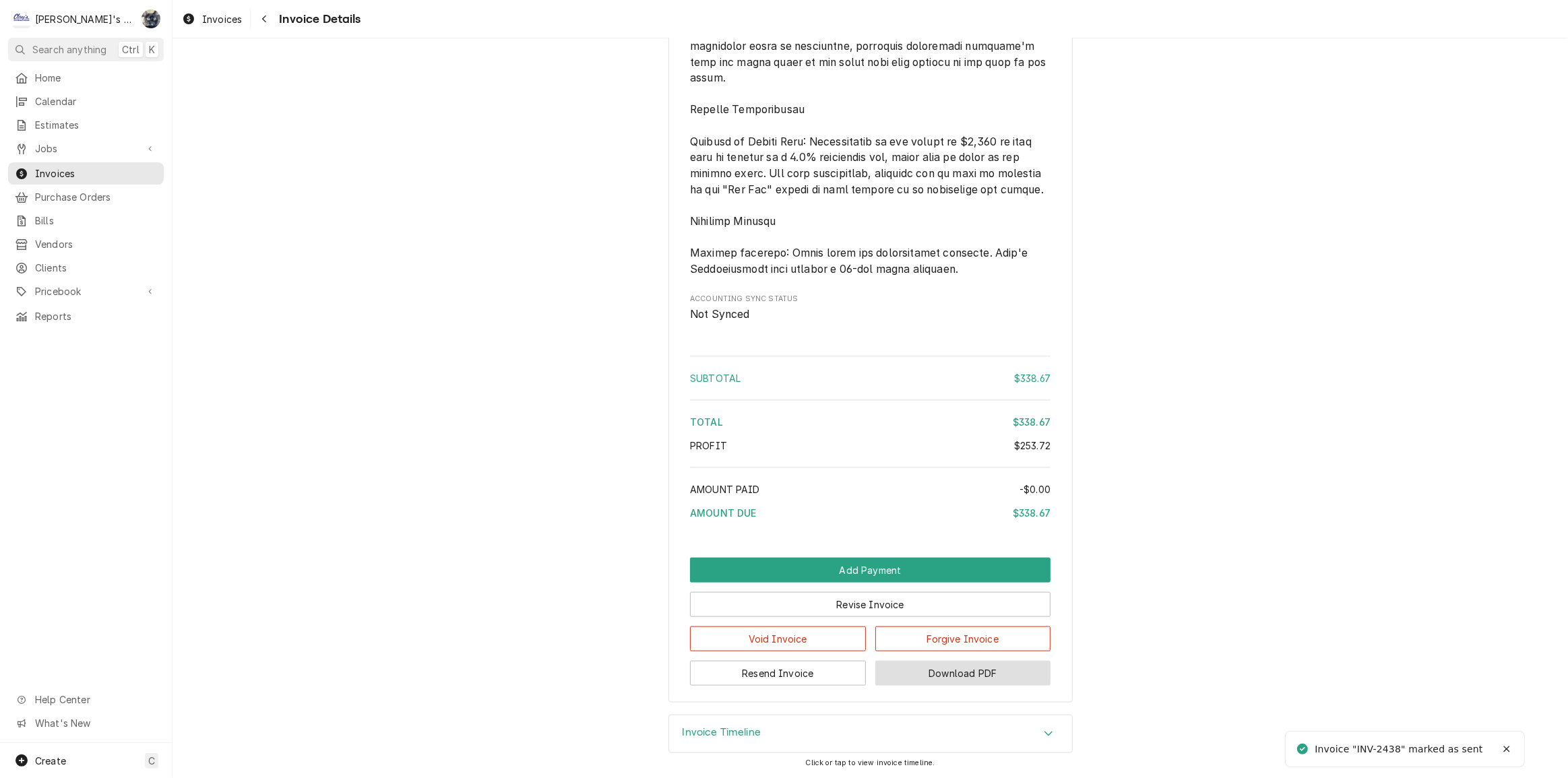
click at [902, 679] on button "Download PDF" at bounding box center [963, 673] width 176 height 25
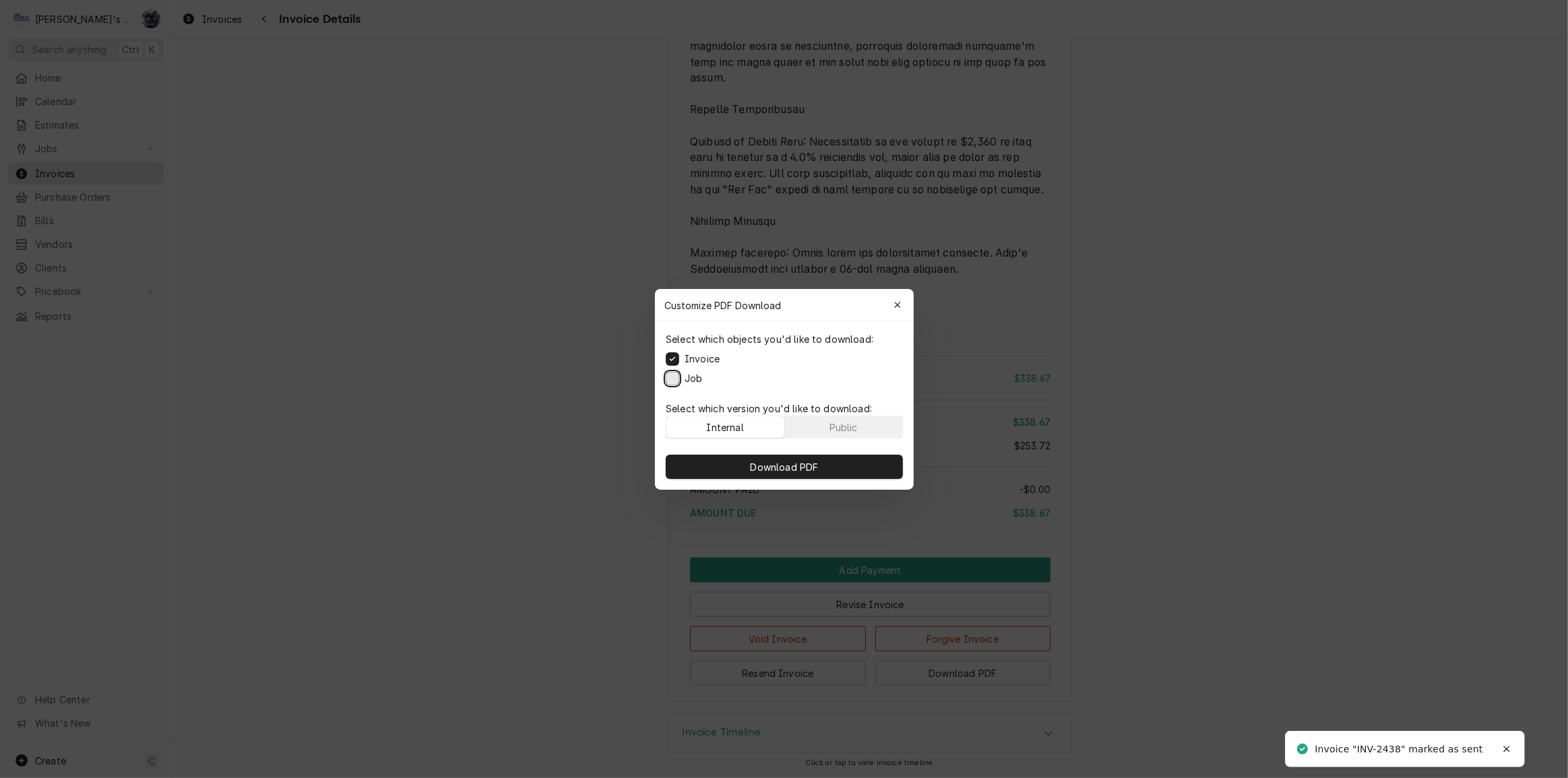
click at [673, 378] on button "Job" at bounding box center [673, 378] width 13 height 13
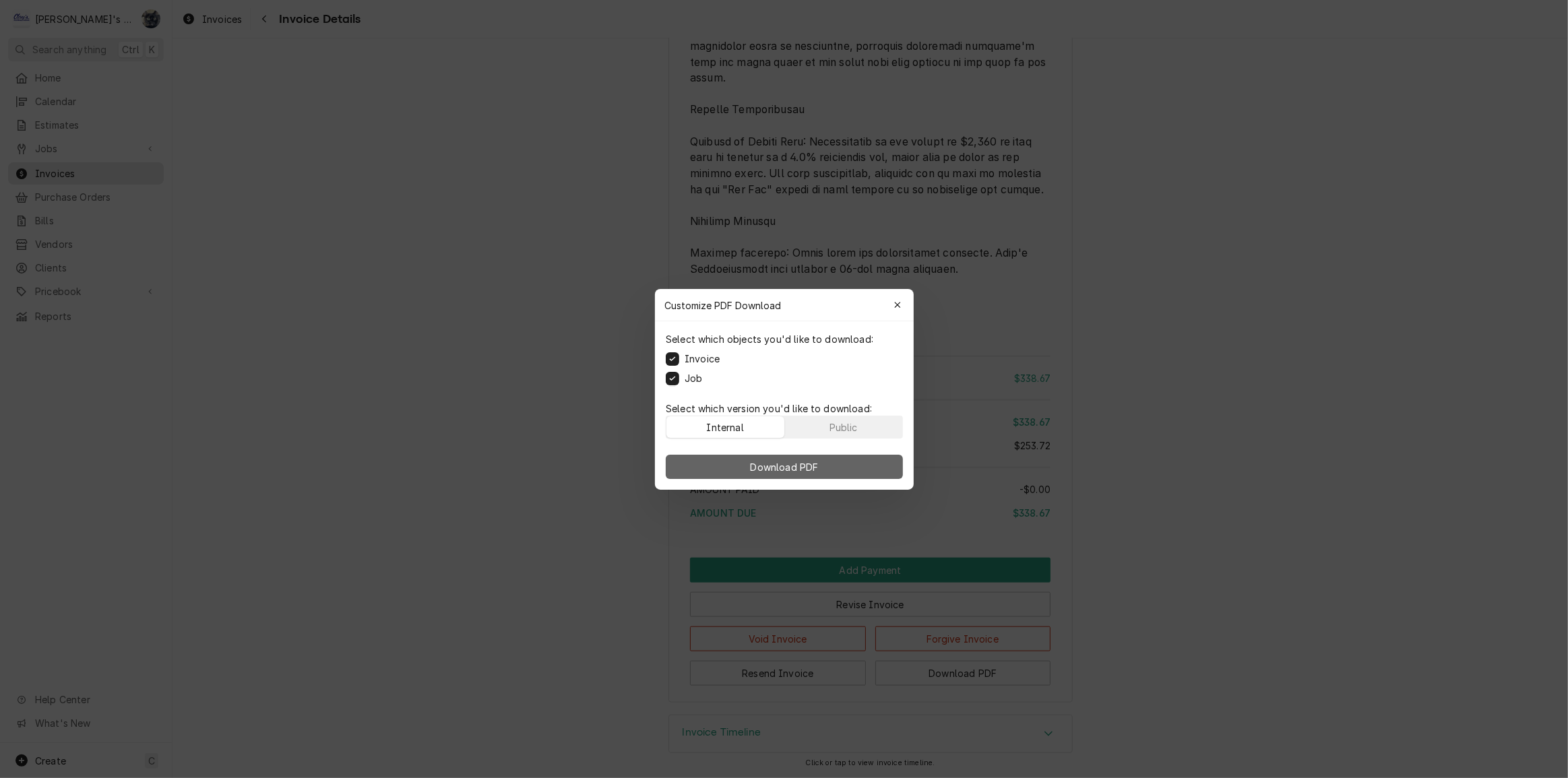
click at [728, 468] on button "Download PDF" at bounding box center [784, 466] width 237 height 24
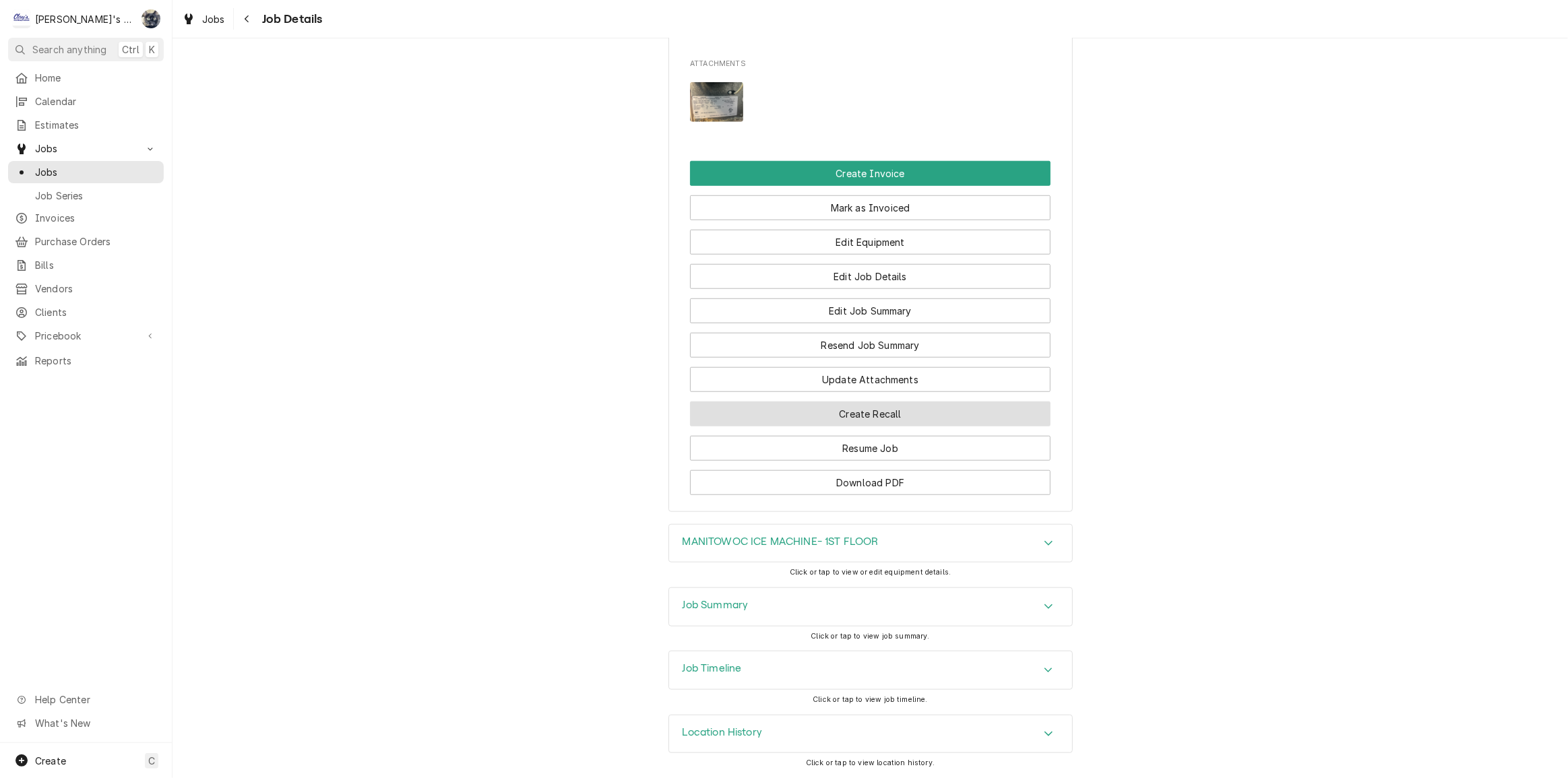
scroll to position [1247, 0]
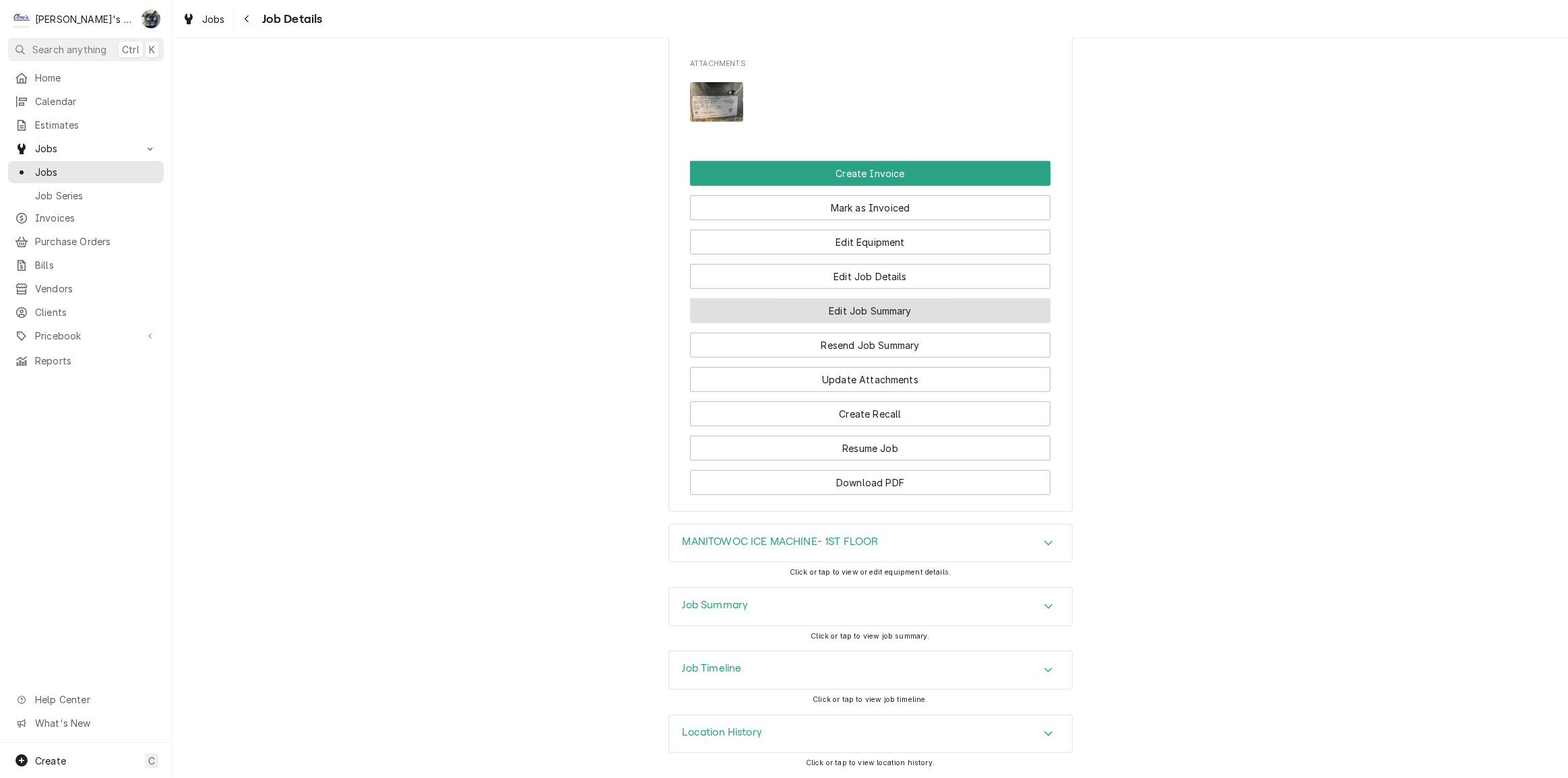
click at [830, 304] on button "Edit Job Summary" at bounding box center [871, 311] width 361 height 25
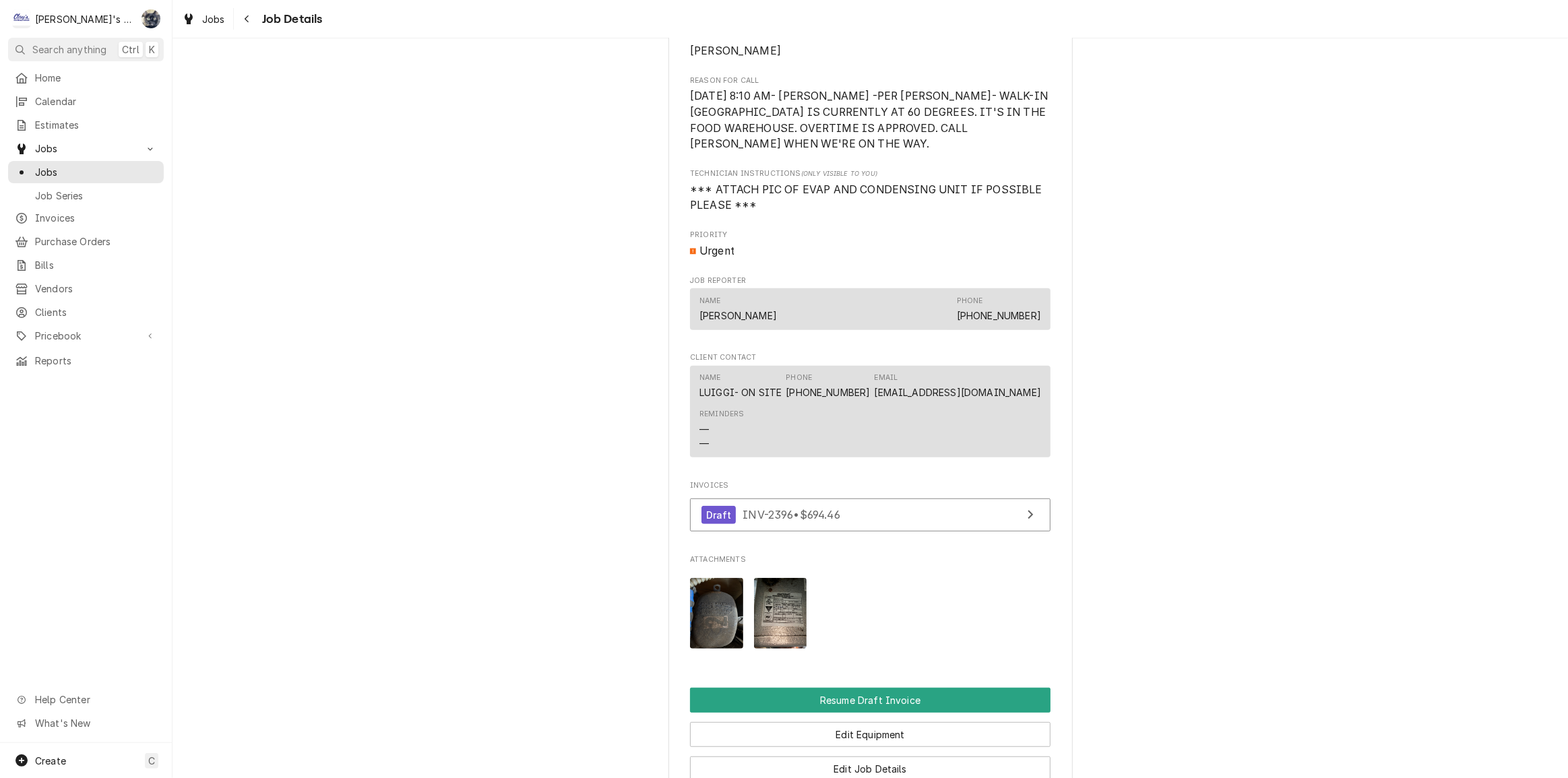
scroll to position [734, 0]
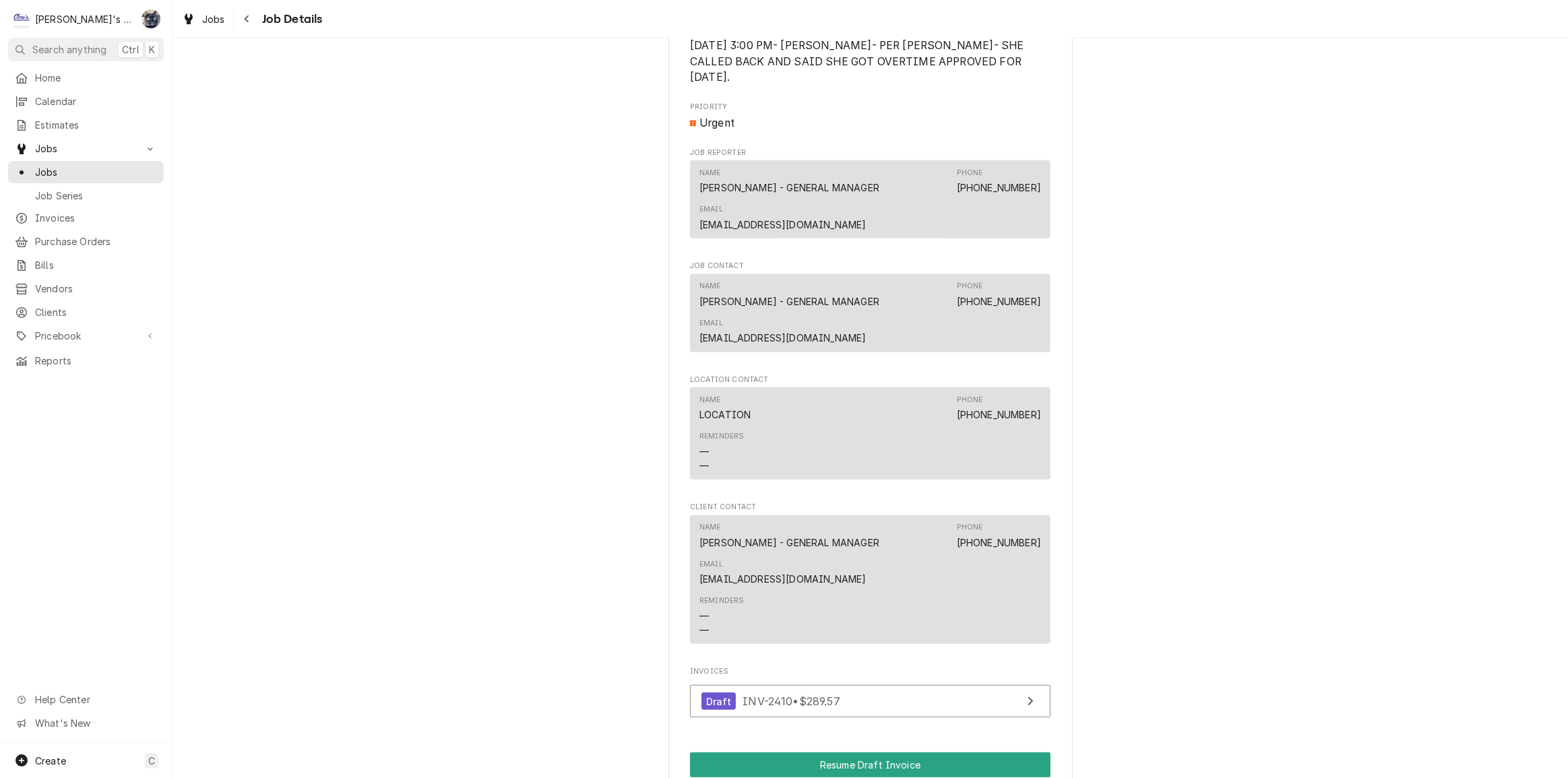
scroll to position [857, 0]
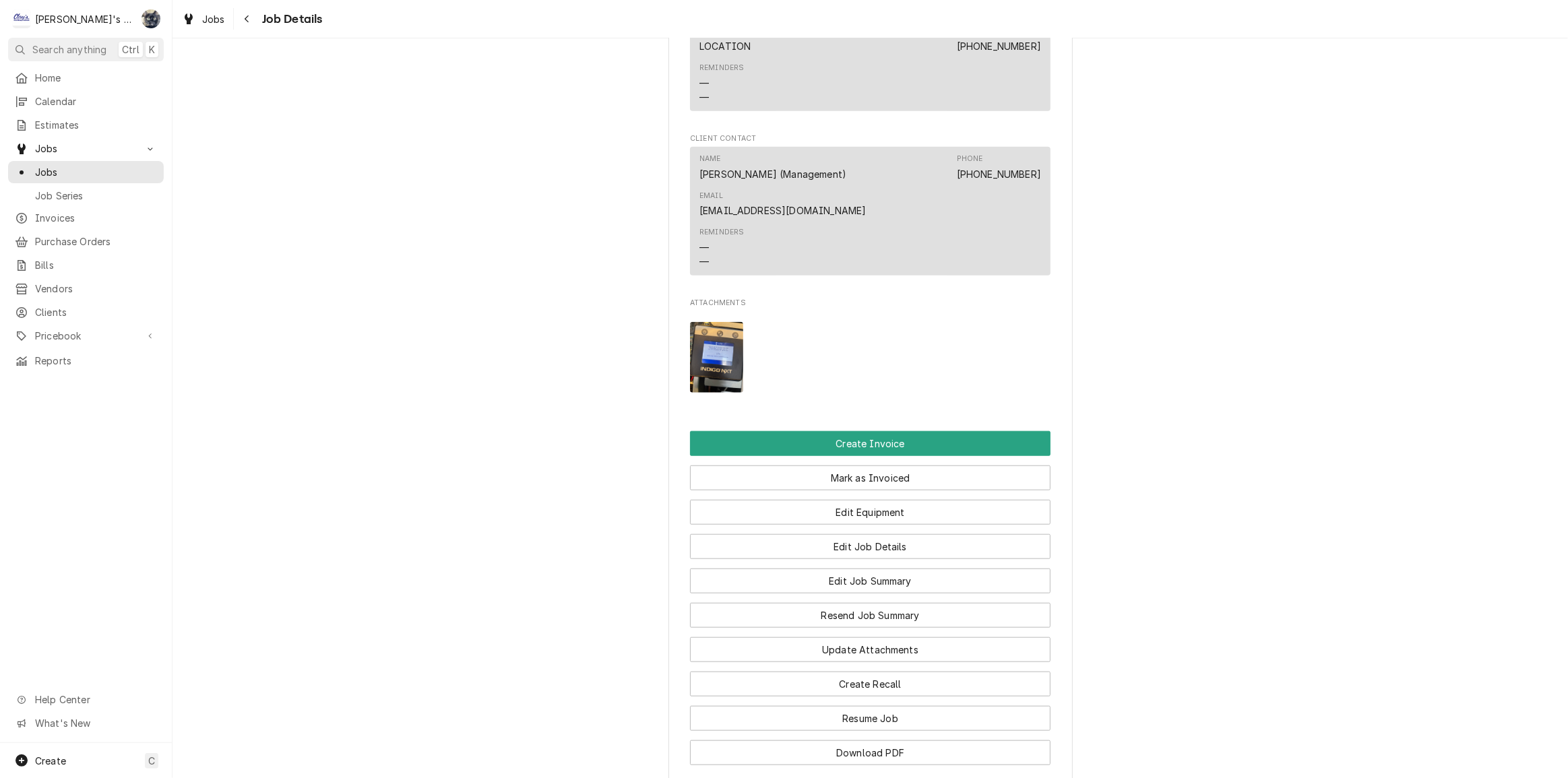
scroll to position [1347, 0]
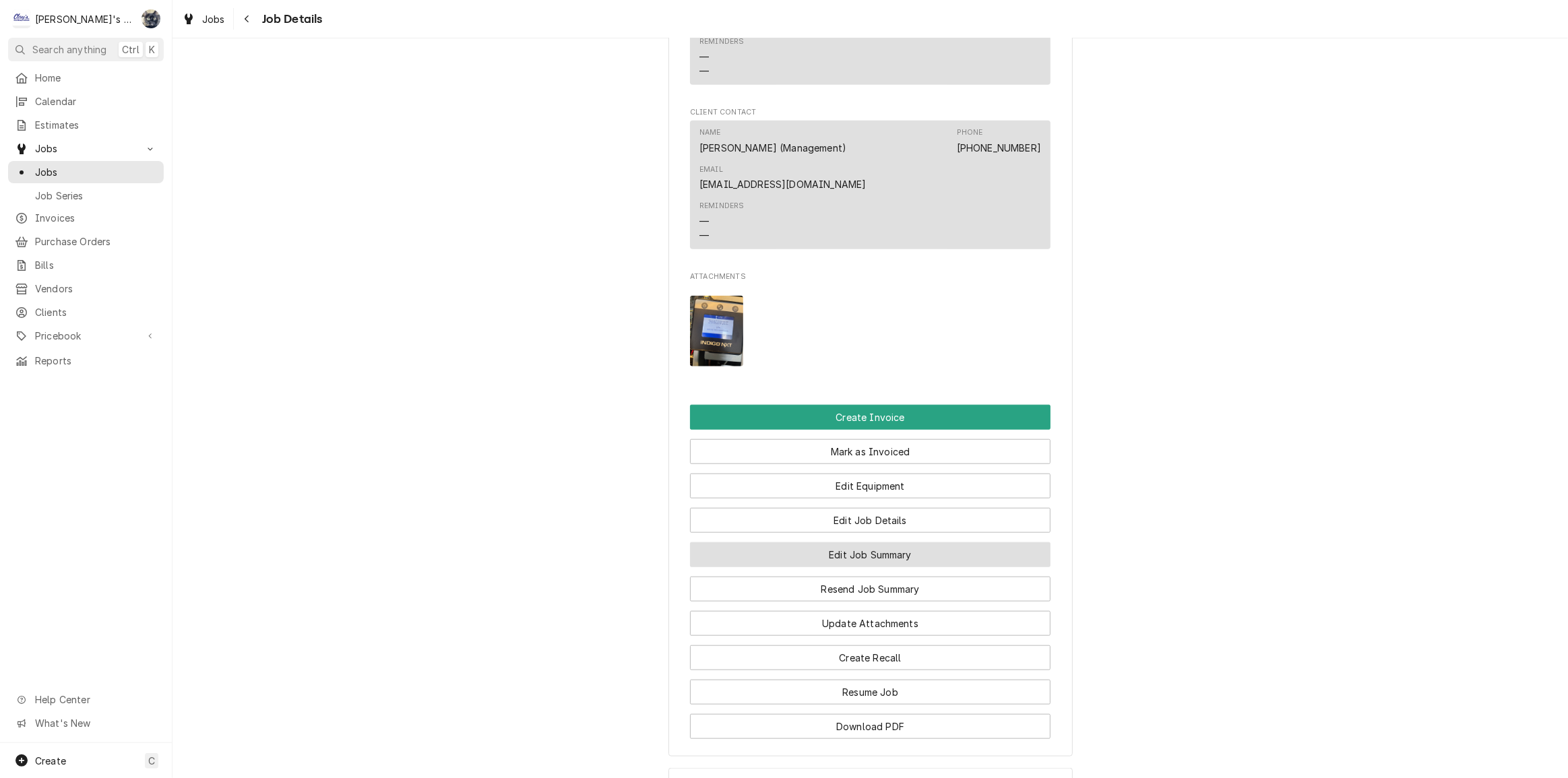
click at [826, 543] on button "Edit Job Summary" at bounding box center [871, 555] width 361 height 25
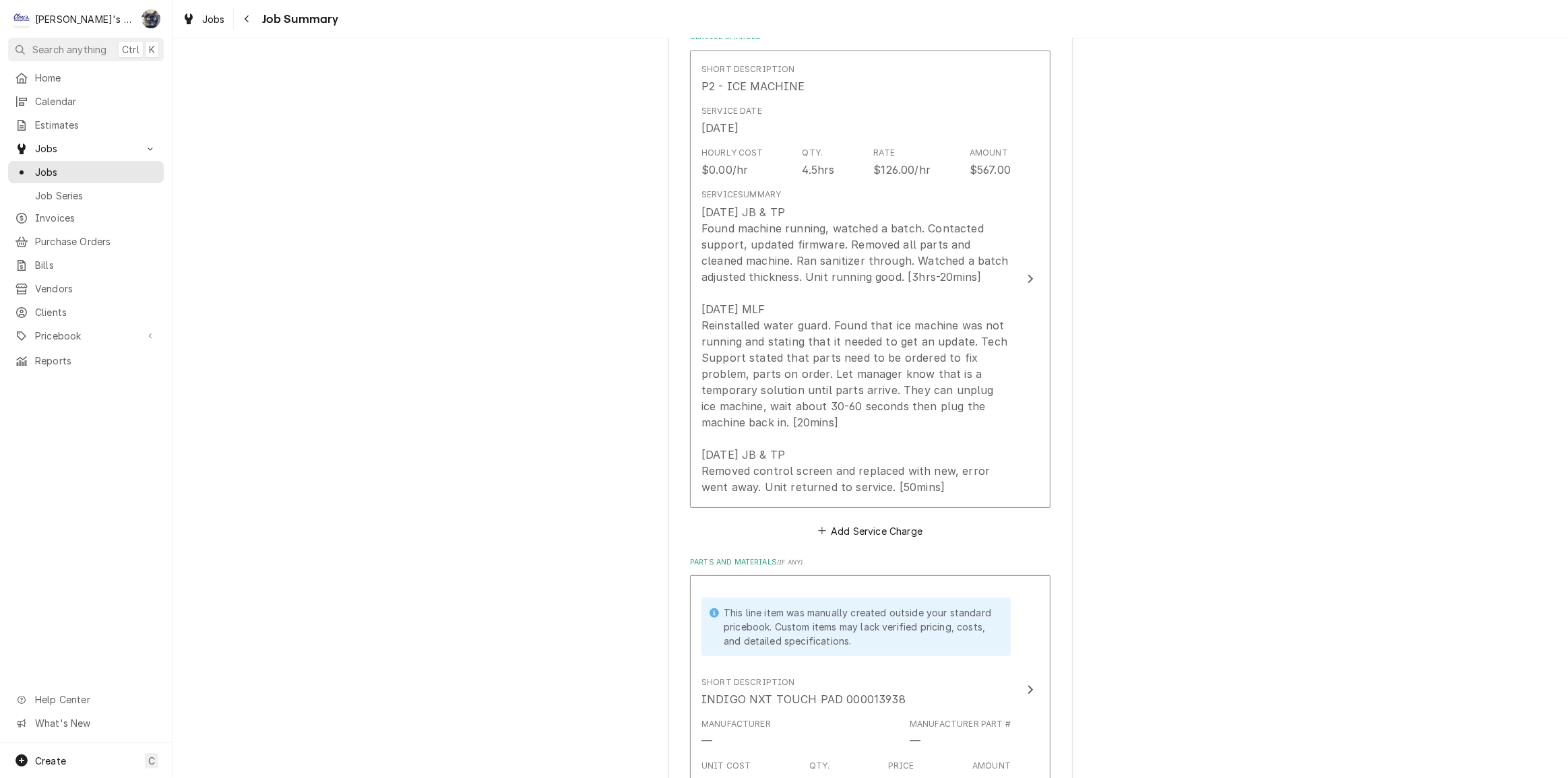
scroll to position [306, 0]
